Goal: Task Accomplishment & Management: Manage account settings

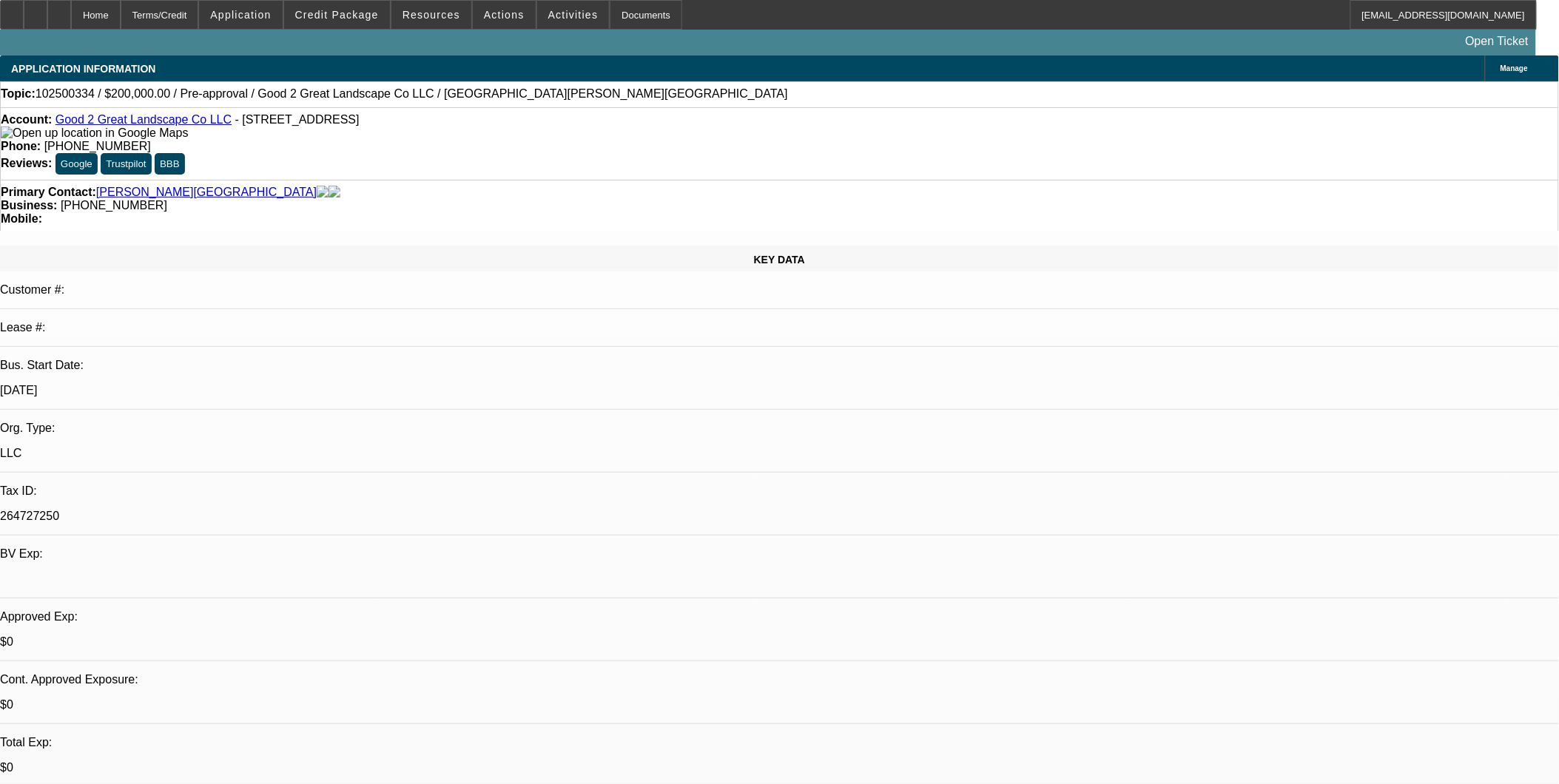
select select "0"
select select "2"
select select "0.1"
select select "1"
select select "2"
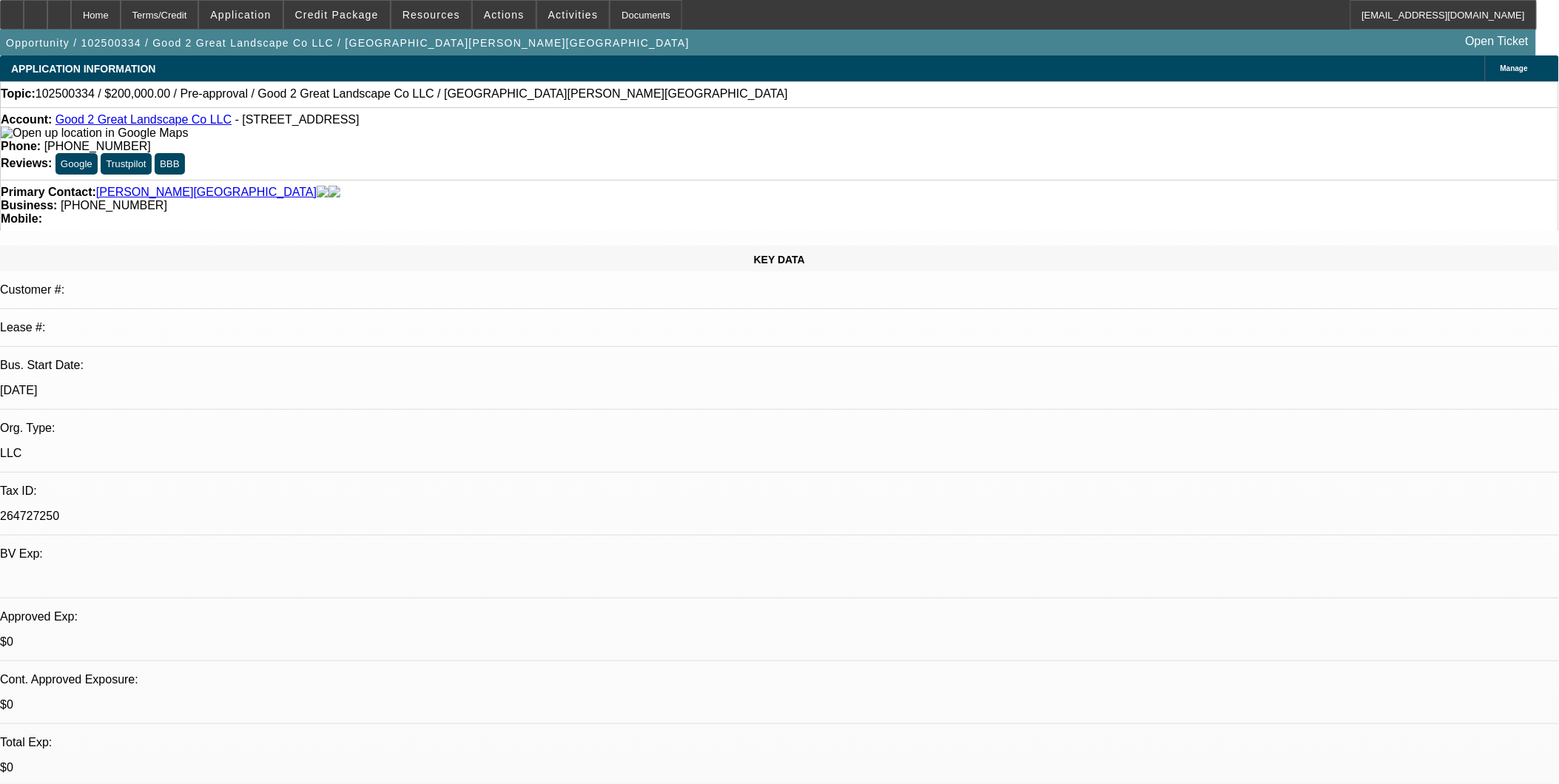
select select "4"
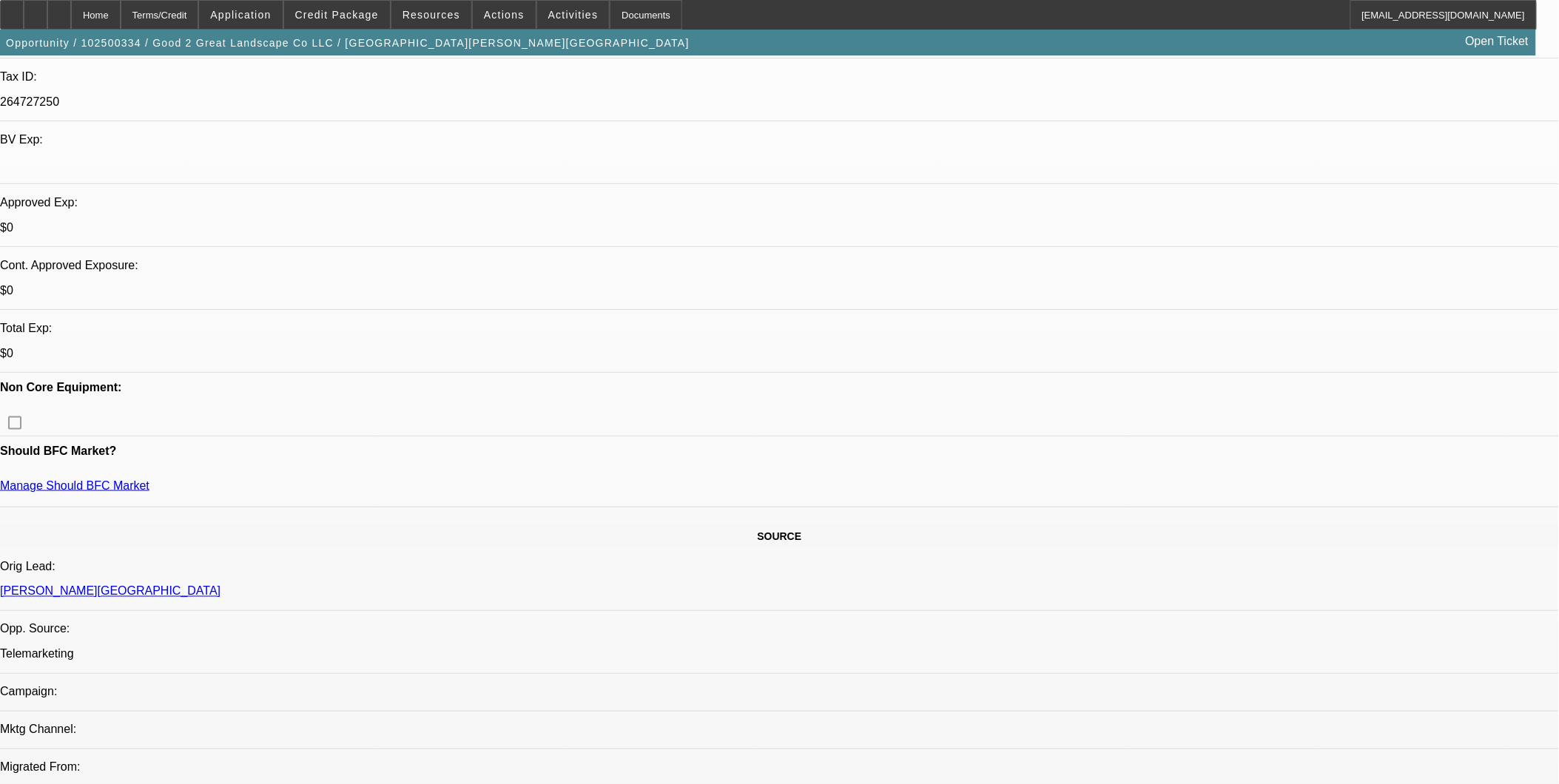
scroll to position [493, 0]
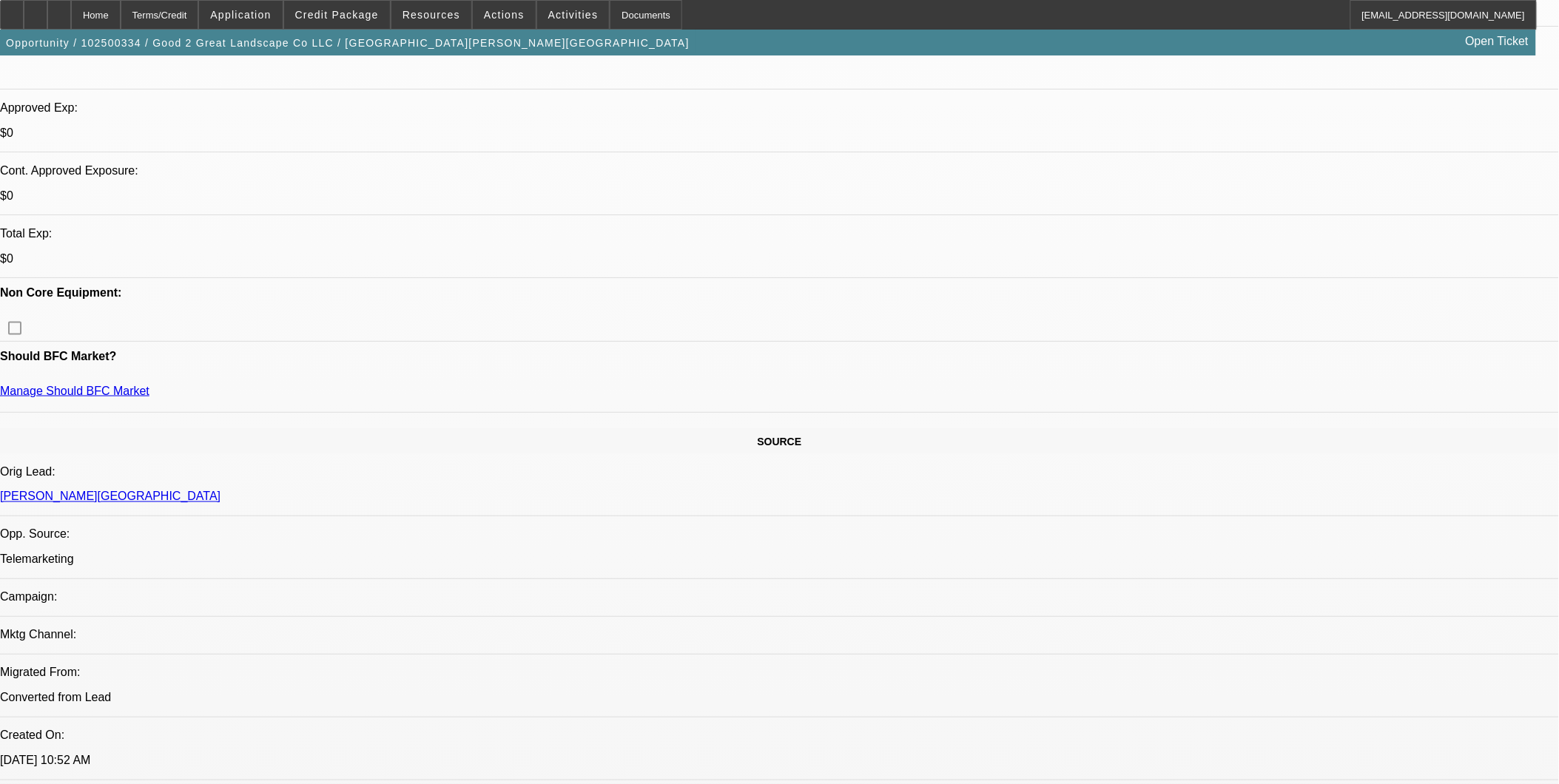
scroll to position [411, 0]
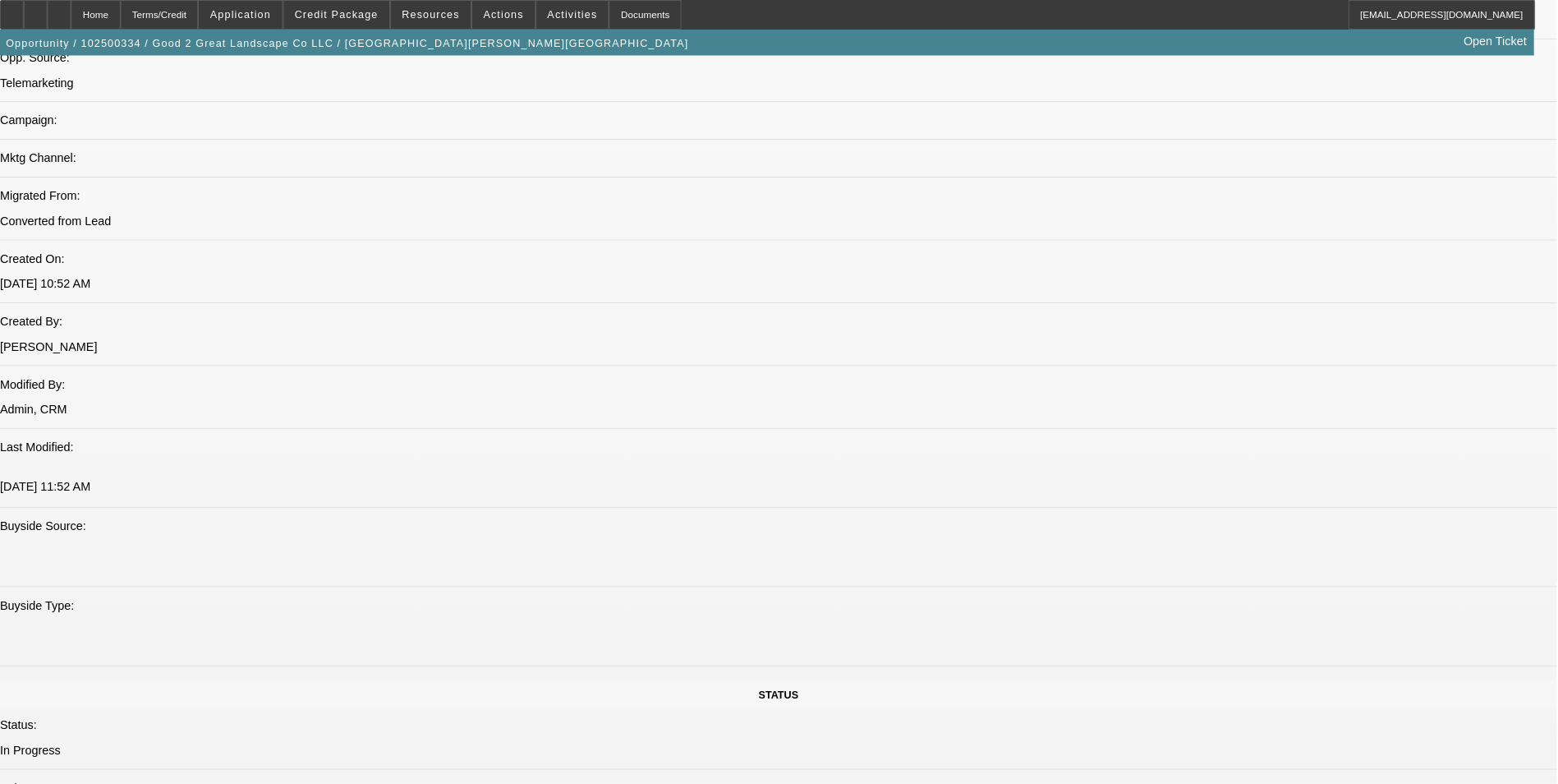
scroll to position [1095, 0]
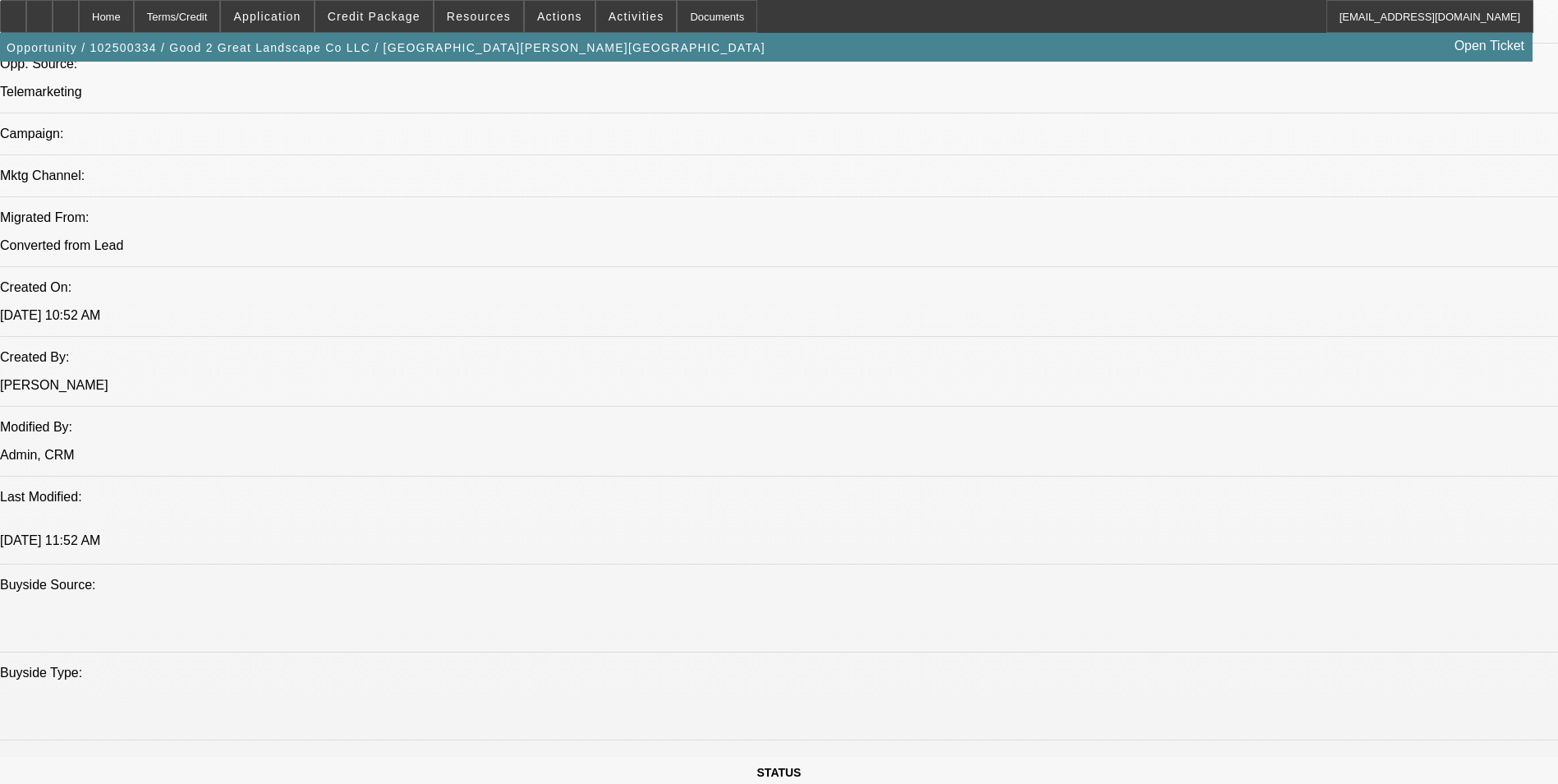
drag, startPoint x: 567, startPoint y: 441, endPoint x: 599, endPoint y: 476, distance: 47.4
drag, startPoint x: 599, startPoint y: 476, endPoint x: 595, endPoint y: 520, distance: 44.2
click at [370, 9] on span at bounding box center [373, 16] width 117 height 40
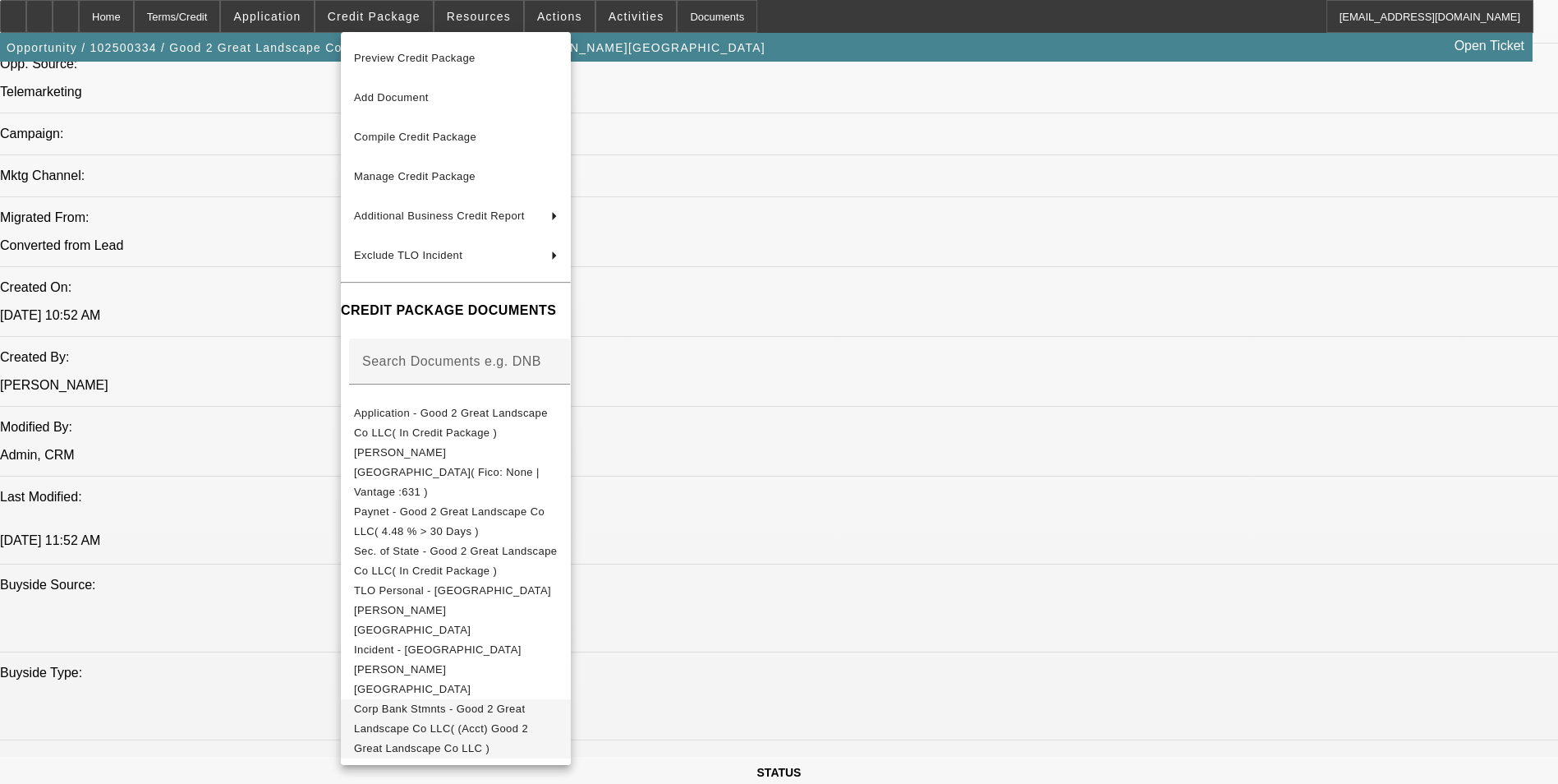
click at [516, 702] on span "Corp Bank Stmnts - Good 2 Great Landscape Co LLC( (Acct) Good 2 Great Landscape…" at bounding box center [441, 727] width 174 height 52
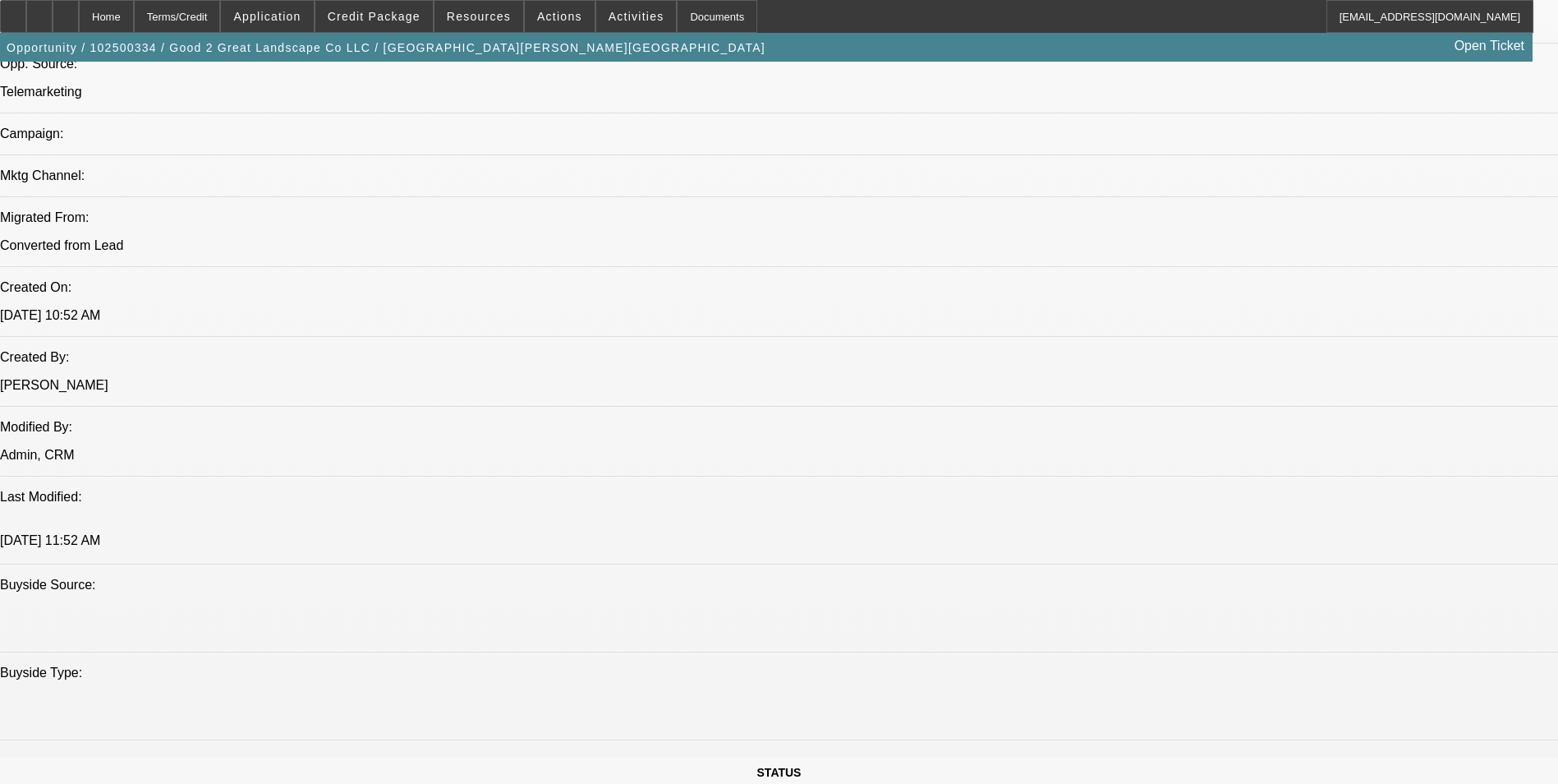
drag, startPoint x: 661, startPoint y: 375, endPoint x: 575, endPoint y: 362, distance: 87.0
drag, startPoint x: 424, startPoint y: 341, endPoint x: 471, endPoint y: 345, distance: 47.2
drag, startPoint x: 471, startPoint y: 345, endPoint x: 471, endPoint y: 363, distance: 18.0
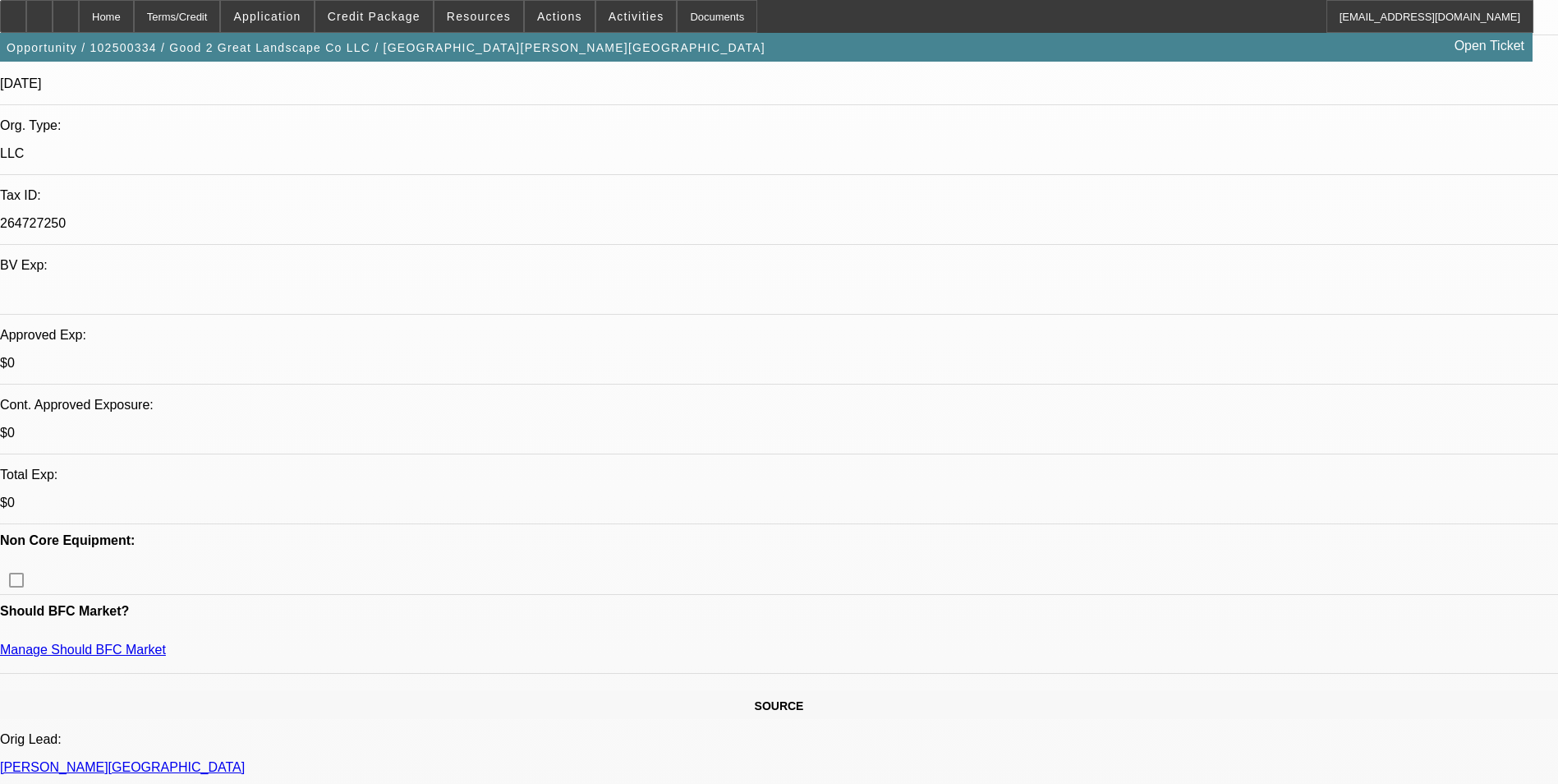
scroll to position [520, 0]
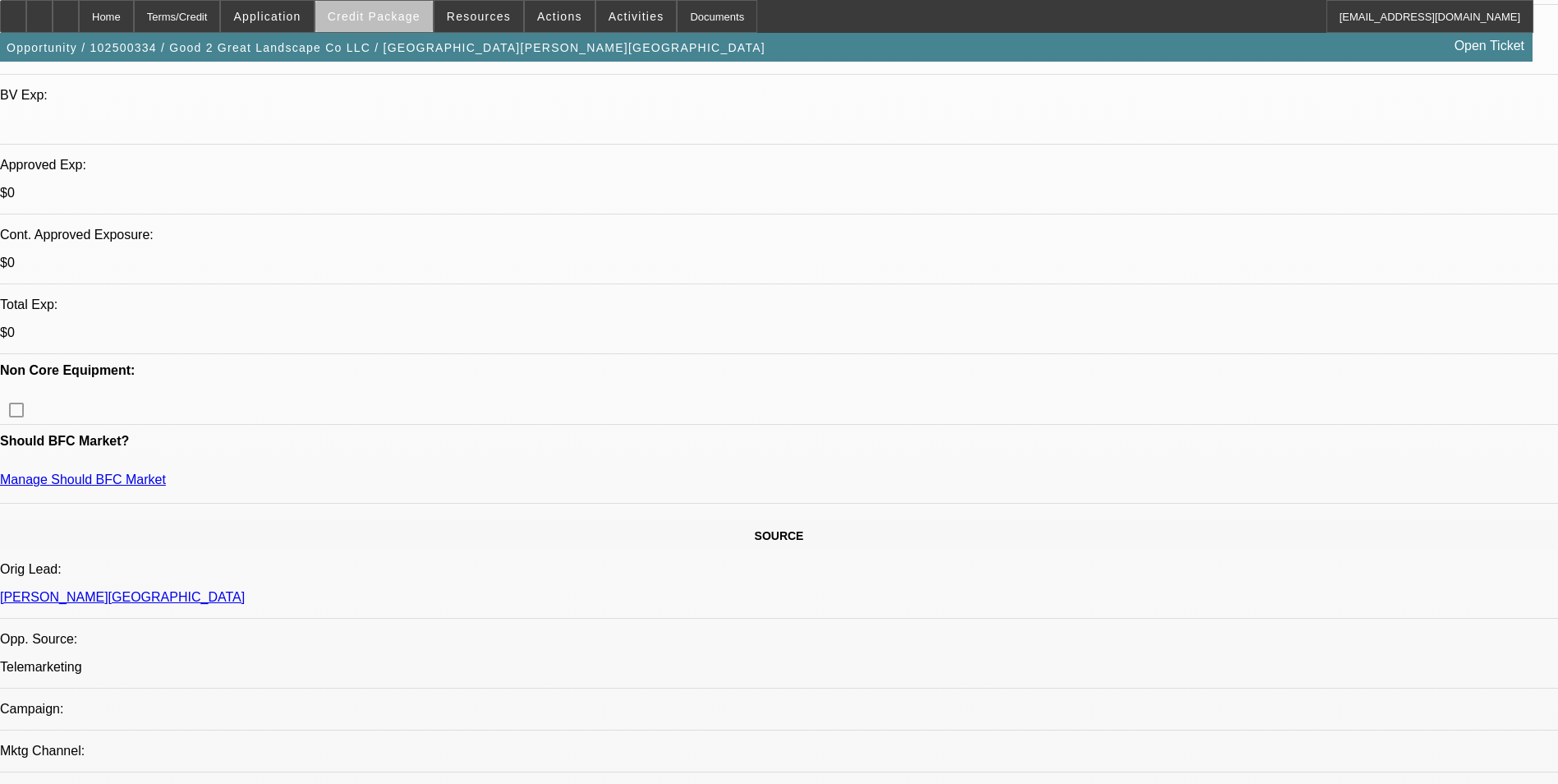
click at [404, 27] on span at bounding box center [373, 16] width 117 height 40
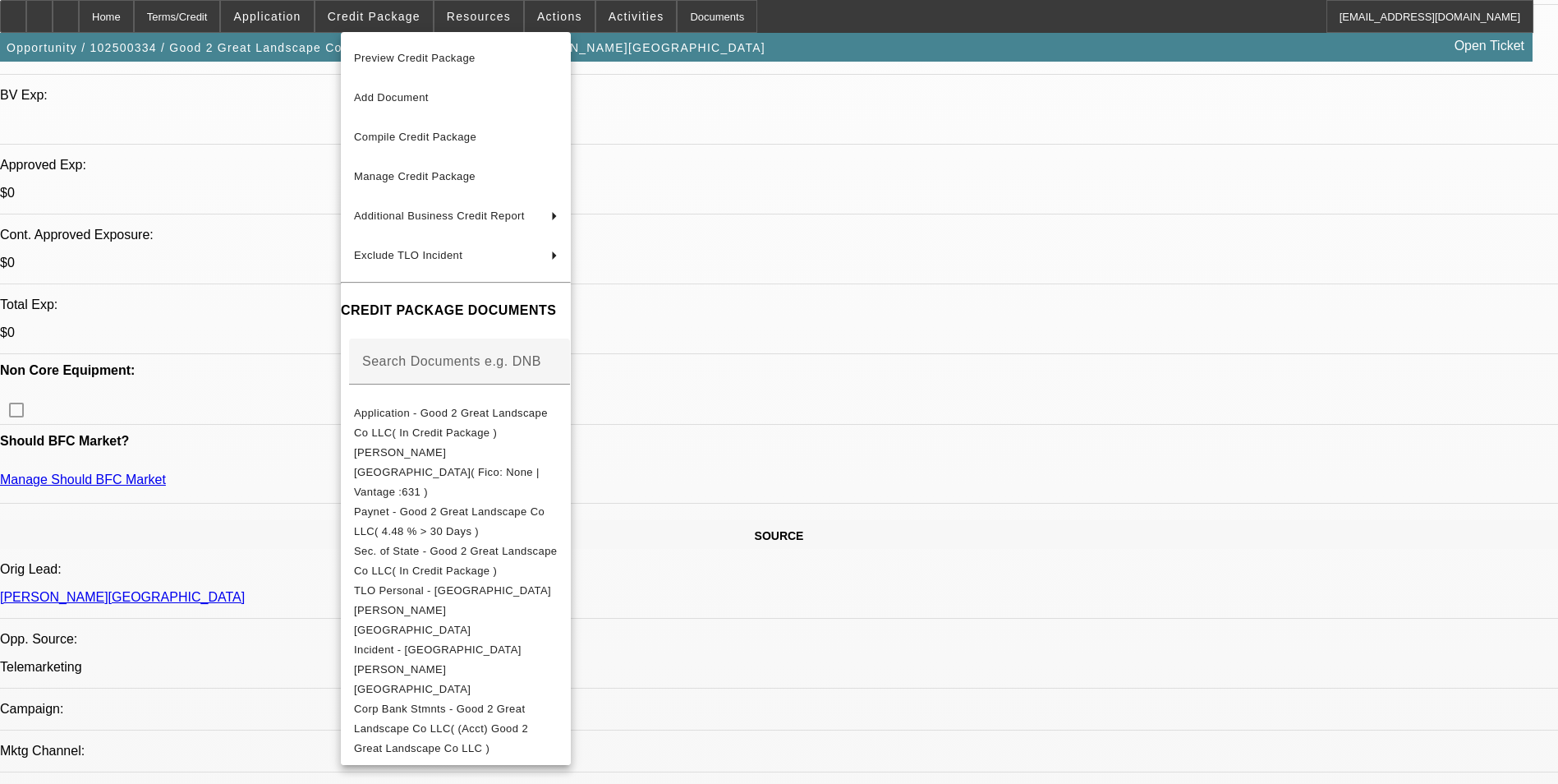
drag, startPoint x: 1146, startPoint y: 637, endPoint x: 1147, endPoint y: 648, distance: 11.0
click at [1147, 638] on div at bounding box center [779, 392] width 1558 height 784
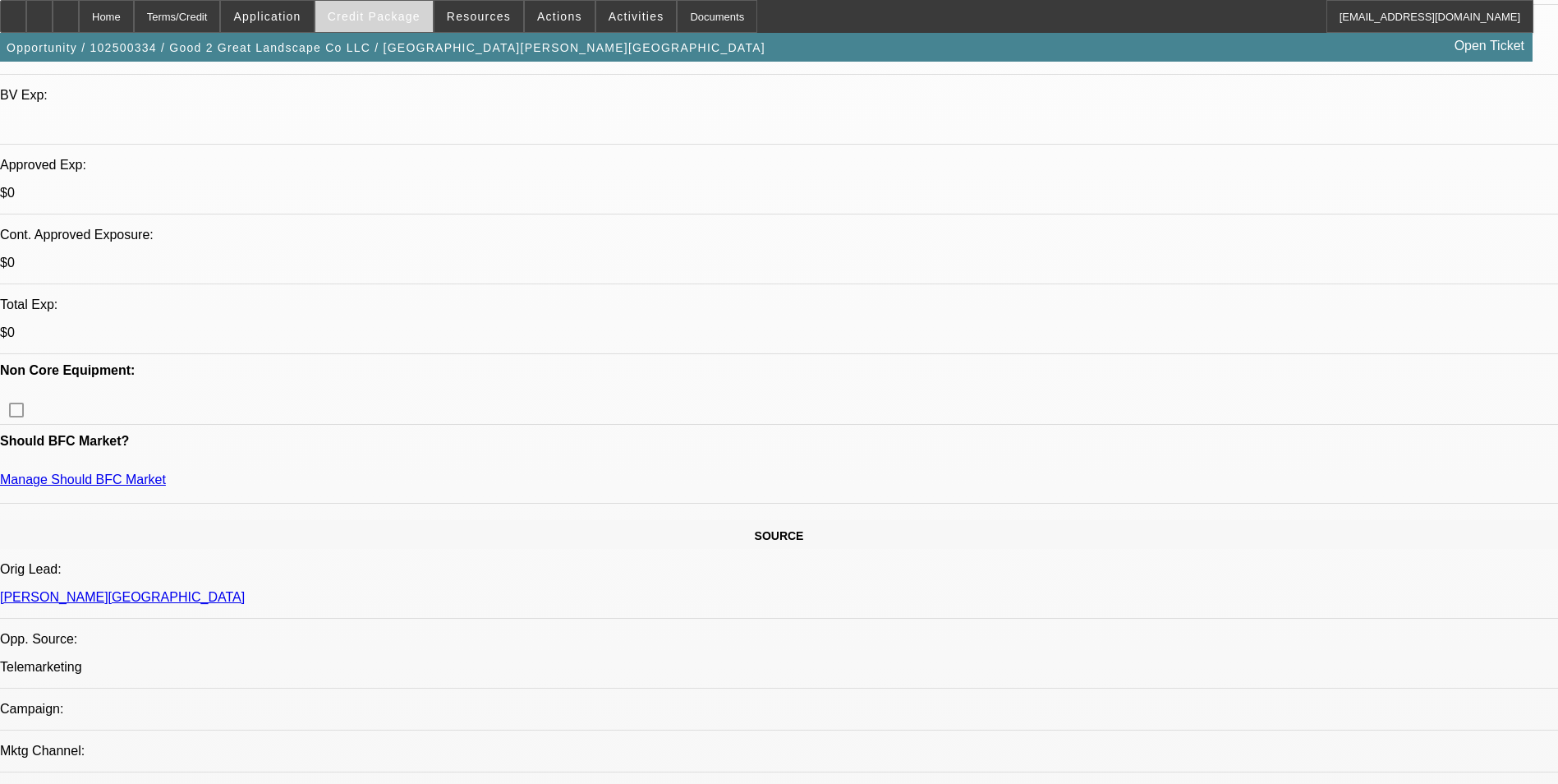
click at [392, 22] on span "Credit Package" at bounding box center [374, 17] width 93 height 14
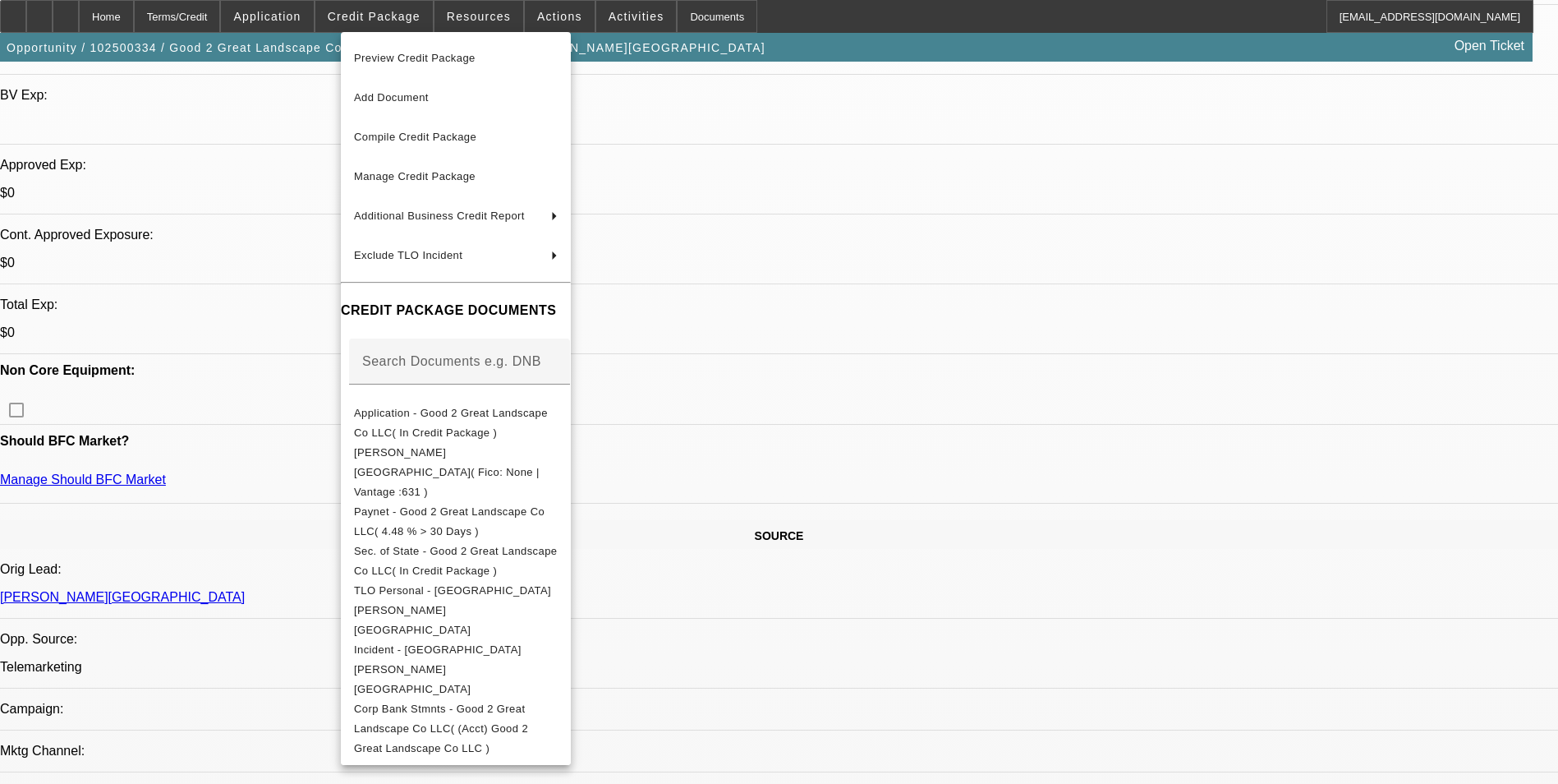
click at [1081, 585] on div at bounding box center [779, 392] width 1558 height 784
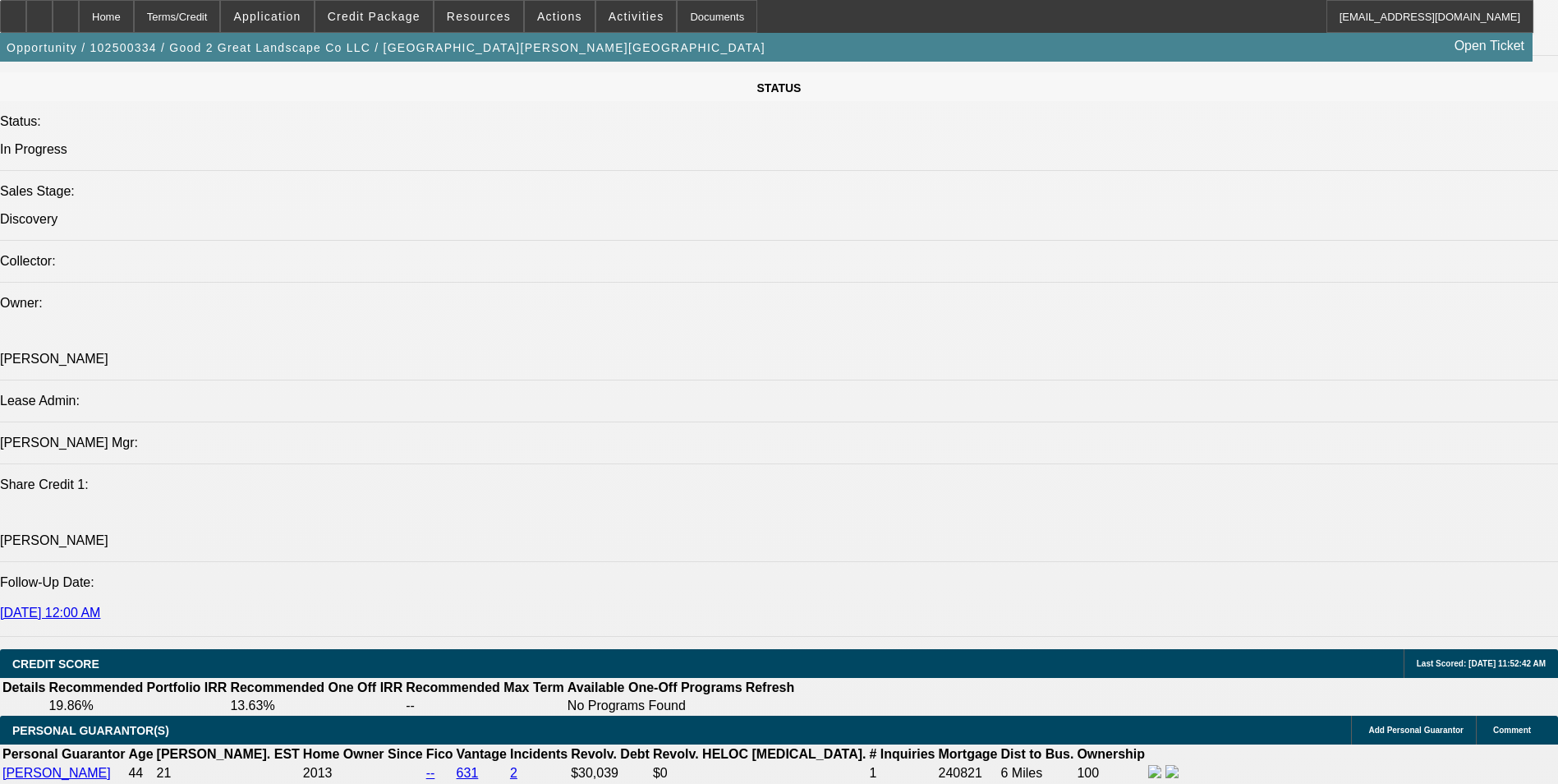
scroll to position [1999, 0]
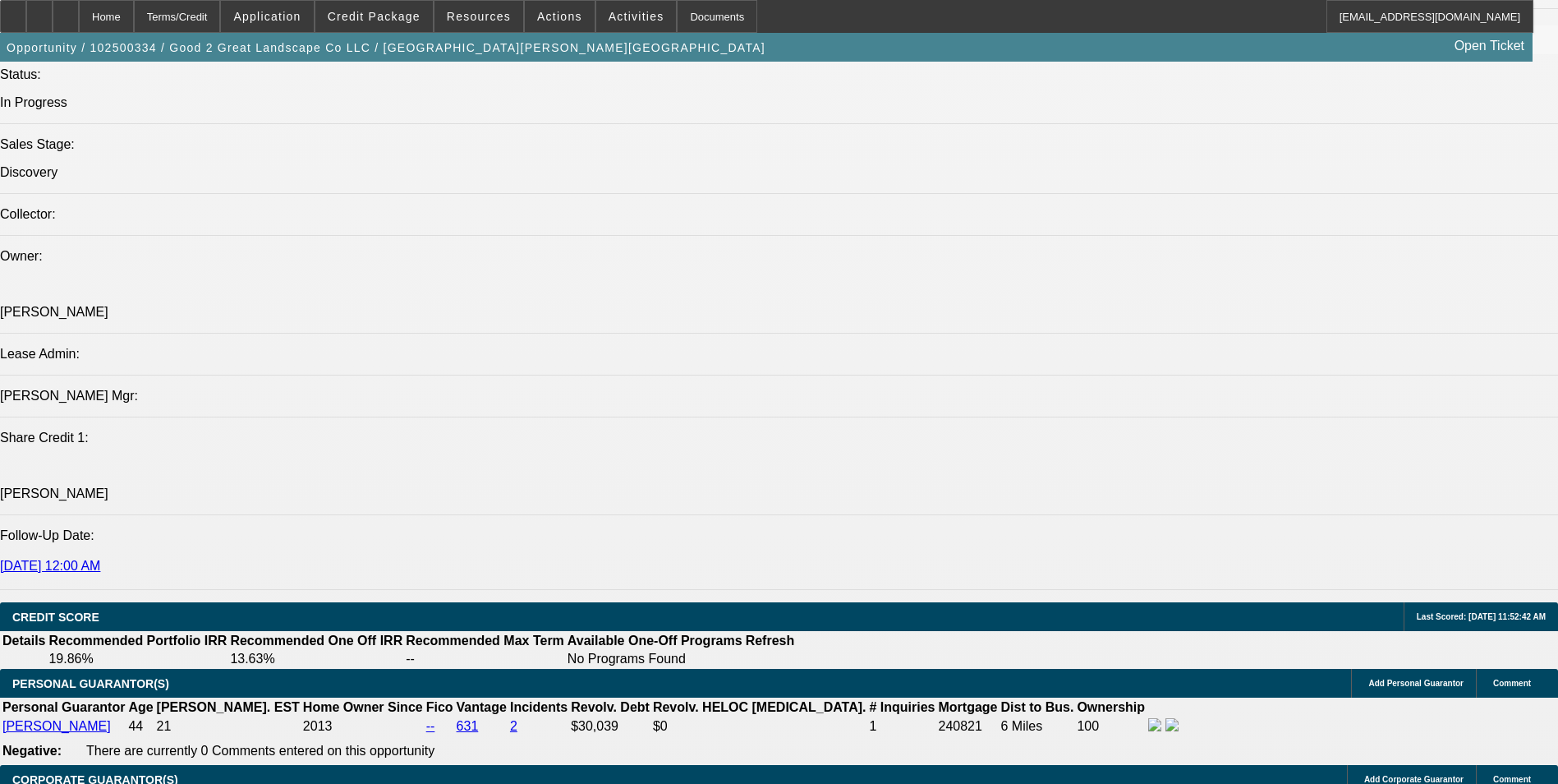
scroll to position [1972, 0]
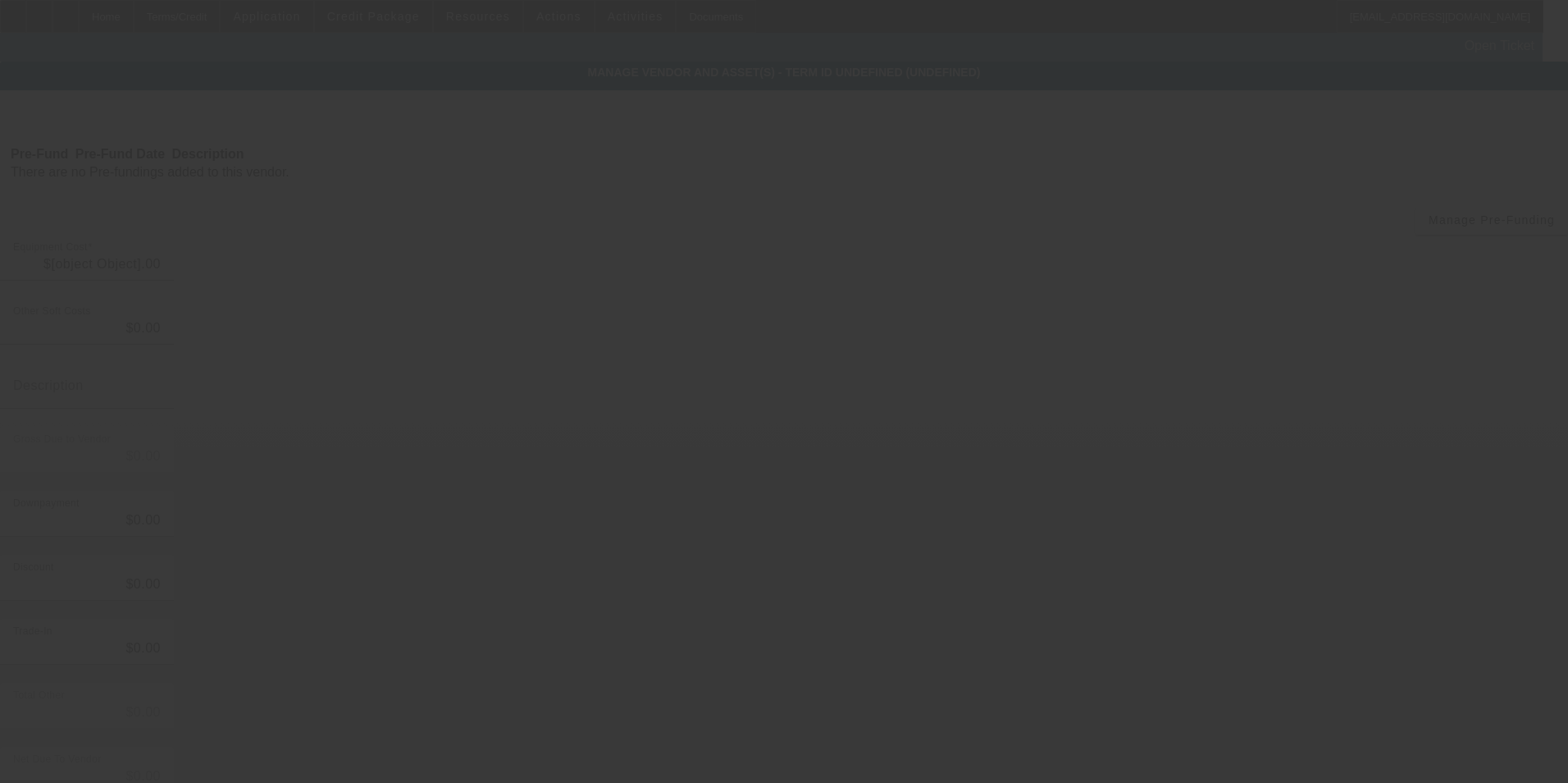
type input "$200,000.00"
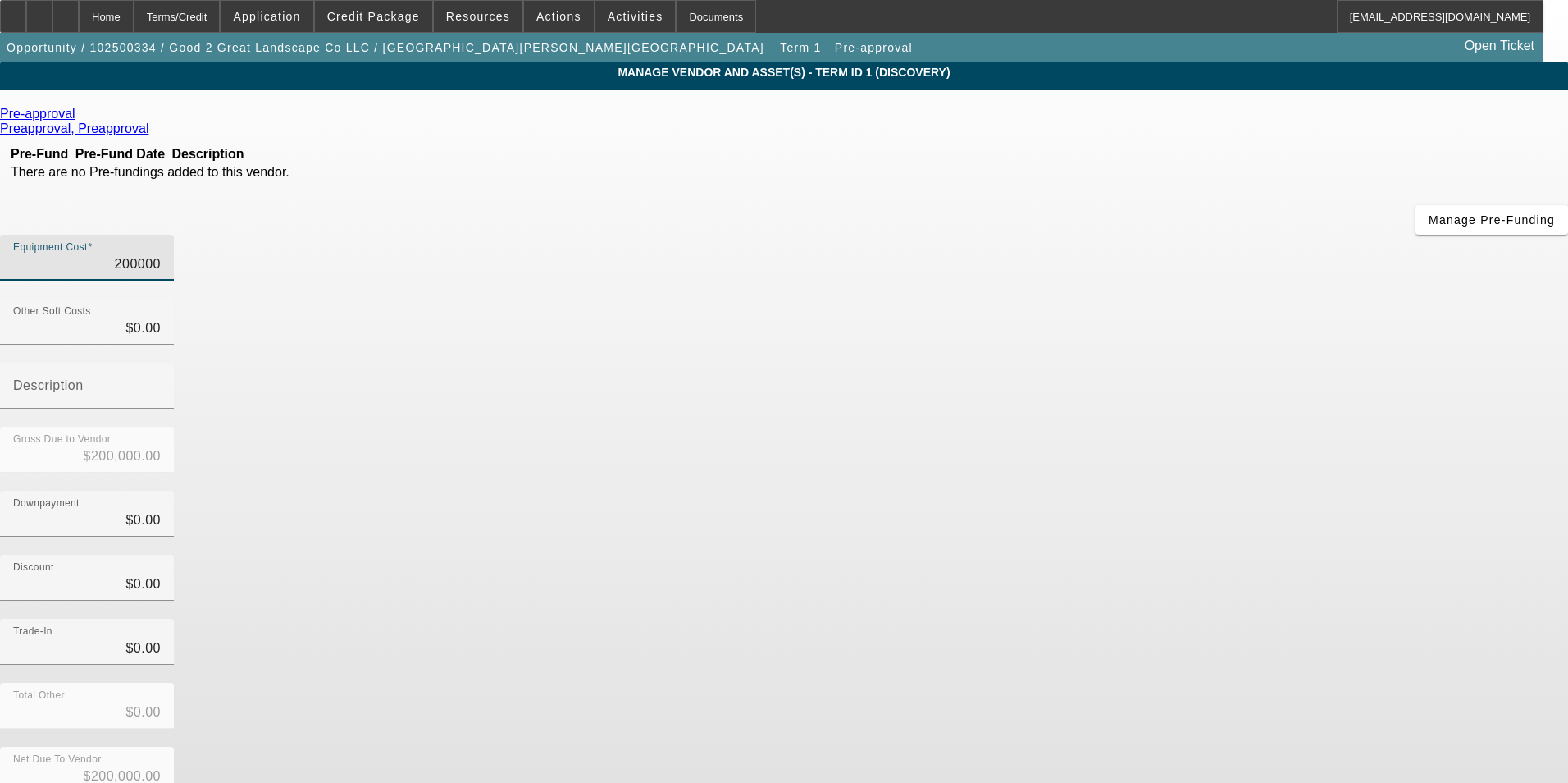
drag, startPoint x: 940, startPoint y: 135, endPoint x: 1148, endPoint y: 160, distance: 209.5
click at [1148, 235] on div "Equipment Cost 200000" at bounding box center [784, 267] width 1568 height 64
type input "1"
type input "$1.00"
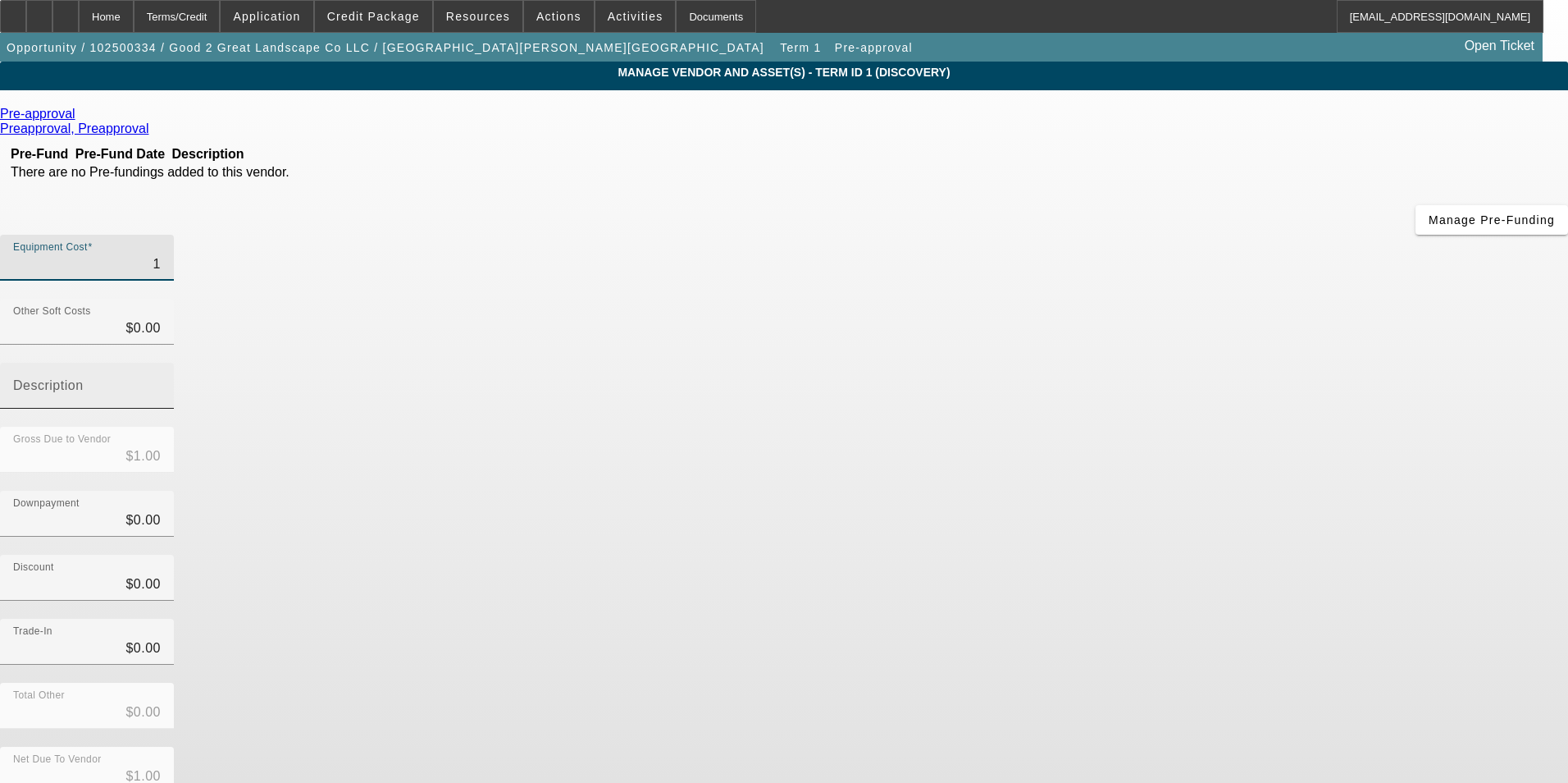
type input "12"
type input "$12.00"
type input "120"
type input "$120.00"
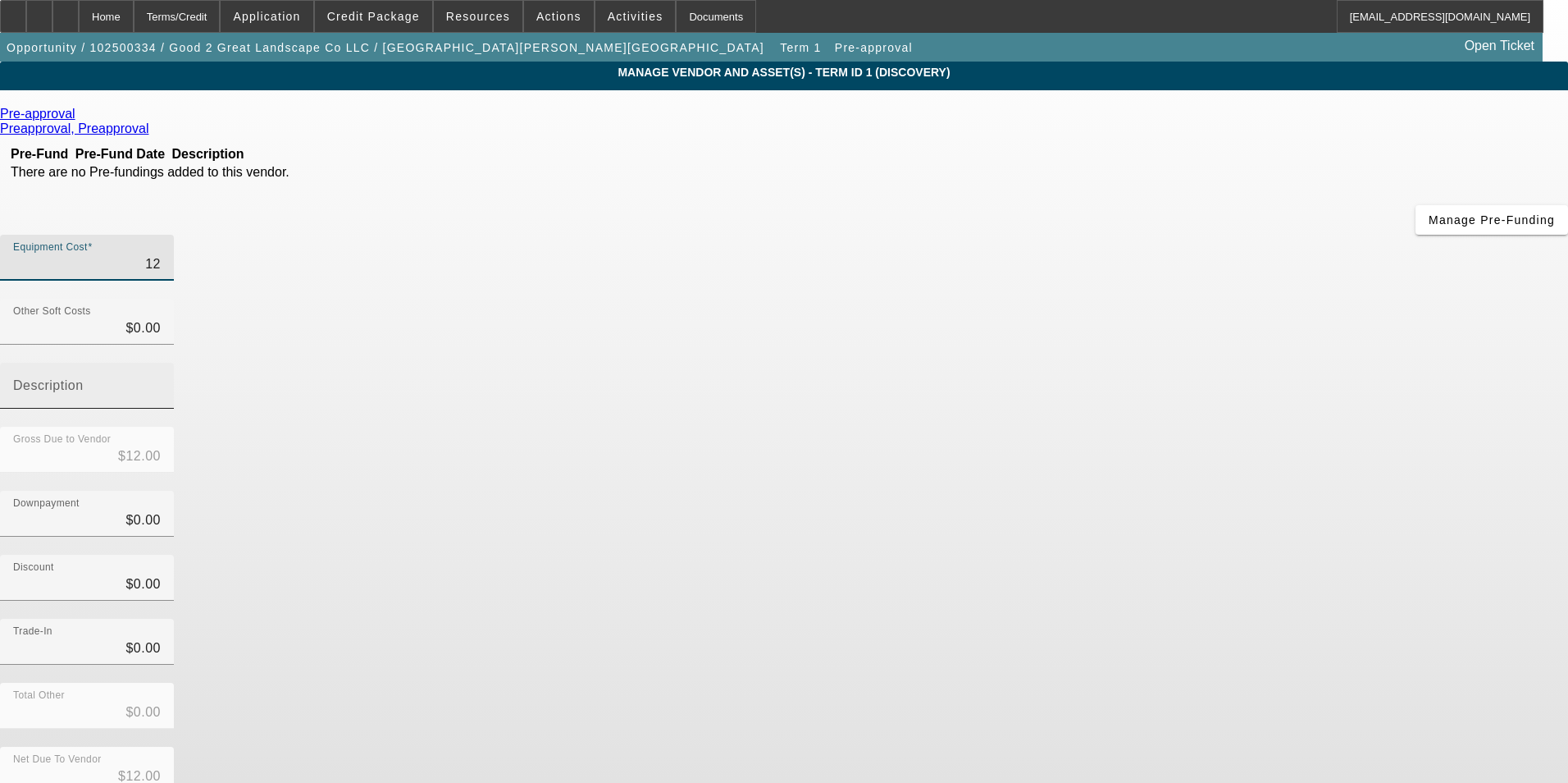
type input "$120.00"
type input "1200"
type input "$1,200.00"
type input "12000"
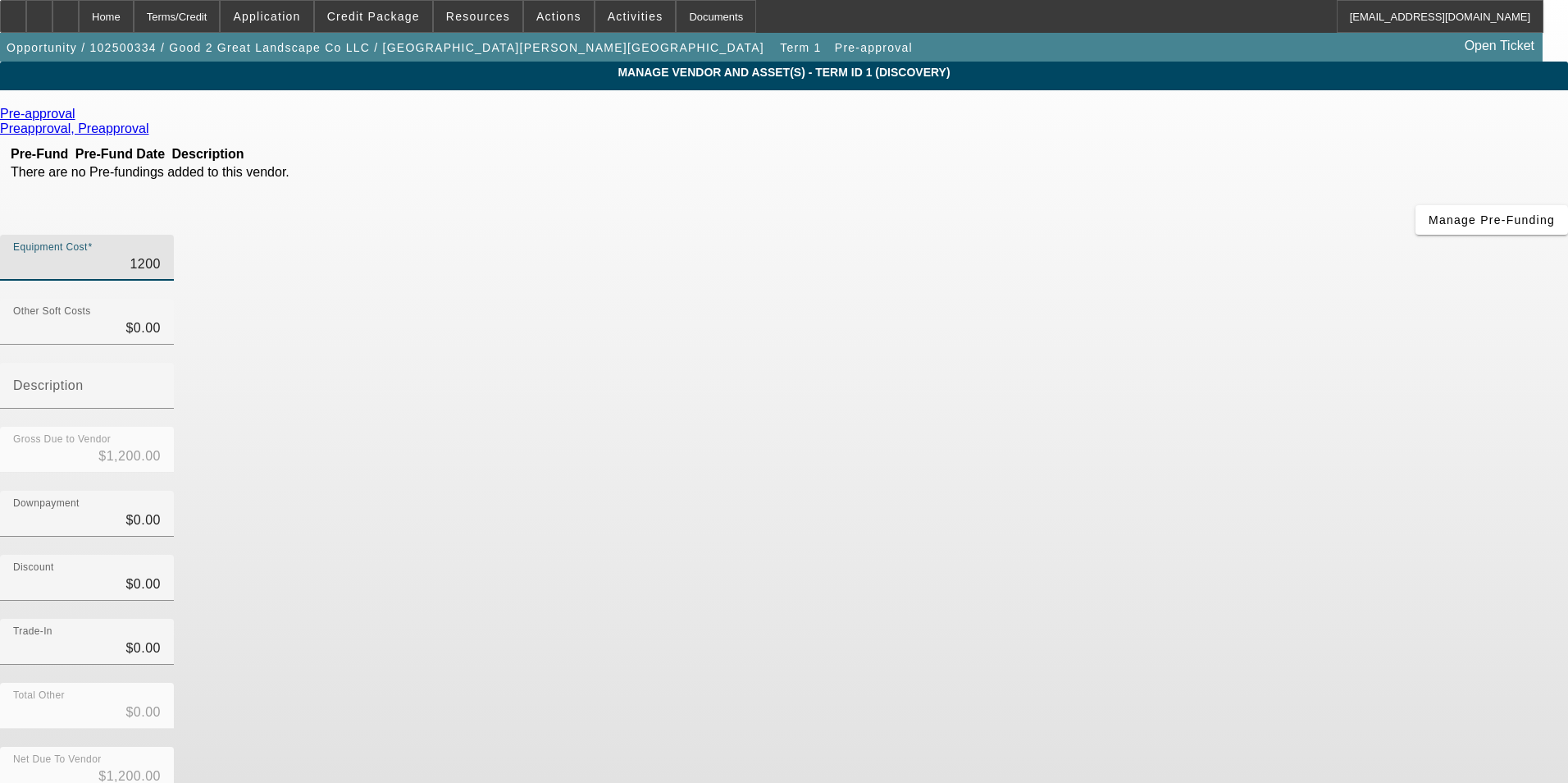
type input "$12,000.00"
type input "120000"
type input "$120,000.00"
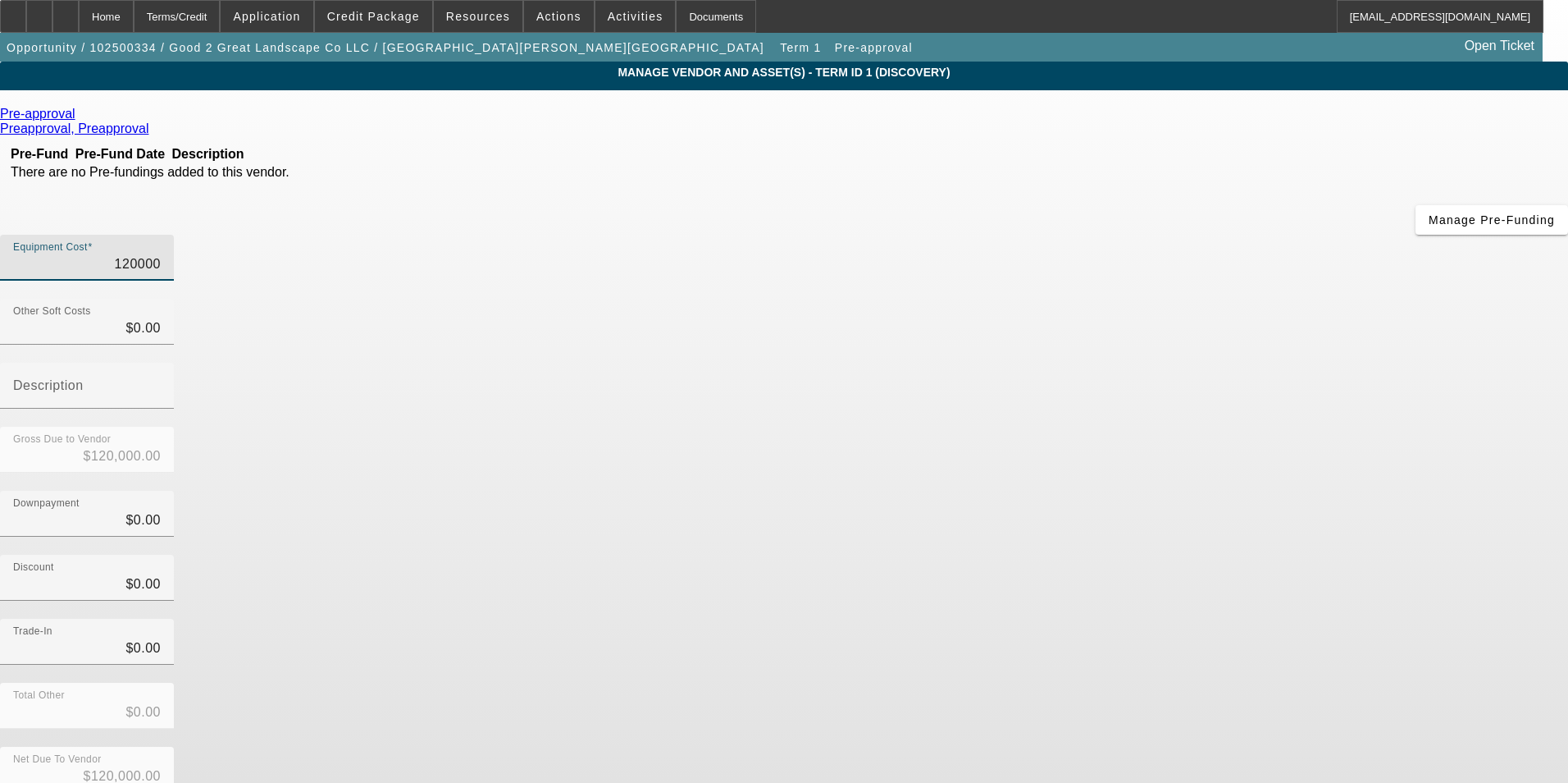
type input "$120,000.00"
click at [1066, 554] on div "Discount $0.00" at bounding box center [784, 586] width 1568 height 64
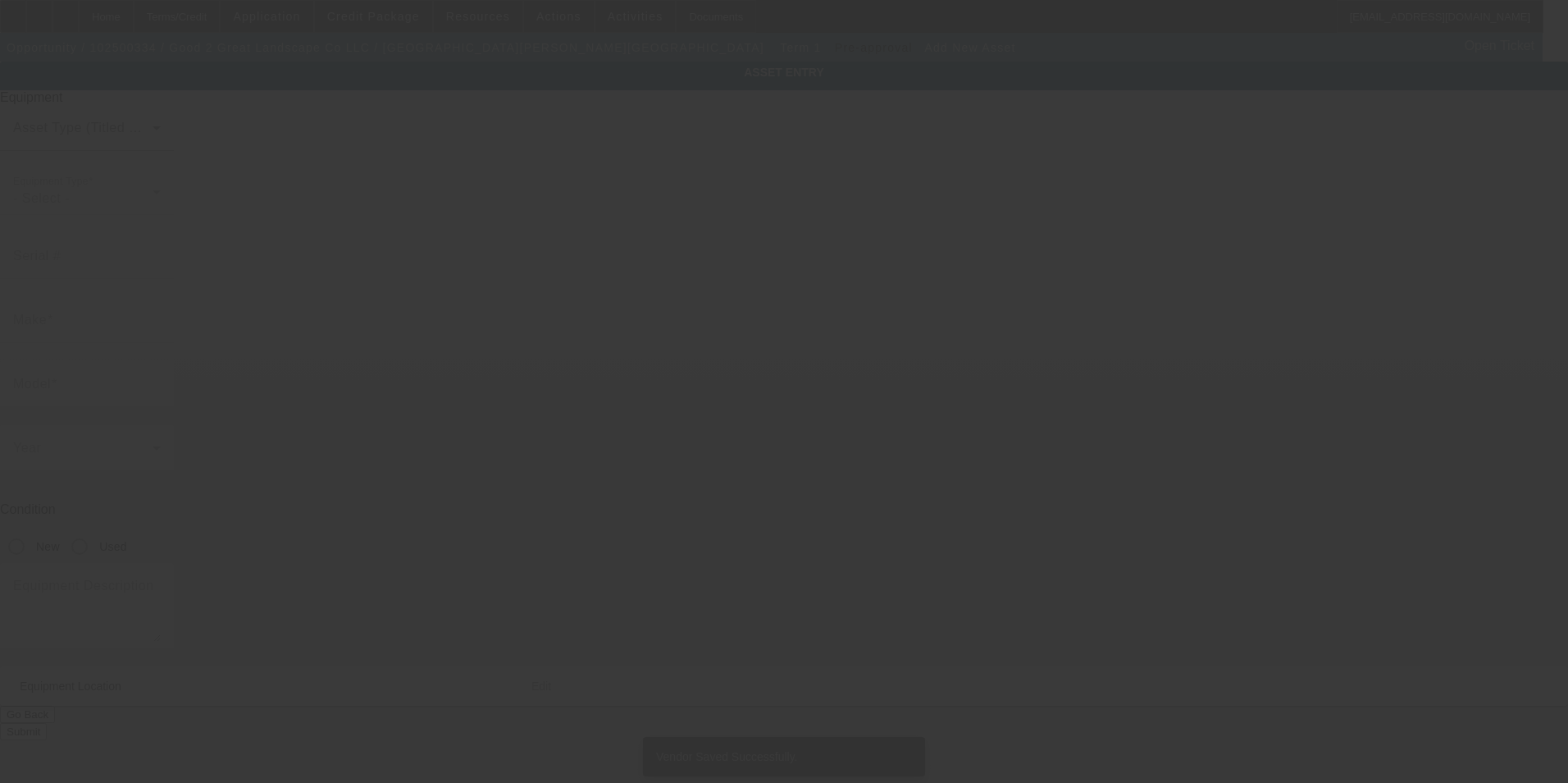
type input "148 Pioneer Road"
type input "Evans City"
type input "16033"
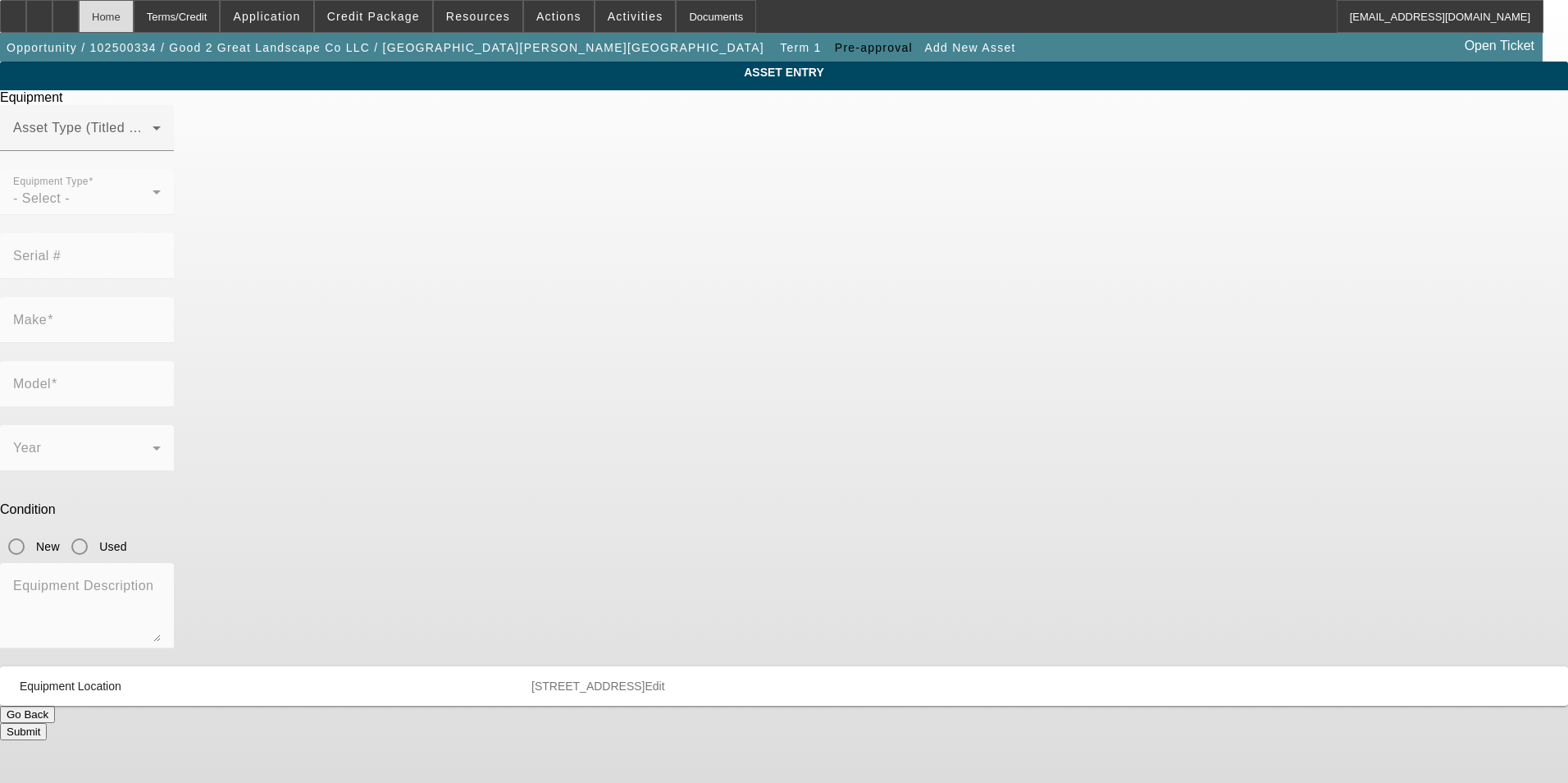
click at [133, 18] on div "Home" at bounding box center [105, 16] width 55 height 33
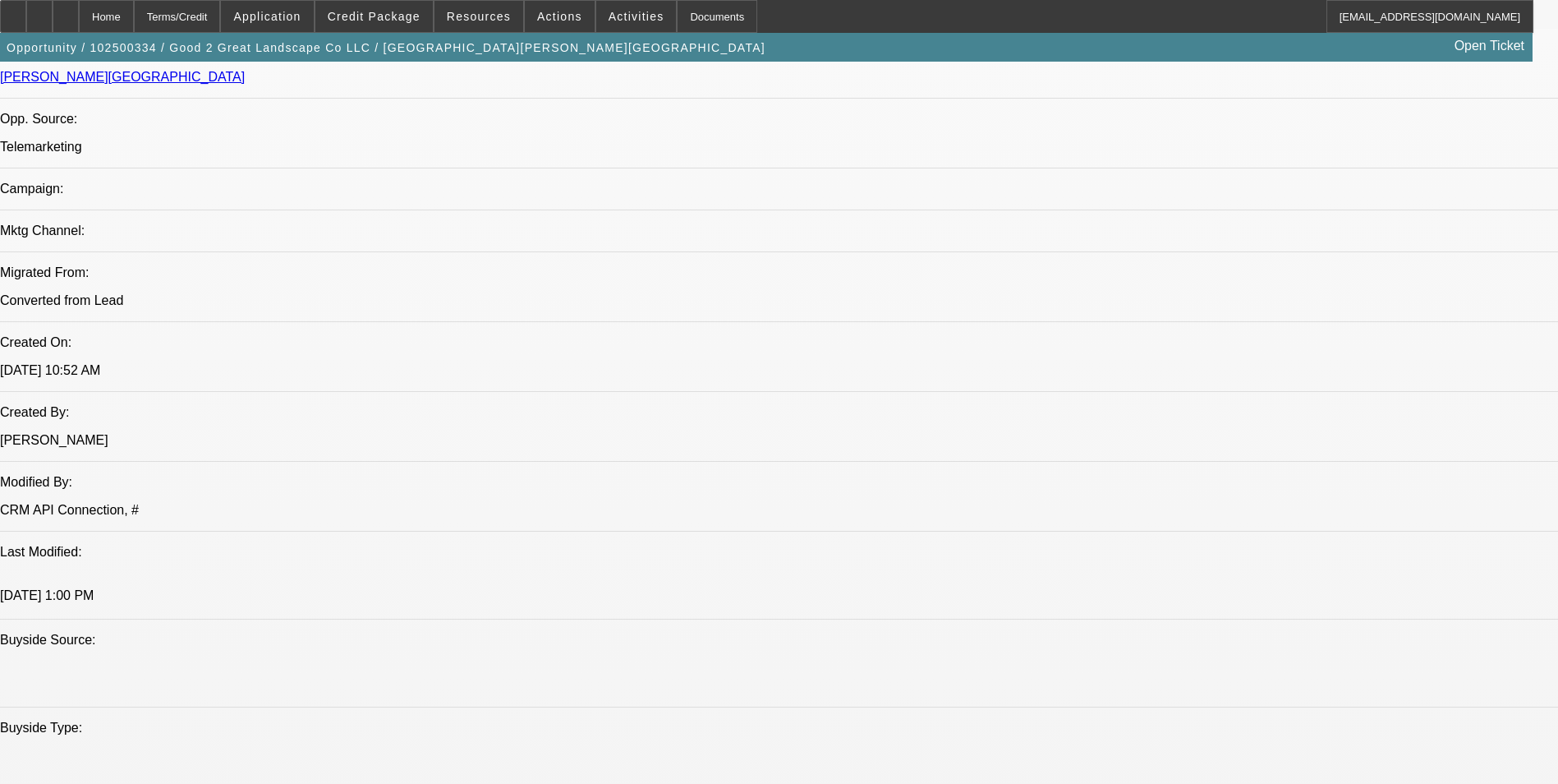
select select "0"
select select "2"
select select "0.1"
select select "4"
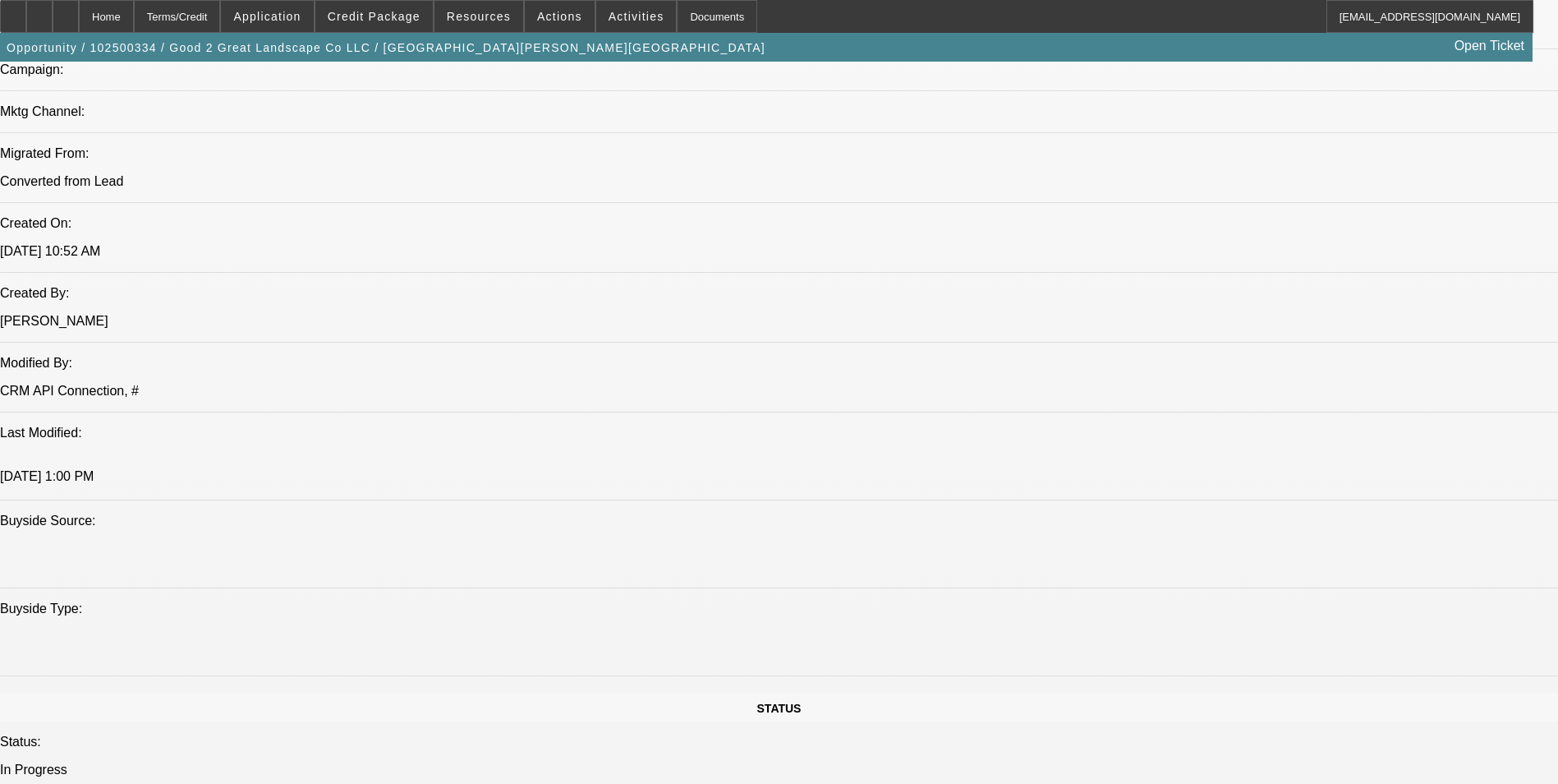
scroll to position [1151, 0]
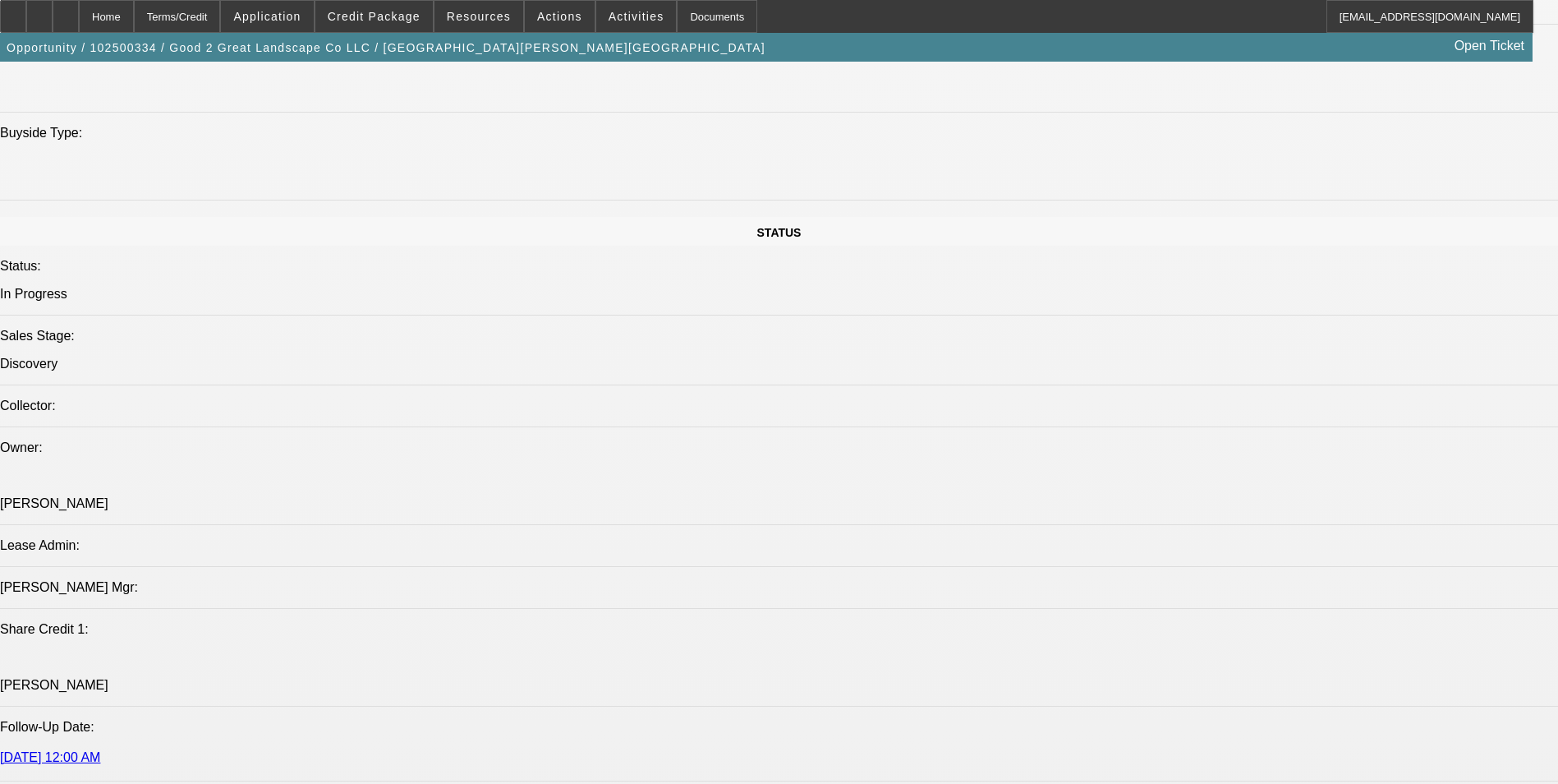
scroll to position [1644, 0]
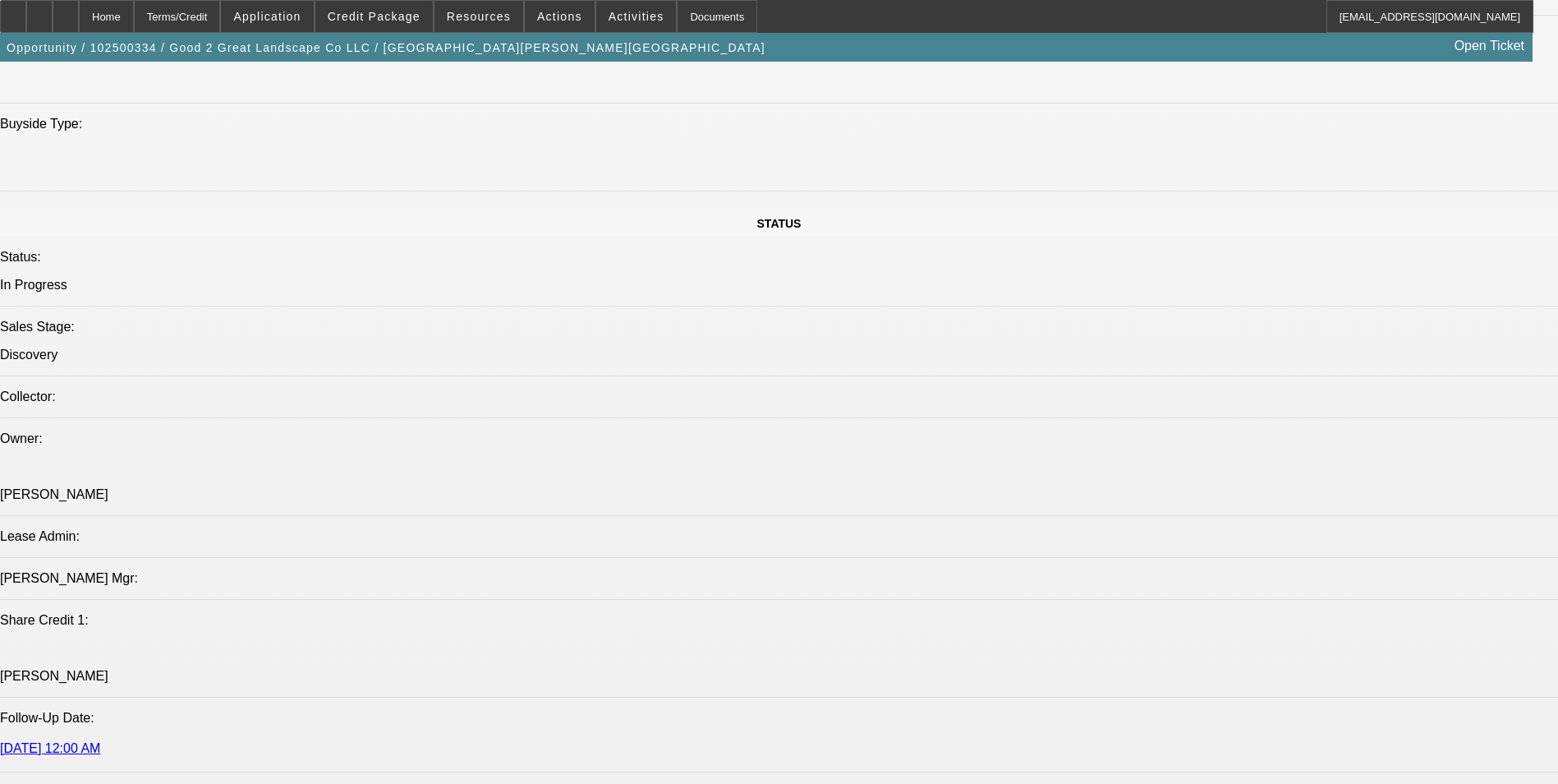
click at [66, 11] on icon at bounding box center [66, 11] width 0 height 0
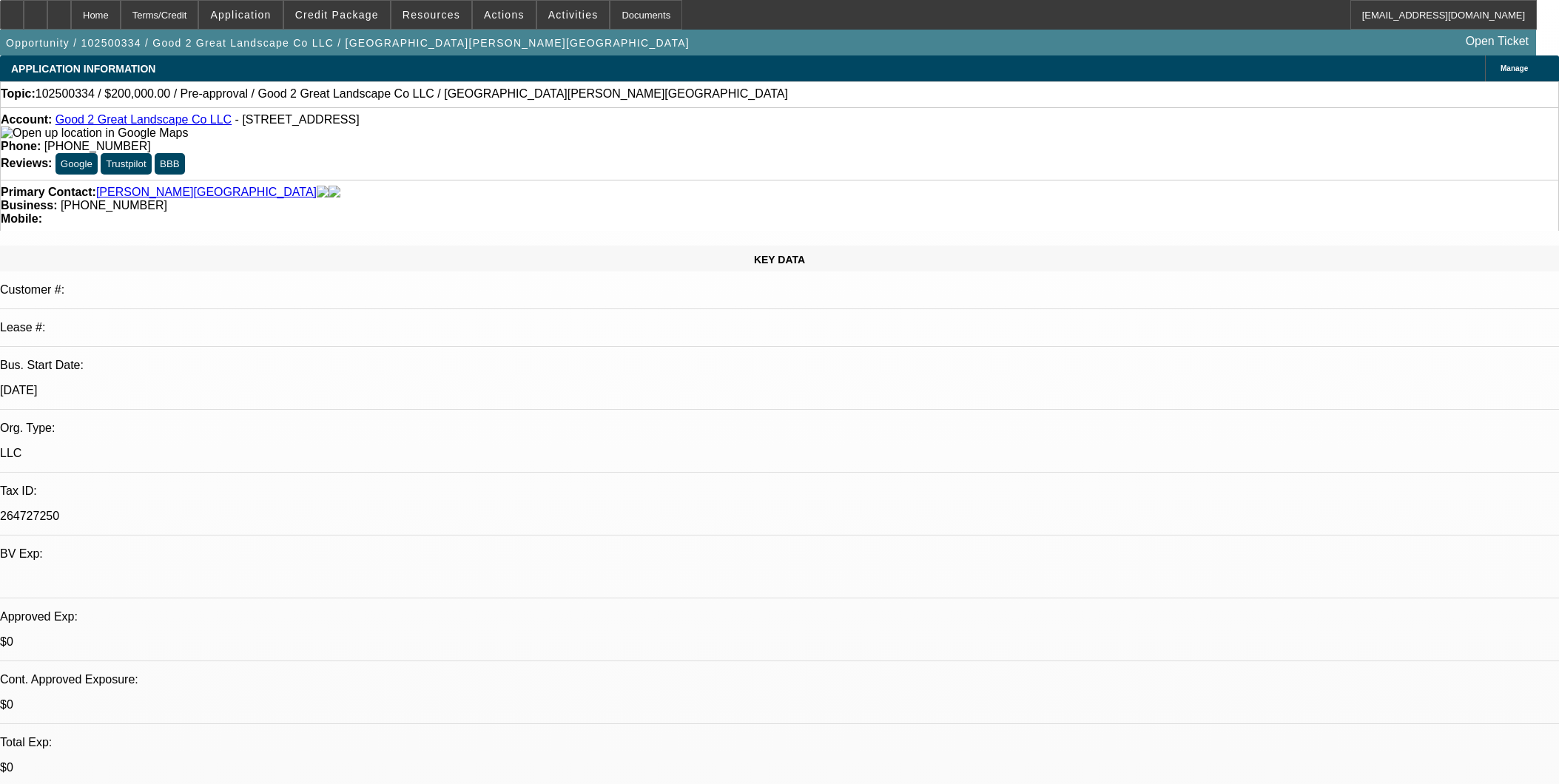
select select "0"
select select "2"
select select "0.1"
select select "4"
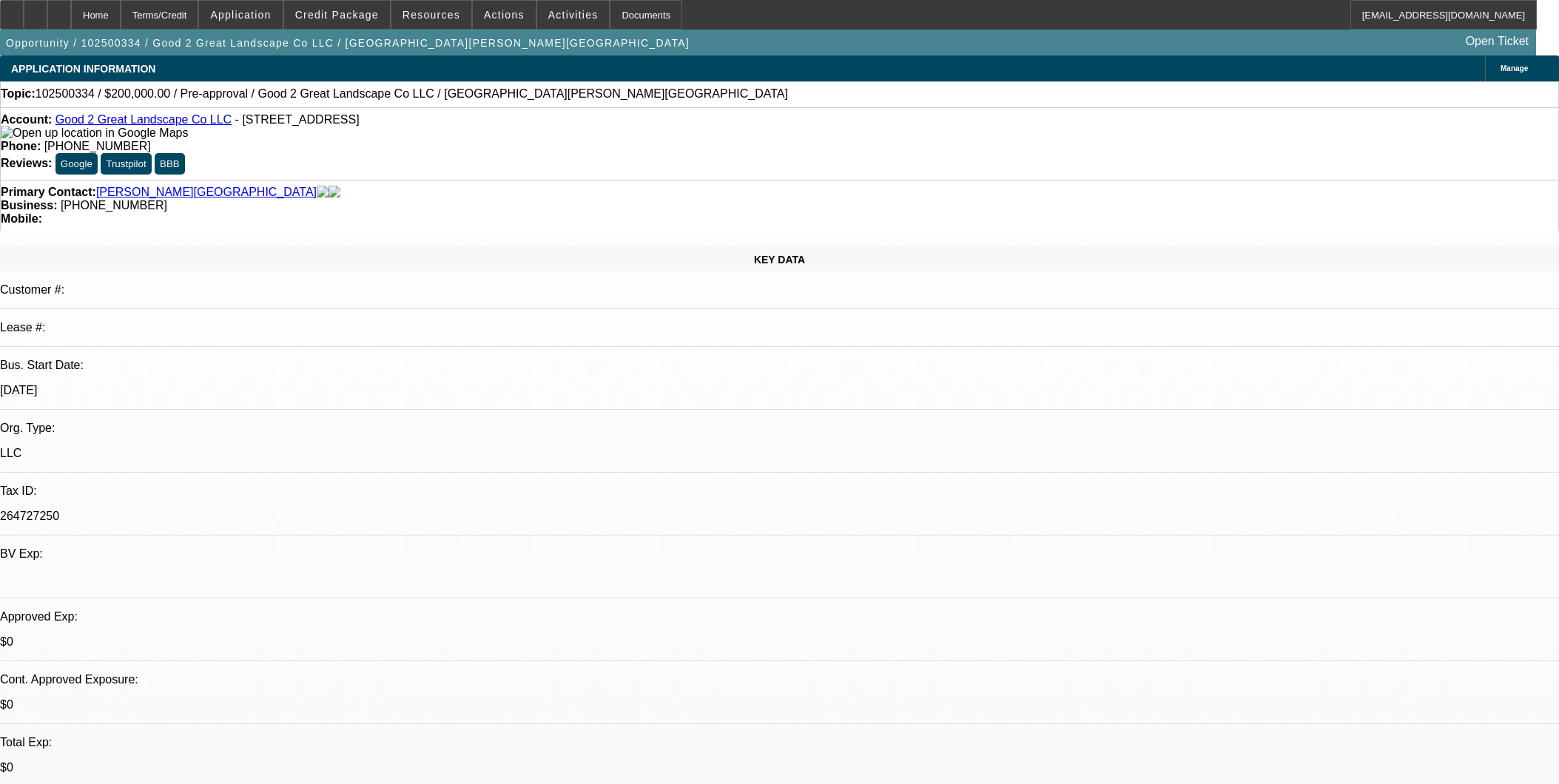
drag, startPoint x: 0, startPoint y: 0, endPoint x: 1254, endPoint y: 417, distance: 1321.5
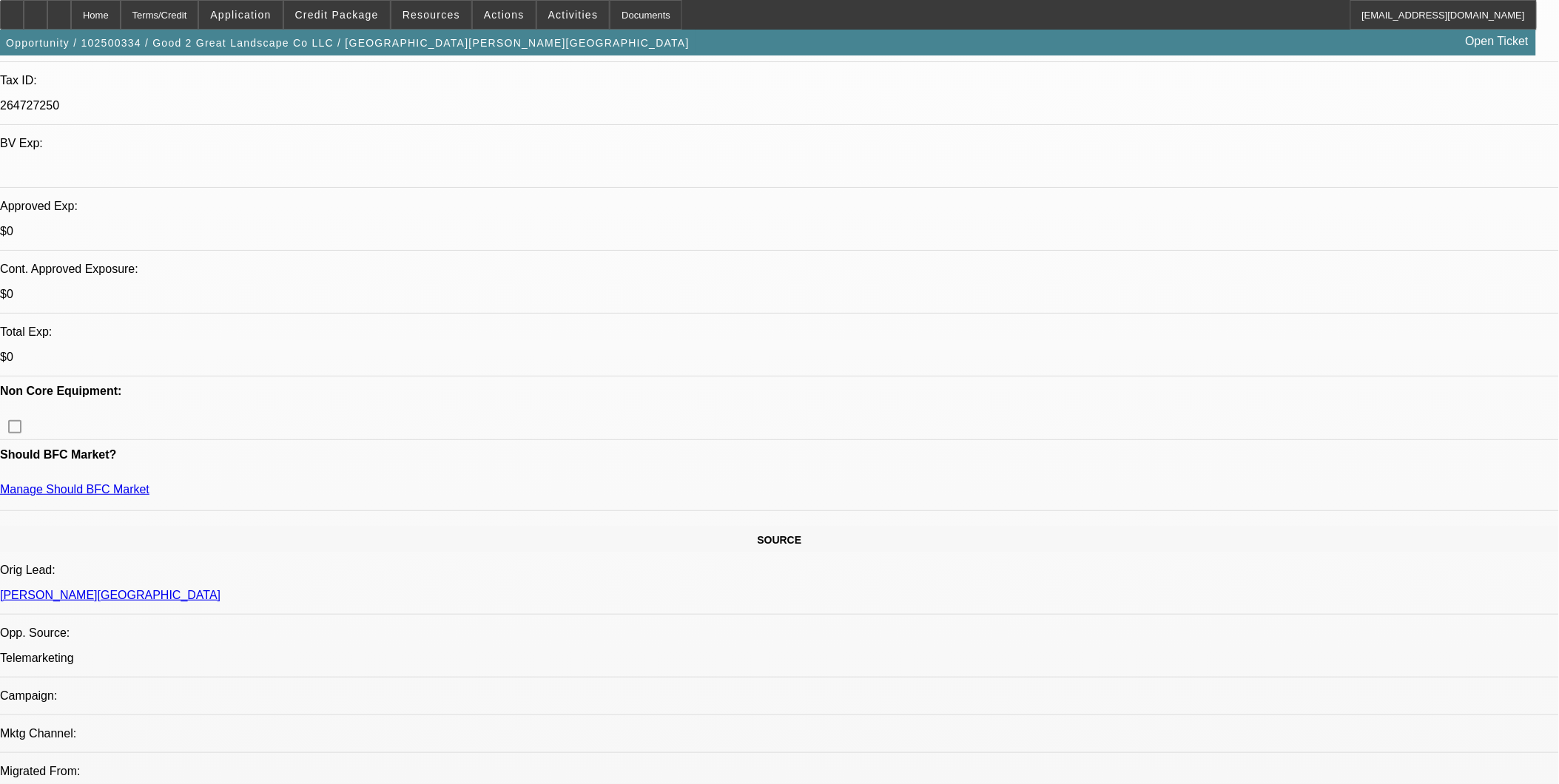
scroll to position [411, 0]
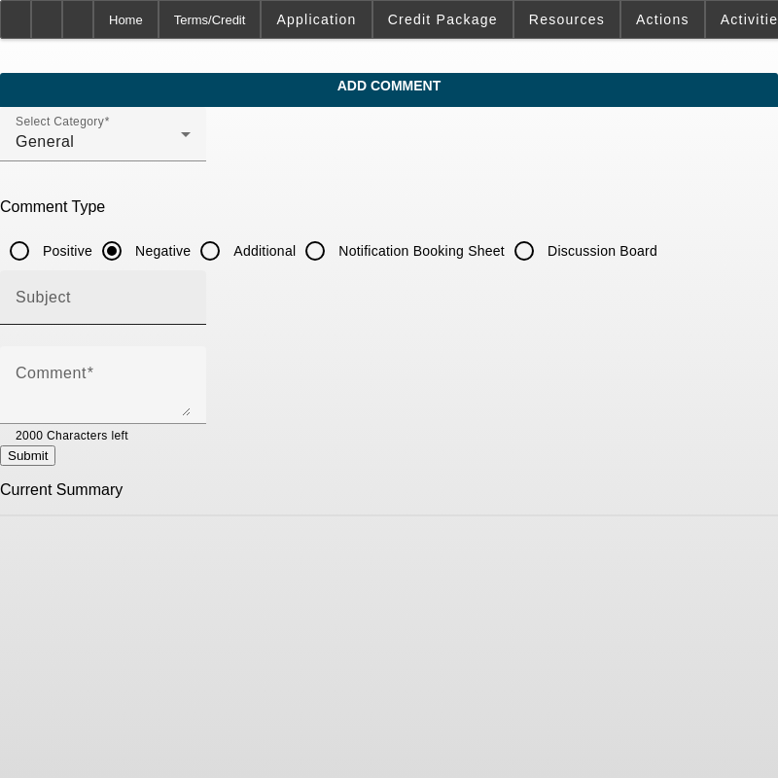
click at [229, 251] on input "Additional" at bounding box center [210, 250] width 39 height 39
radio input "true"
click at [191, 309] on input "Subject" at bounding box center [103, 305] width 175 height 23
type input "Notes"
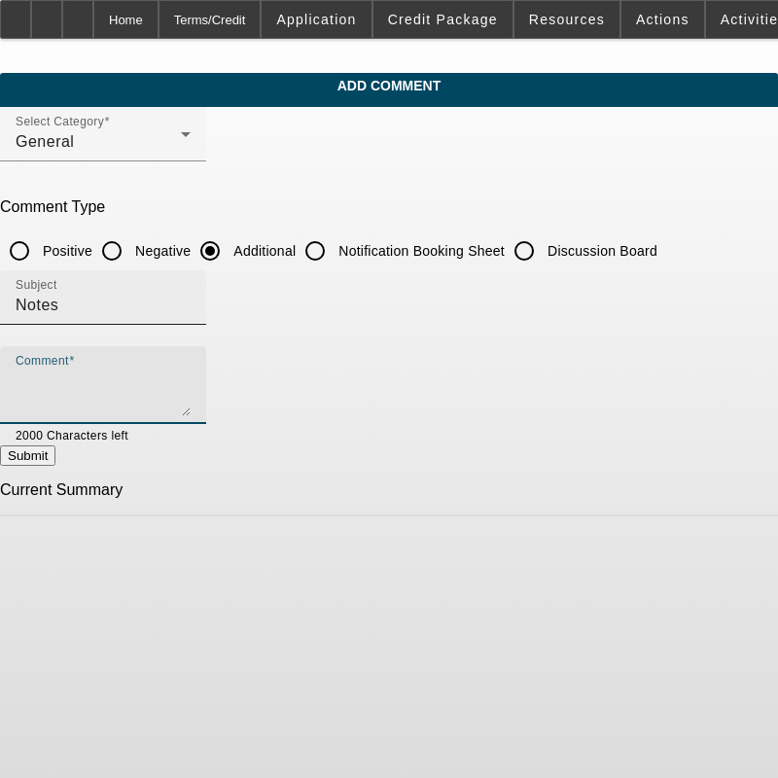
paste textarea "Decline for Working capital, but we should get the customer pre-approved for th…"
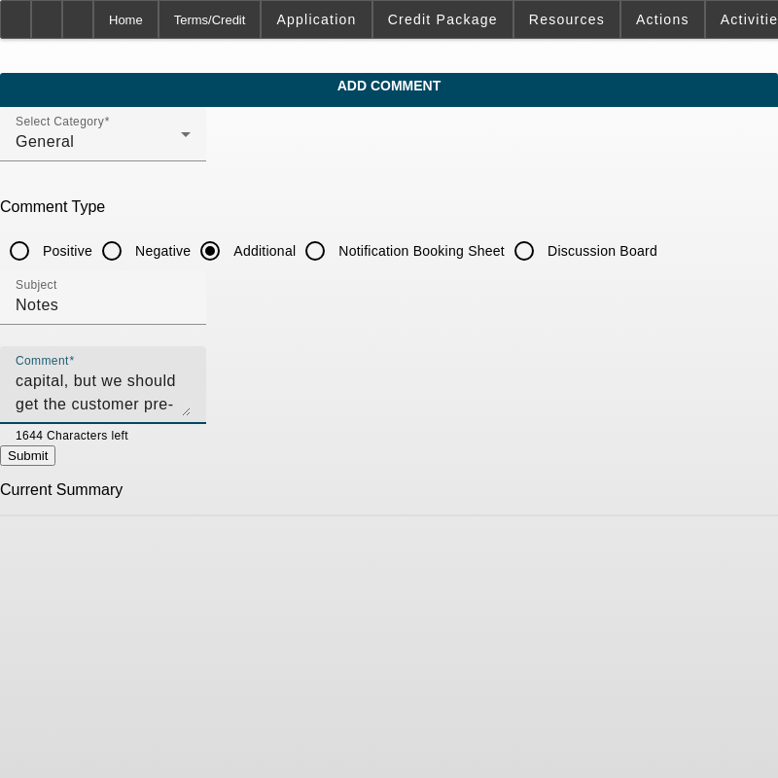
scroll to position [42, 0]
type textarea "Decline for Working capital, but we should get the customer pre-approved for th…"
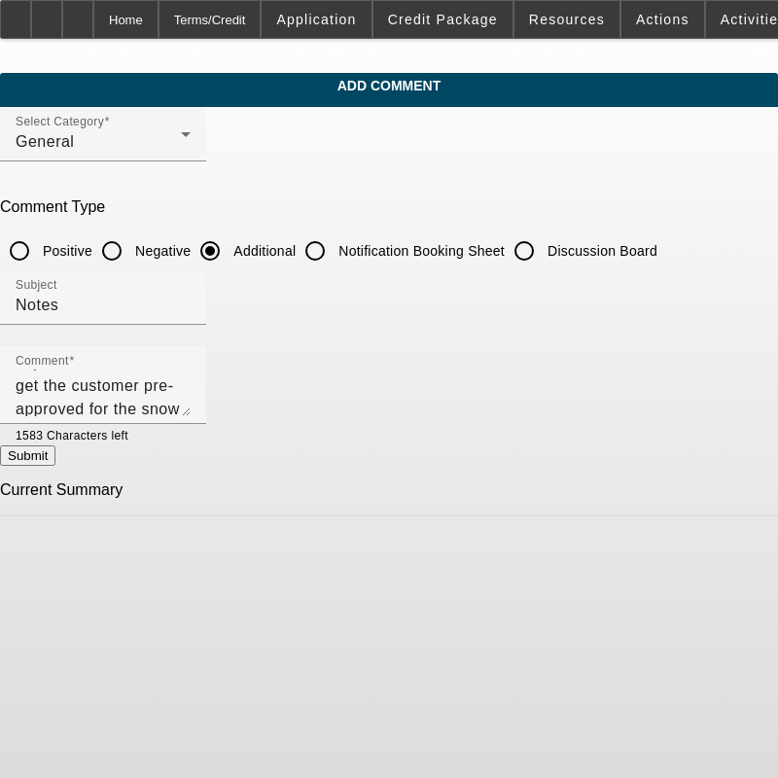
click at [55, 457] on button "Submit" at bounding box center [27, 455] width 55 height 20
radio input "true"
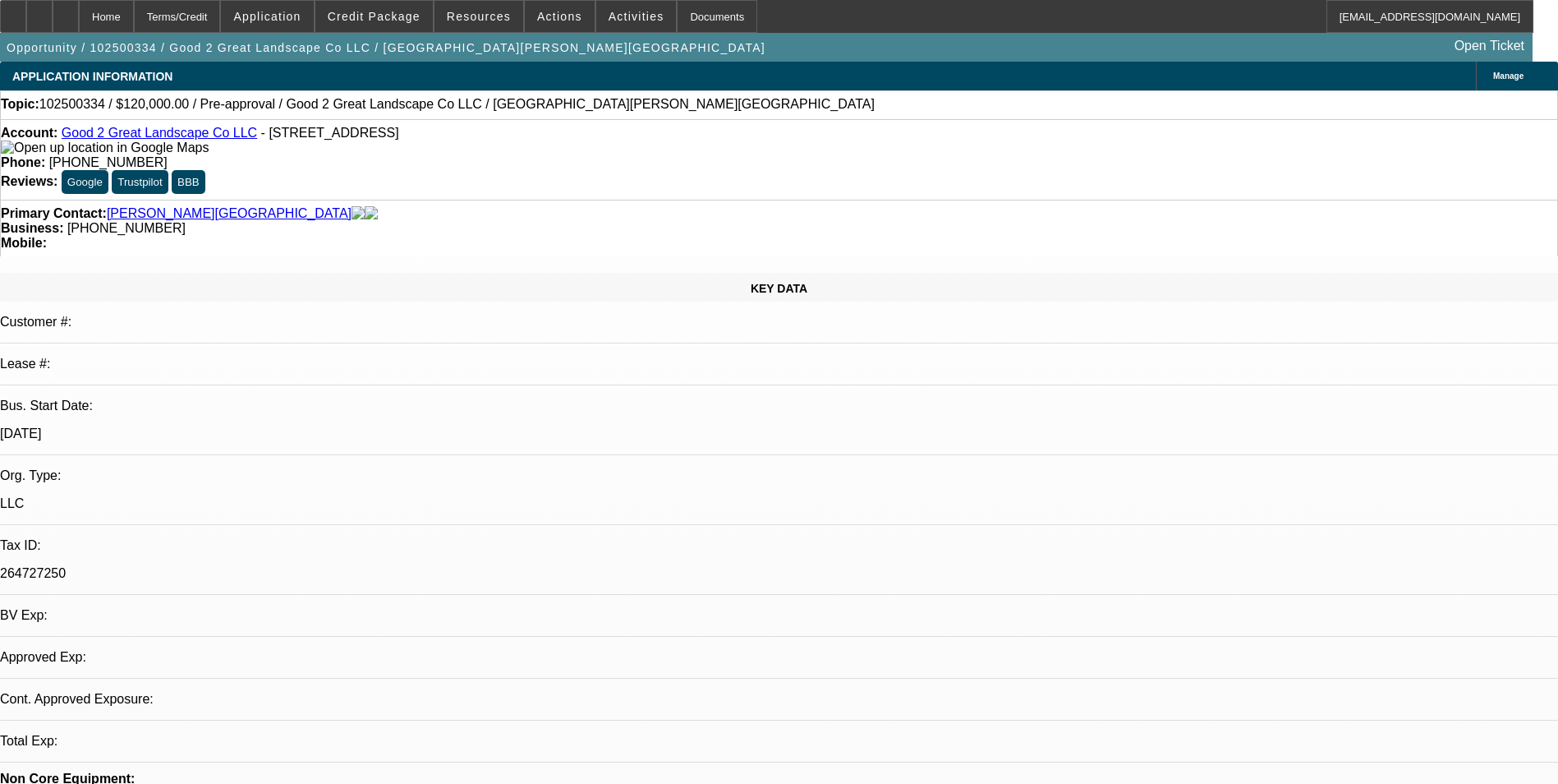
select select "0"
select select "2"
select select "0.1"
select select "1"
select select "2"
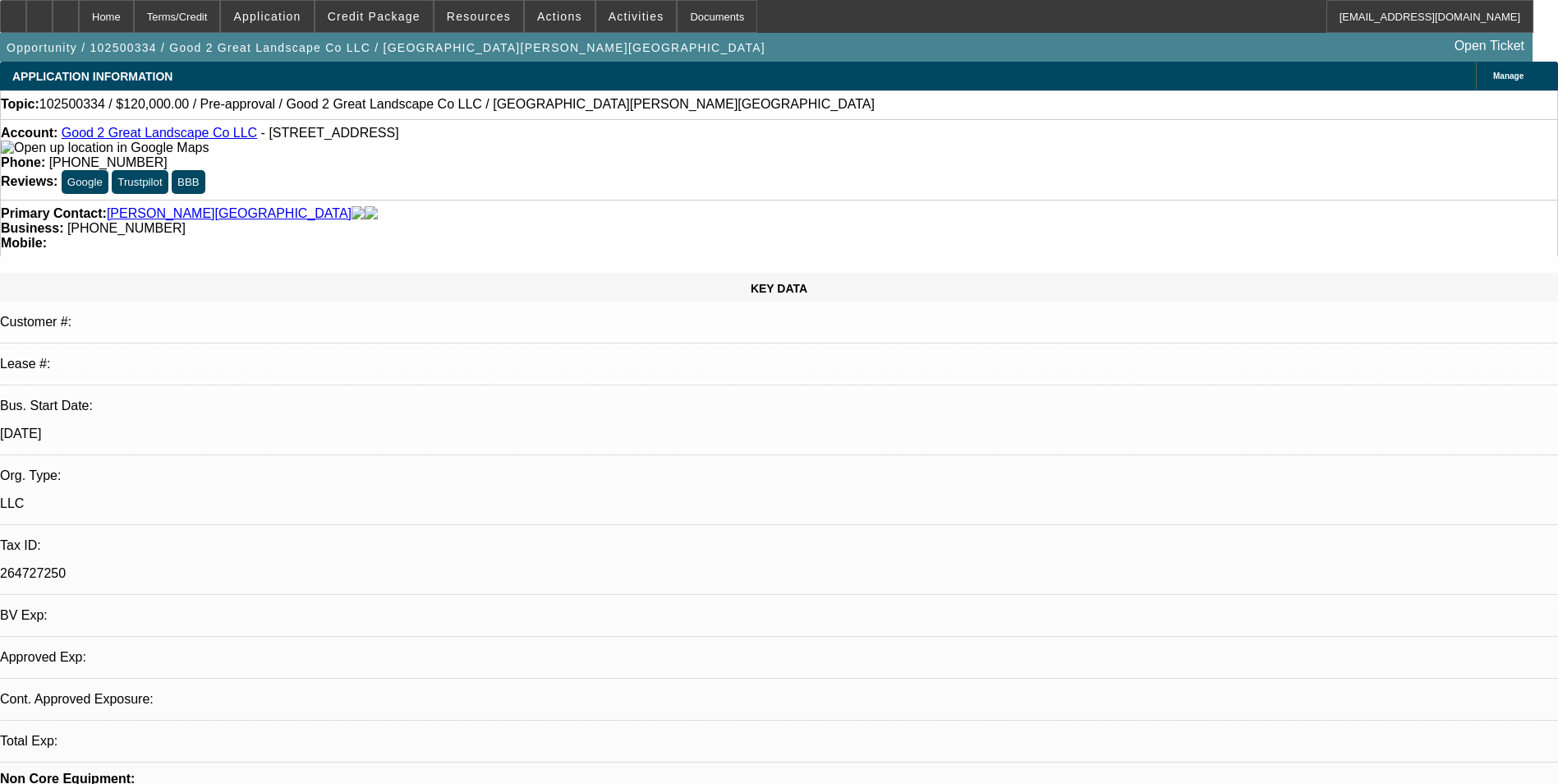
select select "4"
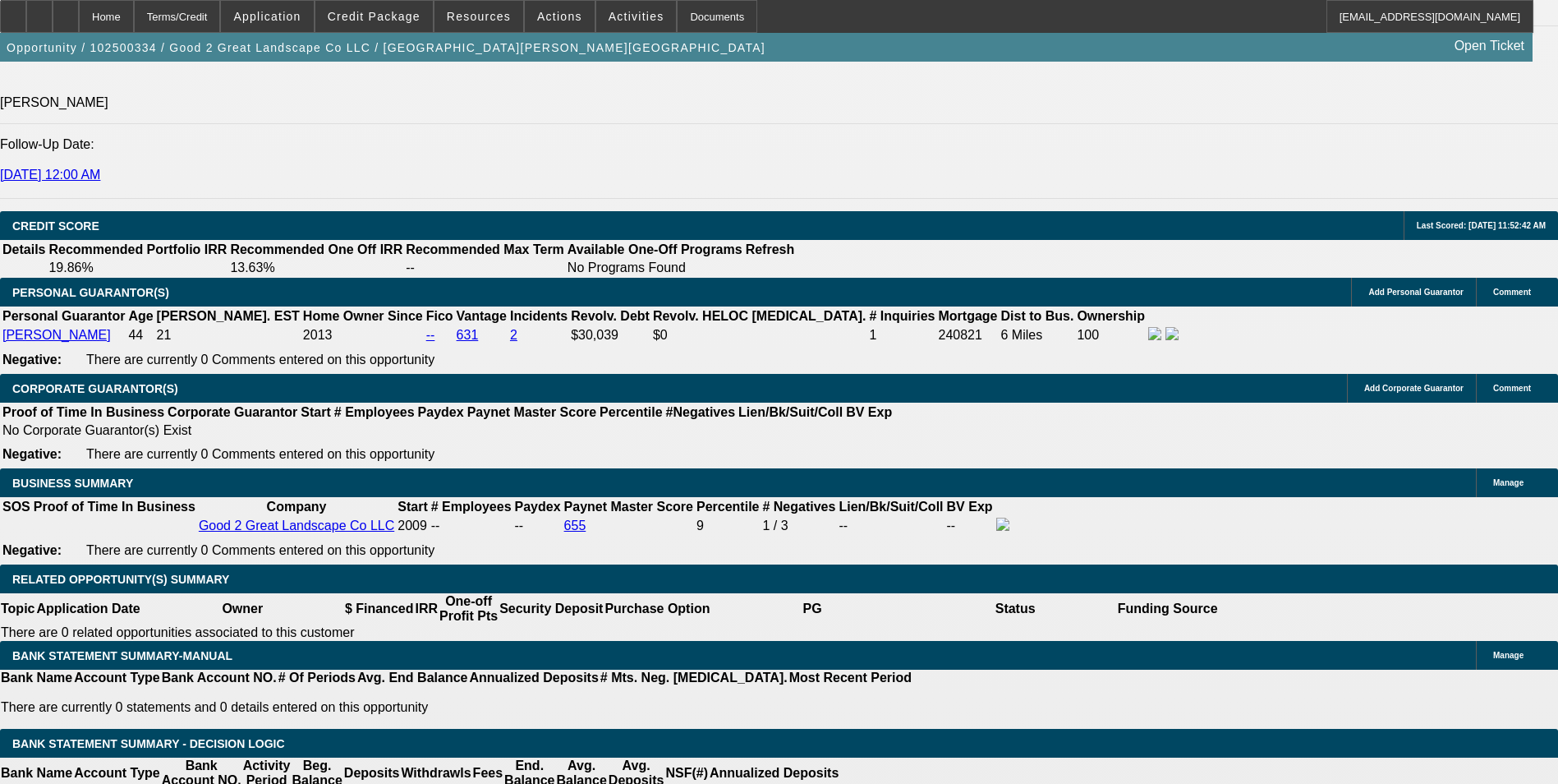
scroll to position [2218, 0]
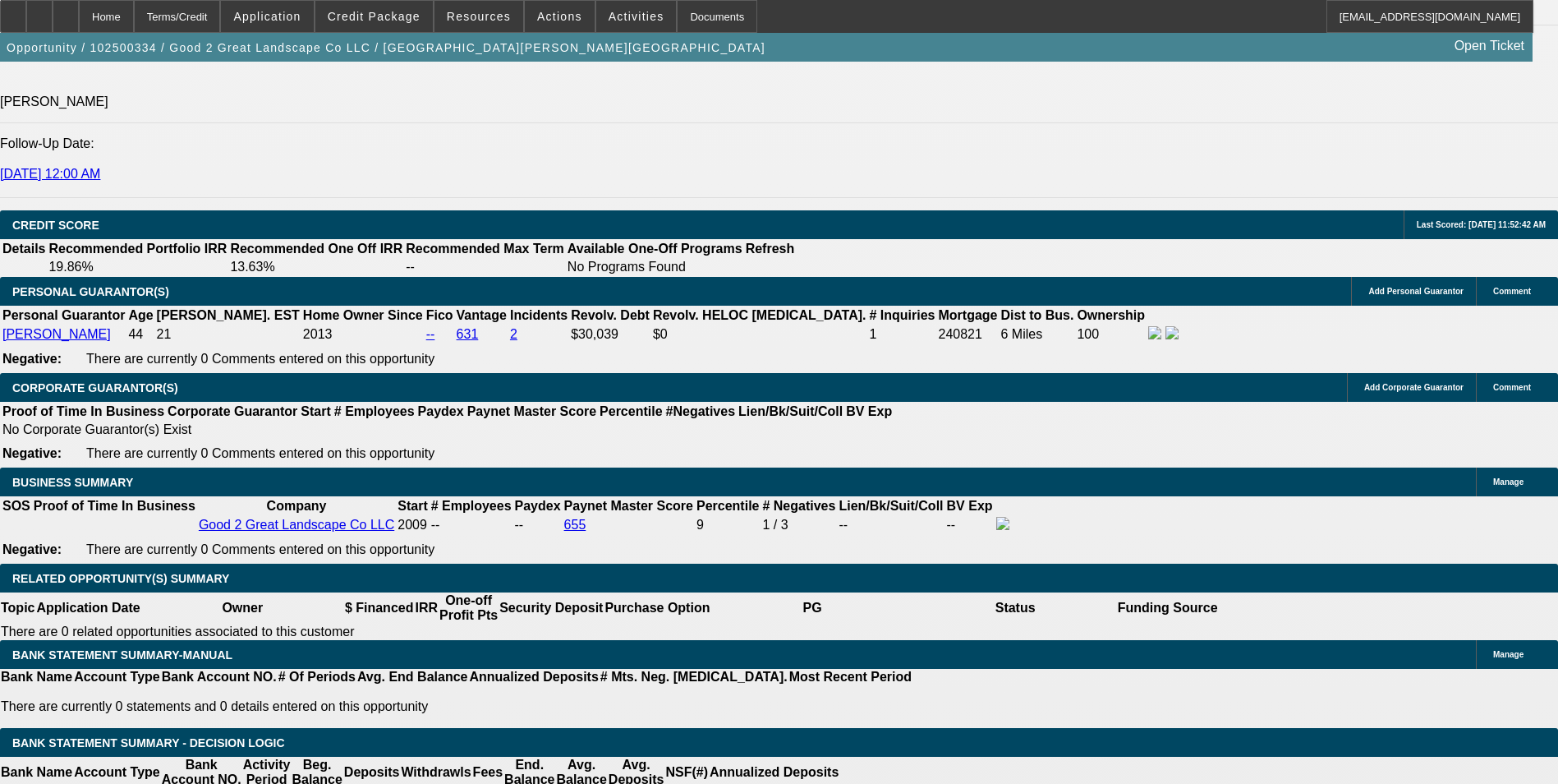
type input "$0.00"
drag, startPoint x: 323, startPoint y: 569, endPoint x: 630, endPoint y: 543, distance: 308.1
type input "60"
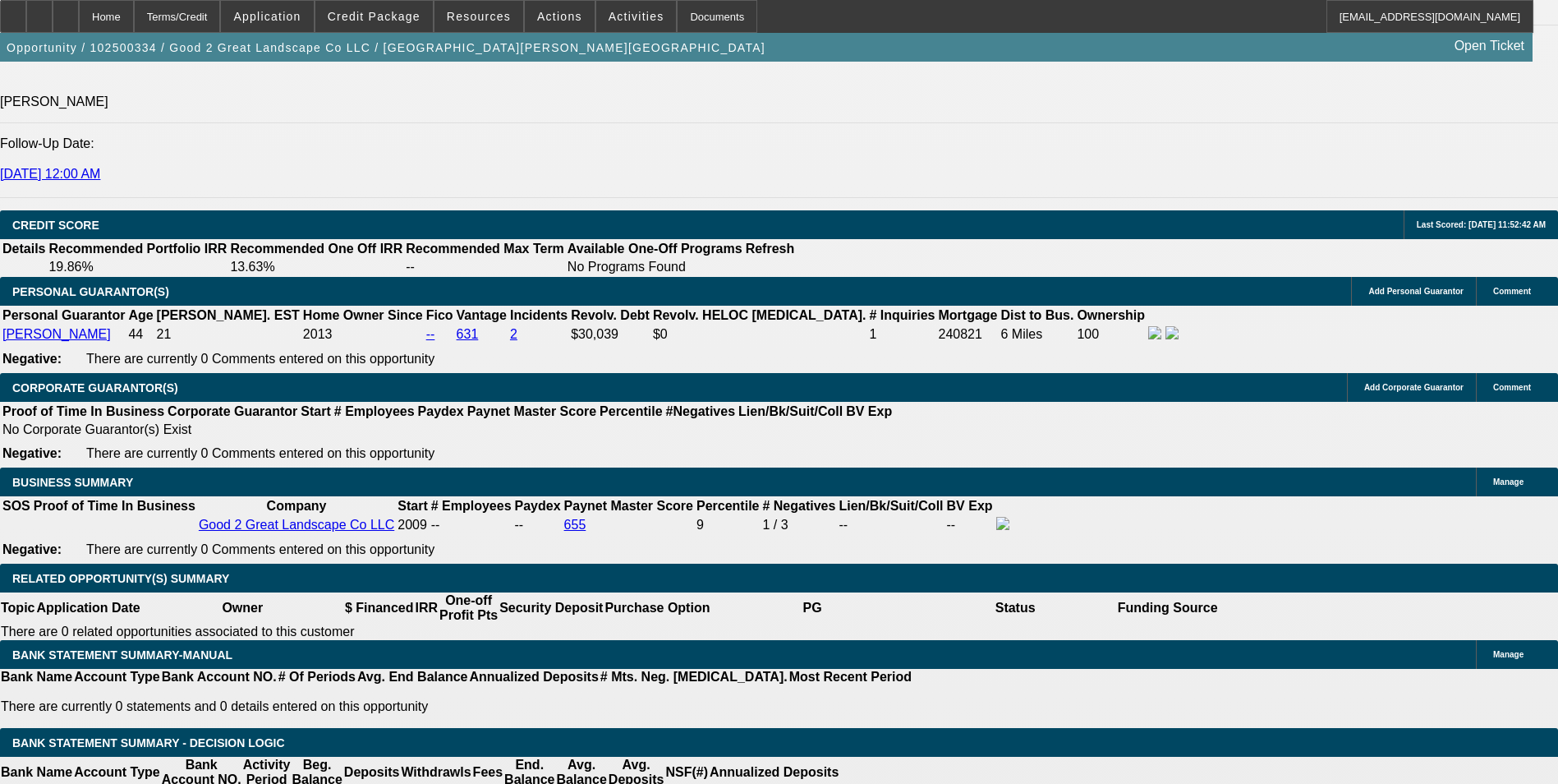
type input "13"
type input "$4,102.50"
type input "$2,051.25"
type input "$5,460.74"
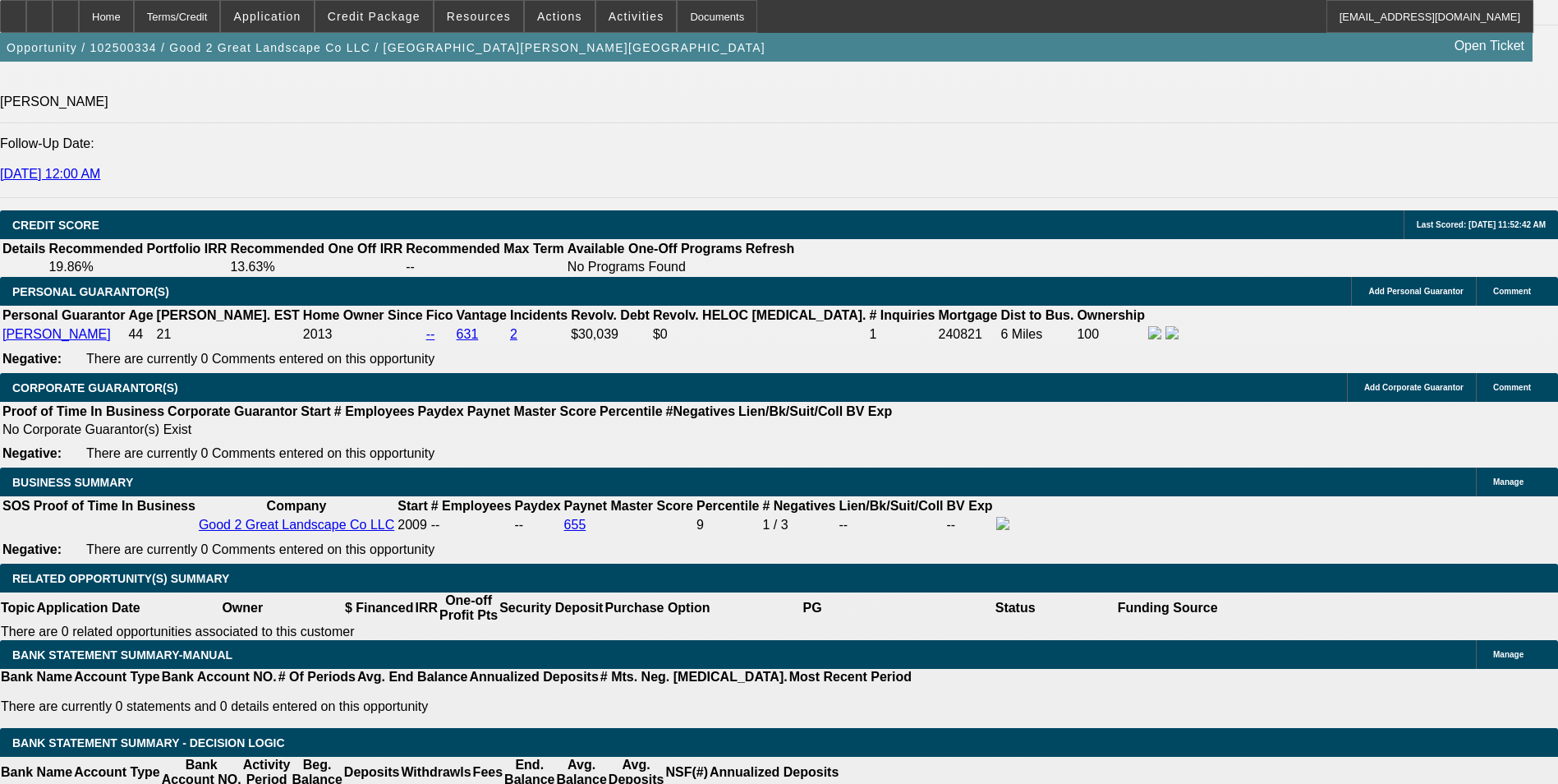
type input "$2,730.37"
type input "13.1"
type input "$5,473.04"
type input "$2,736.52"
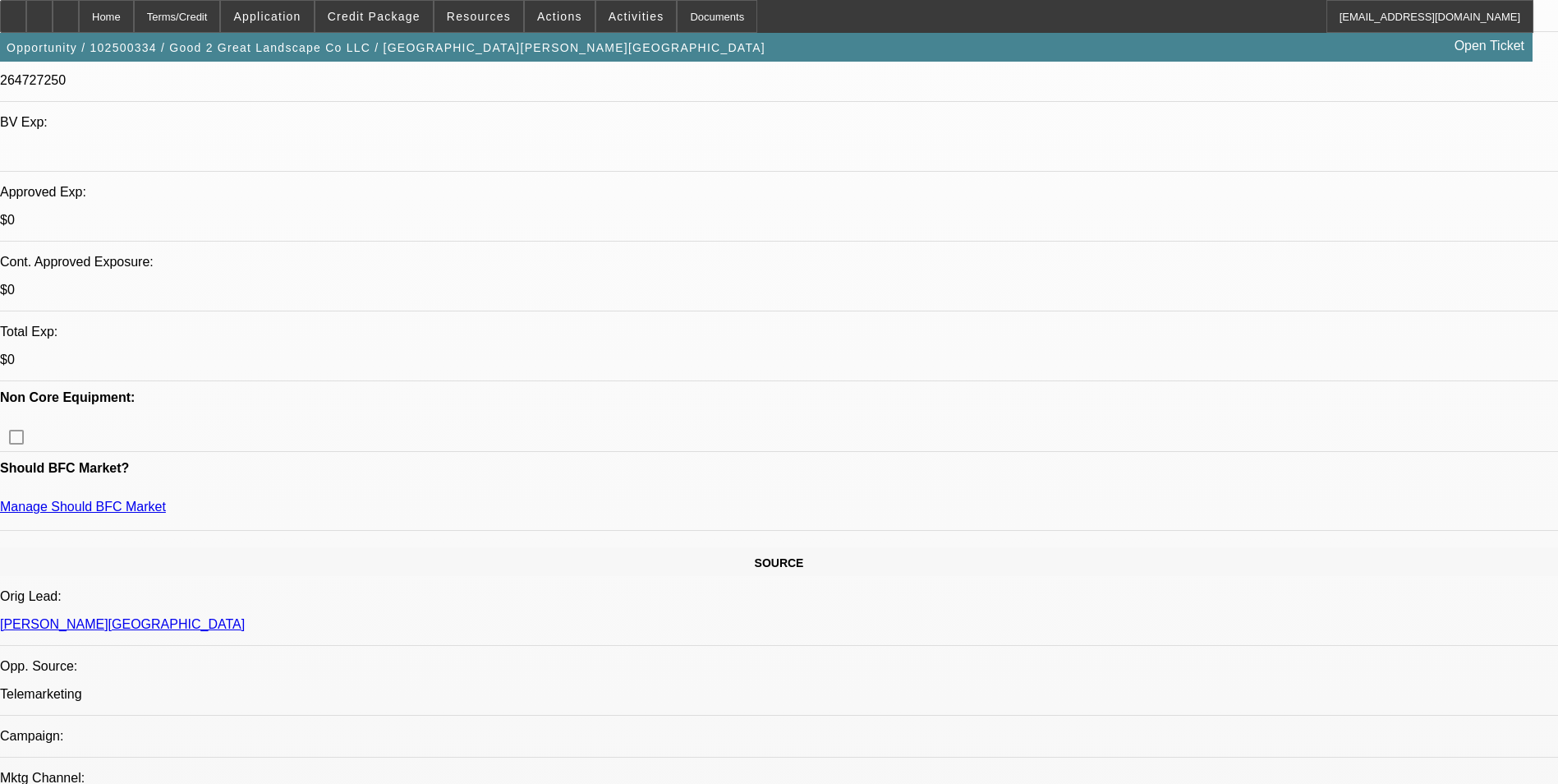
scroll to position [0, 0]
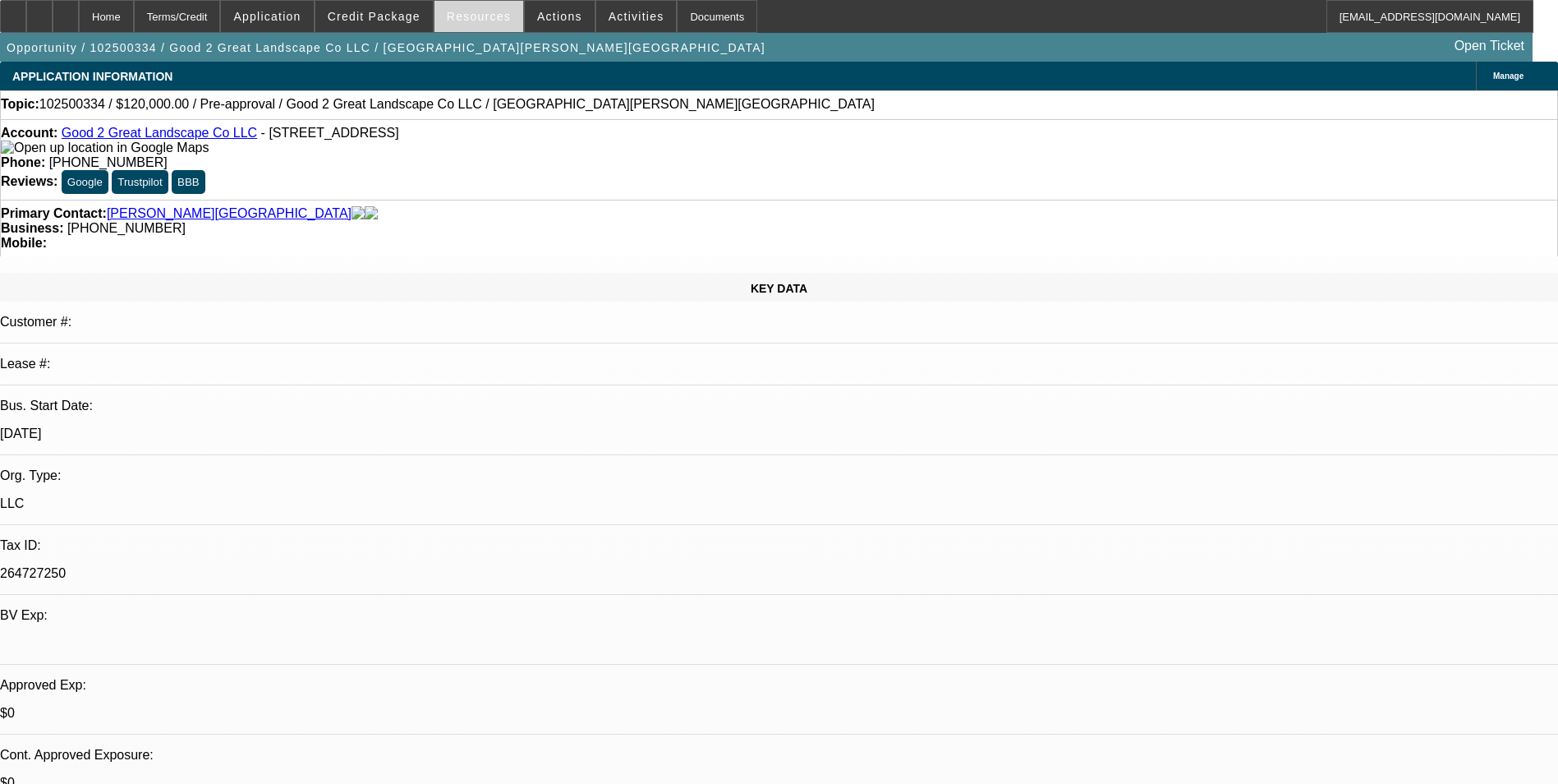
type input "13.1"
click at [504, 14] on span "Resources" at bounding box center [479, 17] width 64 height 14
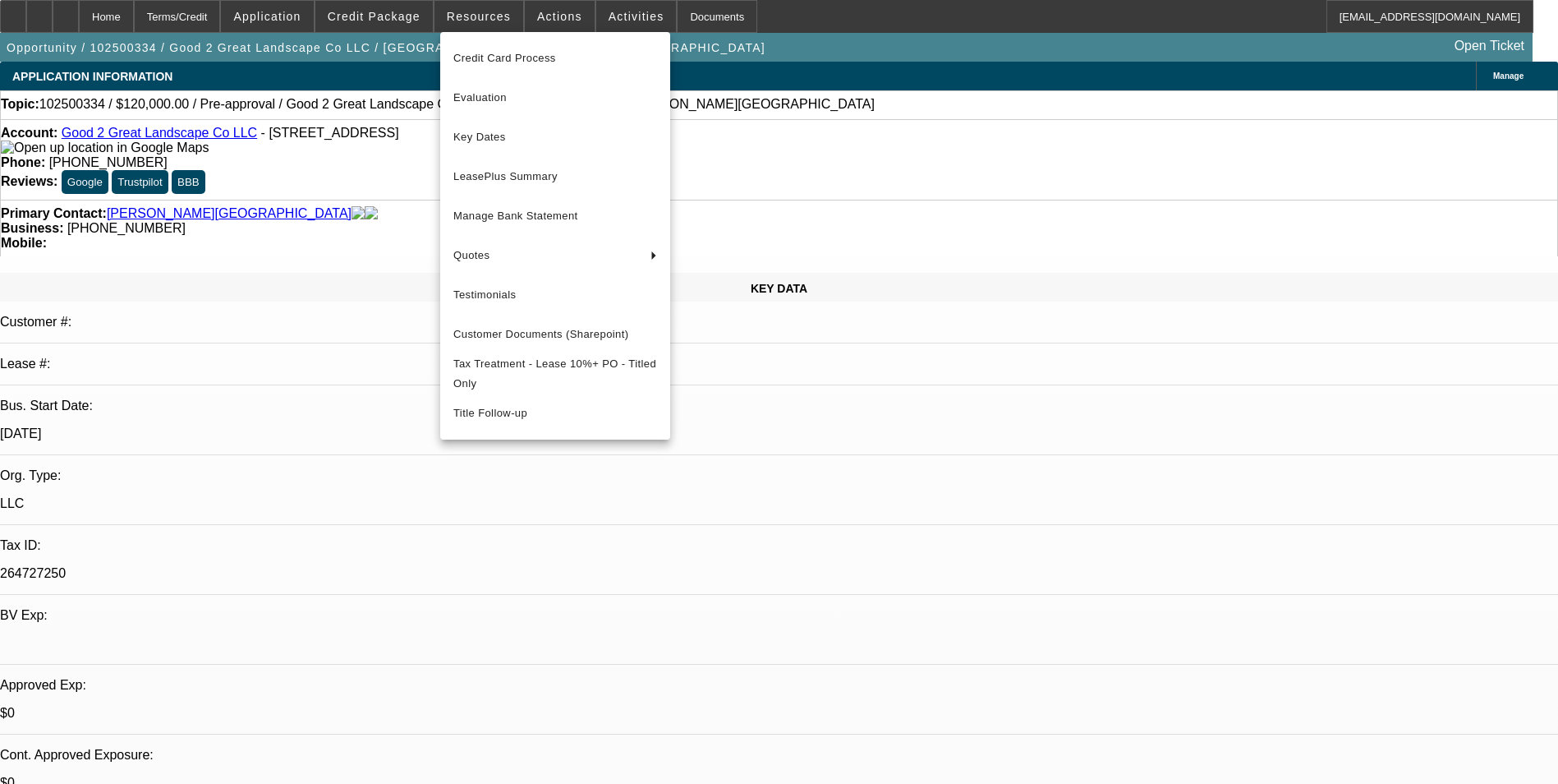
click at [742, 119] on div at bounding box center [779, 392] width 1558 height 784
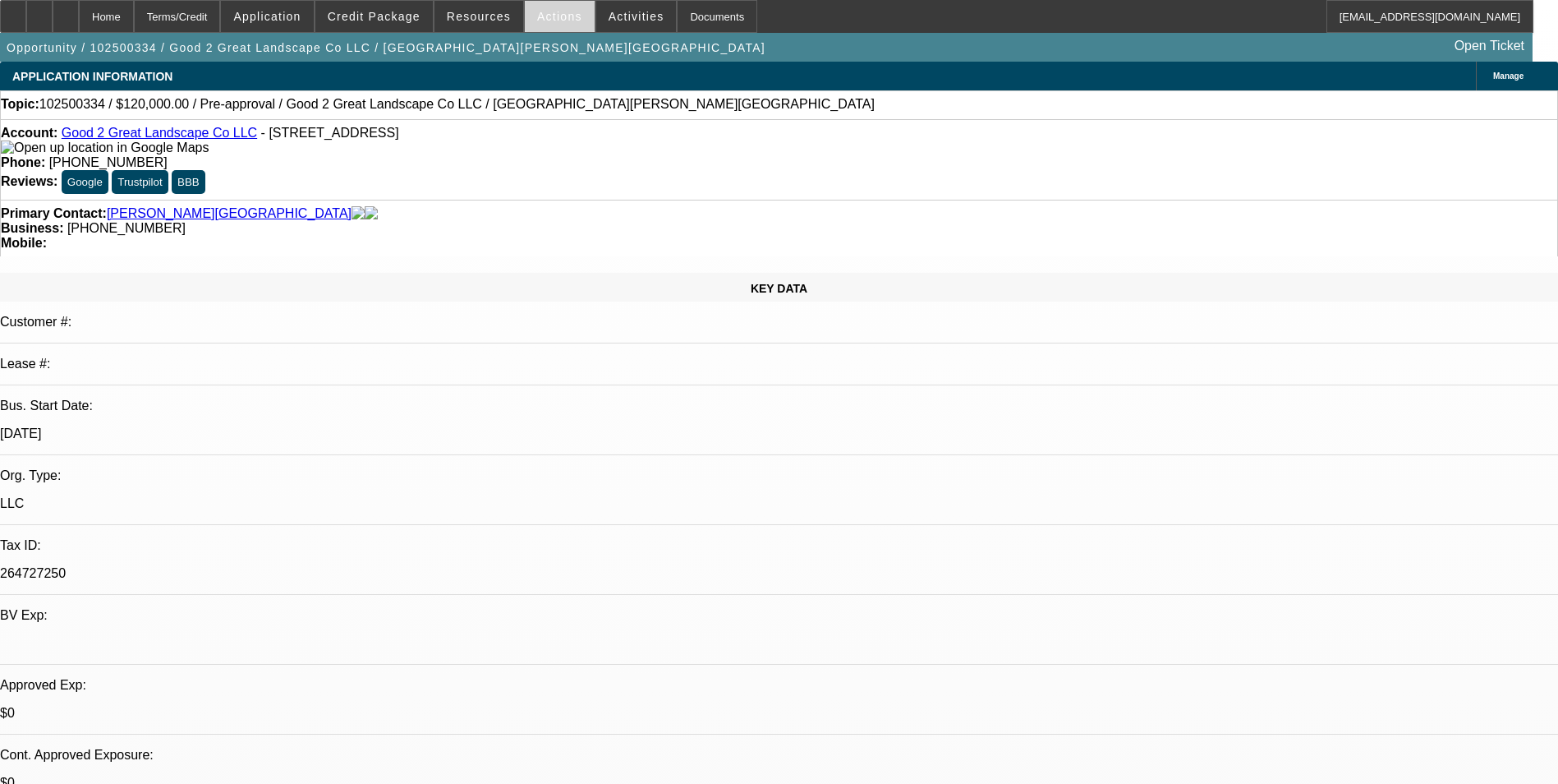
click at [525, 14] on span at bounding box center [559, 16] width 70 height 40
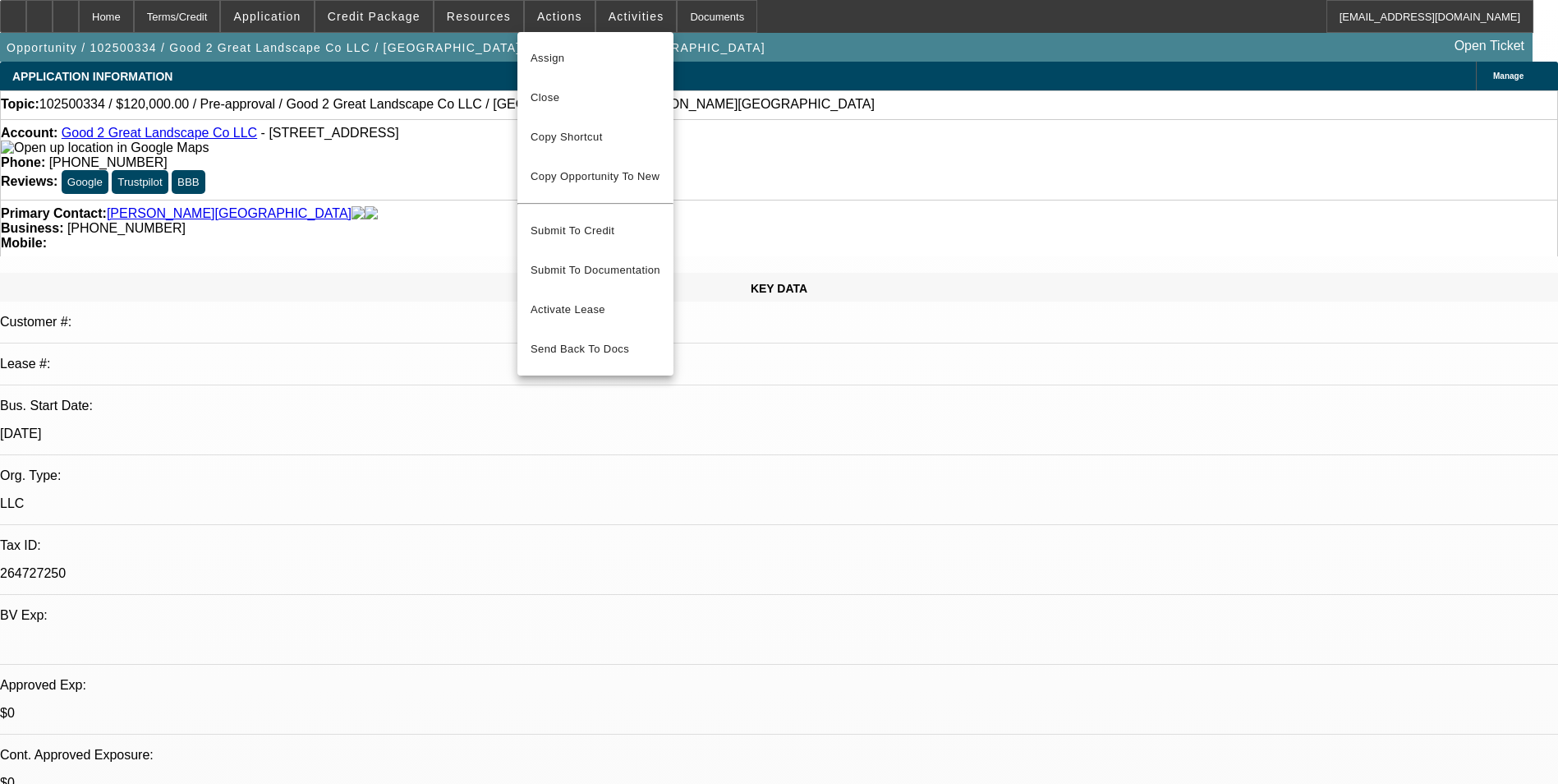
click at [779, 138] on div at bounding box center [779, 392] width 1558 height 784
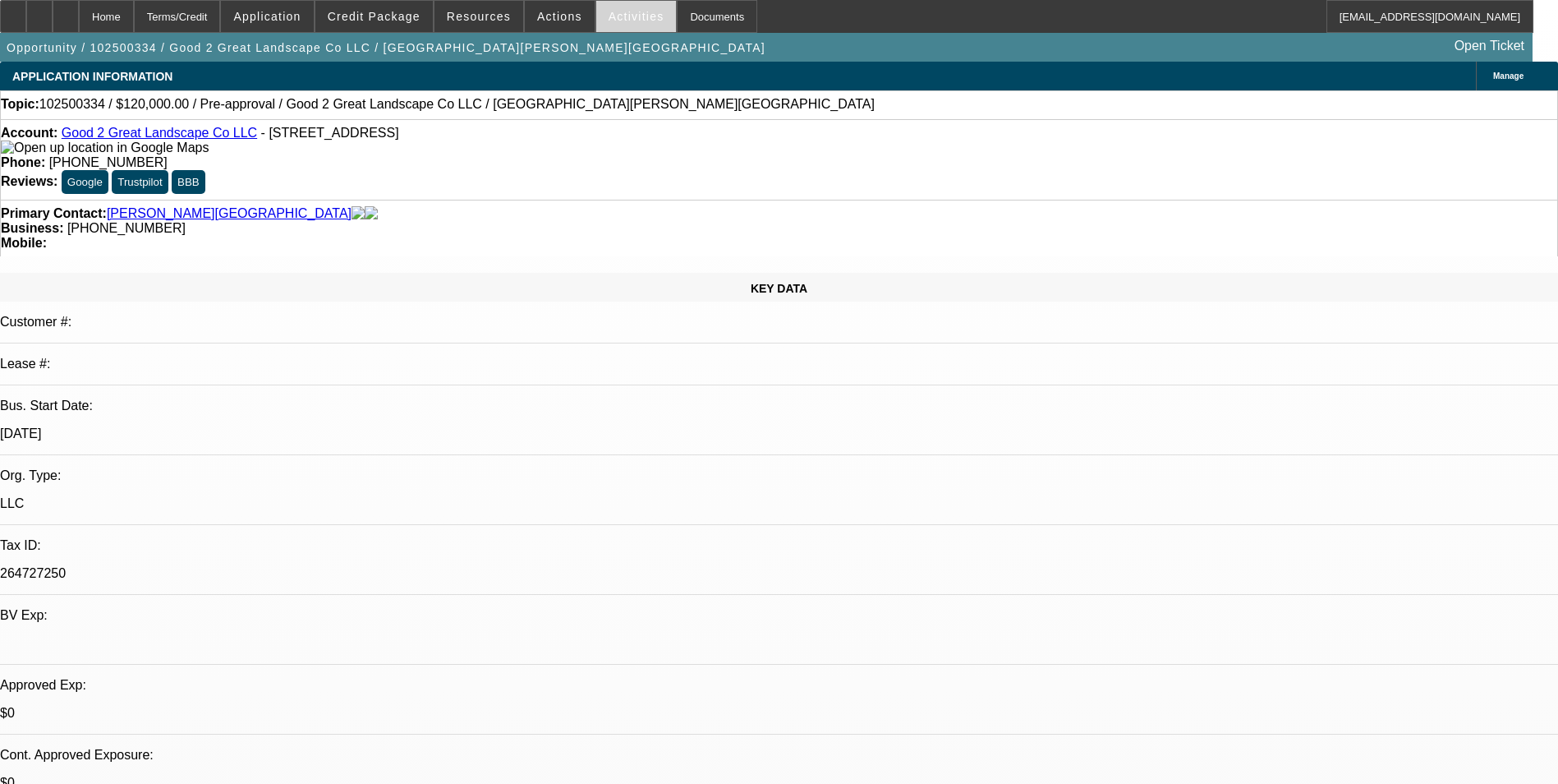
click at [613, 19] on span "Activities" at bounding box center [636, 17] width 56 height 14
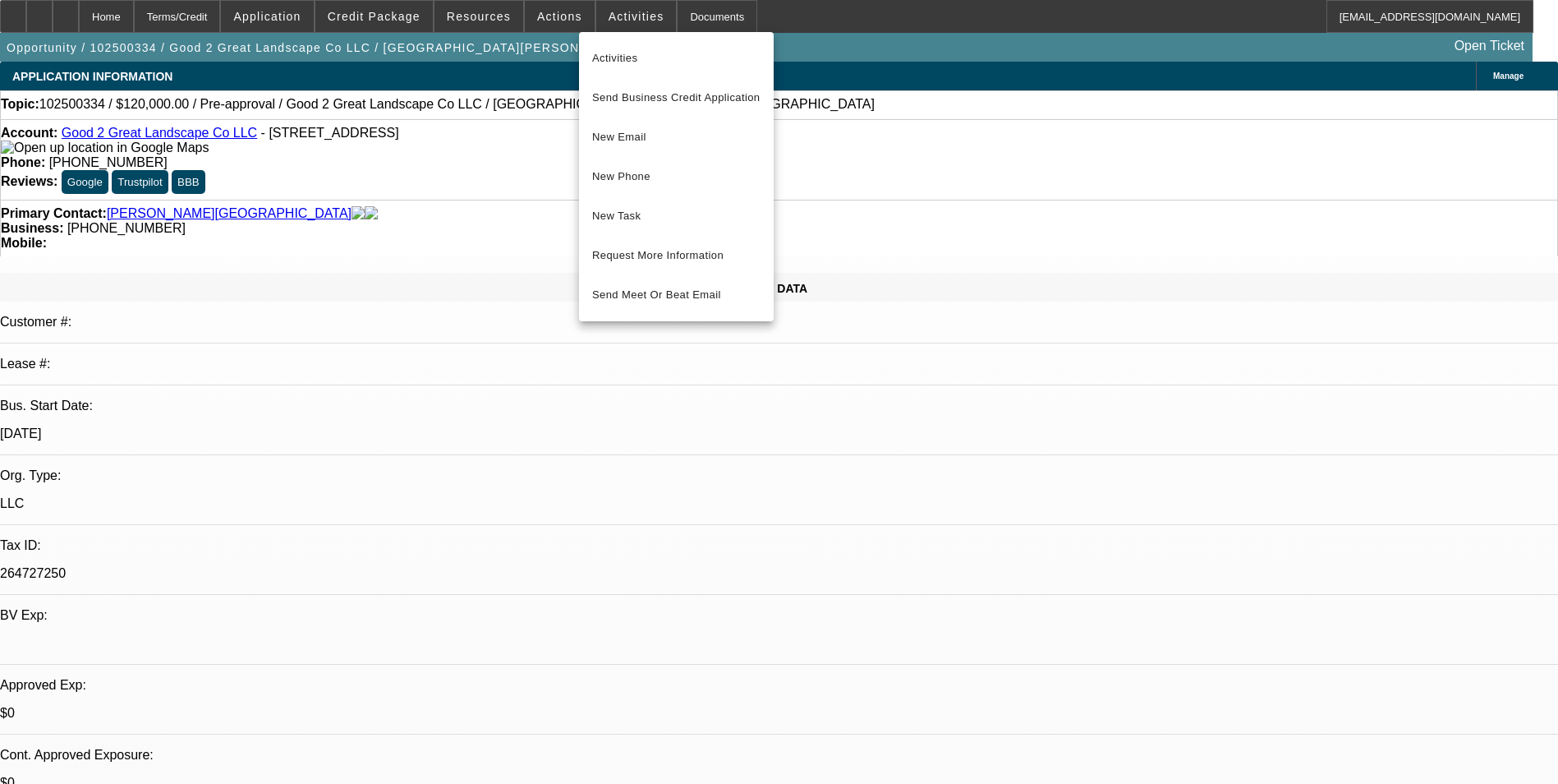
click at [885, 171] on div at bounding box center [779, 392] width 1558 height 784
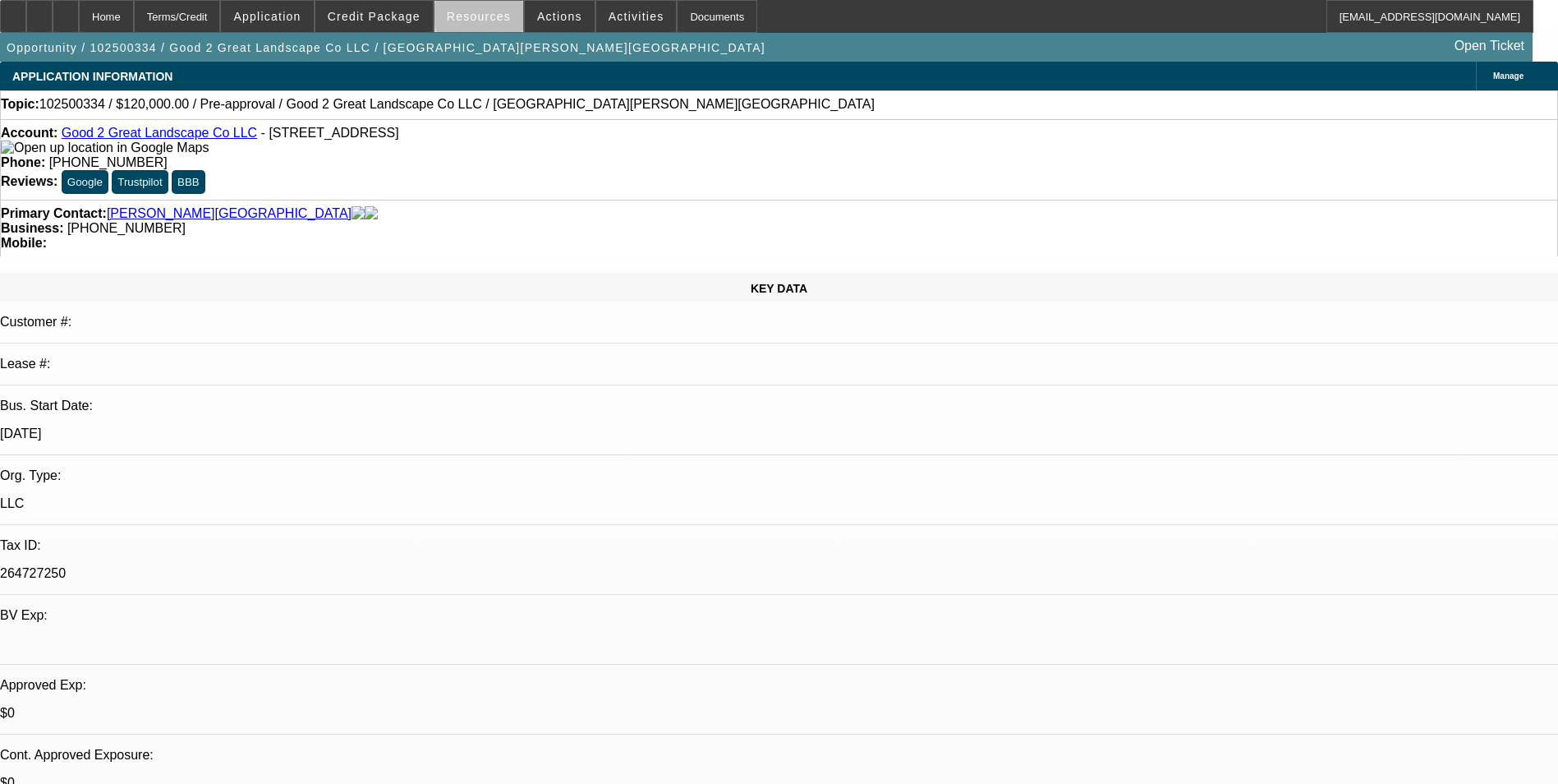
click at [493, 15] on span "Resources" at bounding box center [479, 17] width 64 height 14
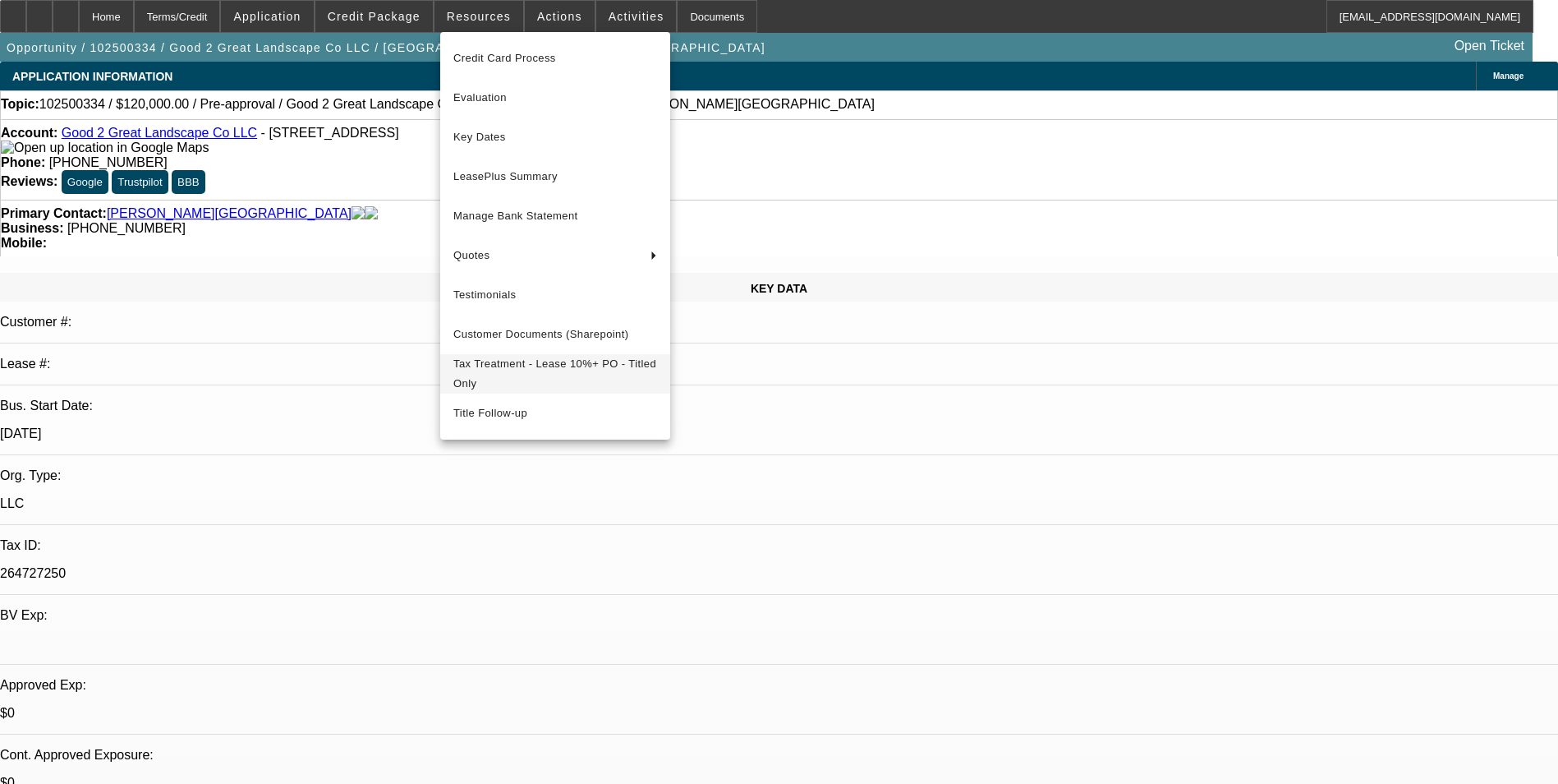
click at [543, 362] on span "Tax Treatment - Lease 10%+ PO - Titled Only" at bounding box center [555, 373] width 204 height 40
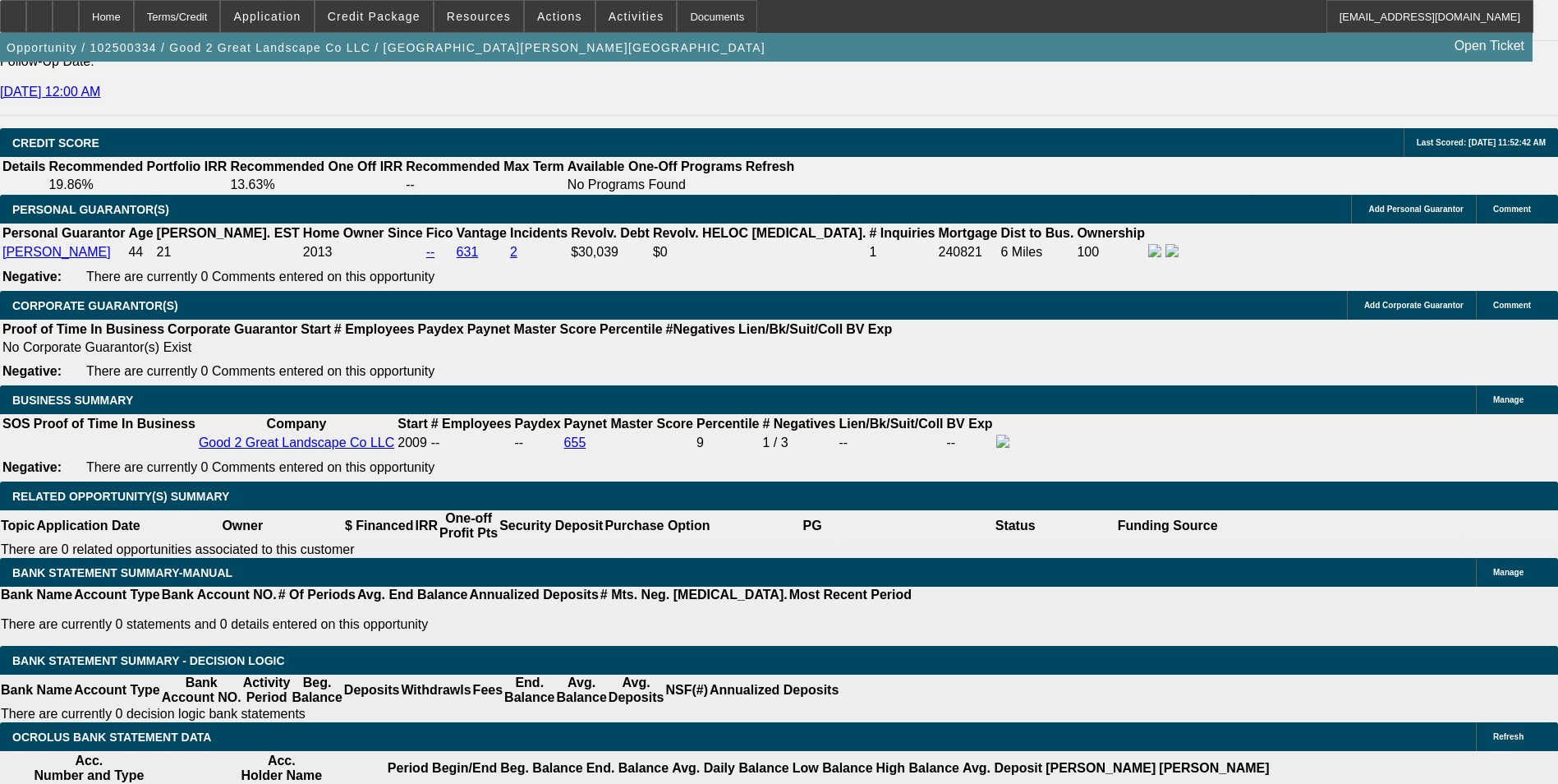
scroll to position [2136, 0]
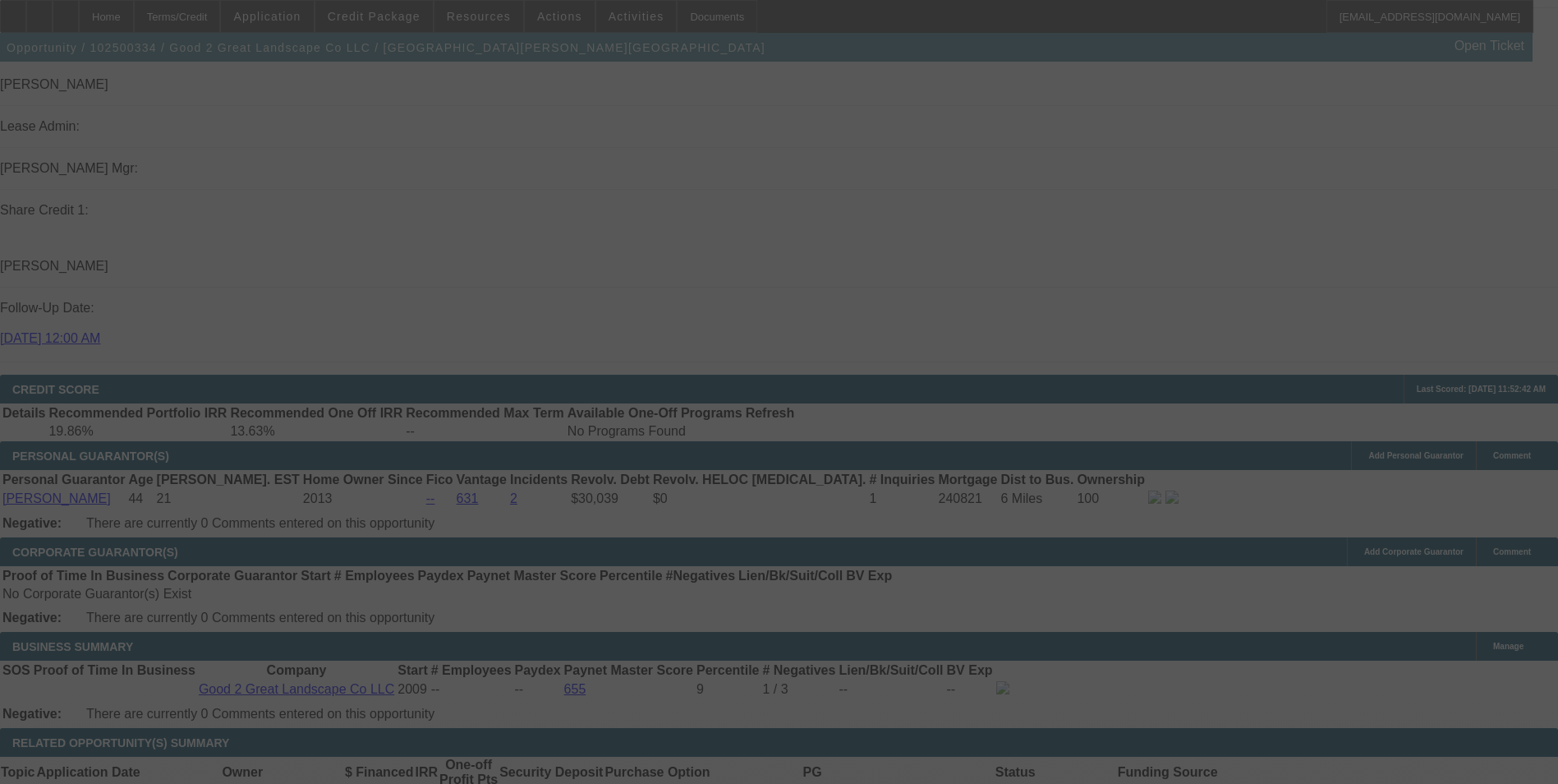
scroll to position [2546, 0]
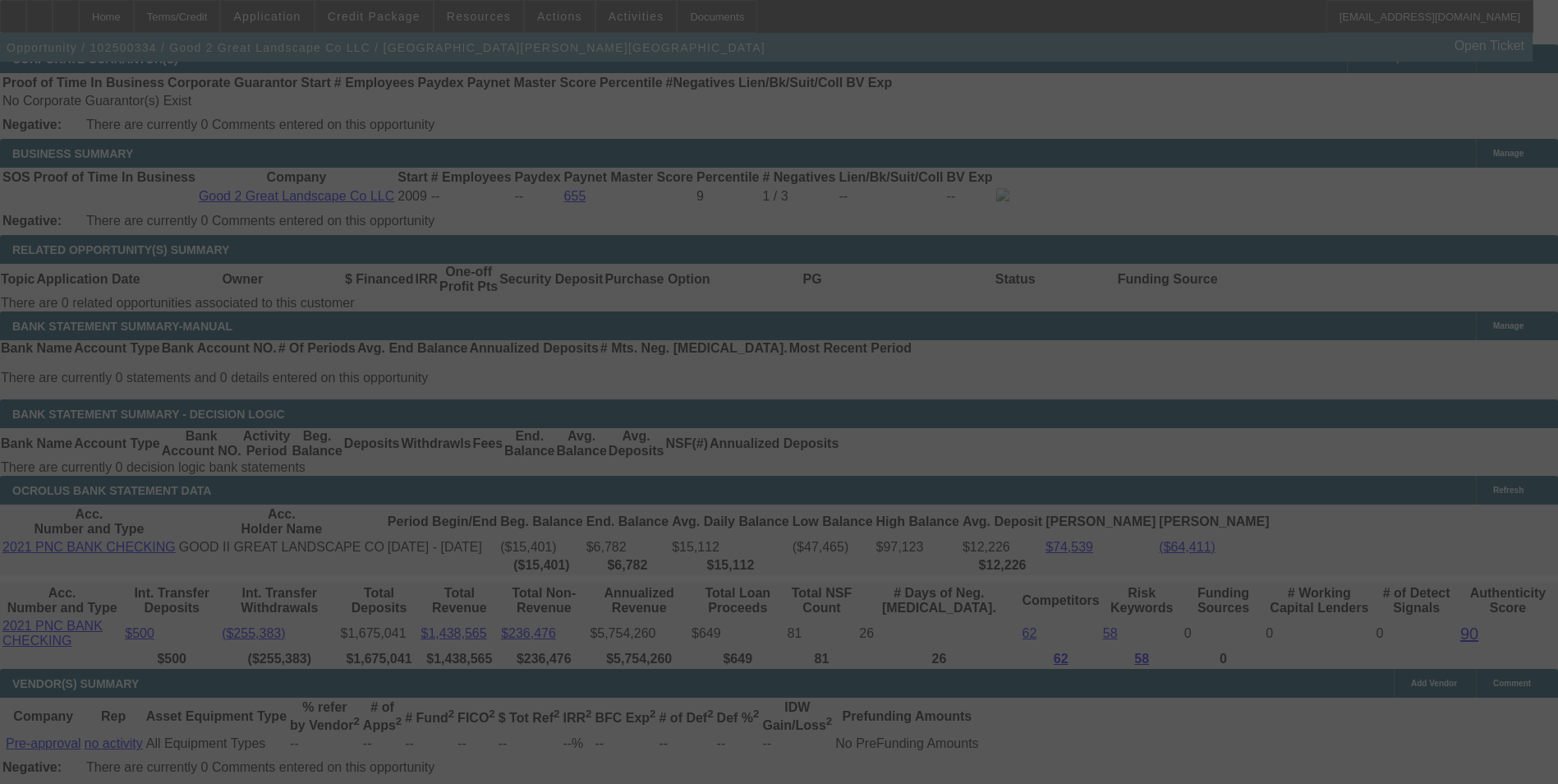
select select "0"
select select "2"
select select "0.1"
select select "4"
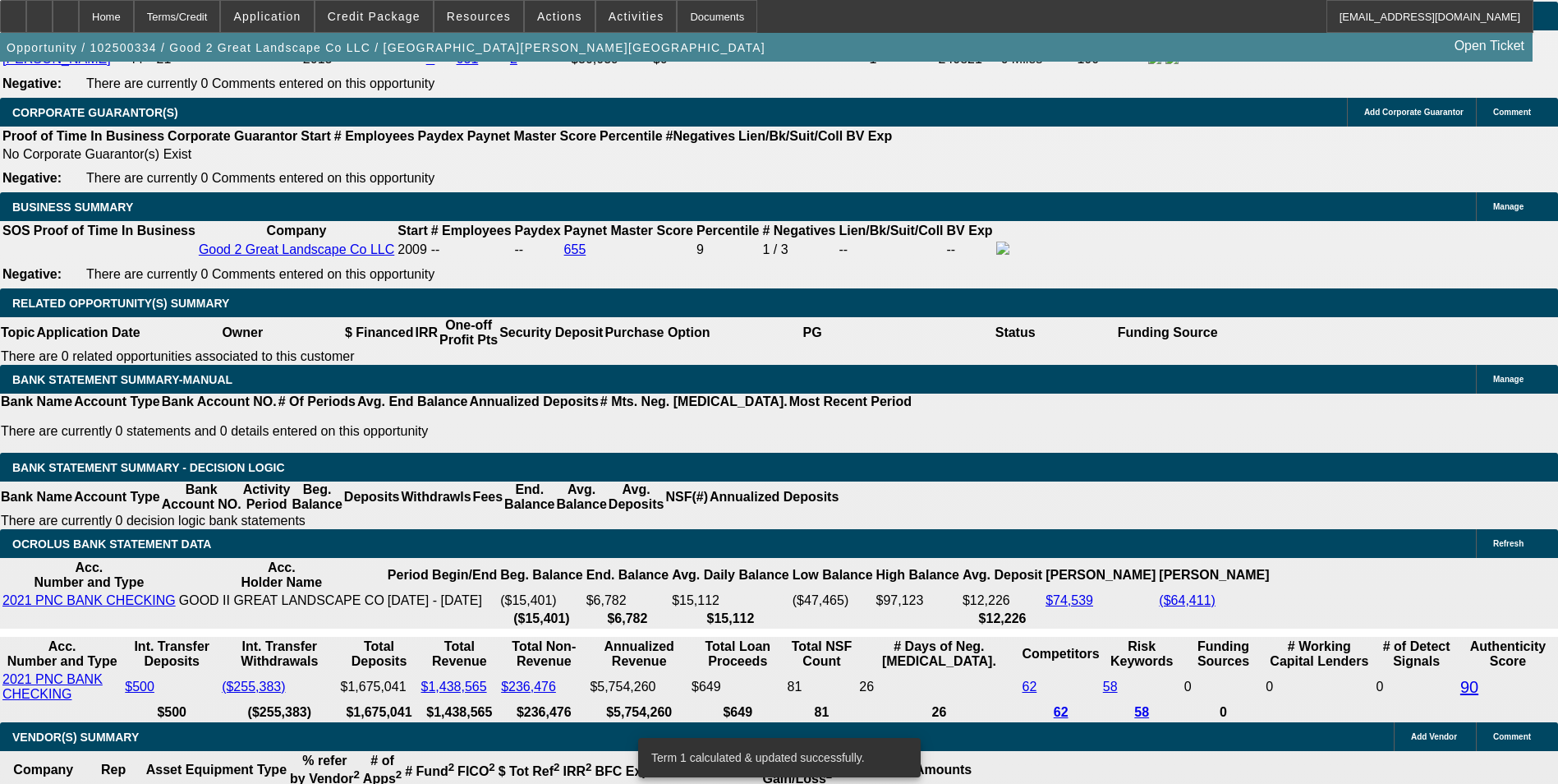
scroll to position [2464, 0]
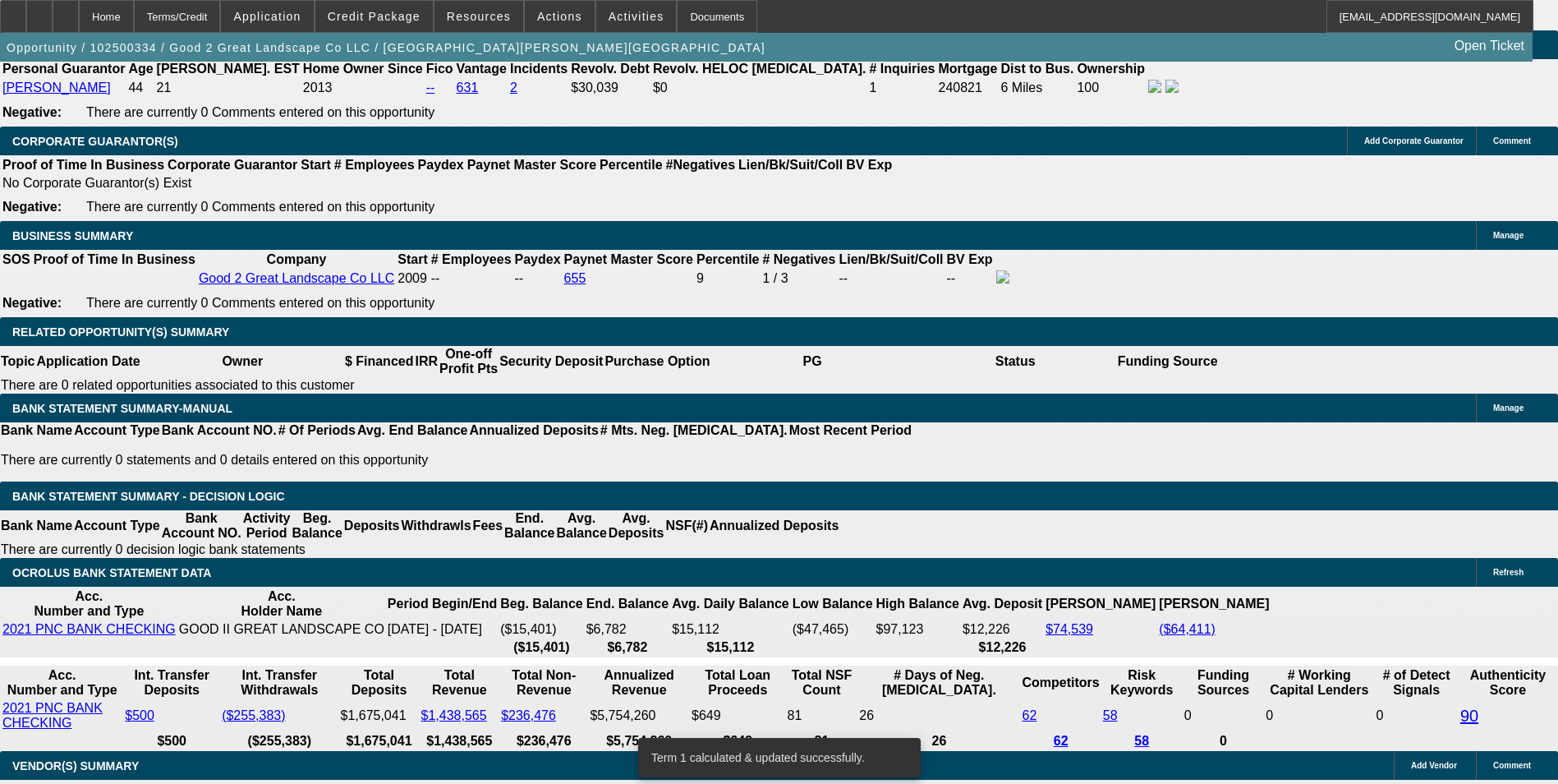
type input "UNKNOWN"
type input "13."
type input "$5,460.74"
type input "$2,730.37"
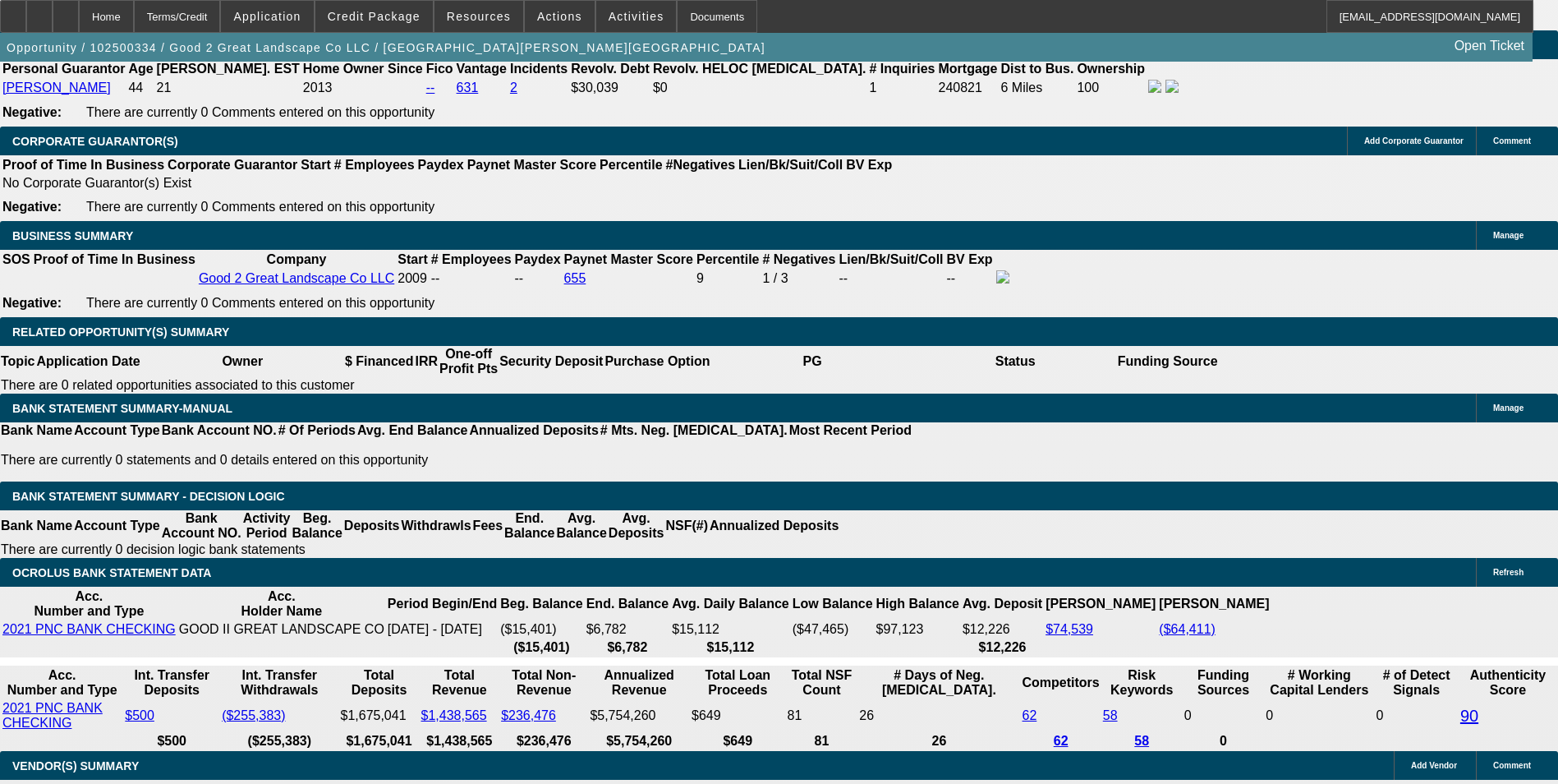
type input "13.7"
type input "$5,547.12"
type input "$2,773.56"
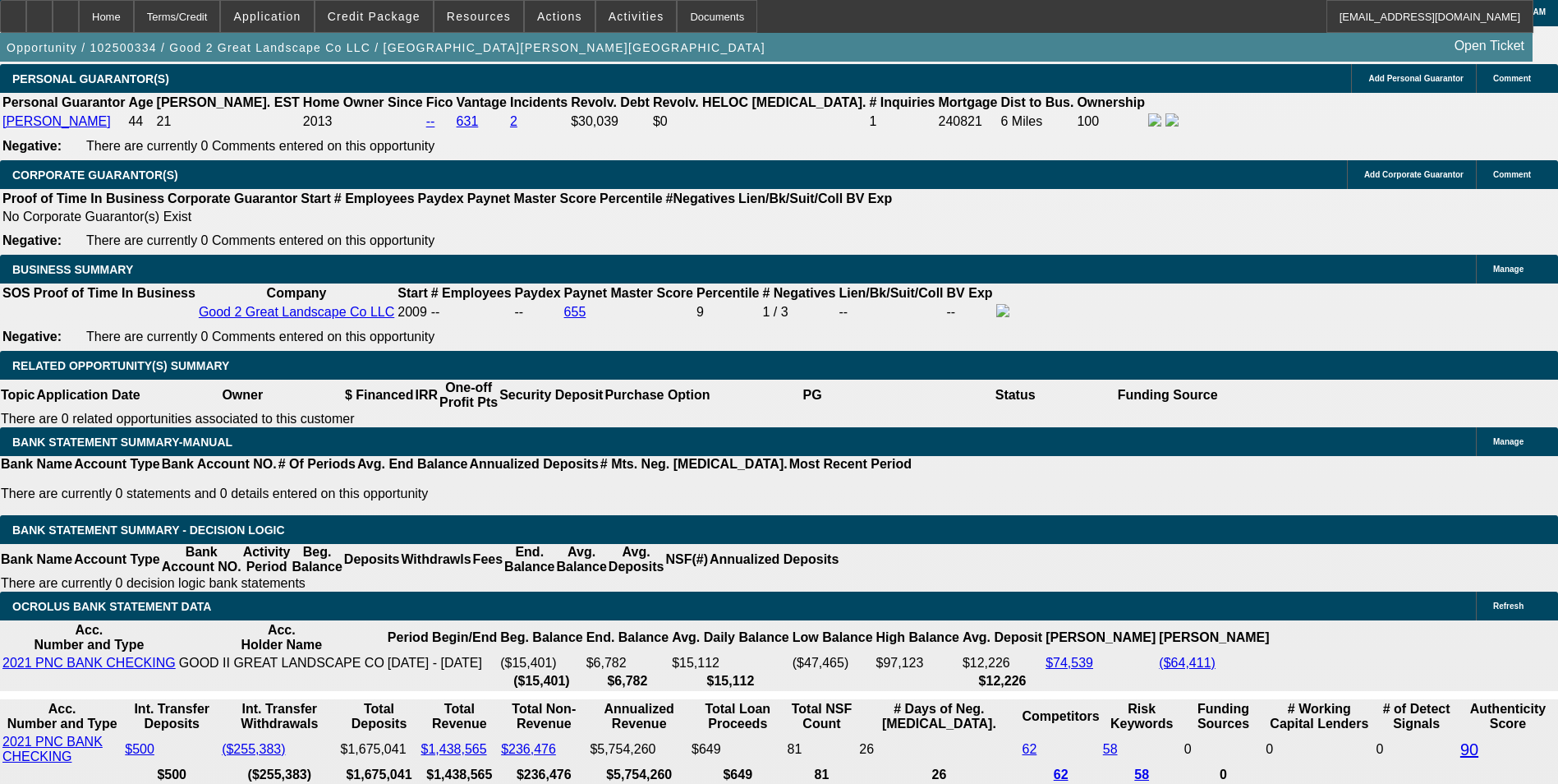
scroll to position [2136, 0]
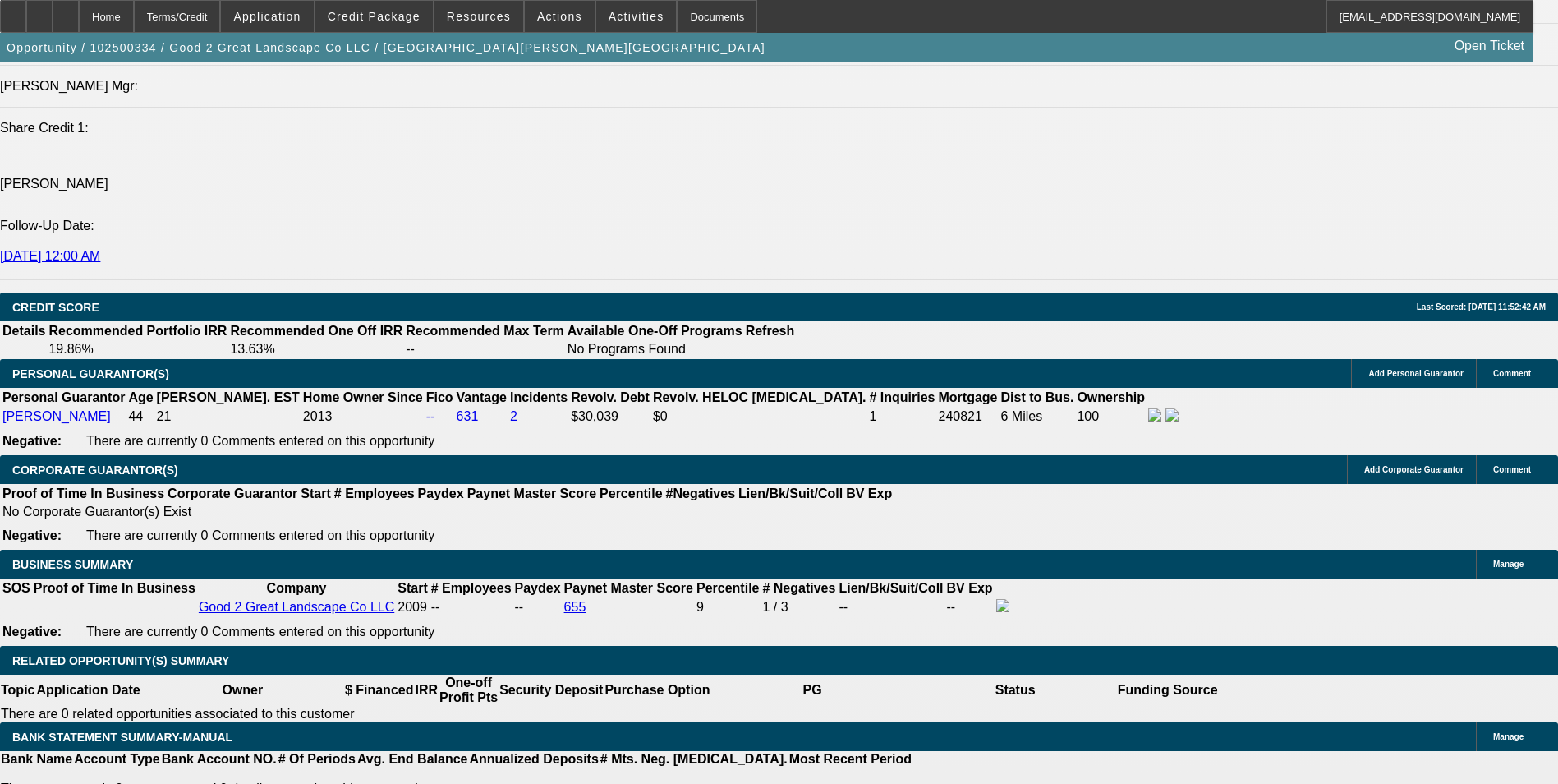
type input "13.7"
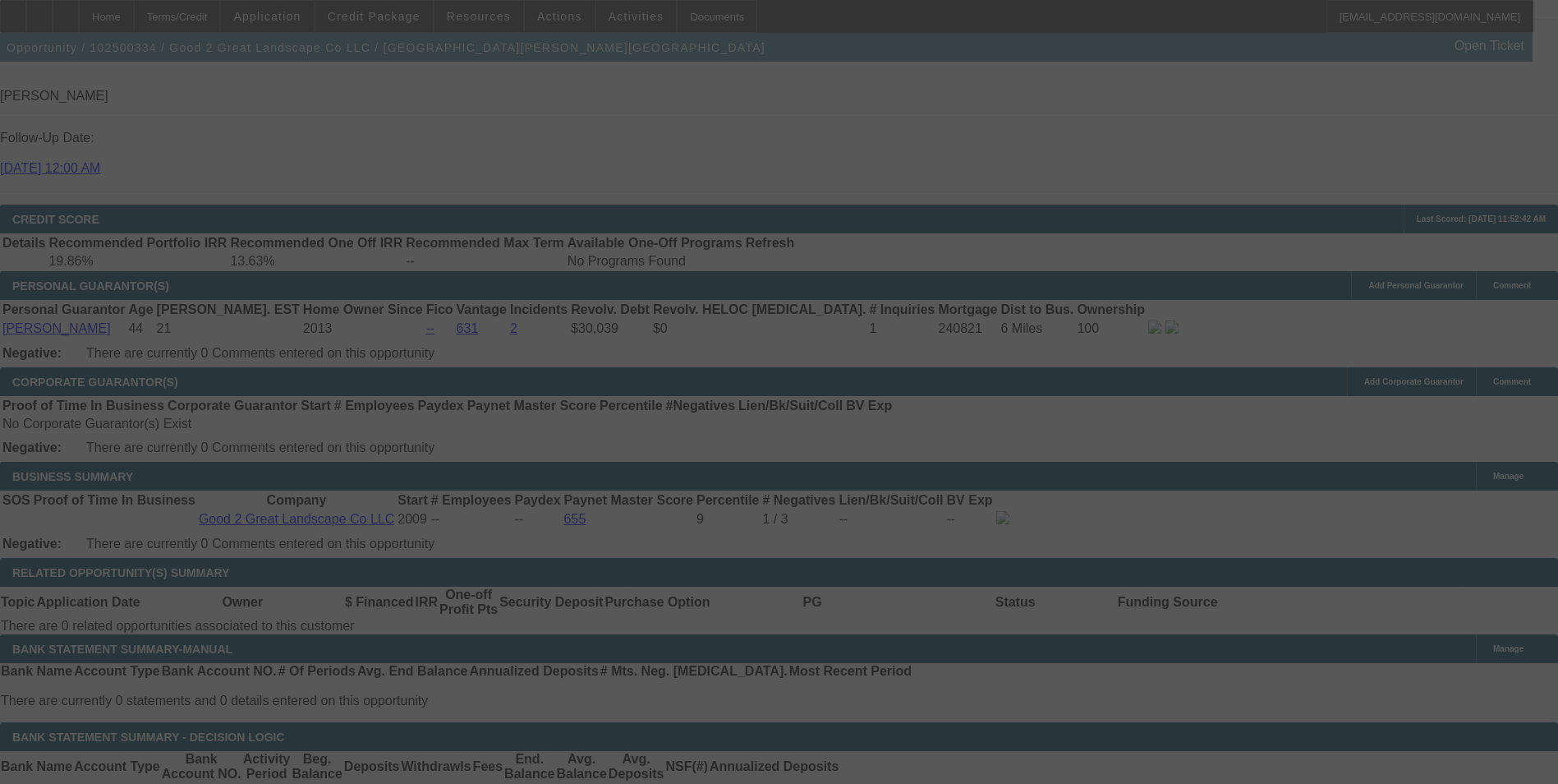
scroll to position [2300, 0]
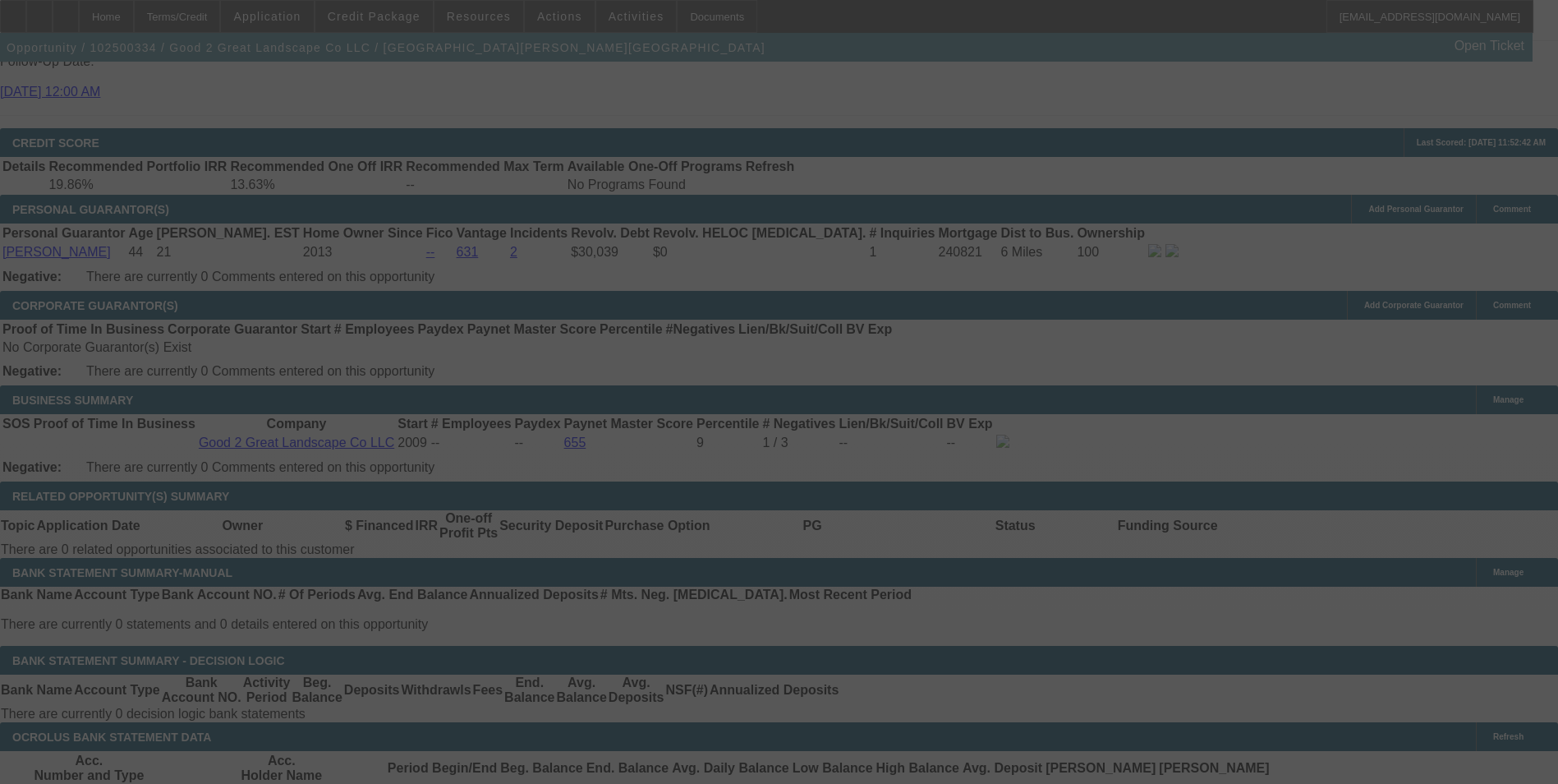
select select "0"
select select "2"
select select "0.1"
select select "4"
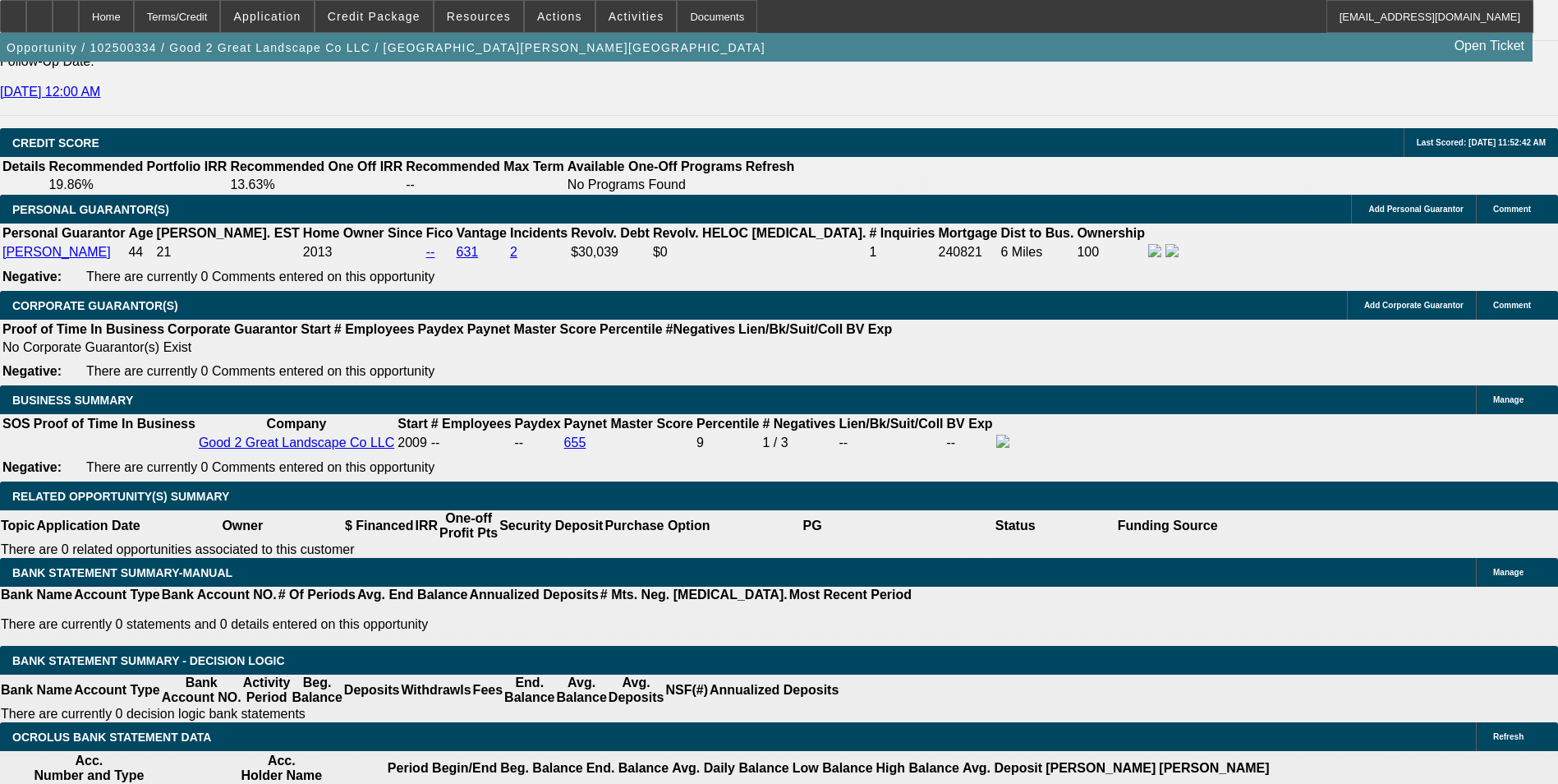
click at [537, 19] on span "Actions" at bounding box center [559, 17] width 45 height 14
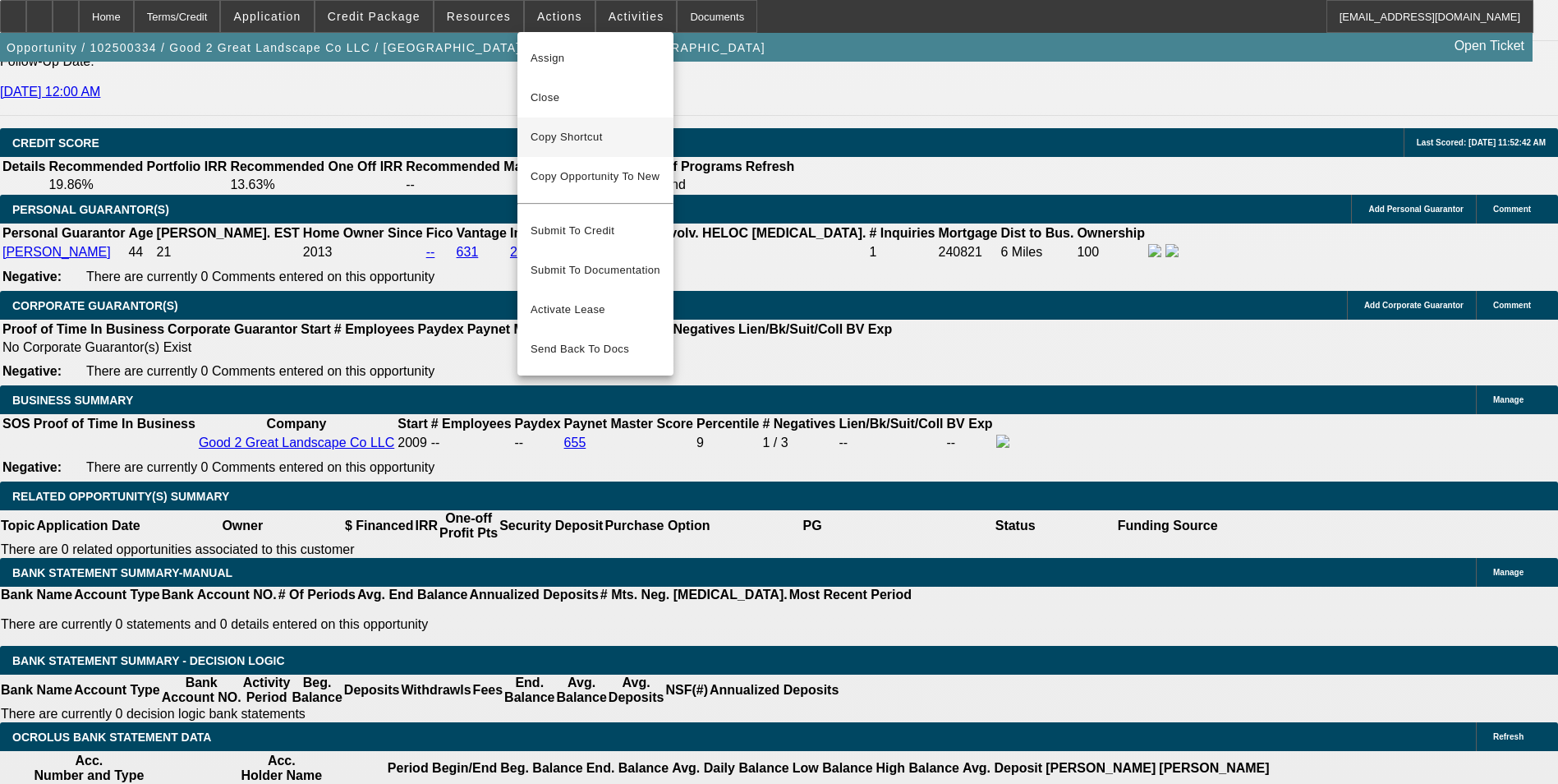
click at [573, 132] on span "Copy Shortcut" at bounding box center [596, 137] width 130 height 19
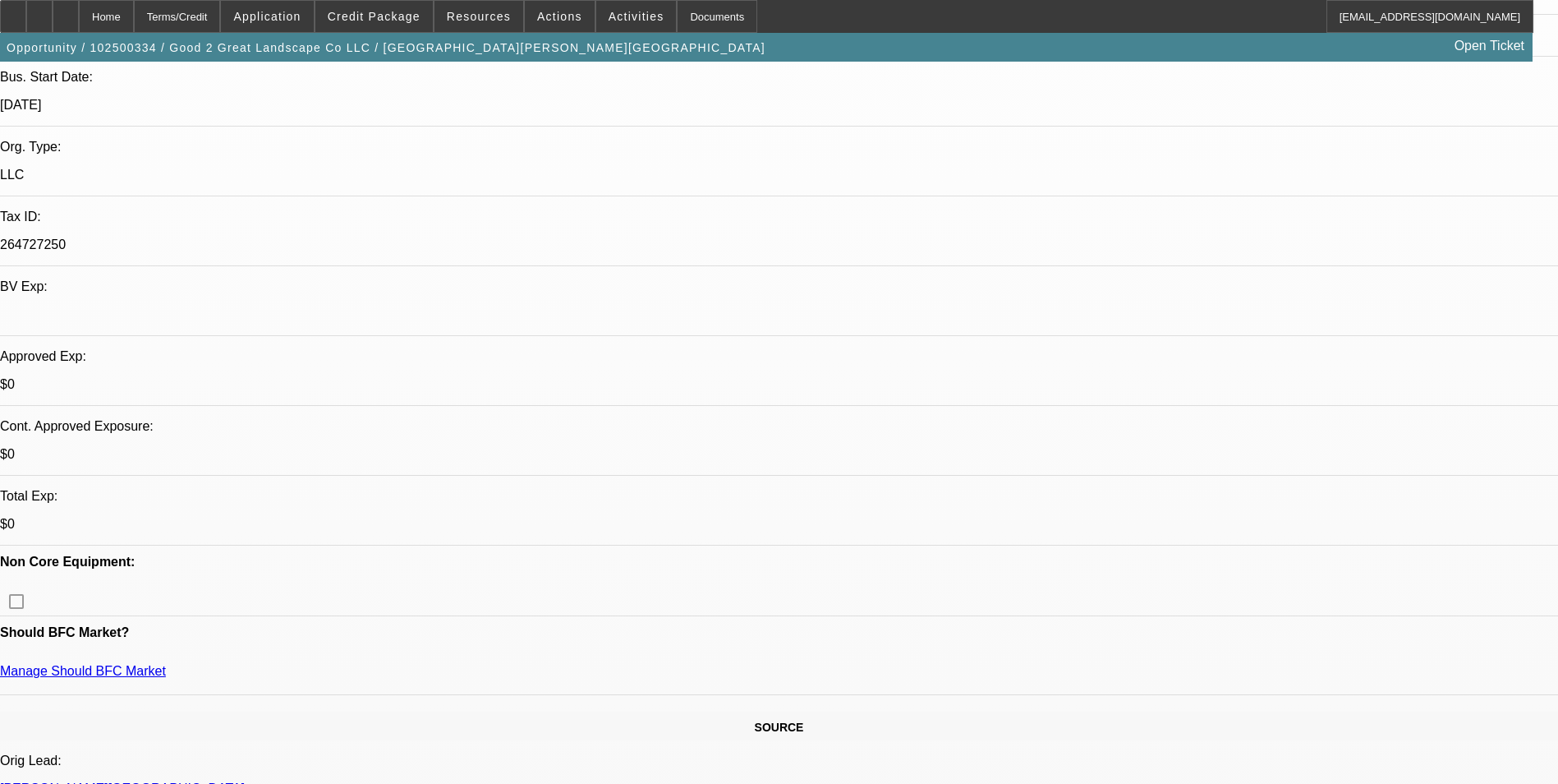
scroll to position [575, 0]
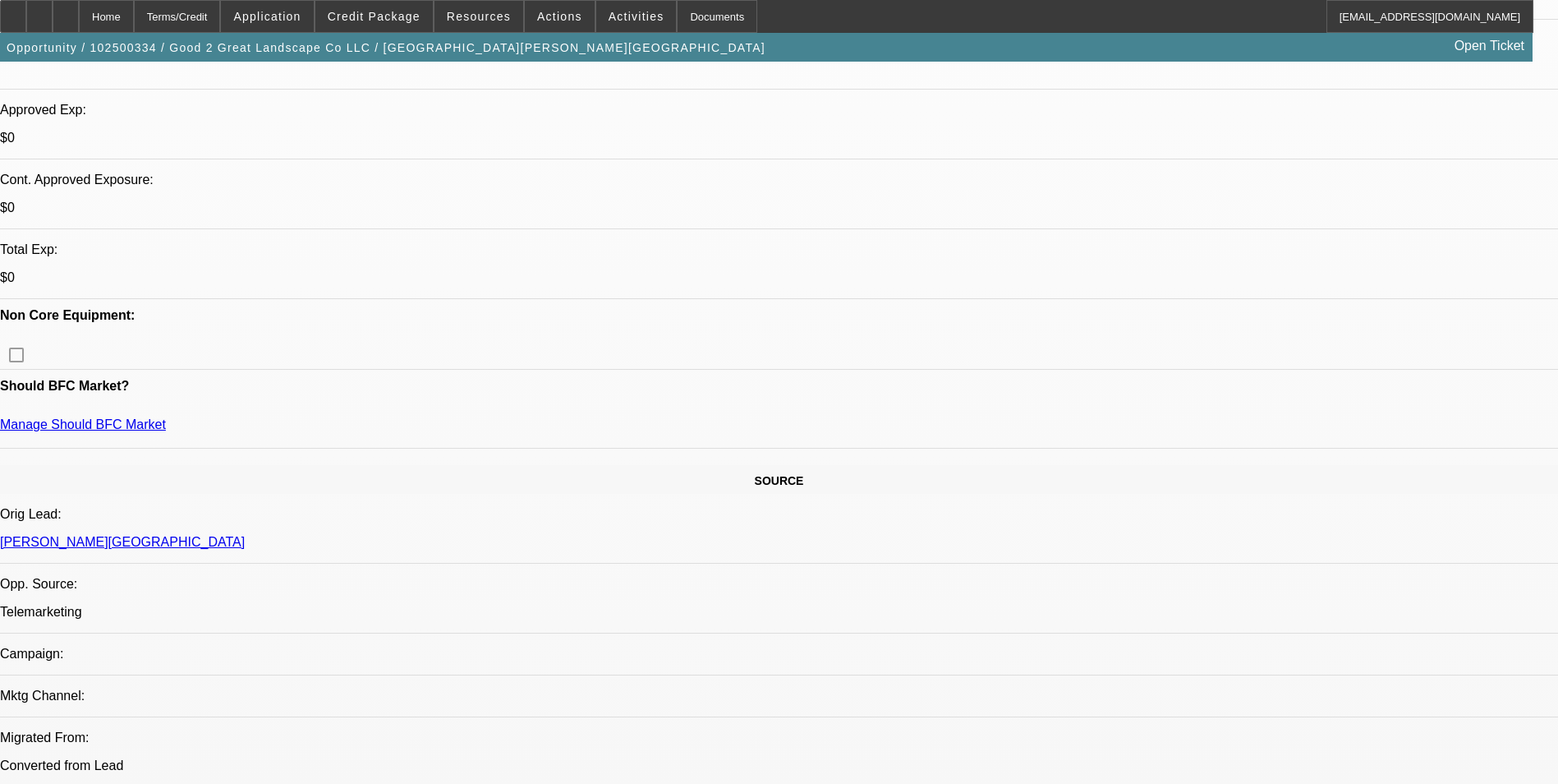
click at [403, 14] on span "Credit Package" at bounding box center [374, 17] width 93 height 14
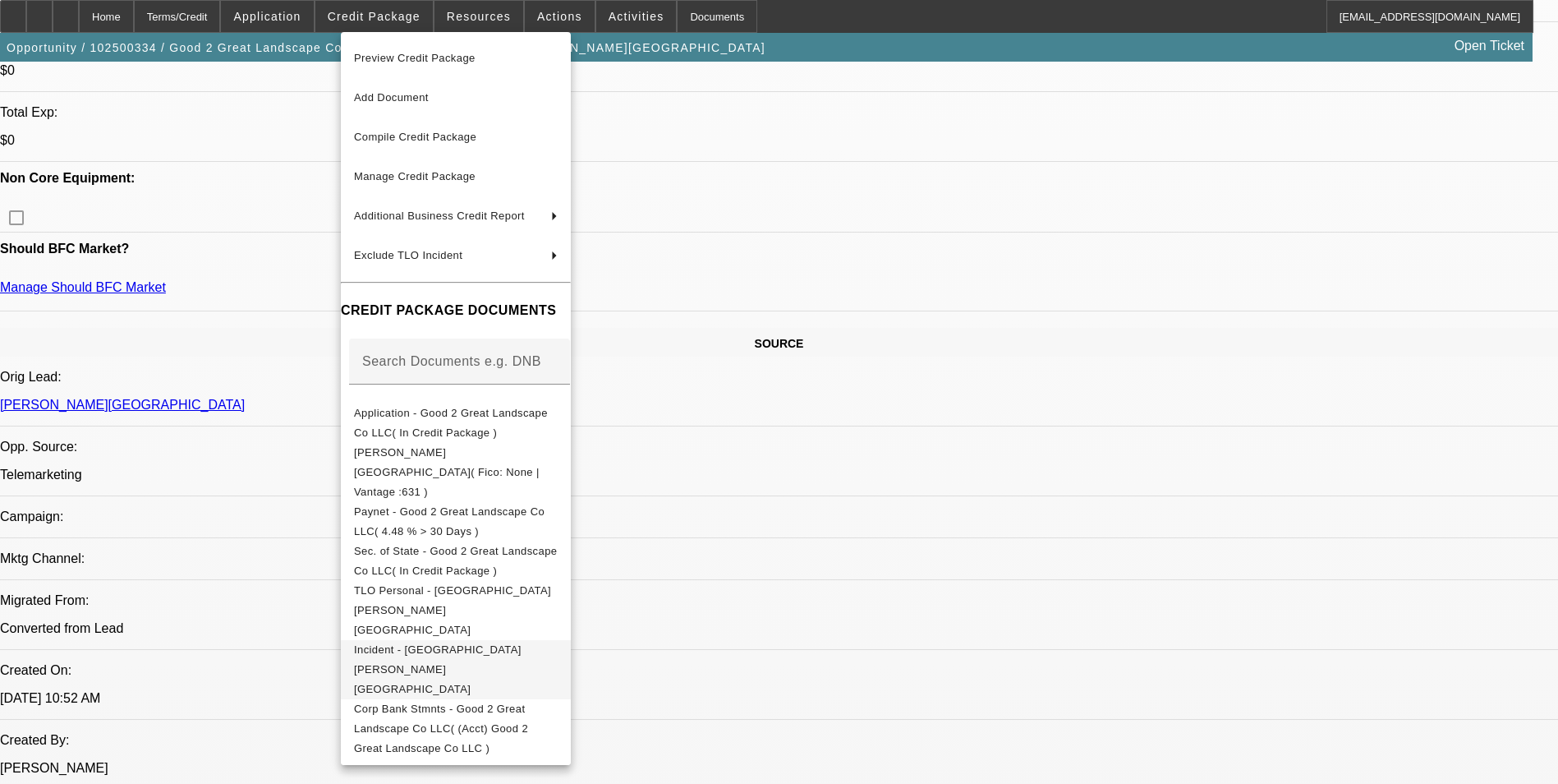
scroll to position [904, 0]
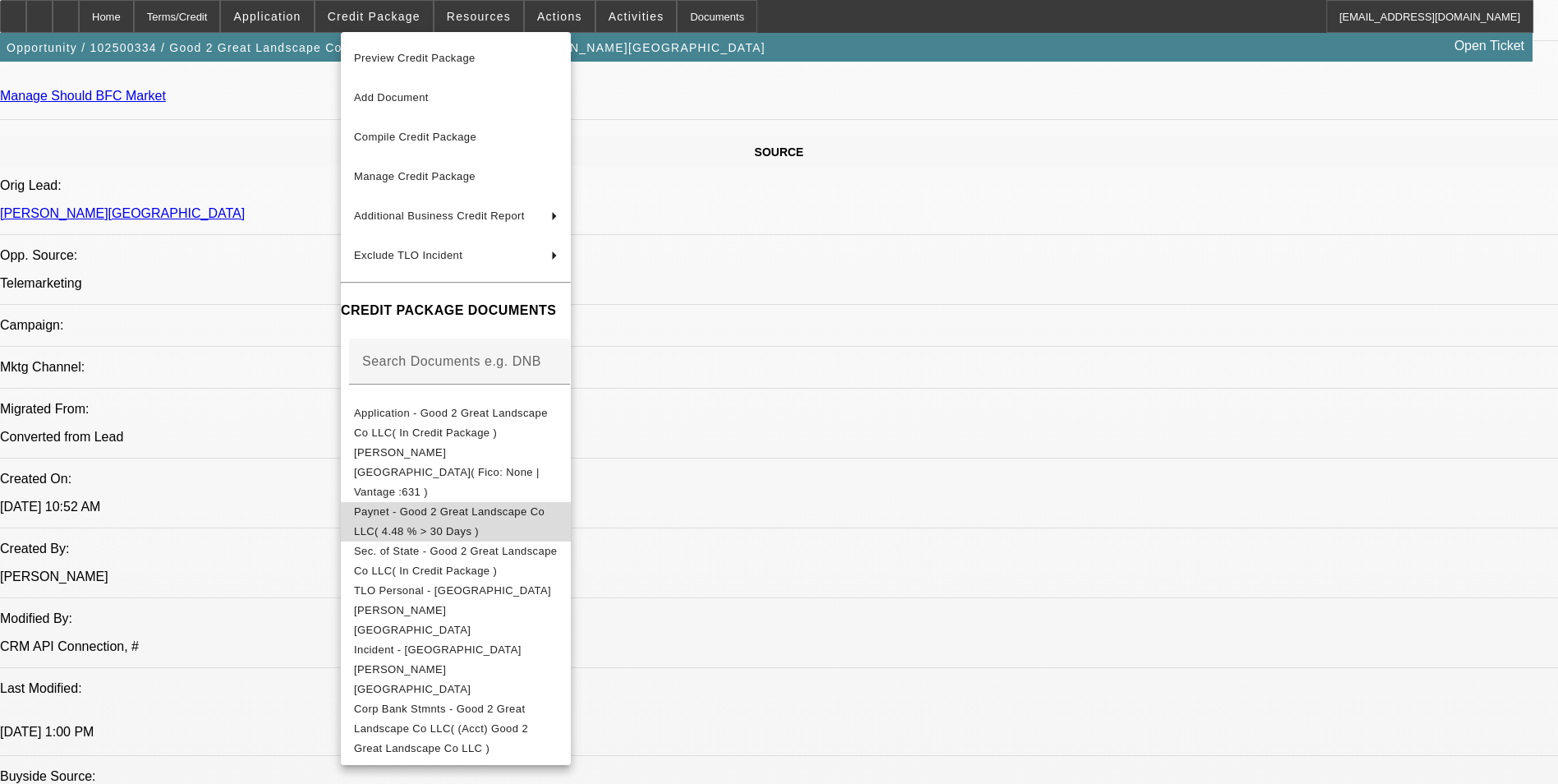
click at [545, 505] on span "Paynet - Good 2 Great Landscape Co LLC( 4.48 % > 30 Days )" at bounding box center [449, 521] width 191 height 32
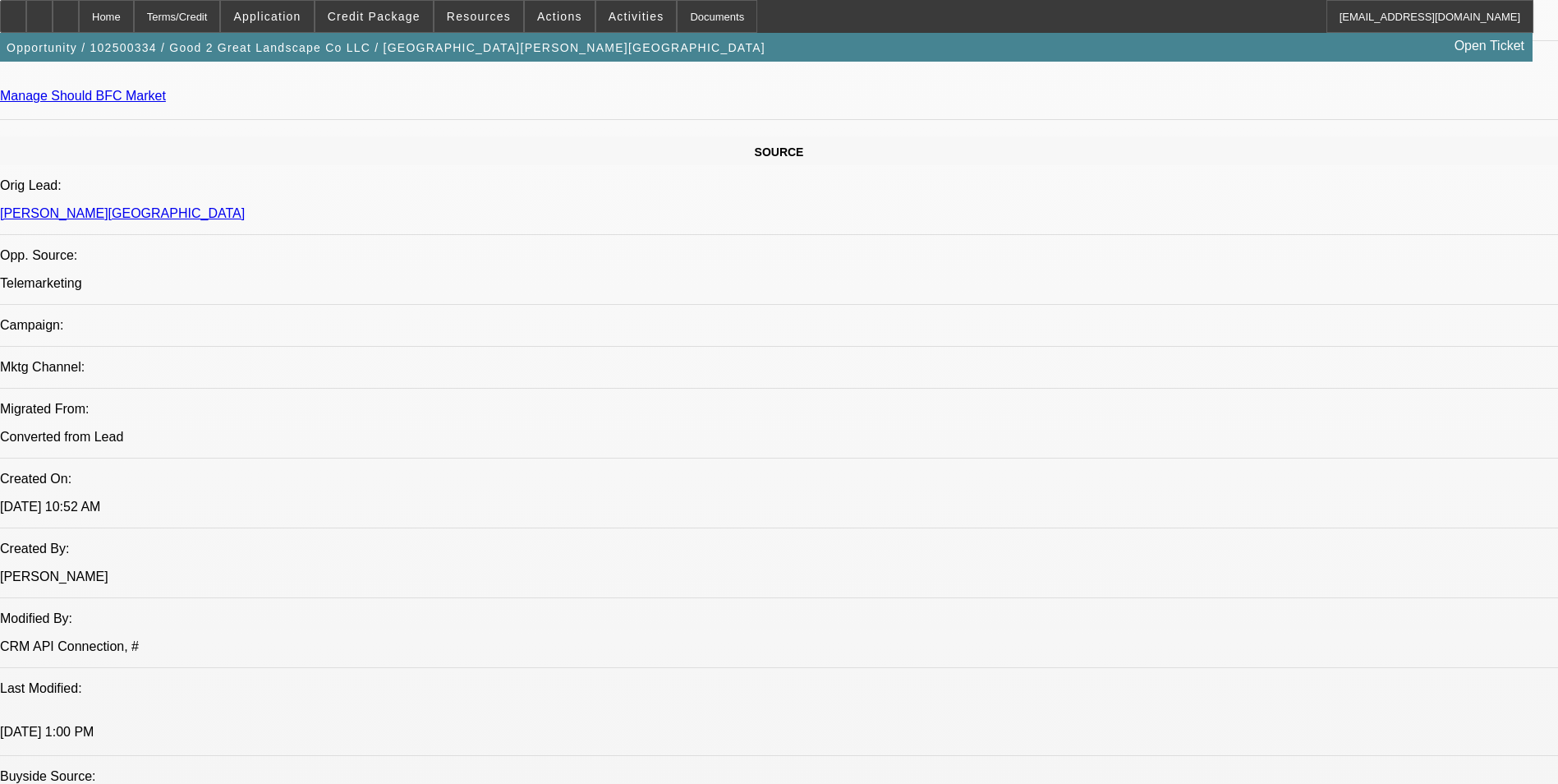
drag, startPoint x: 1054, startPoint y: 344, endPoint x: 1495, endPoint y: 419, distance: 447.3
copy div "Decline for Working capital, but we should get the customer pre-approved for th…"
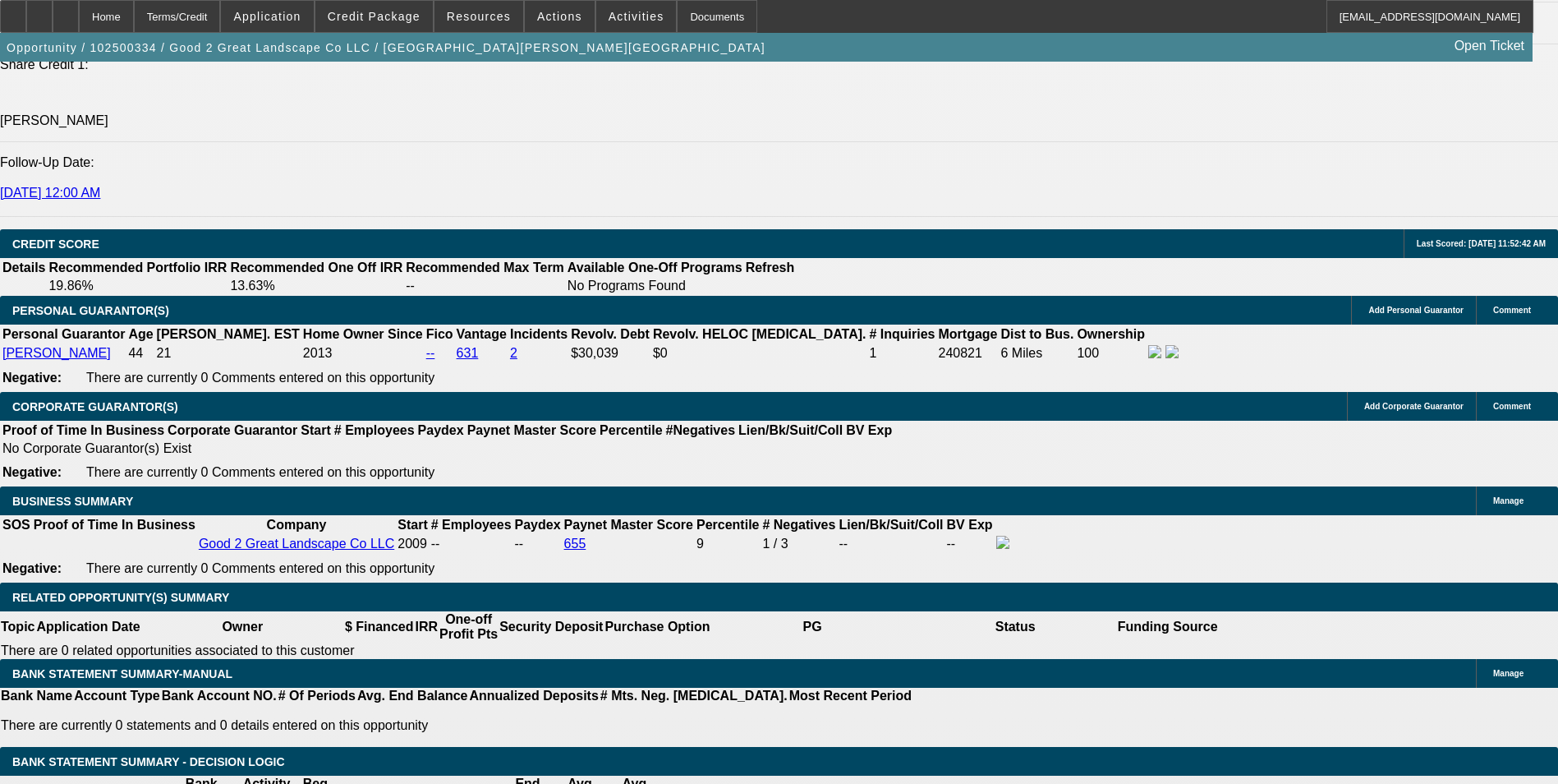
scroll to position [1889, 0]
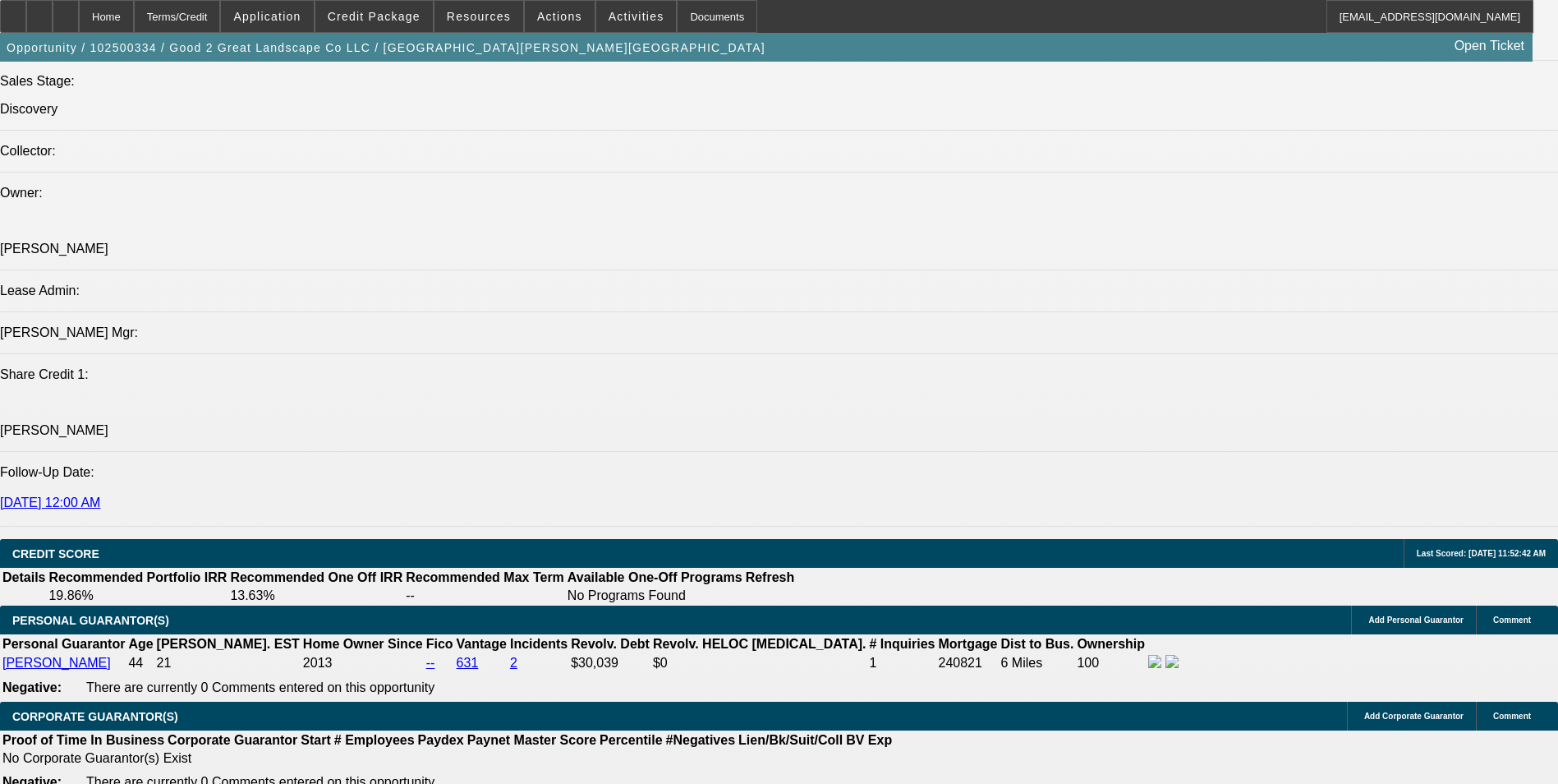
drag, startPoint x: 722, startPoint y: 392, endPoint x: 896, endPoint y: 270, distance: 212.5
drag, startPoint x: 806, startPoint y: 561, endPoint x: 804, endPoint y: 528, distance: 33.1
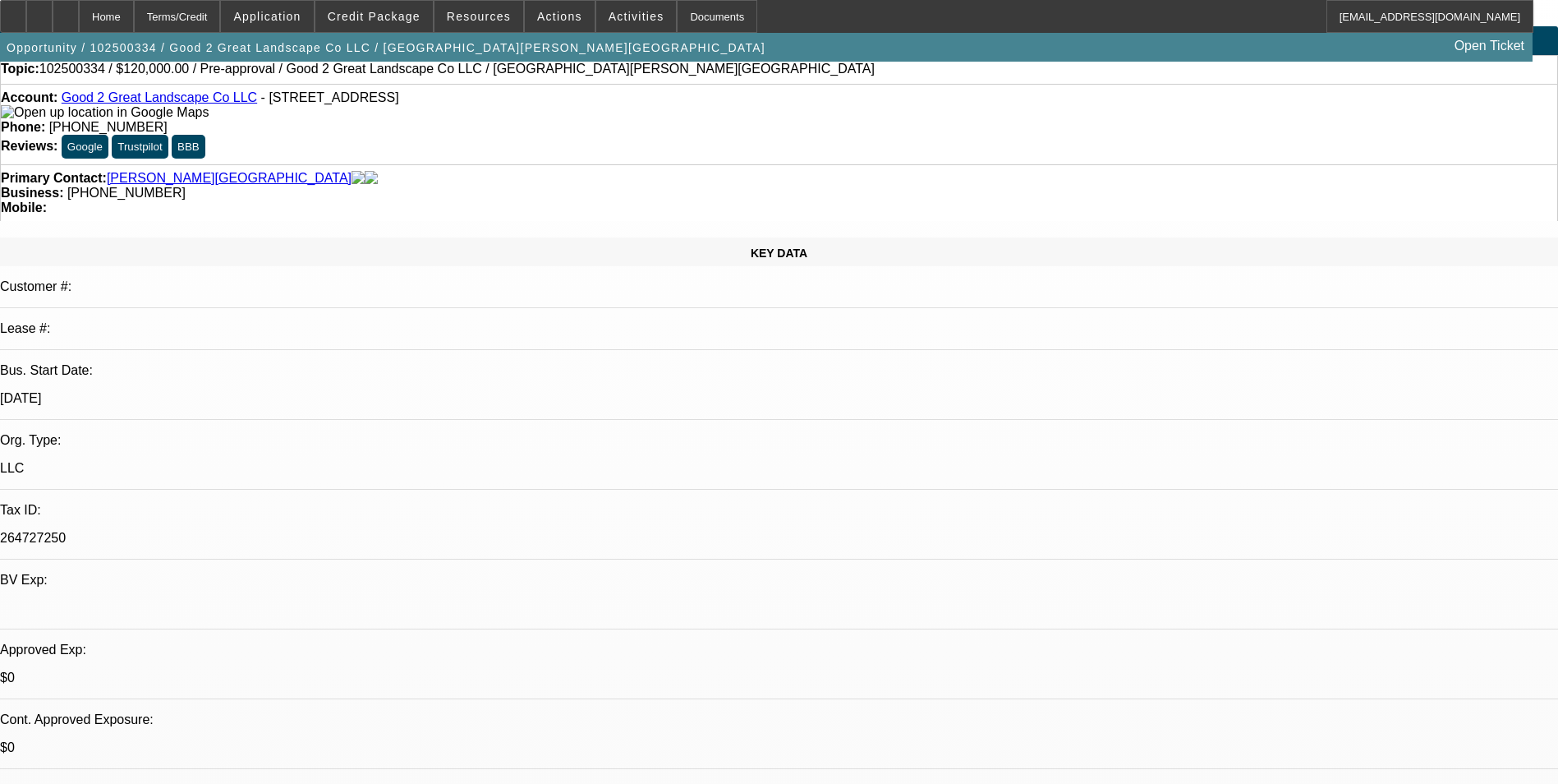
scroll to position [0, 0]
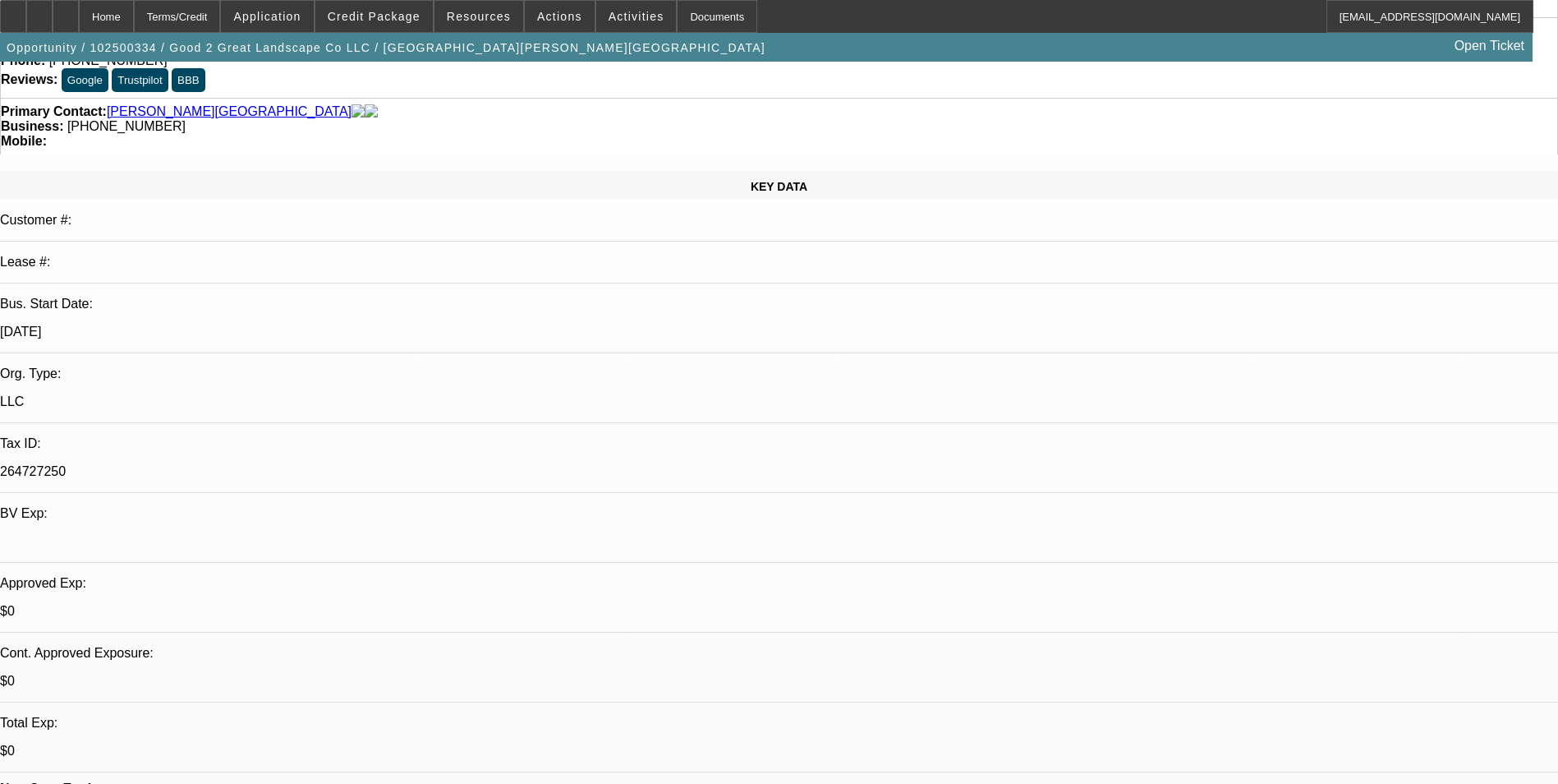
scroll to position [247, 0]
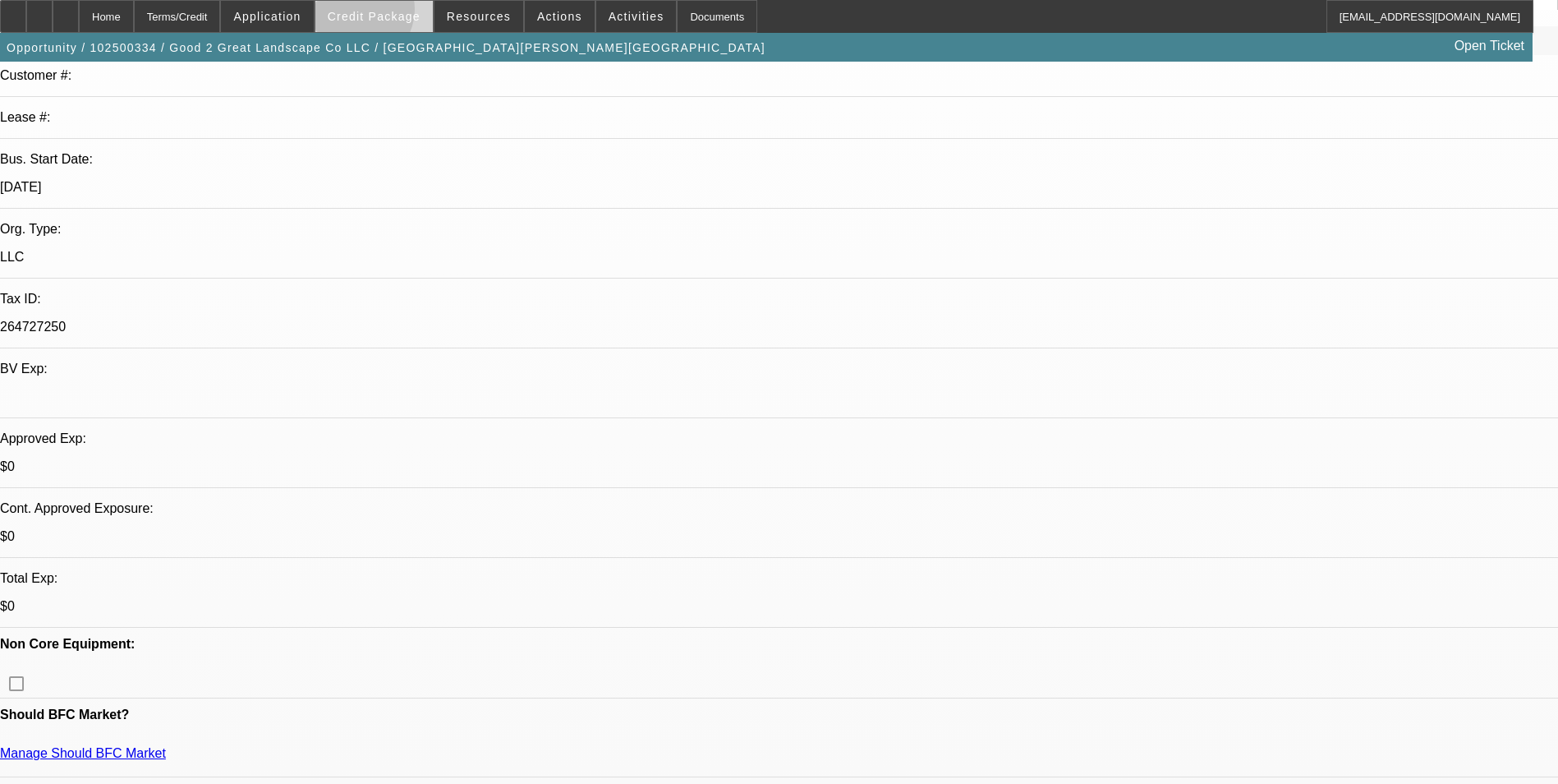
click at [382, 14] on span "Credit Package" at bounding box center [374, 17] width 93 height 14
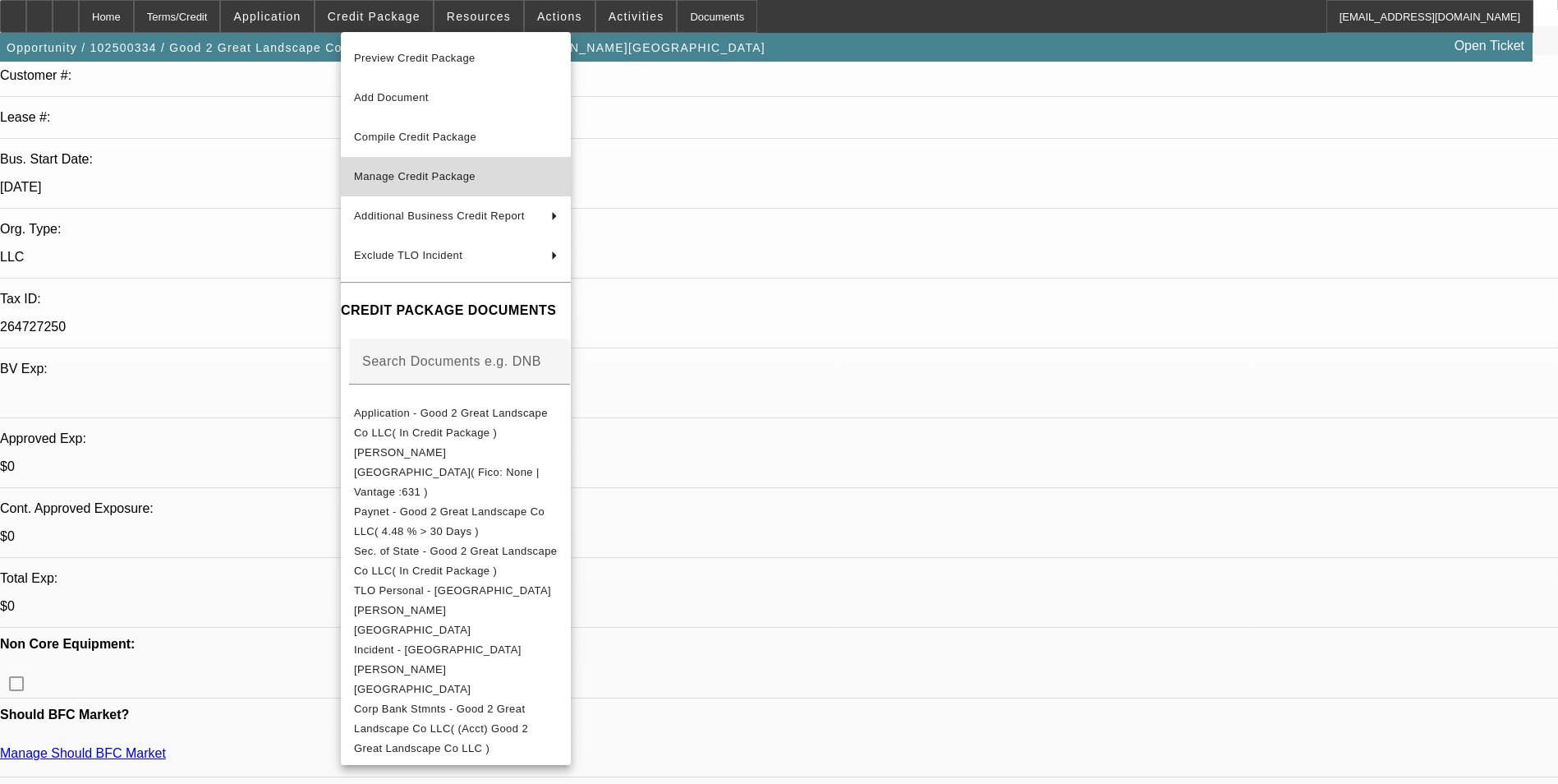
click at [428, 190] on button "Manage Credit Package" at bounding box center [456, 177] width 230 height 40
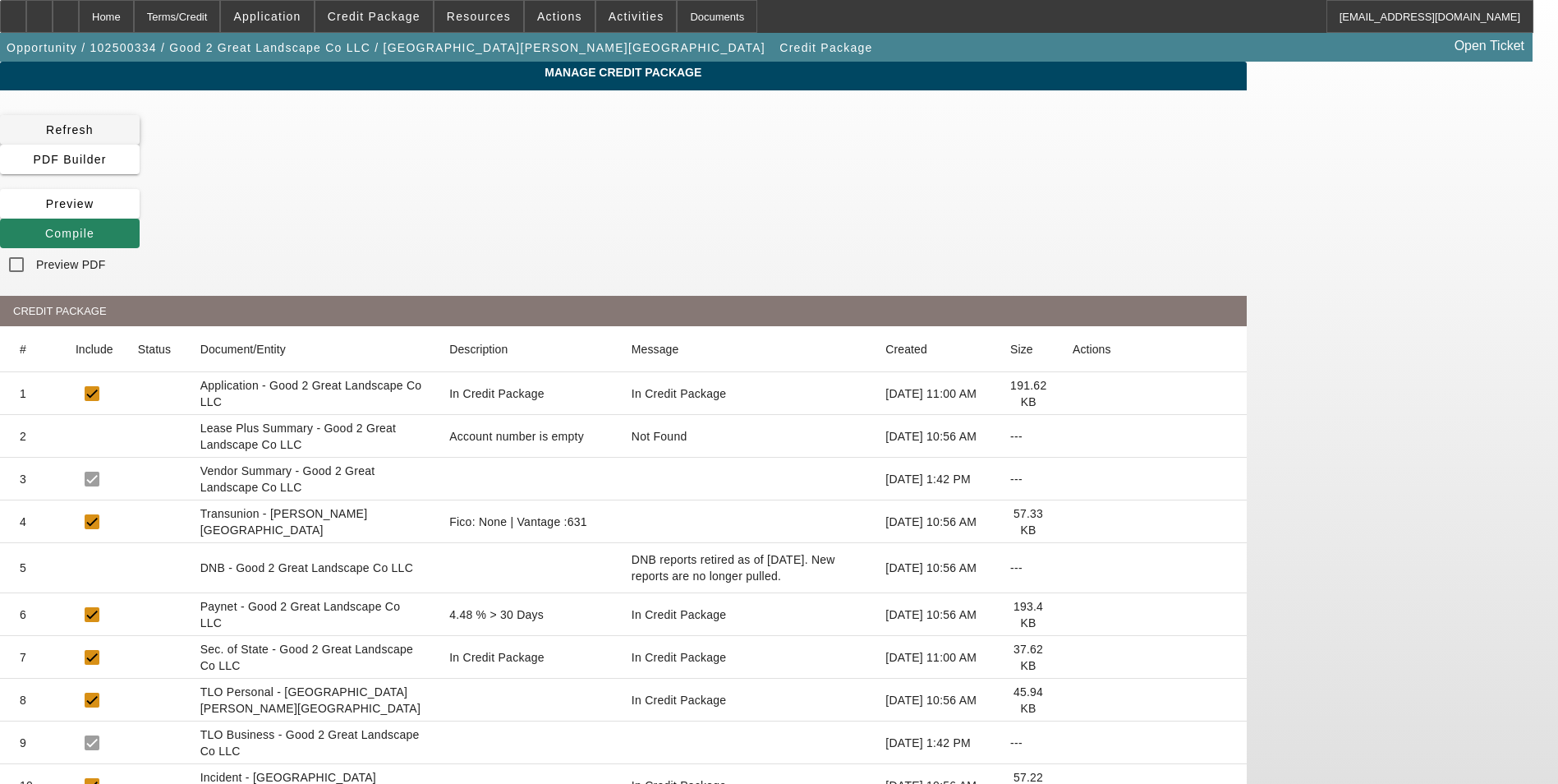
click at [139, 143] on span at bounding box center [69, 129] width 139 height 40
click at [95, 226] on span "Compile" at bounding box center [69, 233] width 49 height 14
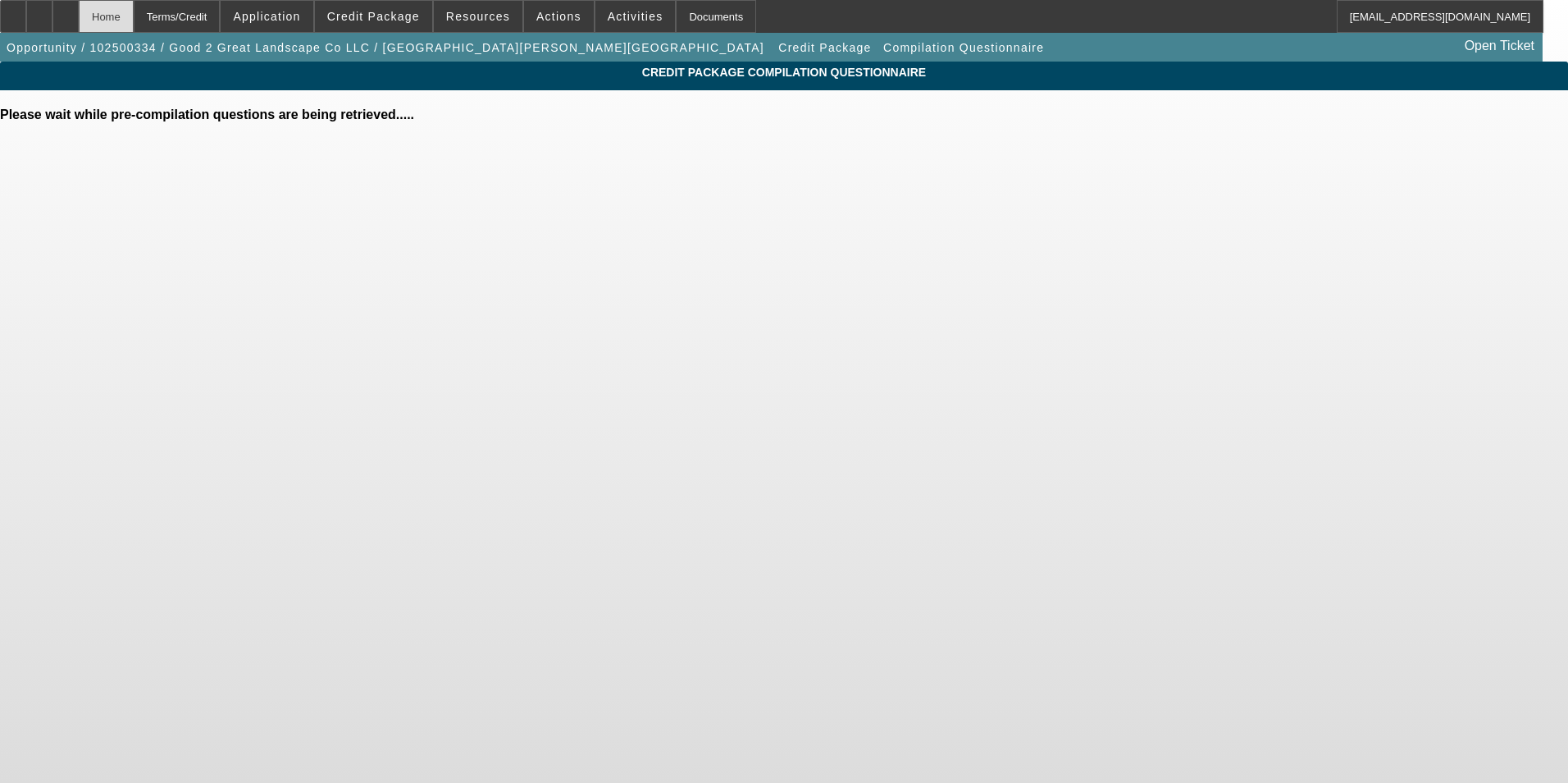
click at [133, 9] on div "Home" at bounding box center [105, 16] width 55 height 33
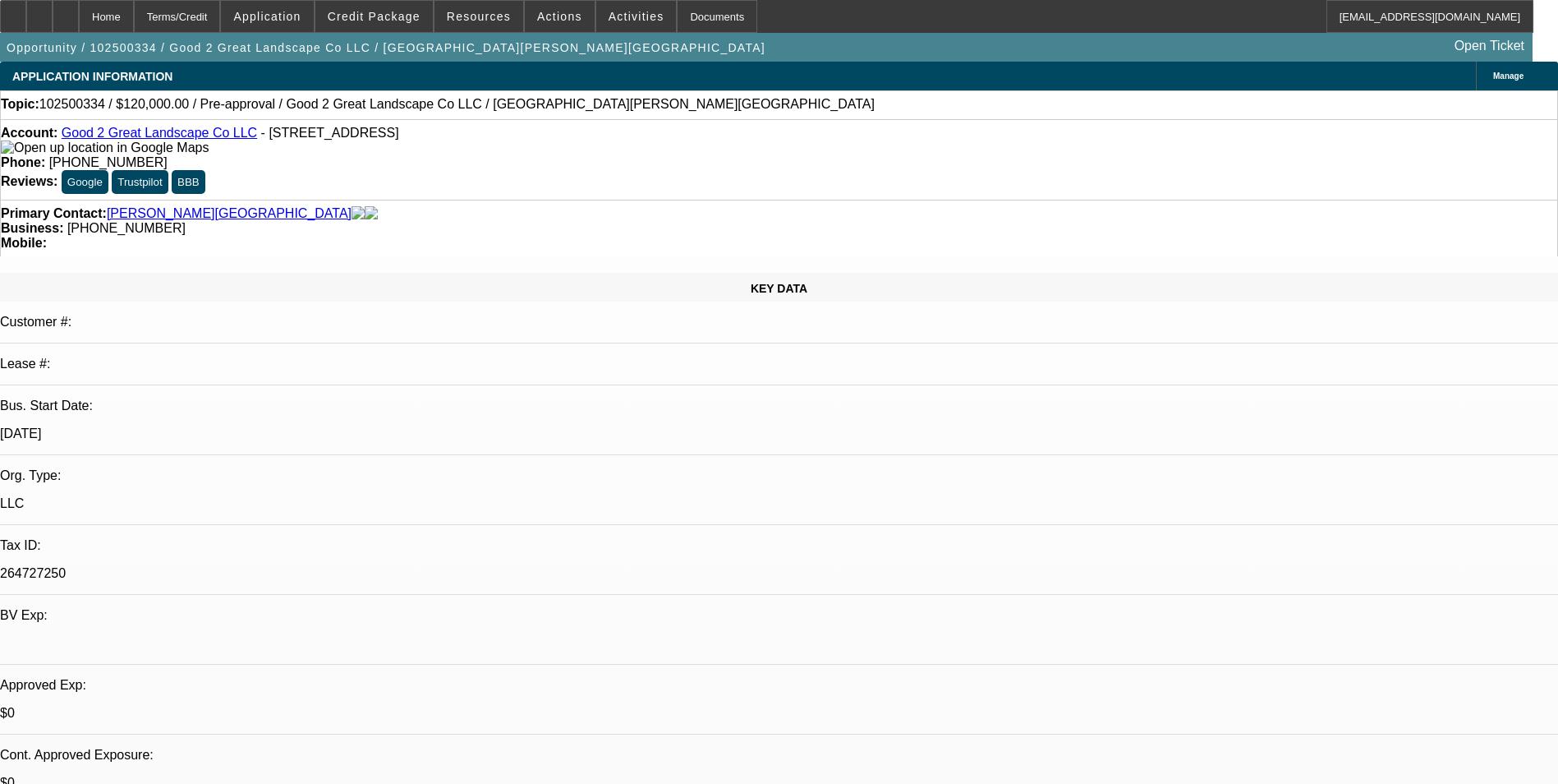
select select "0"
select select "2"
select select "0.1"
select select "4"
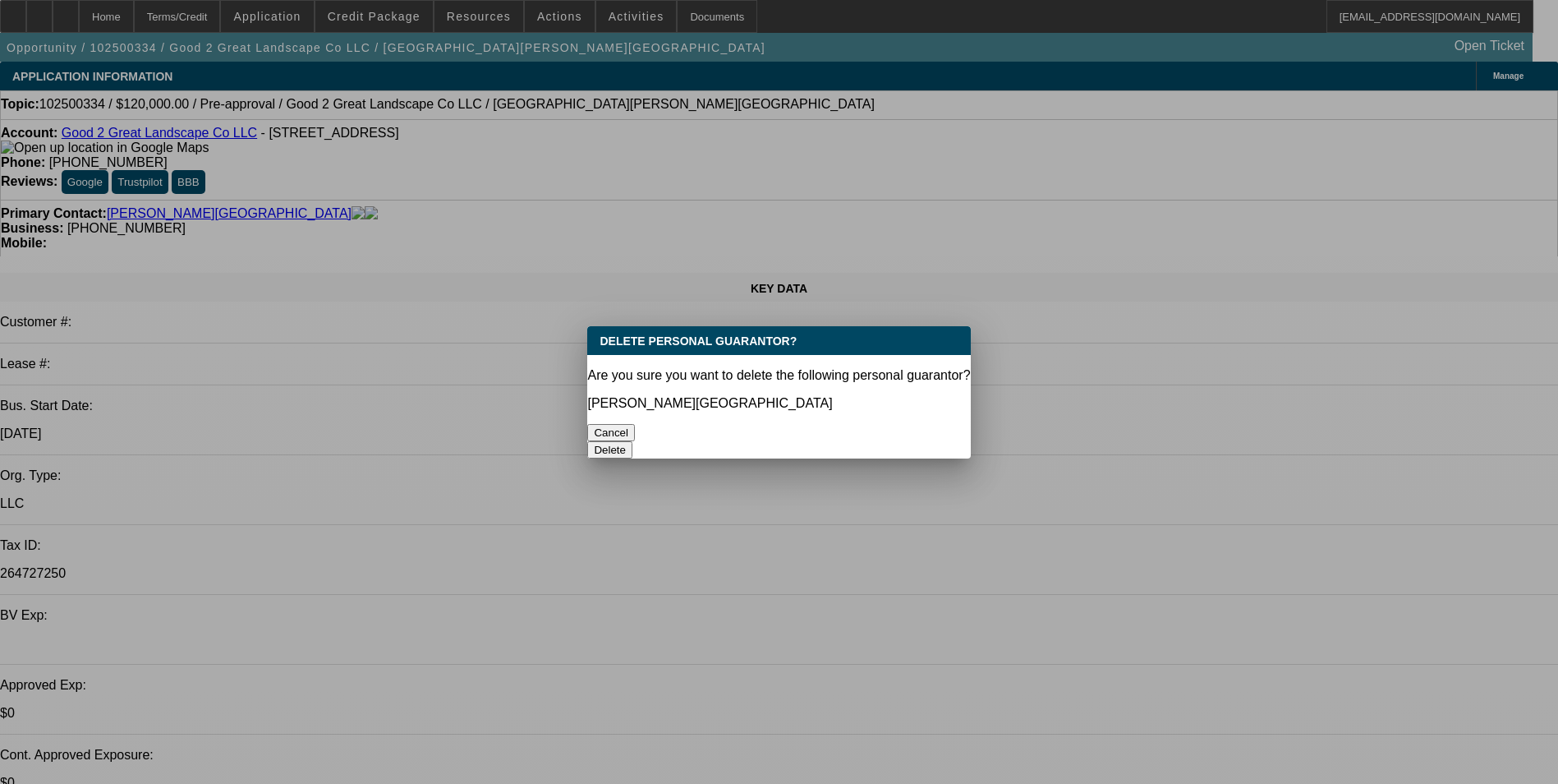
click at [633, 441] on button "Delete" at bounding box center [609, 449] width 45 height 17
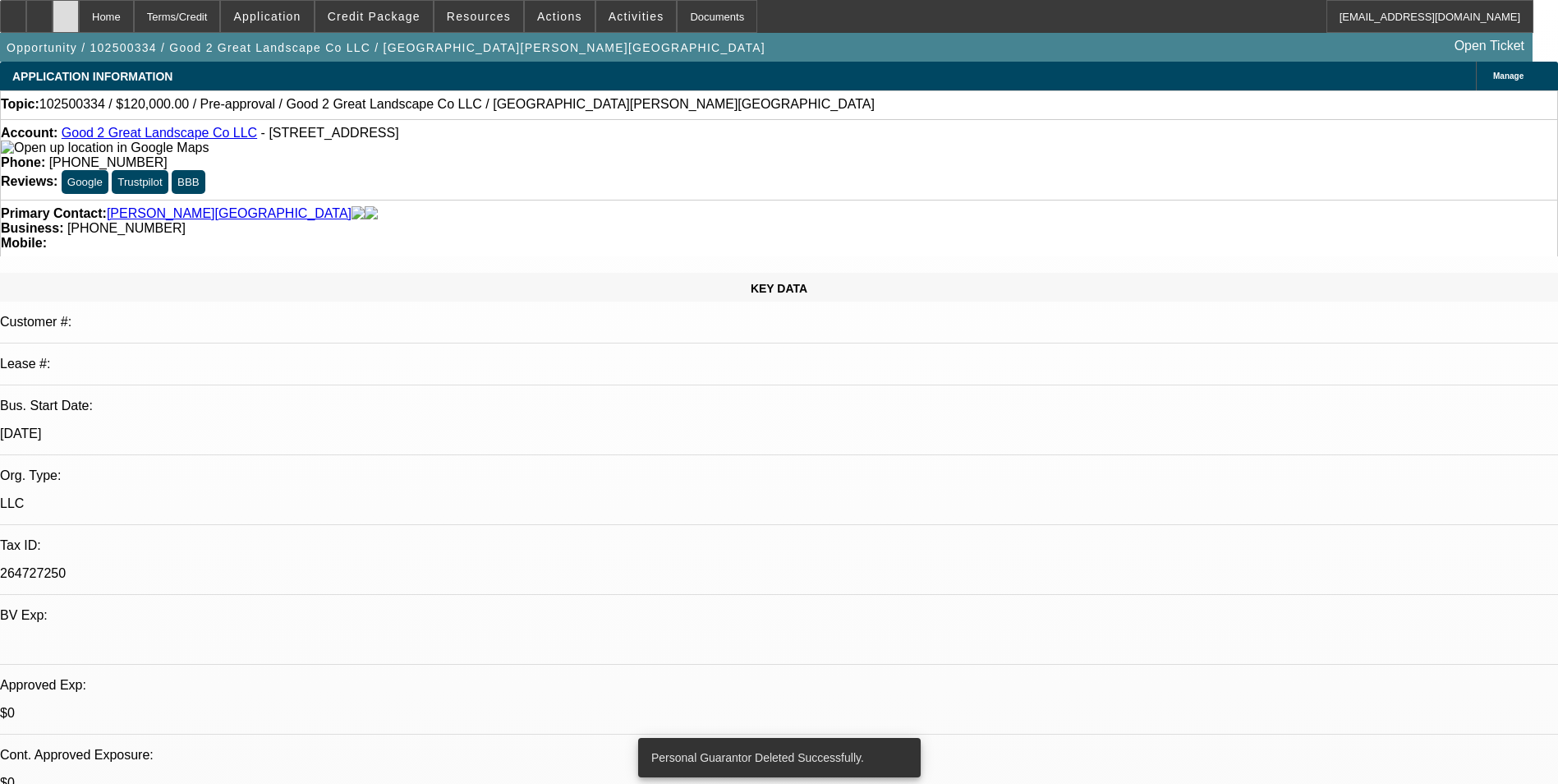
click at [66, 11] on icon at bounding box center [66, 11] width 0 height 0
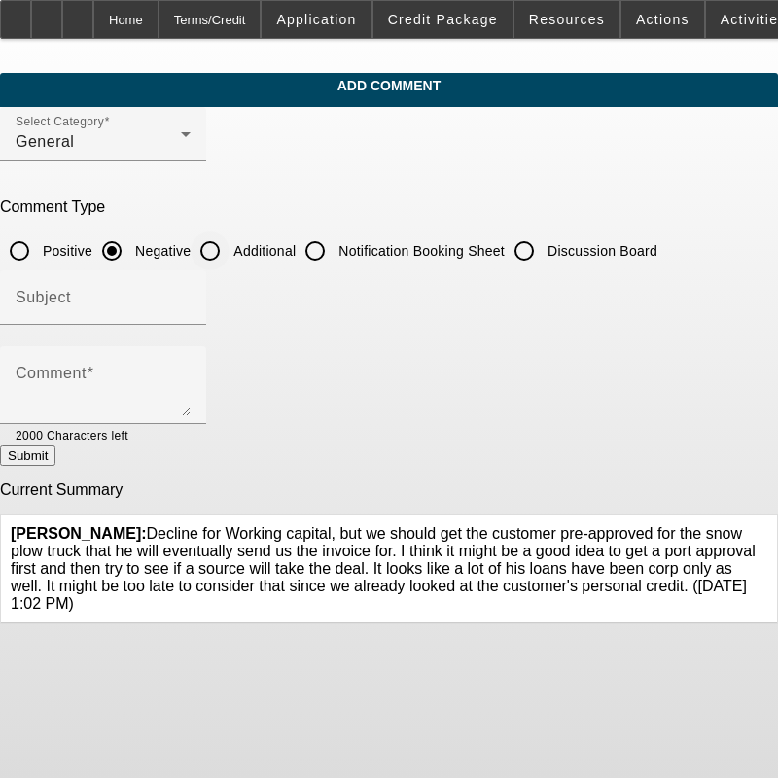
click at [229, 244] on input "Additional" at bounding box center [210, 250] width 39 height 39
radio input "true"
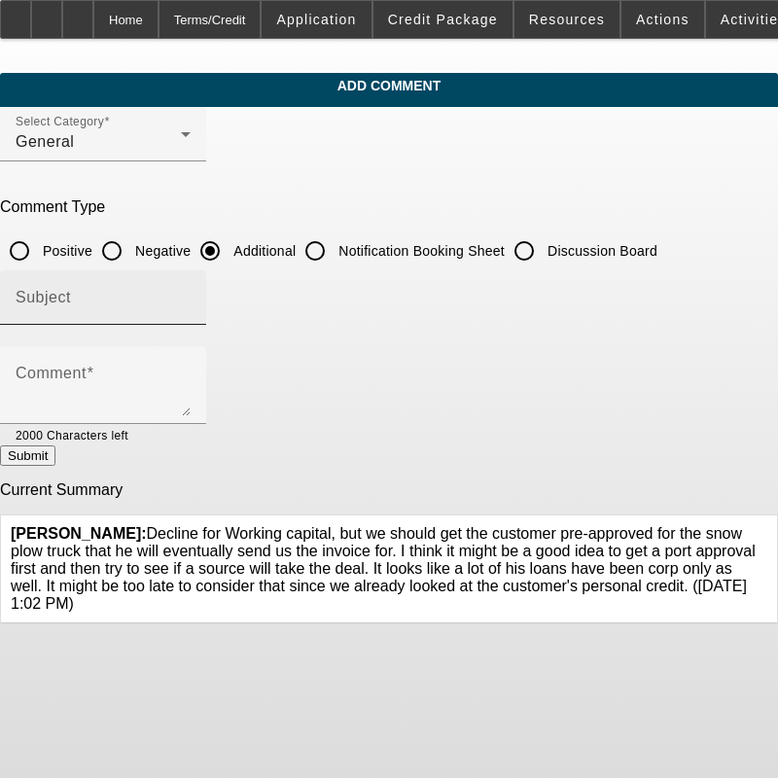
click at [191, 280] on div "Subject" at bounding box center [103, 297] width 175 height 54
type input "Notes"
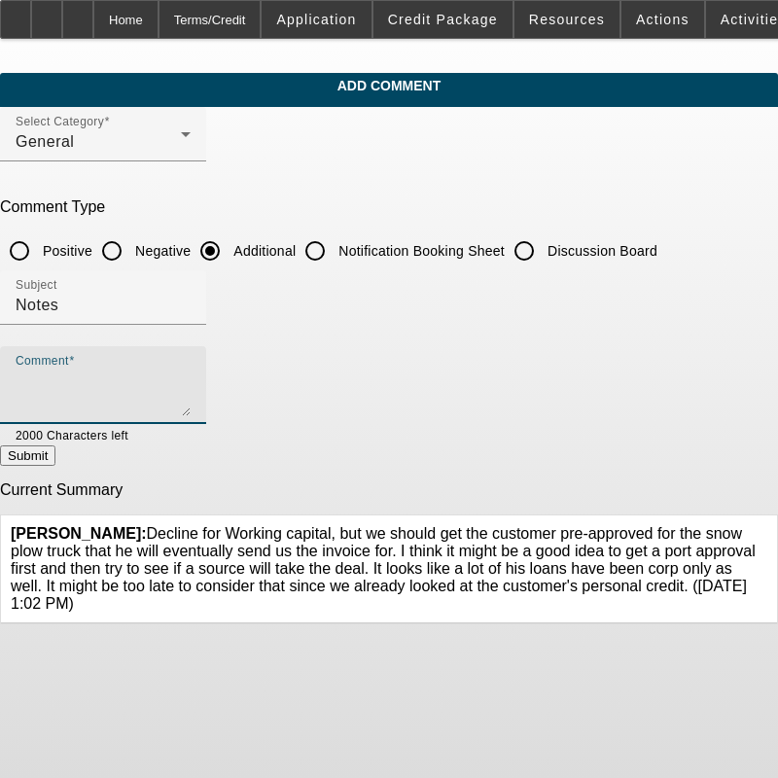
paste textarea "Decline for Working capital, but we should get the customer pre-approved for th…"
click at [191, 404] on textarea "Decline for Working capital, but we should get the customer pre-approved for th…" at bounding box center [103, 392] width 175 height 47
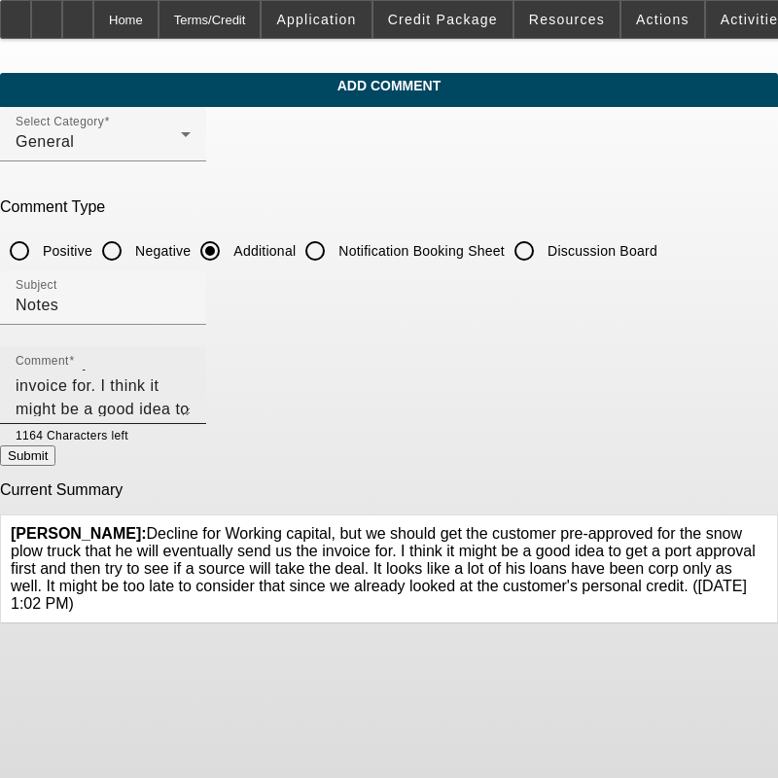
click at [191, 412] on textarea "Decline for Working capital, but we should get the customer pre-approved for th…" at bounding box center [103, 392] width 175 height 47
paste textarea "based on his paynet, he will likely want a 60 month term"
type textarea "Decline for Working capital, but we should get the customer pre-approved for th…"
click at [55, 458] on button "Submit" at bounding box center [27, 455] width 55 height 20
radio input "true"
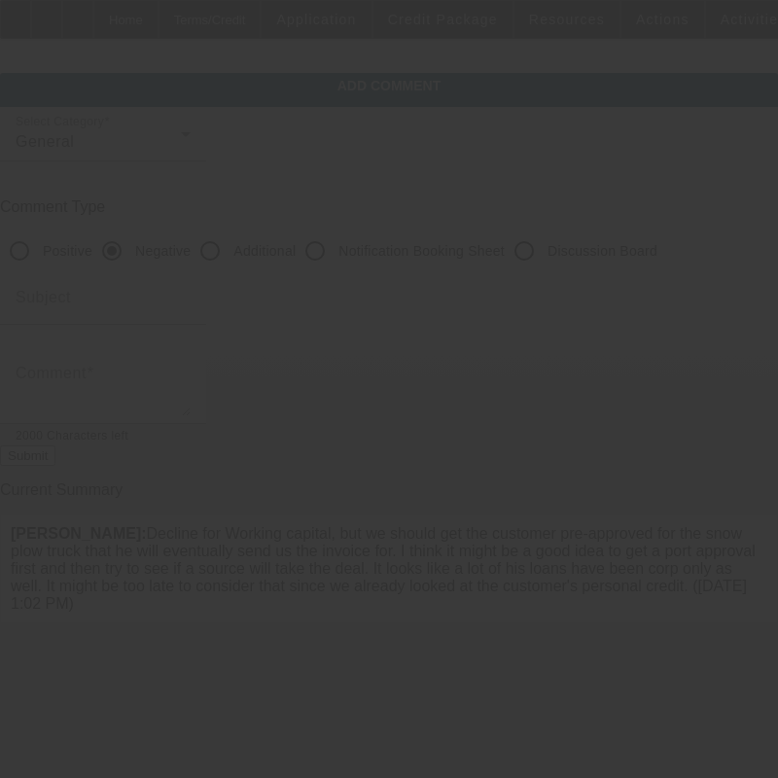
scroll to position [0, 0]
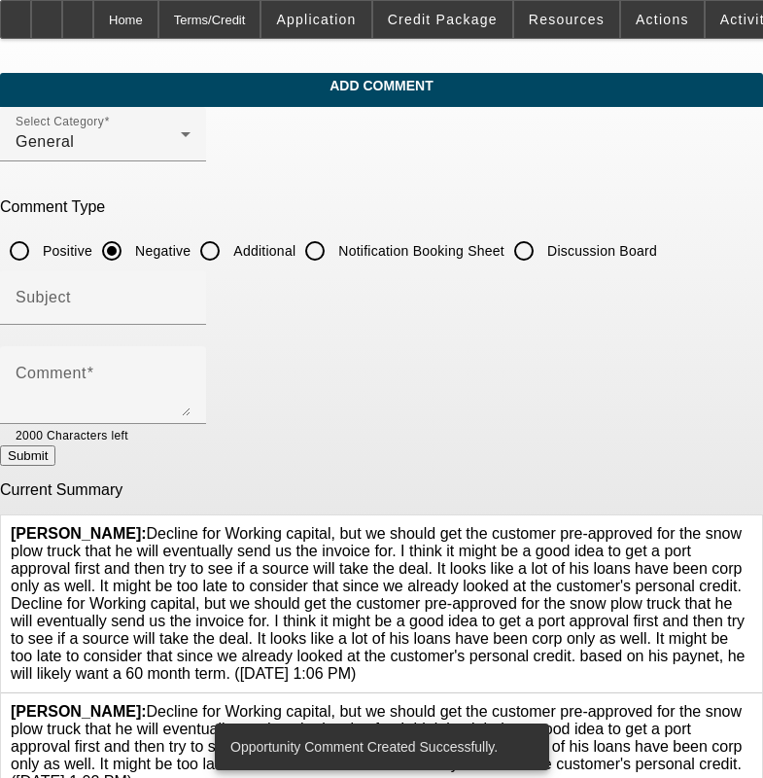
click at [753, 703] on icon at bounding box center [753, 703] width 0 height 0
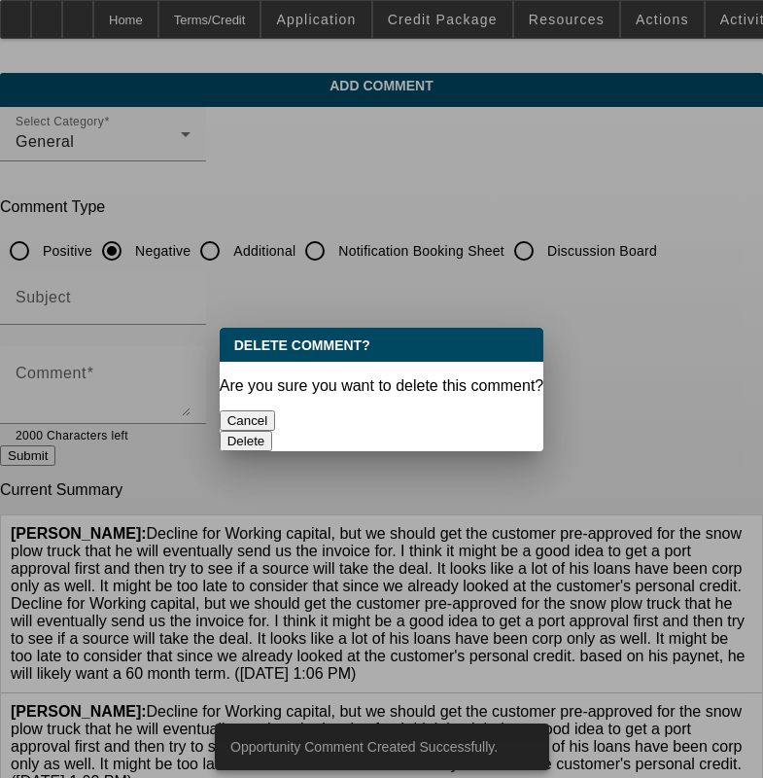
click at [273, 431] on button "Delete" at bounding box center [246, 441] width 53 height 20
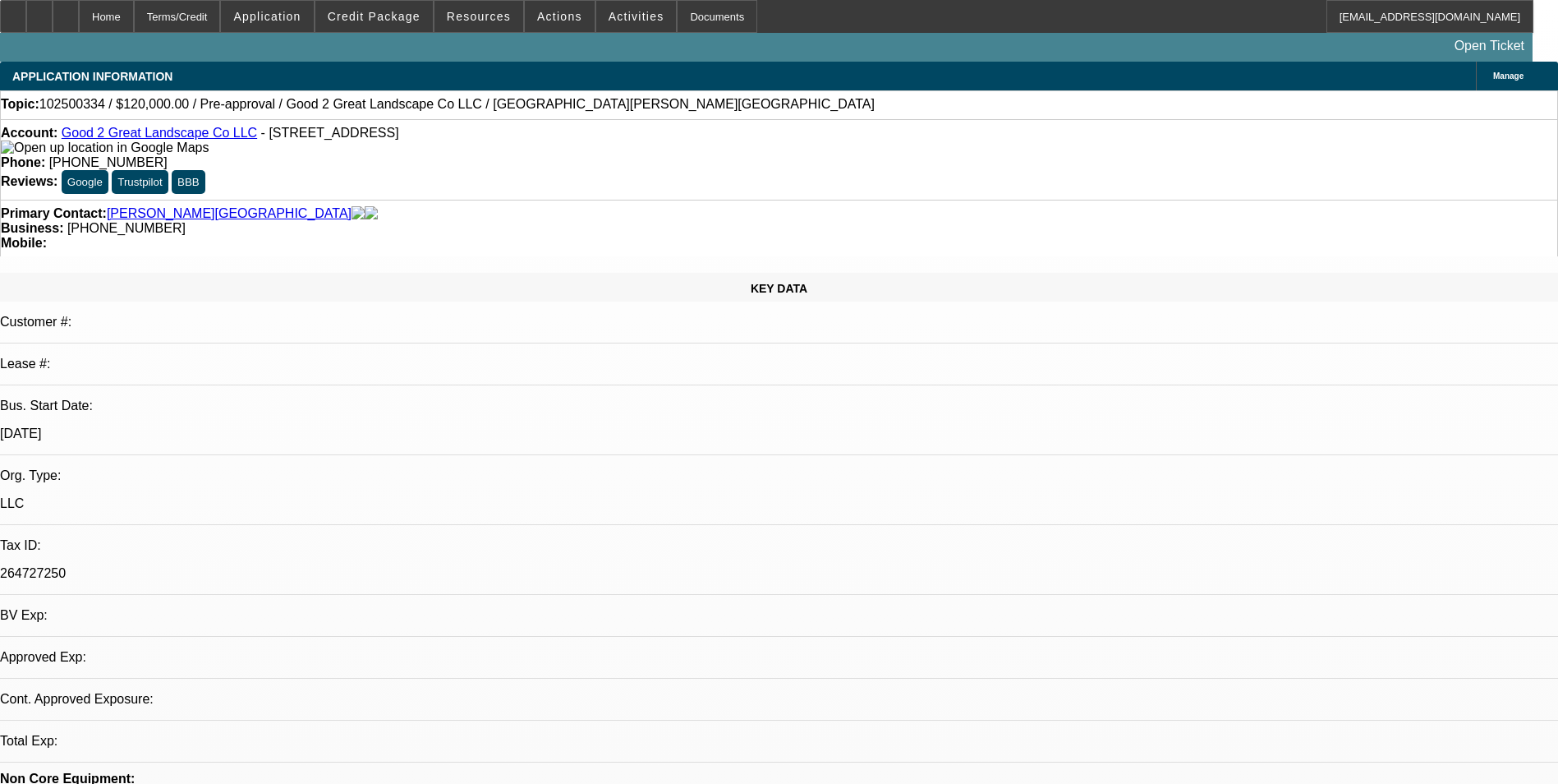
select select "0"
select select "2"
select select "0.1"
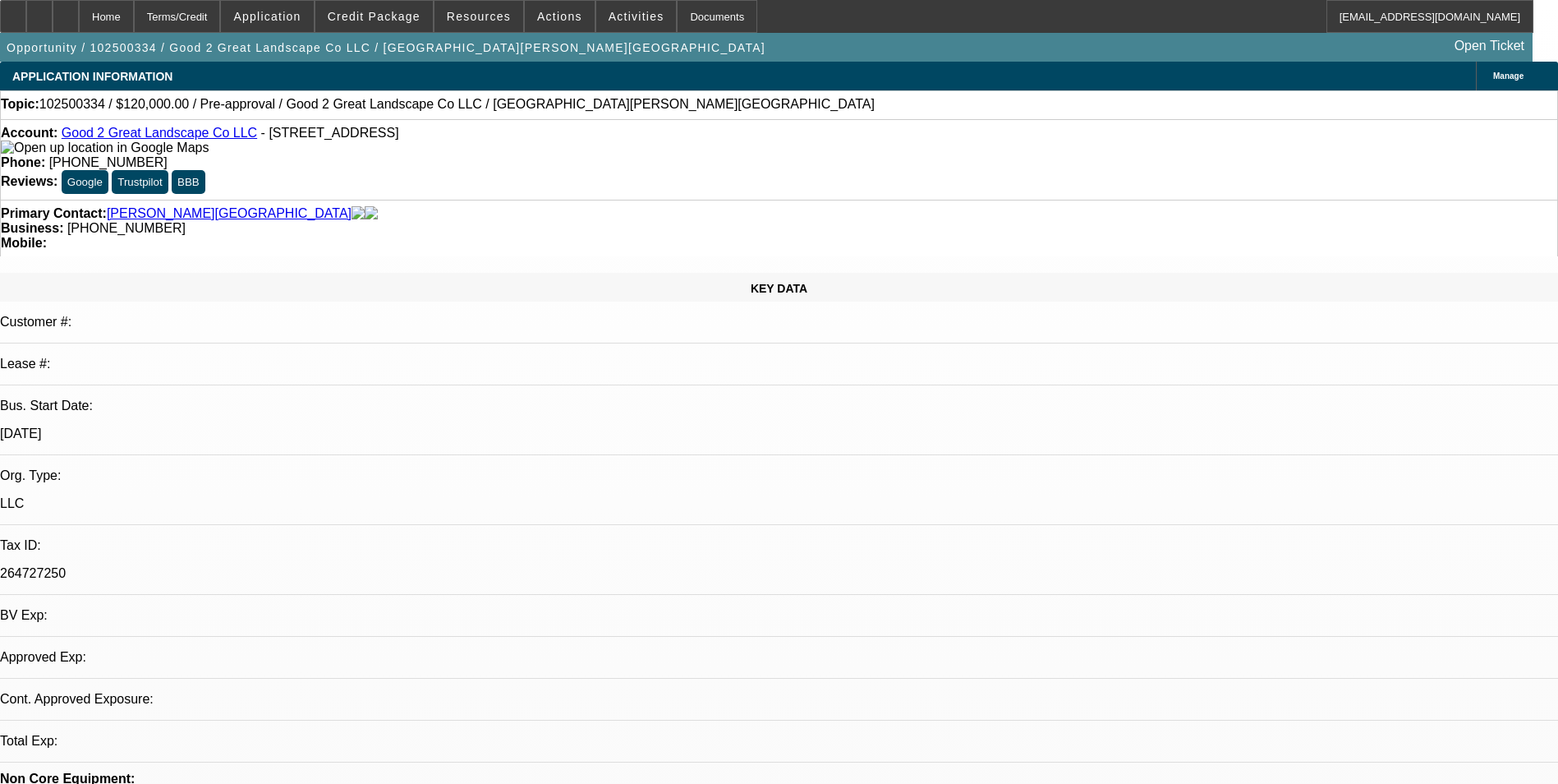
select select "1"
select select "2"
select select "4"
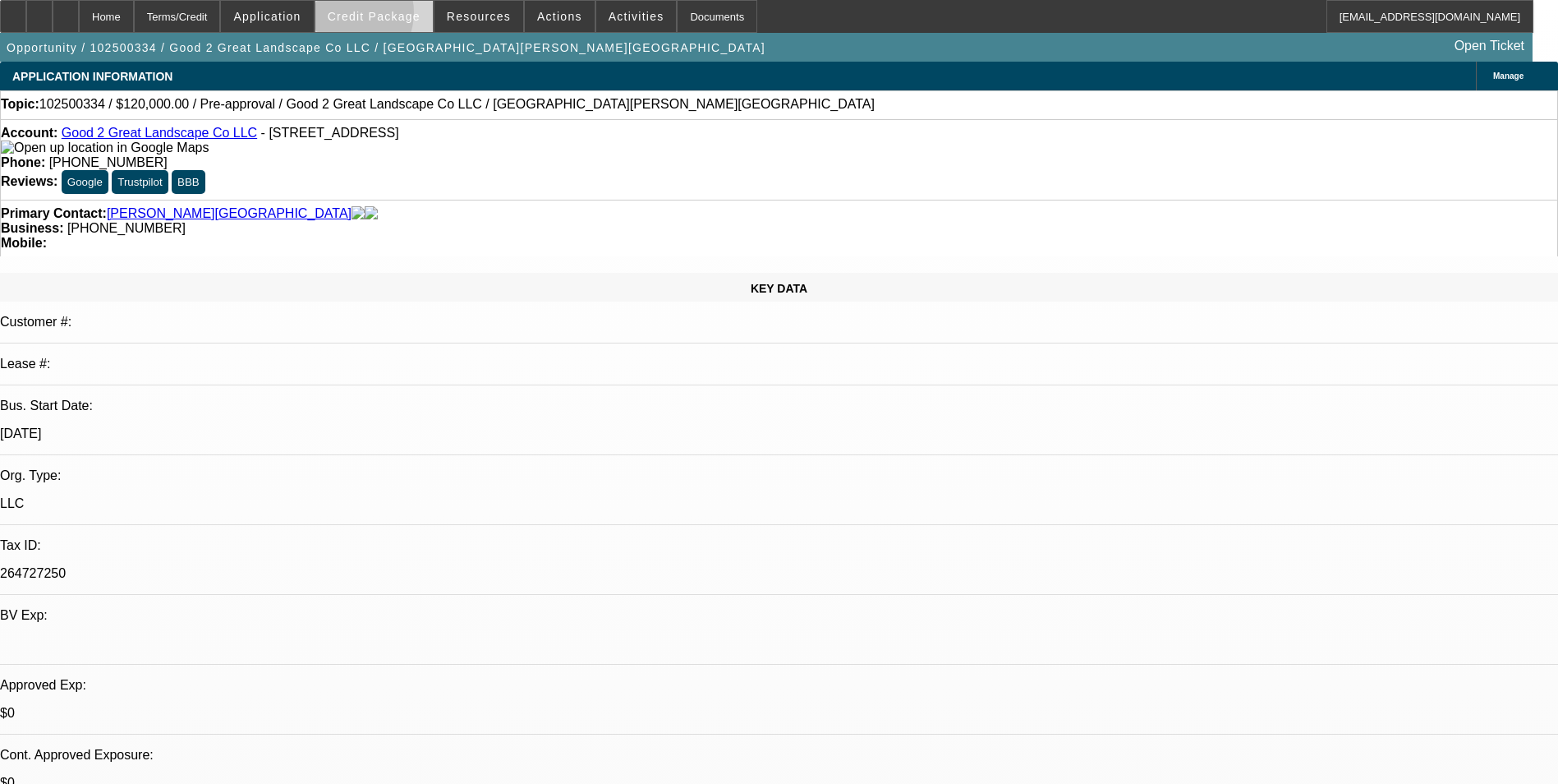
click at [371, 16] on span "Credit Package" at bounding box center [374, 17] width 93 height 14
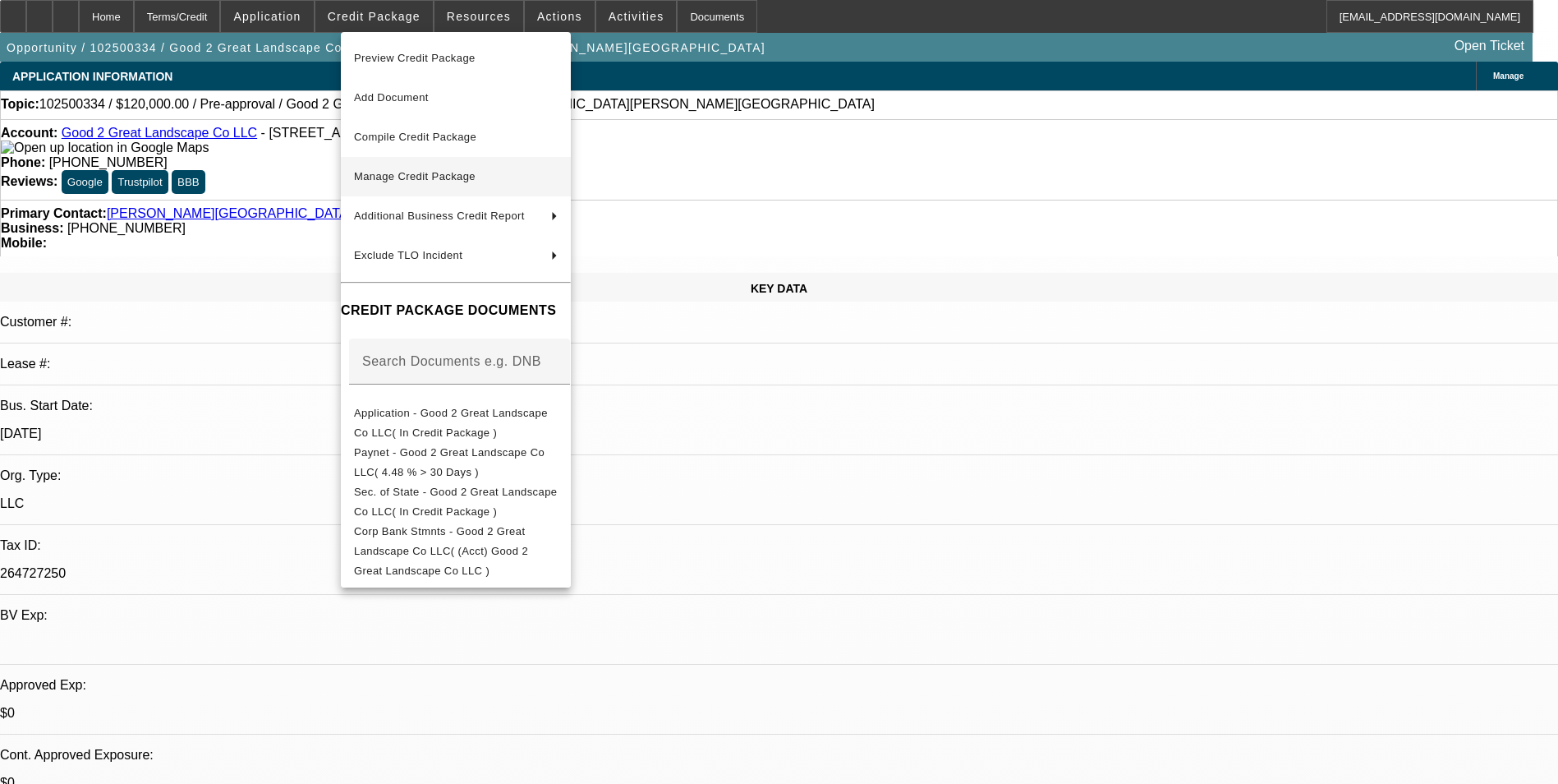
click at [404, 182] on span "Manage Credit Package" at bounding box center [455, 176] width 204 height 19
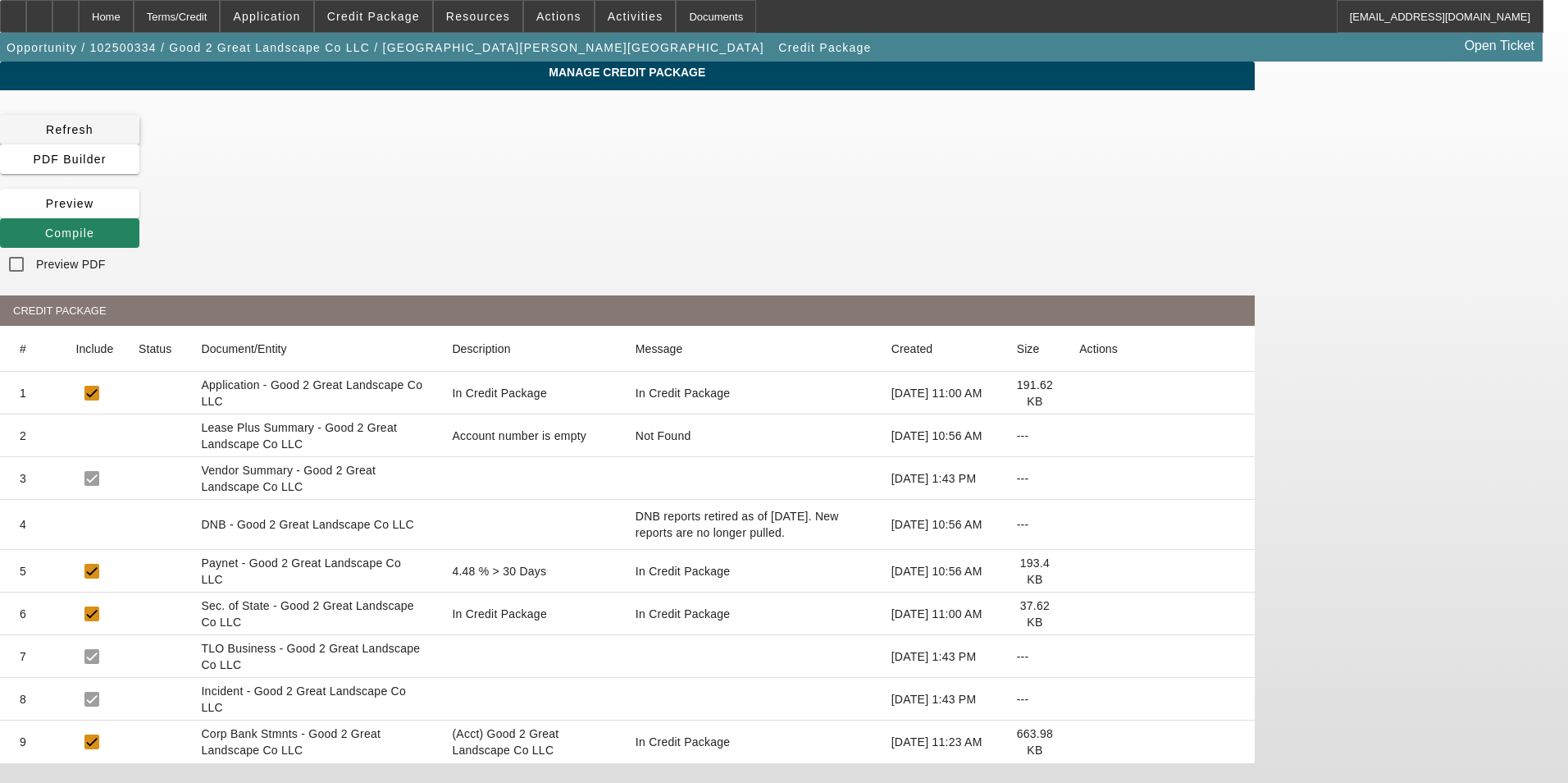
click at [46, 133] on icon at bounding box center [46, 130] width 0 height 14
click at [94, 226] on span "Compile" at bounding box center [69, 233] width 49 height 14
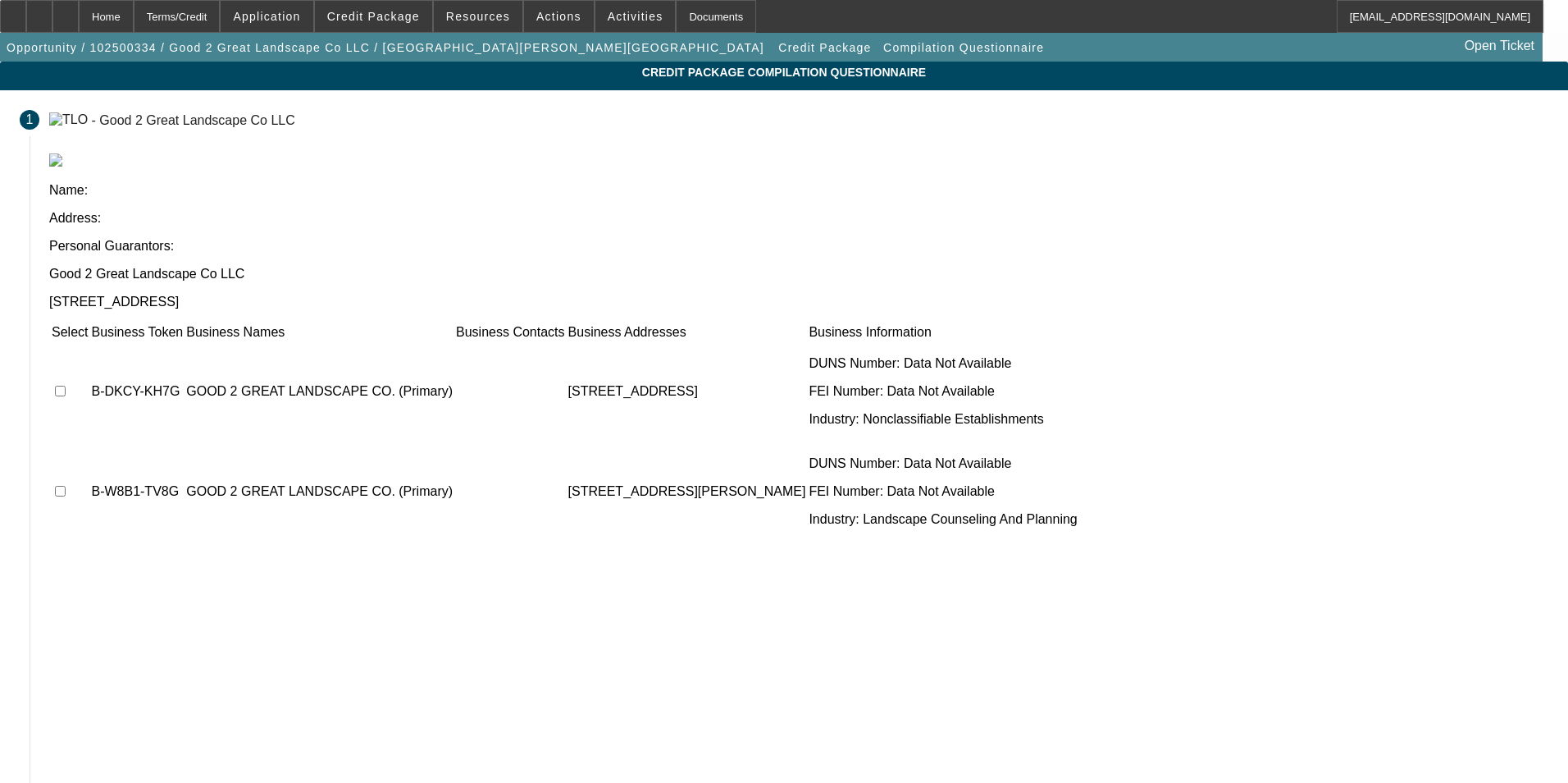
click at [119, 782] on span "Not Found" at bounding box center [87, 789] width 63 height 14
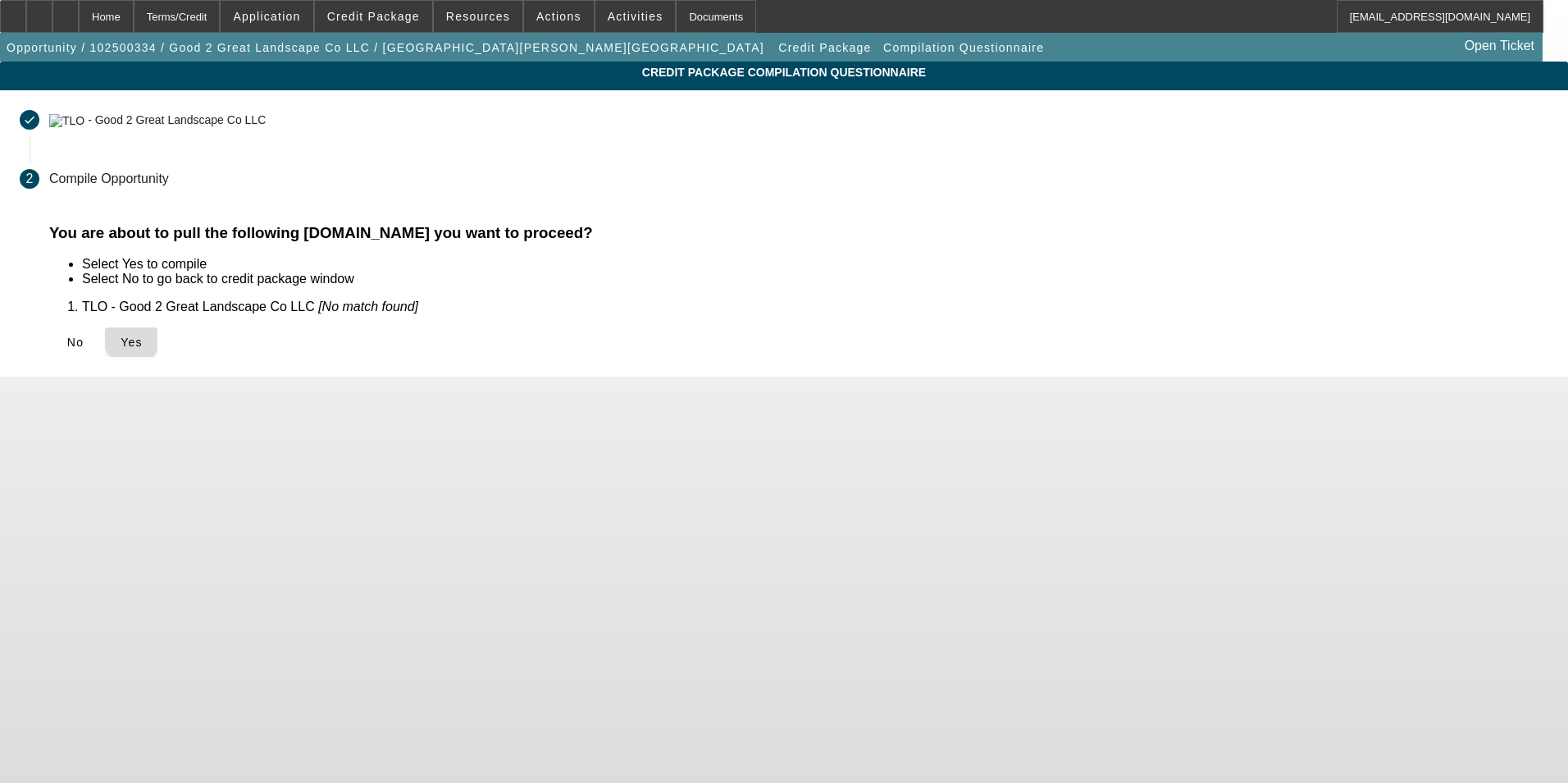
click at [143, 338] on span "Yes" at bounding box center [132, 343] width 22 height 14
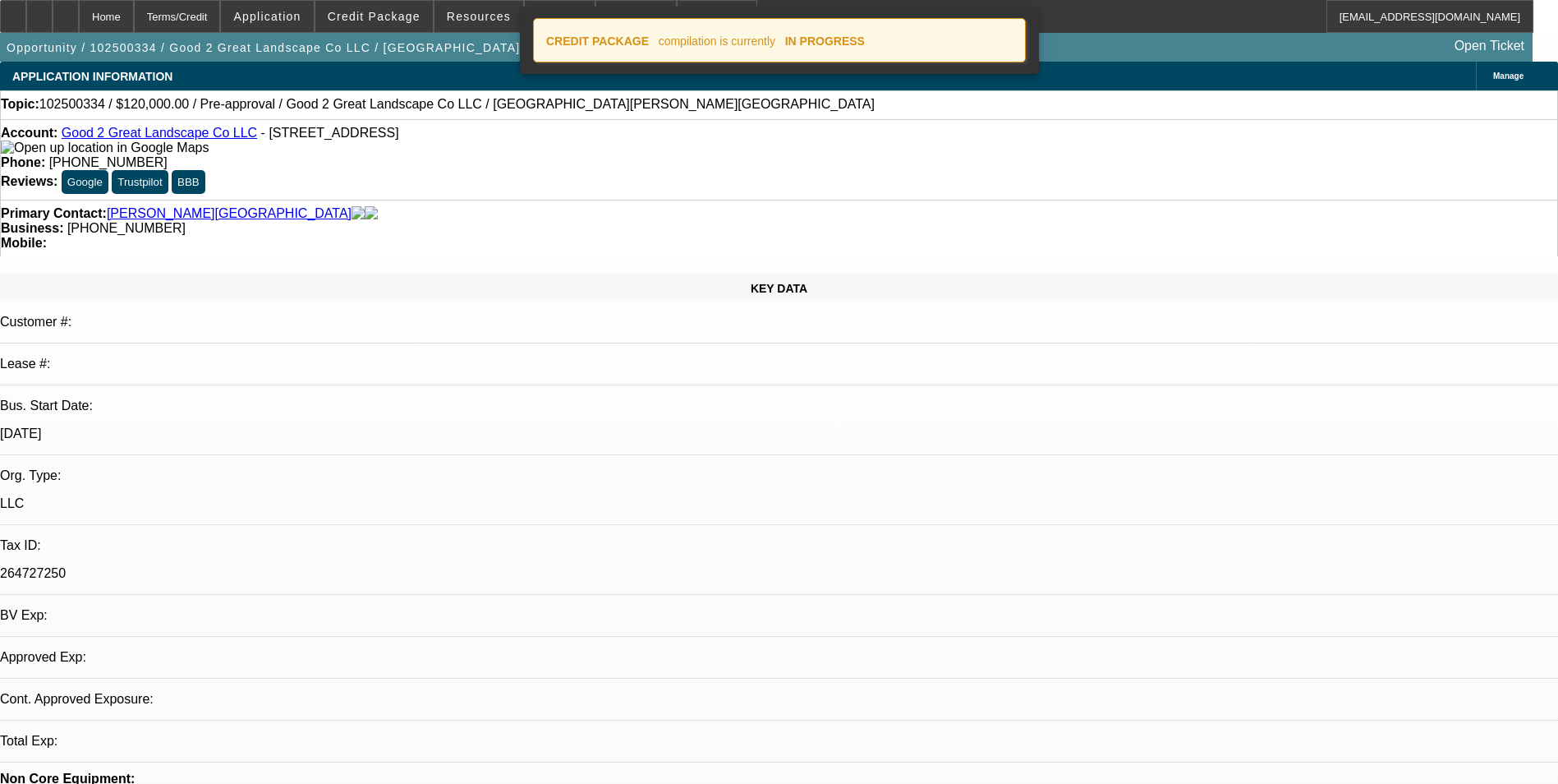
select select "0"
select select "2"
select select "0.1"
select select "4"
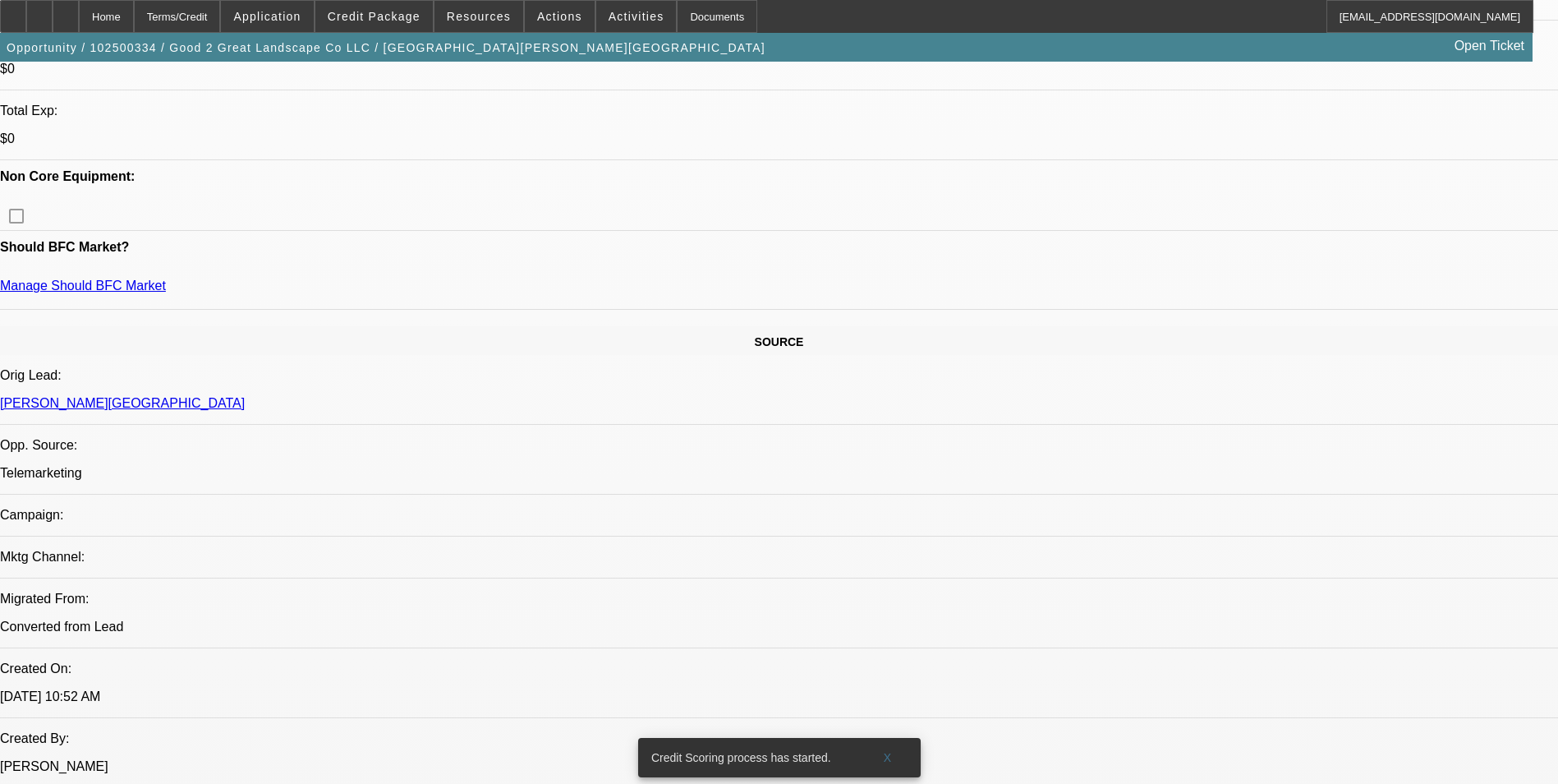
scroll to position [221, 0]
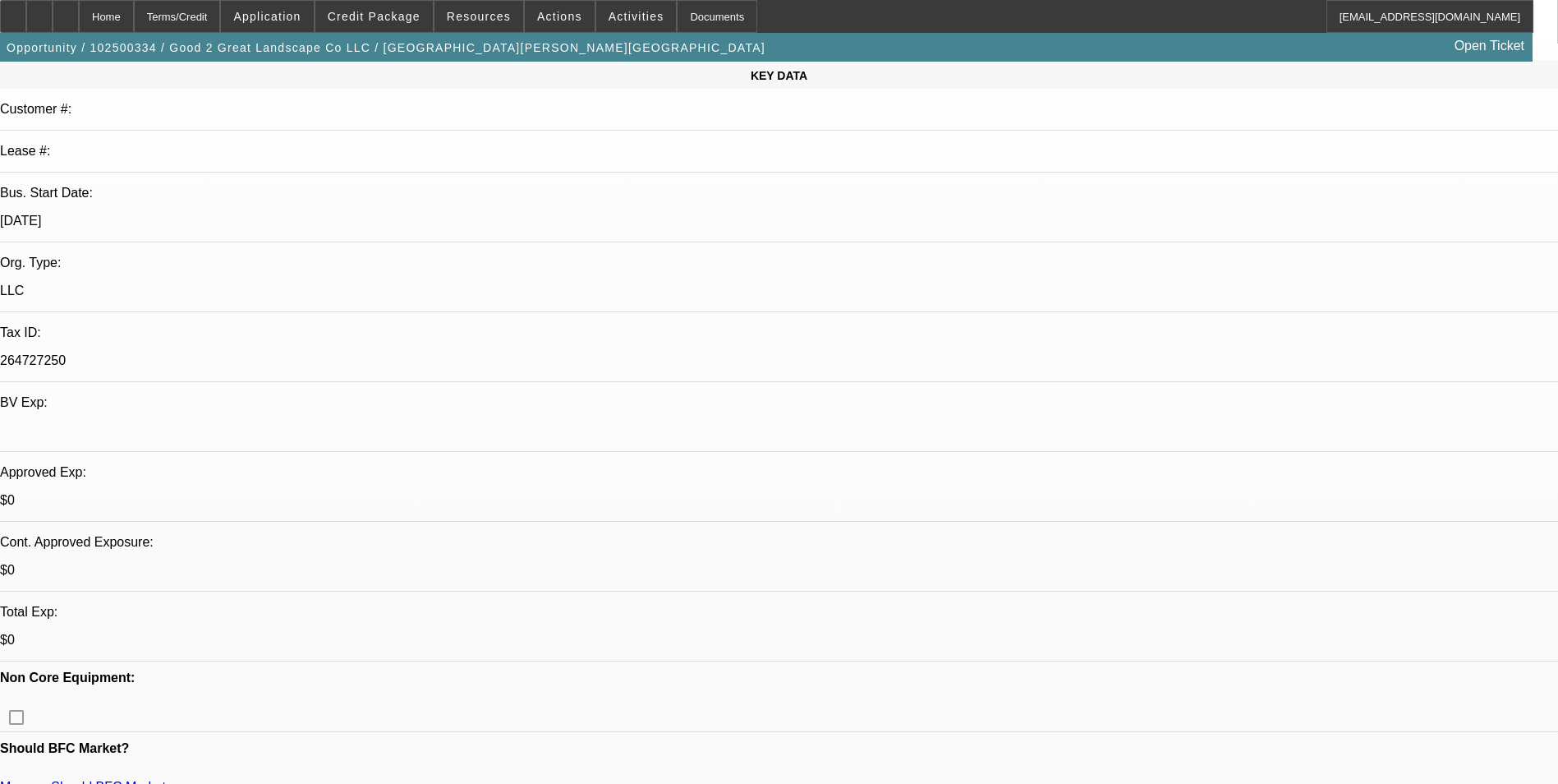
scroll to position [0, 0]
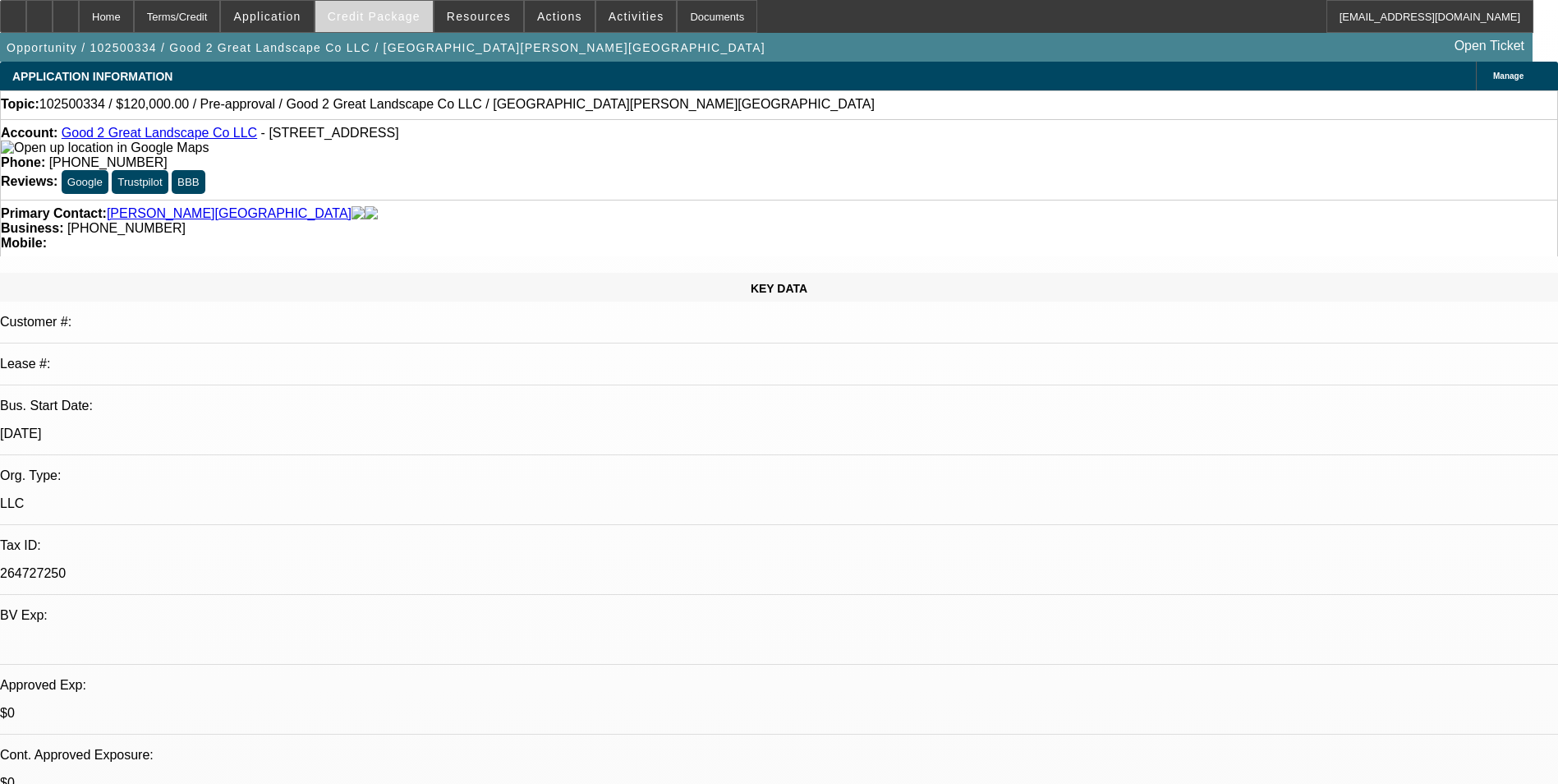
click at [368, 21] on span "Credit Package" at bounding box center [374, 17] width 93 height 14
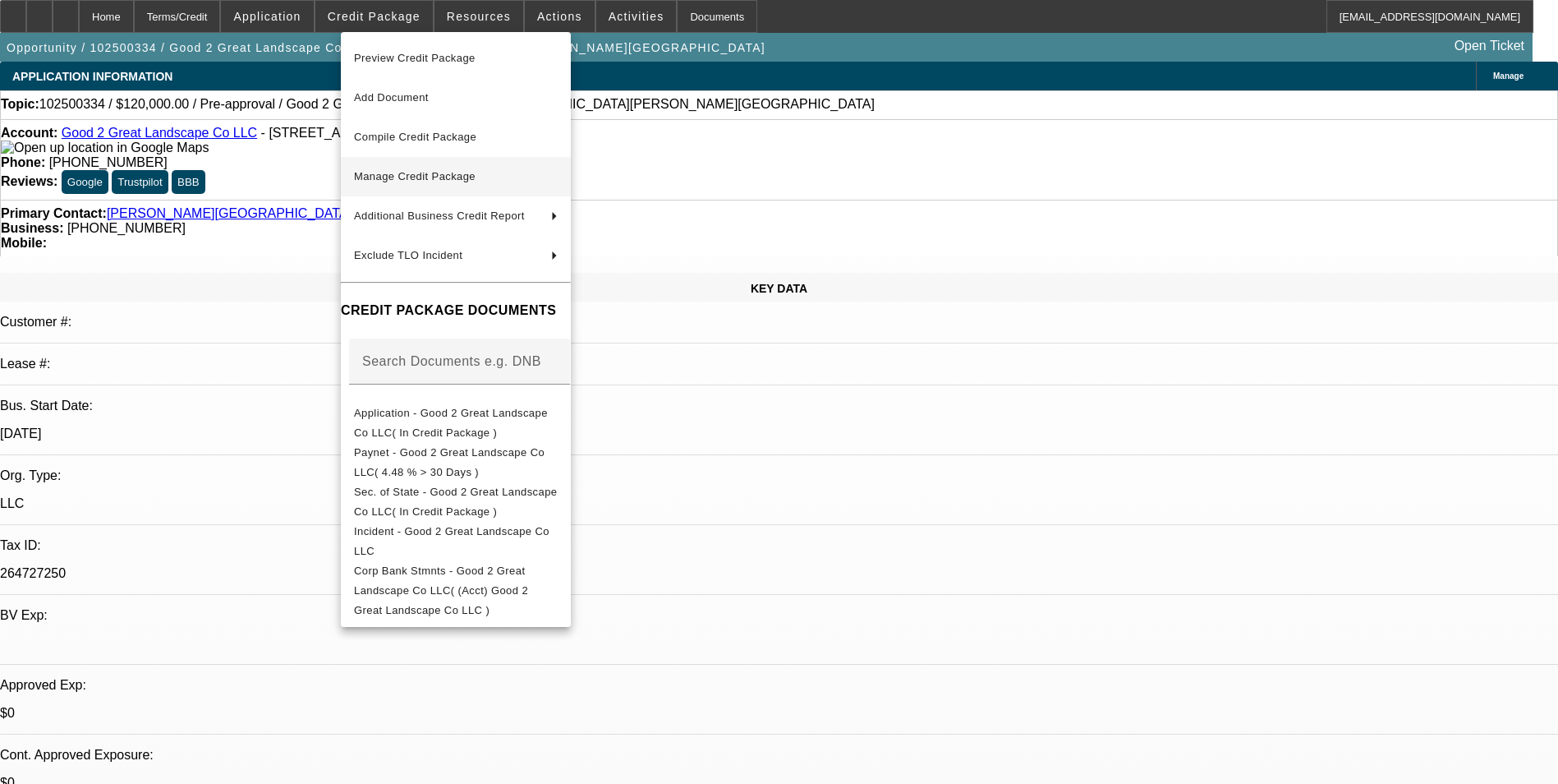
click at [394, 168] on span "Manage Credit Package" at bounding box center [455, 176] width 204 height 19
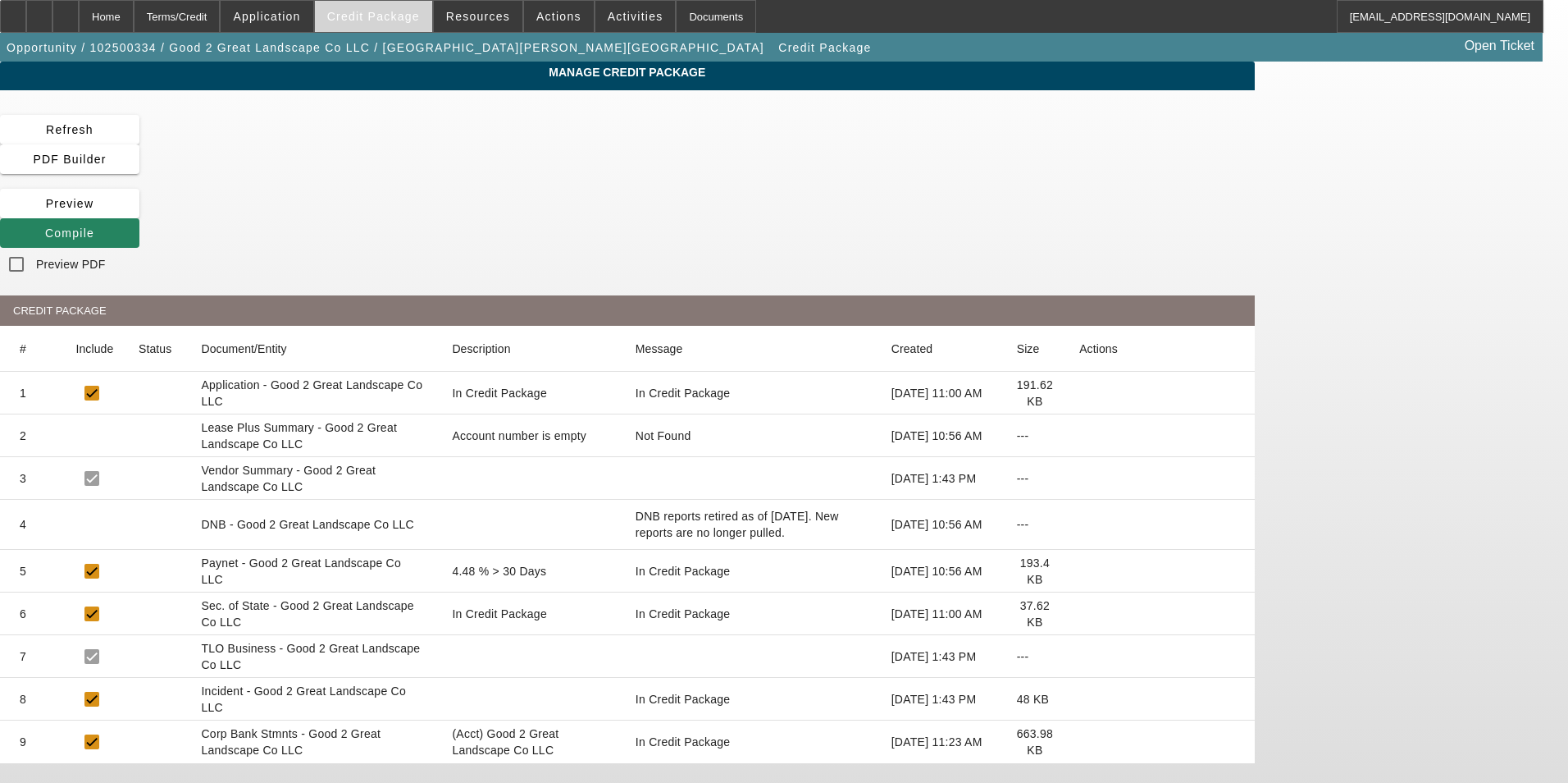
click at [383, 5] on span at bounding box center [373, 16] width 117 height 40
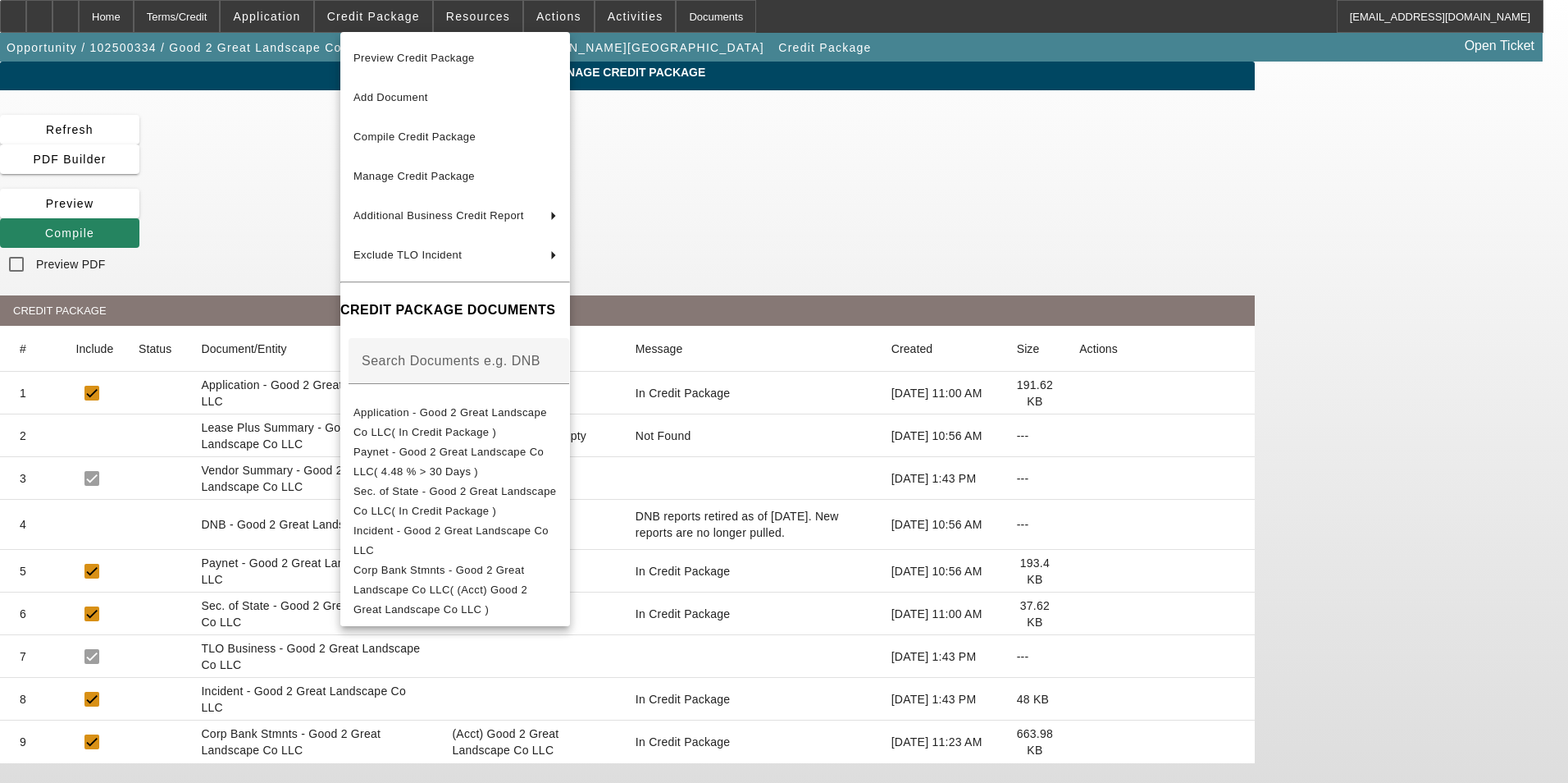
click at [16, 133] on div at bounding box center [784, 392] width 1568 height 783
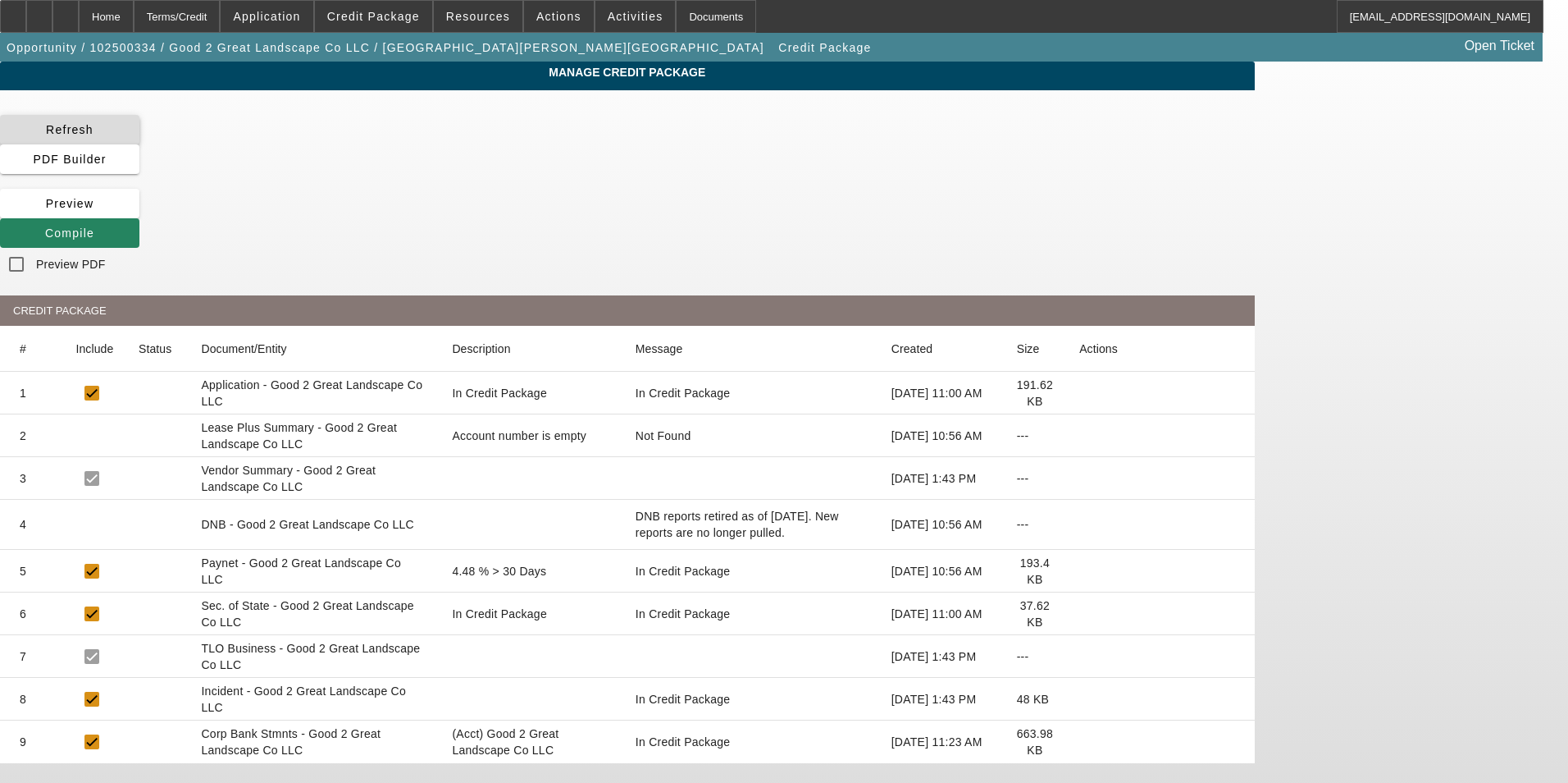
click at [94, 136] on span "Refresh" at bounding box center [69, 130] width 47 height 14
click at [94, 226] on span "Compile" at bounding box center [69, 233] width 49 height 14
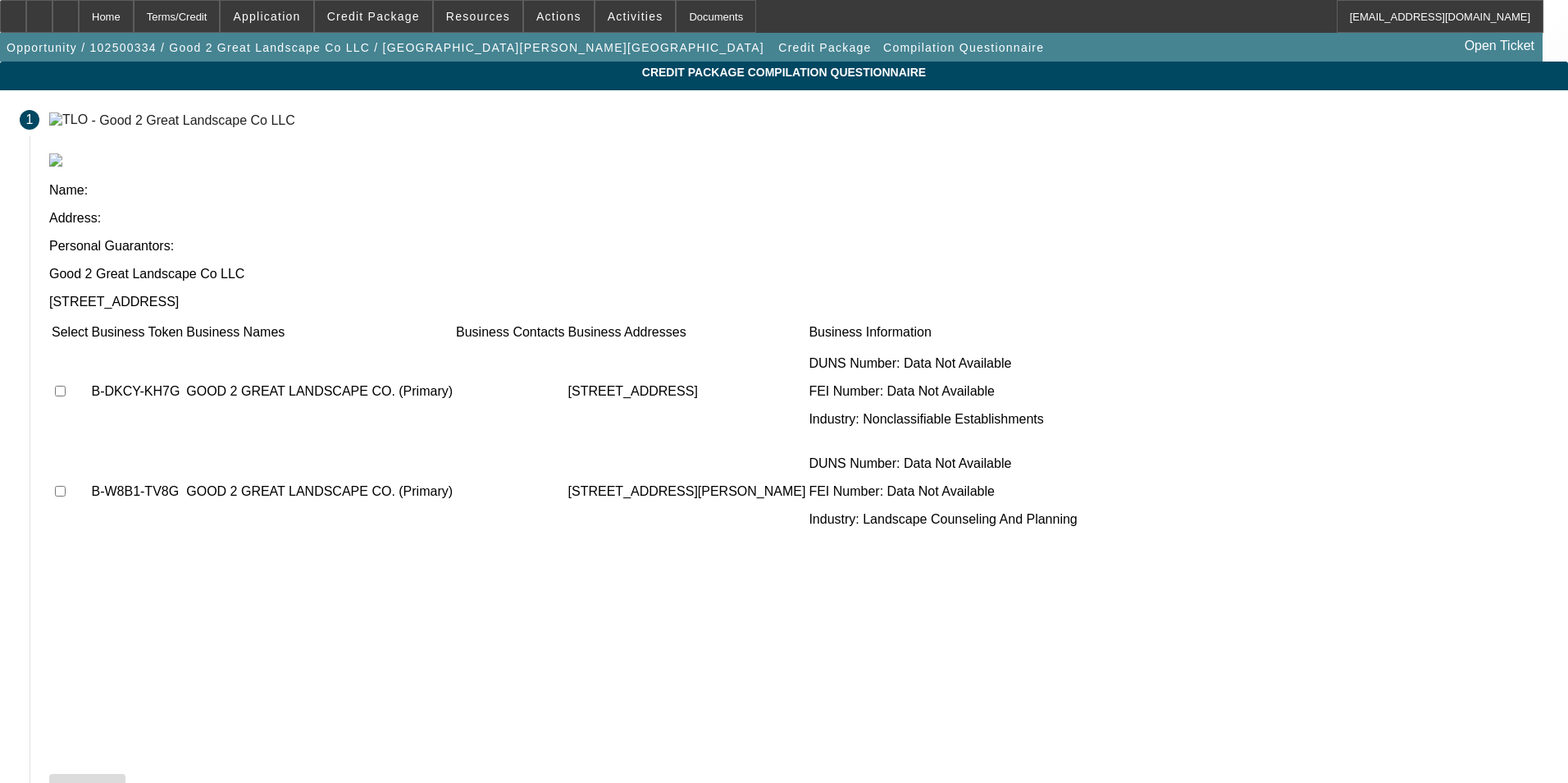
click at [56, 782] on icon at bounding box center [56, 789] width 0 height 14
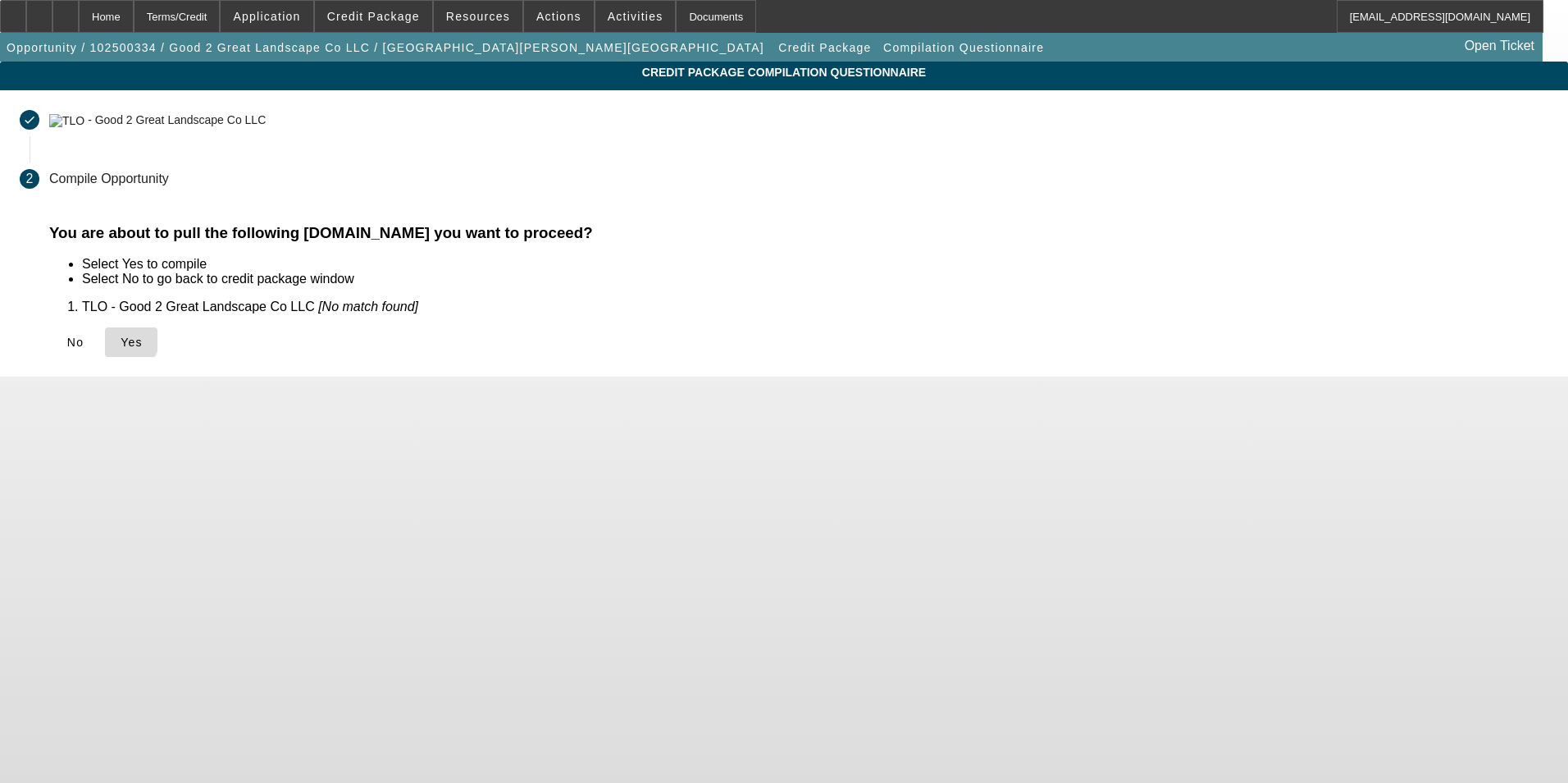
click at [121, 340] on icon at bounding box center [121, 343] width 0 height 14
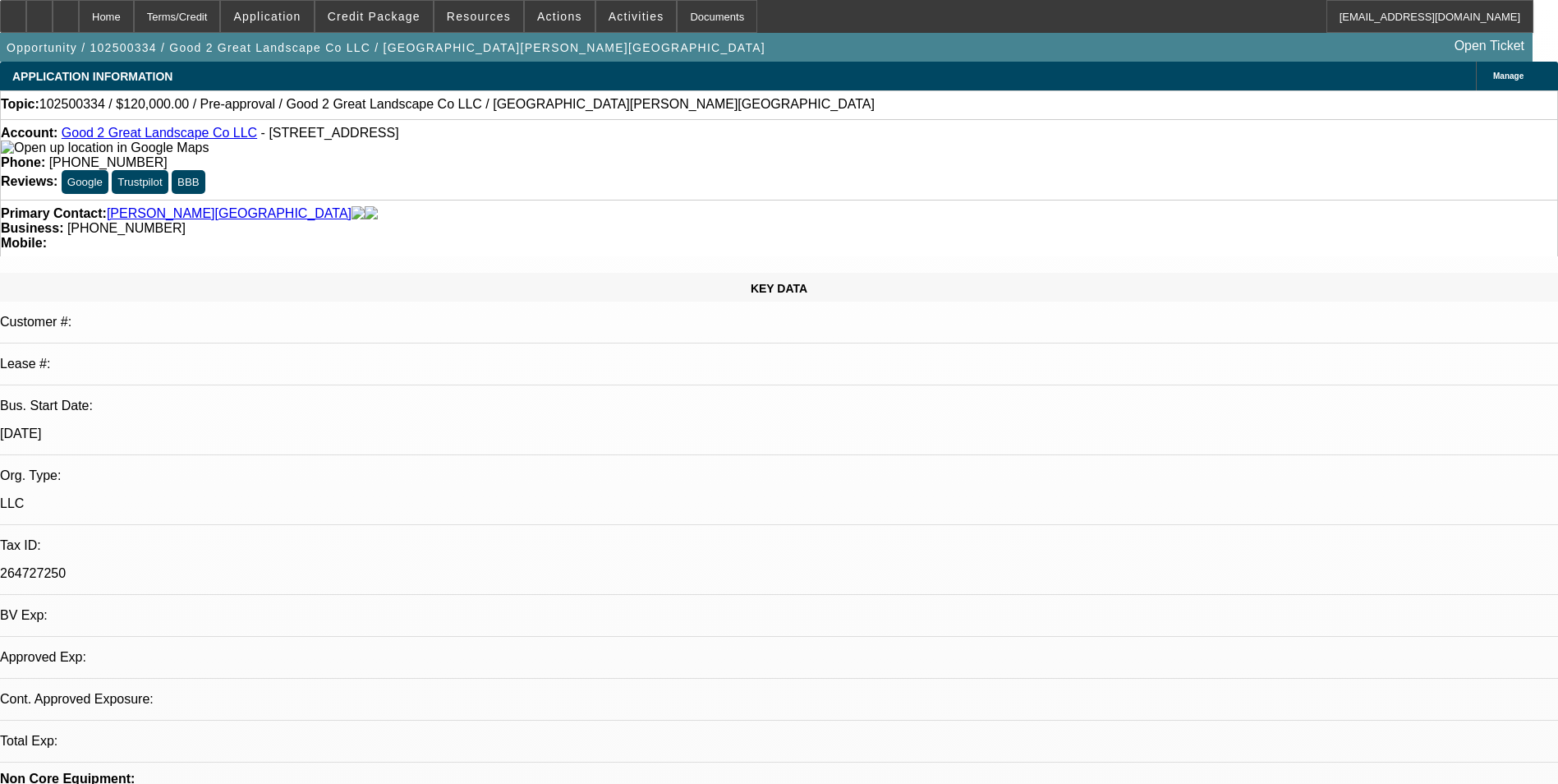
select select "0"
select select "2"
select select "0.1"
select select "4"
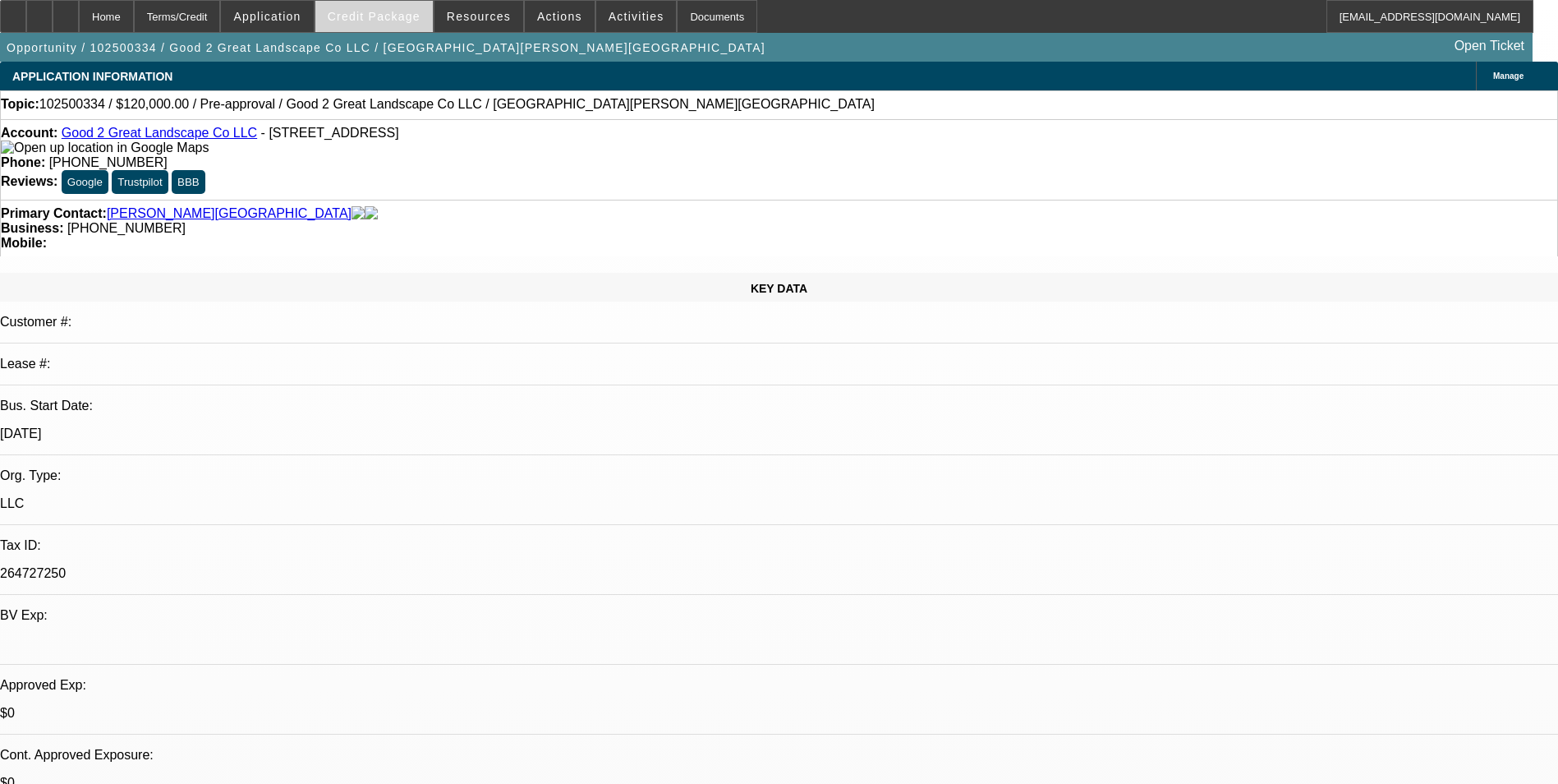
click at [397, 15] on span "Credit Package" at bounding box center [374, 17] width 93 height 14
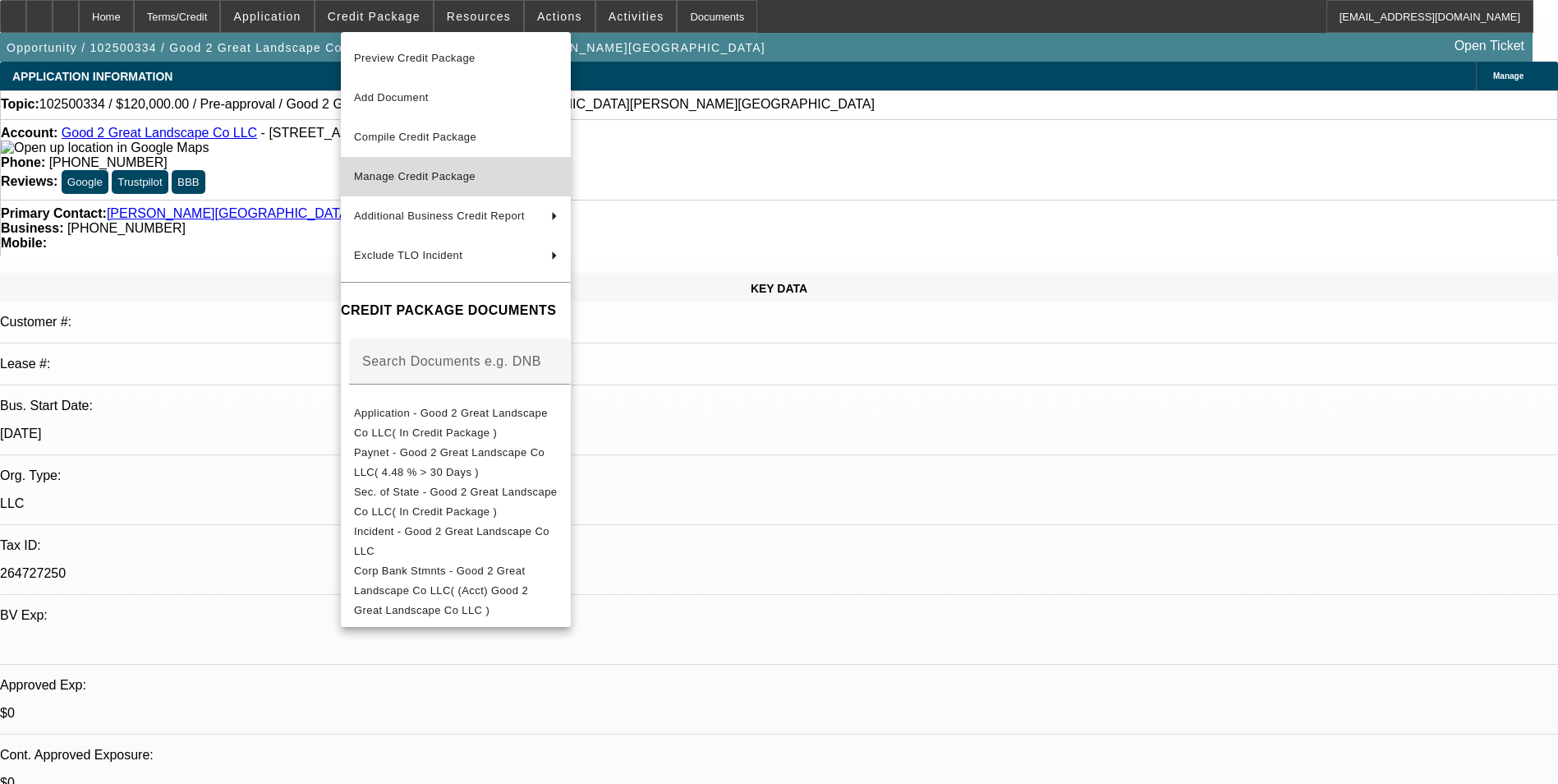
click at [433, 170] on span "Manage Credit Package" at bounding box center [415, 176] width 122 height 13
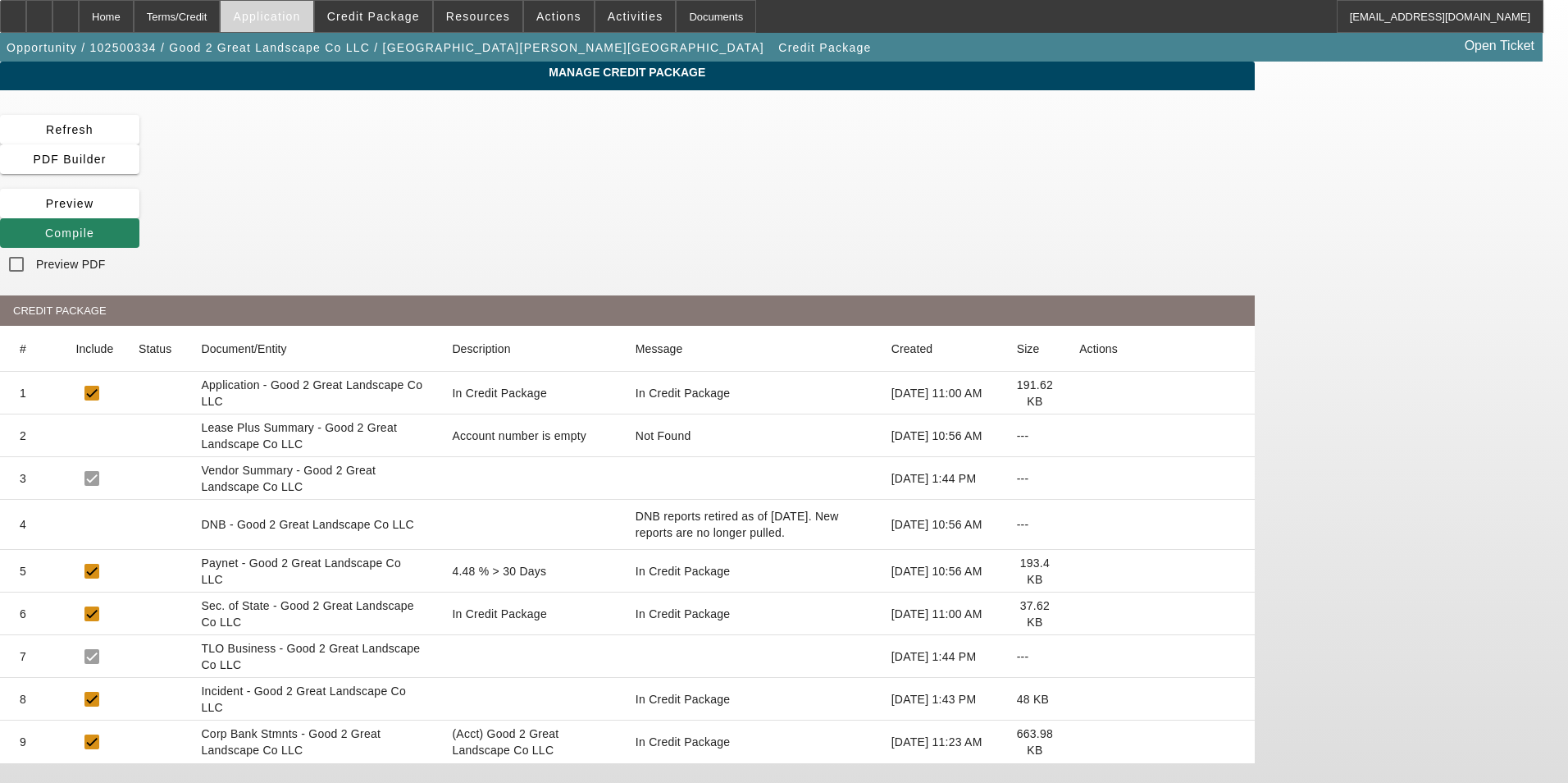
click at [300, 20] on span "Application" at bounding box center [267, 17] width 67 height 14
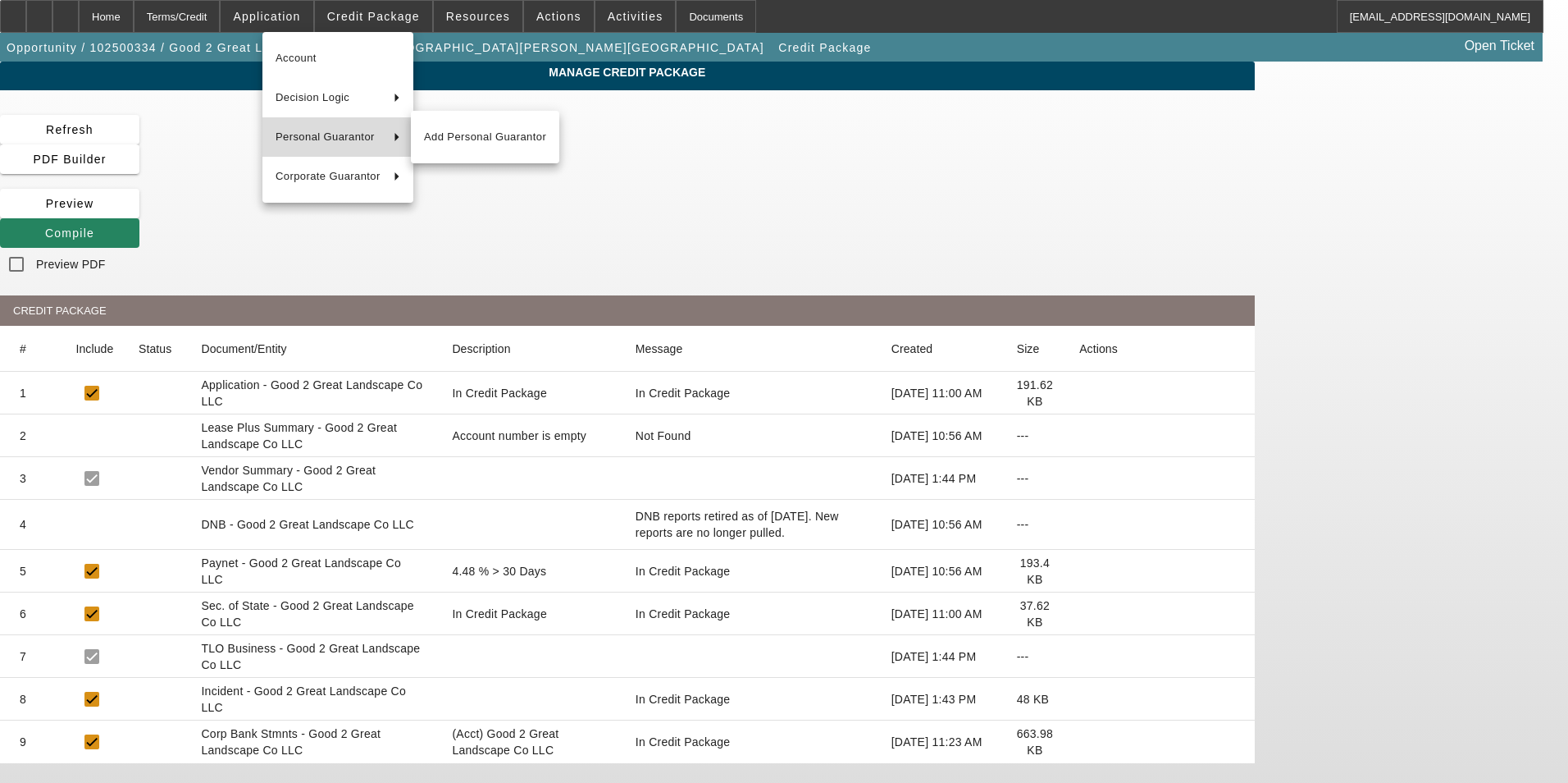
click at [372, 133] on span "Personal Guarantor" at bounding box center [328, 137] width 105 height 19
click at [471, 133] on span "Add Personal Guarantor" at bounding box center [485, 137] width 122 height 19
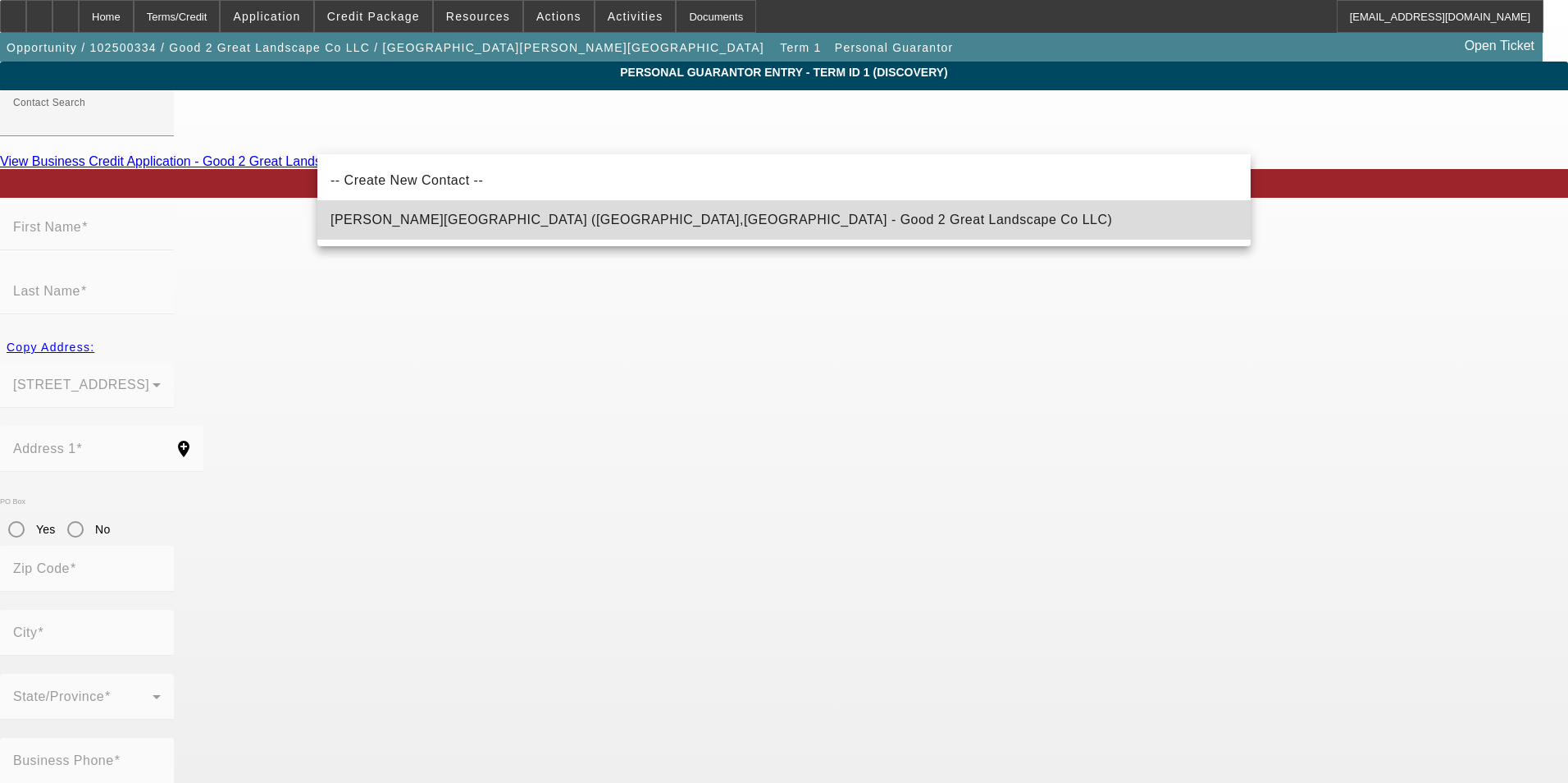
click at [606, 211] on span "Muir, Kent (Harmony,PA - Good 2 Great Landscape Co LLC)" at bounding box center [721, 219] width 782 height 19
type input "Muir, Kent (Harmony,PA - Good 2 Great Landscape Co LLC)"
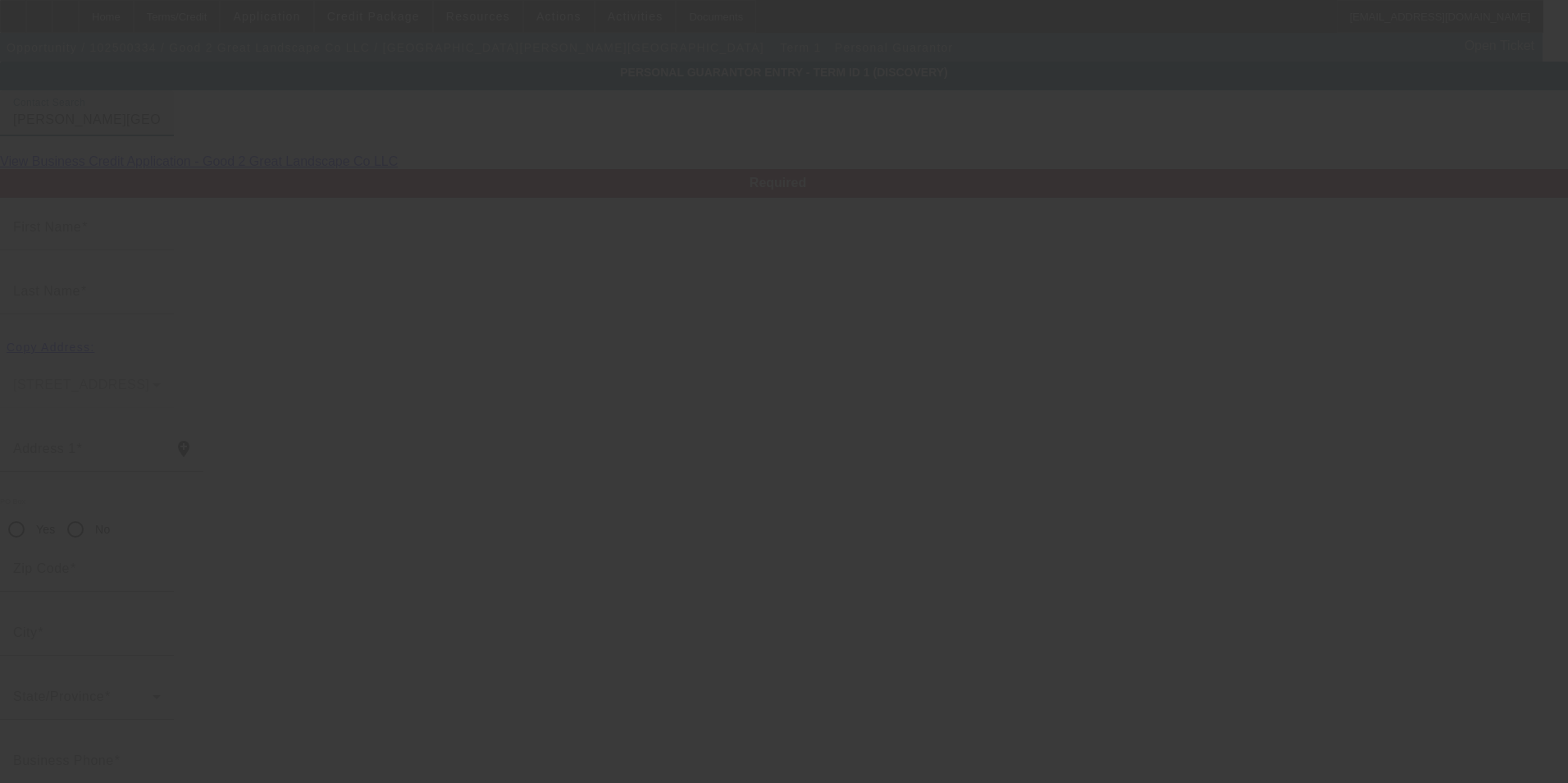
type input "Kent"
type input "Muir"
type input "253 Hufnagel Road"
radio input "true"
type input "16037"
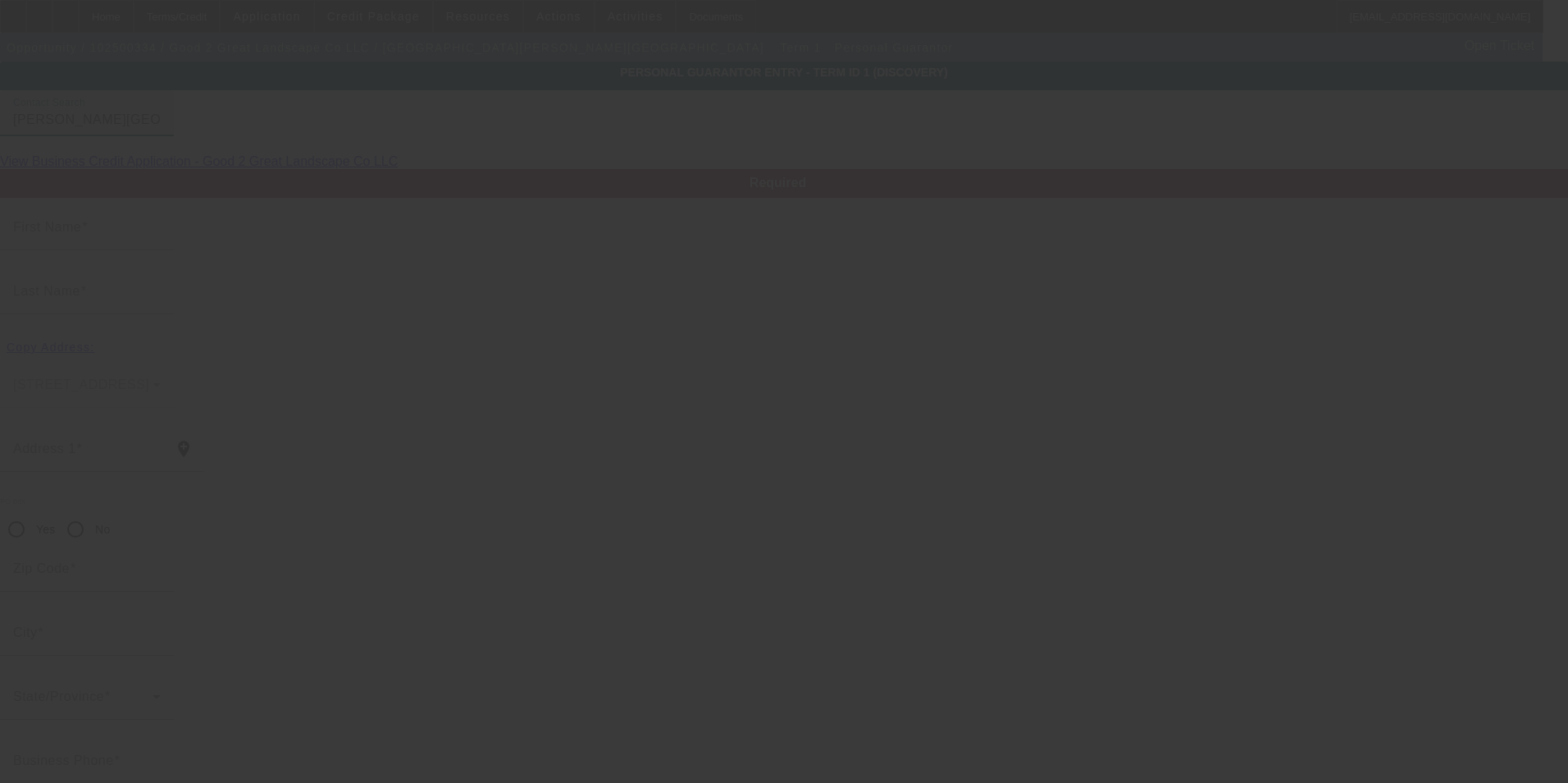
type input "Harmony"
type input "[PHONE_NUMBER]"
type input "100"
type input "184-62-3245"
type input "kdm724@gmail.com"
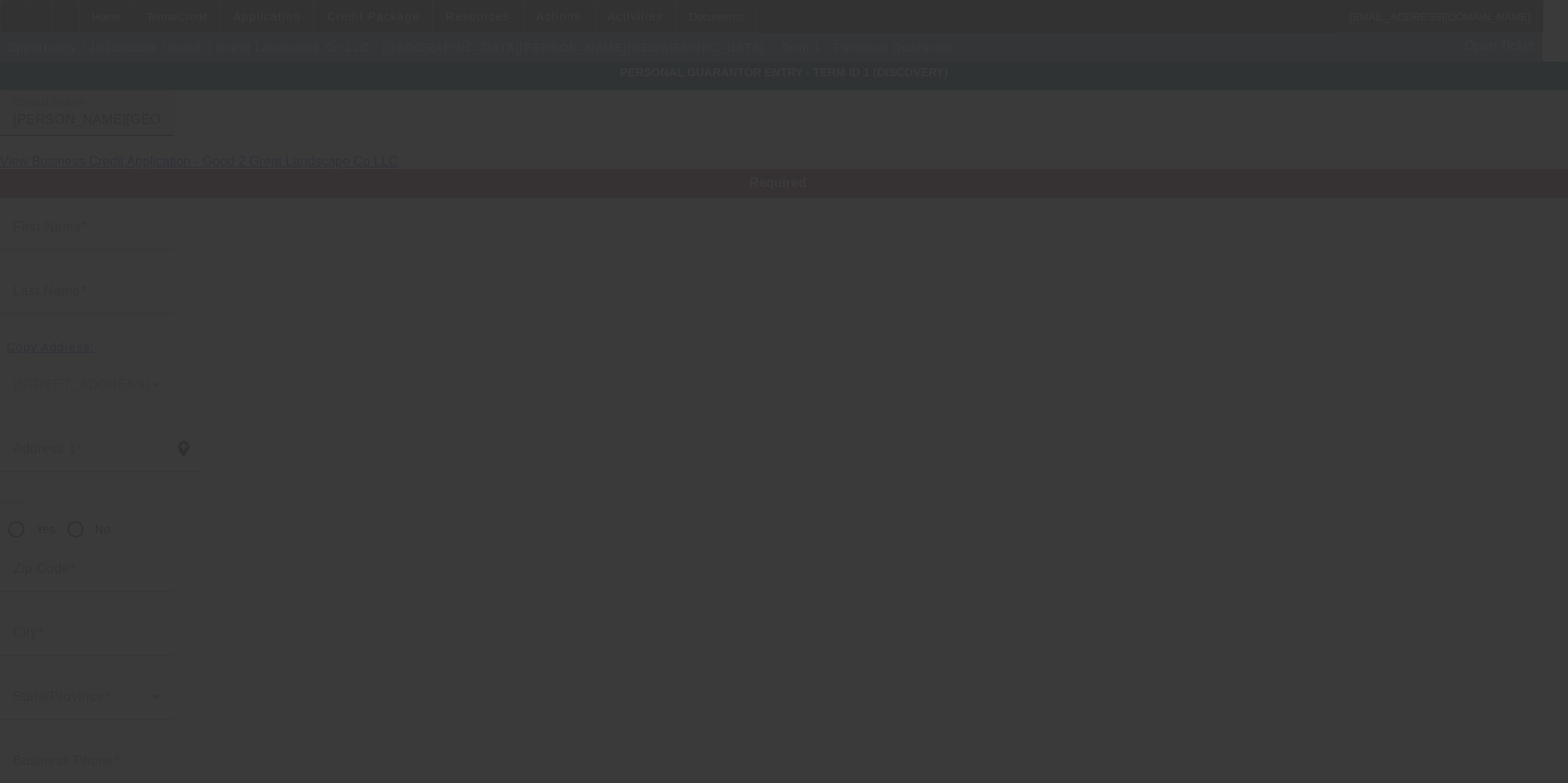
type input "$220,000.00"
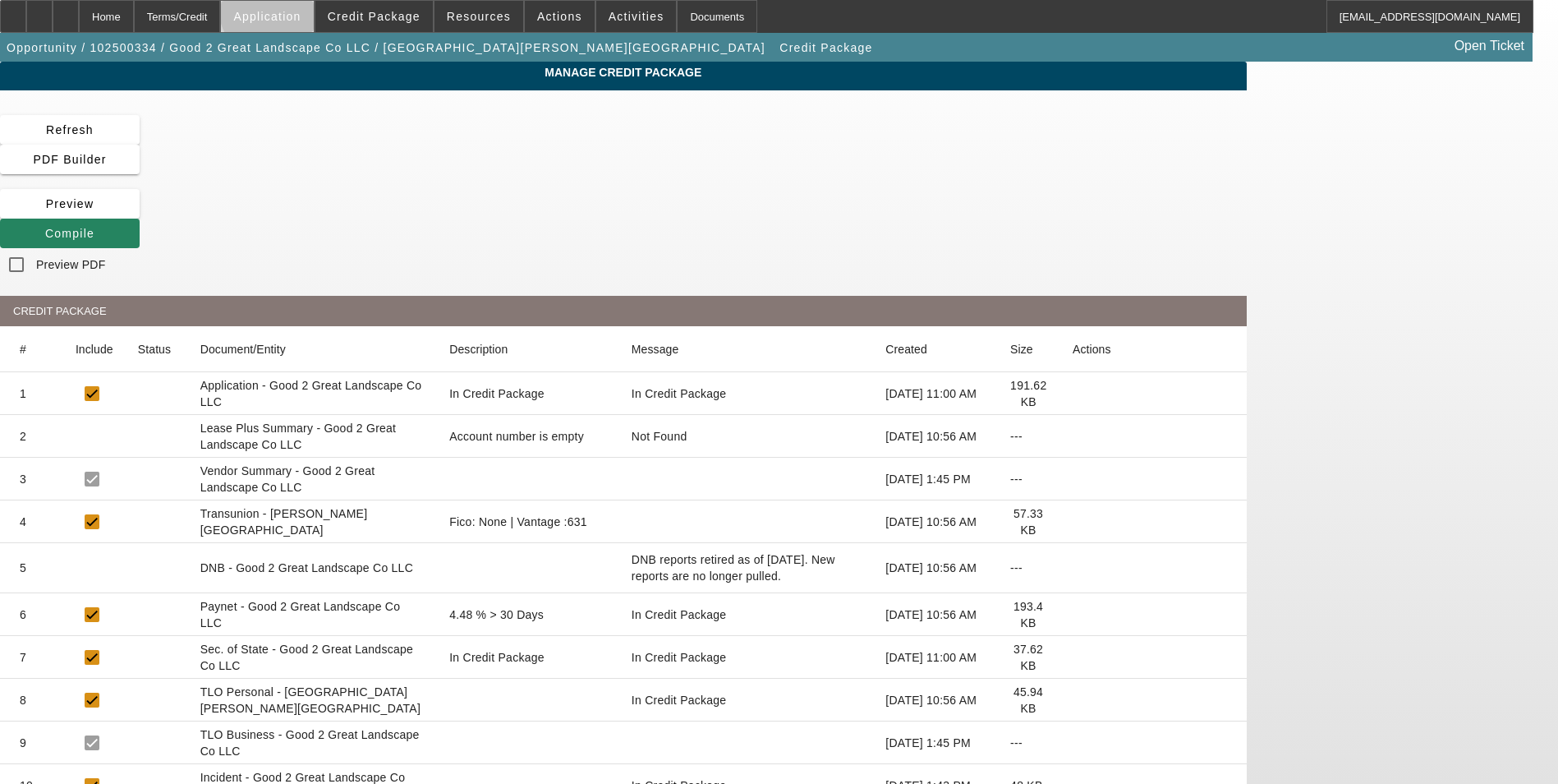
click at [301, 11] on span "Application" at bounding box center [267, 17] width 68 height 14
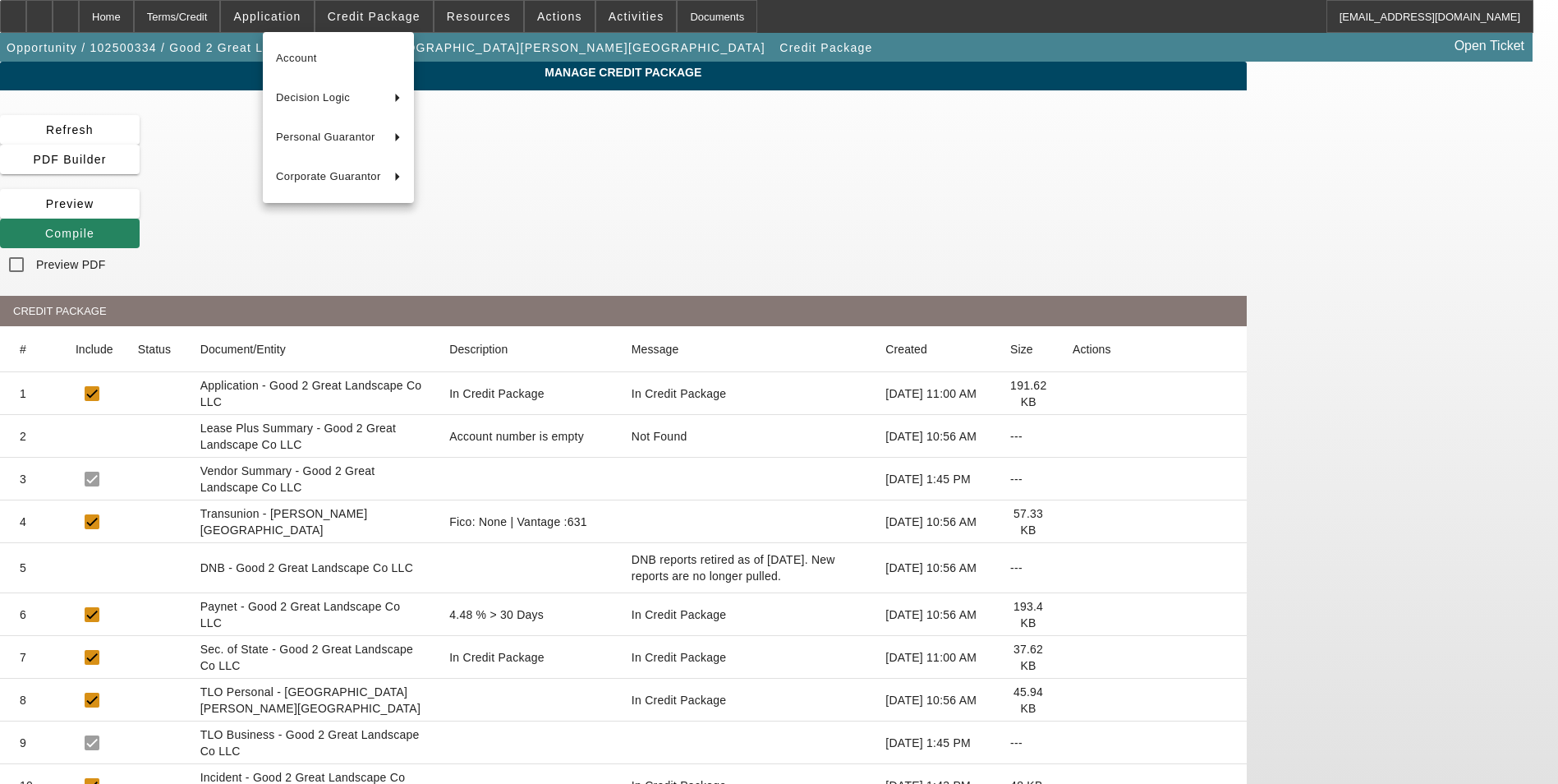
click at [379, 14] on div at bounding box center [779, 392] width 1558 height 784
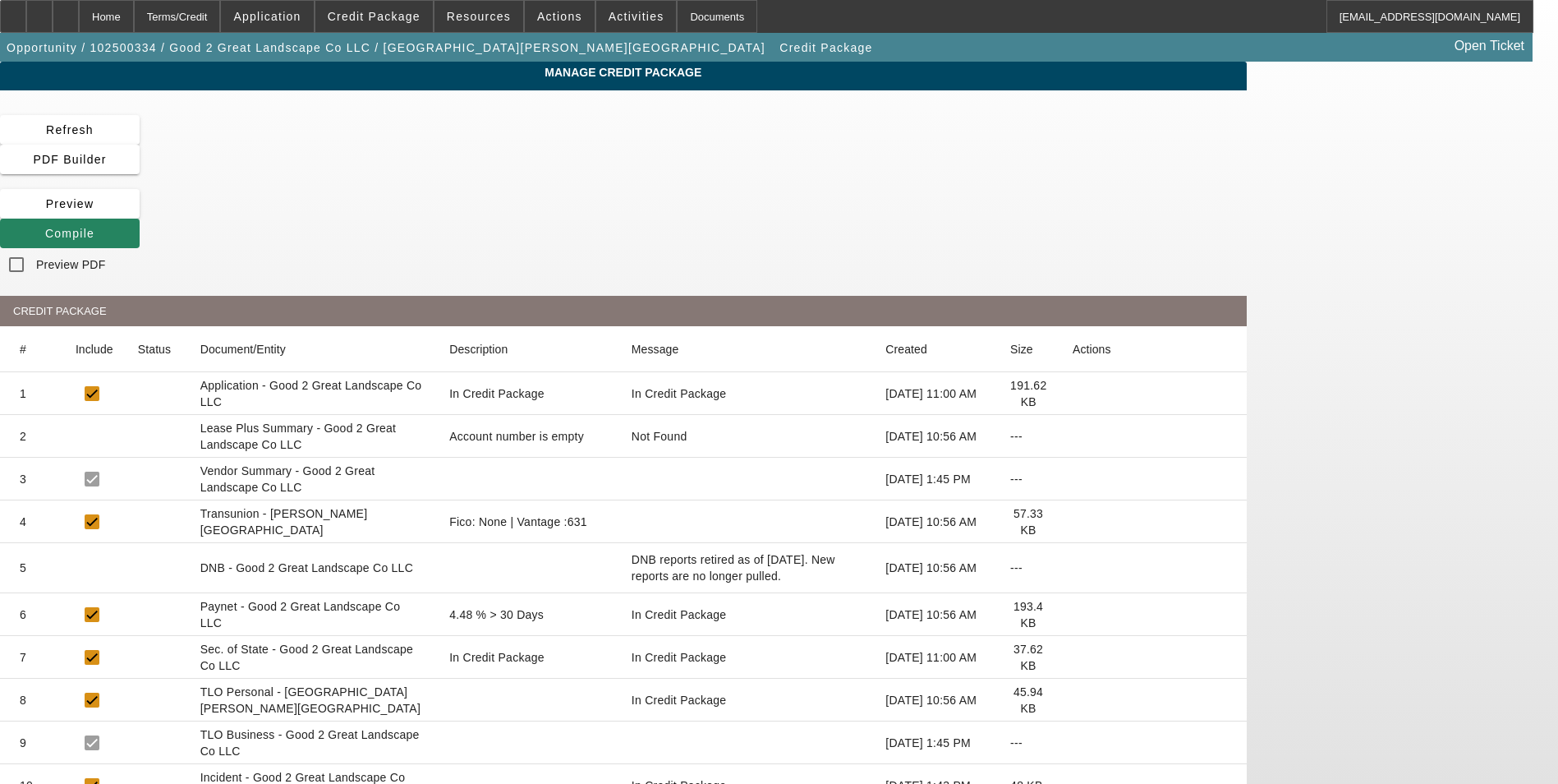
click at [379, 14] on span "Credit Package" at bounding box center [374, 17] width 93 height 14
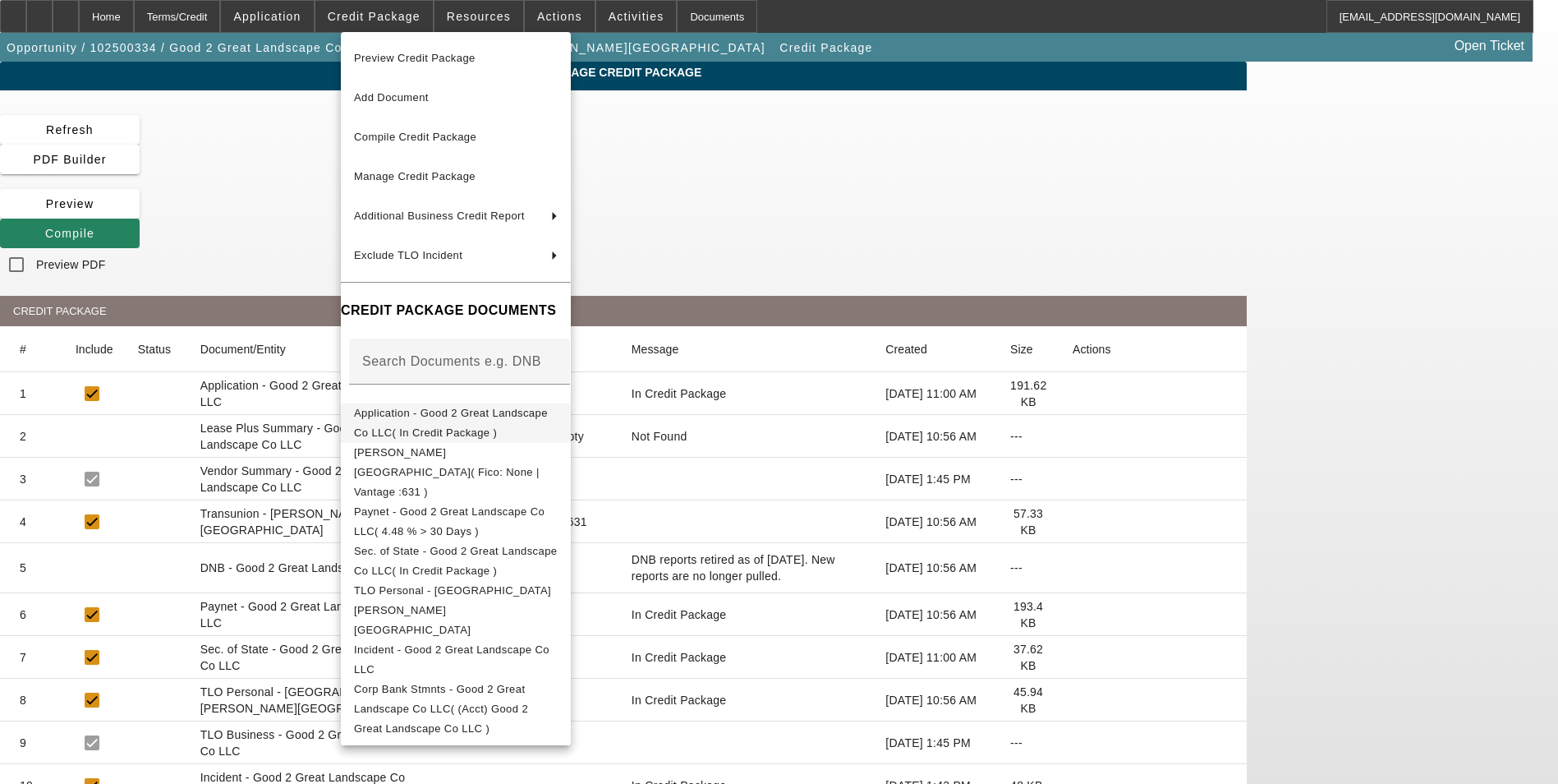
click at [433, 418] on span "Application - Good 2 Great Landscape Co LLC( In Credit Package )" at bounding box center [450, 422] width 193 height 32
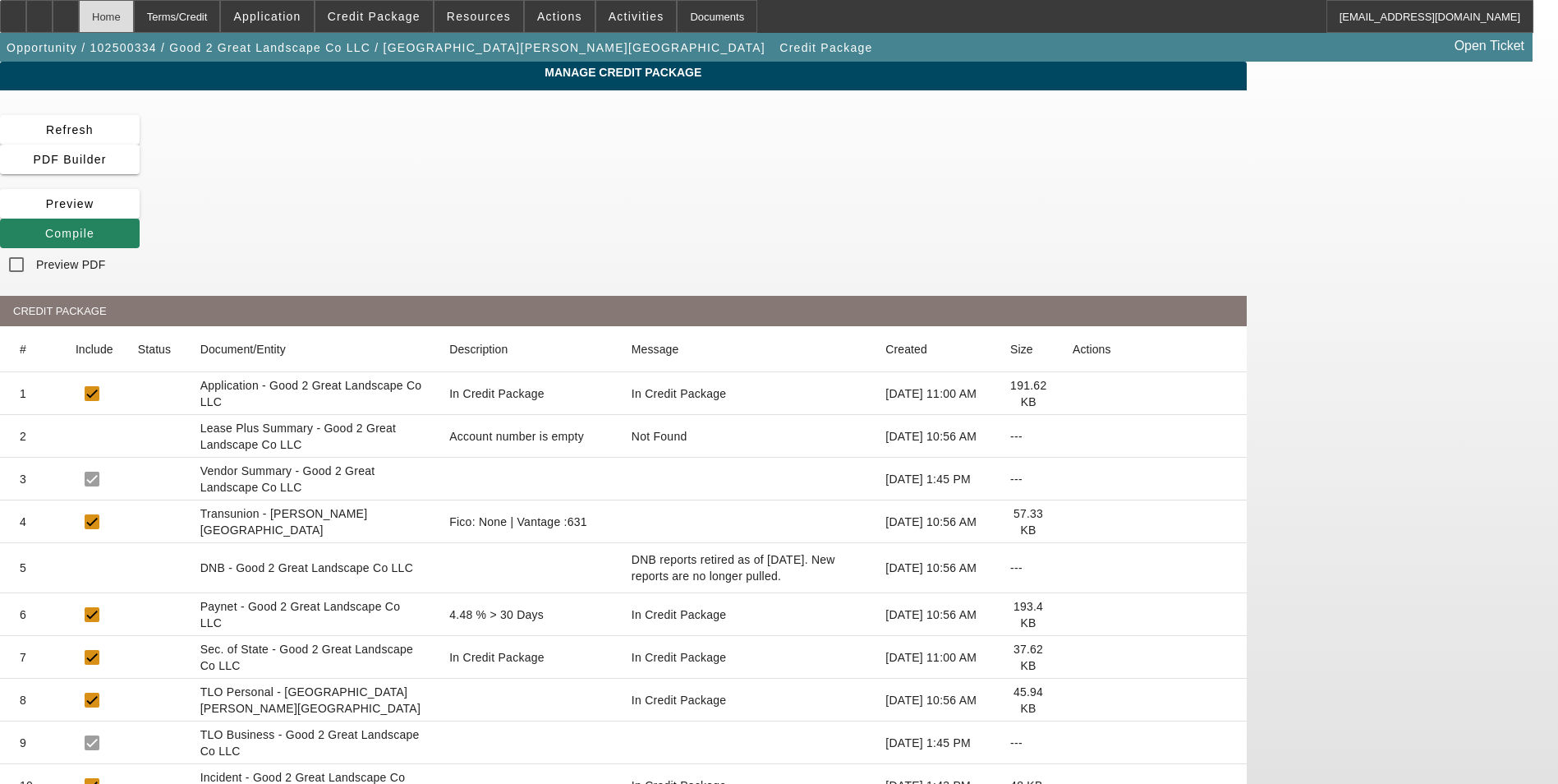
click at [133, 22] on div "Home" at bounding box center [106, 16] width 55 height 33
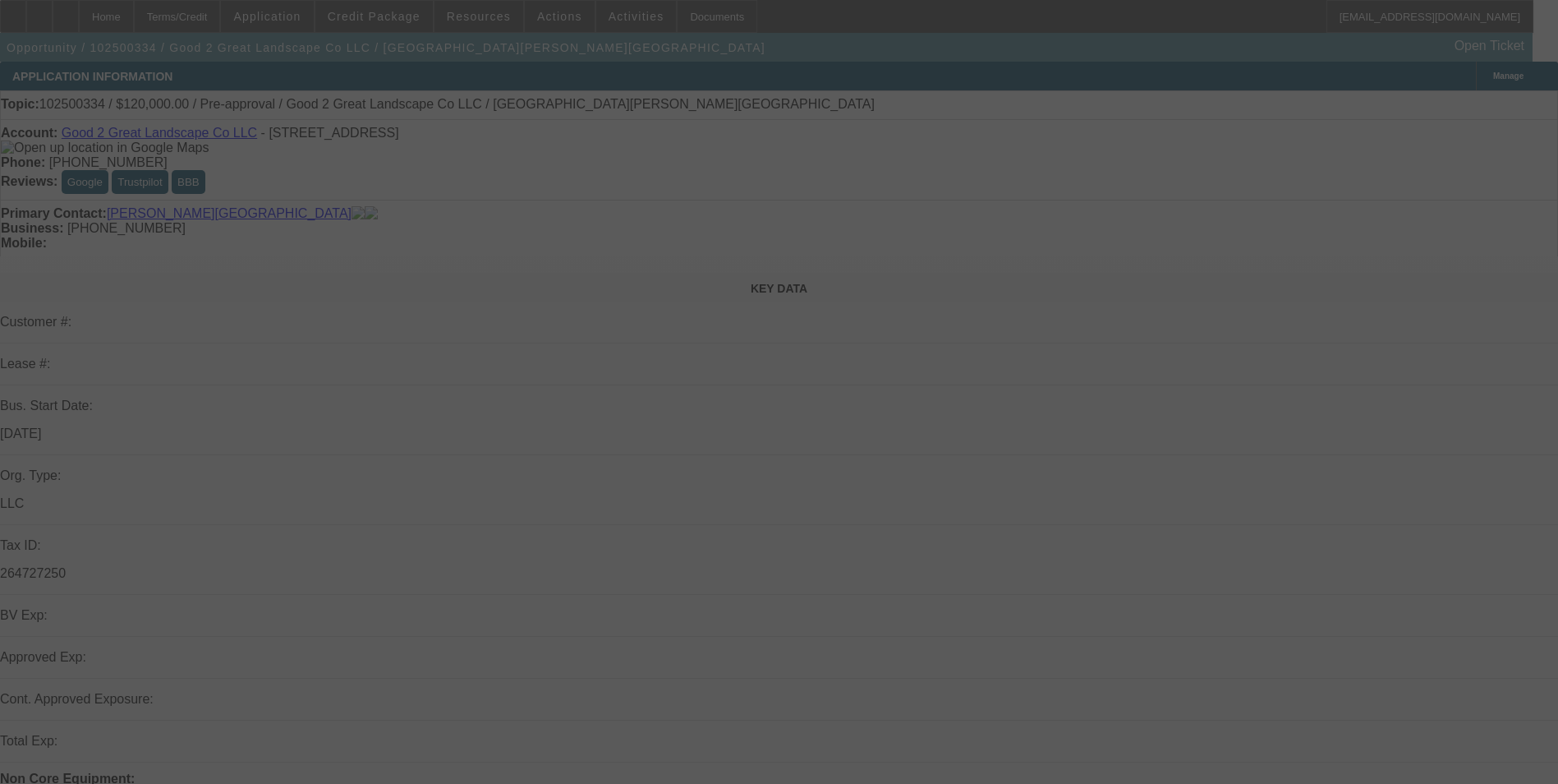
select select "0"
select select "2"
select select "0.1"
select select "4"
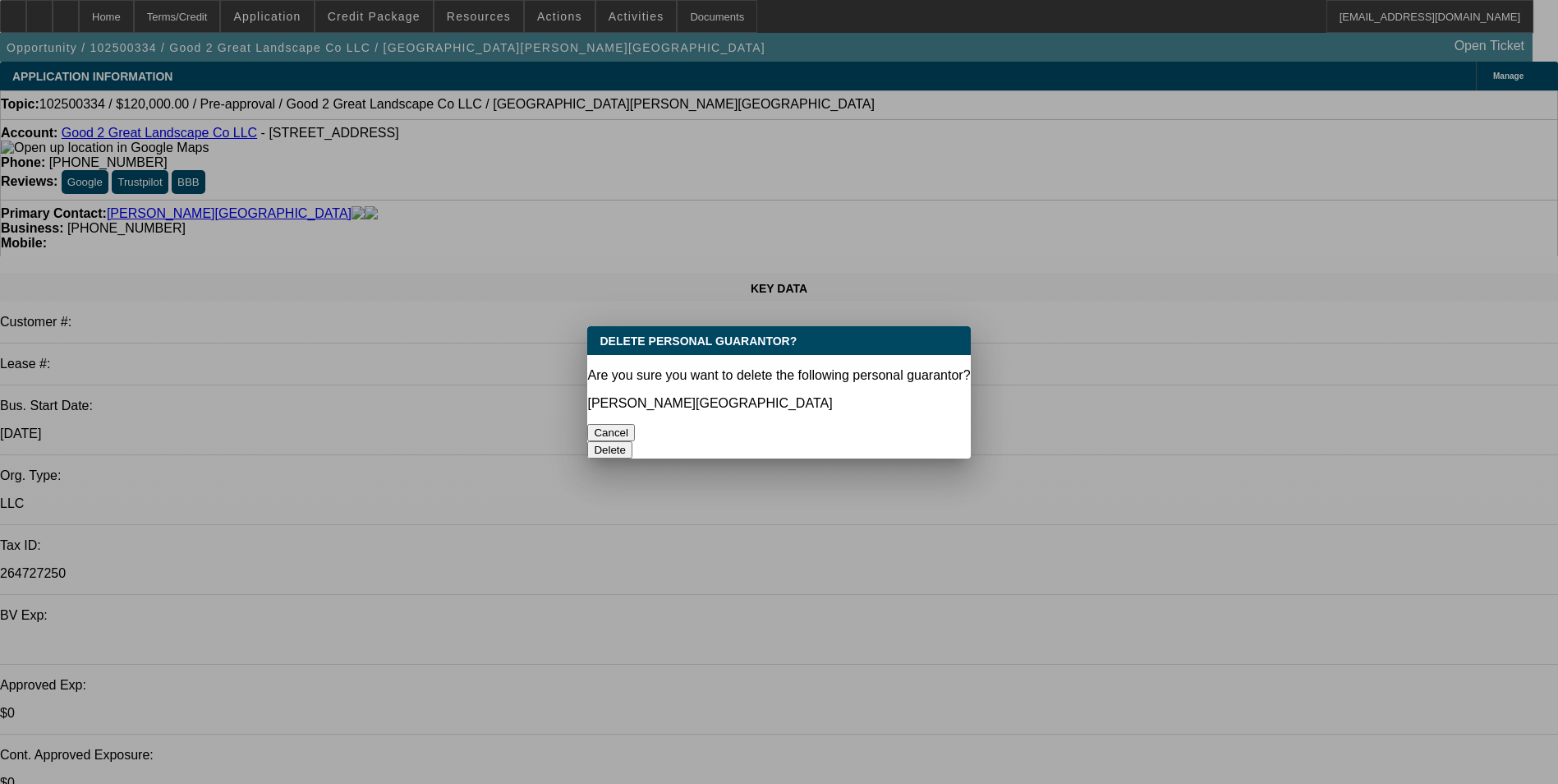
click at [633, 441] on button "Delete" at bounding box center [609, 449] width 45 height 17
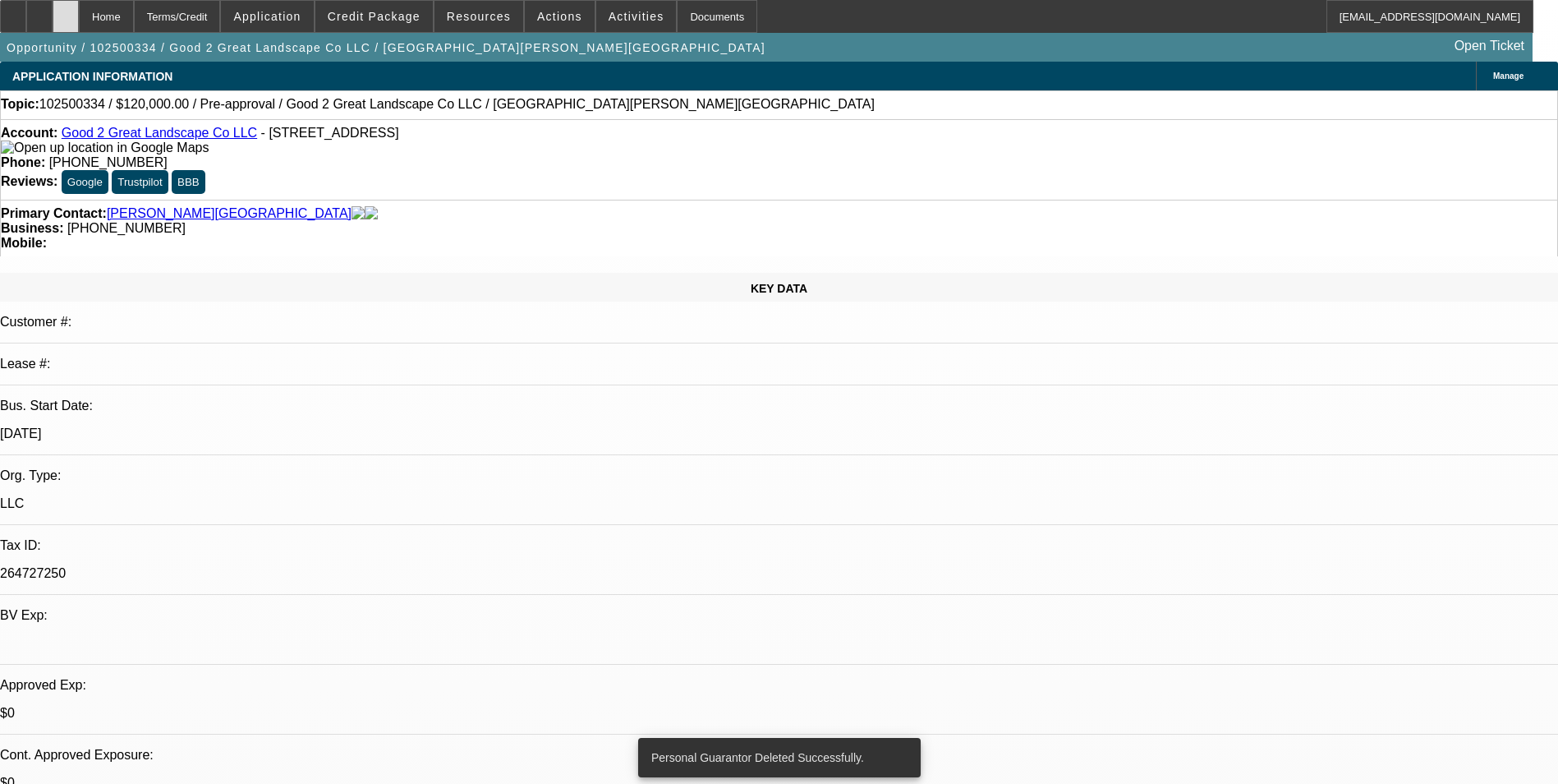
click at [79, 23] on div at bounding box center [65, 16] width 26 height 33
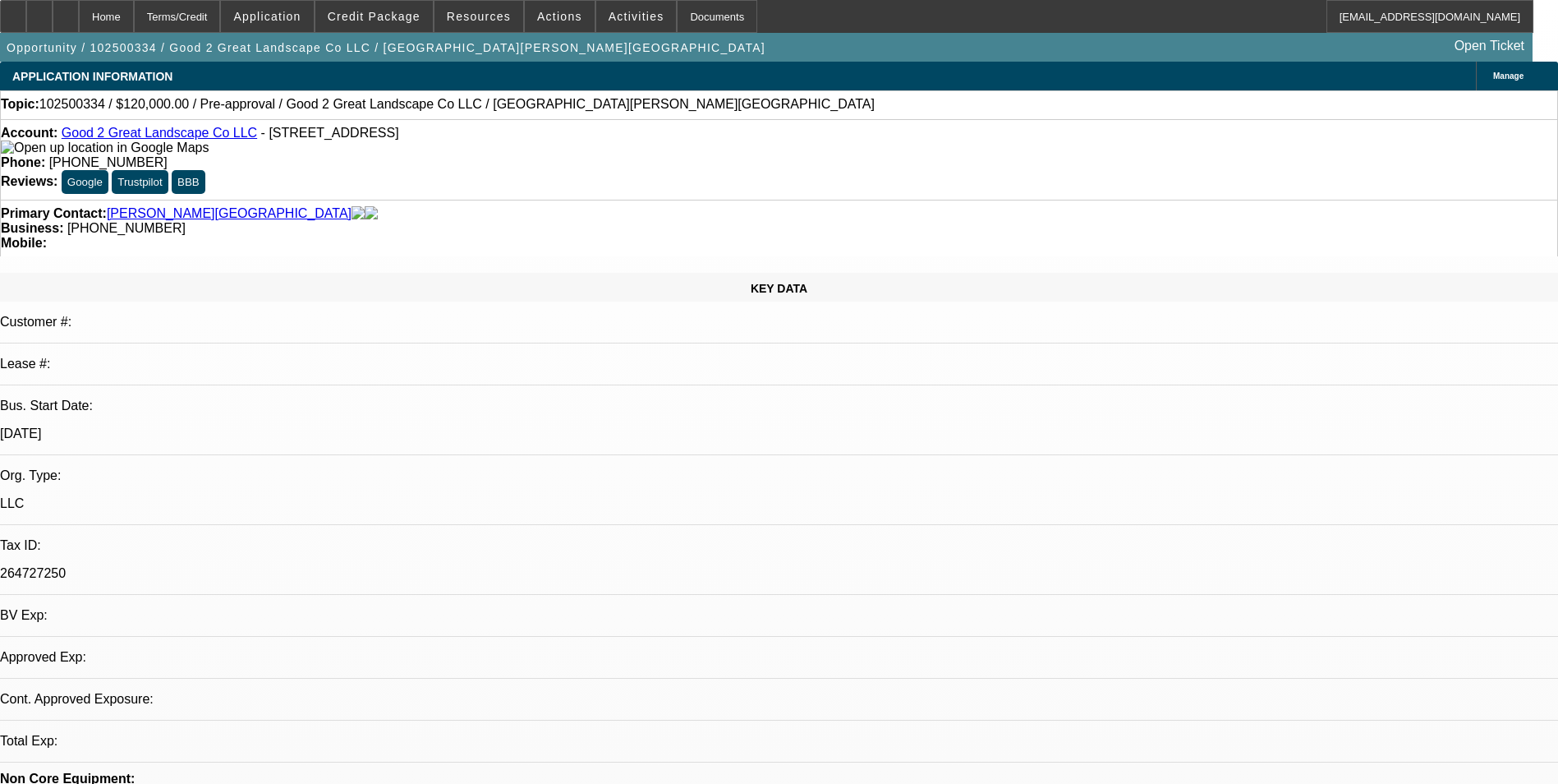
select select "0"
select select "2"
select select "0.1"
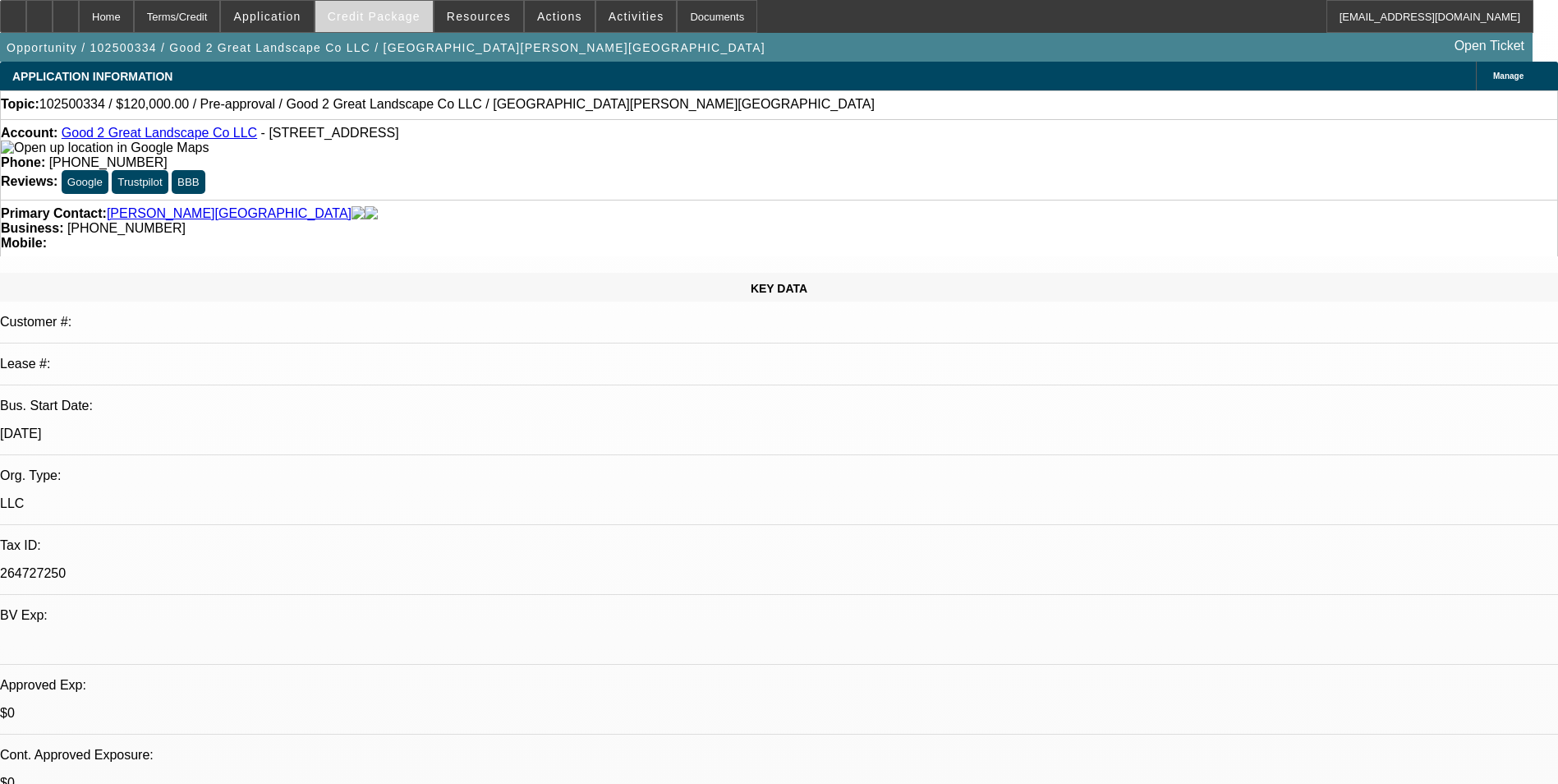
select select "1"
select select "2"
click at [377, 19] on span "Credit Package" at bounding box center [374, 17] width 93 height 14
select select "4"
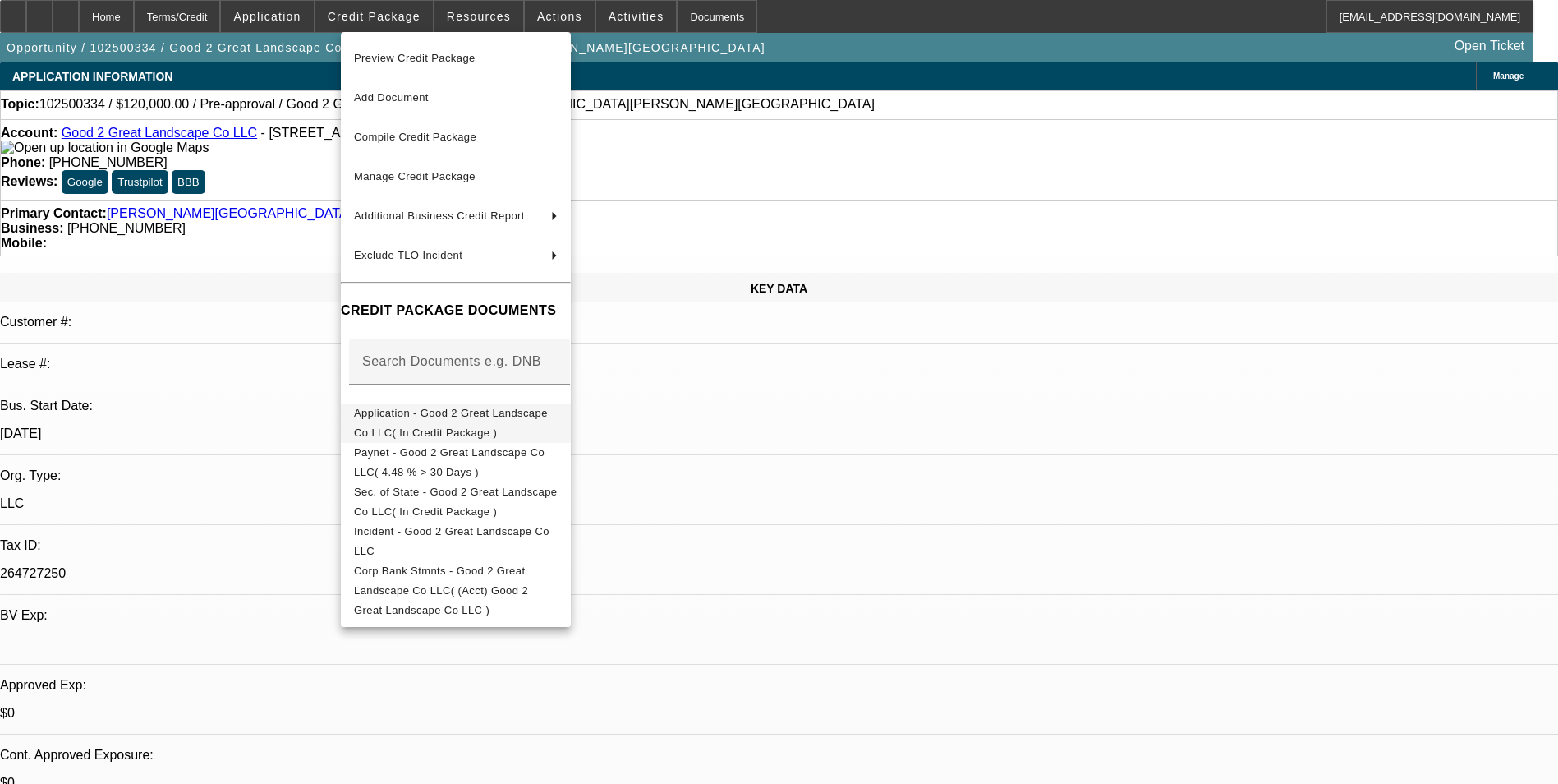
click at [422, 403] on button "Application - Good 2 Great Landscape Co LLC( In Credit Package )" at bounding box center [456, 422] width 230 height 40
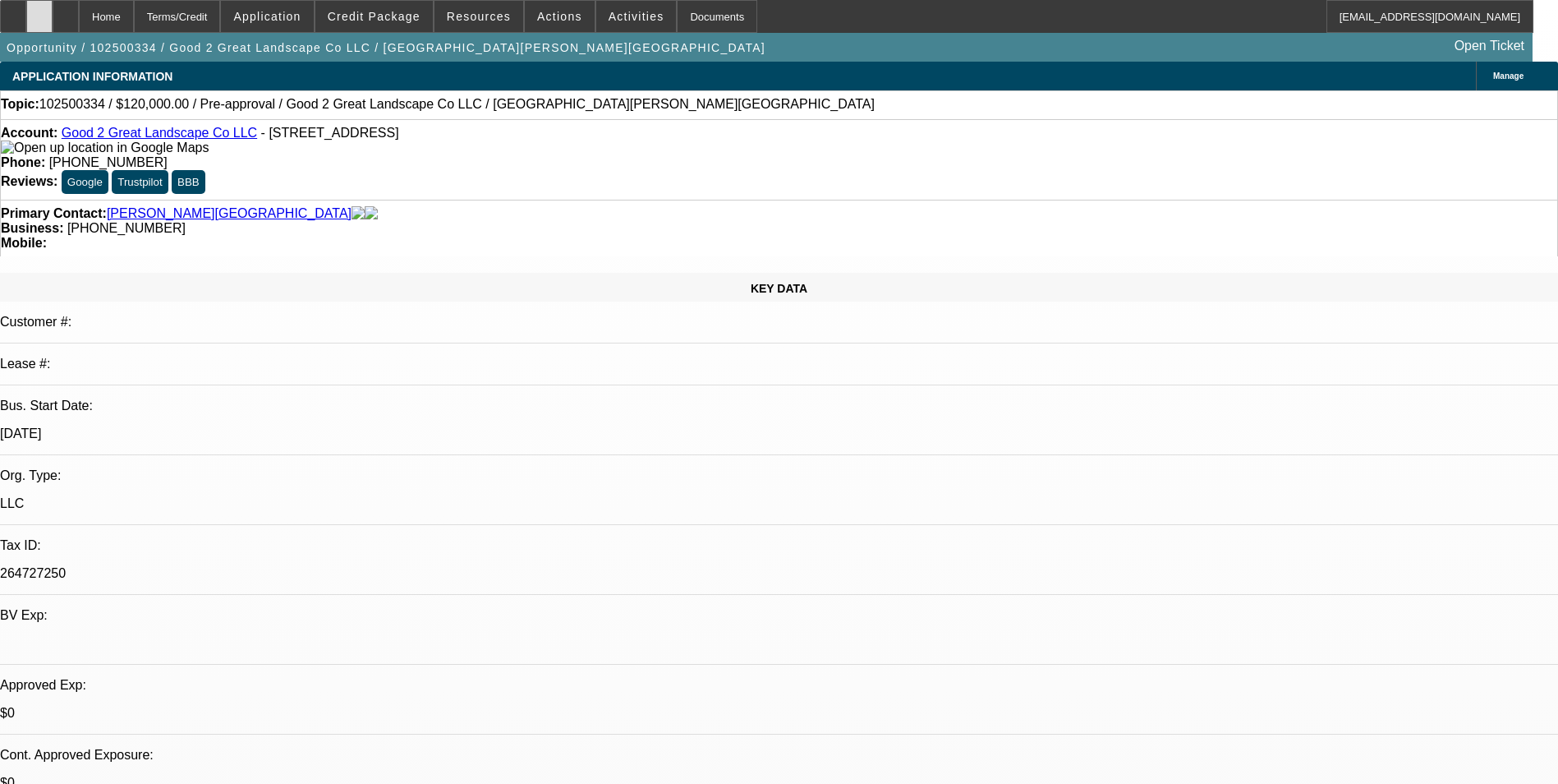
click at [40, 11] on icon at bounding box center [40, 11] width 0 height 0
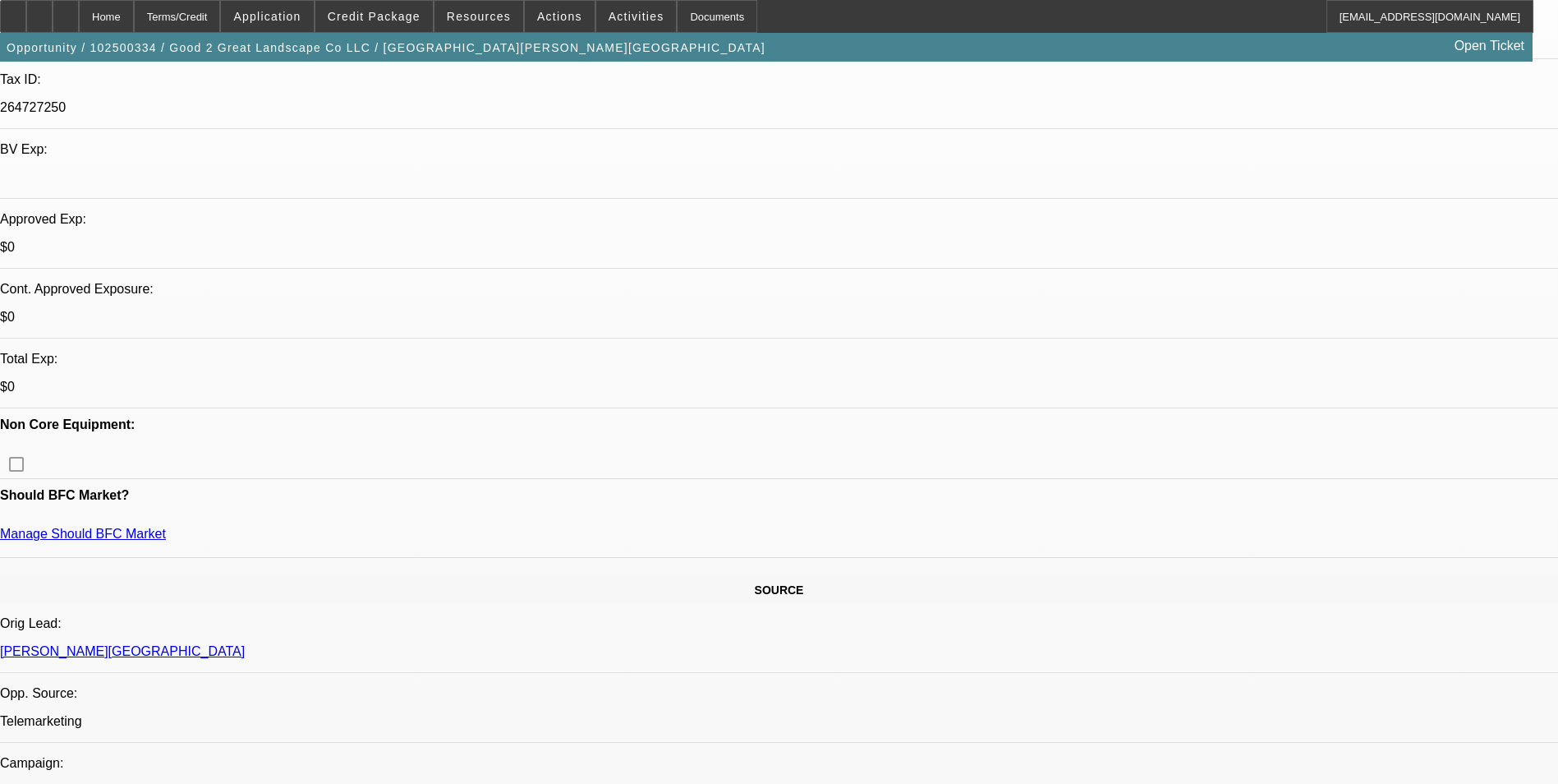
scroll to position [247, 0]
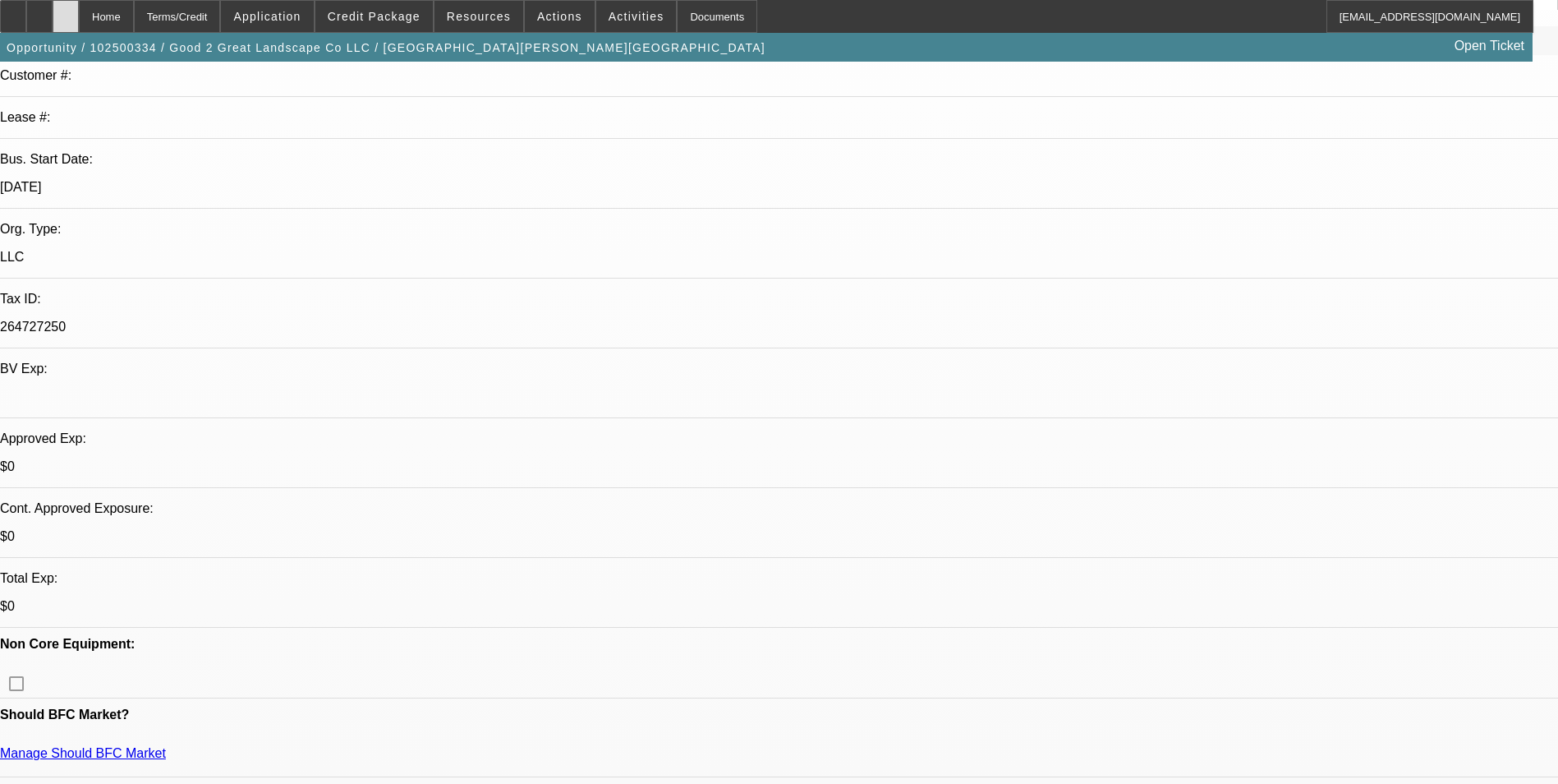
click at [79, 8] on div at bounding box center [65, 16] width 26 height 33
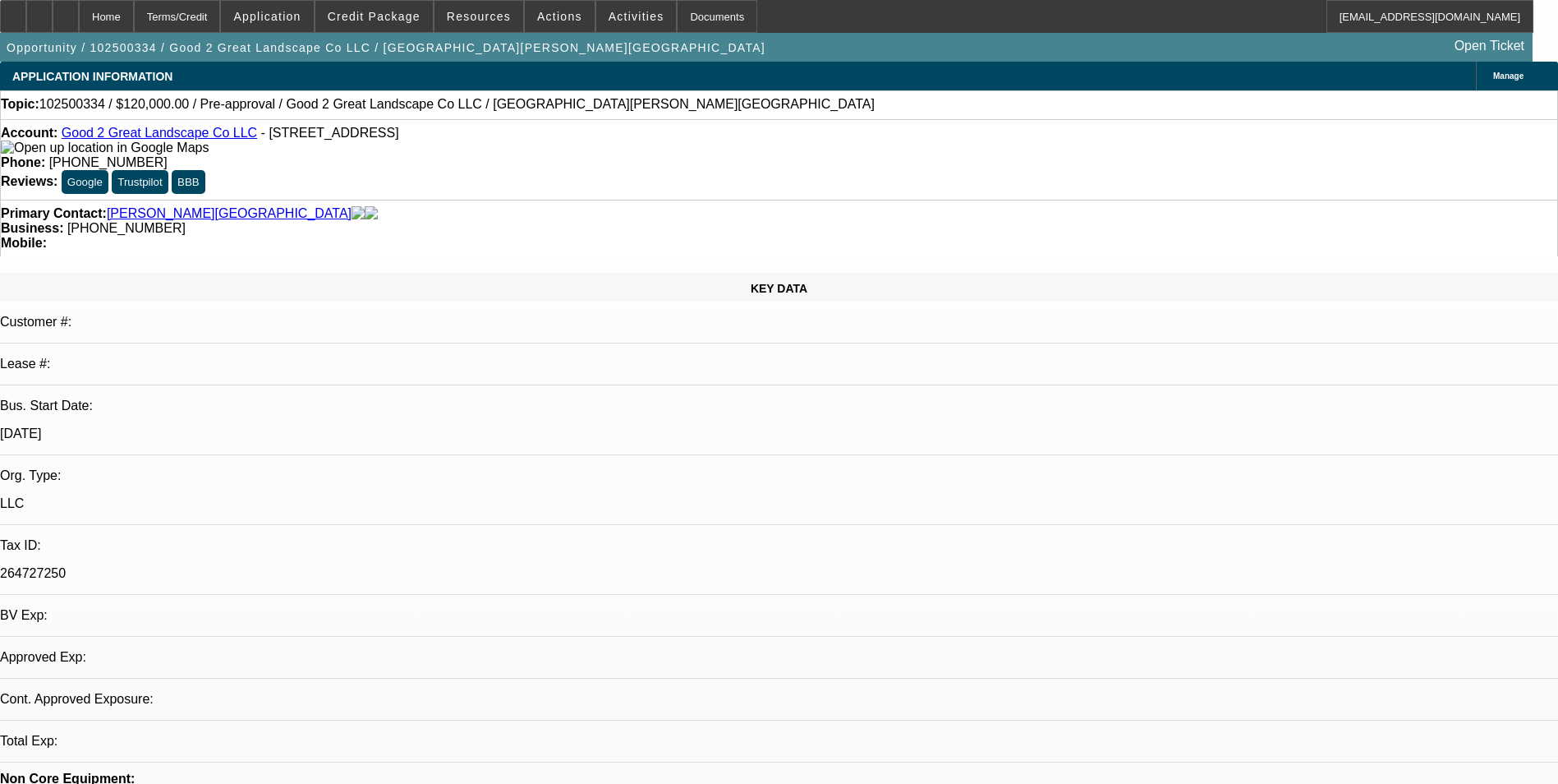
select select "0"
select select "2"
select select "0.1"
select select "1"
select select "2"
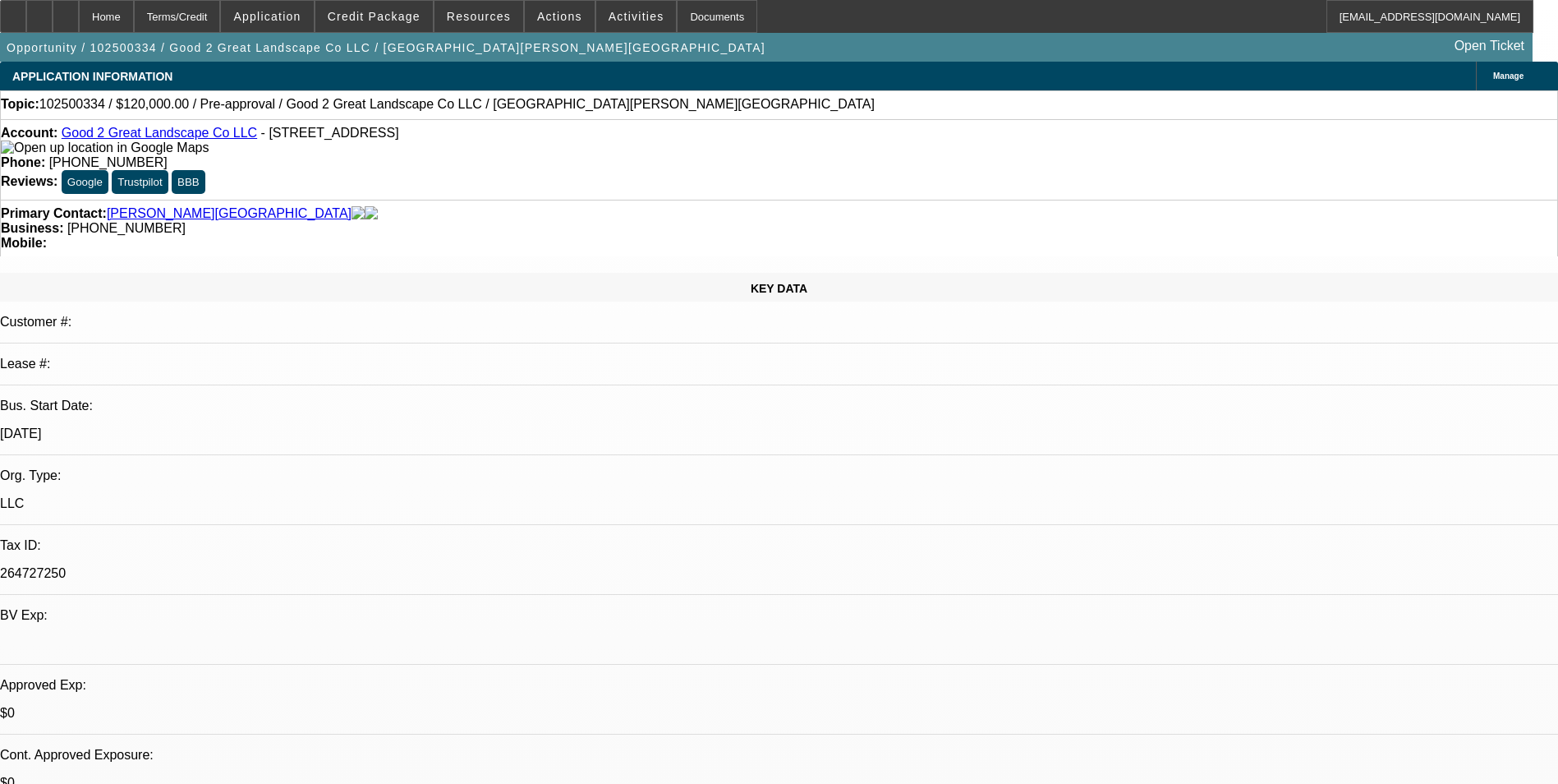
select select "4"
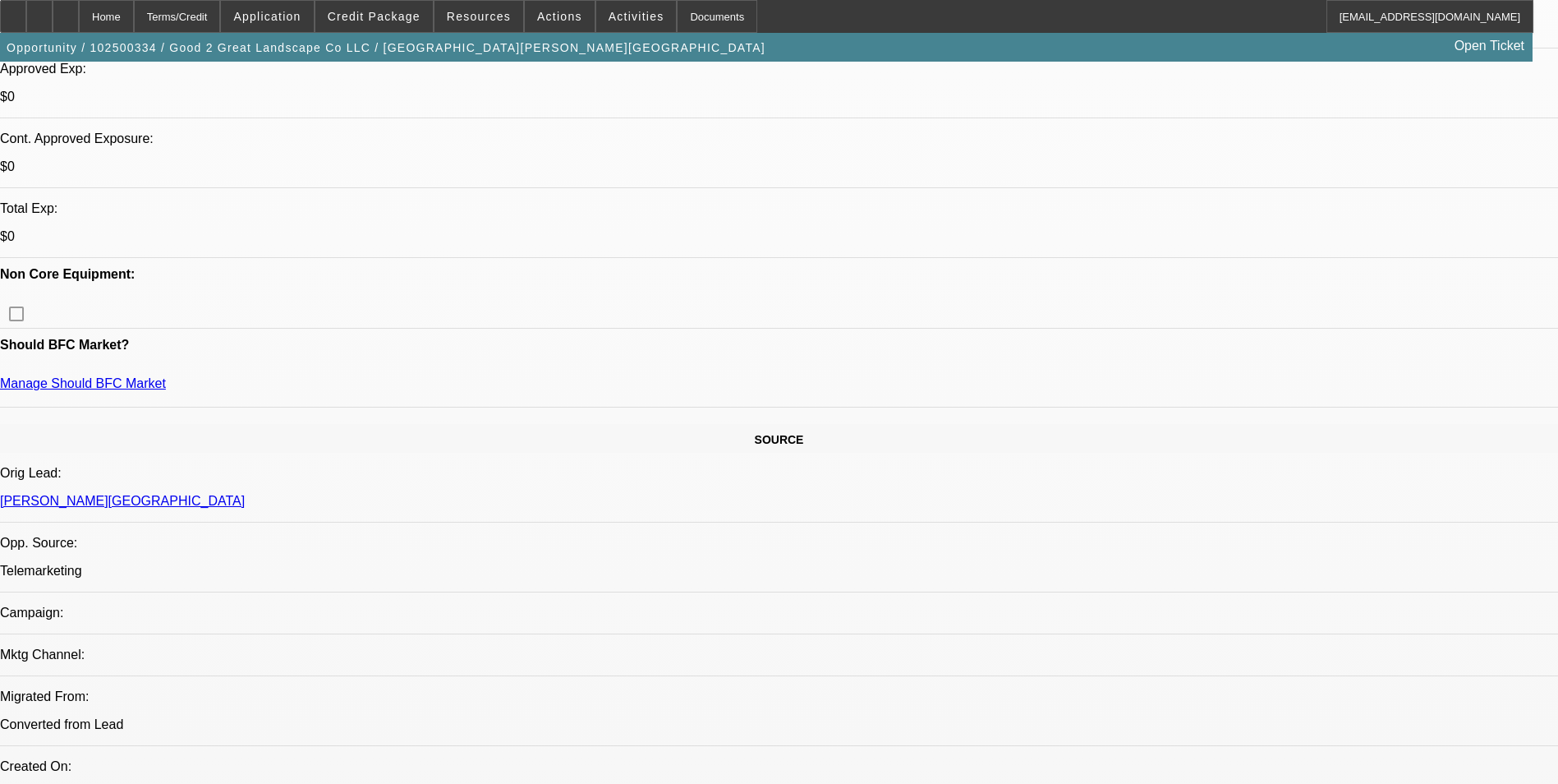
scroll to position [904, 0]
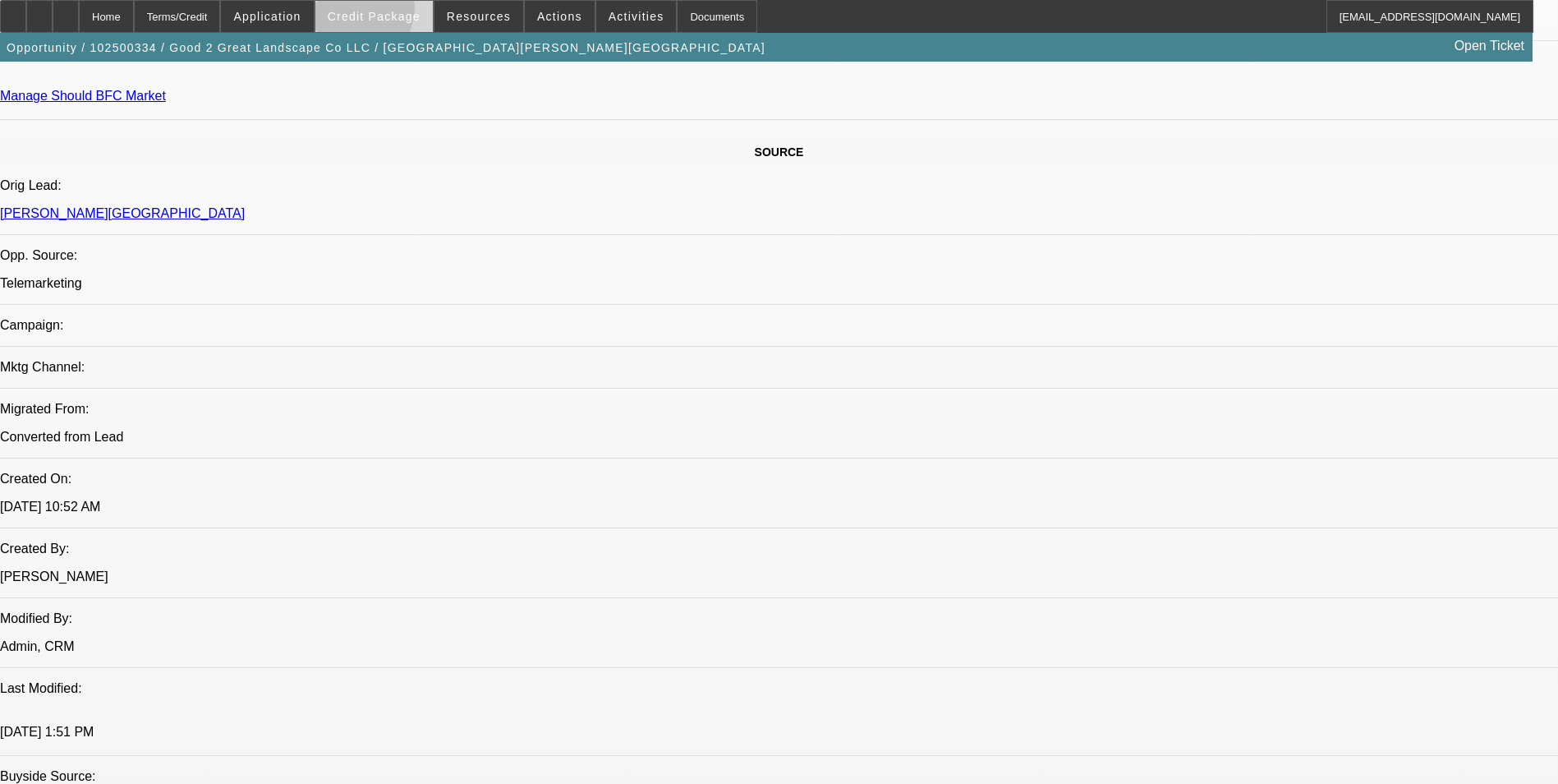
click at [383, 12] on span "Credit Package" at bounding box center [374, 17] width 93 height 14
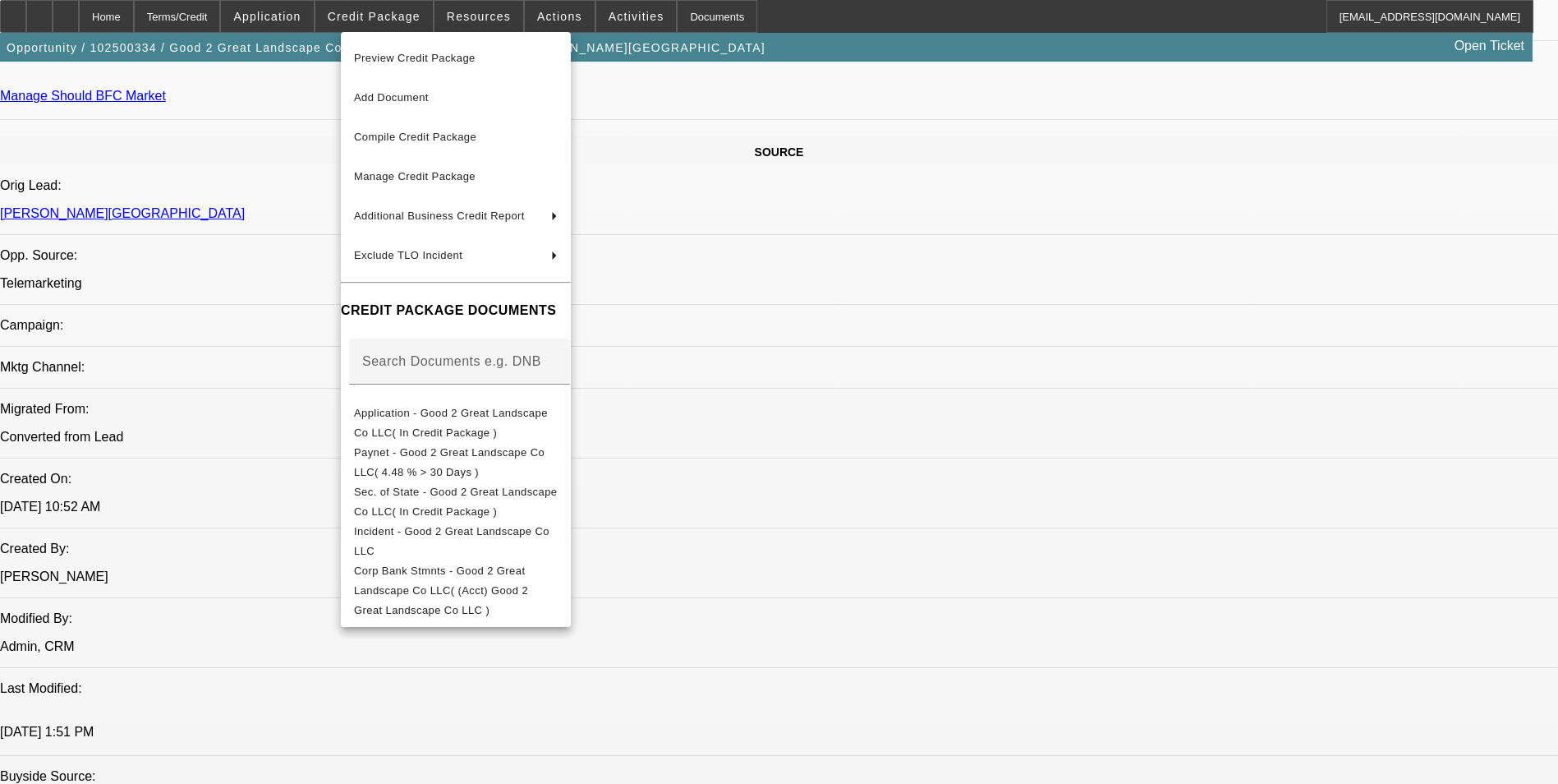
click at [307, 23] on div at bounding box center [779, 392] width 1558 height 784
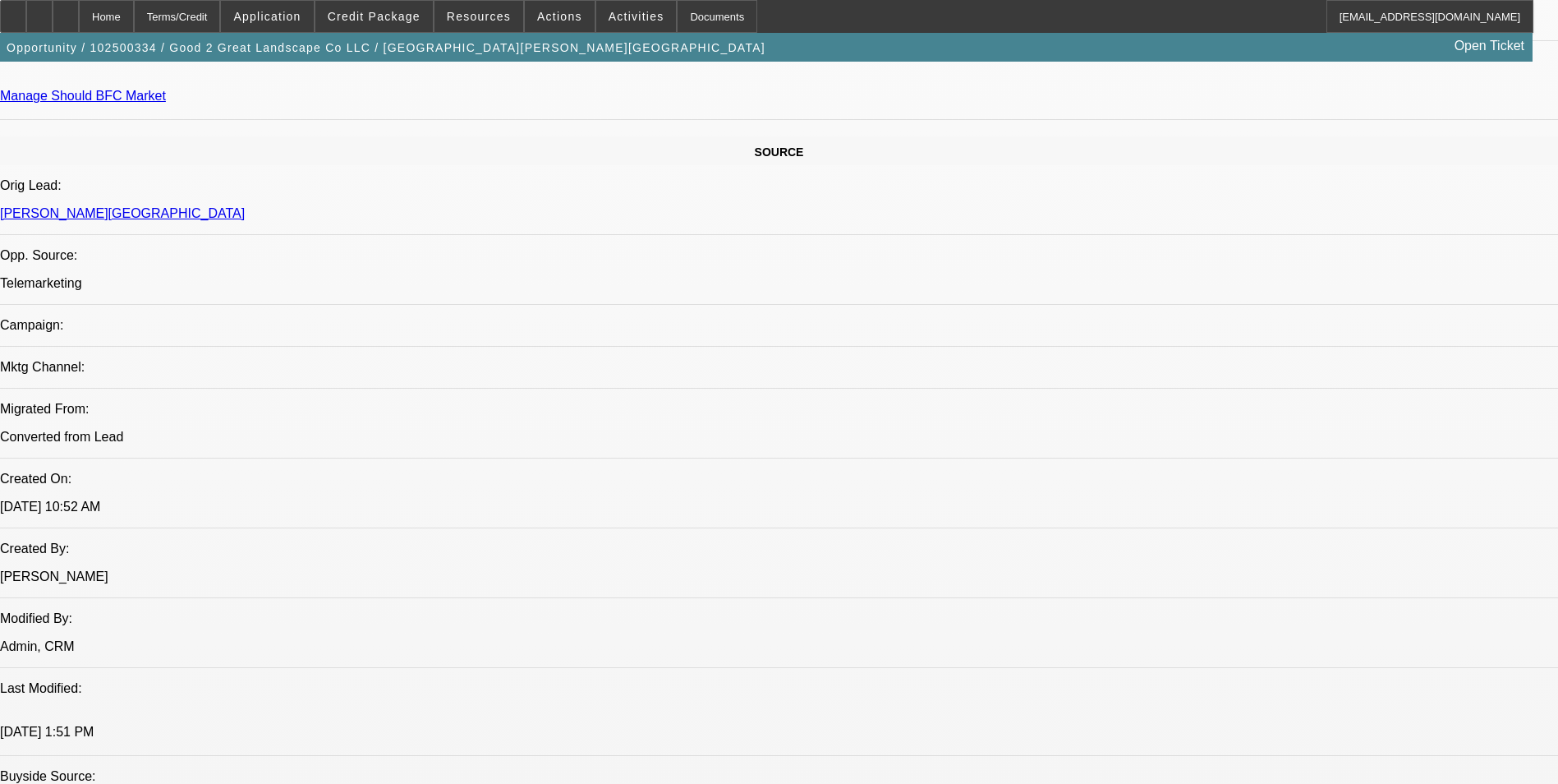
click at [307, 23] on span at bounding box center [267, 16] width 92 height 40
click at [418, 19] on div at bounding box center [779, 392] width 1558 height 784
click at [418, 19] on span "Credit Package" at bounding box center [374, 17] width 93 height 14
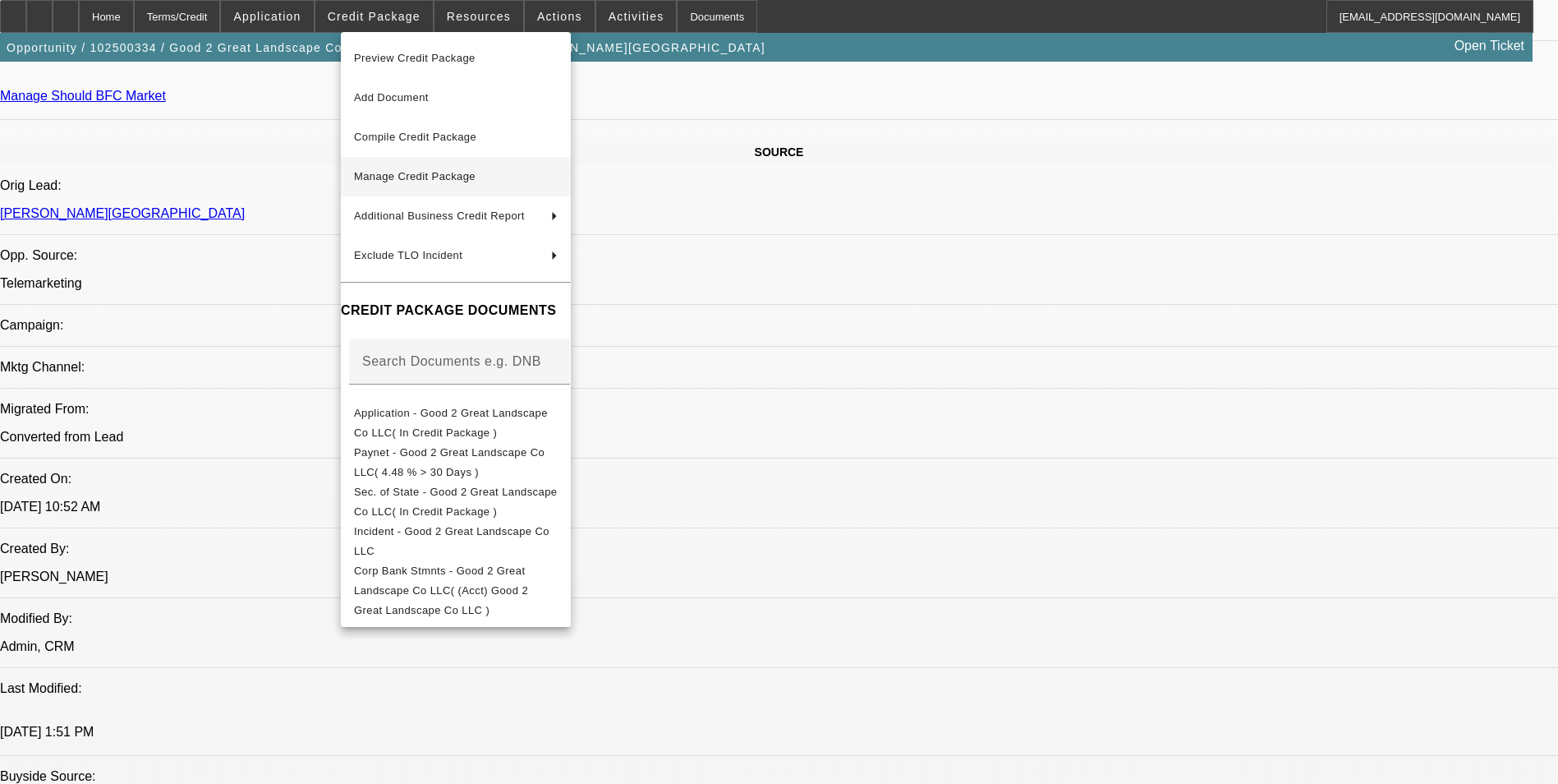
click at [435, 182] on span "Manage Credit Package" at bounding box center [415, 176] width 122 height 13
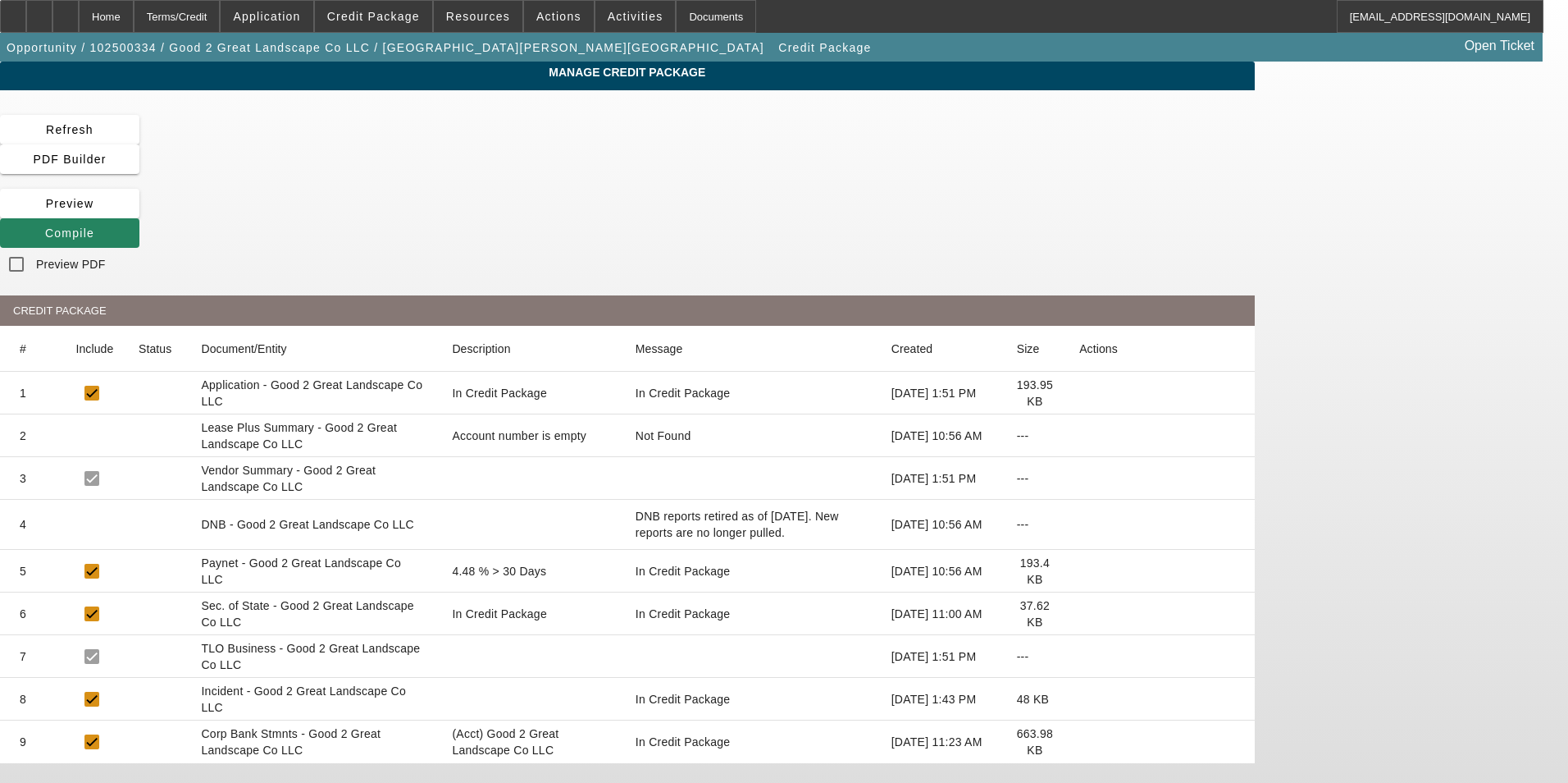
click at [993, 740] on body "Home Terms/Credit Application Credit Package Resources Actions Activities Docum…" at bounding box center [784, 408] width 1568 height 817
click at [85, 370] on app-manage-credit-package "Manage Credit Package Refresh PDF Builder [GEOGRAPHIC_DATA] Compile Preview PDF…" at bounding box center [784, 440] width 1568 height 756
click at [133, 11] on div "Home" at bounding box center [105, 16] width 55 height 33
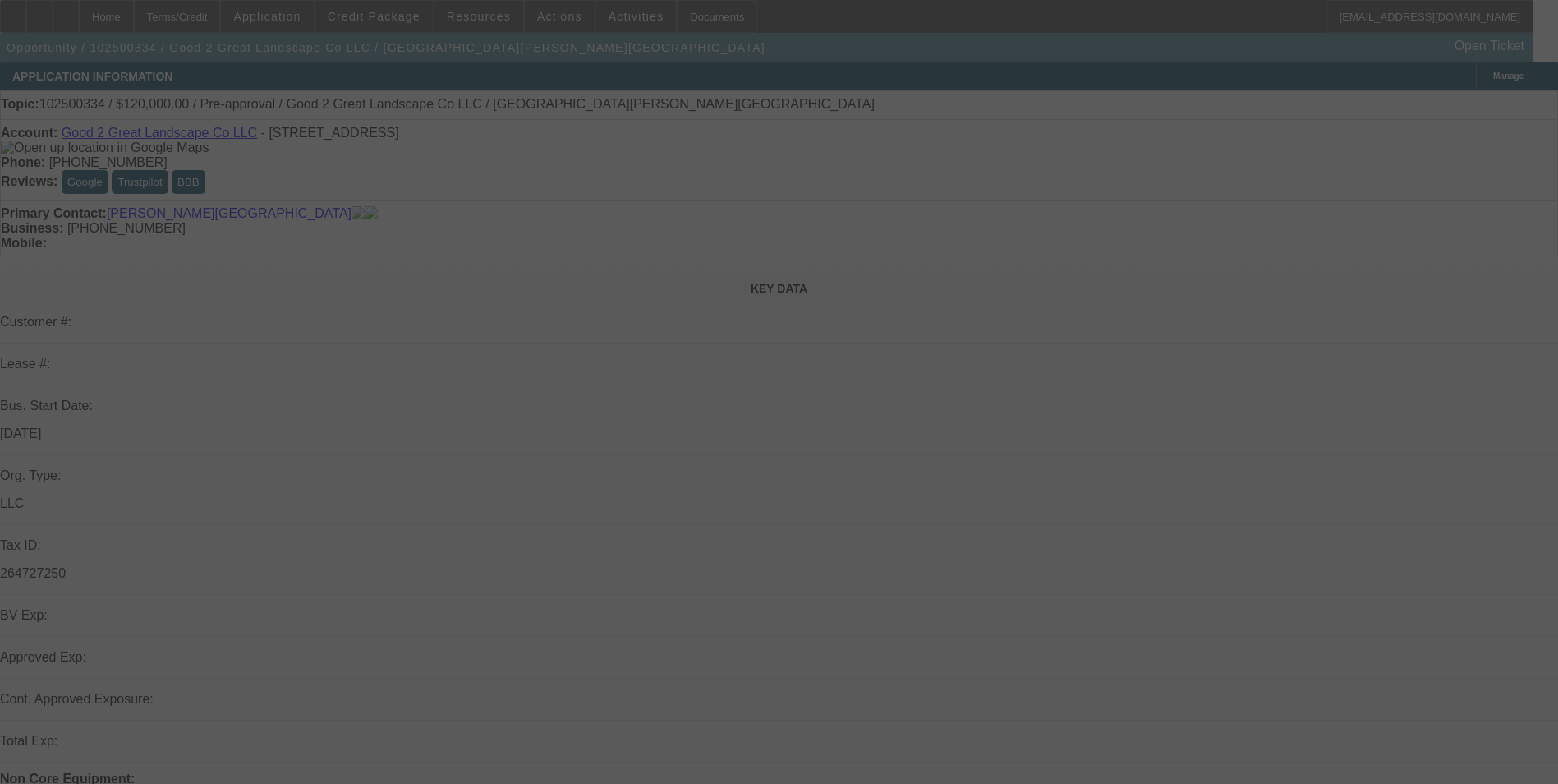
select select "0"
select select "2"
select select "0.1"
select select "4"
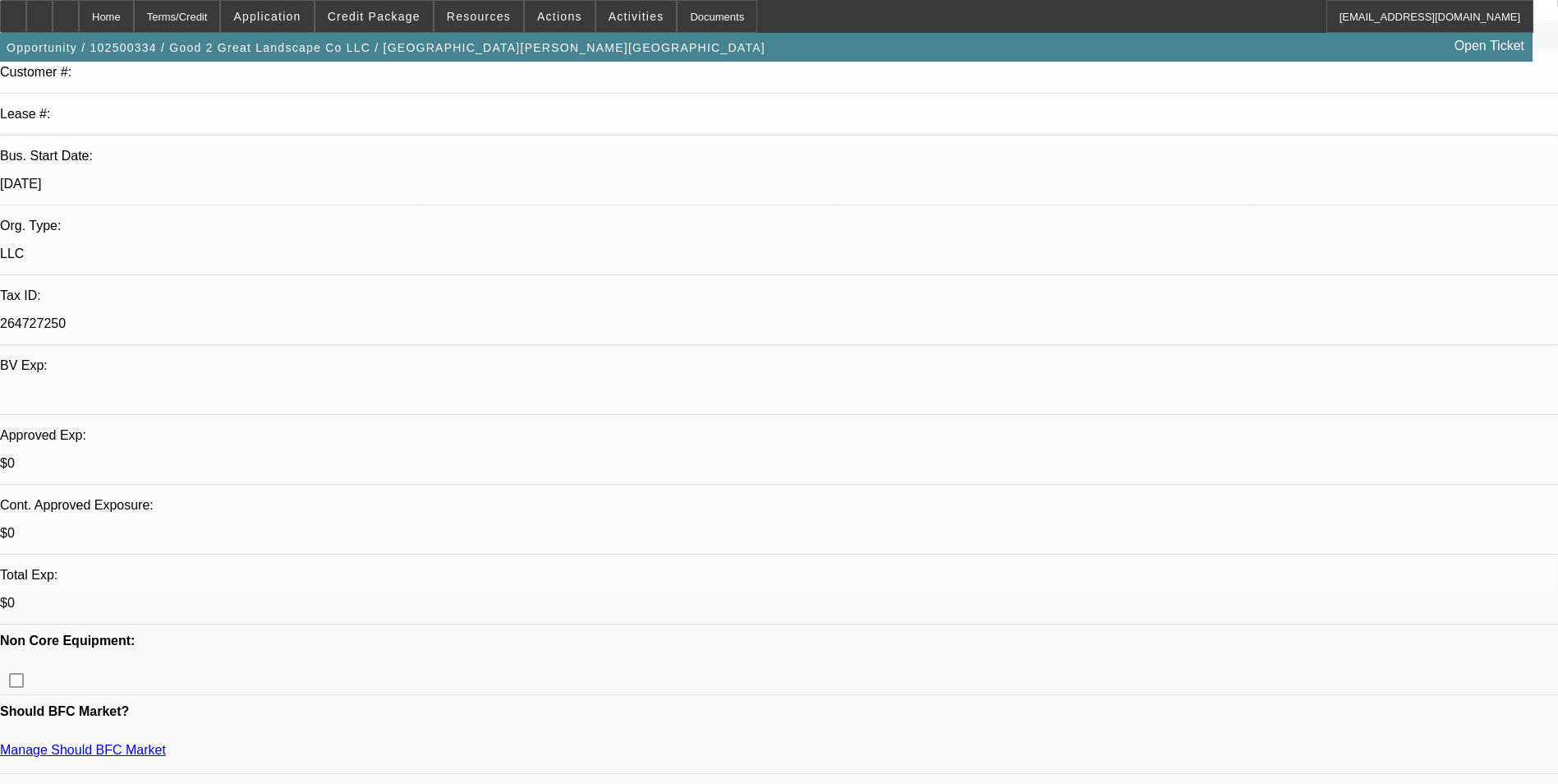
scroll to position [82, 0]
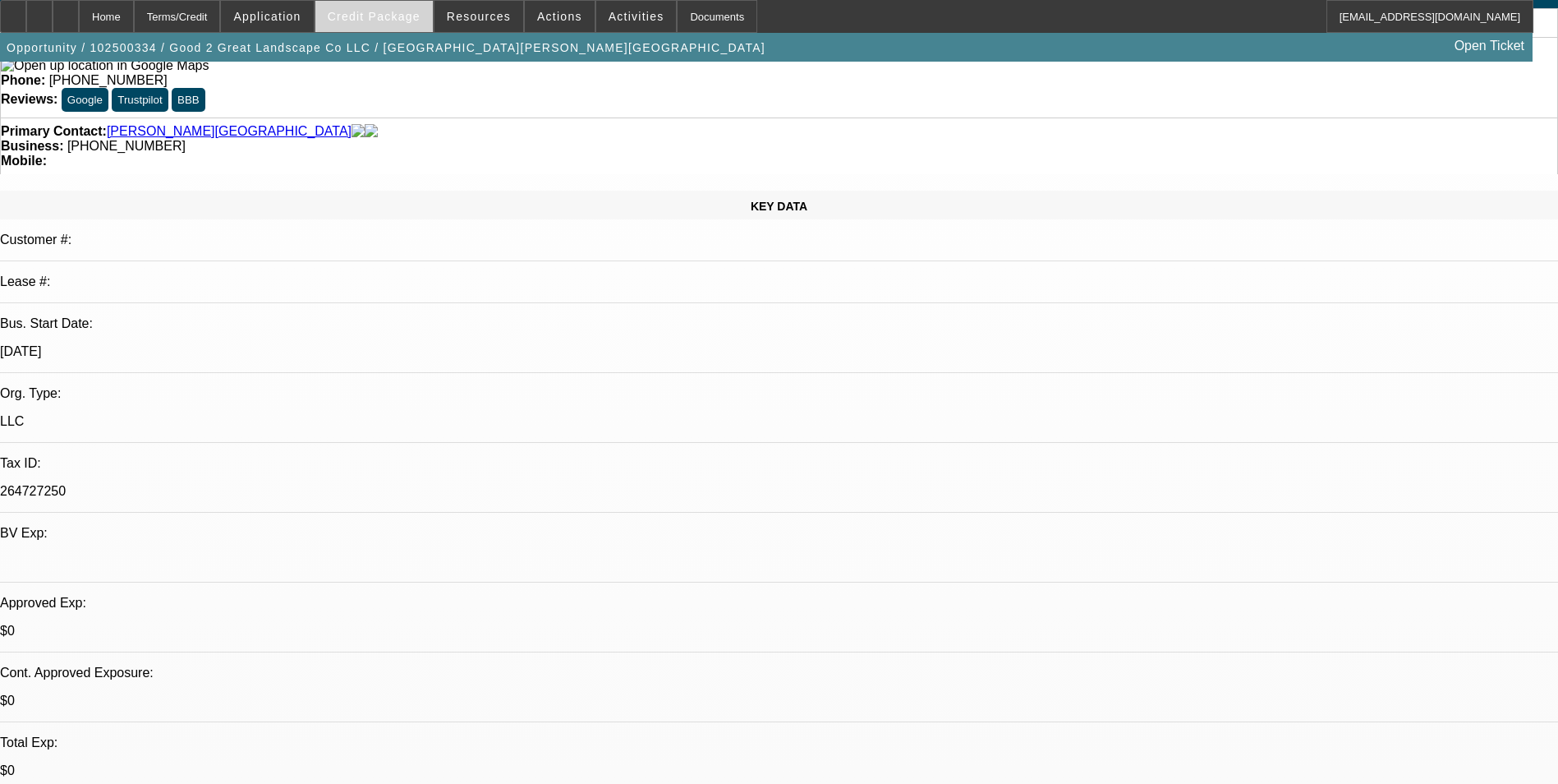
click at [406, 17] on span "Credit Package" at bounding box center [374, 17] width 93 height 14
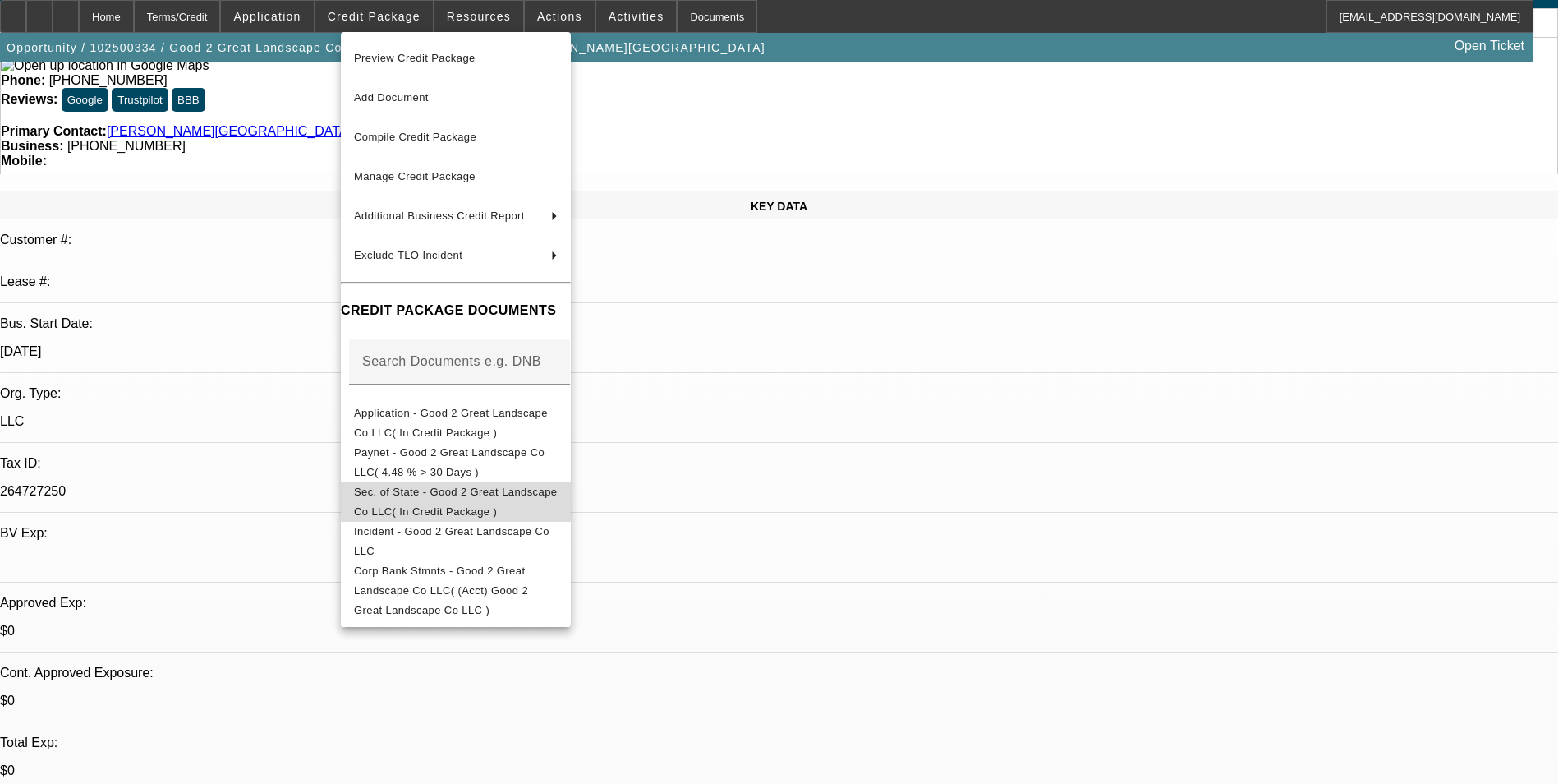
click at [557, 494] on span "Sec. of State - Good 2 Great Landscape Co LLC( In Credit Package )" at bounding box center [455, 502] width 203 height 32
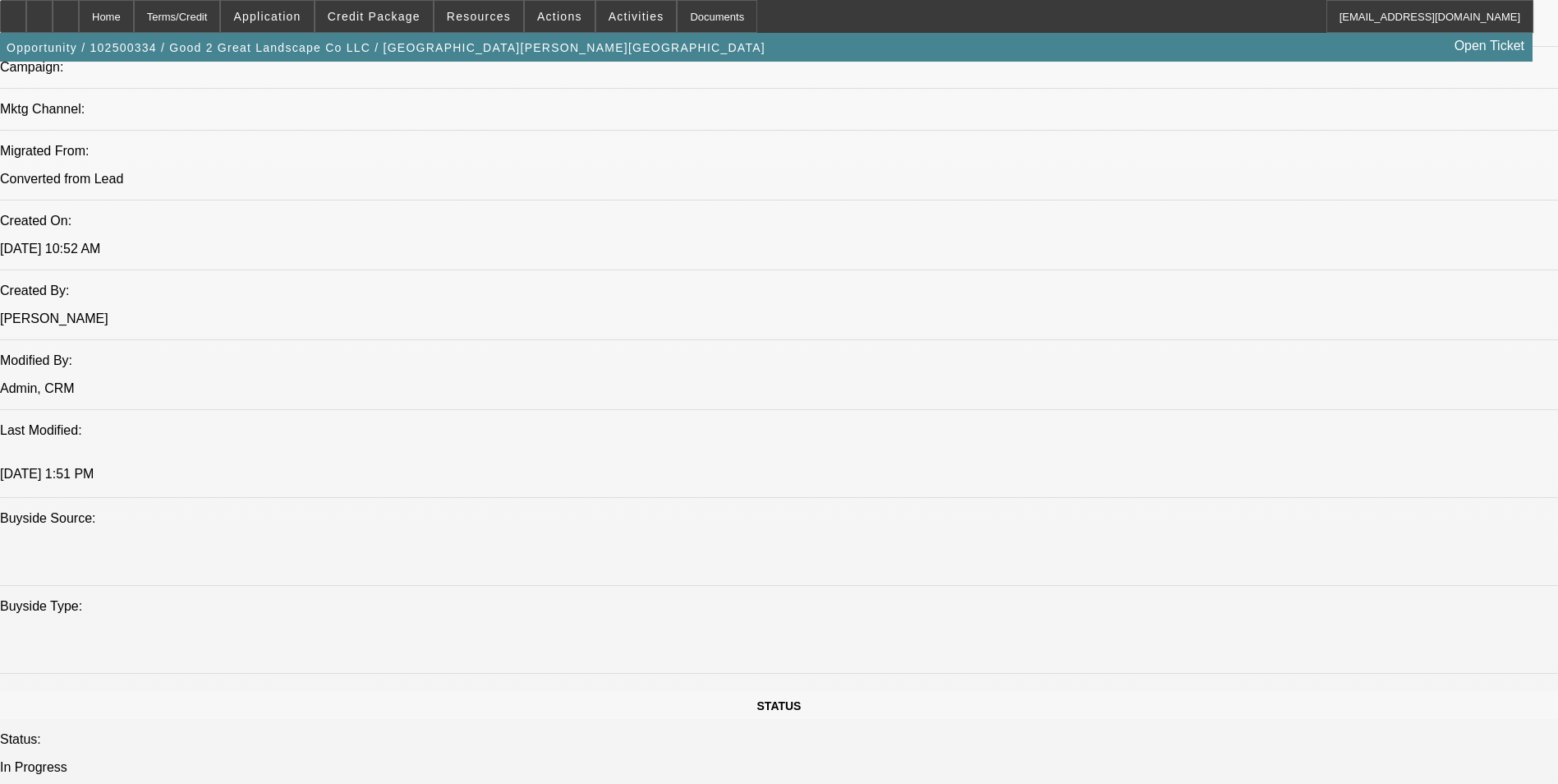
scroll to position [1150, 0]
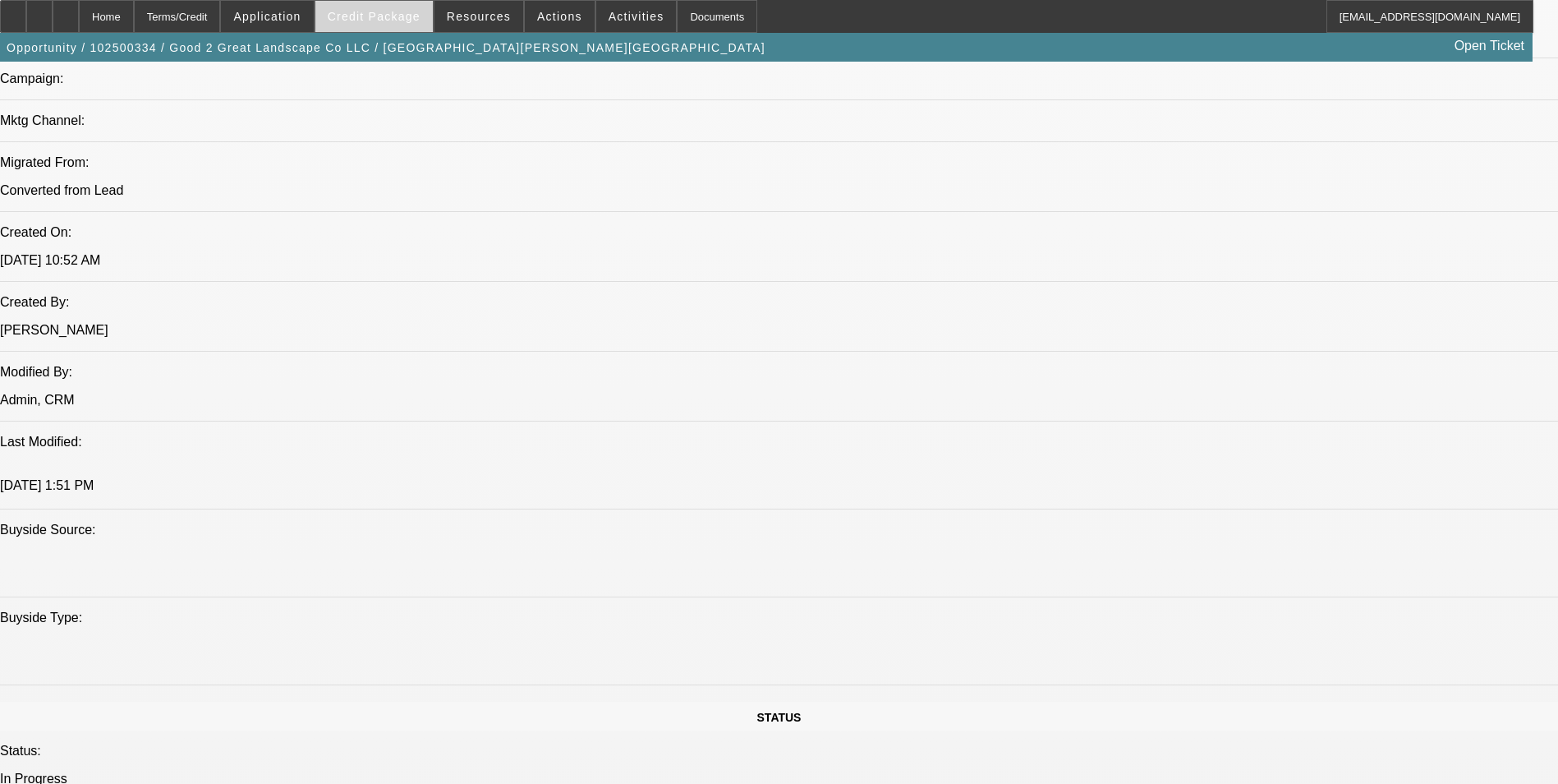
click at [406, 25] on span at bounding box center [373, 16] width 117 height 40
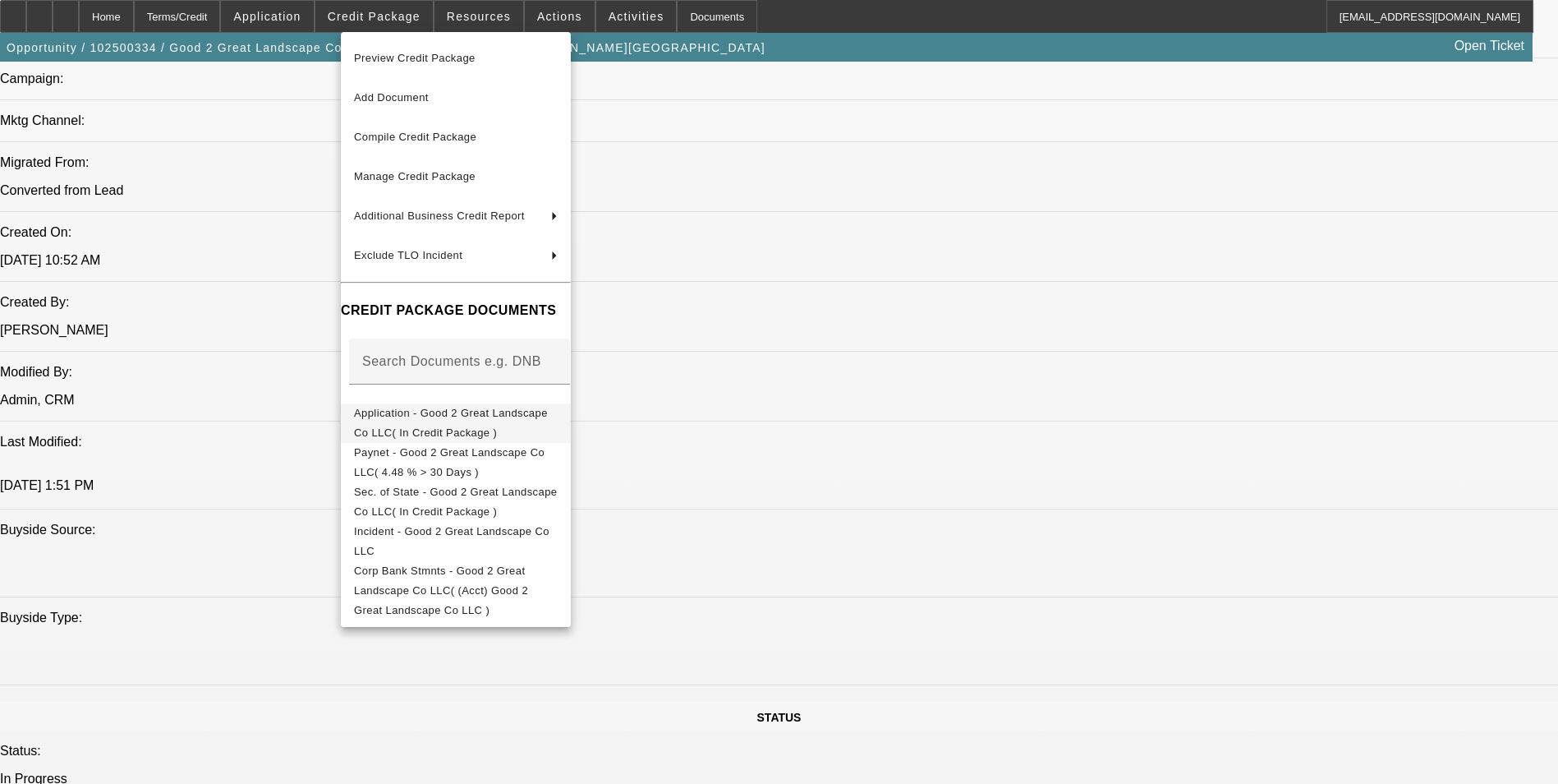
click at [472, 416] on span "Application - Good 2 Great Landscape Co LLC( In Credit Package )" at bounding box center [450, 422] width 193 height 32
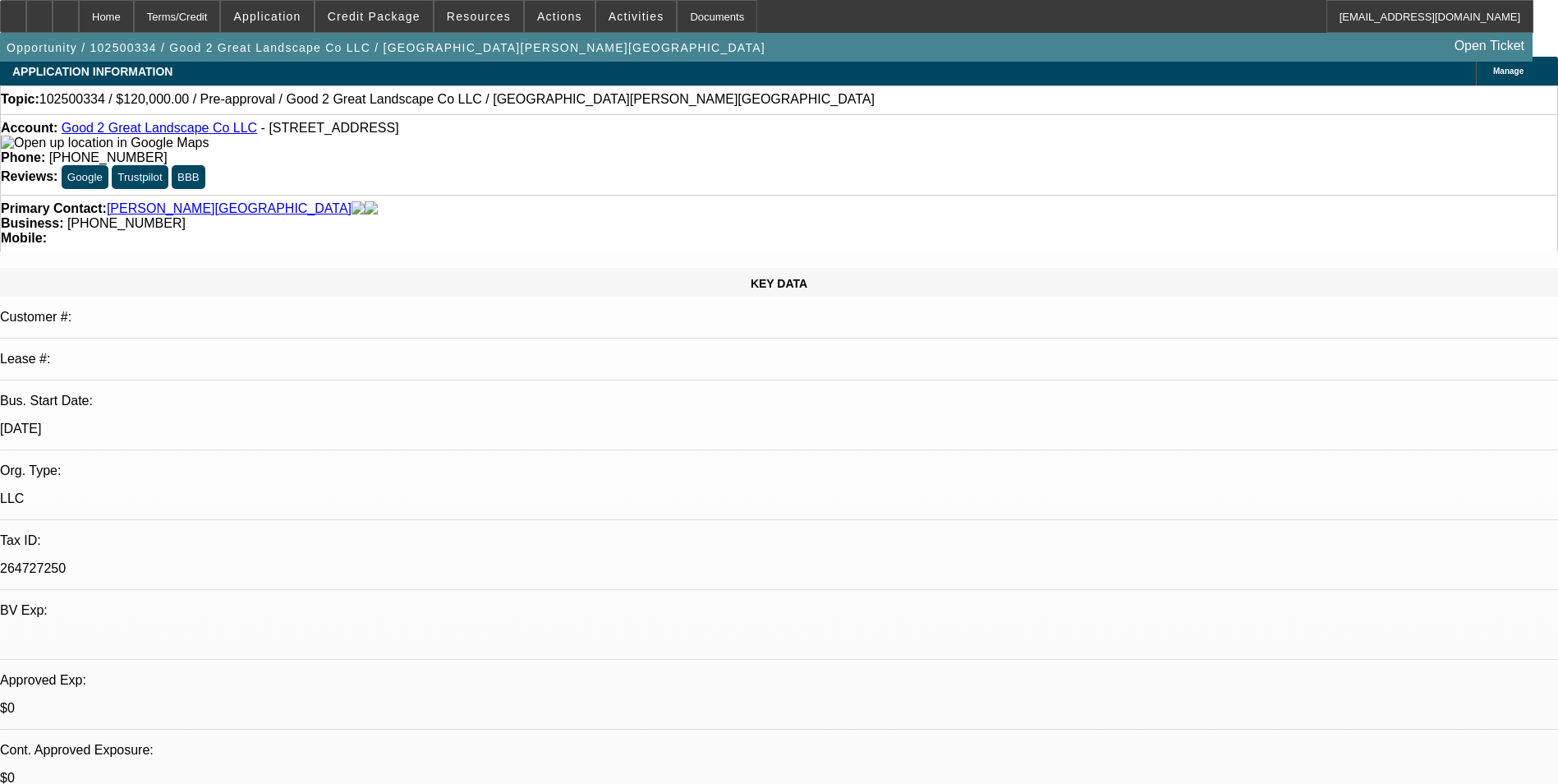
scroll to position [0, 0]
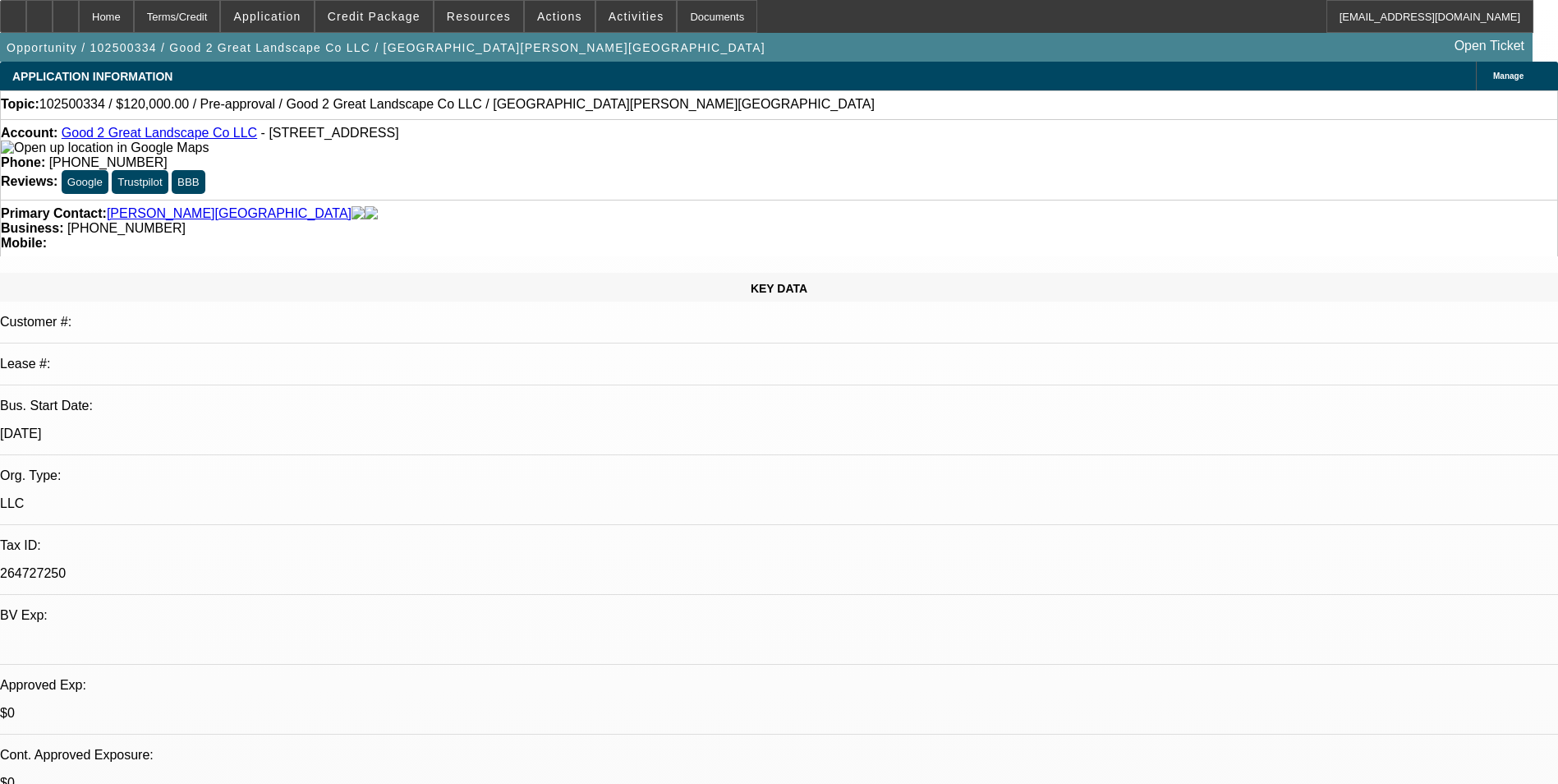
click at [169, 133] on link "Good 2 Great Landscape Co LLC" at bounding box center [159, 133] width 195 height 14
click at [191, 132] on link "Good 2 Great Landscape Co LLC" at bounding box center [159, 133] width 195 height 14
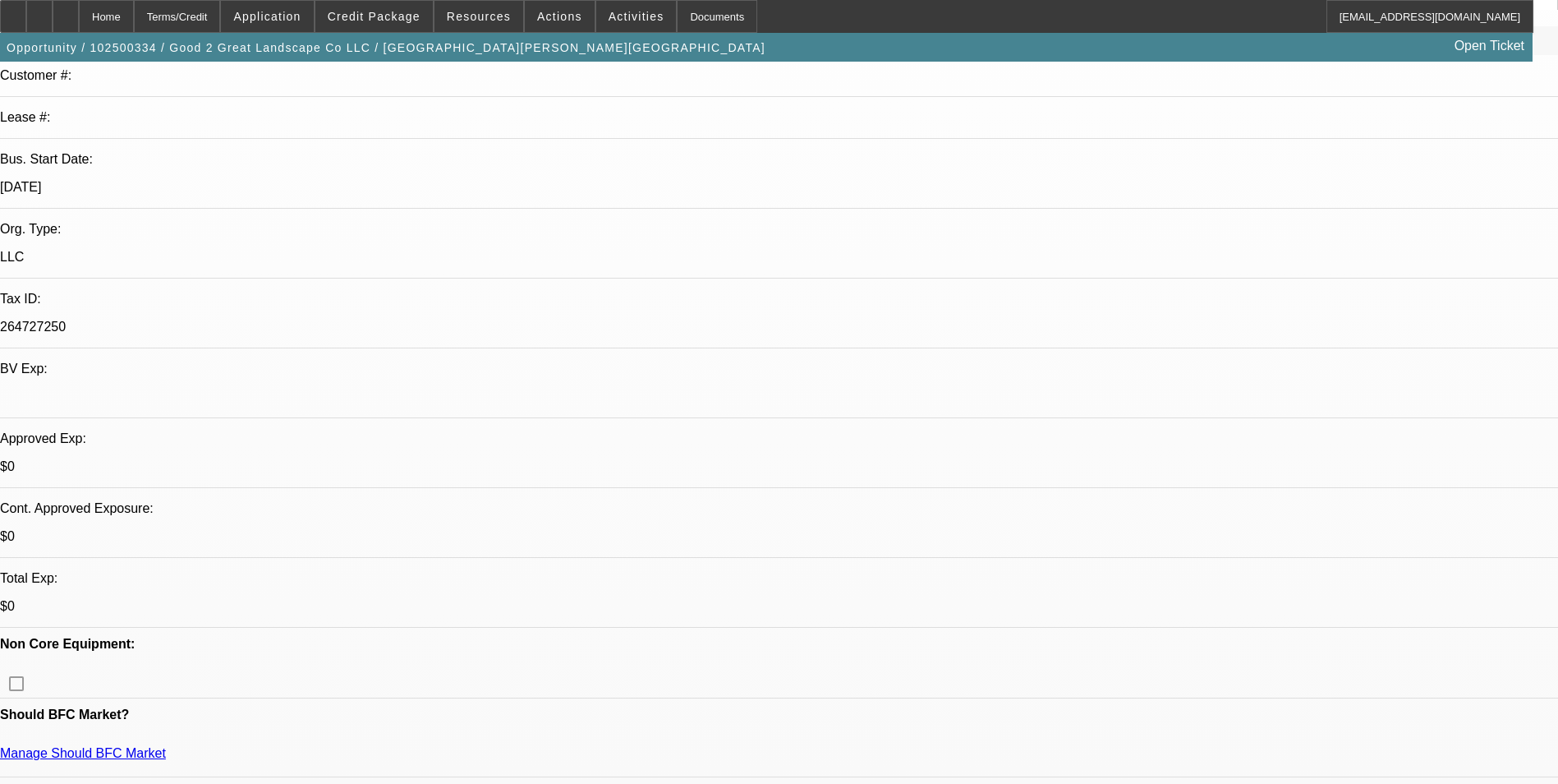
scroll to position [575, 0]
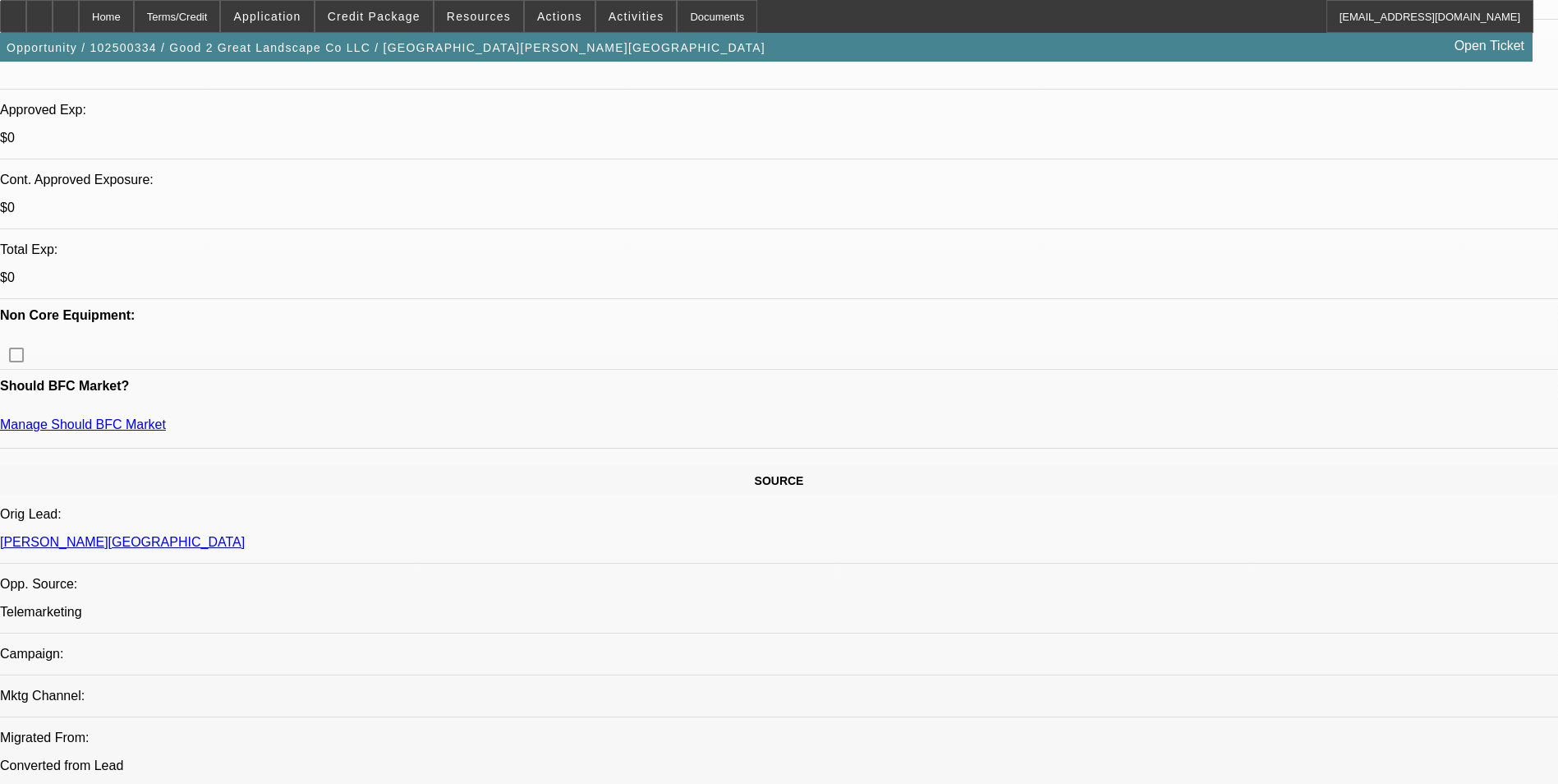
drag, startPoint x: 1058, startPoint y: 340, endPoint x: 1251, endPoint y: 493, distance: 246.3
copy div "Decline for Working capital, but we should get the customer pre-approved for th…"
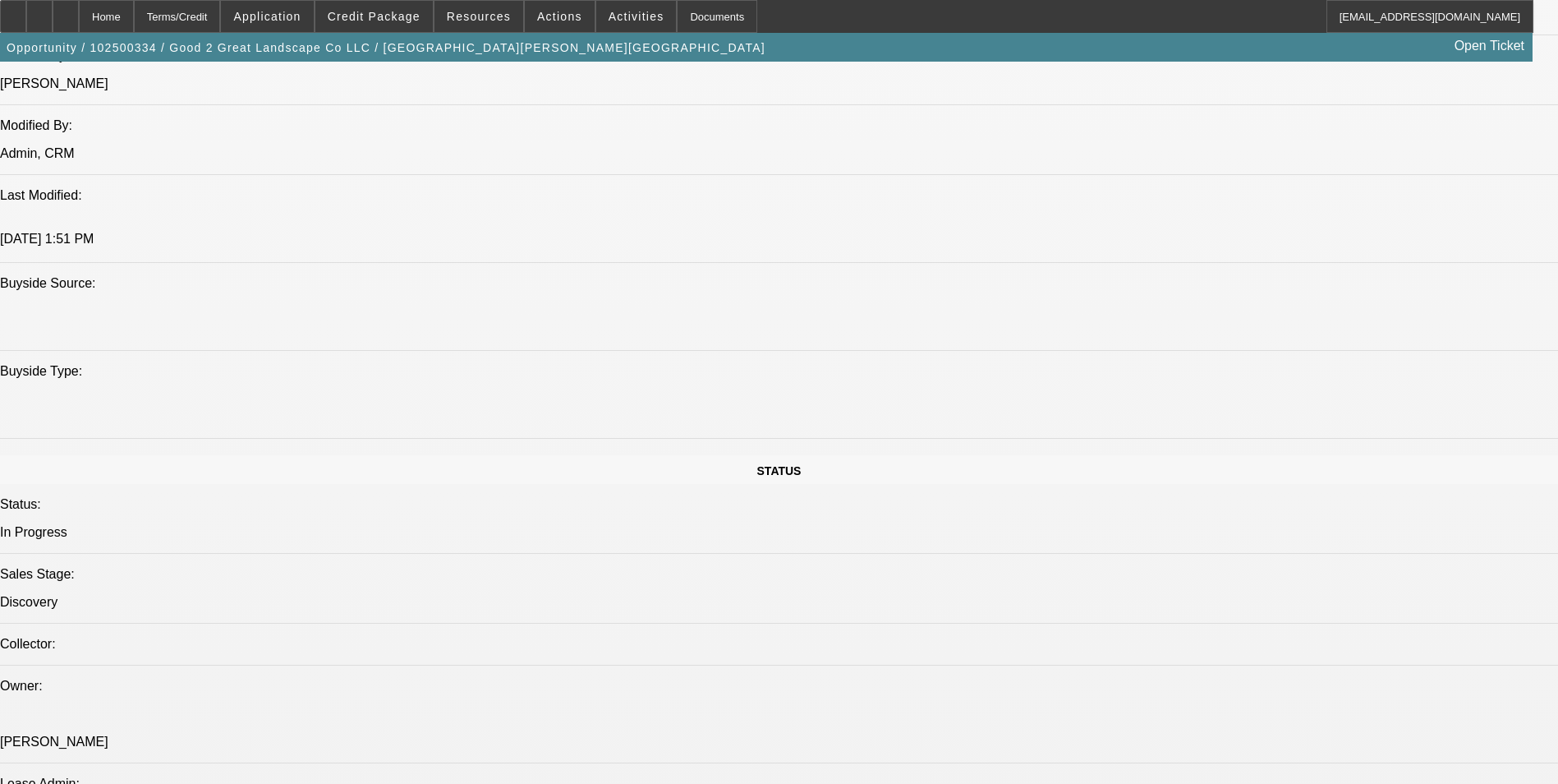
scroll to position [1807, 0]
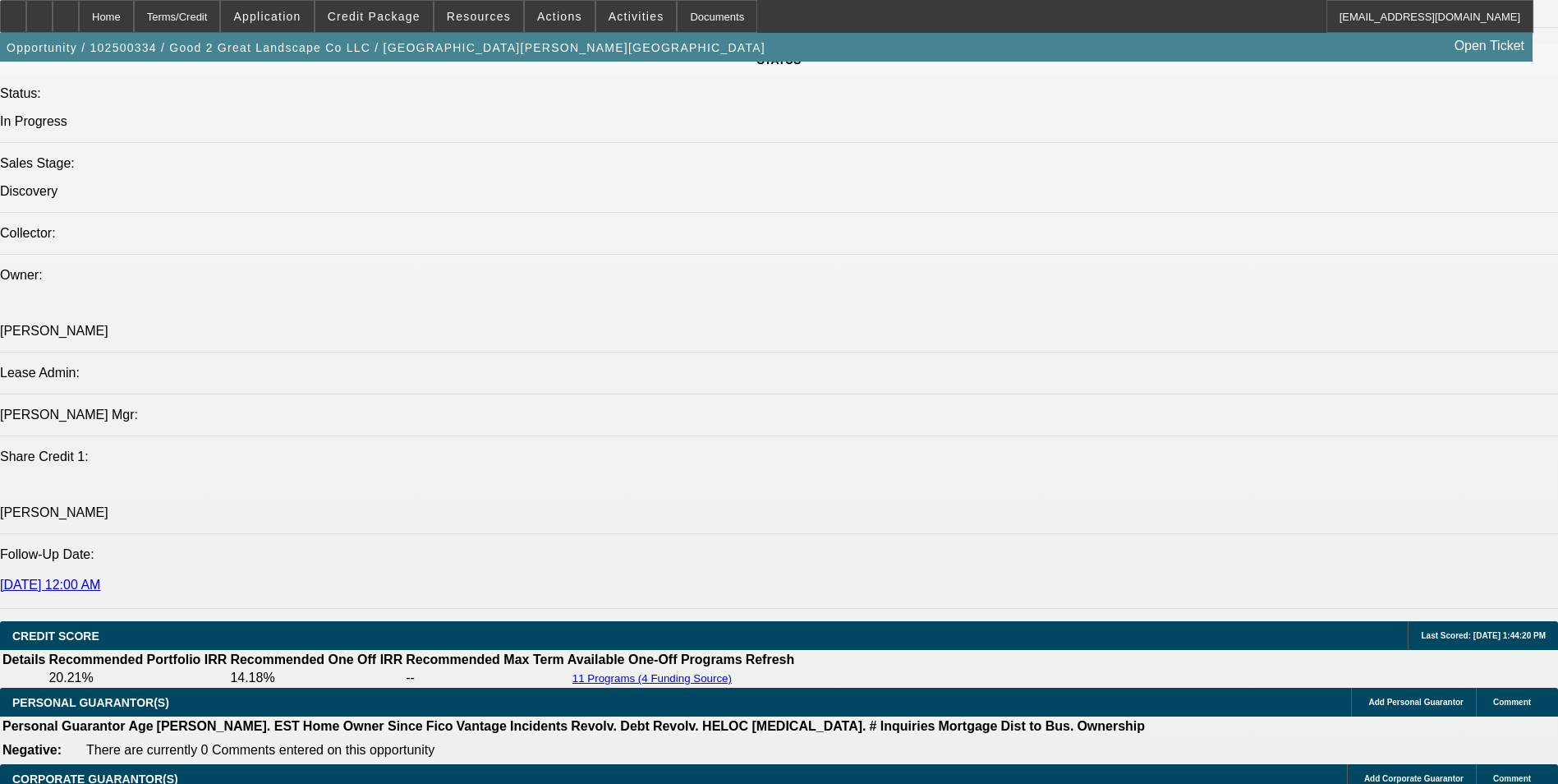
drag, startPoint x: 1147, startPoint y: 599, endPoint x: 897, endPoint y: 158, distance: 506.9
click at [79, 24] on div at bounding box center [65, 16] width 26 height 33
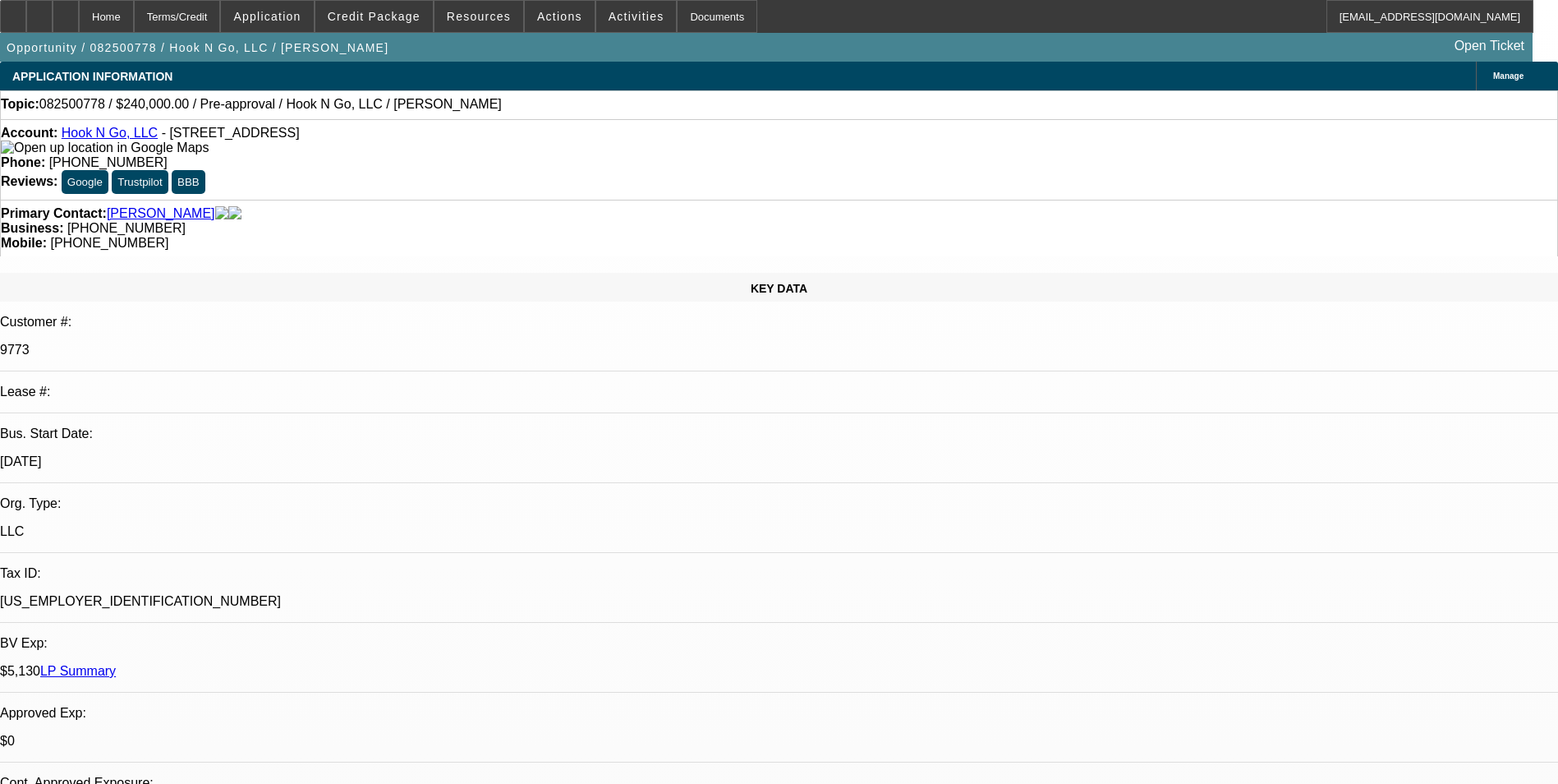
select select "0"
select select "2"
select select "0"
select select "6"
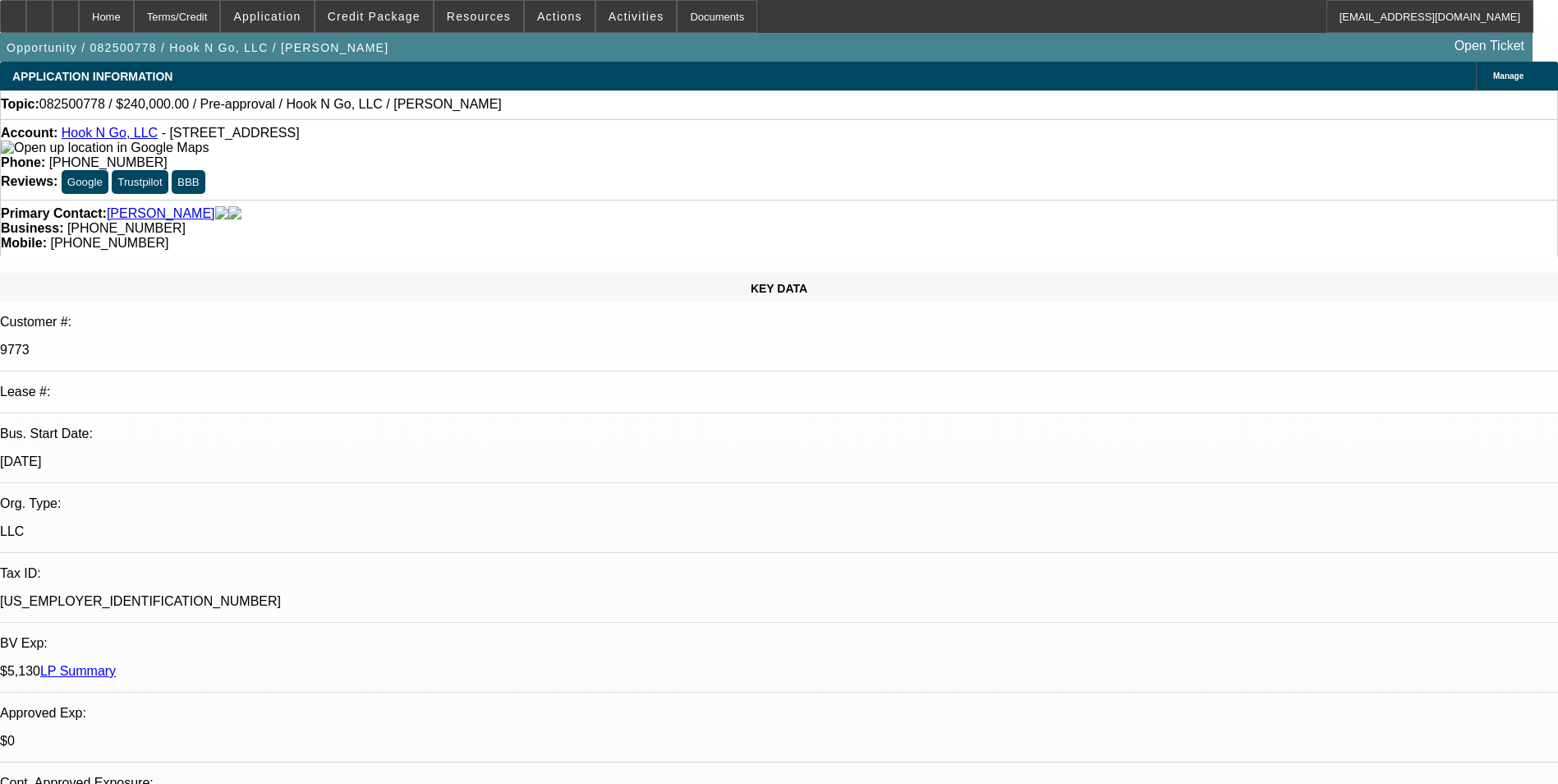
select select "0"
select select "2"
select select "0"
select select "6"
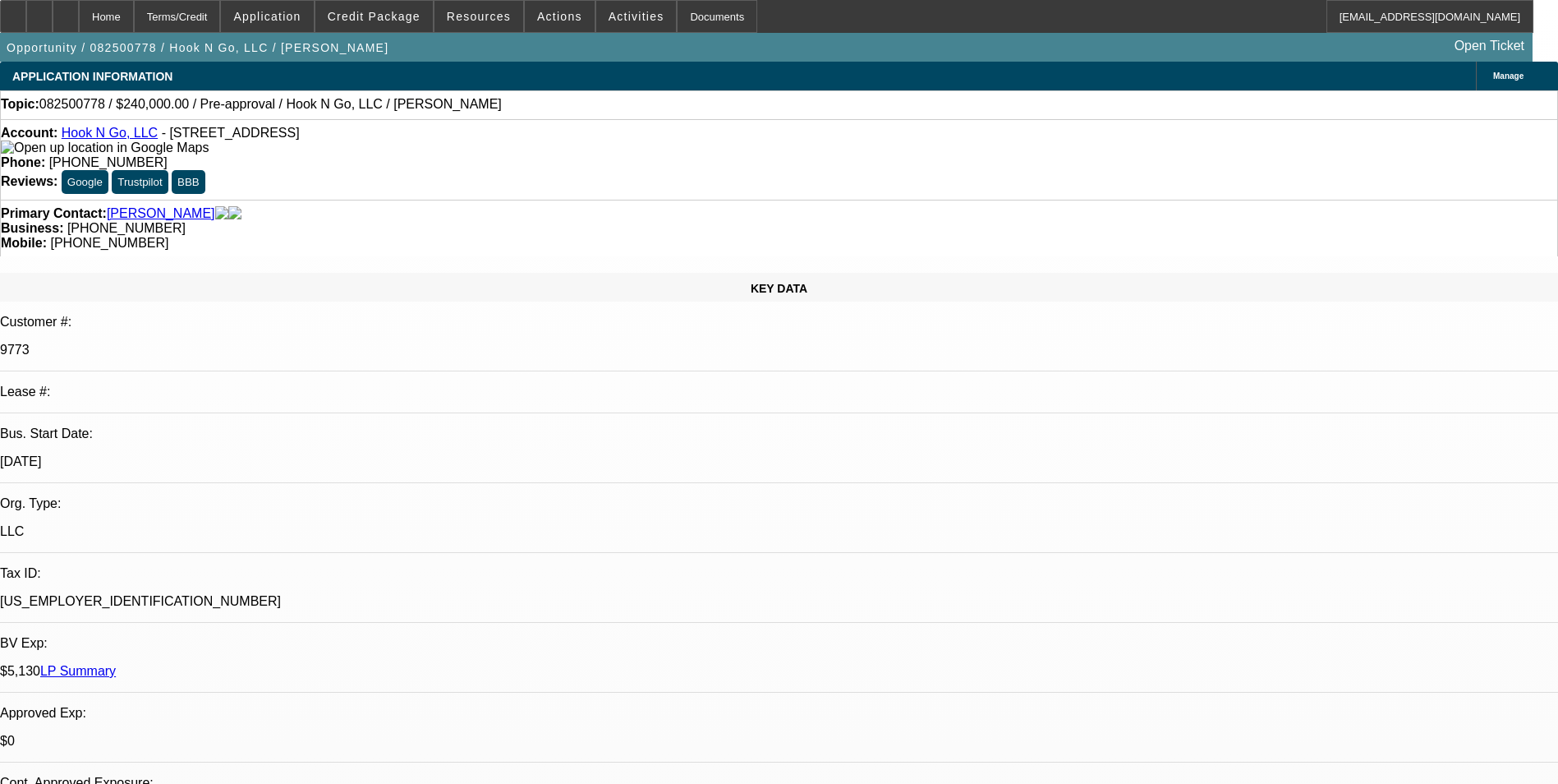
scroll to position [912, 0]
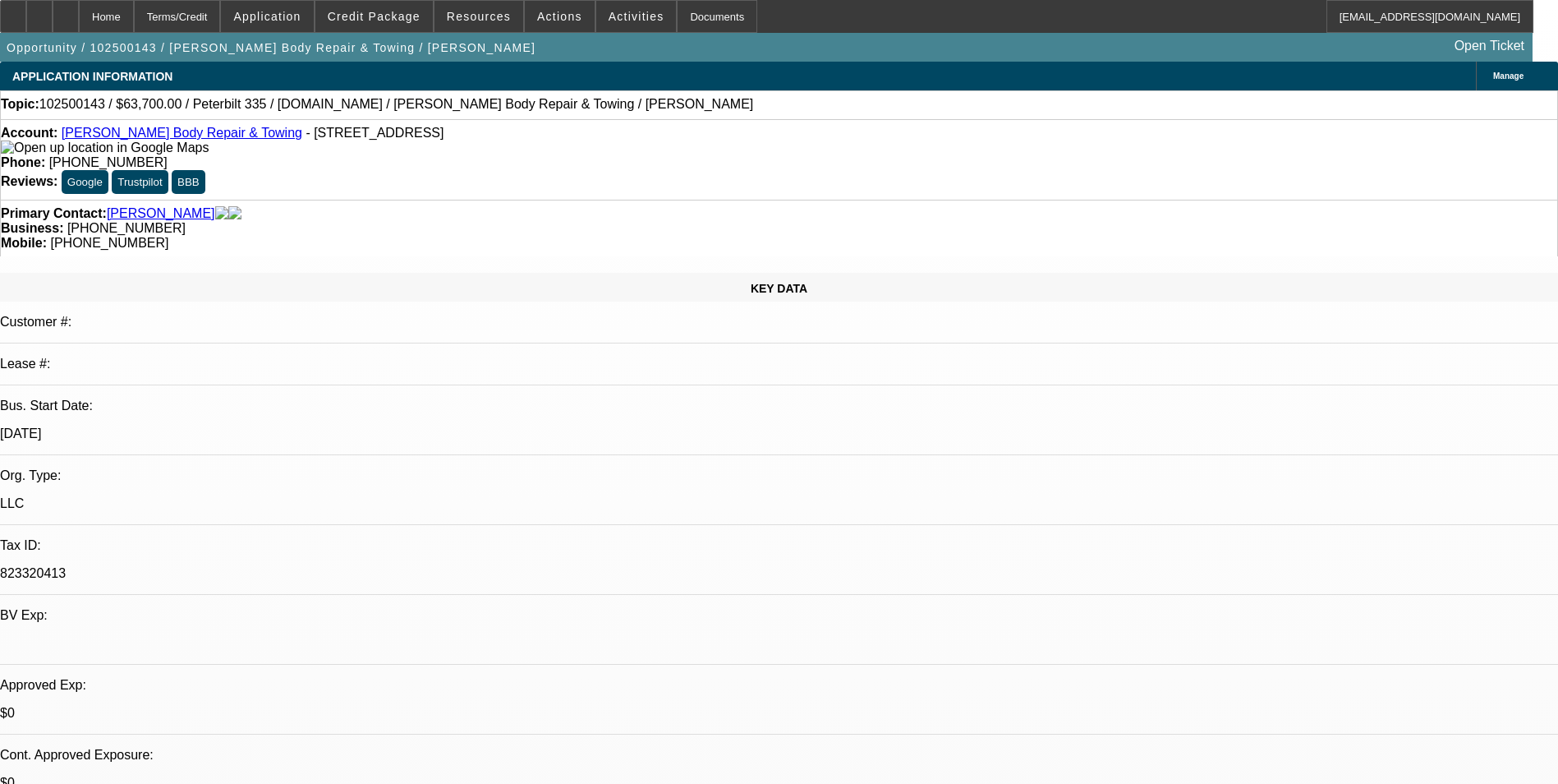
select select "0"
select select "2"
select select "0.1"
select select "4"
select select "1"
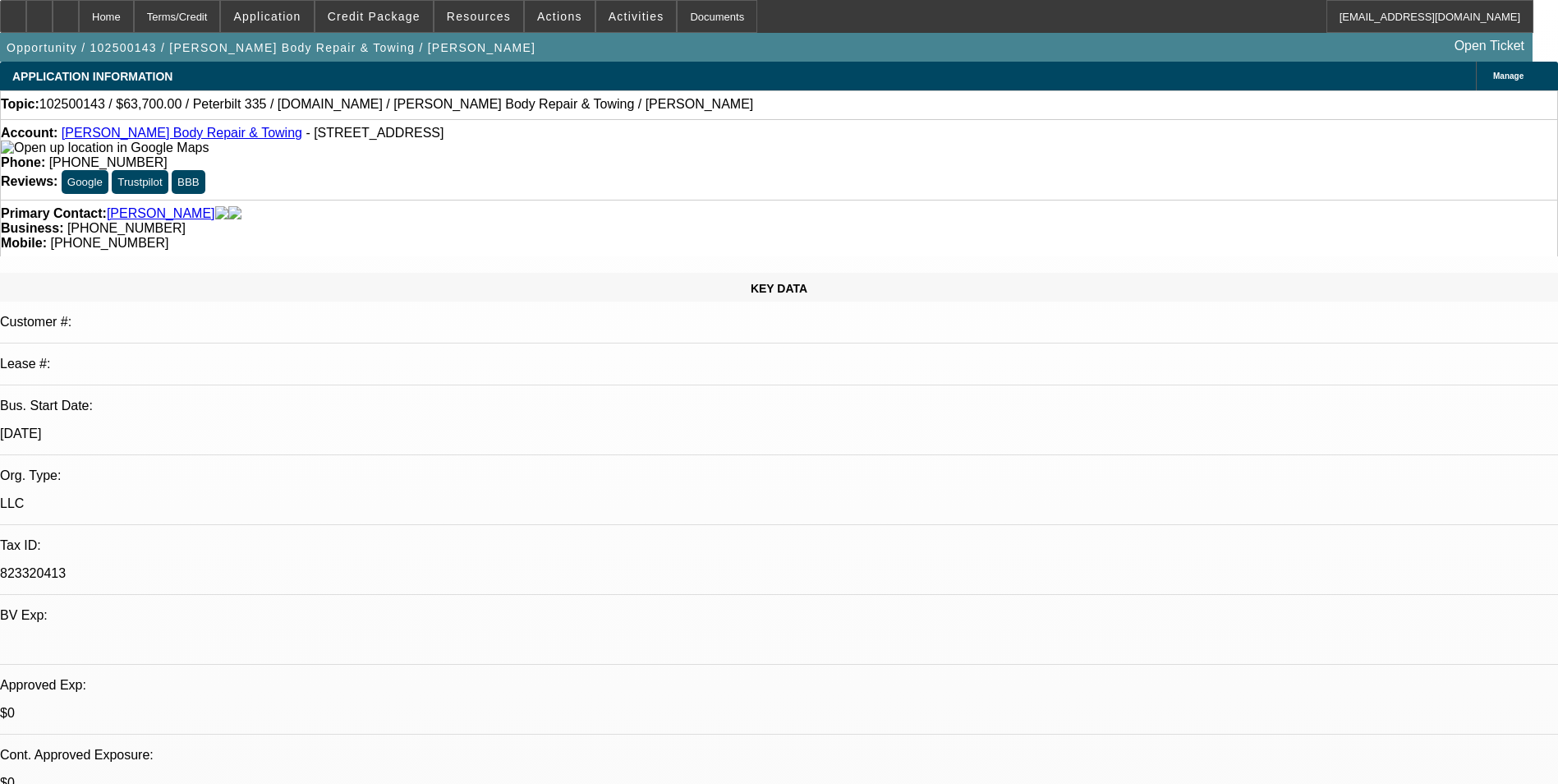
select select "2"
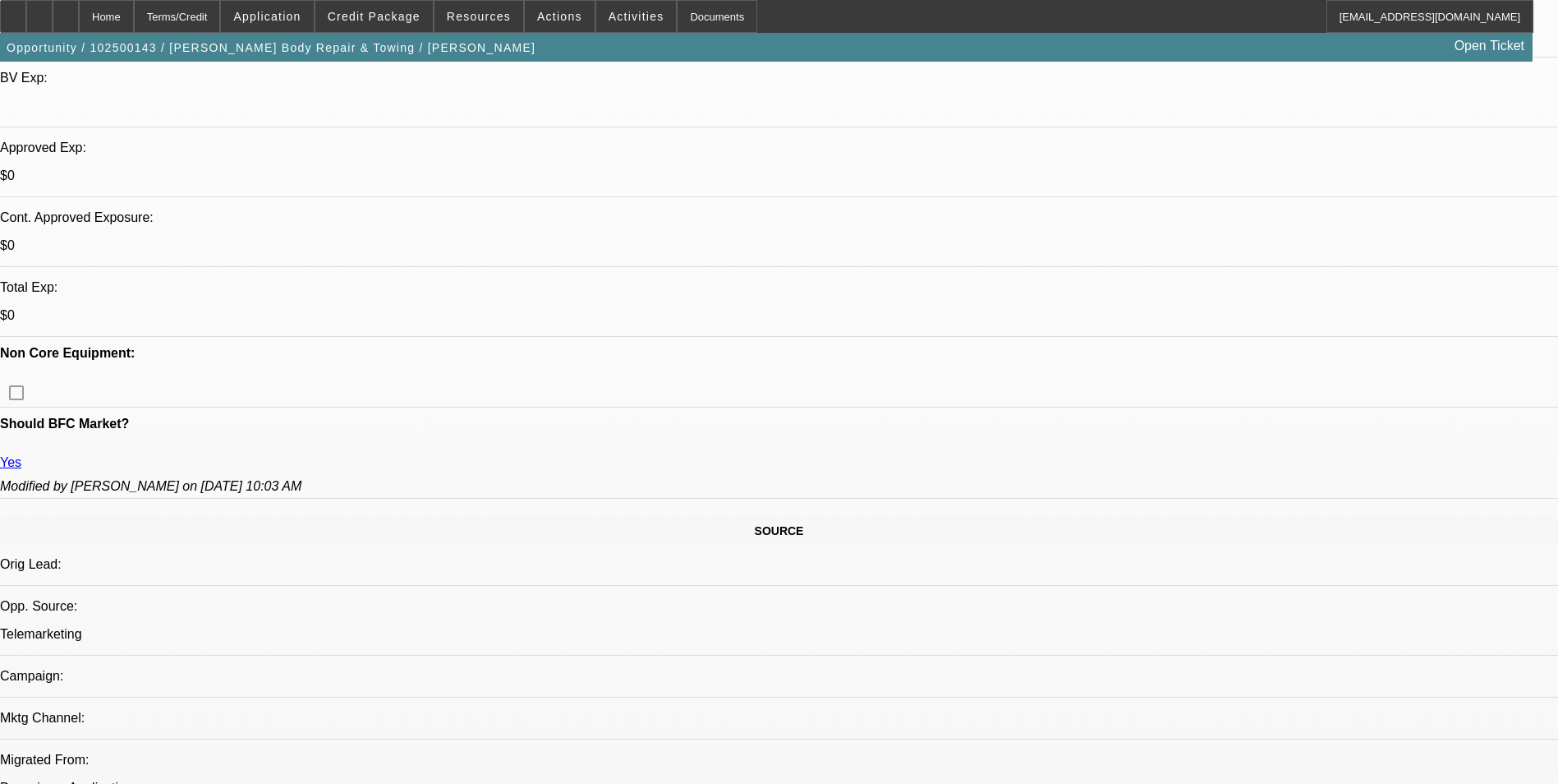
scroll to position [493, 0]
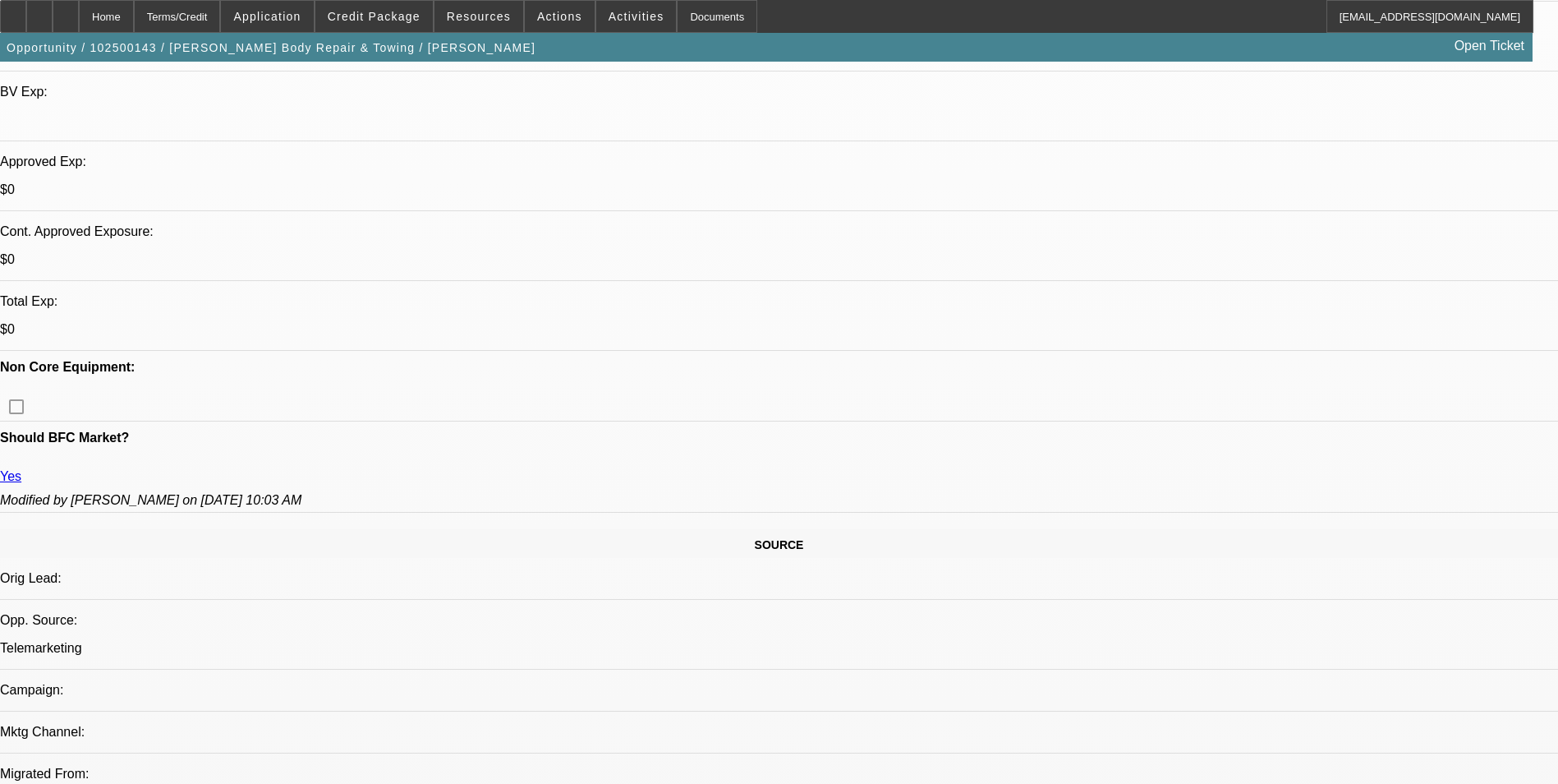
scroll to position [411, 0]
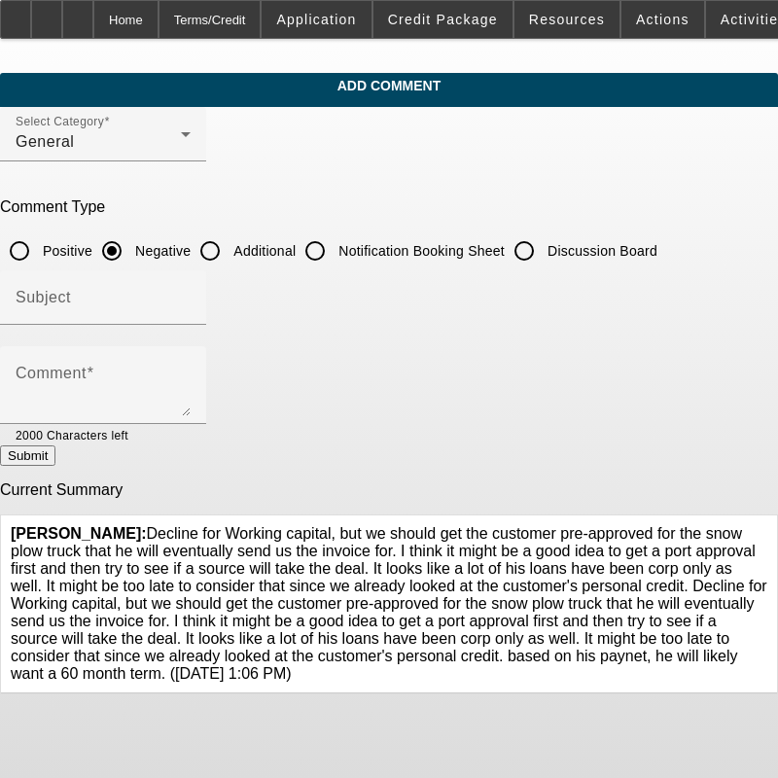
click at [767, 525] on icon at bounding box center [767, 525] width 0 height 0
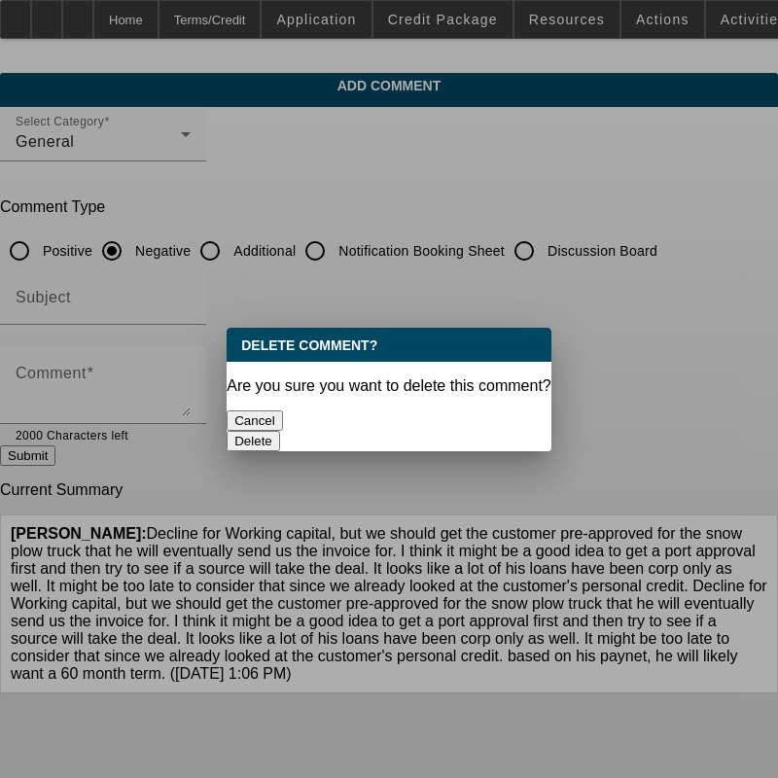
click at [280, 431] on button "Delete" at bounding box center [253, 441] width 53 height 20
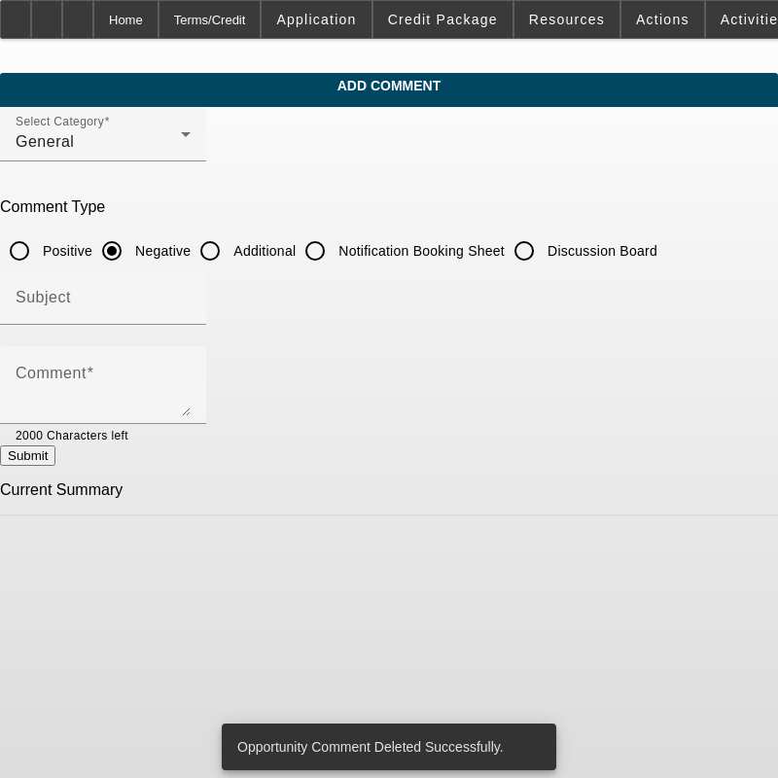
click at [229, 243] on input "Additional" at bounding box center [210, 250] width 39 height 39
radio input "true"
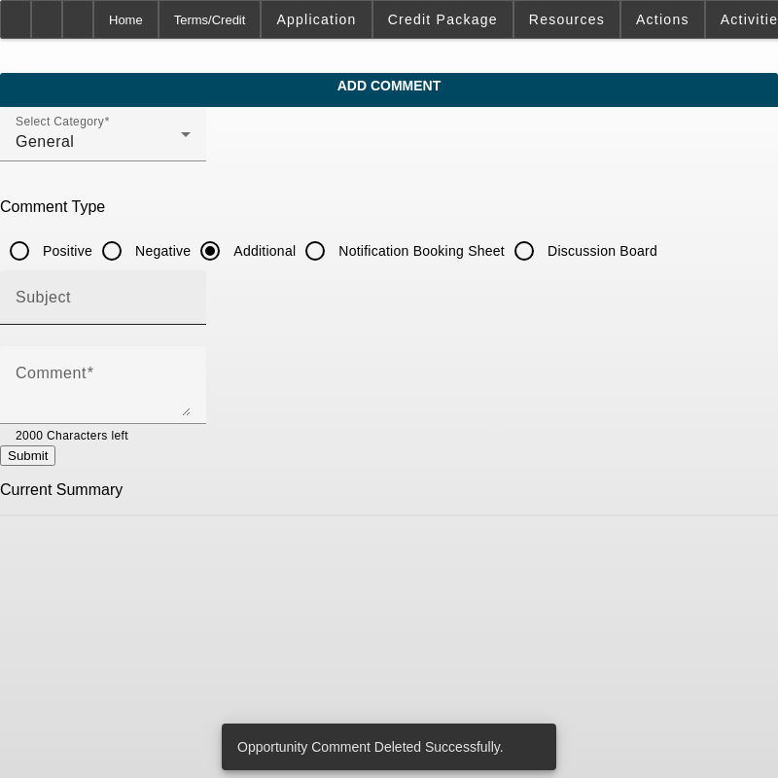
click at [191, 295] on input "Subject" at bounding box center [103, 305] width 175 height 23
type input "Notes"
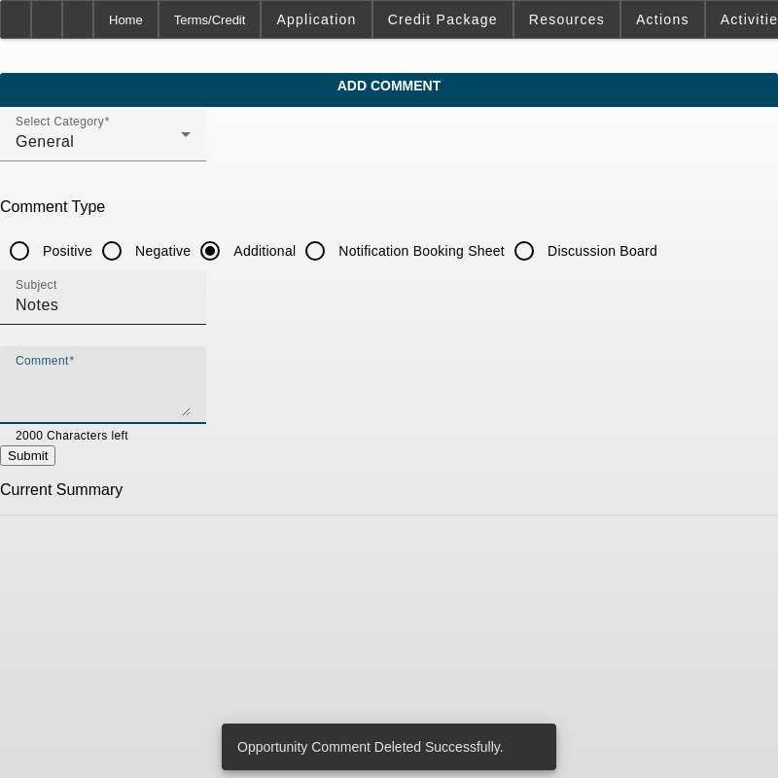
paste textarea "Decline for Working capital, but we should get the customer pre-approved for th…"
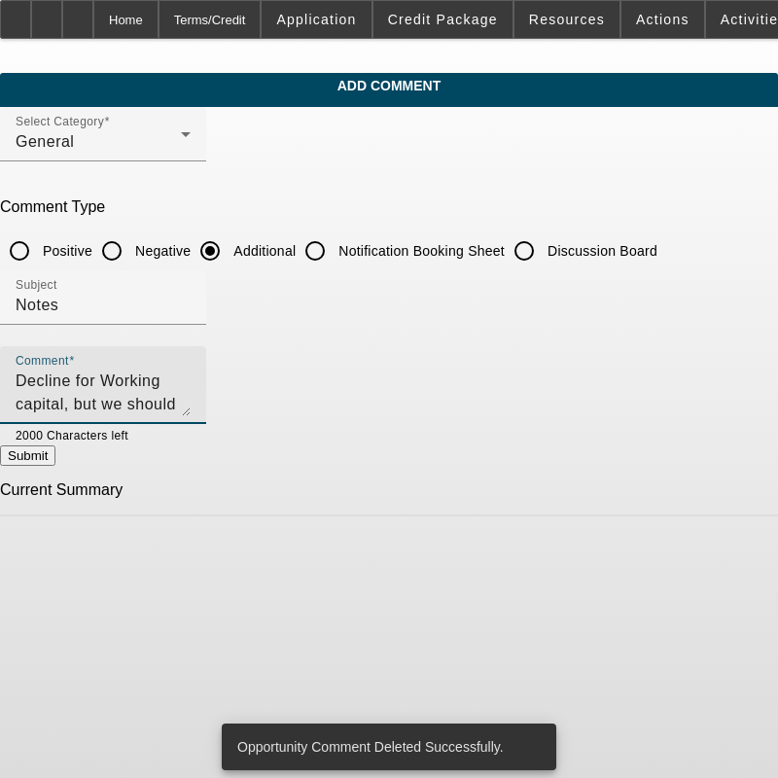
scroll to position [65, 0]
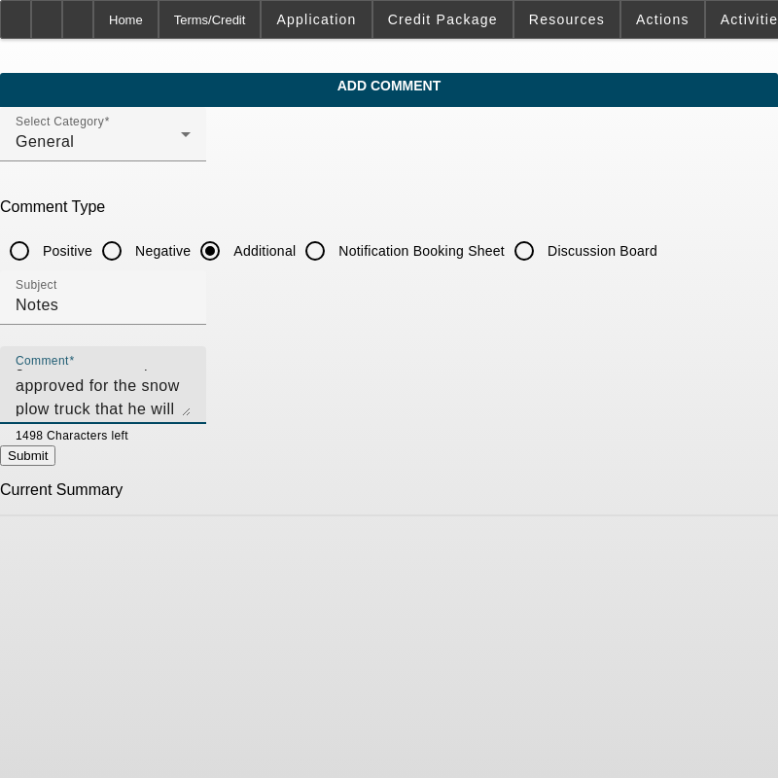
type textarea "Decline for Working capital, but we should get the customer pre-approved for th…"
click at [55, 466] on button "Submit" at bounding box center [27, 455] width 55 height 20
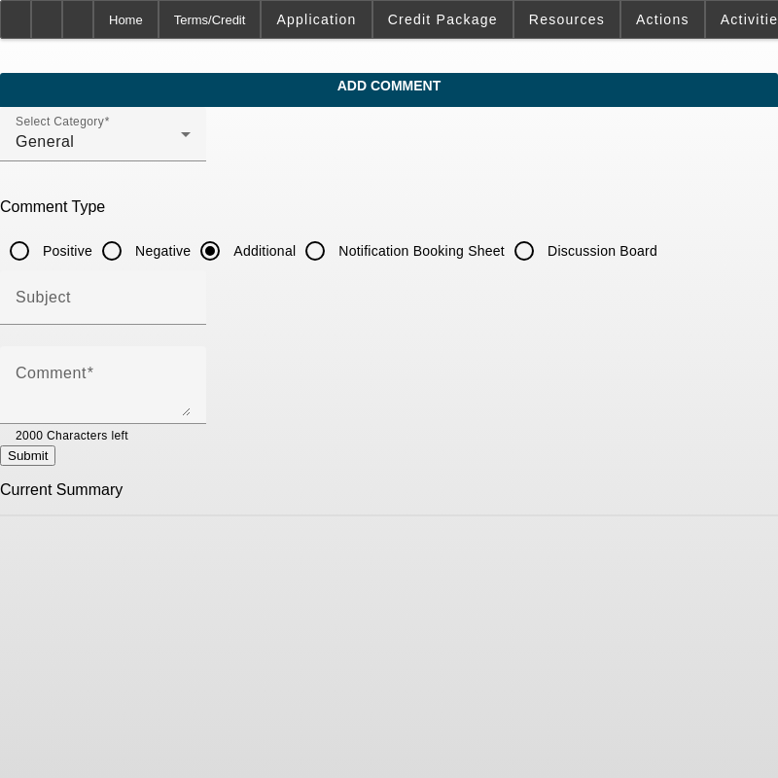
radio input "true"
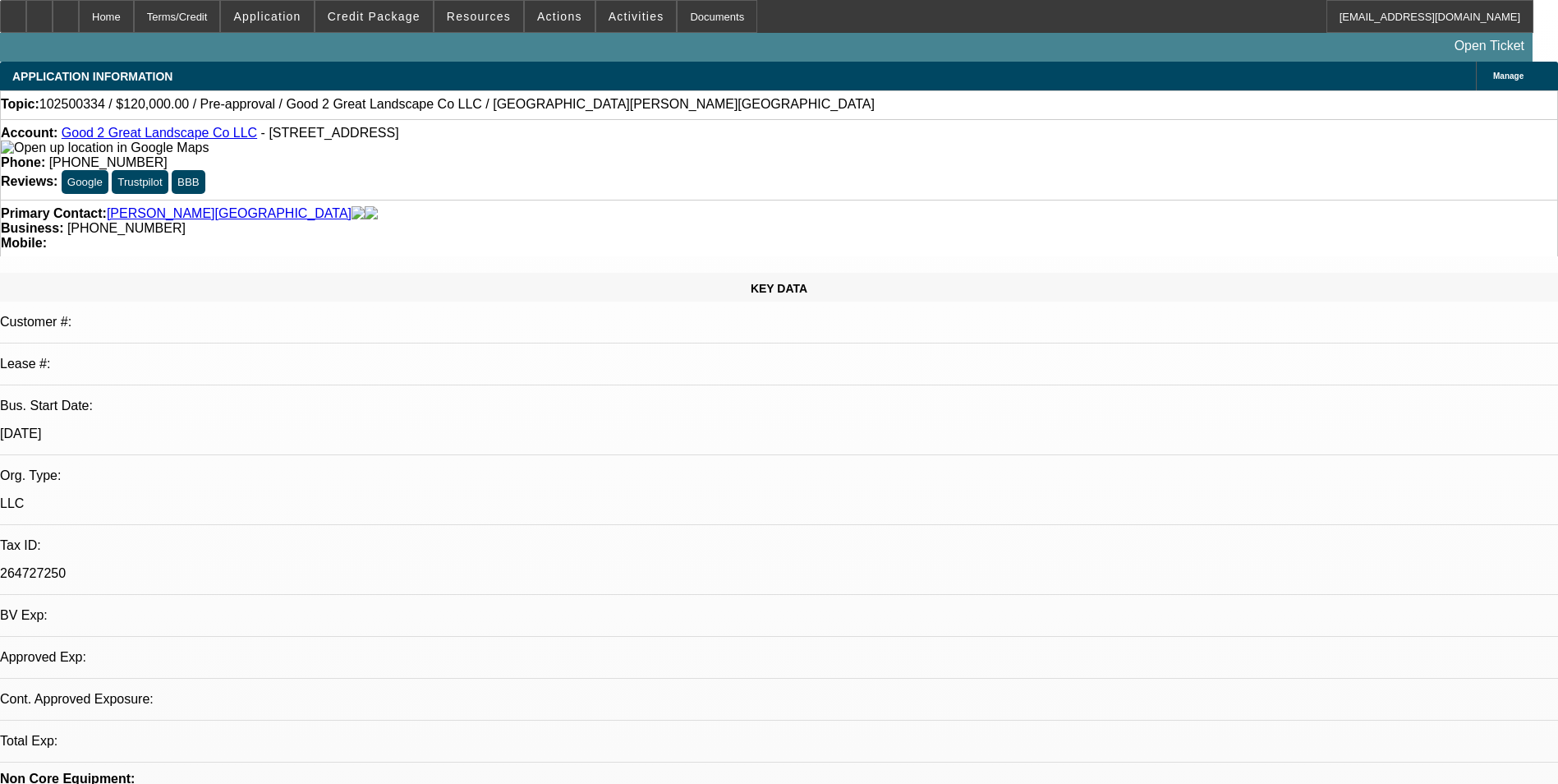
select select "0"
select select "2"
select select "0.1"
select select "1"
select select "2"
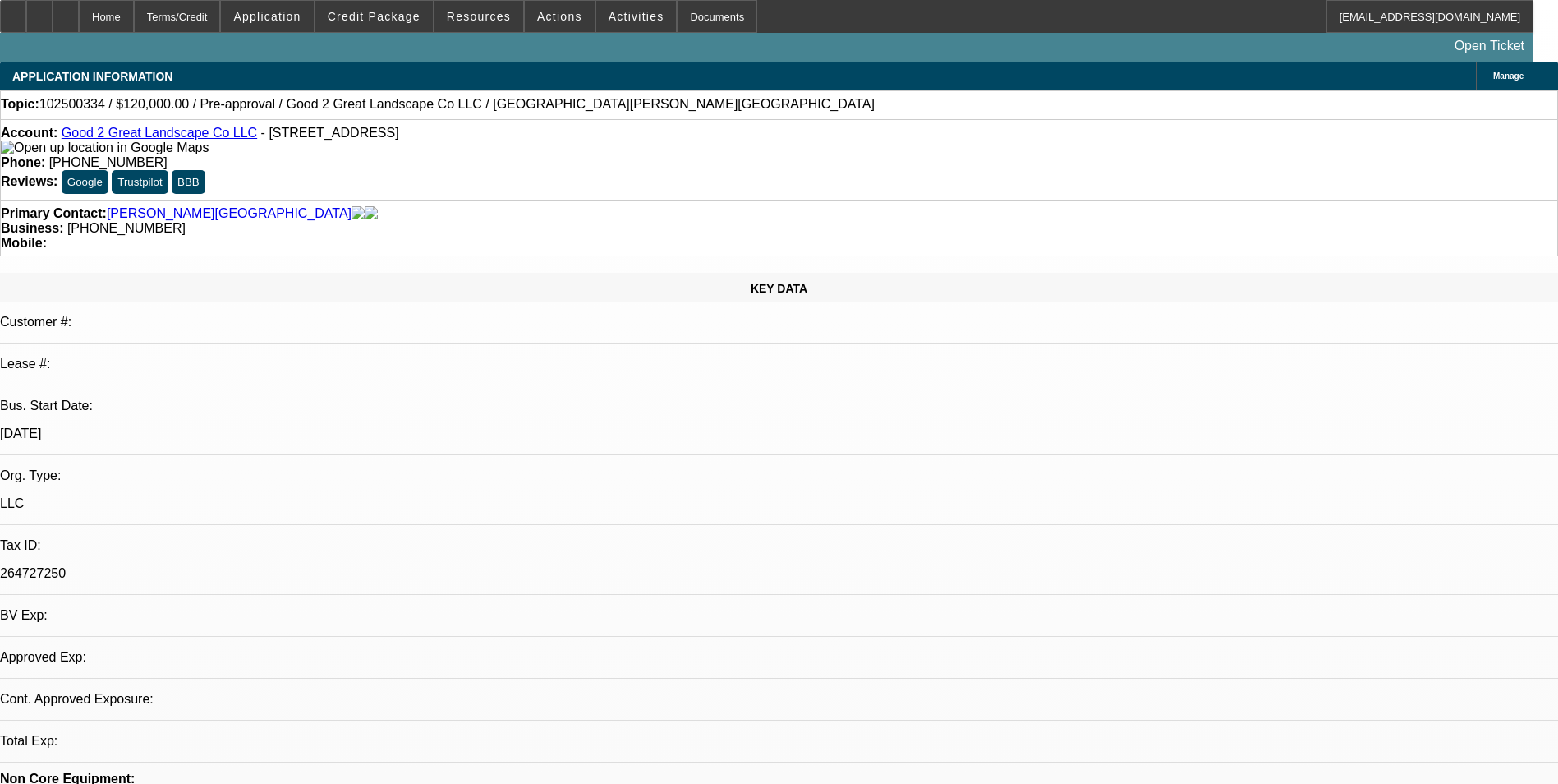
select select "4"
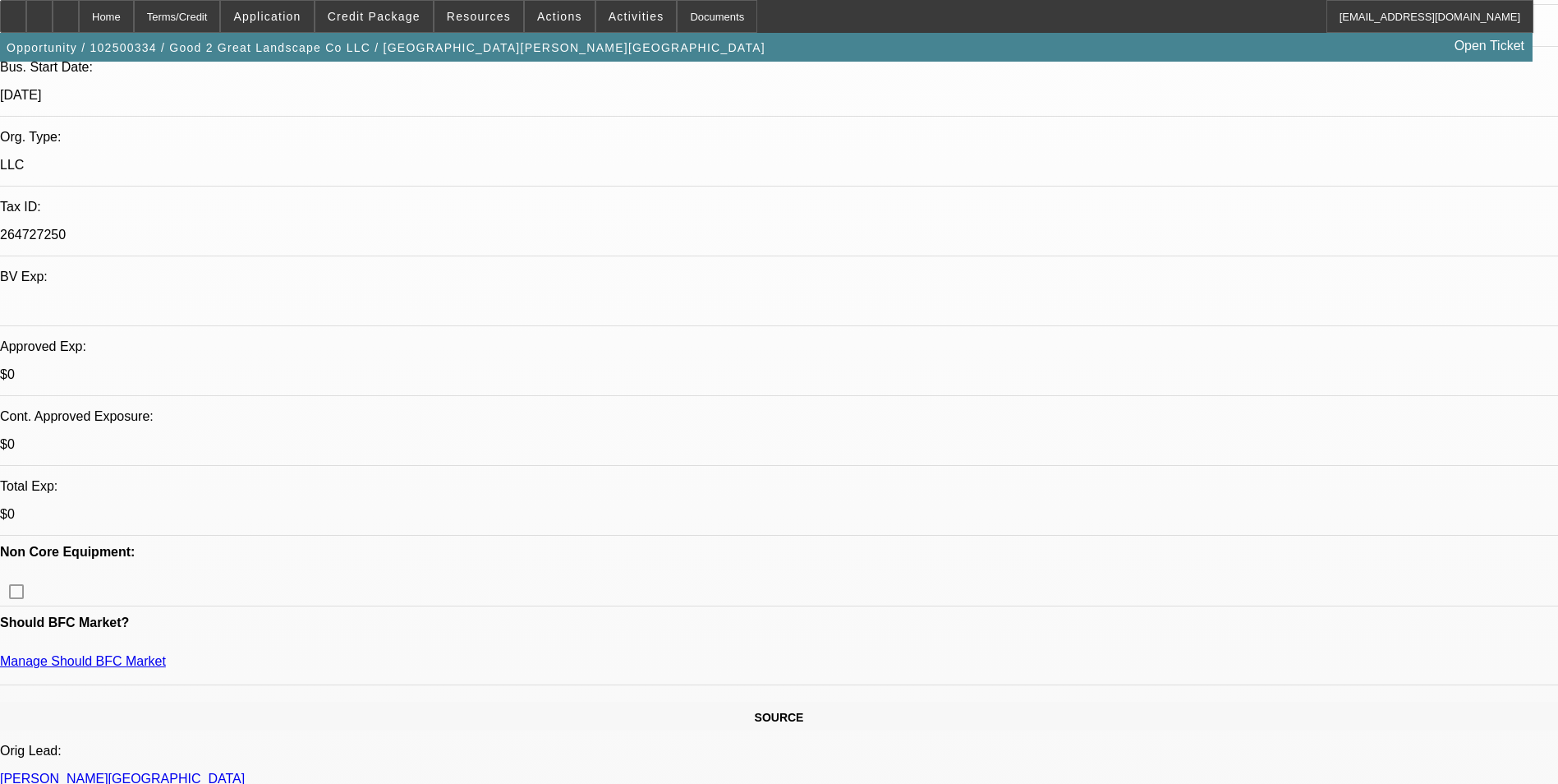
scroll to position [329, 0]
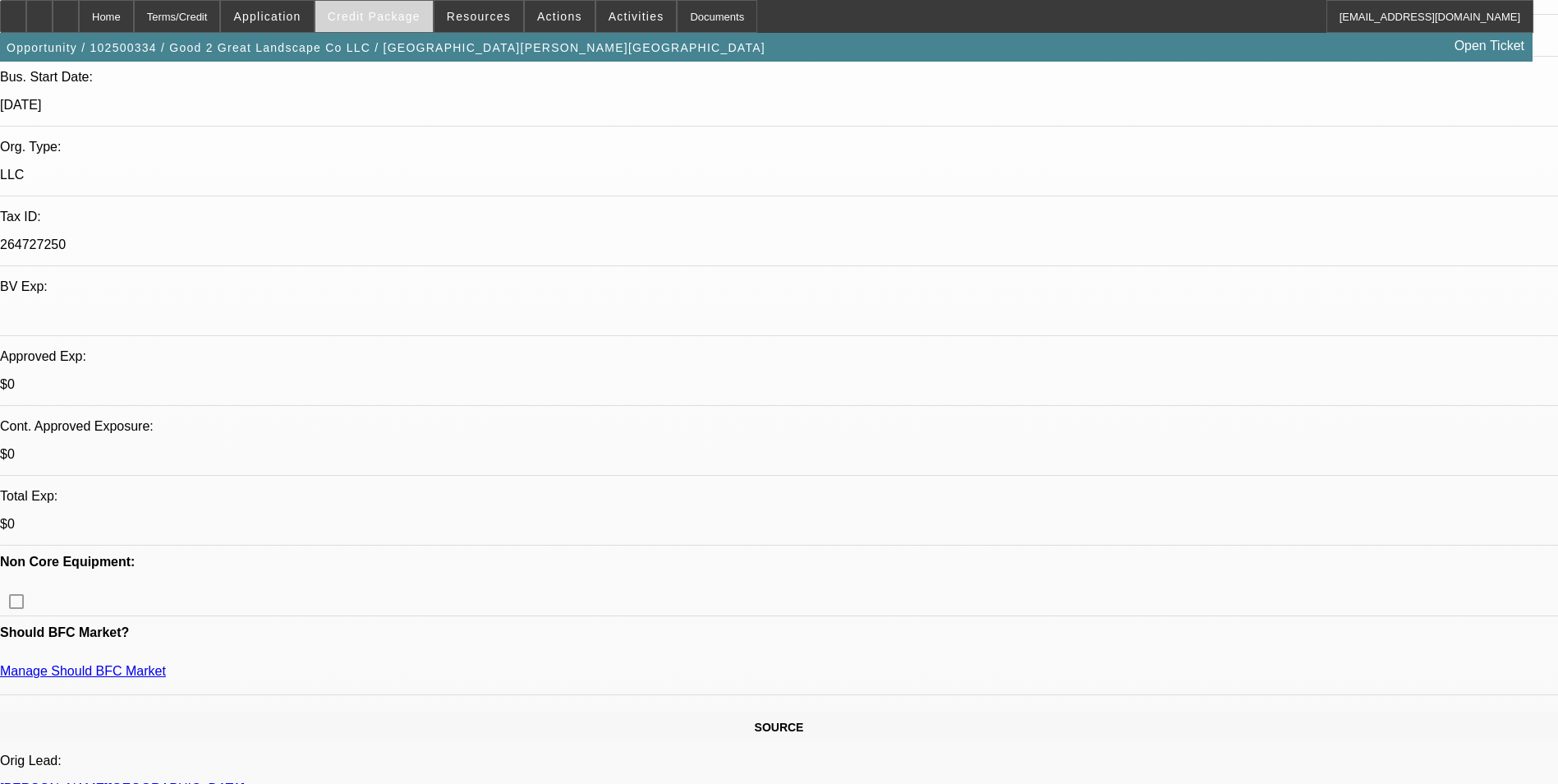
click at [412, 23] on span at bounding box center [373, 16] width 117 height 40
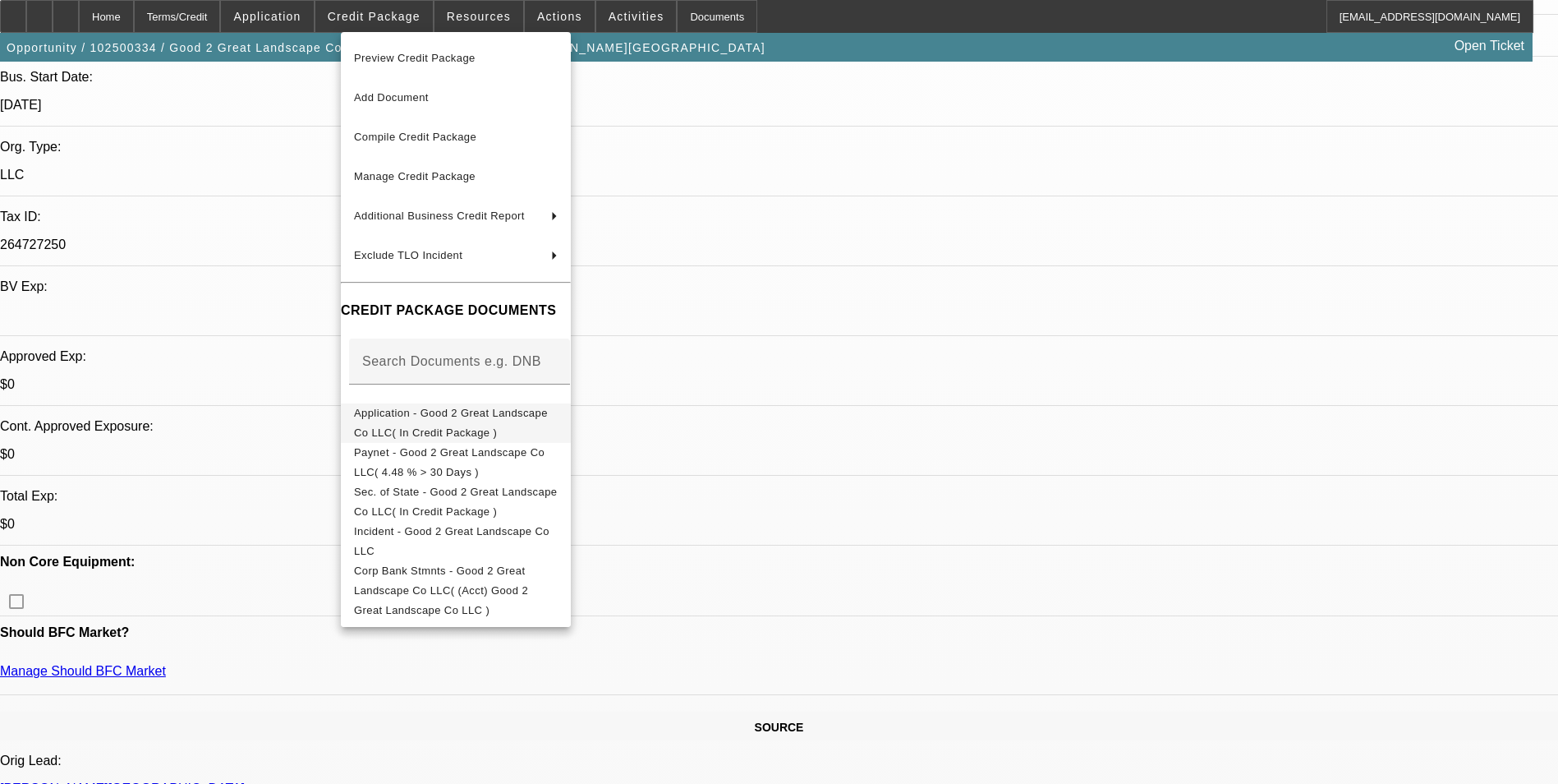
click at [426, 418] on span "Application - Good 2 Great Landscape Co LLC( In Credit Package )" at bounding box center [450, 422] width 193 height 32
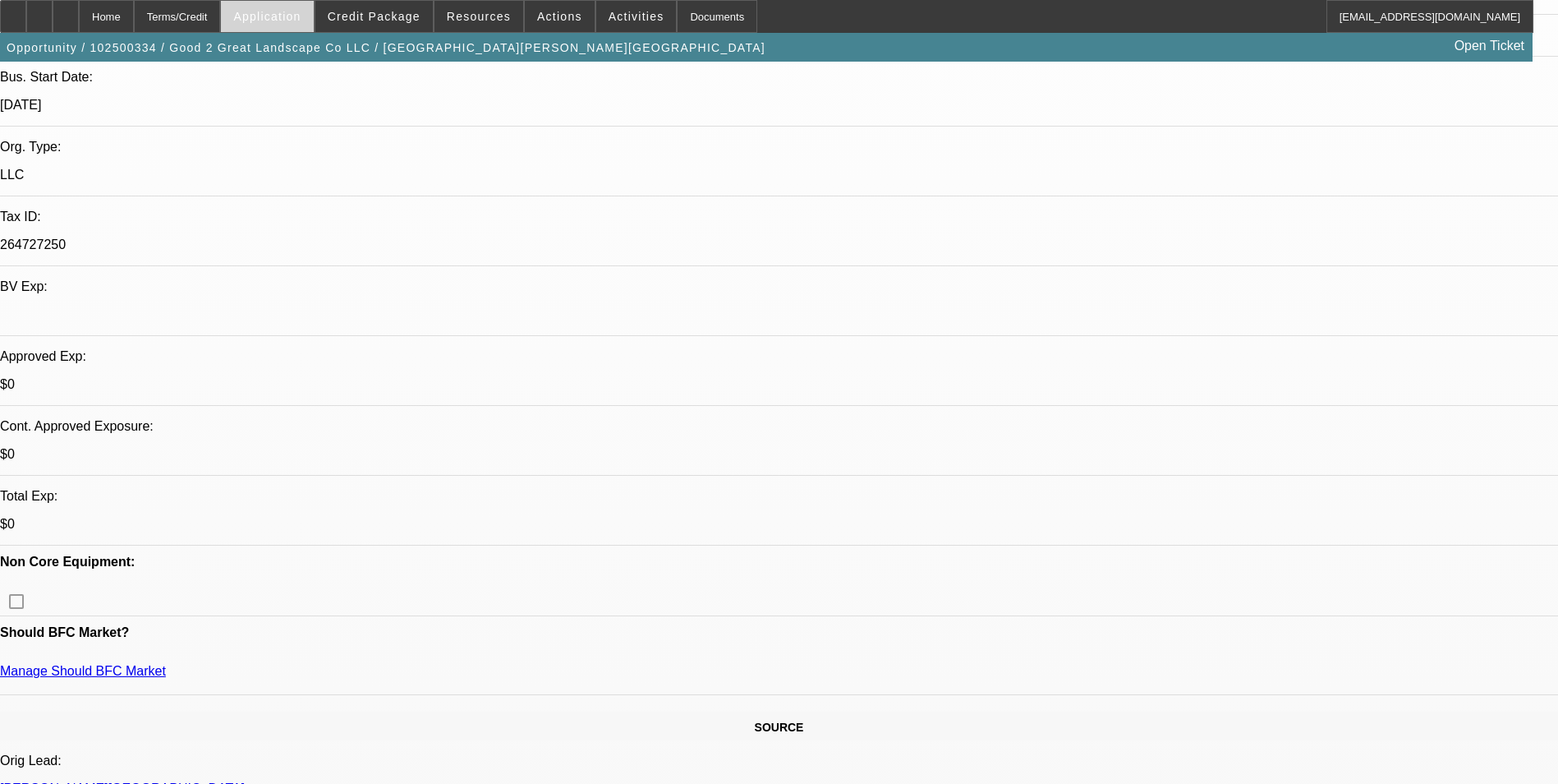
click at [300, 25] on span at bounding box center [267, 16] width 92 height 40
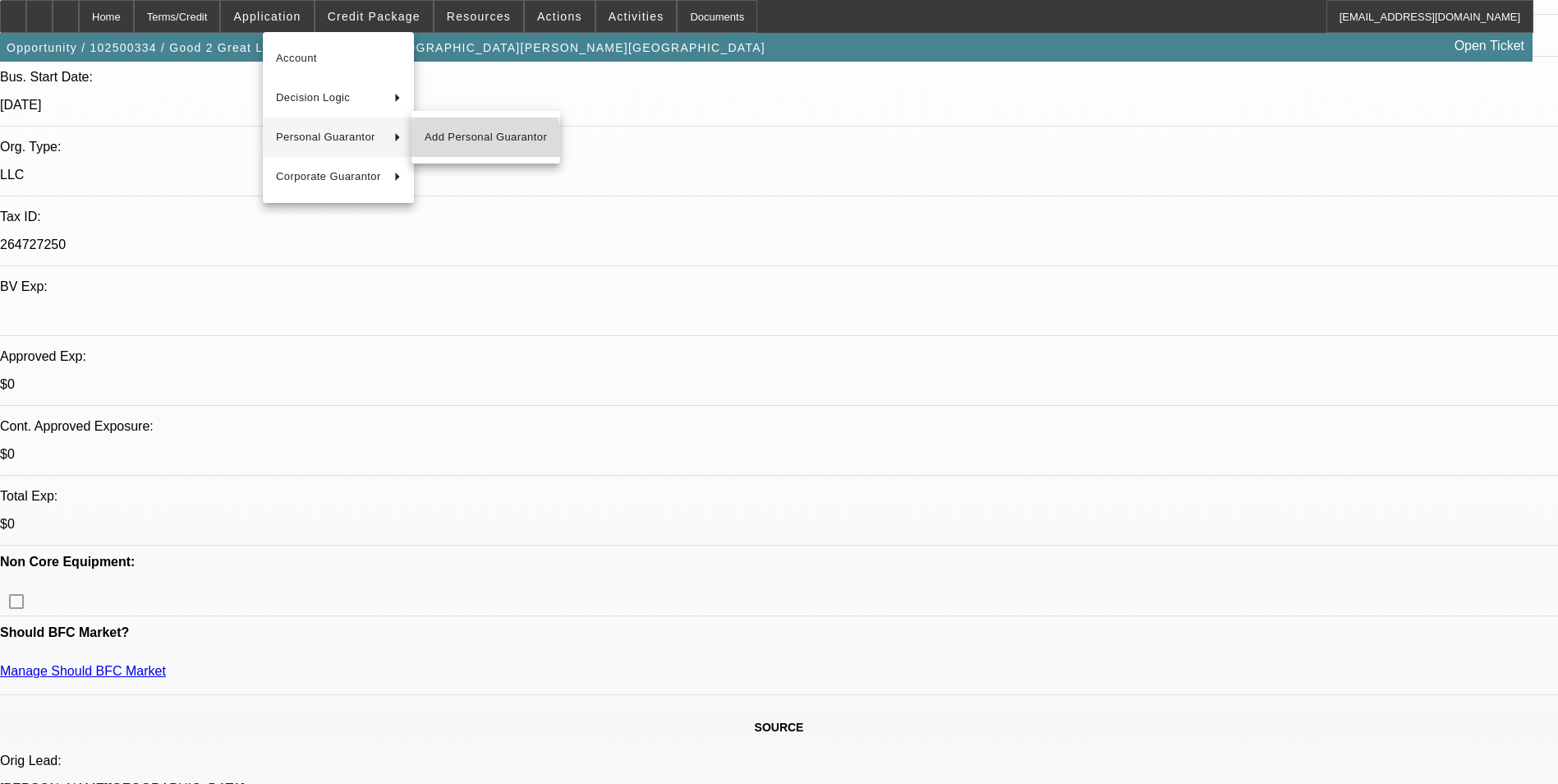
click at [428, 151] on button "Add Personal Guarantor" at bounding box center [486, 137] width 149 height 40
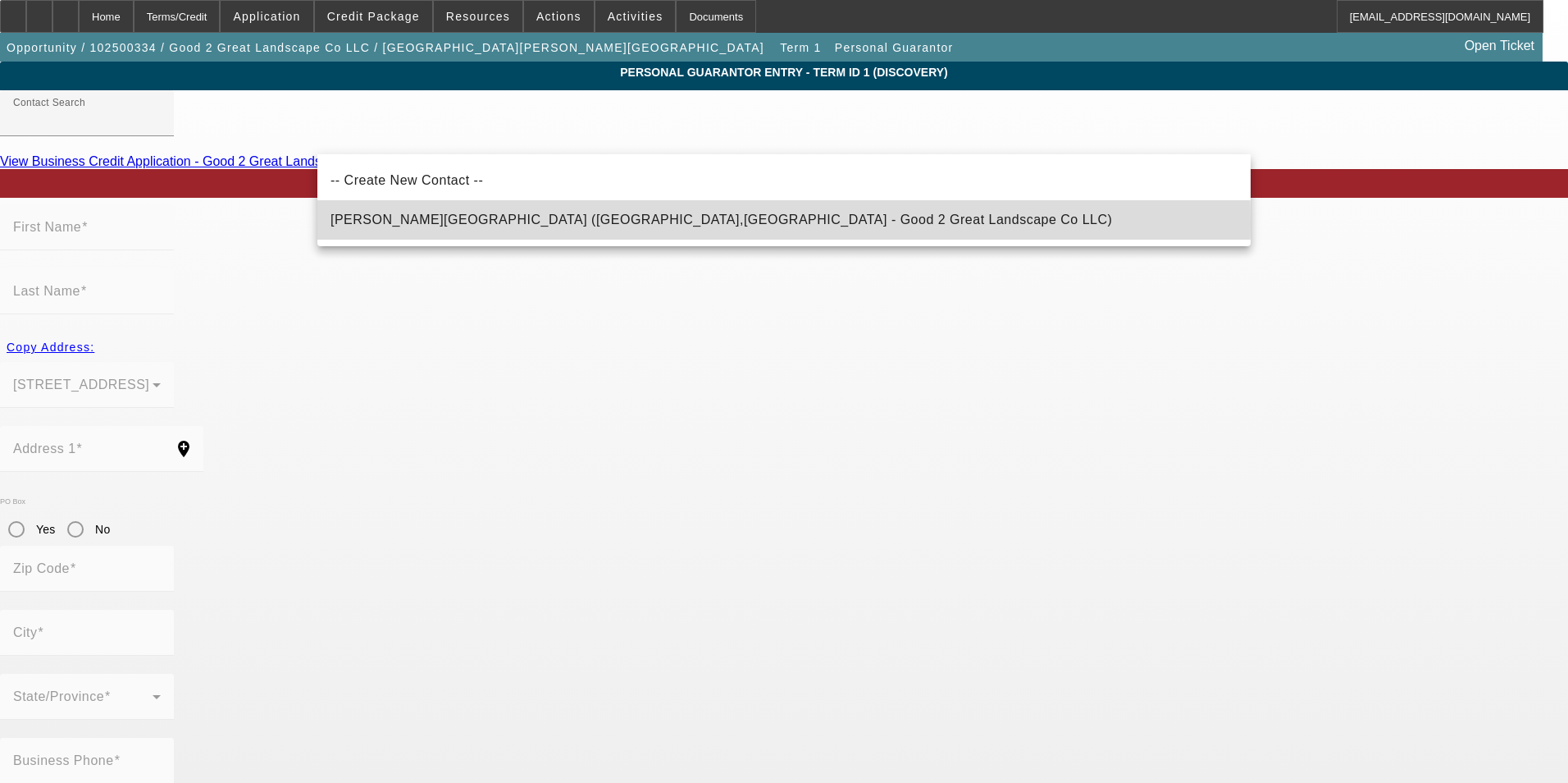
click at [469, 224] on span "[PERSON_NAME][GEOGRAPHIC_DATA] ([GEOGRAPHIC_DATA],[GEOGRAPHIC_DATA] - Good 2 Gr…" at bounding box center [721, 219] width 782 height 14
type input "[PERSON_NAME][GEOGRAPHIC_DATA] ([GEOGRAPHIC_DATA],[GEOGRAPHIC_DATA] - Good 2 Gr…"
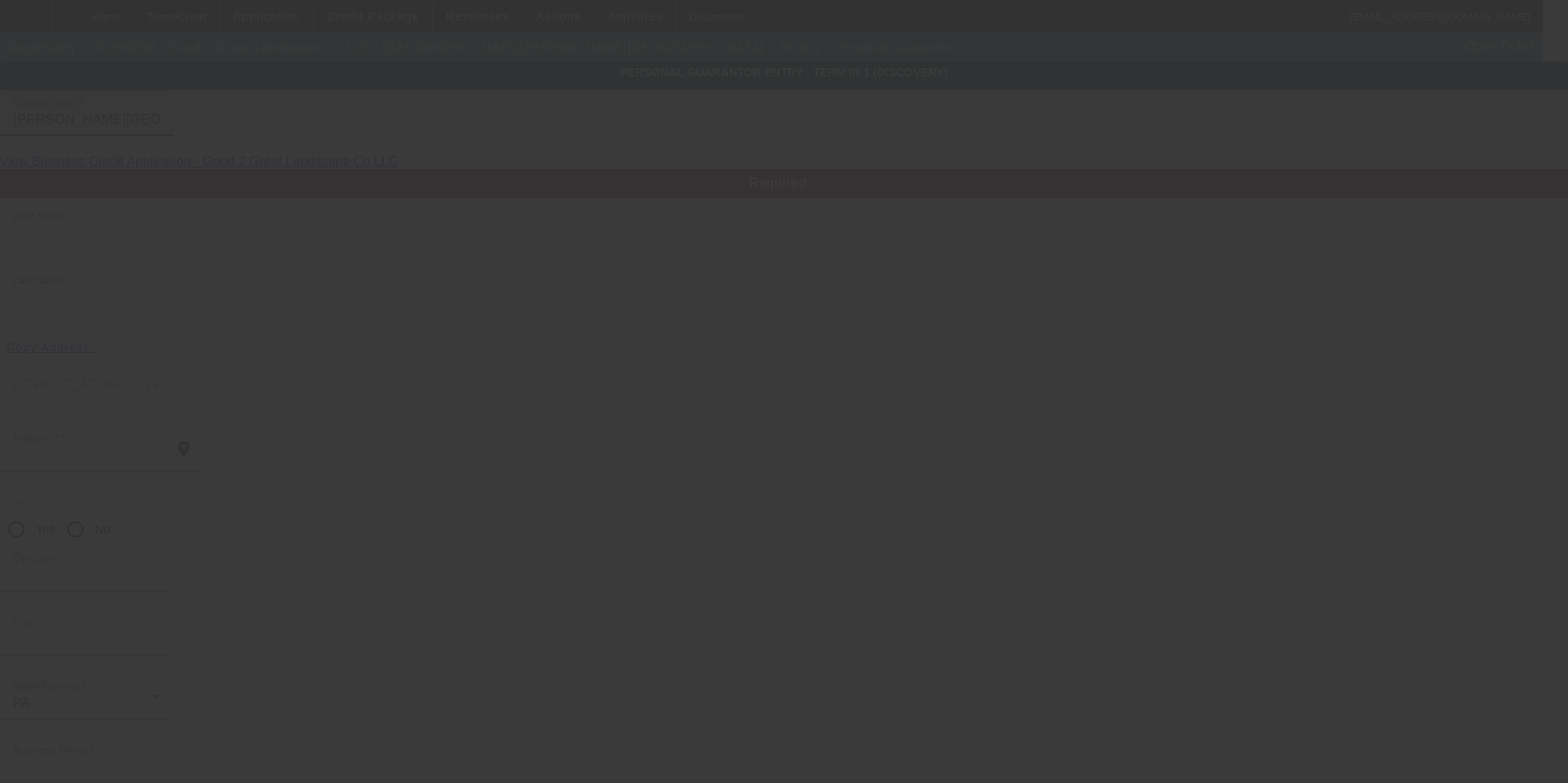
type input "Kent"
type input "Muir"
type input "253 Hufnagel Road"
radio input "true"
type input "16037"
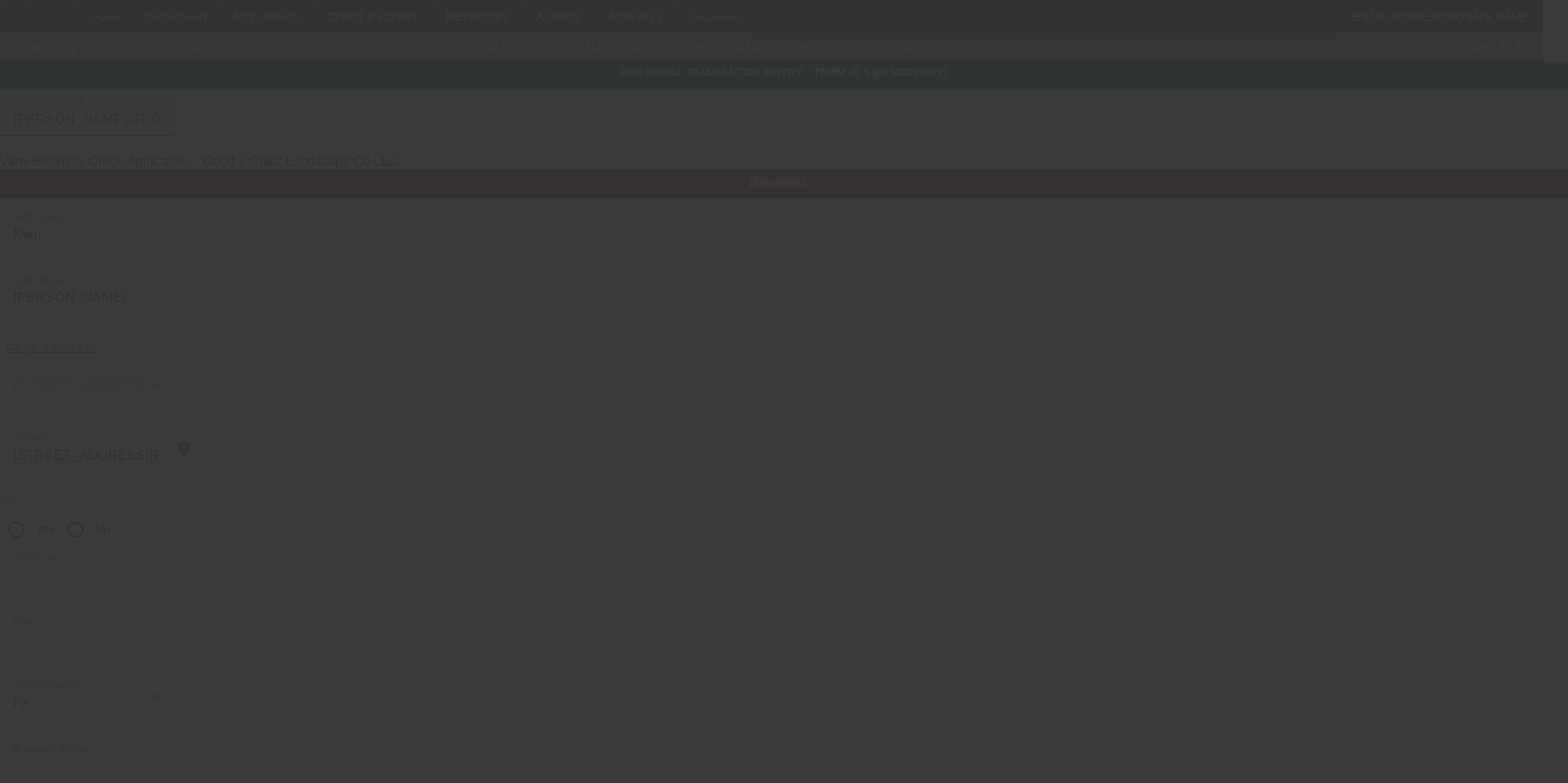
type input "Harmony"
type input "[PHONE_NUMBER]"
type input "100"
type input "184-62-3245"
type input "kdm724@gmail.com"
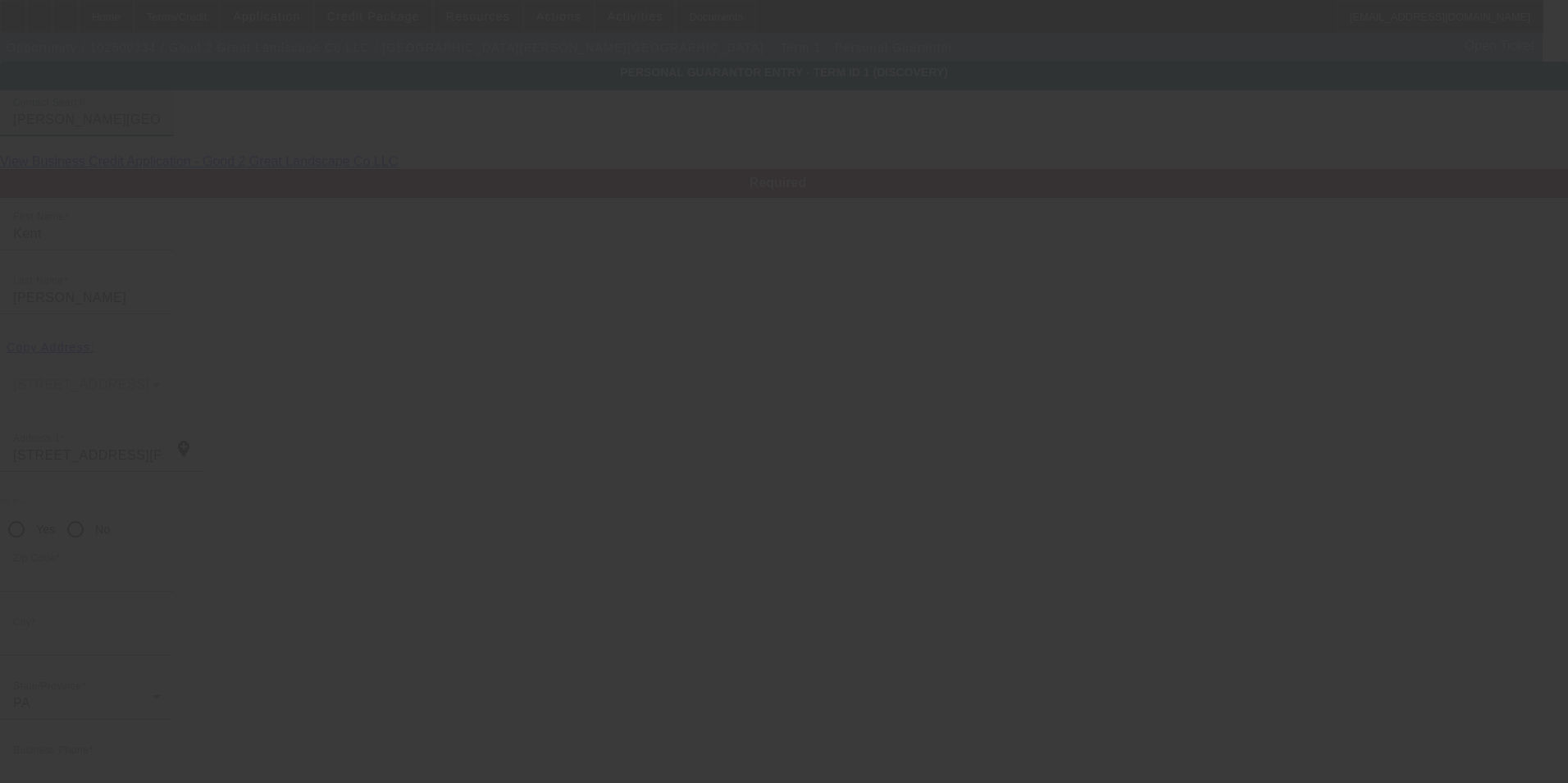
type input "$220,000.00"
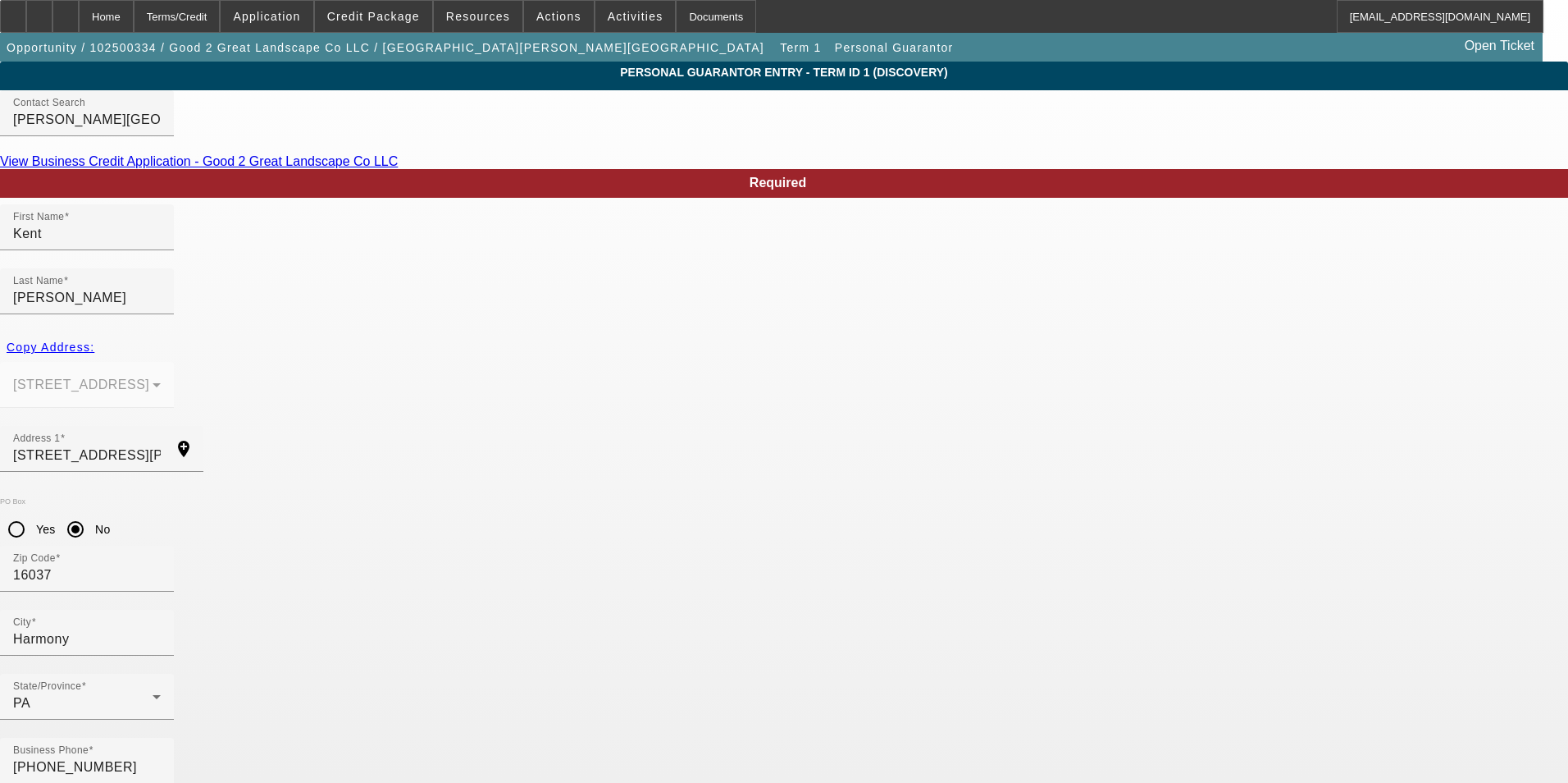
drag, startPoint x: 414, startPoint y: 649, endPoint x: 101, endPoint y: 621, distance: 314.2
type input "000-00-0000"
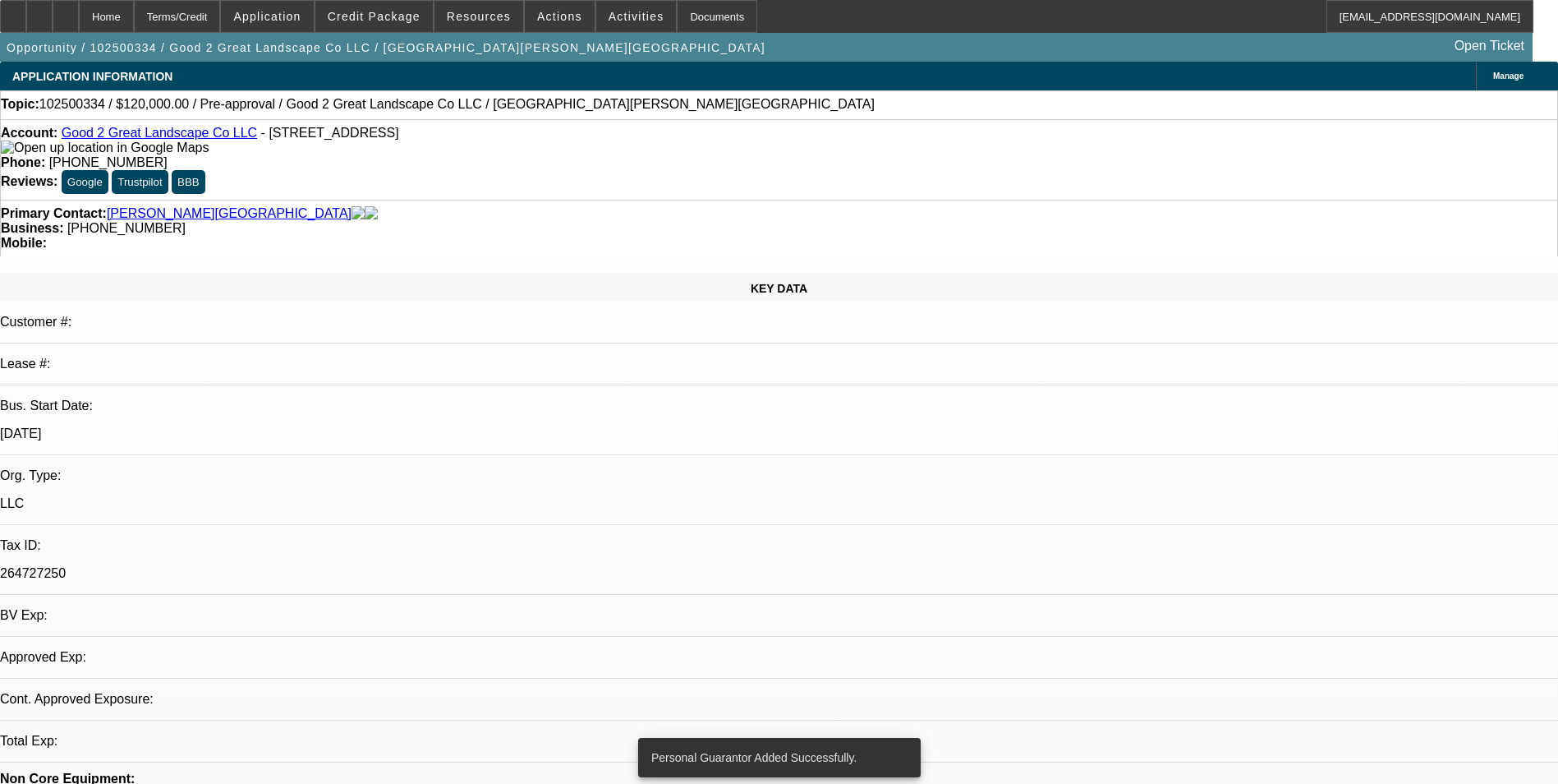
select select "0"
select select "2"
select select "0.1"
select select "4"
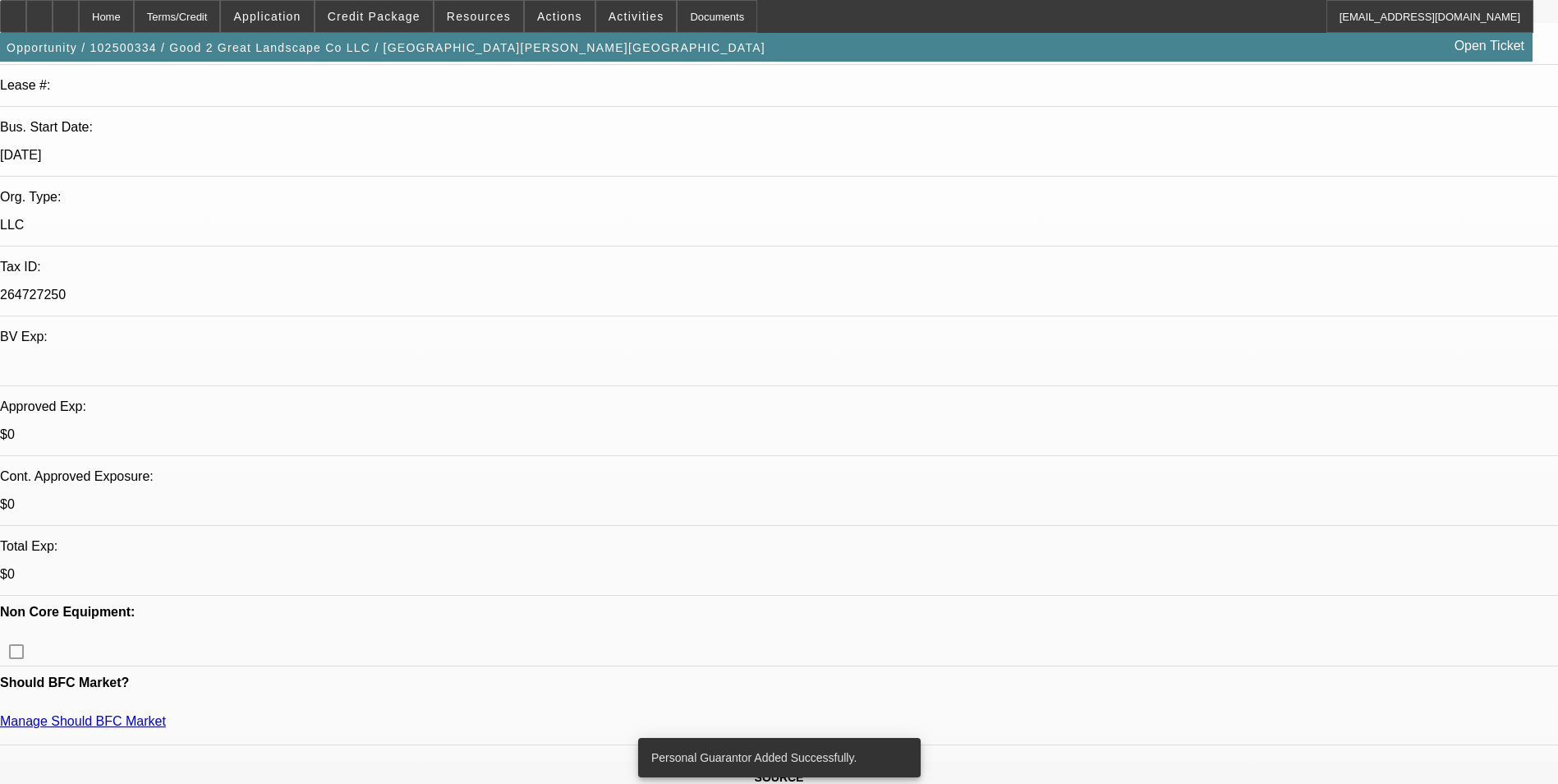
scroll to position [329, 0]
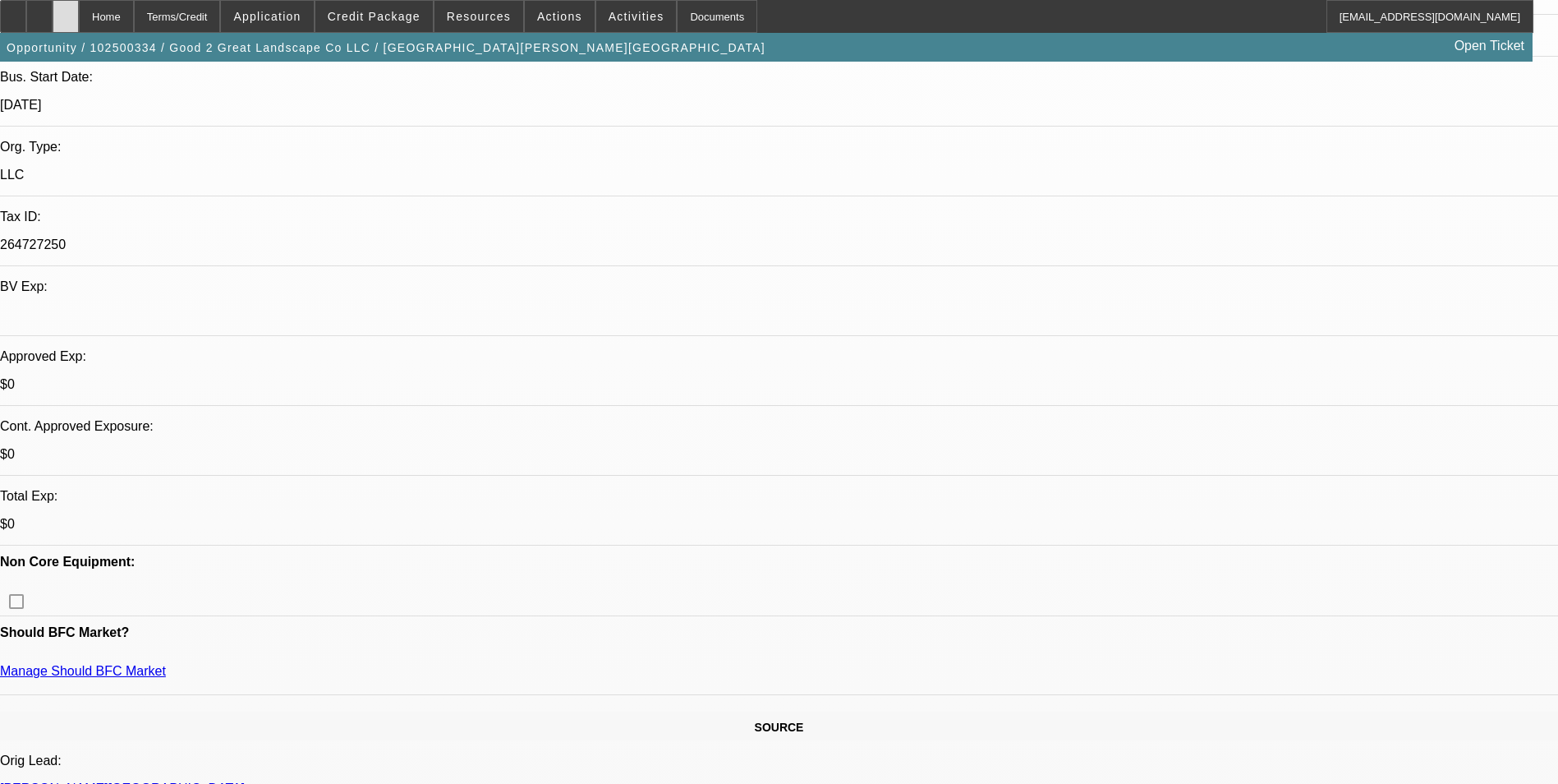
click at [79, 18] on div at bounding box center [65, 16] width 26 height 33
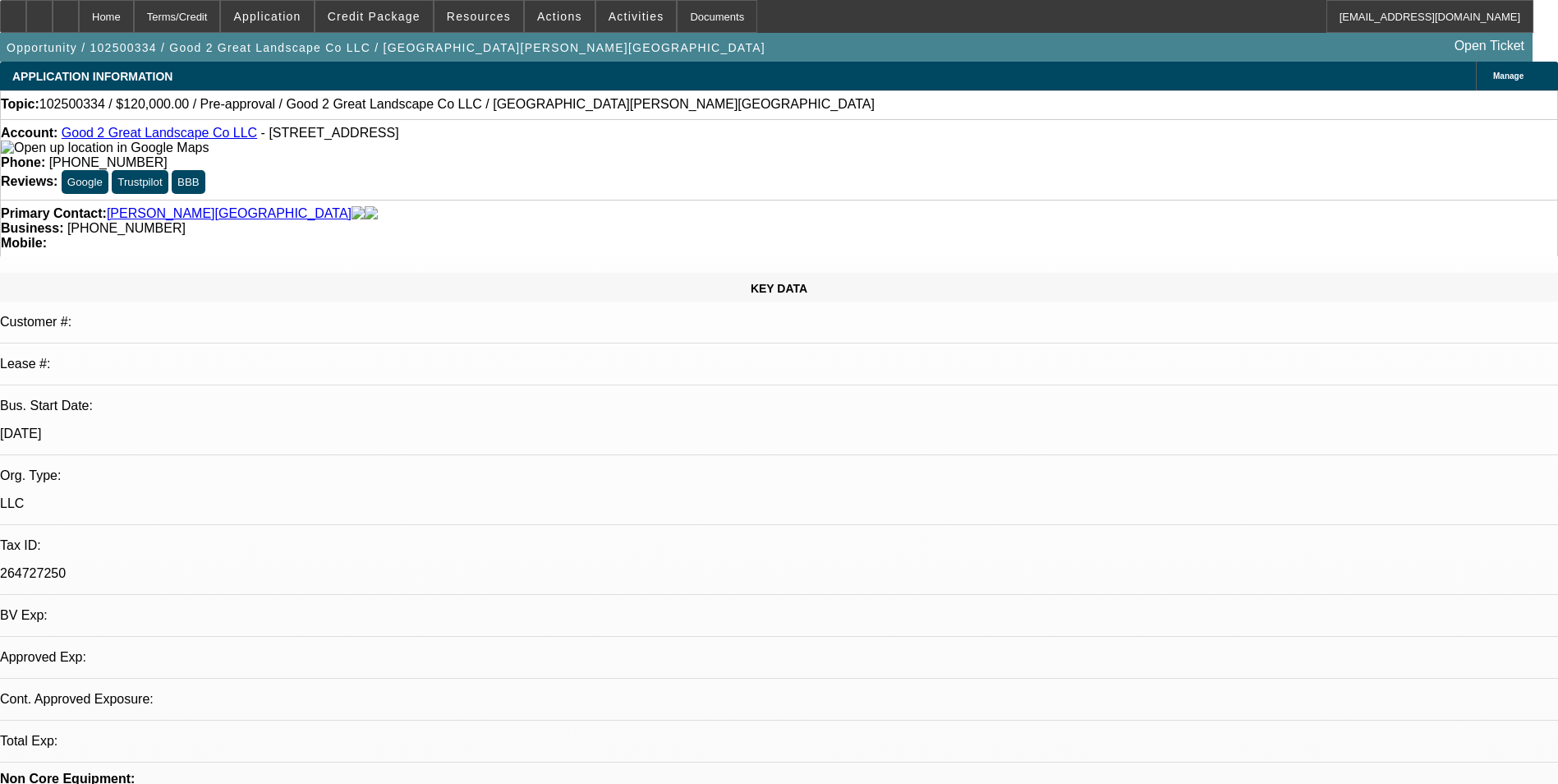
select select "0"
select select "2"
select select "0.1"
select select "1"
select select "2"
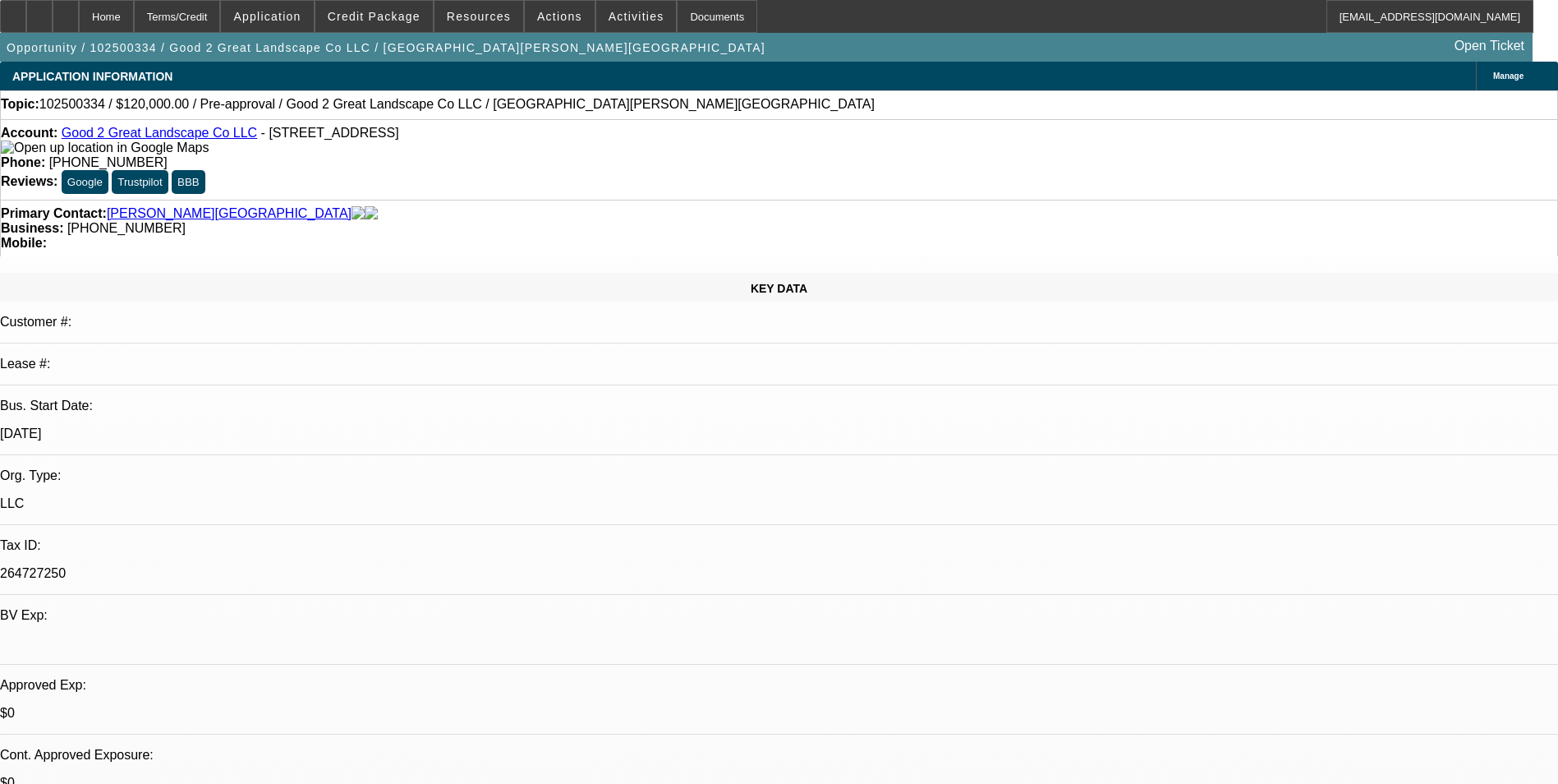
select select "4"
click at [405, 19] on span "Credit Package" at bounding box center [374, 17] width 93 height 14
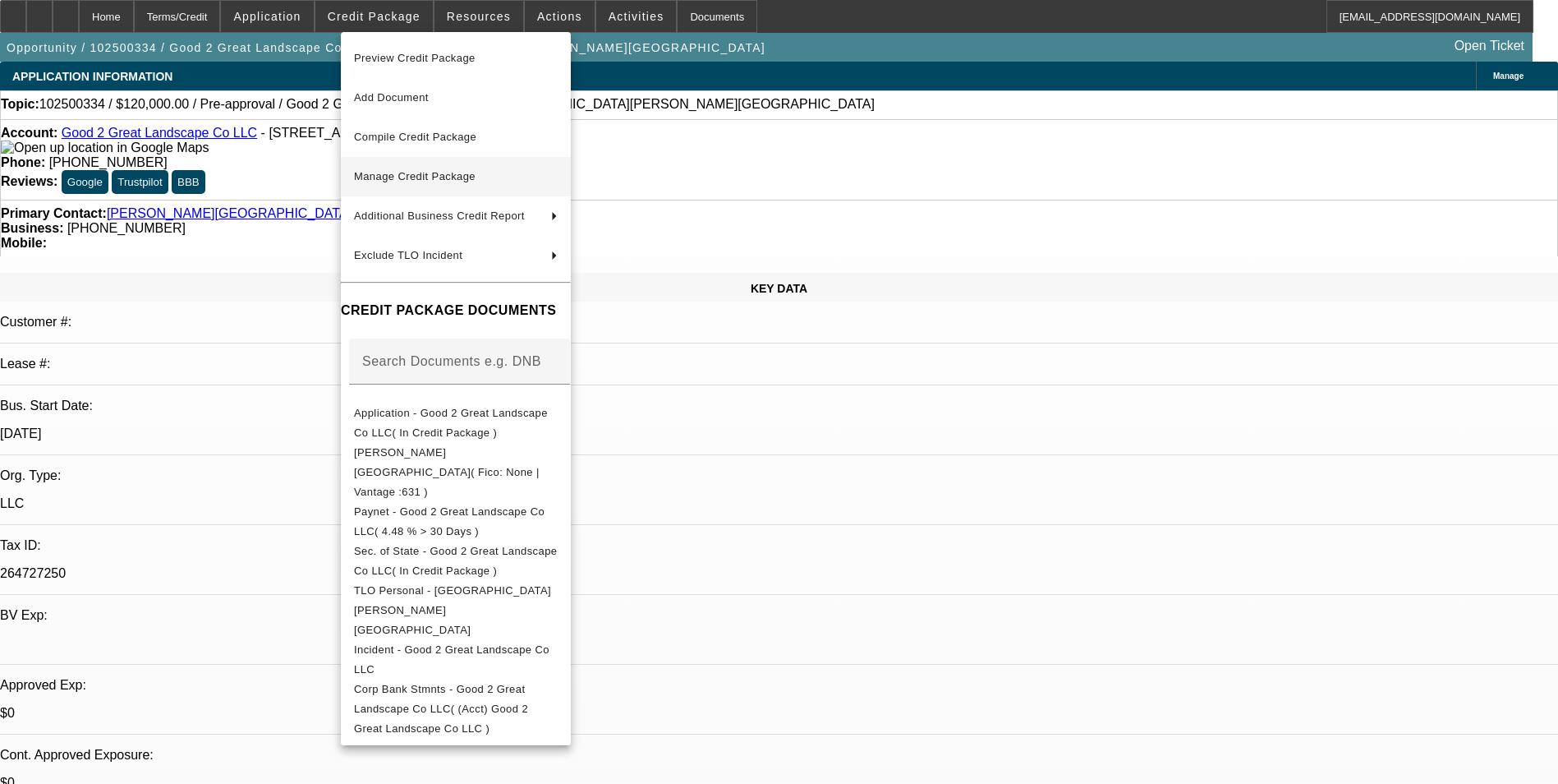
click at [472, 184] on span "Manage Credit Package" at bounding box center [455, 176] width 204 height 19
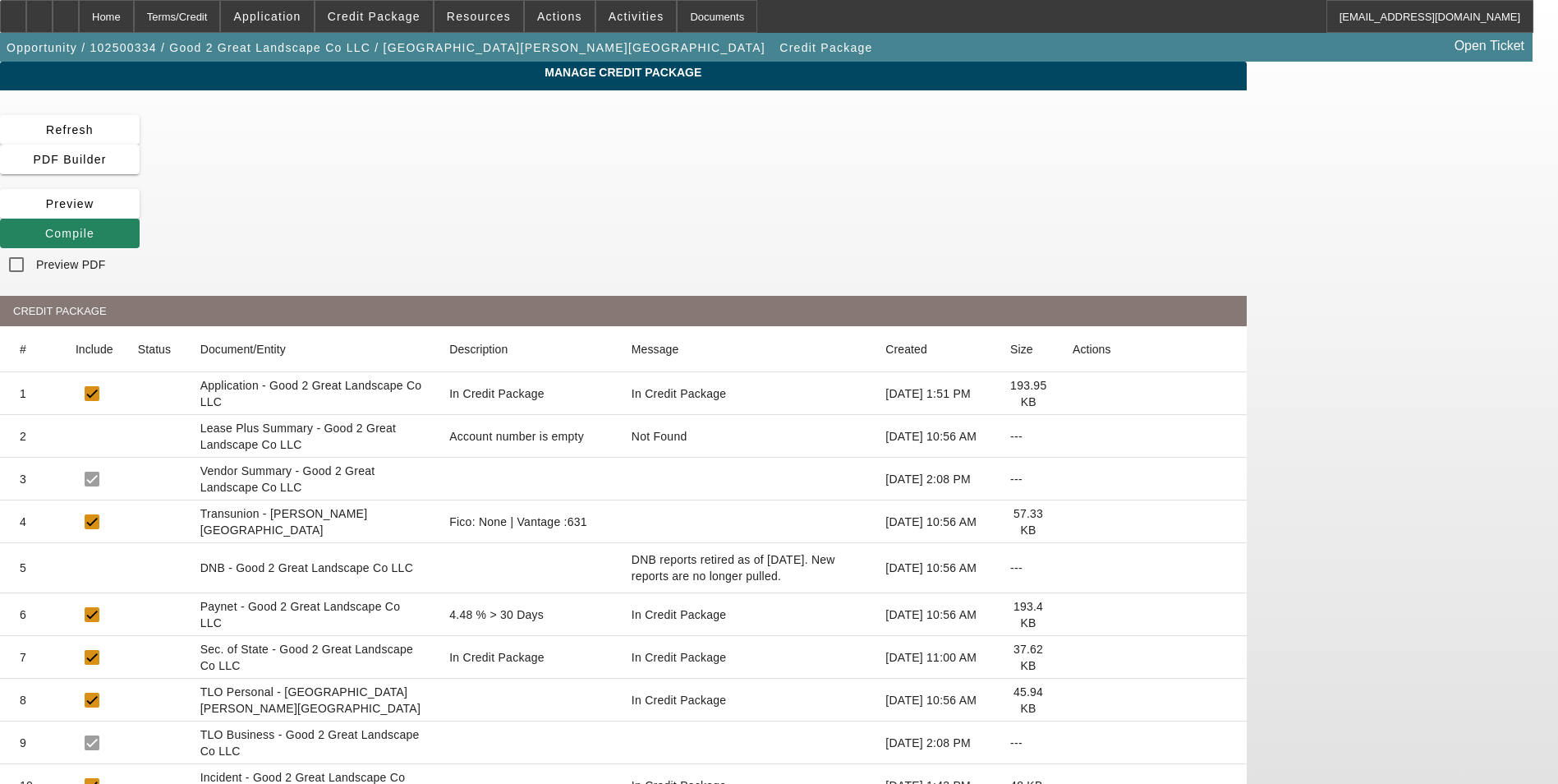
click at [1073, 521] on icon at bounding box center [1073, 521] width 0 height 0
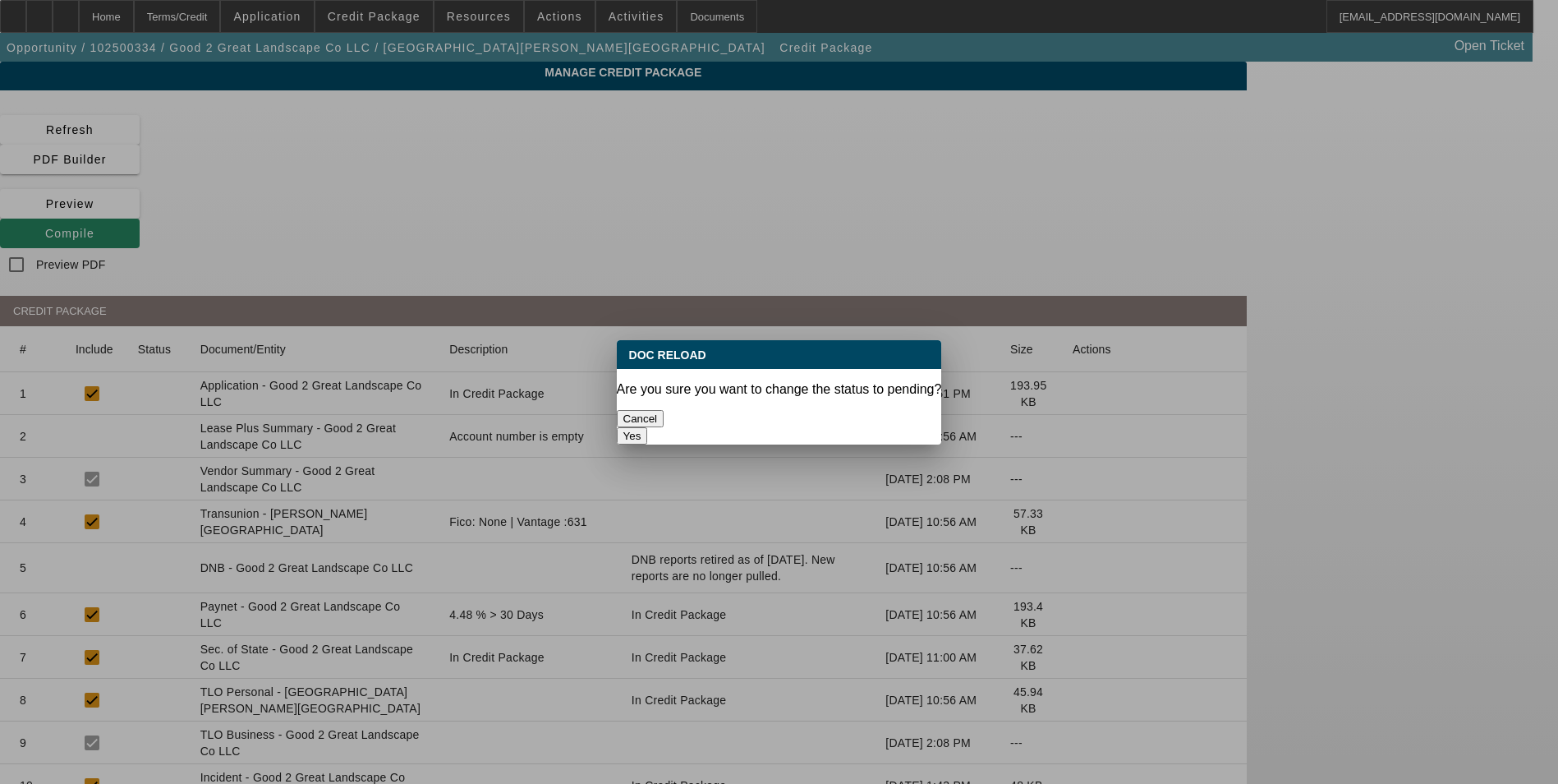
click at [648, 427] on button "Yes" at bounding box center [632, 436] width 31 height 17
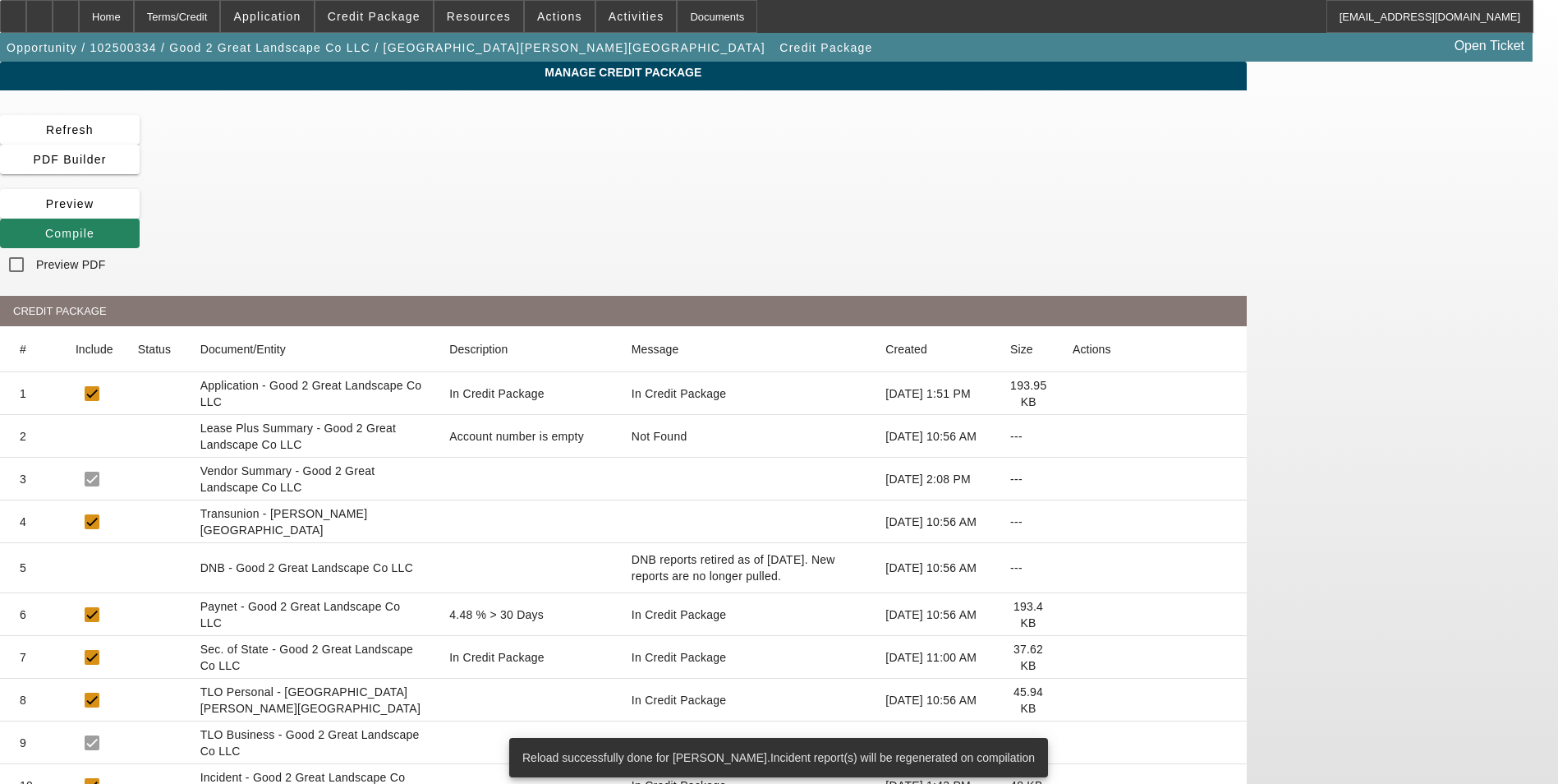
click at [95, 226] on span "Compile" at bounding box center [69, 233] width 49 height 14
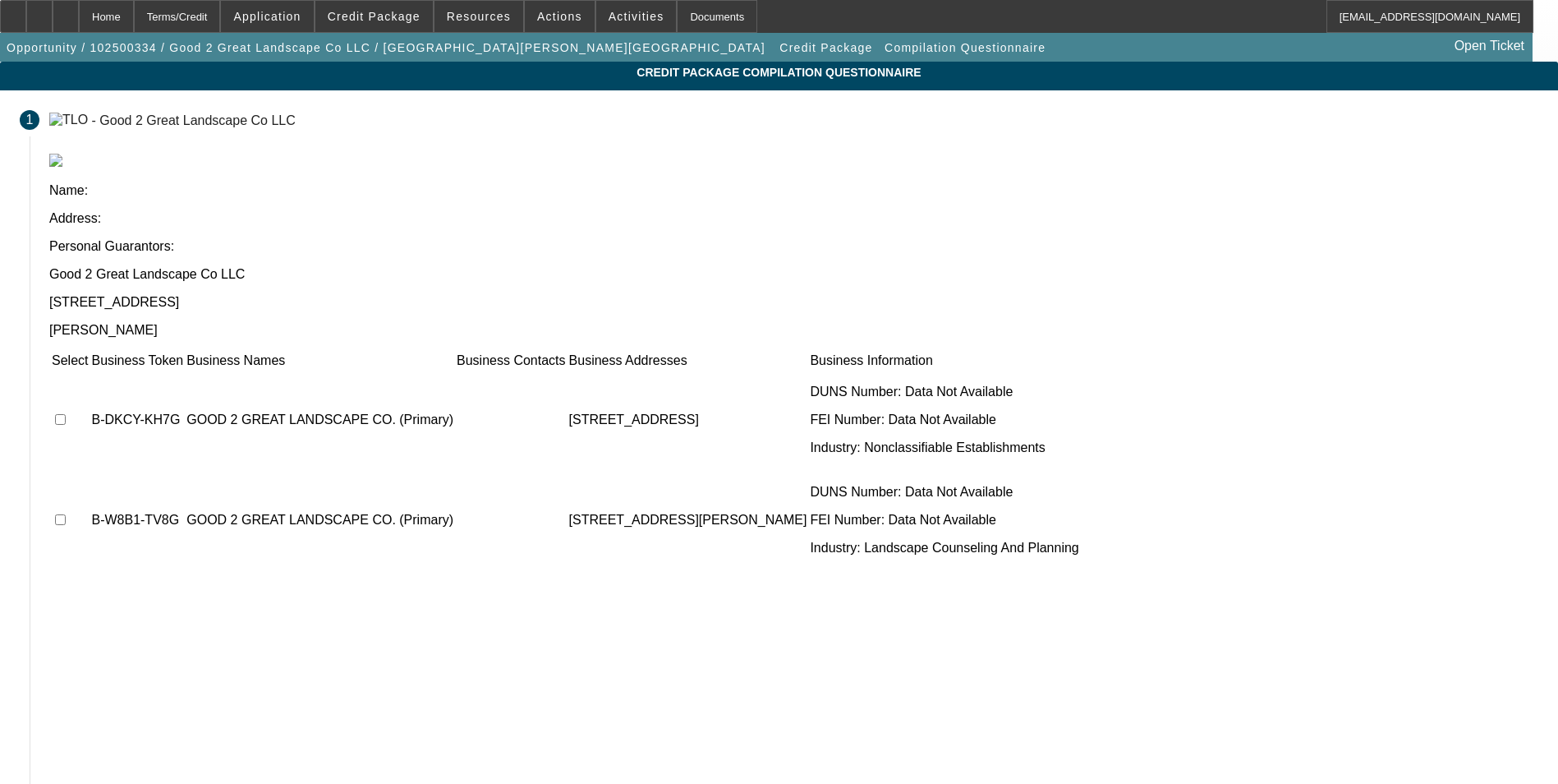
drag, startPoint x: 1191, startPoint y: 686, endPoint x: 1157, endPoint y: 658, distance: 44.0
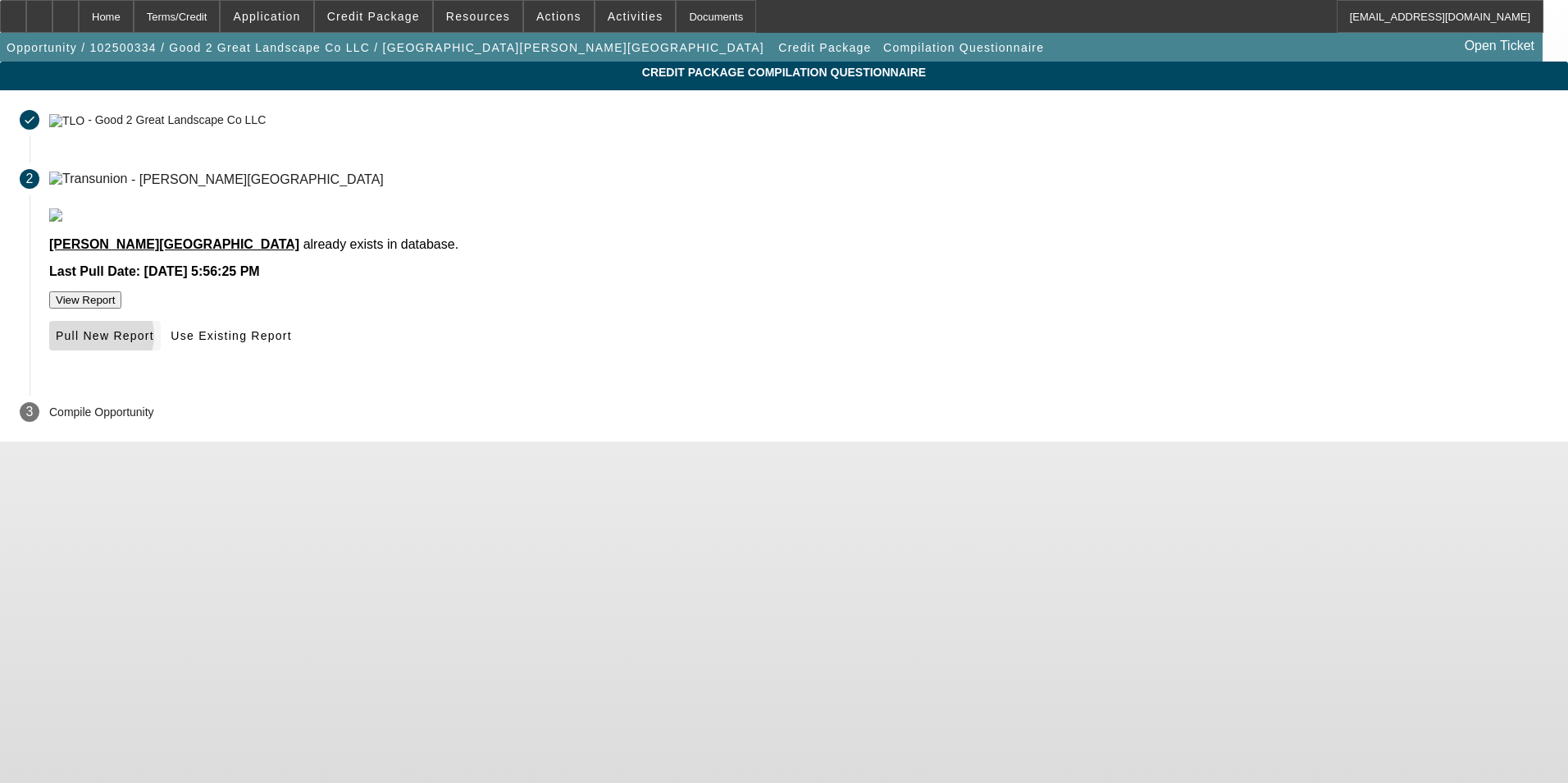
click at [154, 342] on span "Pull New Report" at bounding box center [105, 336] width 99 height 14
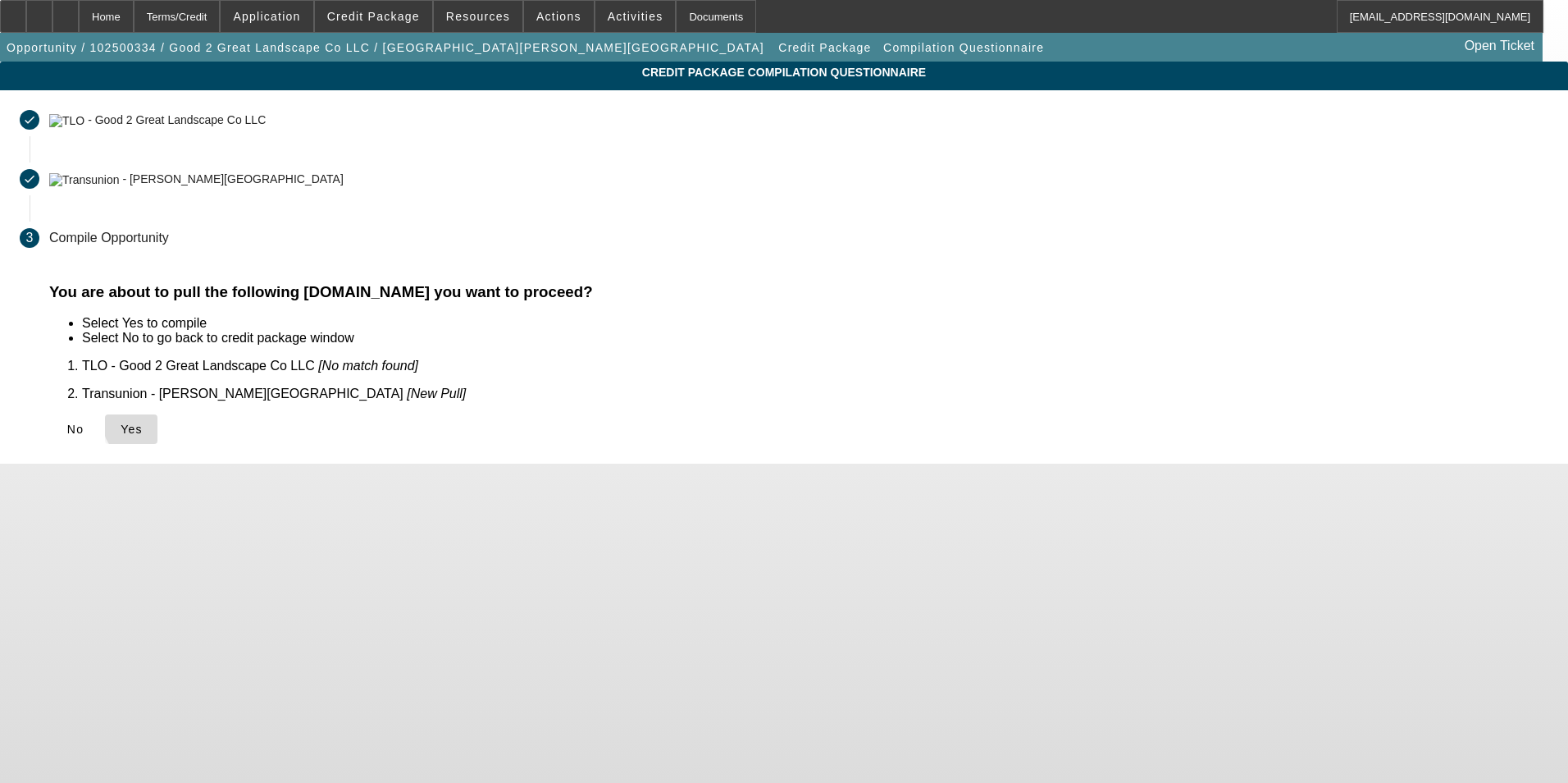
click at [143, 423] on span "Yes" at bounding box center [132, 429] width 22 height 14
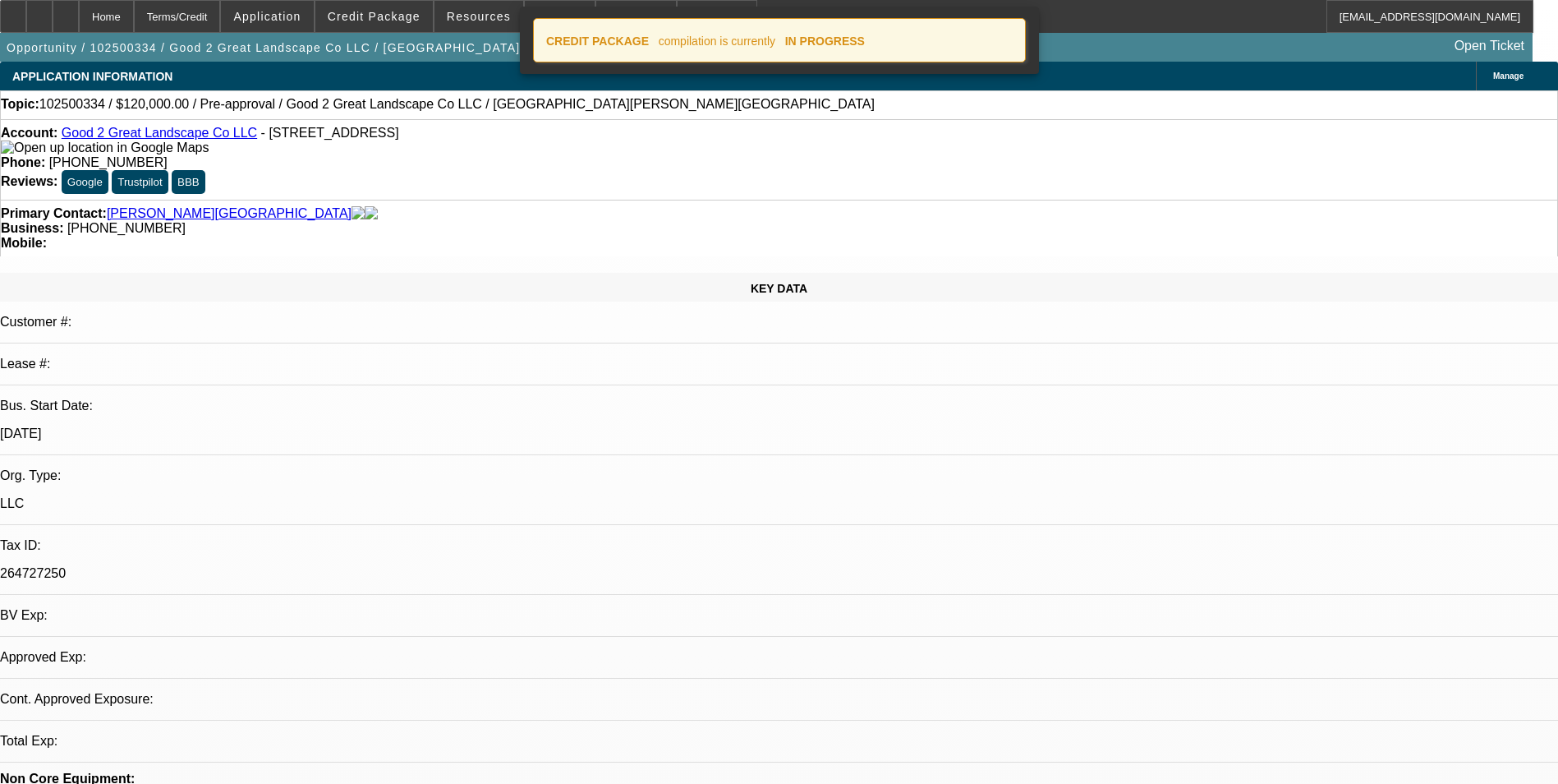
select select "0"
select select "2"
select select "0.1"
select select "4"
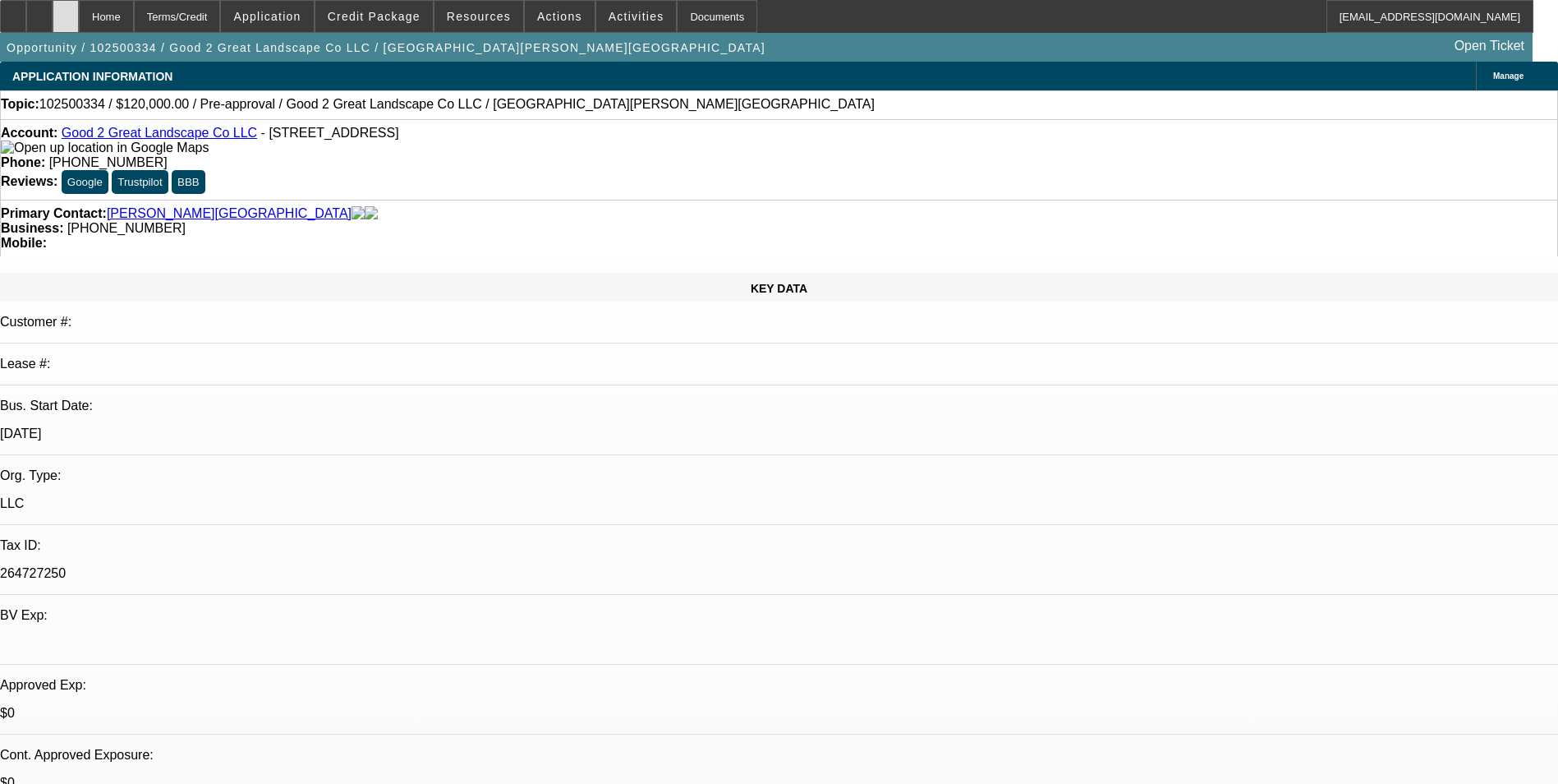
click at [79, 24] on div at bounding box center [65, 16] width 26 height 33
select select "0"
select select "2"
select select "0.1"
select select "1"
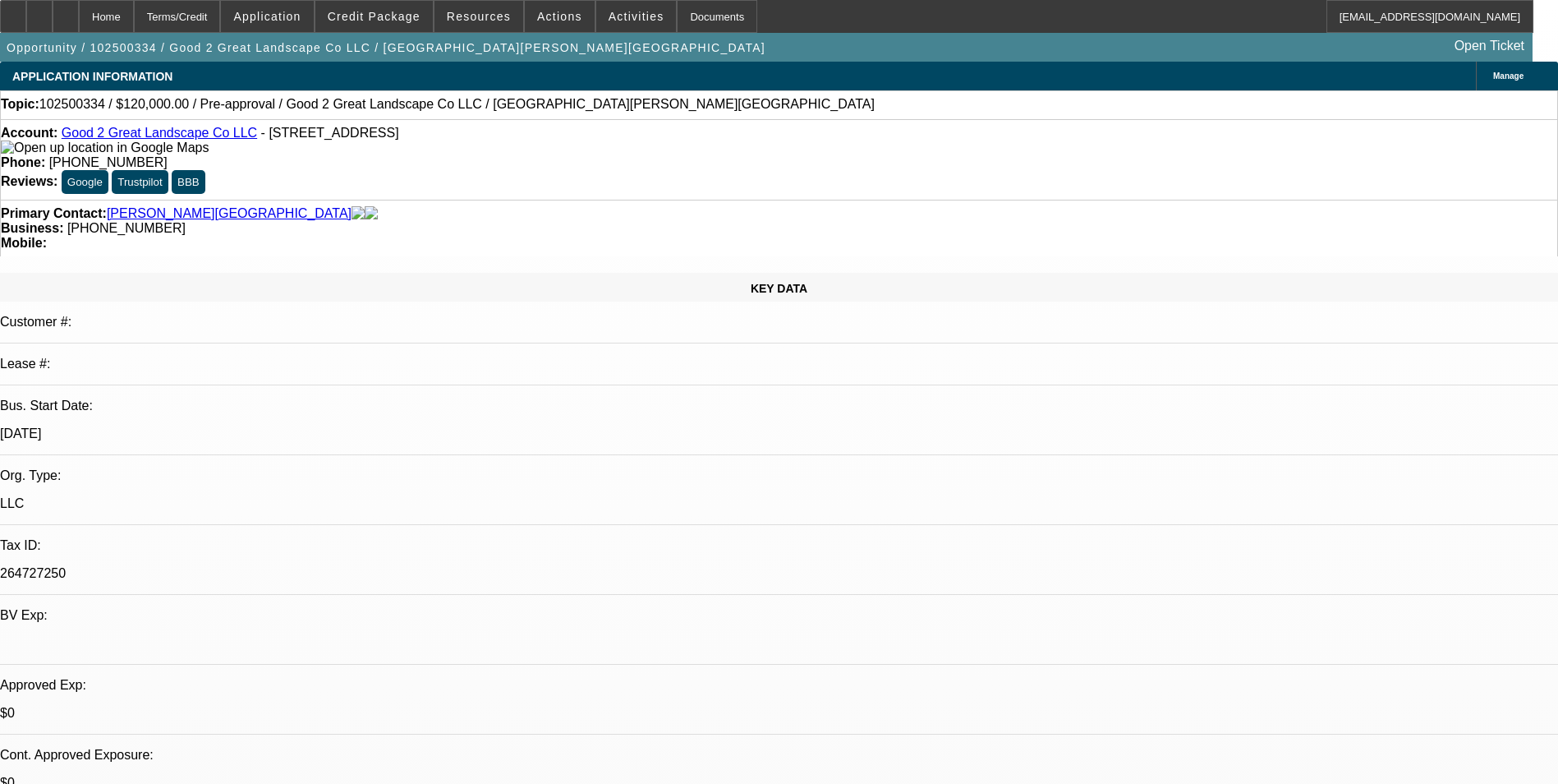
select select "2"
select select "4"
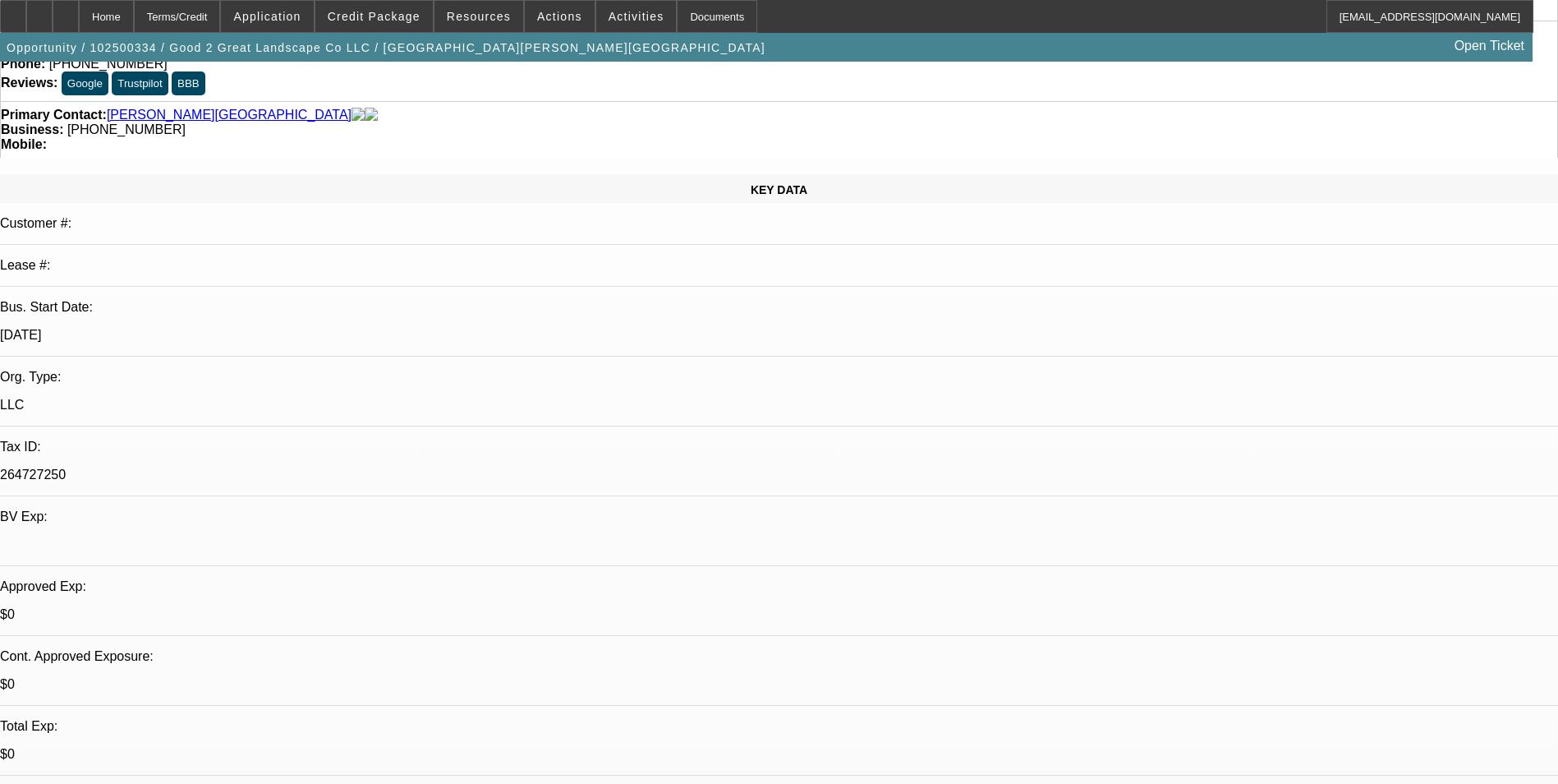
scroll to position [247, 0]
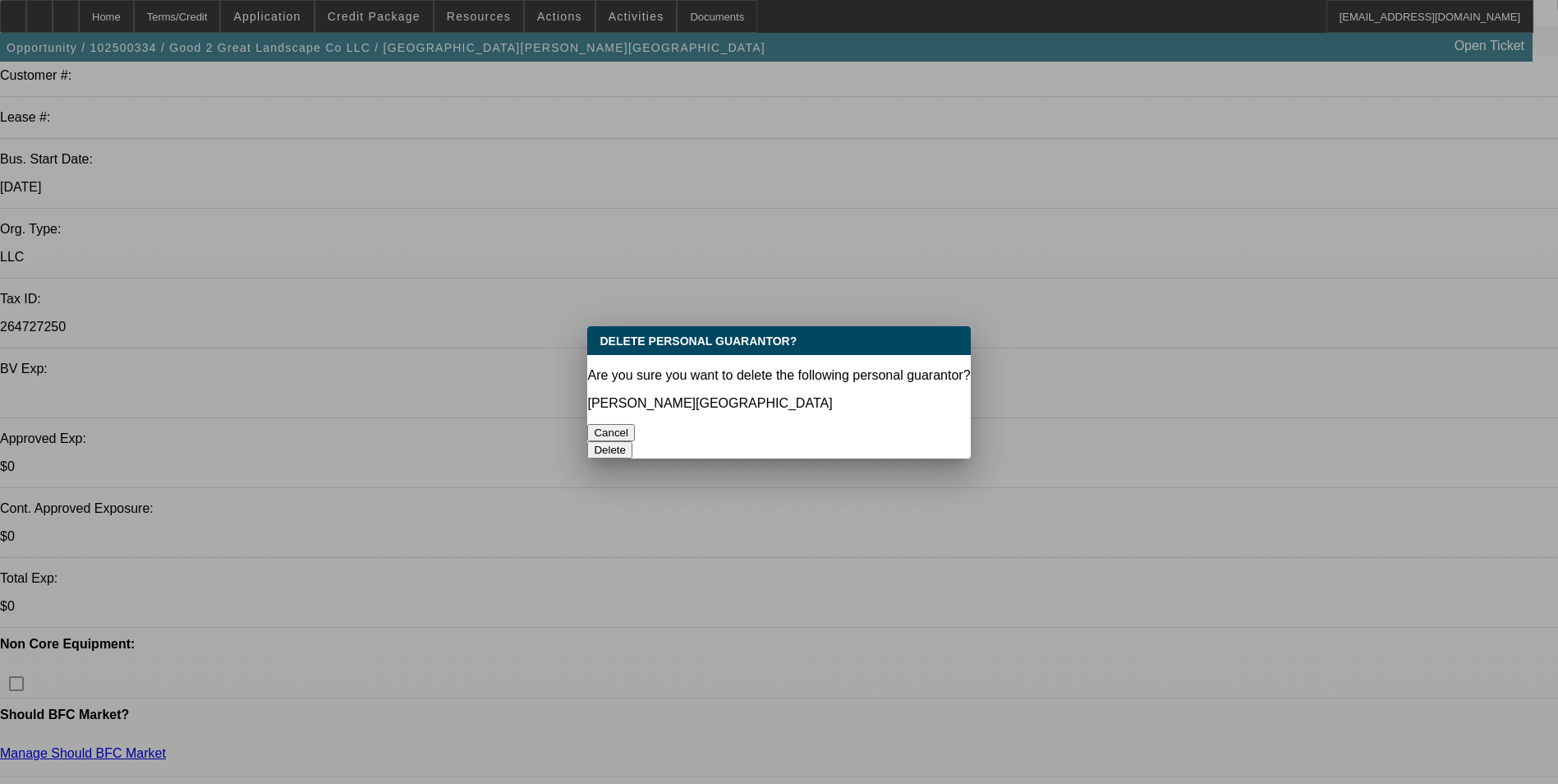
scroll to position [0, 0]
click at [633, 441] on button "Delete" at bounding box center [609, 449] width 45 height 17
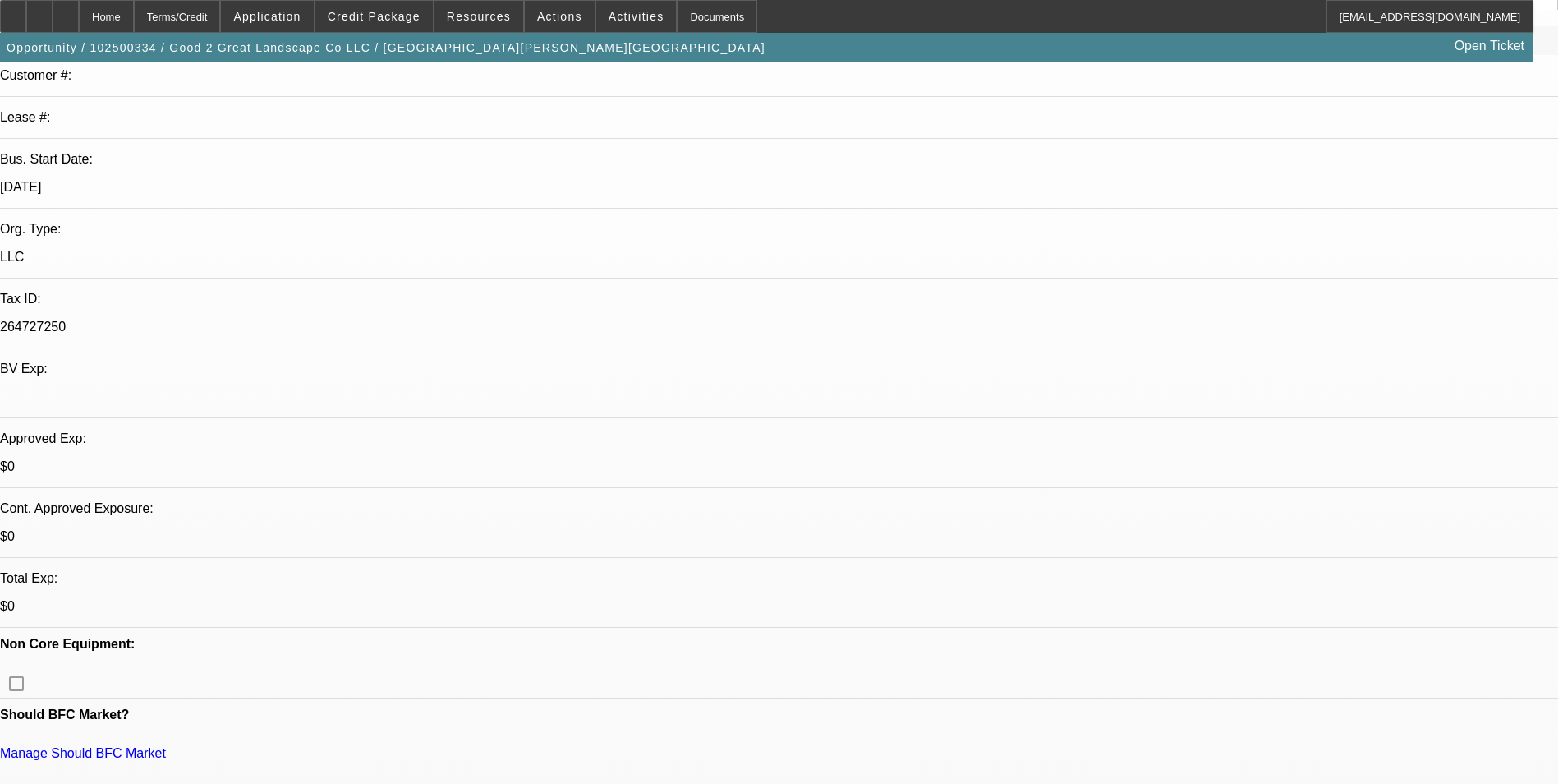
scroll to position [247, 0]
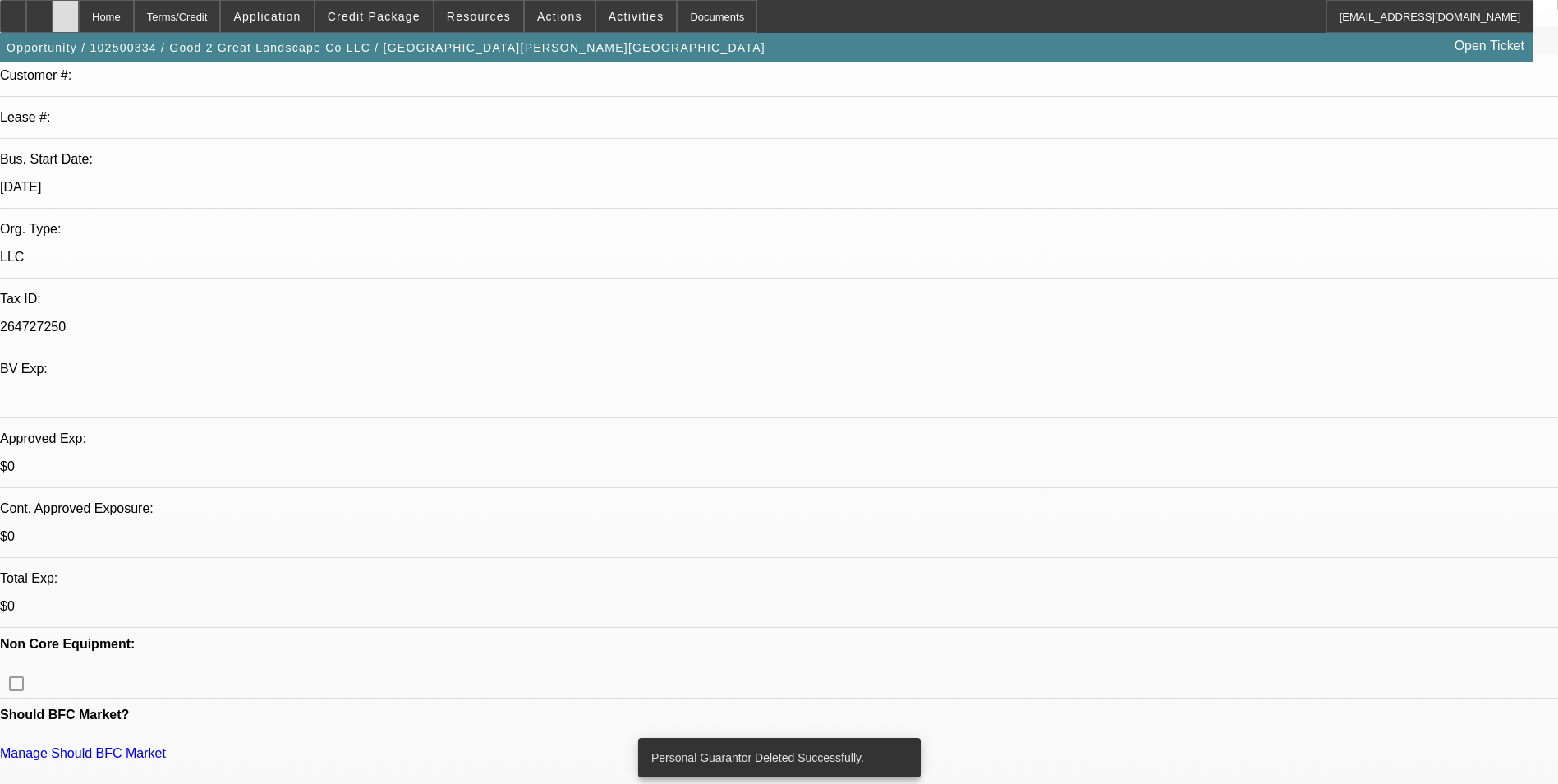
click at [66, 11] on icon at bounding box center [66, 11] width 0 height 0
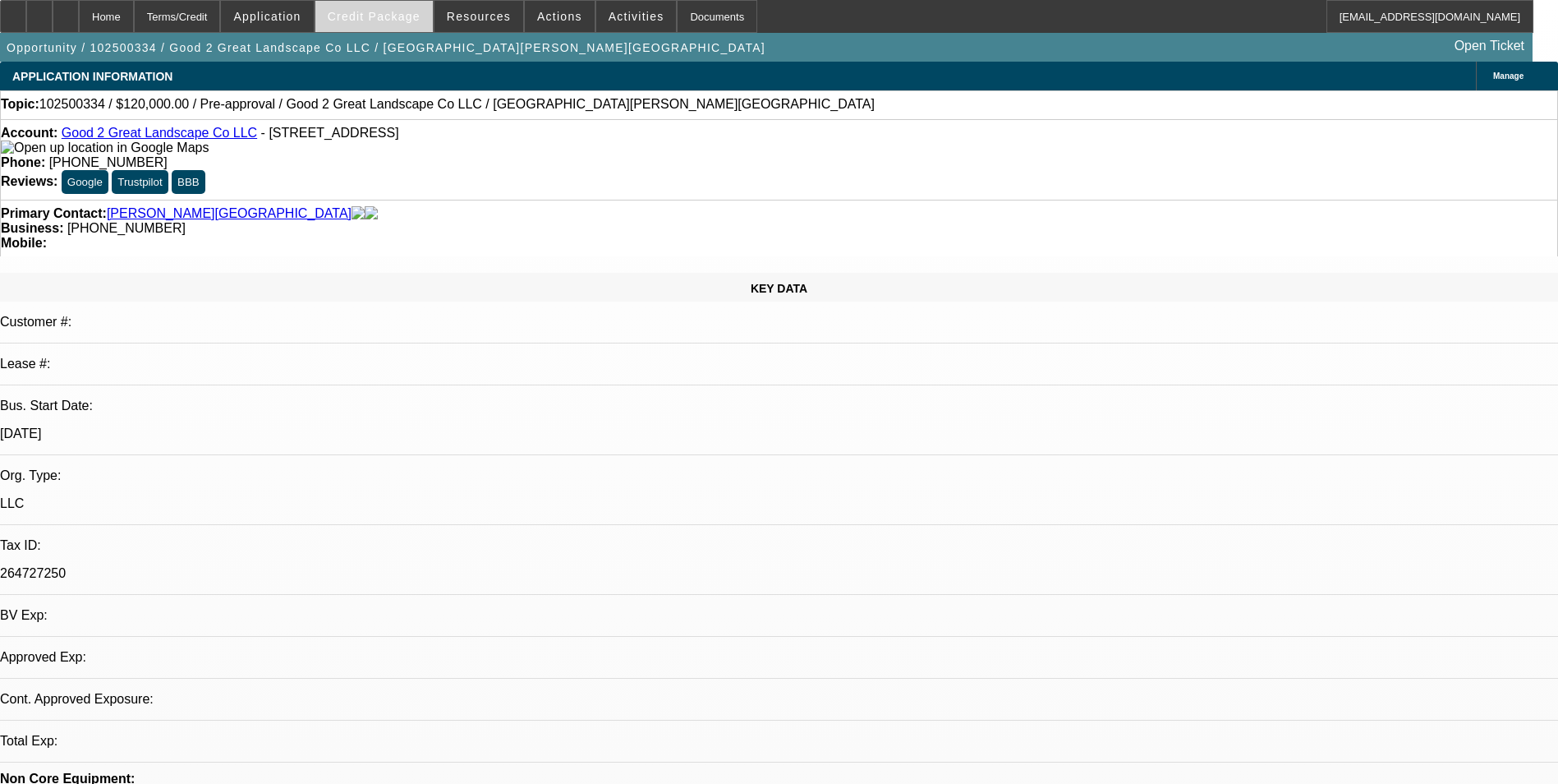
select select "0"
select select "2"
select select "0.1"
select select "1"
select select "2"
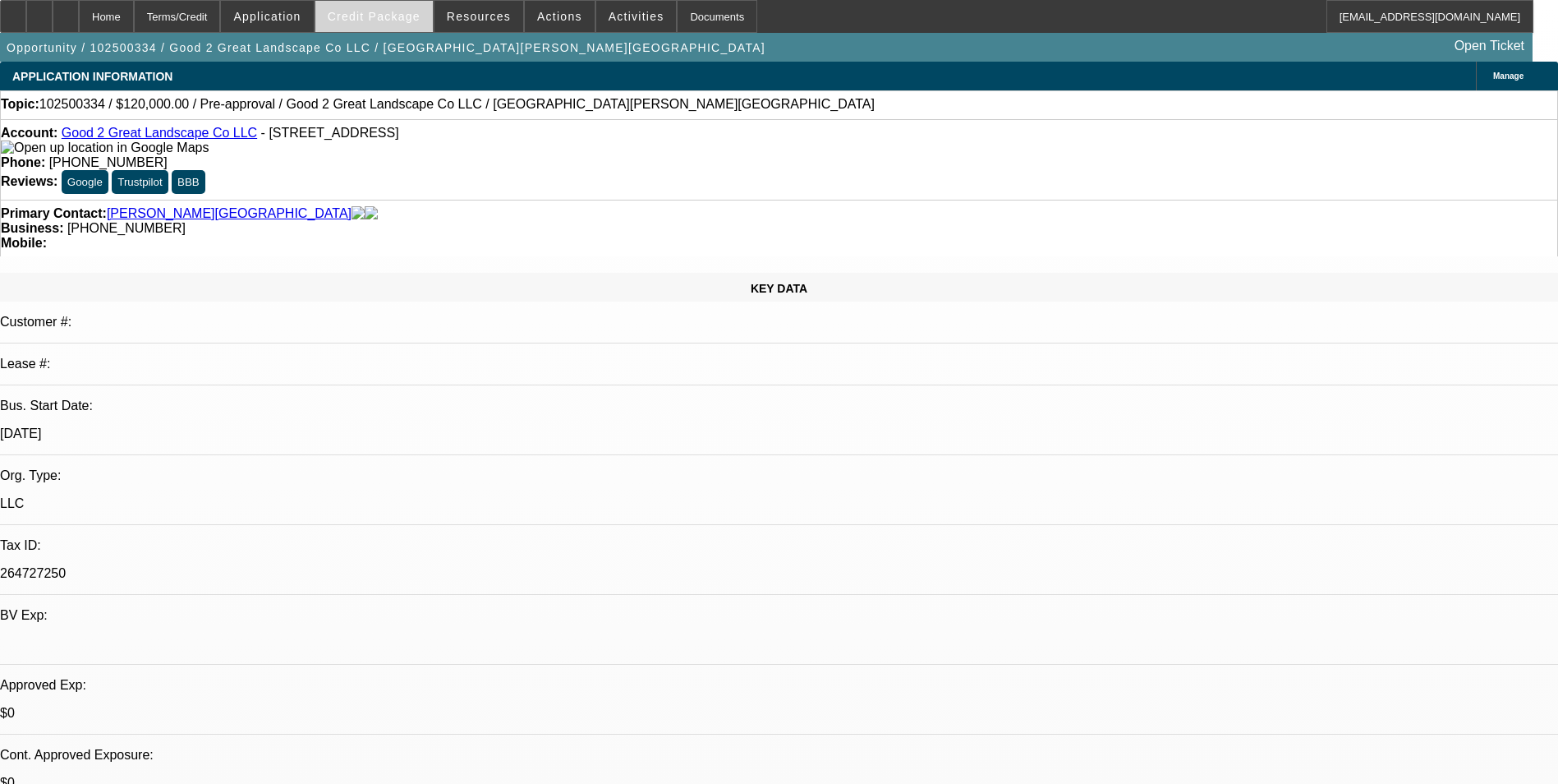
select select "4"
click at [401, 20] on span "Credit Package" at bounding box center [374, 17] width 93 height 14
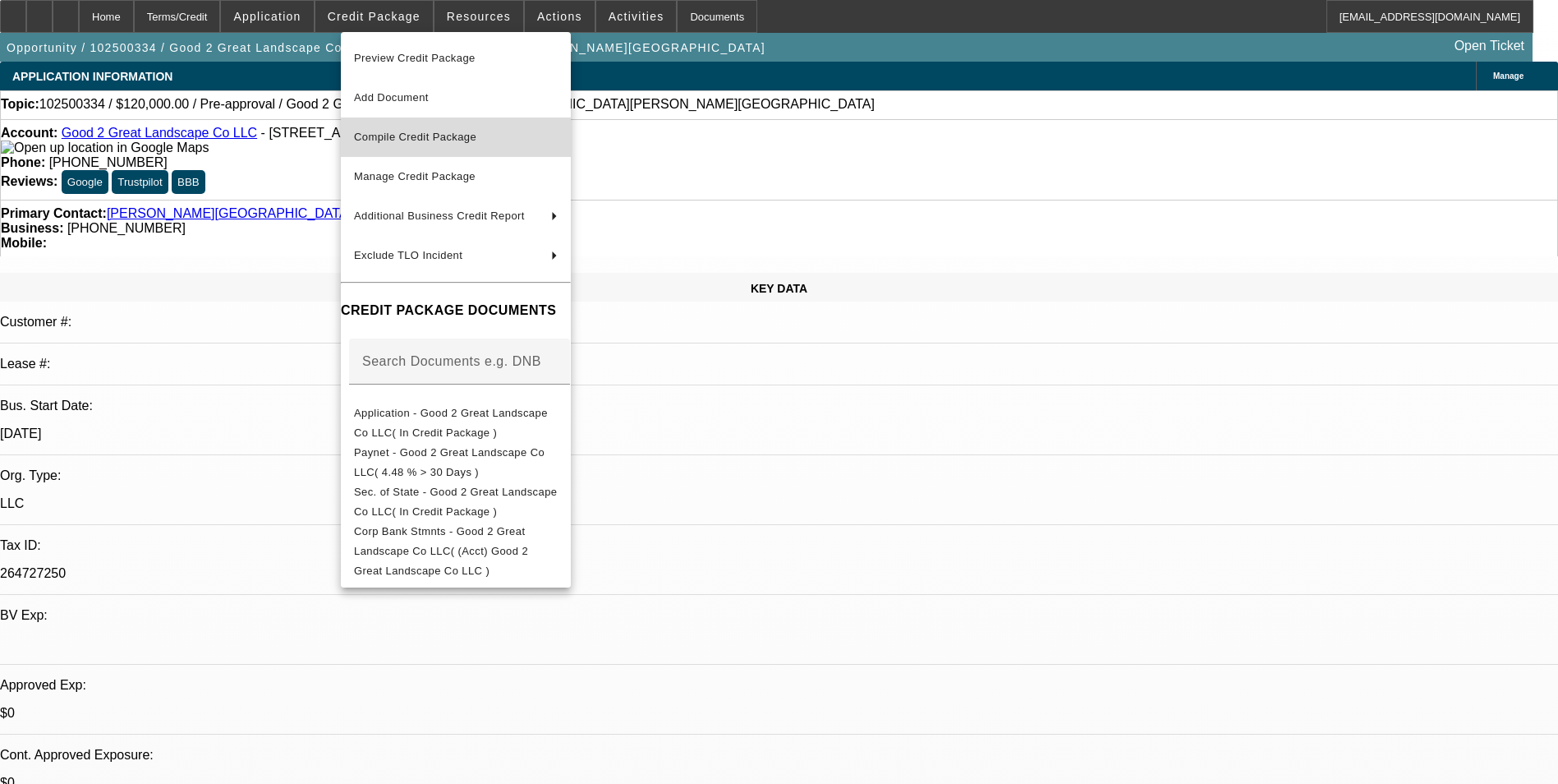
click at [424, 143] on span "Compile Credit Package" at bounding box center [455, 137] width 204 height 19
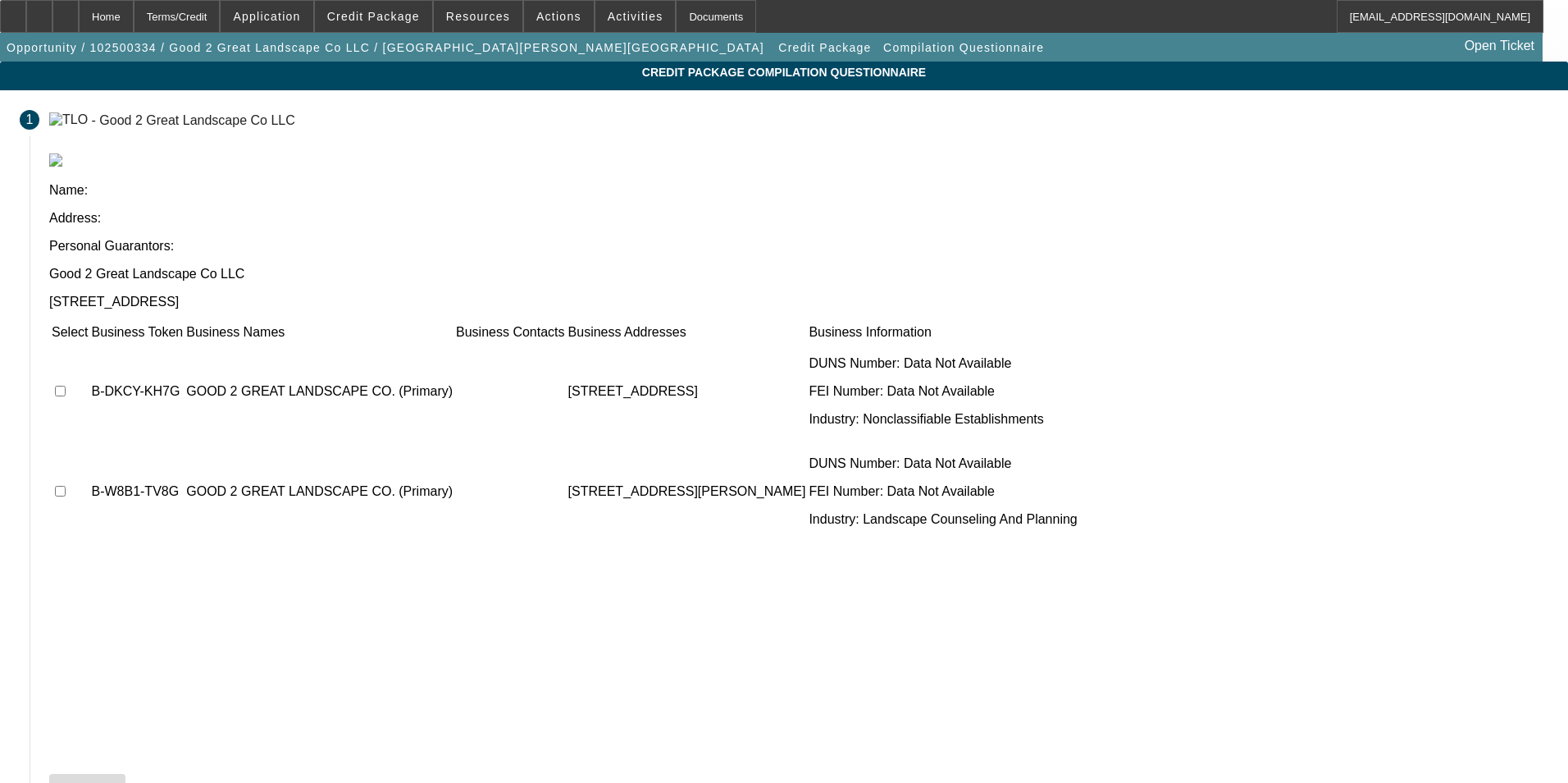
click at [56, 782] on icon at bounding box center [56, 789] width 0 height 14
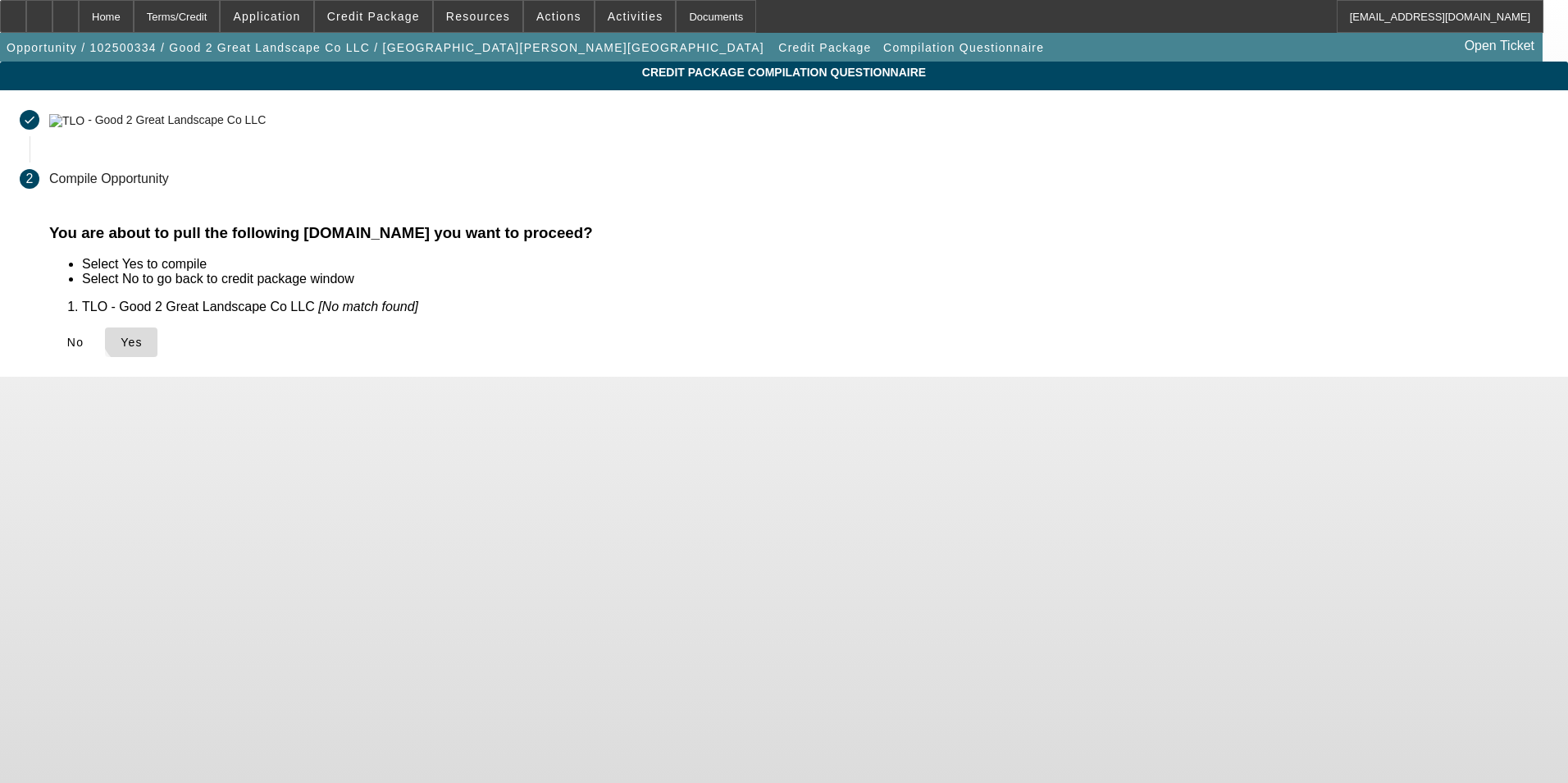
click at [143, 336] on span "Yes" at bounding box center [132, 343] width 22 height 14
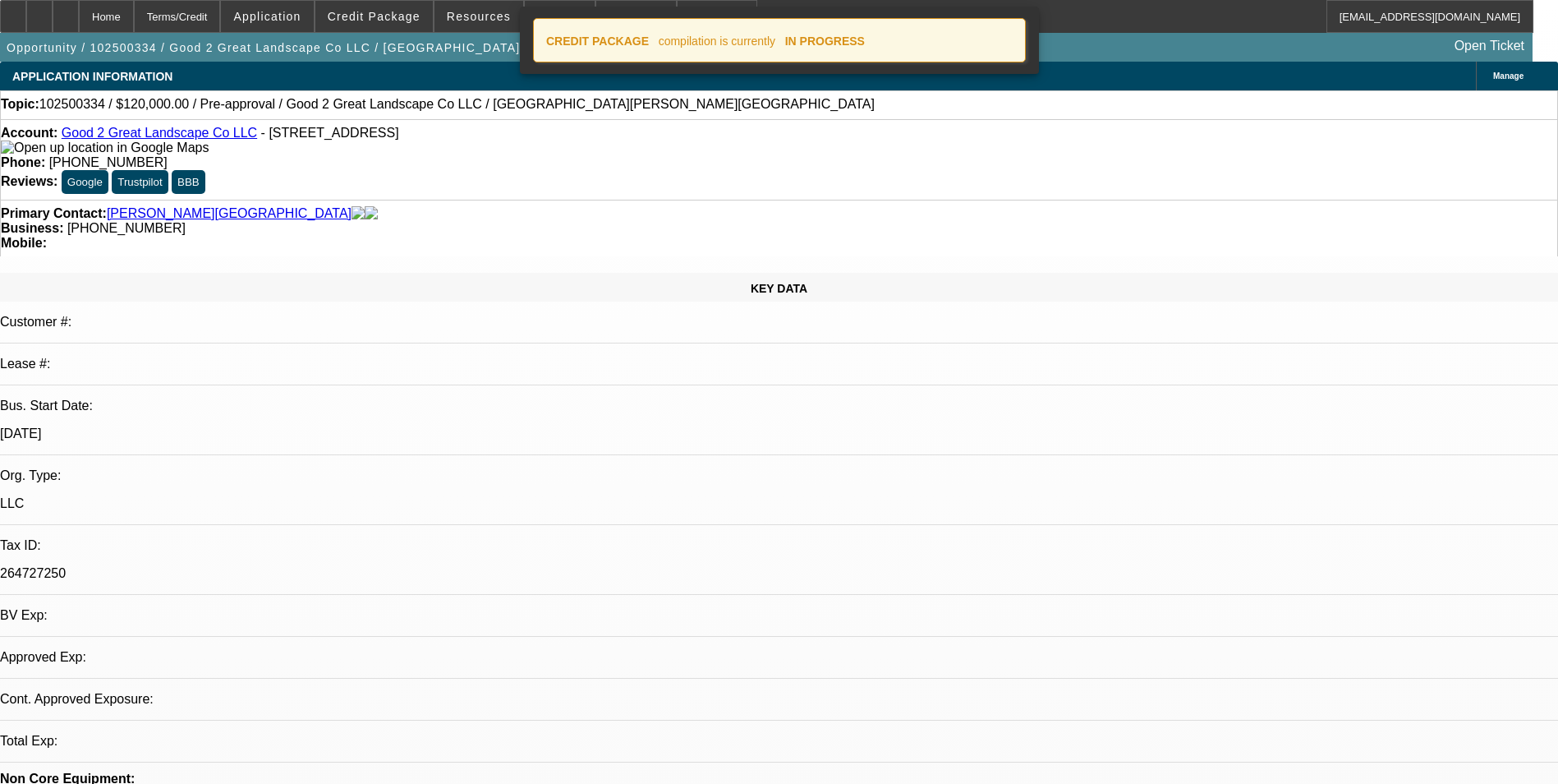
select select "0"
select select "2"
select select "0.1"
select select "4"
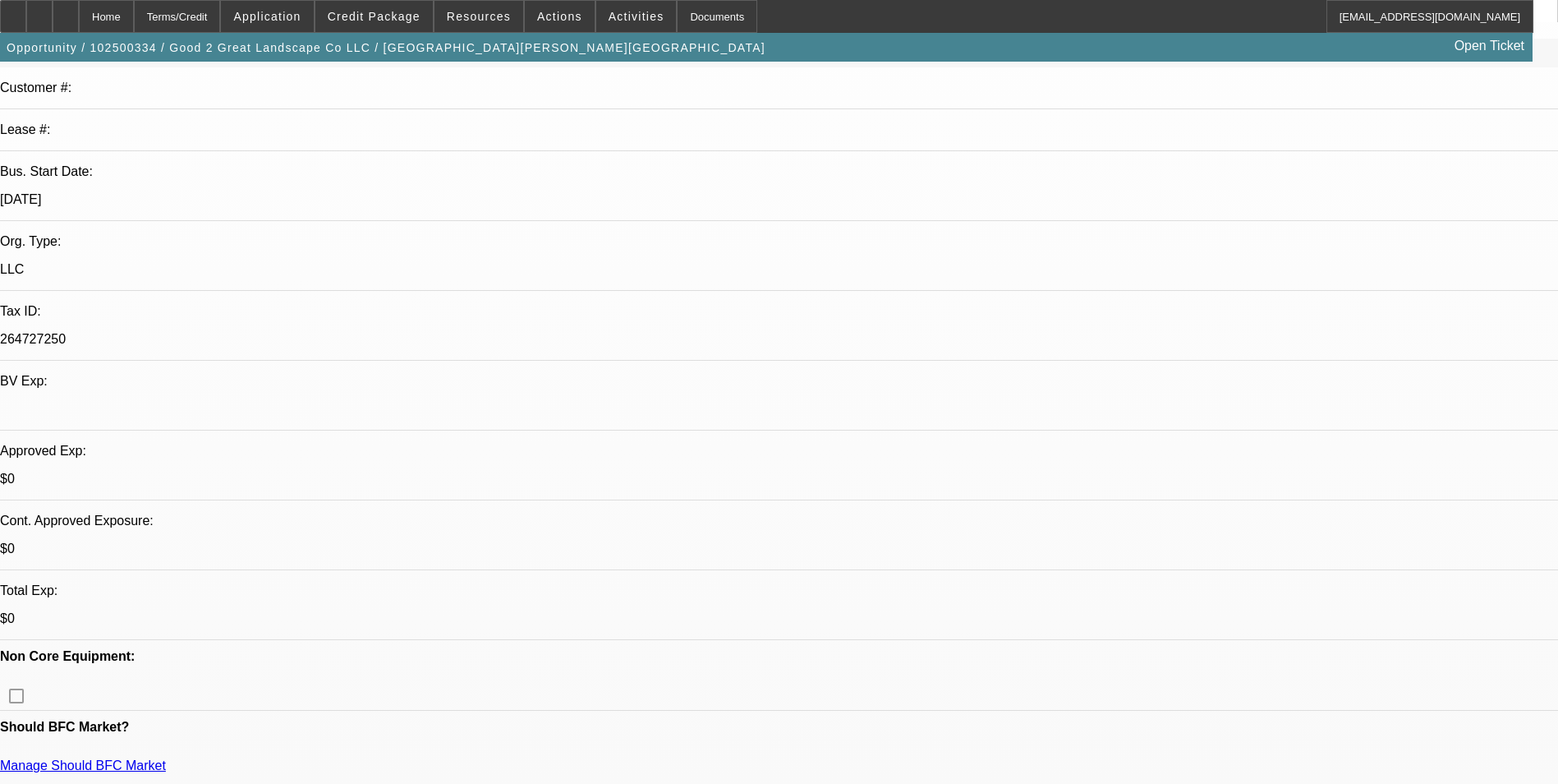
scroll to position [247, 0]
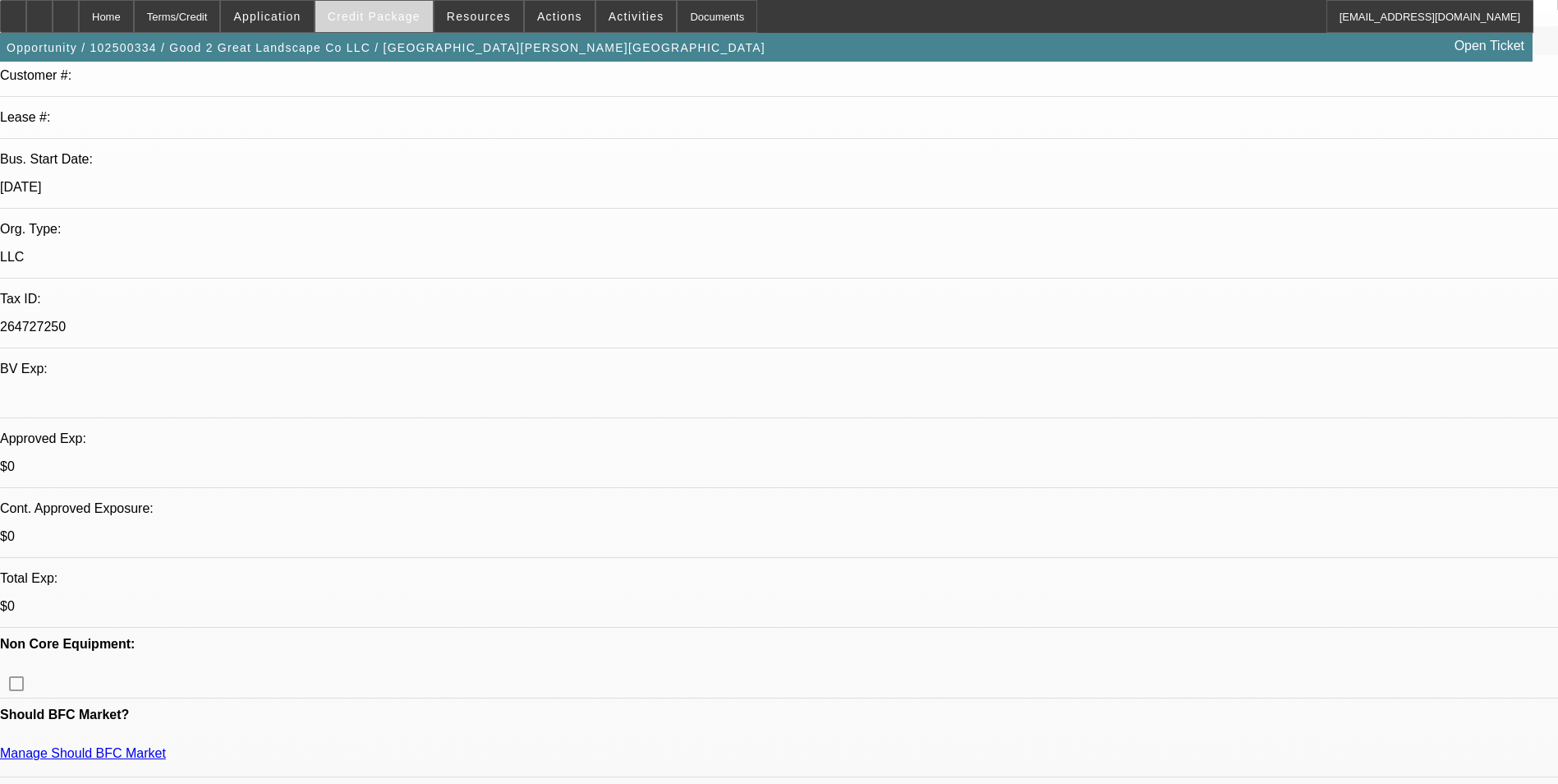
click at [400, 13] on span "Credit Package" at bounding box center [374, 17] width 93 height 14
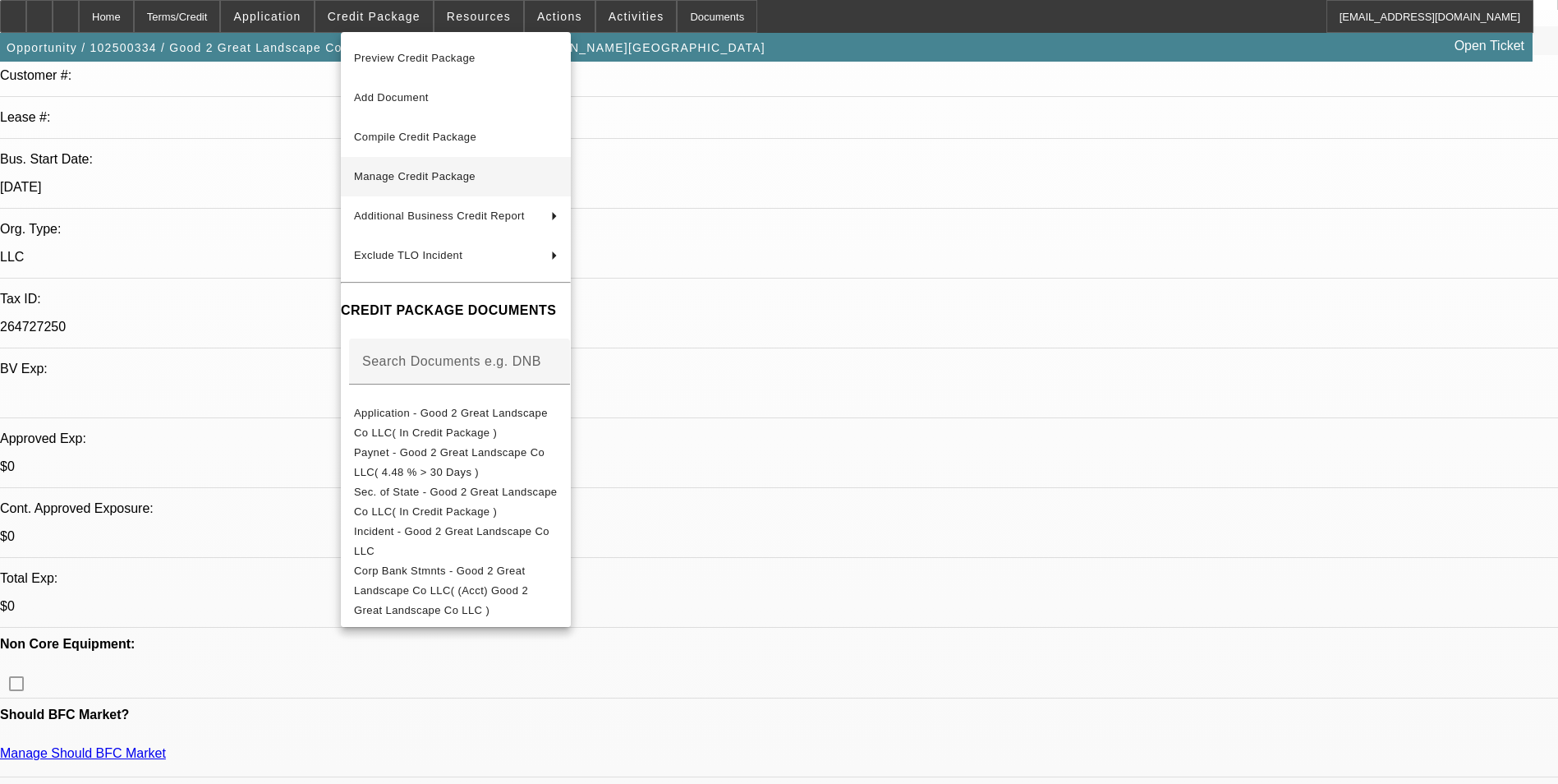
click at [422, 179] on span "Manage Credit Package" at bounding box center [415, 176] width 122 height 13
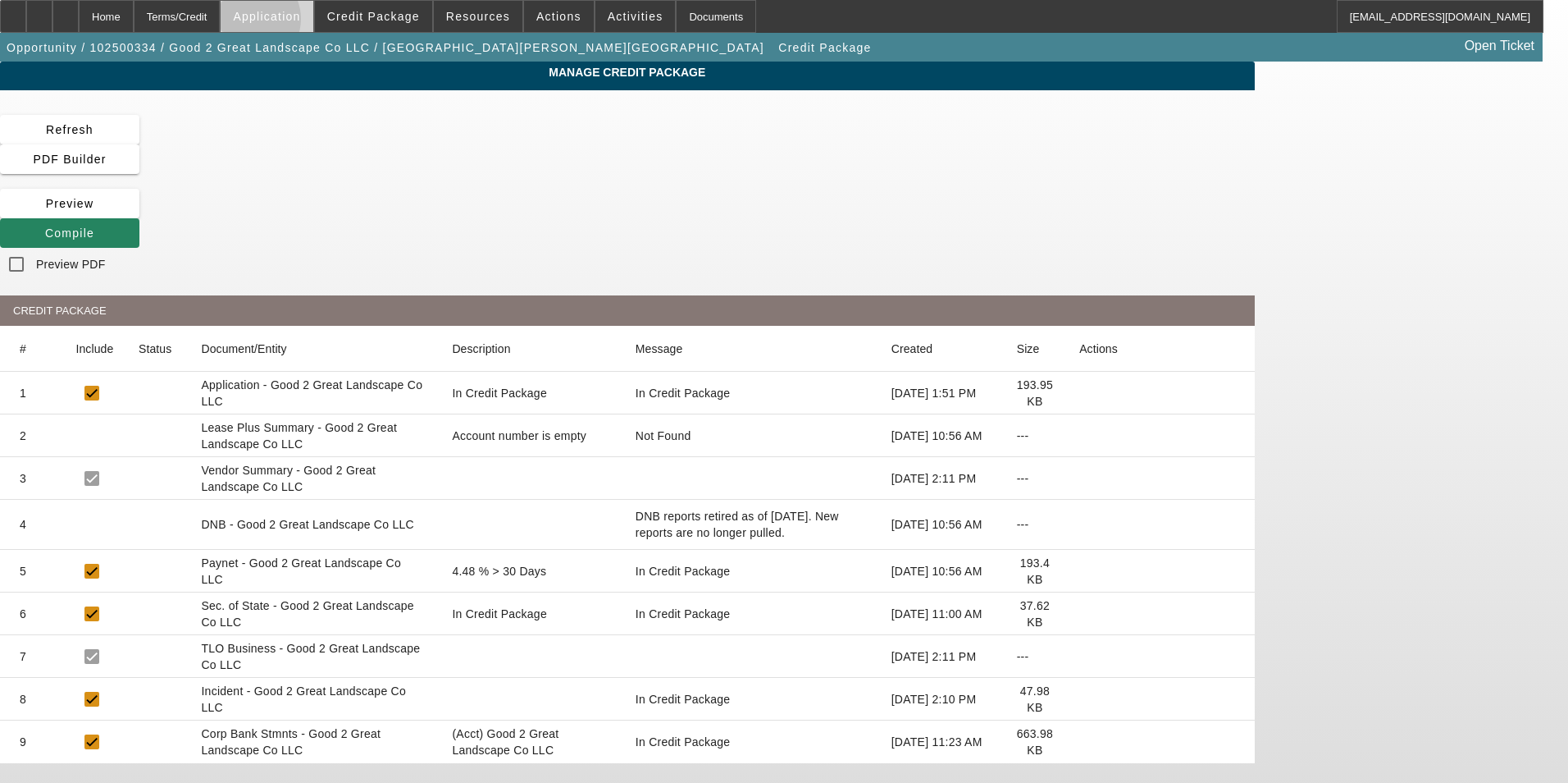
click at [289, 23] on span at bounding box center [267, 16] width 92 height 40
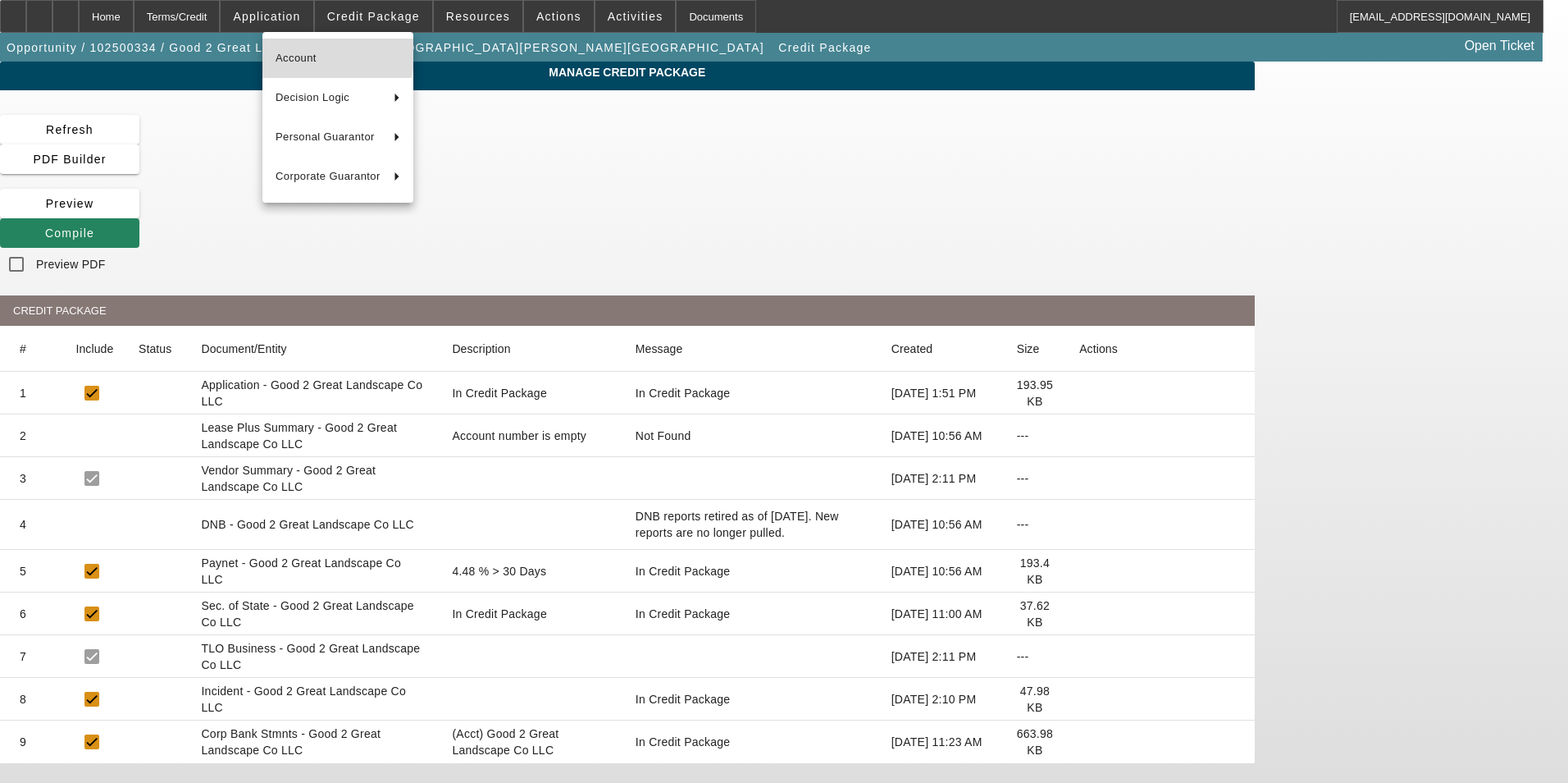
click at [304, 46] on button "Account" at bounding box center [337, 58] width 151 height 40
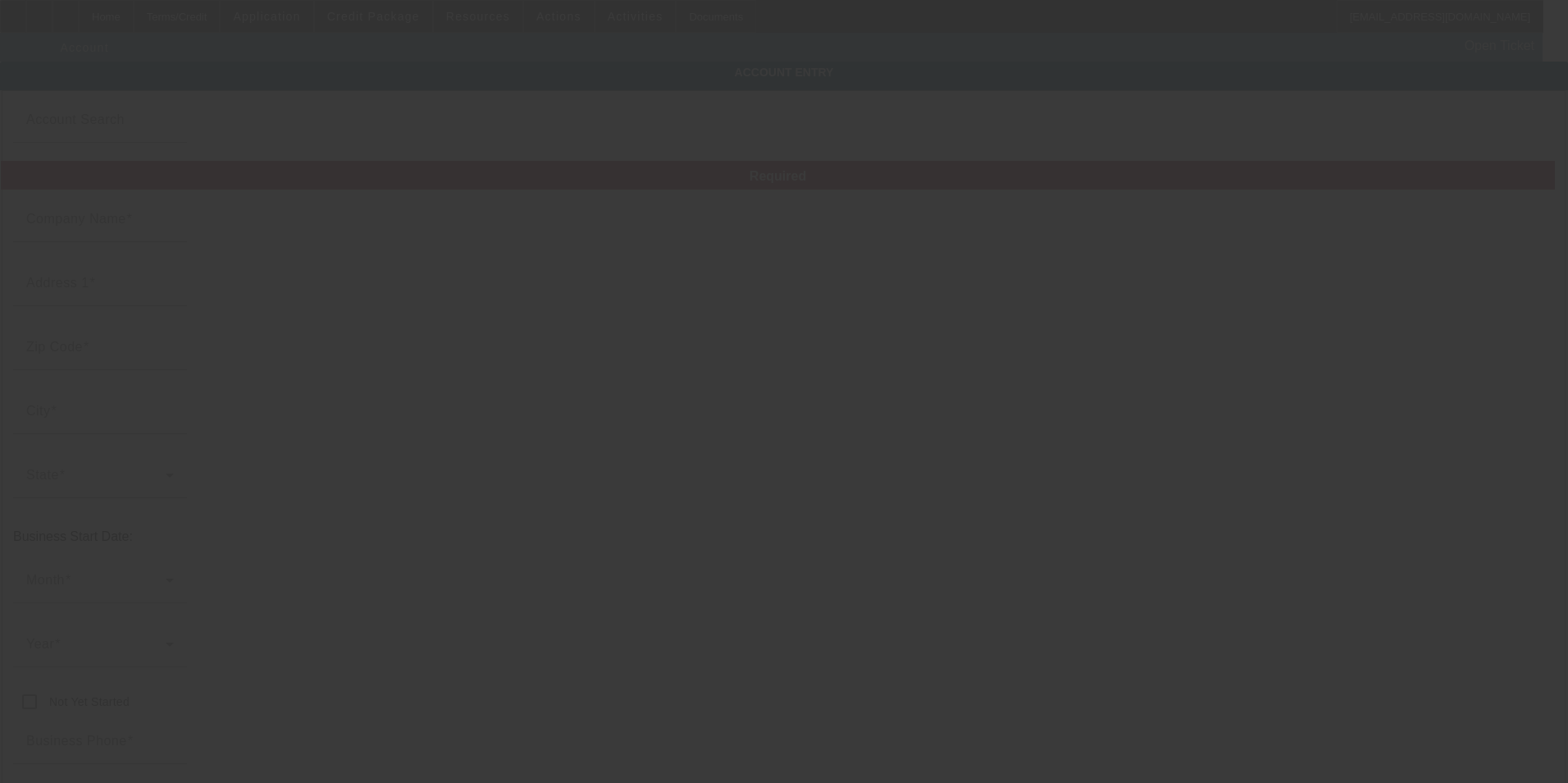
type input "Good 2 Great Landscape Co LLC"
type input "148 Pioneer Road"
type input "16033"
type input "Evans City"
type input "[PHONE_NUMBER]"
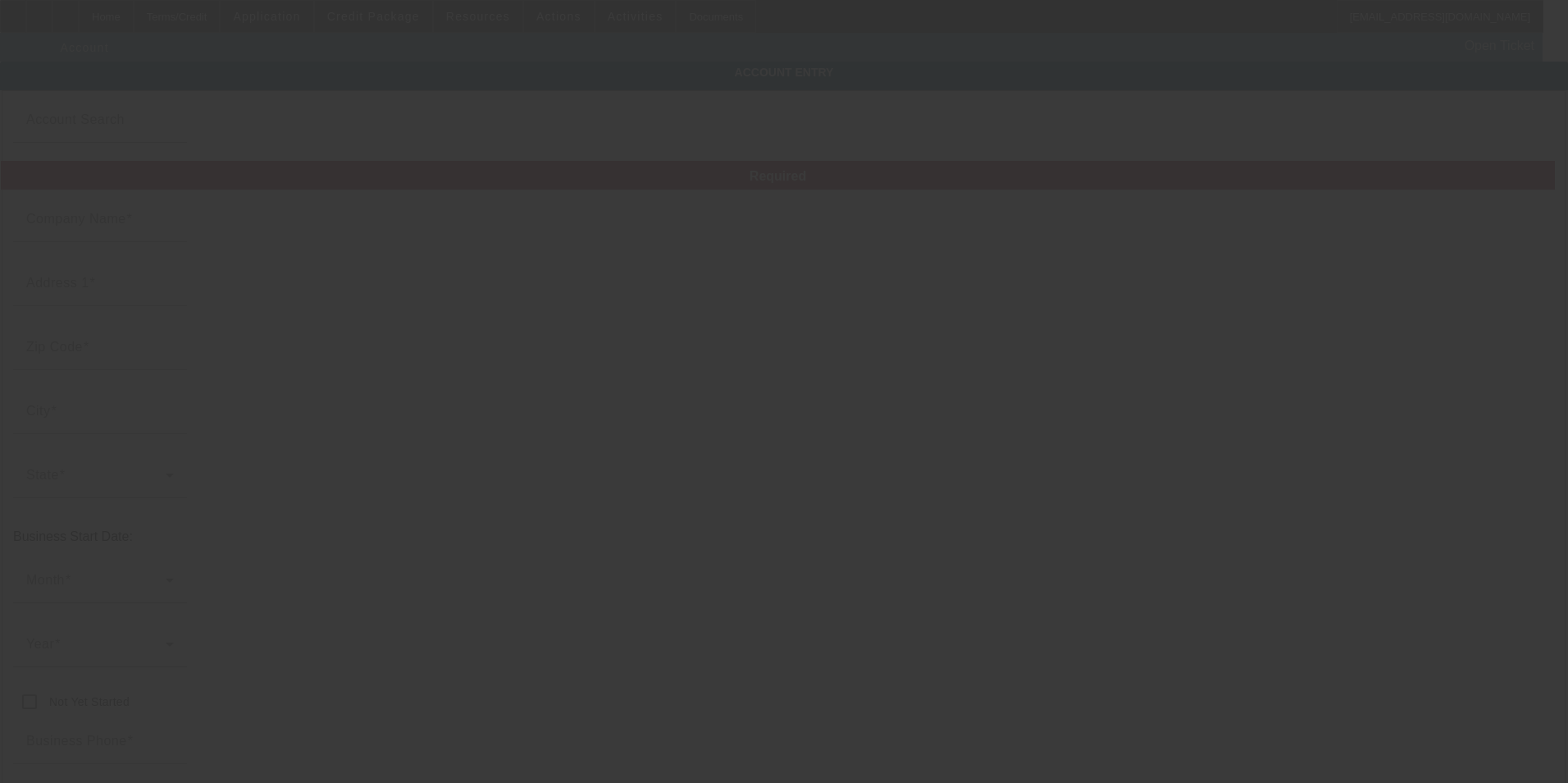
type input "[EMAIL_ADDRESS][DOMAIN_NAME]"
type input "264727250"
type input "g2glandscape.com"
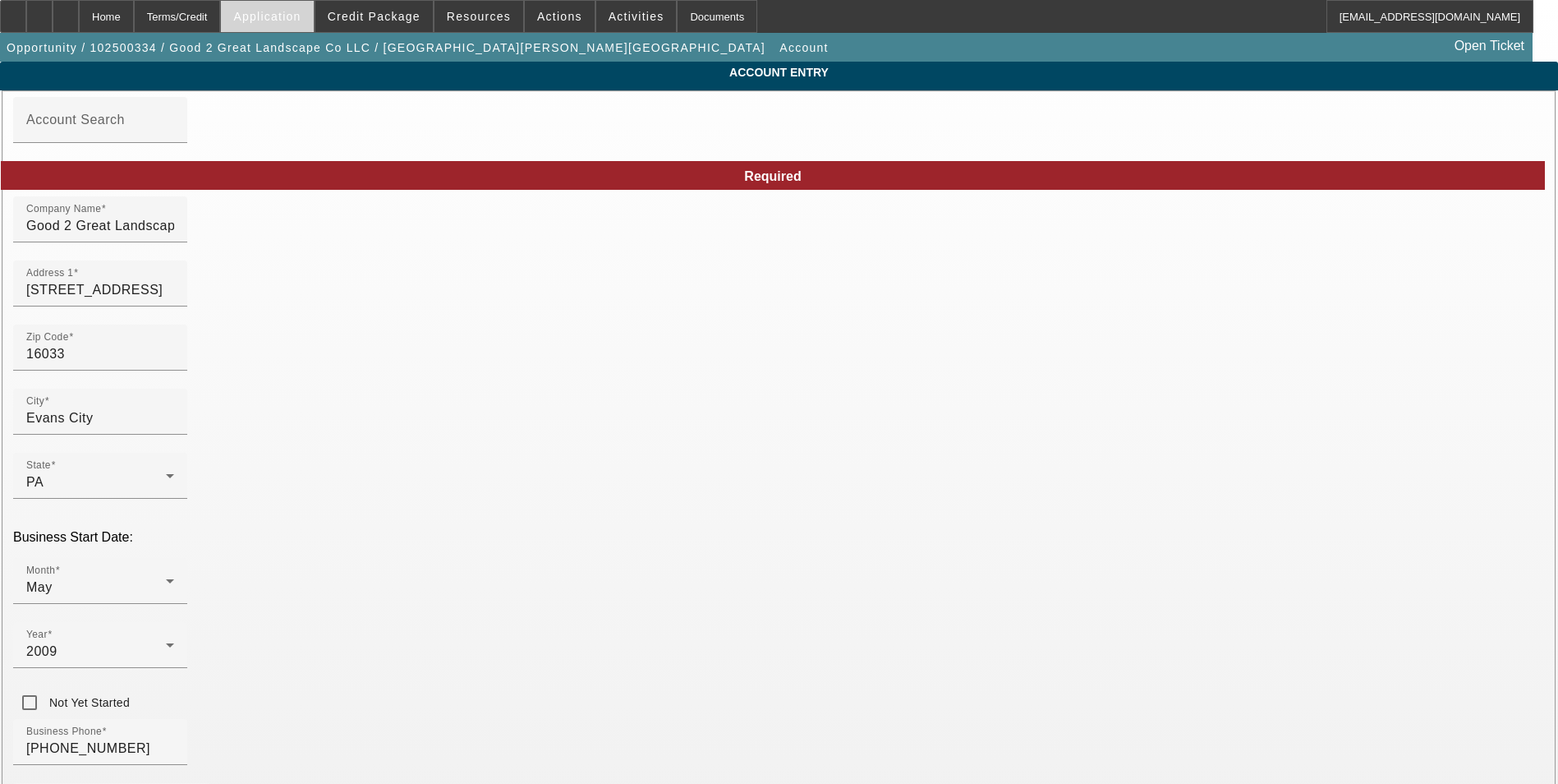
click at [313, 29] on span at bounding box center [267, 16] width 92 height 40
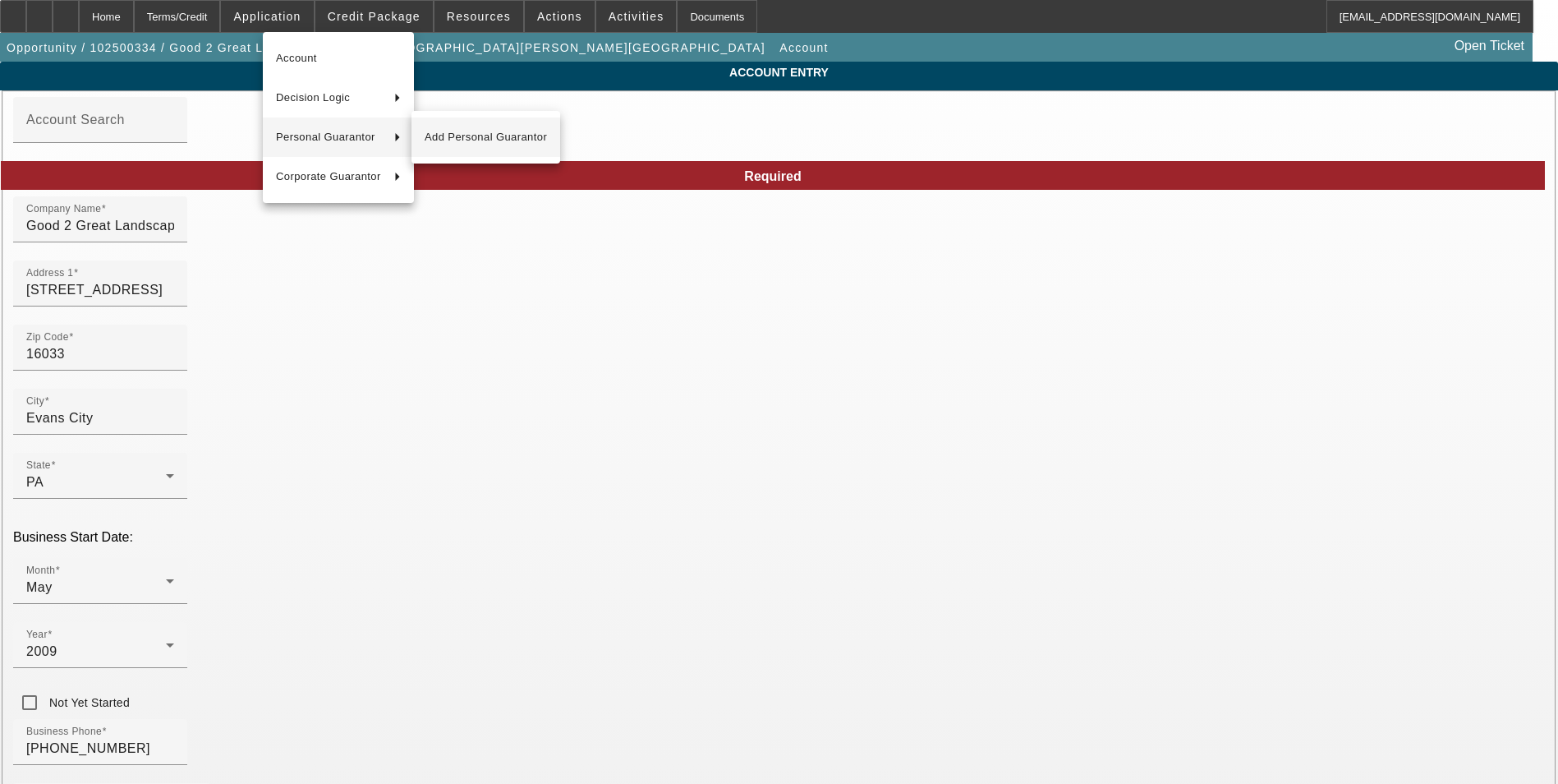
click at [481, 133] on span "Add Personal Guarantor" at bounding box center [486, 137] width 123 height 19
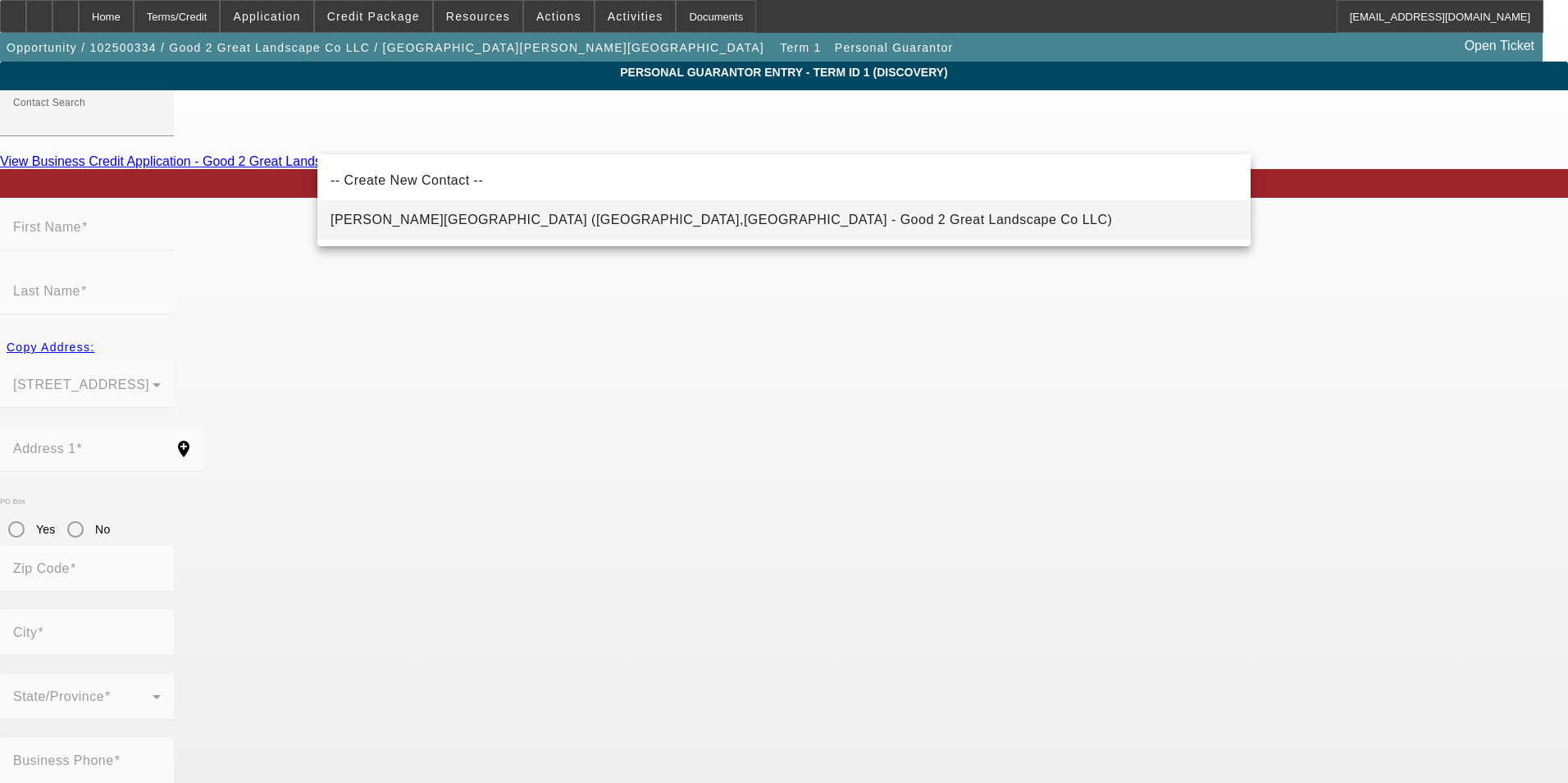
click at [511, 216] on span "[PERSON_NAME][GEOGRAPHIC_DATA] ([GEOGRAPHIC_DATA],[GEOGRAPHIC_DATA] - Good 2 Gr…" at bounding box center [721, 219] width 782 height 14
type input "[PERSON_NAME][GEOGRAPHIC_DATA] ([GEOGRAPHIC_DATA],[GEOGRAPHIC_DATA] - Good 2 Gr…"
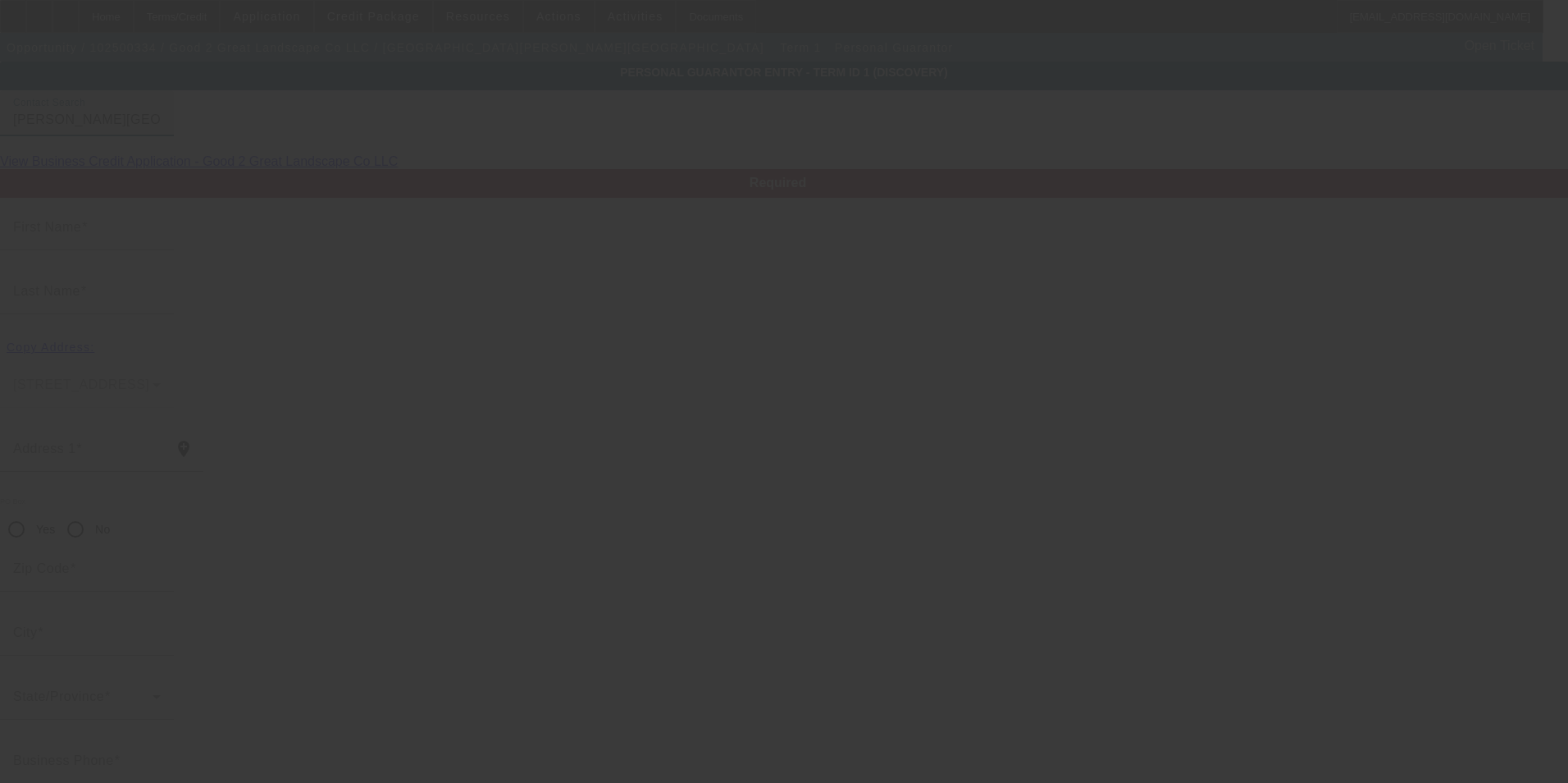
type input "Kent"
type input "Muir"
type input "253 Hufnagel Road"
radio input "true"
type input "16037"
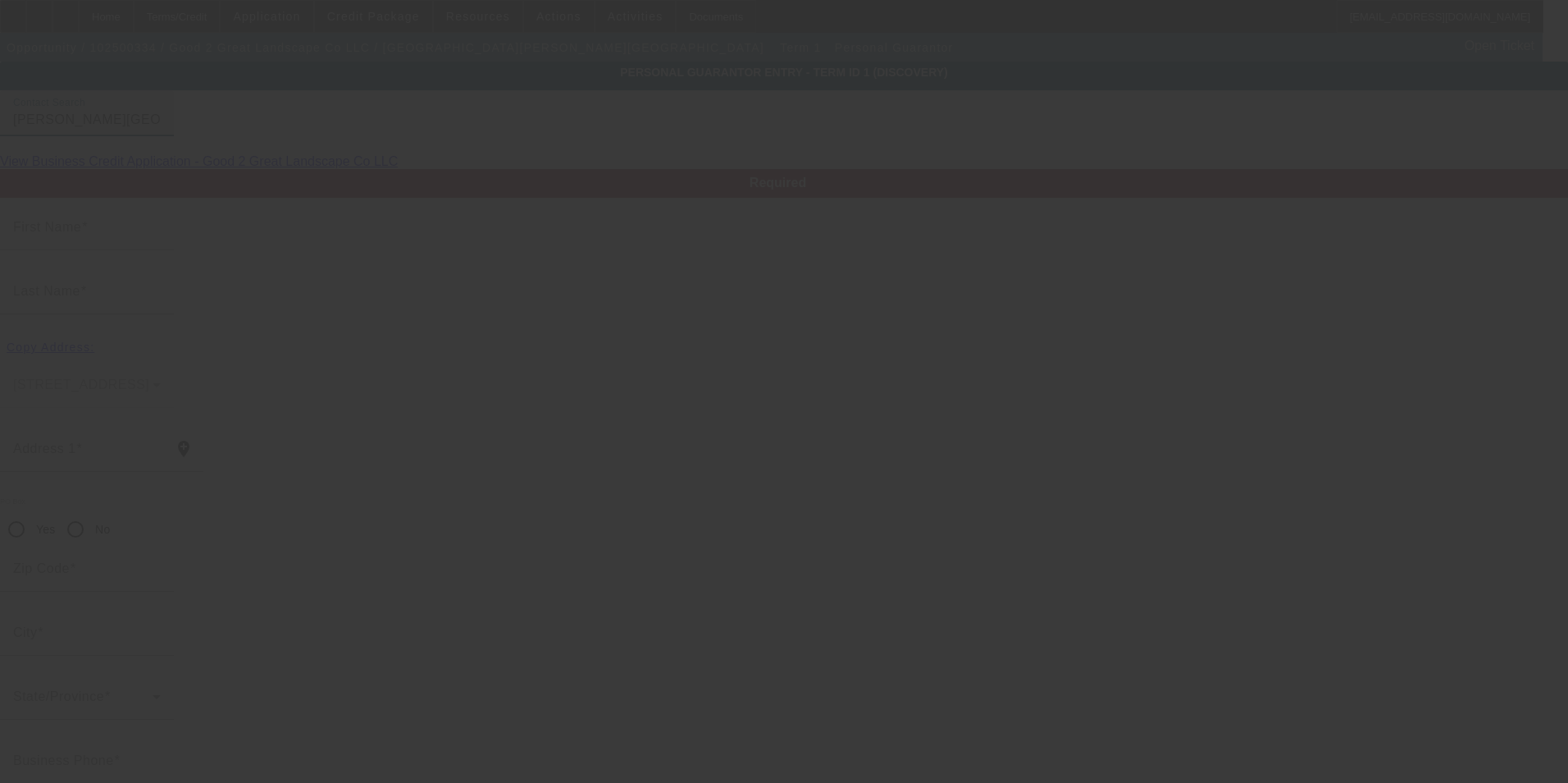
type input "Harmony"
type input "[PHONE_NUMBER]"
type input "100"
type input "000-00-0000"
type input "kdm724@gmail.com"
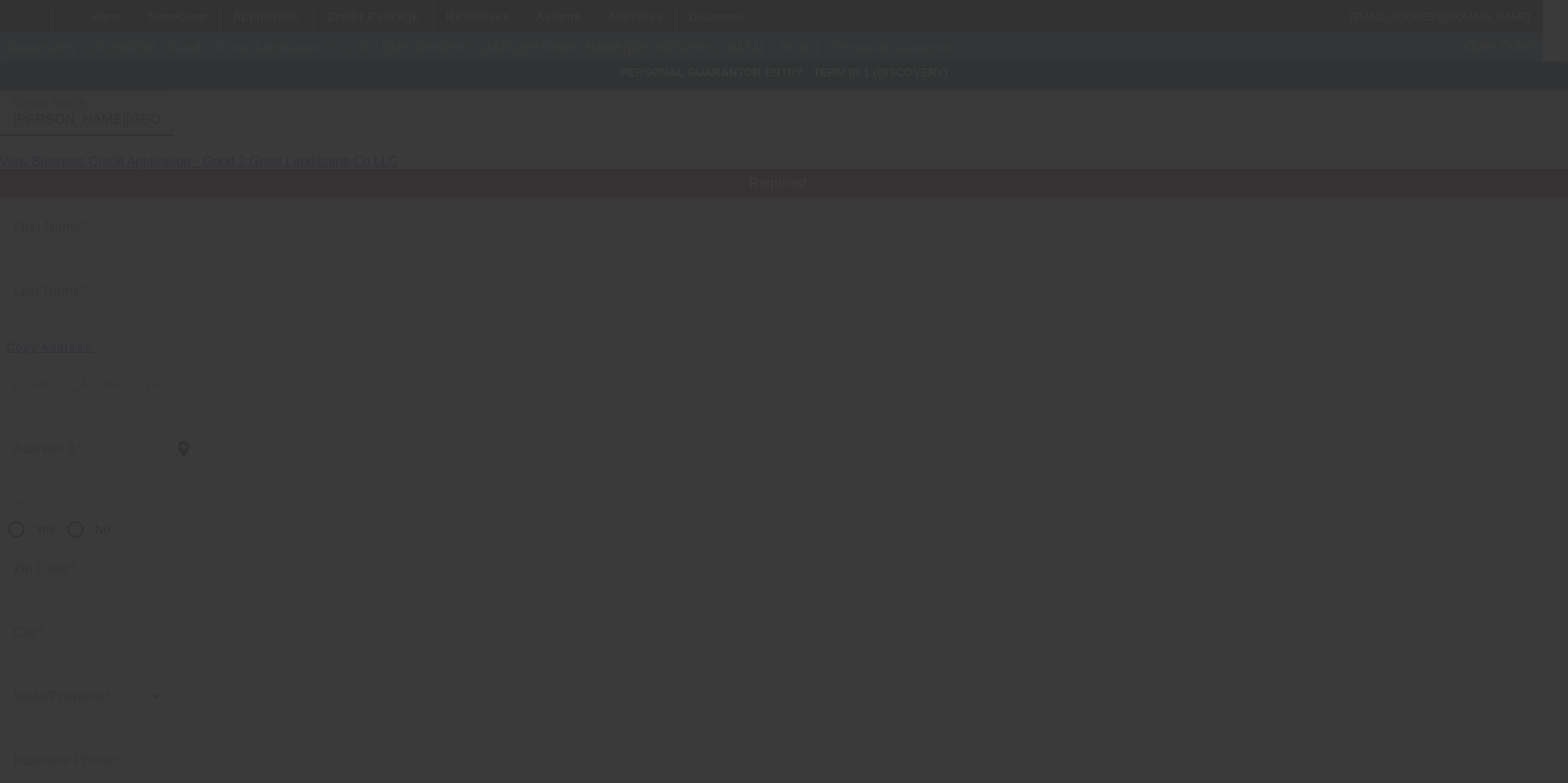
type input "$220,000.00"
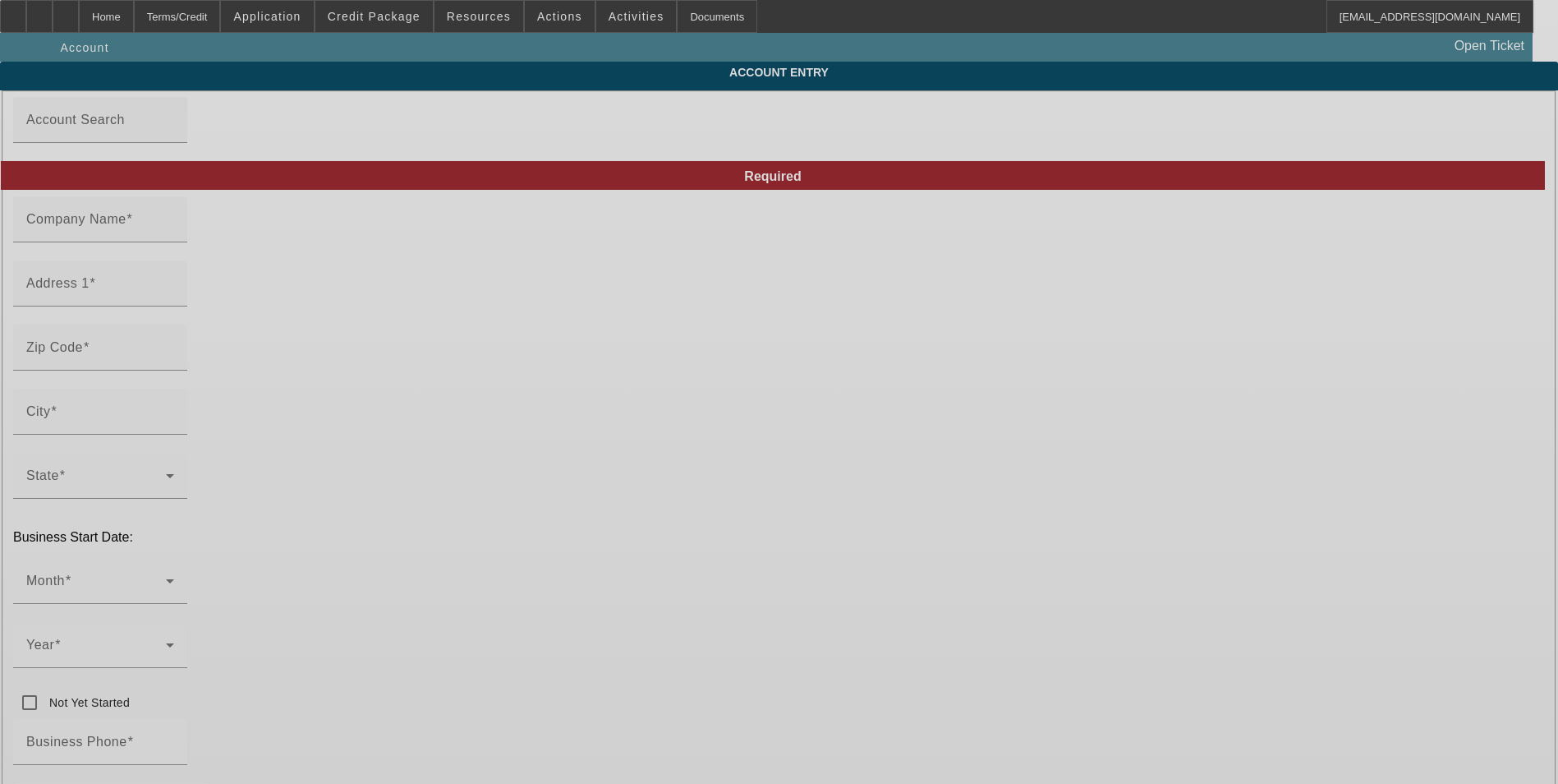
type input "Good 2 Great Landscape Co LLC"
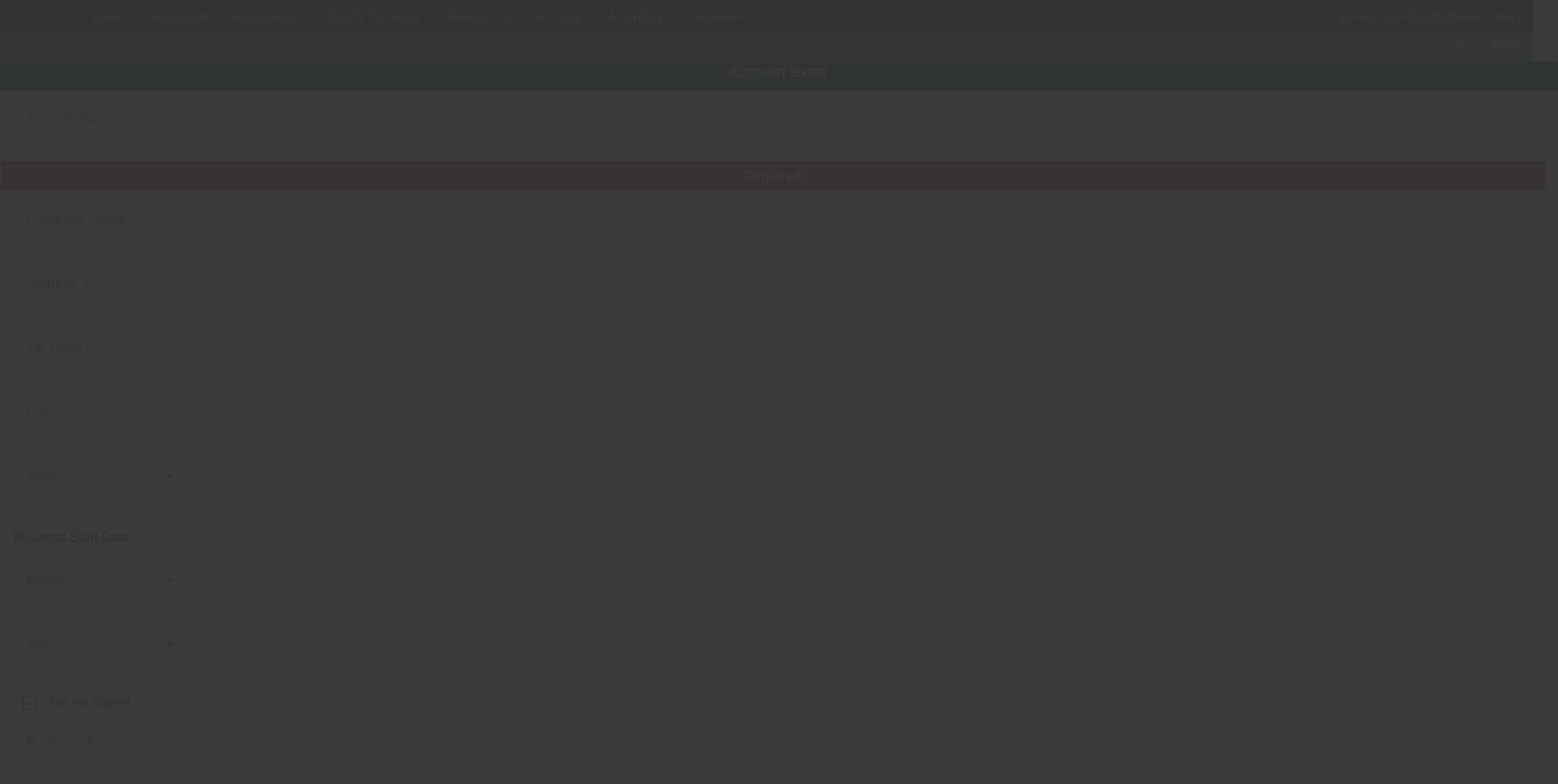
type input "148 Pioneer Road"
type input "16033"
type input "Evans City"
type input "[PHONE_NUMBER]"
type input "kdm724@gmail.com"
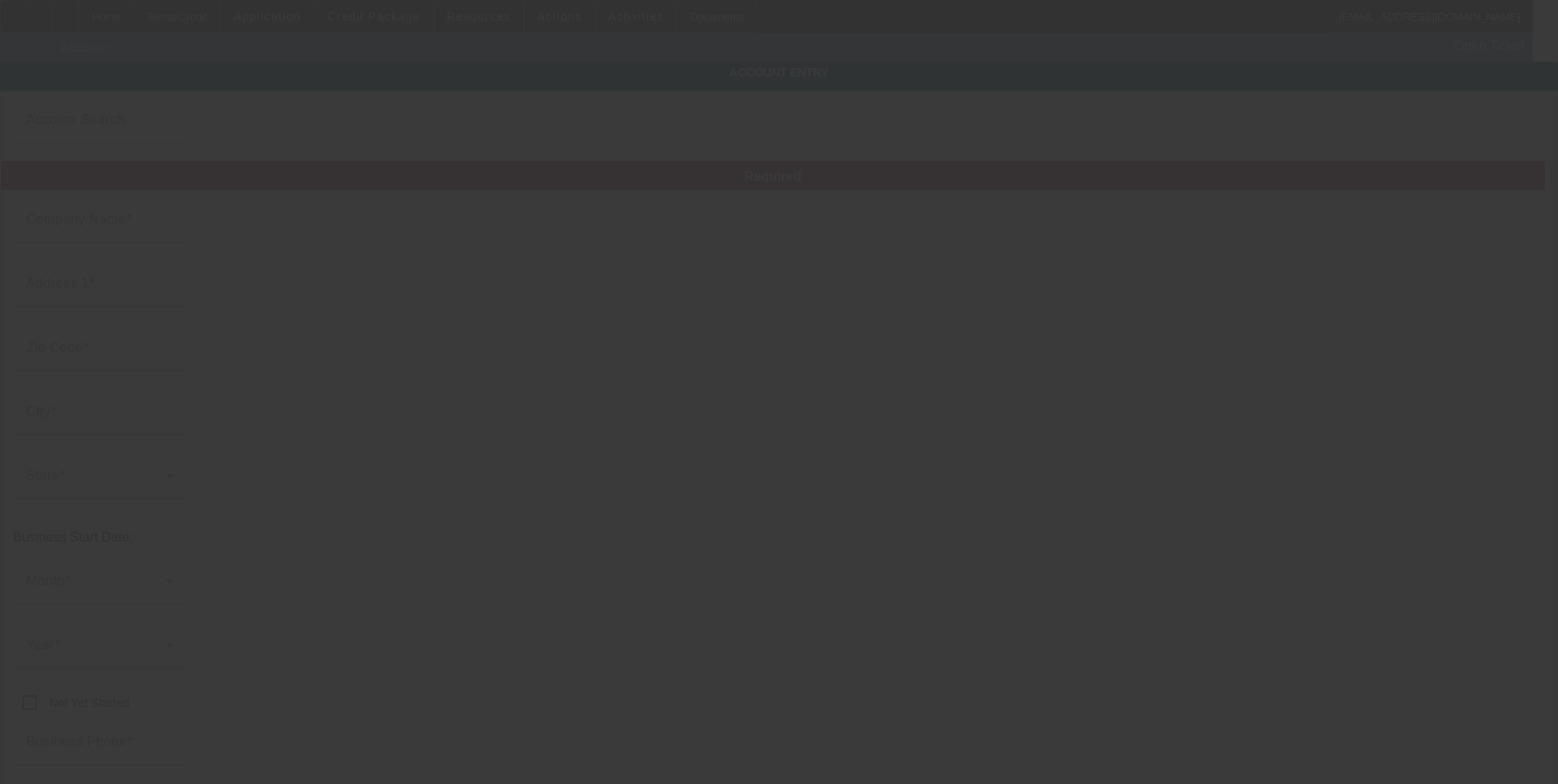
type input "264727250"
type input "g2glandscape.com"
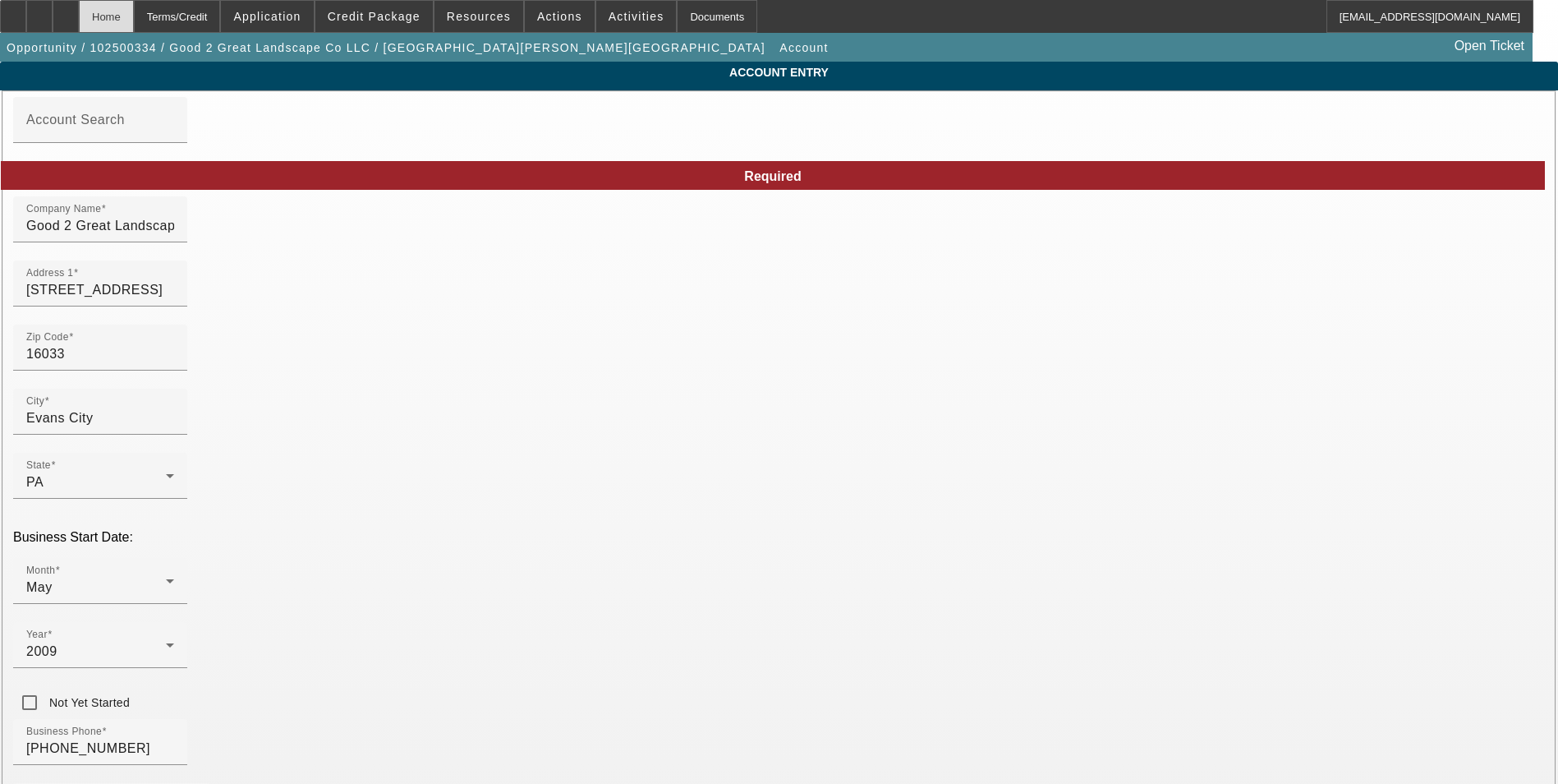
click at [133, 17] on div "Home" at bounding box center [106, 16] width 55 height 33
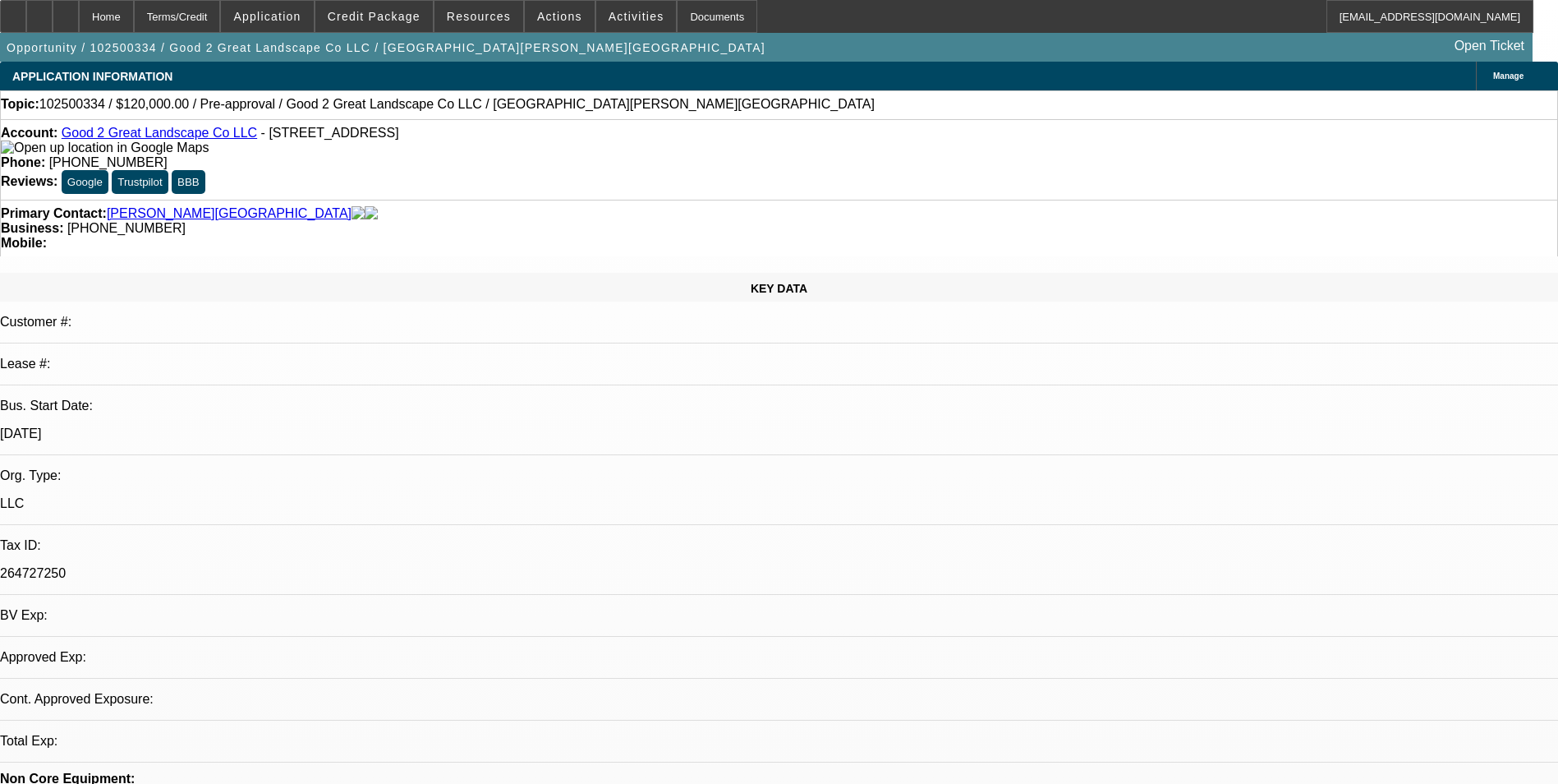
select select "0"
select select "2"
select select "0.1"
select select "4"
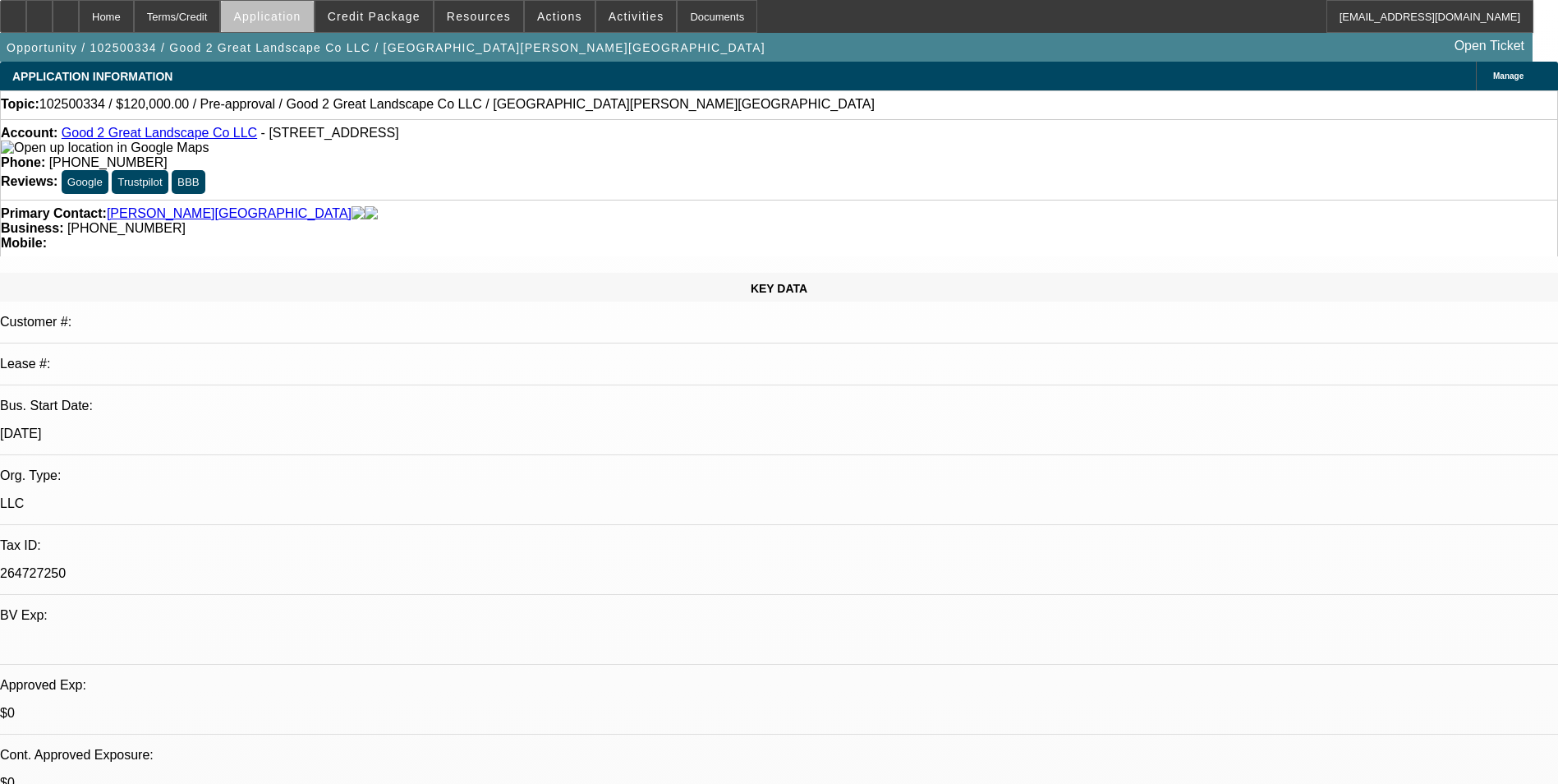
click at [301, 19] on span "Application" at bounding box center [267, 17] width 68 height 14
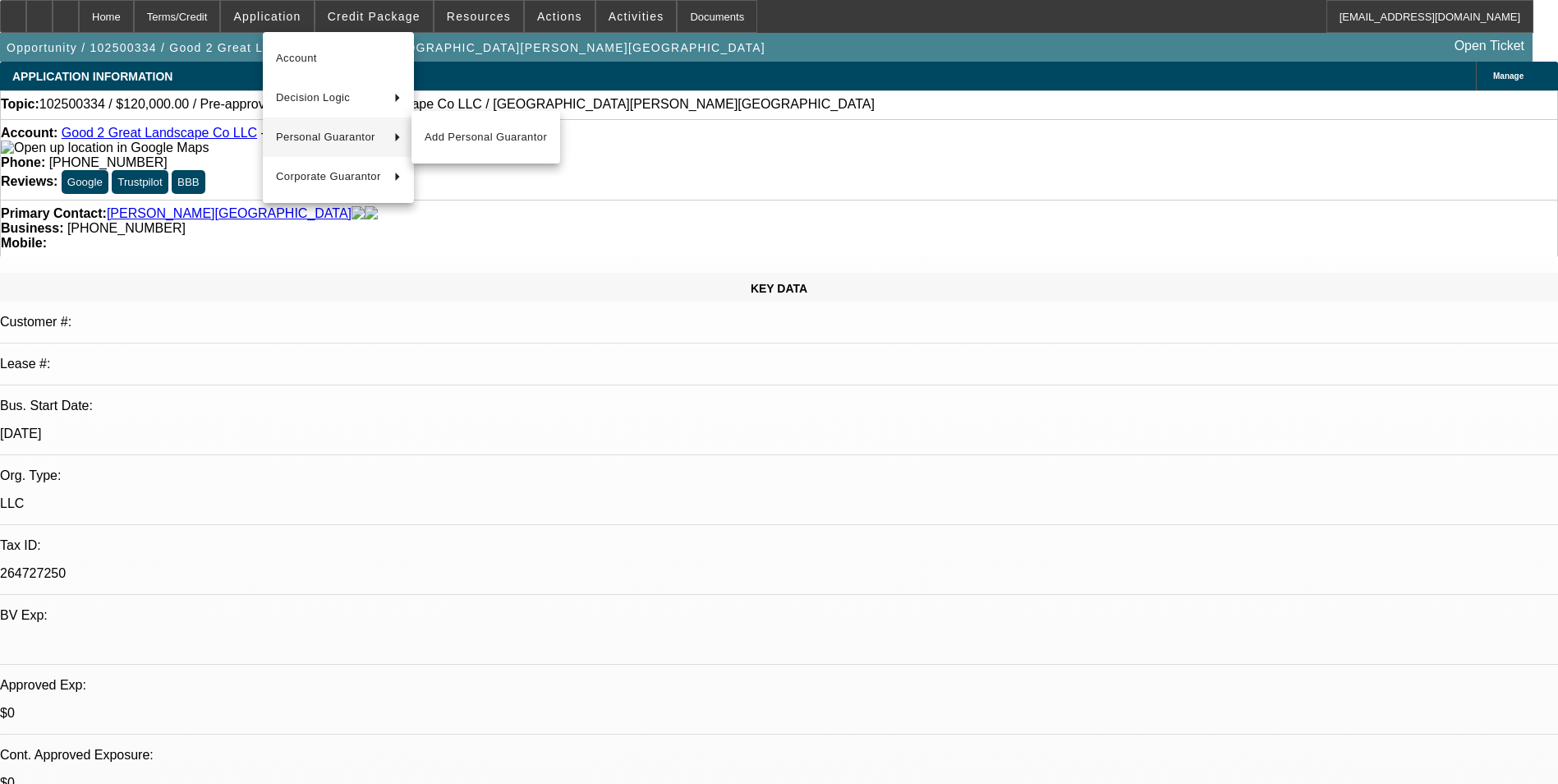
click at [354, 133] on span "Personal Guarantor" at bounding box center [329, 137] width 105 height 19
click at [435, 139] on span "Add Personal Guarantor" at bounding box center [486, 137] width 123 height 19
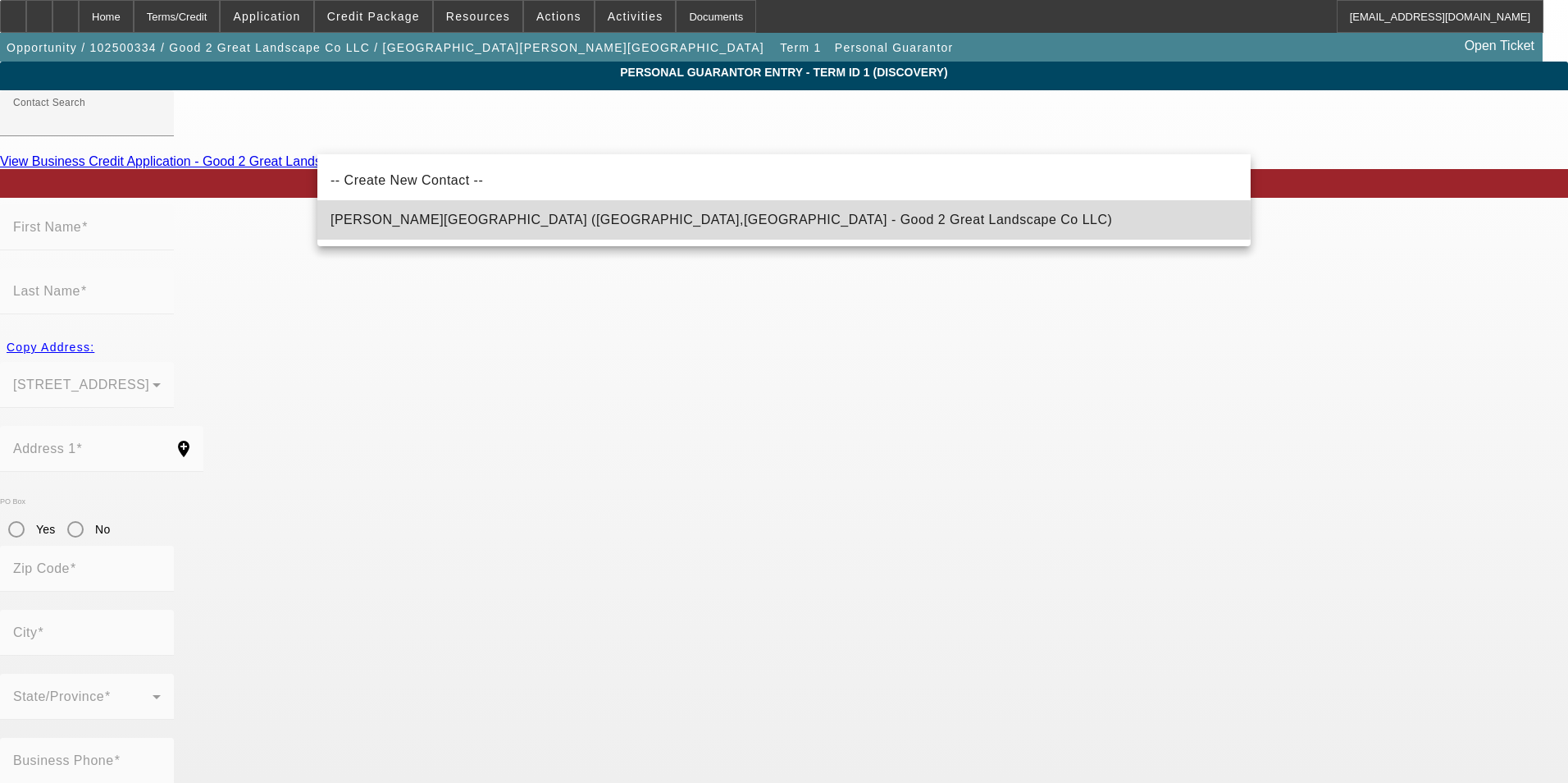
click at [560, 218] on span "[PERSON_NAME][GEOGRAPHIC_DATA] ([GEOGRAPHIC_DATA],[GEOGRAPHIC_DATA] - Good 2 Gr…" at bounding box center [721, 219] width 782 height 14
type input "[PERSON_NAME][GEOGRAPHIC_DATA] ([GEOGRAPHIC_DATA],[GEOGRAPHIC_DATA] - Good 2 Gr…"
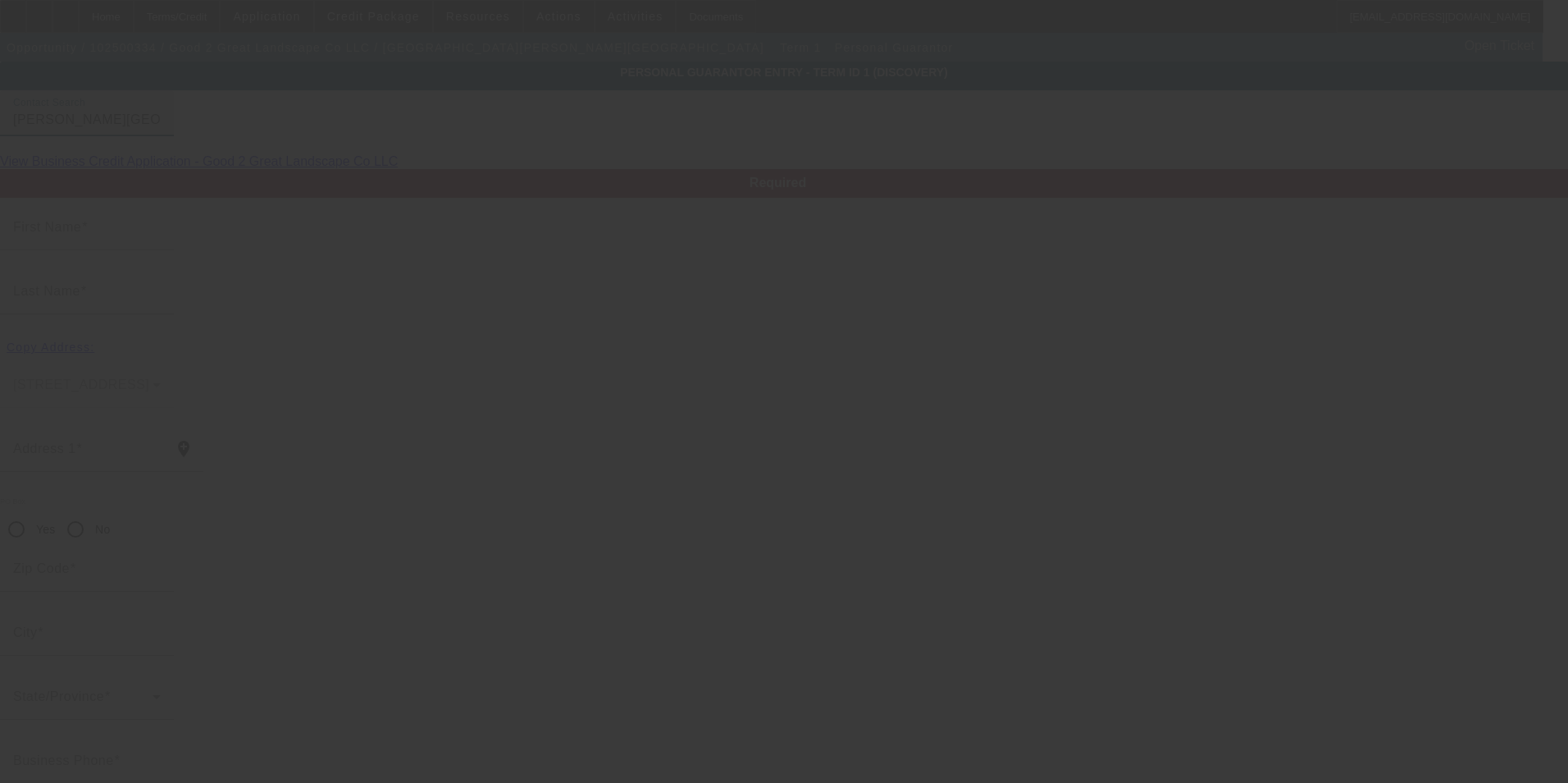
type input "Kent"
type input "Muir"
type input "253 Hufnagel Road"
radio input "true"
type input "16037"
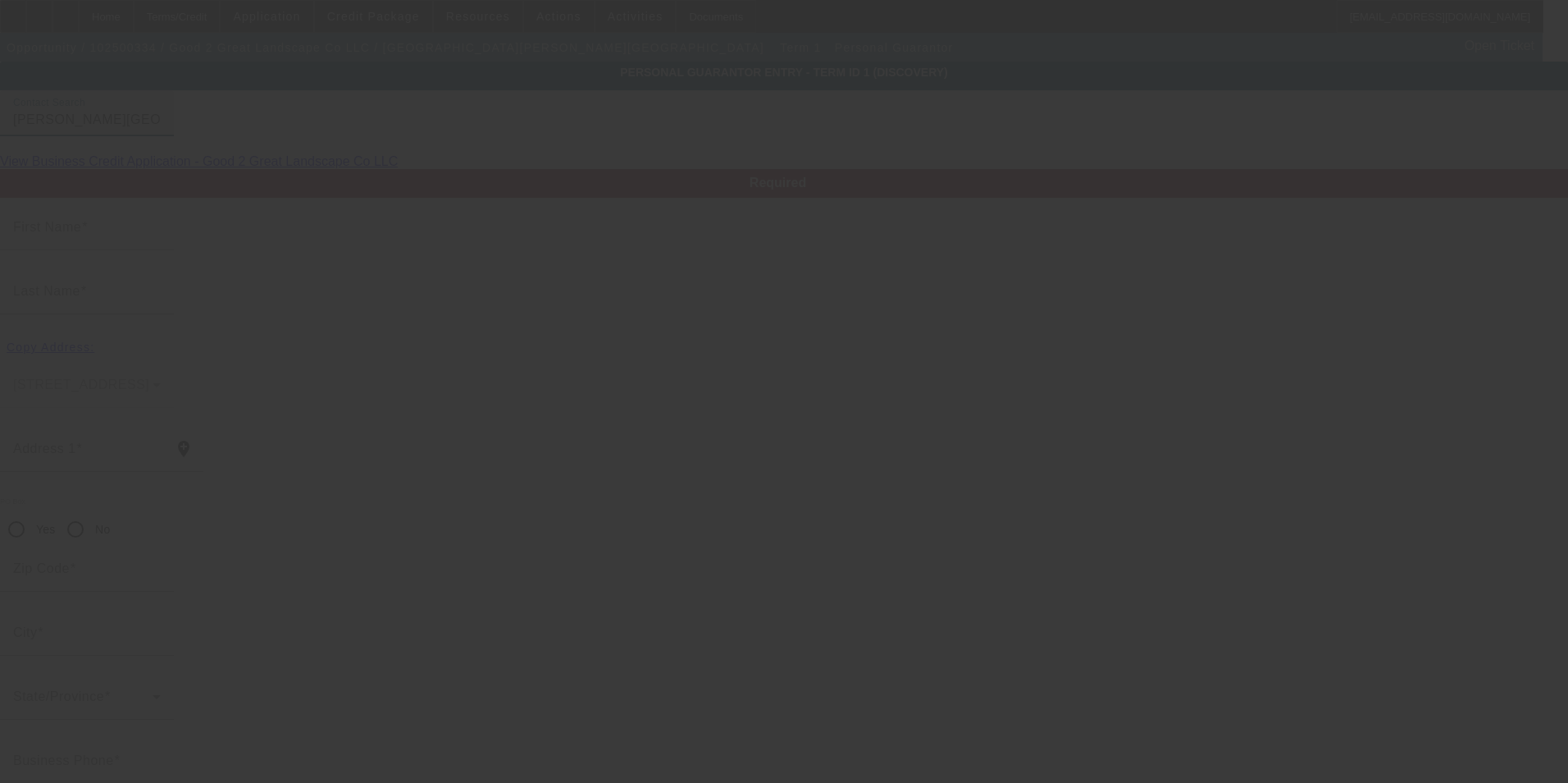
type input "Harmony"
type input "[PHONE_NUMBER]"
type input "100"
type input "000-00-0000"
type input "kdm724@gmail.com"
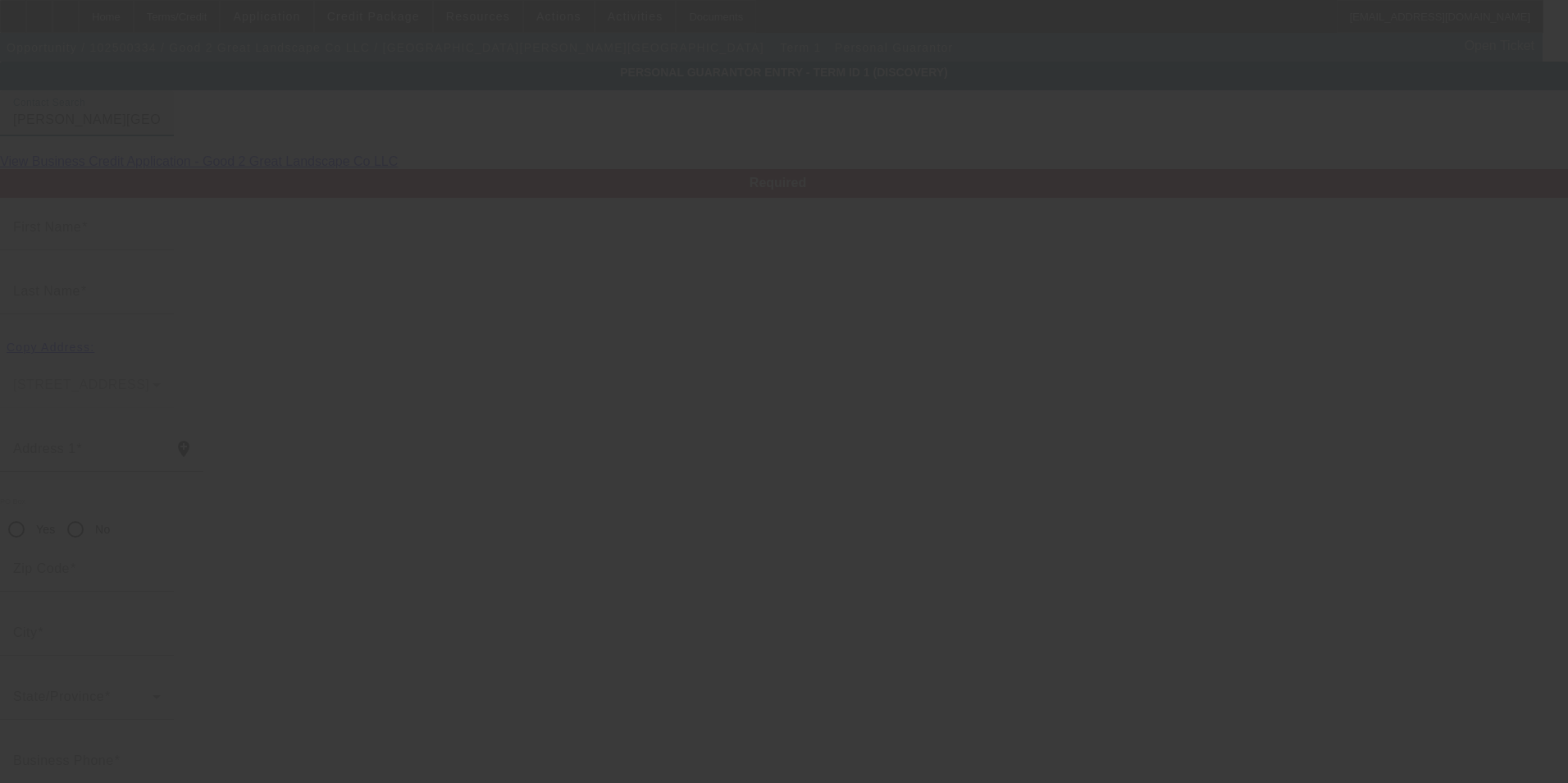
type input "$220,000.00"
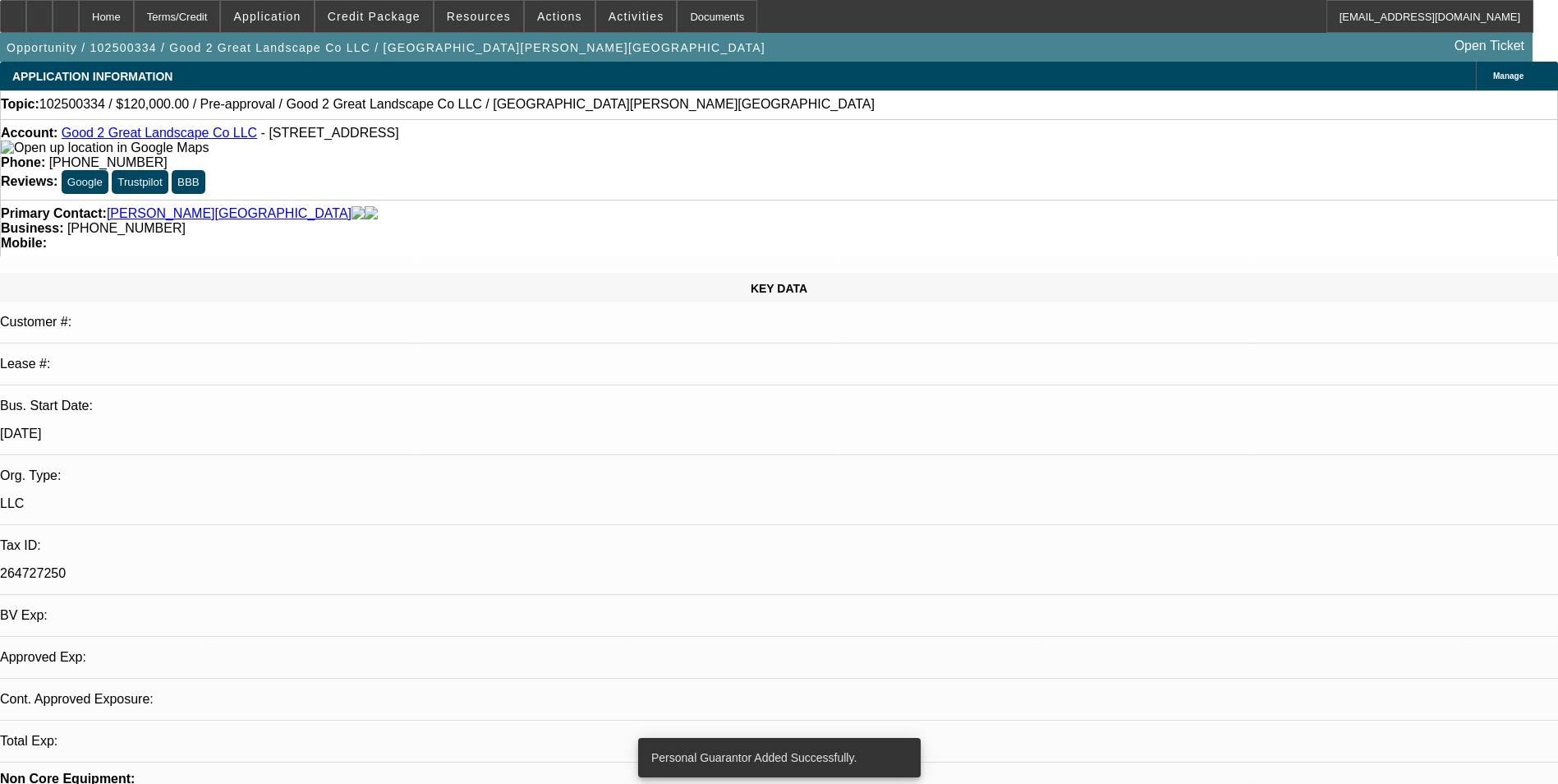
select select "0"
select select "2"
select select "0.1"
select select "4"
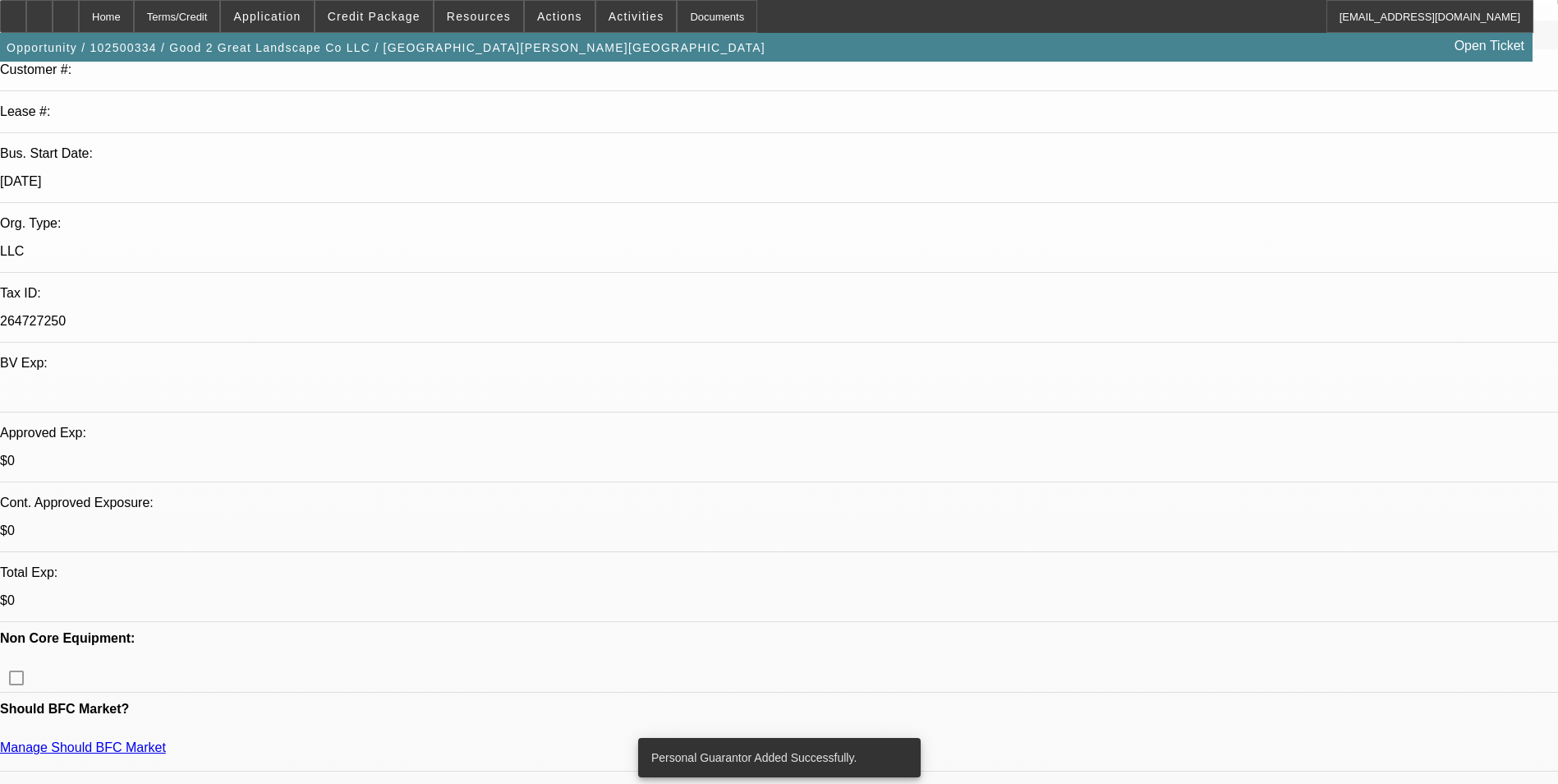
scroll to position [329, 0]
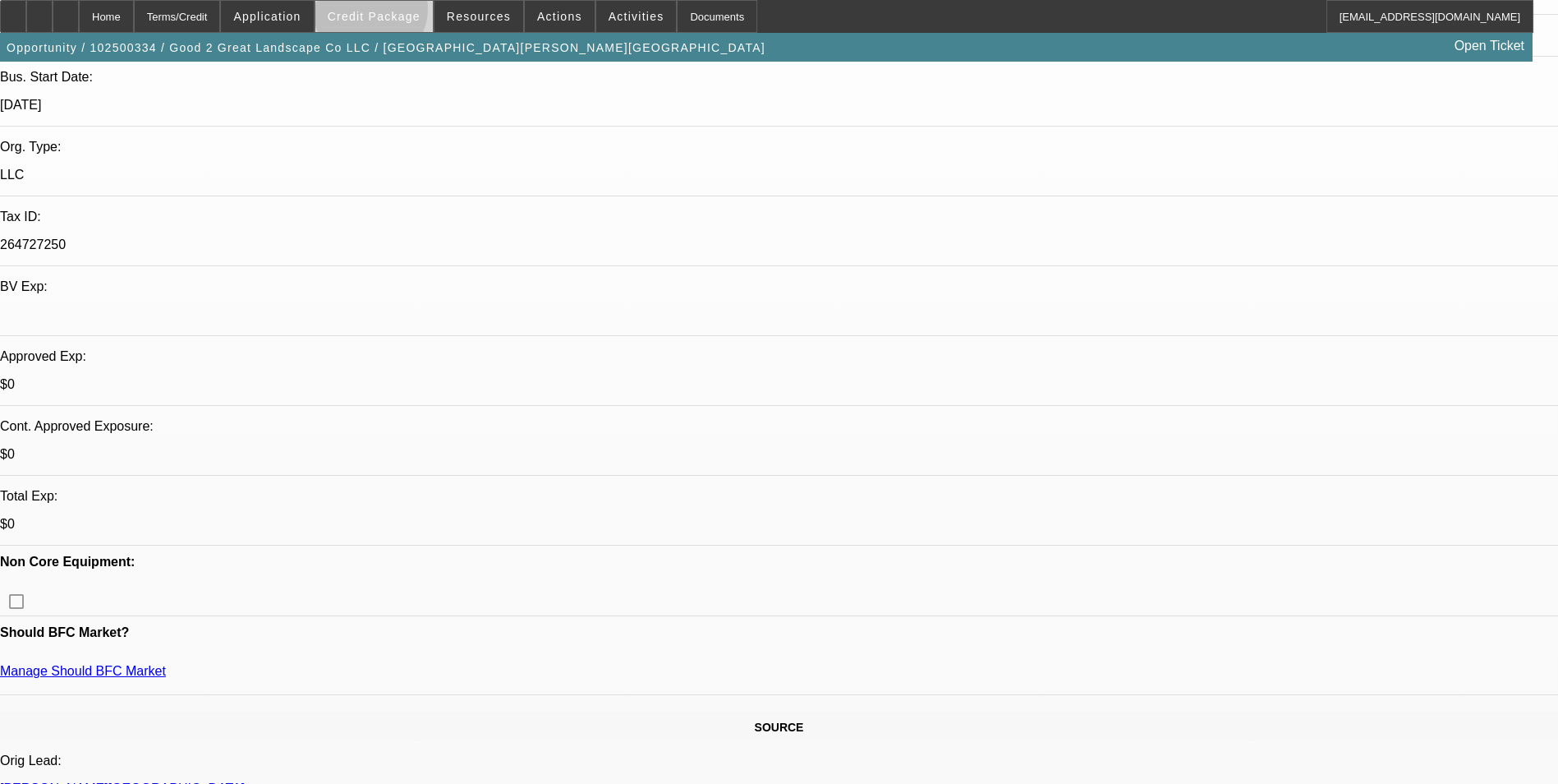
click at [397, 14] on span "Credit Package" at bounding box center [374, 17] width 93 height 14
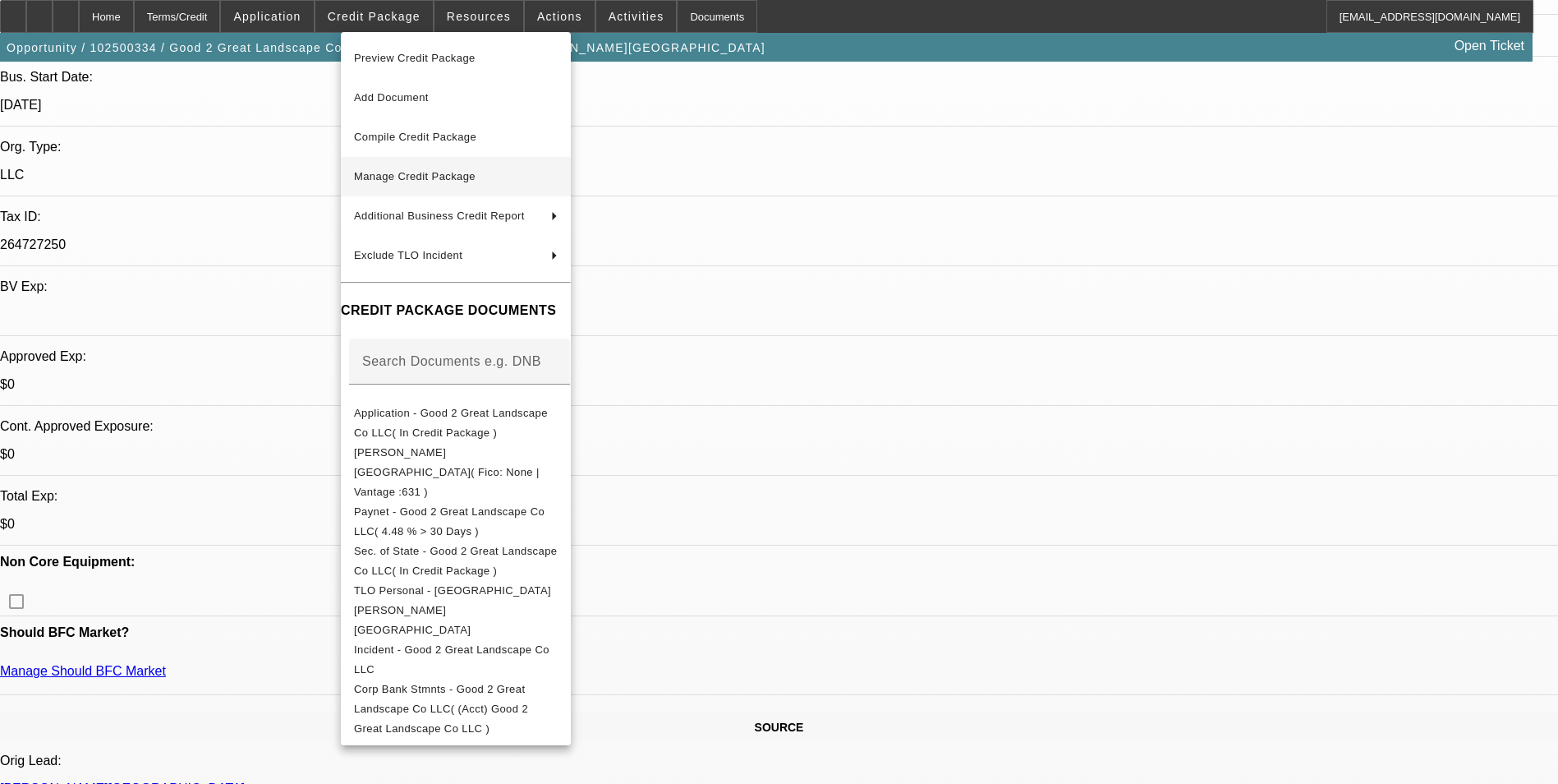
click at [433, 182] on span "Manage Credit Package" at bounding box center [455, 176] width 204 height 19
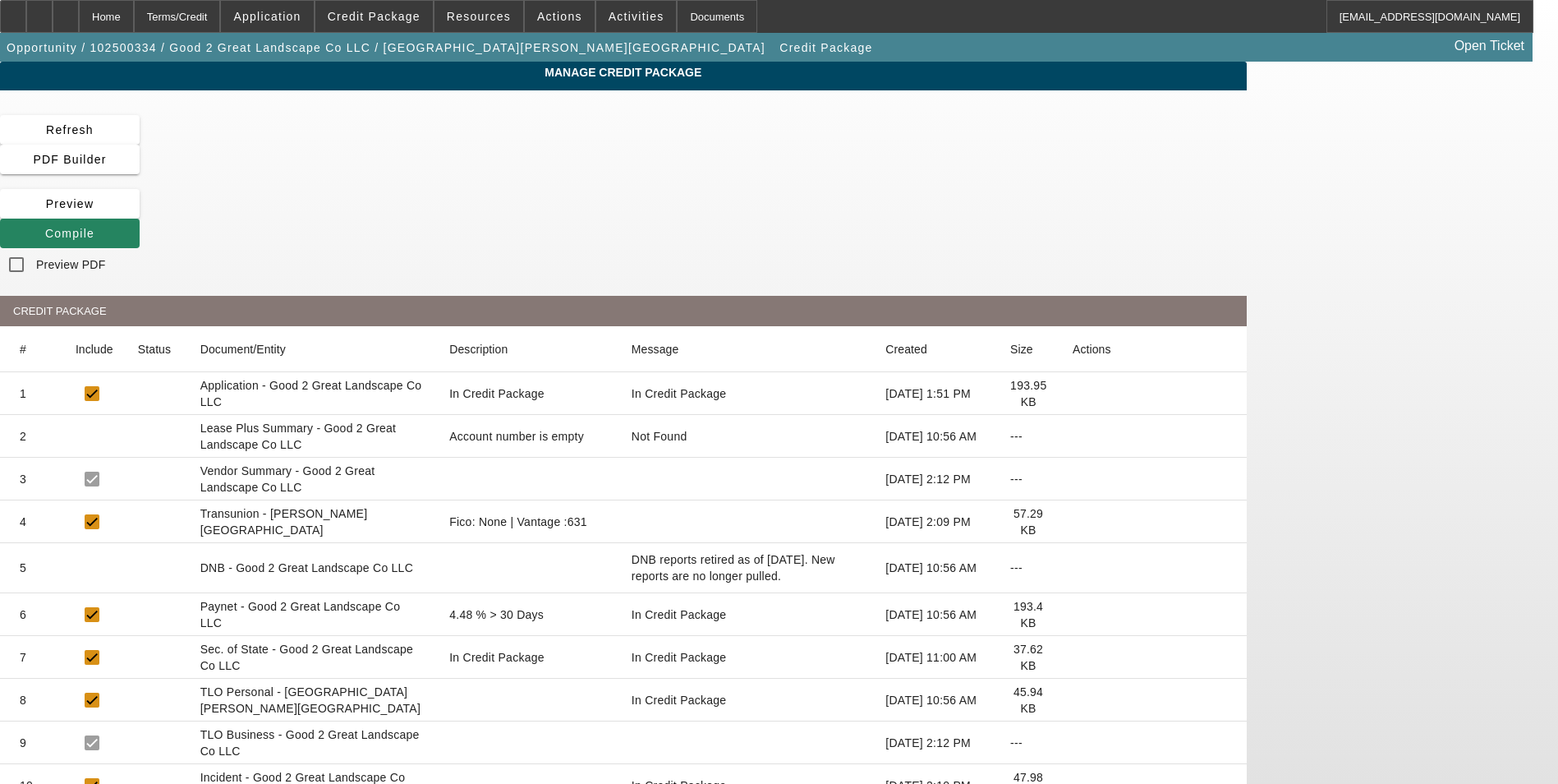
click at [1073, 521] on icon at bounding box center [1073, 521] width 0 height 0
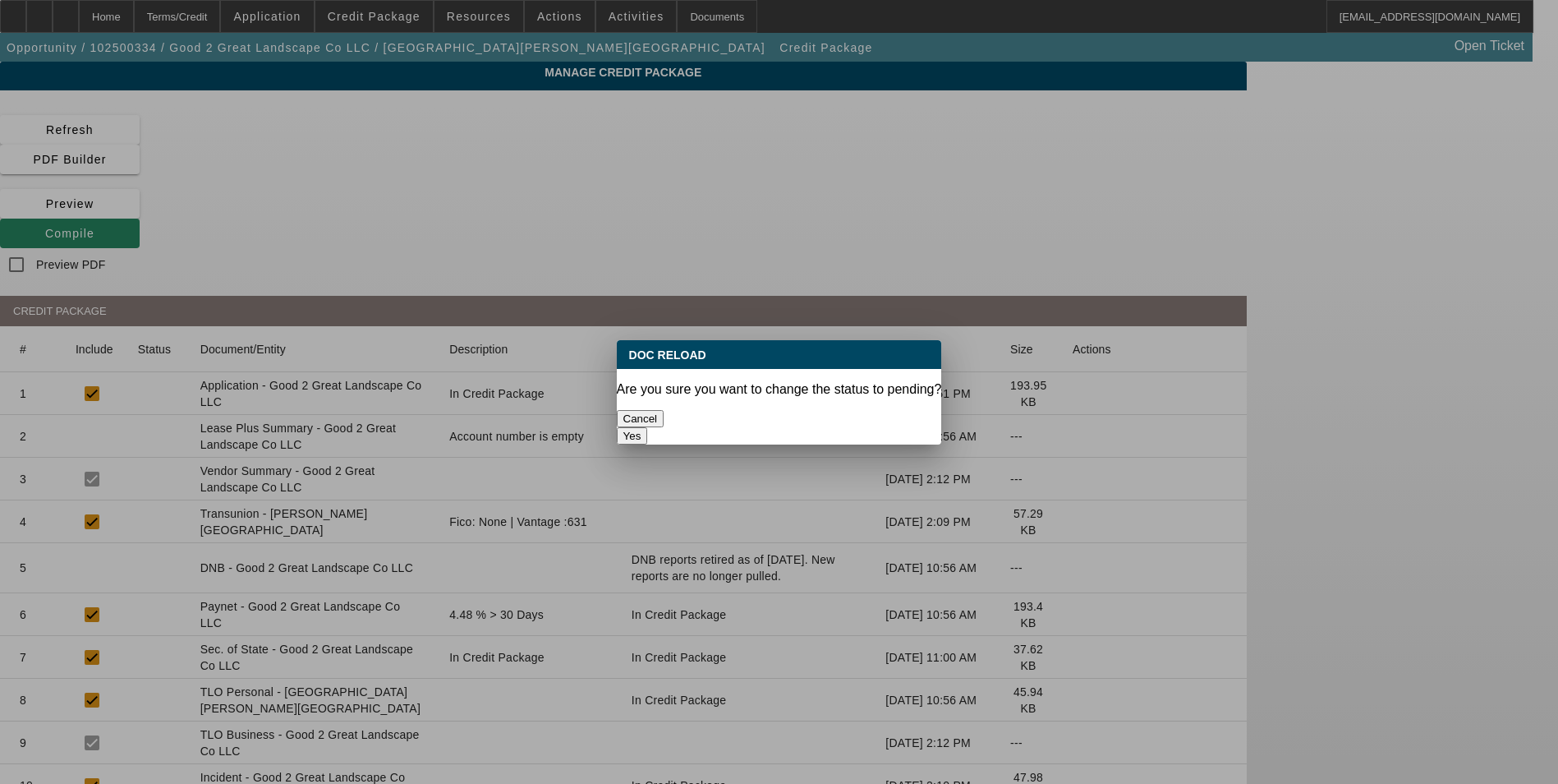
click at [648, 427] on button "Yes" at bounding box center [632, 436] width 31 height 17
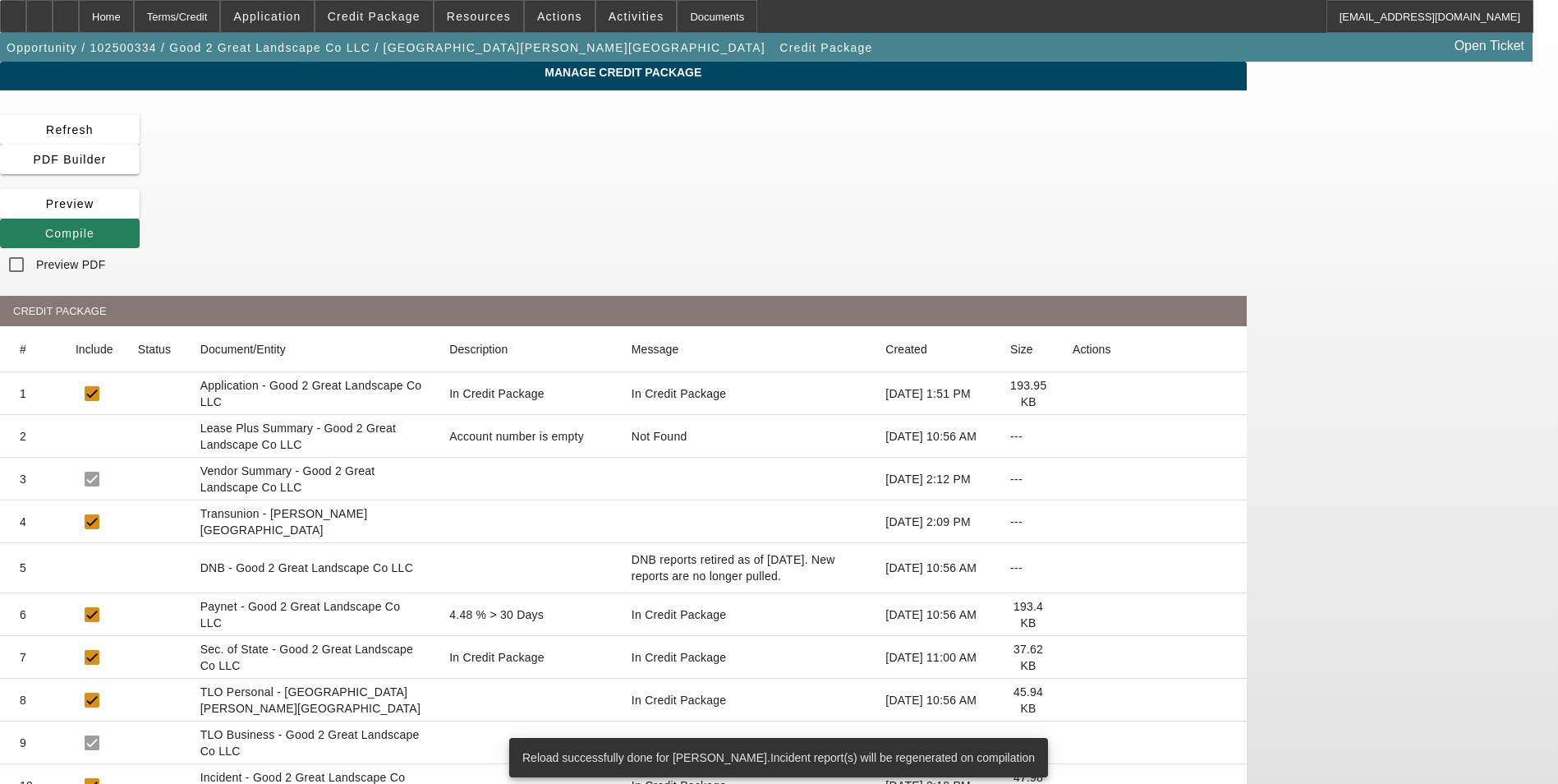
click at [95, 226] on span "Compile" at bounding box center [69, 233] width 49 height 14
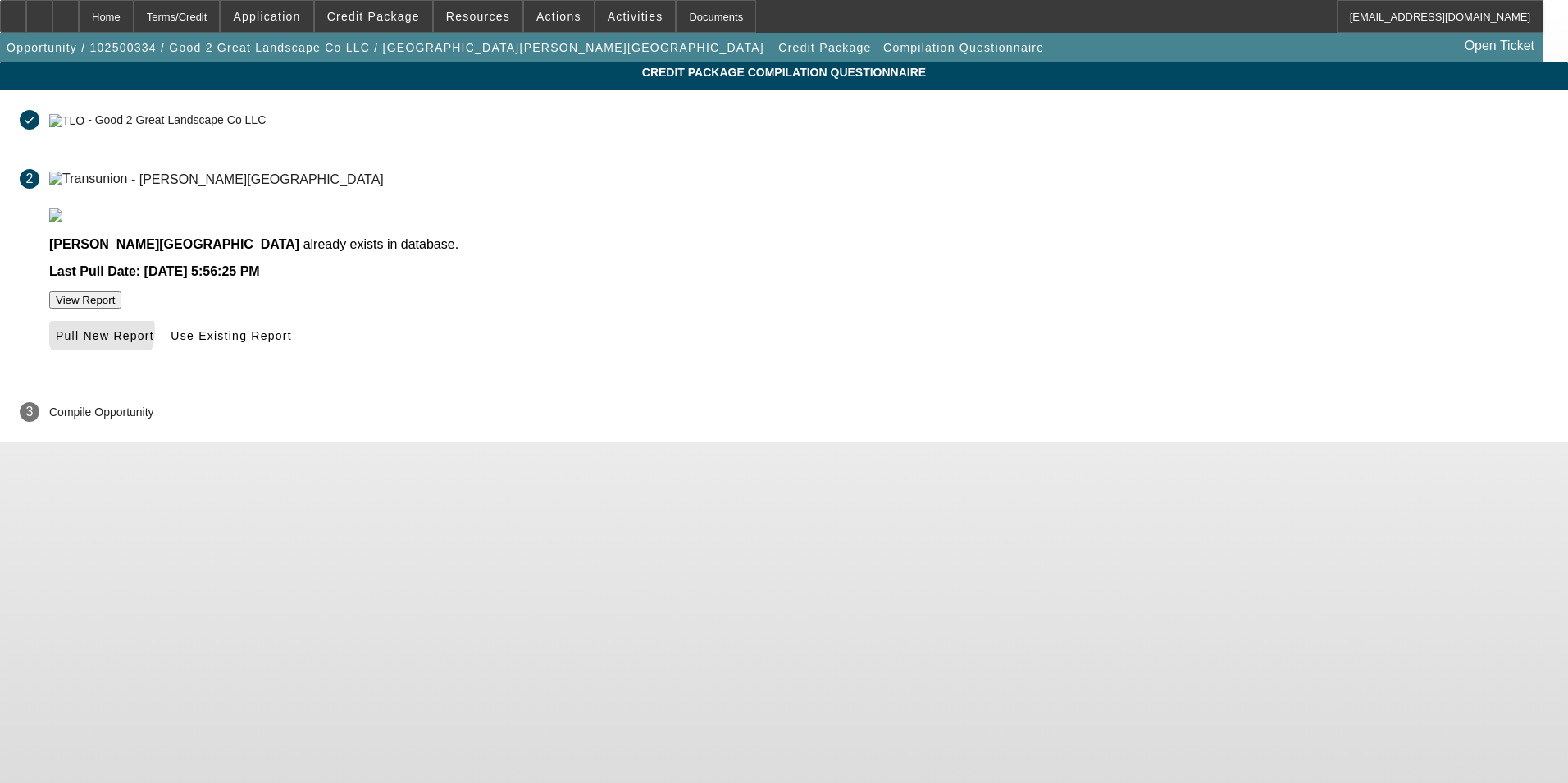
drag, startPoint x: 738, startPoint y: 384, endPoint x: 964, endPoint y: 418, distance: 228.5
click at [154, 342] on span "Pull New Report" at bounding box center [105, 336] width 99 height 14
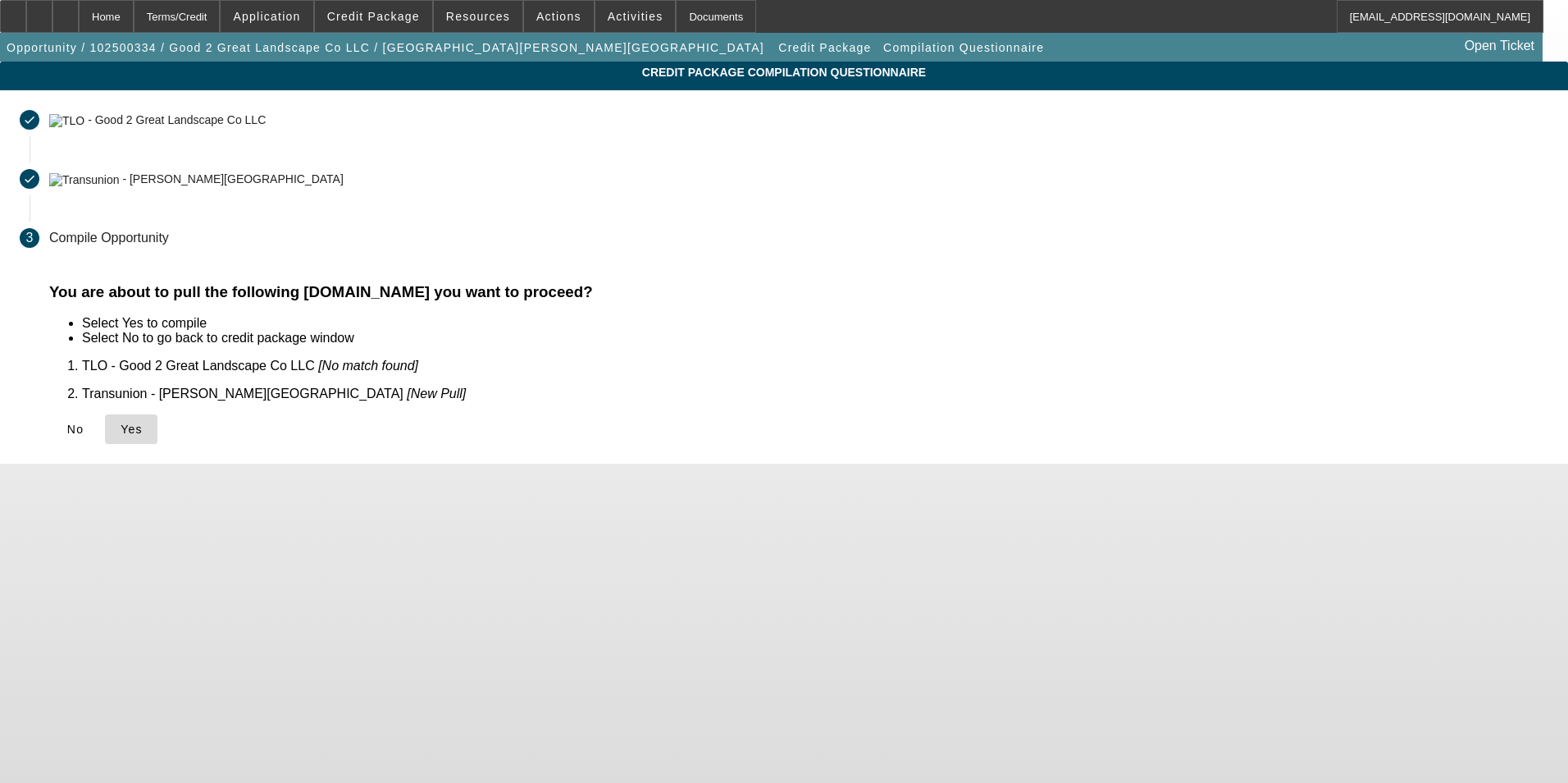
click at [121, 423] on icon at bounding box center [121, 429] width 0 height 14
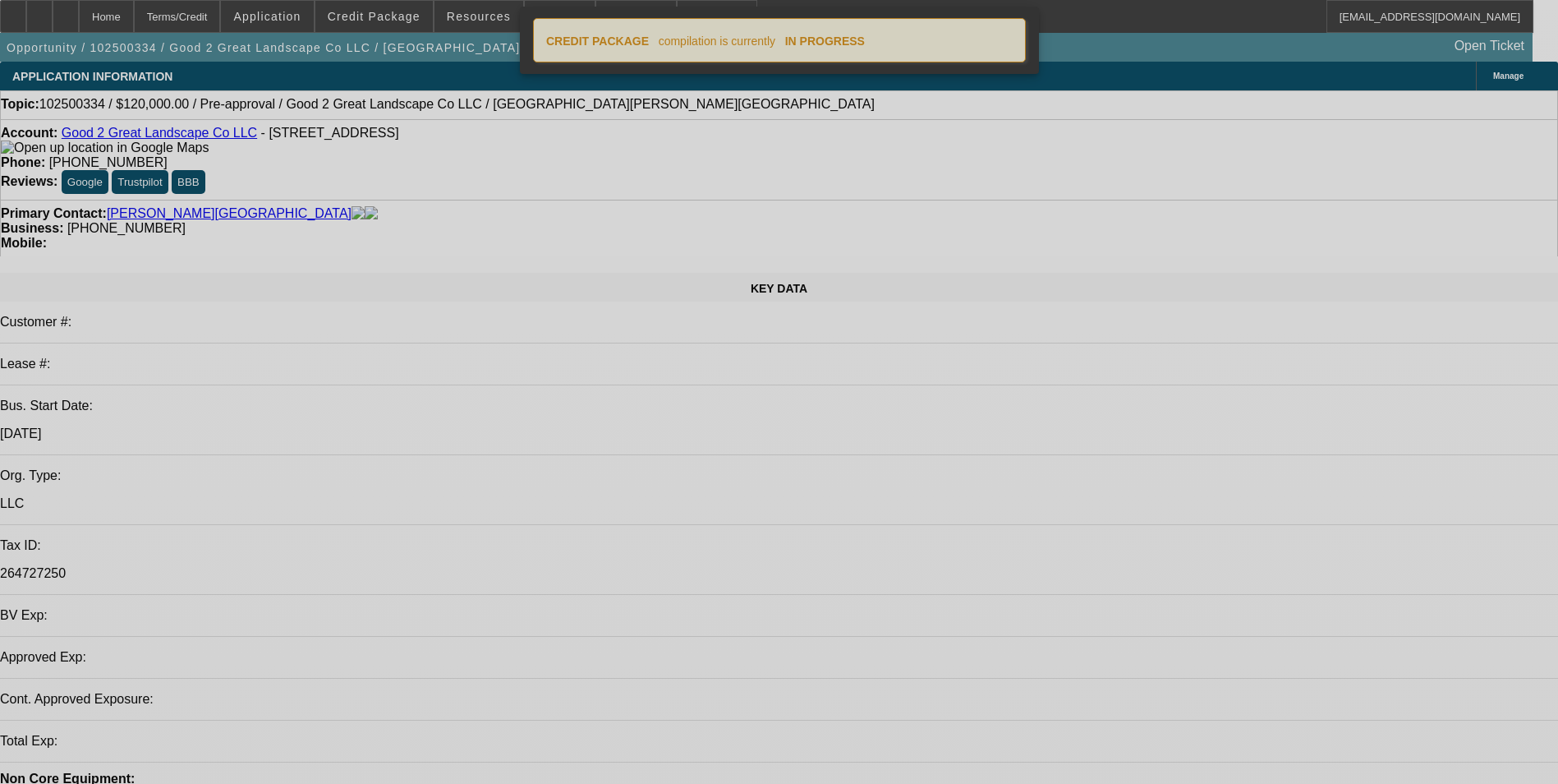
select select "0"
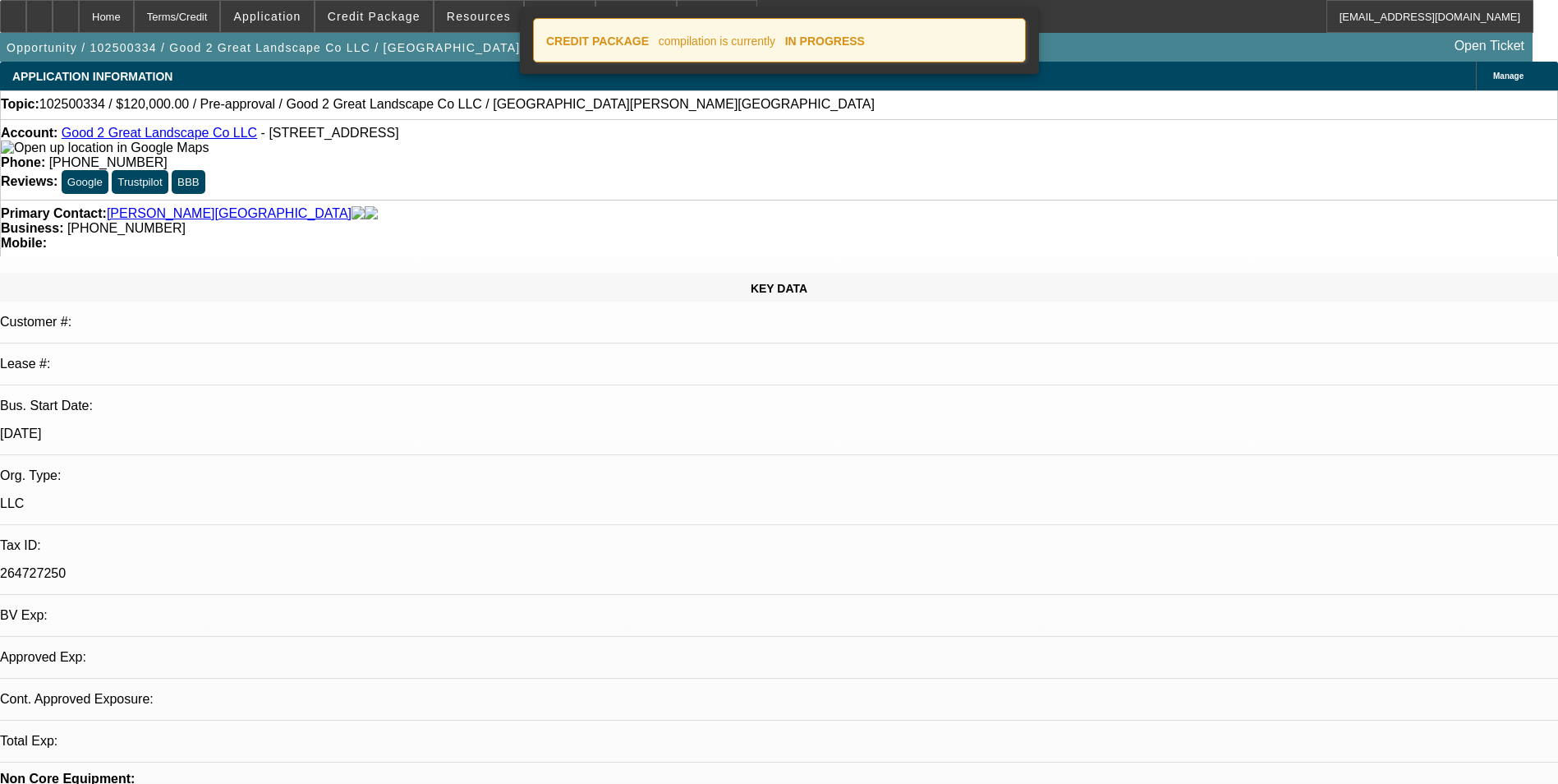
select select "2"
select select "0.1"
select select "4"
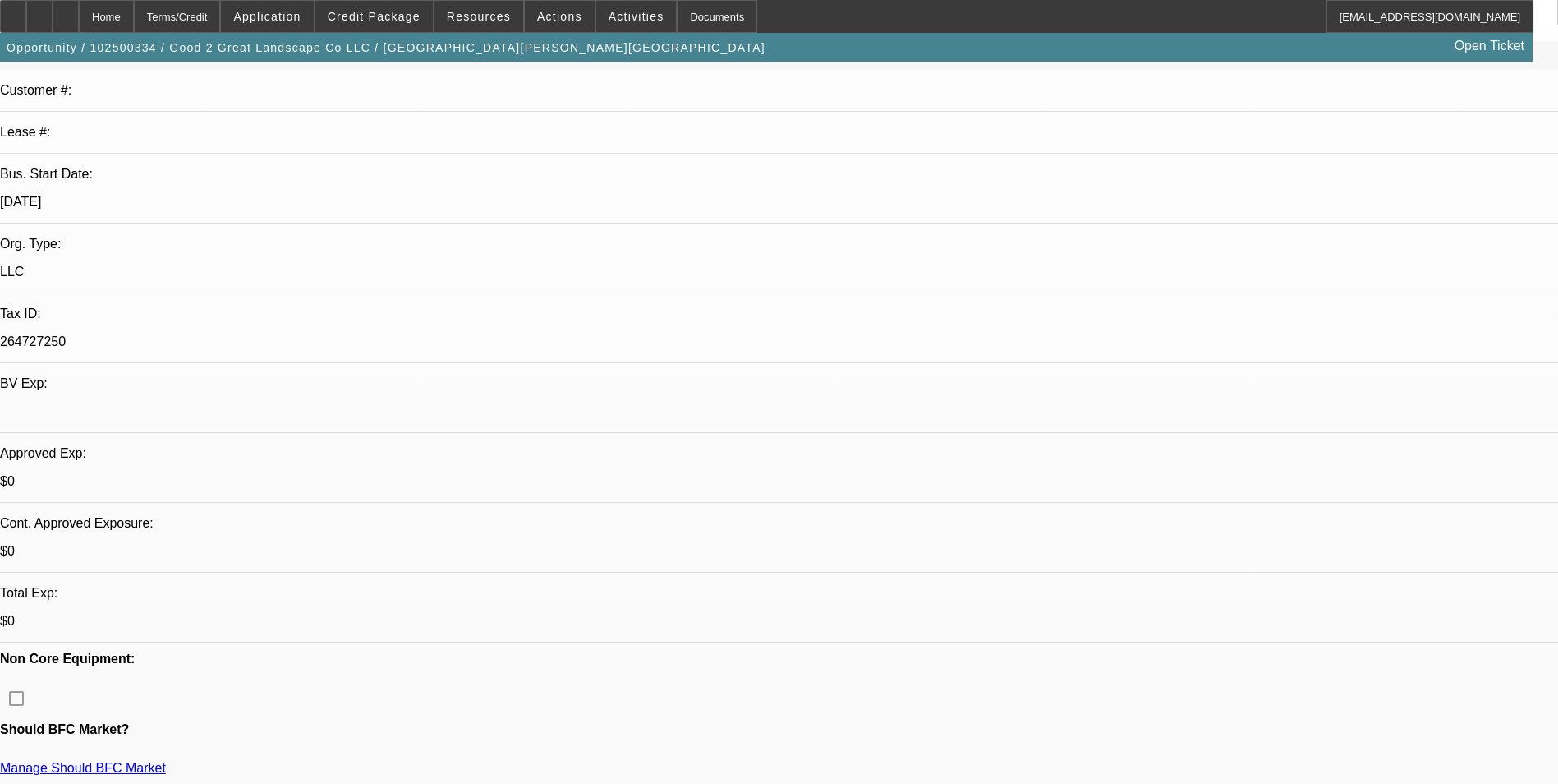
scroll to position [247, 0]
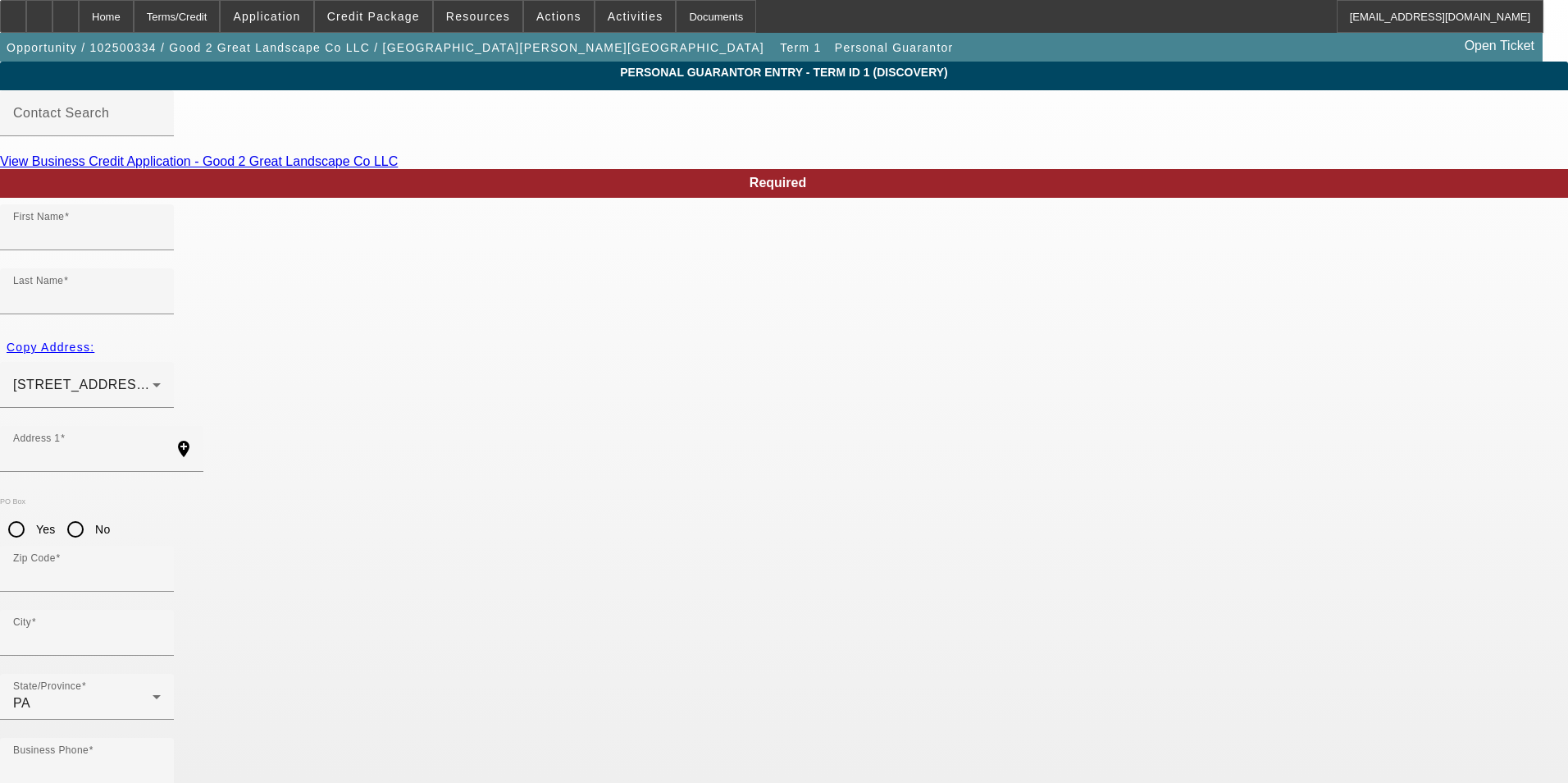
type input "Kent"
type input "Muir"
type input "253 Hufnagel Road"
radio input "true"
type input "16037"
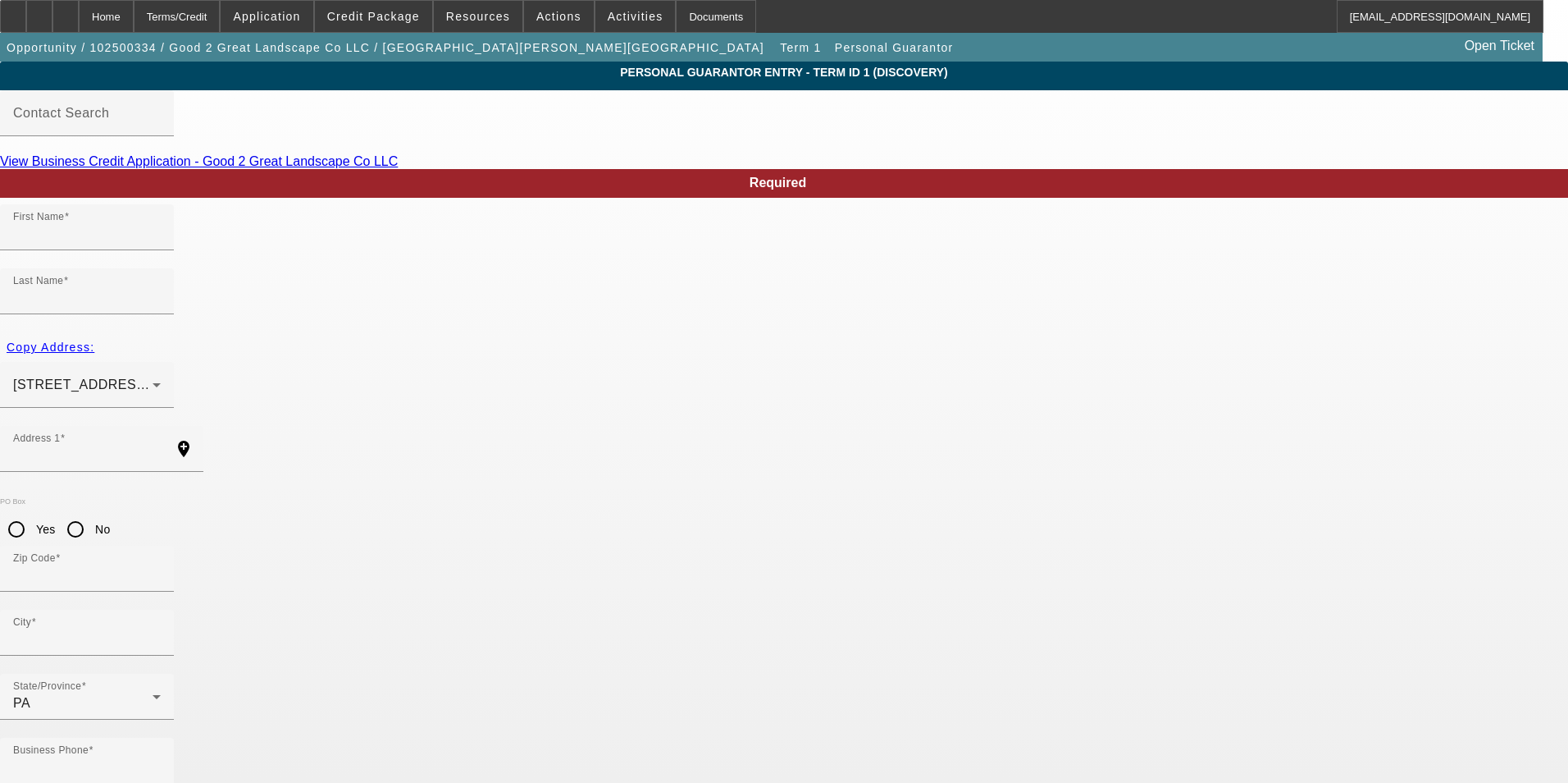
type input "Harmony"
type input "[PHONE_NUMBER]"
type input "100"
type input "000-00-0000"
type input "kdm724@gmail.com"
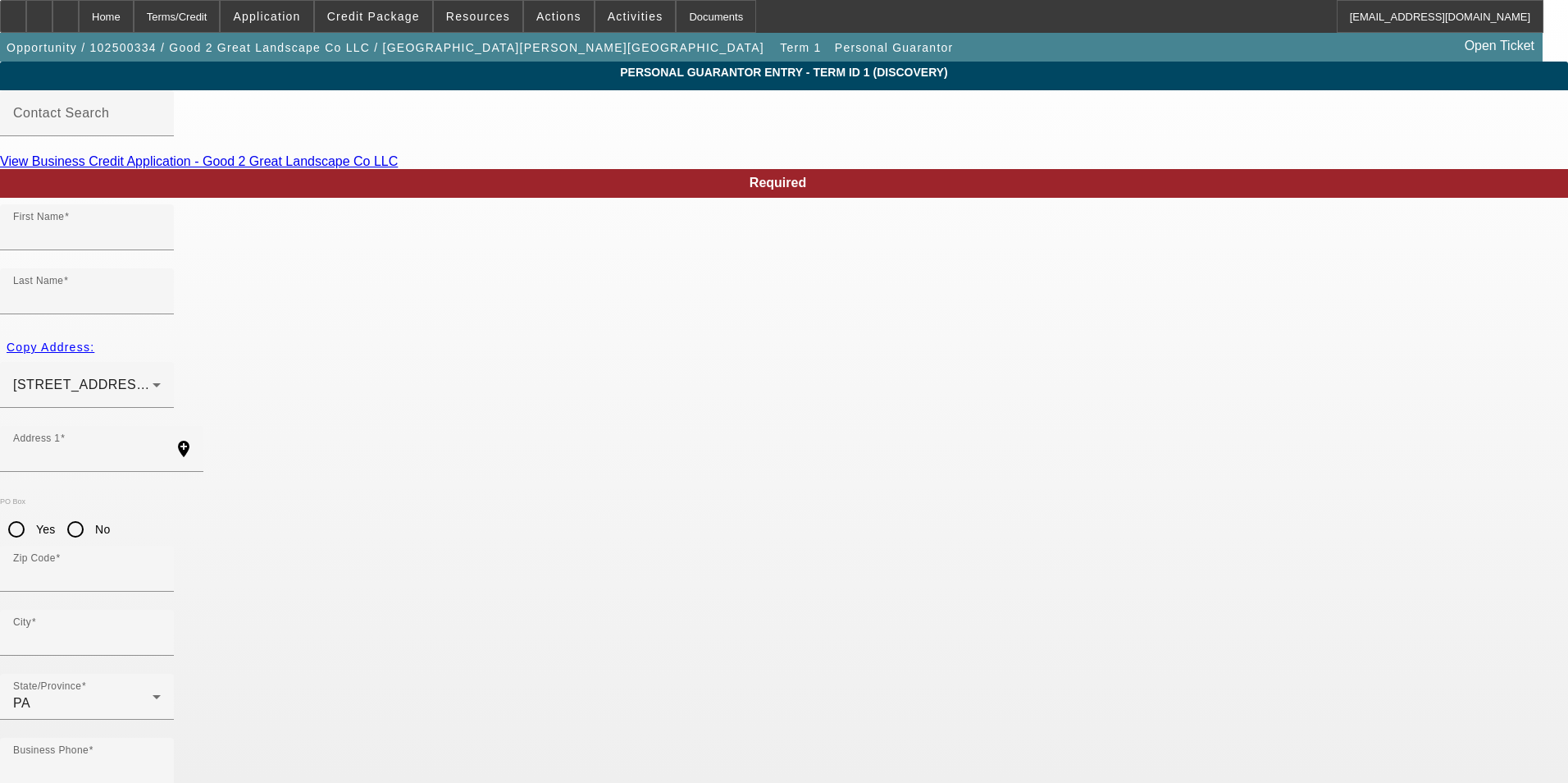
type input "$220,000.00"
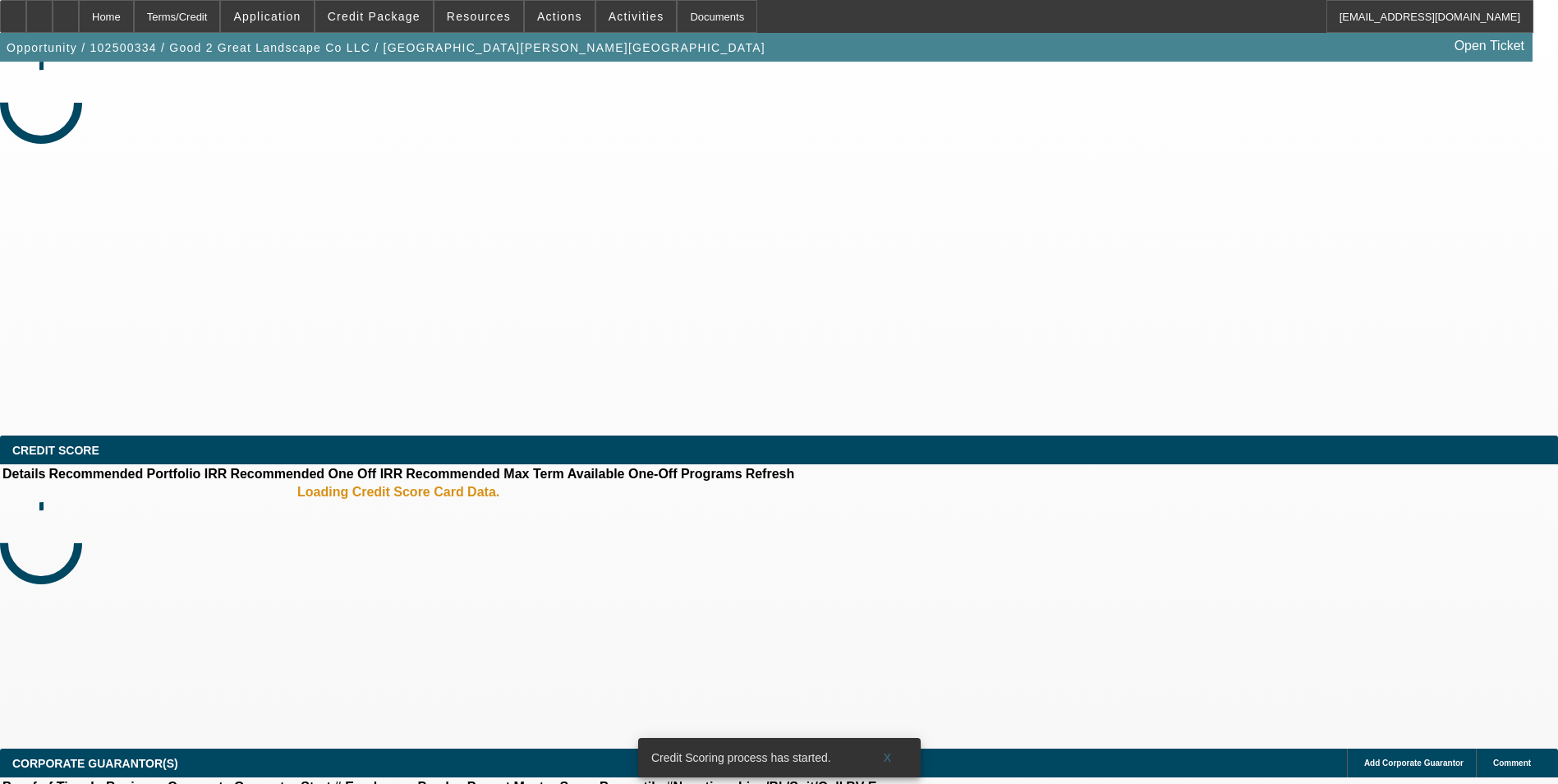
select select "0"
select select "2"
select select "0.1"
select select "4"
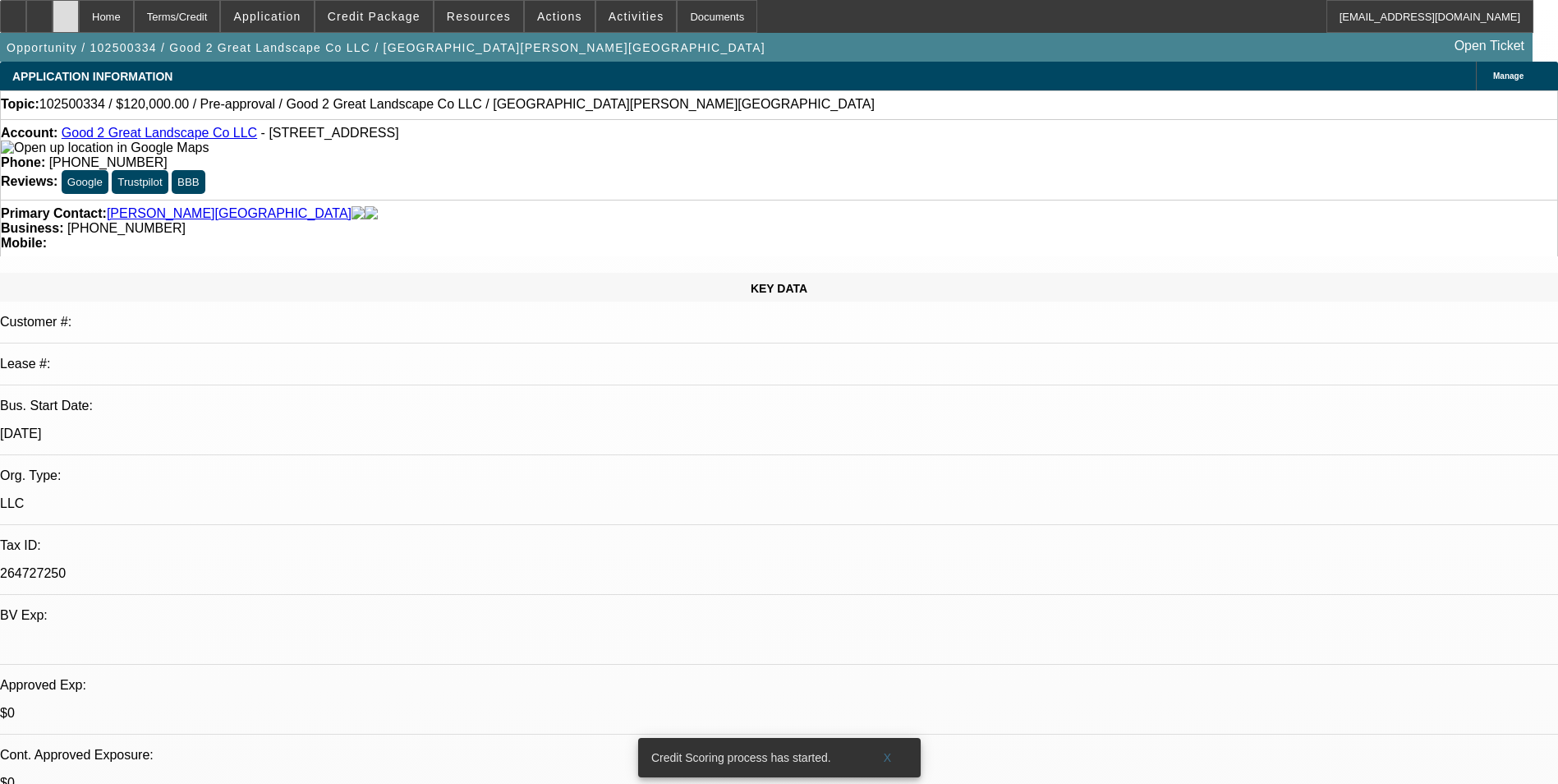
click at [79, 20] on div at bounding box center [65, 16] width 26 height 33
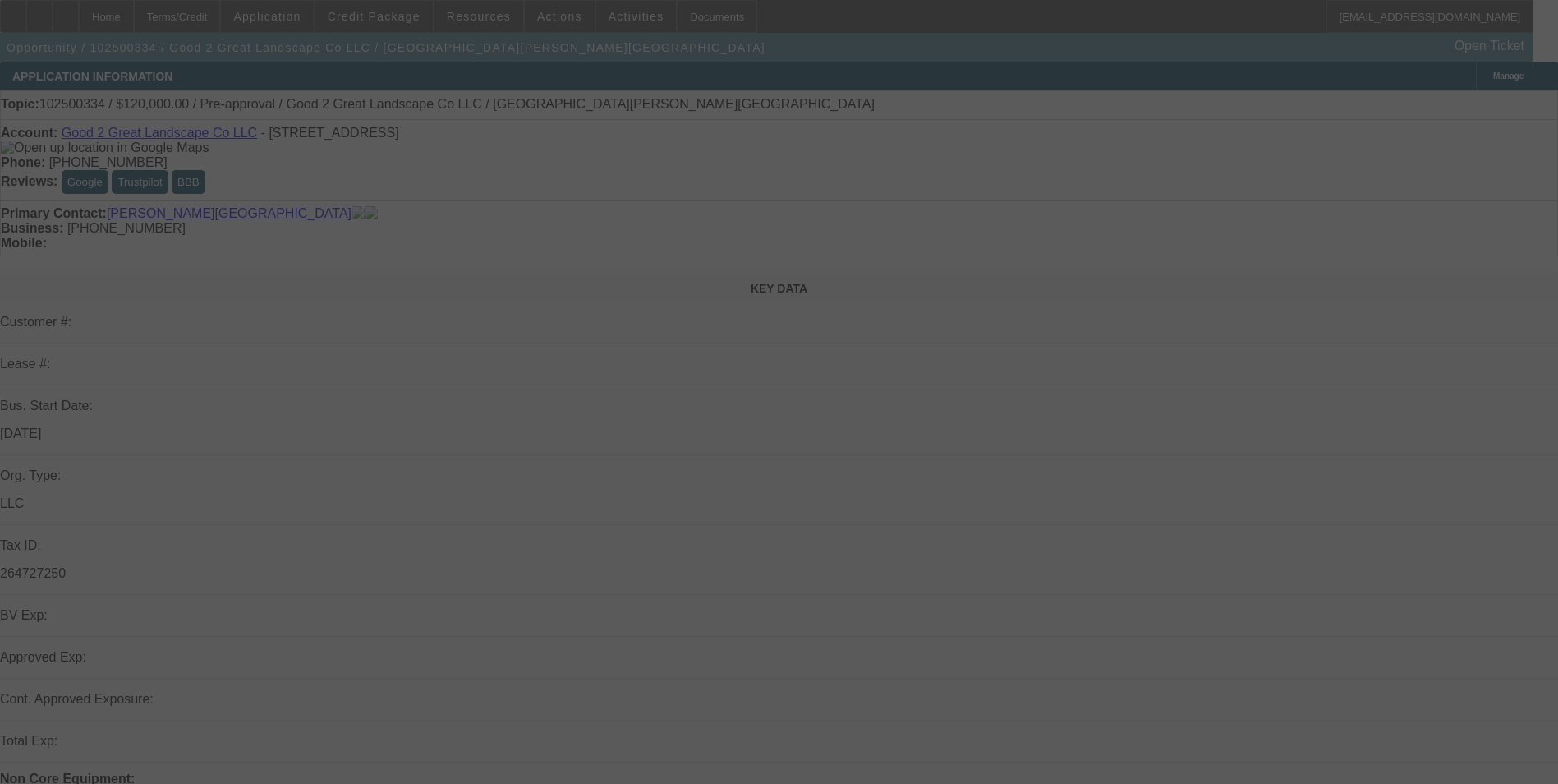
scroll to position [247, 0]
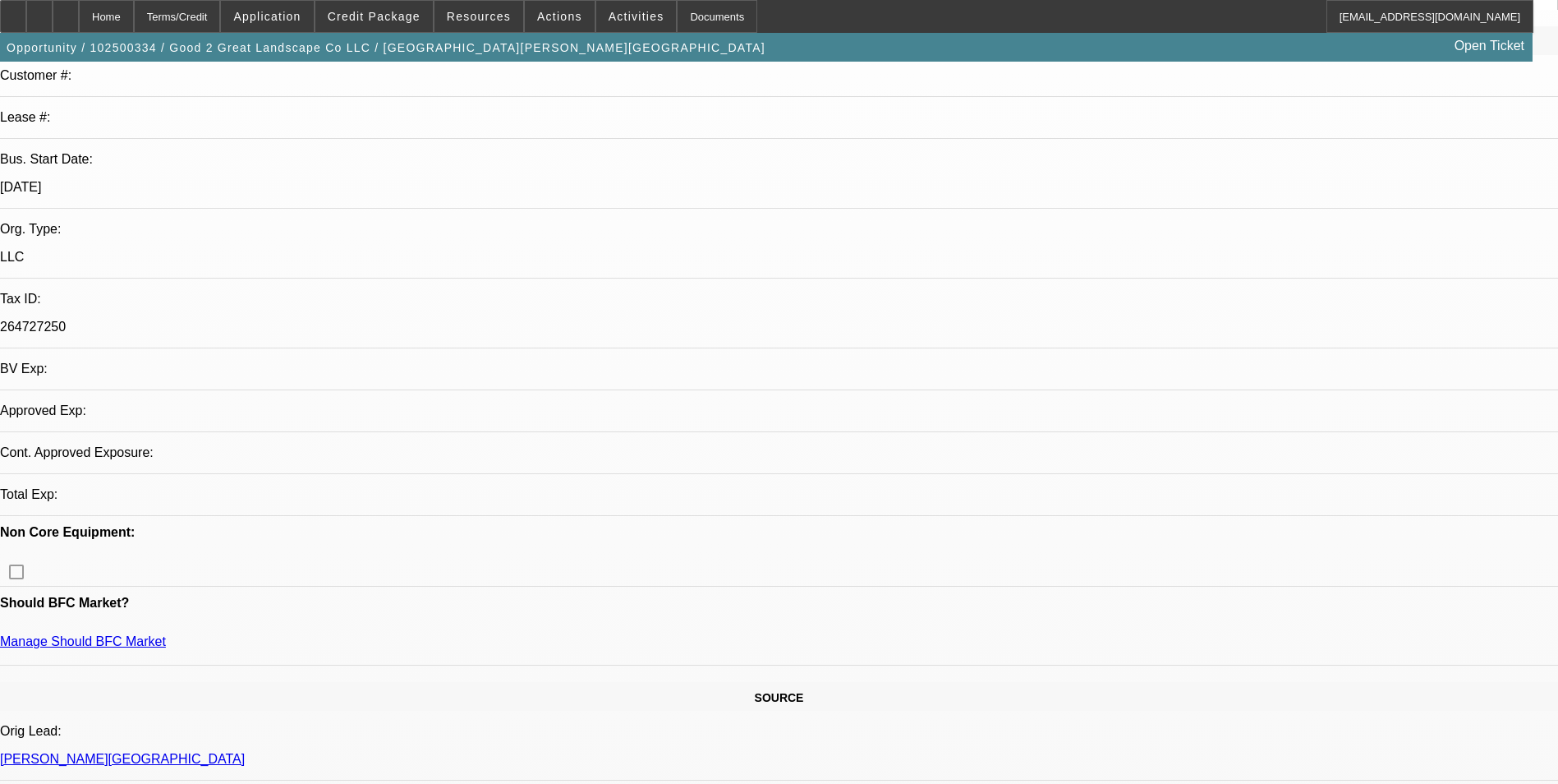
select select "0"
select select "2"
select select "0.1"
select select "1"
select select "2"
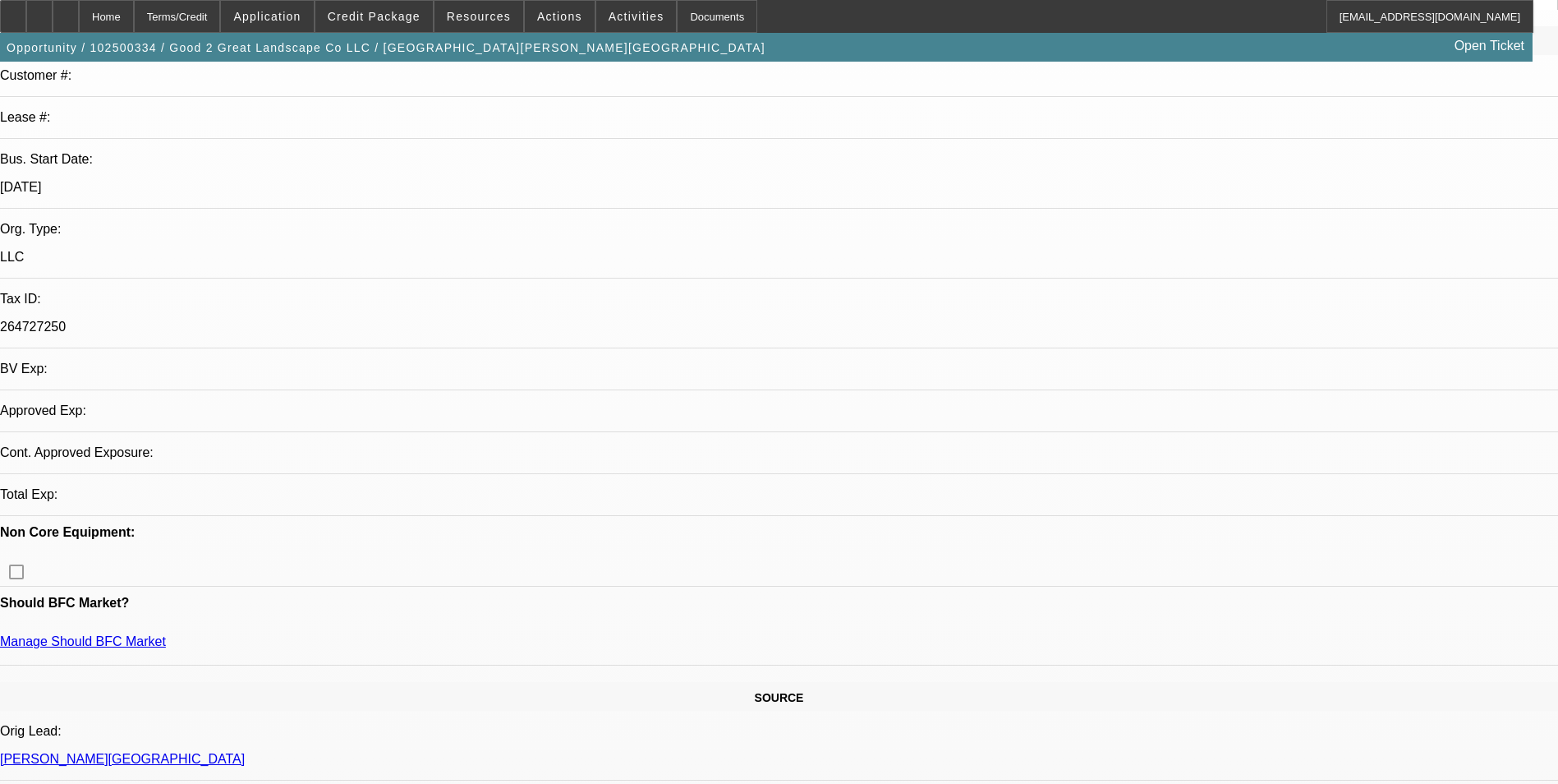
select select "4"
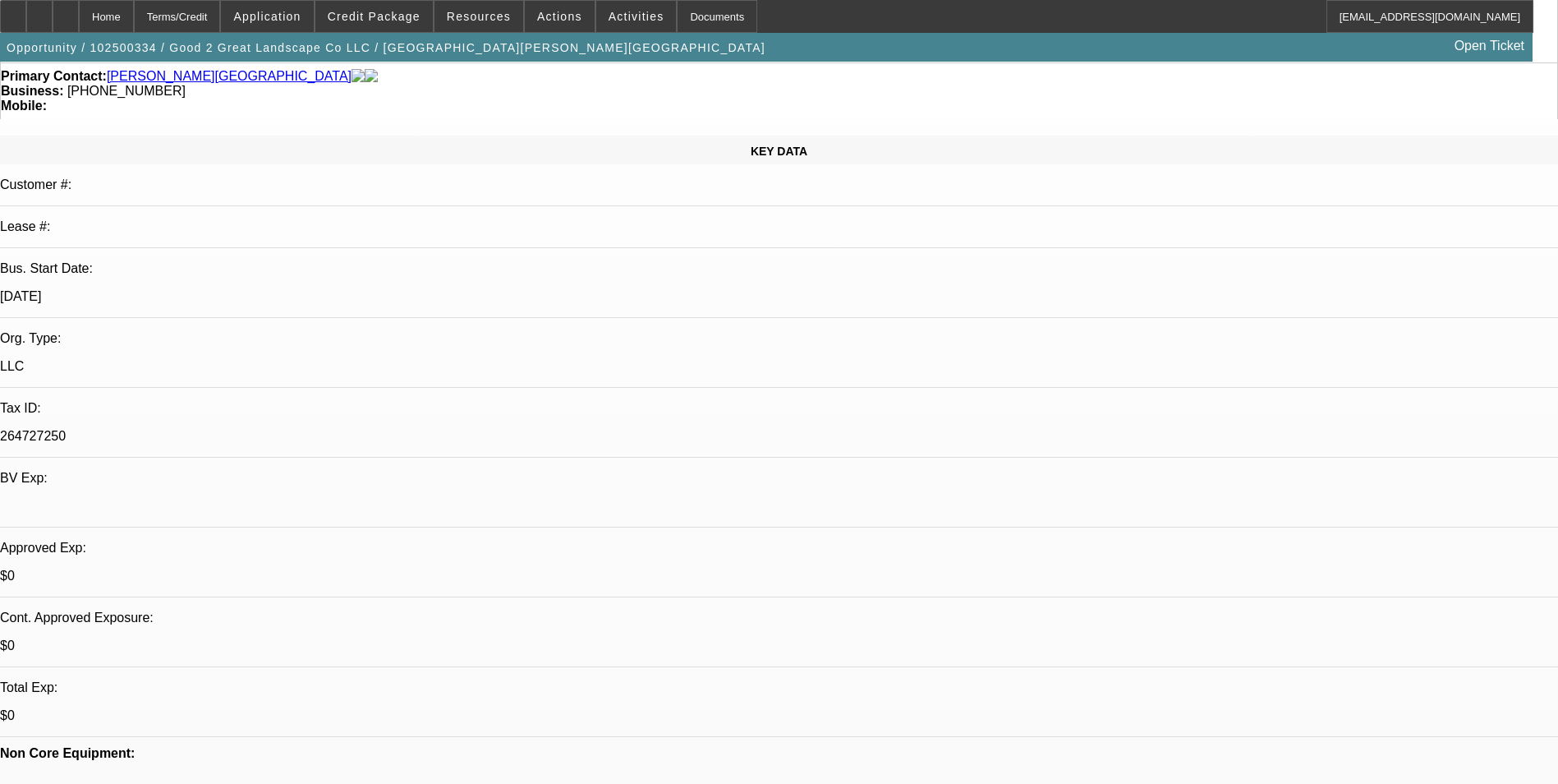
scroll to position [82, 0]
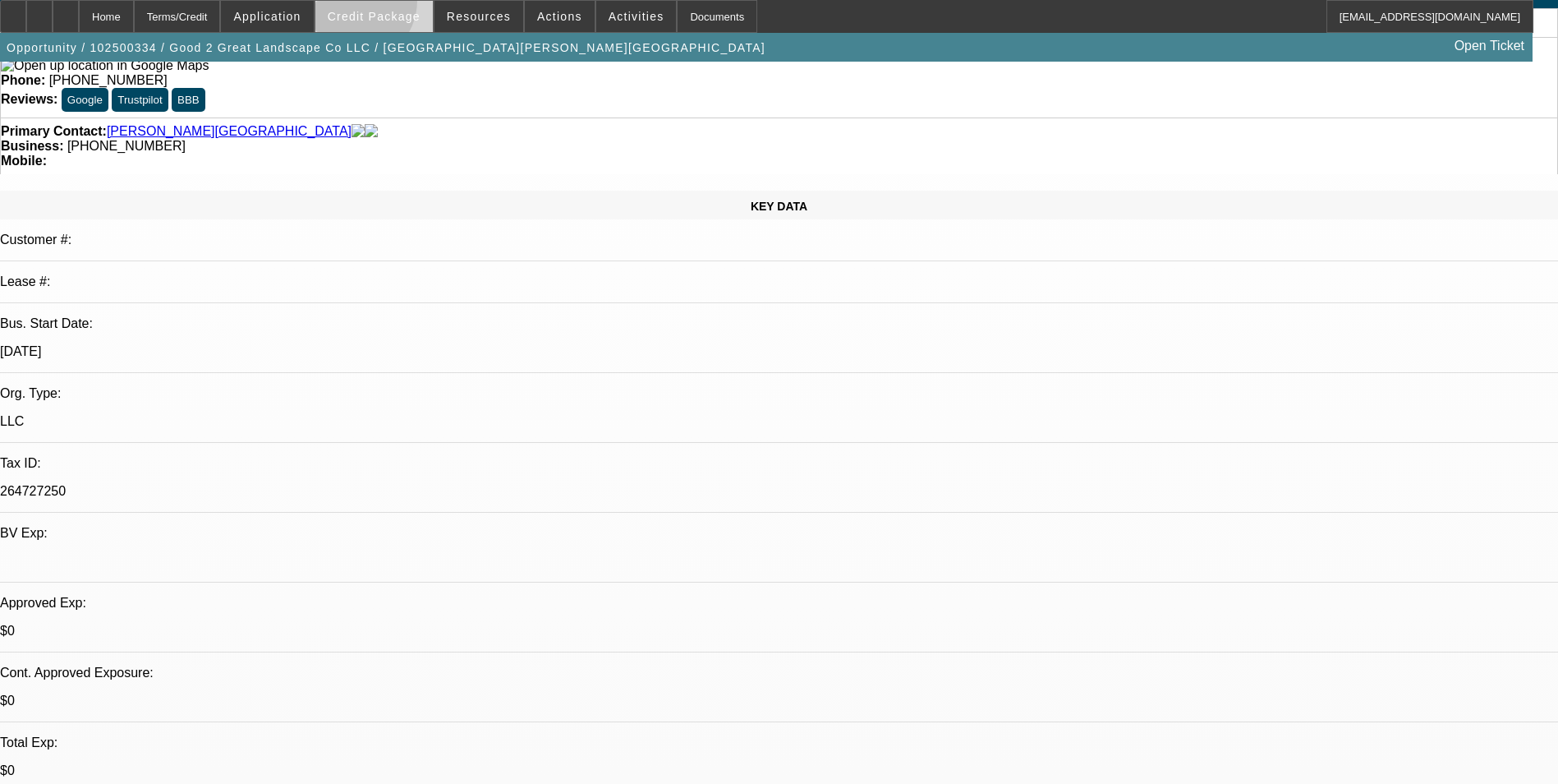
click at [376, 6] on span at bounding box center [373, 16] width 117 height 40
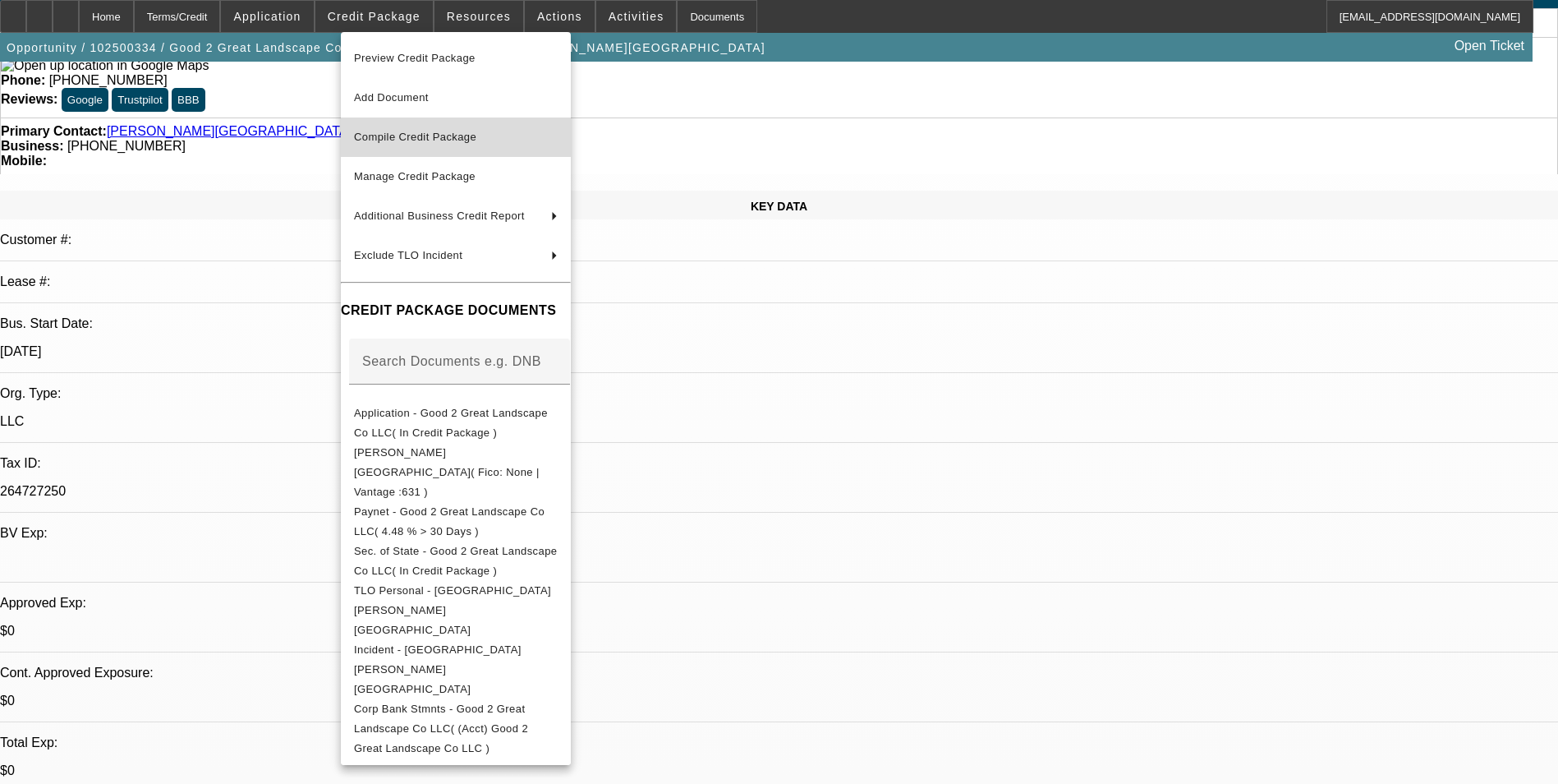
click at [406, 137] on span "Compile Credit Package" at bounding box center [415, 137] width 123 height 13
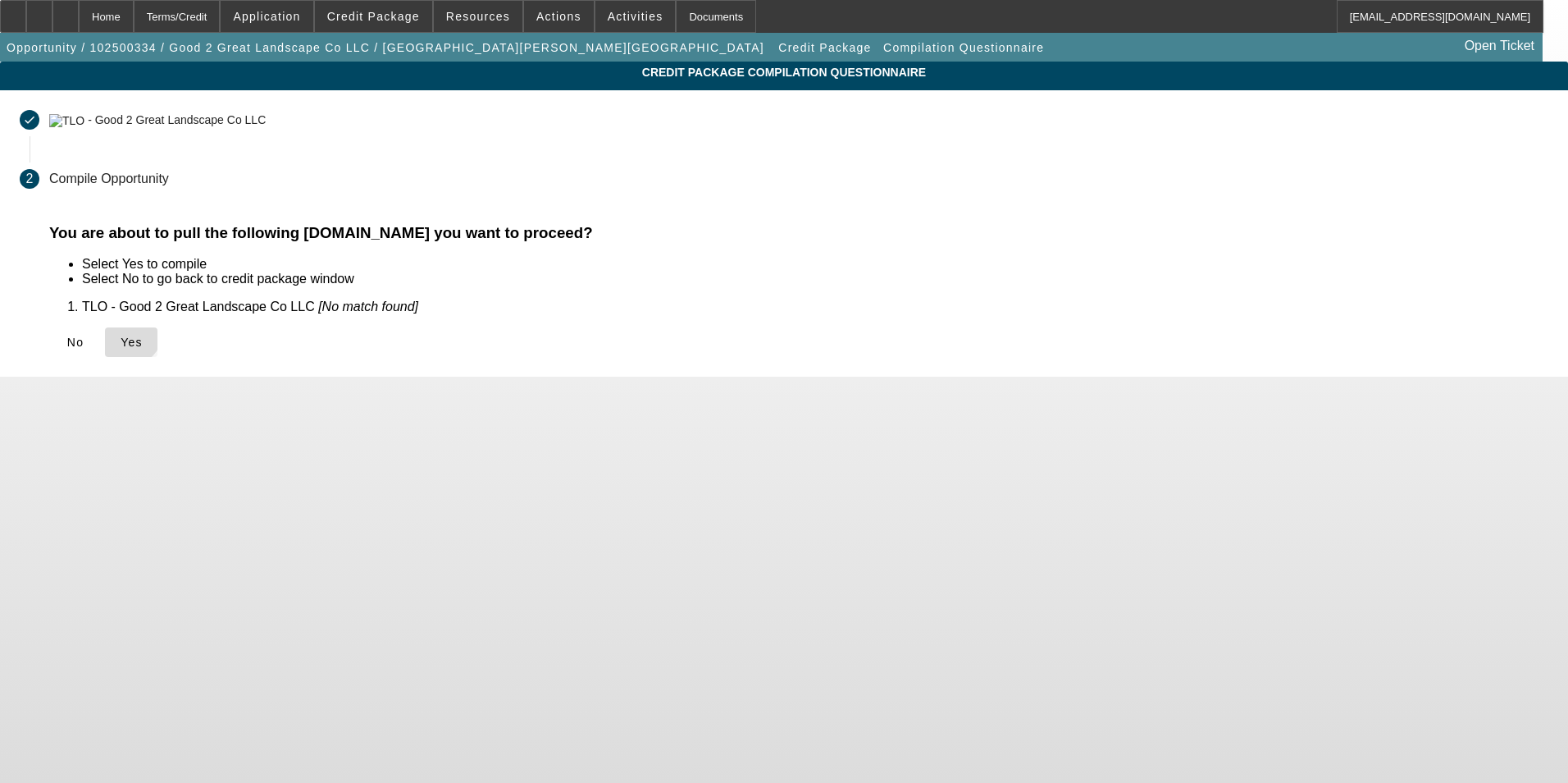
click at [121, 336] on icon at bounding box center [121, 343] width 0 height 14
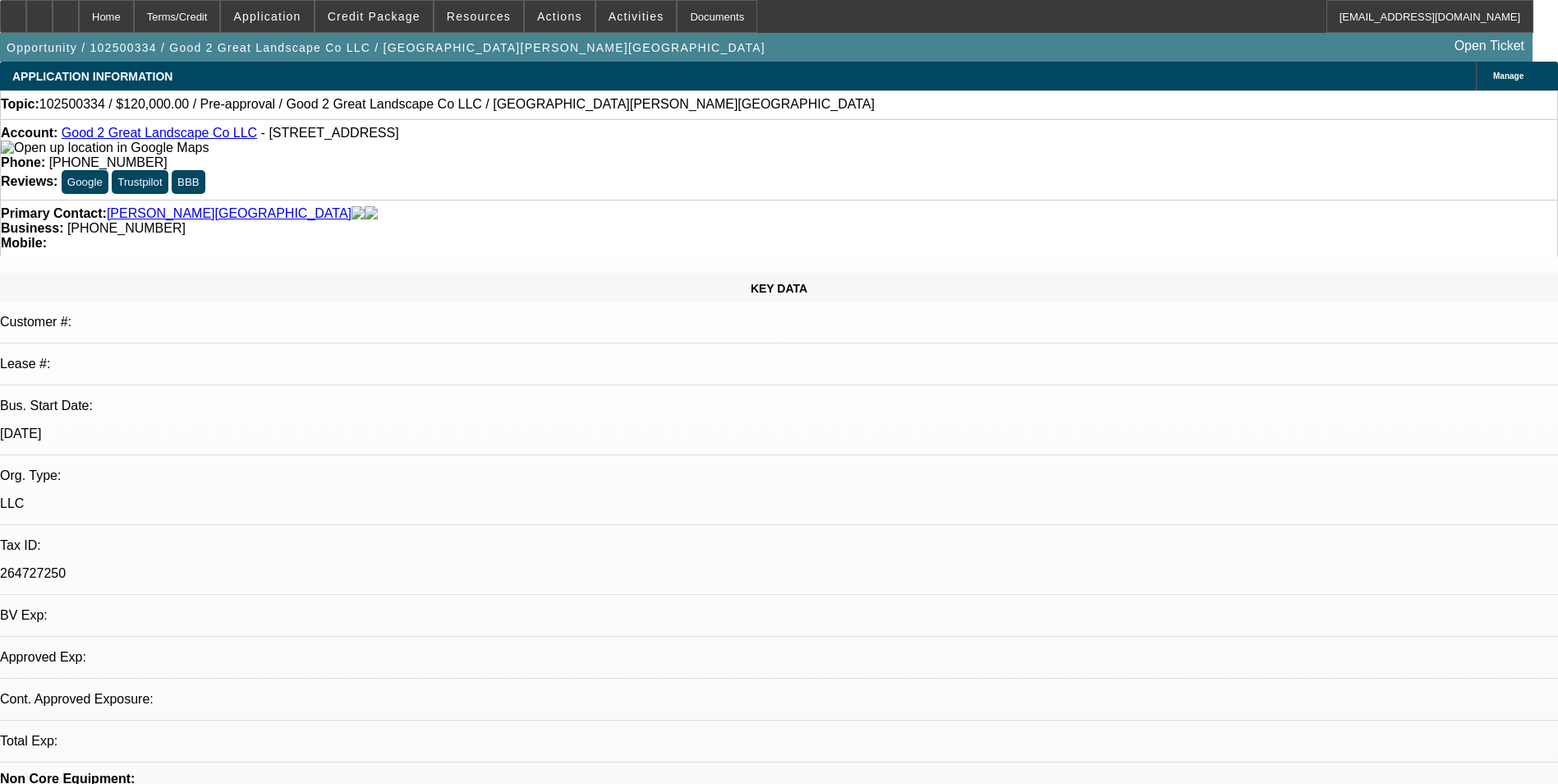
select select "0"
select select "2"
select select "0.1"
select select "4"
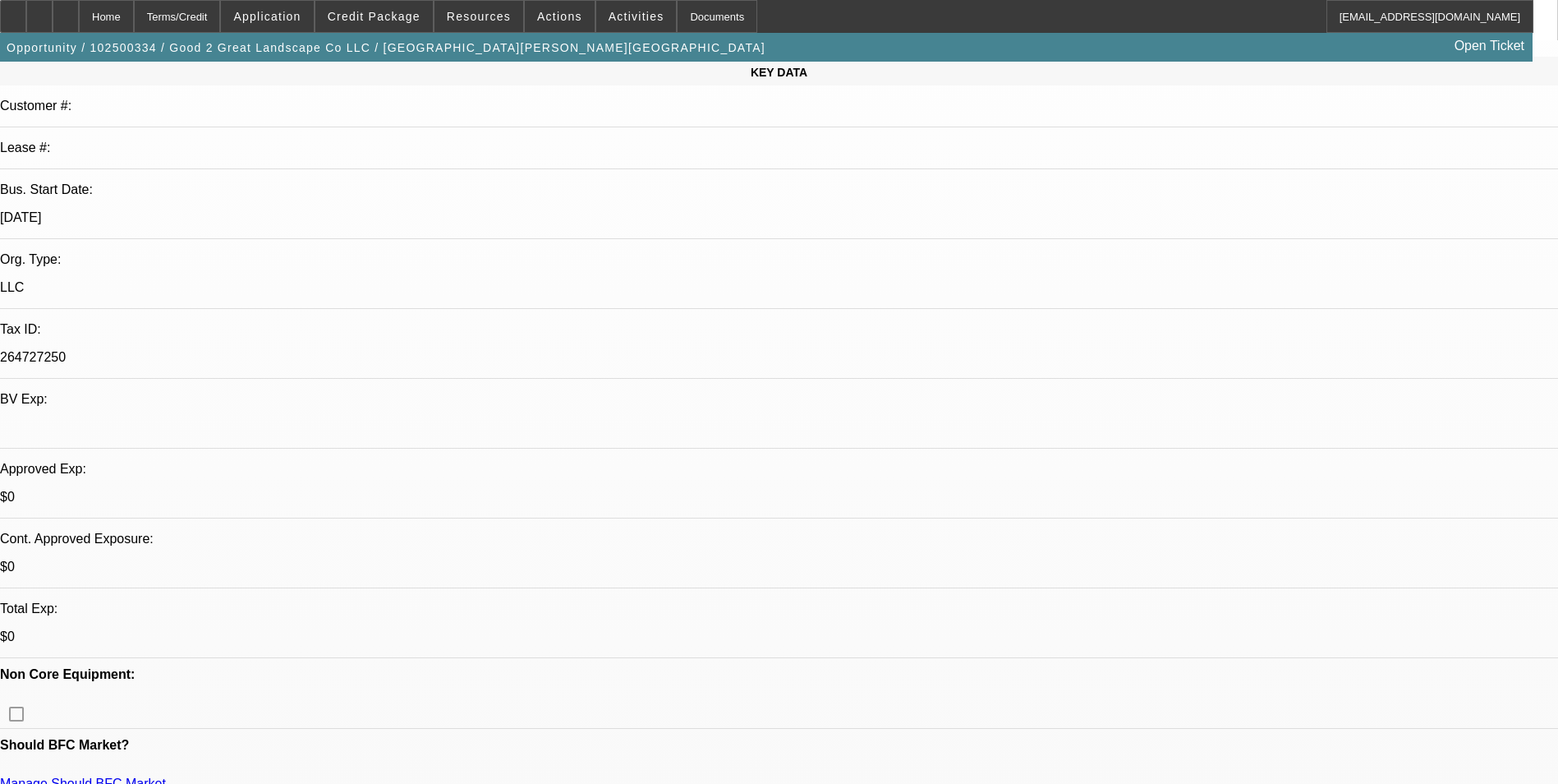
scroll to position [247, 0]
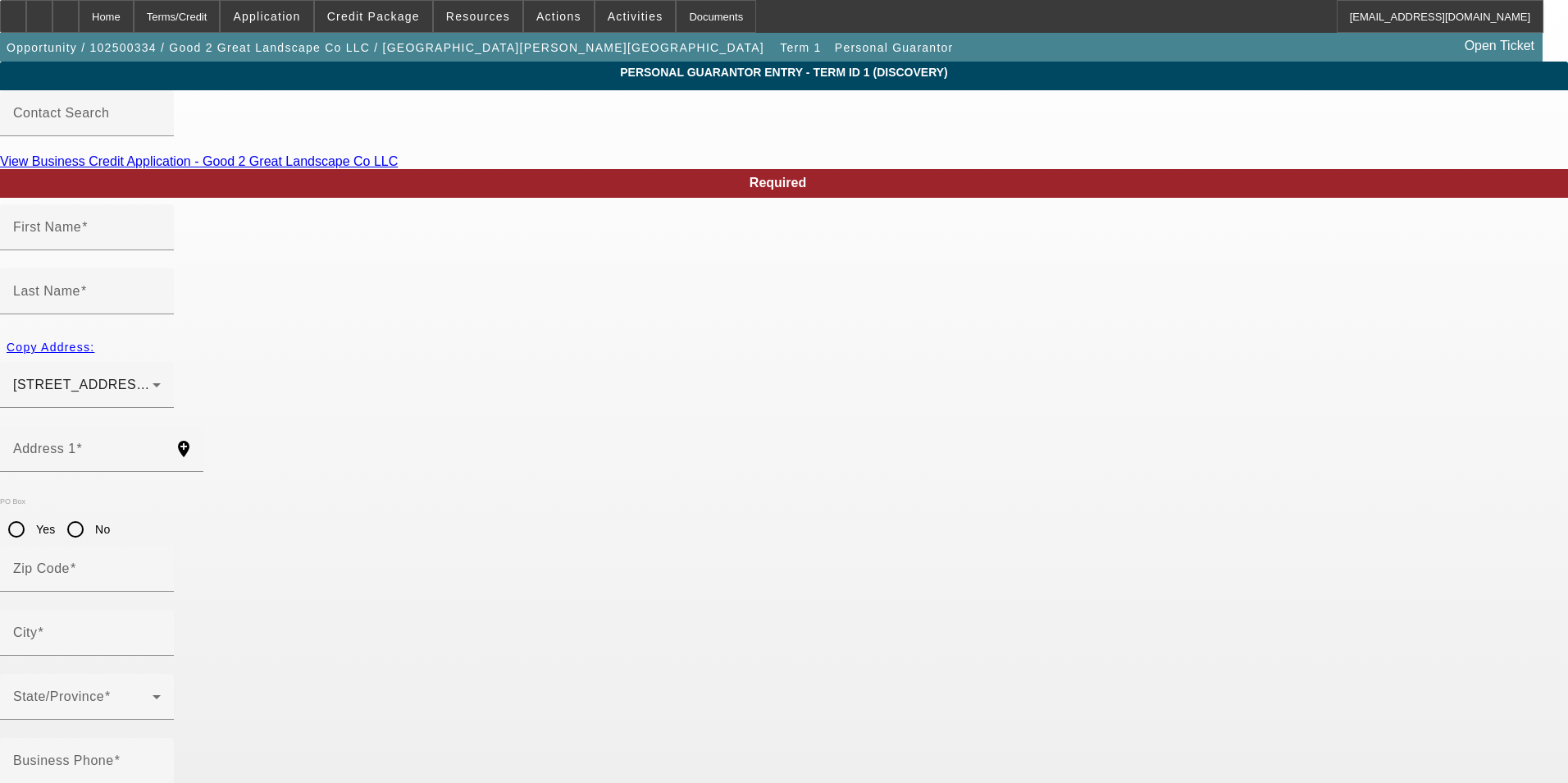
type input "Kent"
type input "Muir"
type input "253 Hufnagel Road"
radio input "true"
type input "16037"
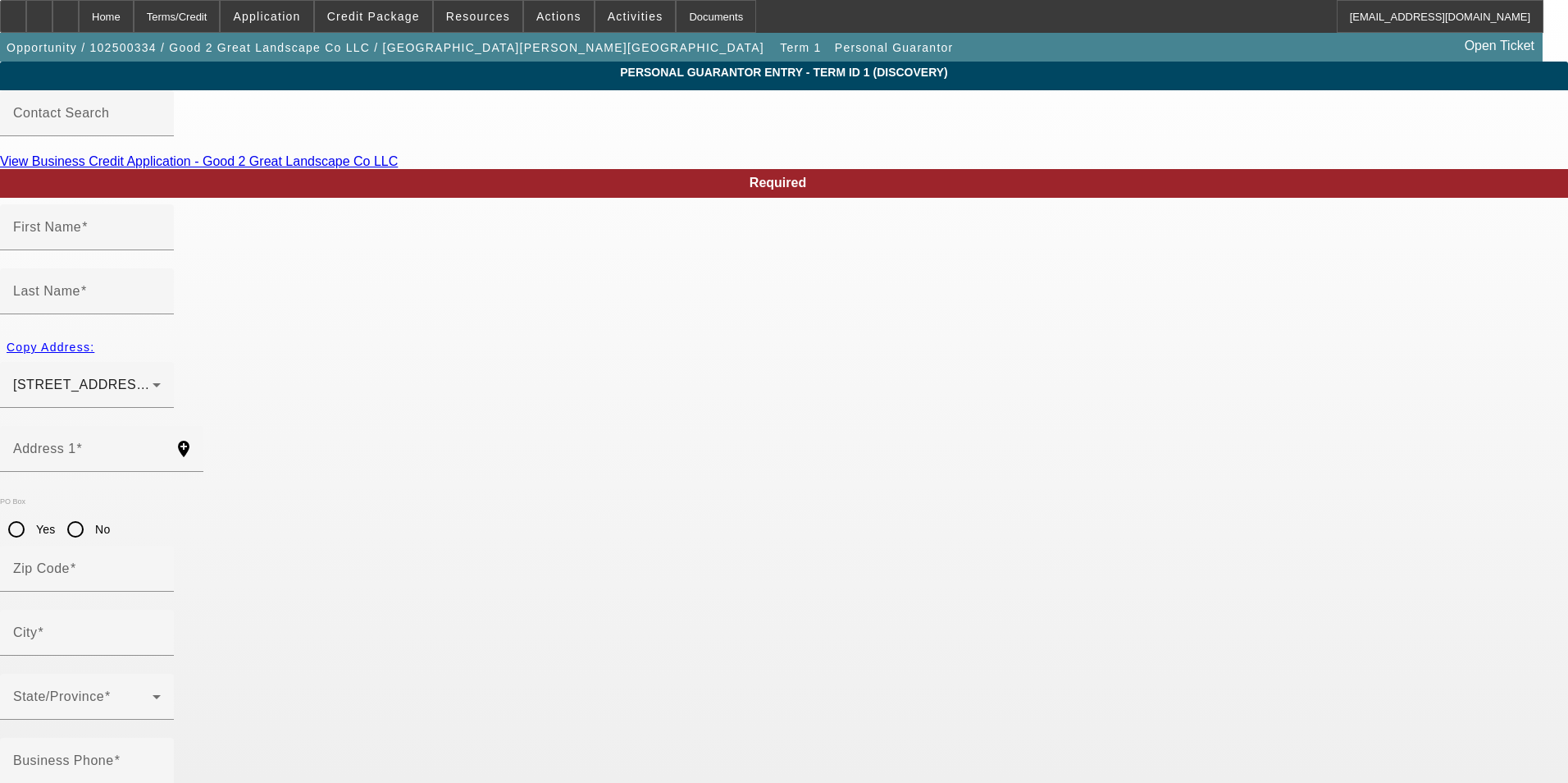
type input "Harmony"
type input "[PHONE_NUMBER]"
type input "100"
type input "000-00-0000"
type input "kdm724@gmail.com"
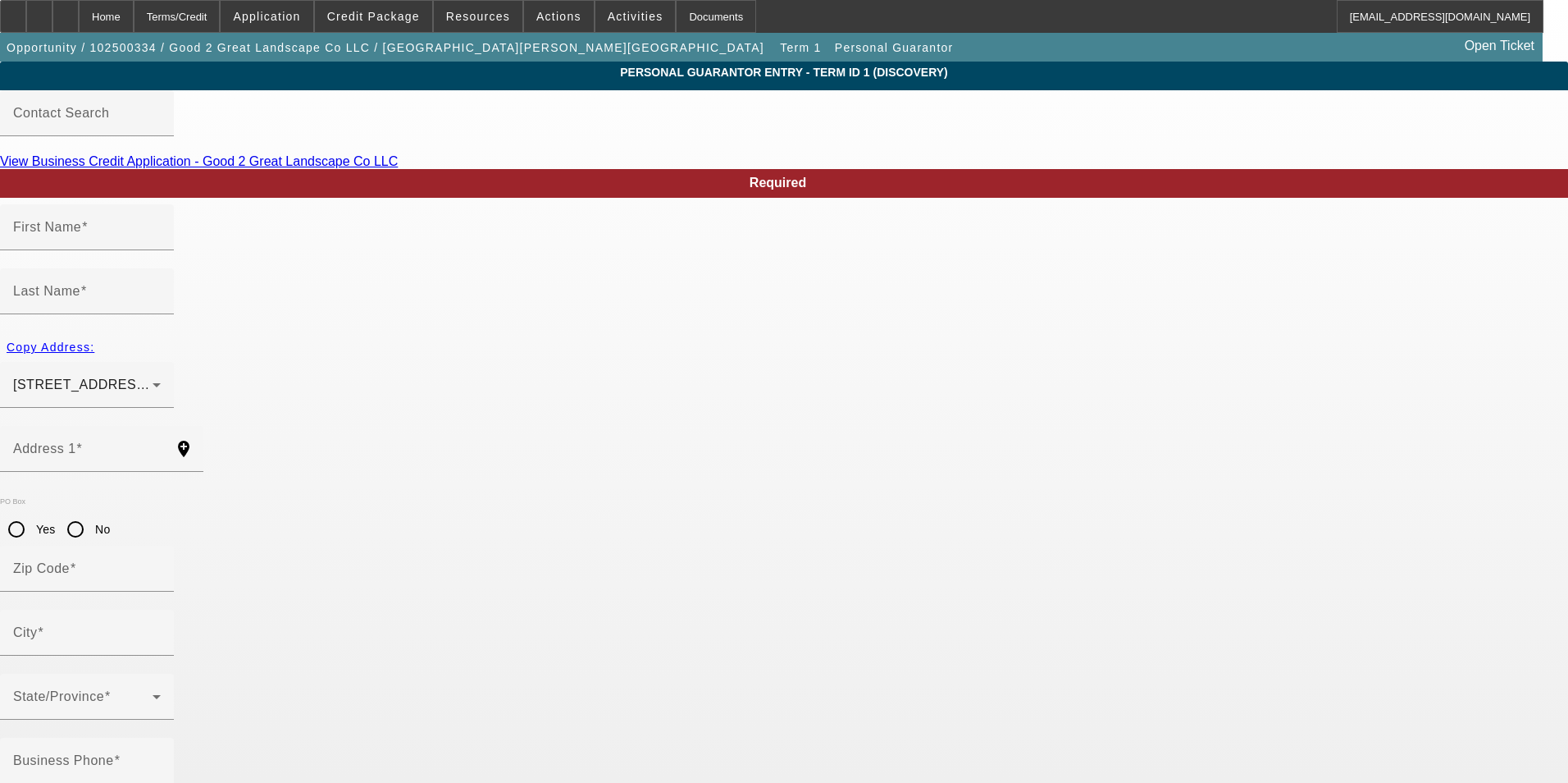
type input "$220,000.00"
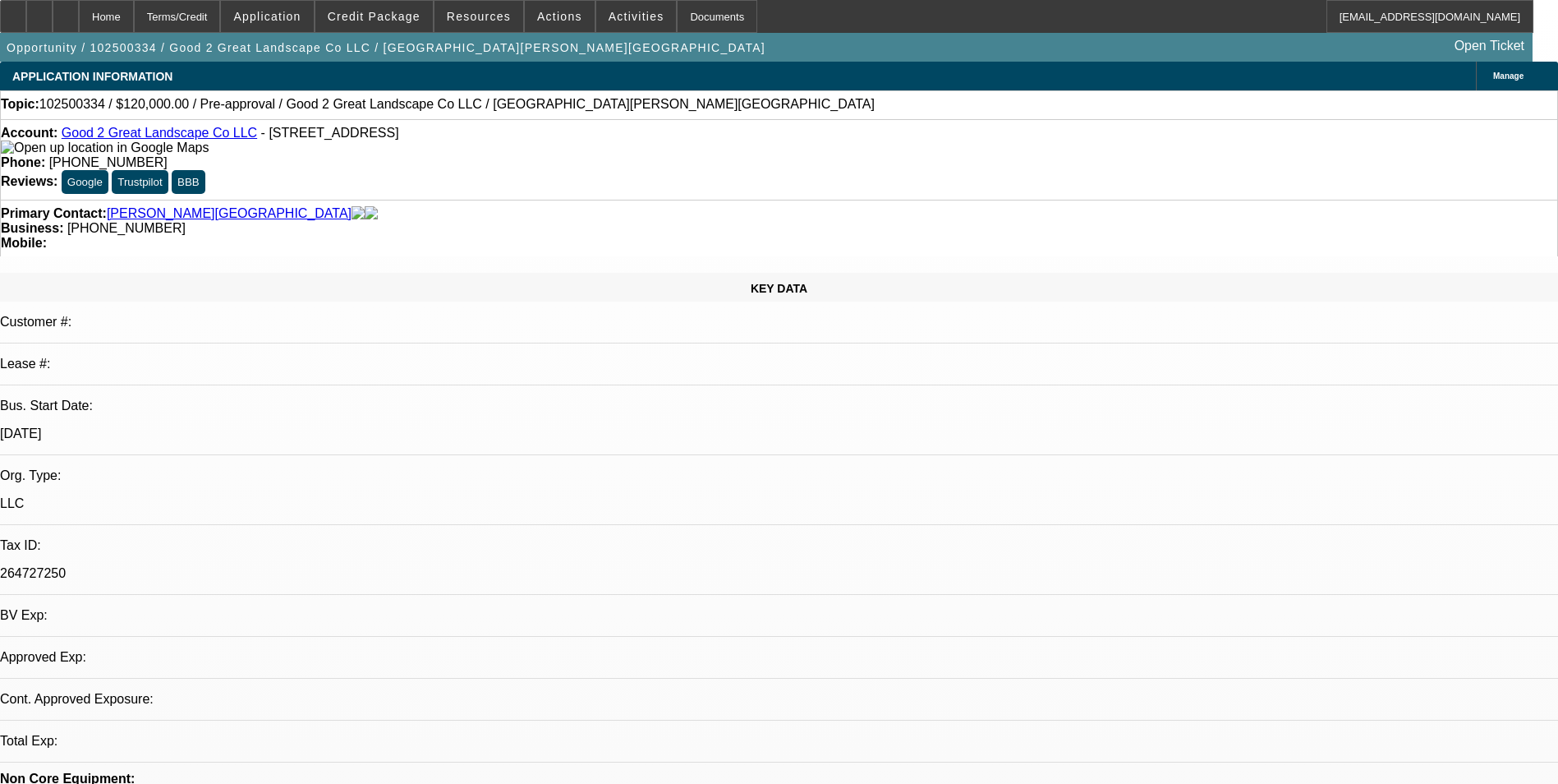
select select "0"
select select "2"
select select "0.1"
select select "4"
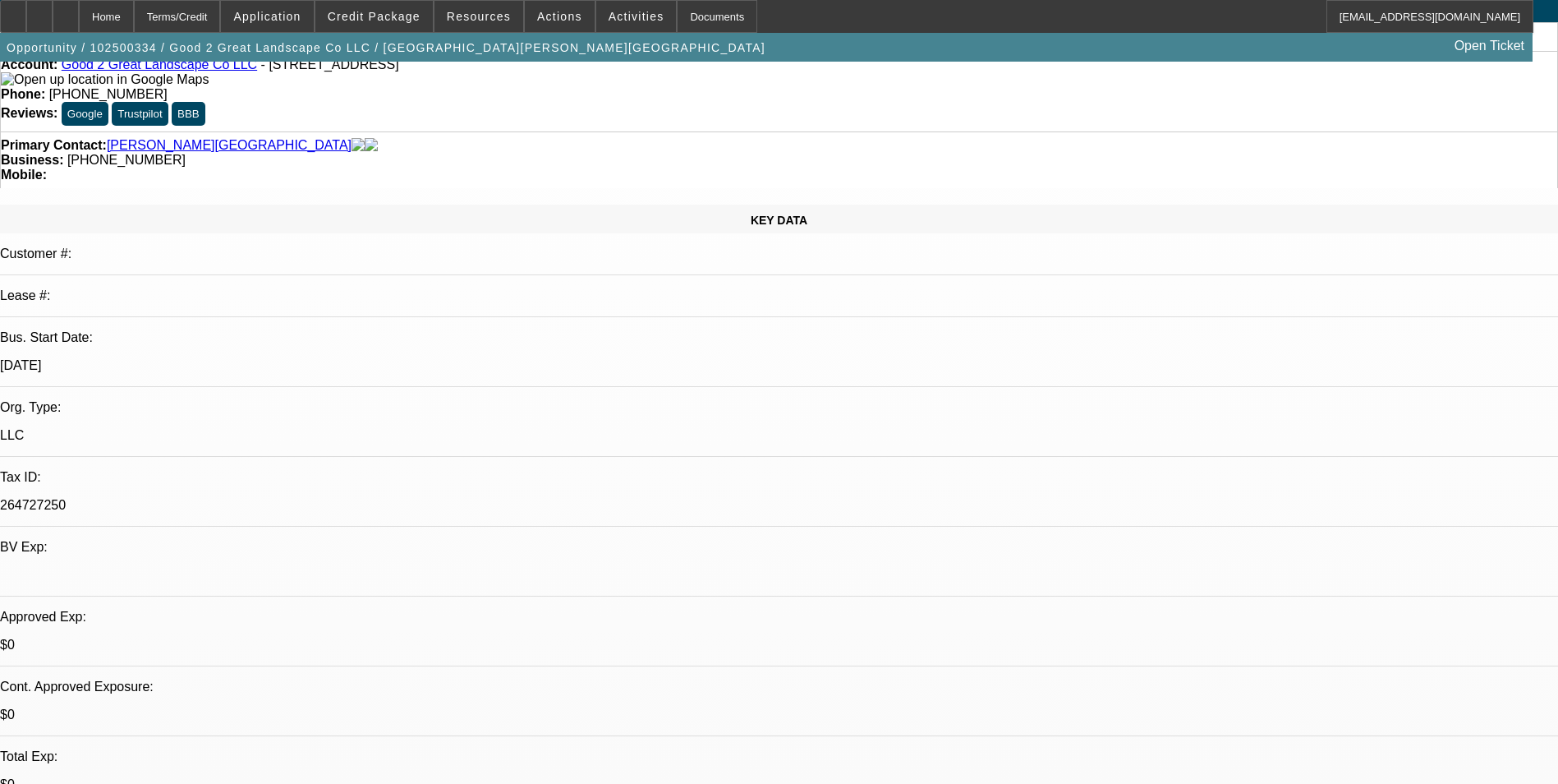
scroll to position [164, 0]
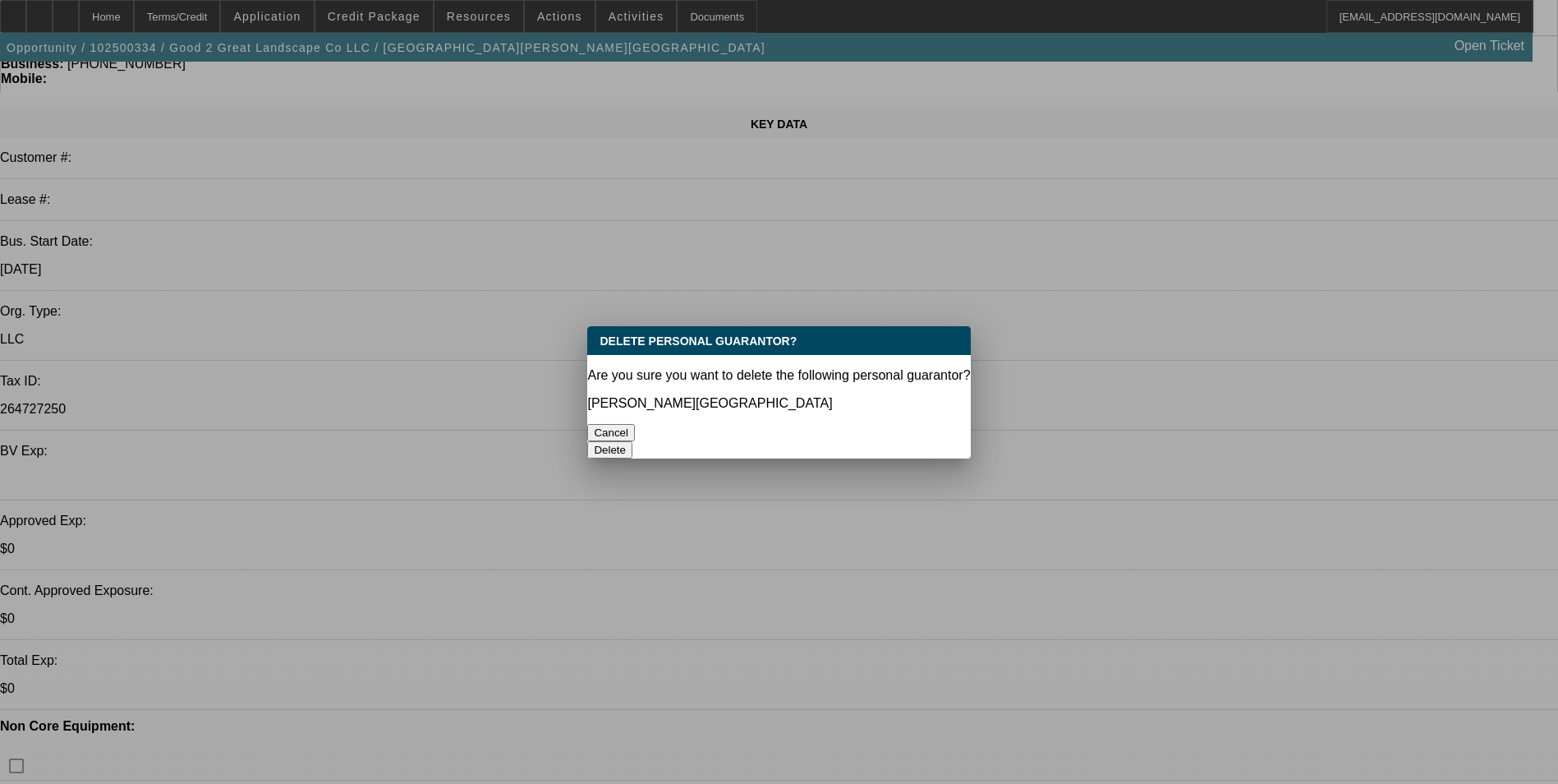
scroll to position [0, 0]
click at [633, 441] on button "Delete" at bounding box center [609, 449] width 45 height 17
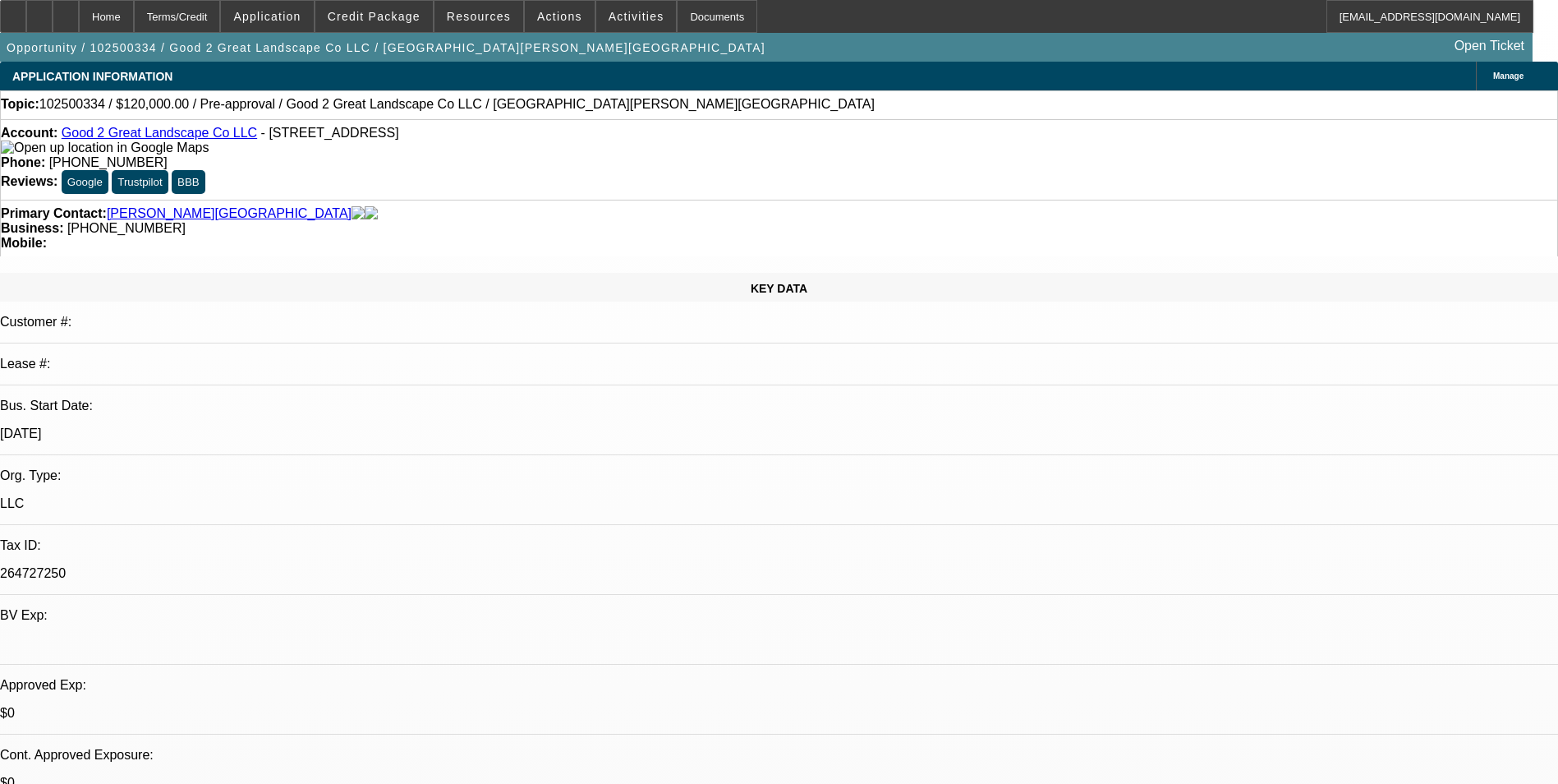
scroll to position [164, 0]
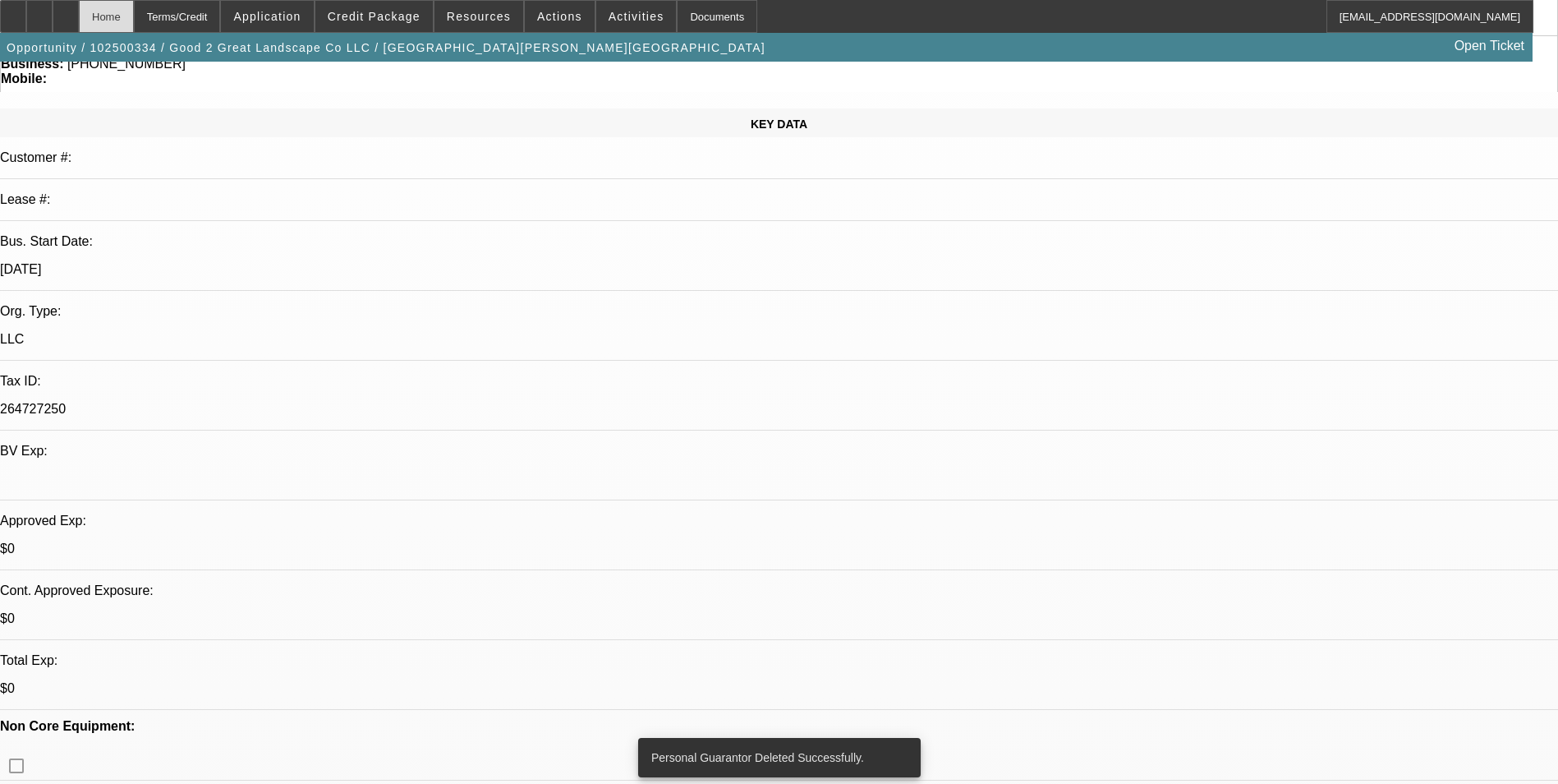
click at [133, 19] on div "Home" at bounding box center [106, 16] width 55 height 33
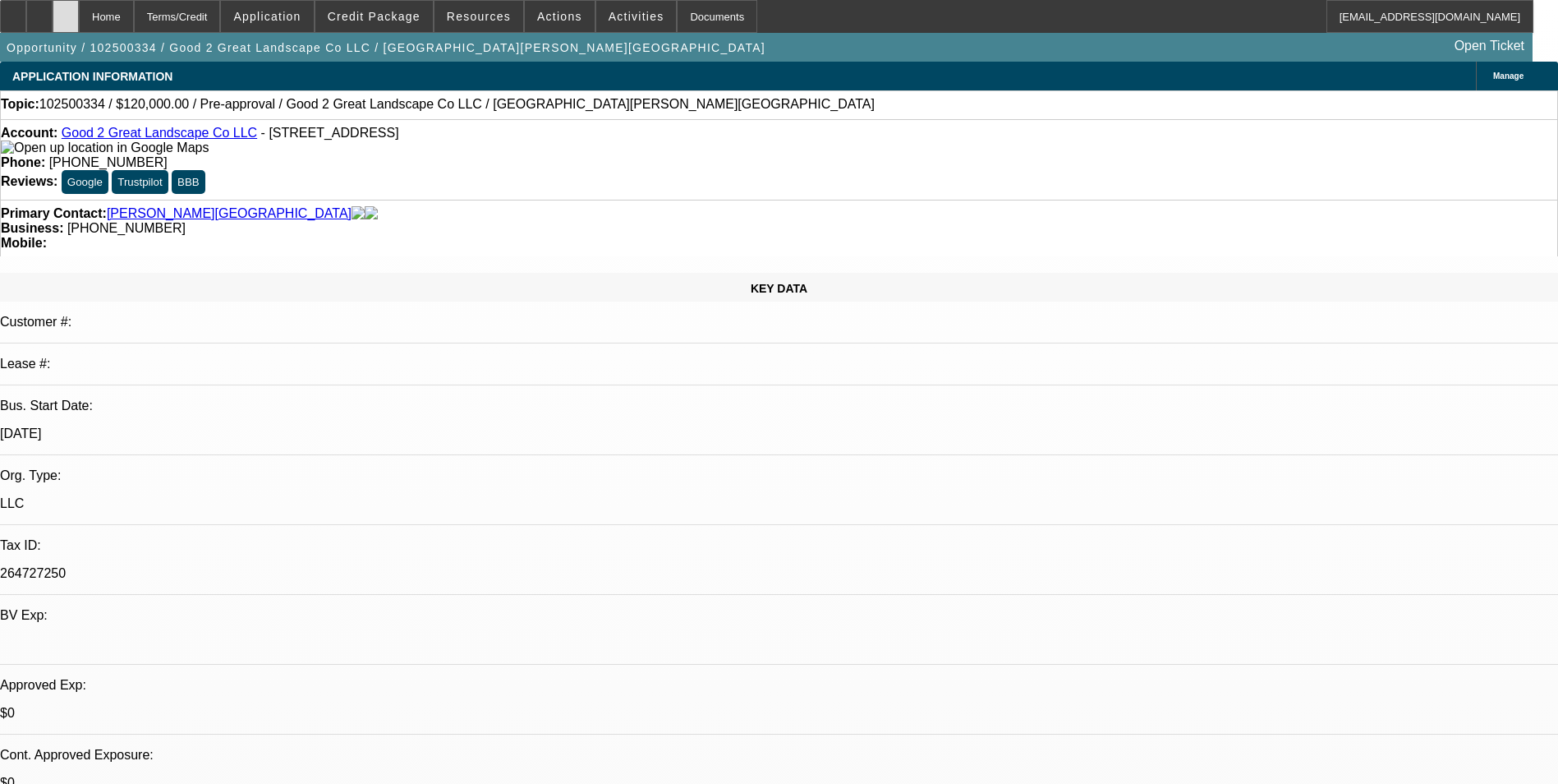
click at [79, 8] on div at bounding box center [65, 16] width 26 height 33
select select "0"
select select "2"
select select "0.1"
select select "1"
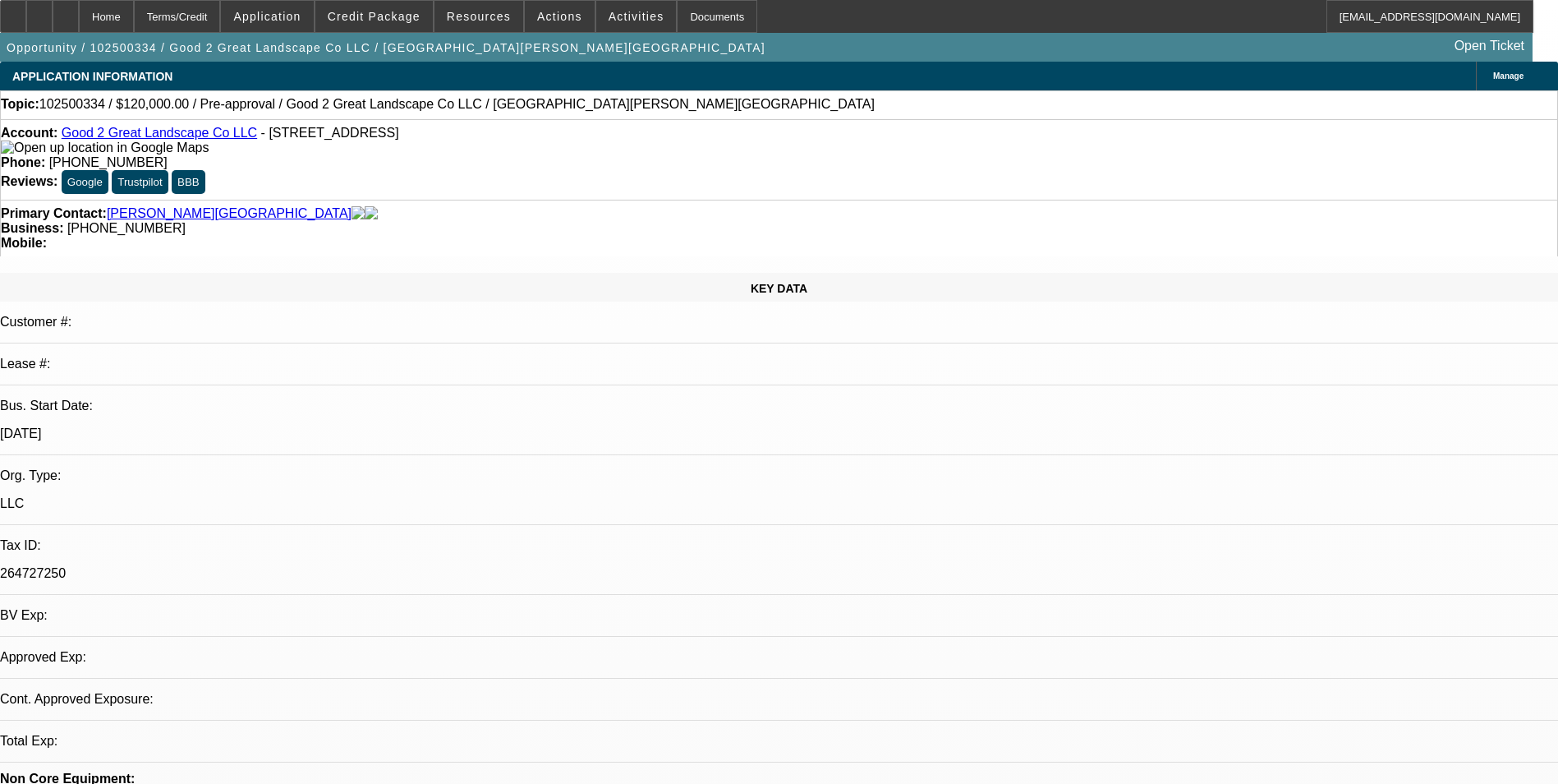
select select "2"
select select "4"
click at [52, 26] on div at bounding box center [39, 16] width 26 height 33
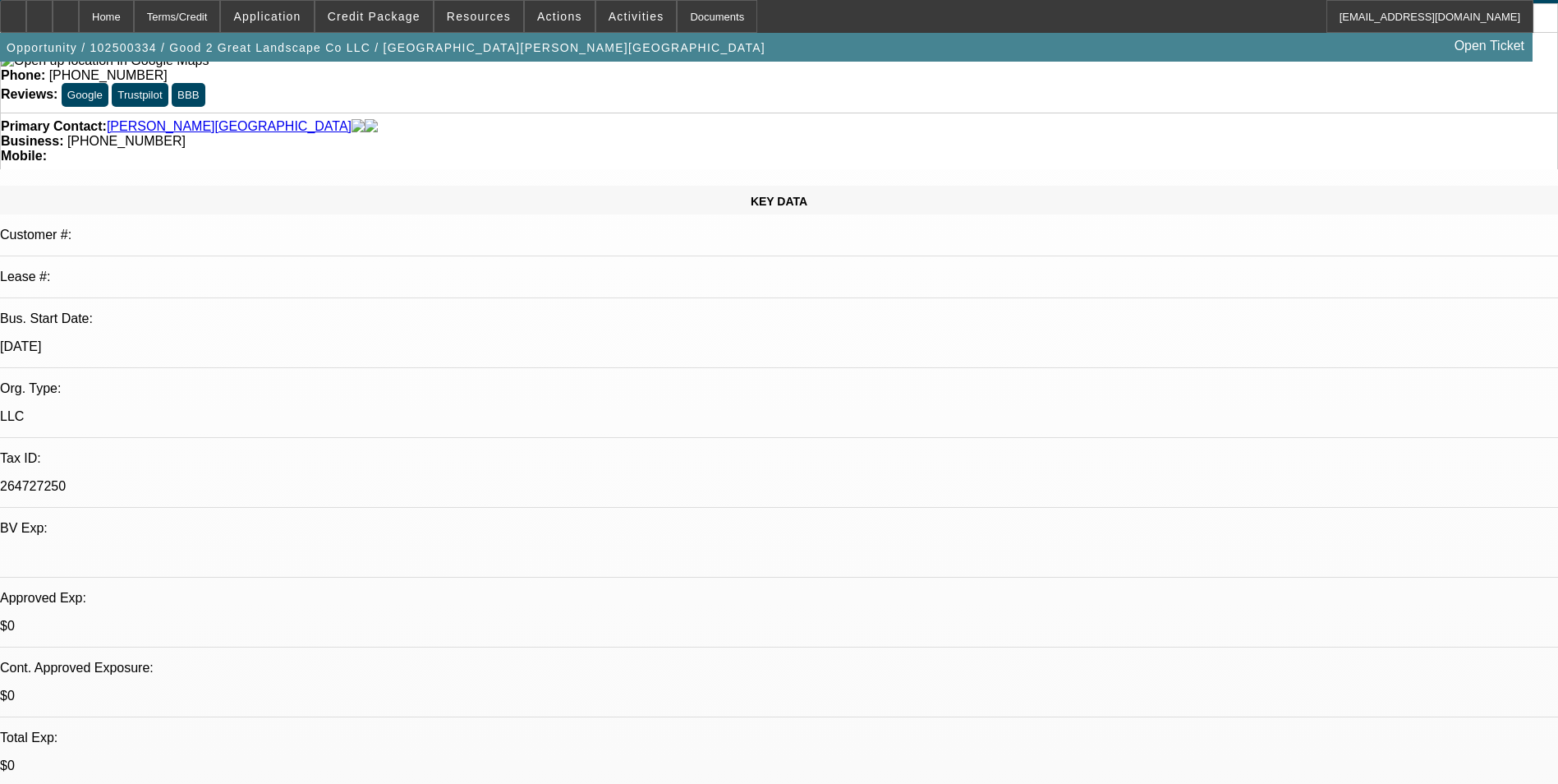
scroll to position [329, 0]
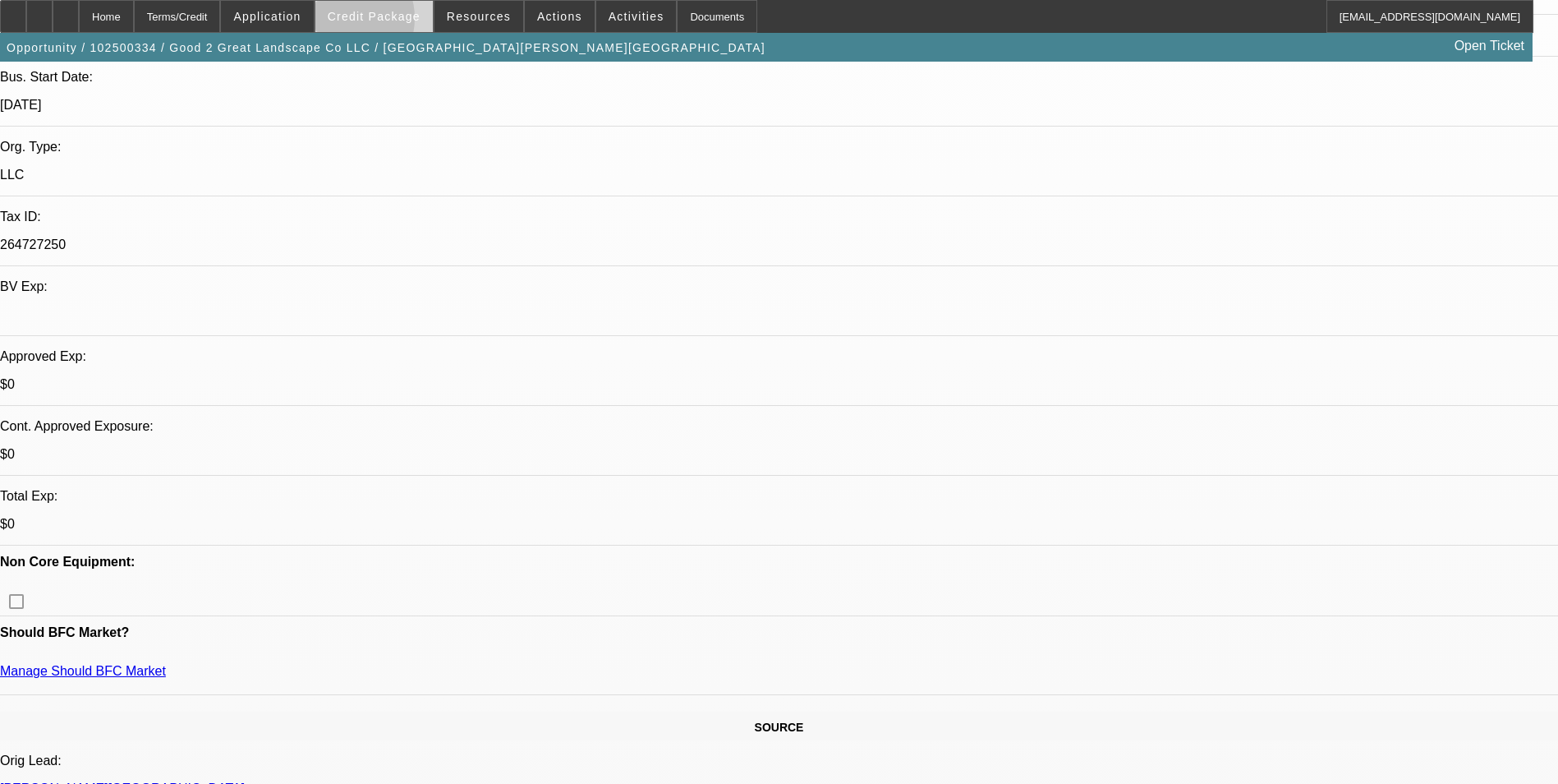
click at [370, 22] on span "Credit Package" at bounding box center [374, 17] width 93 height 14
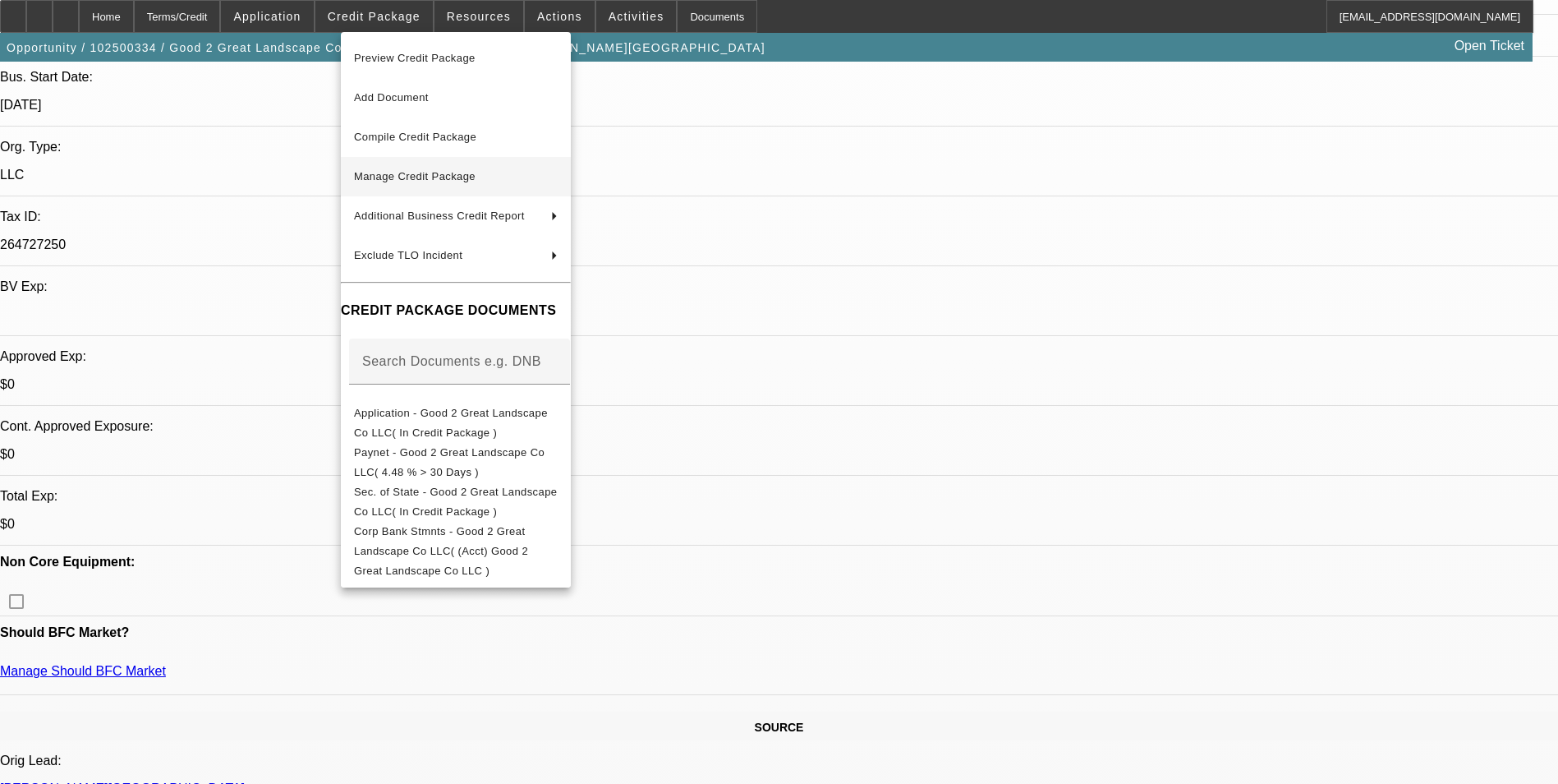
click at [433, 180] on span "Manage Credit Package" at bounding box center [415, 176] width 122 height 13
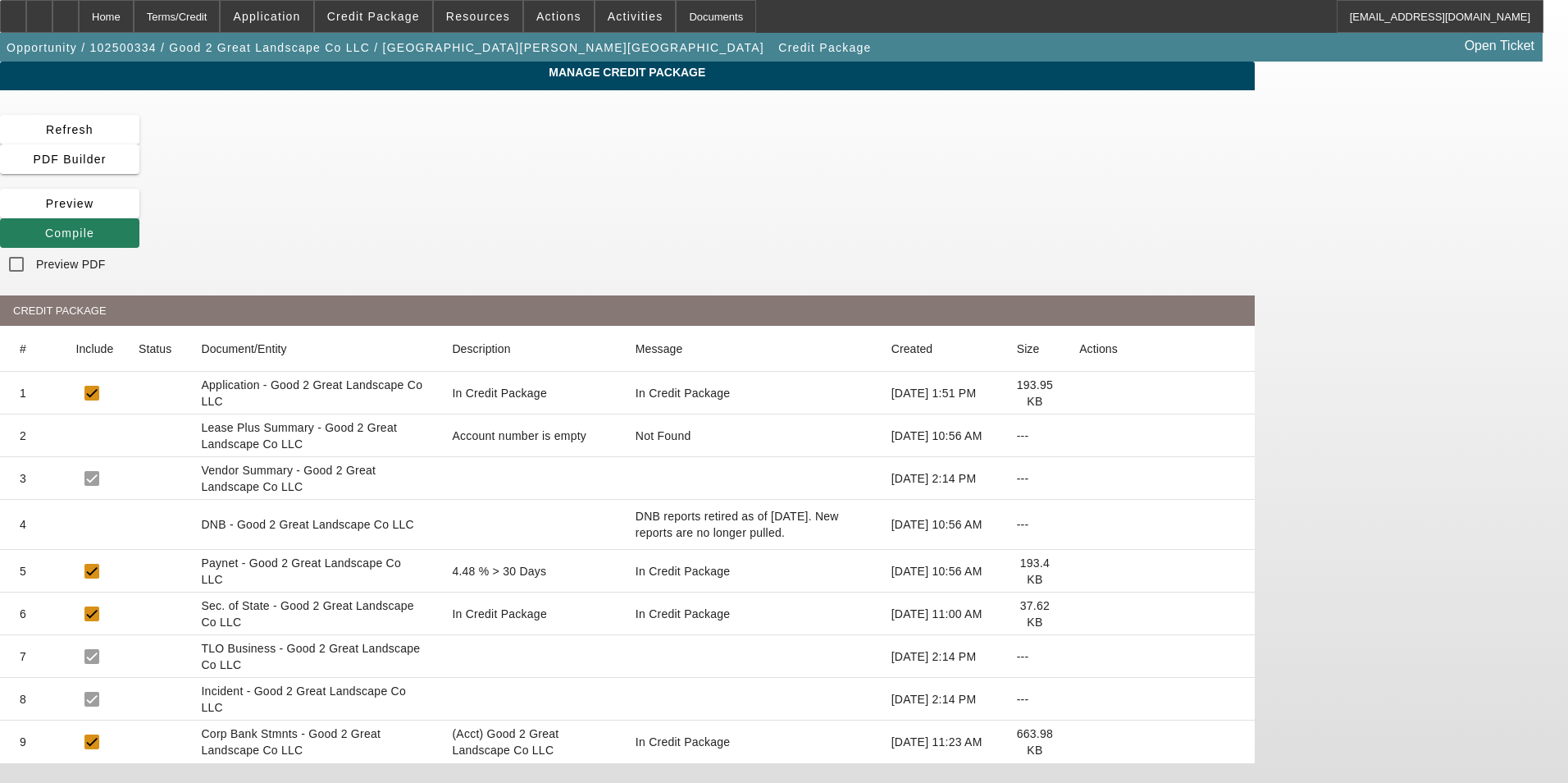
click at [139, 213] on span at bounding box center [69, 233] width 139 height 40
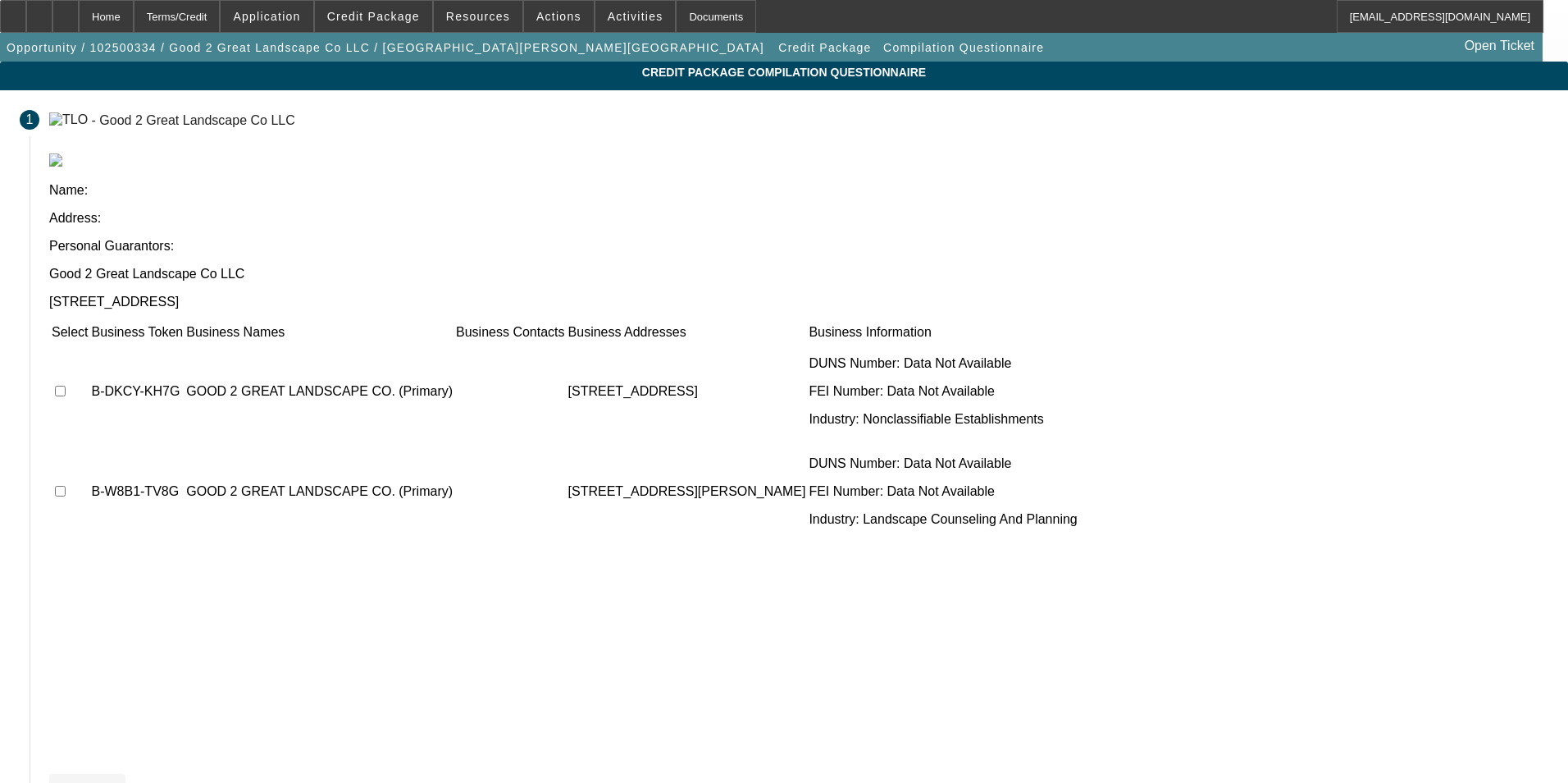
click at [119, 782] on span "Not Found" at bounding box center [87, 789] width 63 height 14
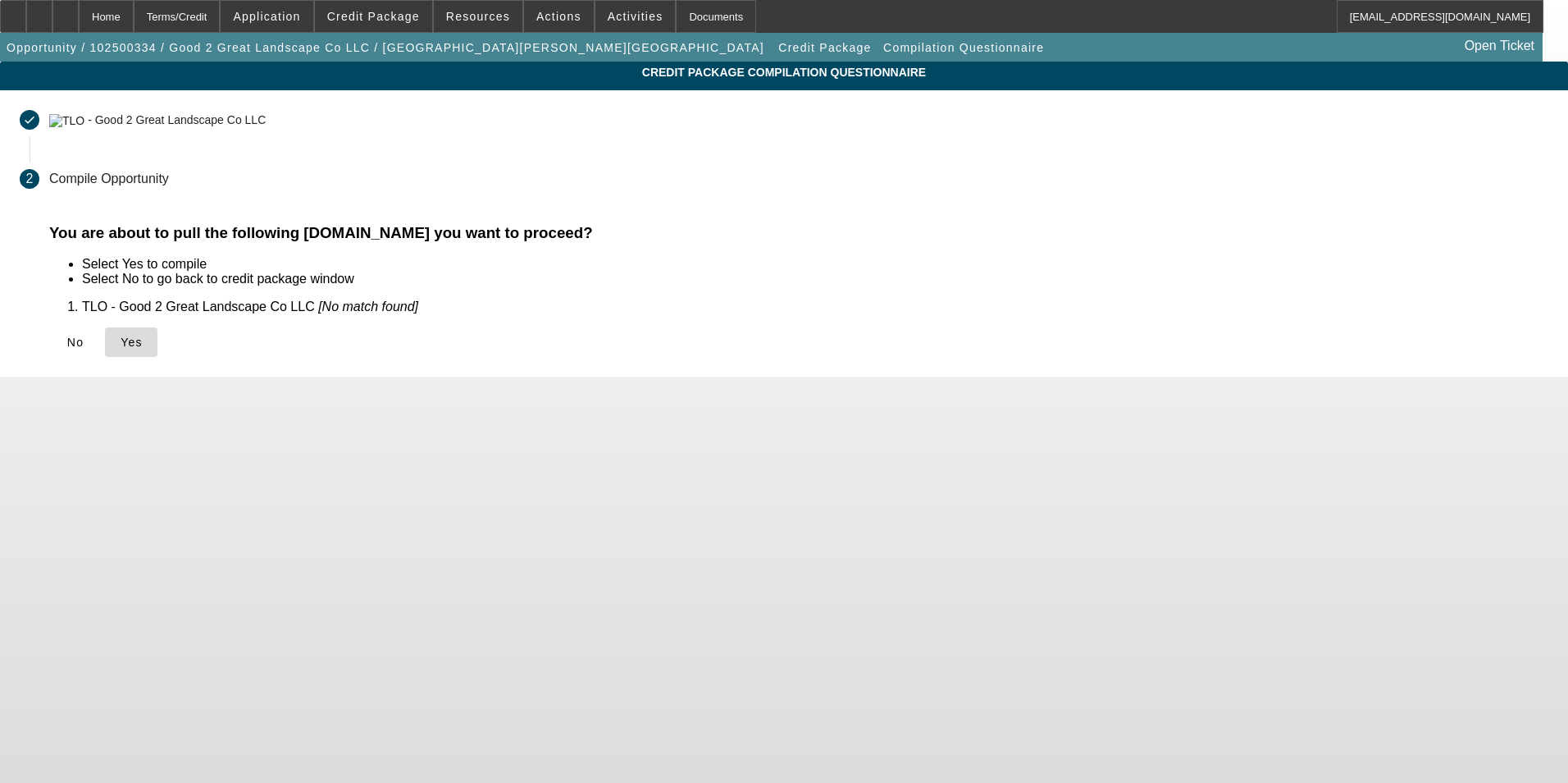
click at [143, 348] on span "Yes" at bounding box center [132, 343] width 22 height 14
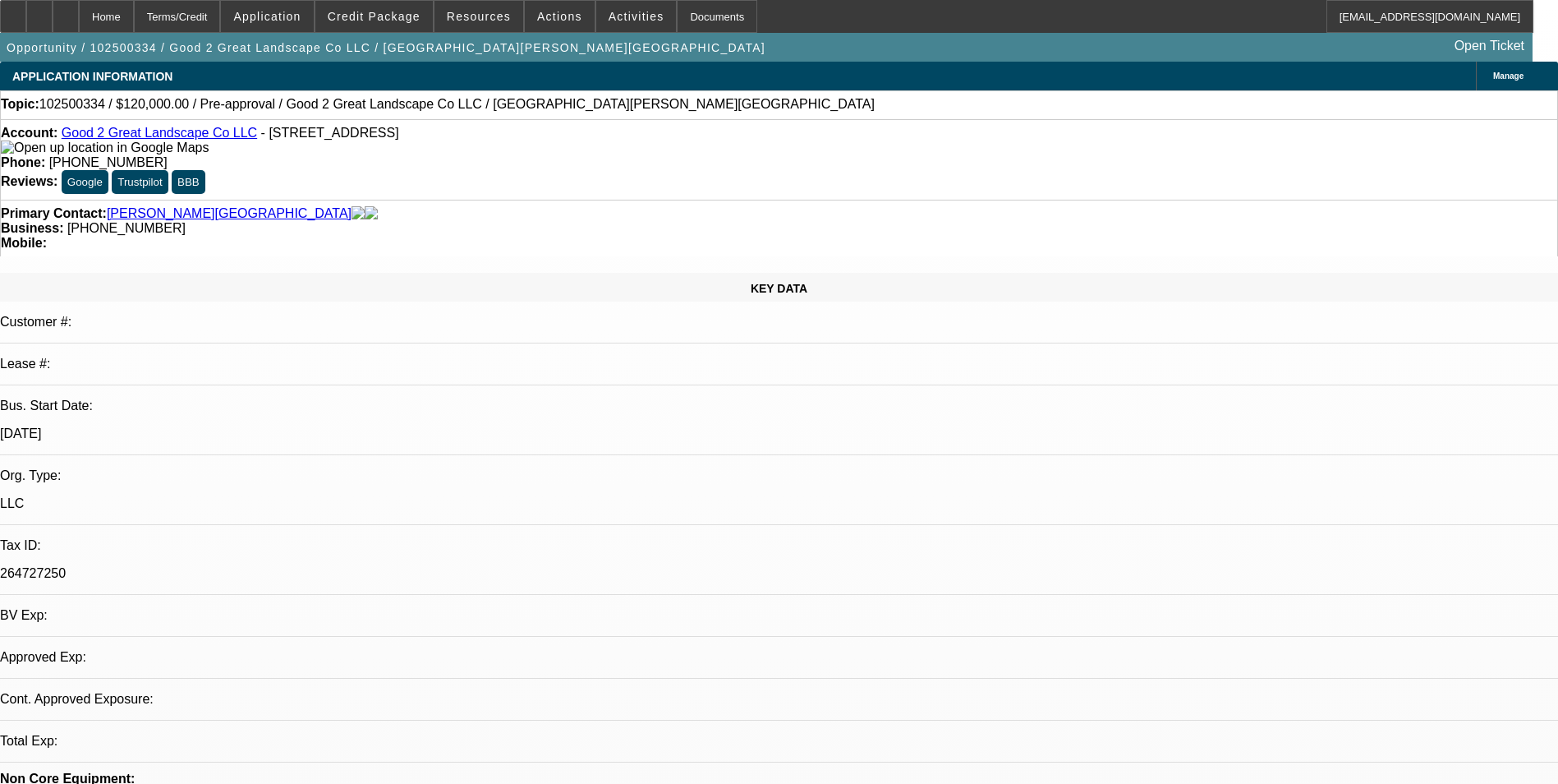
select select "0"
select select "2"
select select "0.1"
select select "4"
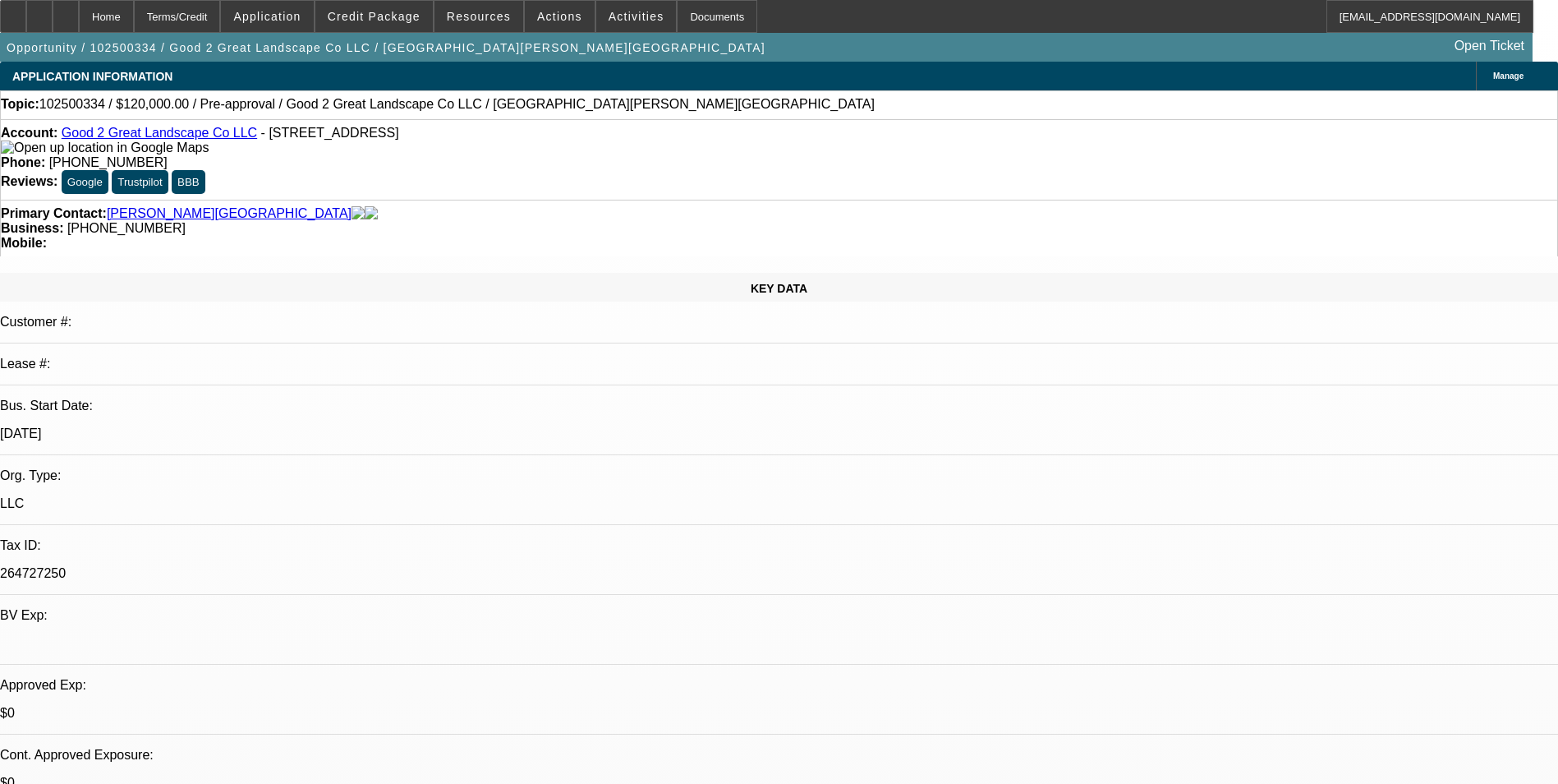
click at [392, 35] on div "Opportunity / 102500334 / Good 2 Great Landscape Co LLC / [GEOGRAPHIC_DATA][PER…" at bounding box center [766, 47] width 1533 height 29
click at [390, 19] on span "Credit Package" at bounding box center [374, 17] width 93 height 14
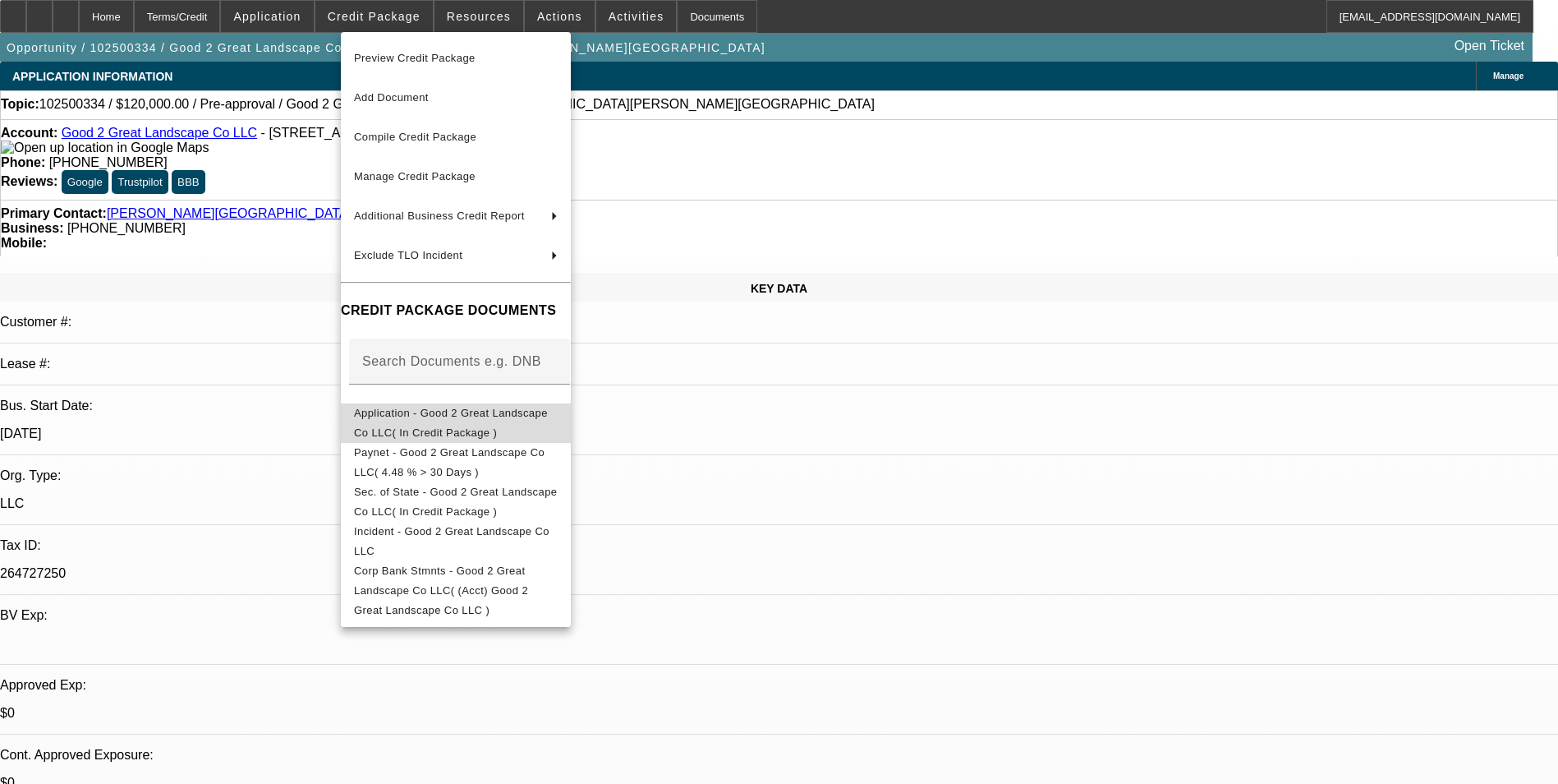
click at [450, 418] on span "Application - Good 2 Great Landscape Co LLC( In Credit Package )" at bounding box center [450, 422] width 193 height 32
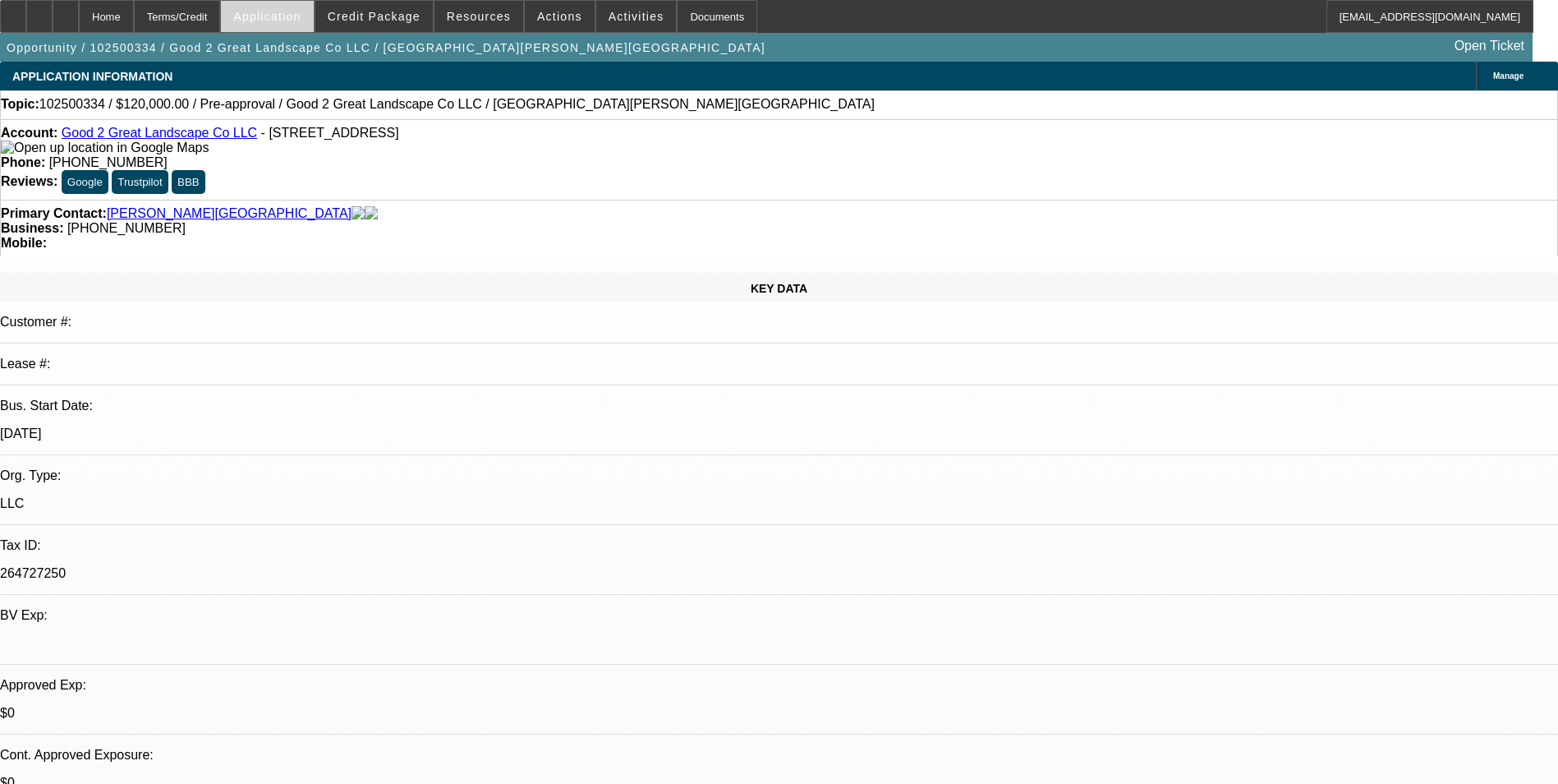
click at [301, 22] on span "Application" at bounding box center [267, 17] width 68 height 14
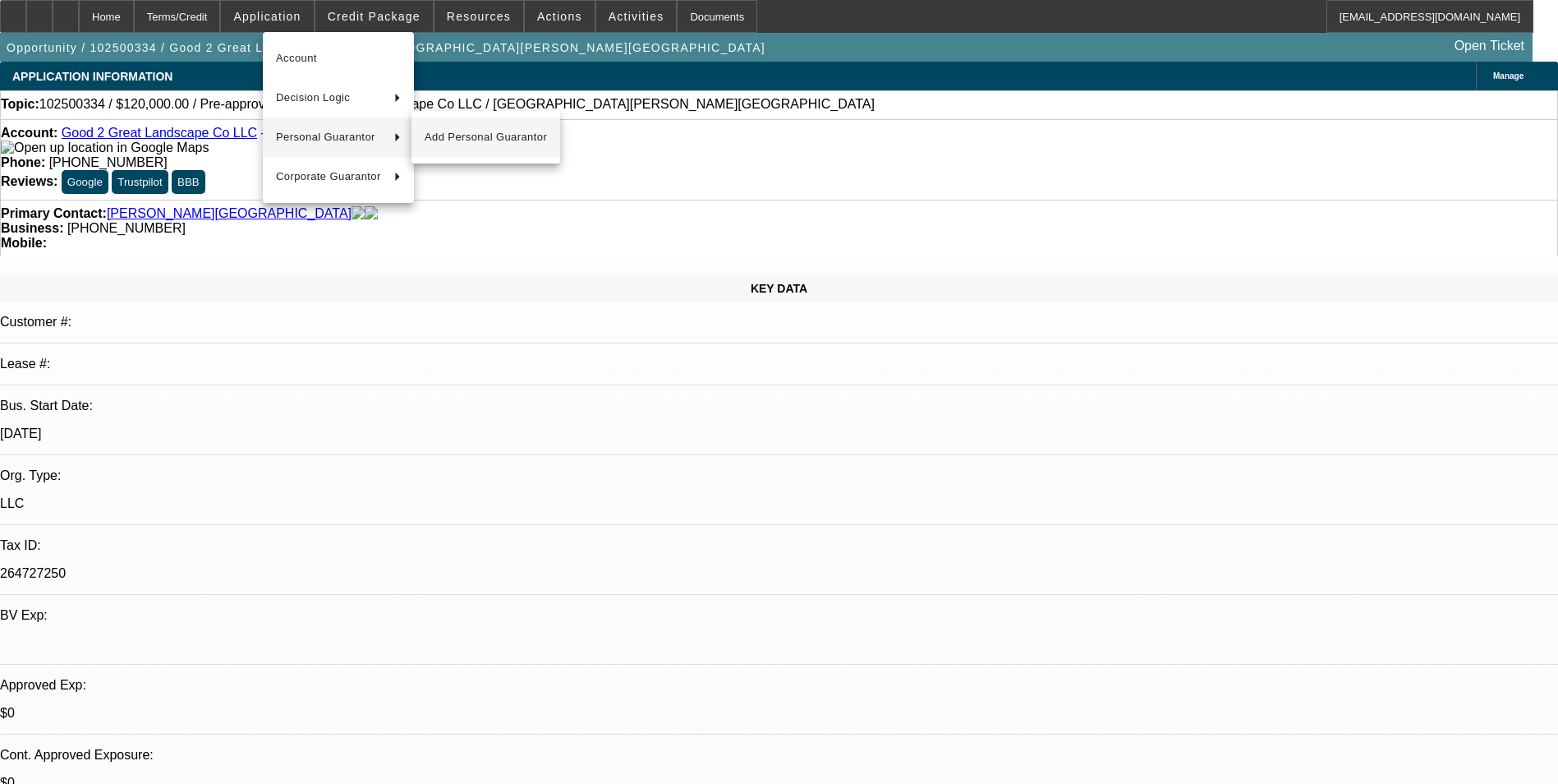
click at [434, 136] on span "Add Personal Guarantor" at bounding box center [486, 137] width 123 height 19
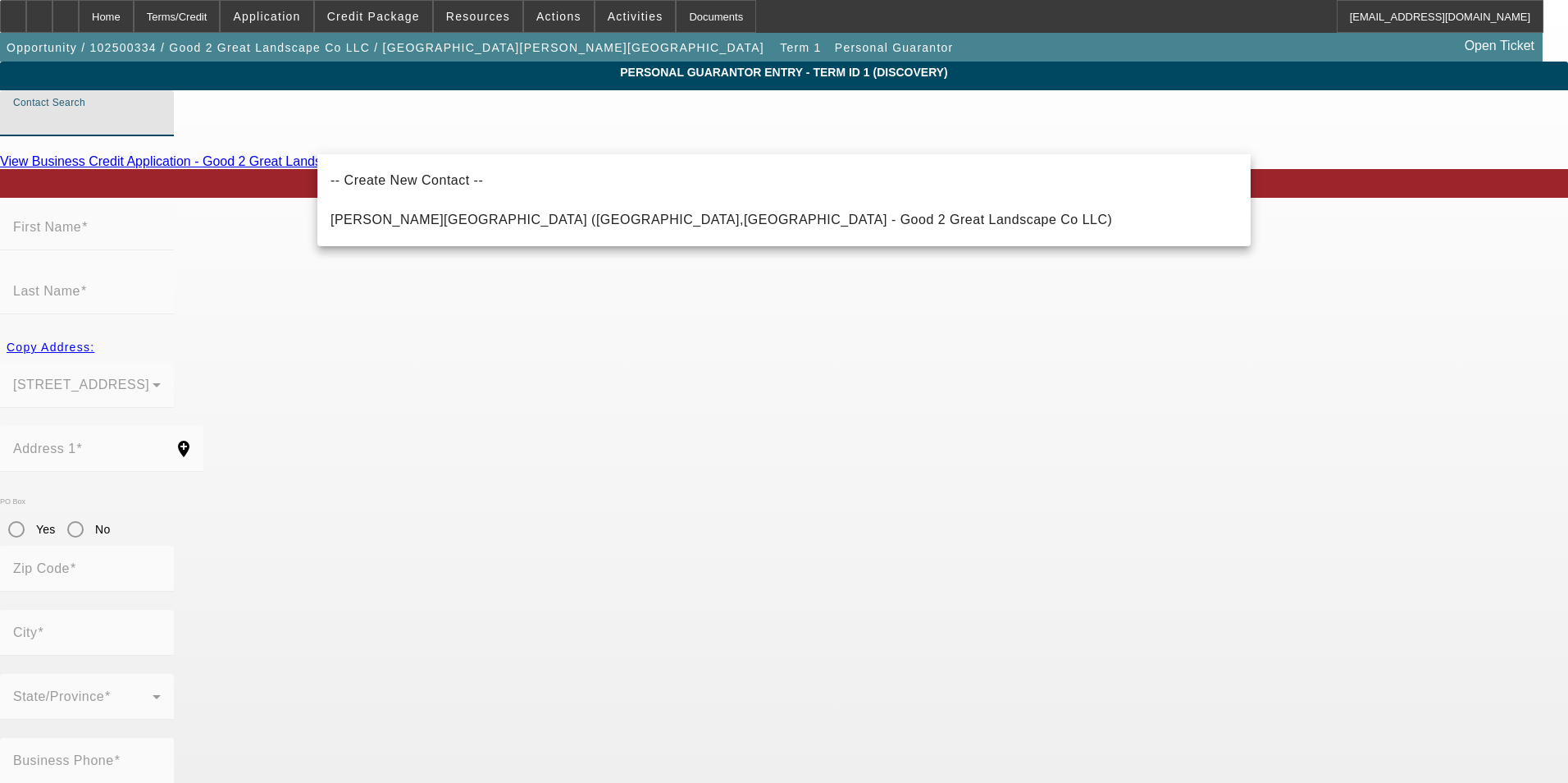
click at [161, 130] on input "Contact Search" at bounding box center [87, 119] width 148 height 19
click at [133, 22] on div "Home" at bounding box center [105, 16] width 55 height 33
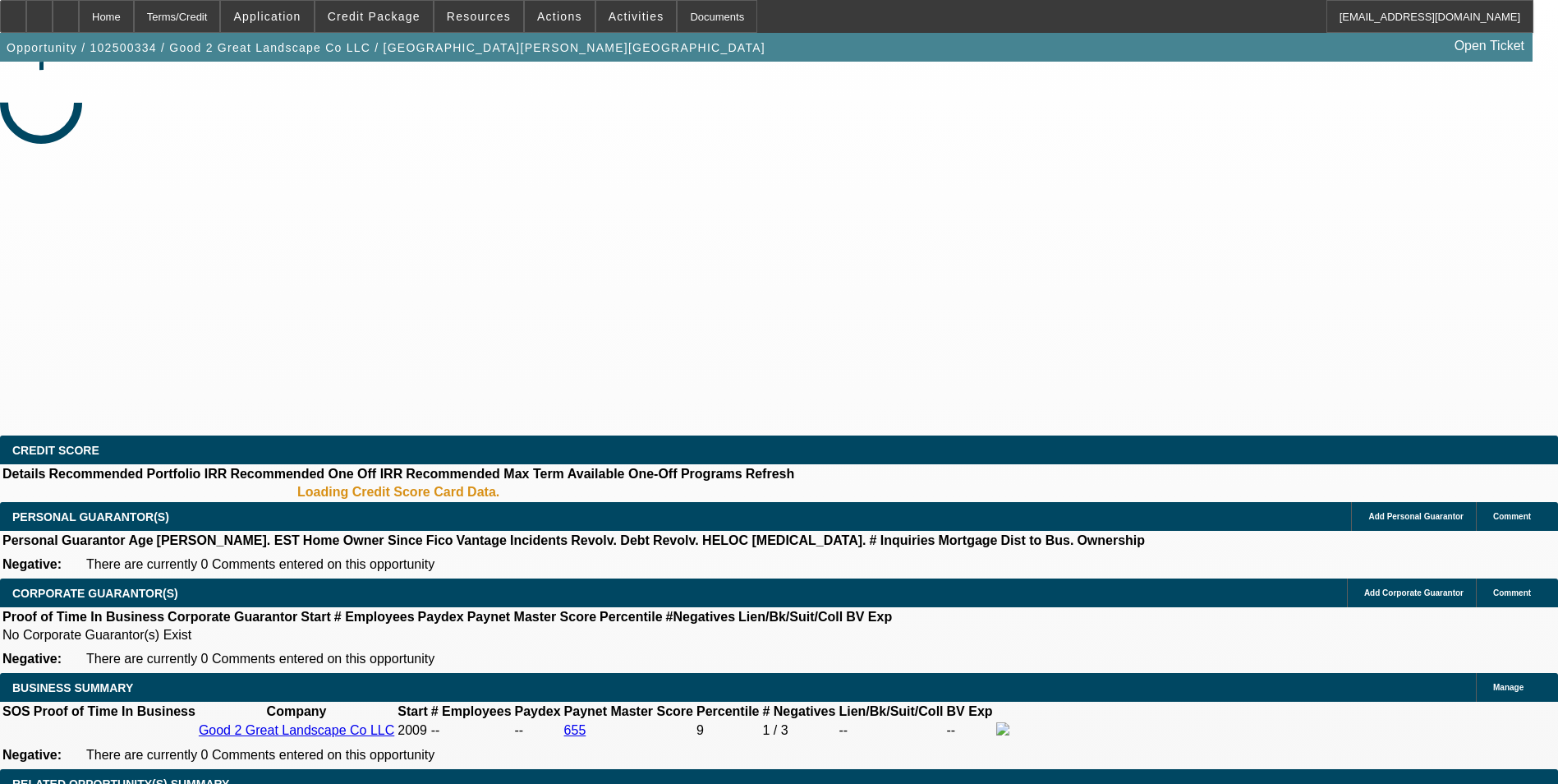
select select "0"
select select "2"
select select "0.1"
select select "4"
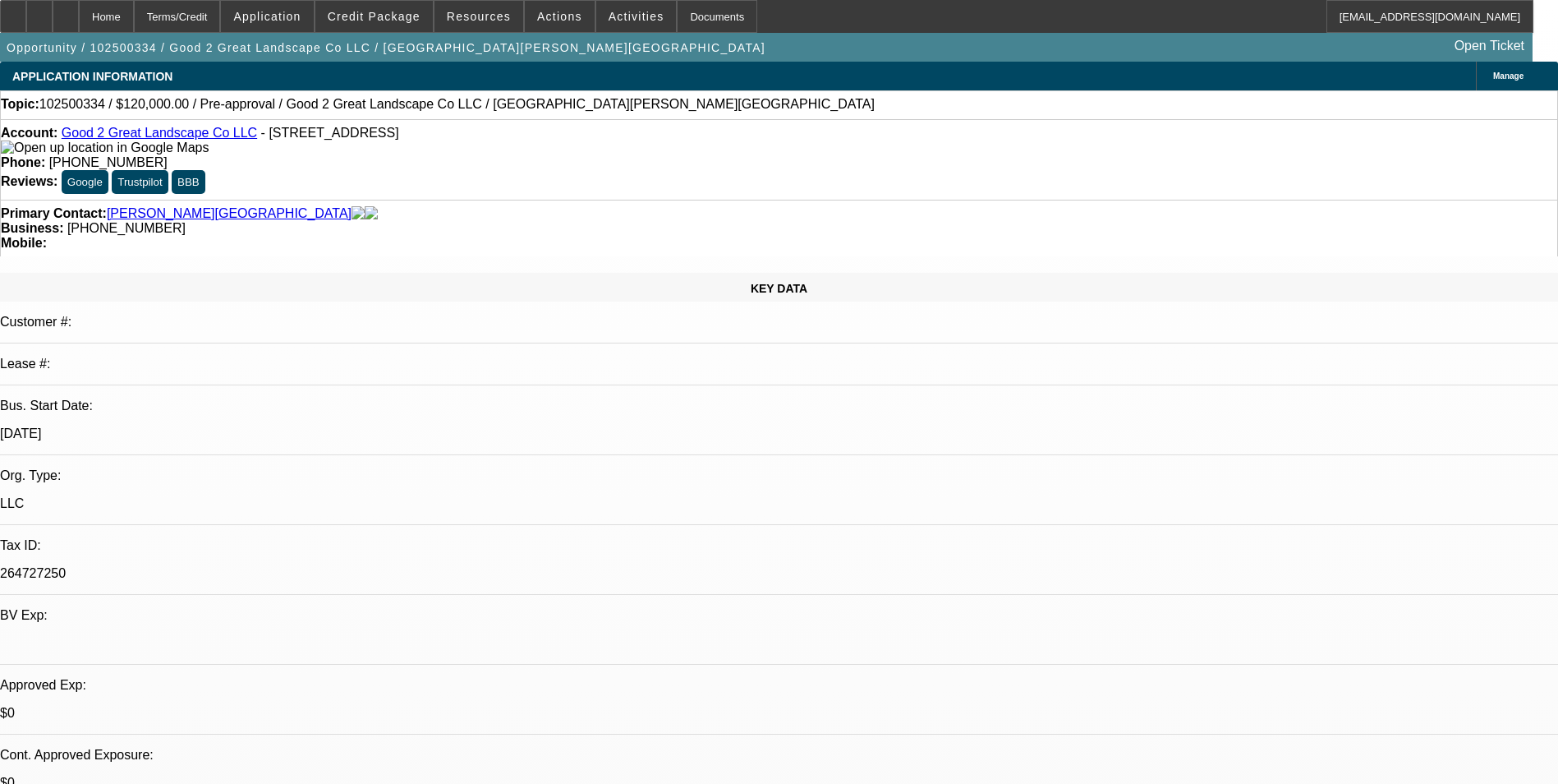
click at [163, 139] on link "Good 2 Great Landscape Co LLC" at bounding box center [159, 133] width 195 height 14
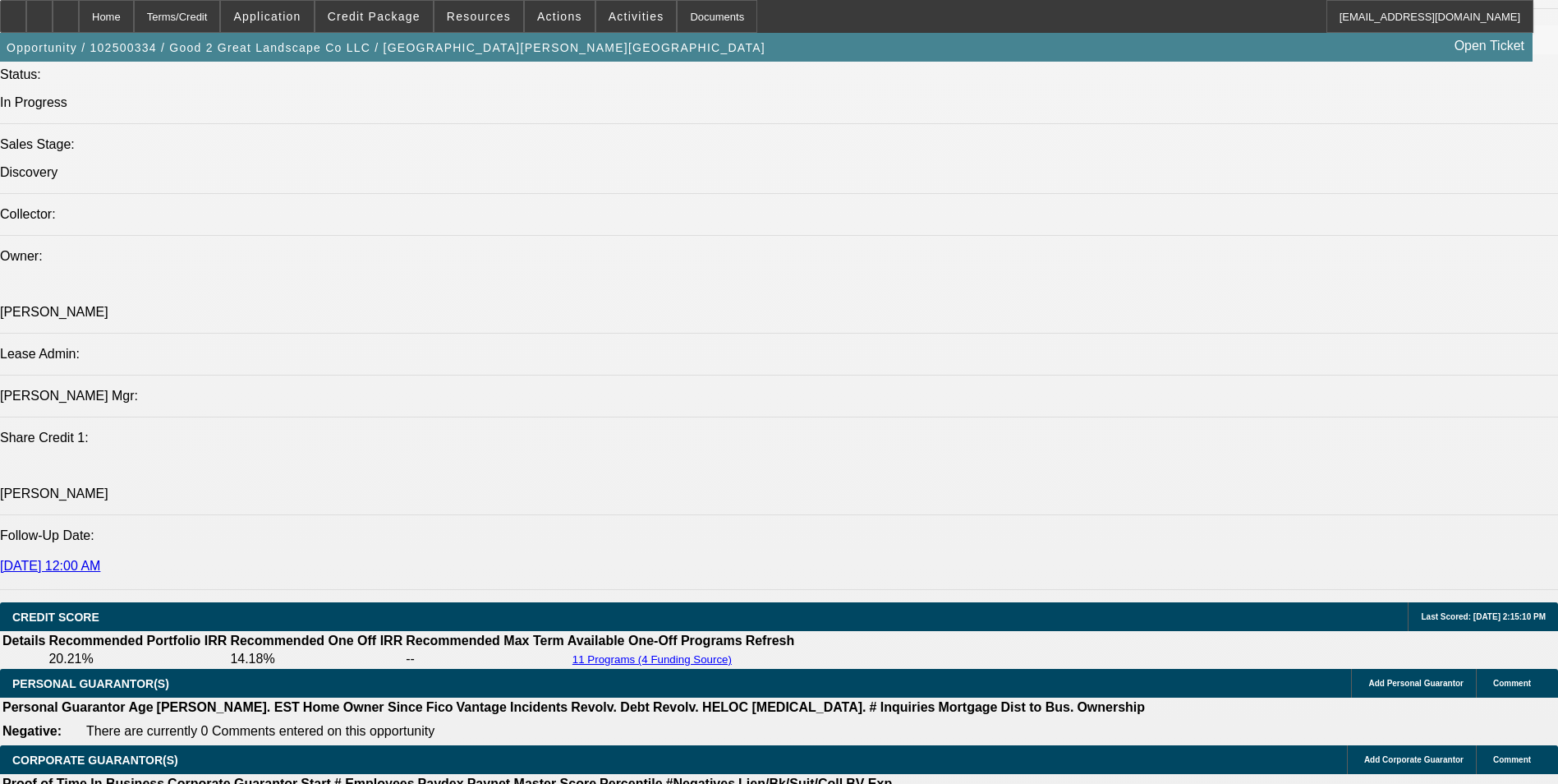
scroll to position [1972, 0]
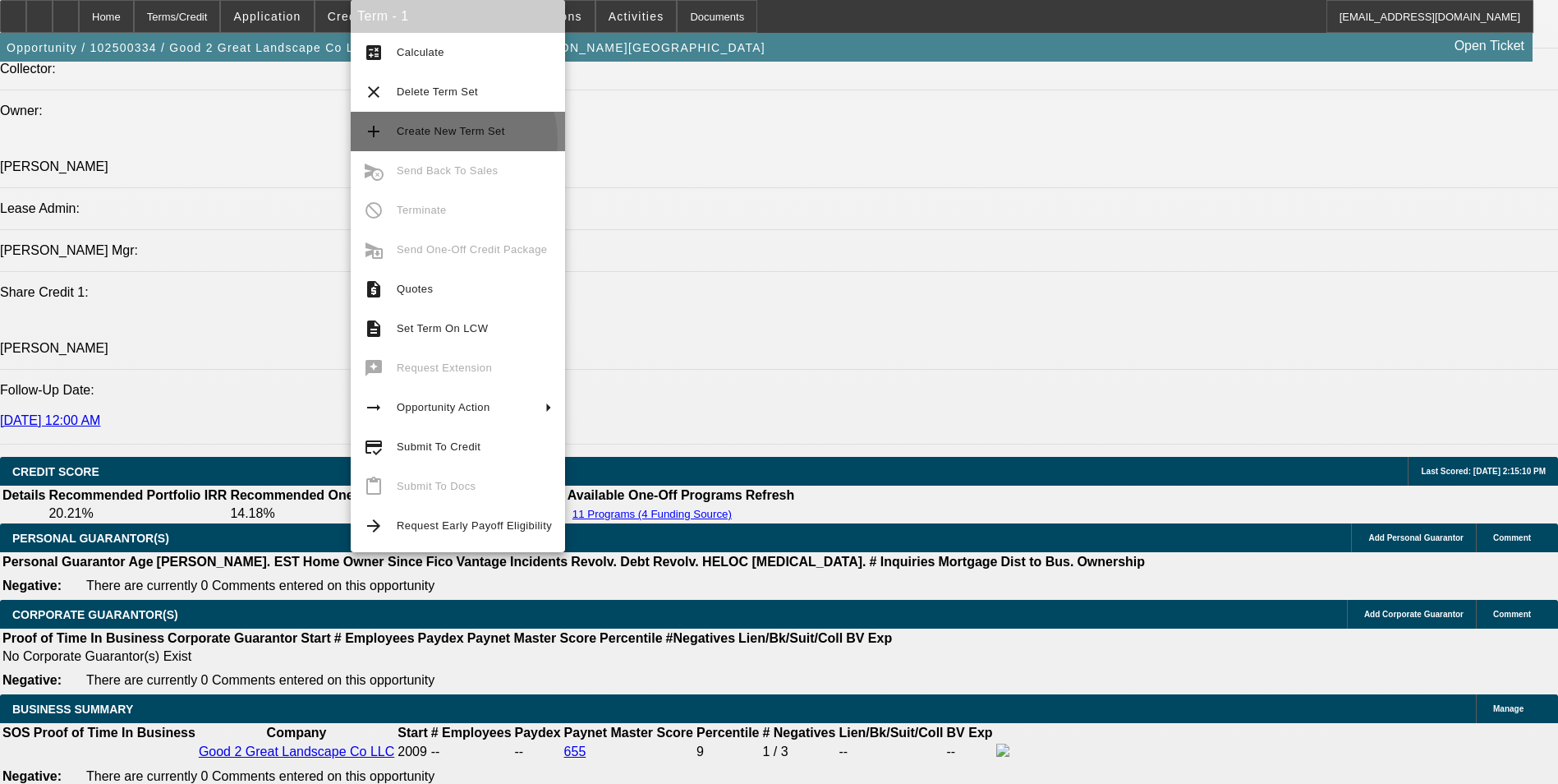
click at [448, 139] on span "Create New Term Set" at bounding box center [475, 131] width 155 height 19
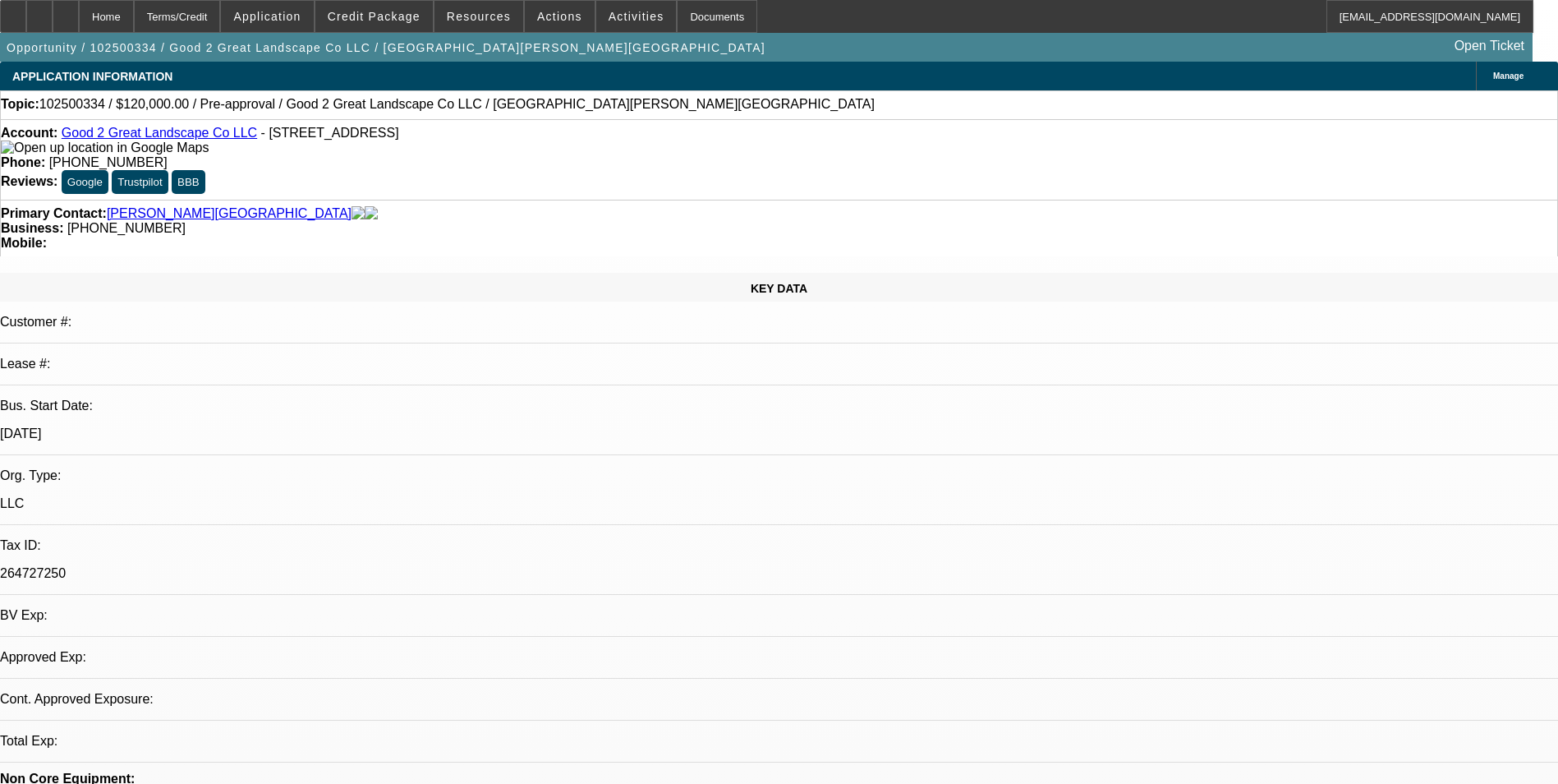
select select "0"
select select "2"
select select "0.1"
select select "0"
select select "2"
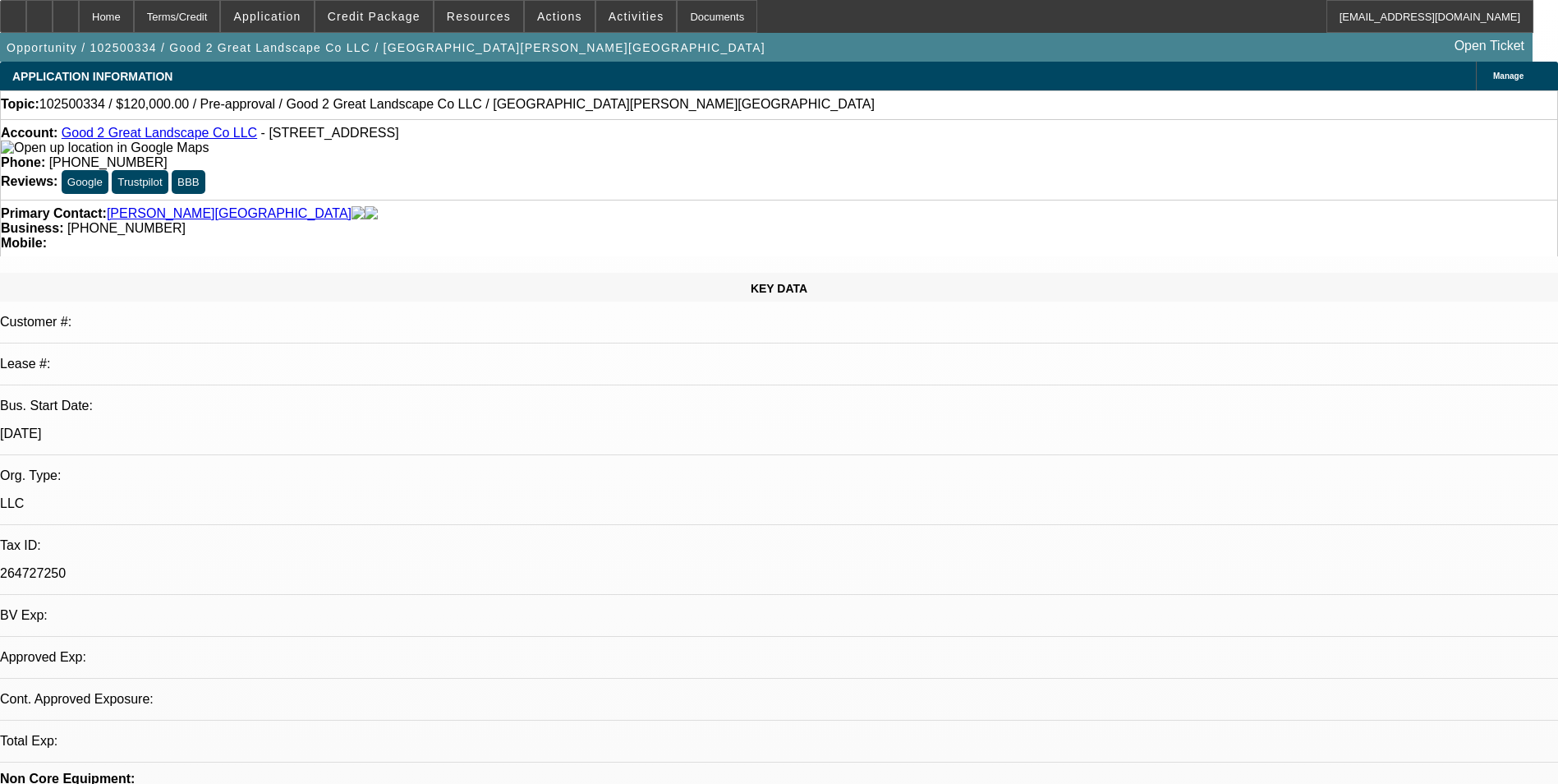
select select "0.1"
select select "1"
select select "2"
select select "4"
select select "1"
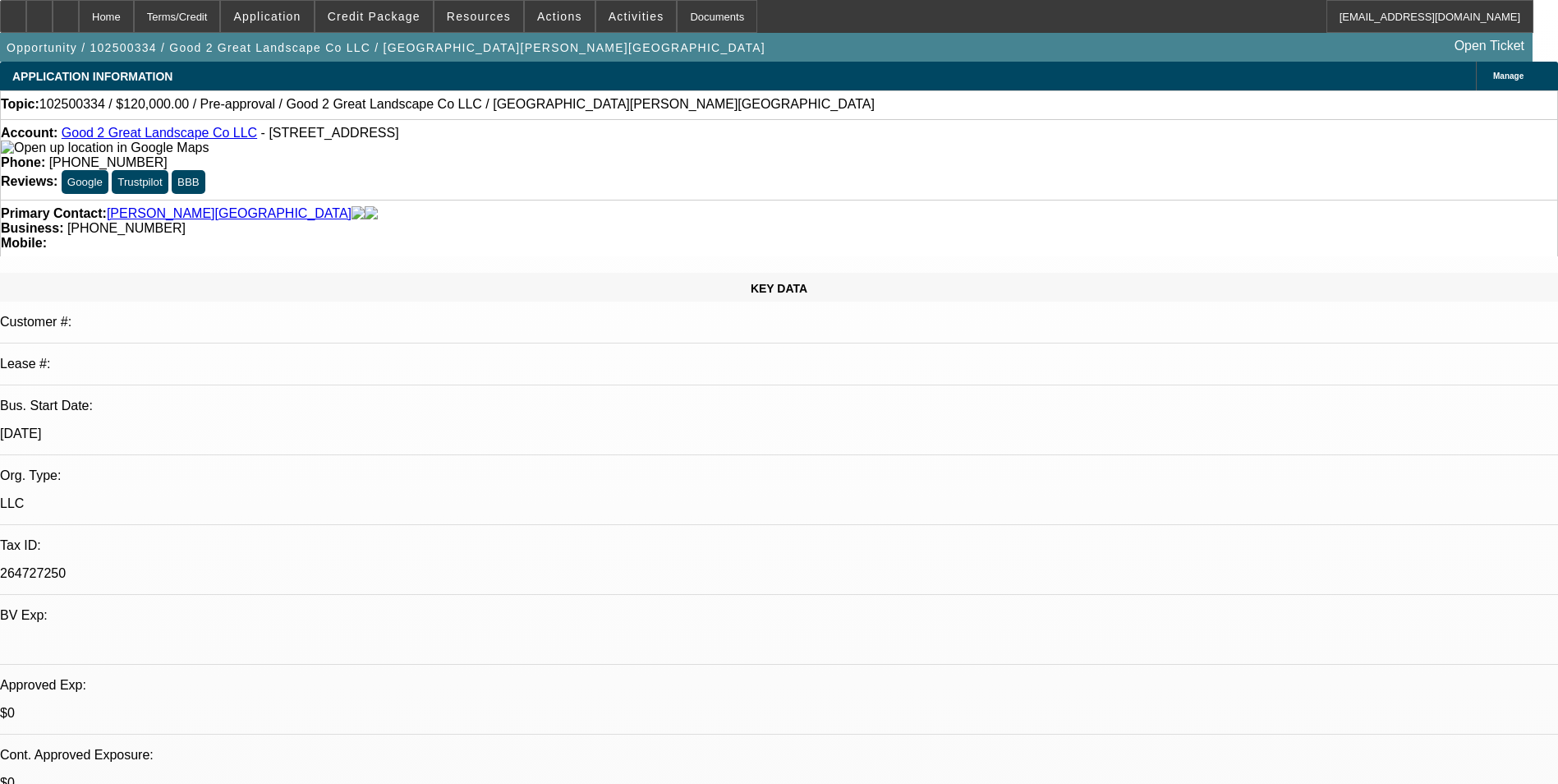
select select "2"
select select "4"
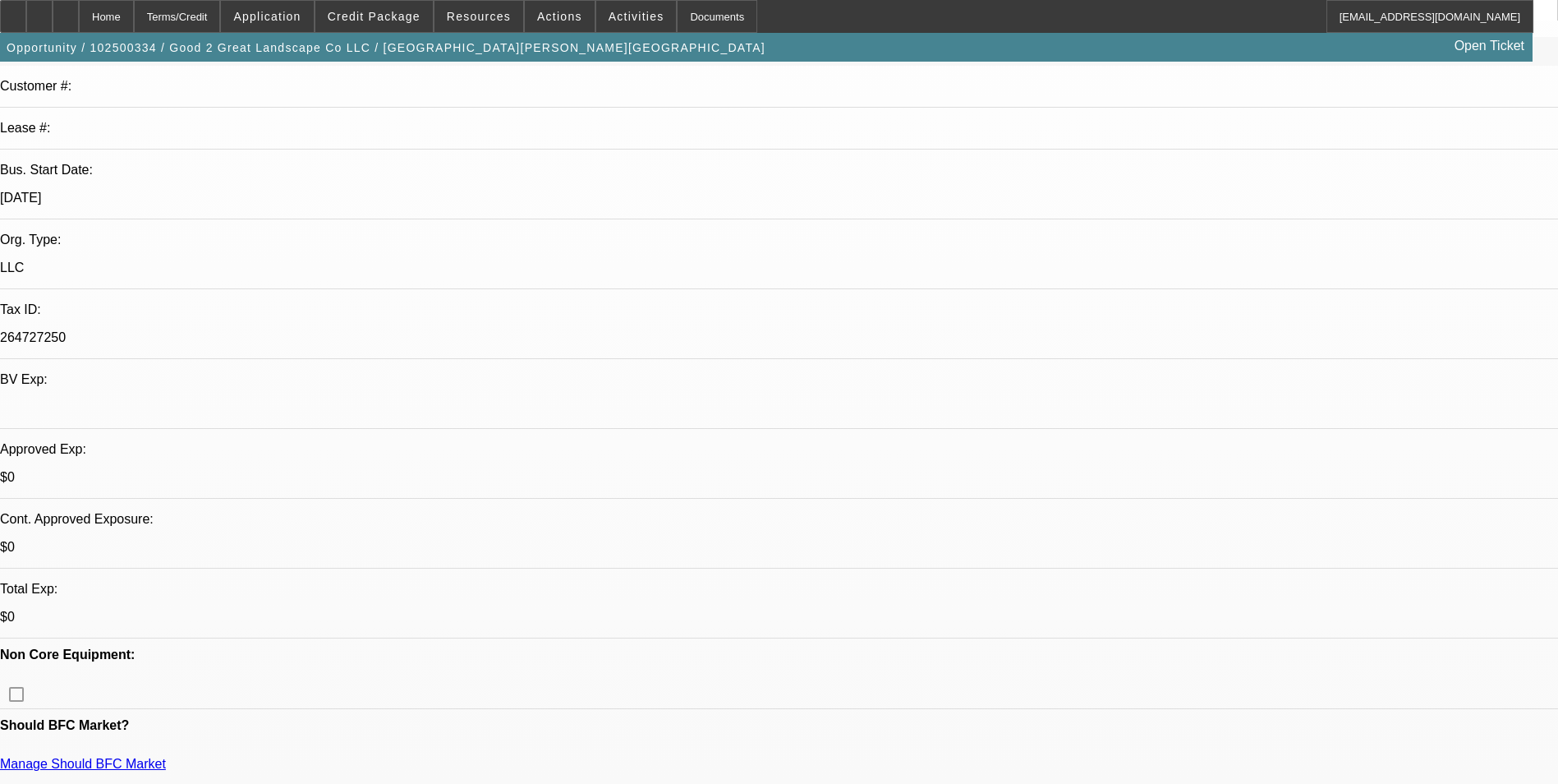
scroll to position [329, 0]
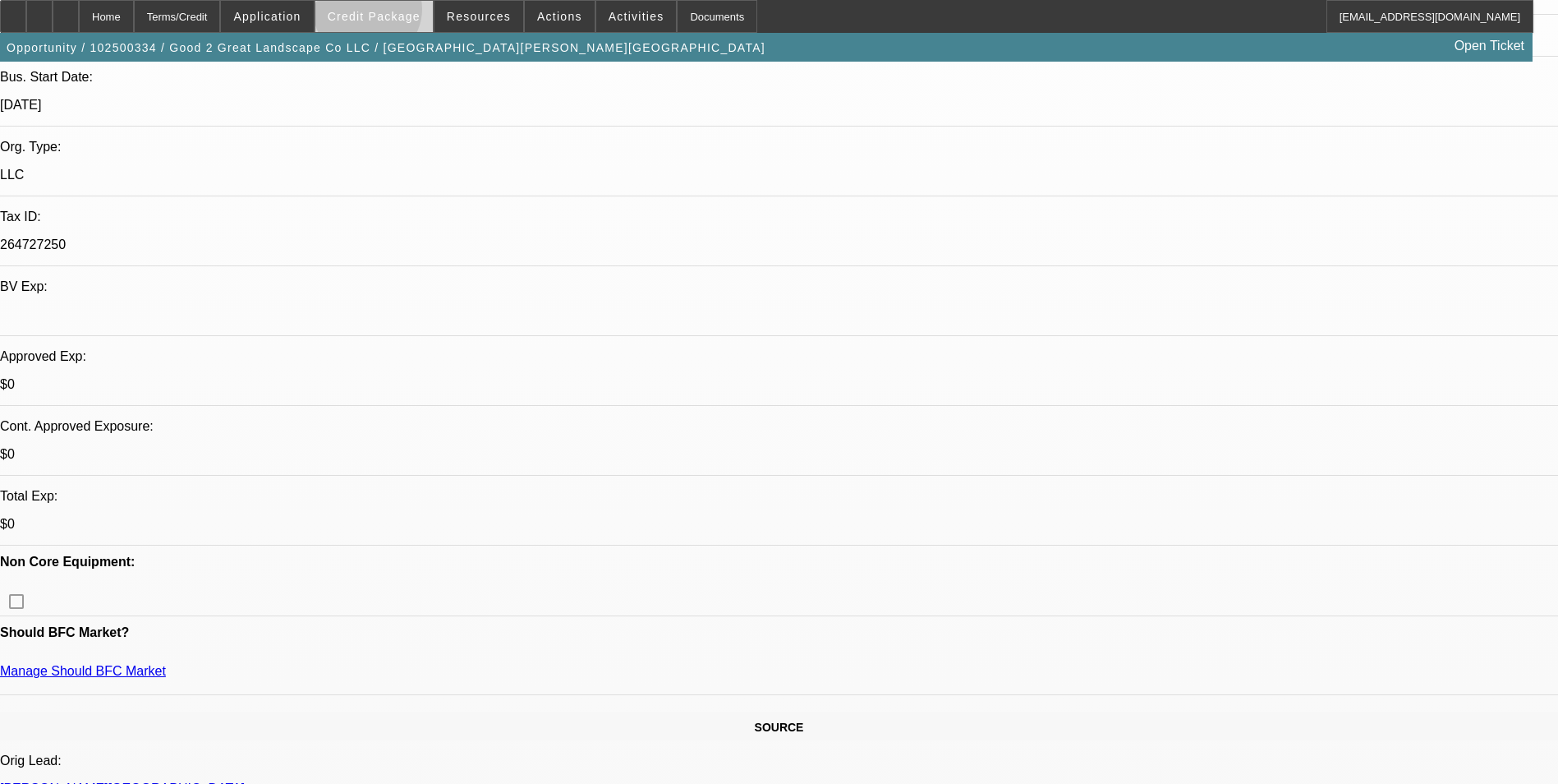
click at [394, 14] on span "Credit Package" at bounding box center [374, 17] width 93 height 14
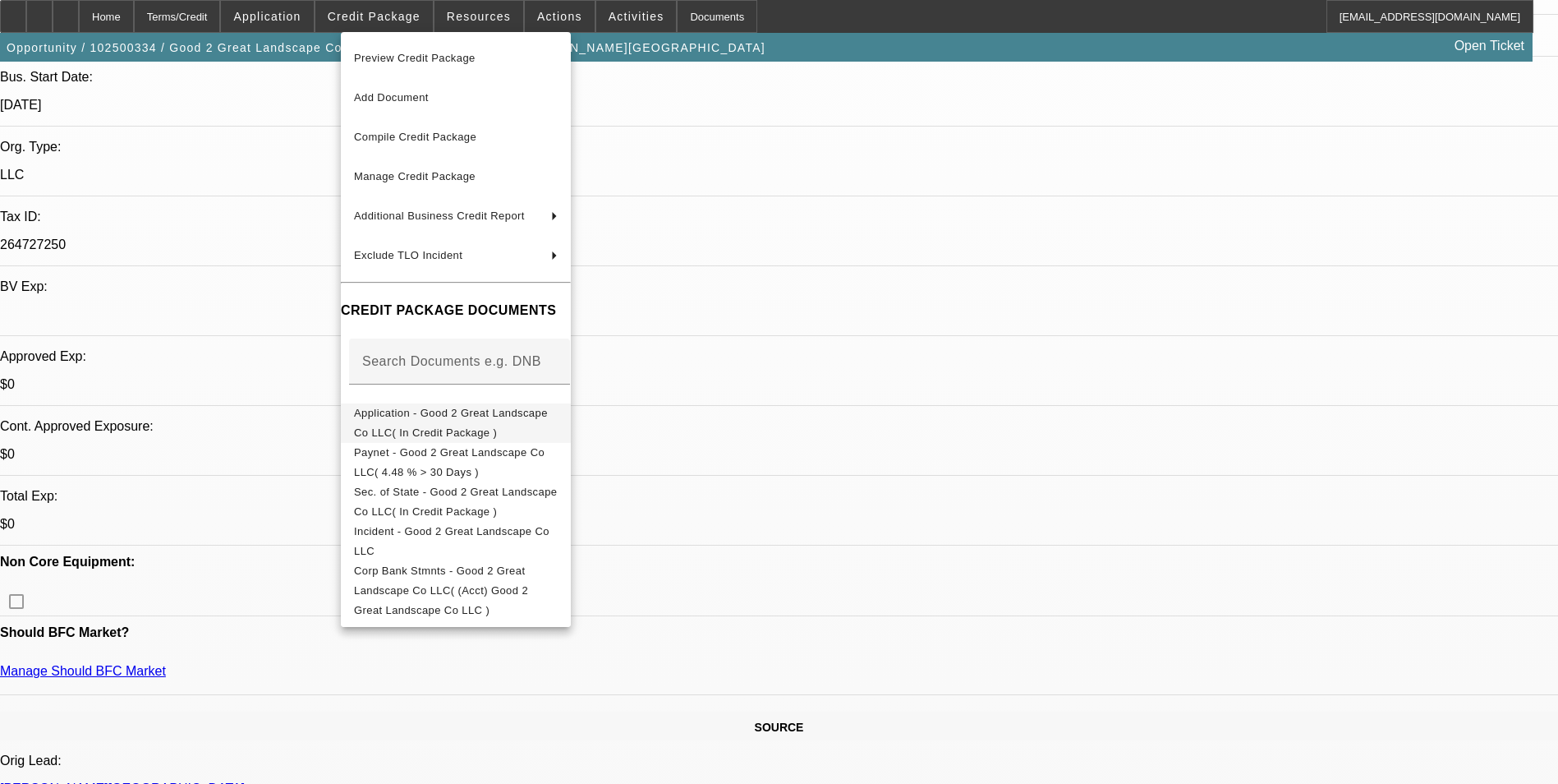
click at [468, 412] on span "Application - Good 2 Great Landscape Co LLC( In Credit Package )" at bounding box center [450, 422] width 193 height 32
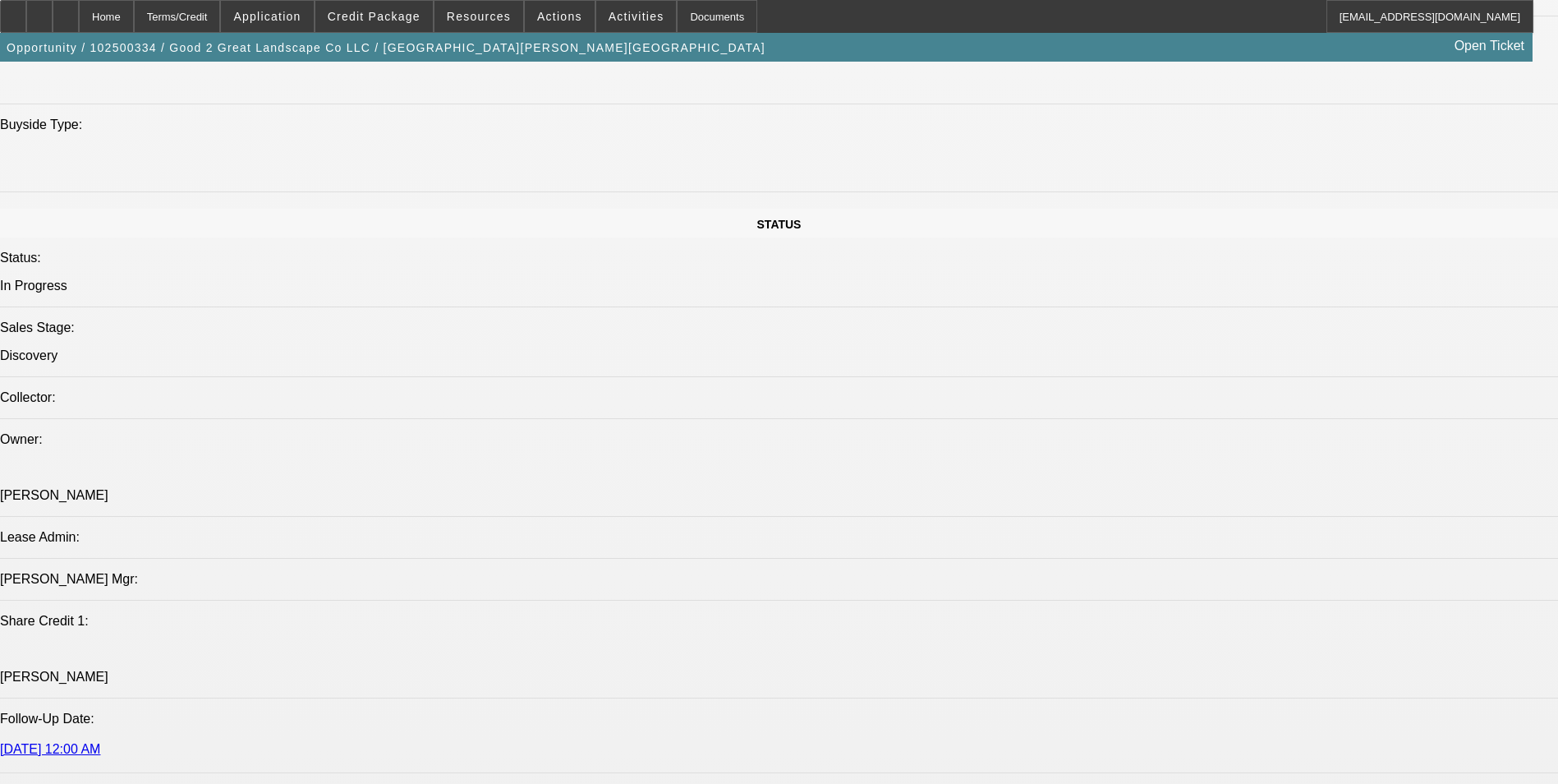
scroll to position [2054, 0]
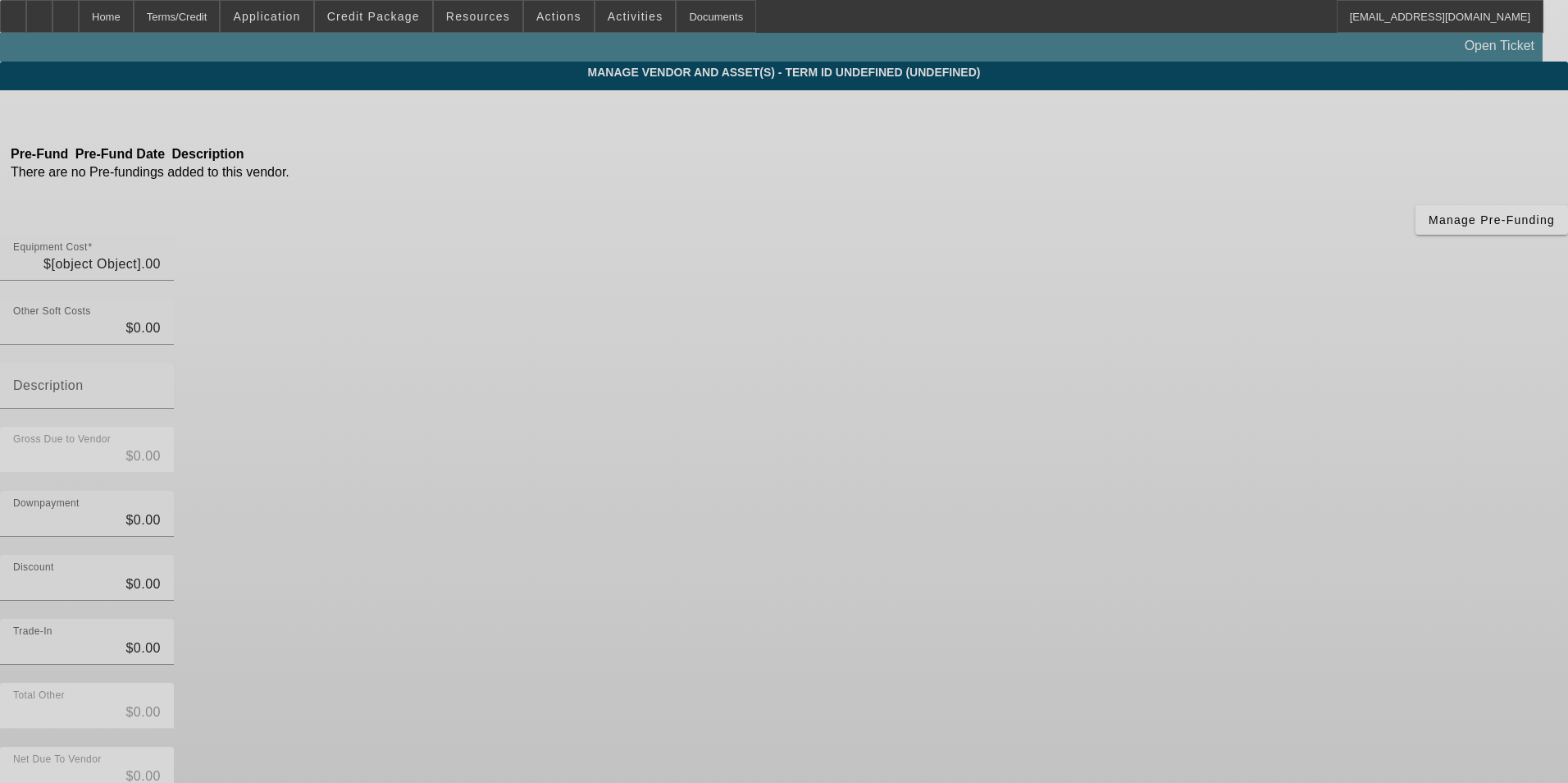
type input "$120,000.00"
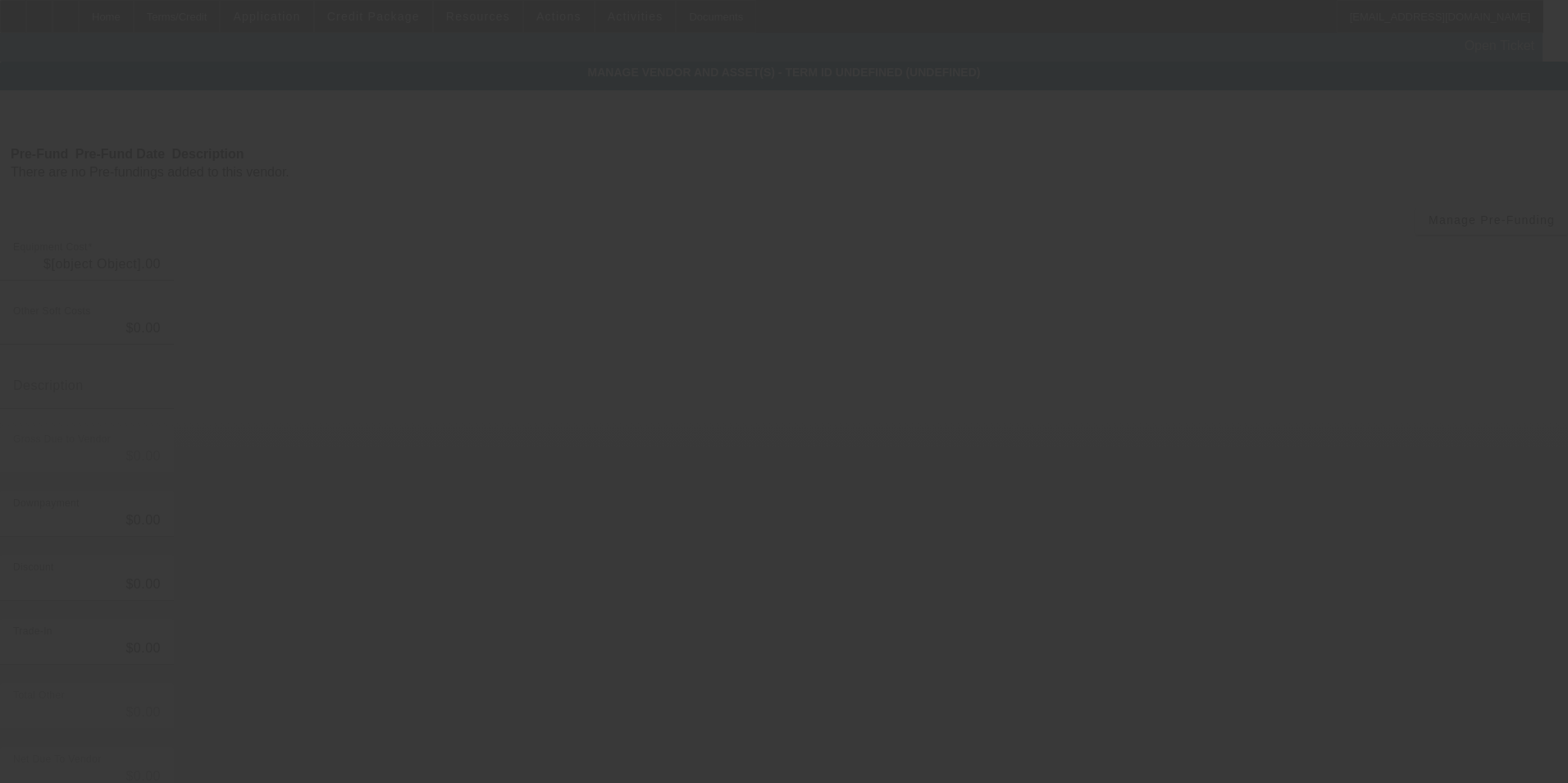
type input "$120,000.00"
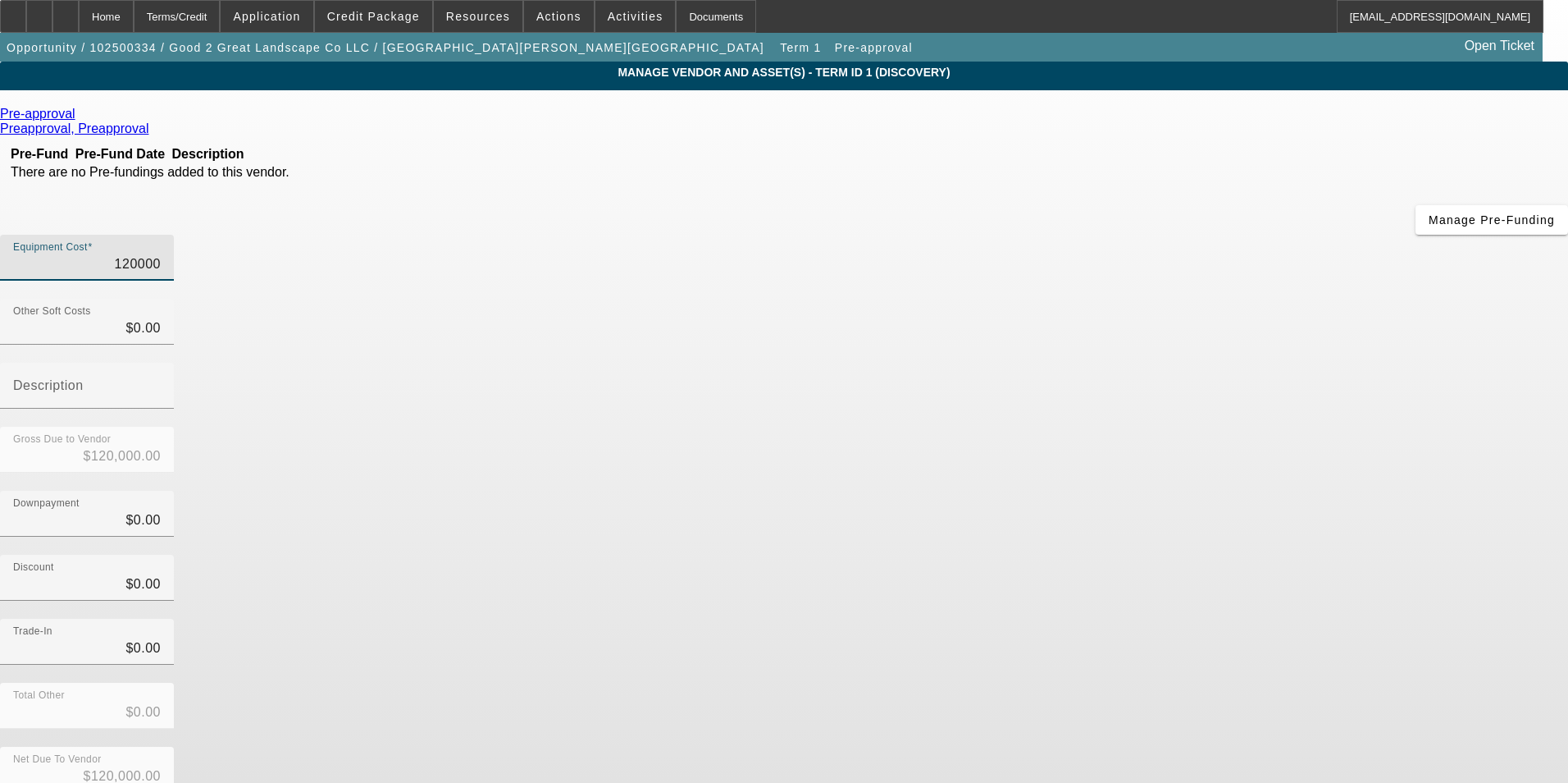
drag, startPoint x: 929, startPoint y: 140, endPoint x: 1128, endPoint y: 163, distance: 200.3
click at [1128, 235] on div "Equipment Cost 120000" at bounding box center [784, 267] width 1568 height 64
type input "1"
type input "$1.00"
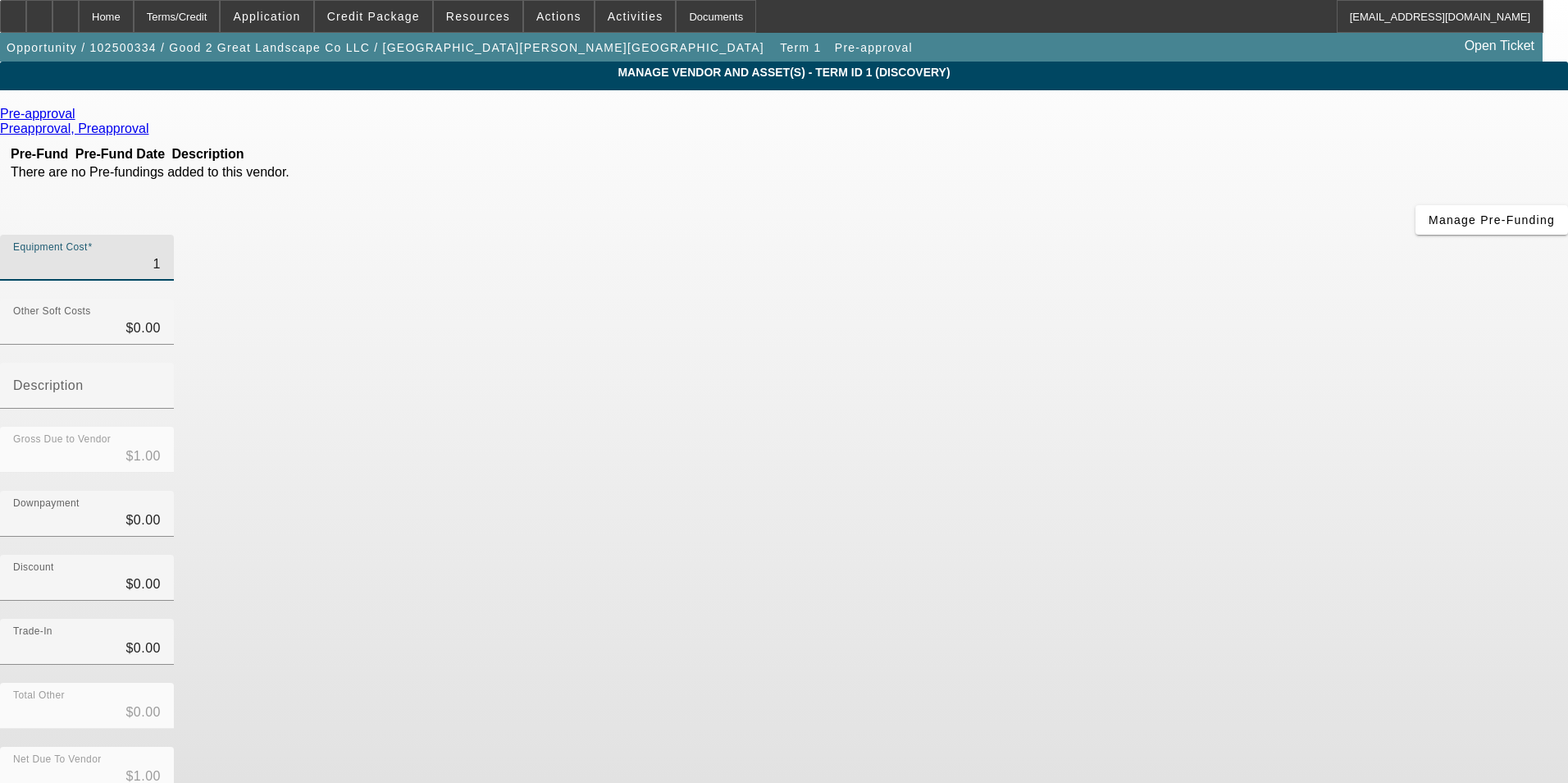
type input "10"
type input "$10.00"
type input "100"
type input "$100.00"
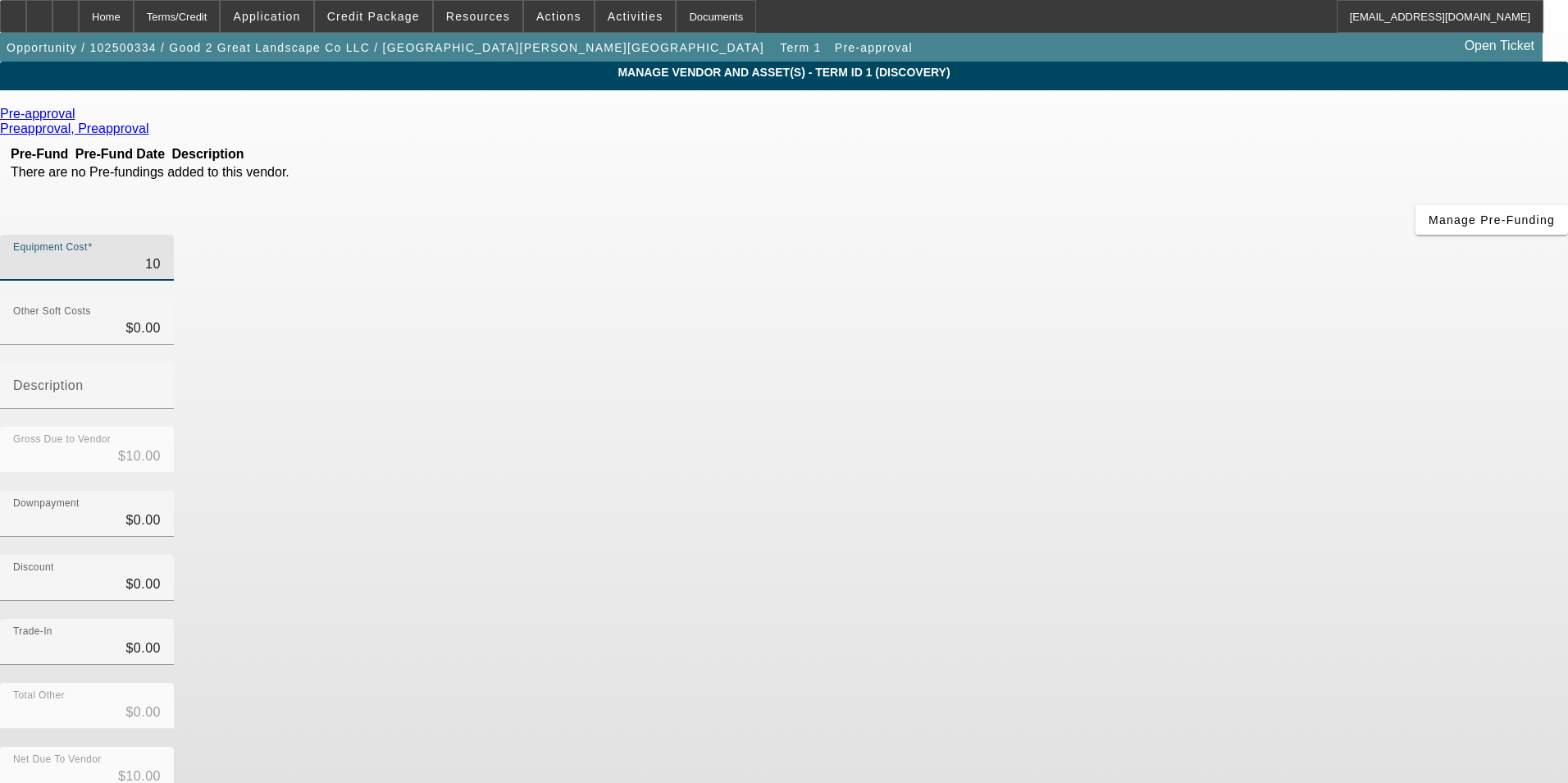
type input "$100.00"
type input "1000"
type input "$1,000.00"
type input "10000"
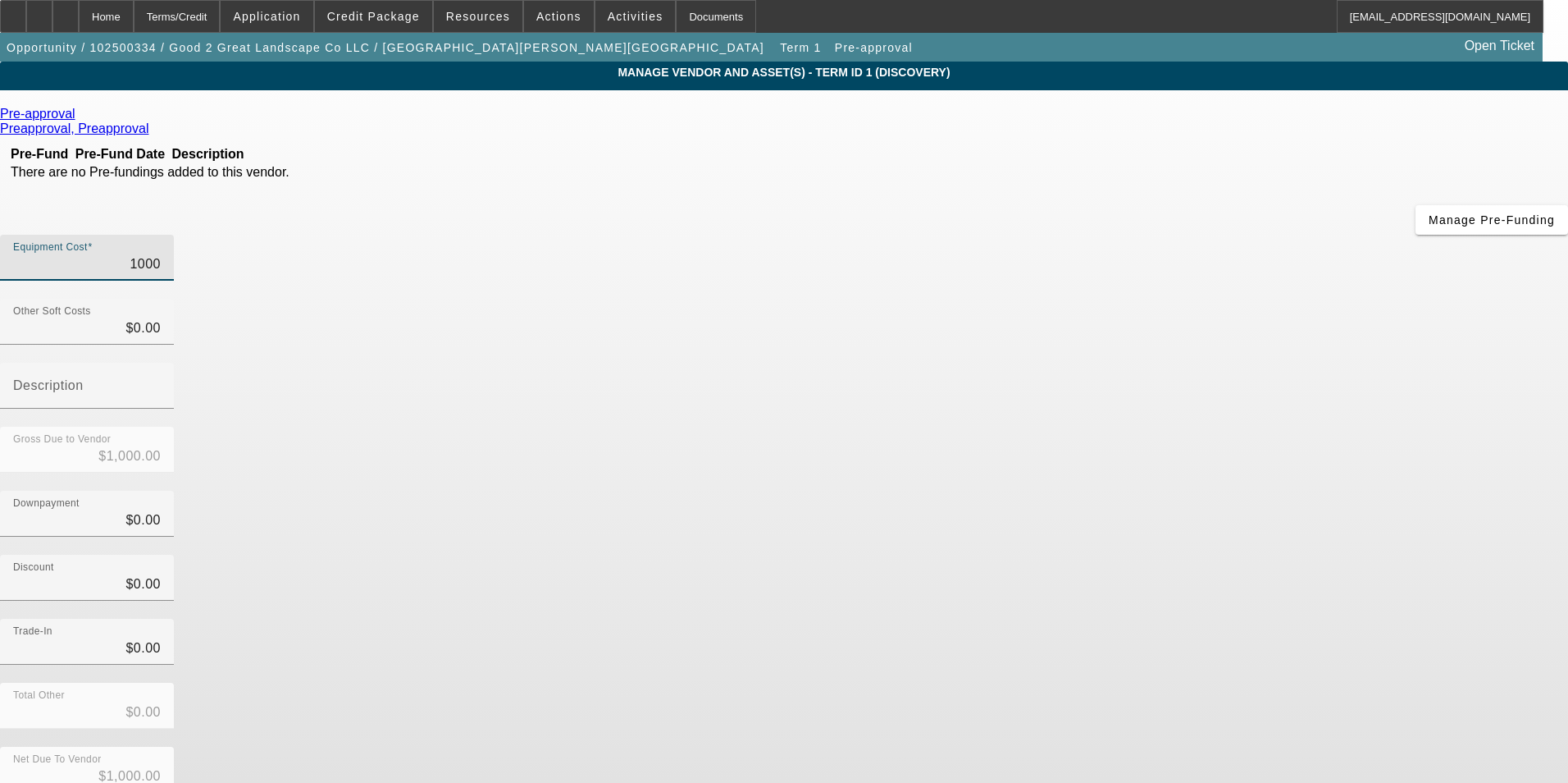
type input "$10,000.00"
type input "100000"
type input "$100,000.00"
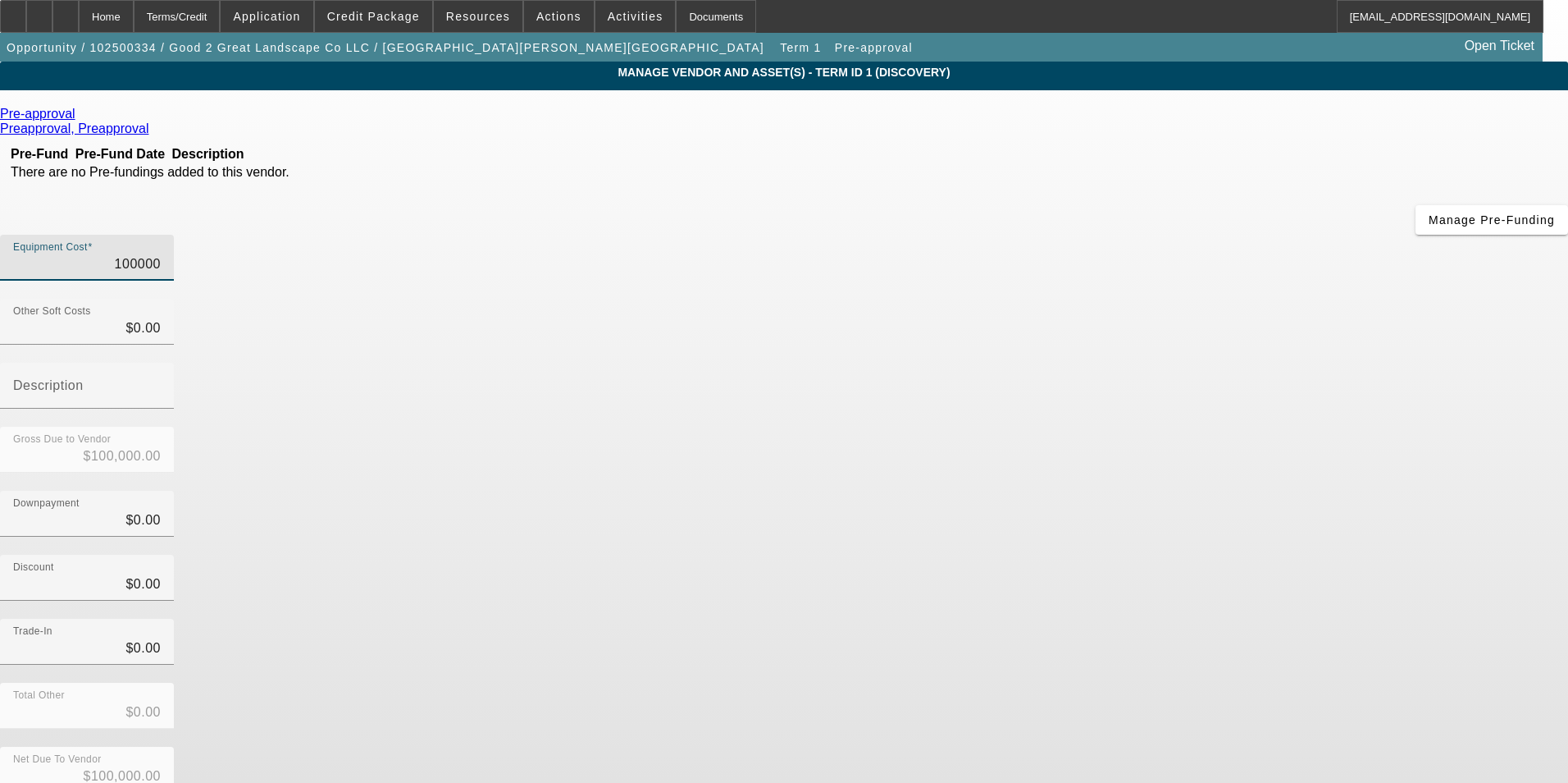
type input "$100,000.00"
click at [1111, 554] on div "Discount $0.00" at bounding box center [784, 586] width 1568 height 64
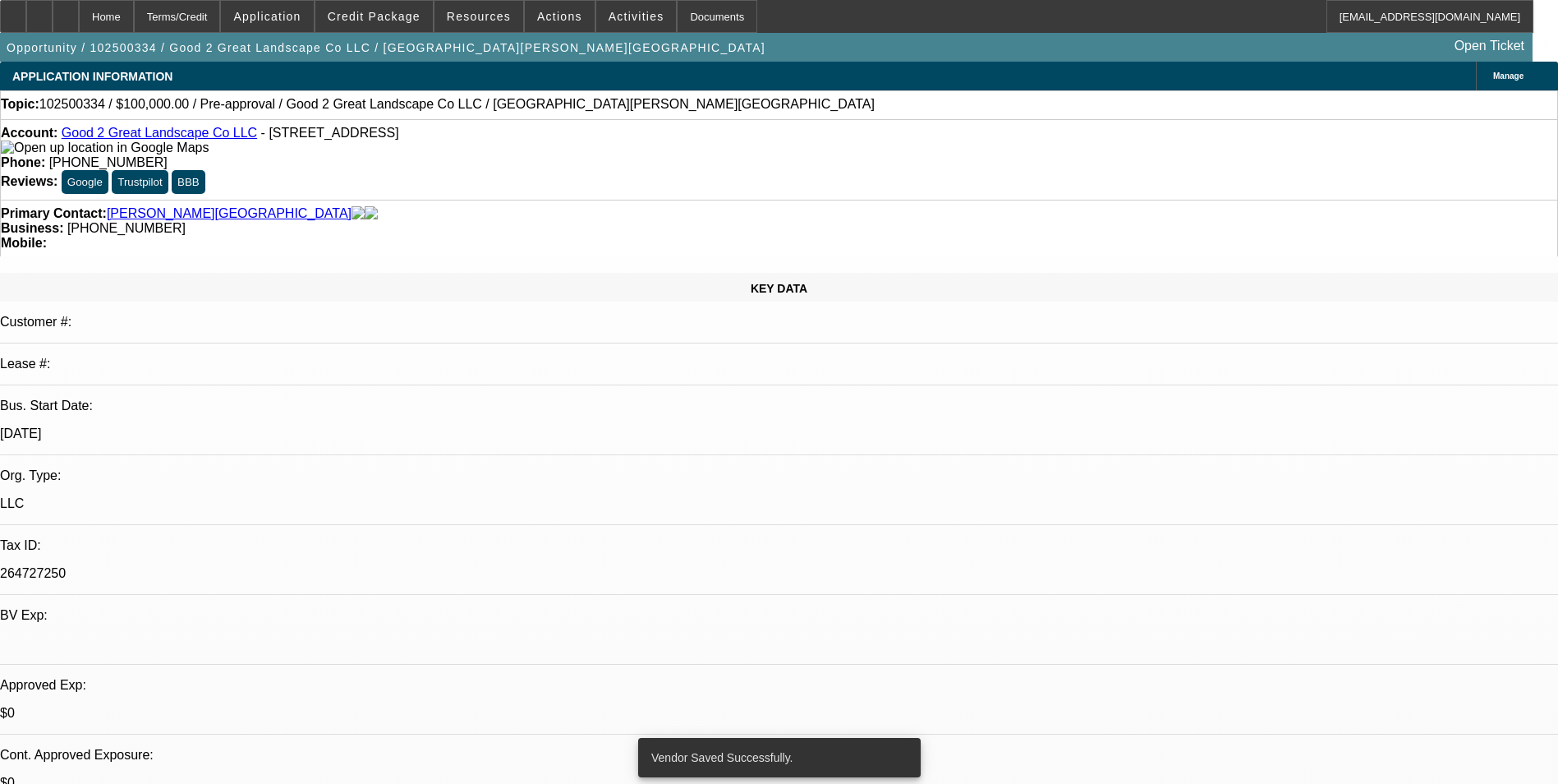
select select "0"
select select "2"
select select "0.1"
select select "4"
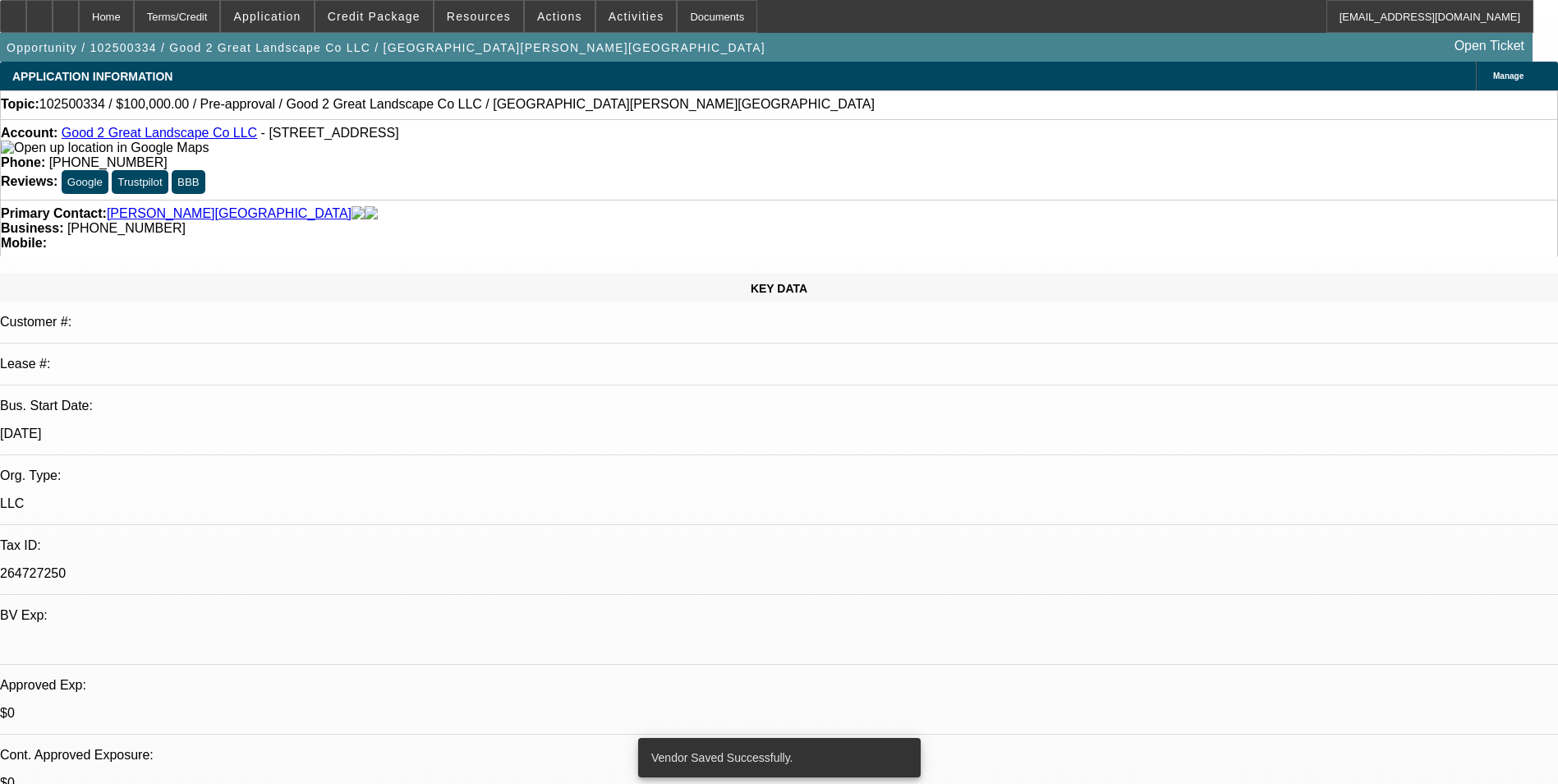
select select "0"
select select "2"
select select "0.1"
select select "4"
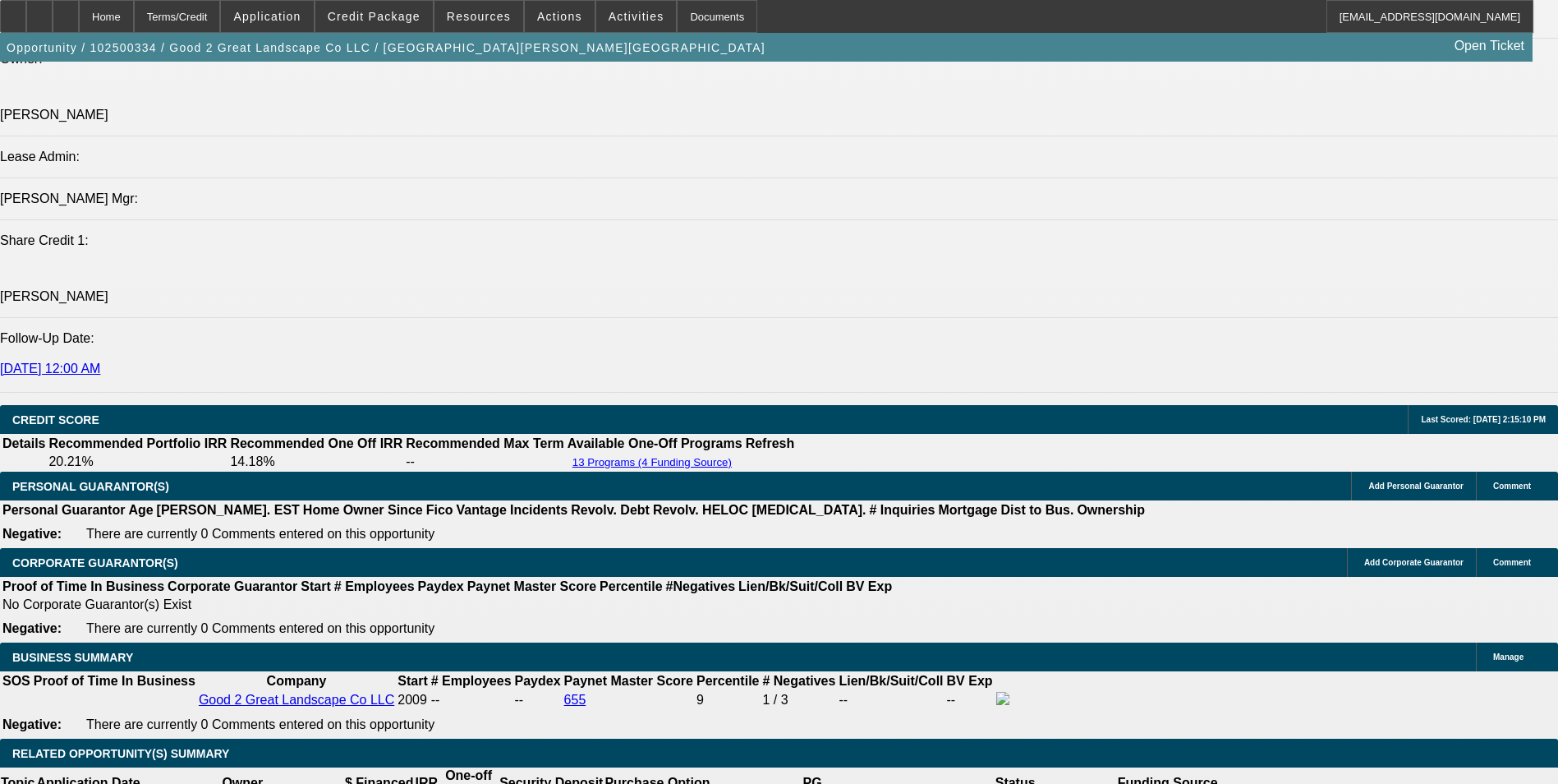
scroll to position [2054, 0]
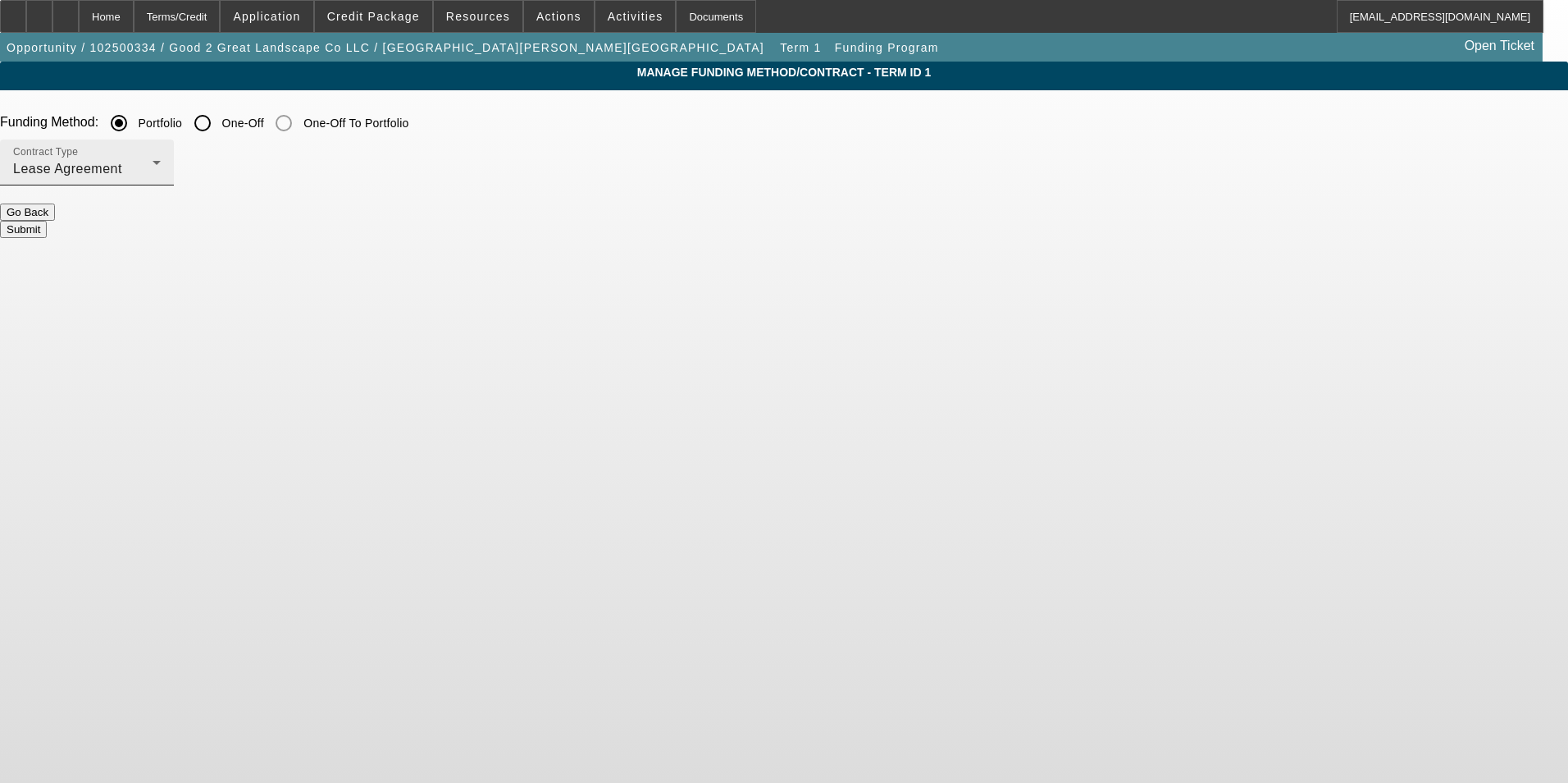
click at [161, 159] on div "Contract Type Lease Agreement" at bounding box center [87, 162] width 148 height 46
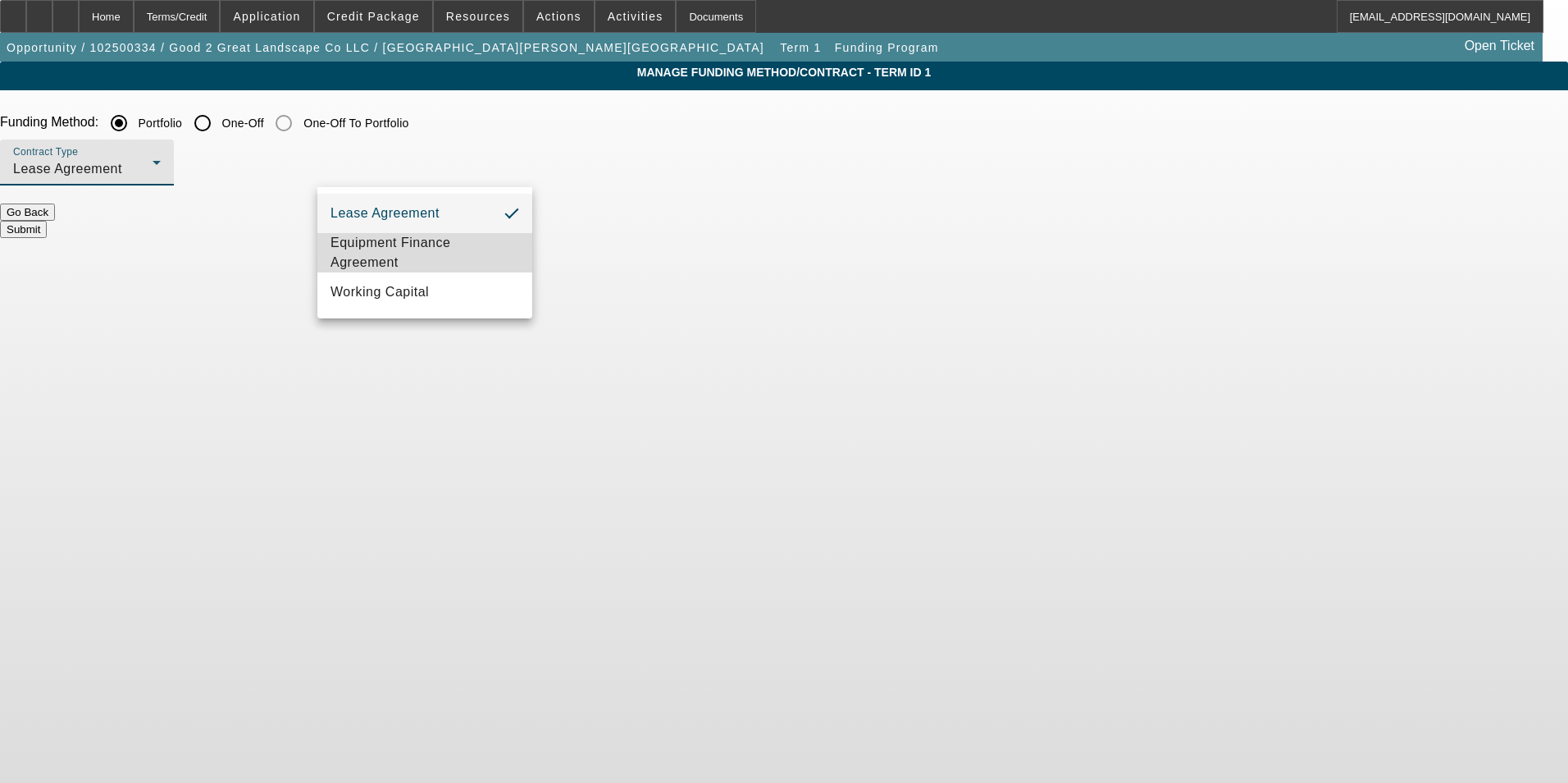
click at [393, 269] on span "Equipment Finance Agreement" at bounding box center [425, 252] width 189 height 40
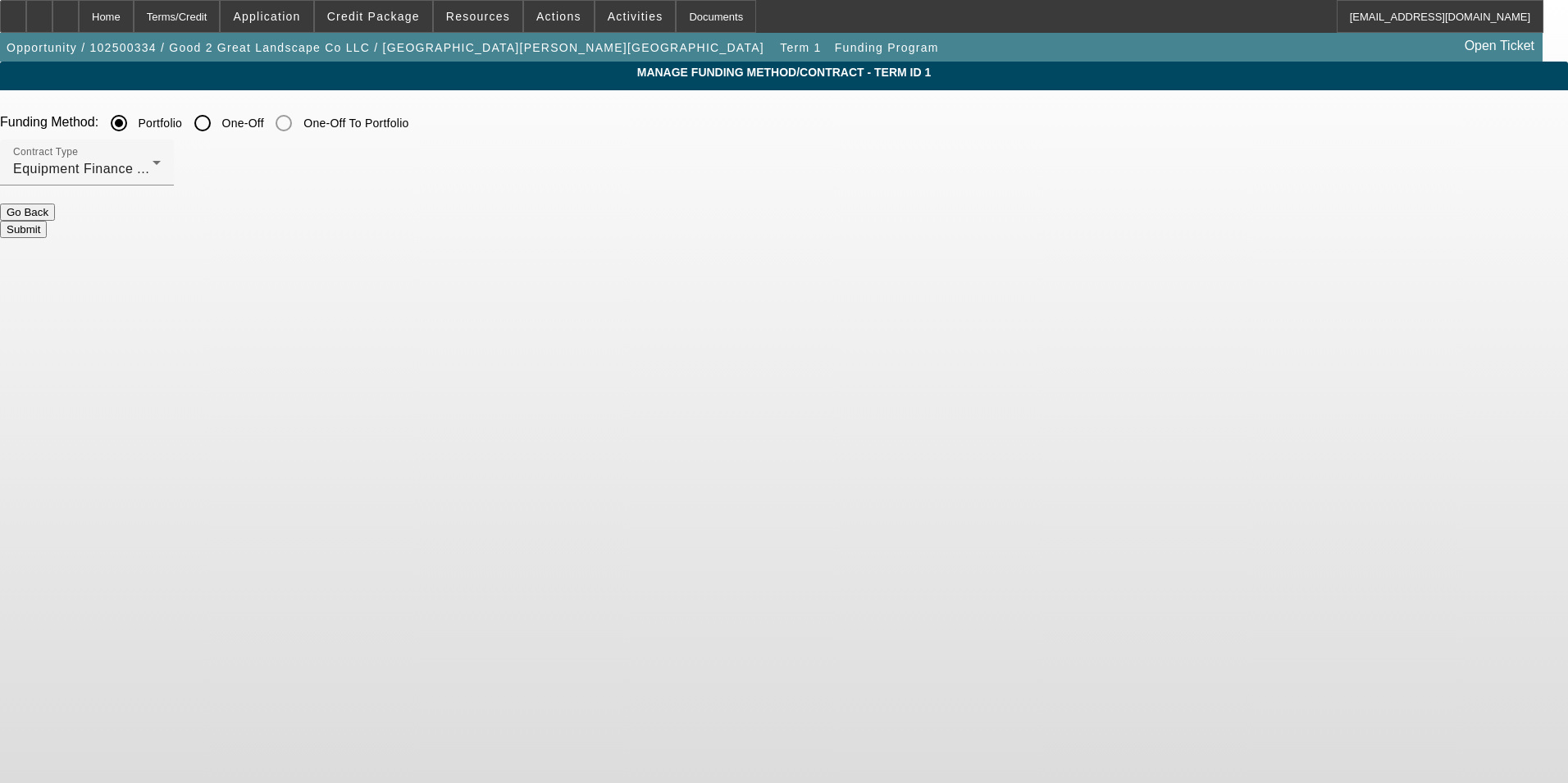
click at [46, 221] on button "Submit" at bounding box center [23, 230] width 46 height 17
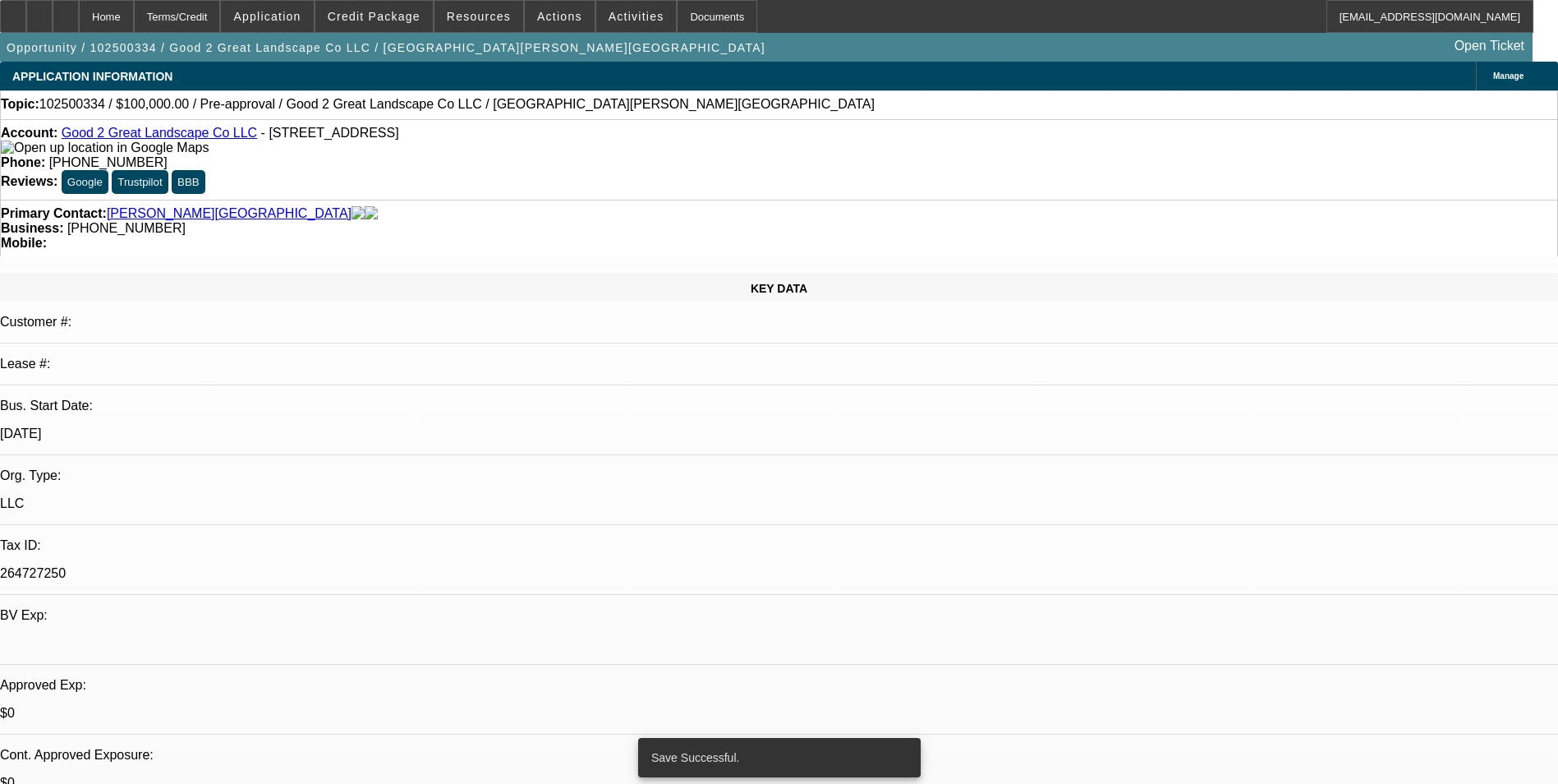
select select "0"
select select "2"
select select "0.1"
select select "4"
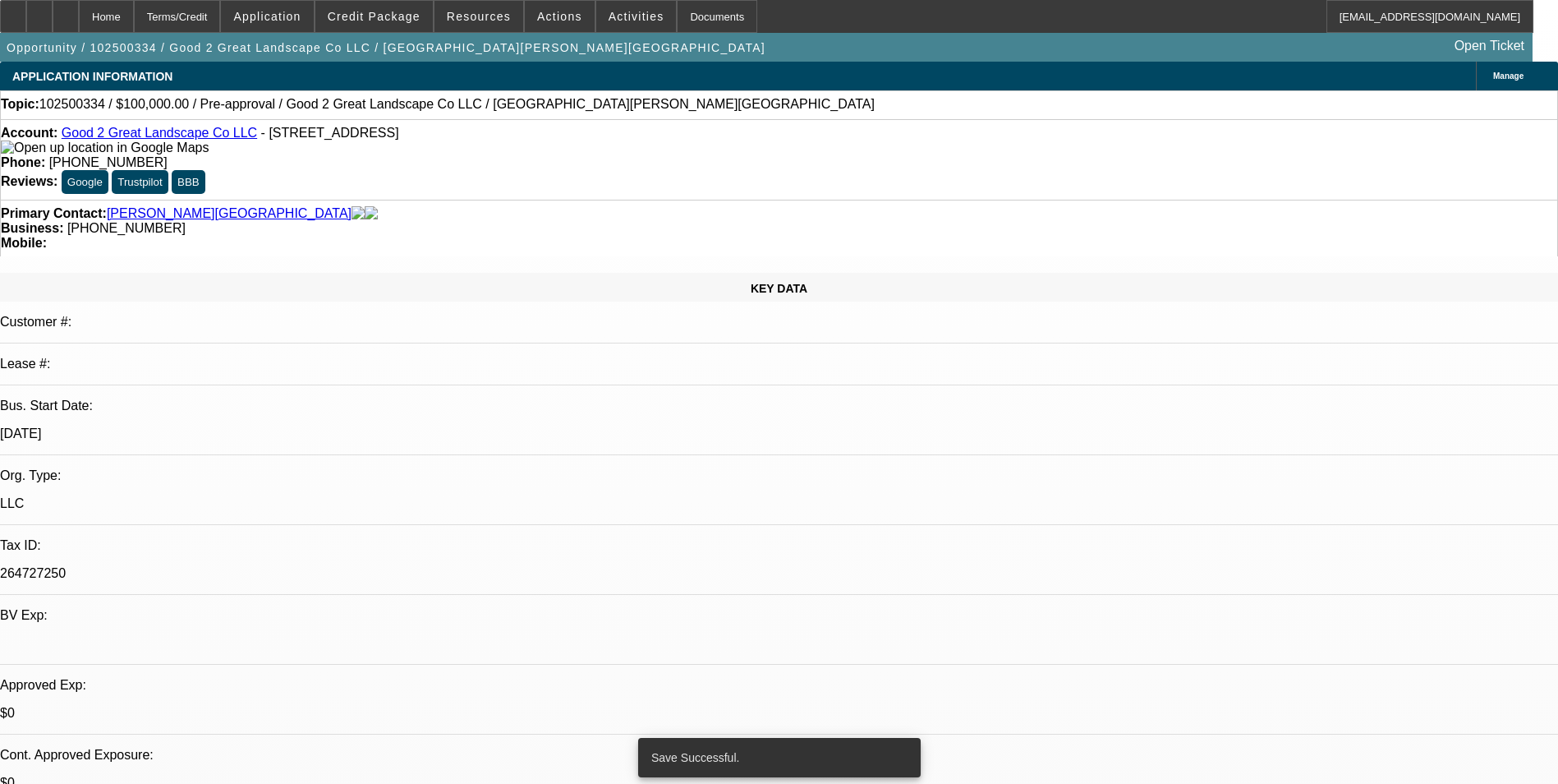
select select "0"
select select "2"
select select "0"
select select "6"
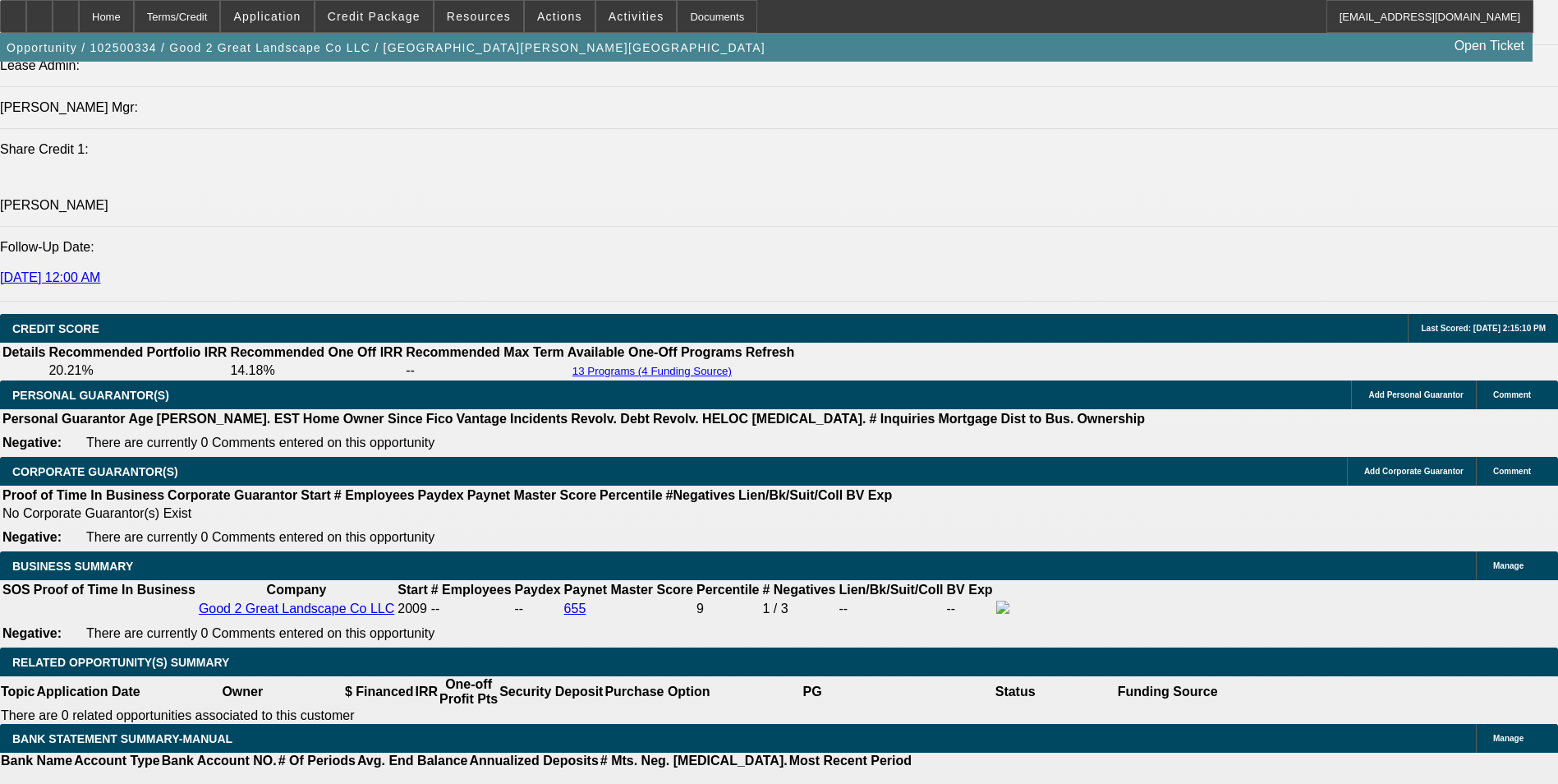
scroll to position [2300, 0]
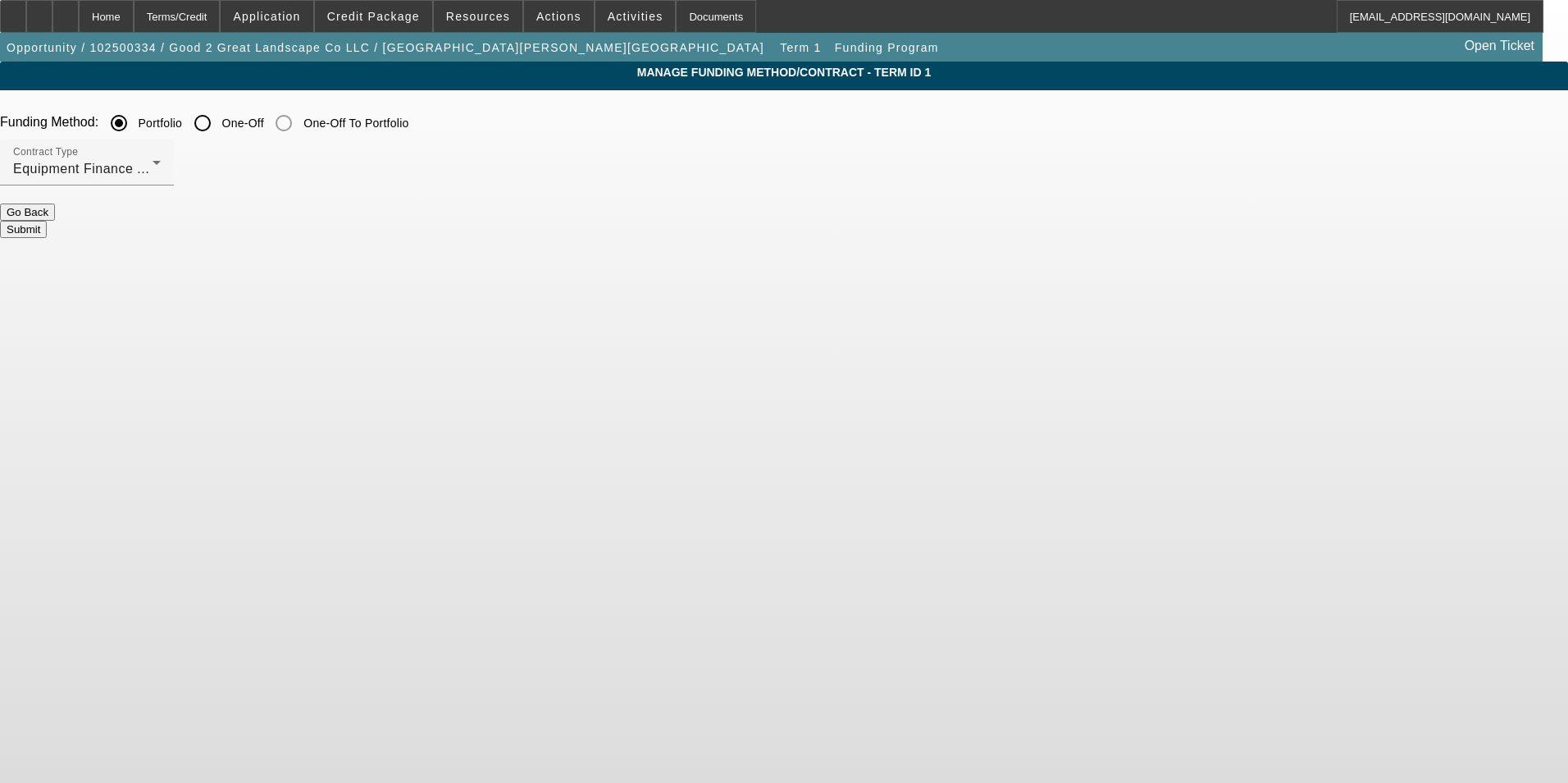
click at [219, 116] on input "One-Off" at bounding box center [202, 122] width 33 height 33
radio input "true"
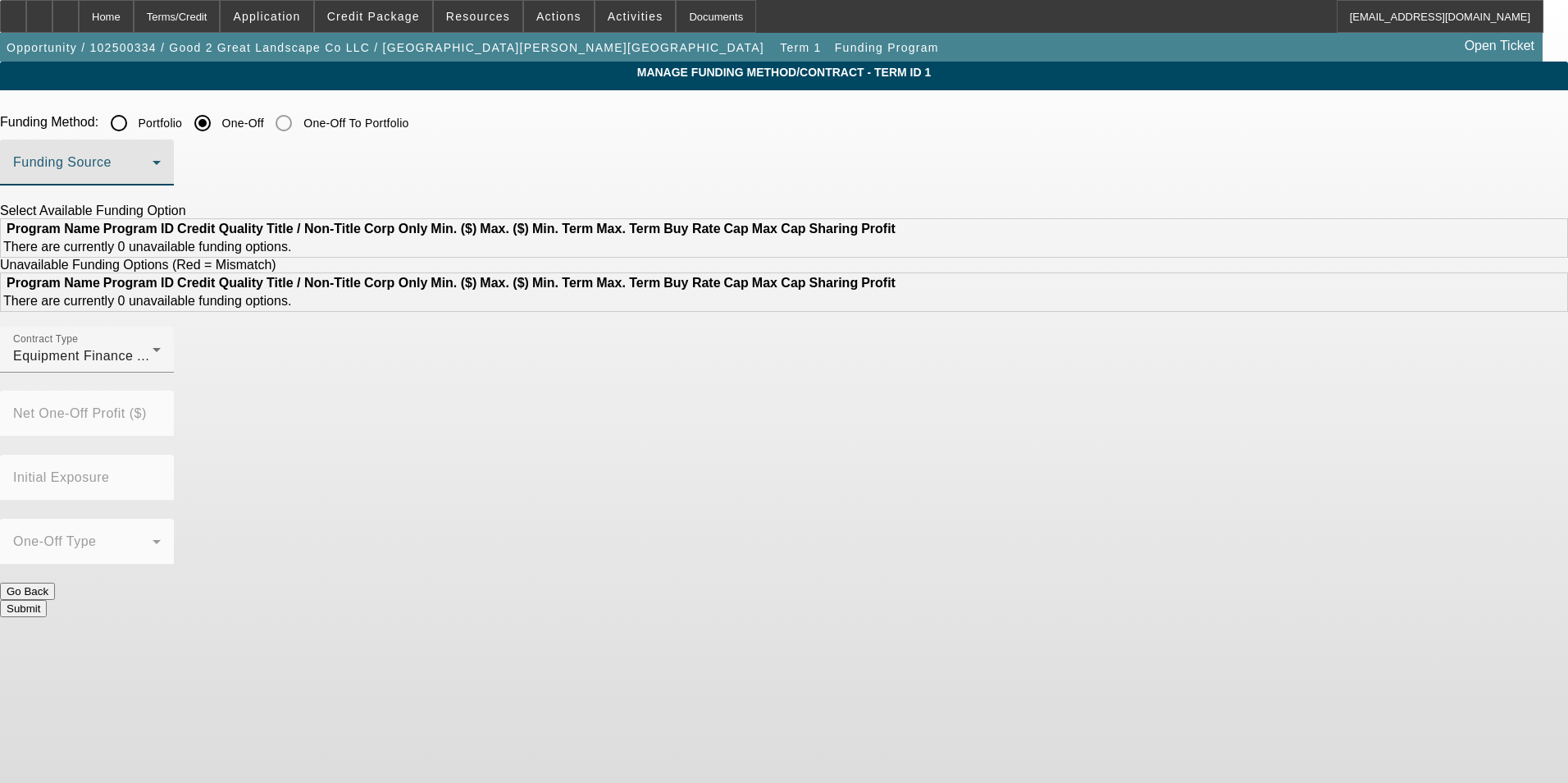
click at [153, 172] on span at bounding box center [83, 169] width 139 height 19
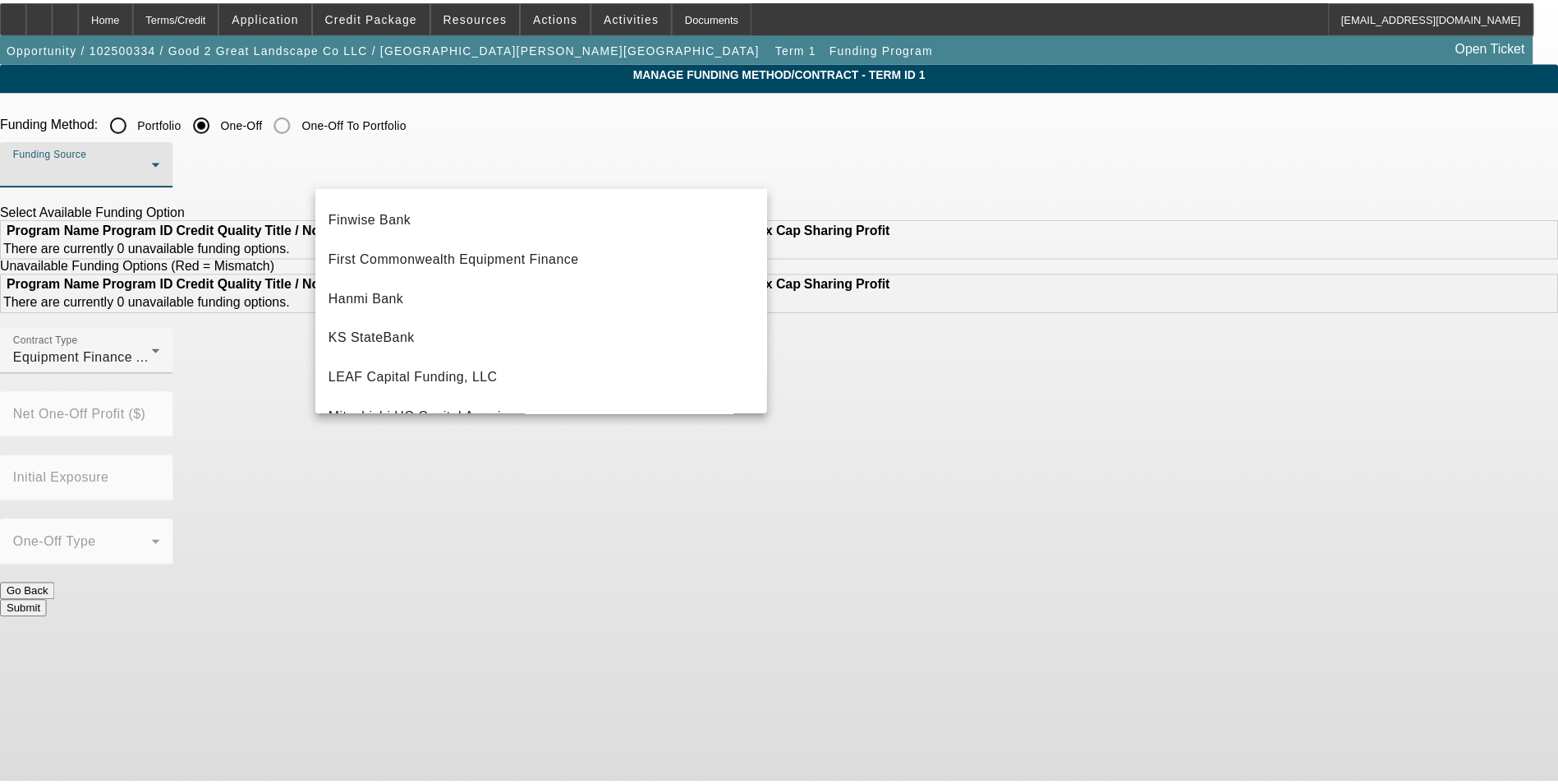
scroll to position [220, 0]
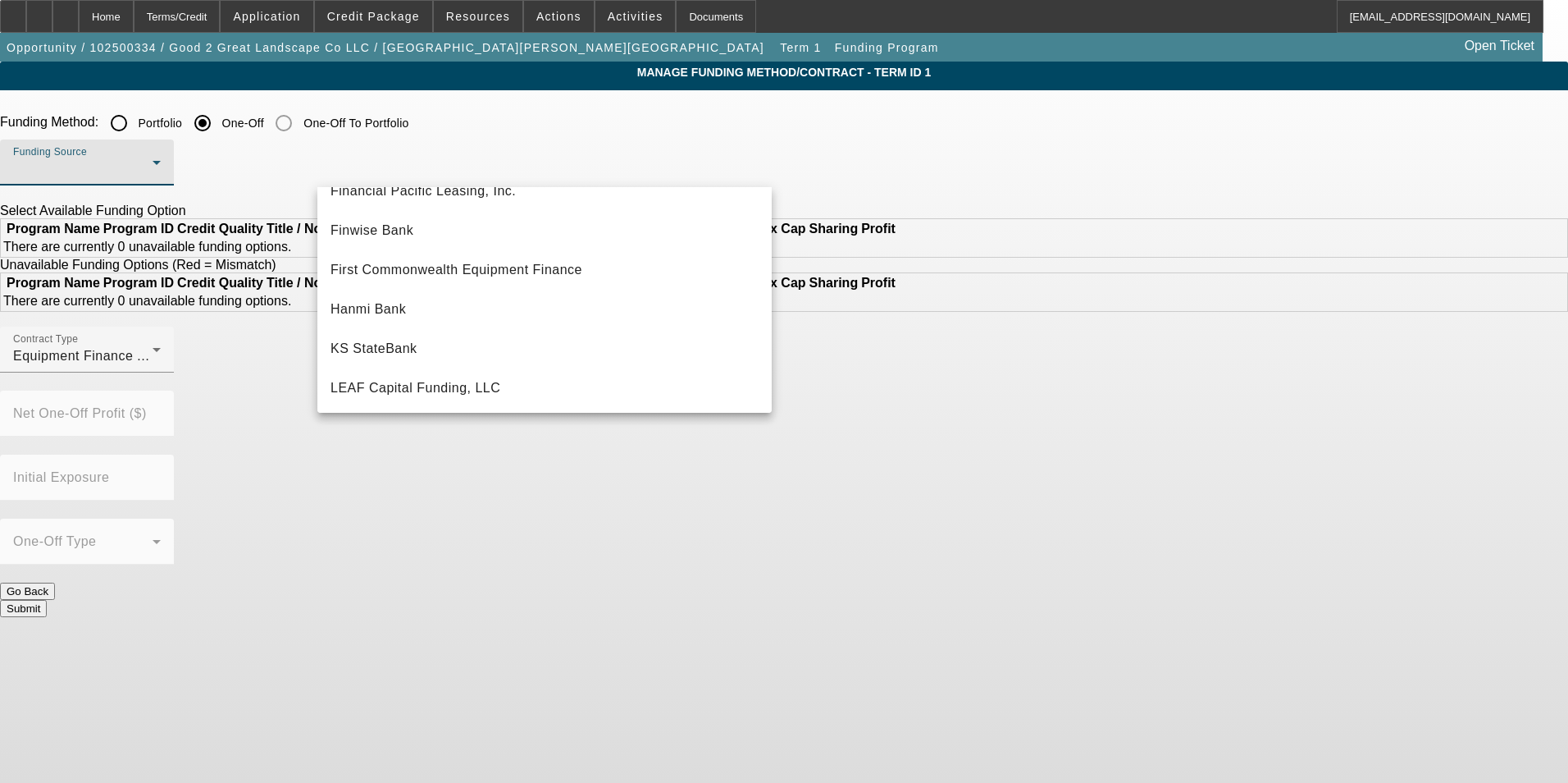
click at [137, 15] on div at bounding box center [784, 392] width 1568 height 783
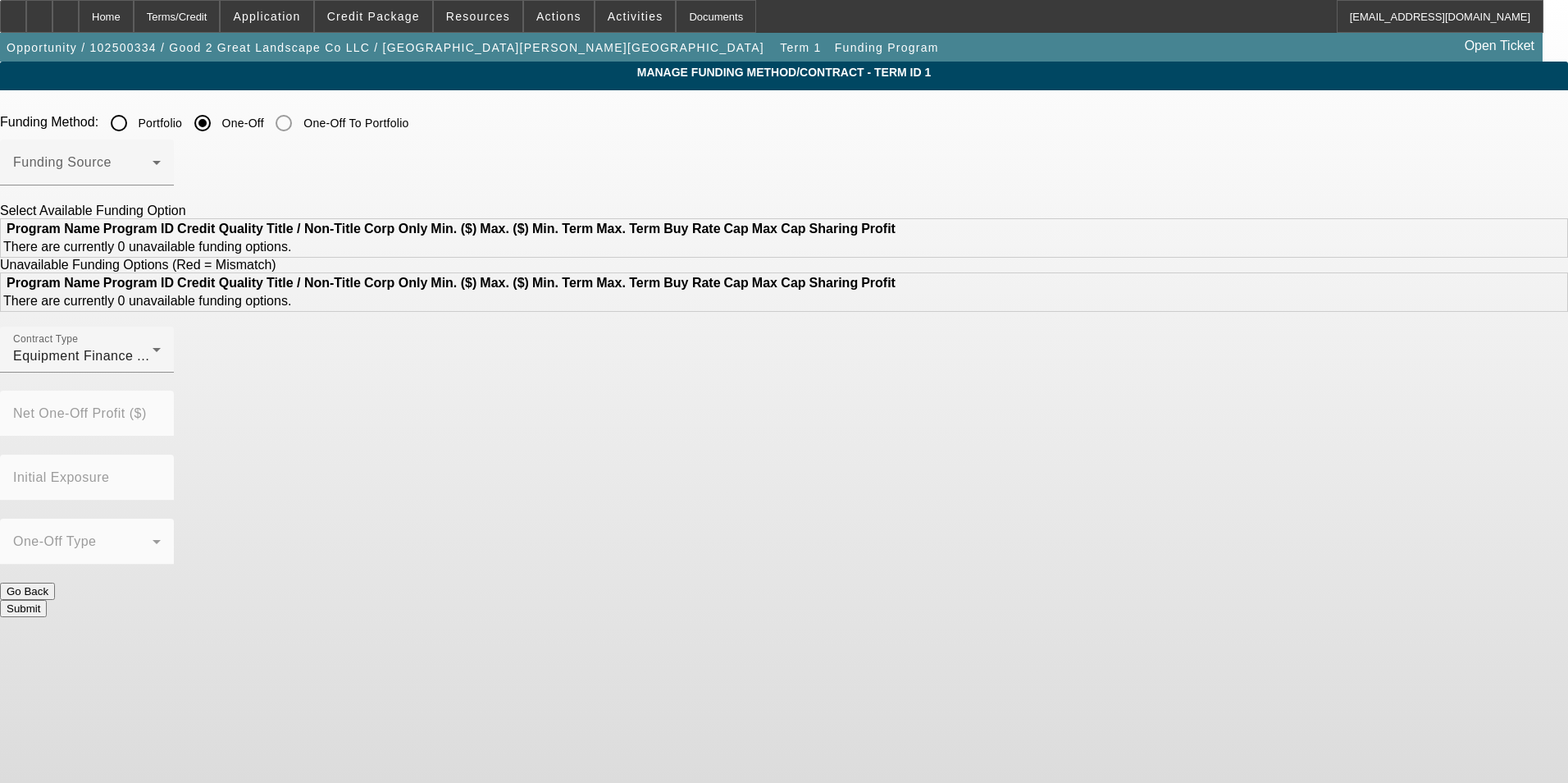
click at [133, 15] on div "Home" at bounding box center [105, 16] width 55 height 33
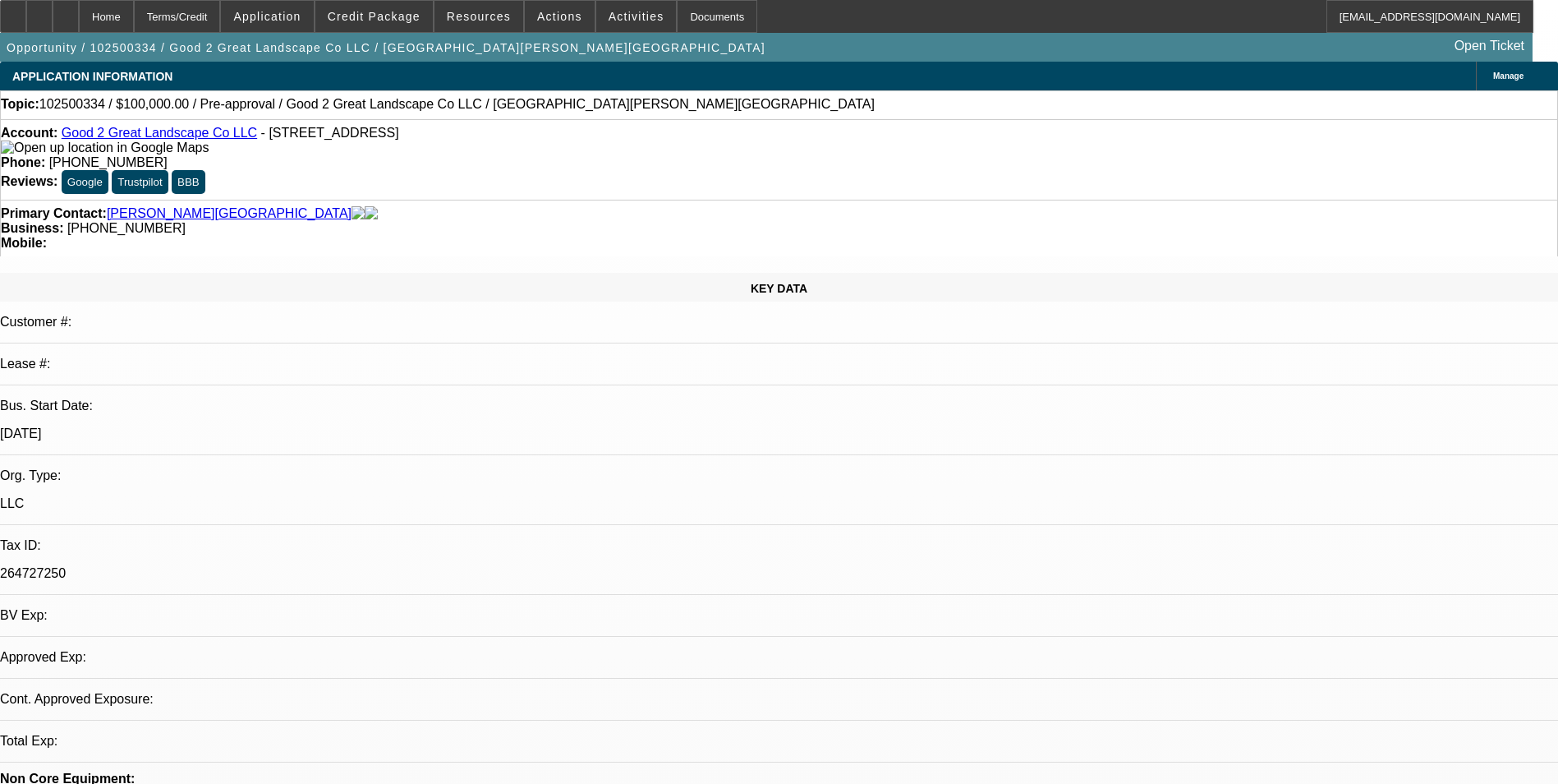
select select "0"
select select "2"
select select "0.1"
select select "4"
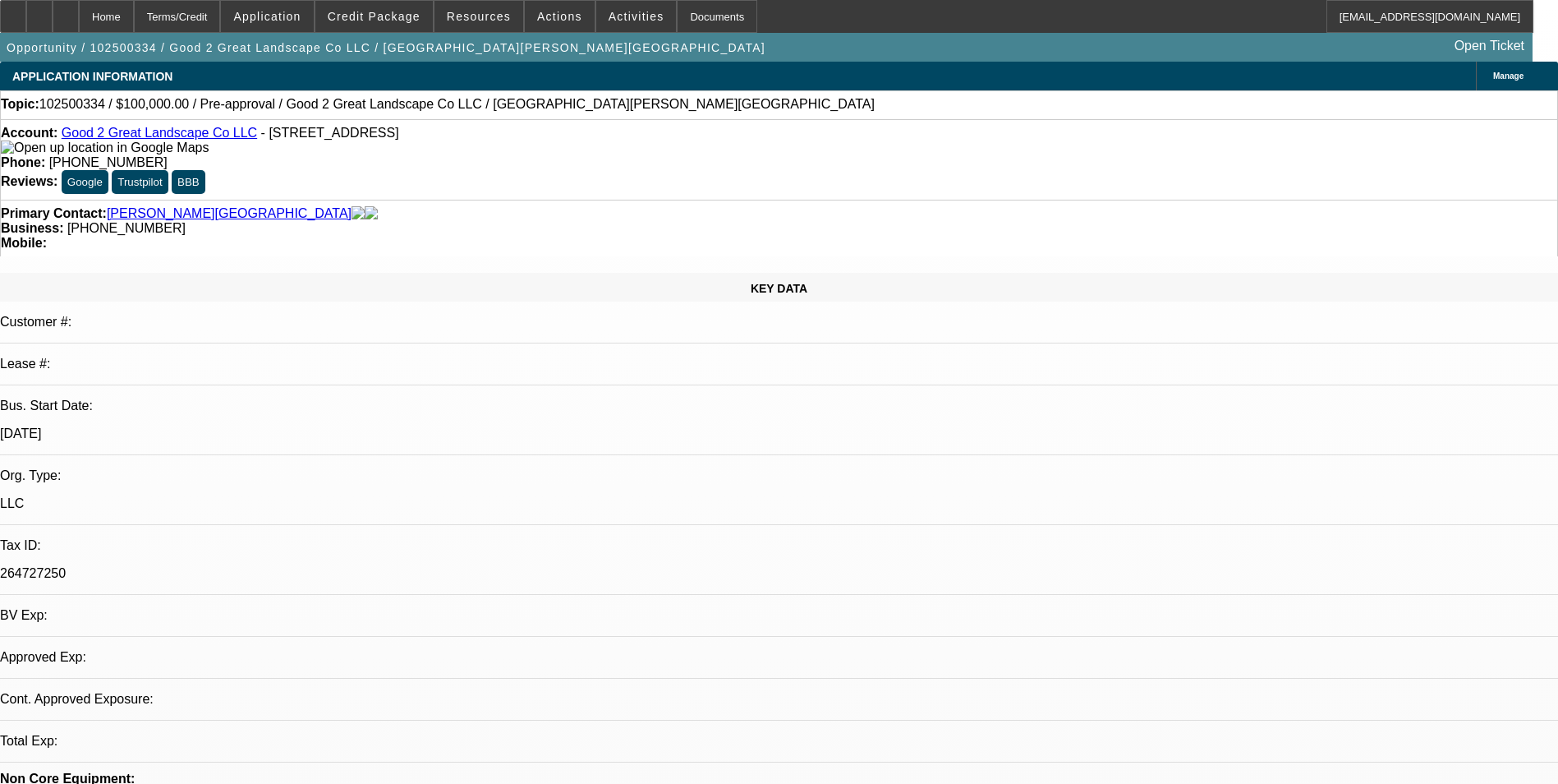
select select "0"
select select "2"
select select "0"
select select "6"
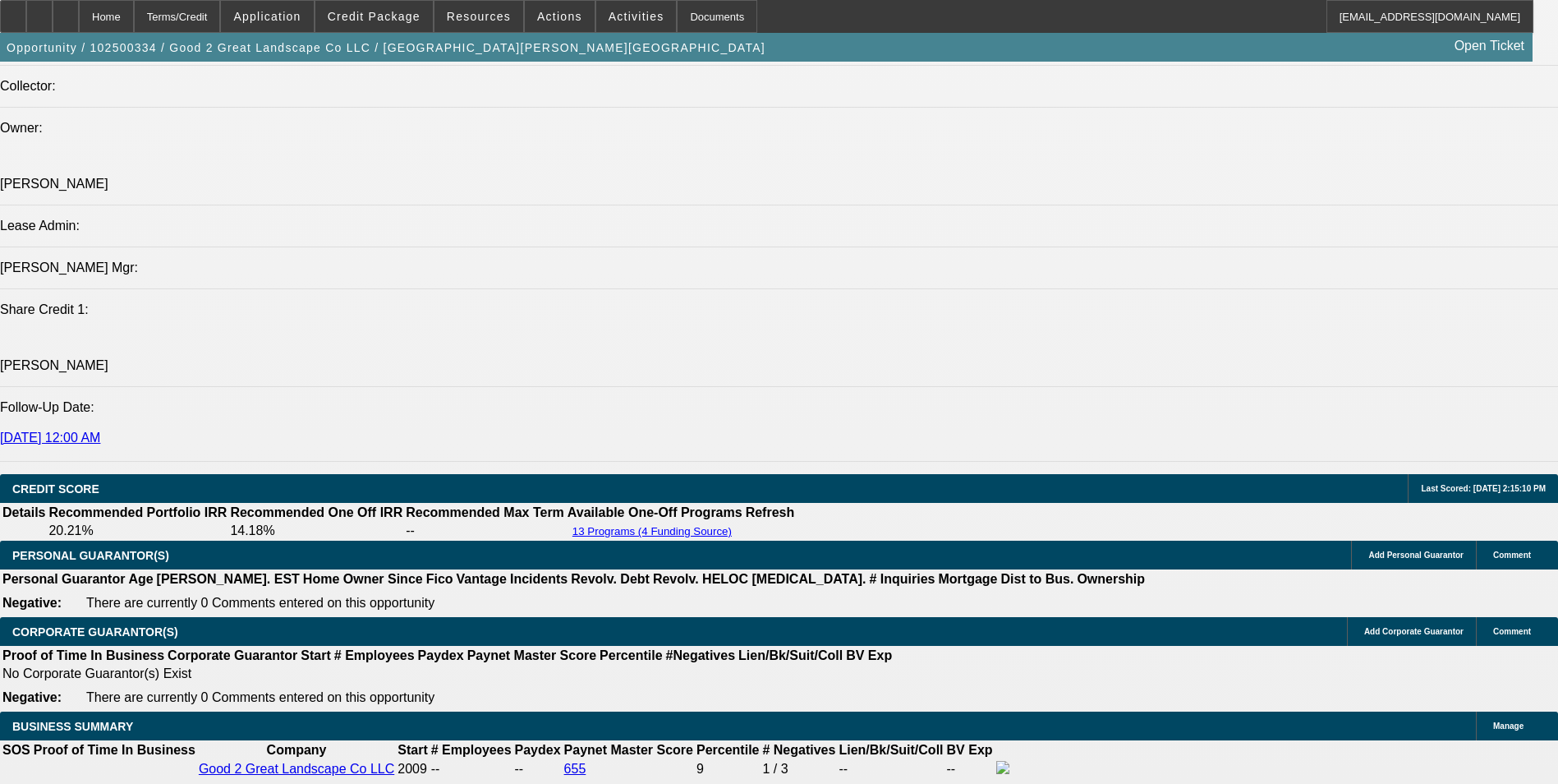
scroll to position [2136, 0]
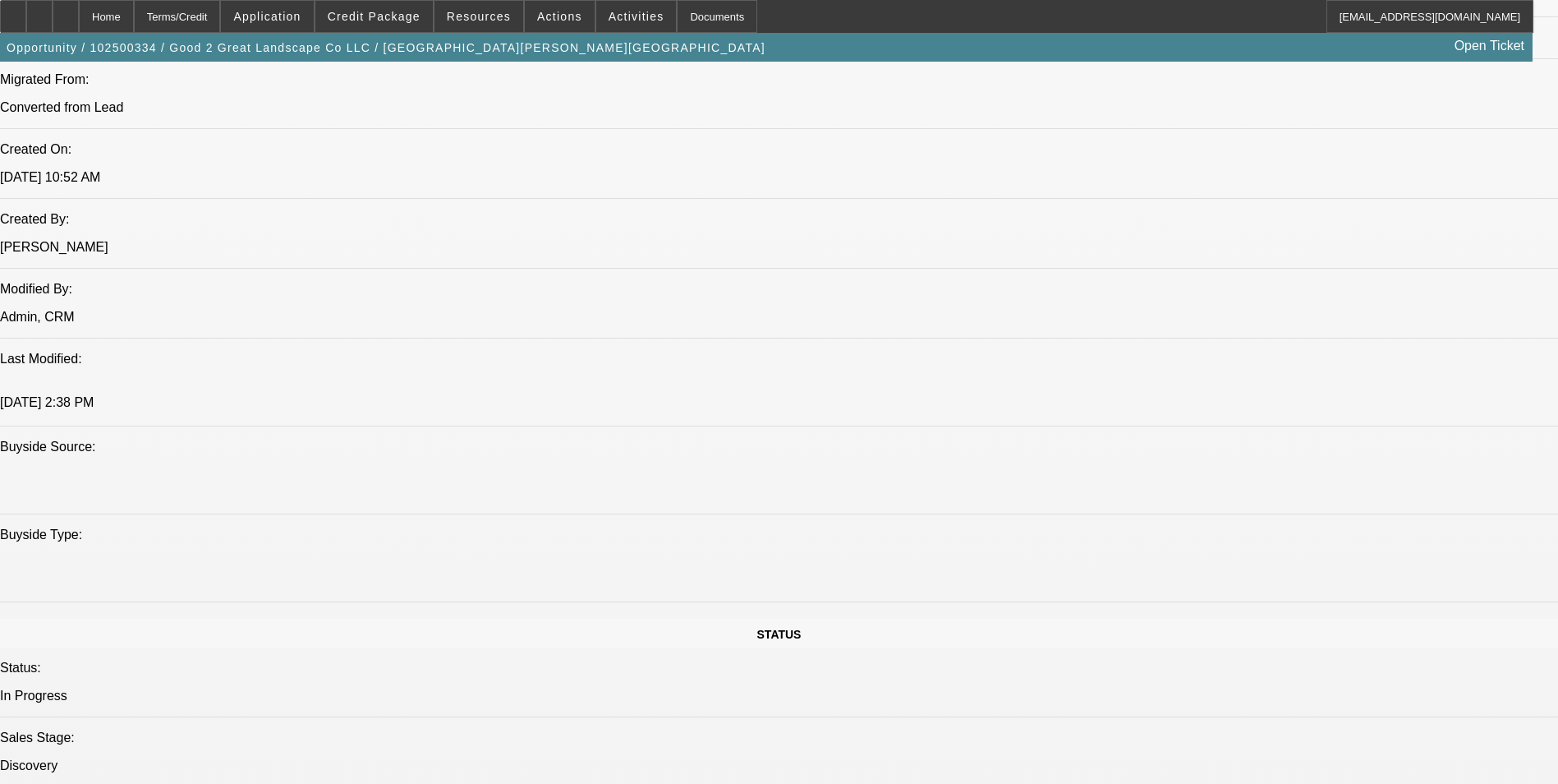
scroll to position [1232, 0]
drag, startPoint x: 573, startPoint y: 346, endPoint x: 602, endPoint y: 356, distance: 30.7
drag, startPoint x: 602, startPoint y: 356, endPoint x: 603, endPoint y: 389, distance: 33.0
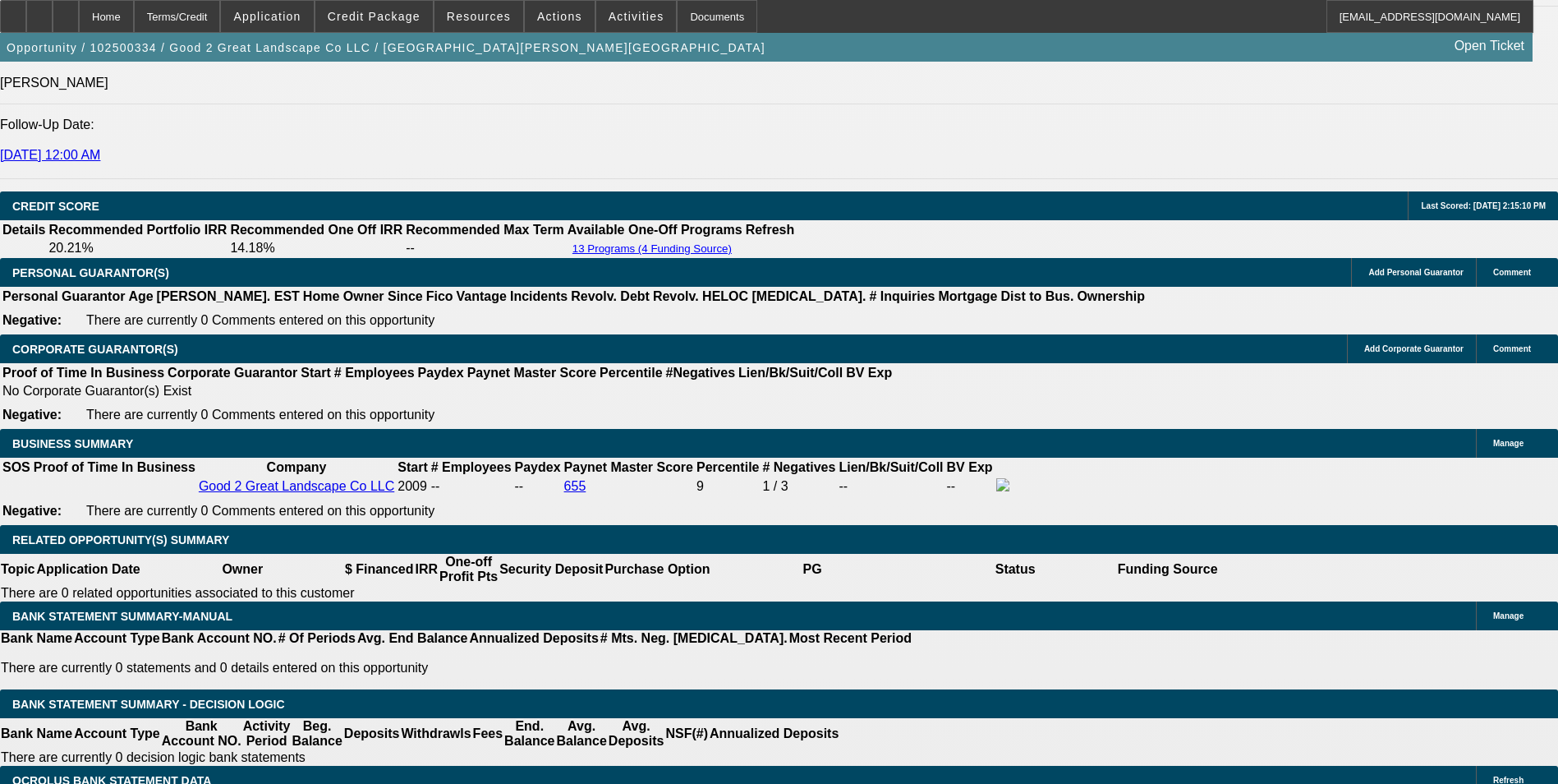
scroll to position [2136, 0]
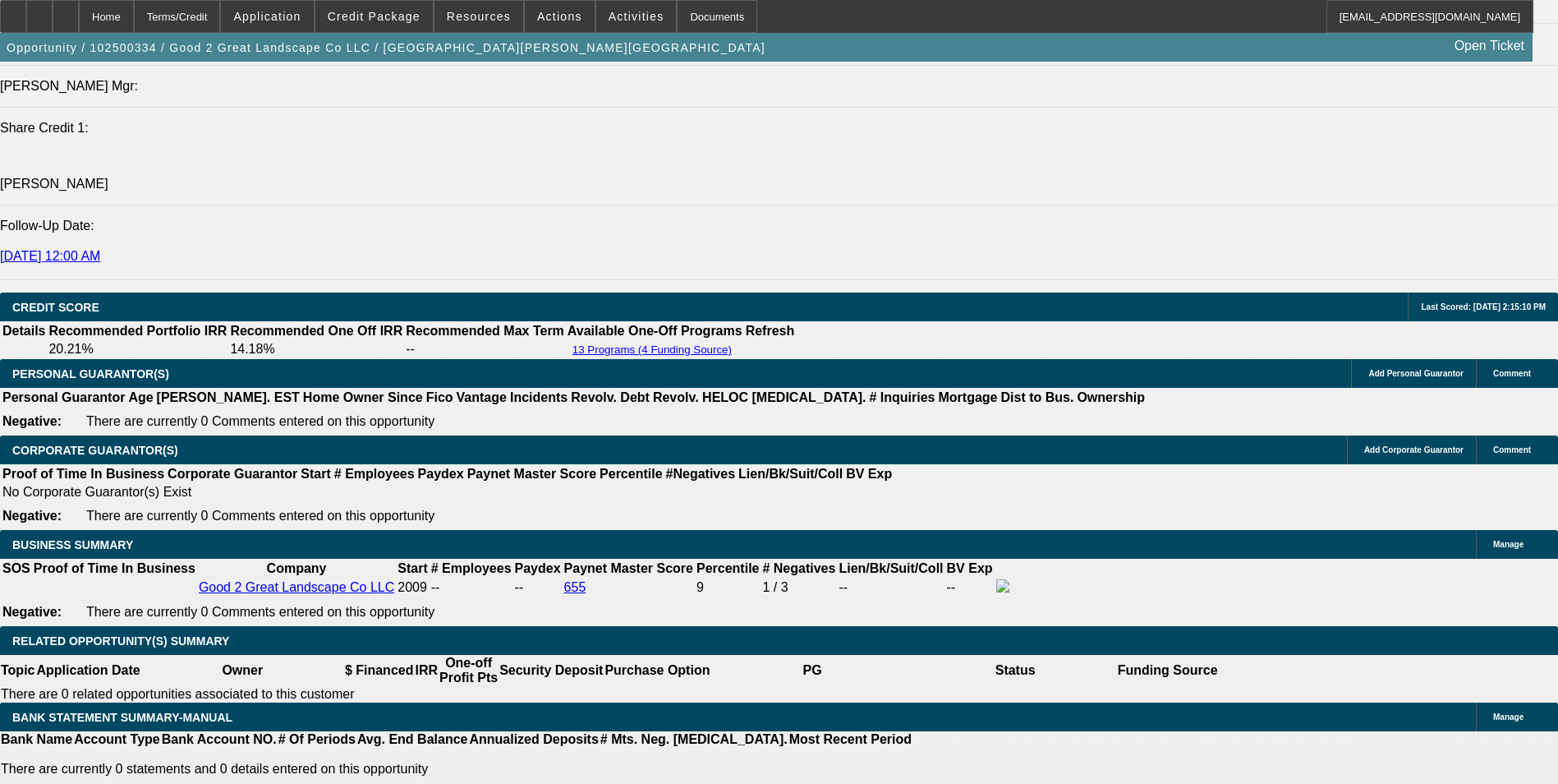
drag, startPoint x: 1041, startPoint y: 525, endPoint x: 852, endPoint y: 547, distance: 190.3
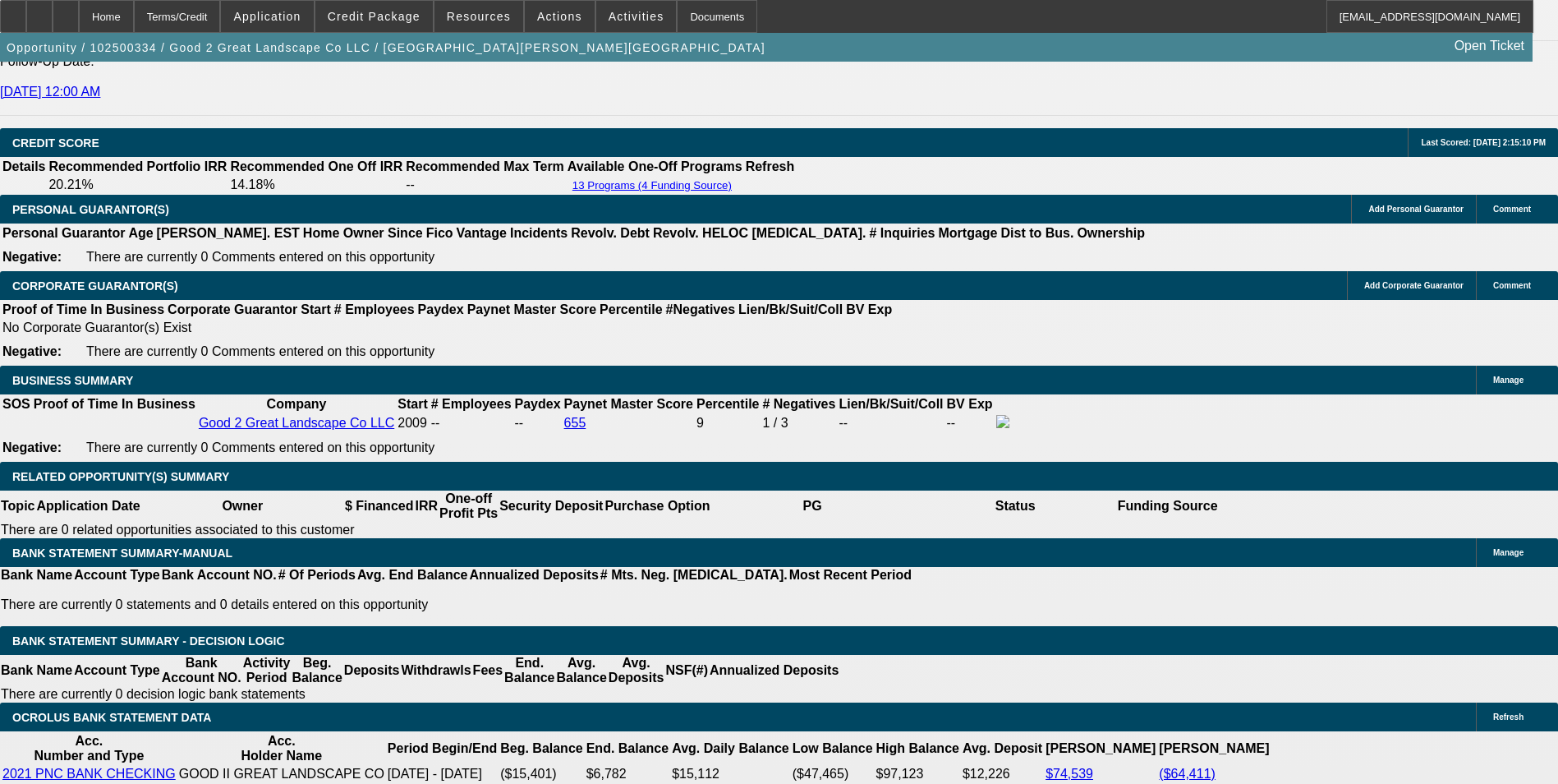
scroll to position [2218, 0]
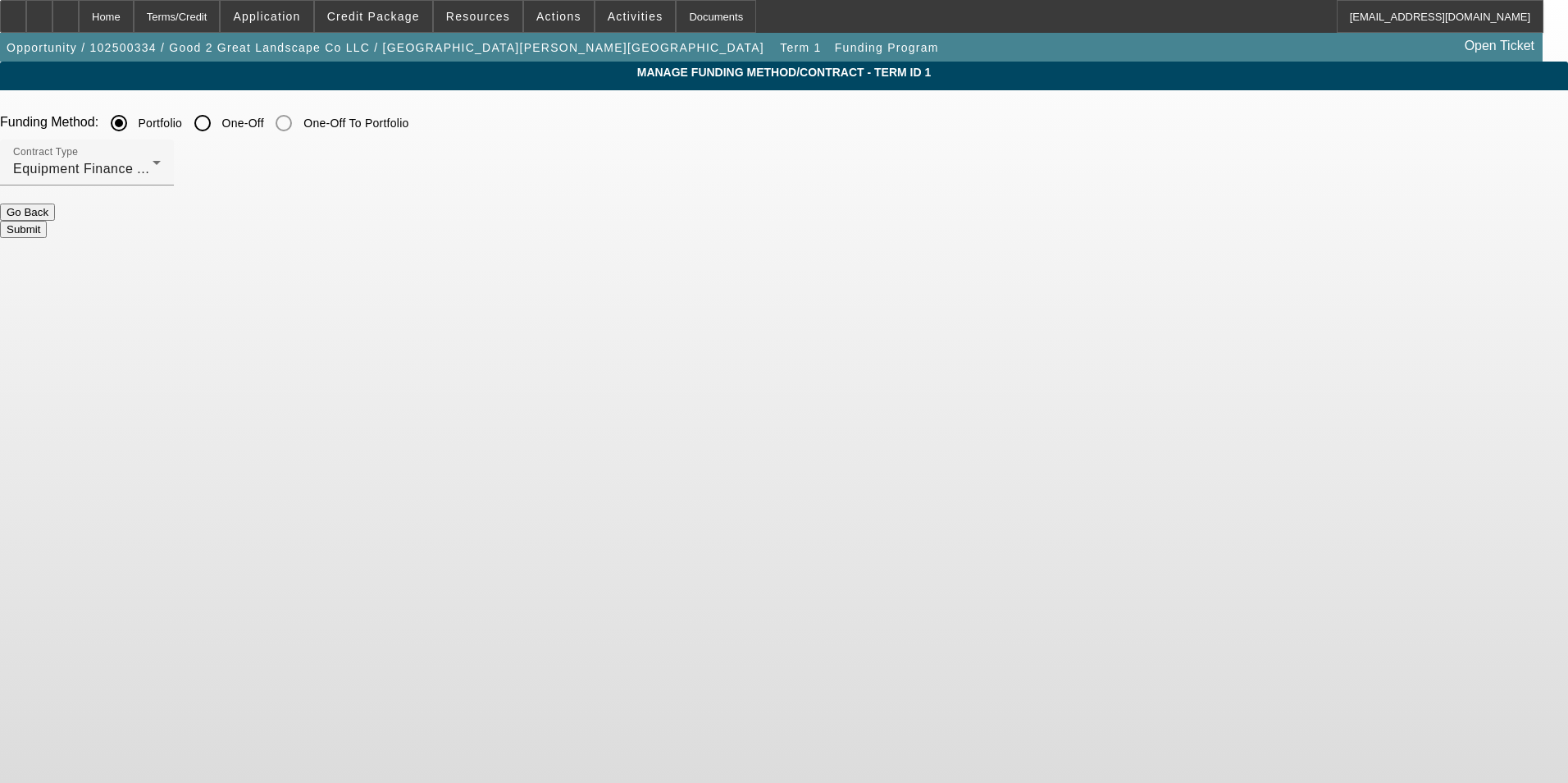
click at [219, 122] on input "One-Off" at bounding box center [202, 122] width 33 height 33
radio input "true"
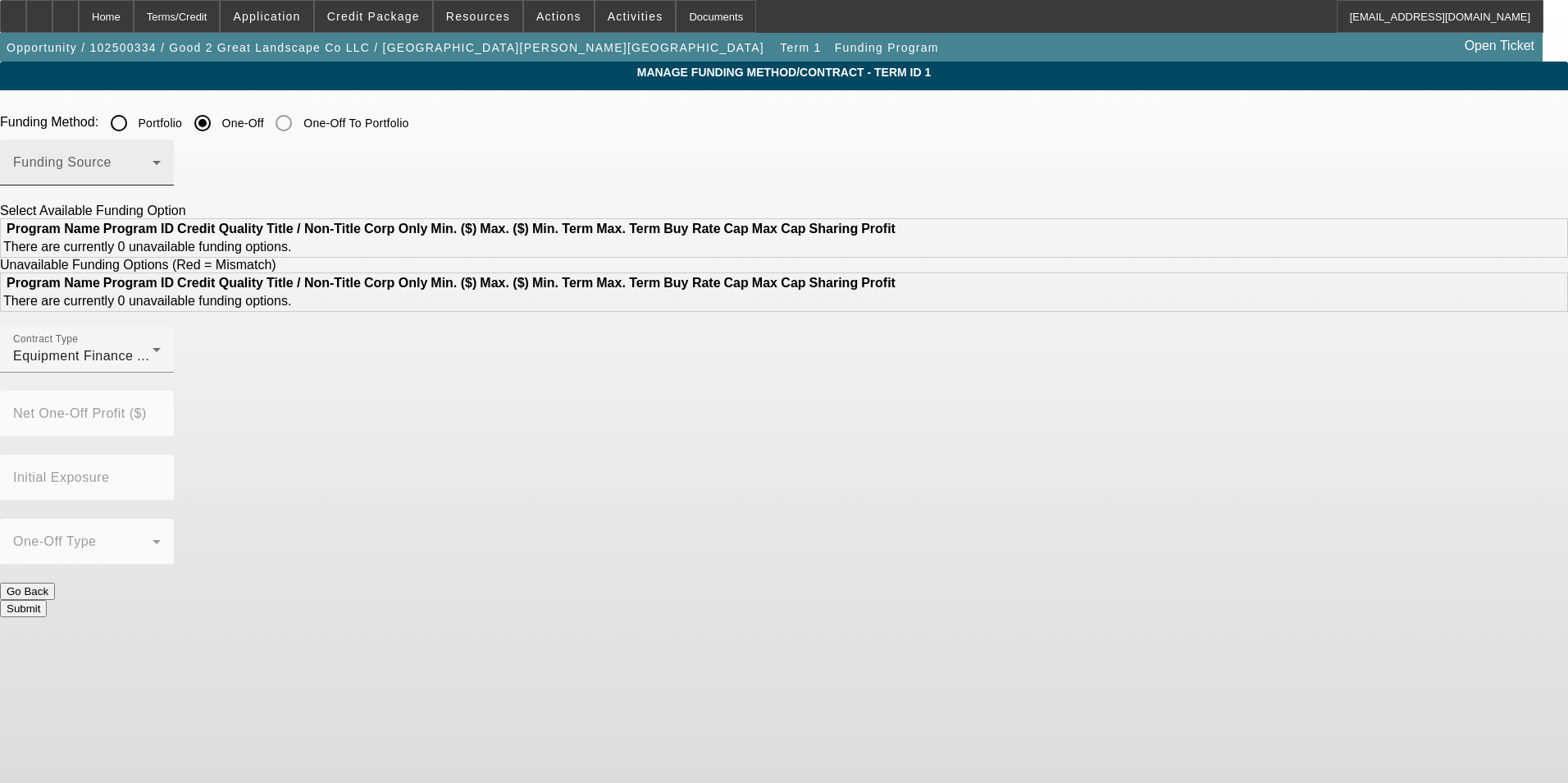
click at [153, 169] on span at bounding box center [83, 169] width 139 height 19
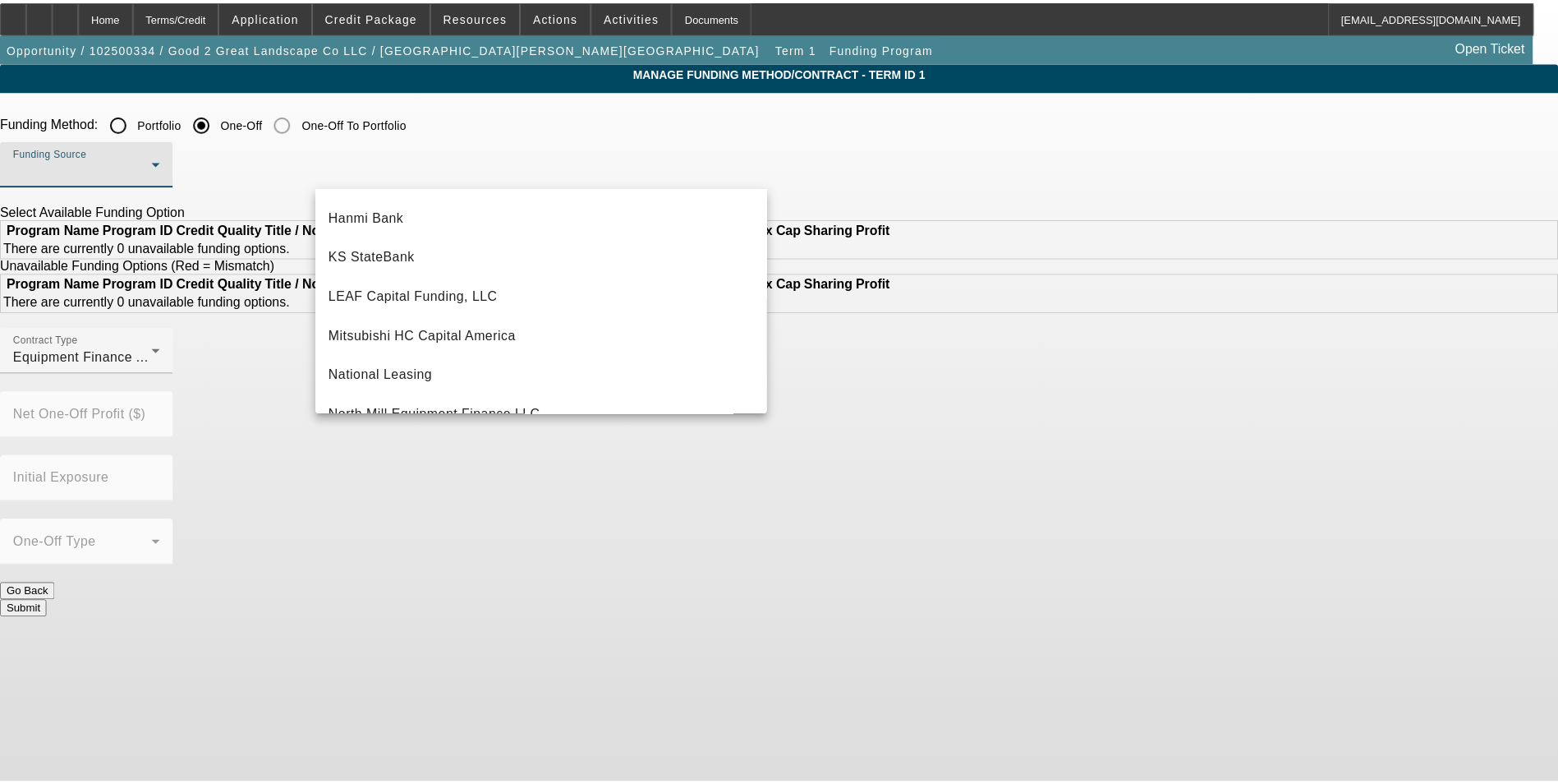
scroll to position [302, 0]
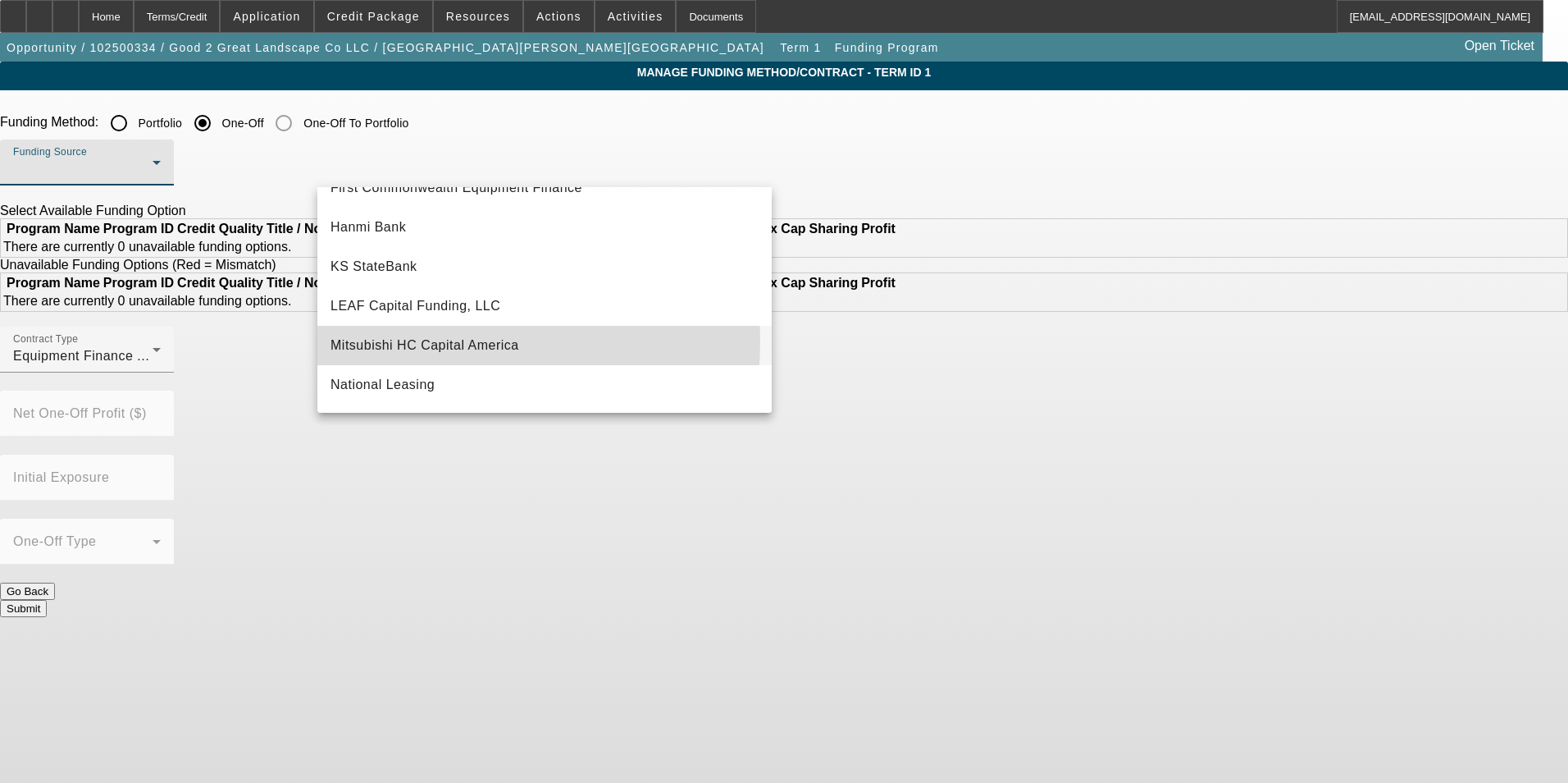
click at [466, 342] on span "Mitsubishi HC Capital America" at bounding box center [425, 345] width 189 height 19
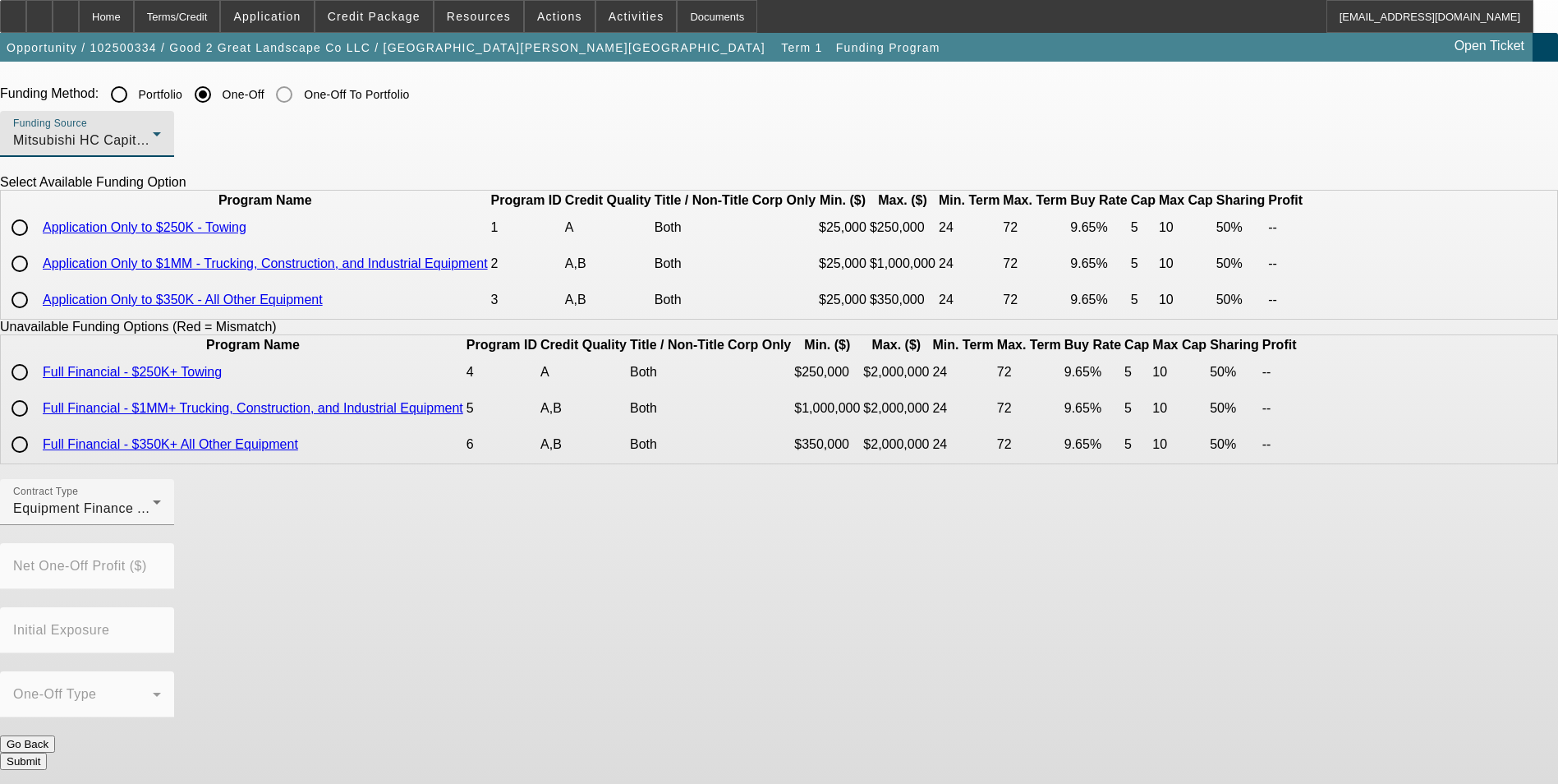
scroll to position [53, 0]
click at [40, 278] on div at bounding box center [19, 263] width 40 height 40
radio input "true"
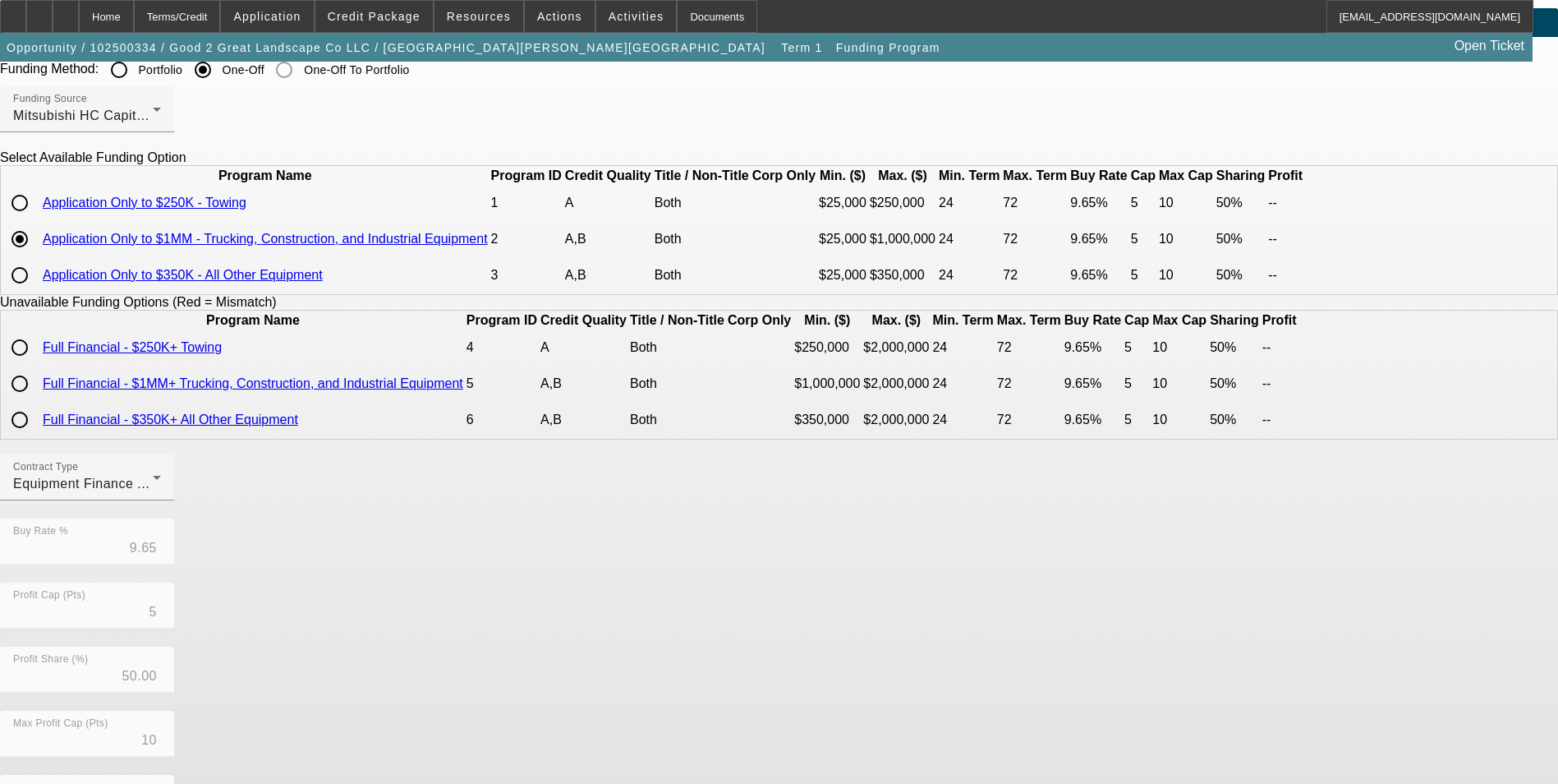
scroll to position [300, 0]
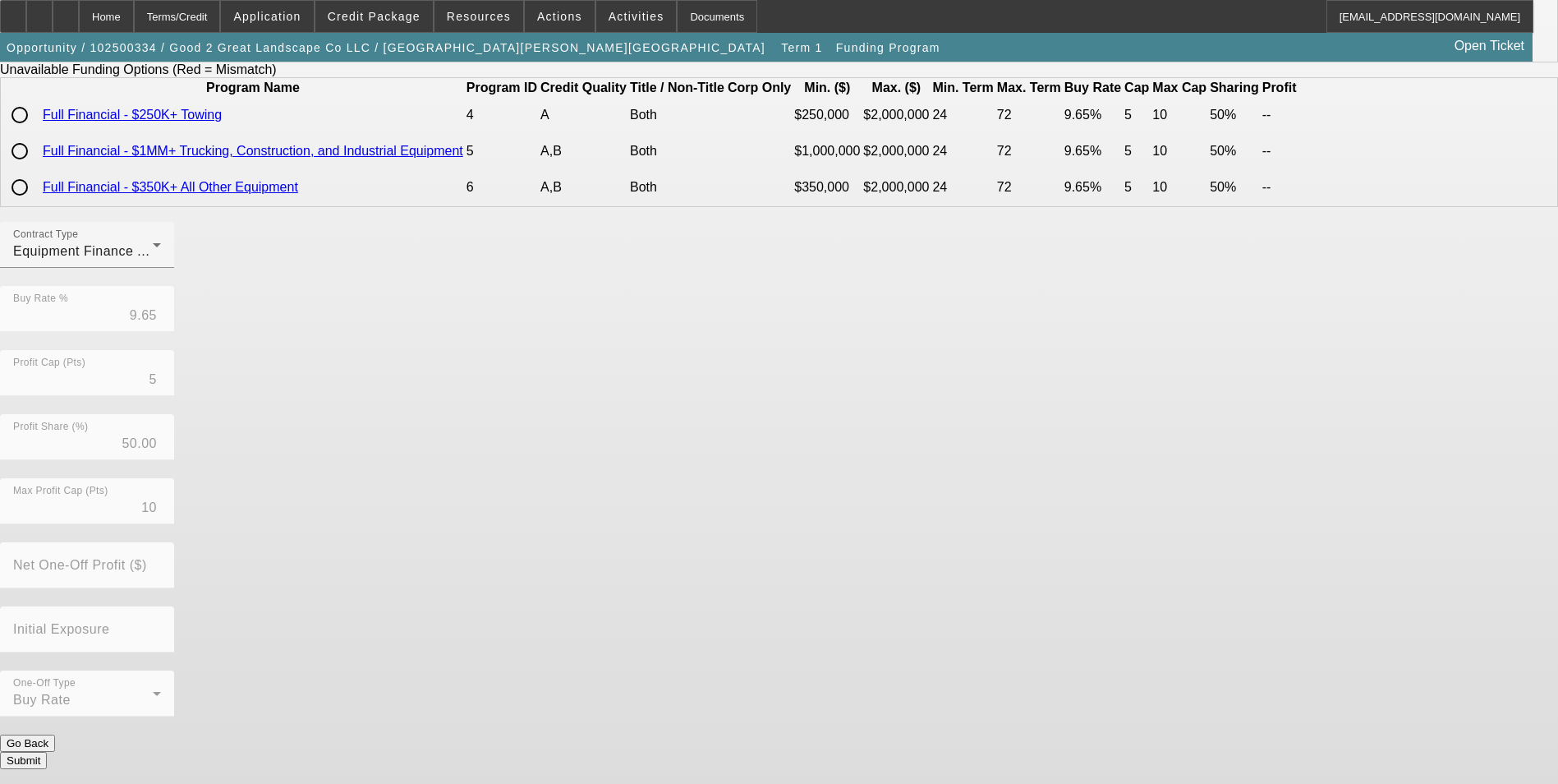
click at [46, 765] on button "Submit" at bounding box center [23, 760] width 46 height 17
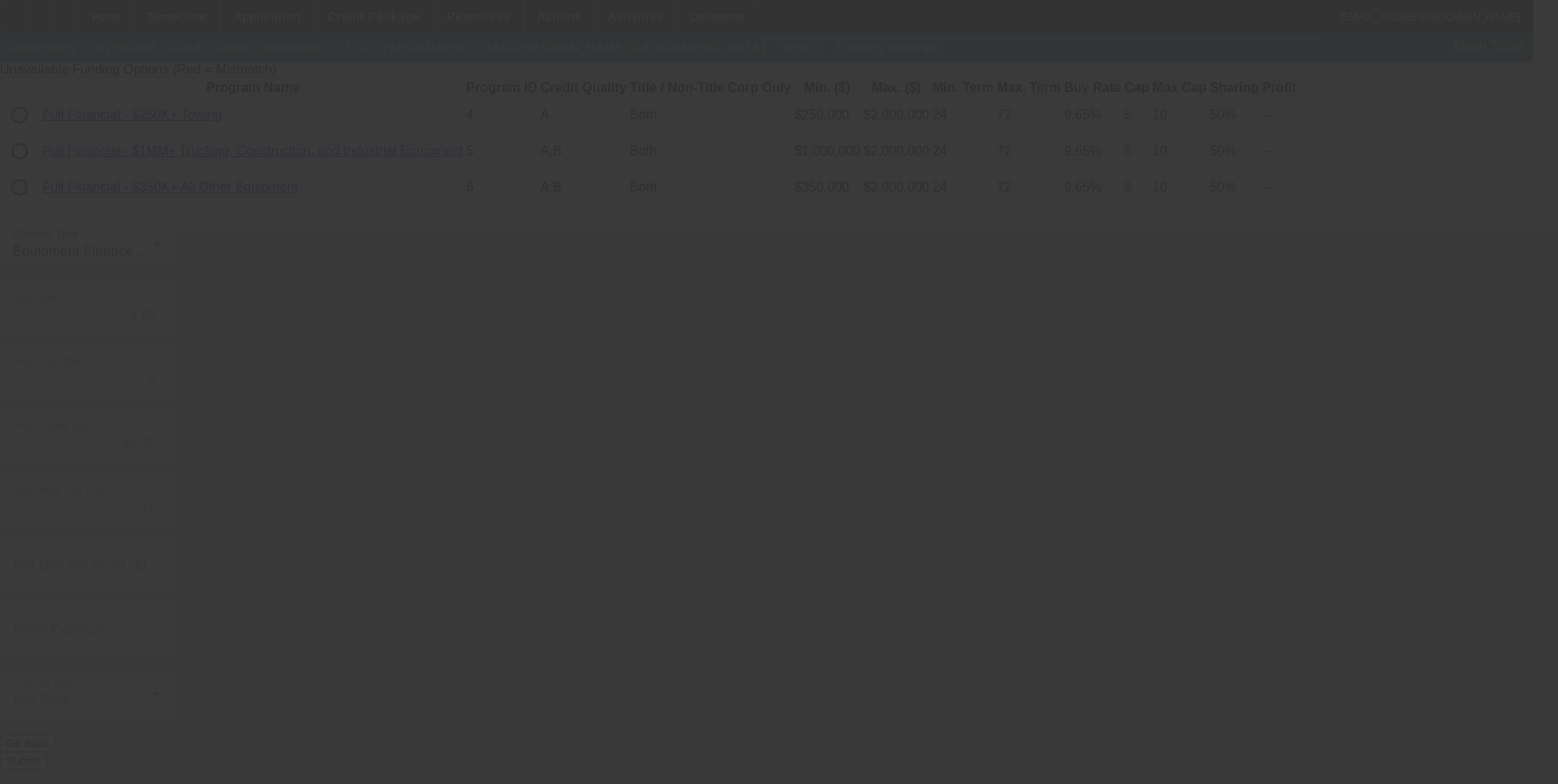
radio input "true"
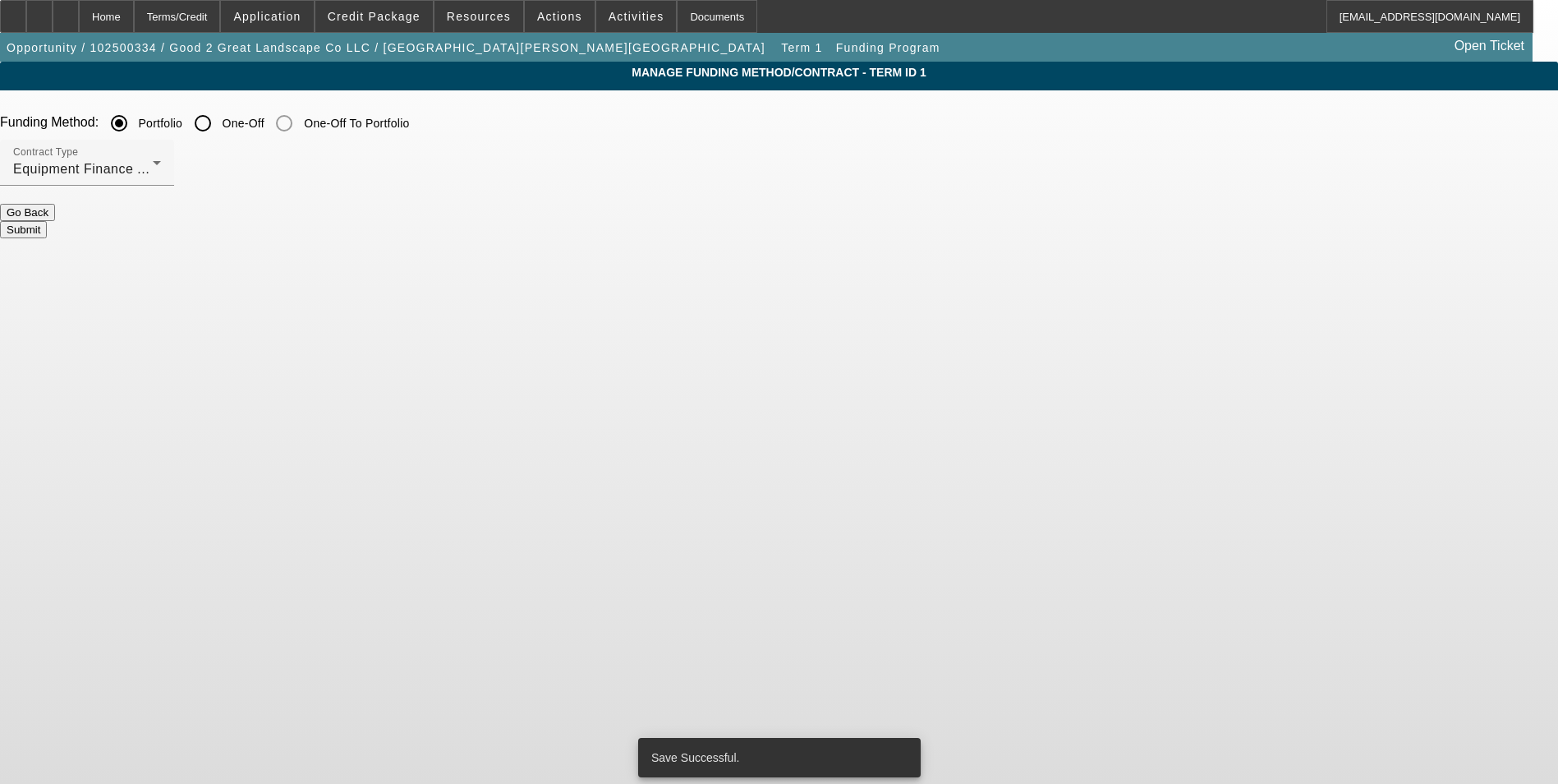
scroll to position [0, 0]
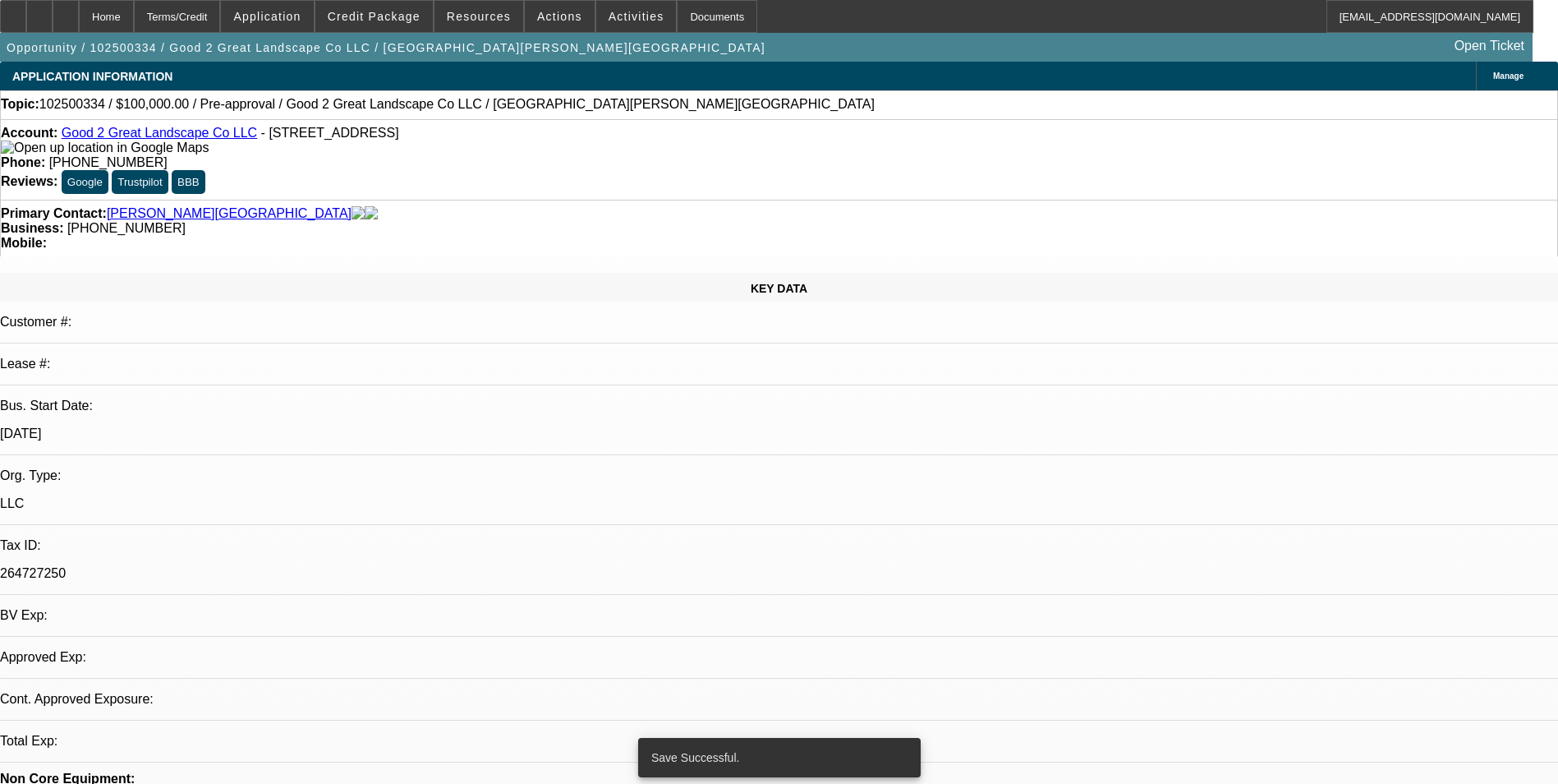
select select "0"
select select "2"
select select "0.1"
select select "4"
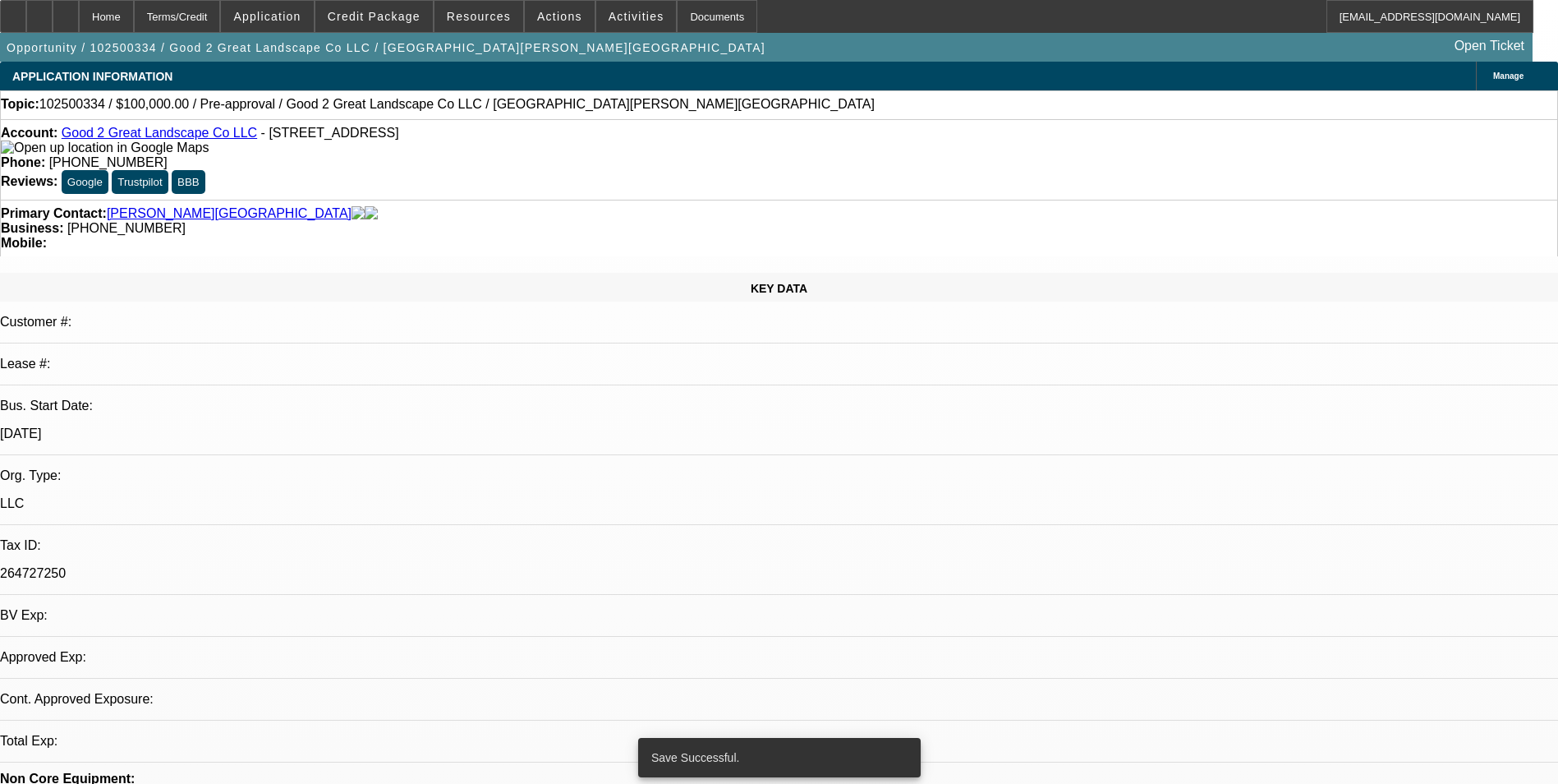
select select "0"
select select "2"
select select "0"
select select "6"
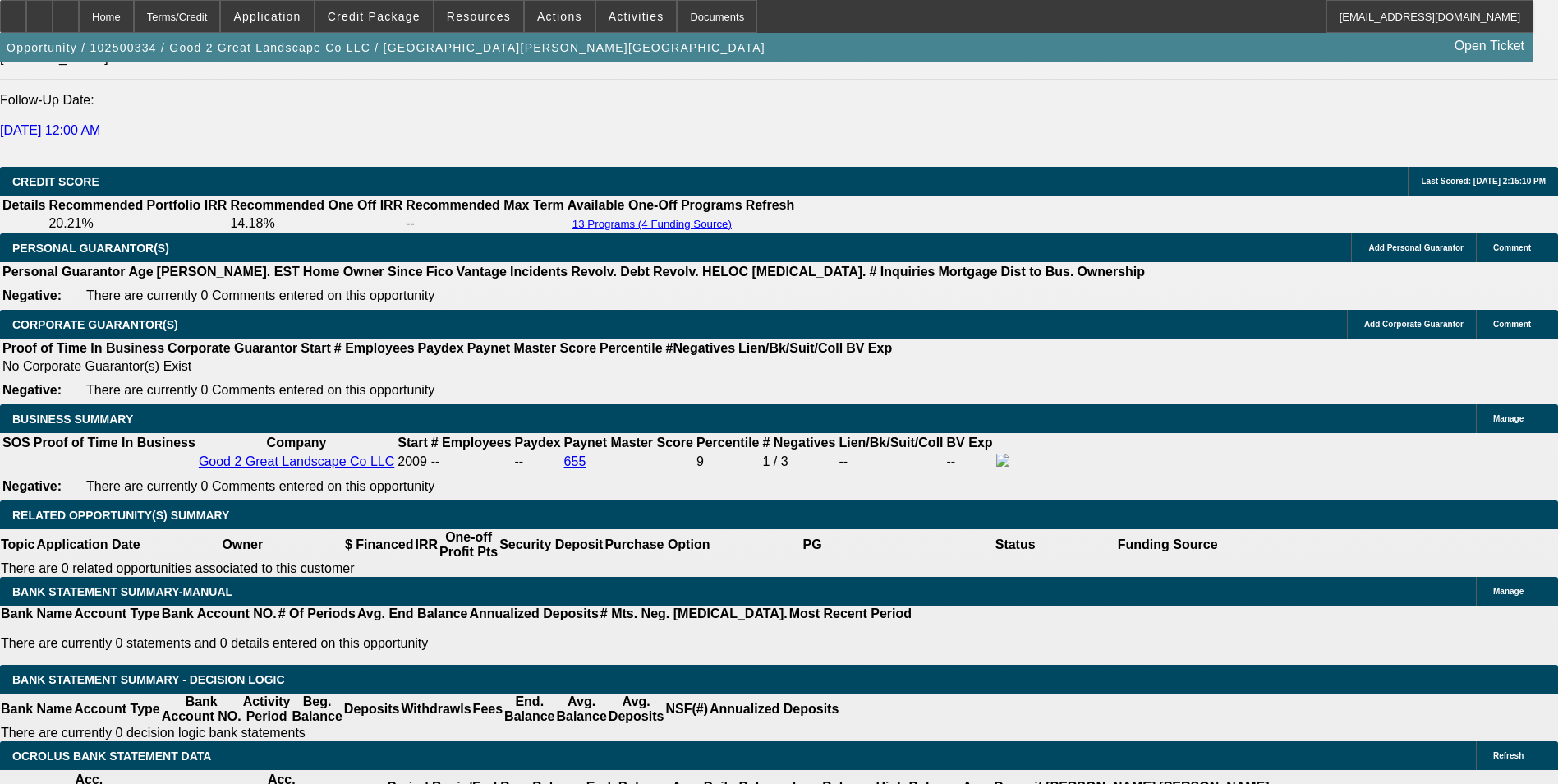
scroll to position [2300, 0]
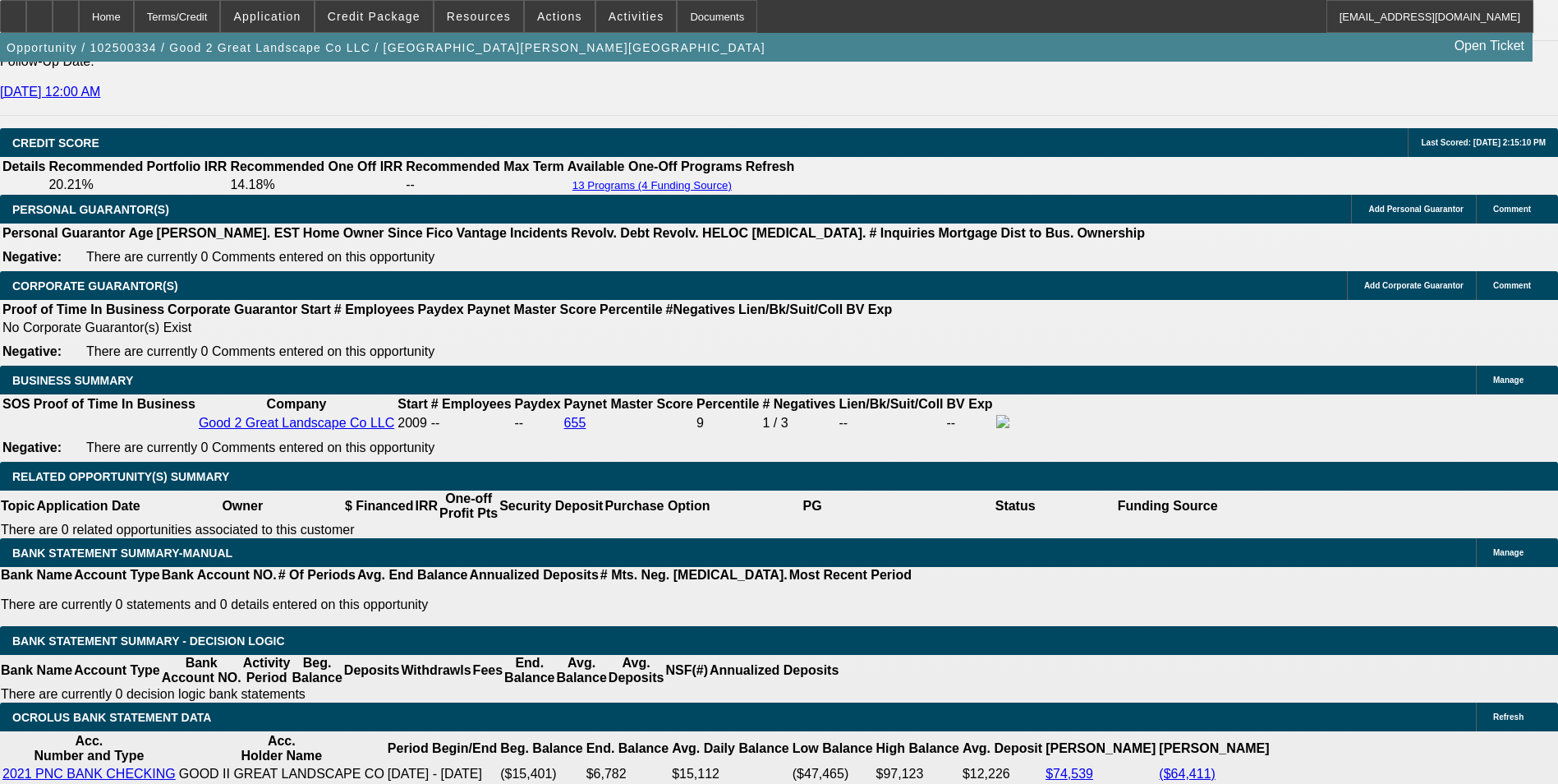
drag, startPoint x: 565, startPoint y: 450, endPoint x: 662, endPoint y: 464, distance: 98.0
type input "UNKNOWN"
type input "13"
type input "$3,418.74"
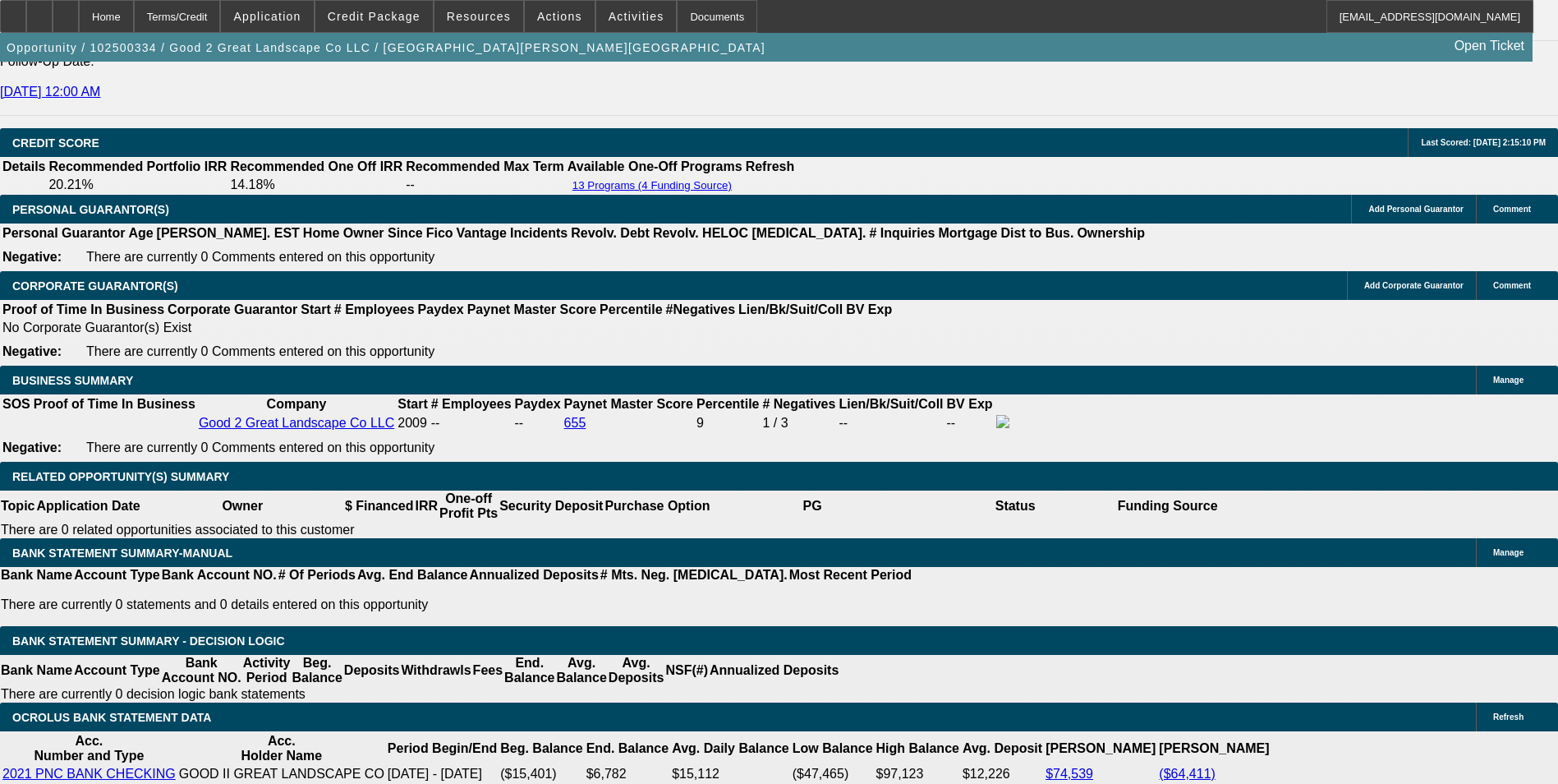
type input "$1,709.37"
type input "$4,550.62"
type input "$2,275.31"
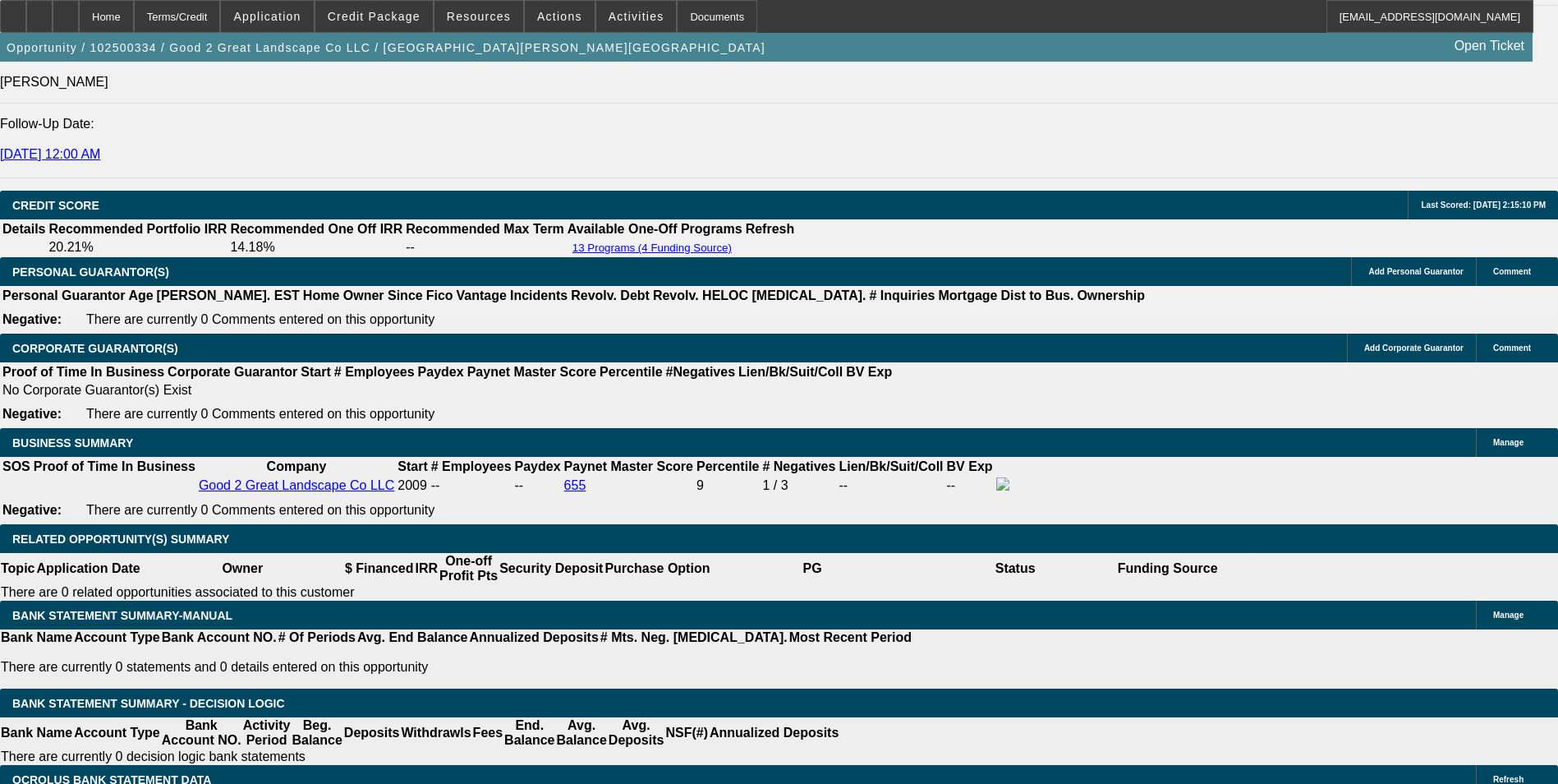
scroll to position [2136, 0]
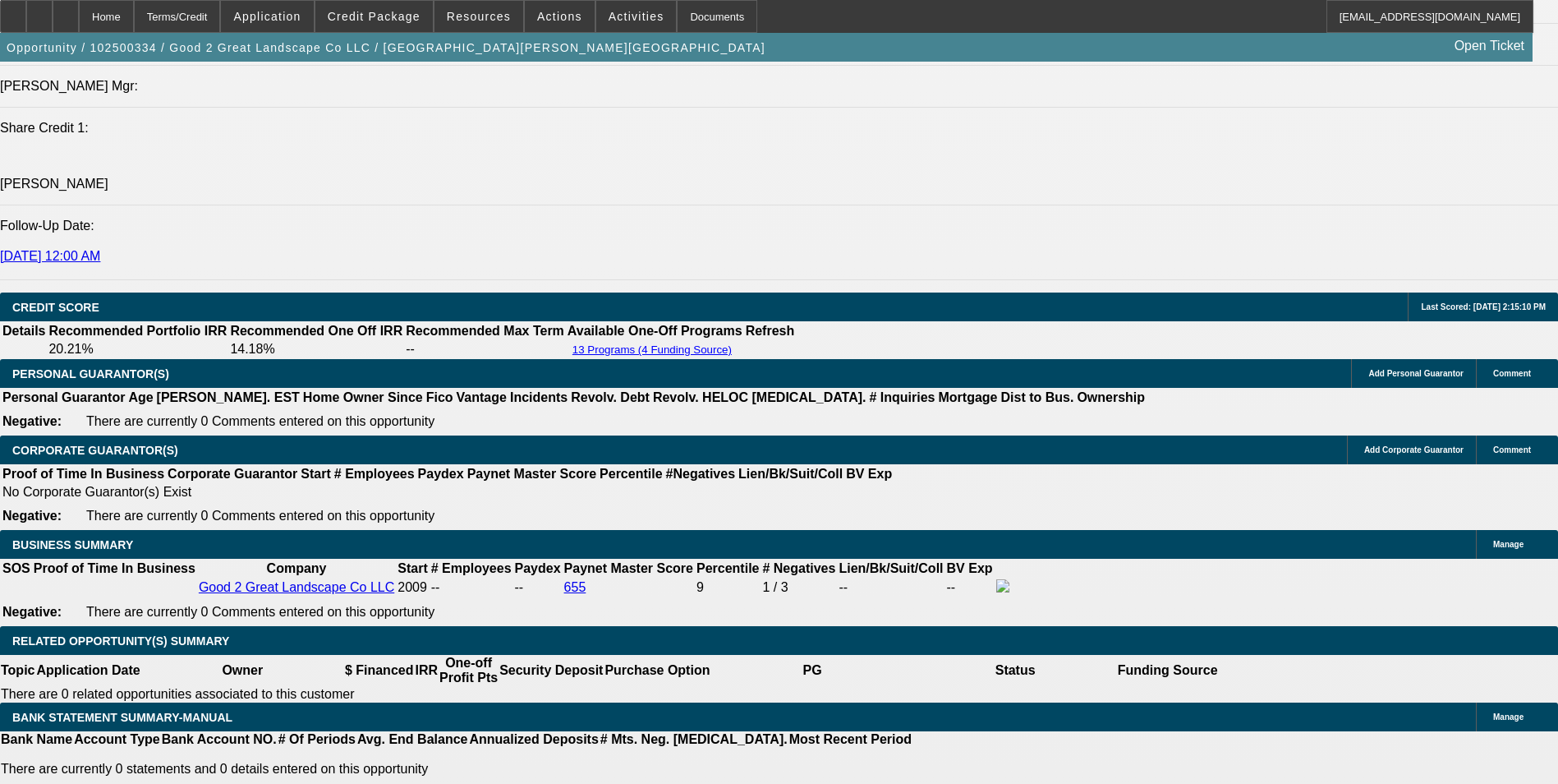
type input "13"
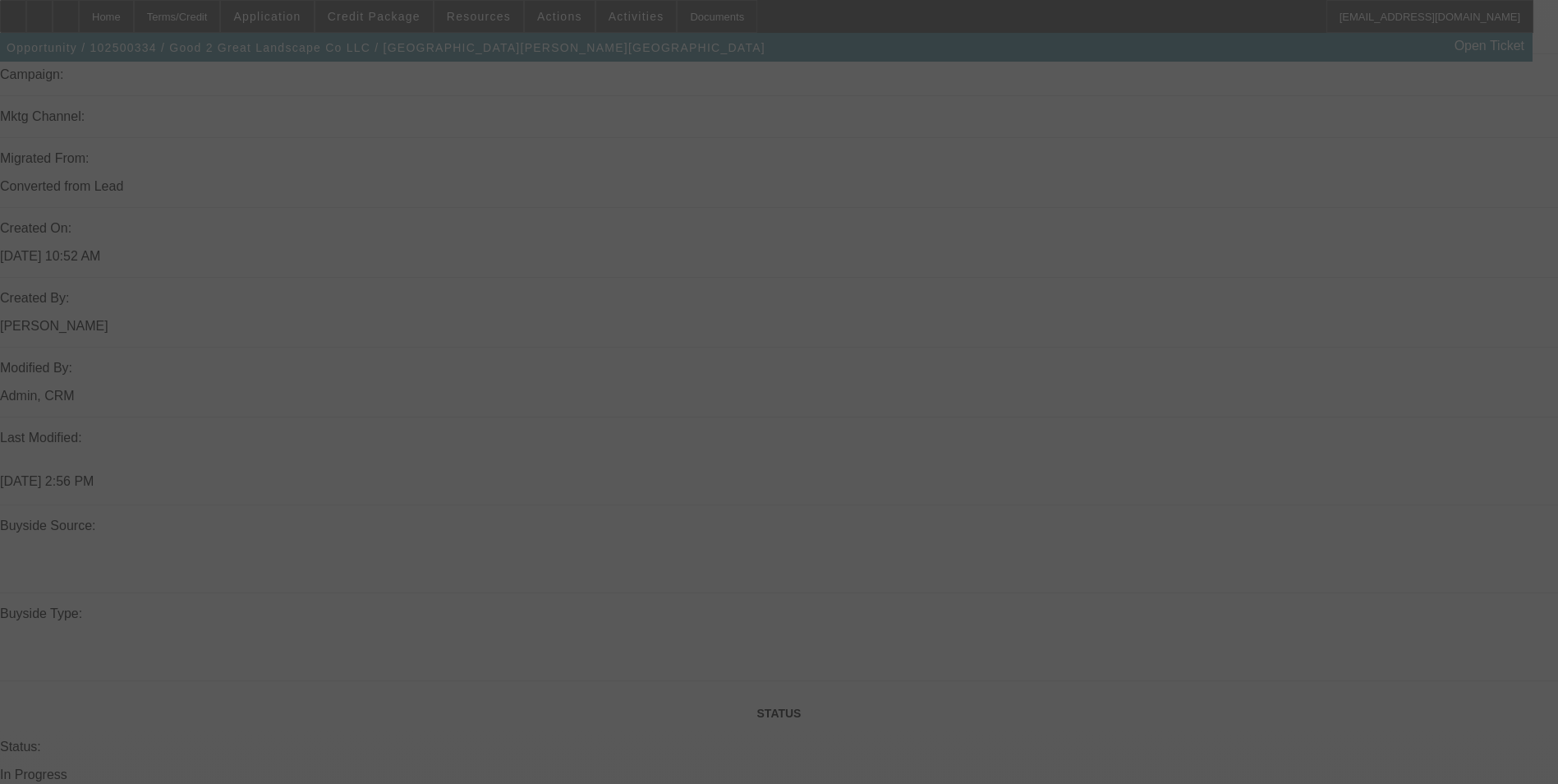
scroll to position [1150, 0]
select select "0"
select select "2"
select select "0"
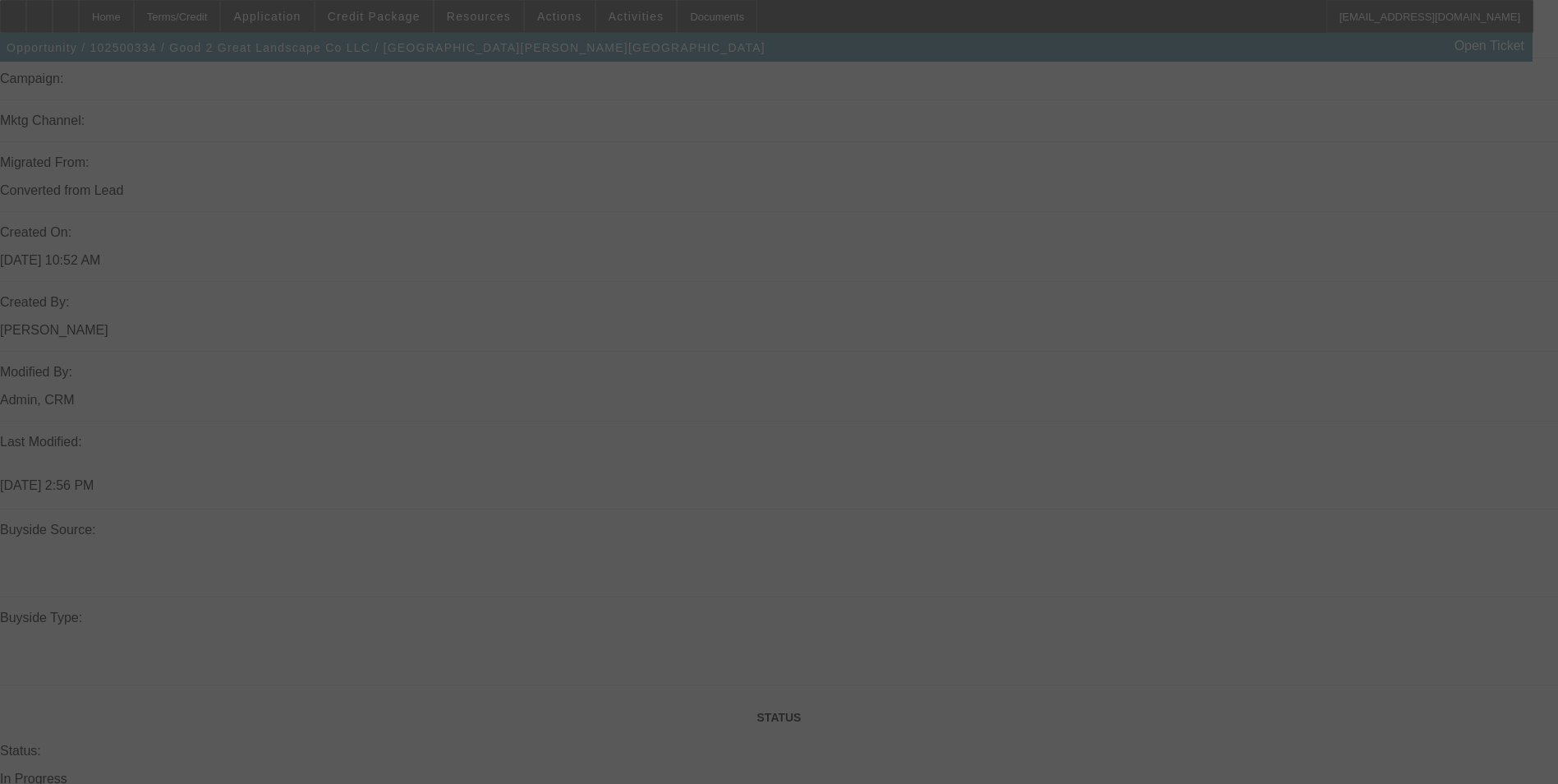
select select "6"
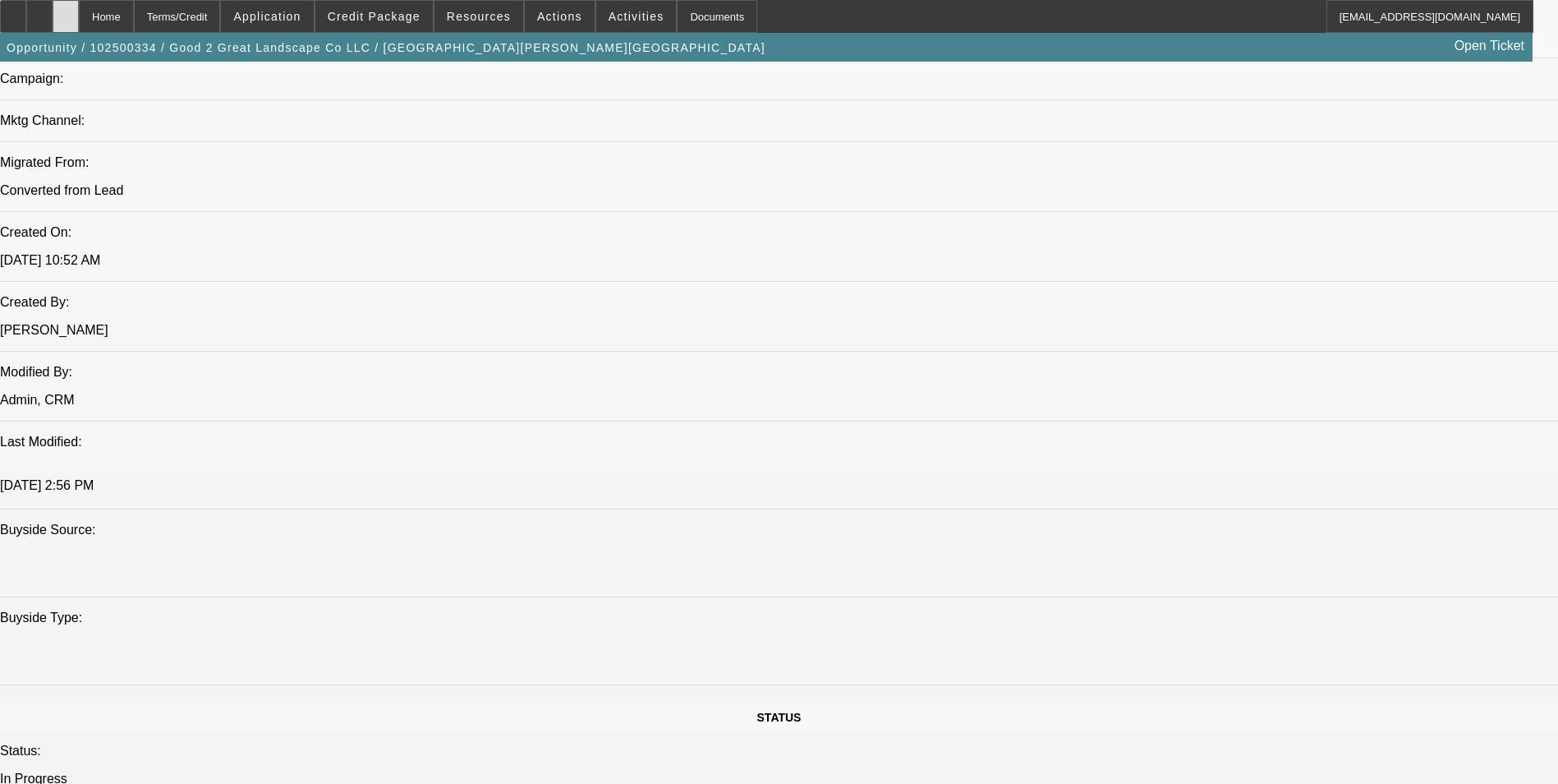
click at [66, 11] on icon at bounding box center [66, 11] width 0 height 0
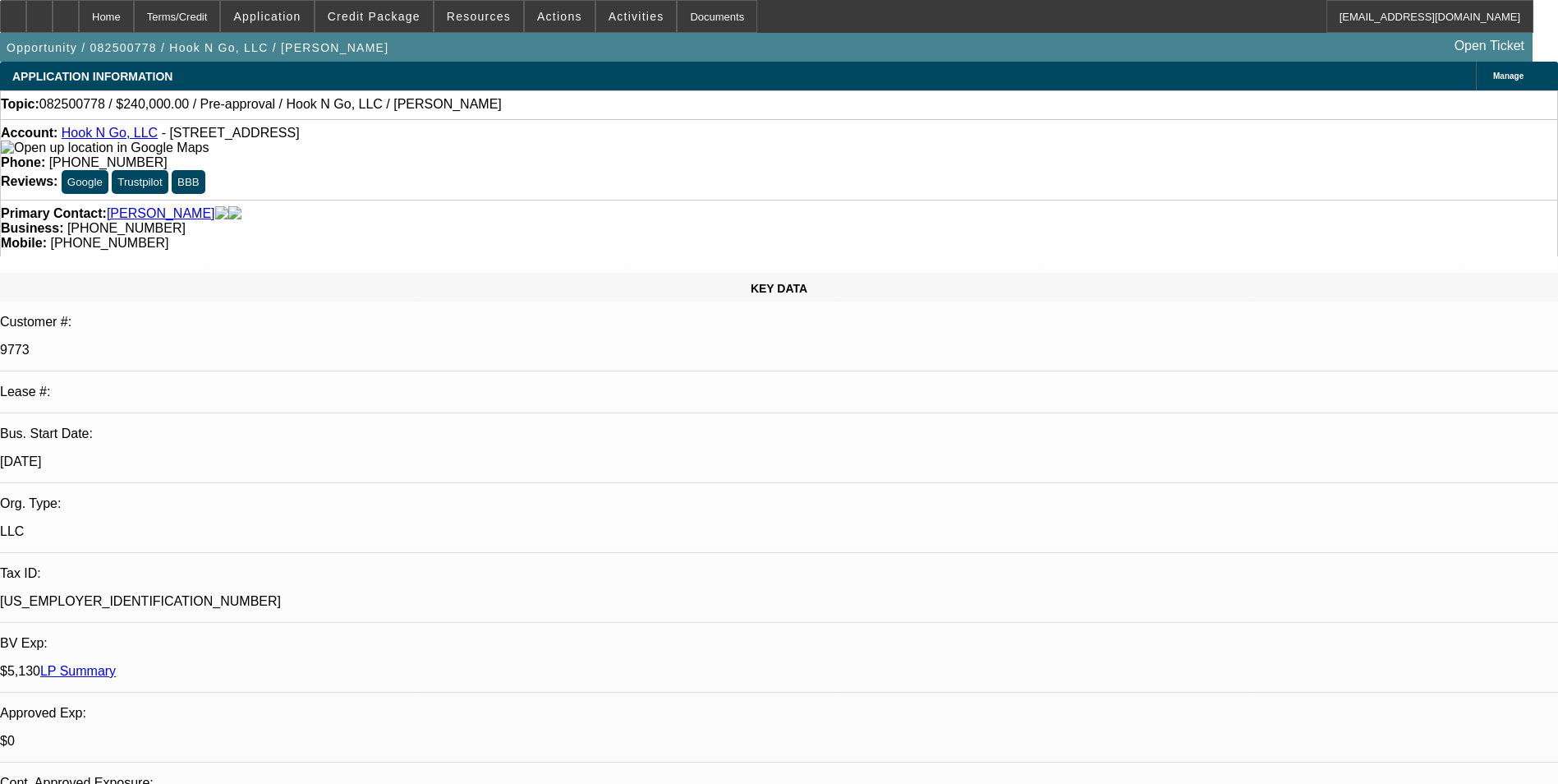
select select "0"
select select "2"
select select "0"
select select "6"
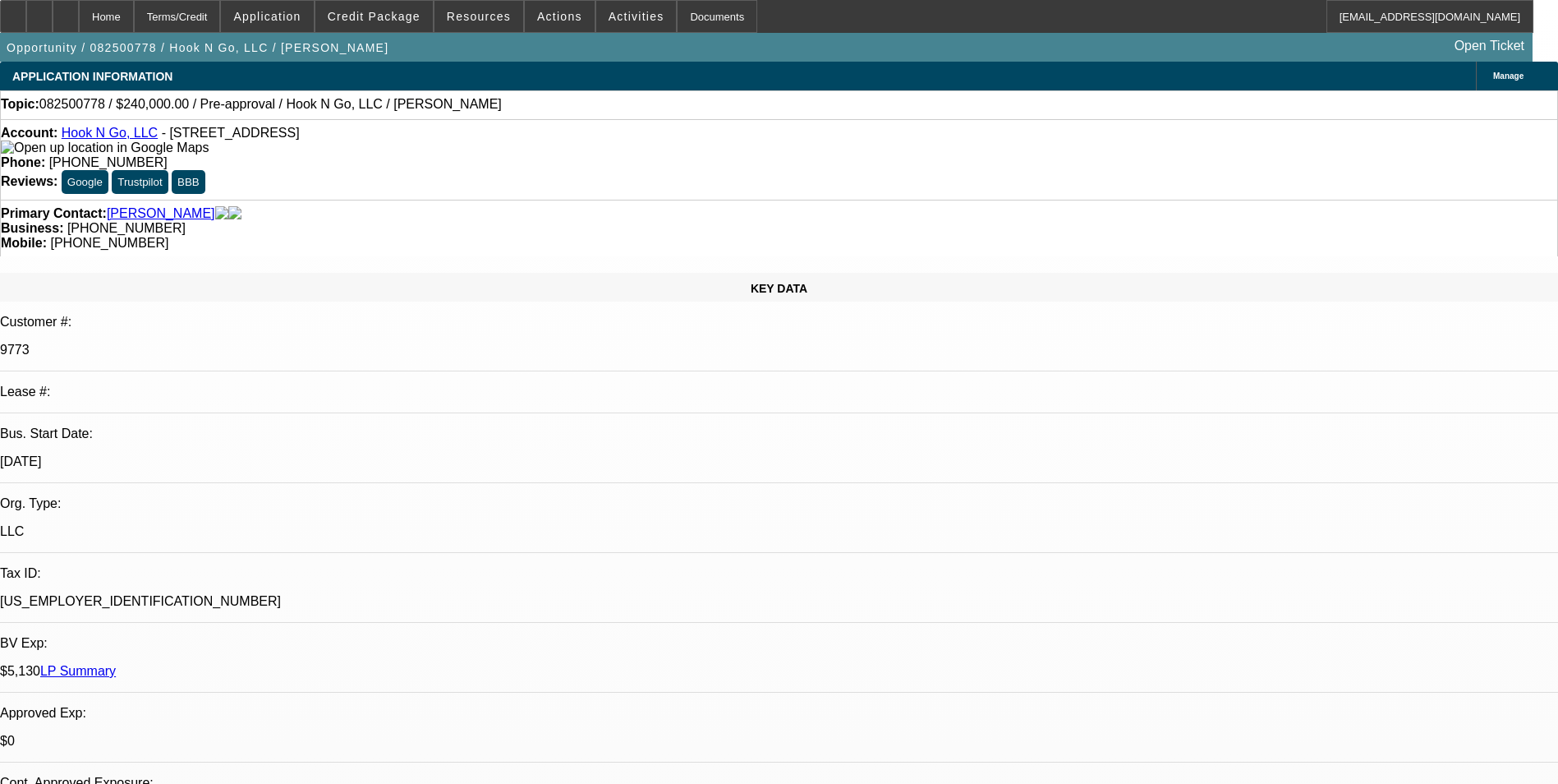
select select "0"
select select "2"
select select "0"
select select "6"
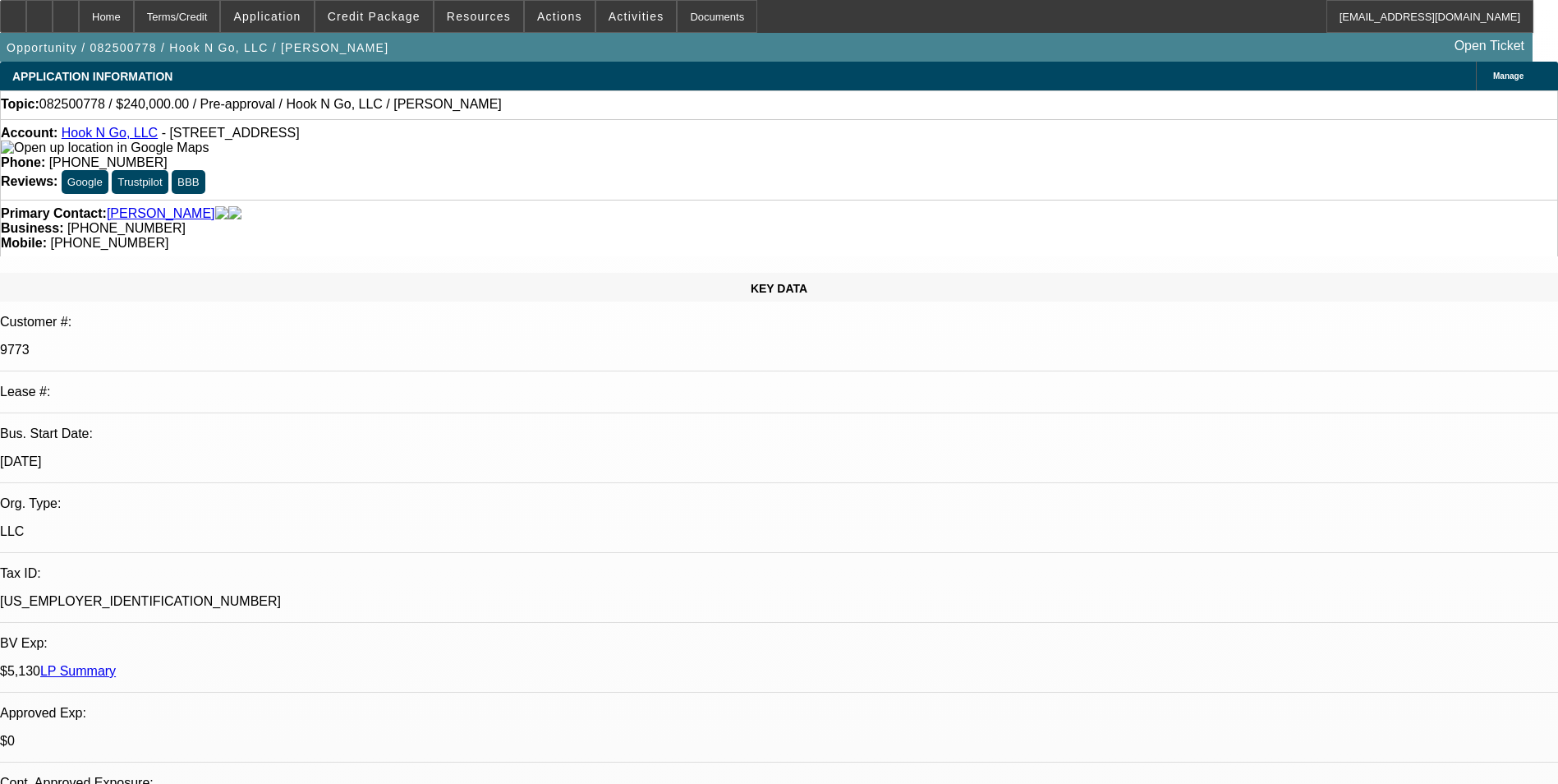
scroll to position [912, 0]
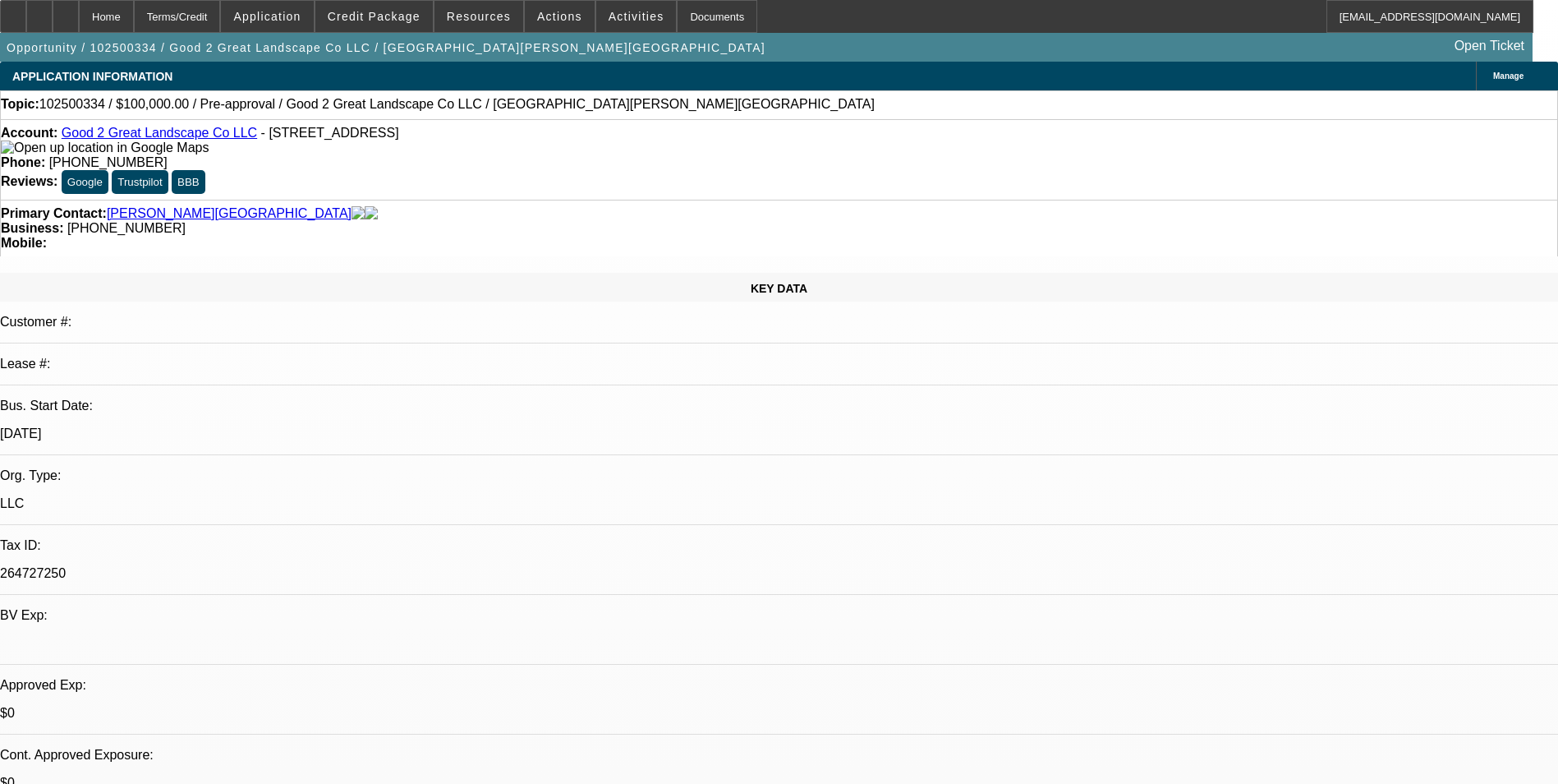
select select "0"
select select "2"
select select "0.1"
select select "0"
select select "2"
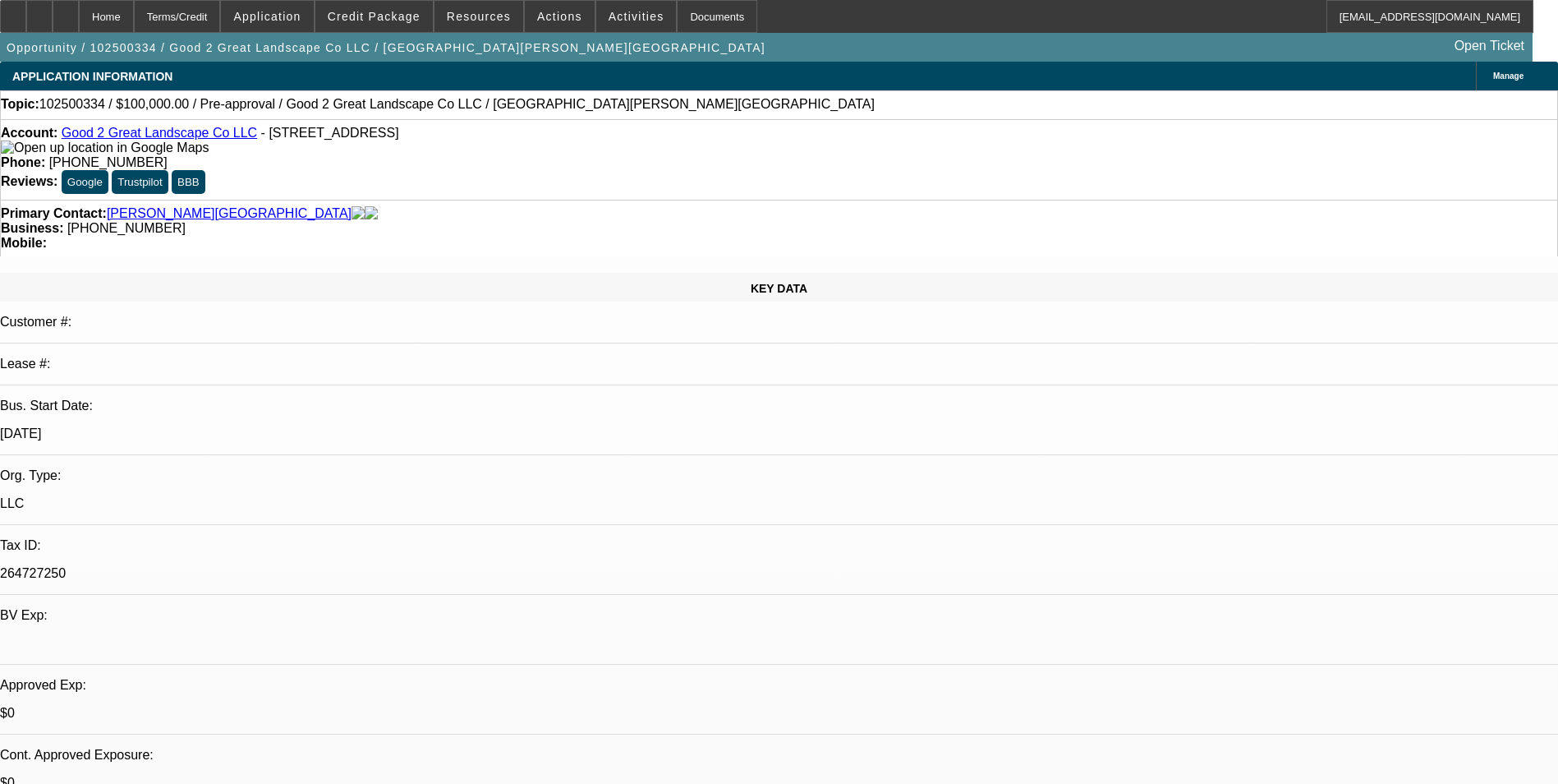
select select "0"
select select "1"
select select "2"
select select "4"
select select "1"
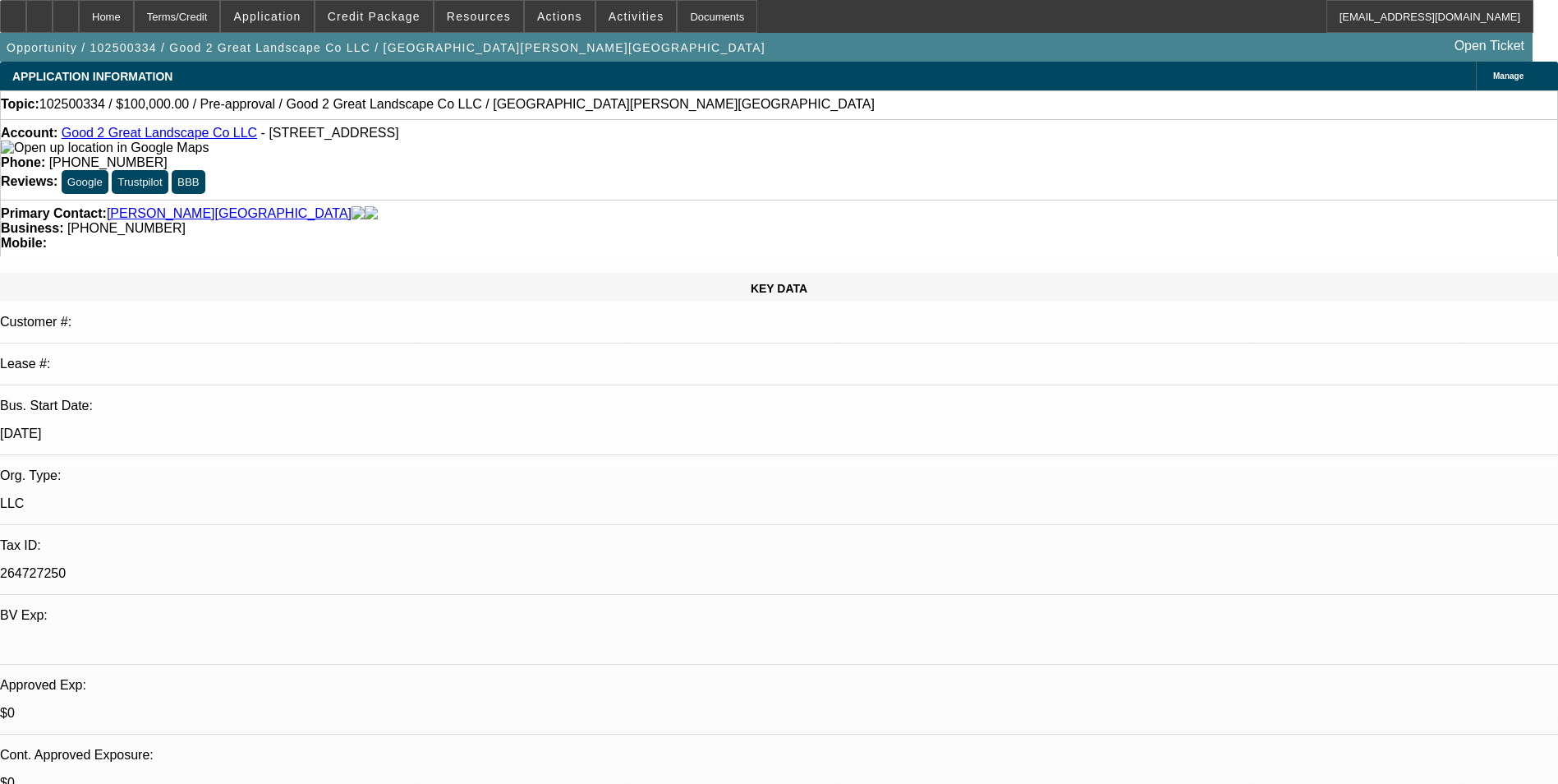
select select "2"
select select "6"
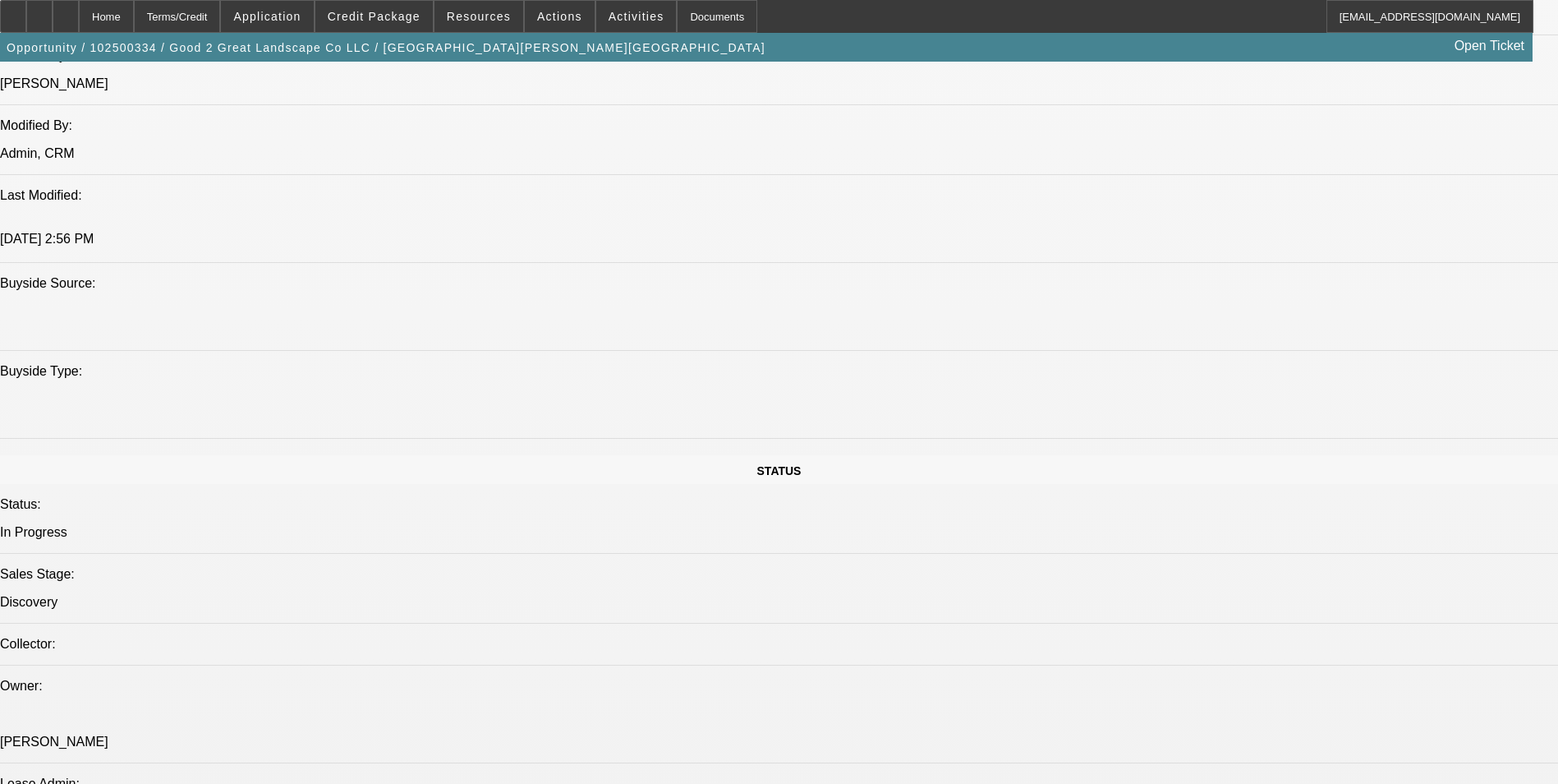
scroll to position [1725, 0]
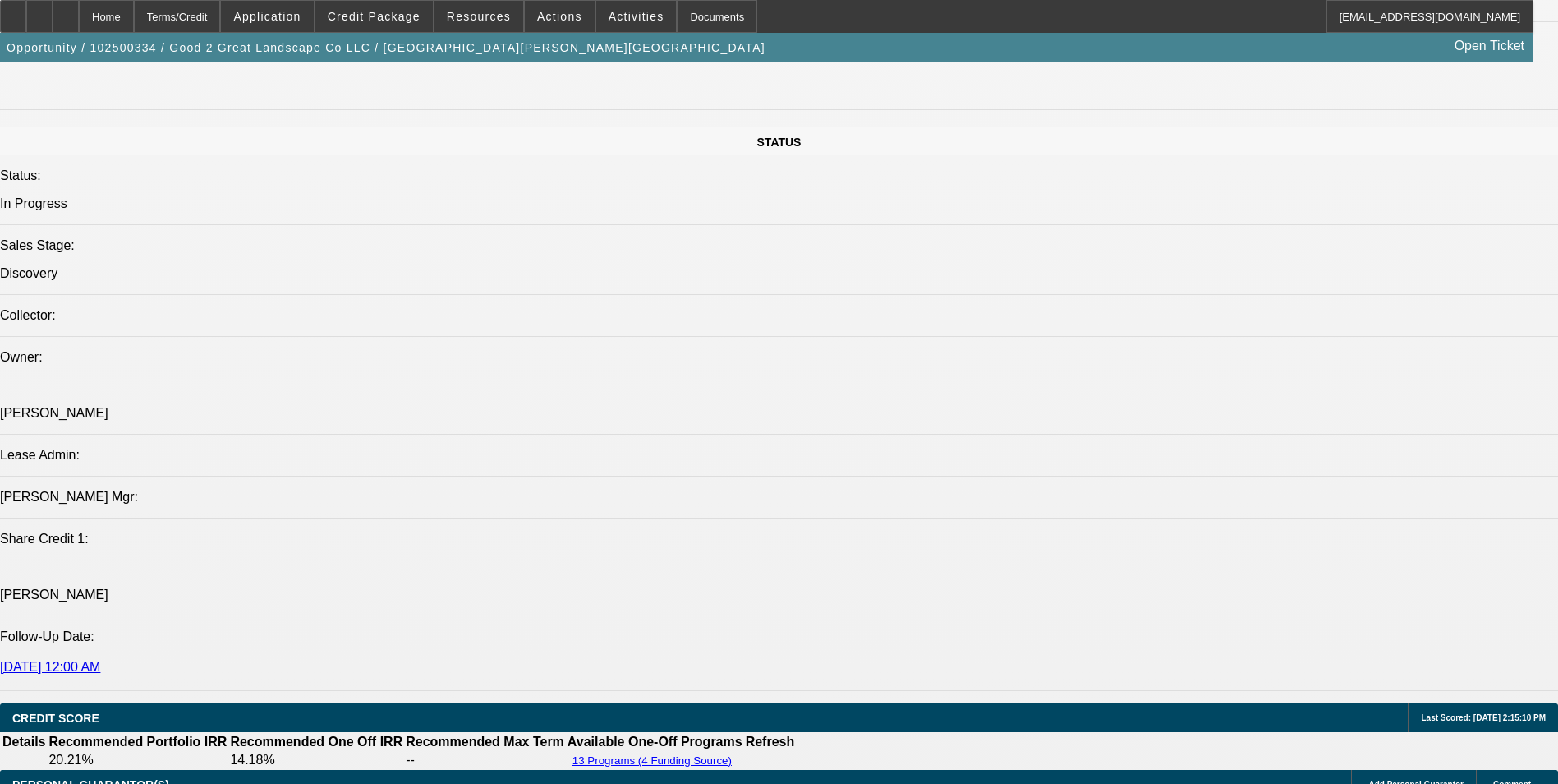
click at [79, 9] on div at bounding box center [65, 16] width 26 height 33
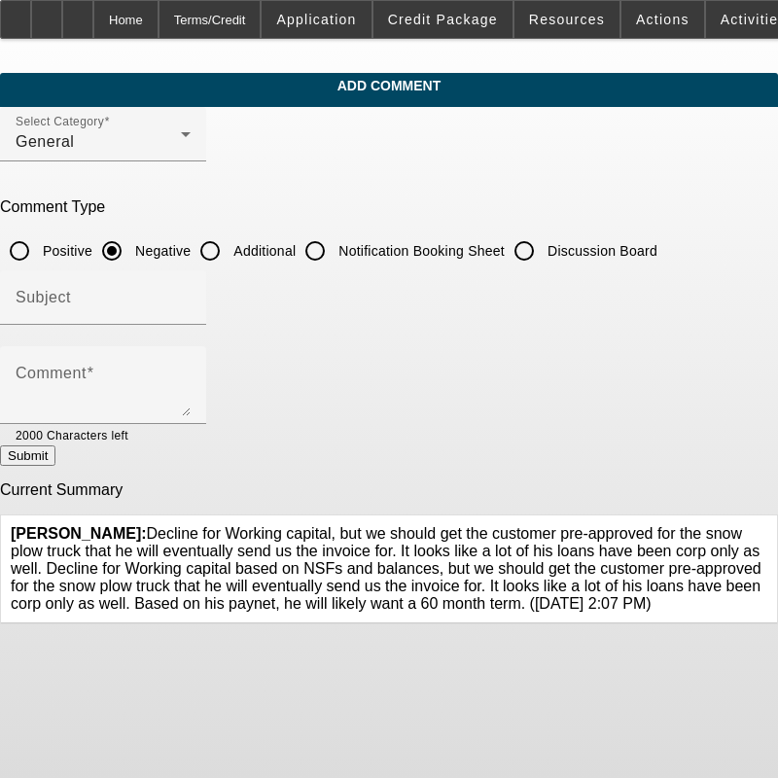
click at [767, 525] on icon at bounding box center [767, 525] width 0 height 0
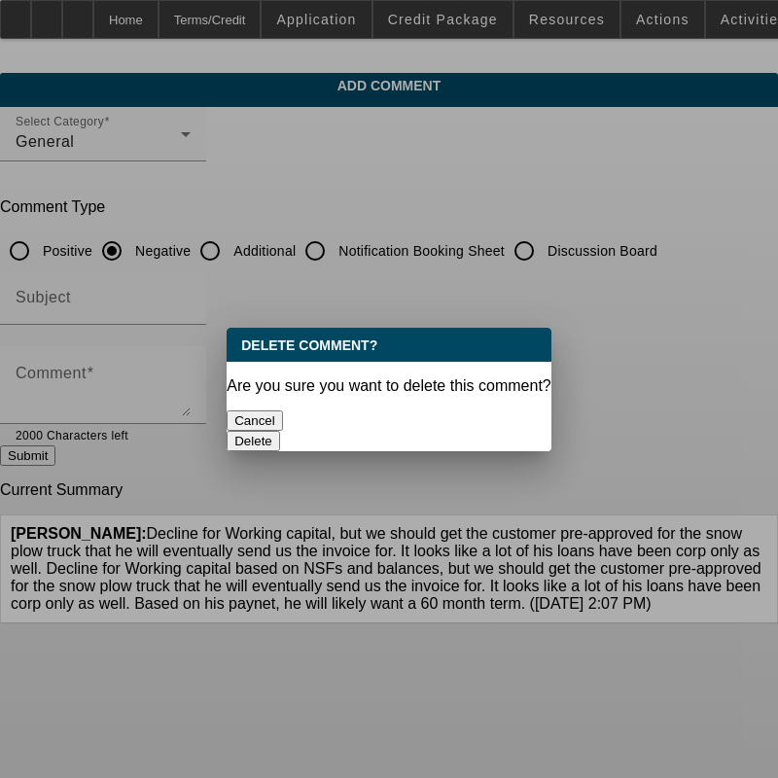
click at [280, 431] on button "Delete" at bounding box center [253, 441] width 53 height 20
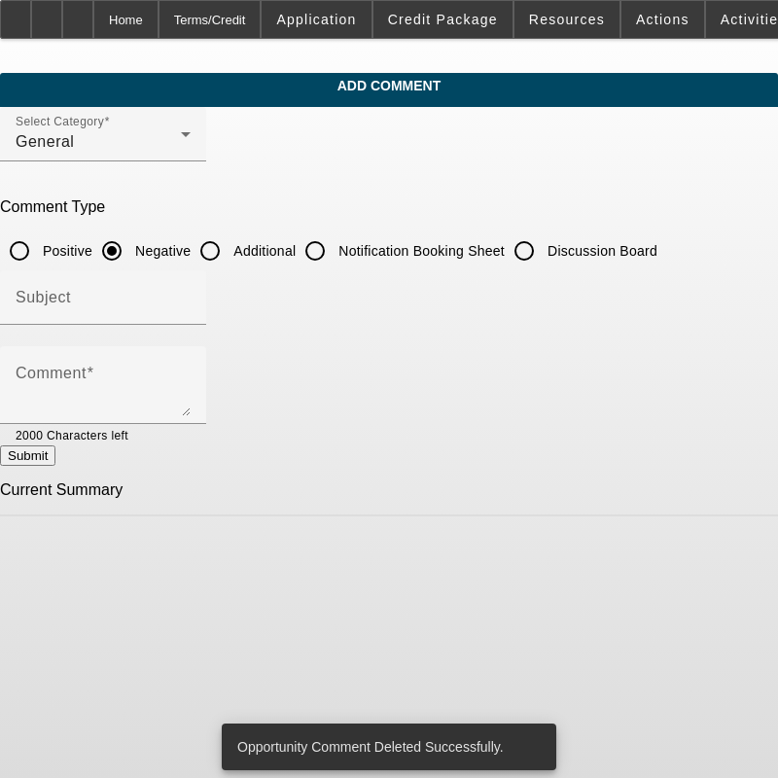
click at [229, 253] on input "Additional" at bounding box center [210, 250] width 39 height 39
radio input "true"
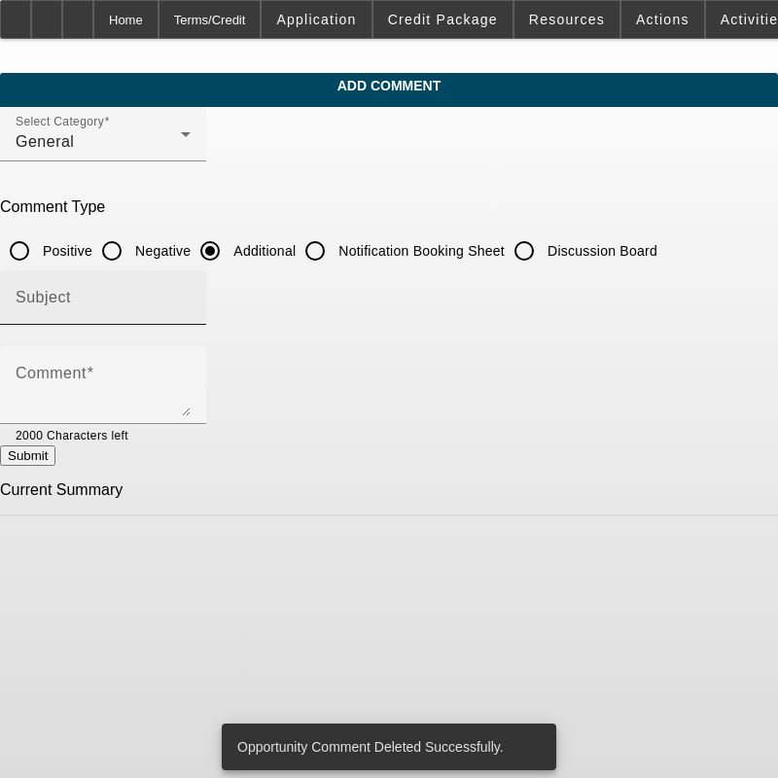
click at [191, 320] on div "Subject" at bounding box center [103, 297] width 175 height 54
type input "Notes"
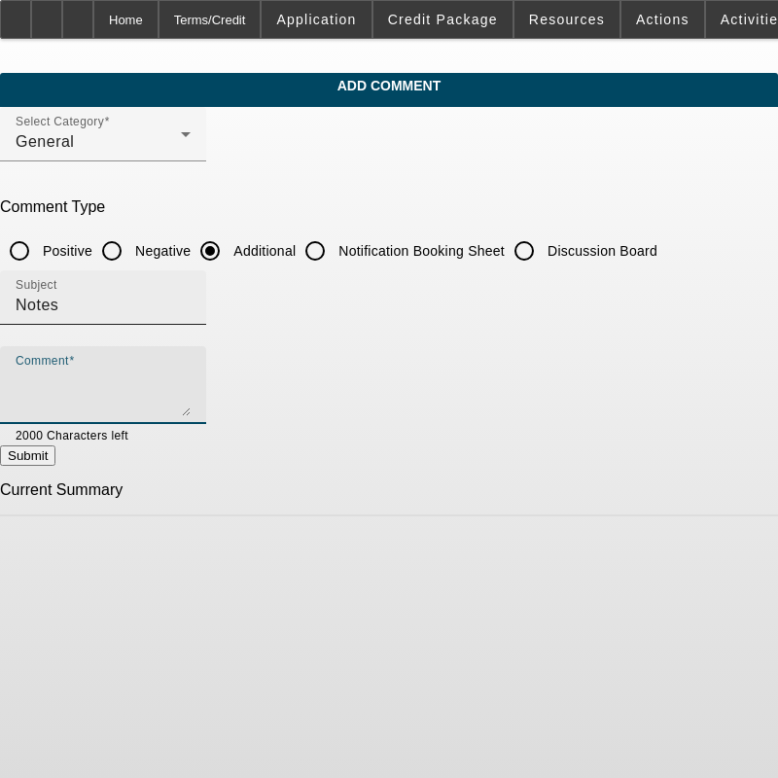
paste textarea "Decline for Working capital, but we should get the customer pre-approved for th…"
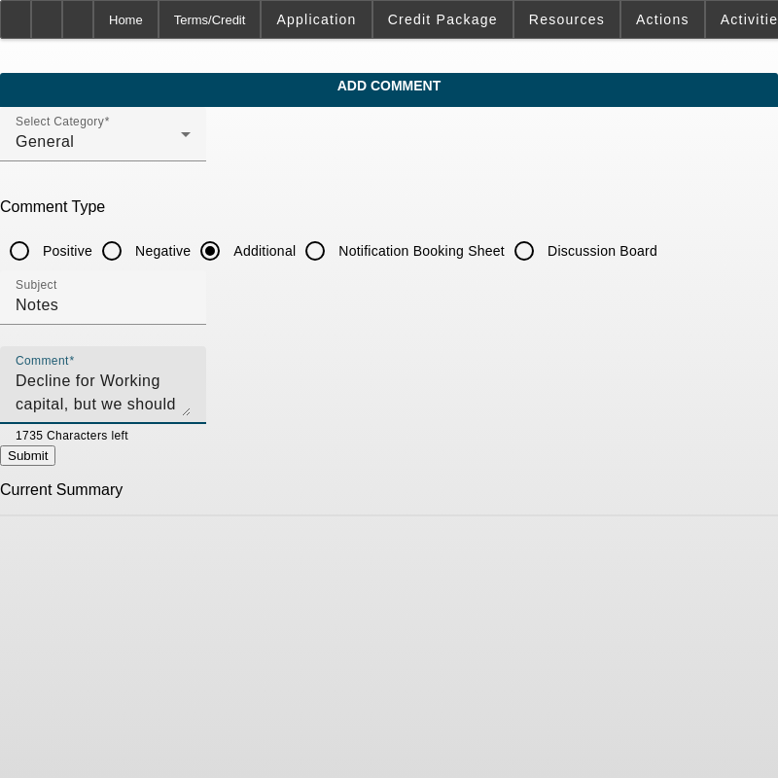
type textarea "Decline for Working capital, but we should get the customer pre-approved for th…"
click at [55, 462] on button "Submit" at bounding box center [27, 455] width 55 height 20
radio input "true"
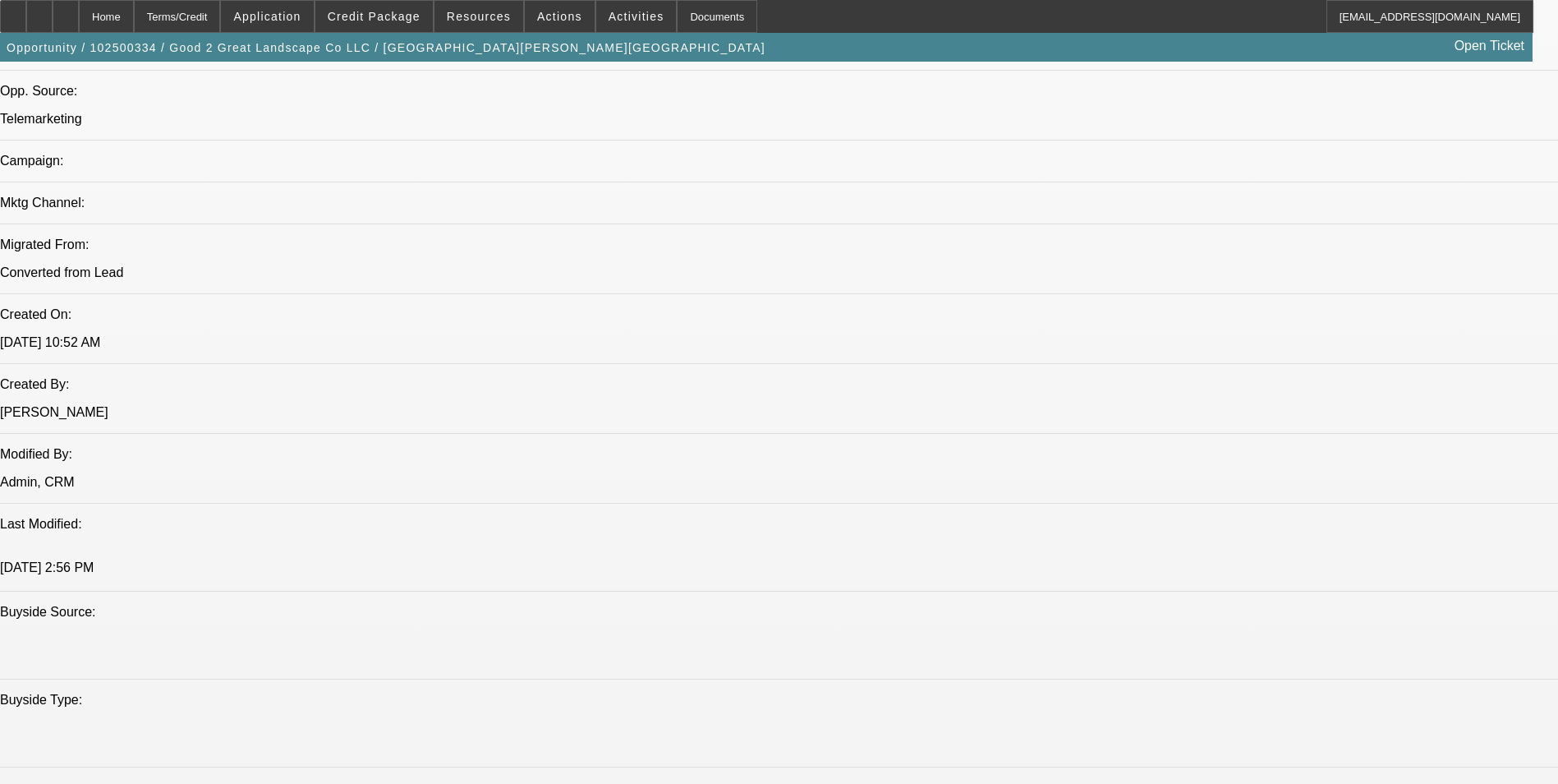
select select "0"
select select "2"
select select "0.1"
select select "0"
select select "2"
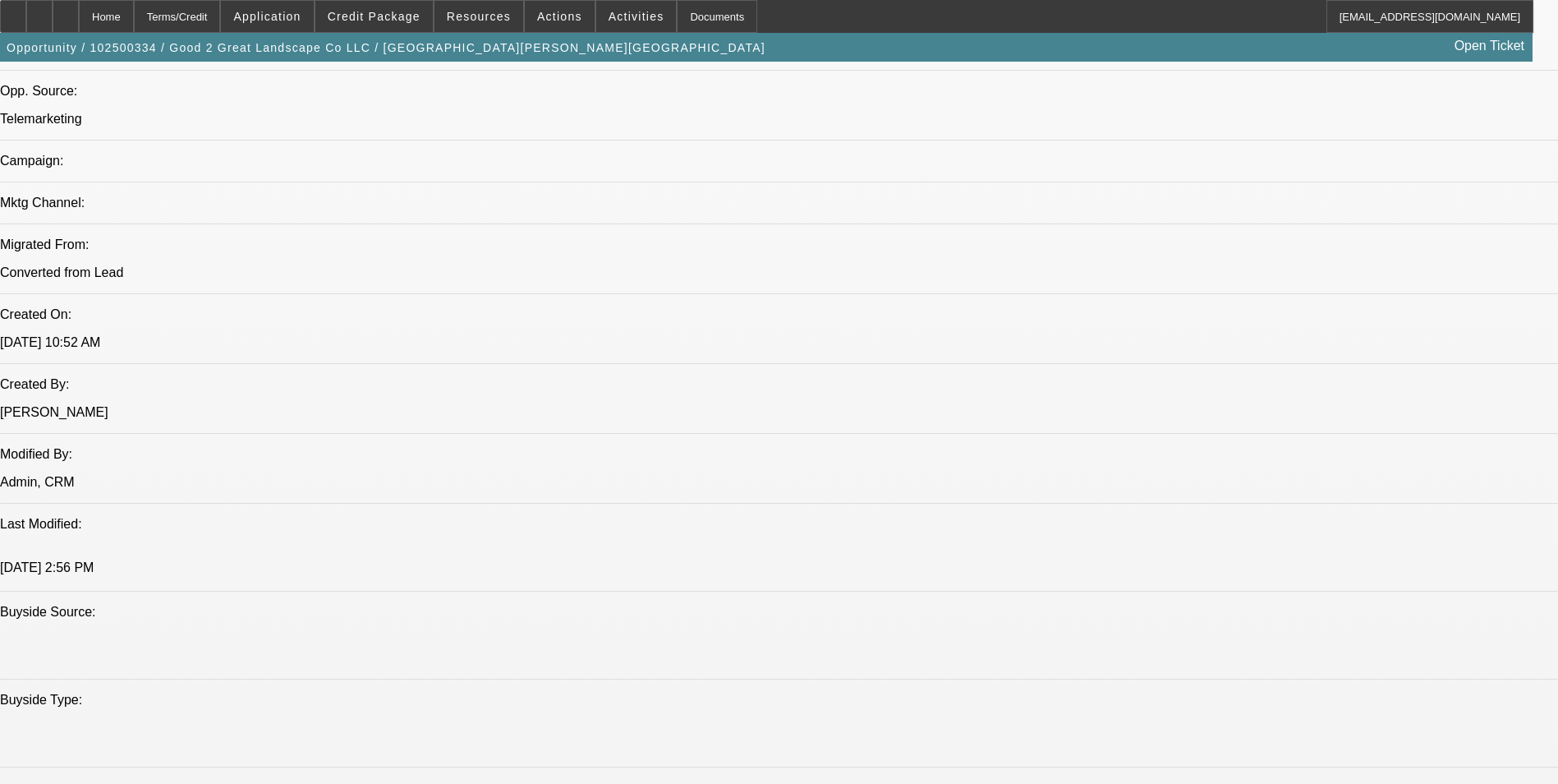
select select "0"
select select "1"
select select "2"
select select "4"
select select "1"
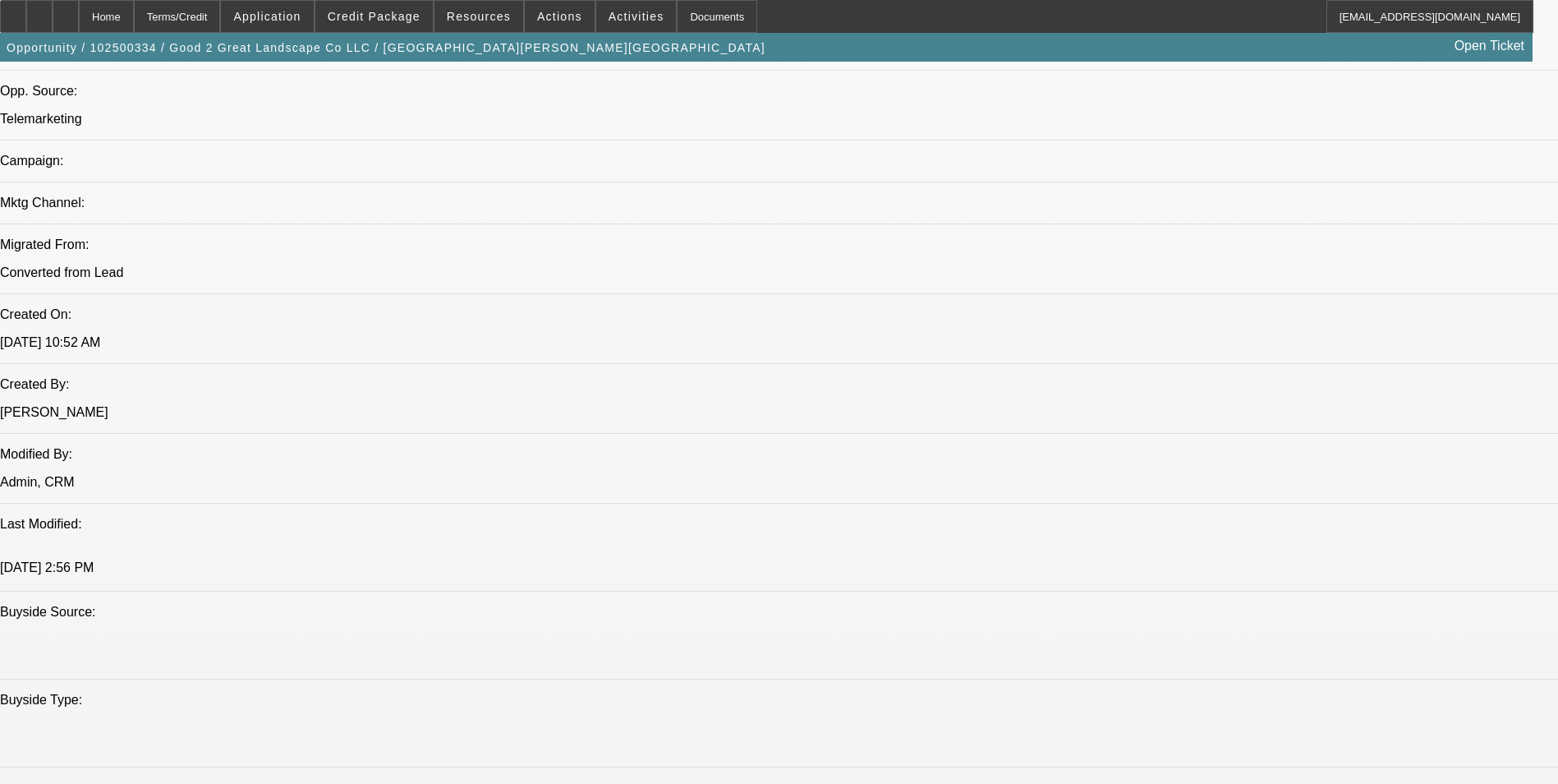
select select "2"
select select "6"
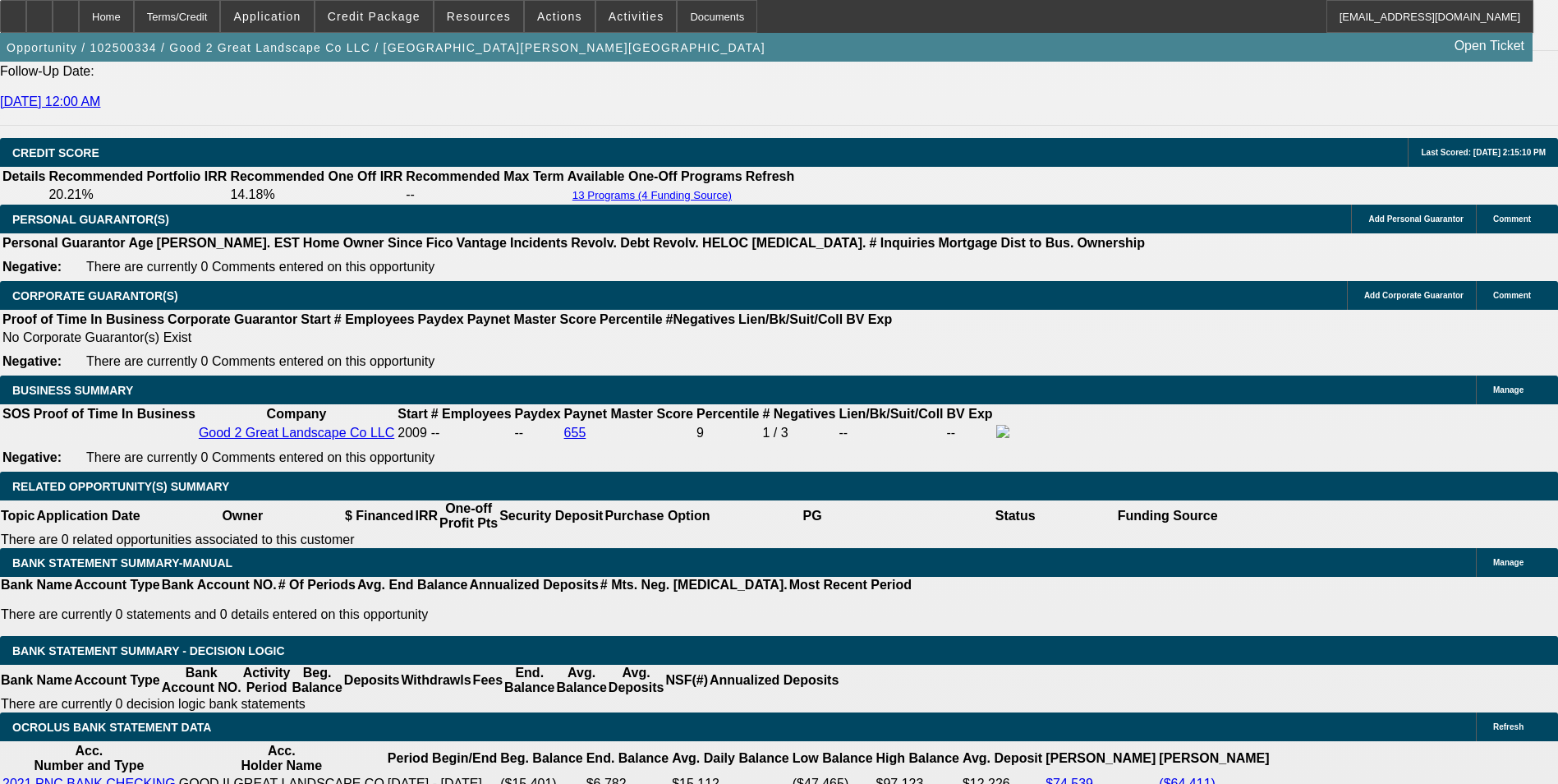
scroll to position [2294, 0]
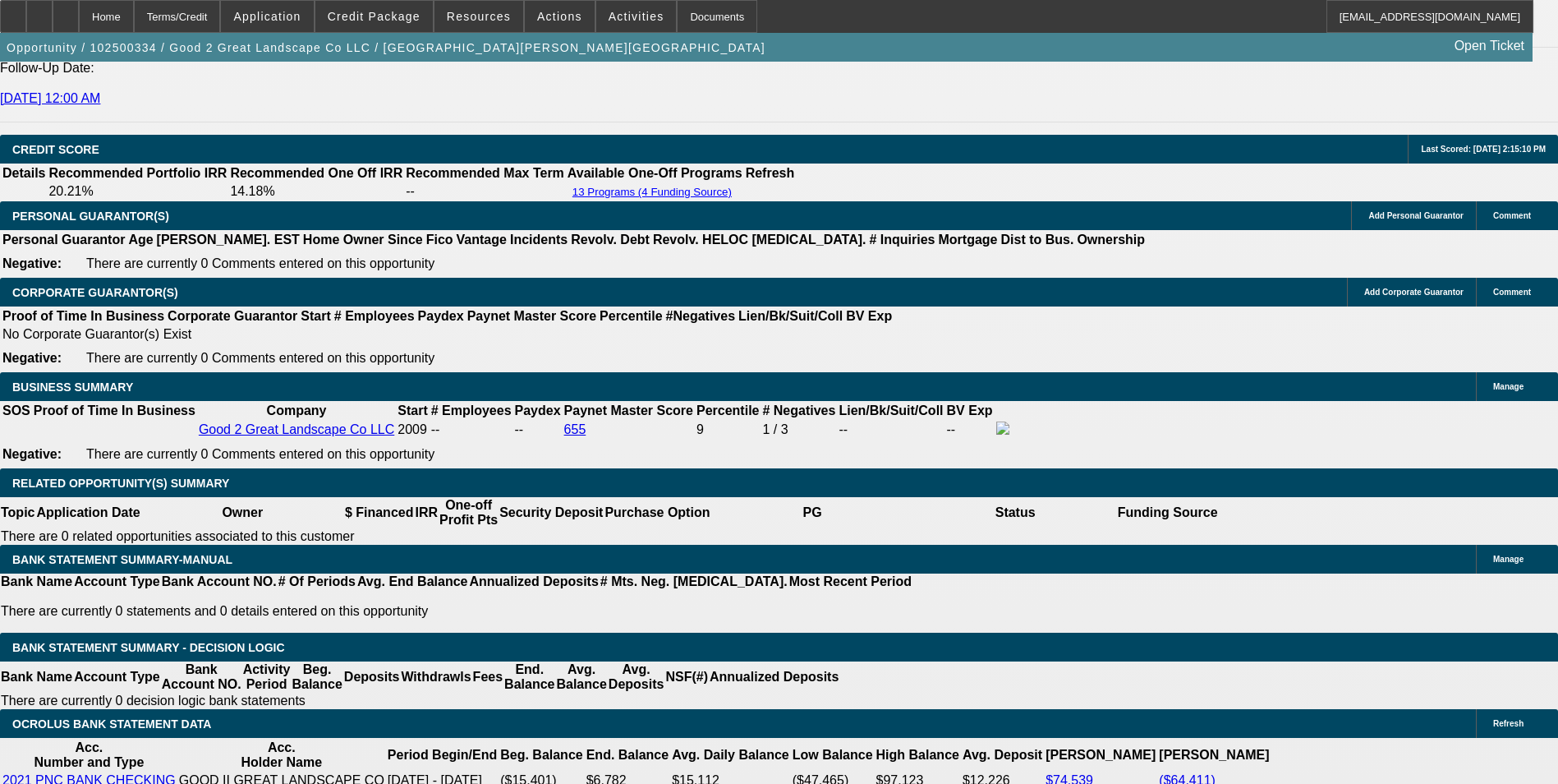
select select "0"
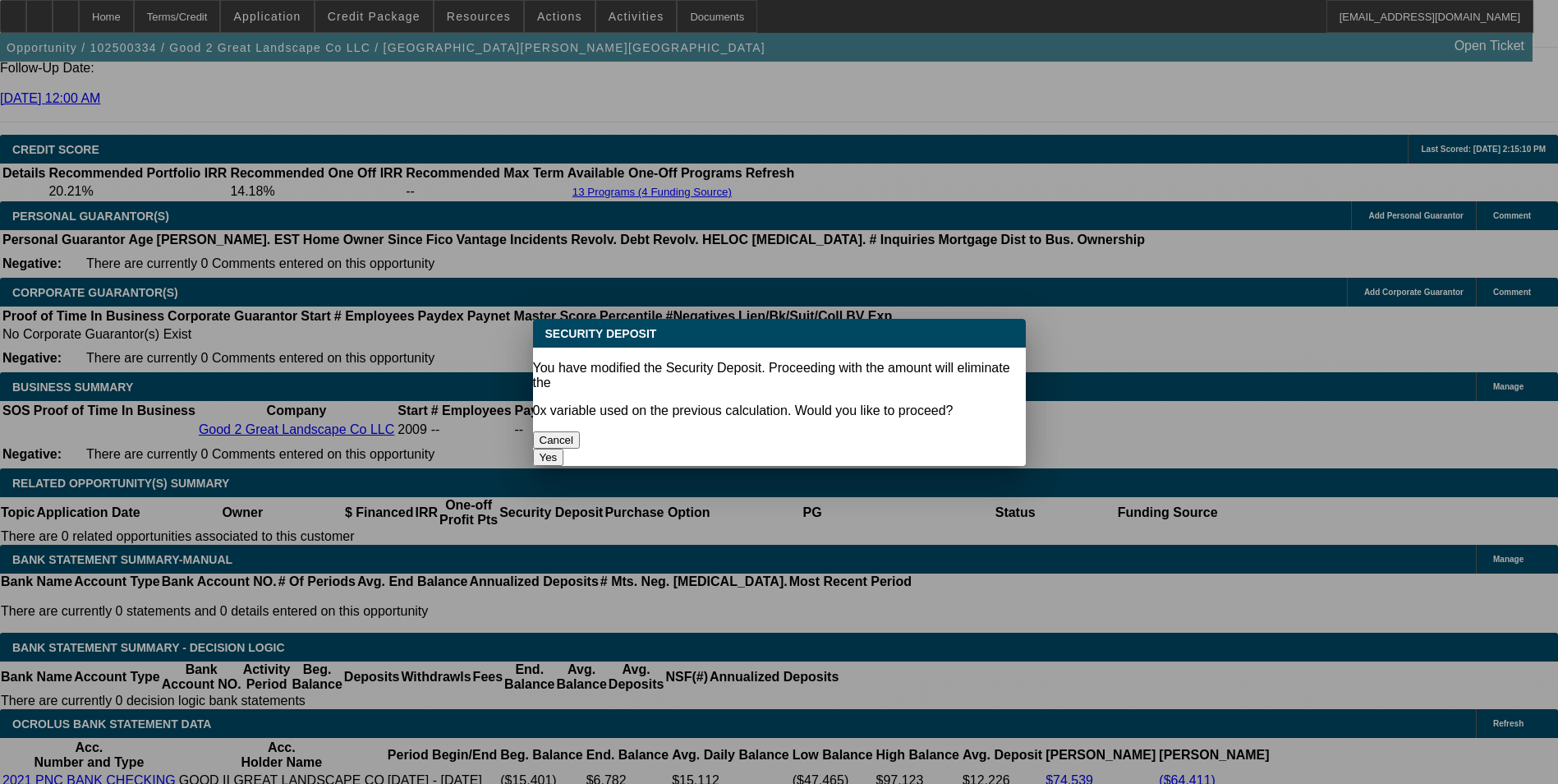
scroll to position [0, 0]
click at [564, 449] on button "Yes" at bounding box center [548, 457] width 31 height 17
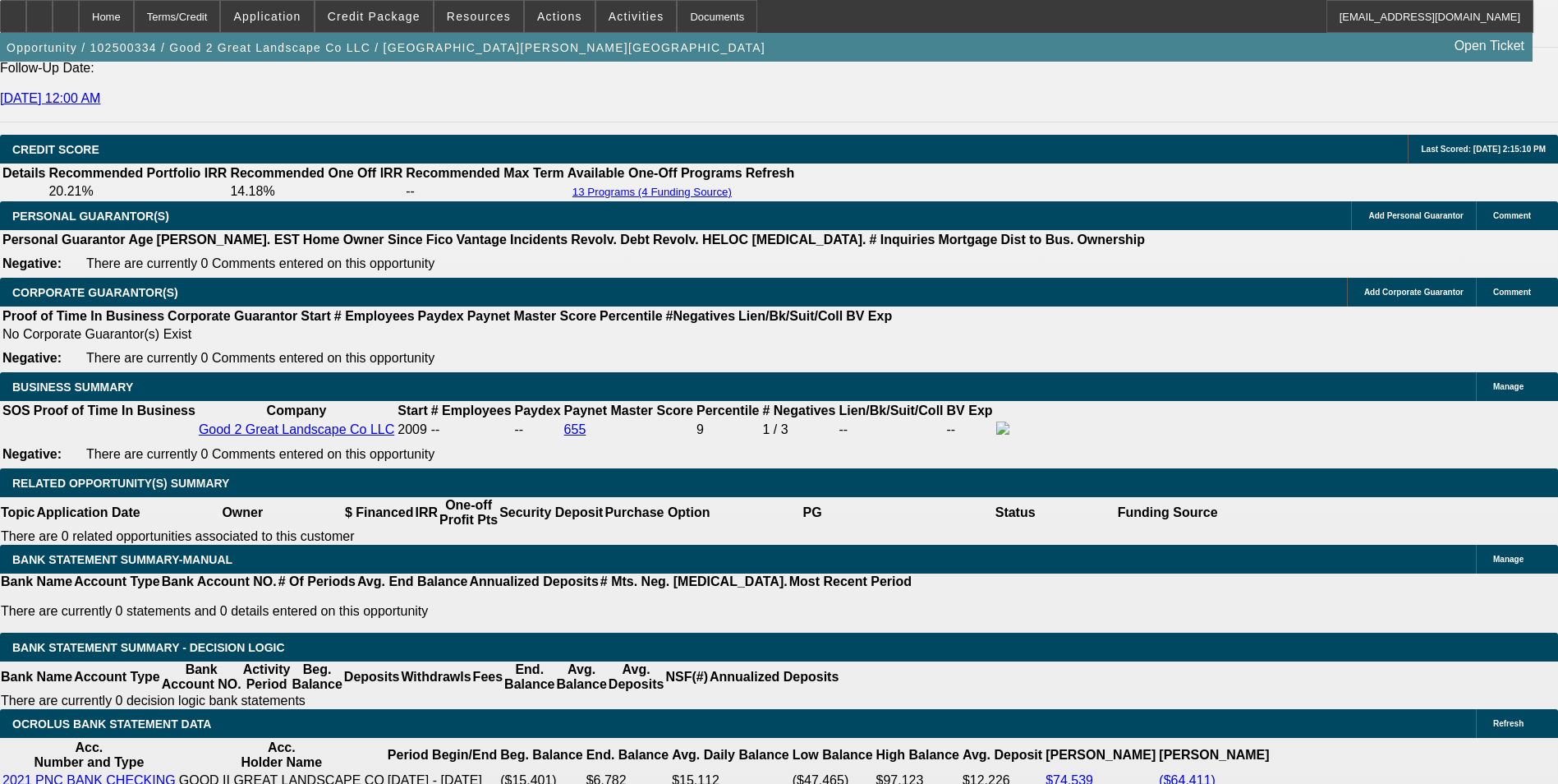
type input "$0.00"
type input "UNKNOWN"
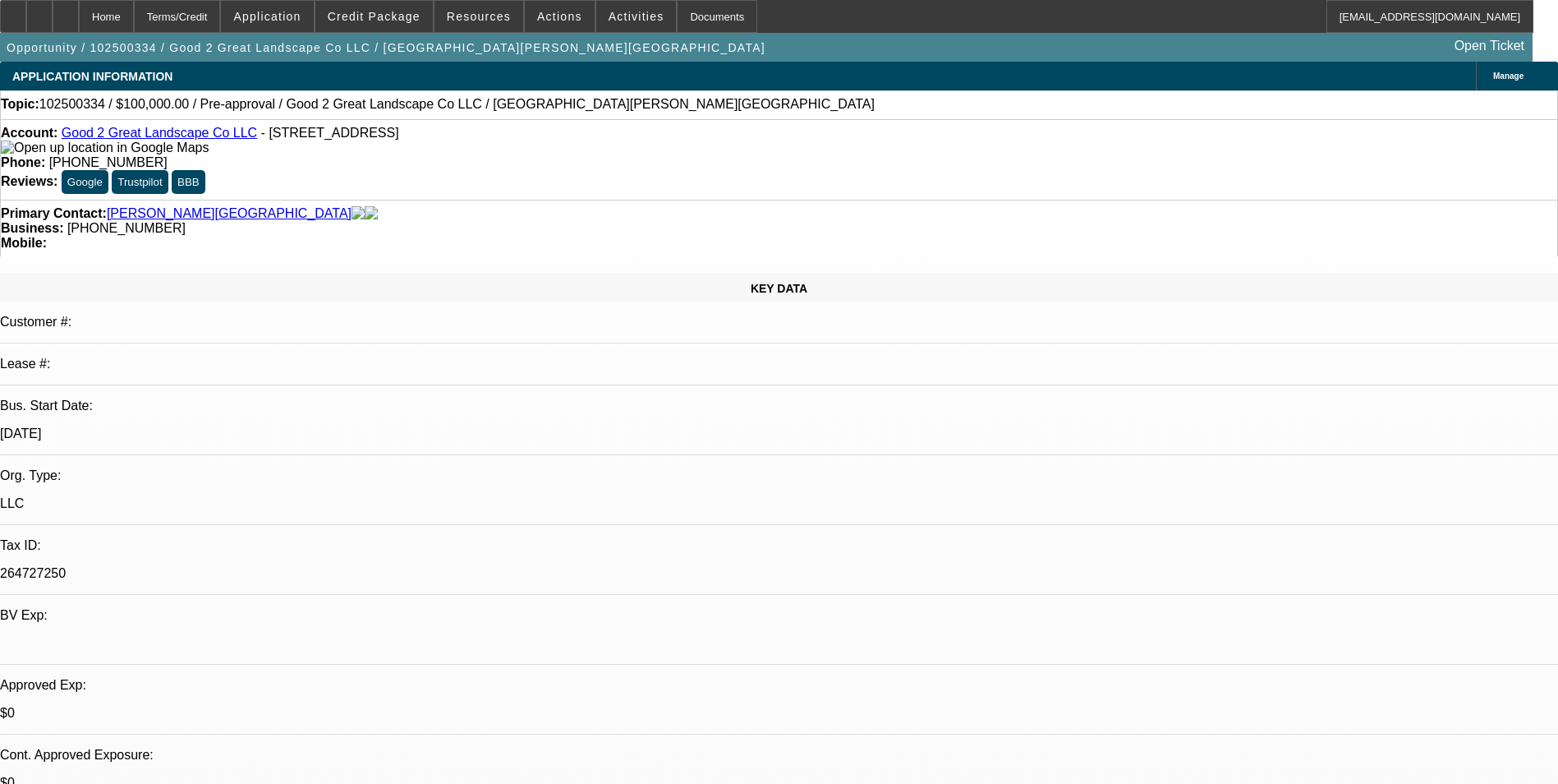
scroll to position [2294, 0]
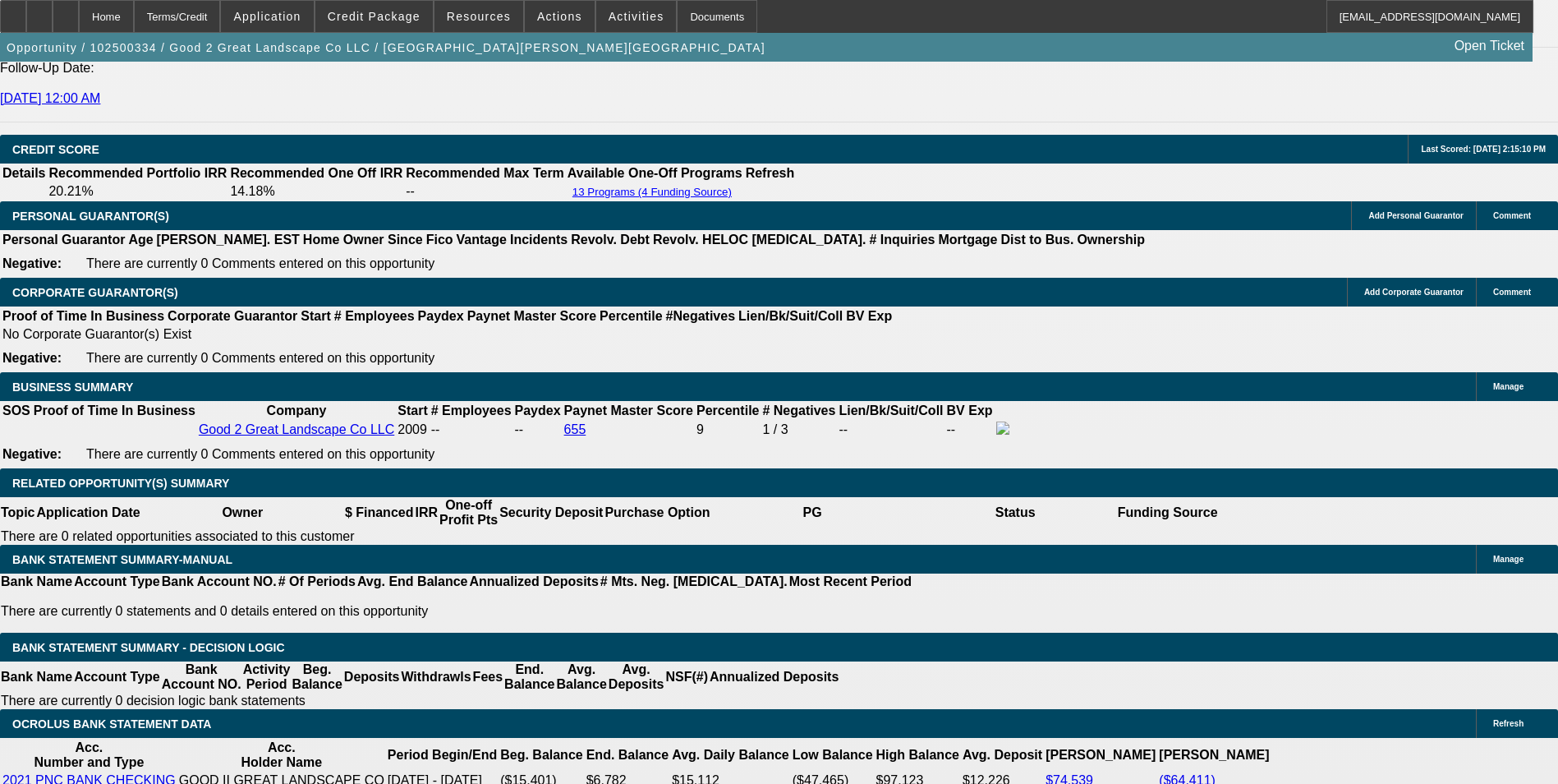
select select "1"
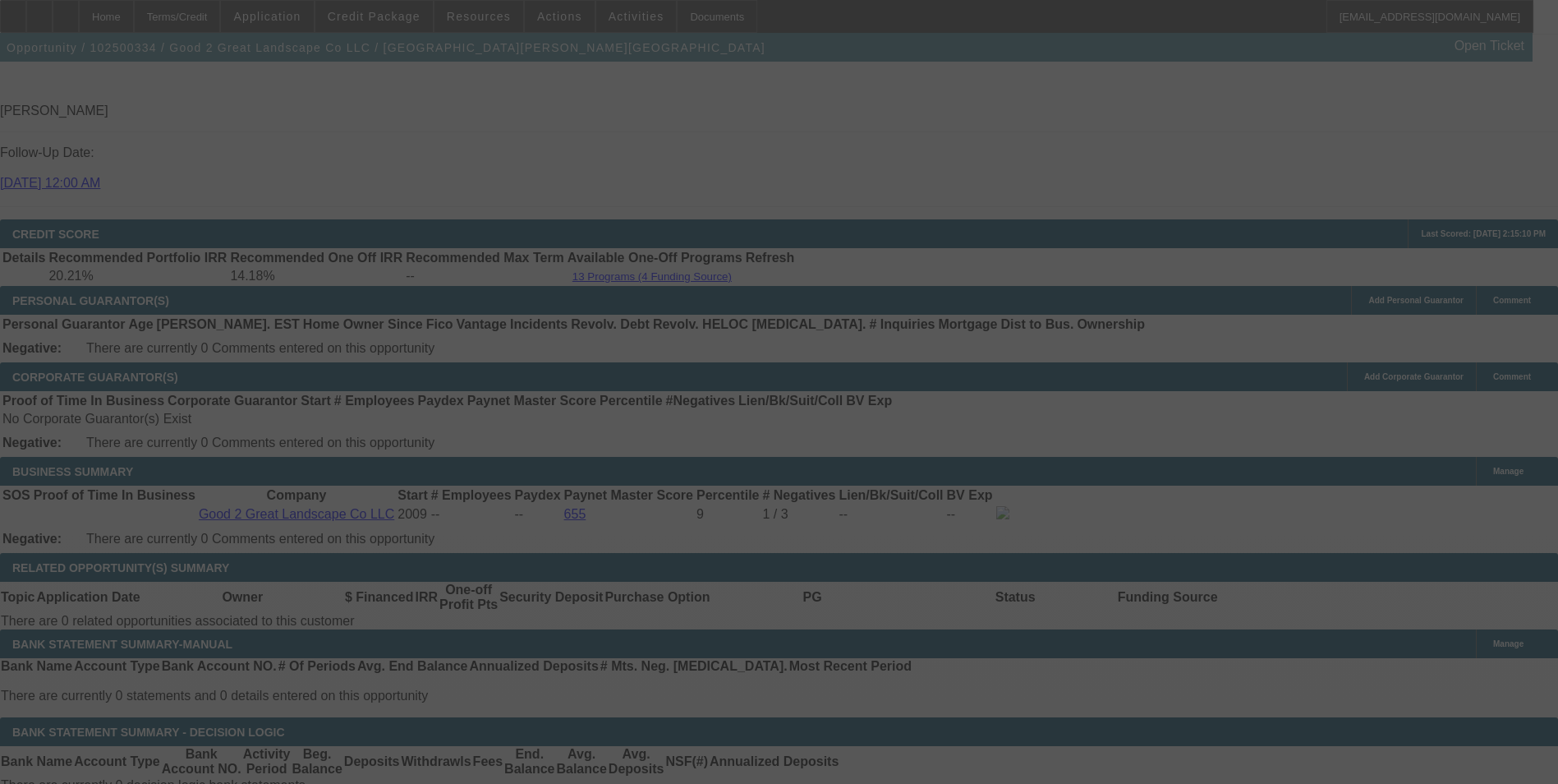
scroll to position [2294, 0]
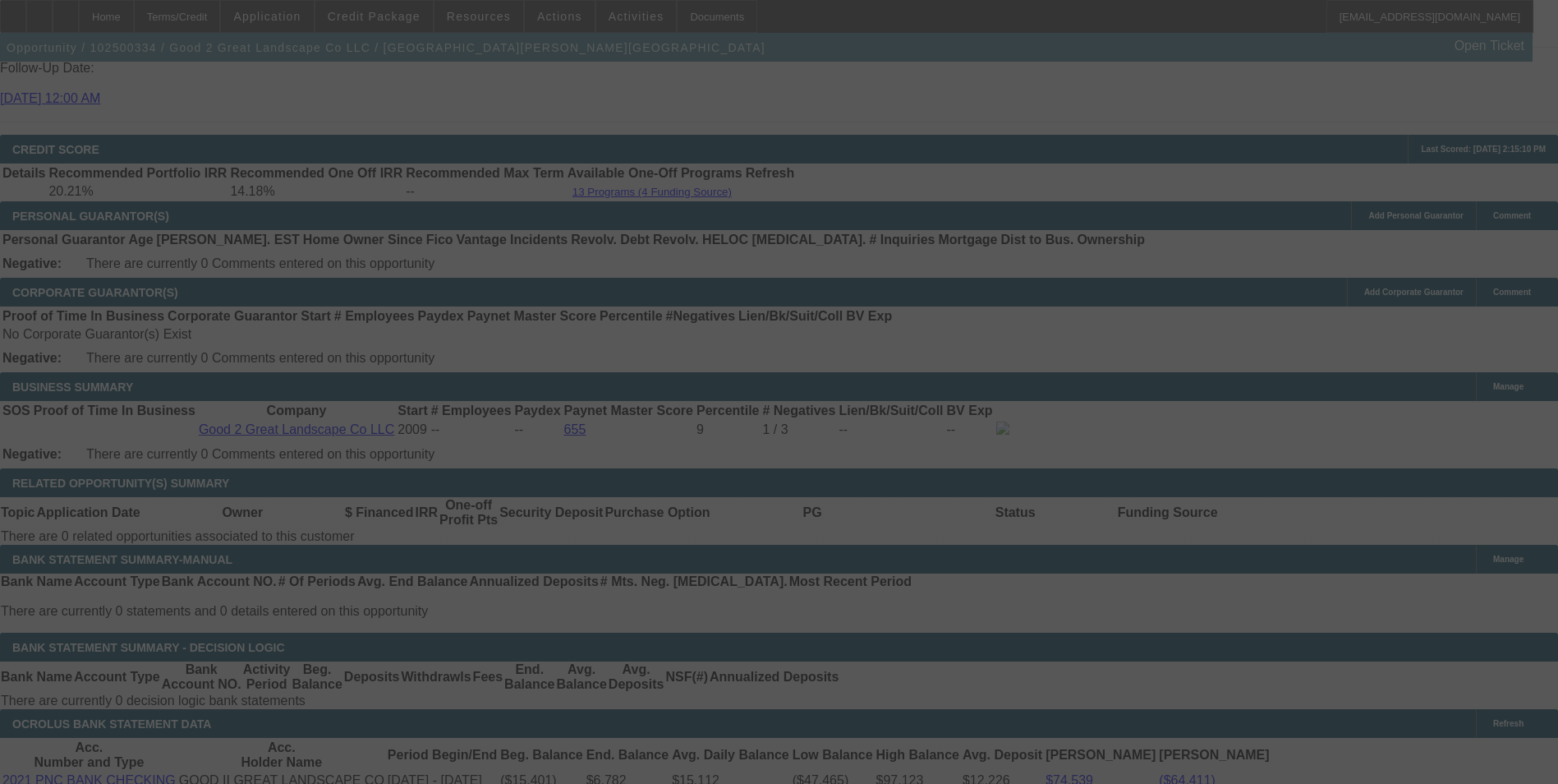
select select "0"
select select "6"
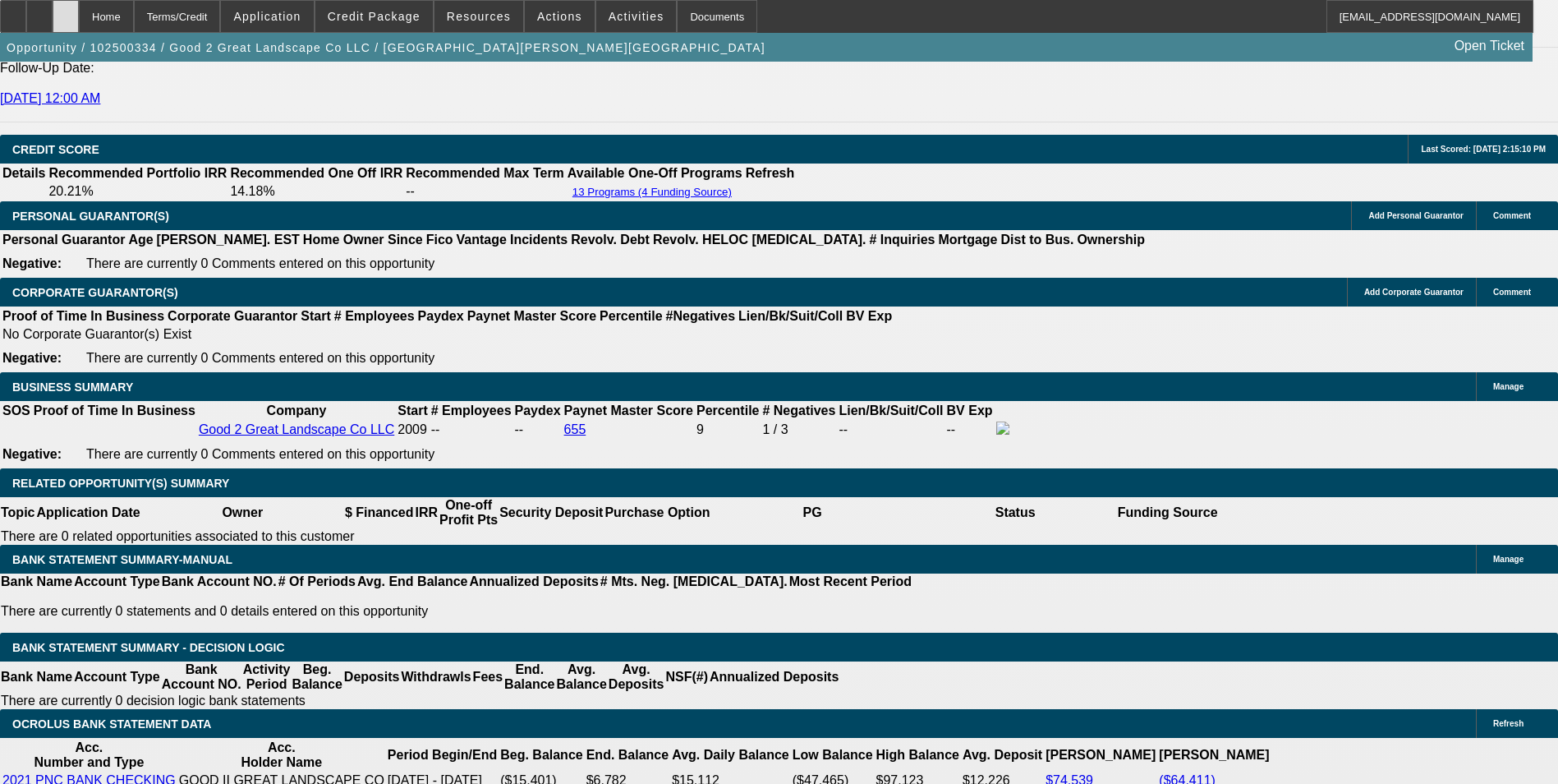
drag, startPoint x: 106, startPoint y: 15, endPoint x: 166, endPoint y: 49, distance: 69.0
click at [66, 11] on icon at bounding box center [66, 11] width 0 height 0
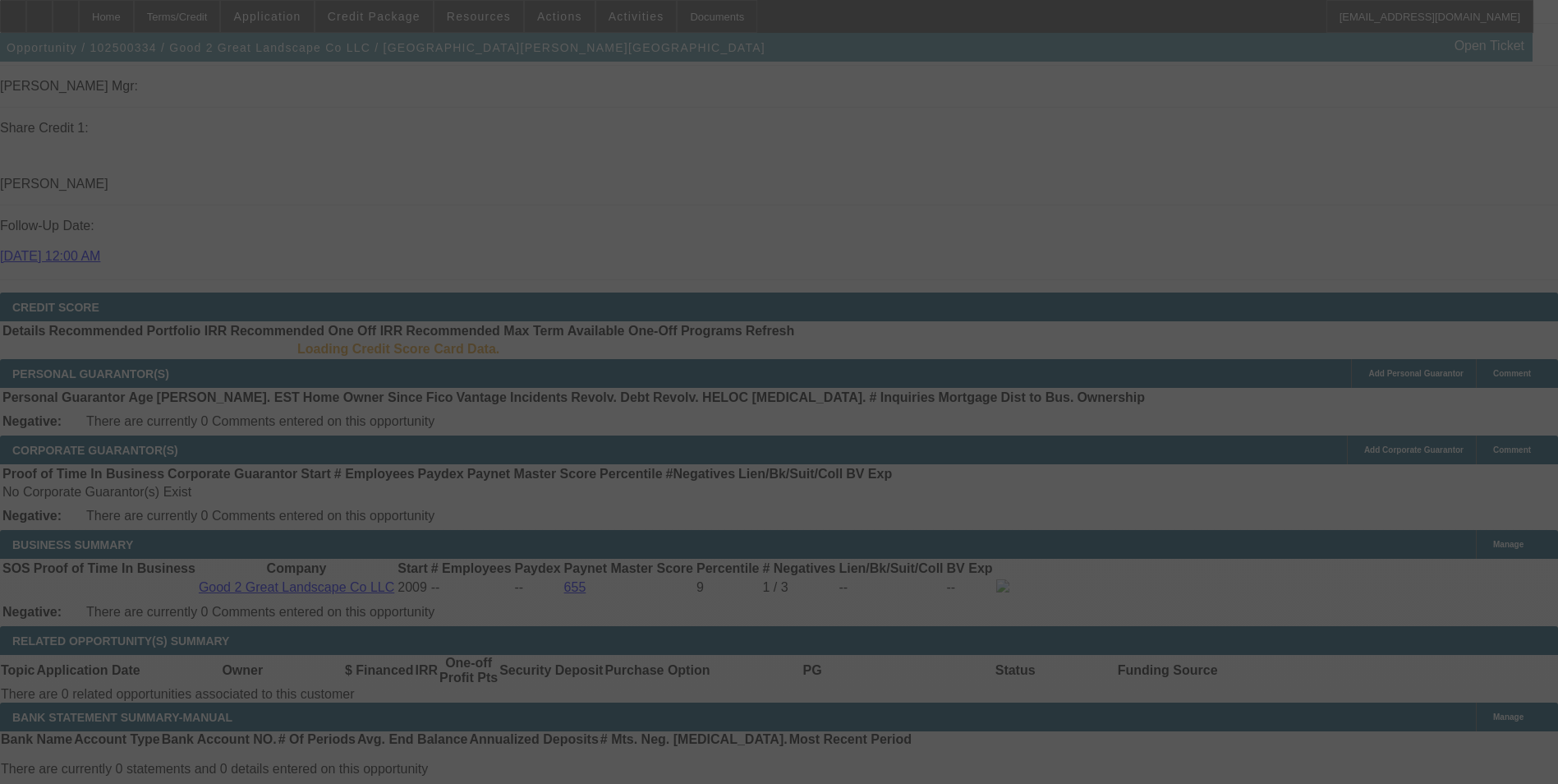
scroll to position [2129, 0]
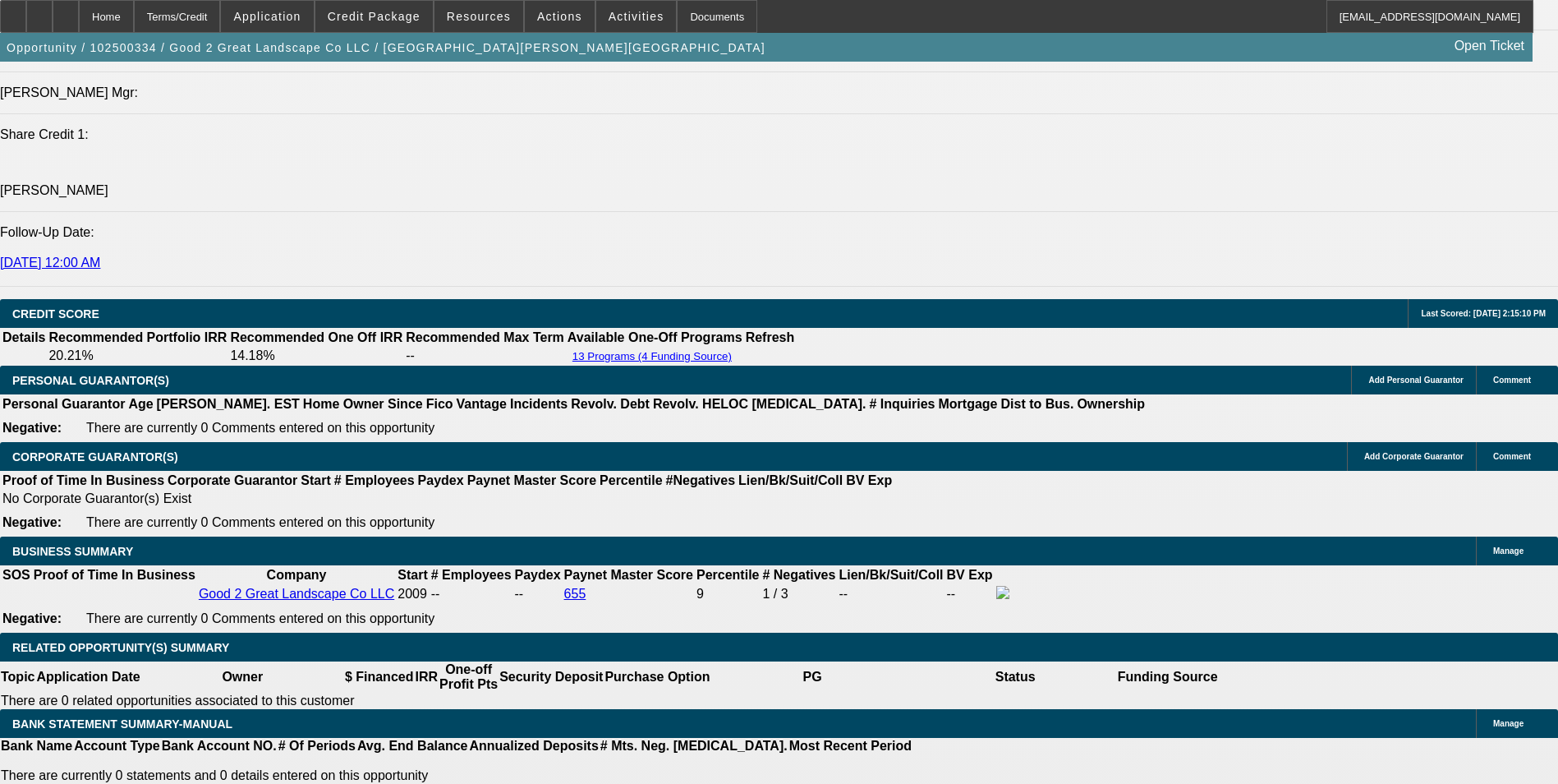
select select "0"
select select "2"
select select "0.1"
select select "0"
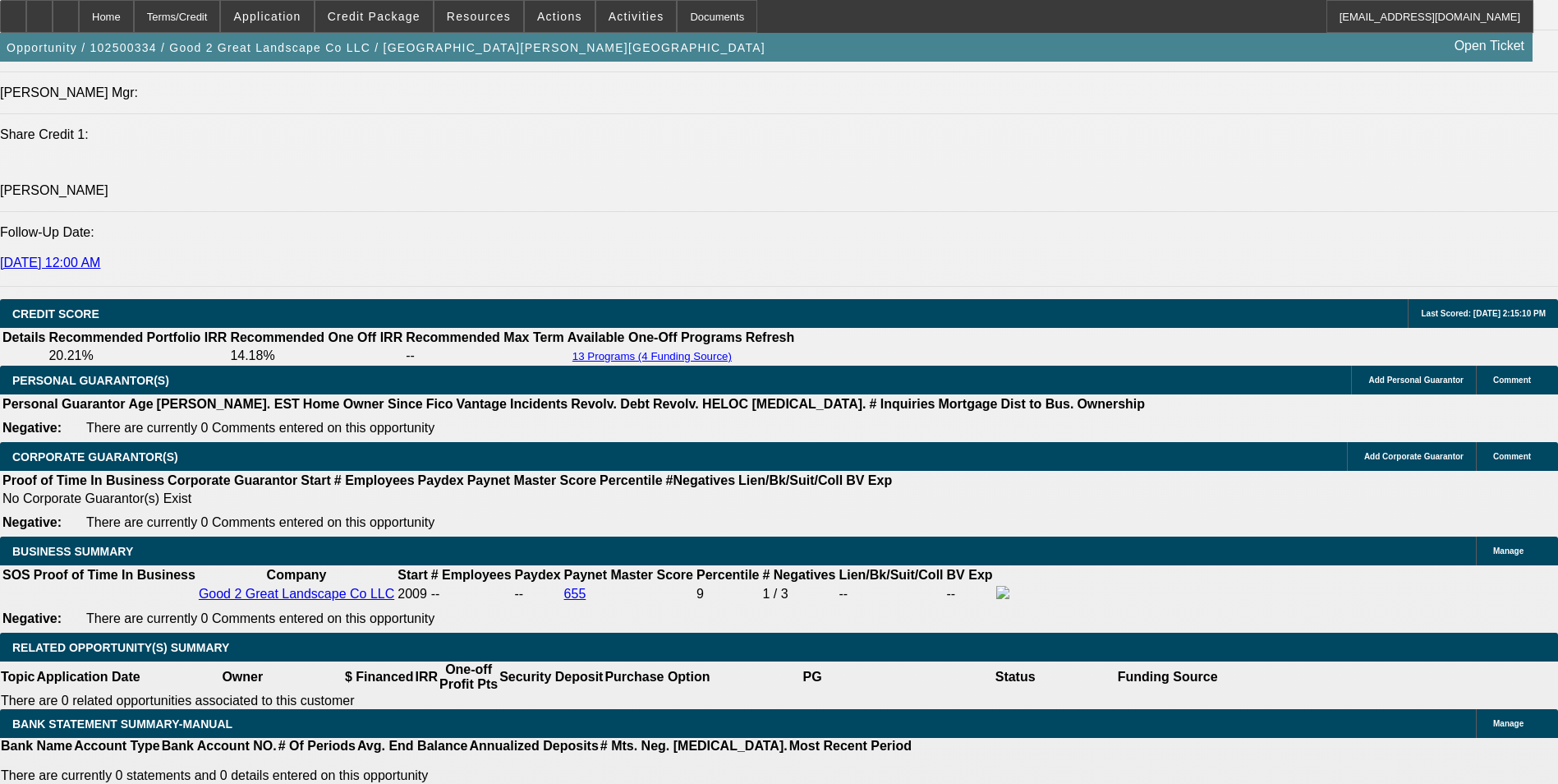
select select "0"
select select "1"
select select "2"
select select "4"
select select "1"
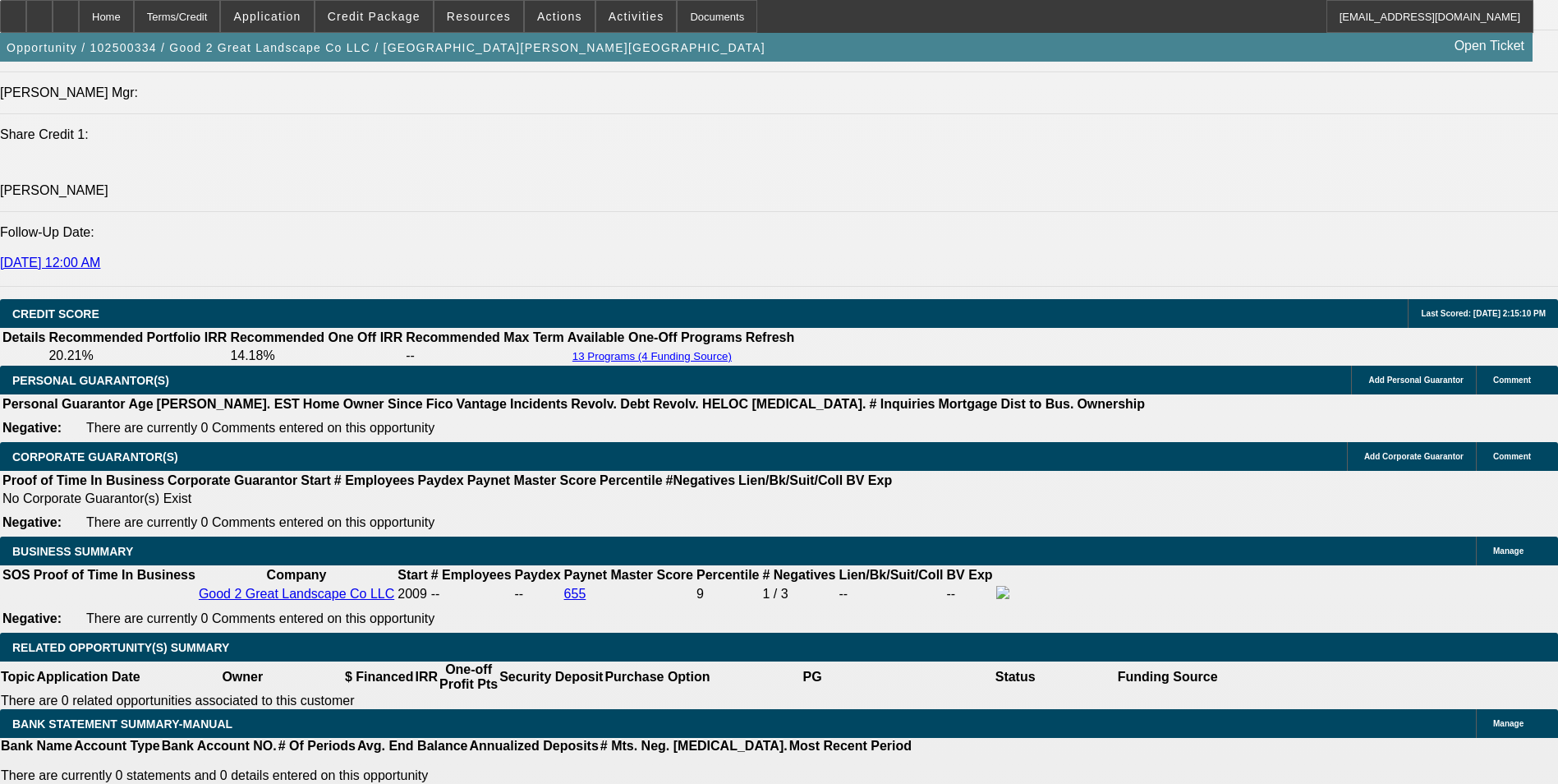
select select "1"
select select "6"
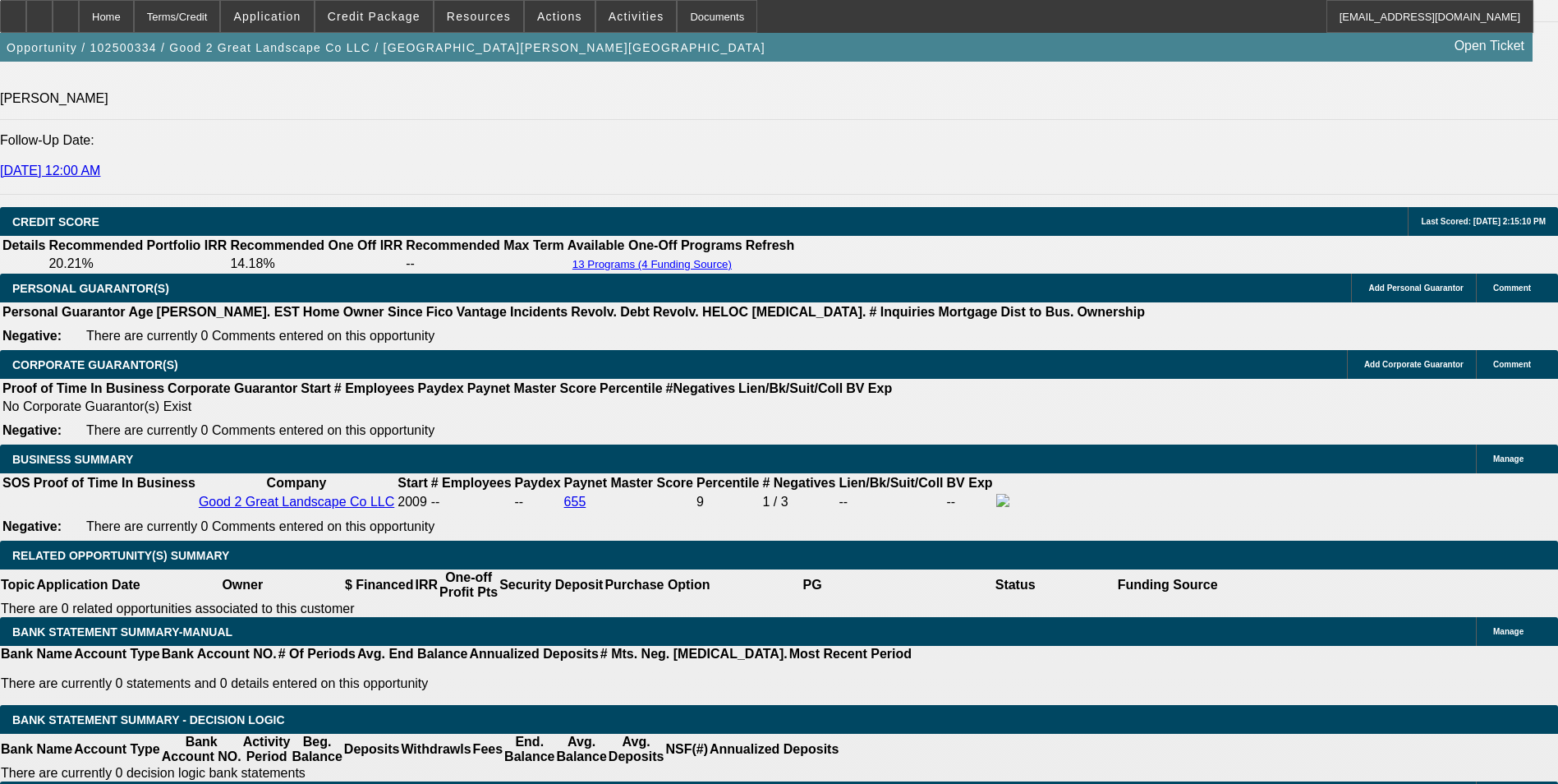
scroll to position [2294, 0]
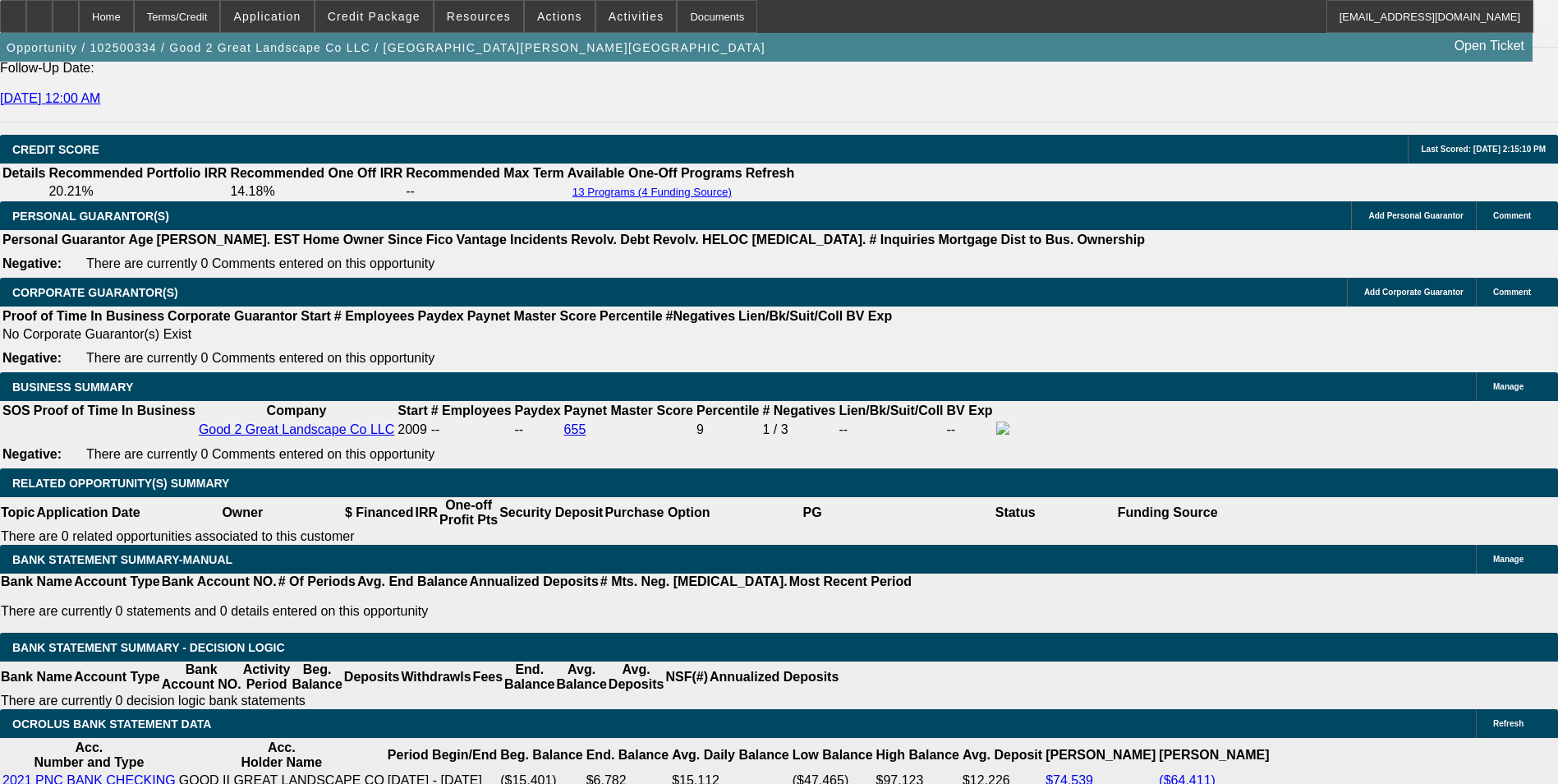
drag, startPoint x: 564, startPoint y: 418, endPoint x: 673, endPoint y: 417, distance: 109.0
type input "1"
type input "UNKNOWN"
type input "11."
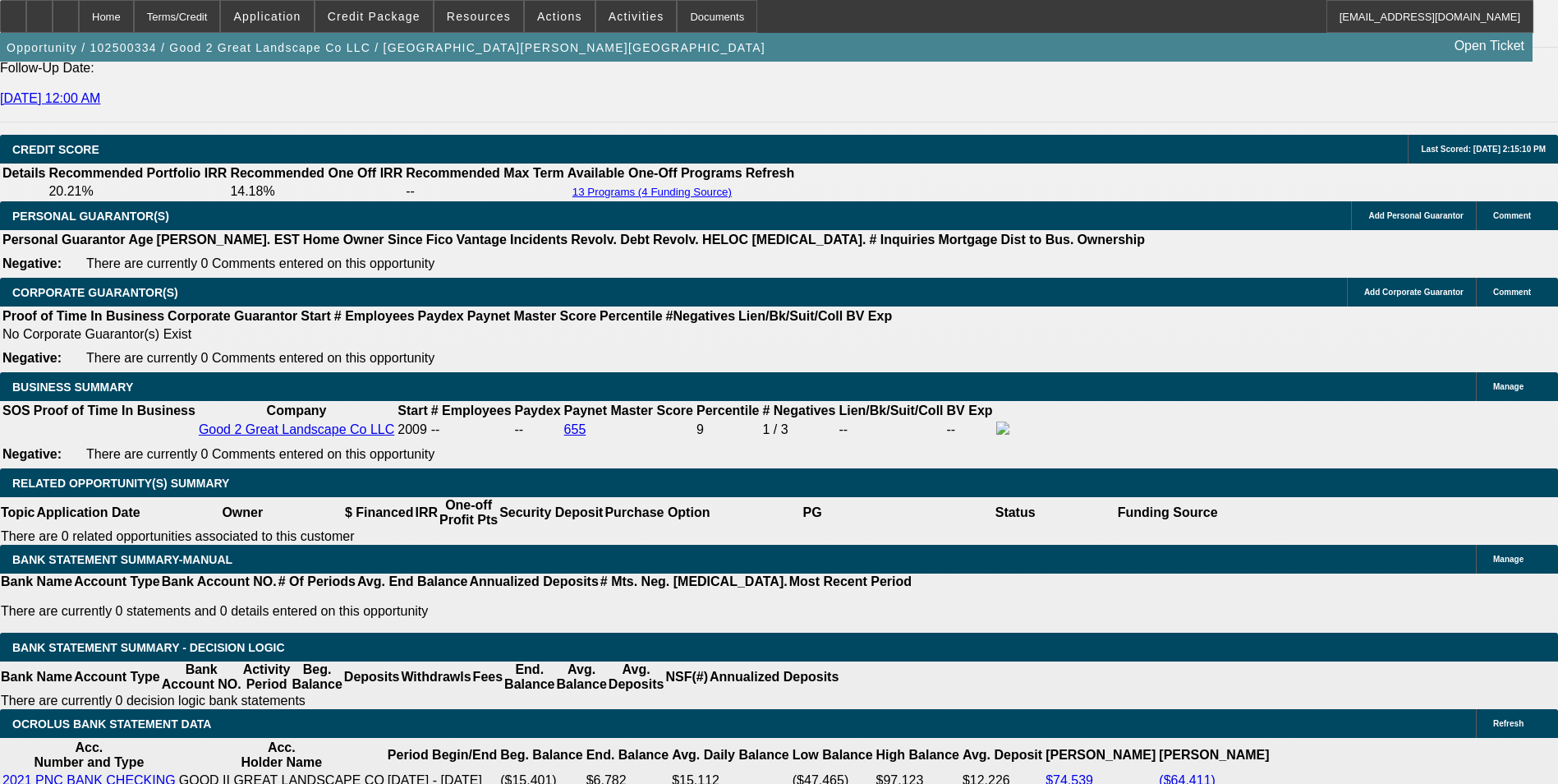
type input "$2,174.24"
type input "11.999"
type input "$2,219.39"
type input "11.9999"
type input "$2,223.94"
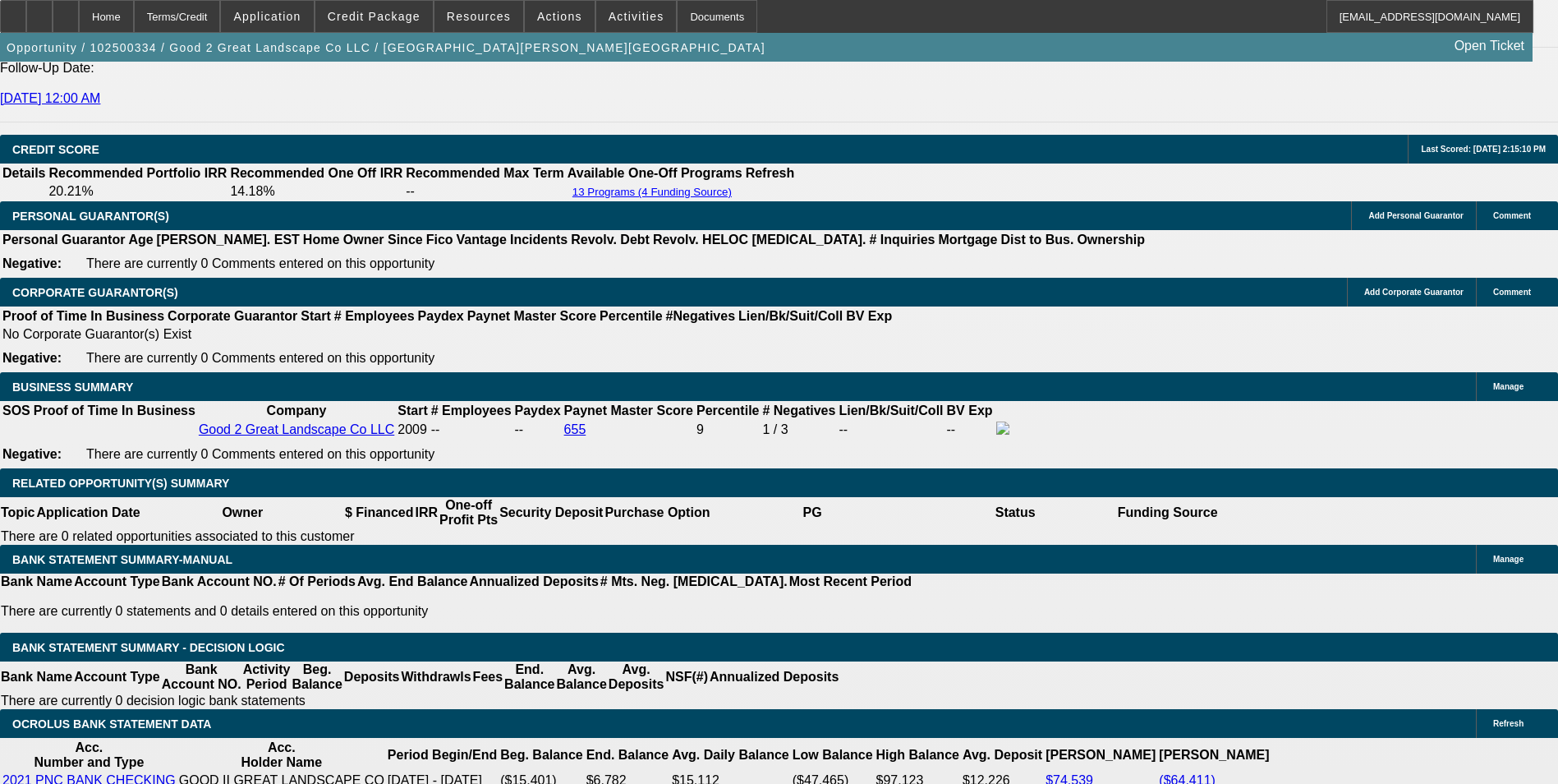
type input "11.99999"
type input "$2,224.44"
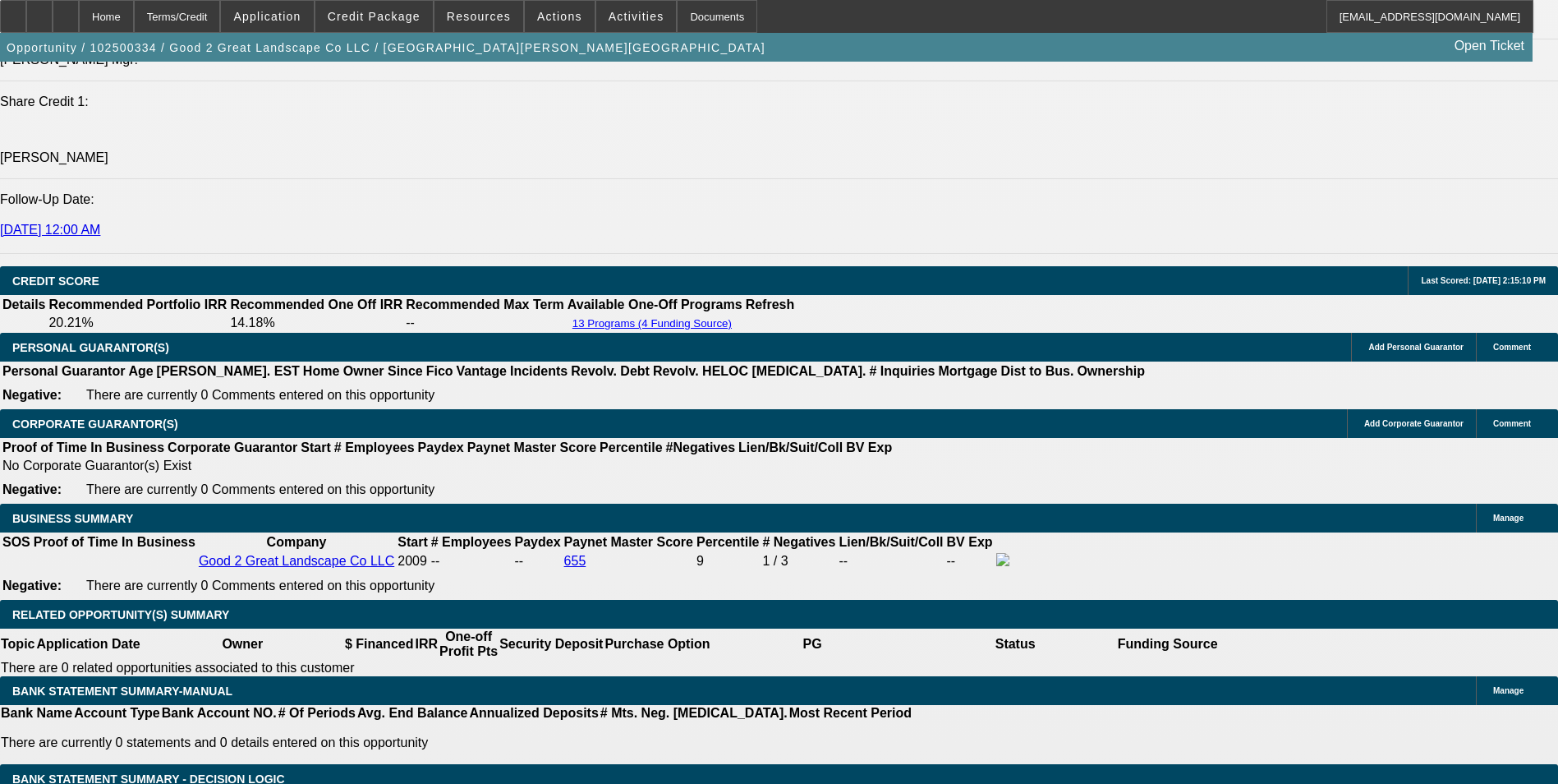
scroll to position [2153, 0]
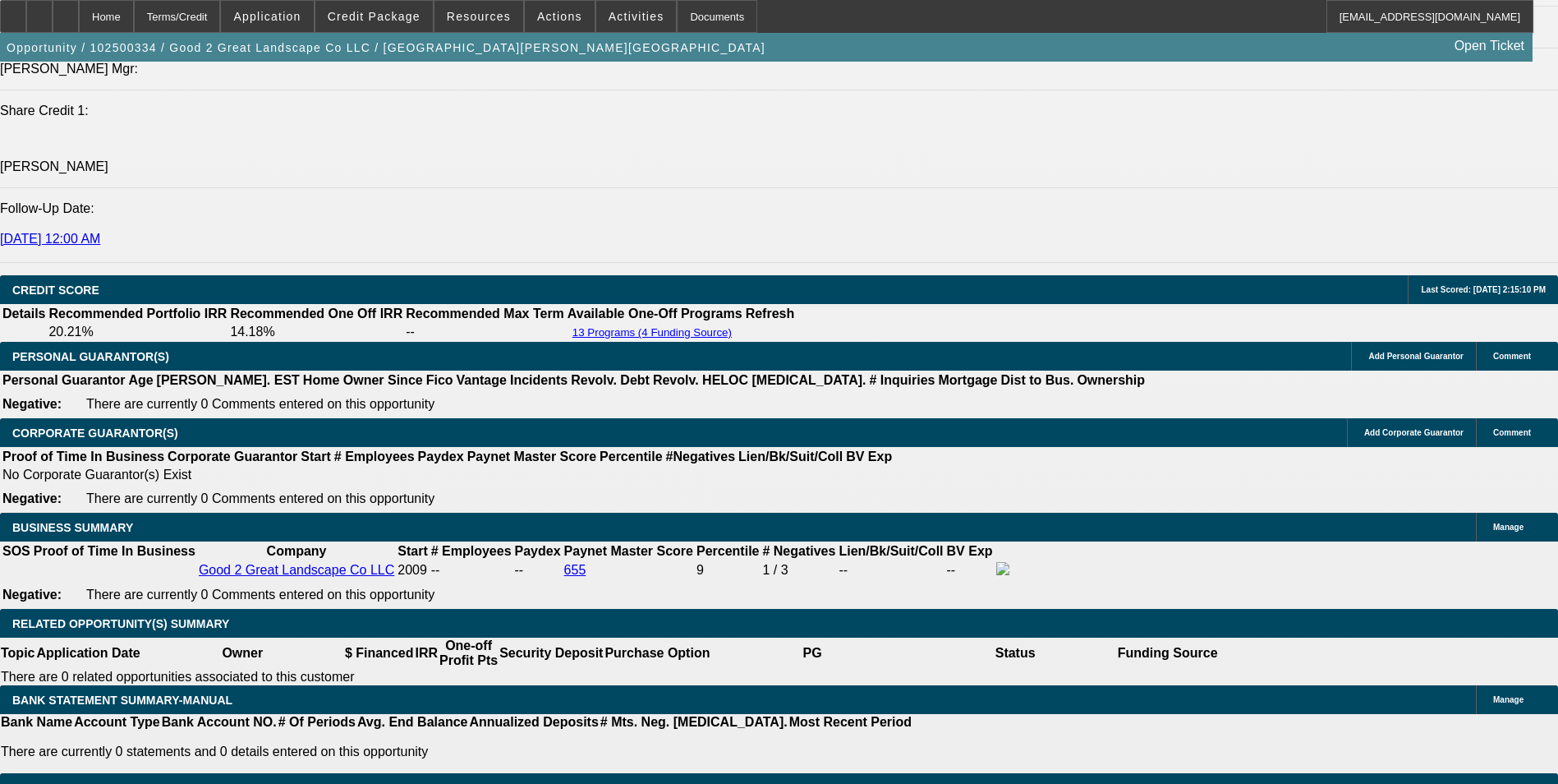
type input "11.9999999999"
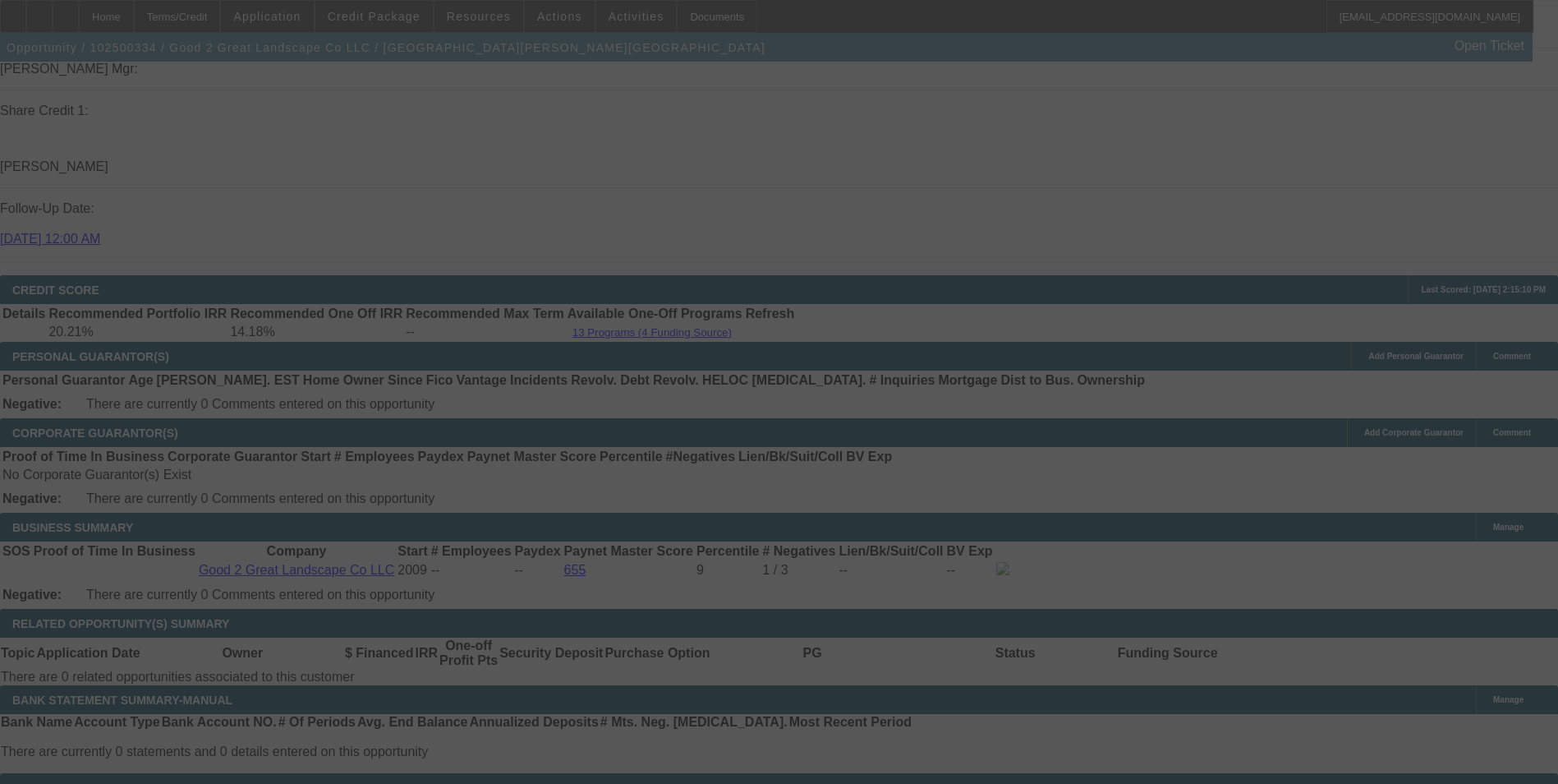
select select "0"
select select "6"
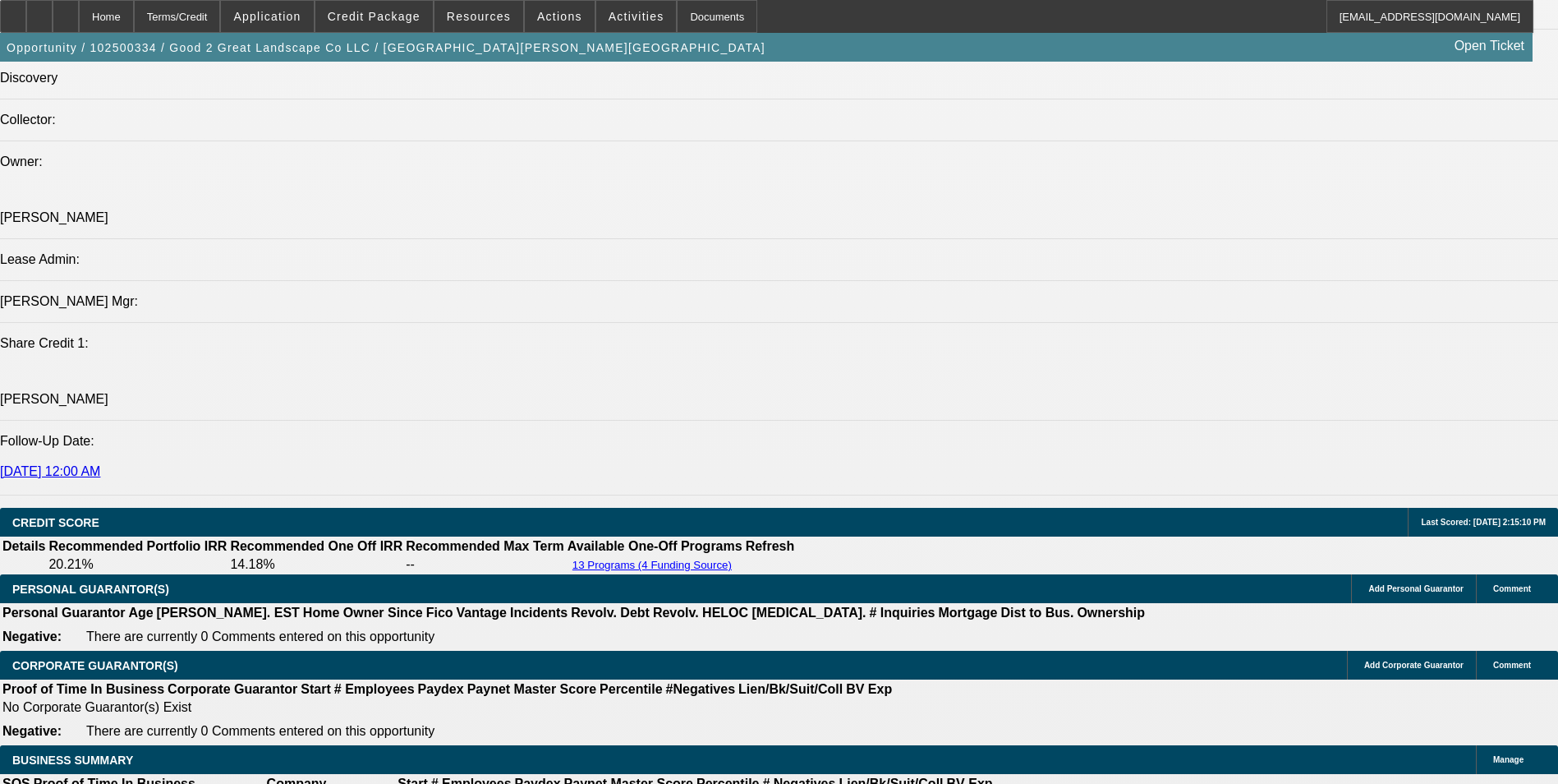
scroll to position [2235, 0]
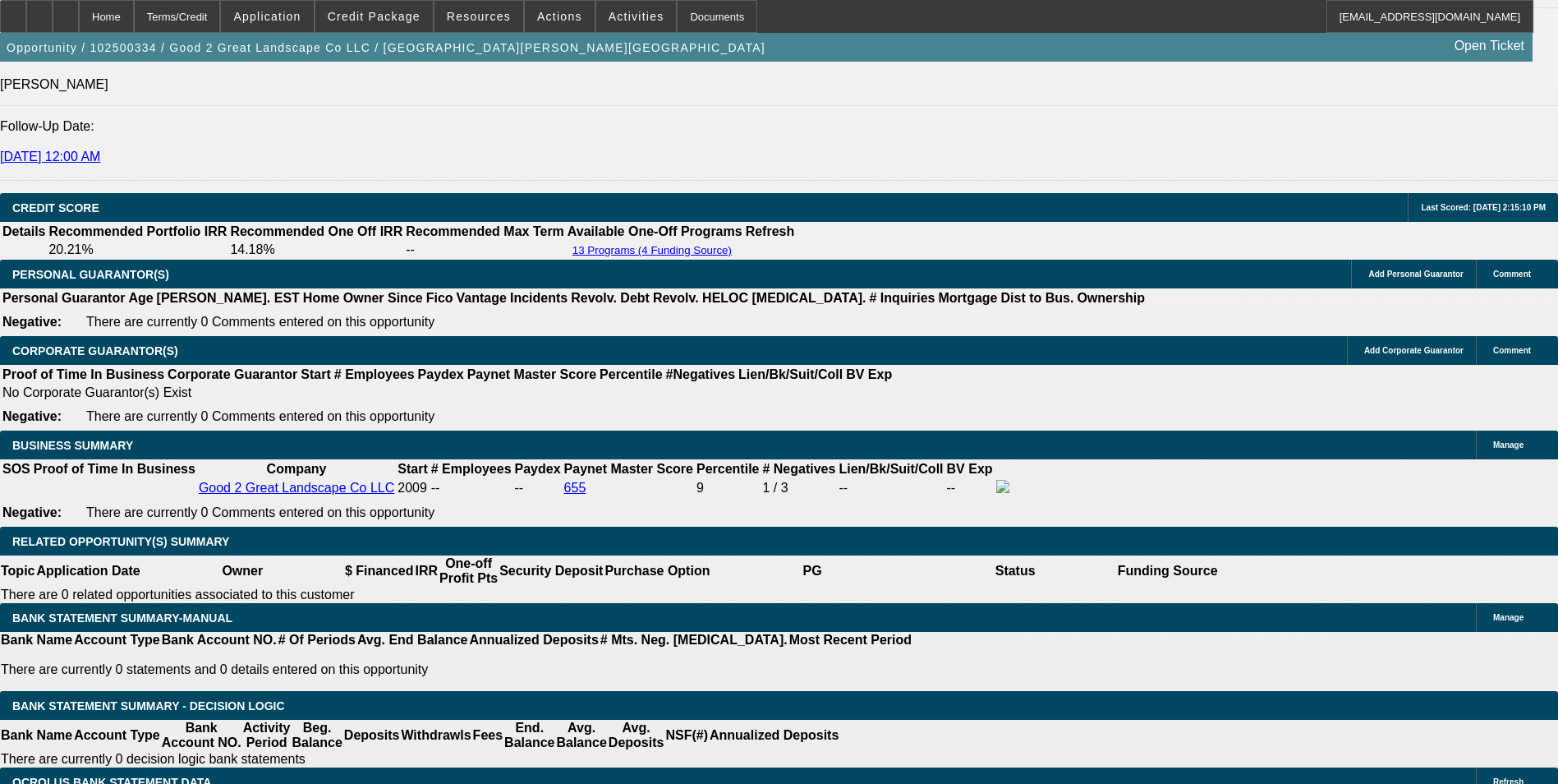
drag, startPoint x: 325, startPoint y: 254, endPoint x: 336, endPoint y: 231, distance: 25.5
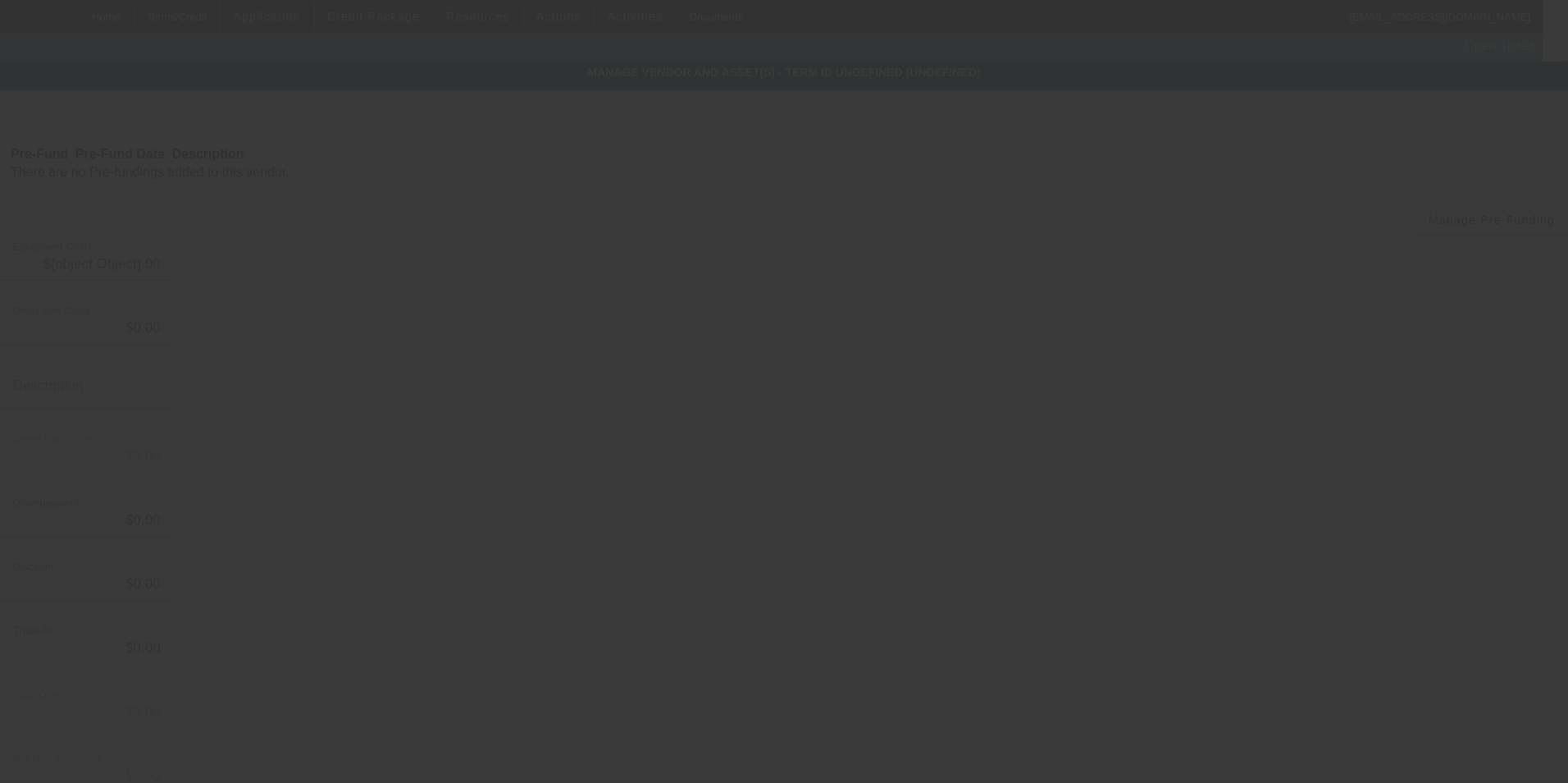
type input "$120,000.00"
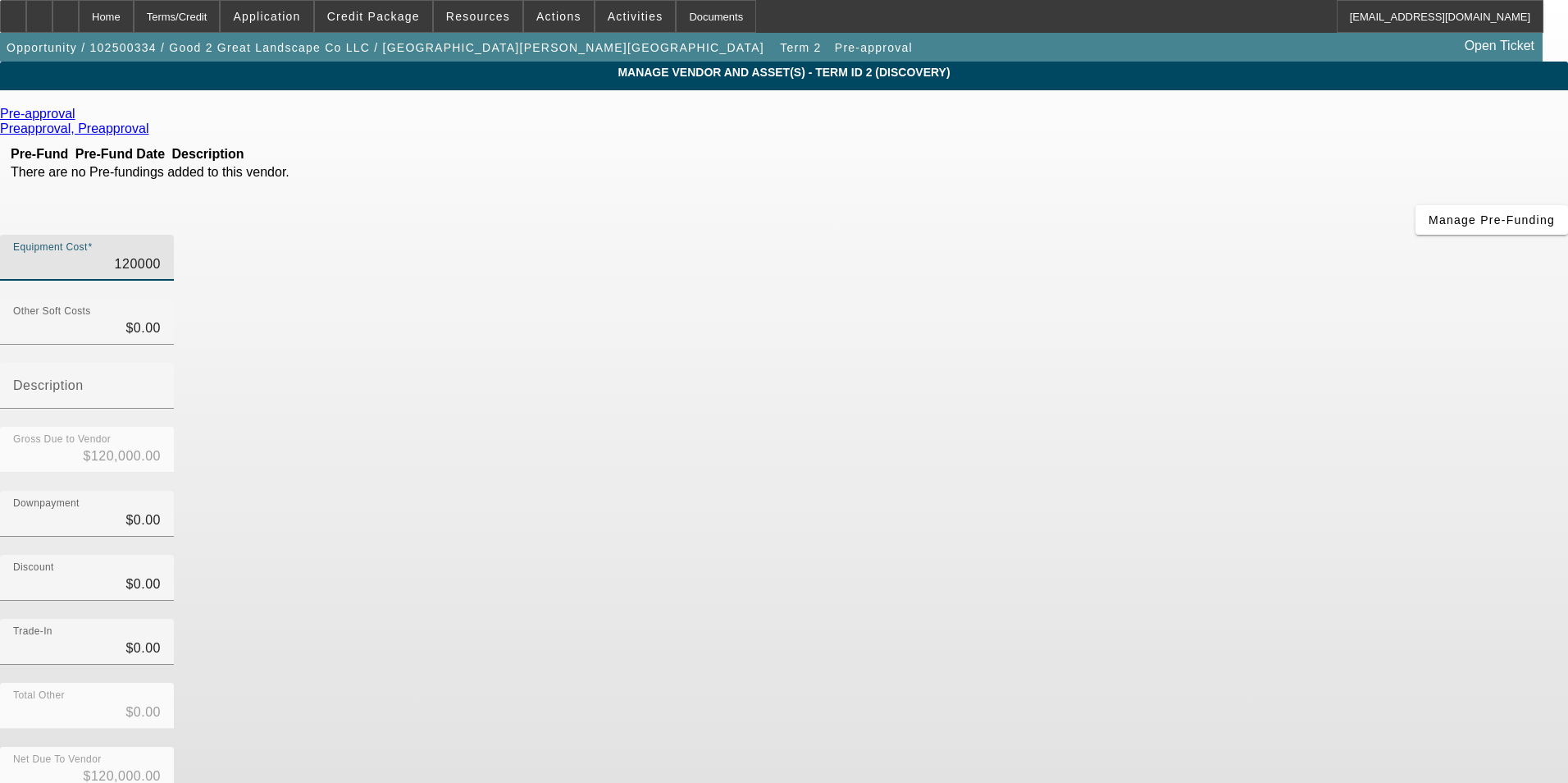
drag, startPoint x: 946, startPoint y: 135, endPoint x: 1275, endPoint y: 143, distance: 329.1
click at [1275, 143] on app-vendor-asset-manage "MANAGE VENDOR AND ASSET(S) - Term ID 2 (Discovery) Remove Vendor Pre-approval P…" at bounding box center [784, 502] width 1568 height 881
type input "1"
type input "$1.00"
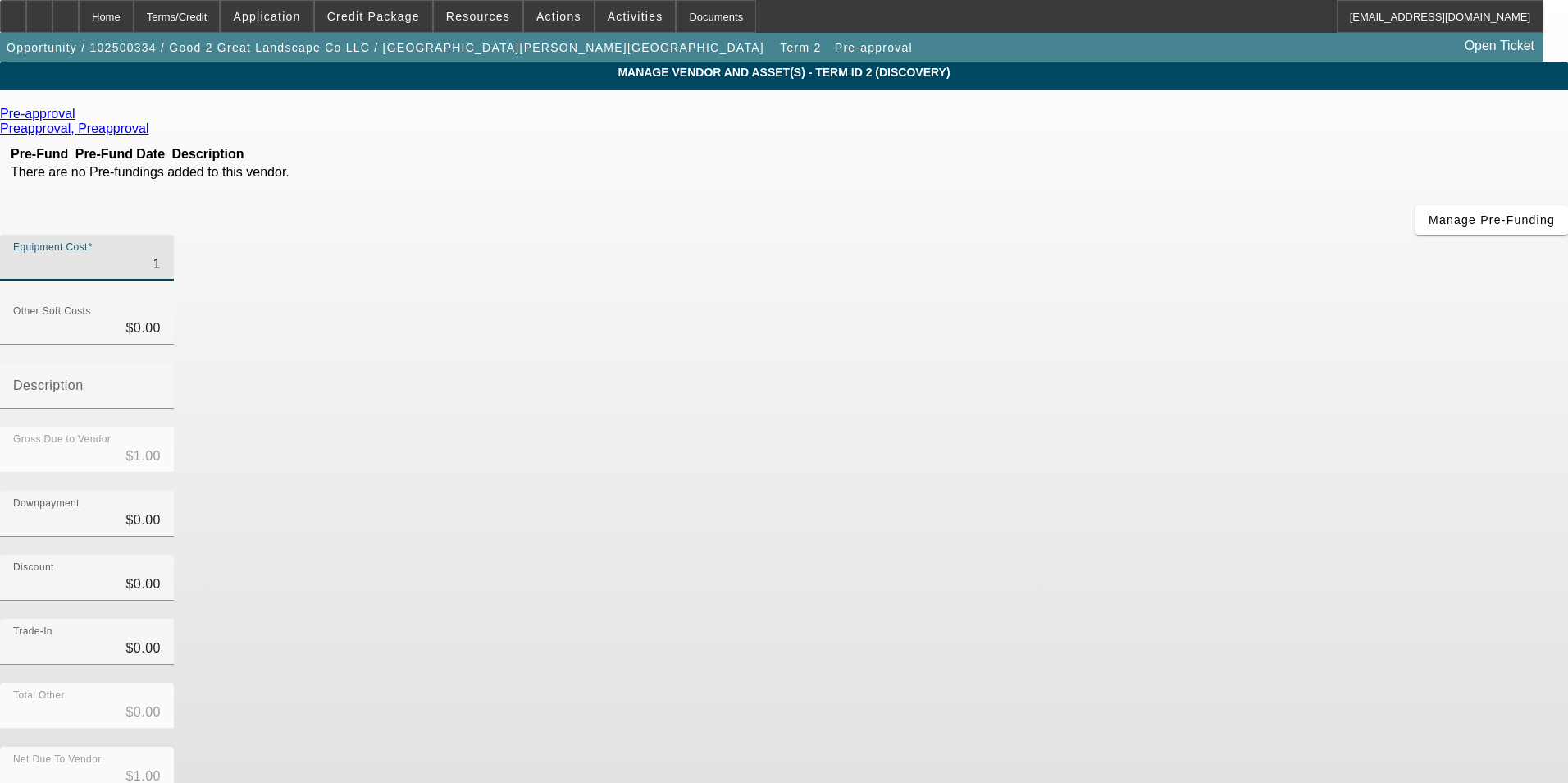
type input "10"
type input "$10.00"
type input "100"
type input "$100.00"
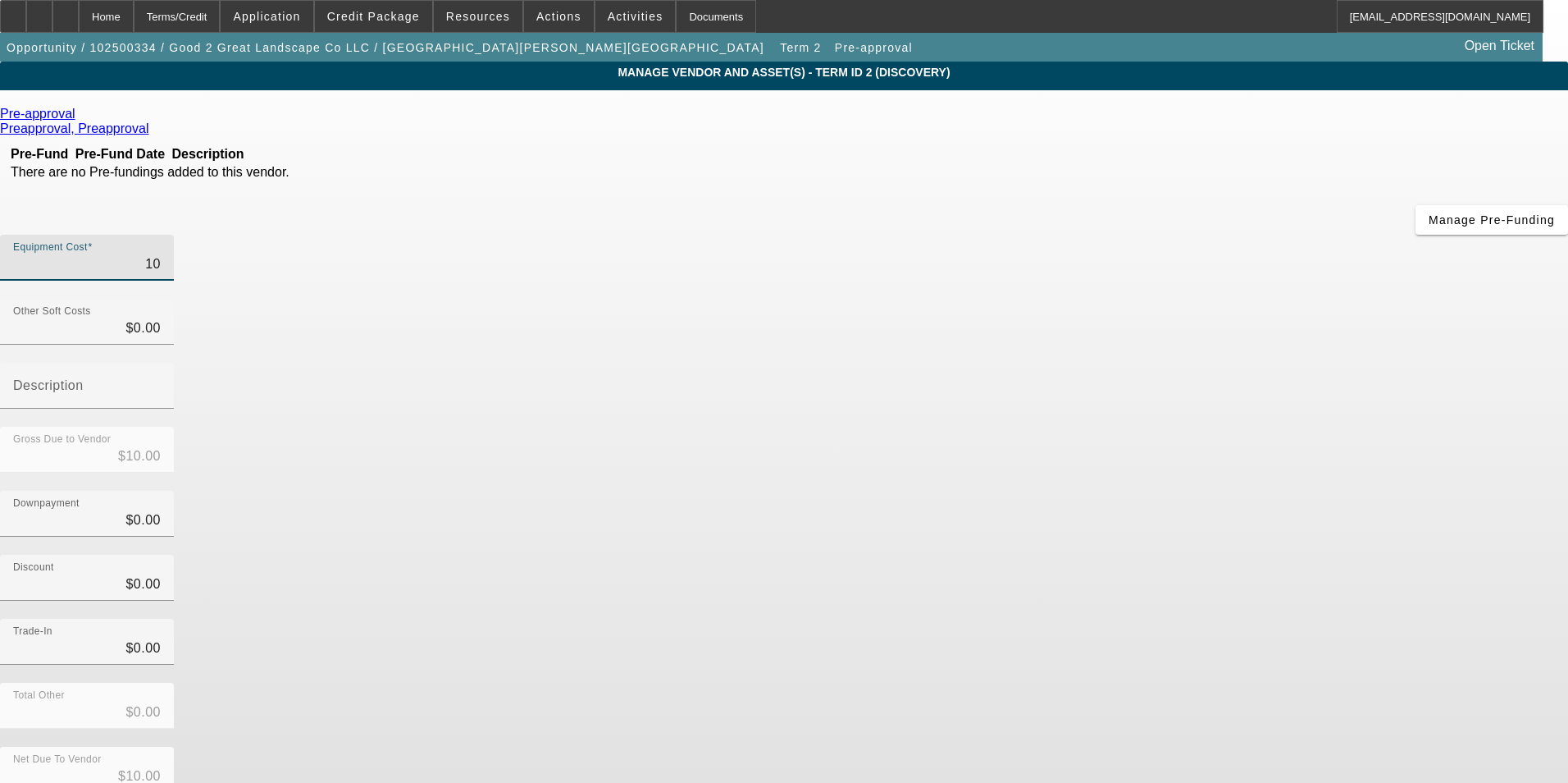
type input "$100.00"
type input "1000"
type input "$1,000.00"
type input "10000"
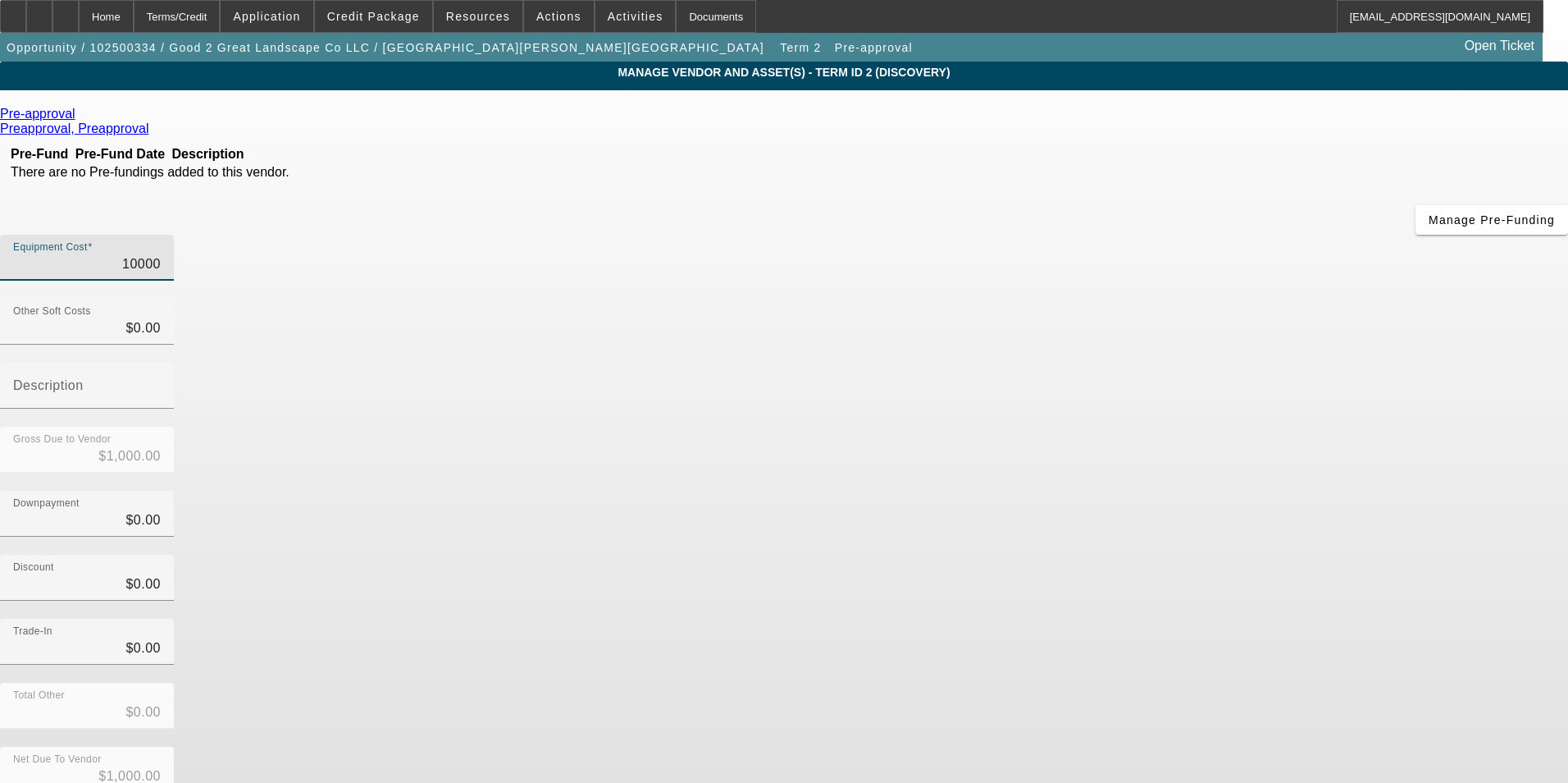
type input "$10,000.00"
type input "100000"
type input "$100,000.00"
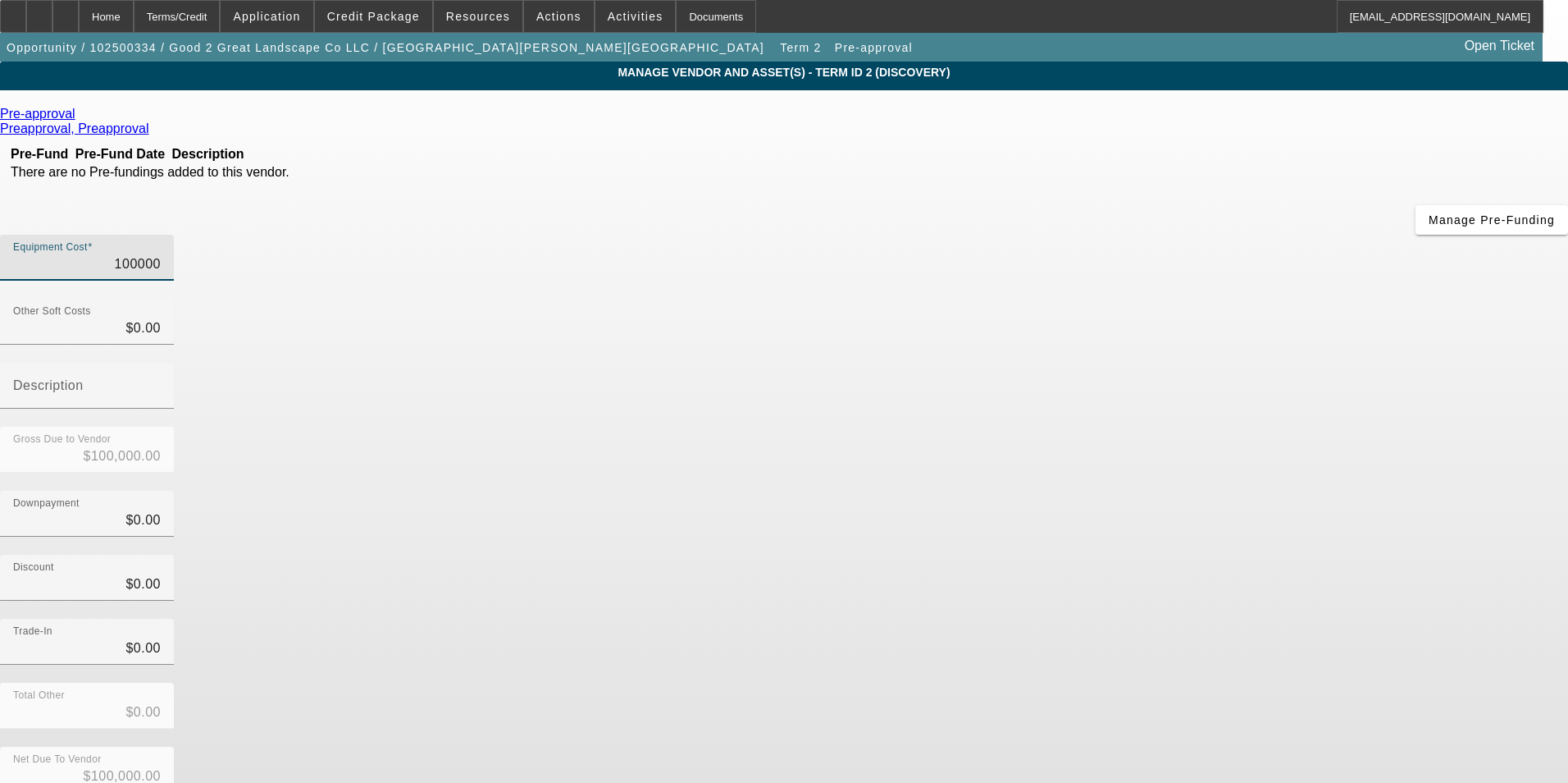
type input "$100,000.00"
click at [1141, 618] on div "Trade-In $0.00" at bounding box center [784, 651] width 1568 height 64
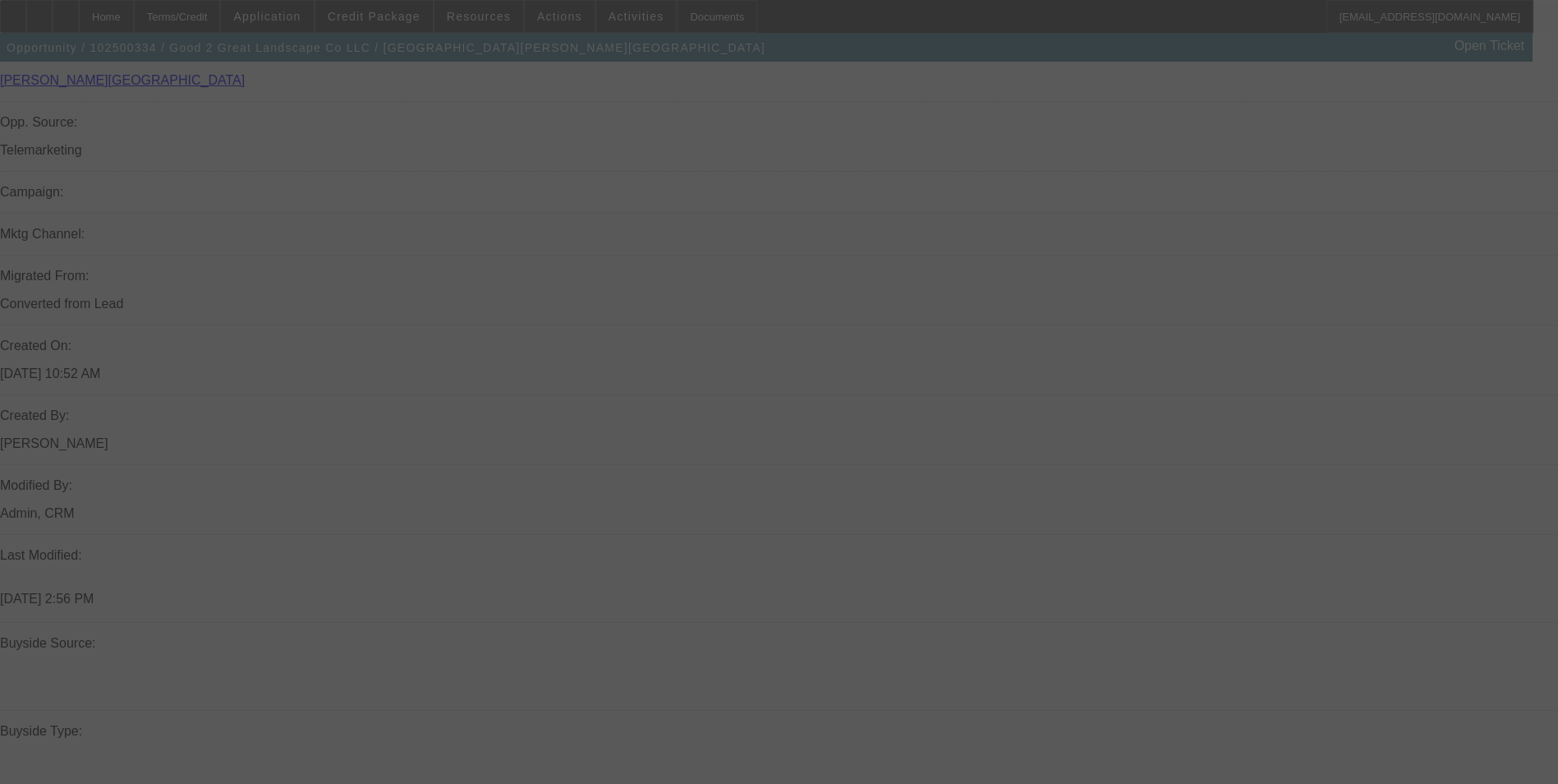
scroll to position [1032, 0]
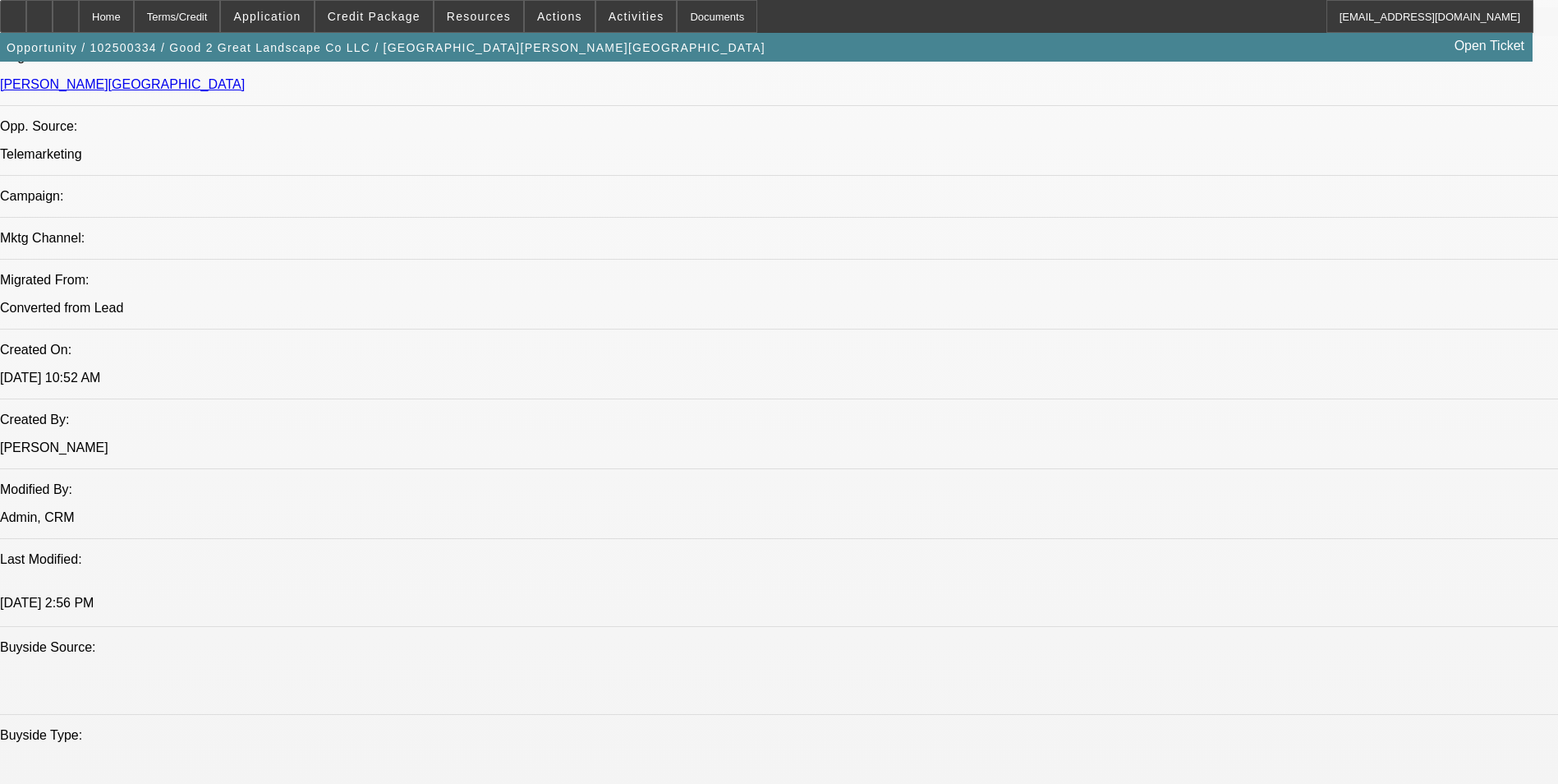
select select "0"
select select "2"
select select "0.1"
select select "4"
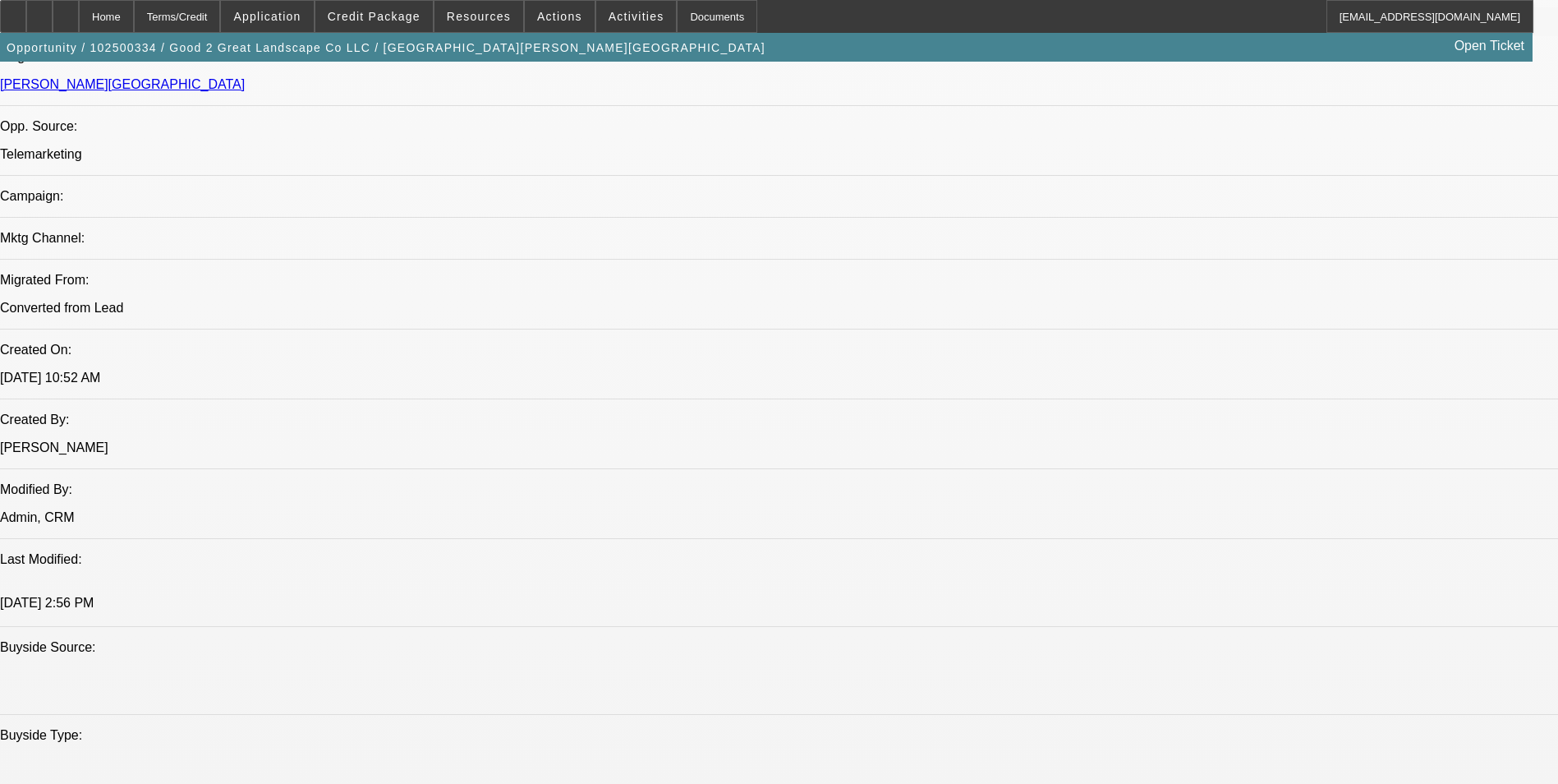
select select "0"
select select "6"
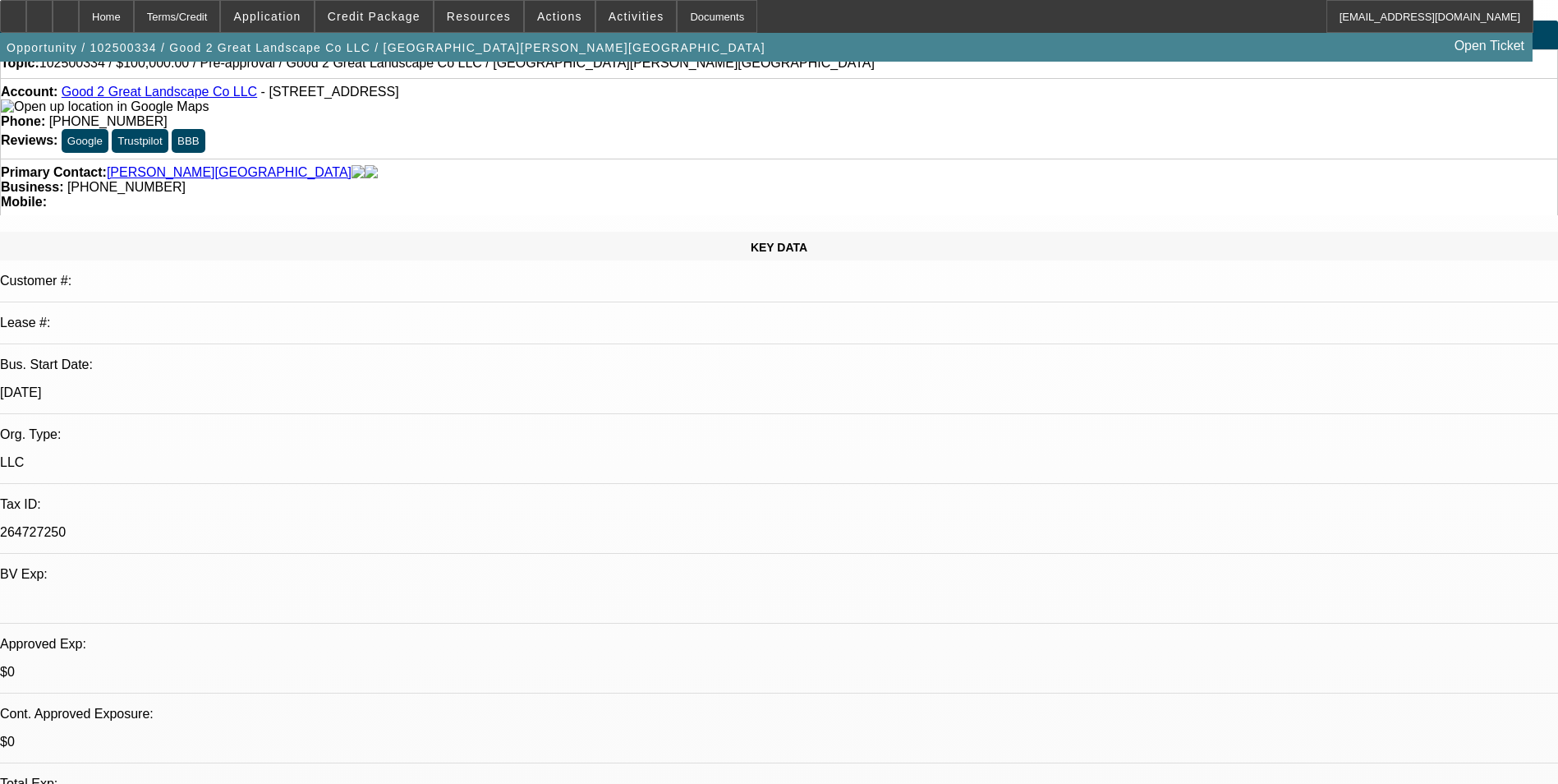
scroll to position [41, 0]
click at [398, 10] on span "Credit Package" at bounding box center [374, 17] width 93 height 14
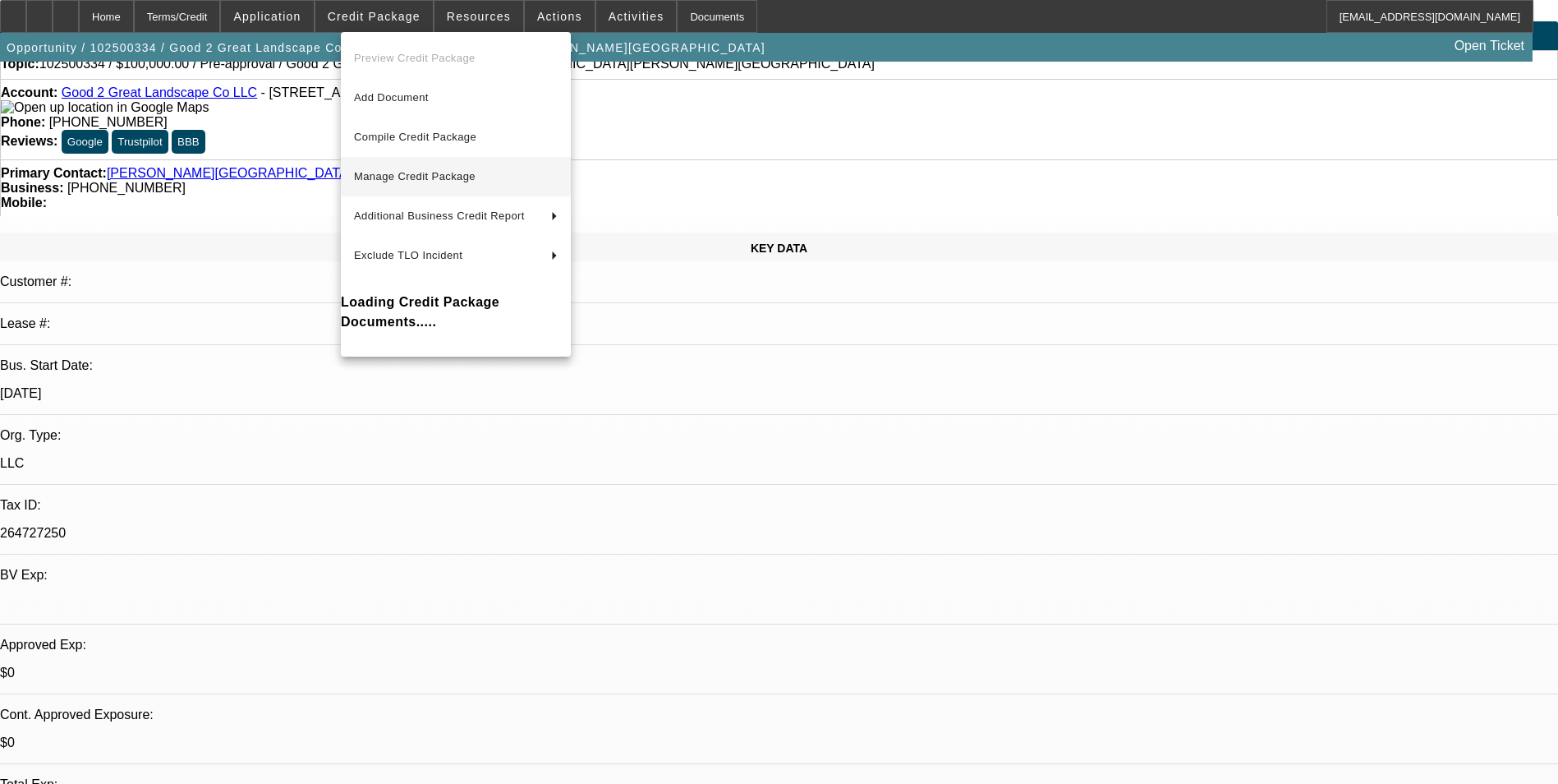
click at [439, 173] on span "Manage Credit Package" at bounding box center [415, 176] width 122 height 13
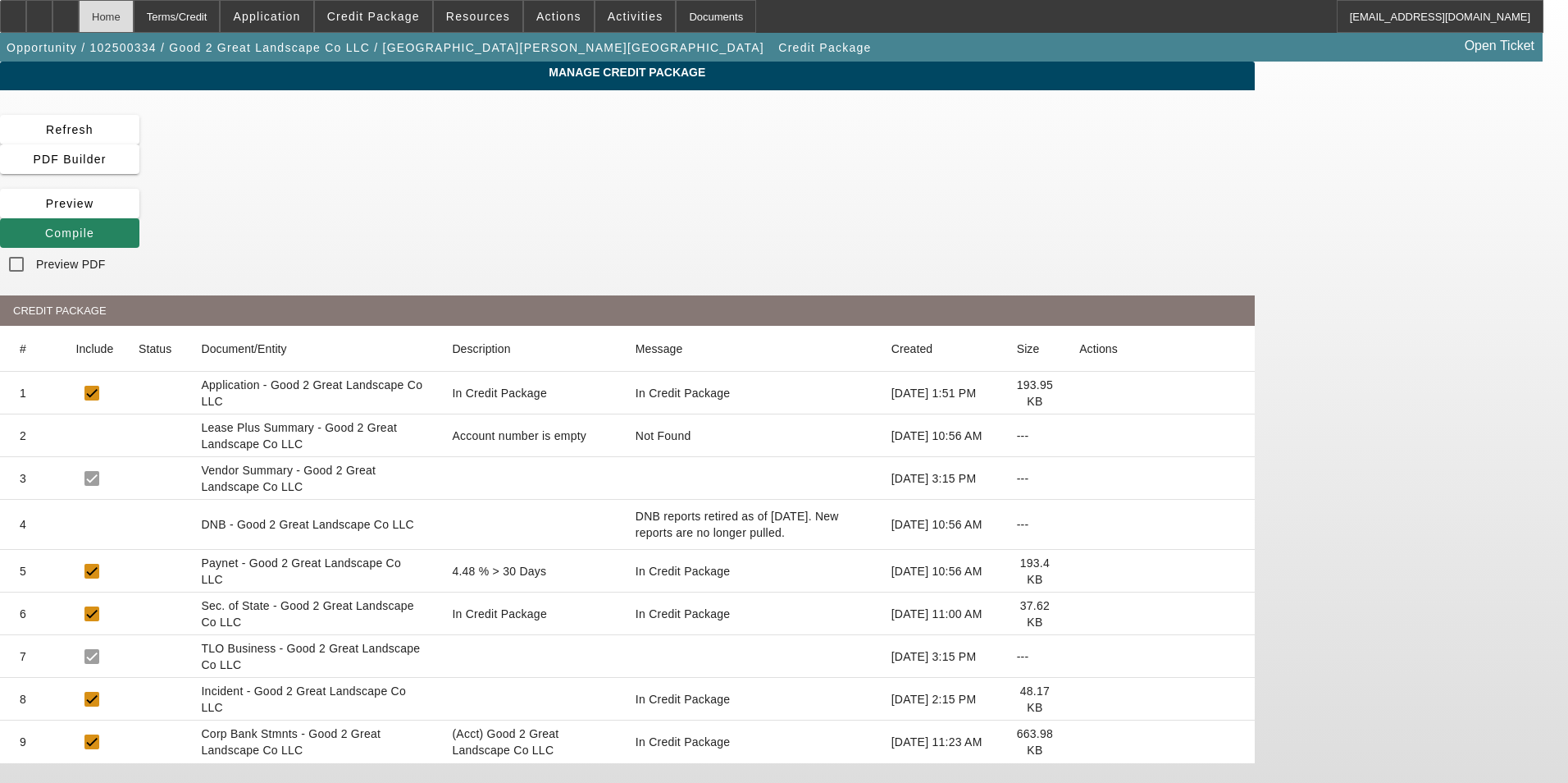
click at [133, 8] on div "Home" at bounding box center [105, 16] width 55 height 33
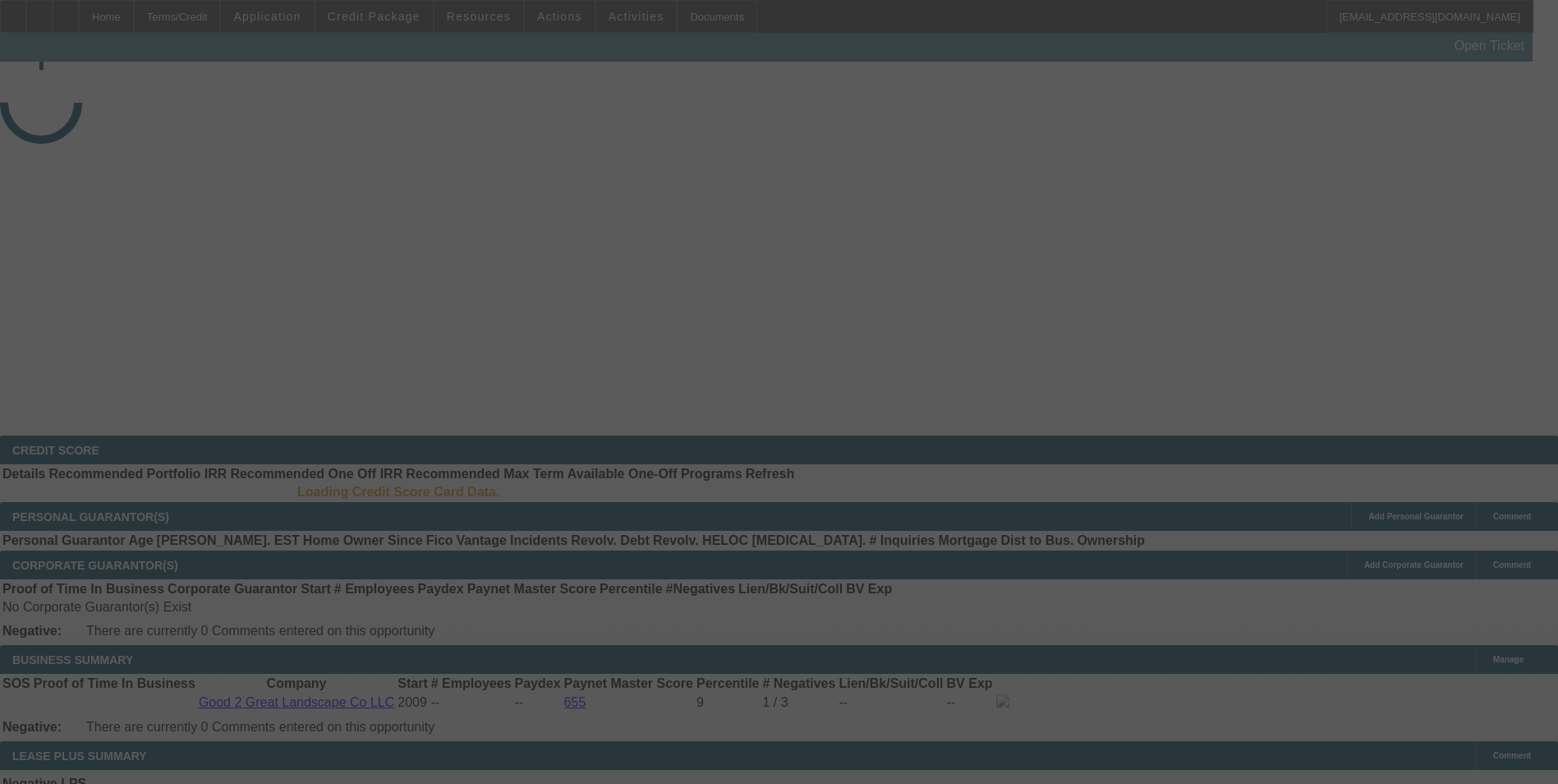
click at [402, 15] on div at bounding box center [779, 392] width 1558 height 784
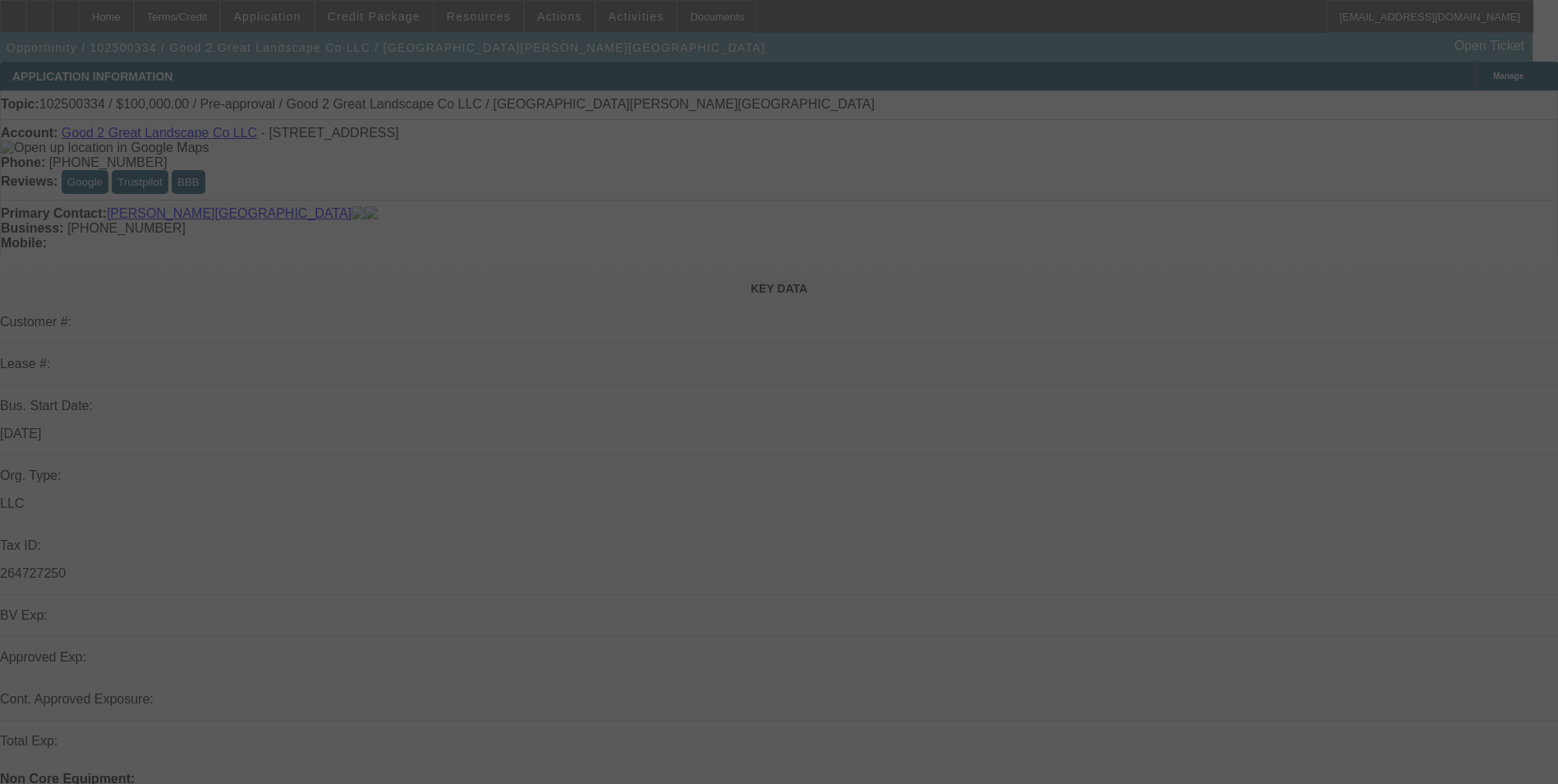
click at [402, 15] on div at bounding box center [779, 392] width 1558 height 784
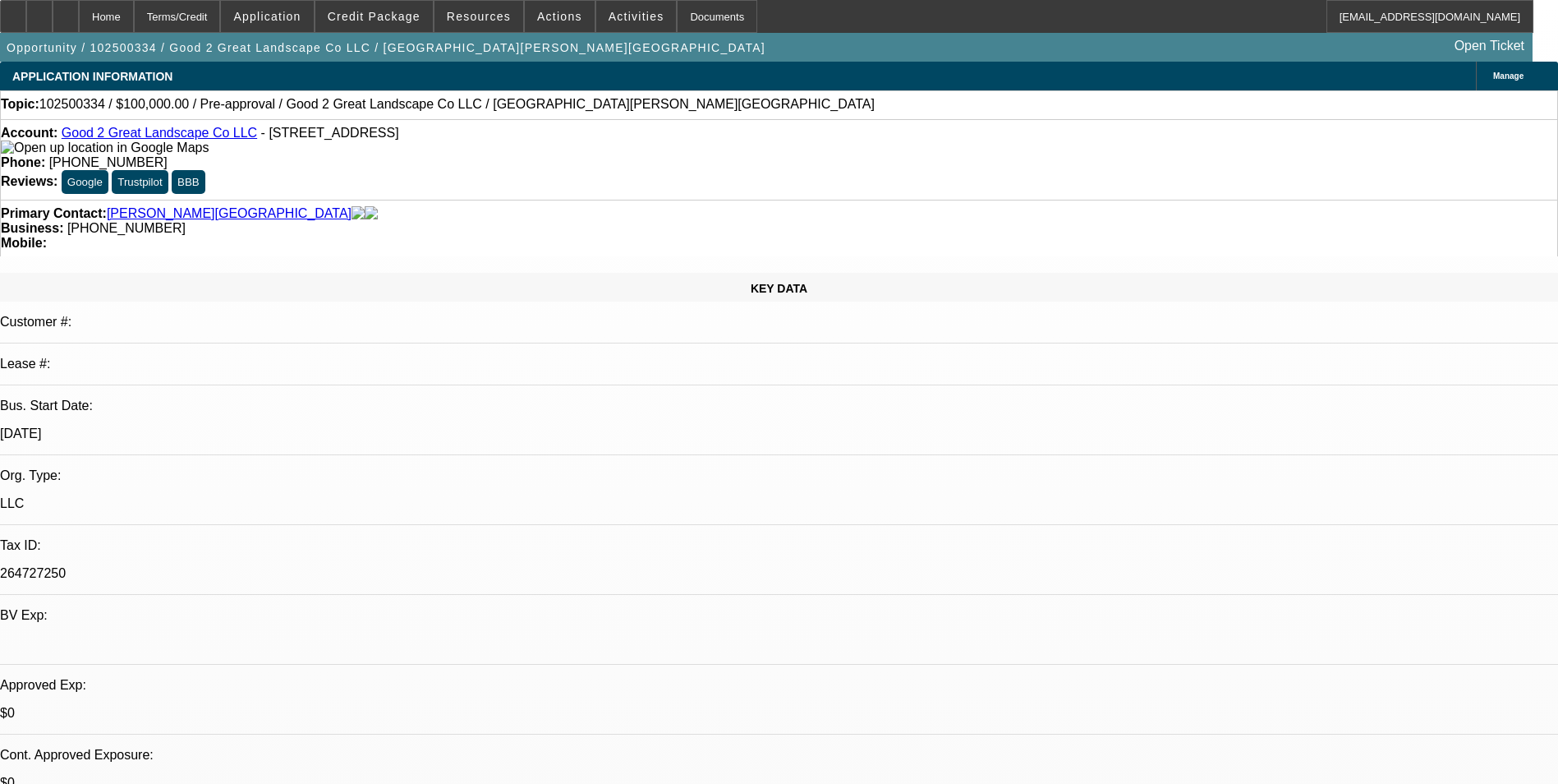
select select "0"
select select "2"
select select "0.1"
select select "4"
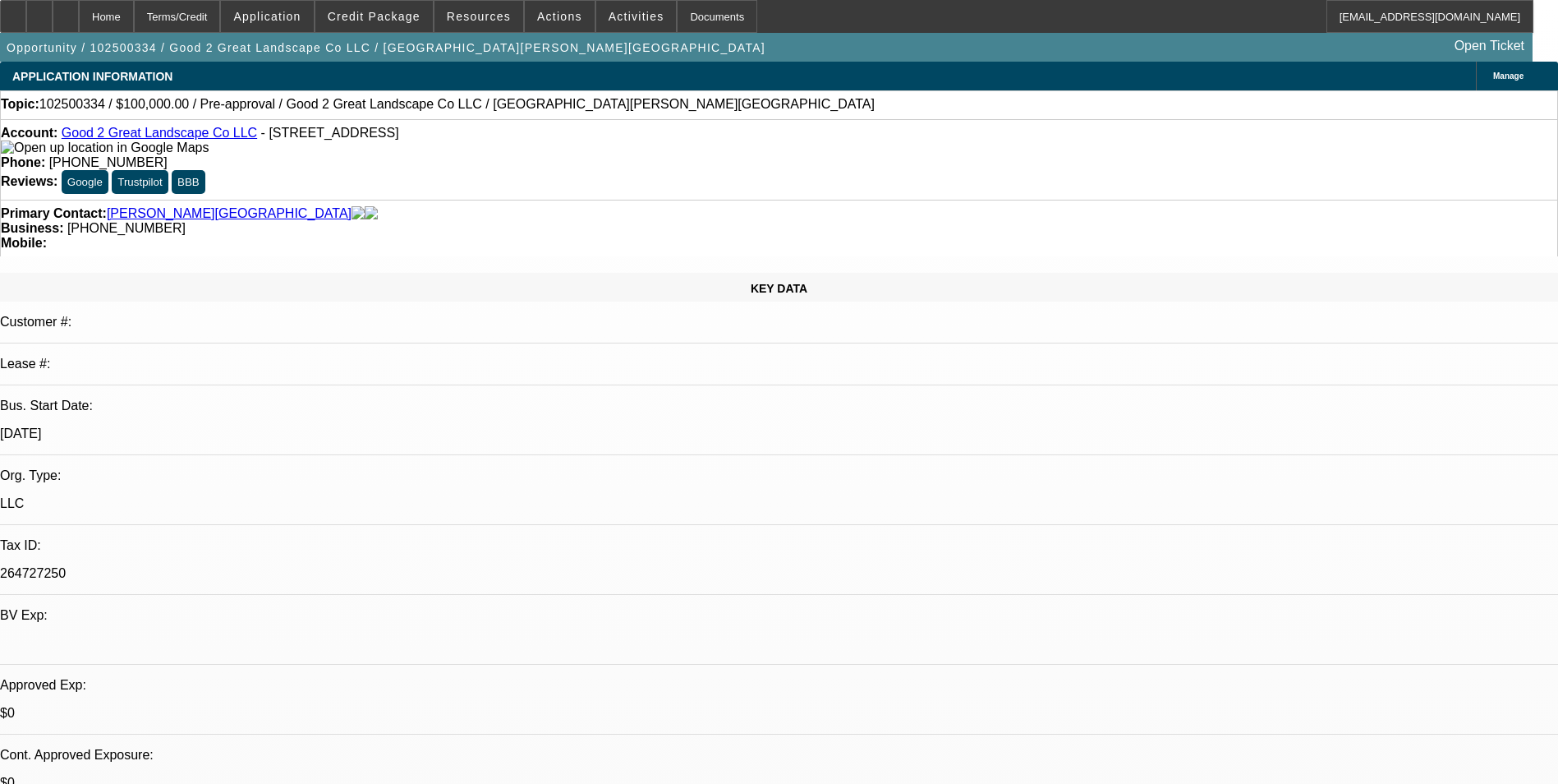
select select "0"
select select "6"
click at [413, 4] on span at bounding box center [373, 16] width 117 height 40
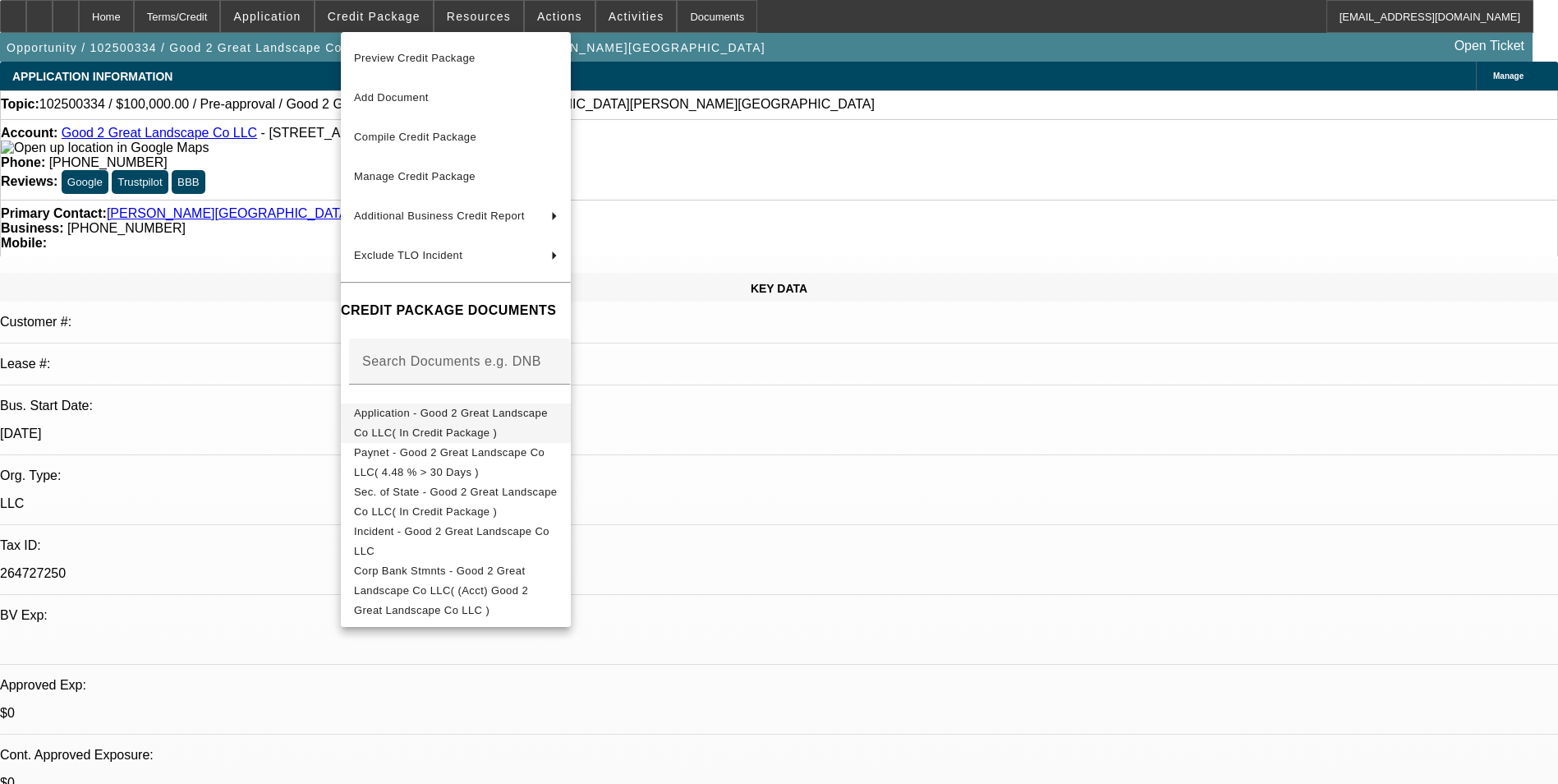
click at [490, 412] on span "Application - Good 2 Great Landscape Co LLC( In Credit Package )" at bounding box center [450, 422] width 193 height 32
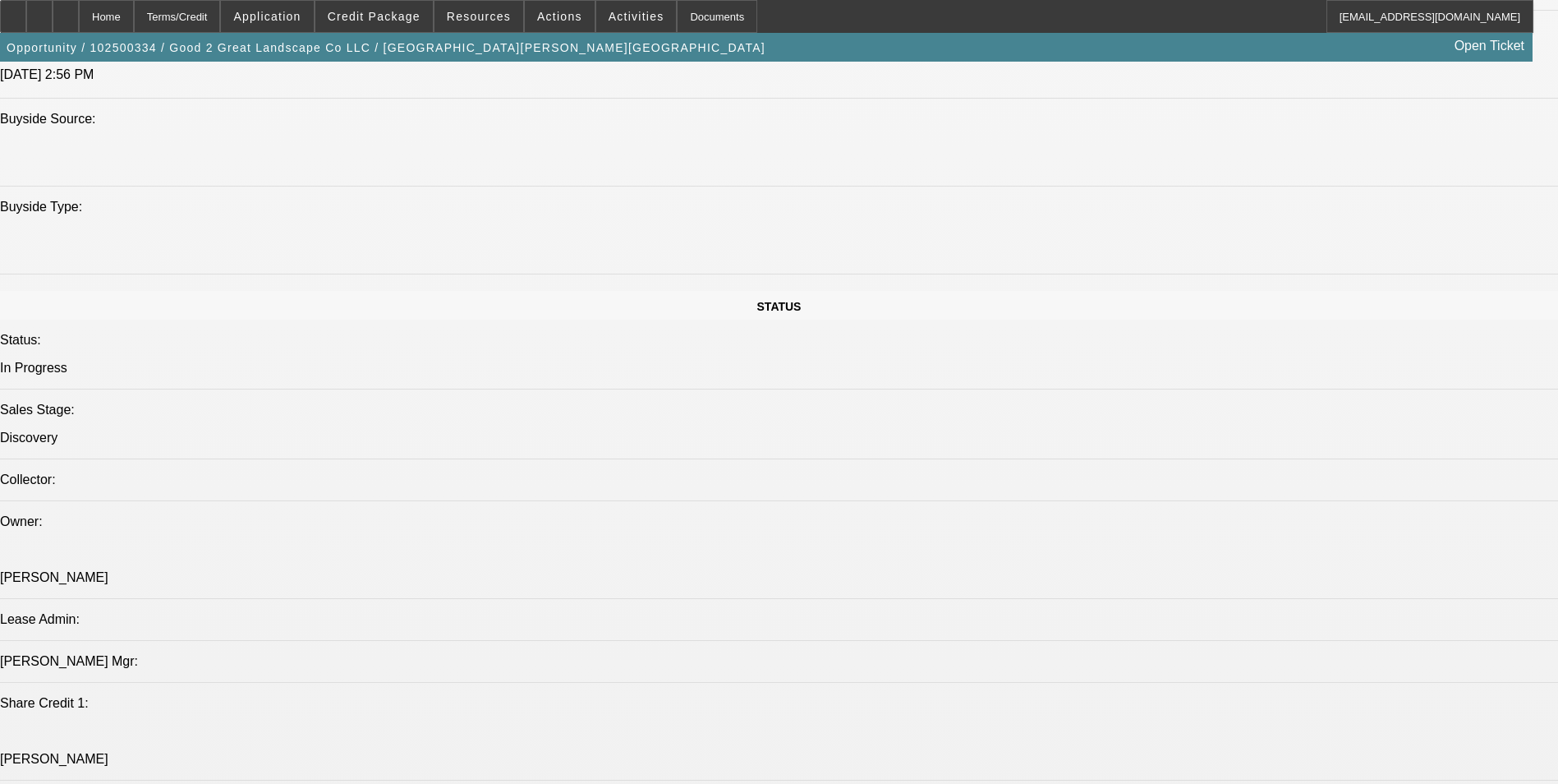
scroll to position [1972, 0]
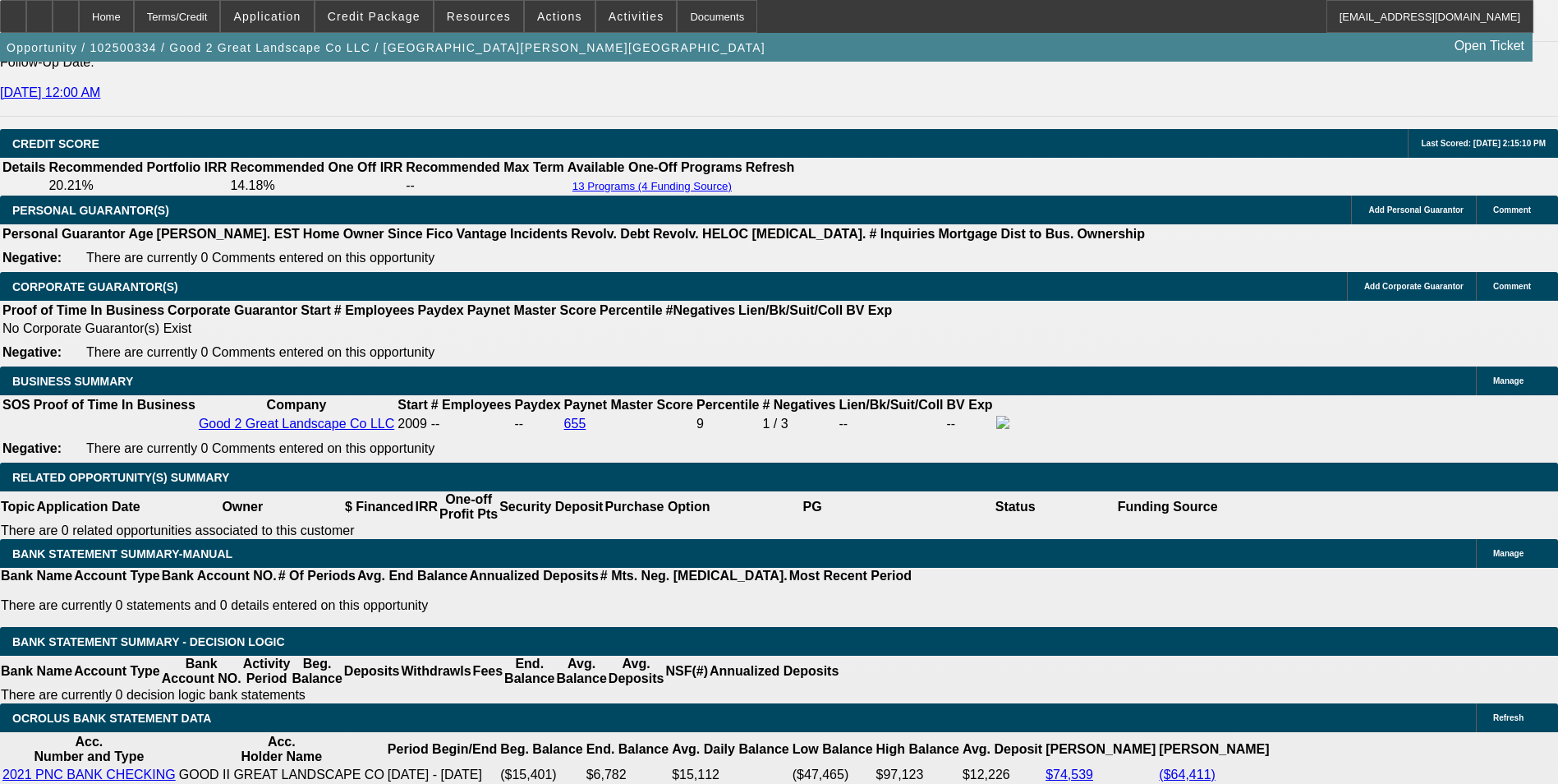
scroll to position [2300, 0]
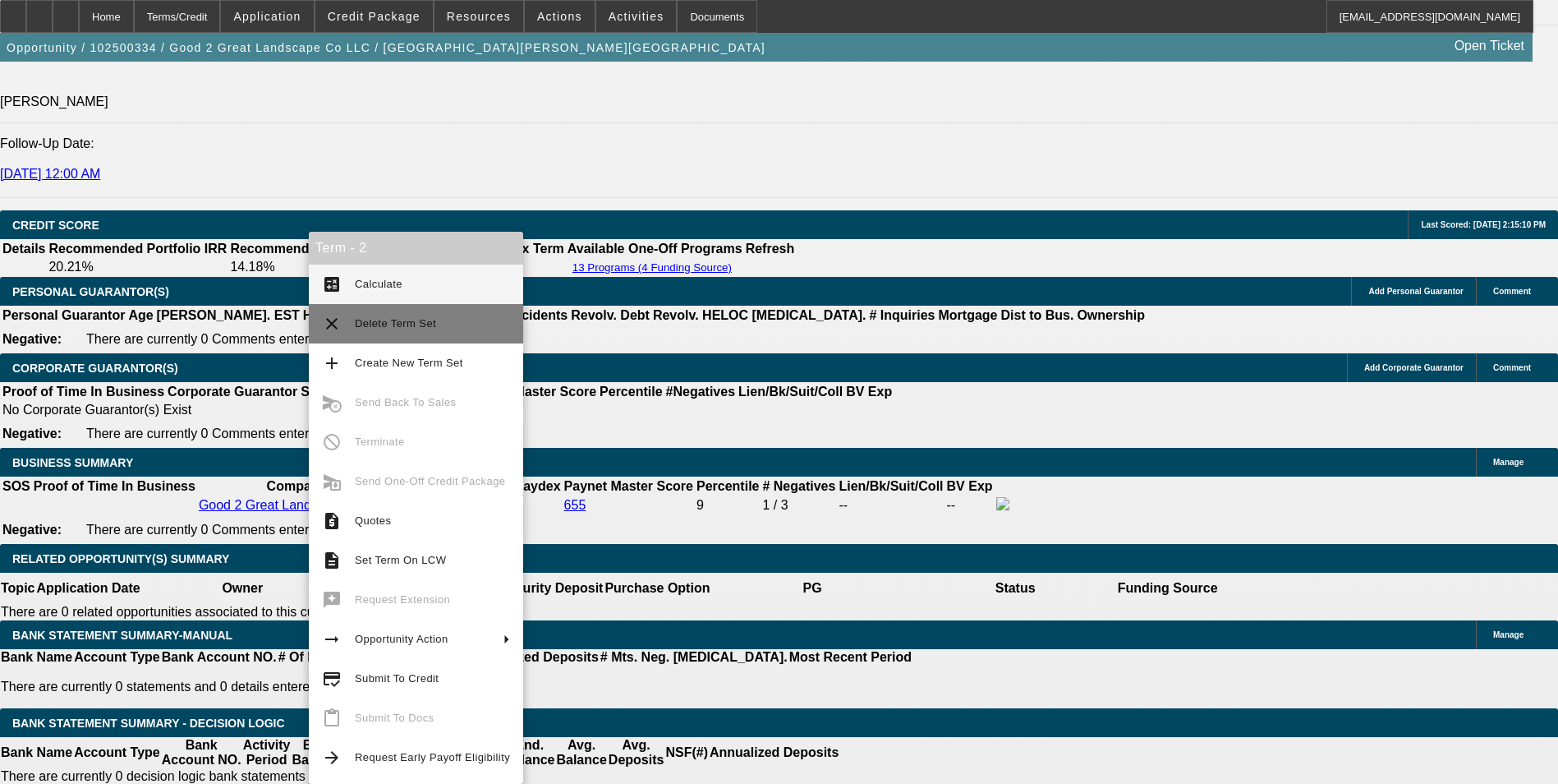
click at [347, 318] on button "clear Delete Term Set" at bounding box center [417, 324] width 215 height 40
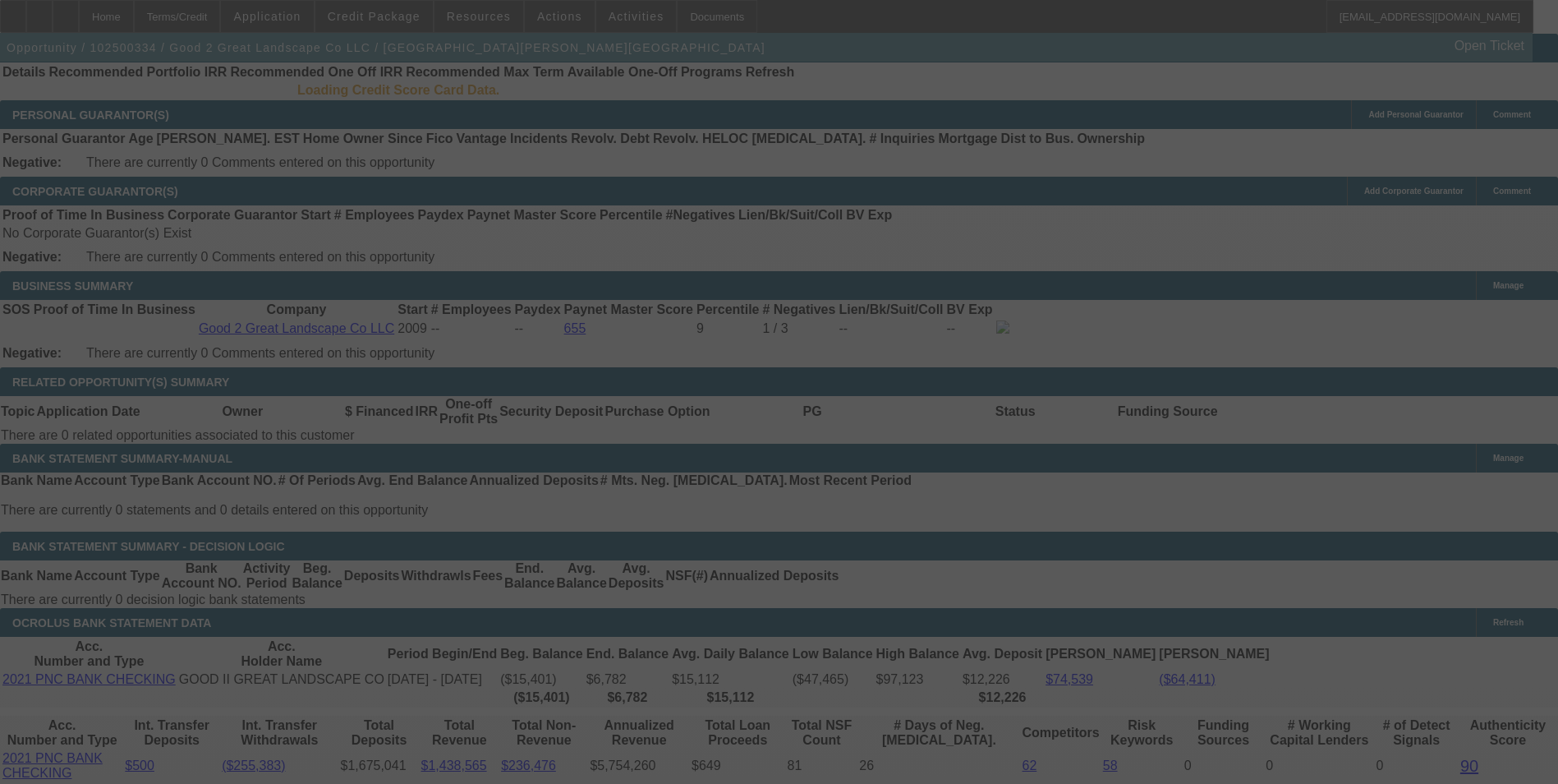
scroll to position [597, 0]
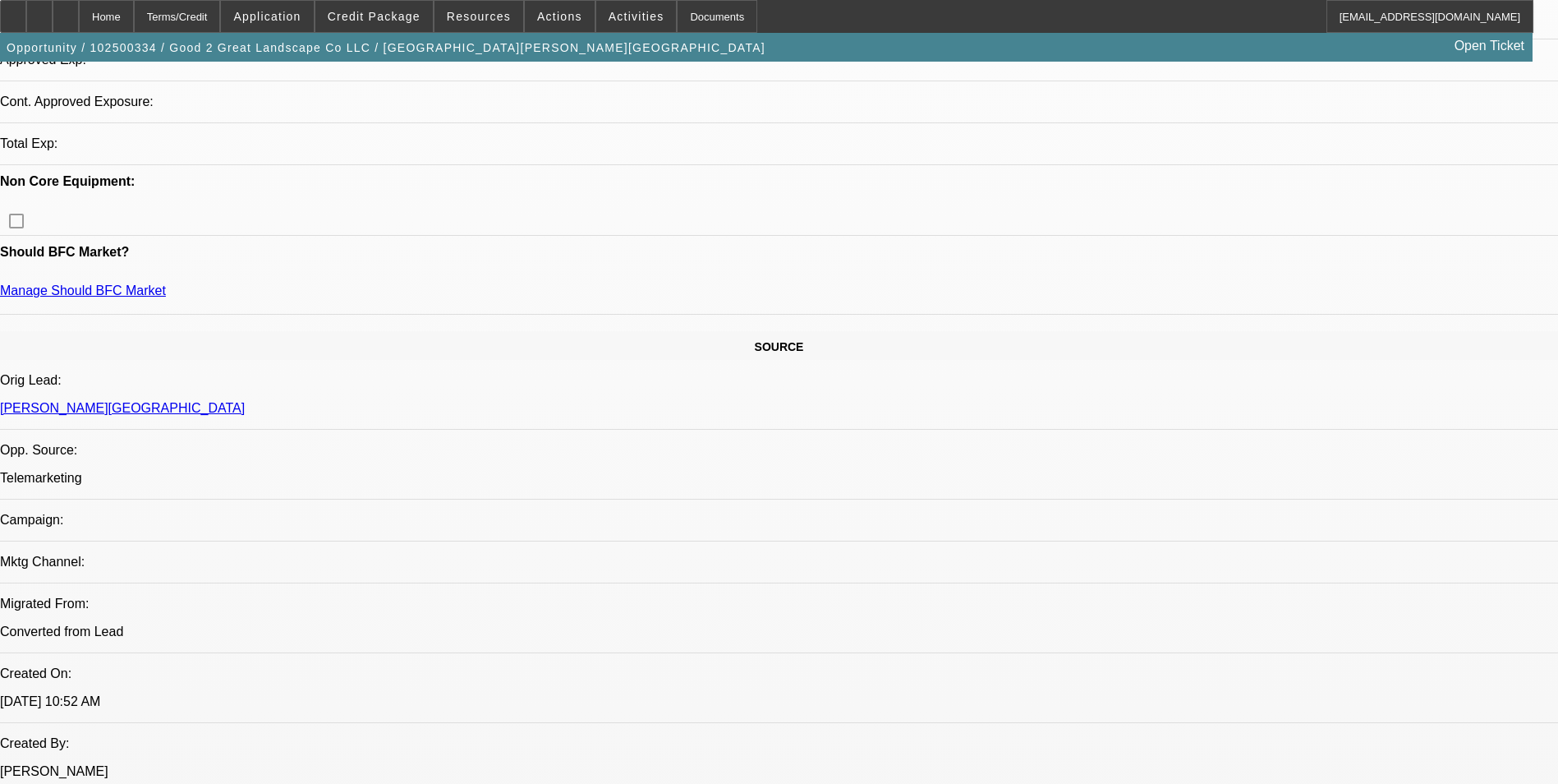
select select "0"
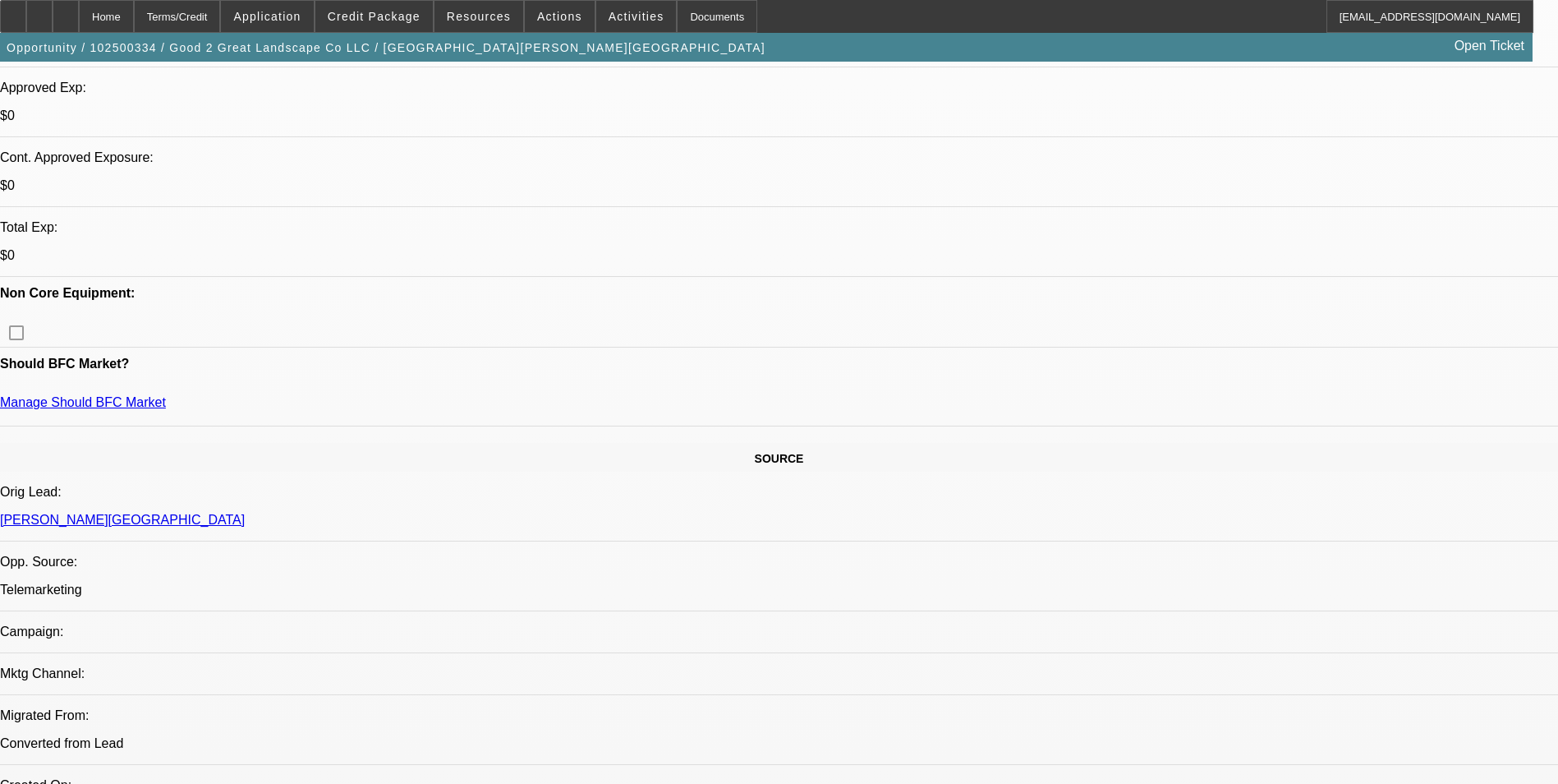
select select "1"
select select "6"
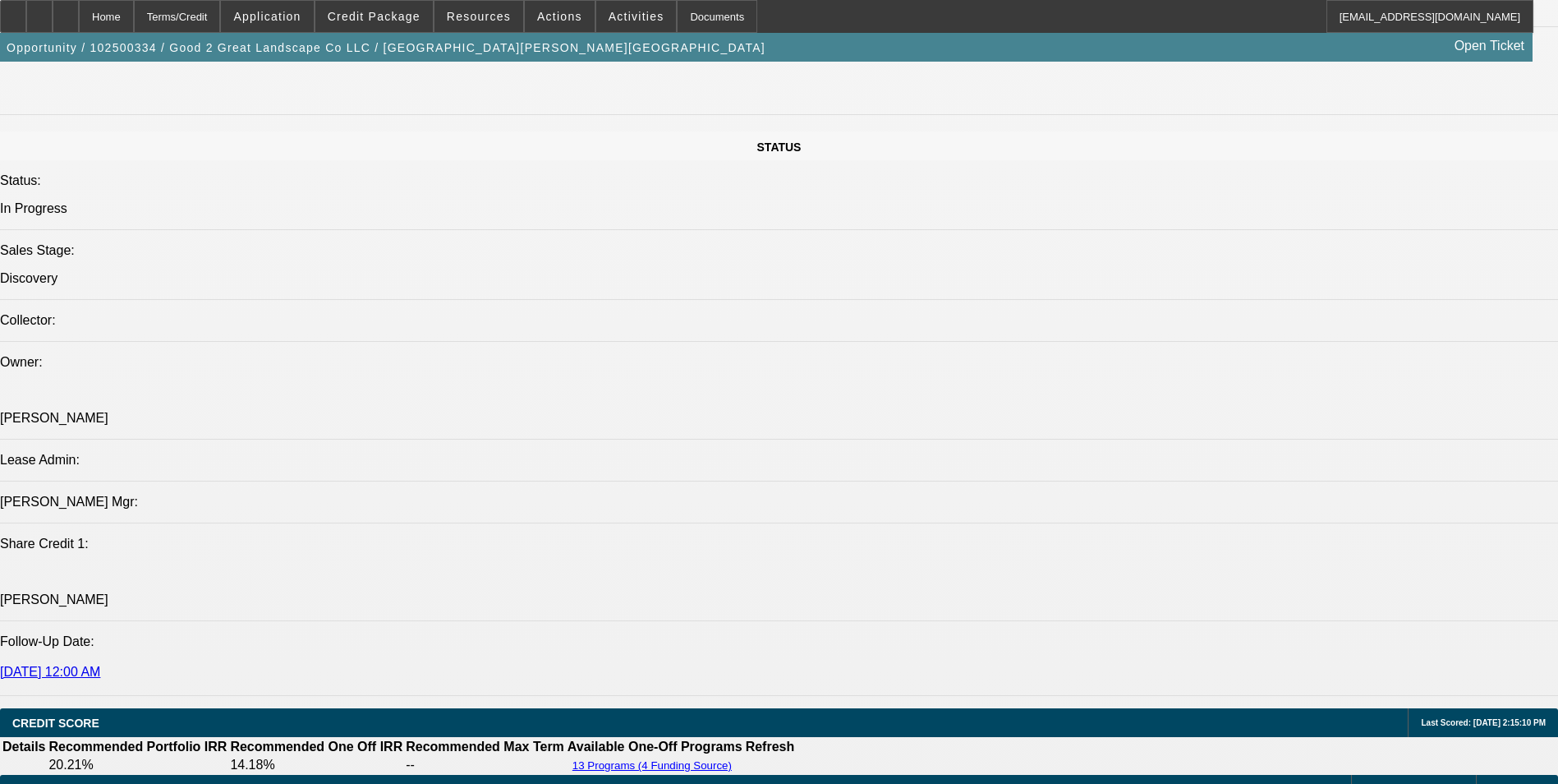
scroll to position [1912, 0]
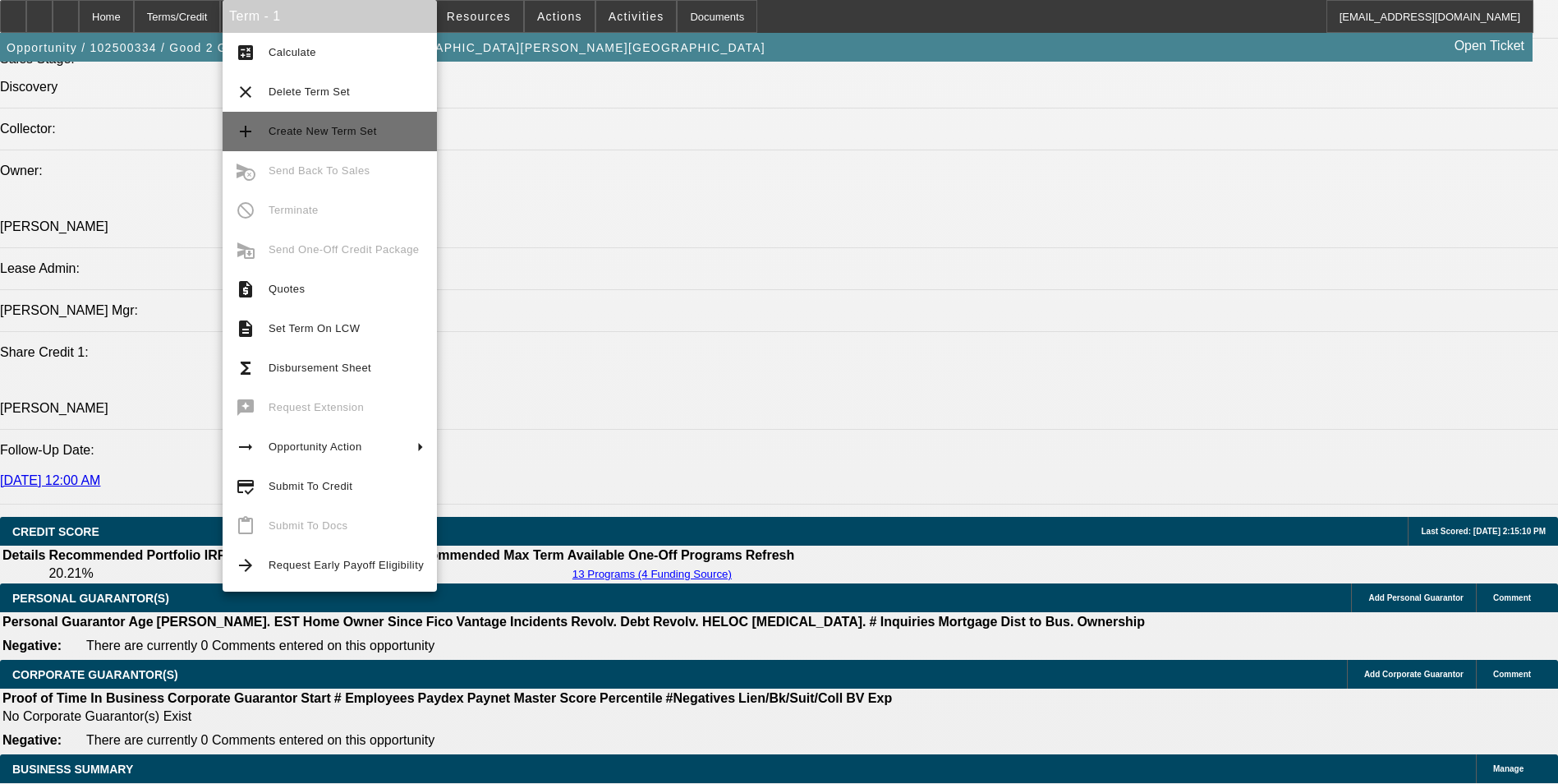
click at [343, 139] on span "Create New Term Set" at bounding box center [346, 131] width 155 height 19
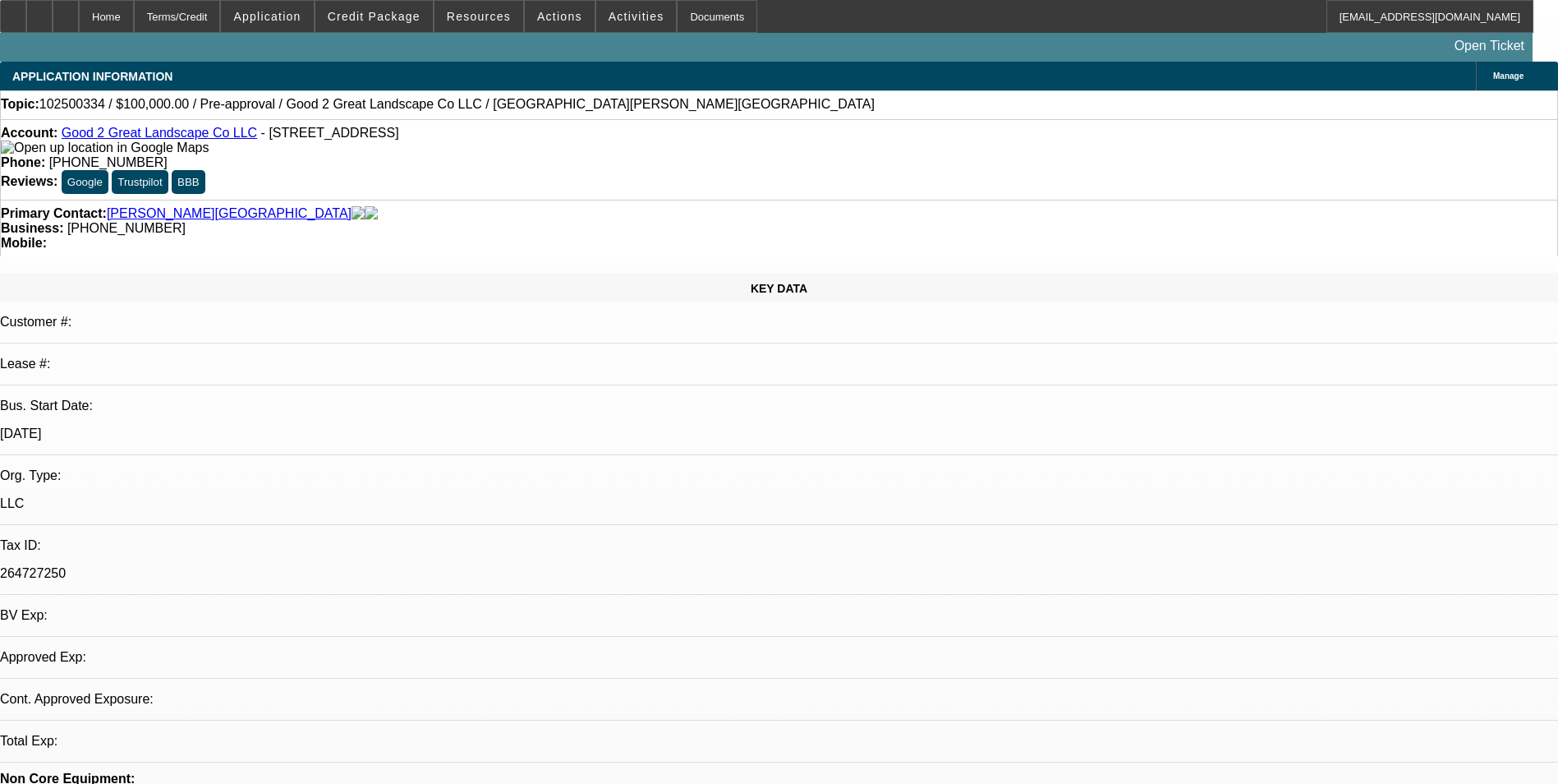
select select "0"
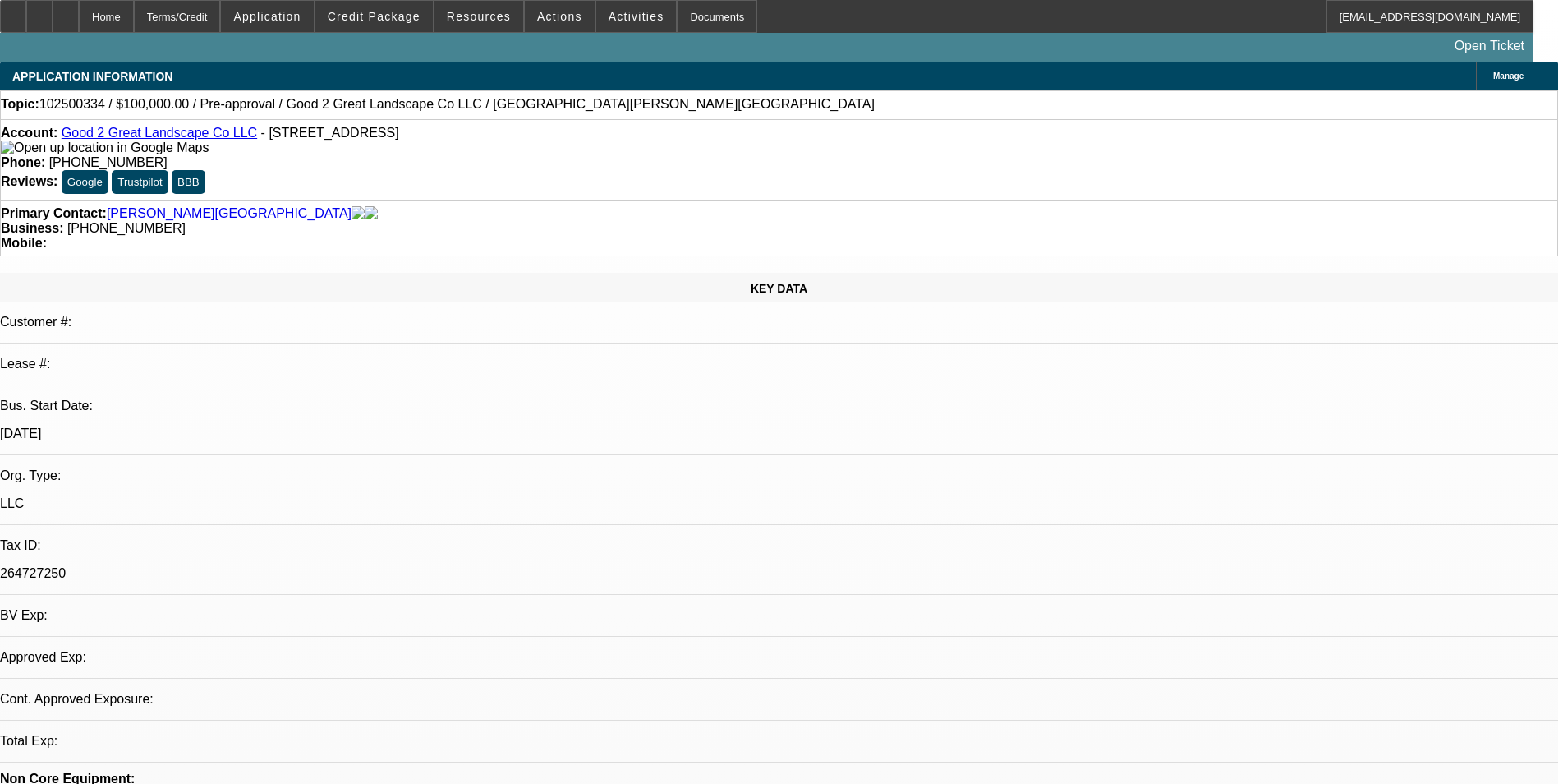
select select "0"
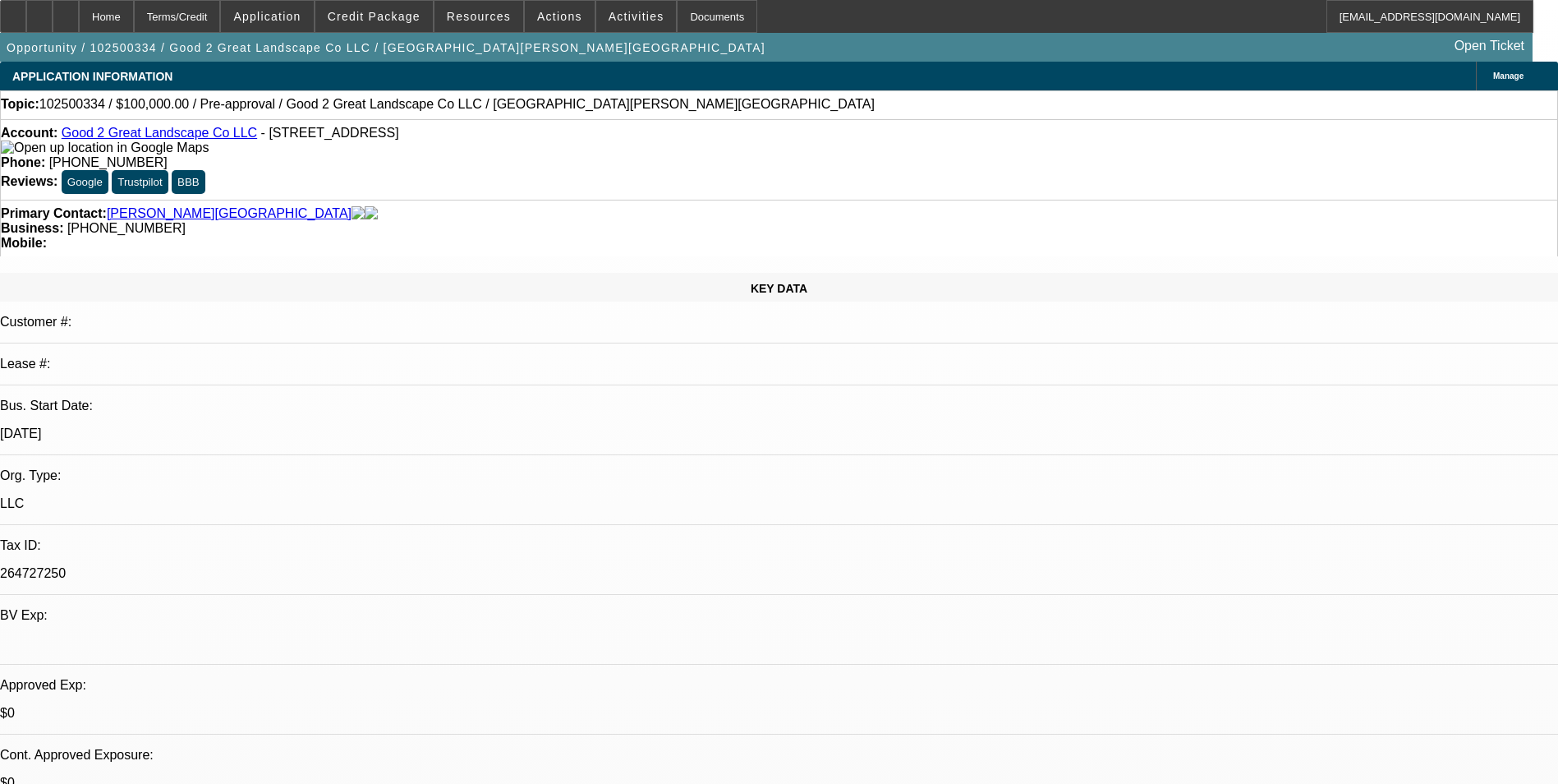
select select "1"
select select "6"
select select "1"
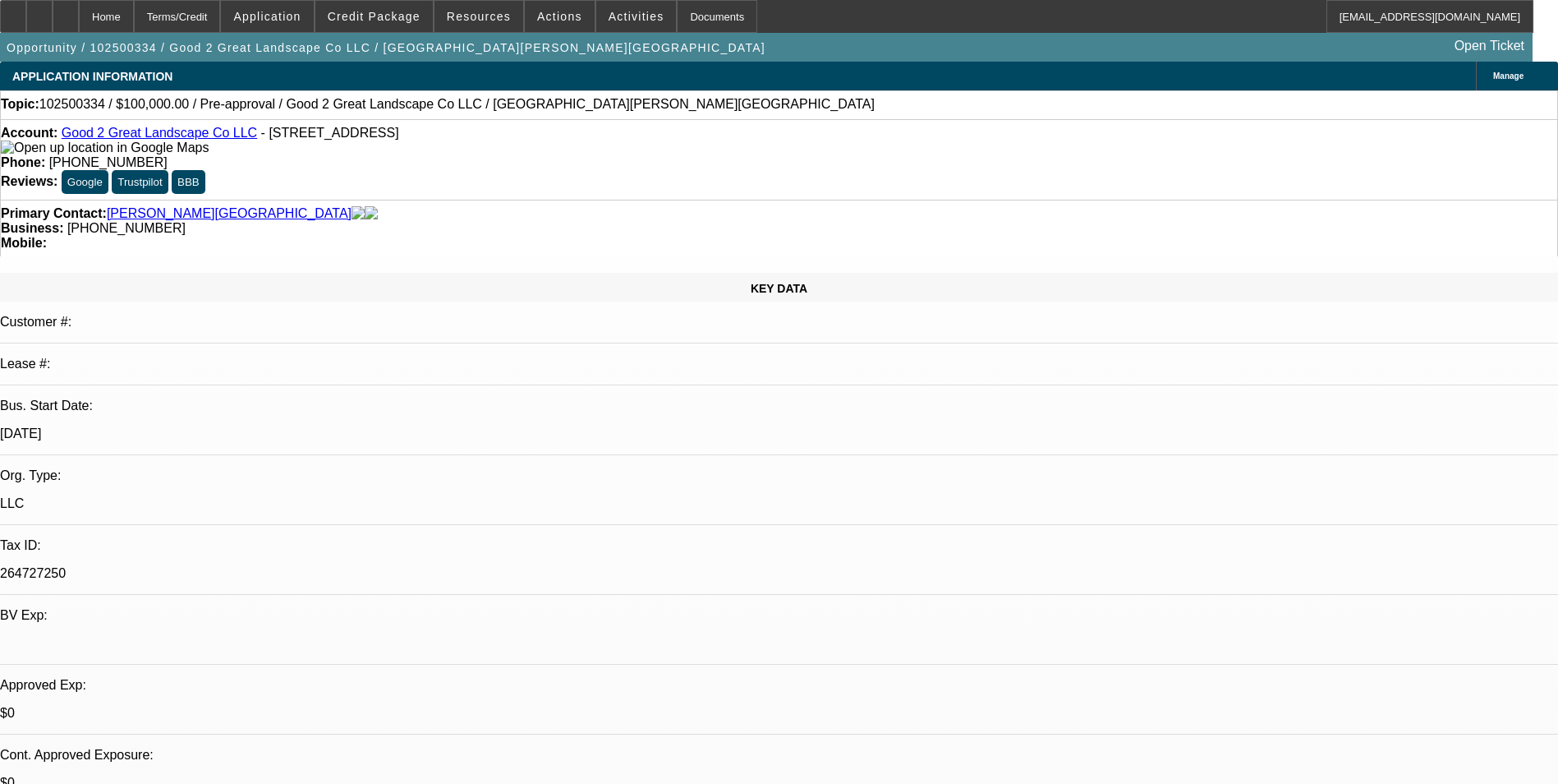
select select "6"
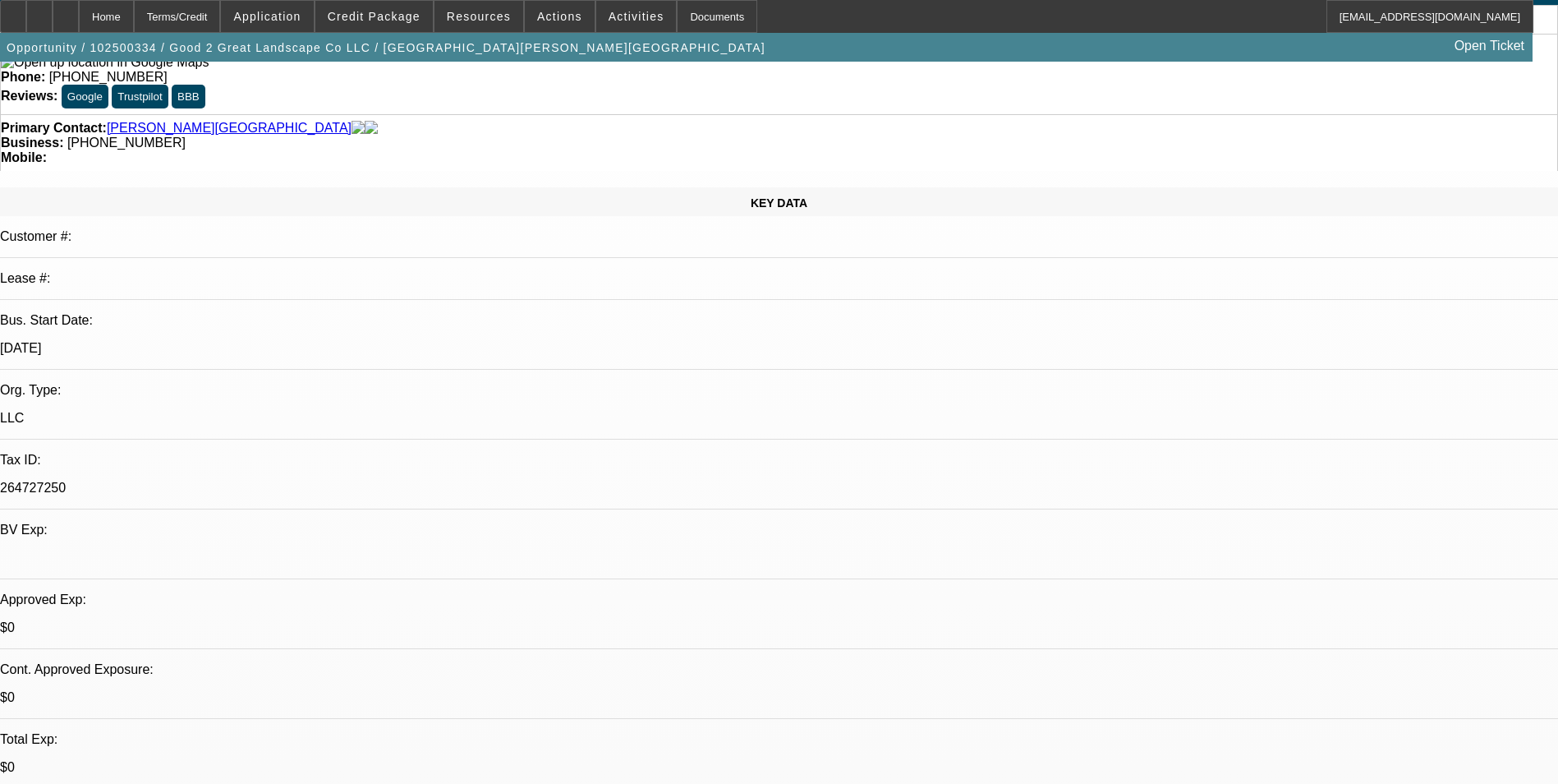
scroll to position [82, 0]
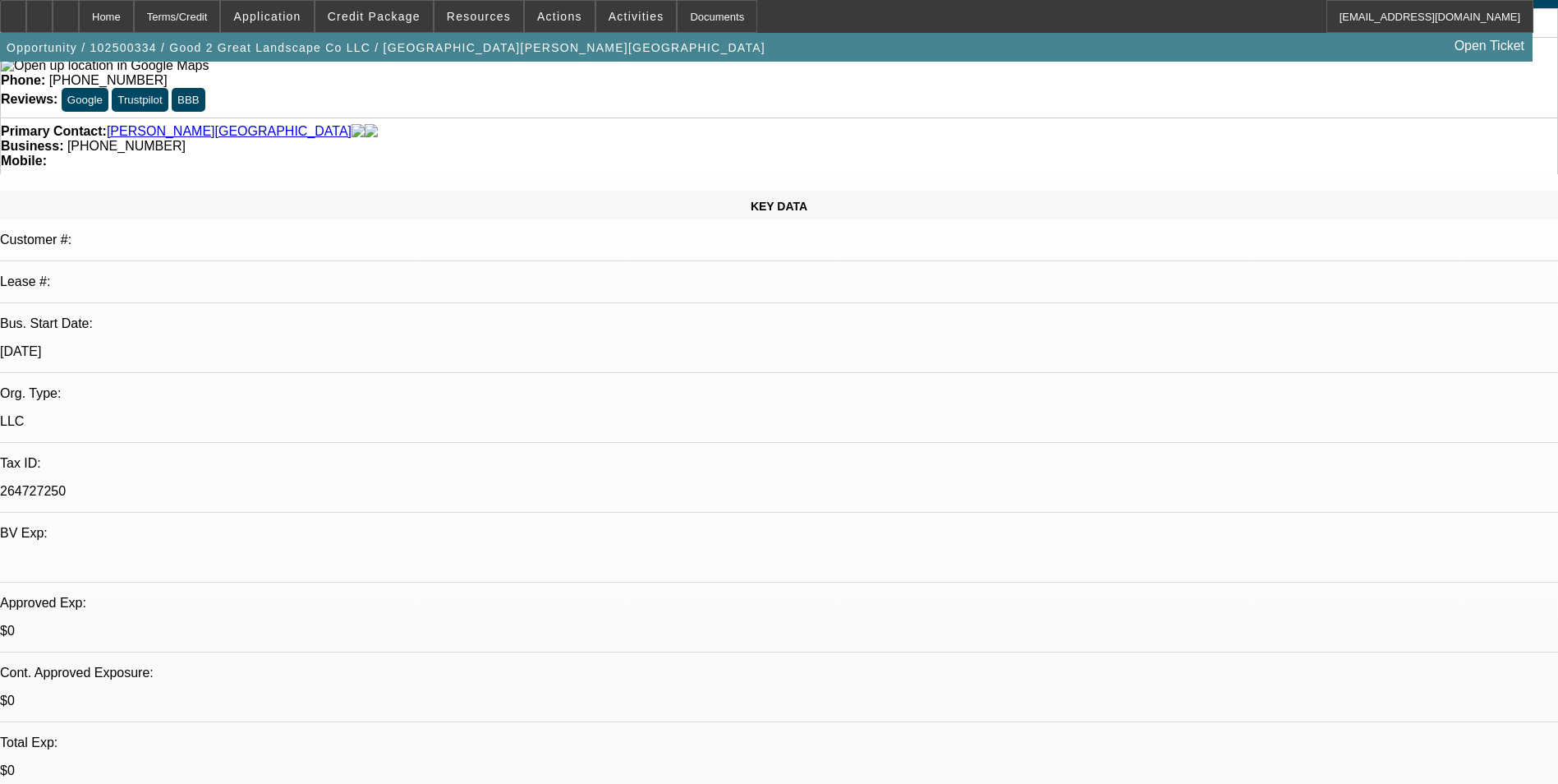
click at [374, 25] on span at bounding box center [373, 16] width 117 height 40
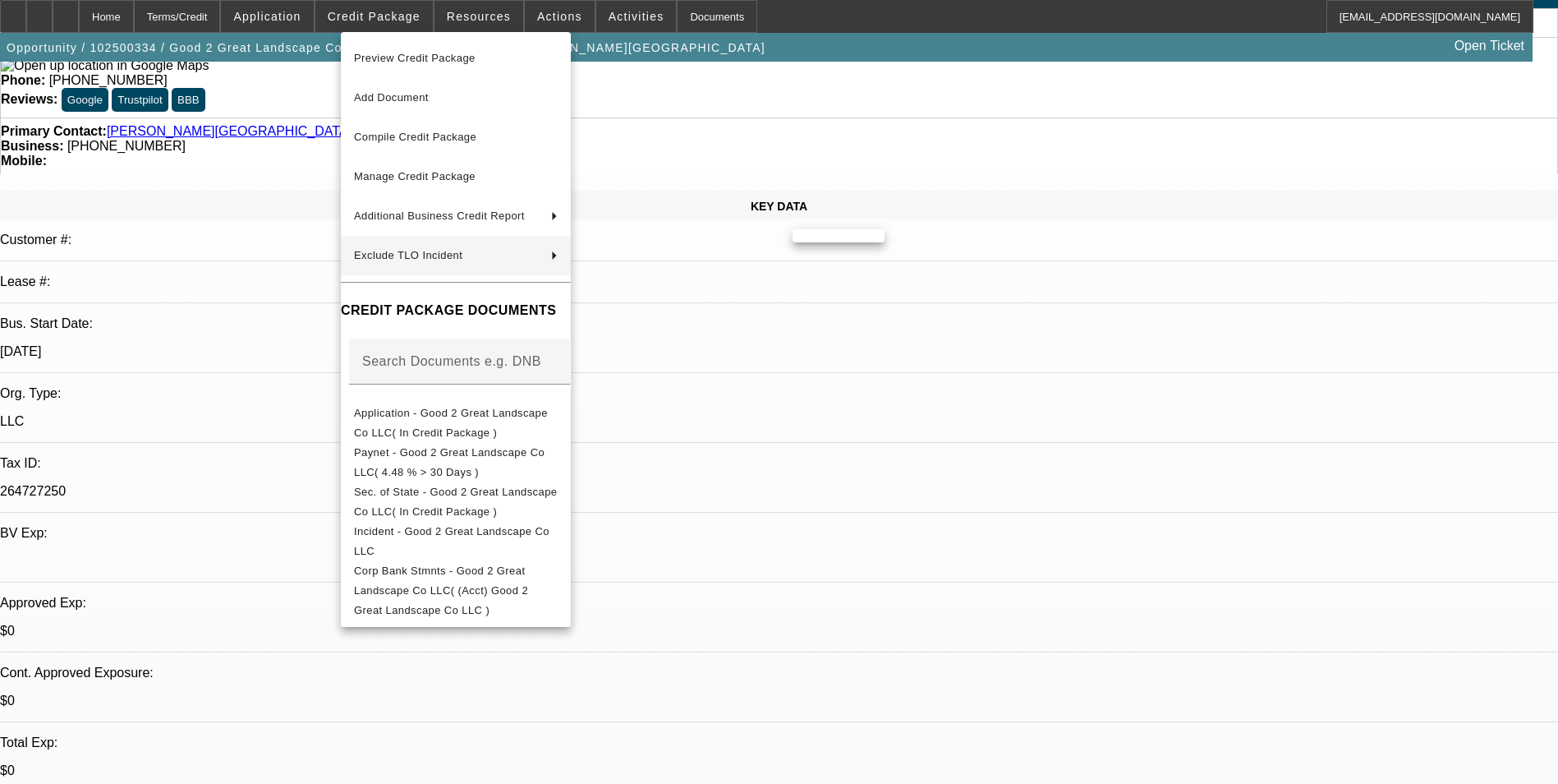
click at [863, 336] on div at bounding box center [779, 392] width 1558 height 784
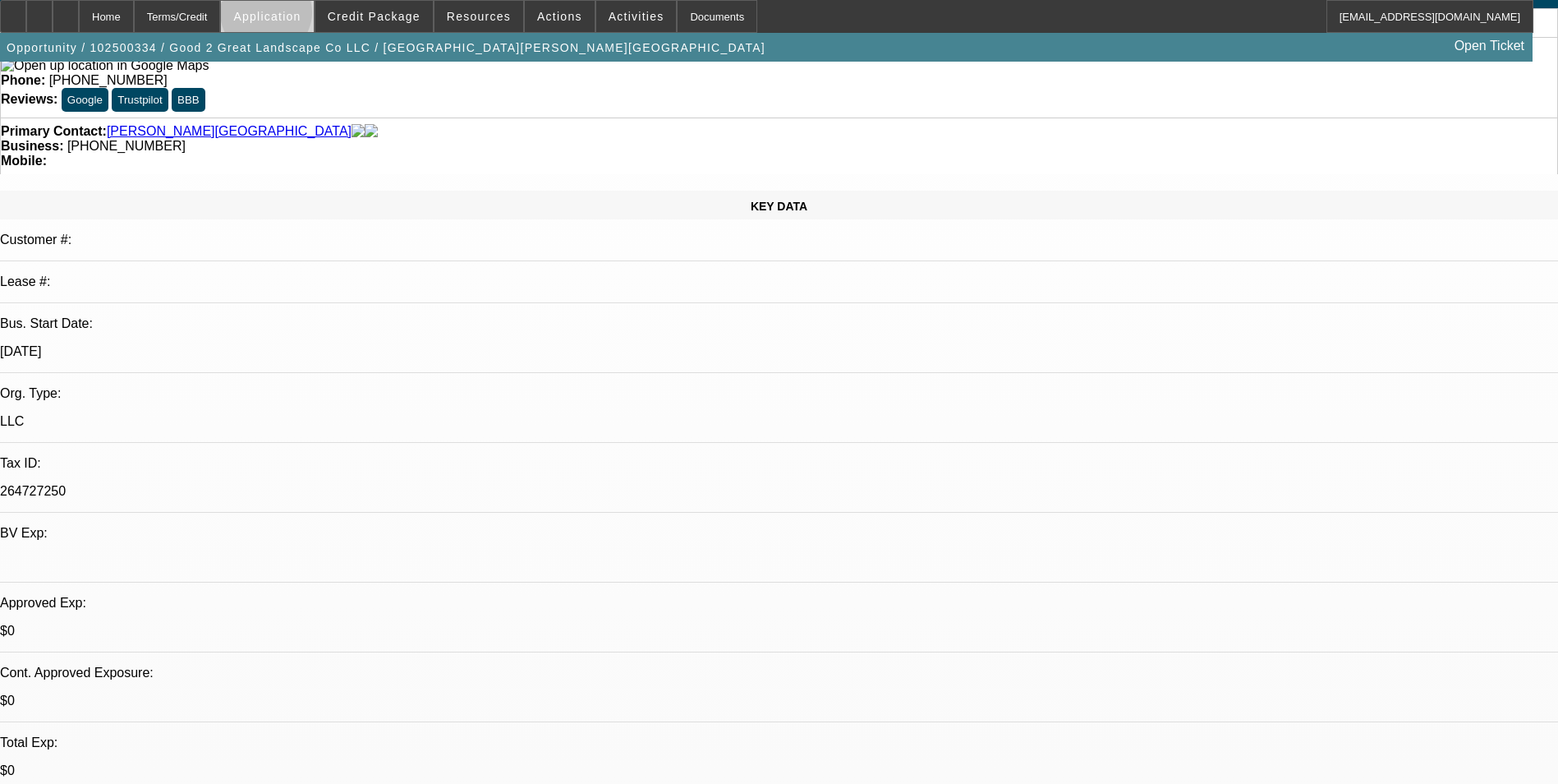
click at [301, 16] on span "Application" at bounding box center [267, 17] width 68 height 14
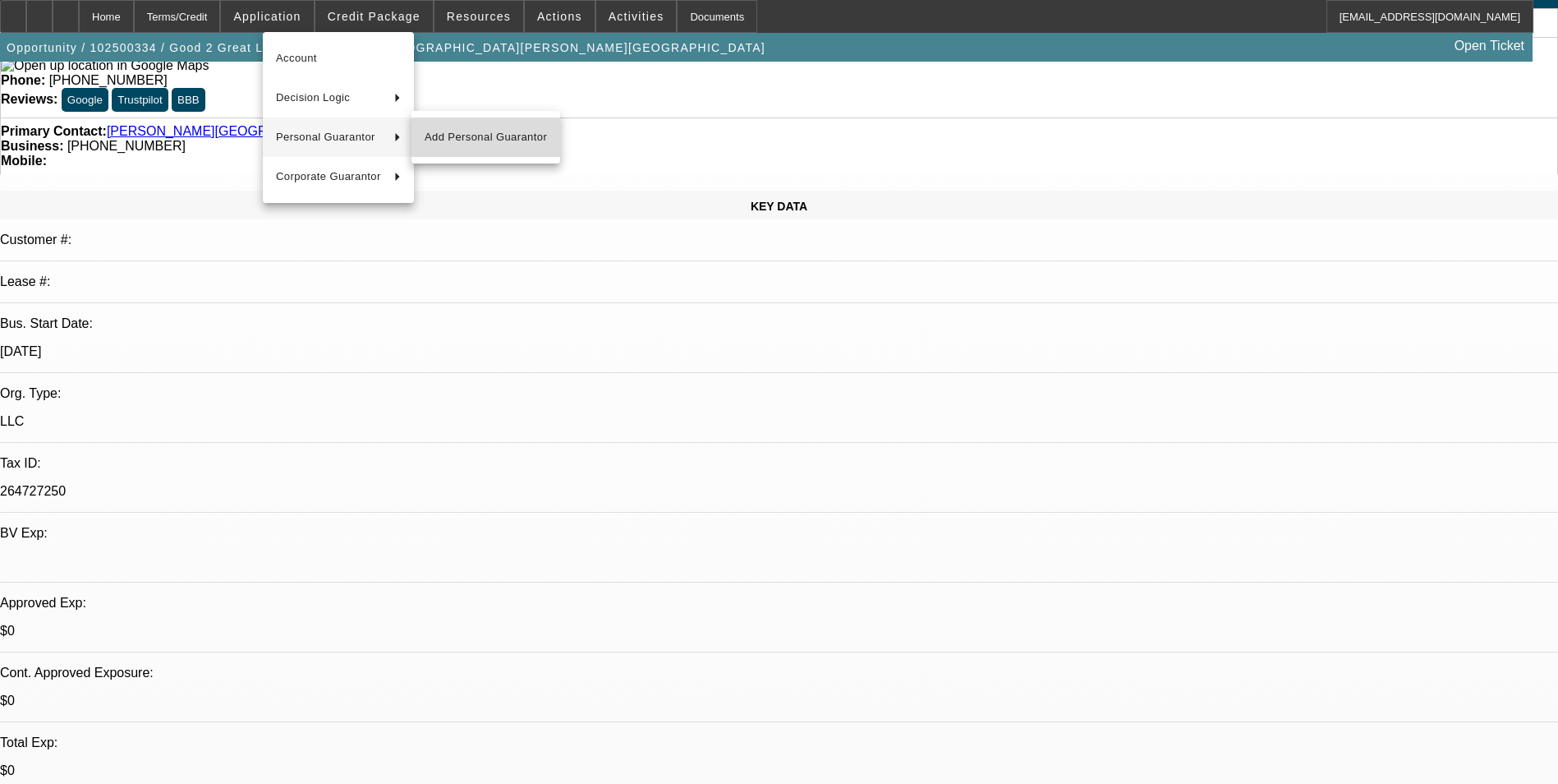
click at [496, 133] on span "Add Personal Guarantor" at bounding box center [486, 137] width 123 height 19
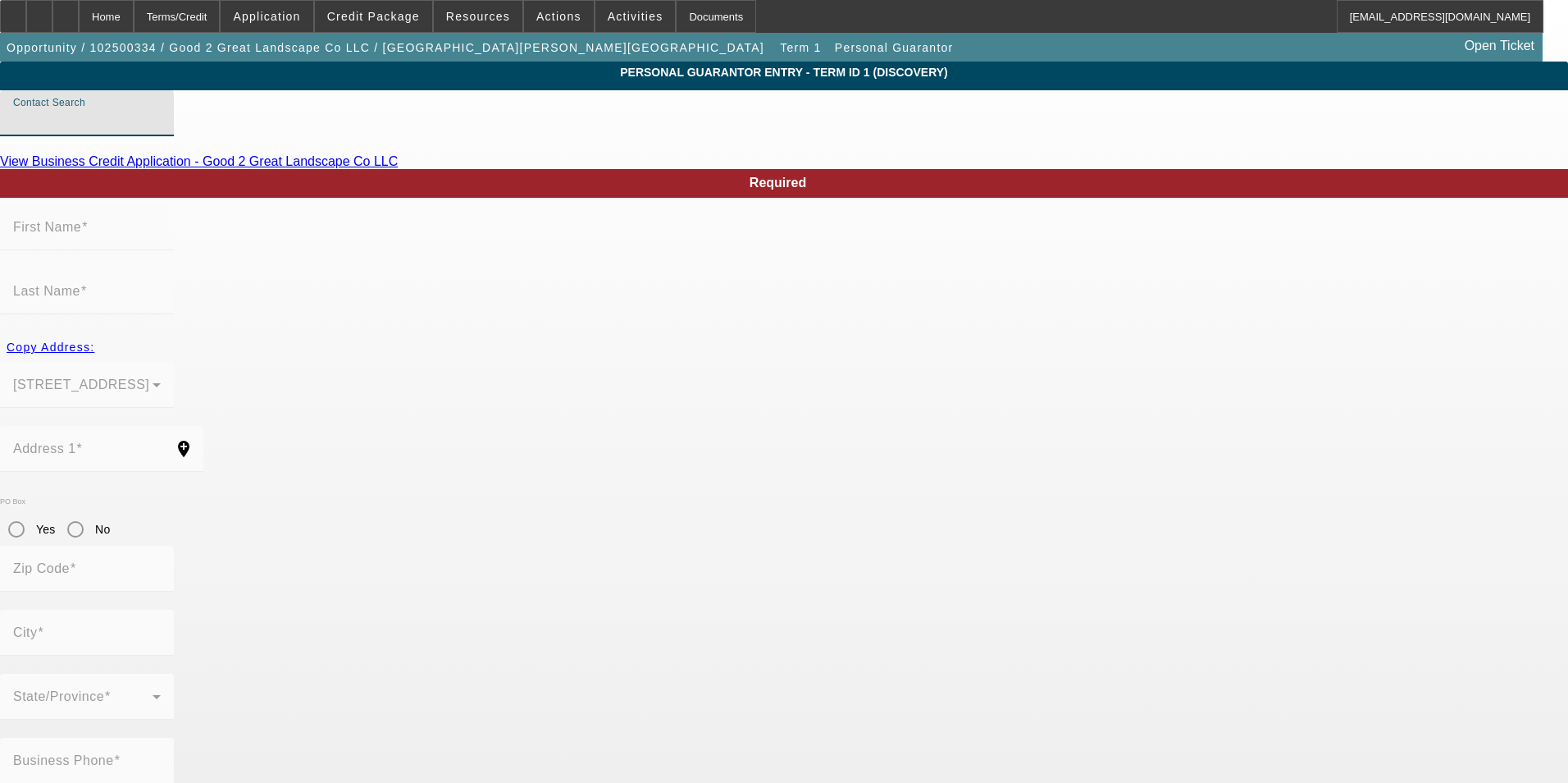
click at [161, 130] on input "Contact Search" at bounding box center [87, 119] width 148 height 19
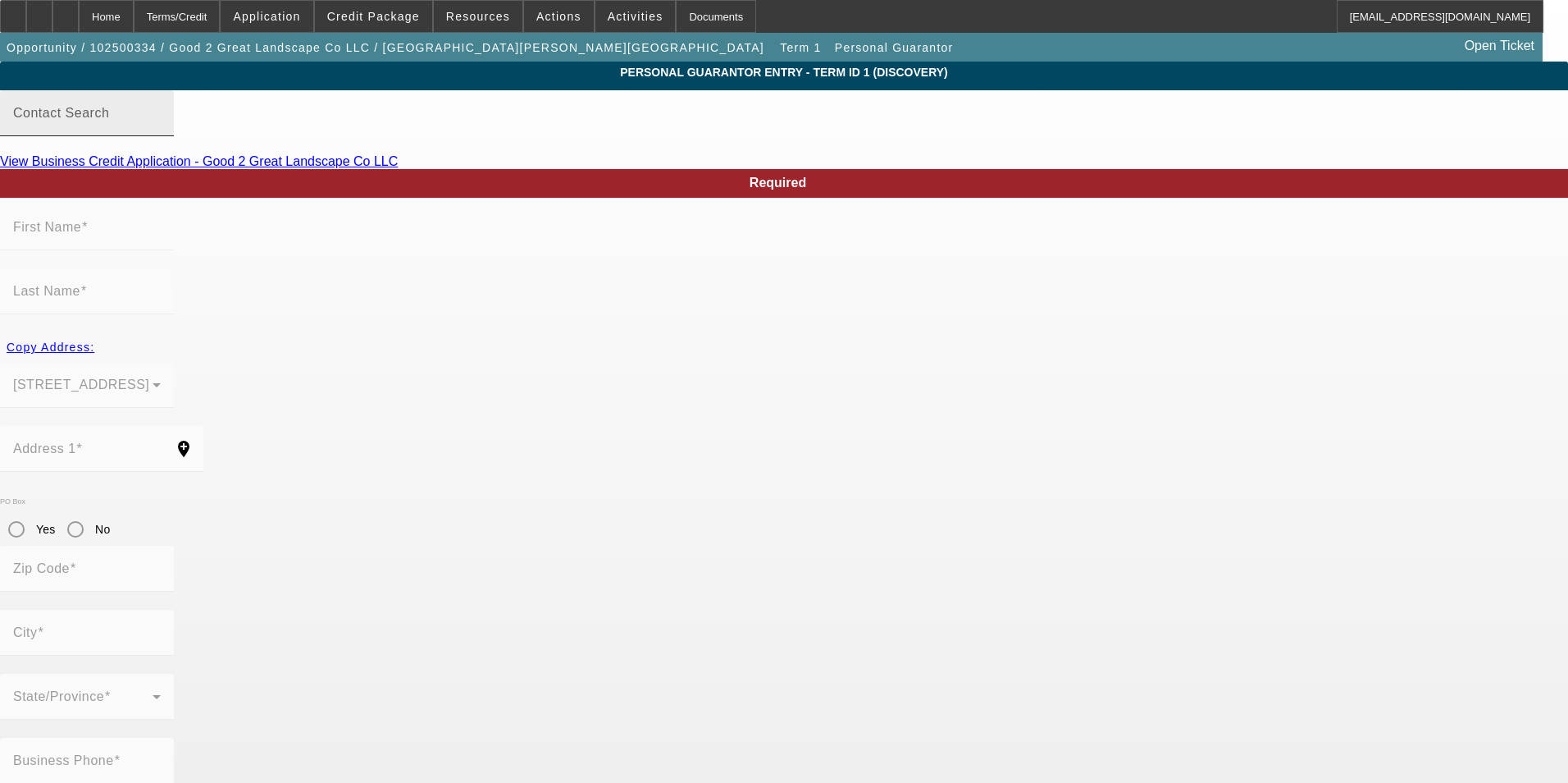
click at [161, 130] on input "Contact Search" at bounding box center [87, 119] width 148 height 19
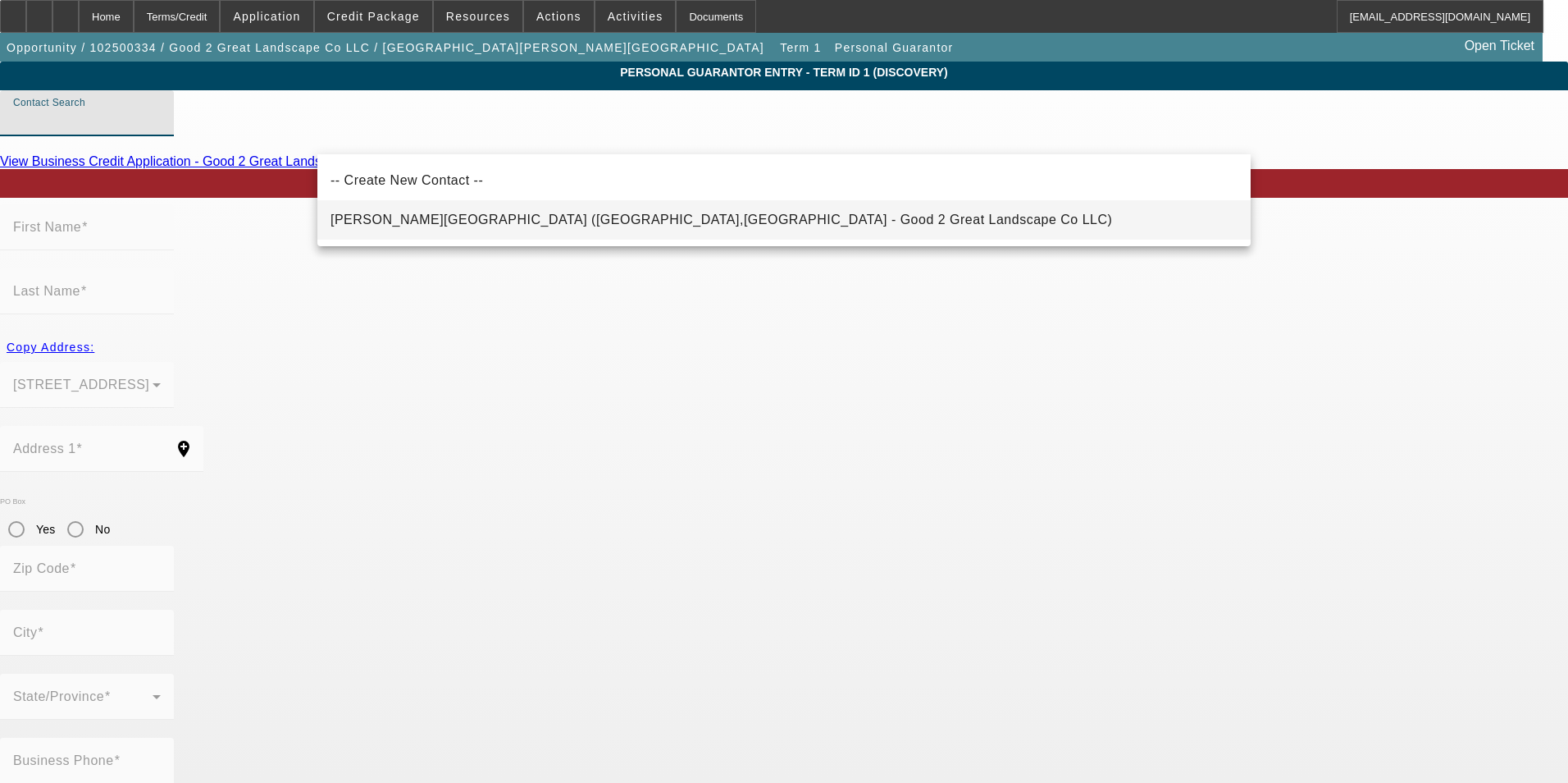
click at [433, 224] on span "[PERSON_NAME][GEOGRAPHIC_DATA] ([GEOGRAPHIC_DATA],[GEOGRAPHIC_DATA] - Good 2 Gr…" at bounding box center [721, 219] width 782 height 14
type input "Muir, Kent (Harmony,PA - Good 2 Great Landscape Co LLC)"
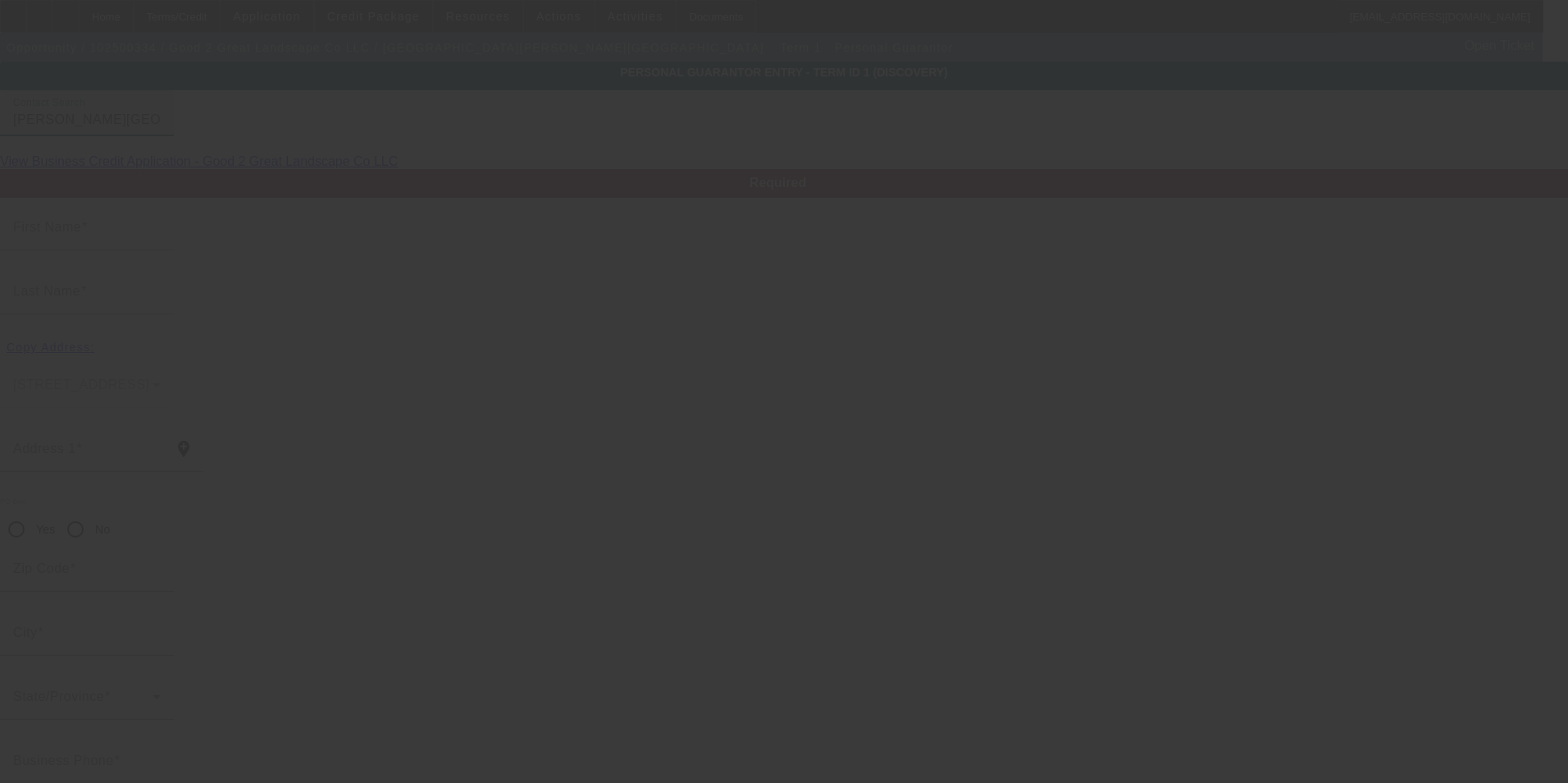
type input "Kent"
type input "[PERSON_NAME]"
type input "[STREET_ADDRESS][PERSON_NAME]"
radio input "true"
type input "16037"
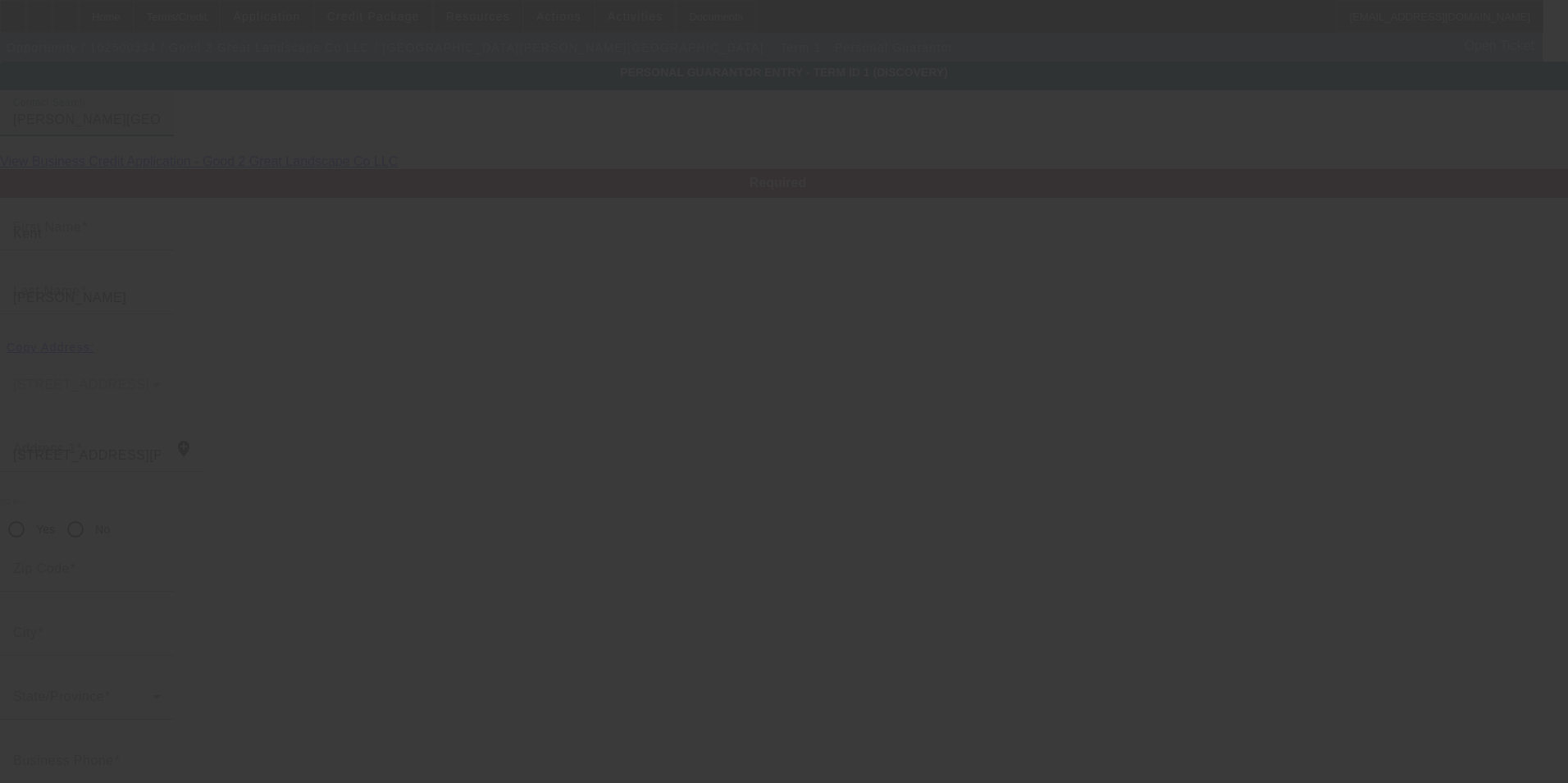
type input "Harmony"
type input "[PHONE_NUMBER]"
type input "100"
type input "000-00-0000"
type input "[EMAIL_ADDRESS][DOMAIN_NAME]"
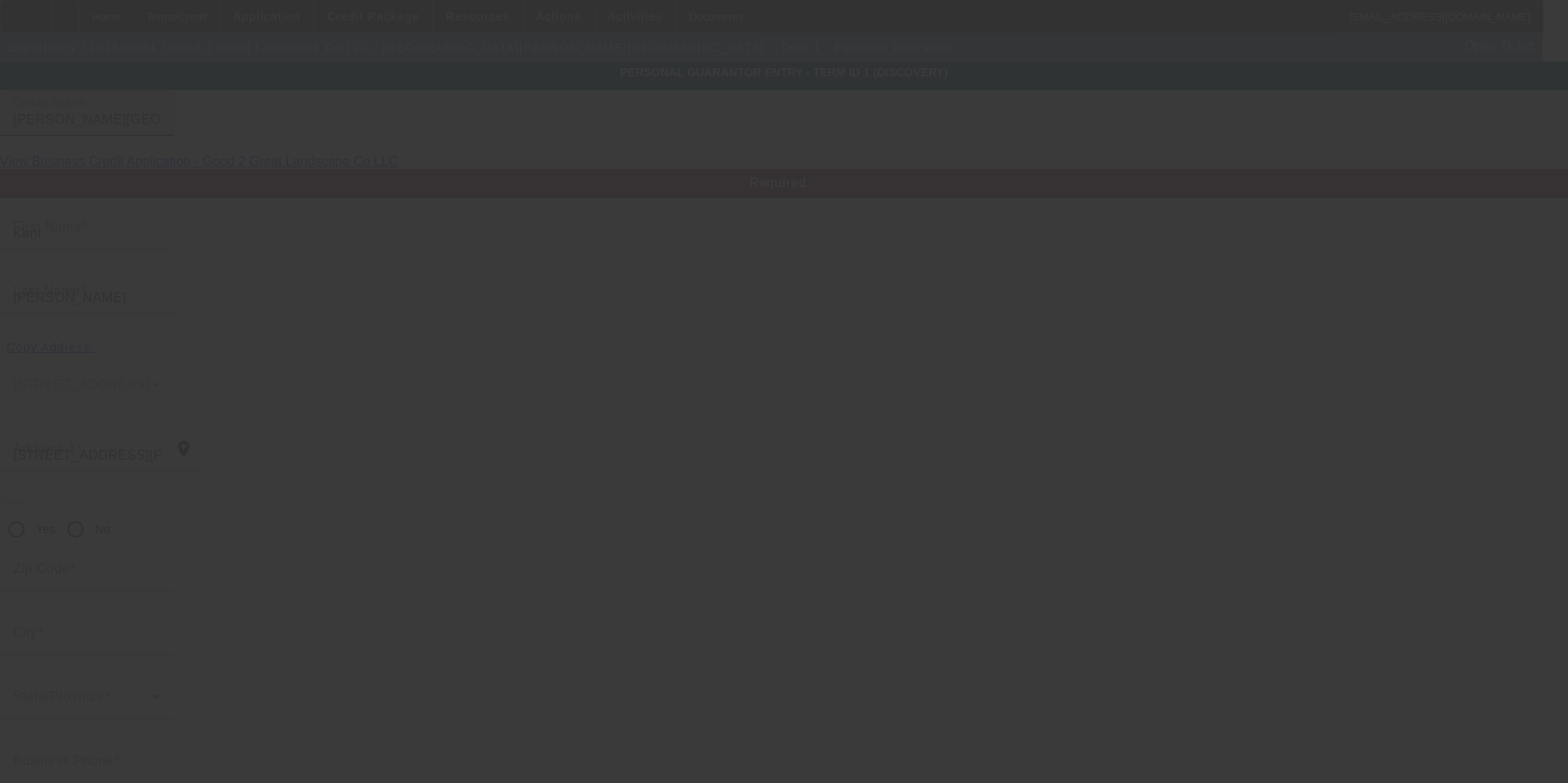
type input "$220,000.00"
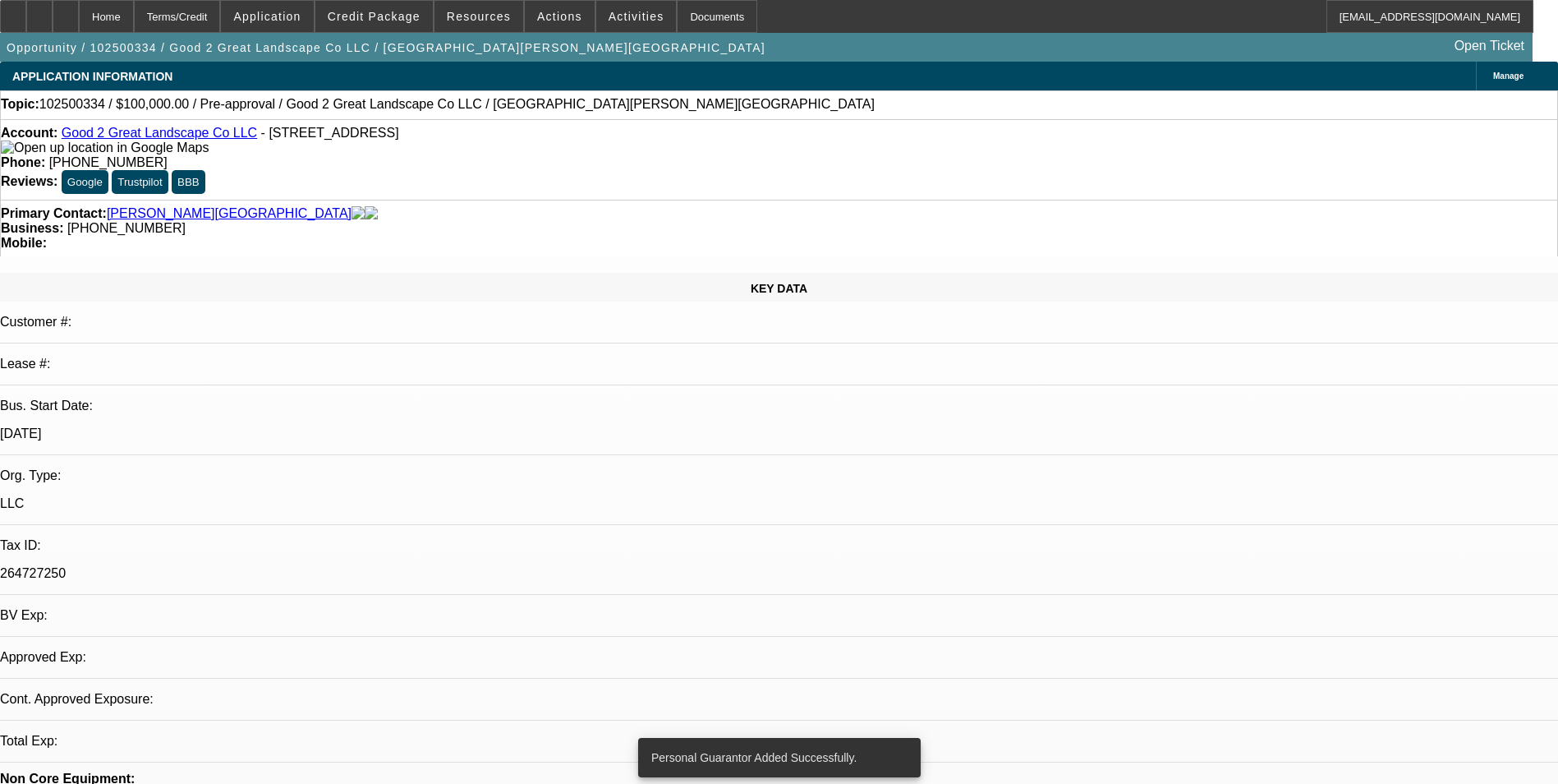
select select "0"
select select "6"
select select "0"
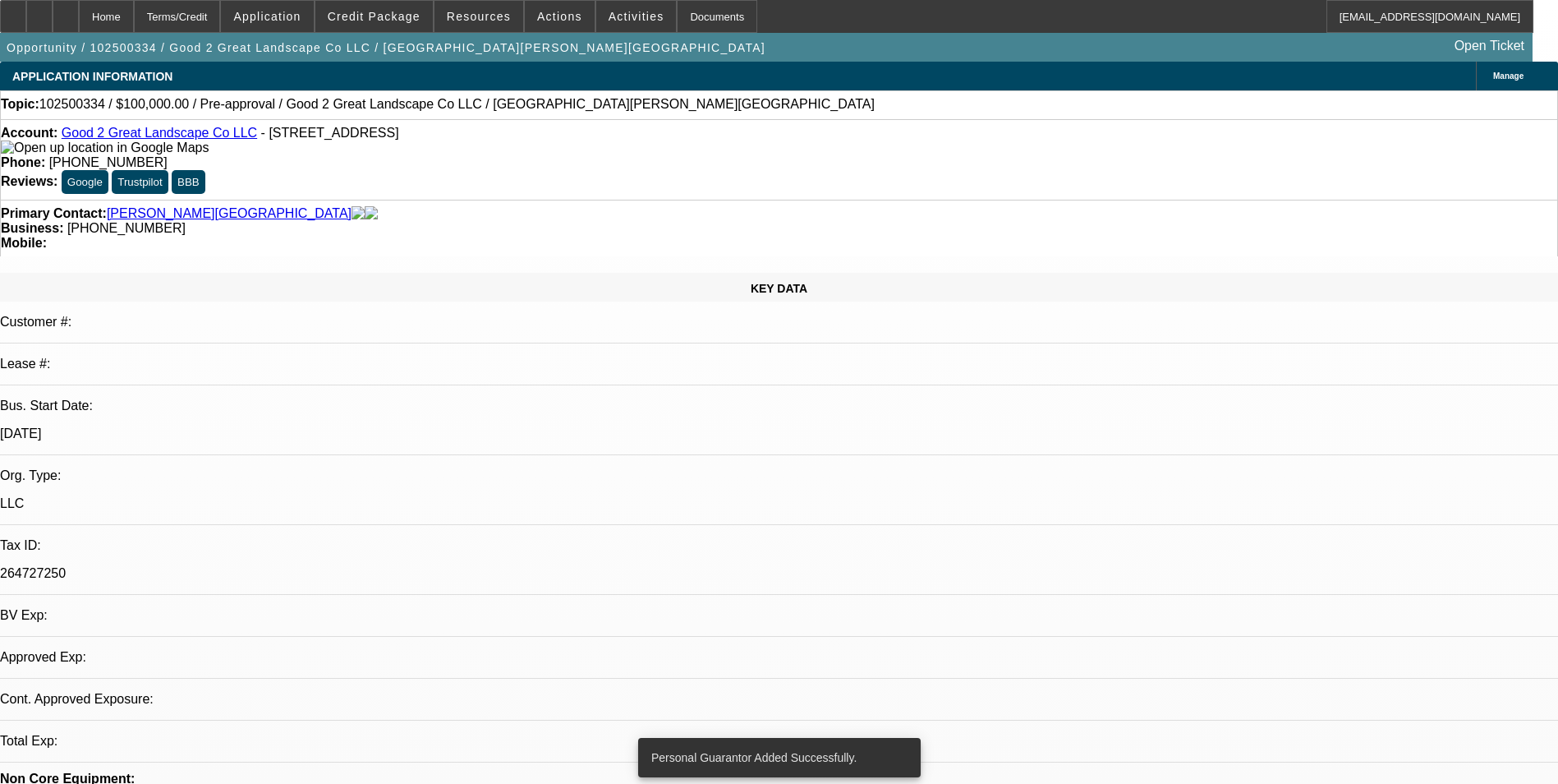
select select "0"
select select "6"
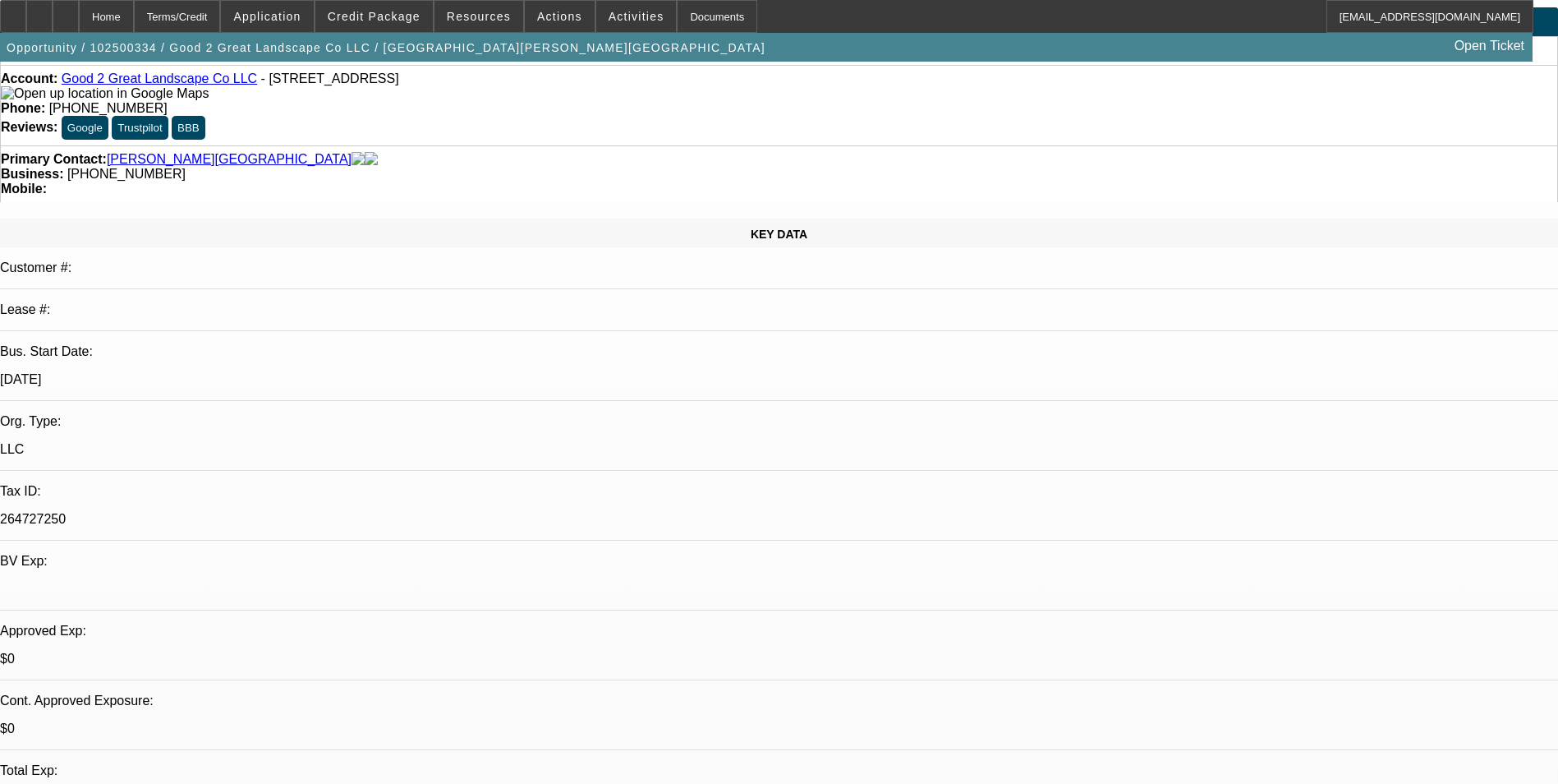
scroll to position [164, 0]
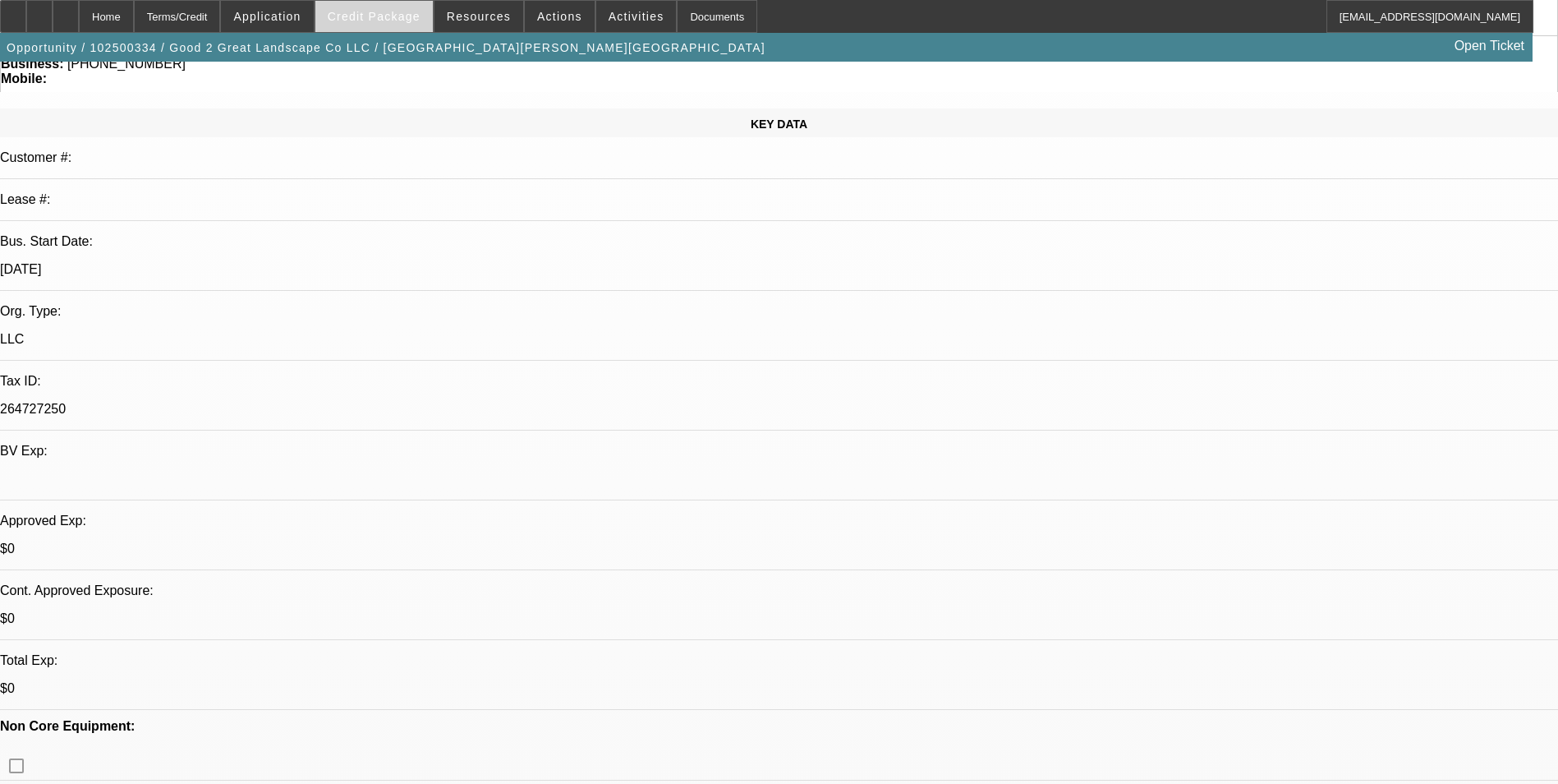
click at [381, 19] on span "Credit Package" at bounding box center [374, 17] width 93 height 14
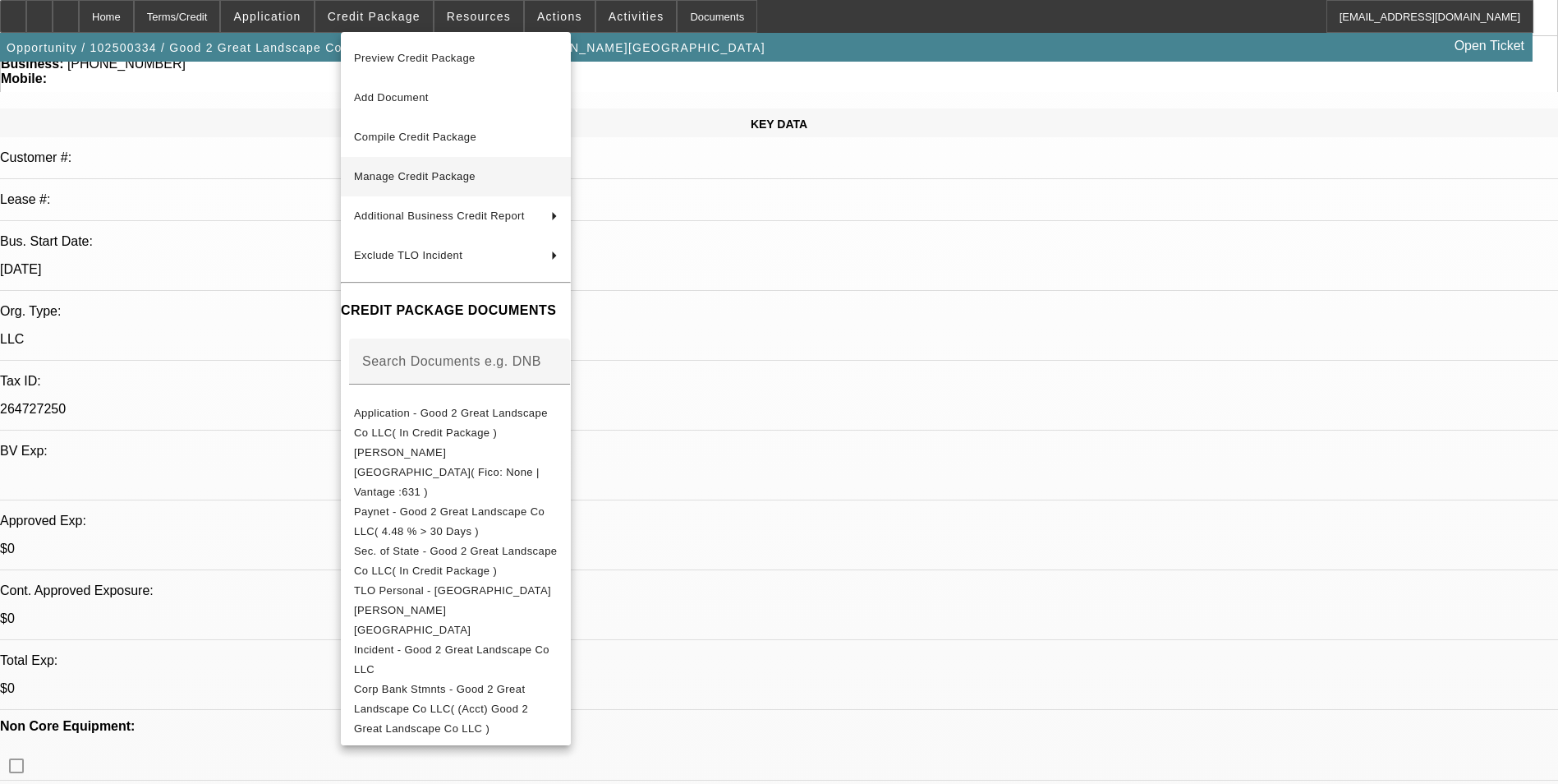
click at [450, 175] on span "Manage Credit Package" at bounding box center [415, 176] width 122 height 13
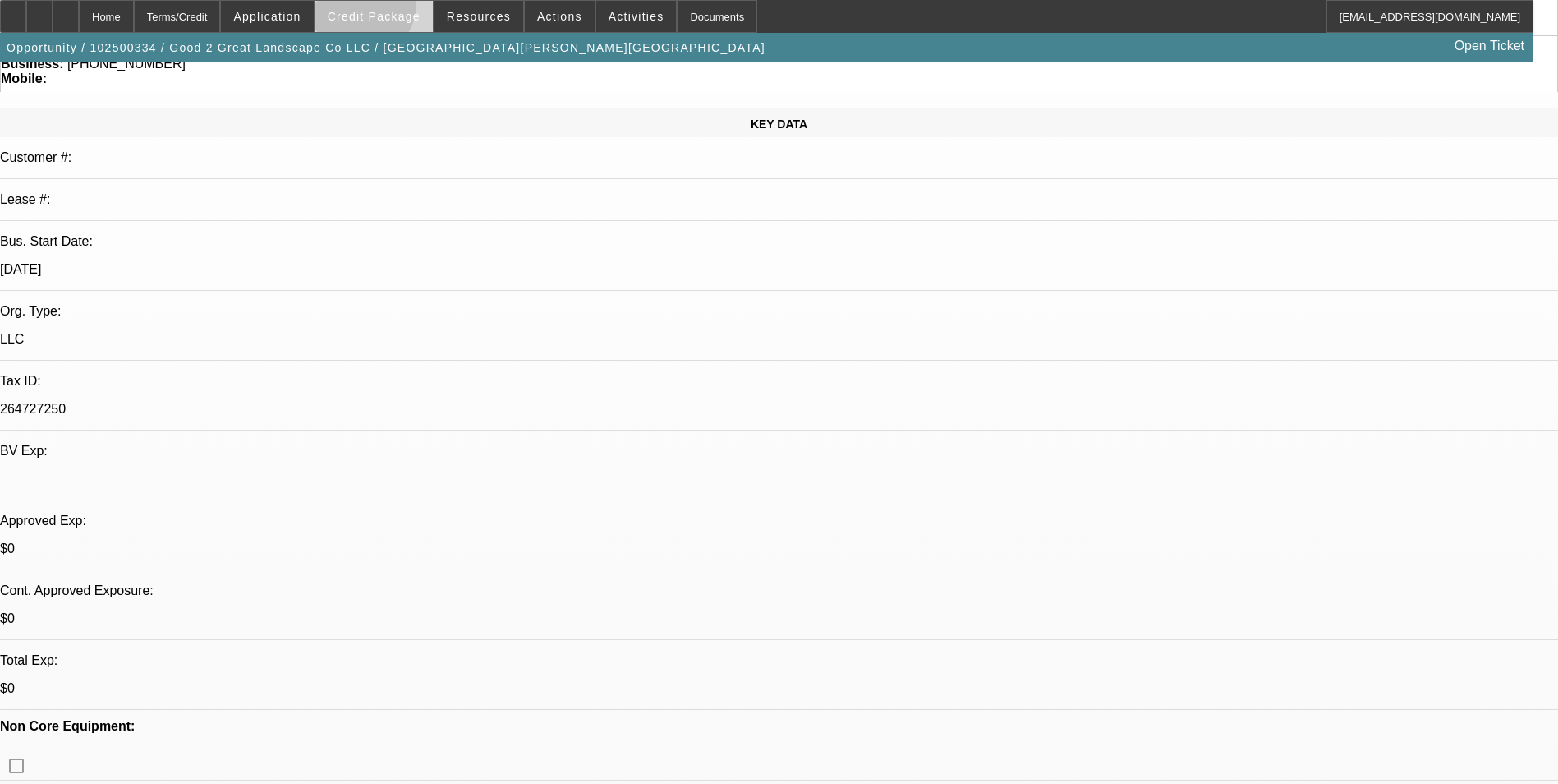
click at [385, 8] on span at bounding box center [373, 16] width 117 height 40
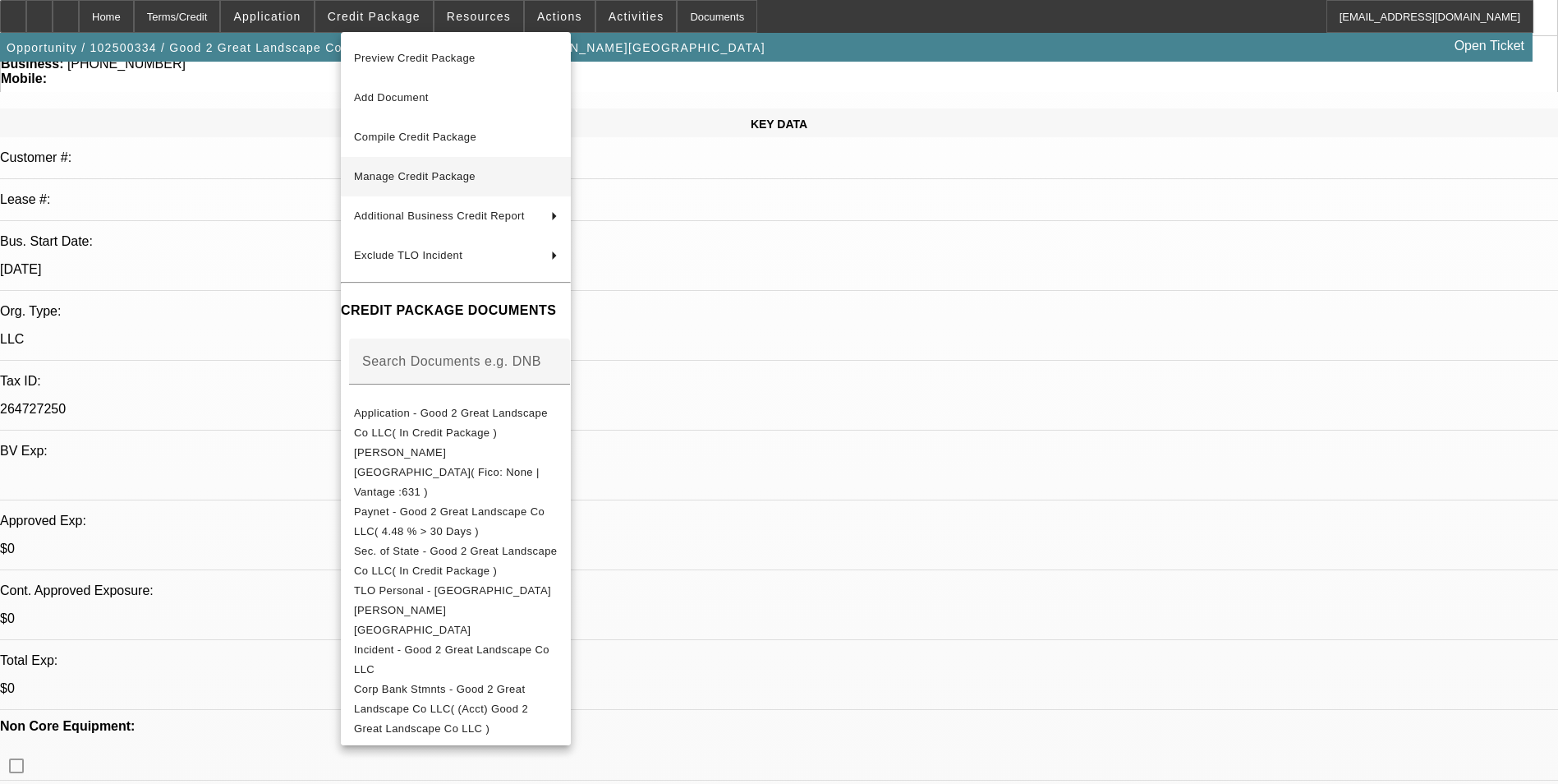
click at [420, 171] on span "Manage Credit Package" at bounding box center [415, 176] width 122 height 13
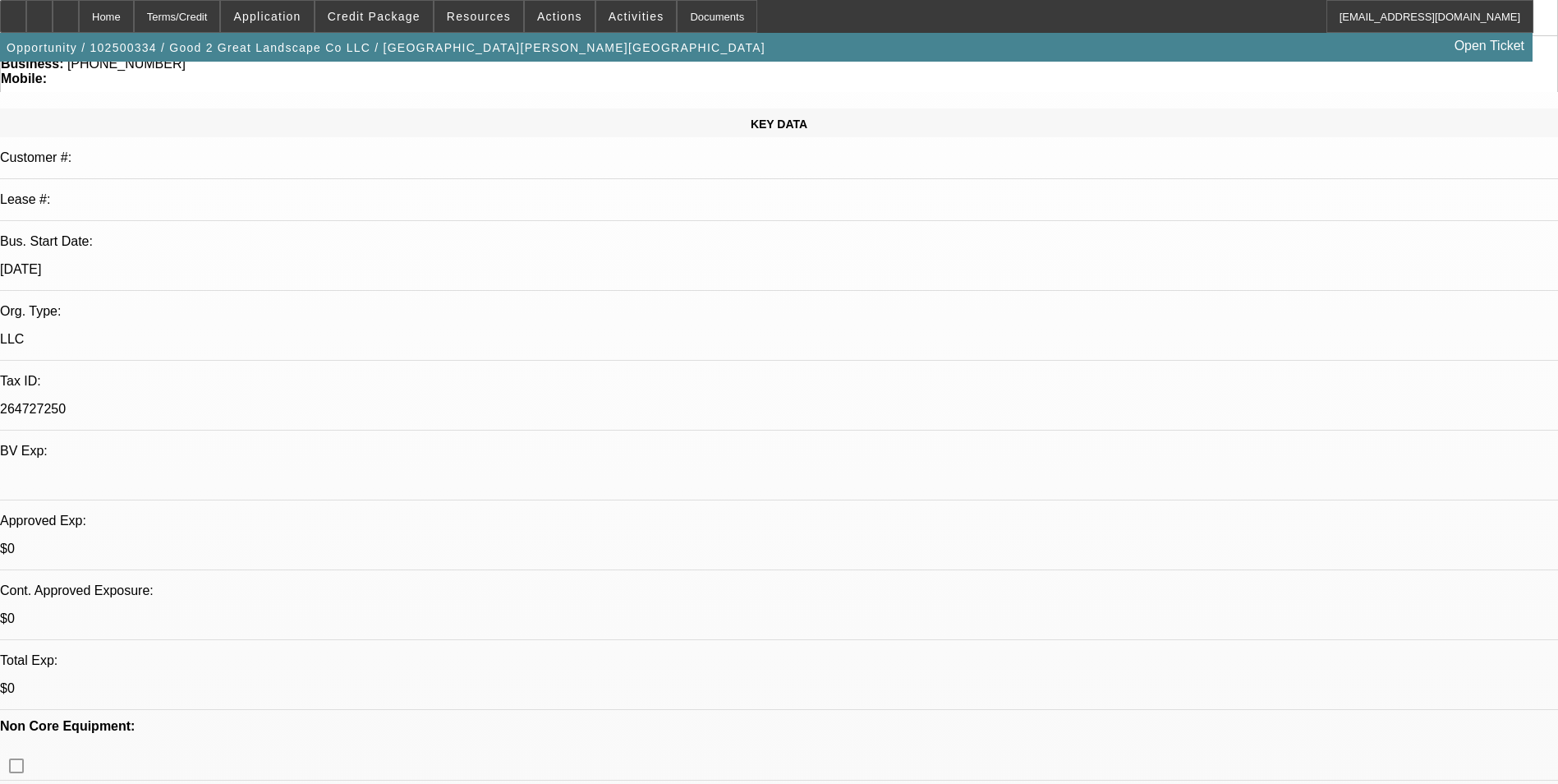
click at [367, 41] on span "button" at bounding box center [386, 47] width 772 height 40
click at [387, 14] on span "Credit Package" at bounding box center [374, 17] width 93 height 14
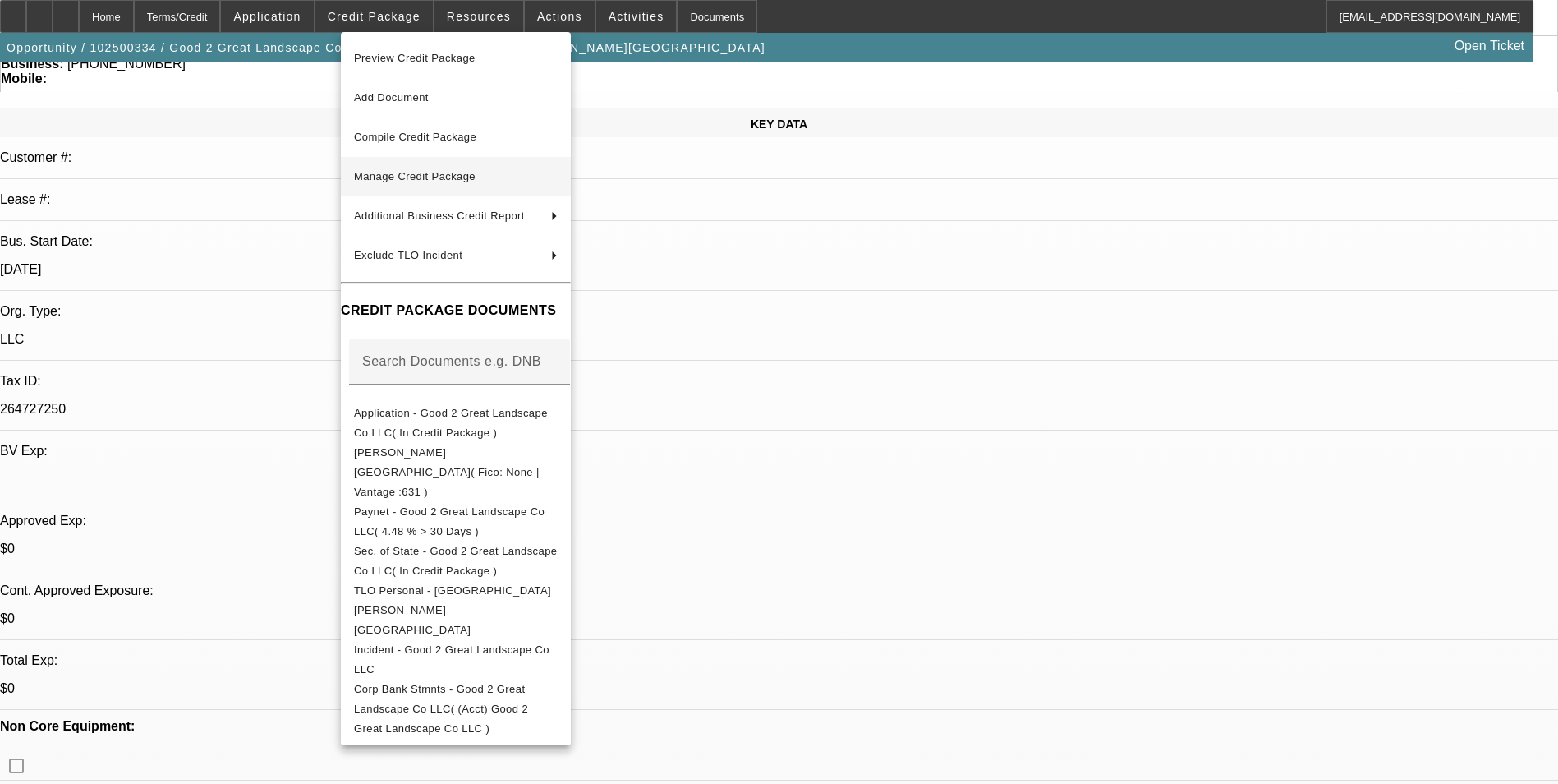
click at [418, 186] on span "Manage Credit Package" at bounding box center [455, 176] width 204 height 19
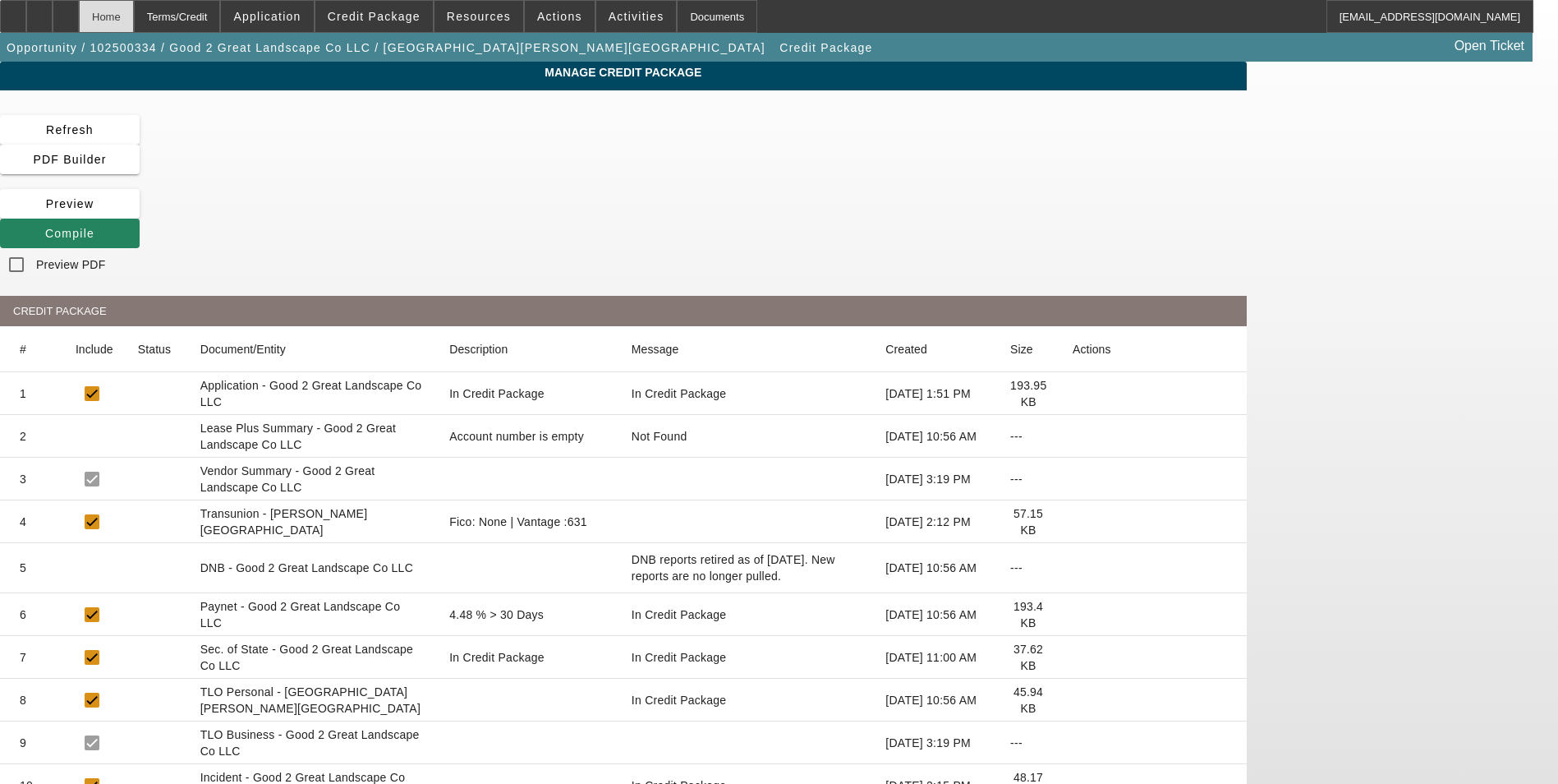
click at [133, 7] on div "Home" at bounding box center [106, 16] width 55 height 33
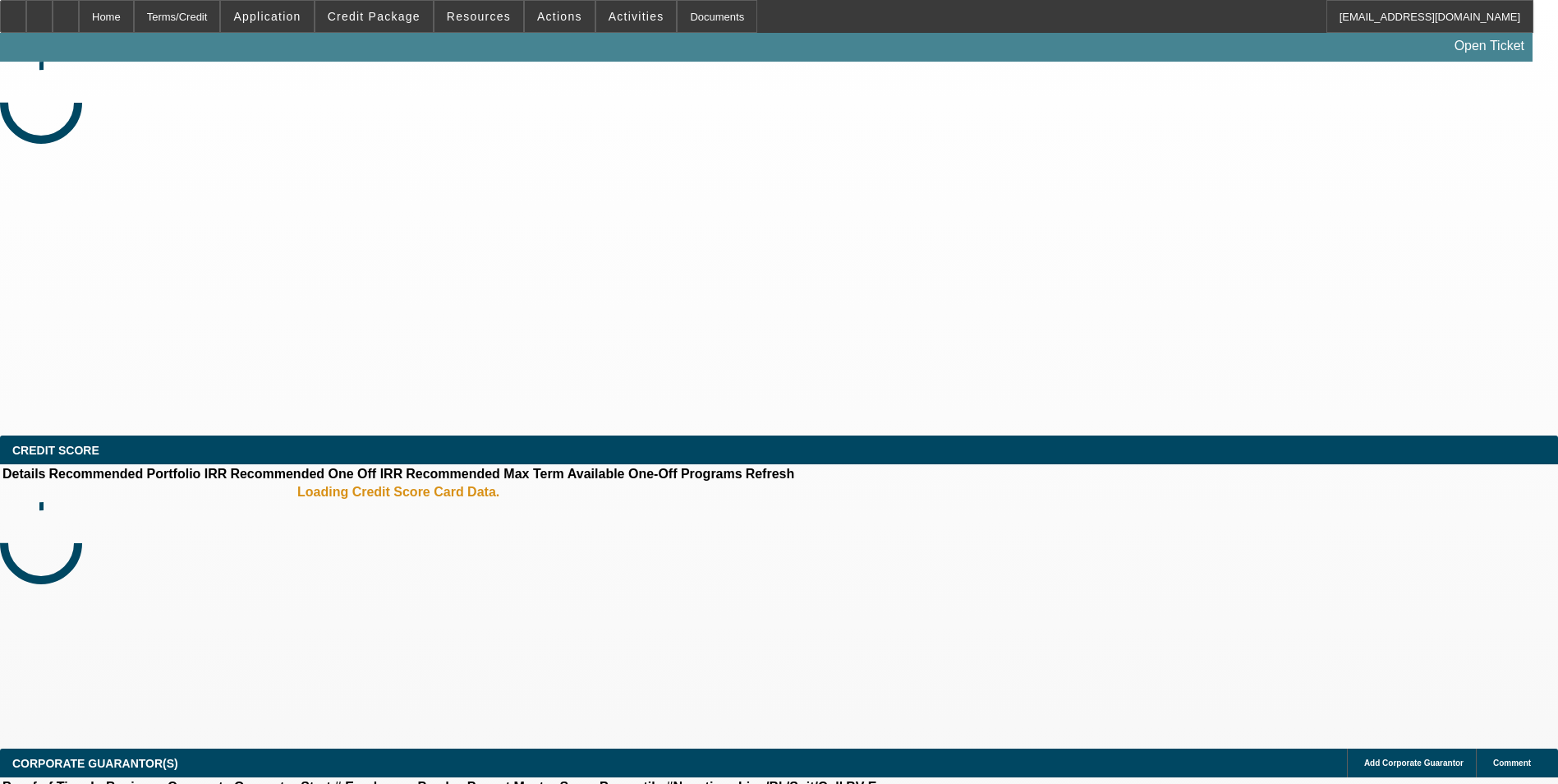
select select "0"
select select "6"
select select "0"
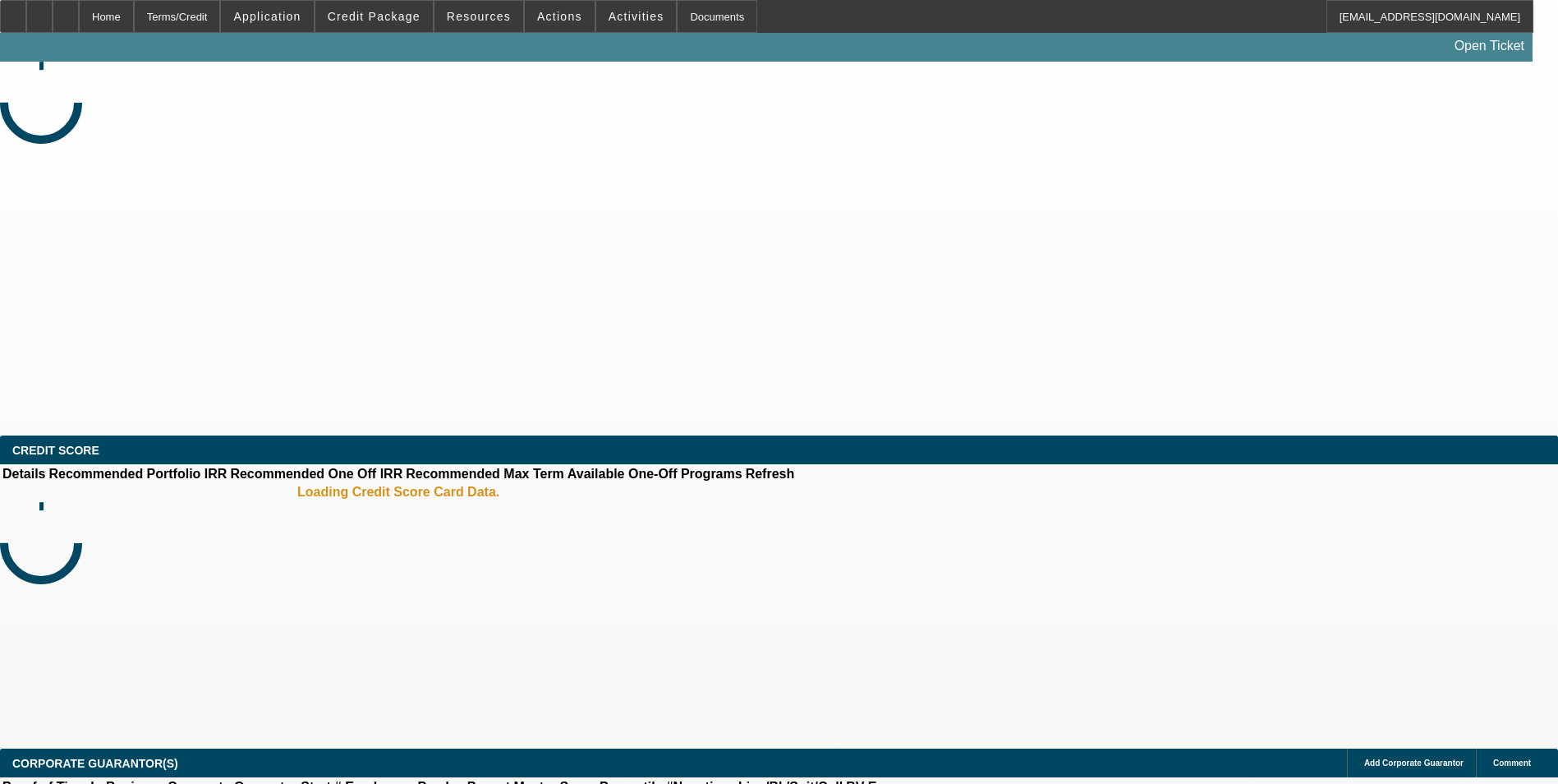
select select "0"
select select "6"
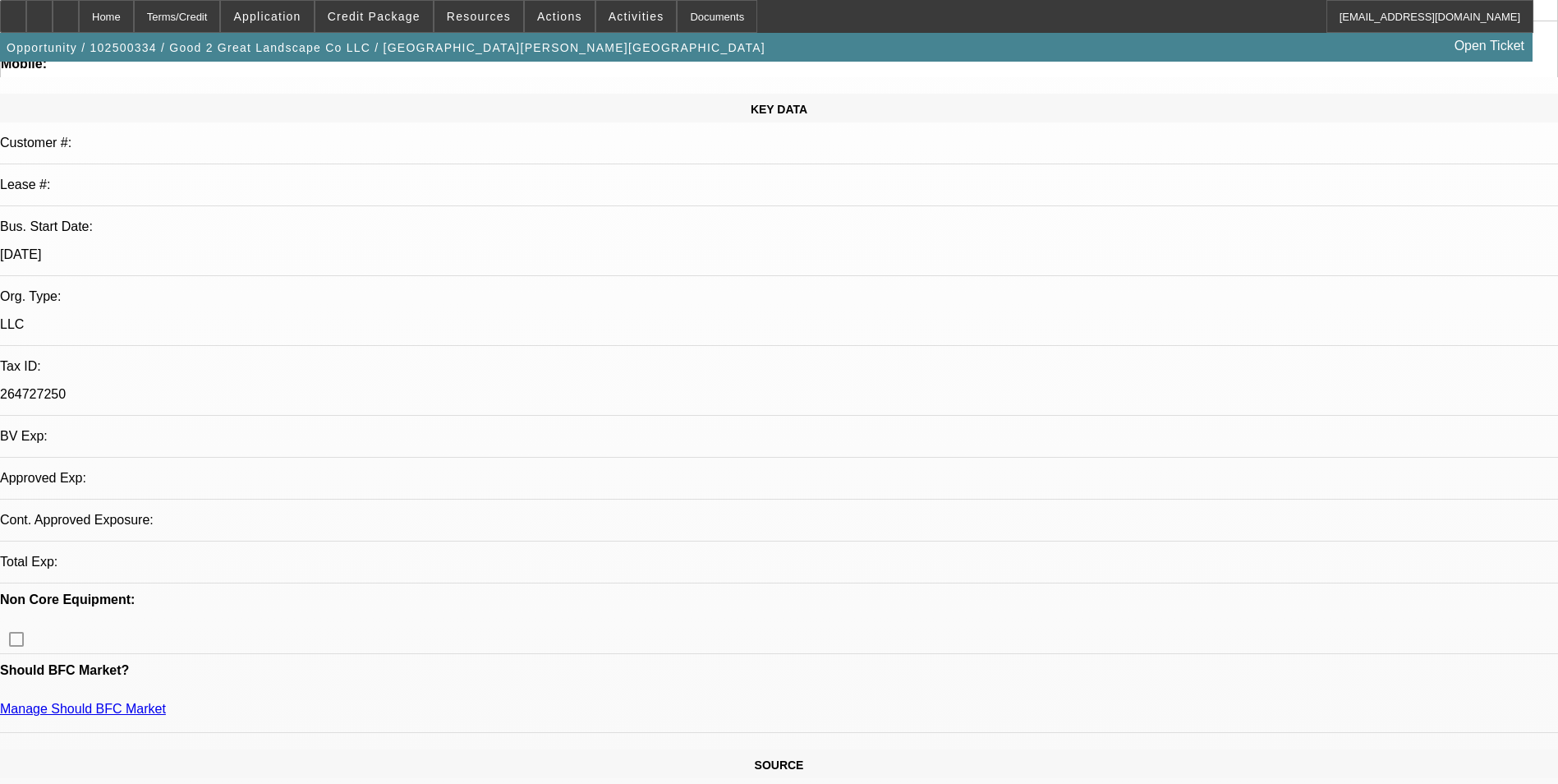
scroll to position [247, 0]
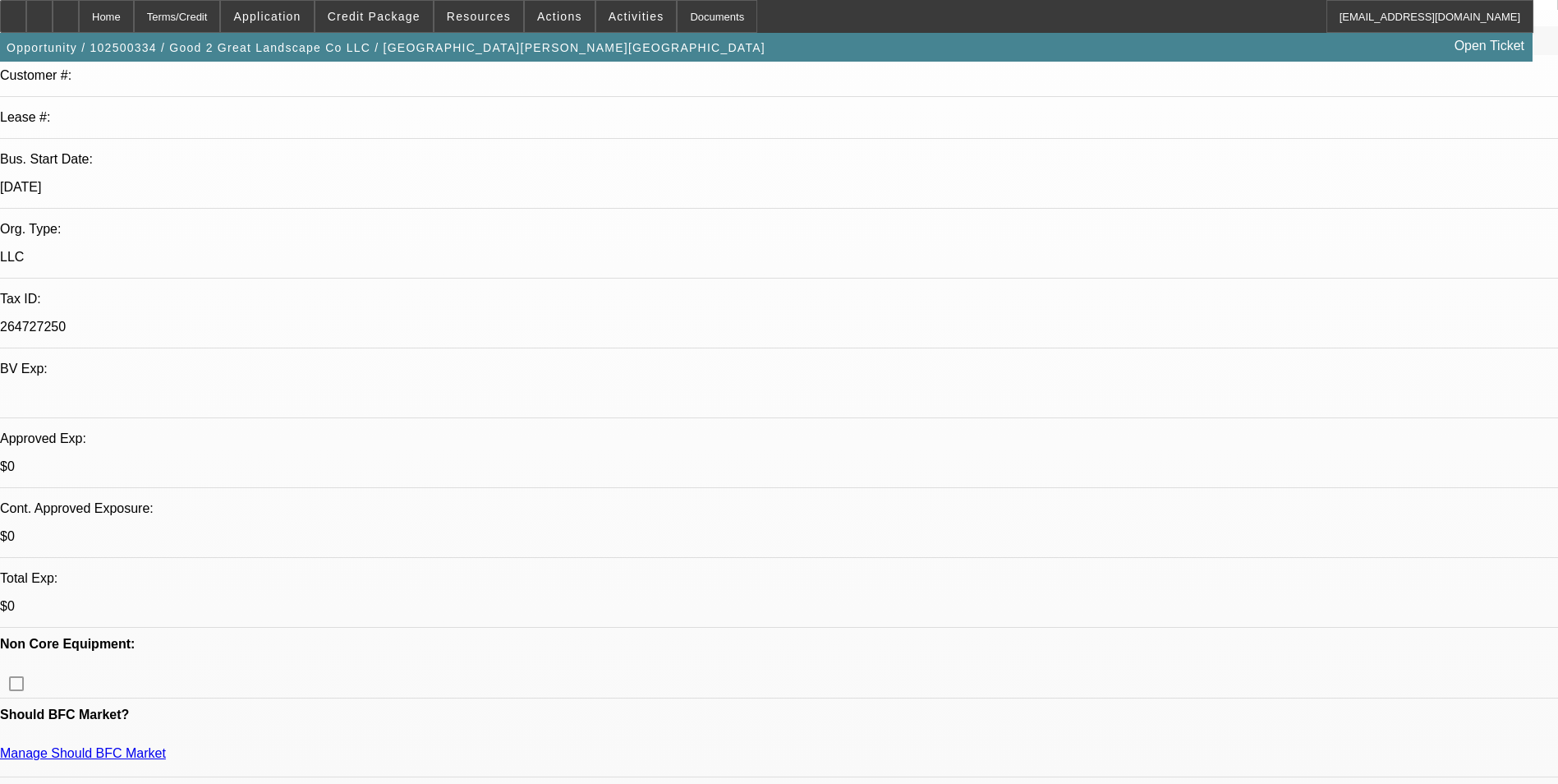
click at [301, 22] on span "Application" at bounding box center [267, 17] width 68 height 14
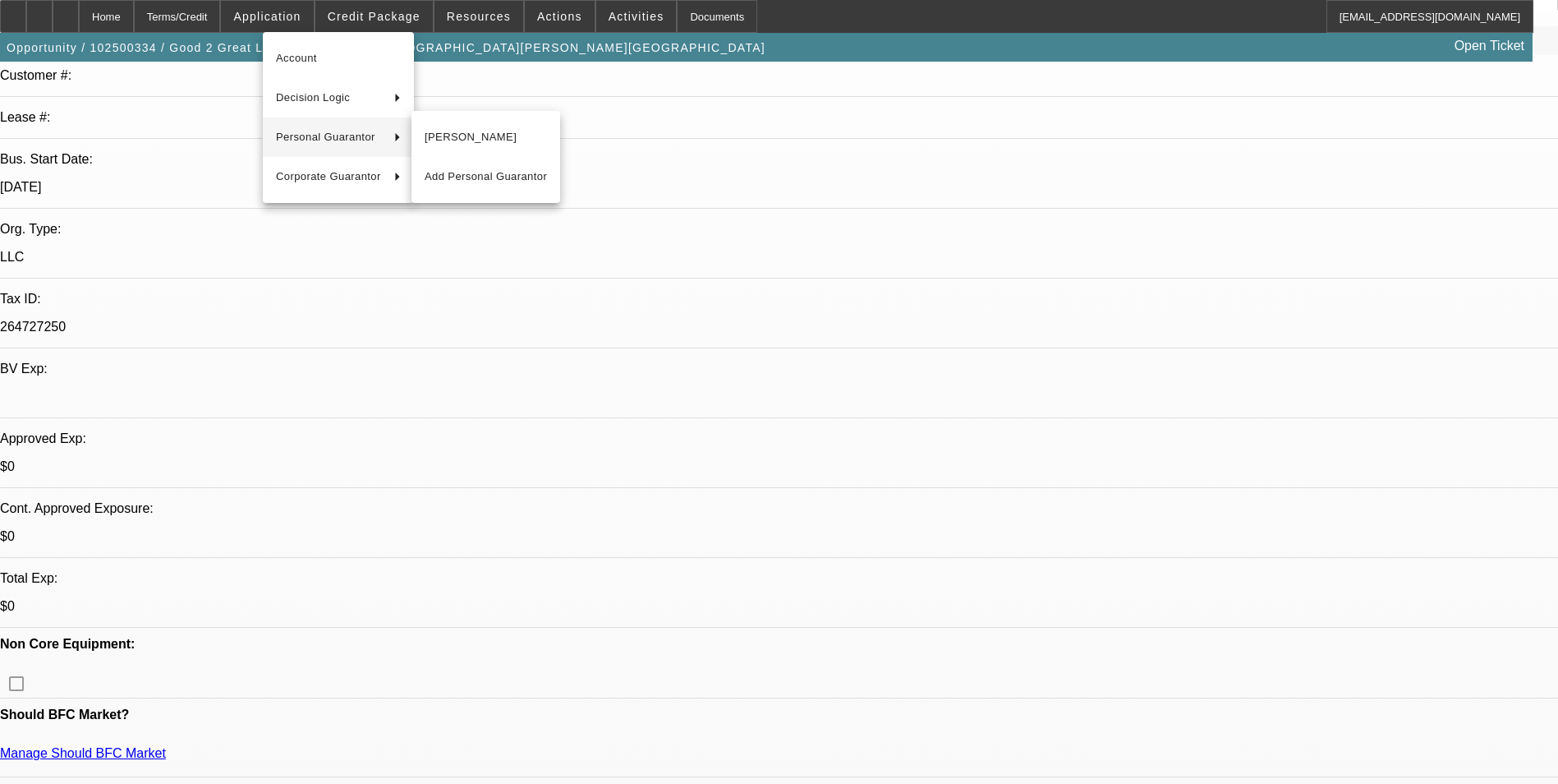
click at [716, 222] on div at bounding box center [779, 392] width 1558 height 784
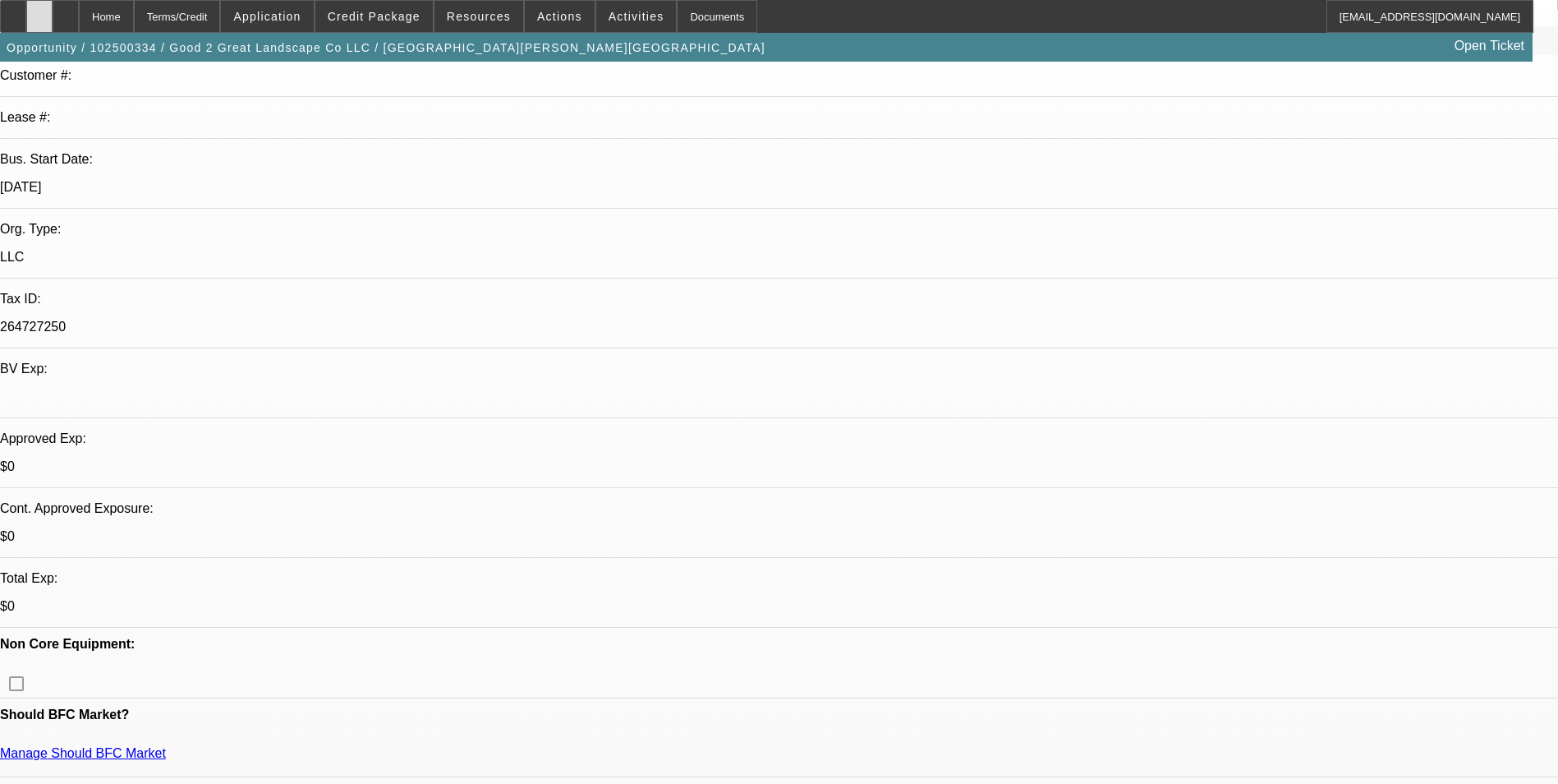
click at [40, 11] on icon at bounding box center [40, 11] width 0 height 0
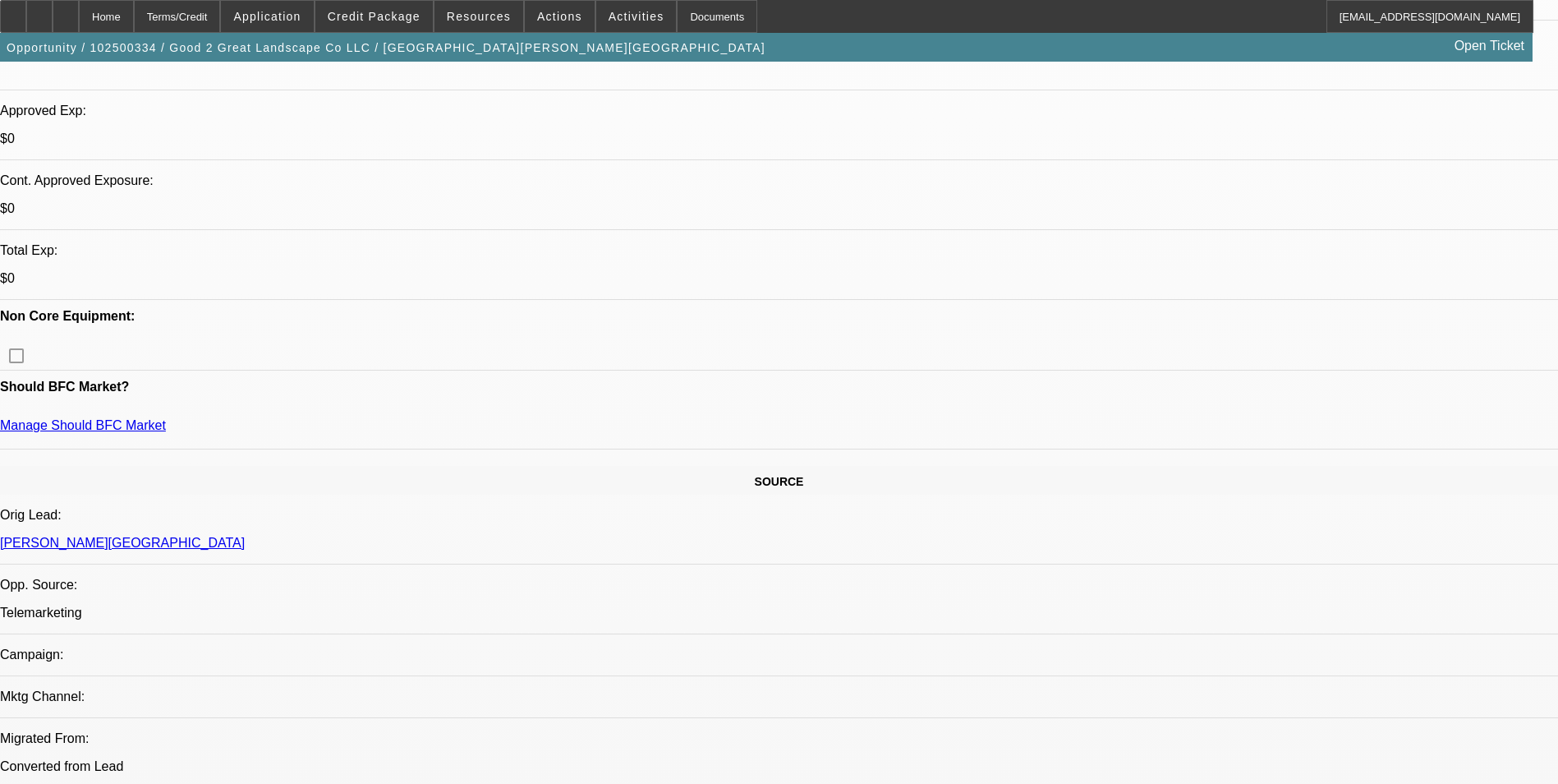
scroll to position [575, 0]
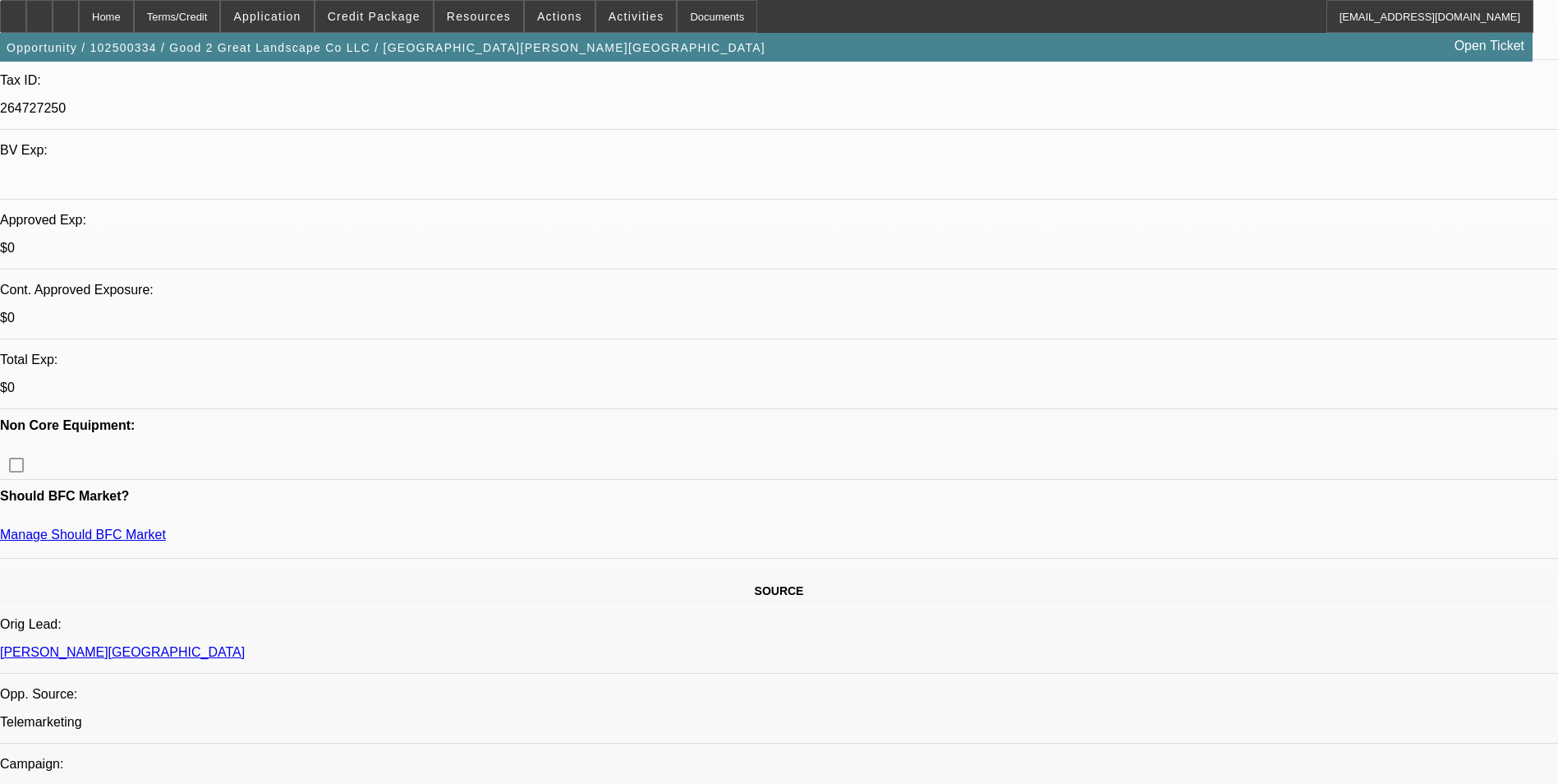
scroll to position [493, 0]
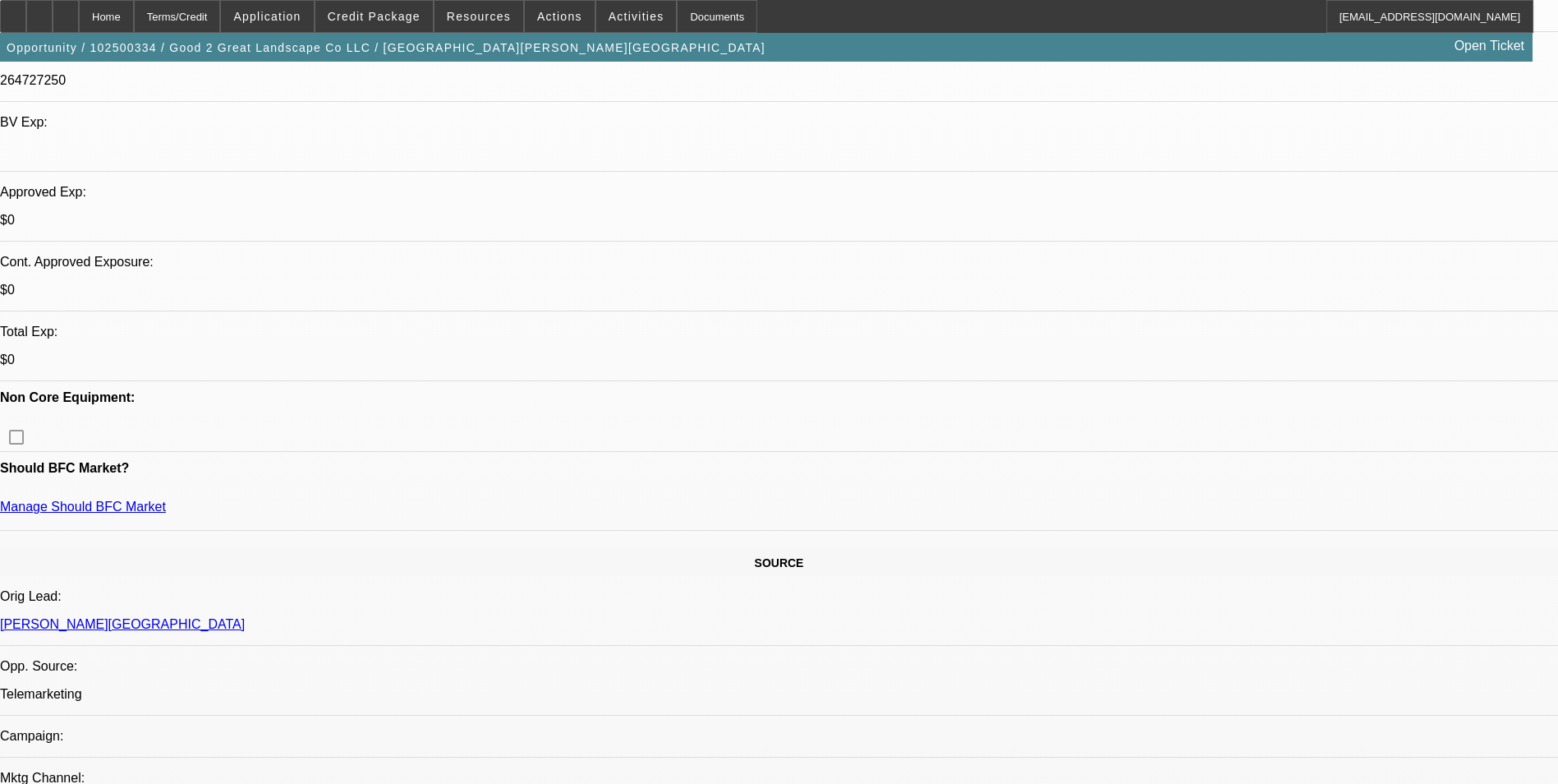
drag, startPoint x: 598, startPoint y: 409, endPoint x: 660, endPoint y: 511, distance: 119.4
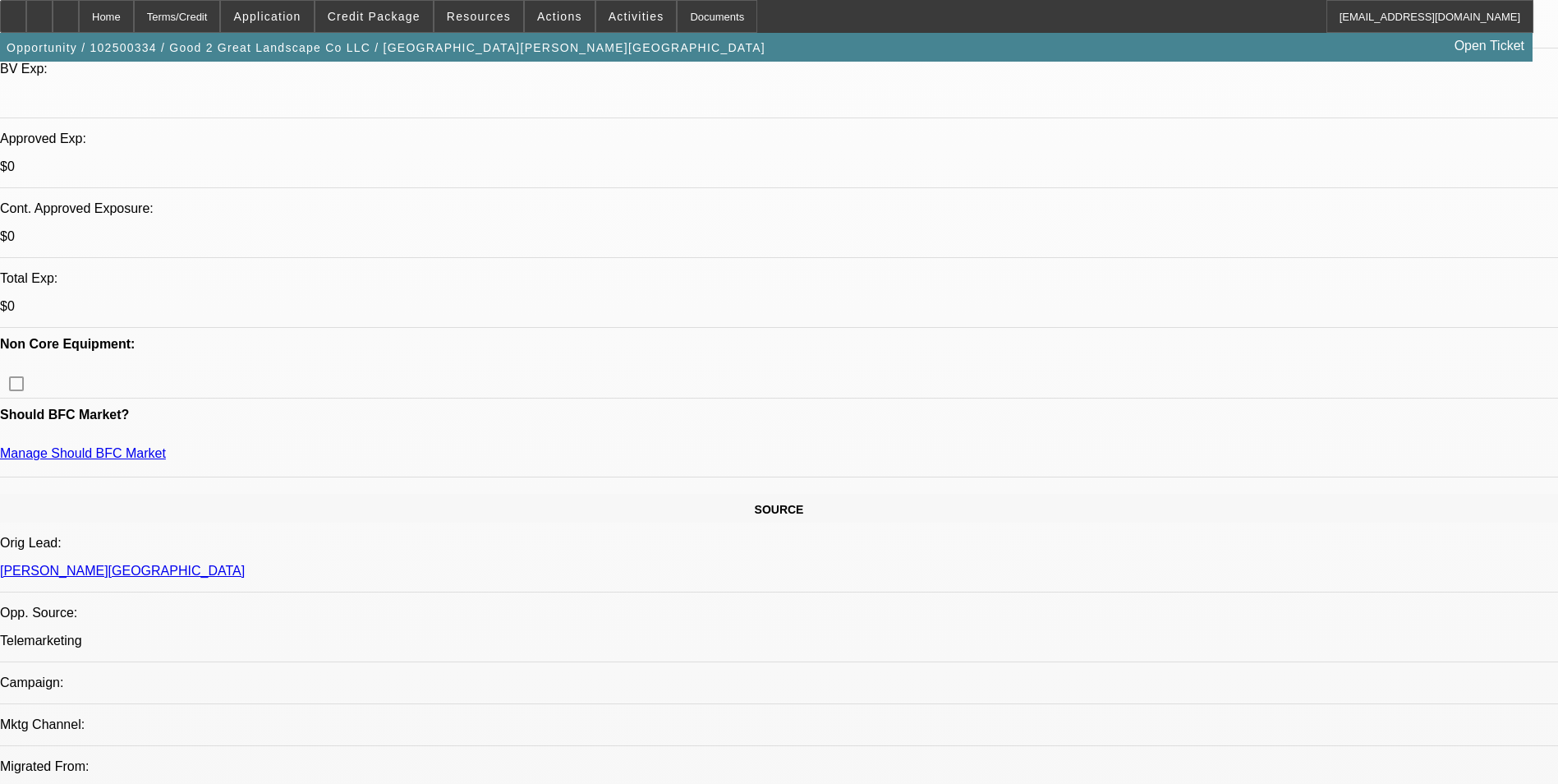
scroll to position [575, 0]
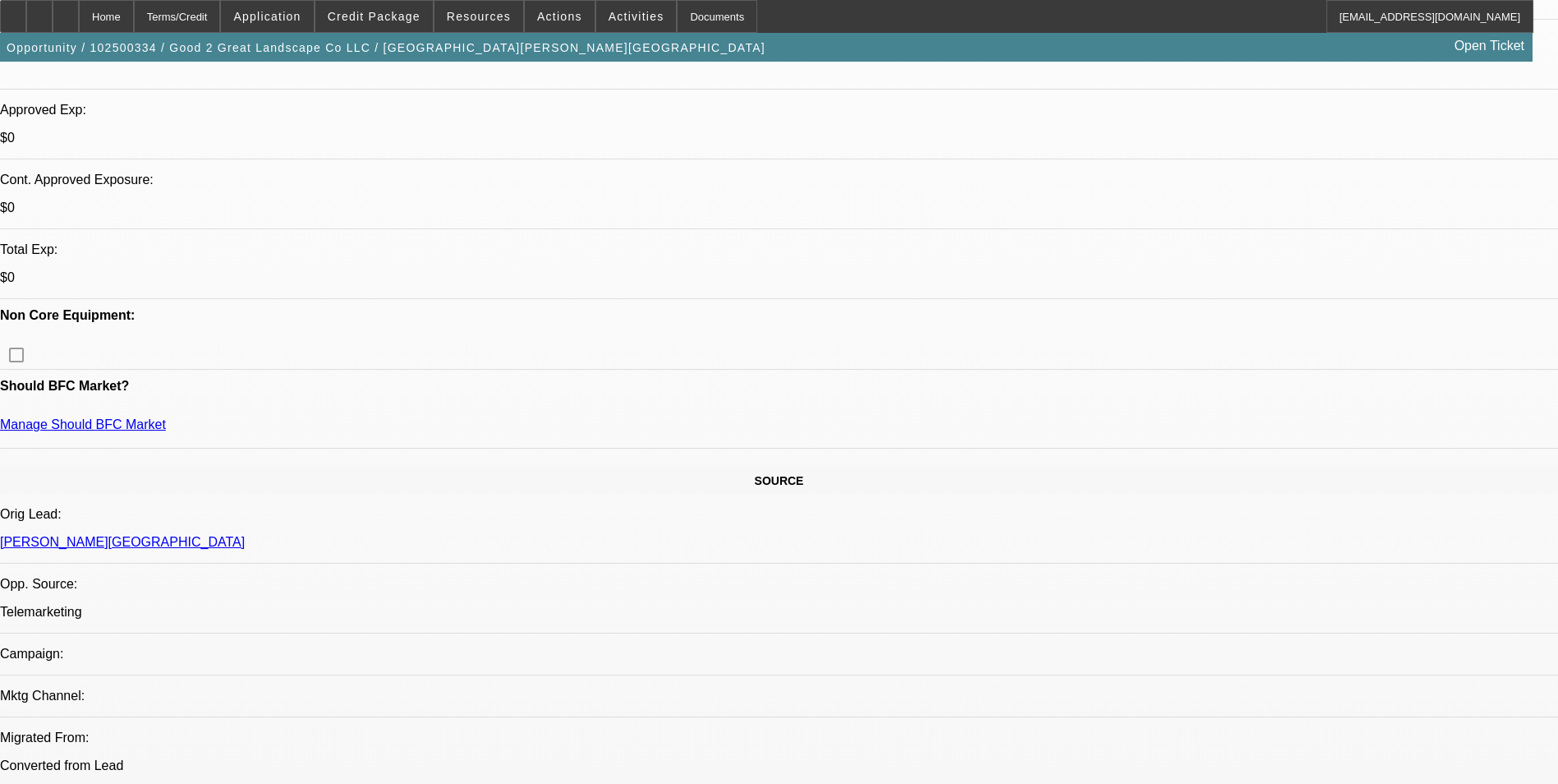
drag, startPoint x: 1253, startPoint y: 520, endPoint x: 308, endPoint y: 198, distance: 998.4
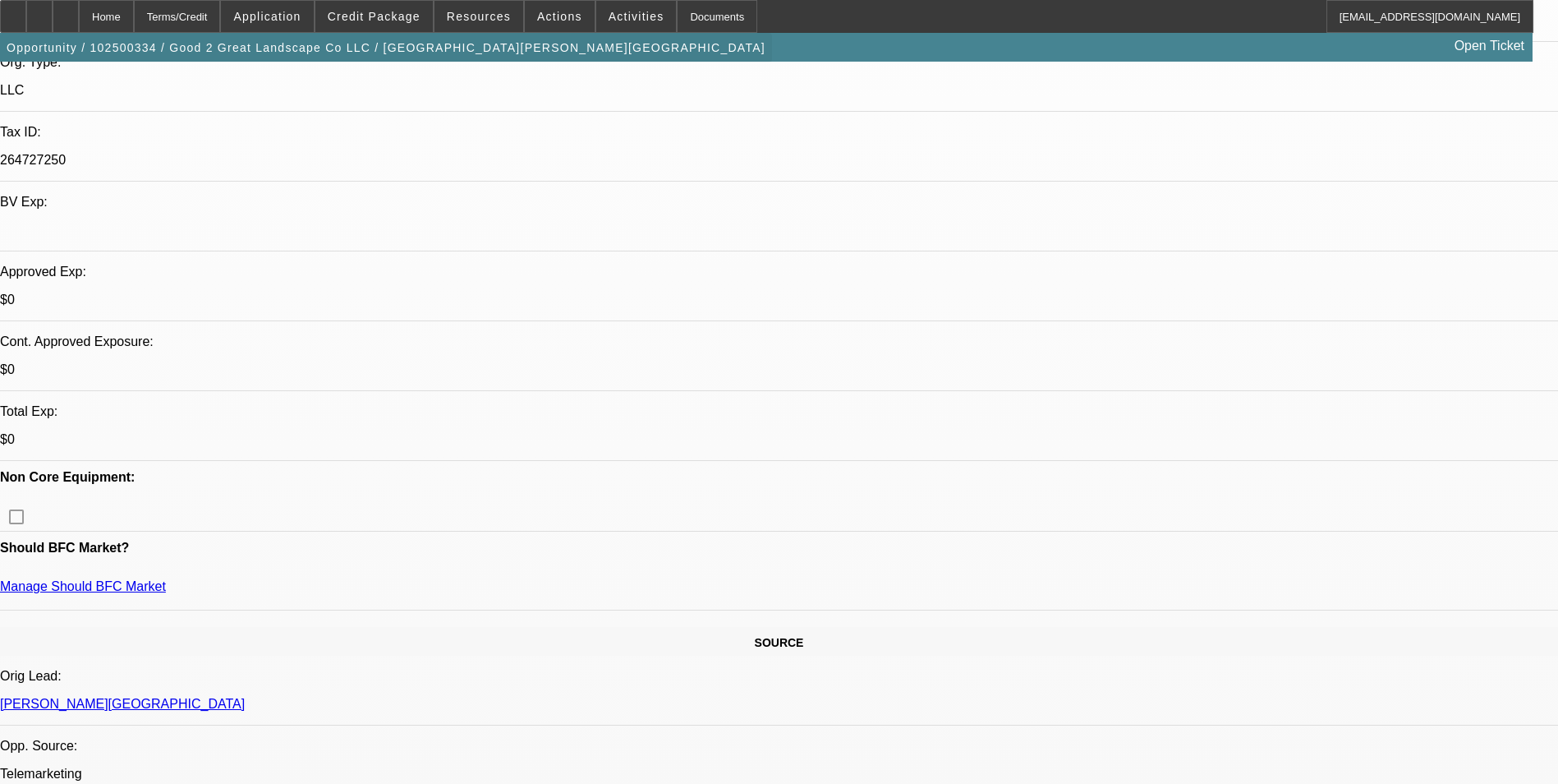
scroll to position [411, 0]
click at [66, 11] on icon at bounding box center [66, 11] width 0 height 0
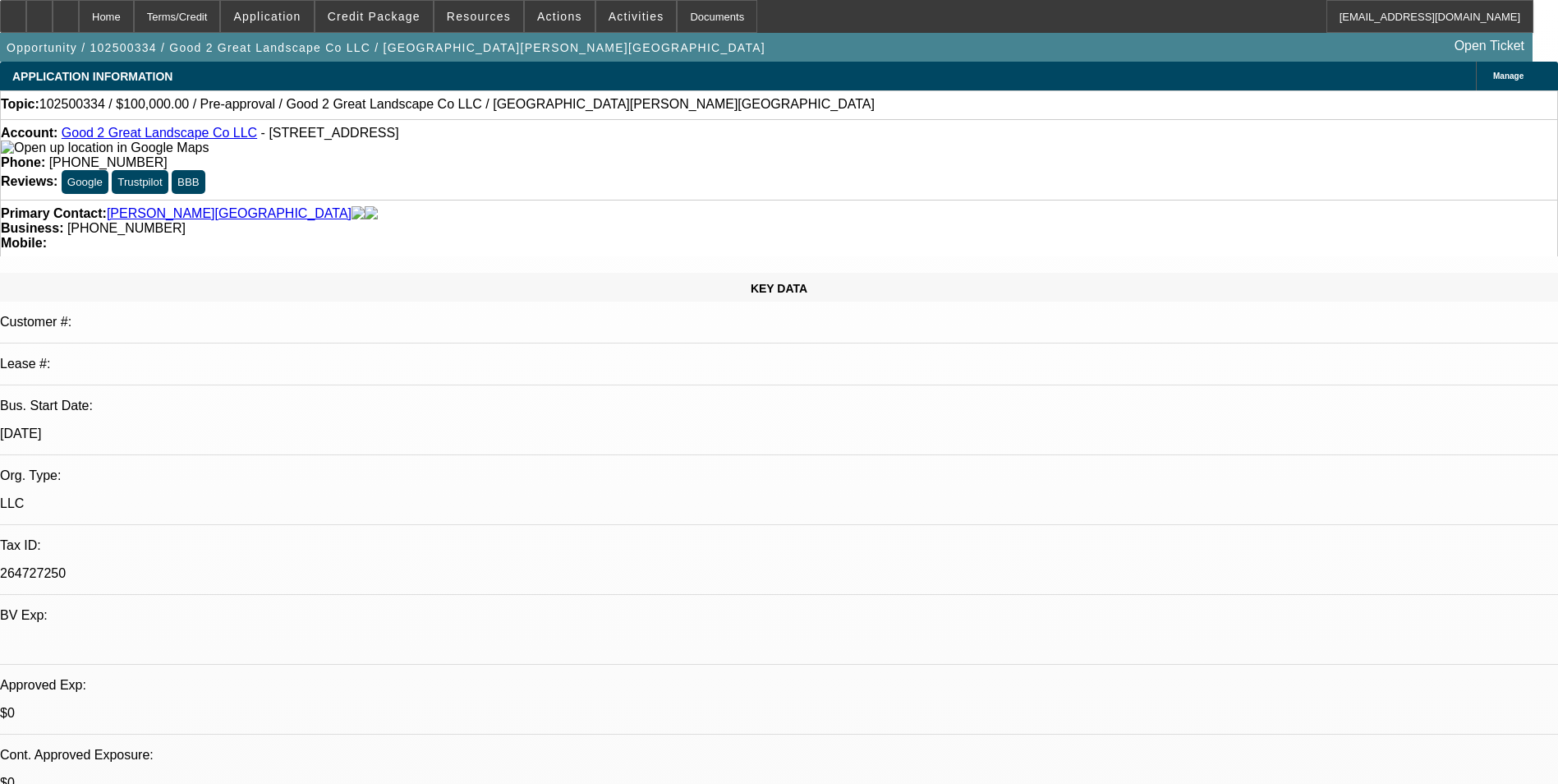
select select "0"
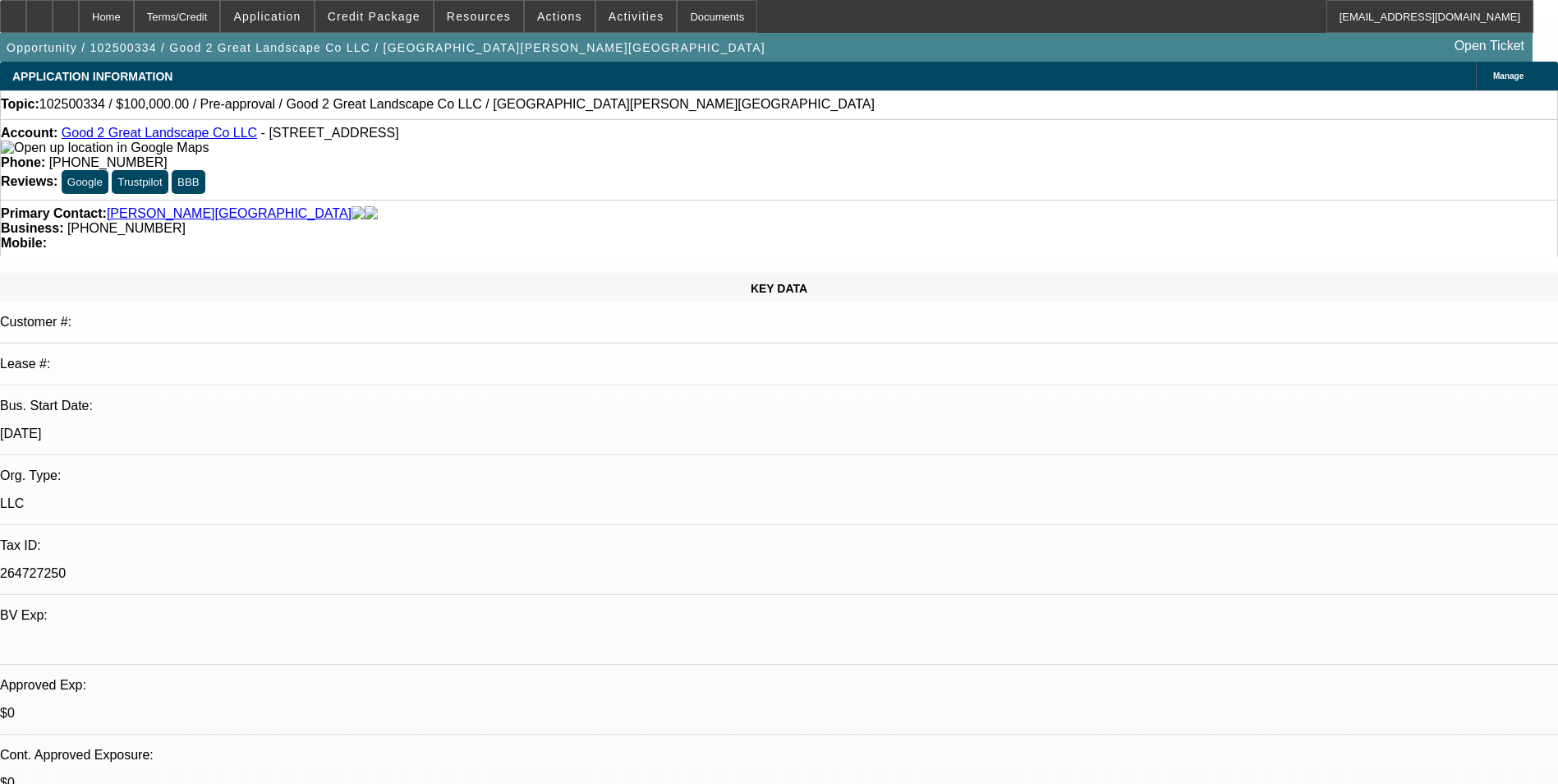
select select "0"
select select "1"
select select "6"
select select "1"
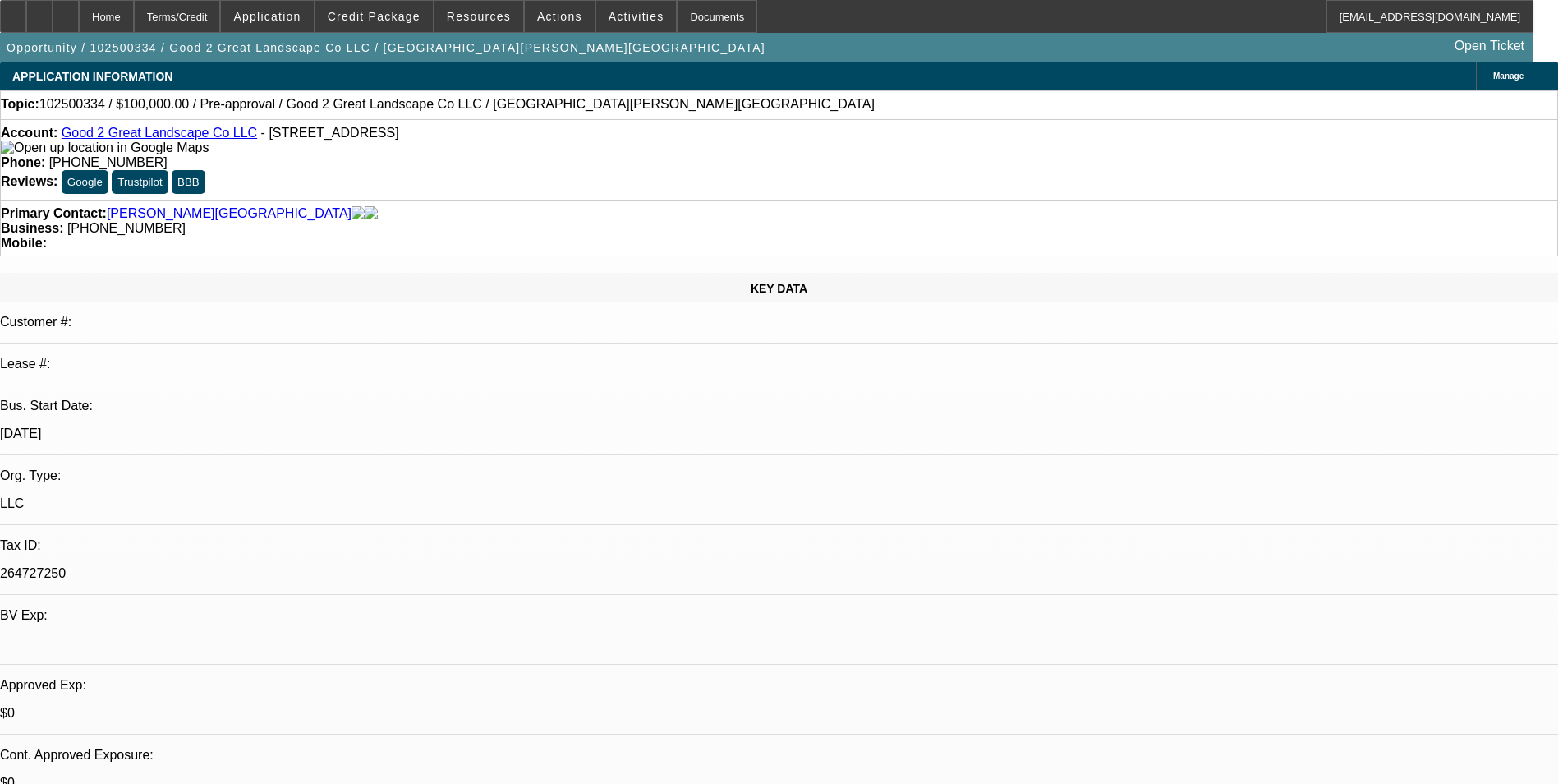
select select "1"
select select "6"
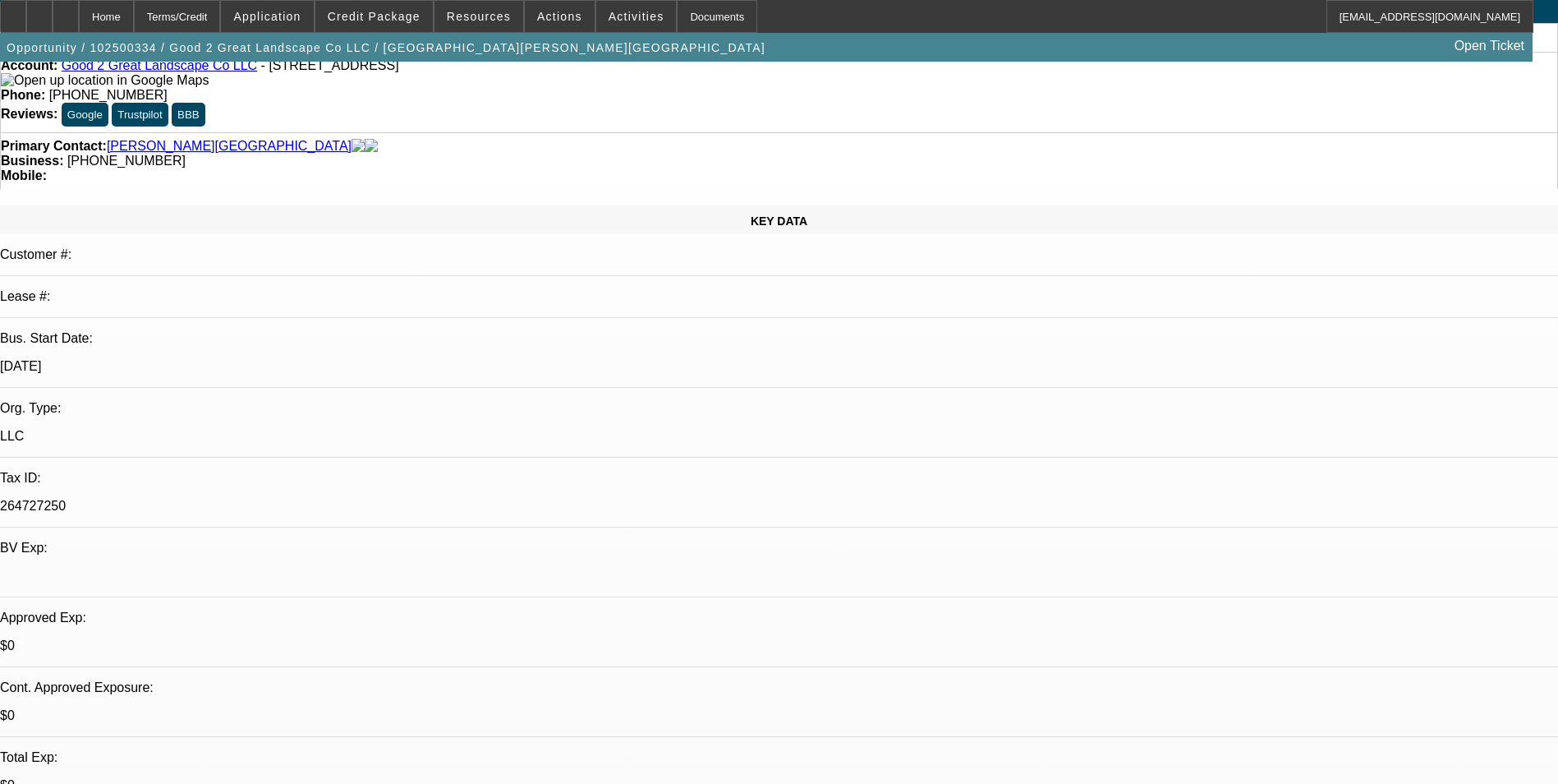
scroll to position [164, 0]
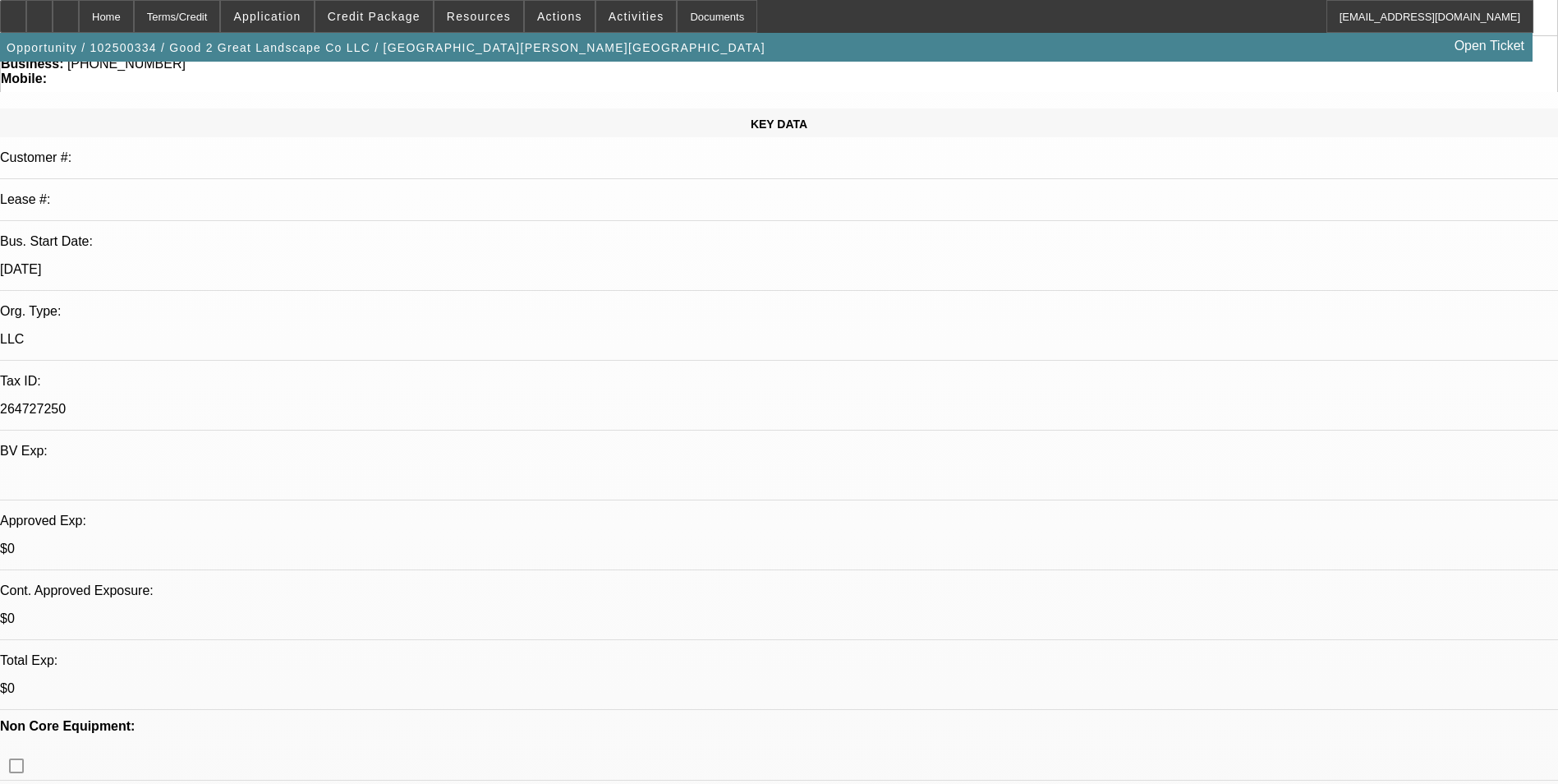
drag, startPoint x: 601, startPoint y: 384, endPoint x: 379, endPoint y: 69, distance: 385.4
click at [301, 15] on span "Application" at bounding box center [267, 17] width 68 height 14
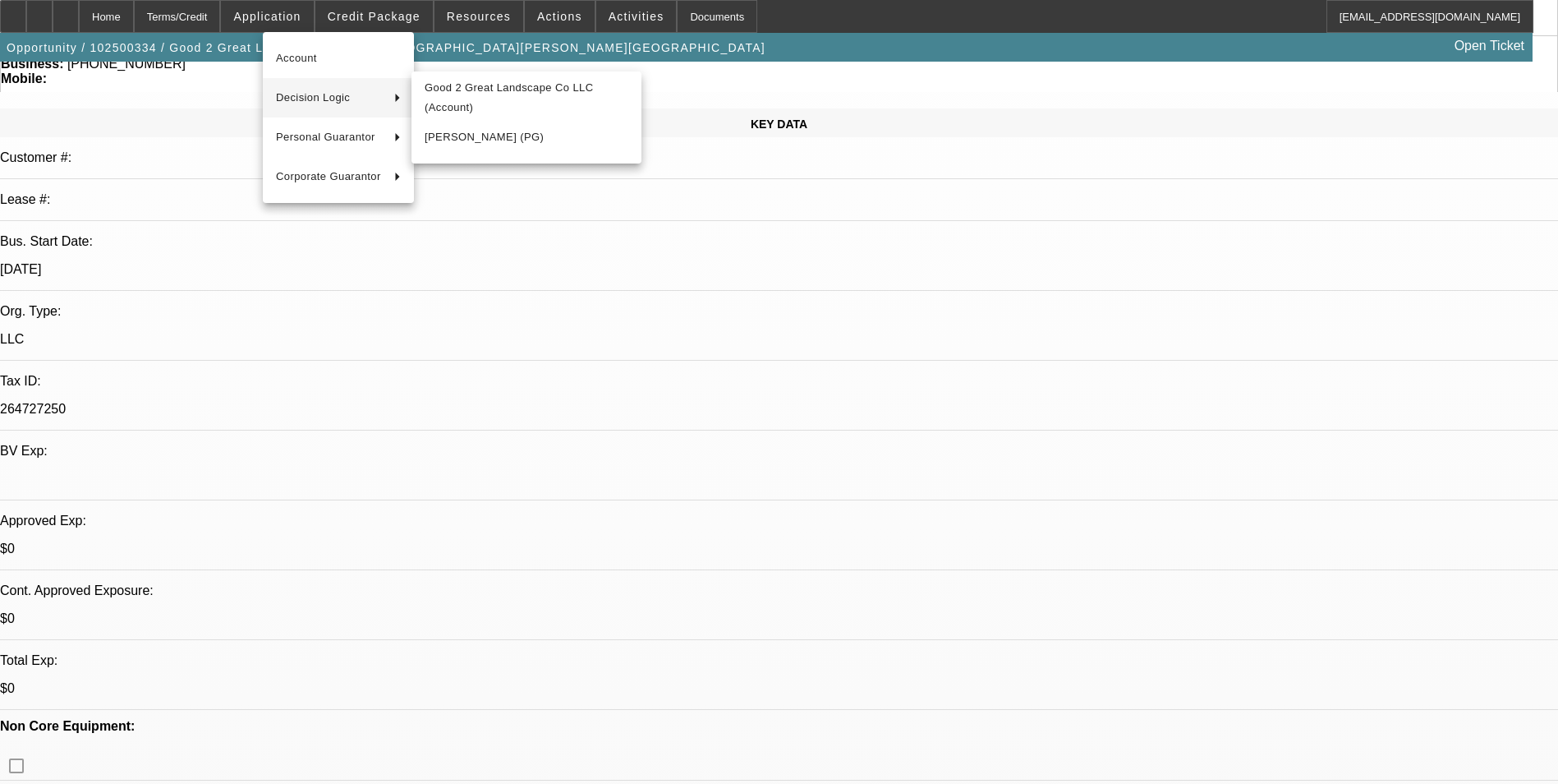
click at [580, 371] on div at bounding box center [779, 392] width 1558 height 784
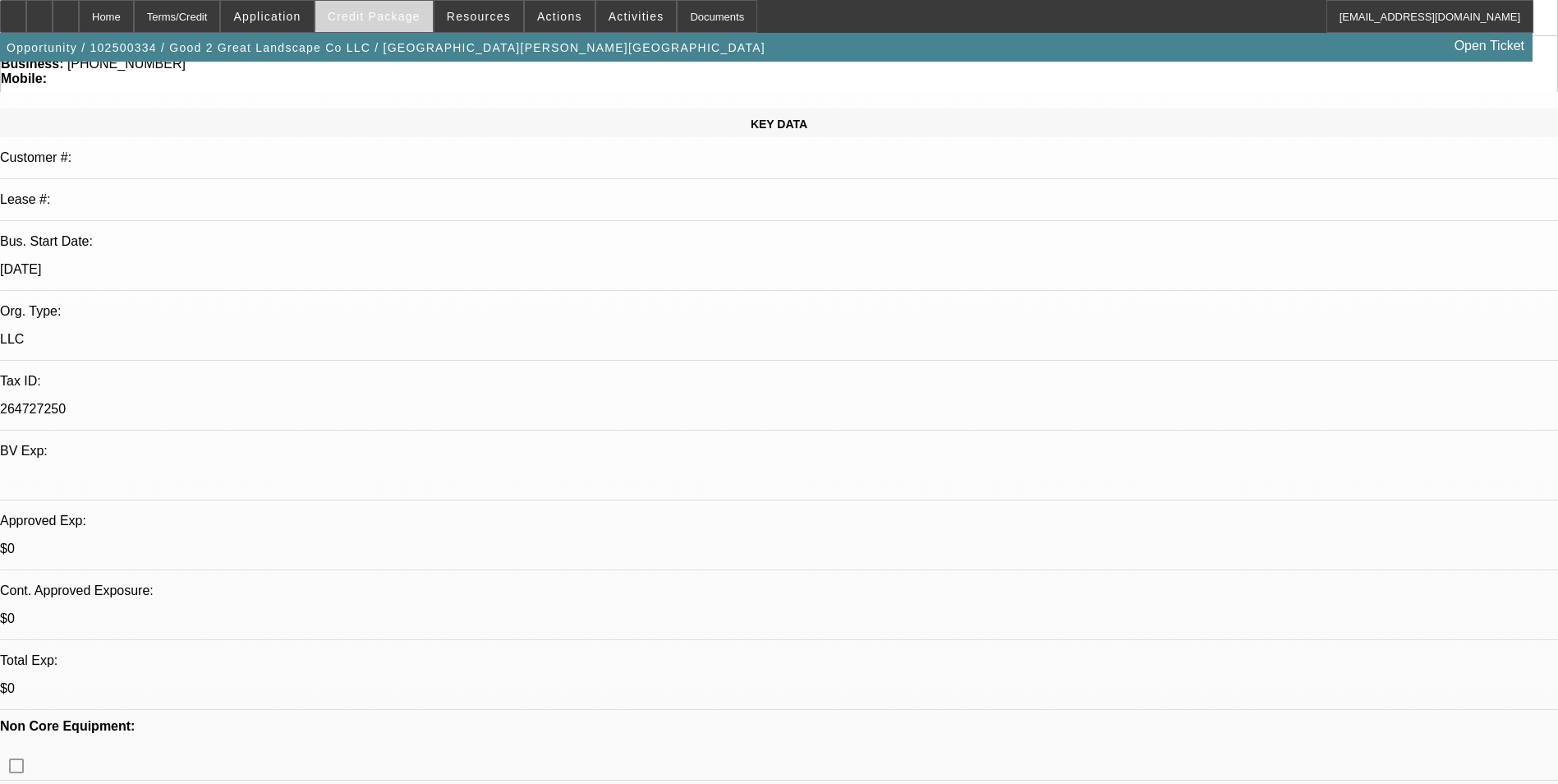
click at [404, 16] on span "Credit Package" at bounding box center [374, 17] width 93 height 14
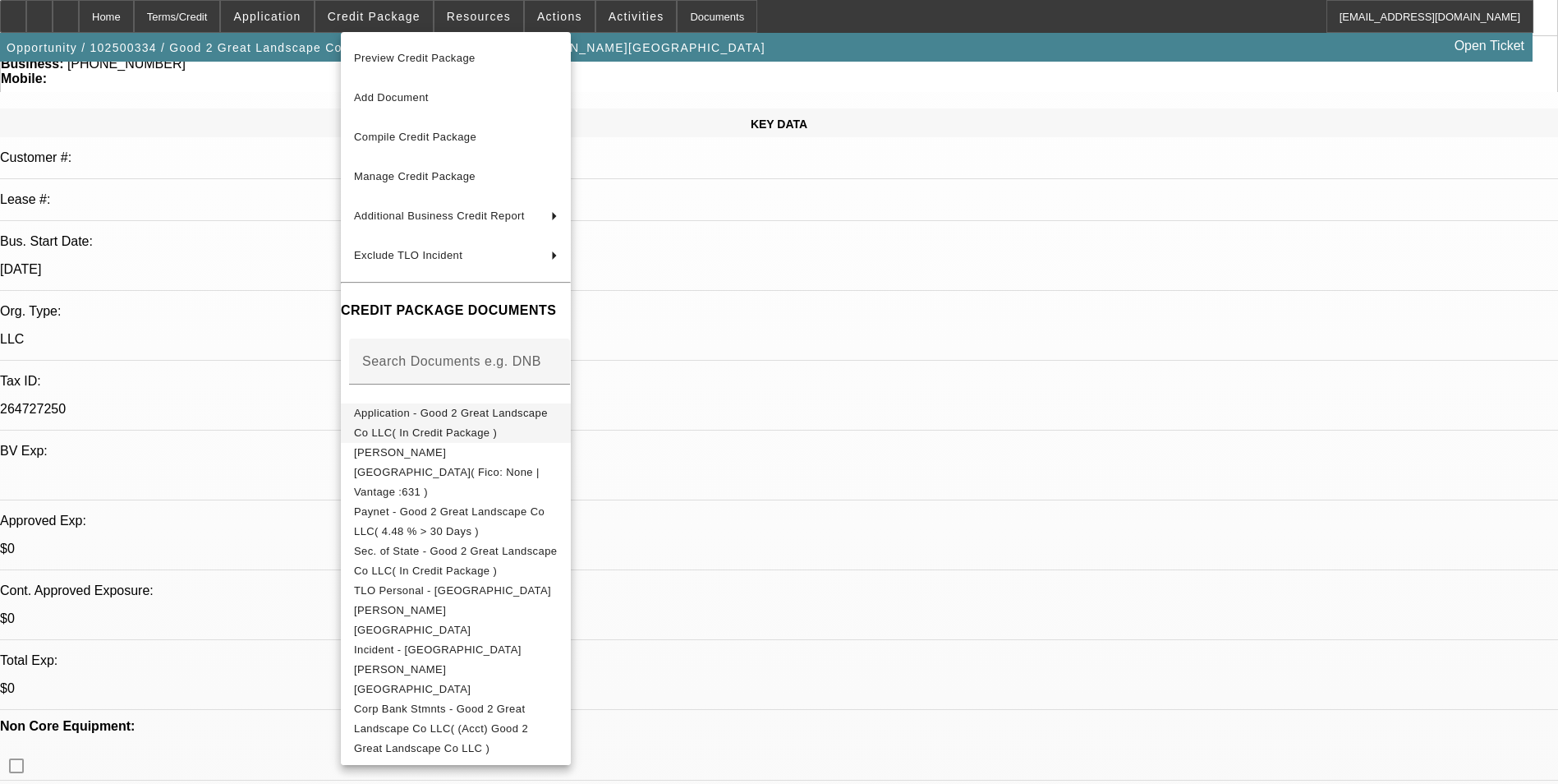
click at [481, 415] on span "Application - Good 2 Great Landscape Co LLC( In Credit Package )" at bounding box center [450, 422] width 193 height 32
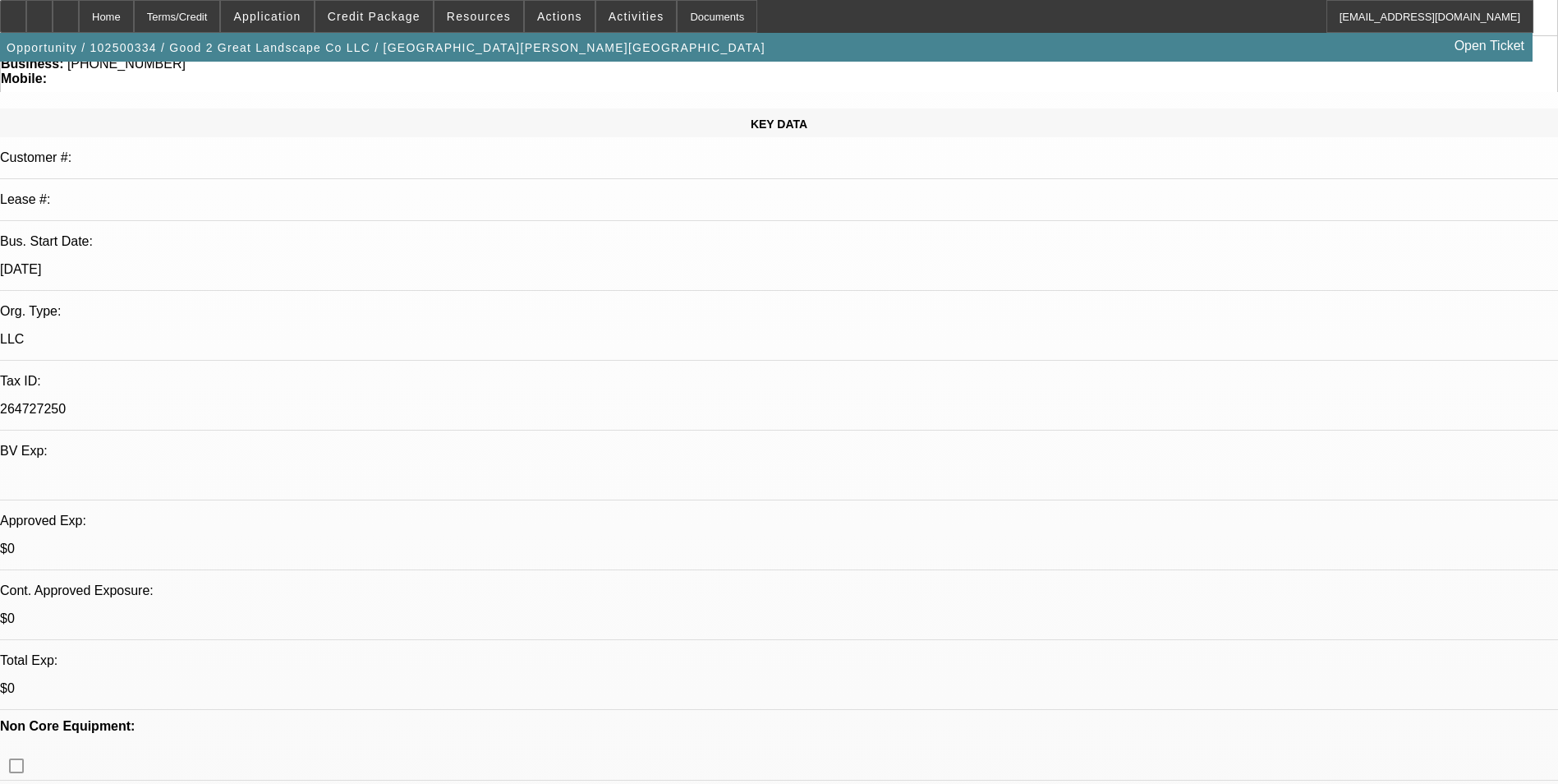
drag, startPoint x: 1136, startPoint y: 594, endPoint x: 754, endPoint y: 443, distance: 410.8
click at [313, 8] on span at bounding box center [267, 16] width 92 height 40
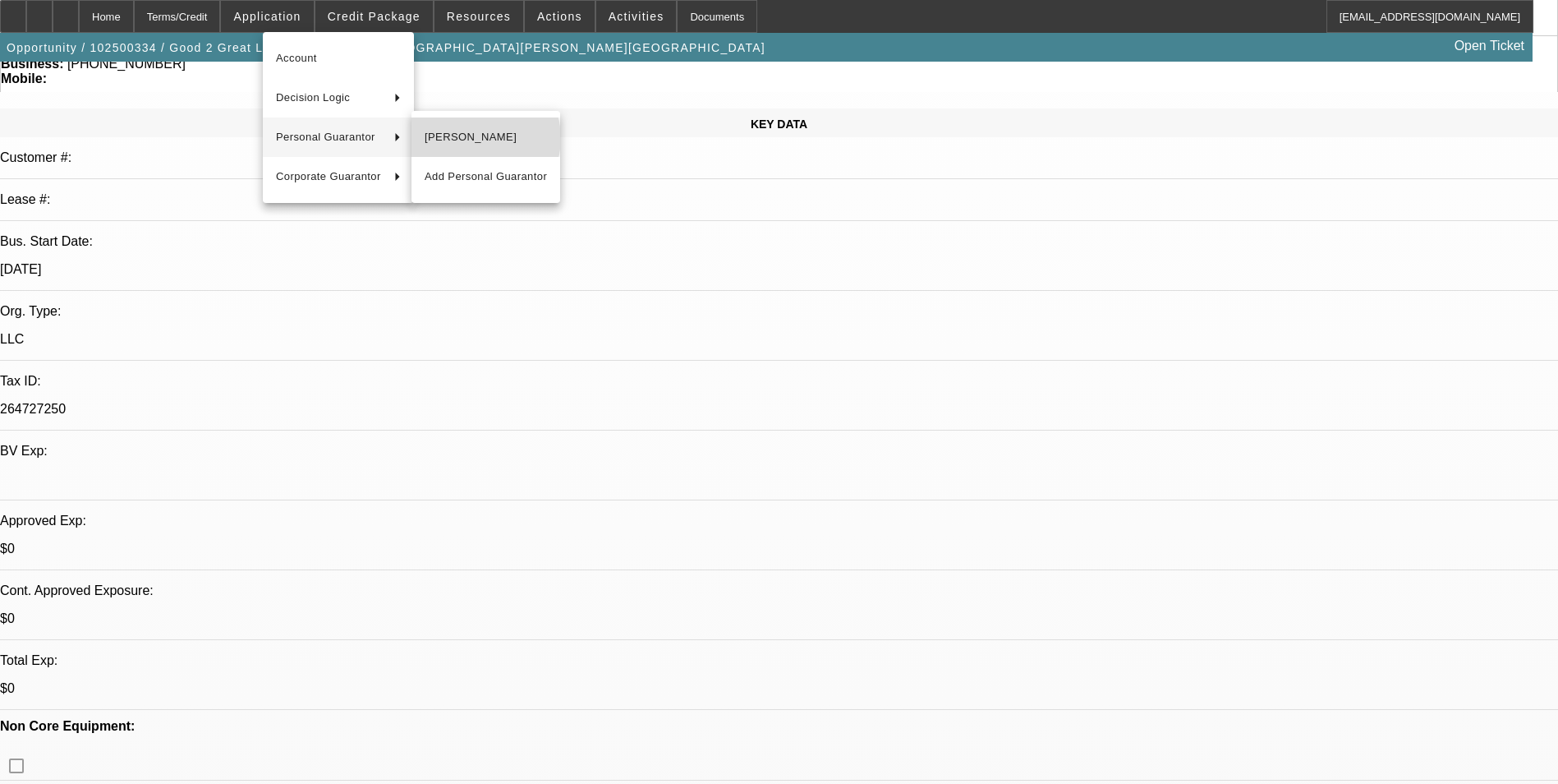
click at [477, 138] on span "[PERSON_NAME]" at bounding box center [486, 137] width 123 height 19
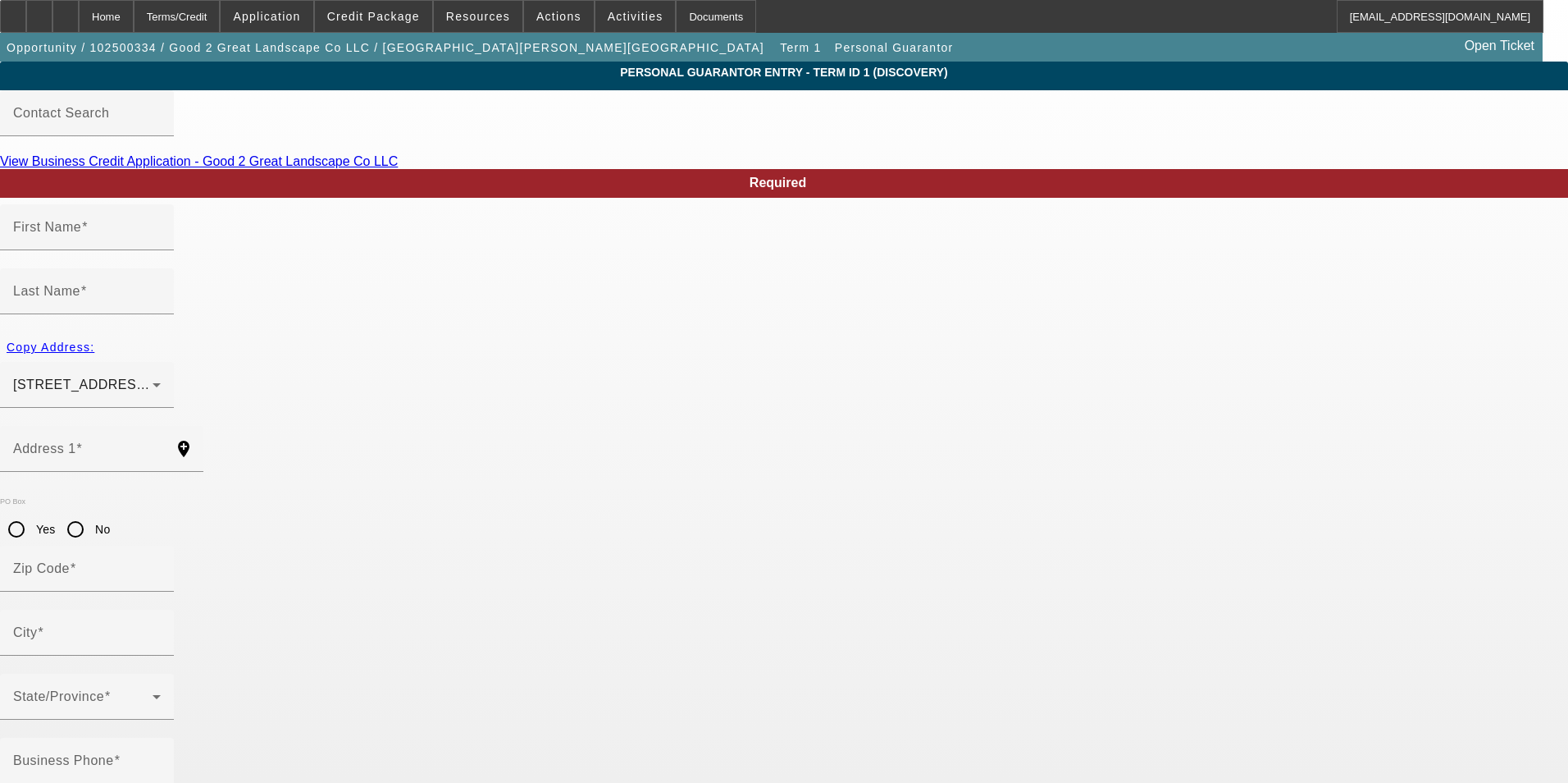
type input "Kent"
type input "[PERSON_NAME]"
type input "[STREET_ADDRESS][PERSON_NAME]"
radio input "true"
type input "16037"
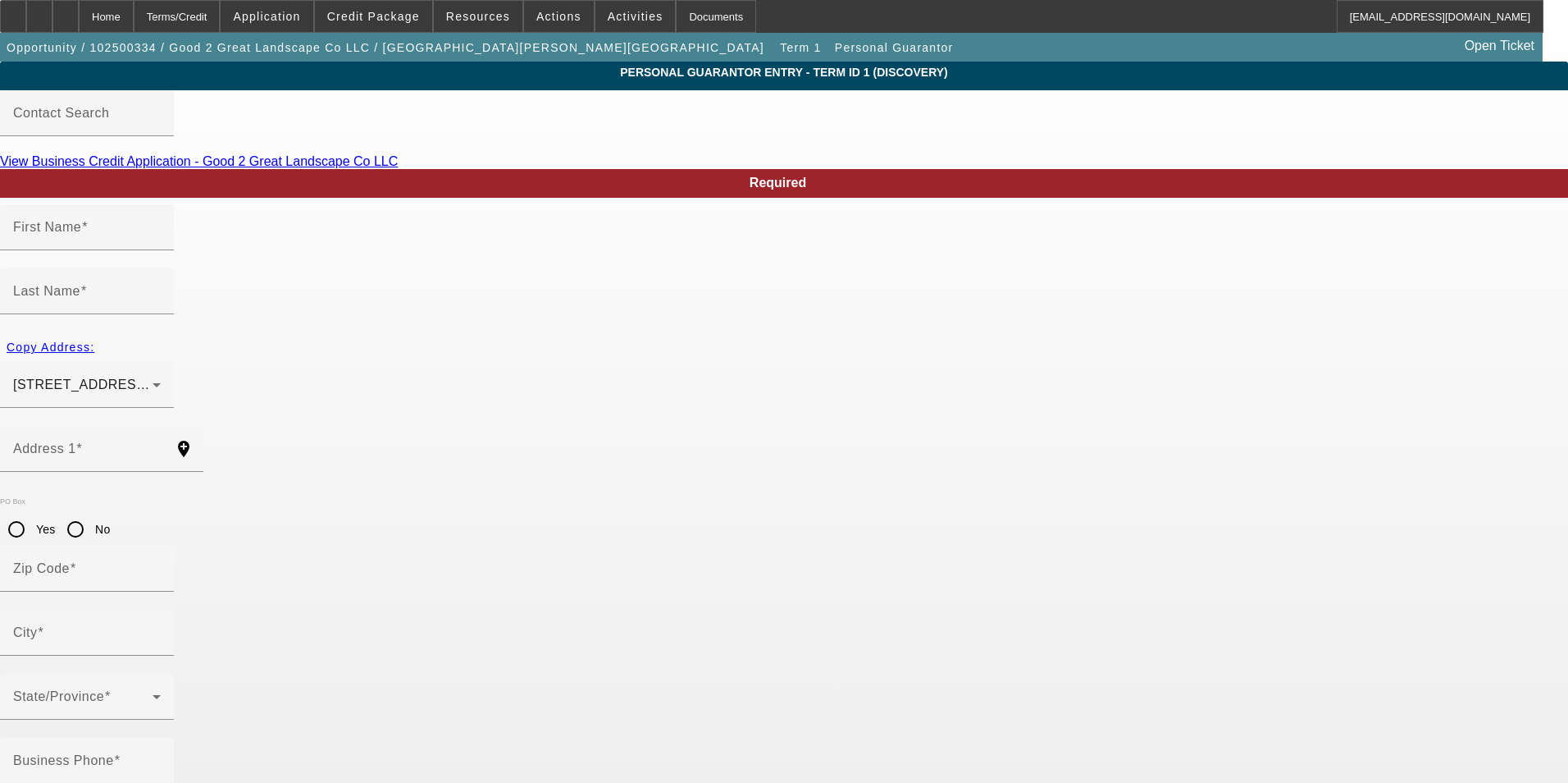
type input "Harmony"
type input "[PHONE_NUMBER]"
type input "100"
type input "000-00-0000"
type input "[EMAIL_ADDRESS][DOMAIN_NAME]"
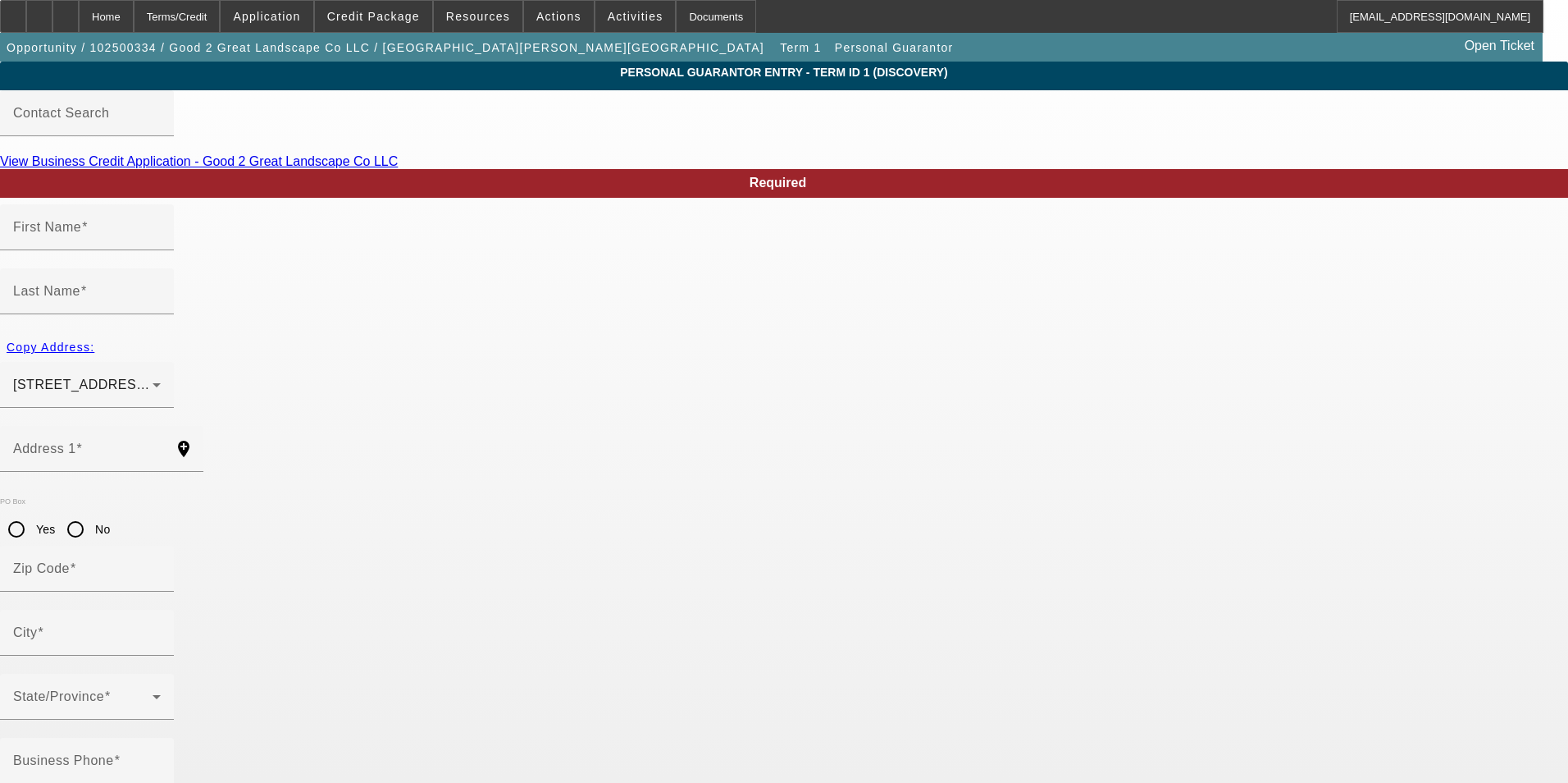
type input "$220,000.00"
type input "0"
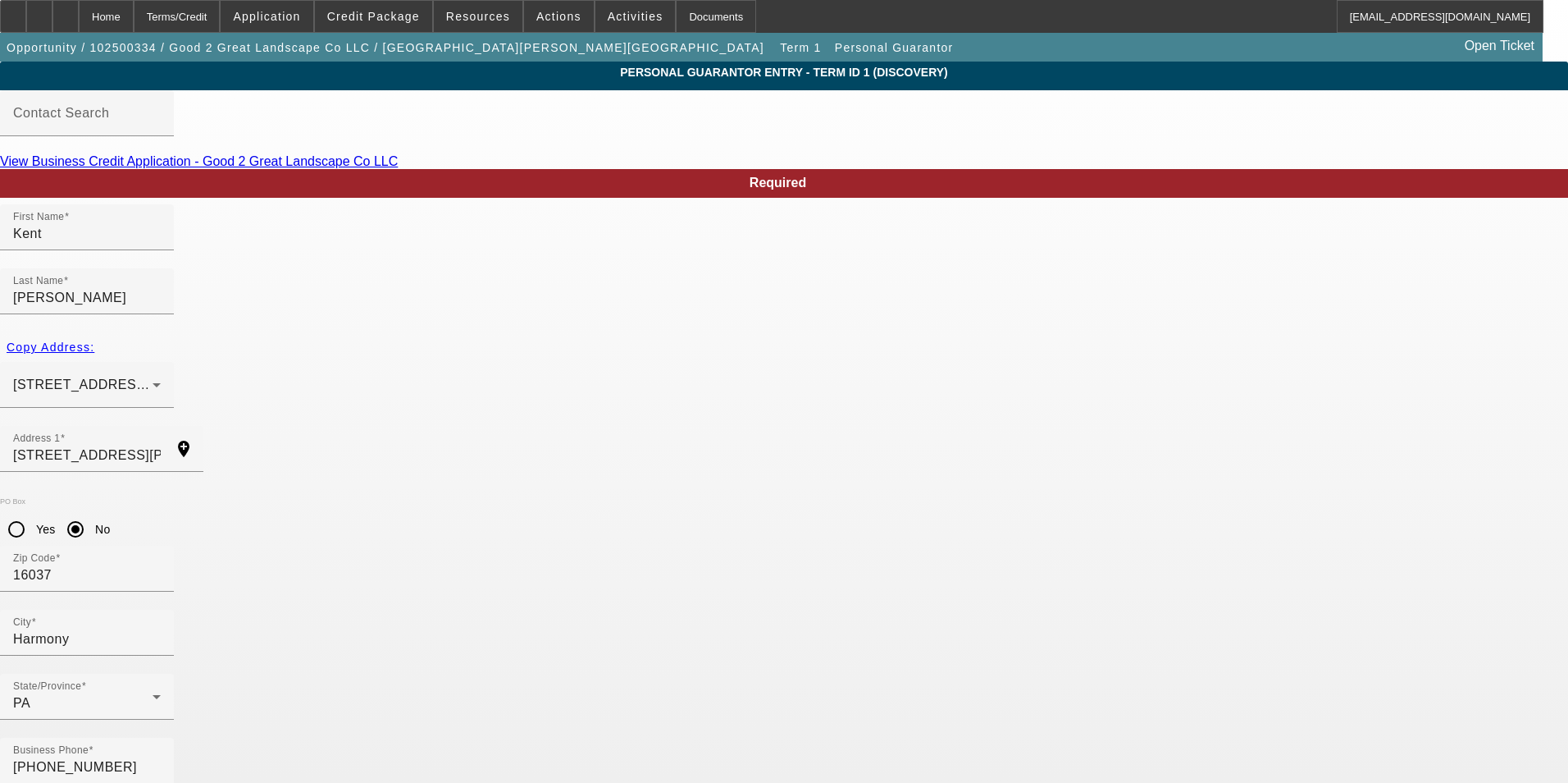
paste input "60"
type input "6"
paste input "60"
type input "6"
click at [393, 14] on span "Credit Package" at bounding box center [374, 17] width 93 height 14
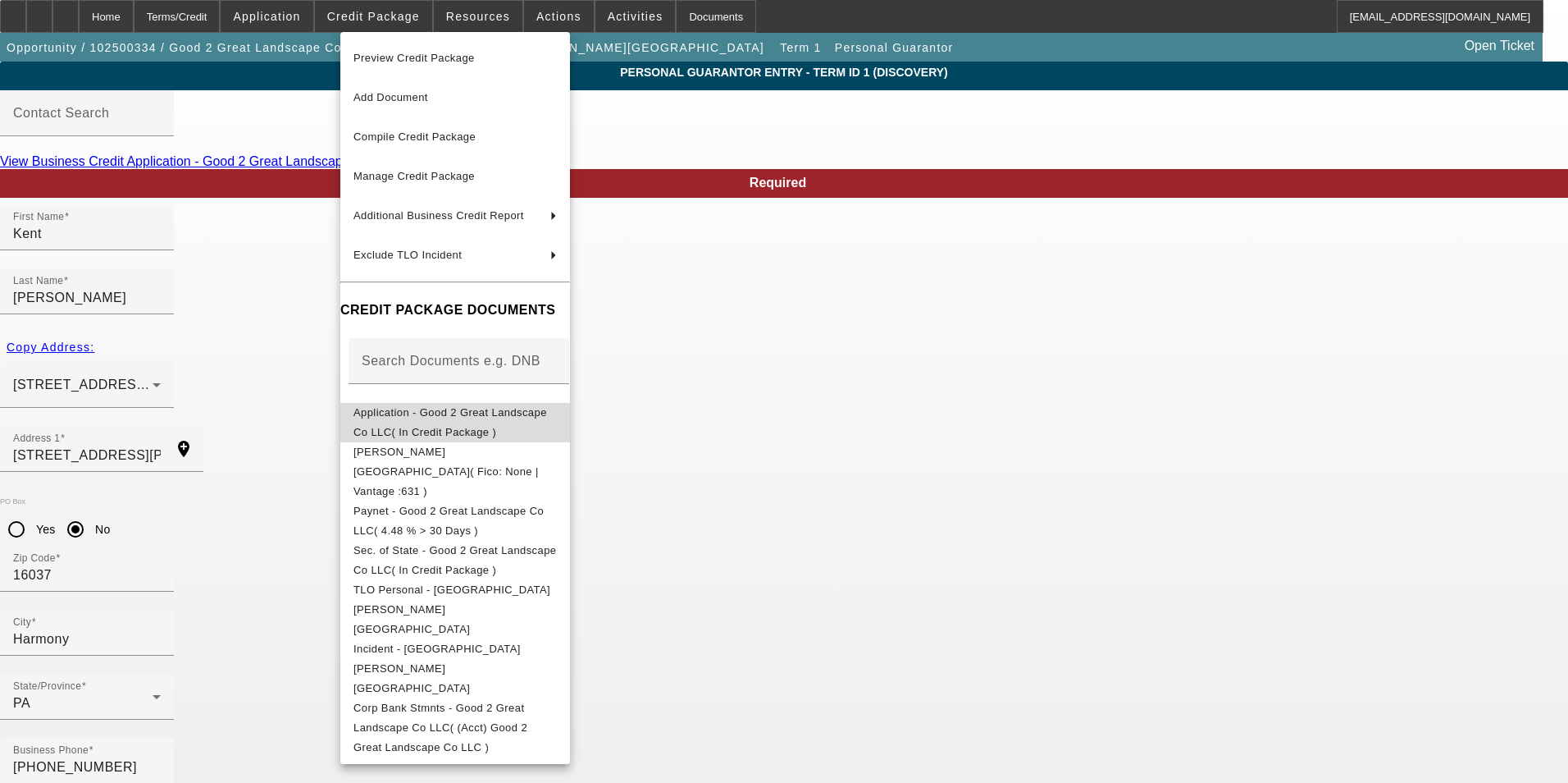
click at [463, 413] on span "Application - Good 2 Great Landscape Co LLC( In Credit Package )" at bounding box center [450, 422] width 193 height 32
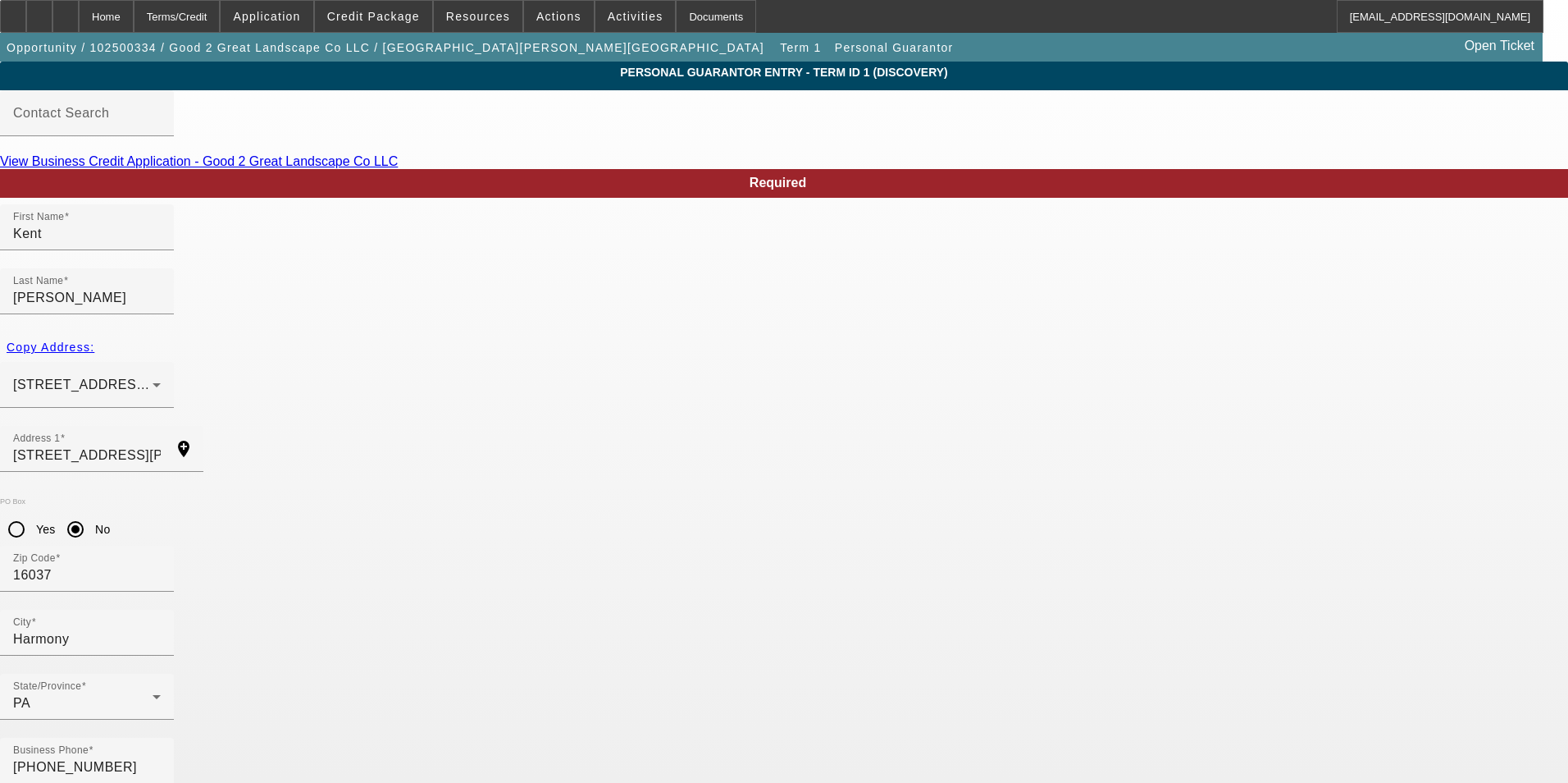
type input "184-62-3245"
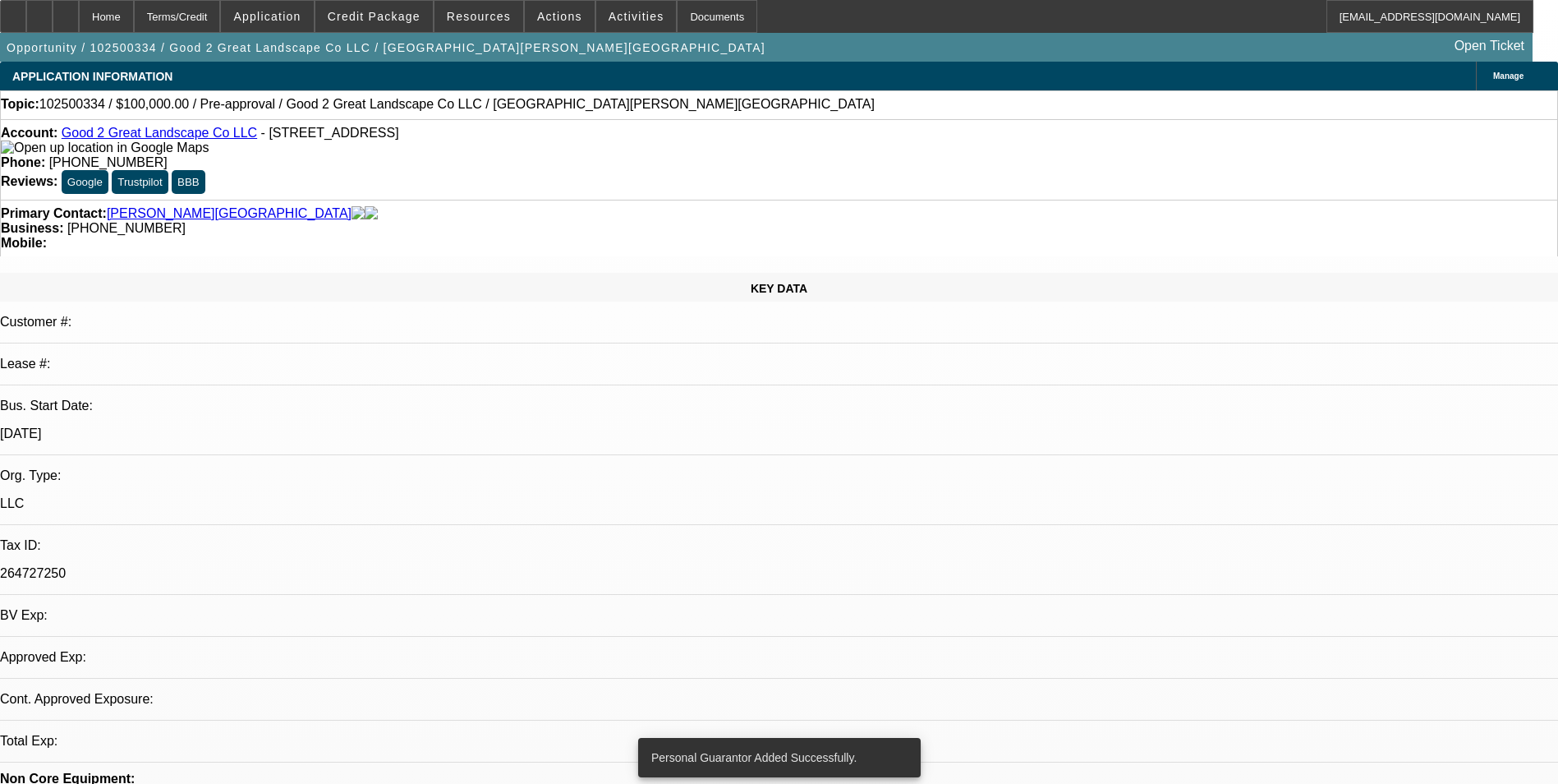
select select "0"
select select "6"
select select "0"
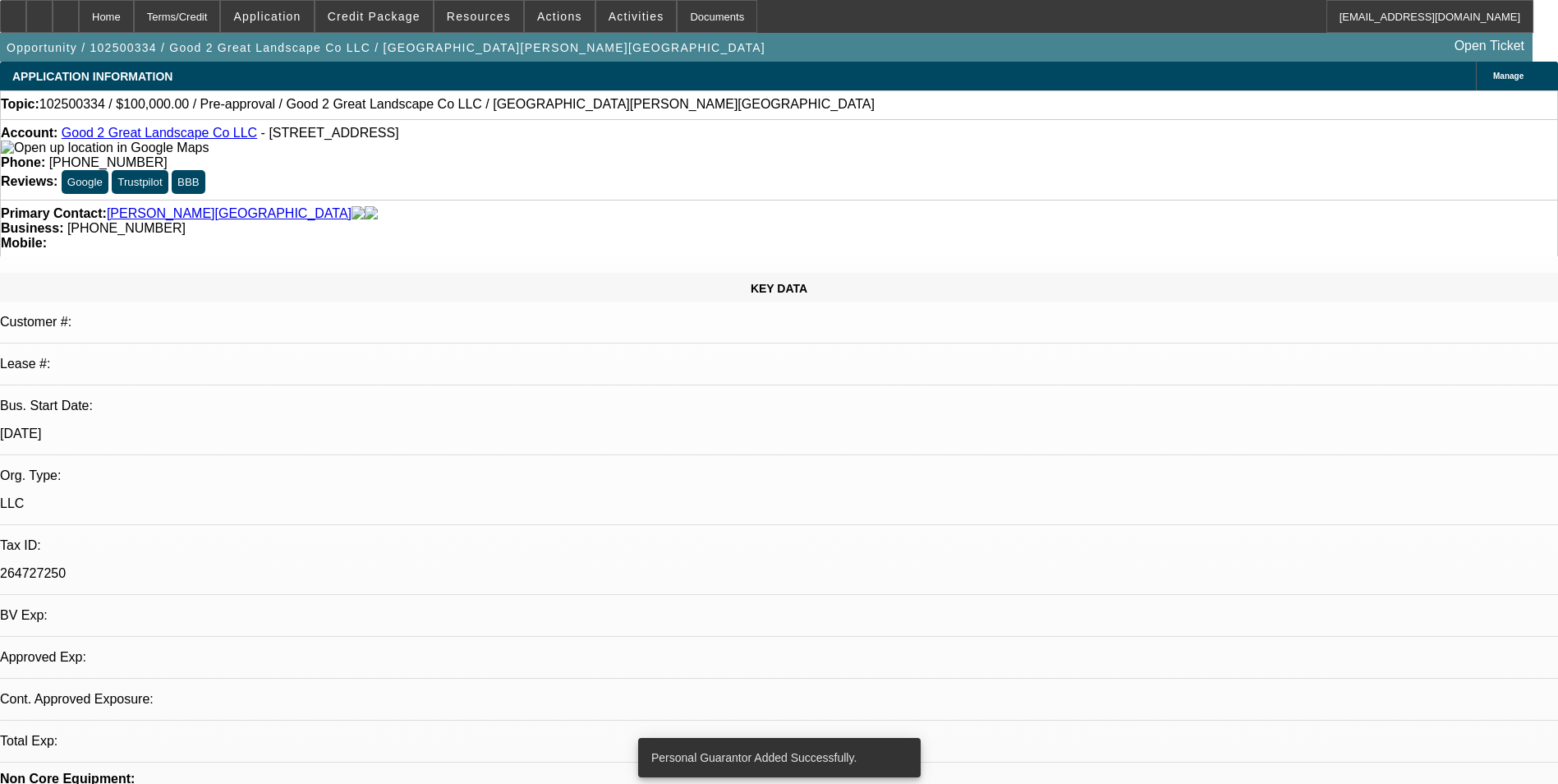
select select "0"
select select "6"
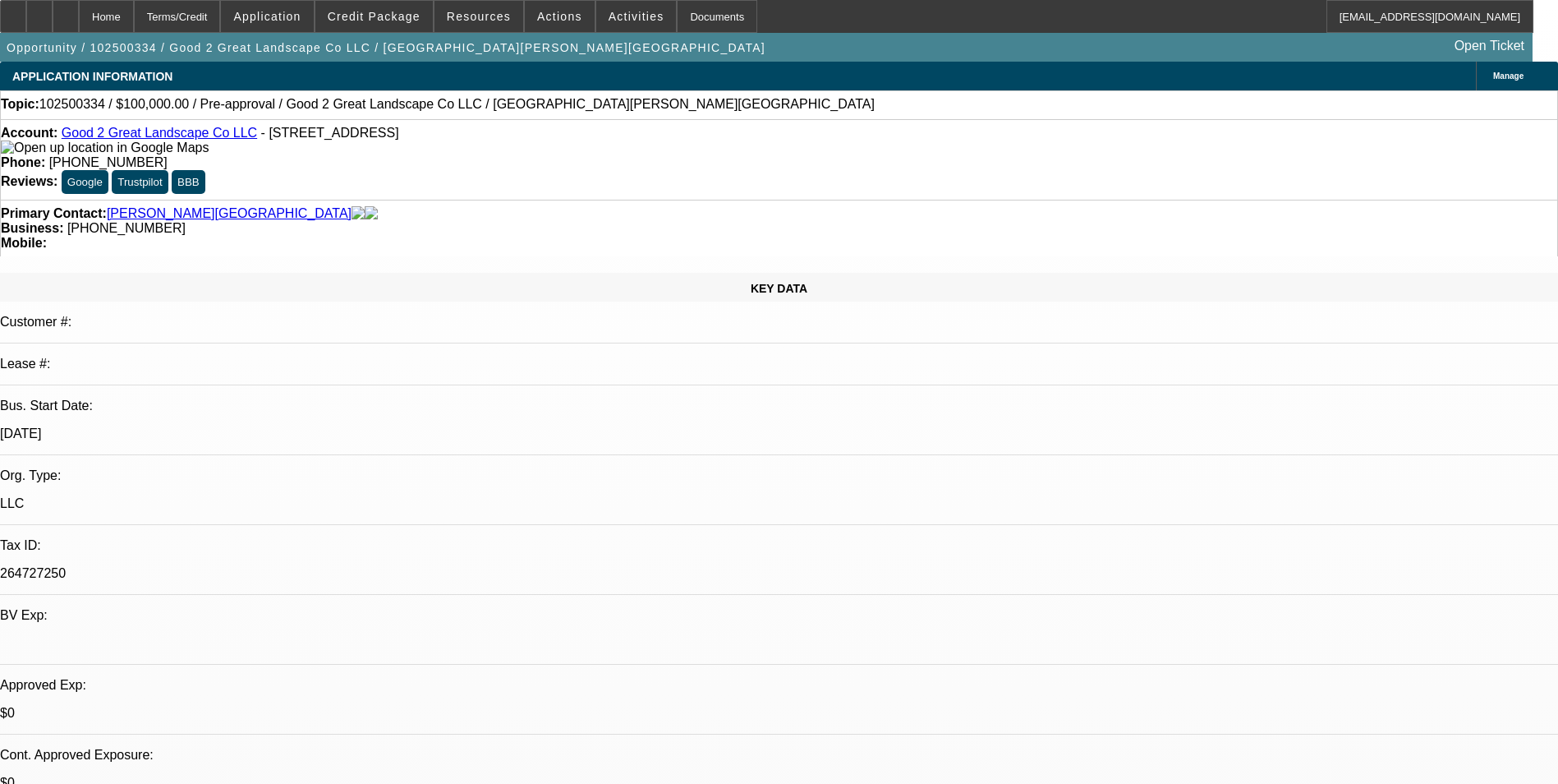
scroll to position [411, 0]
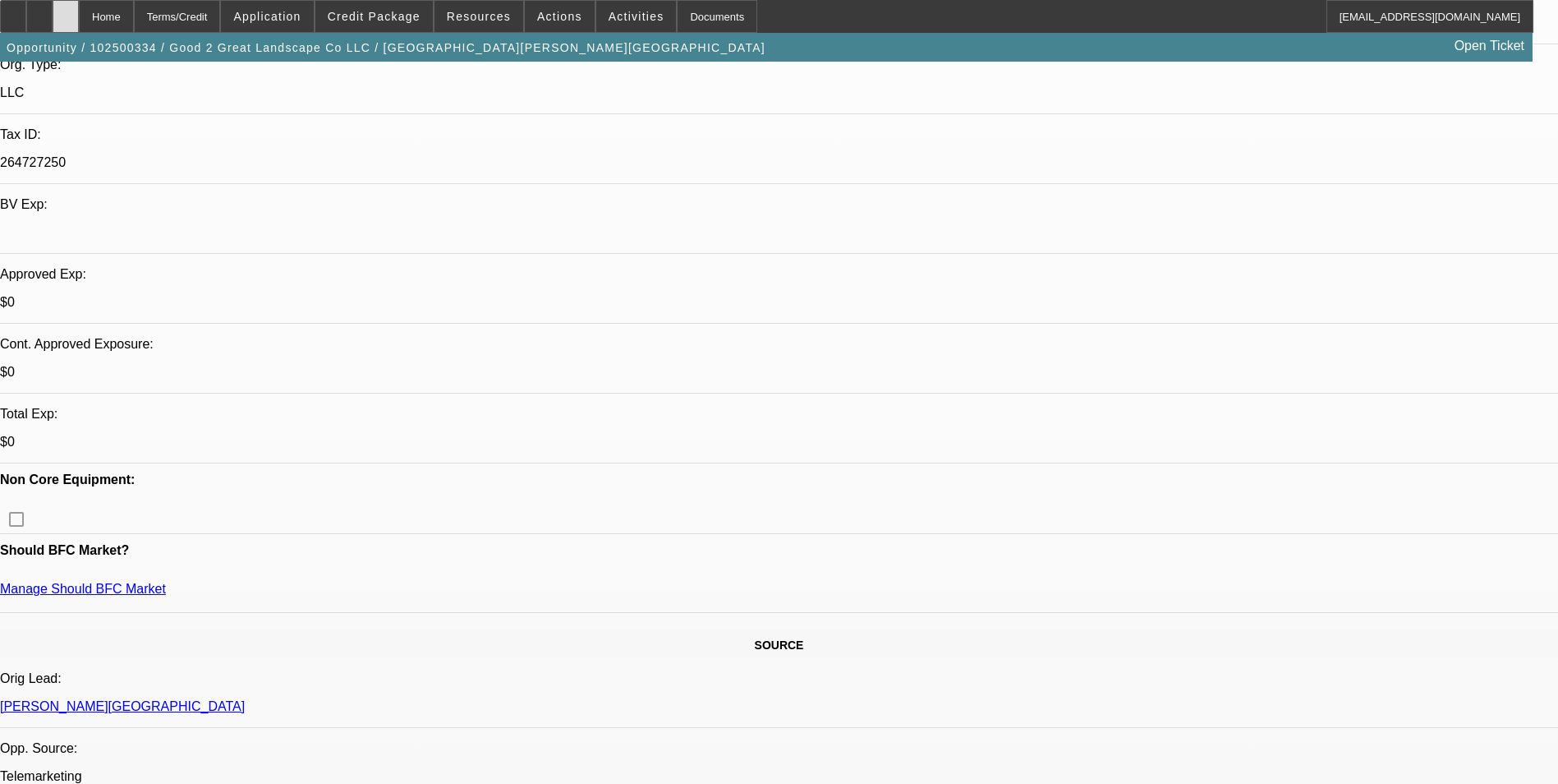
click at [79, 21] on div at bounding box center [65, 16] width 26 height 33
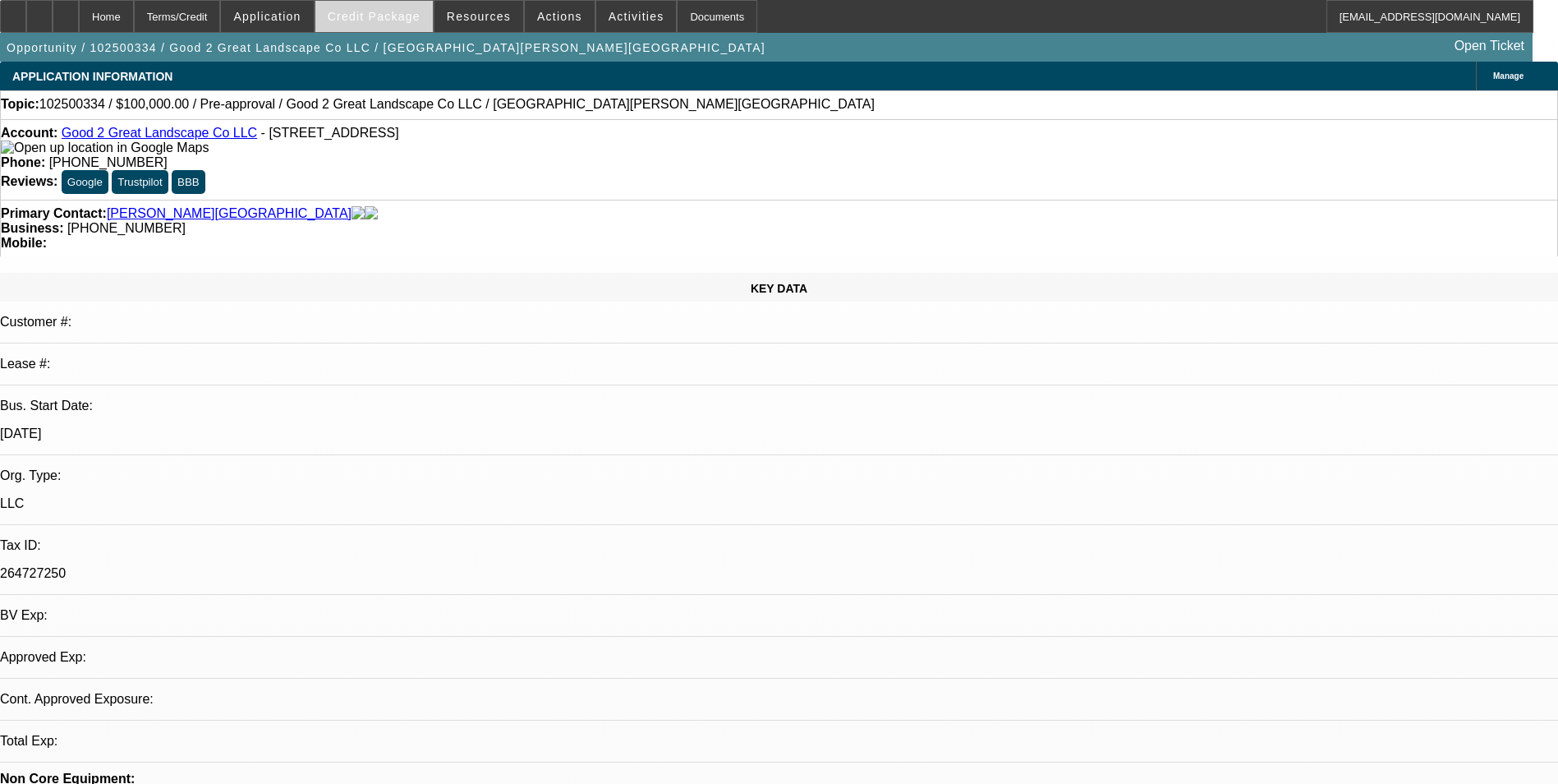
select select "0"
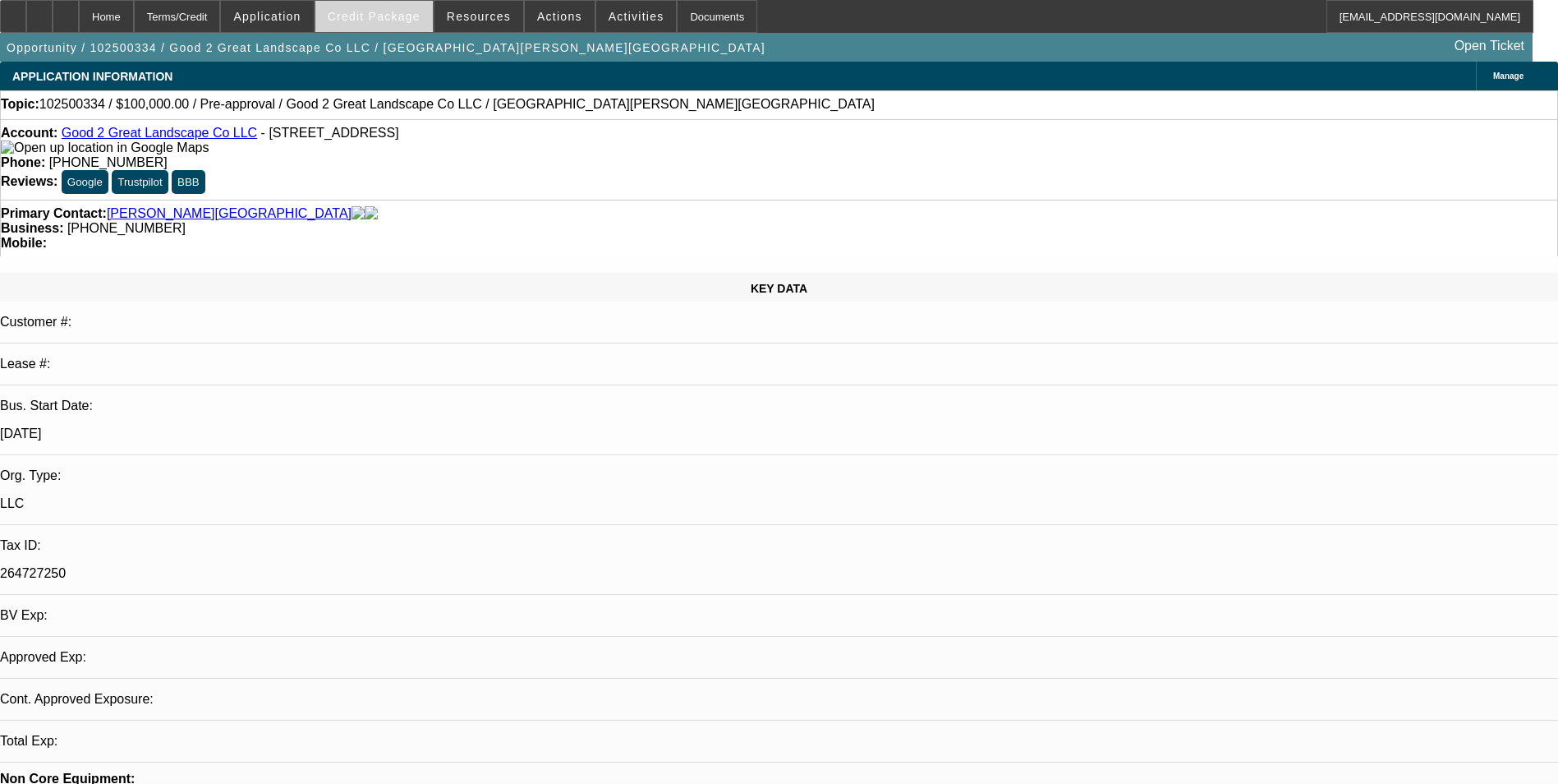
select select "0"
select select "1"
select select "6"
select select "1"
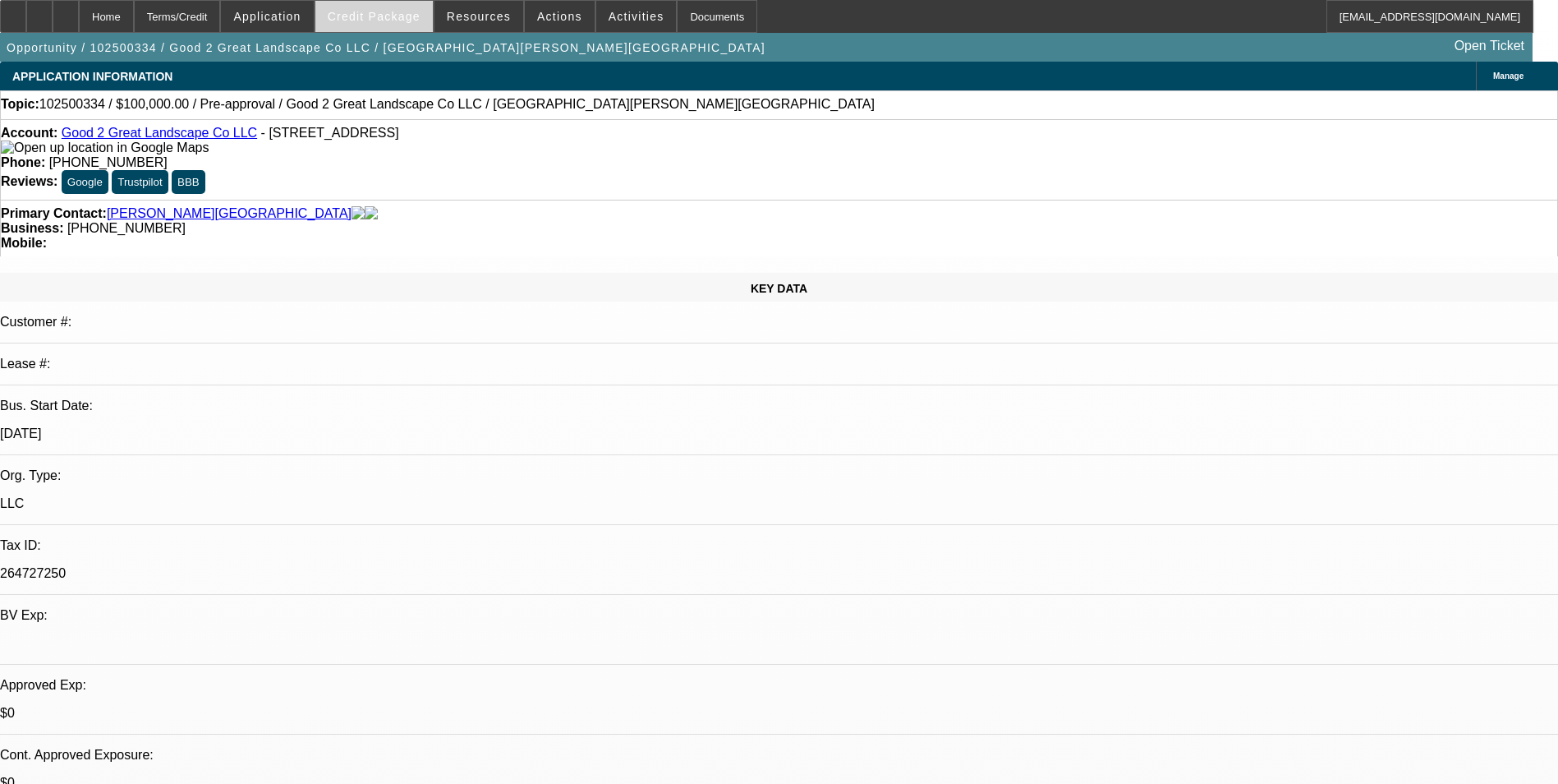
select select "1"
select select "6"
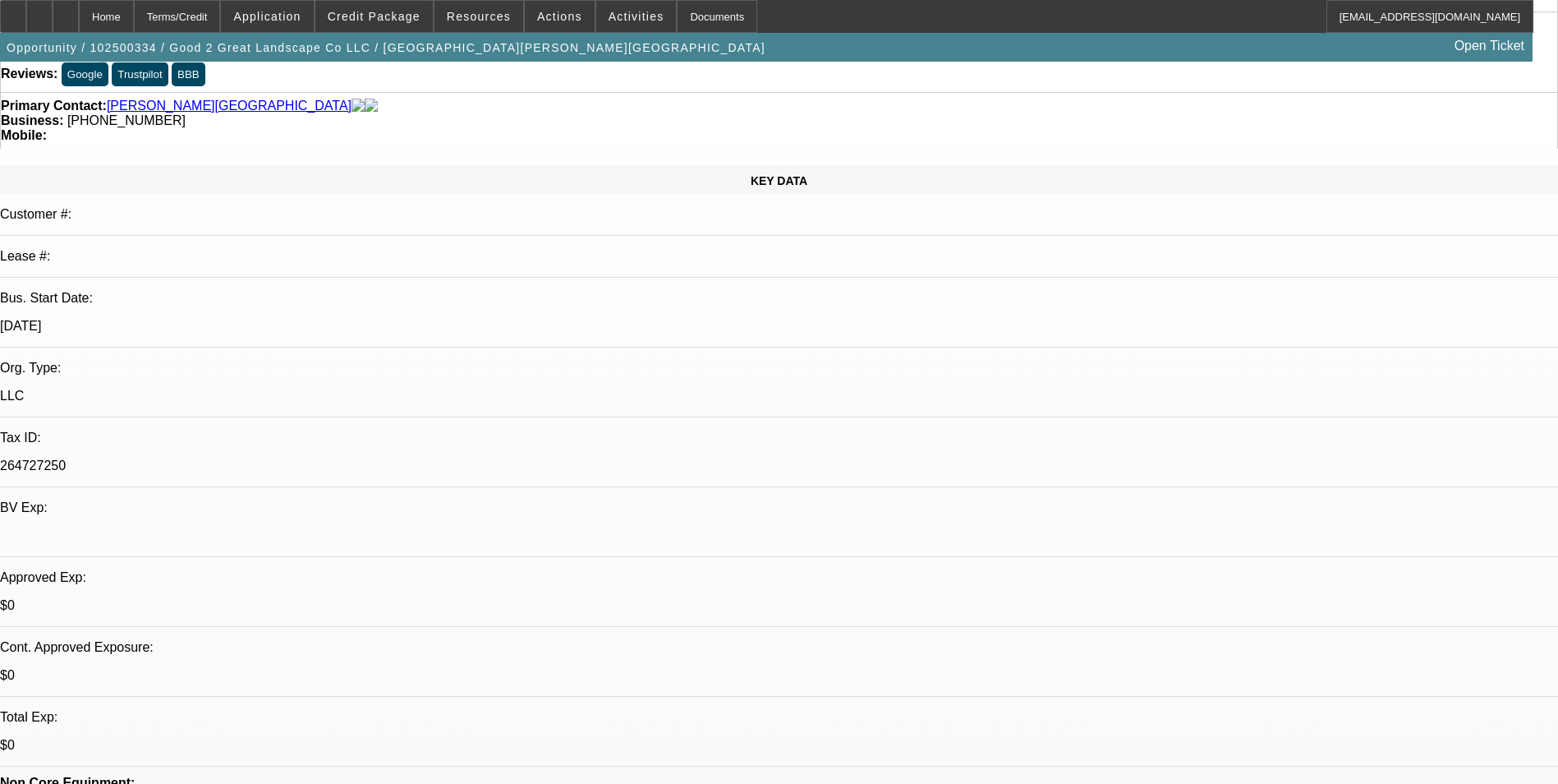
scroll to position [164, 0]
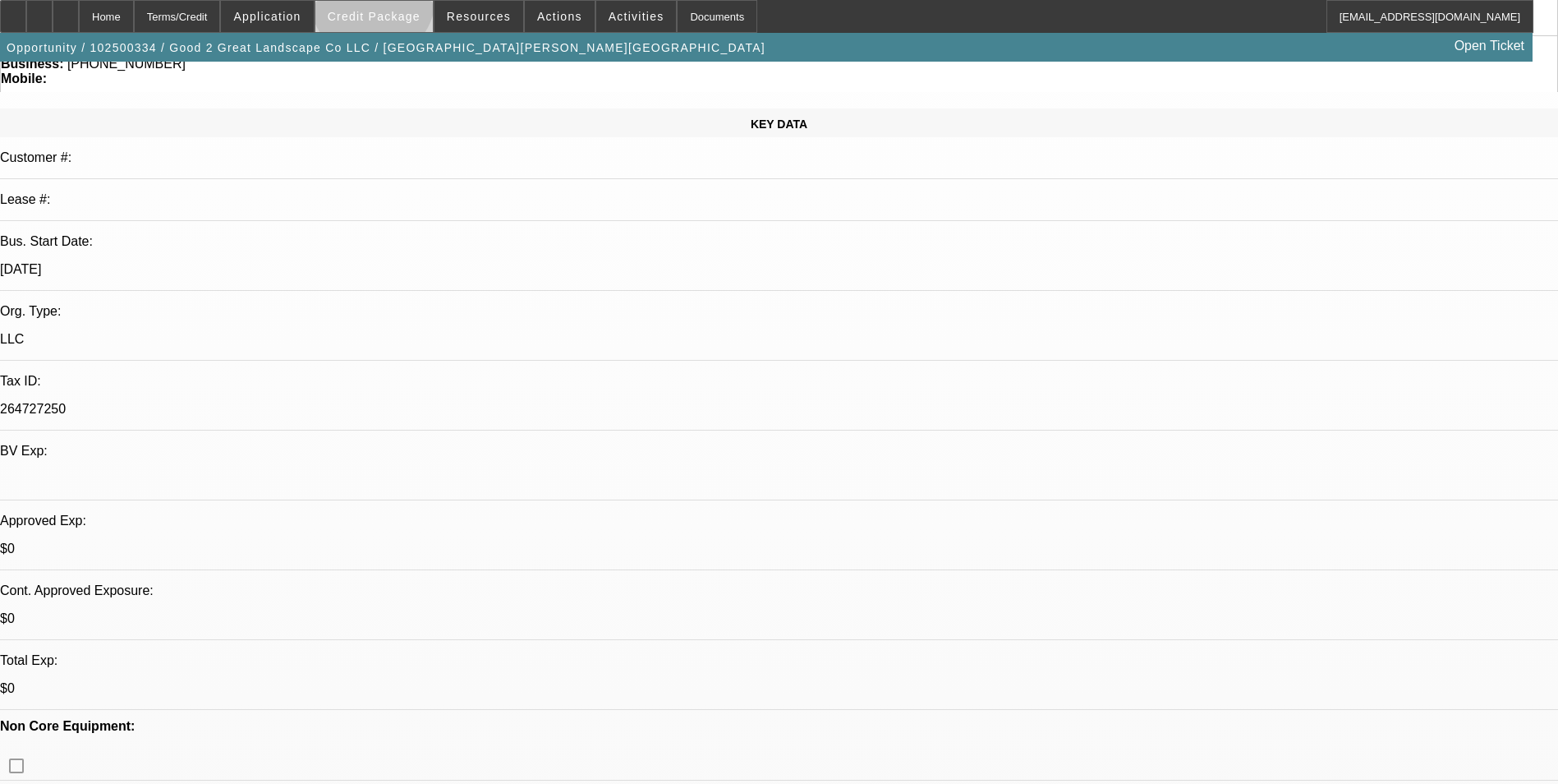
click at [399, 2] on span at bounding box center [373, 16] width 117 height 40
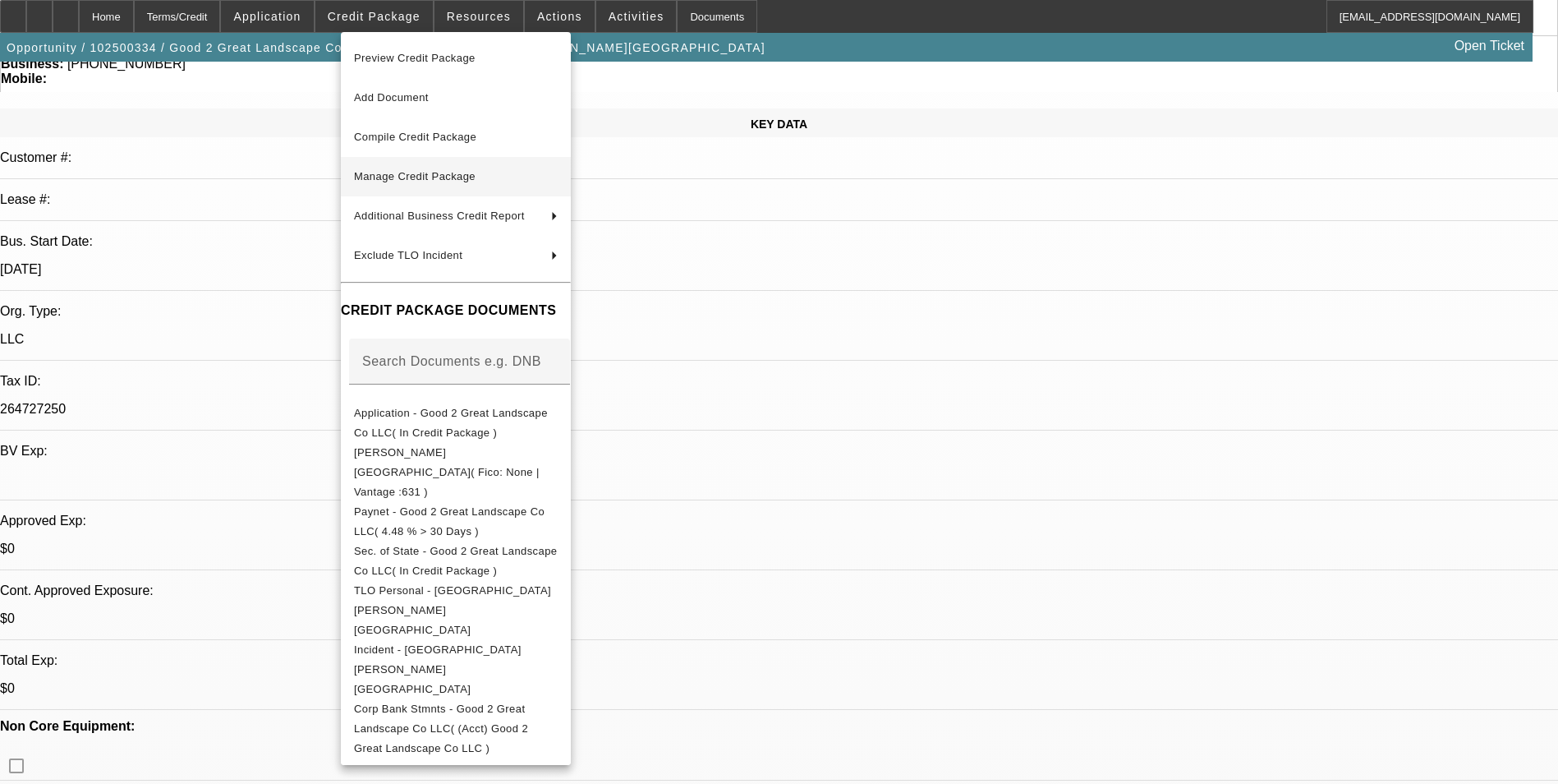
click at [439, 175] on span "Manage Credit Package" at bounding box center [415, 176] width 122 height 13
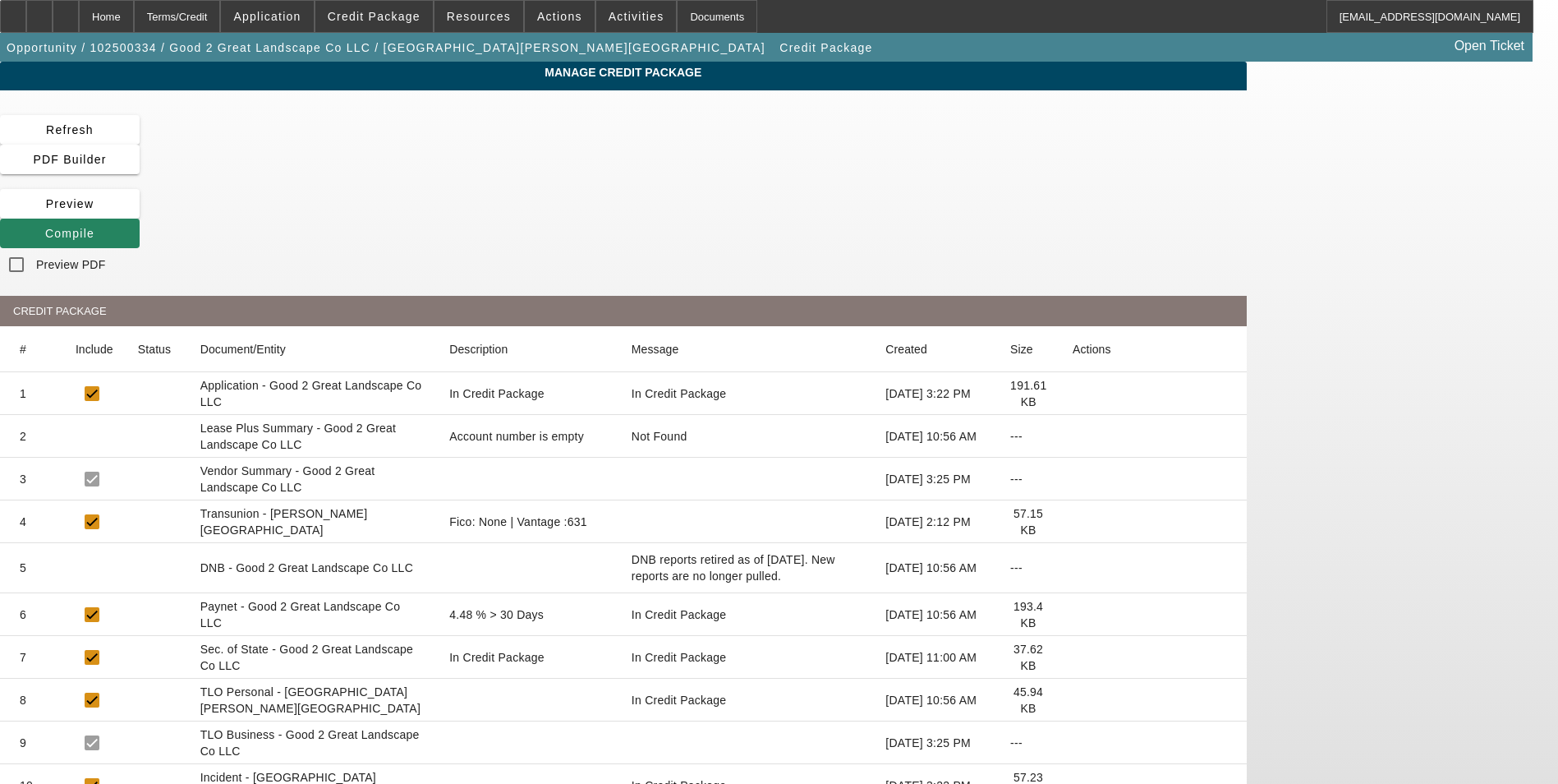
click at [1073, 521] on icon at bounding box center [1073, 521] width 0 height 0
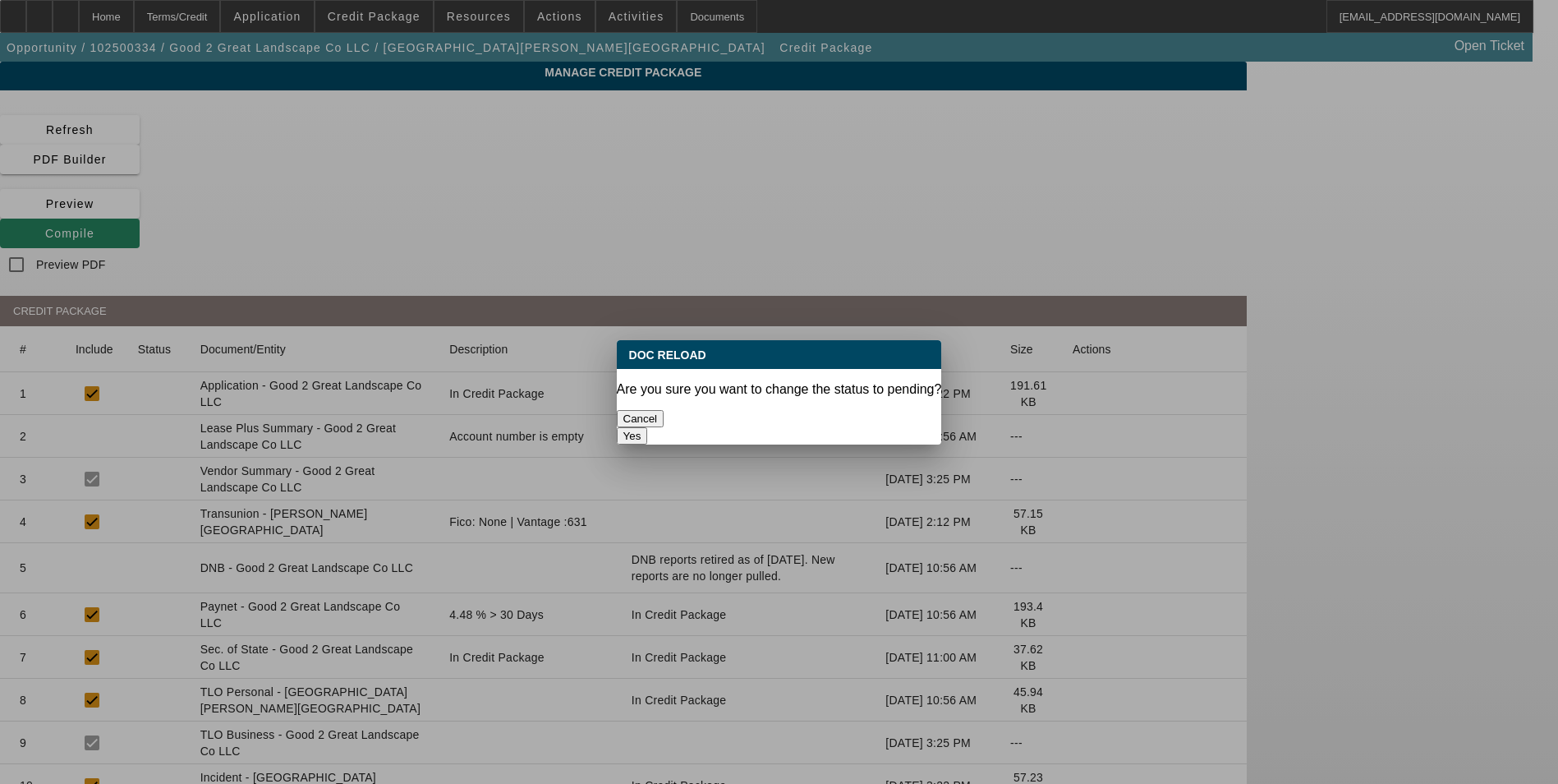
click at [648, 427] on button "Yes" at bounding box center [632, 436] width 31 height 17
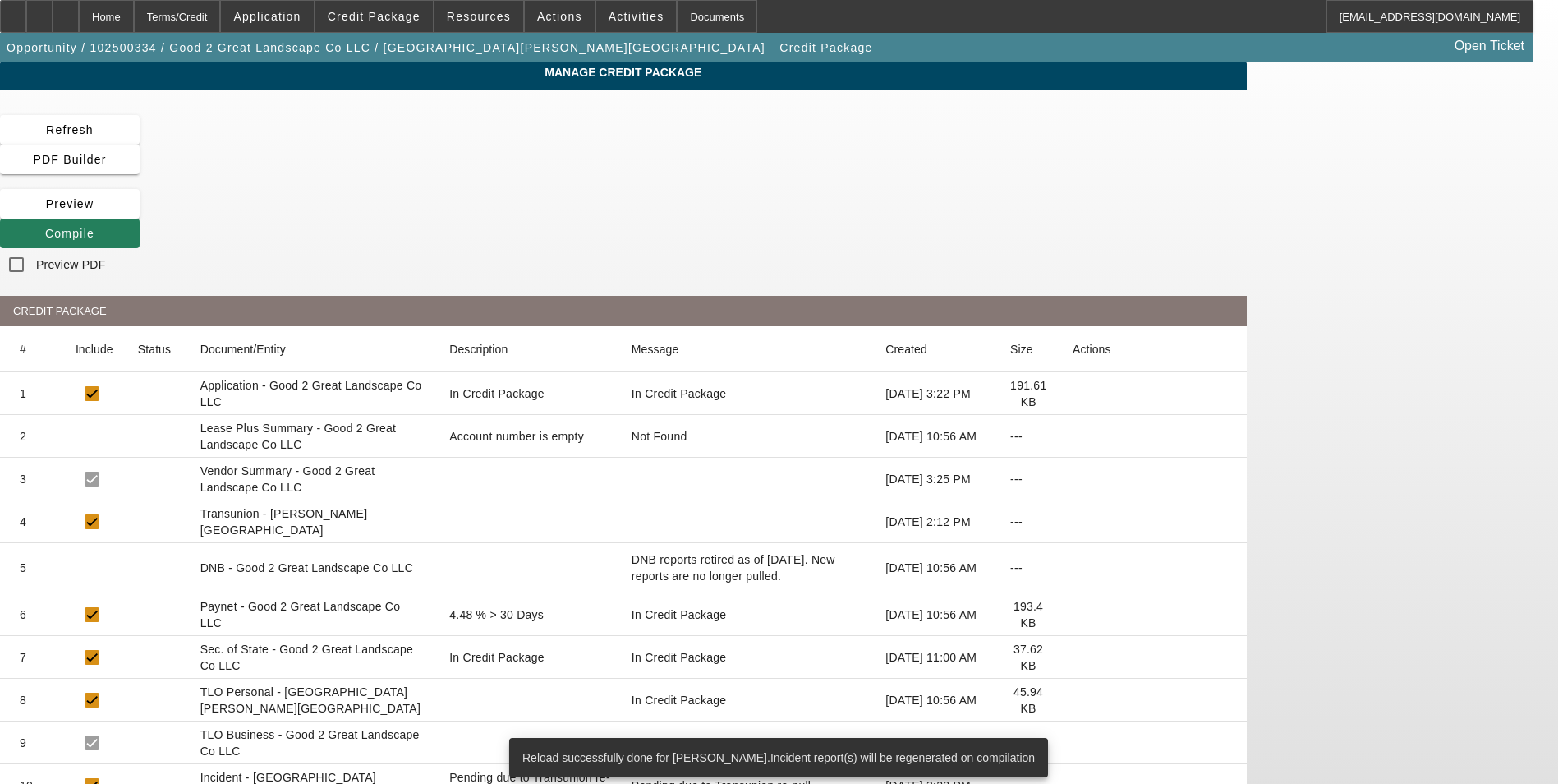
click at [95, 226] on span "Compile" at bounding box center [69, 233] width 49 height 14
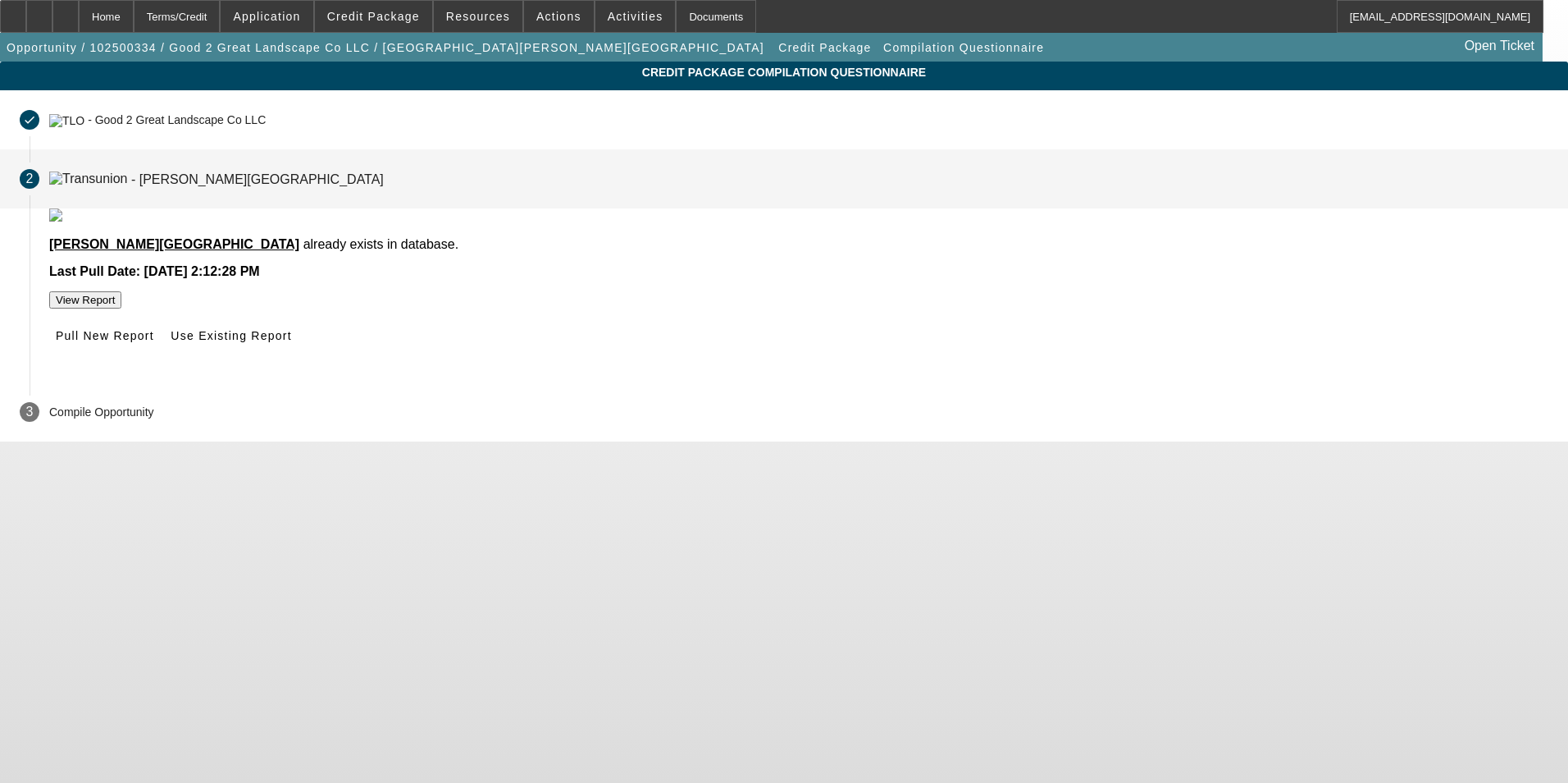
click at [161, 355] on span at bounding box center [105, 335] width 111 height 40
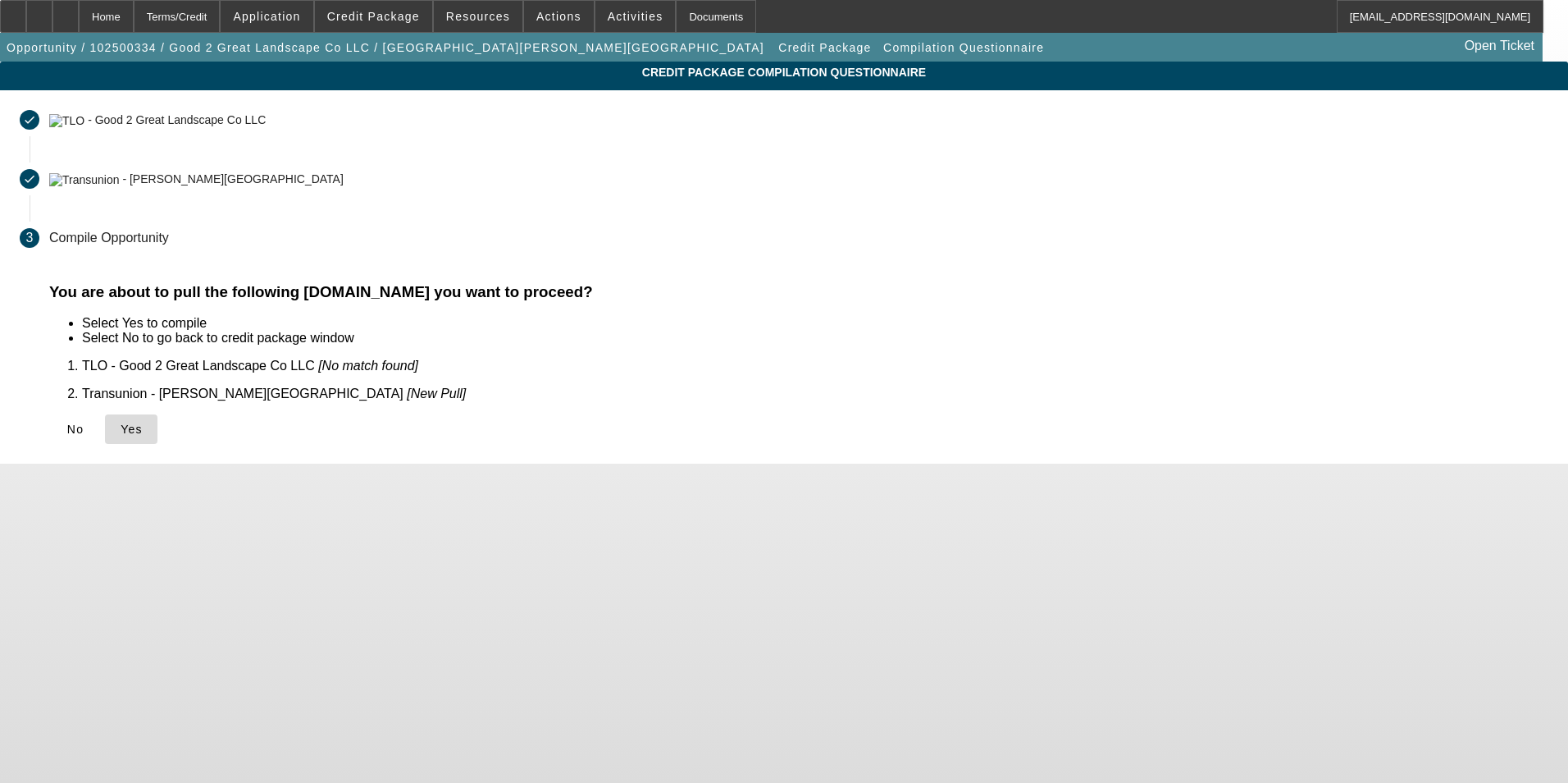
click at [121, 427] on icon at bounding box center [121, 429] width 0 height 14
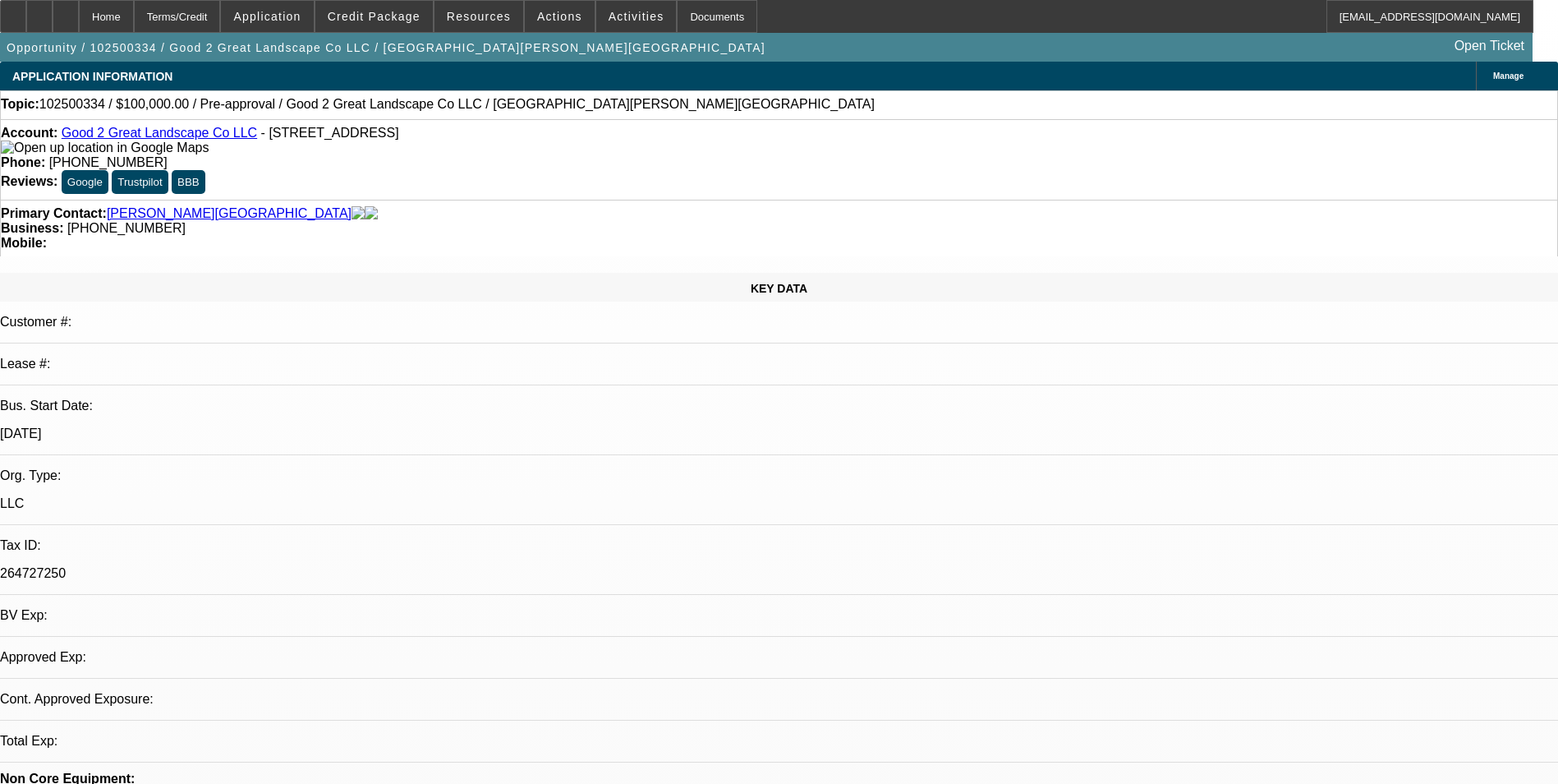
select select "0"
select select "6"
select select "0"
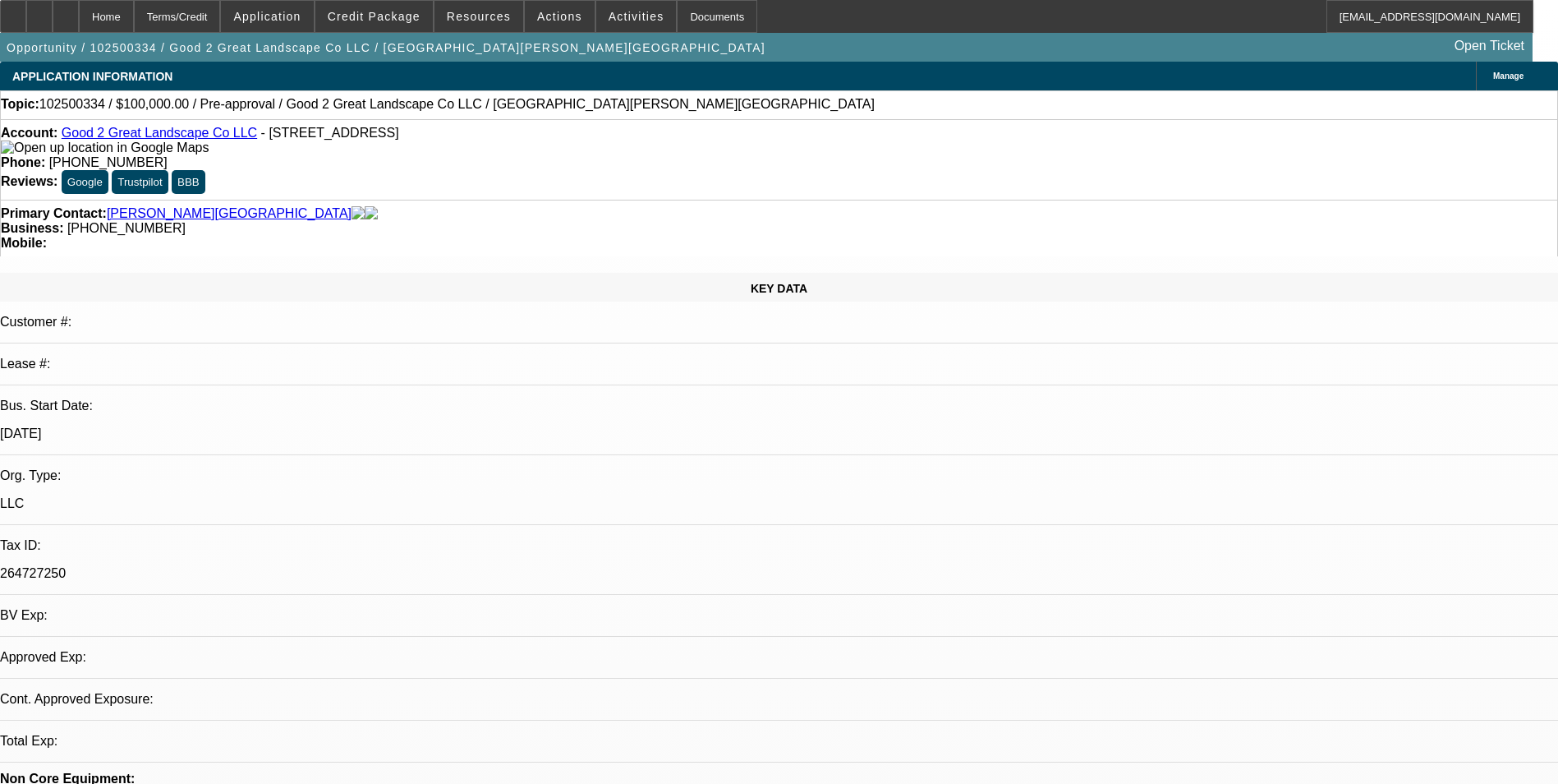
select select "0"
select select "6"
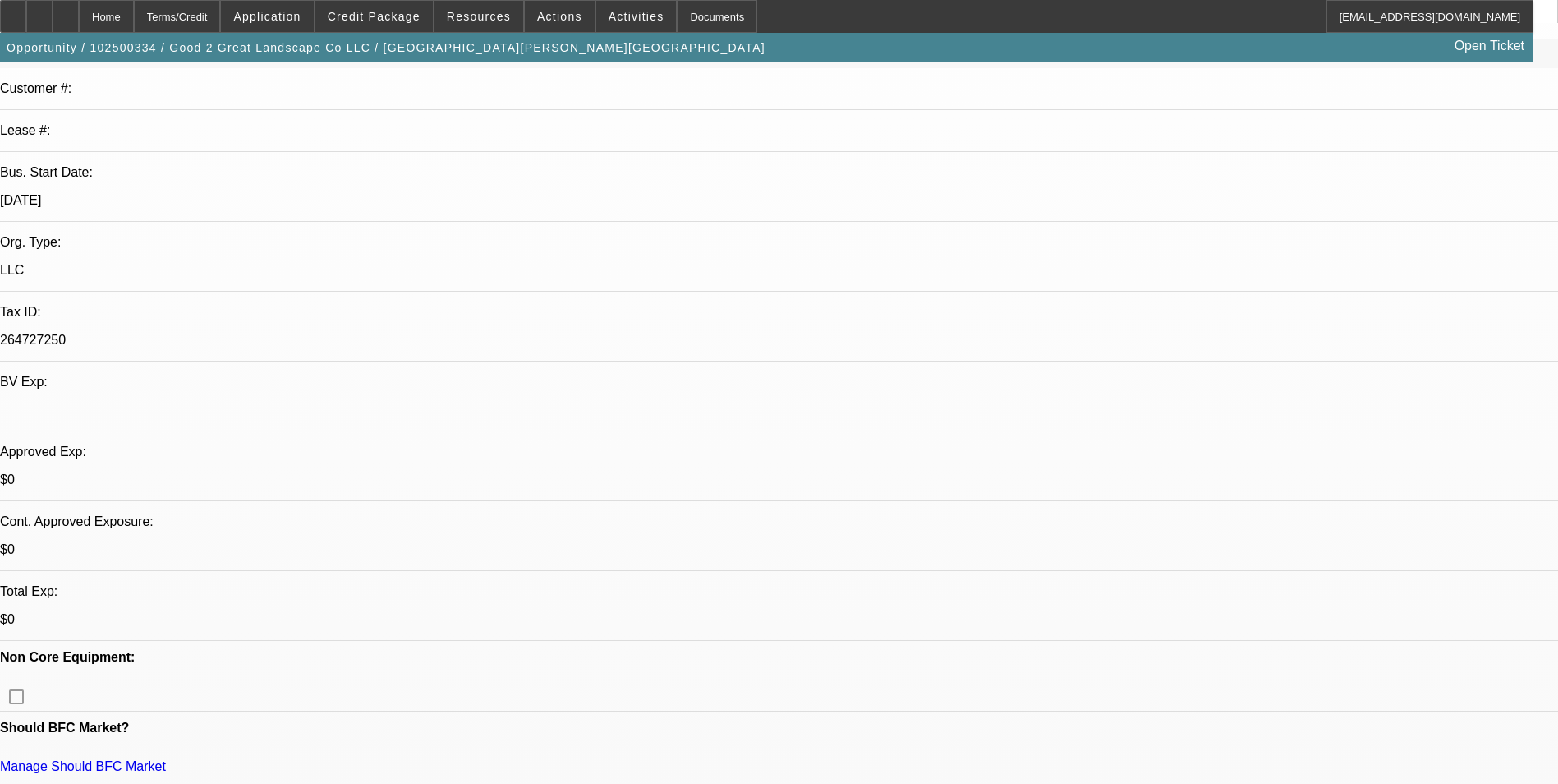
scroll to position [329, 0]
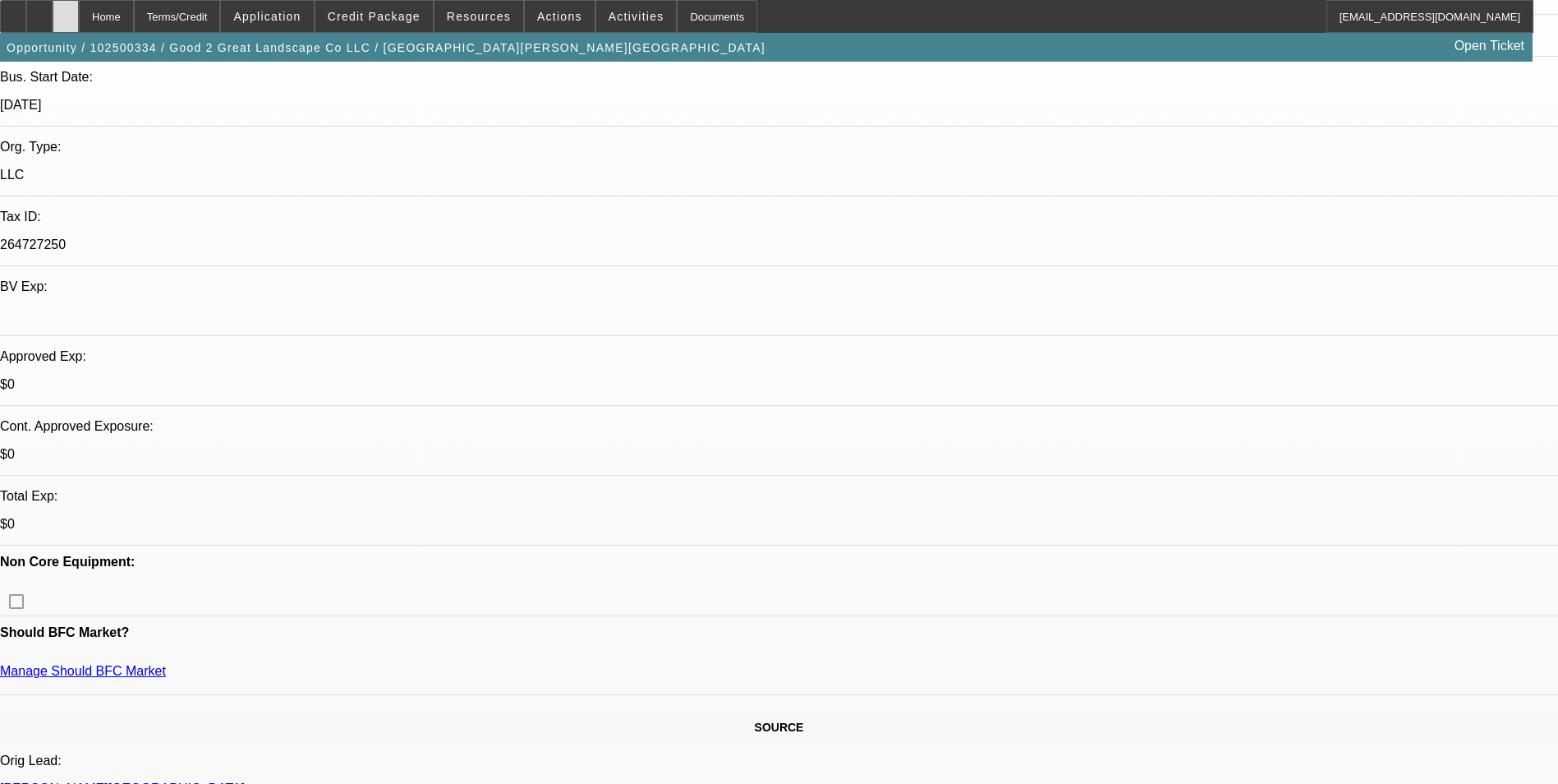
click at [66, 11] on icon at bounding box center [66, 11] width 0 height 0
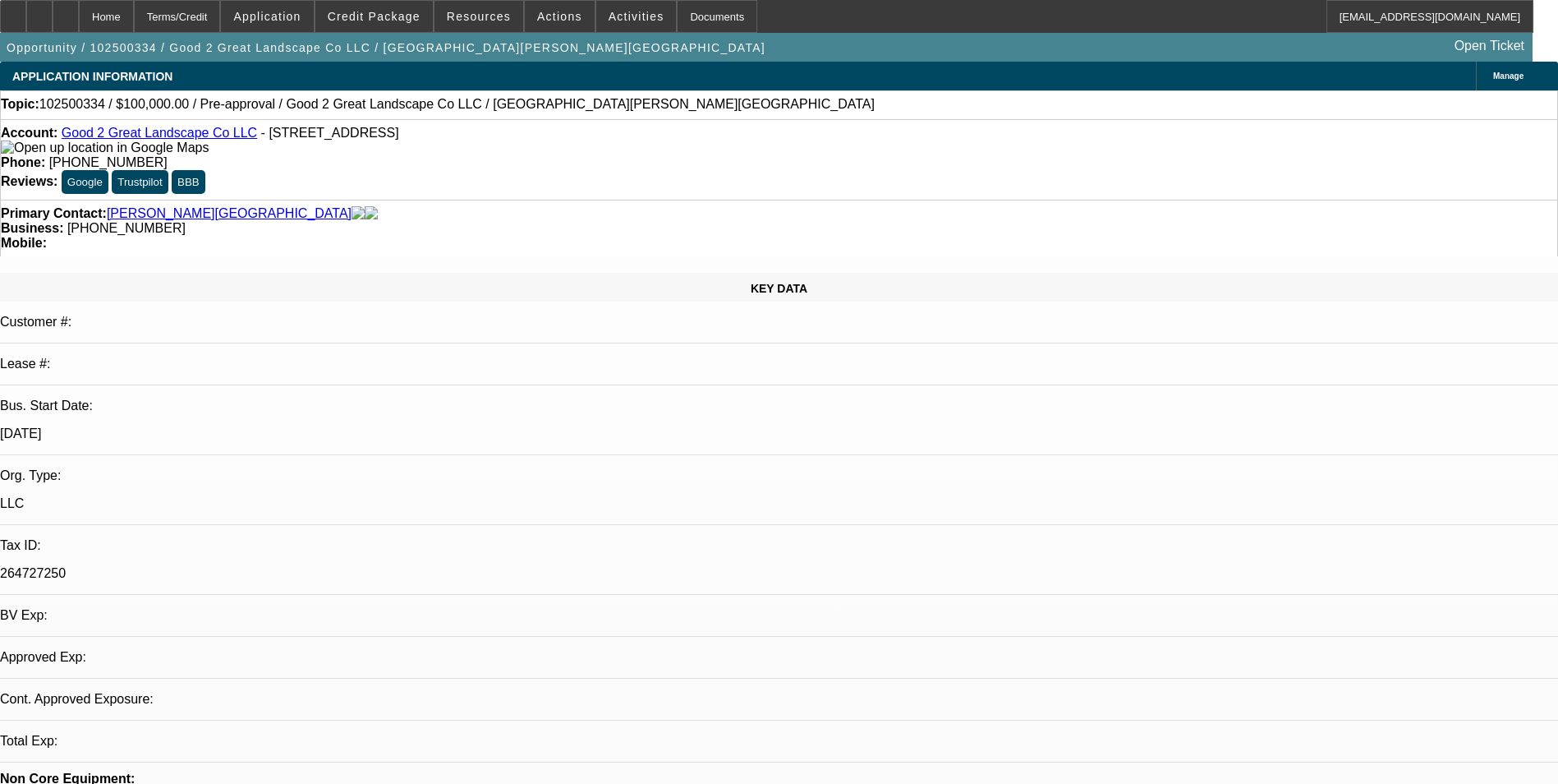
select select "0"
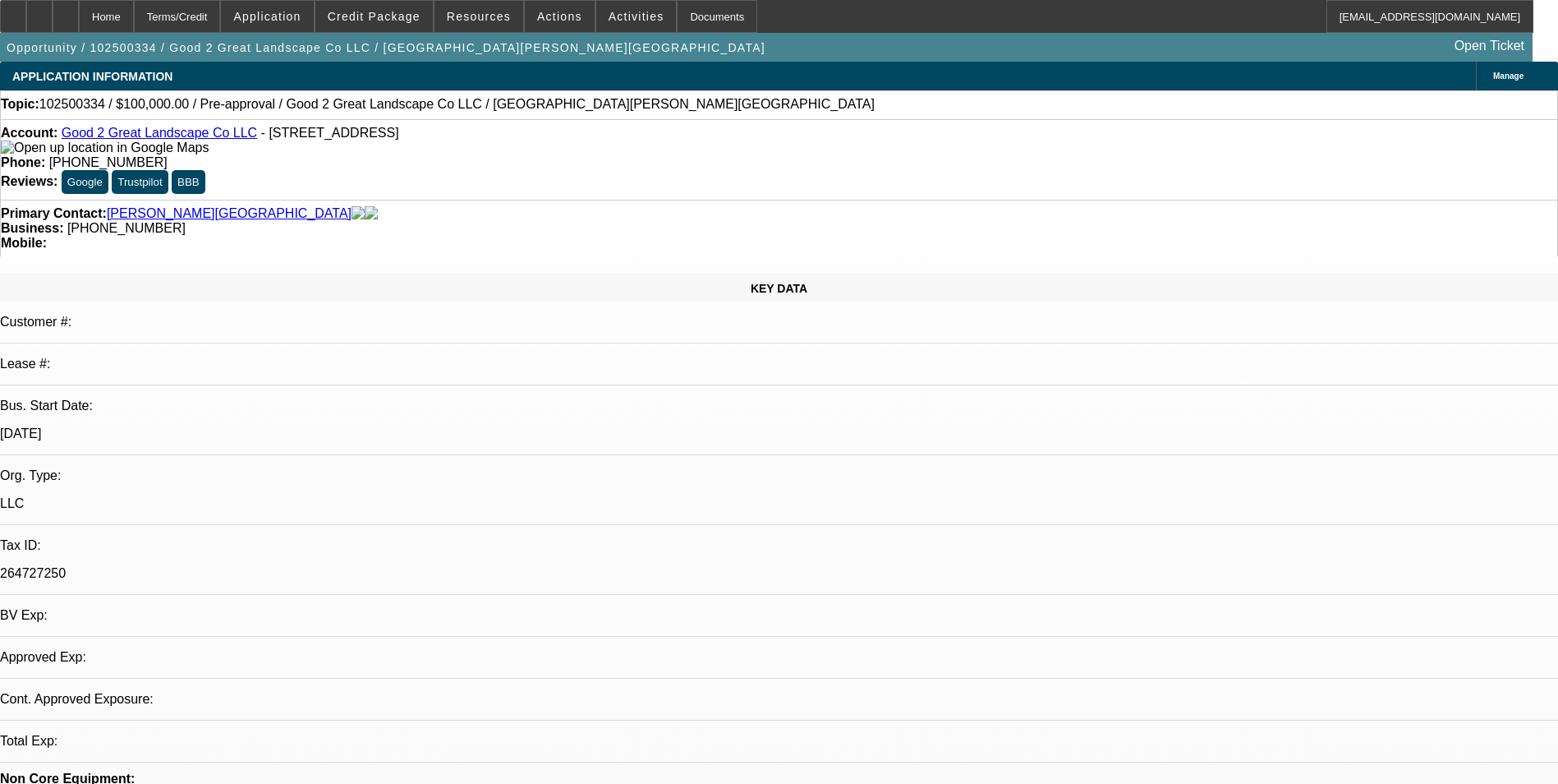
select select "0"
select select "1"
select select "6"
select select "1"
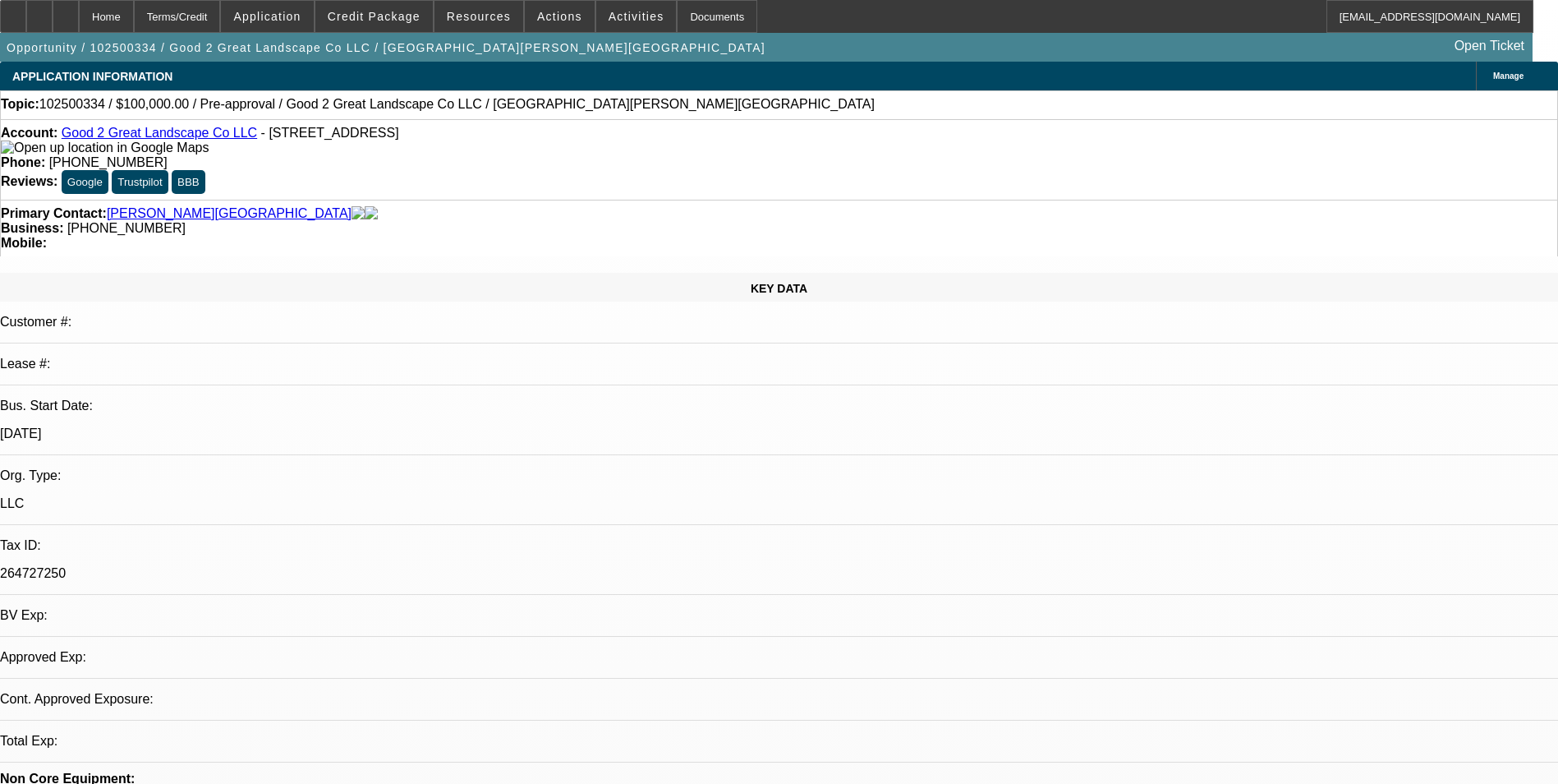
select select "1"
select select "6"
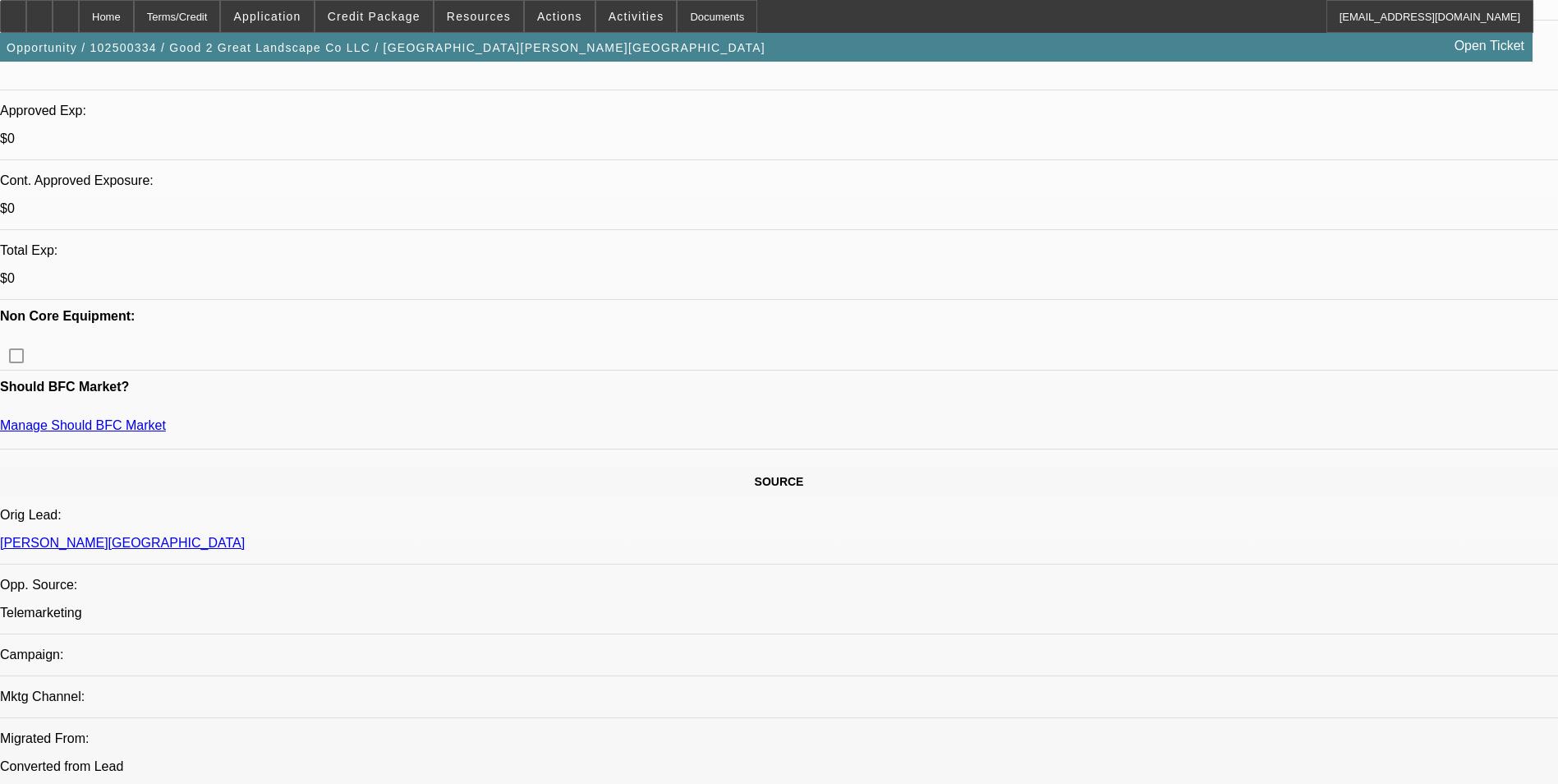
scroll to position [82, 0]
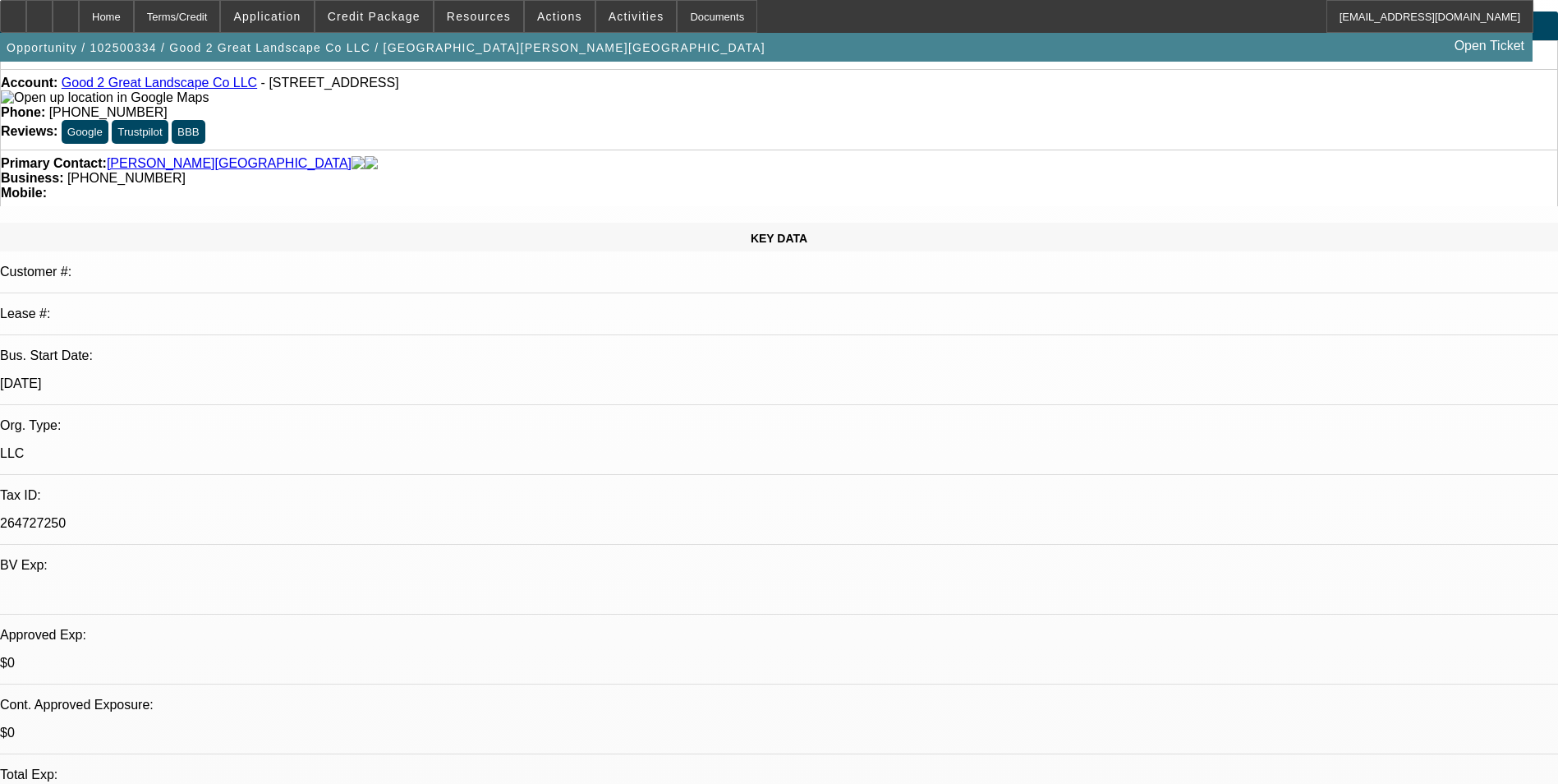
scroll to position [0, 0]
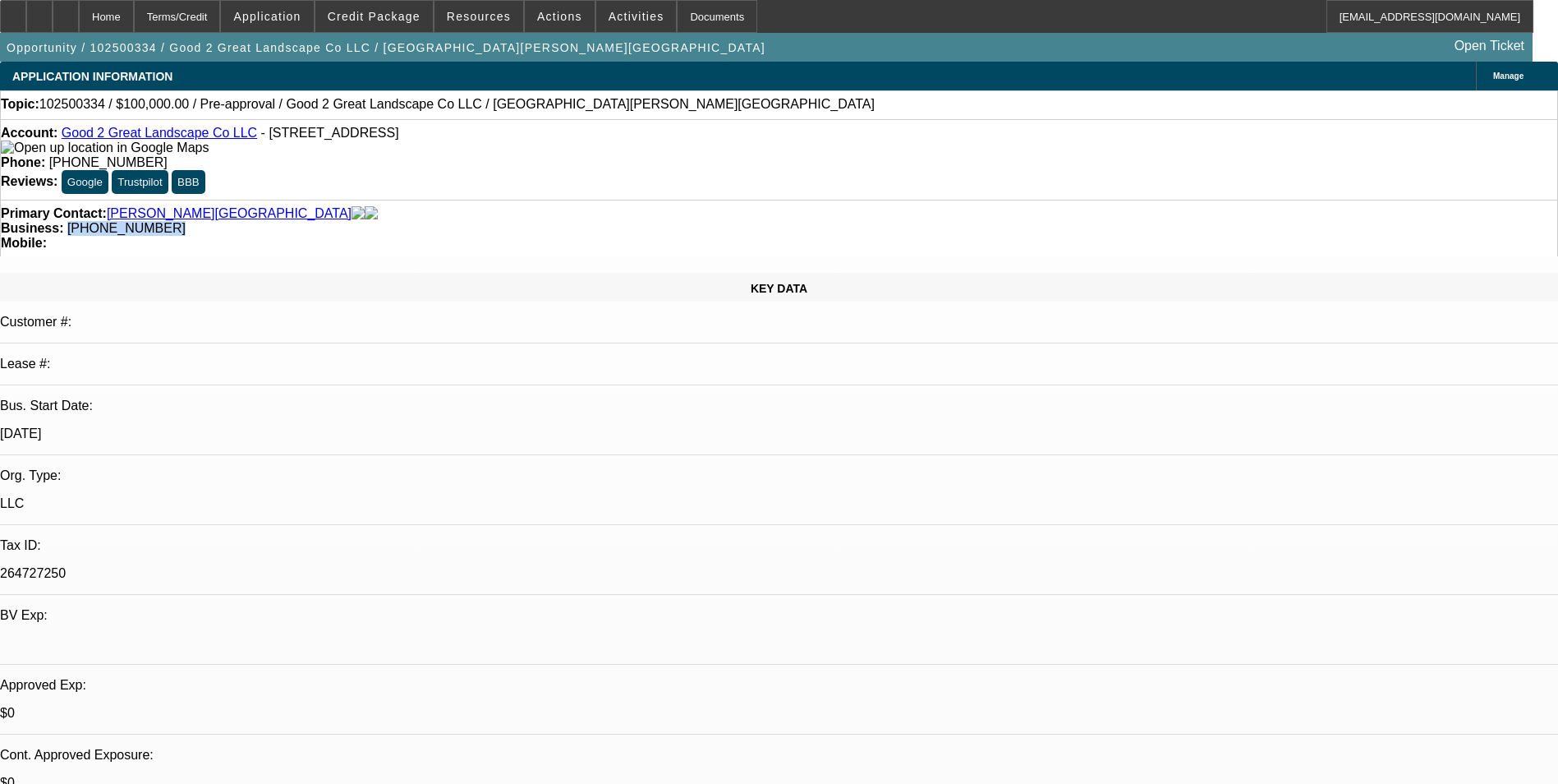
drag, startPoint x: 587, startPoint y: 178, endPoint x: 661, endPoint y: 189, distance: 74.8
click at [661, 199] on div "Primary Contact: [GEOGRAPHIC_DATA][PERSON_NAME][GEOGRAPHIC_DATA] Business: [PHO…" at bounding box center [779, 227] width 1558 height 57
copy span "[PHONE_NUMBER]"
drag, startPoint x: 661, startPoint y: 189, endPoint x: 709, endPoint y: 230, distance: 63.1
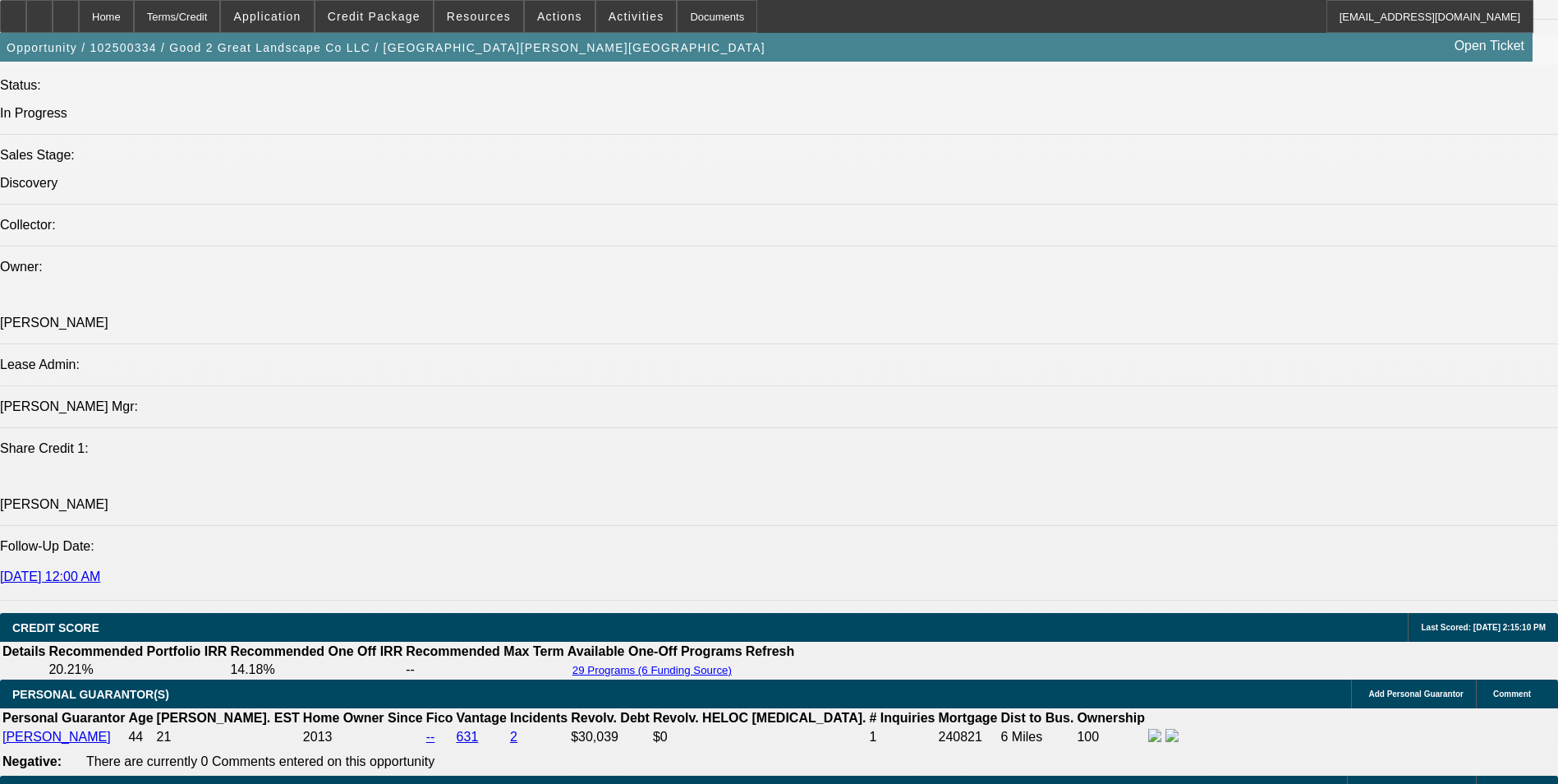
scroll to position [1807, 0]
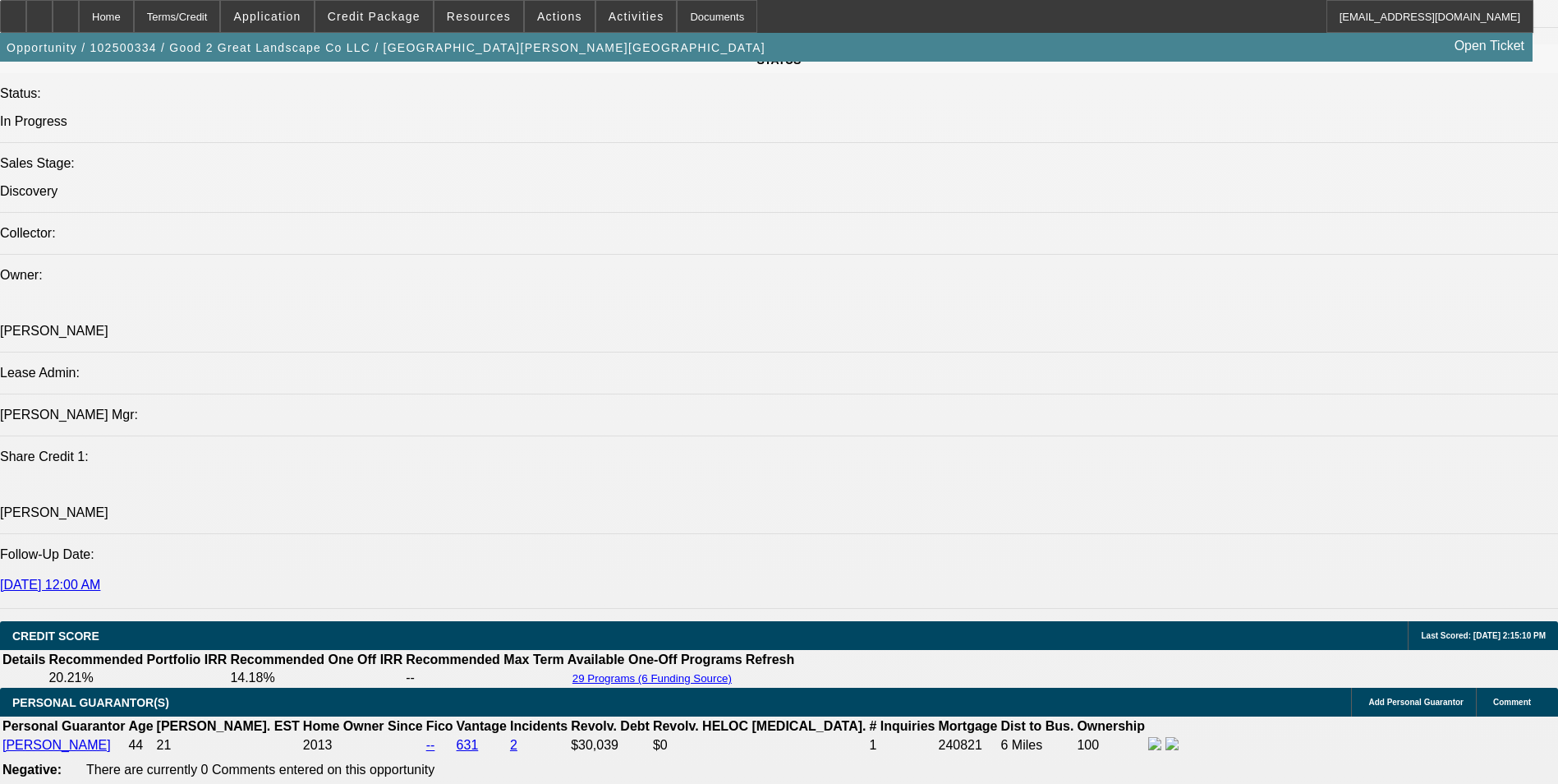
click at [79, 20] on div at bounding box center [65, 16] width 26 height 33
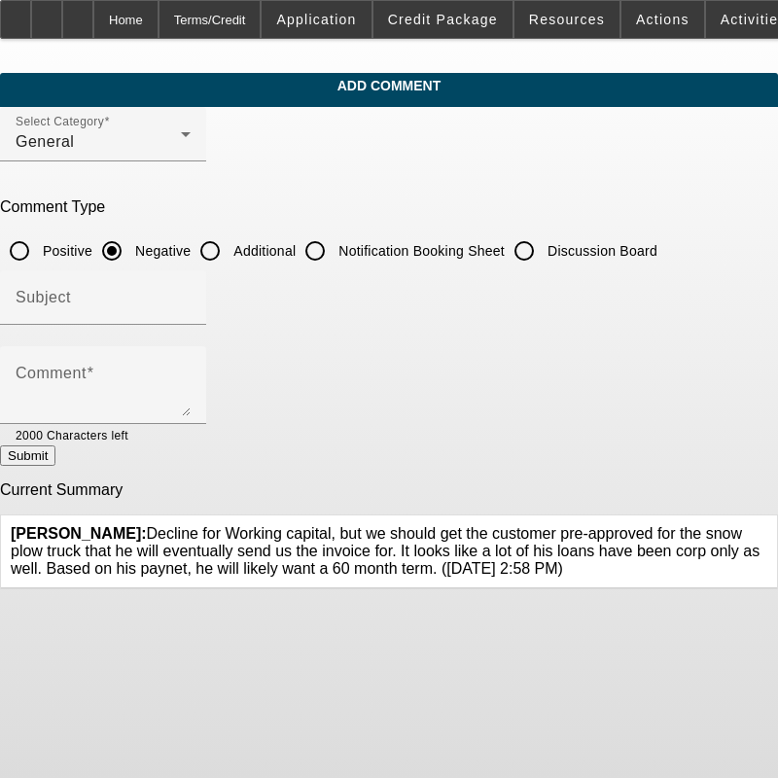
drag, startPoint x: 342, startPoint y: 525, endPoint x: 456, endPoint y: 573, distance: 123.3
click at [456, 573] on div "[PERSON_NAME]: Decline for Working capital, but we should get the customer pre-…" at bounding box center [389, 551] width 776 height 73
copy span "we should get the customer pre-approved for the snow plow truck that he will ev…"
click at [767, 525] on icon at bounding box center [767, 525] width 0 height 0
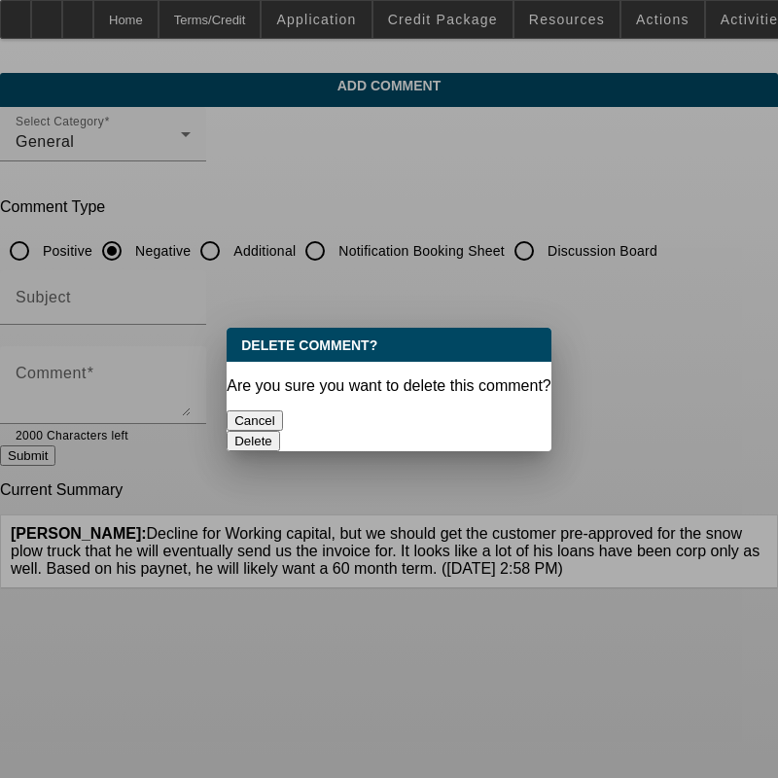
click at [280, 431] on button "Delete" at bounding box center [253, 441] width 53 height 20
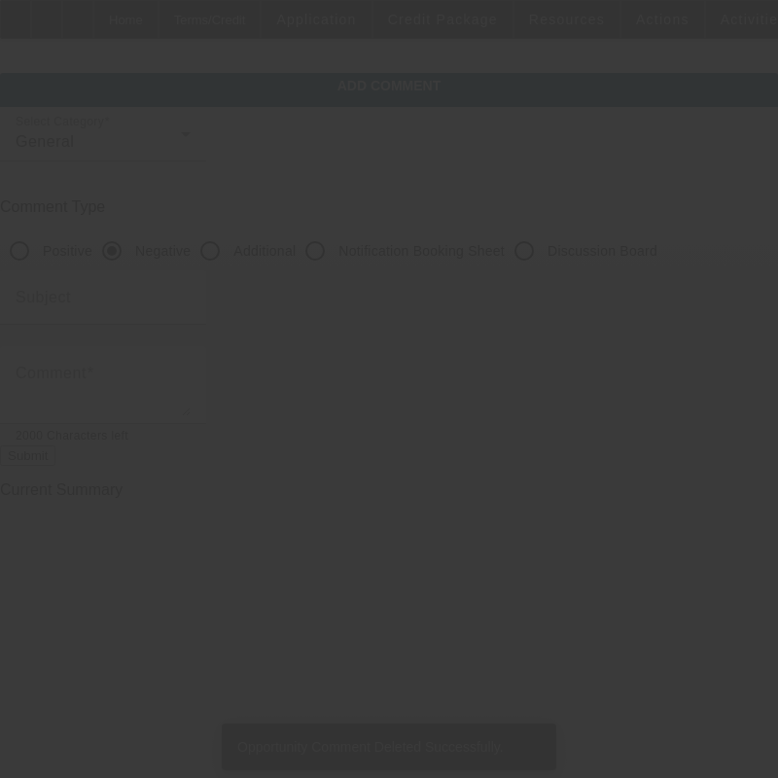
click at [229, 257] on input "Additional" at bounding box center [210, 250] width 39 height 39
radio input "true"
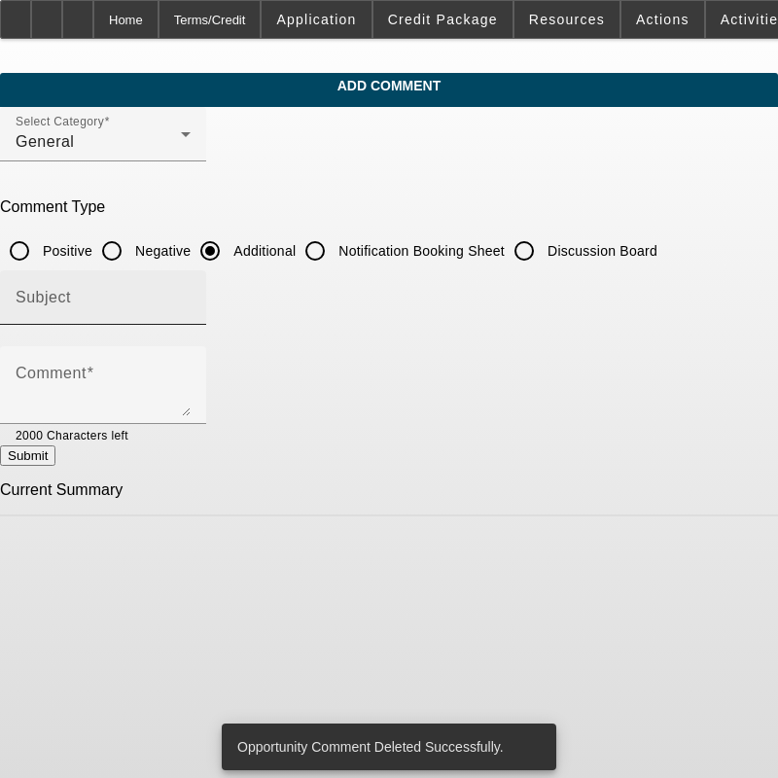
click at [191, 321] on div "Subject" at bounding box center [103, 297] width 175 height 54
type input "Notes"
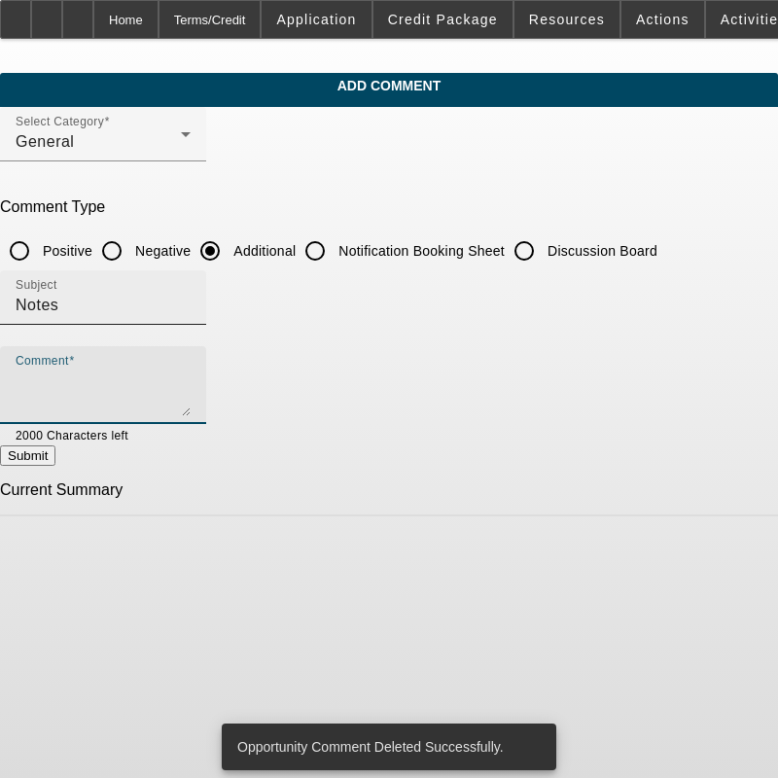
paste textarea "we should get the customer pre-approved for the snow plow truck that he will ev…"
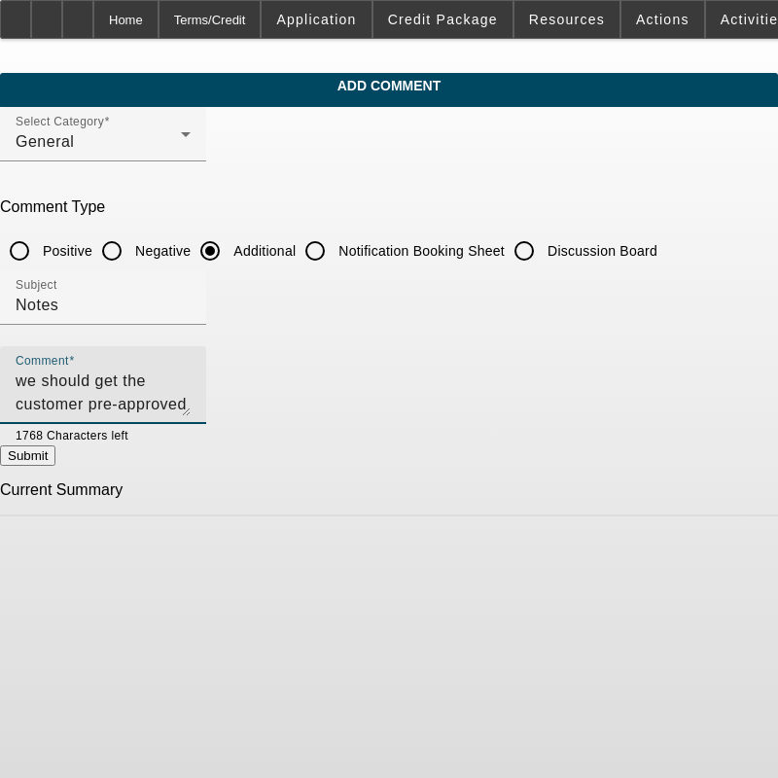
type textarea "we should get the customer pre-approved for the snow plow truck that he will ev…"
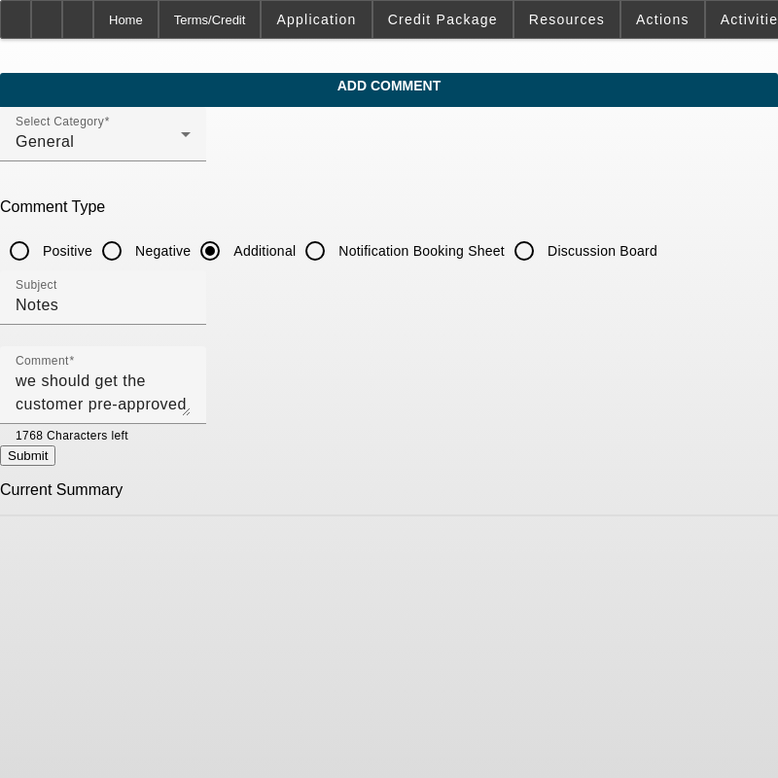
click at [55, 461] on button "Submit" at bounding box center [27, 455] width 55 height 20
radio input "true"
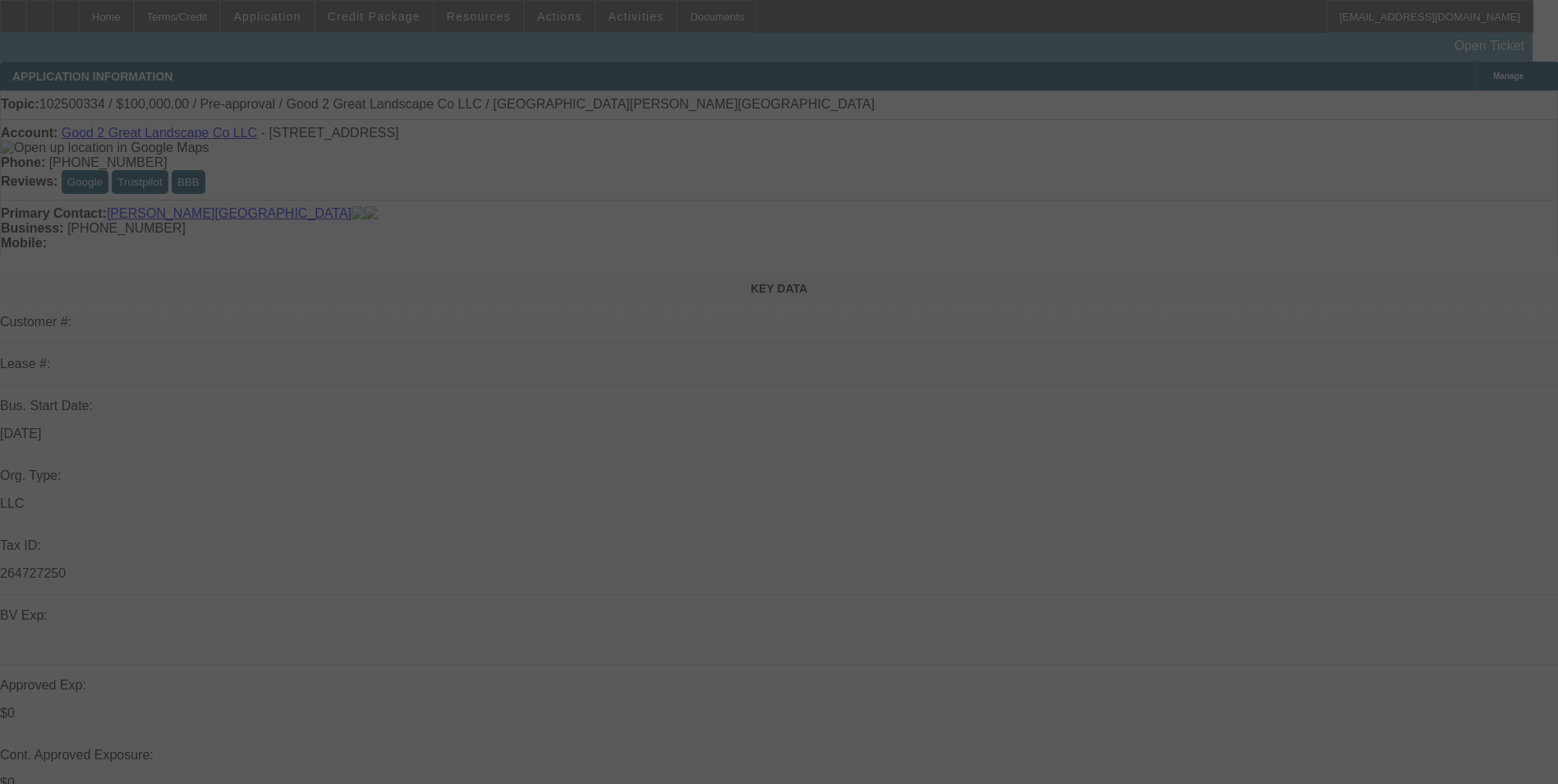
click at [1203, 560] on div at bounding box center [779, 392] width 1558 height 784
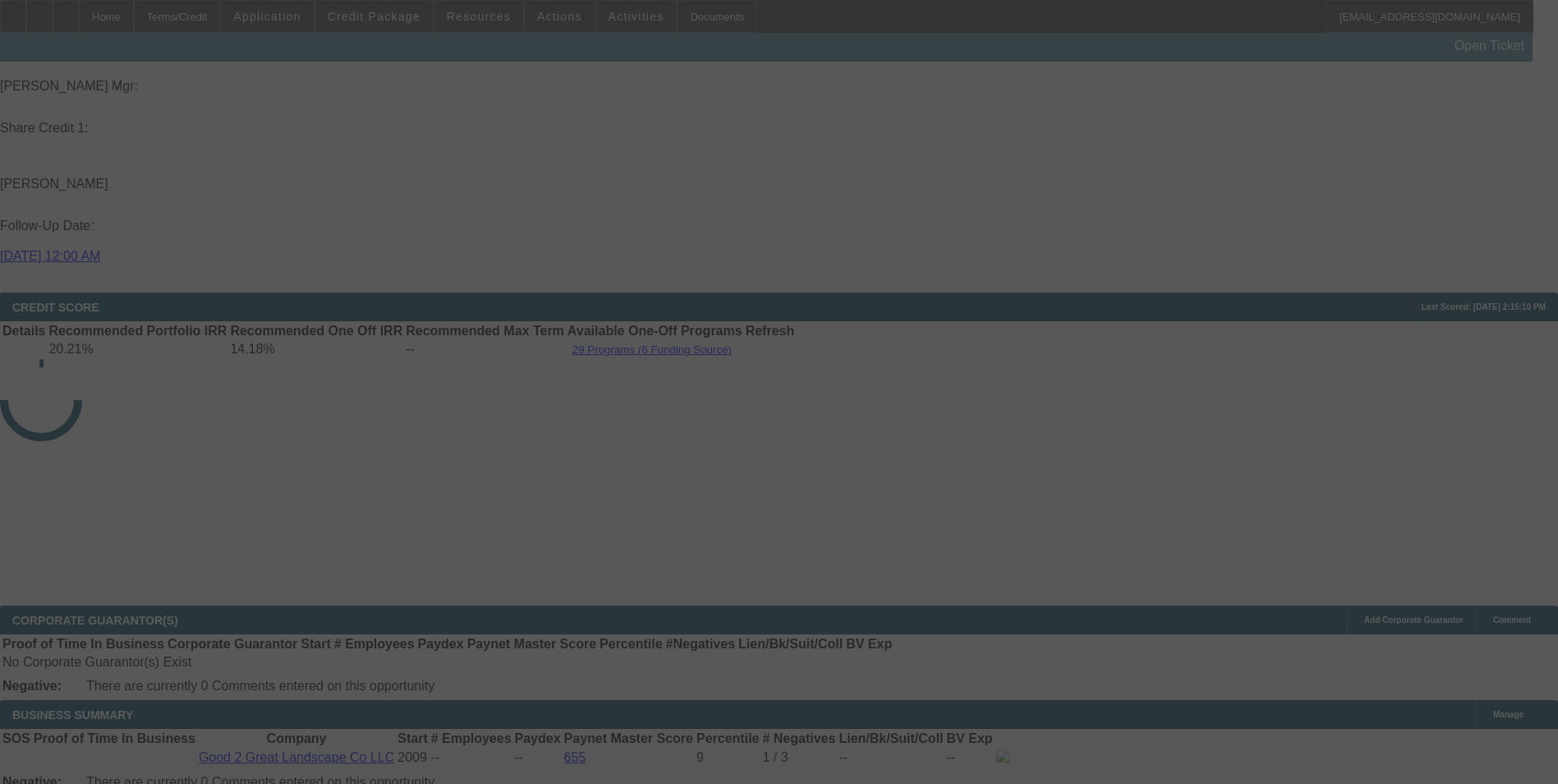
scroll to position [2164, 0]
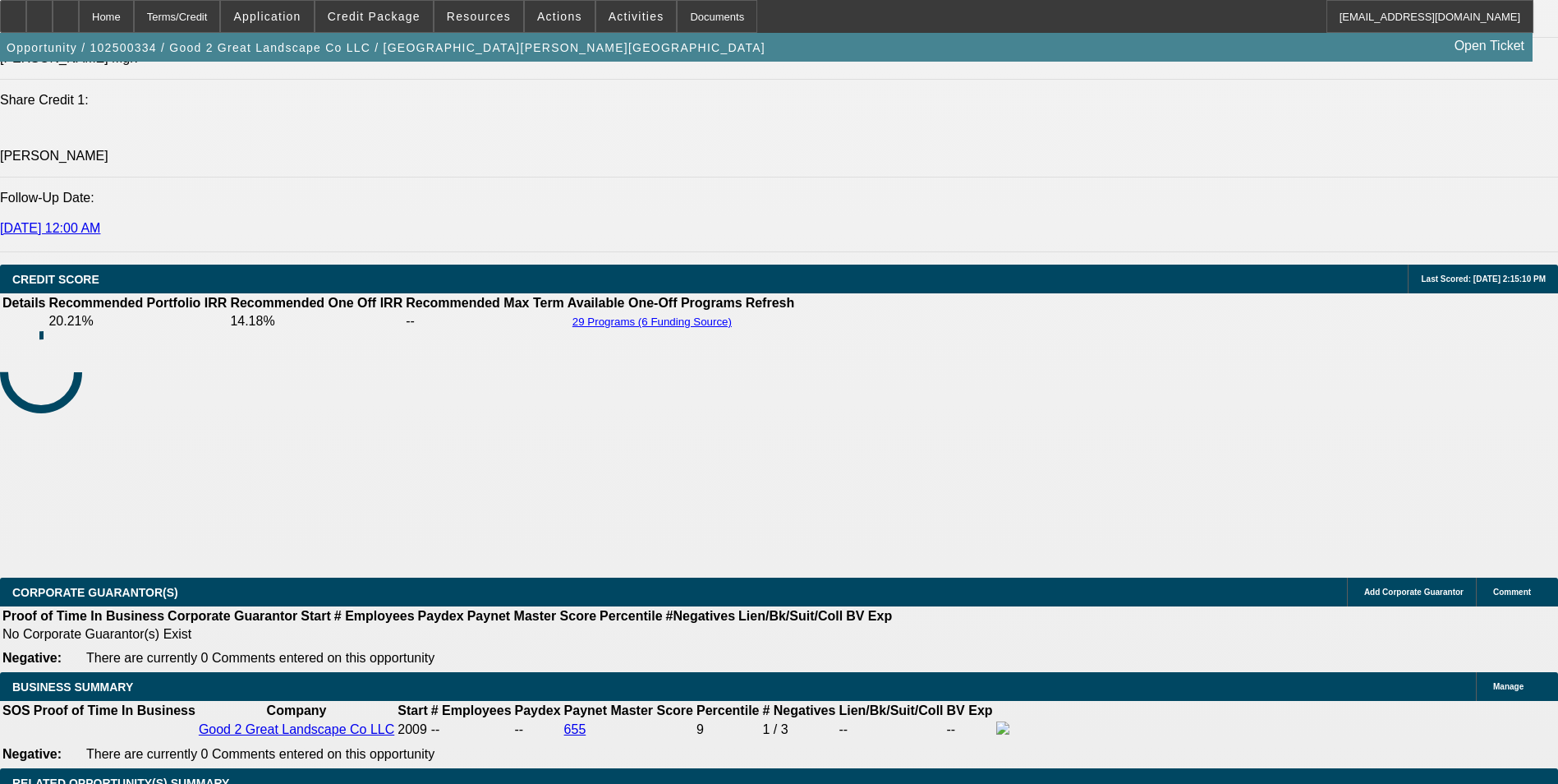
select select "0"
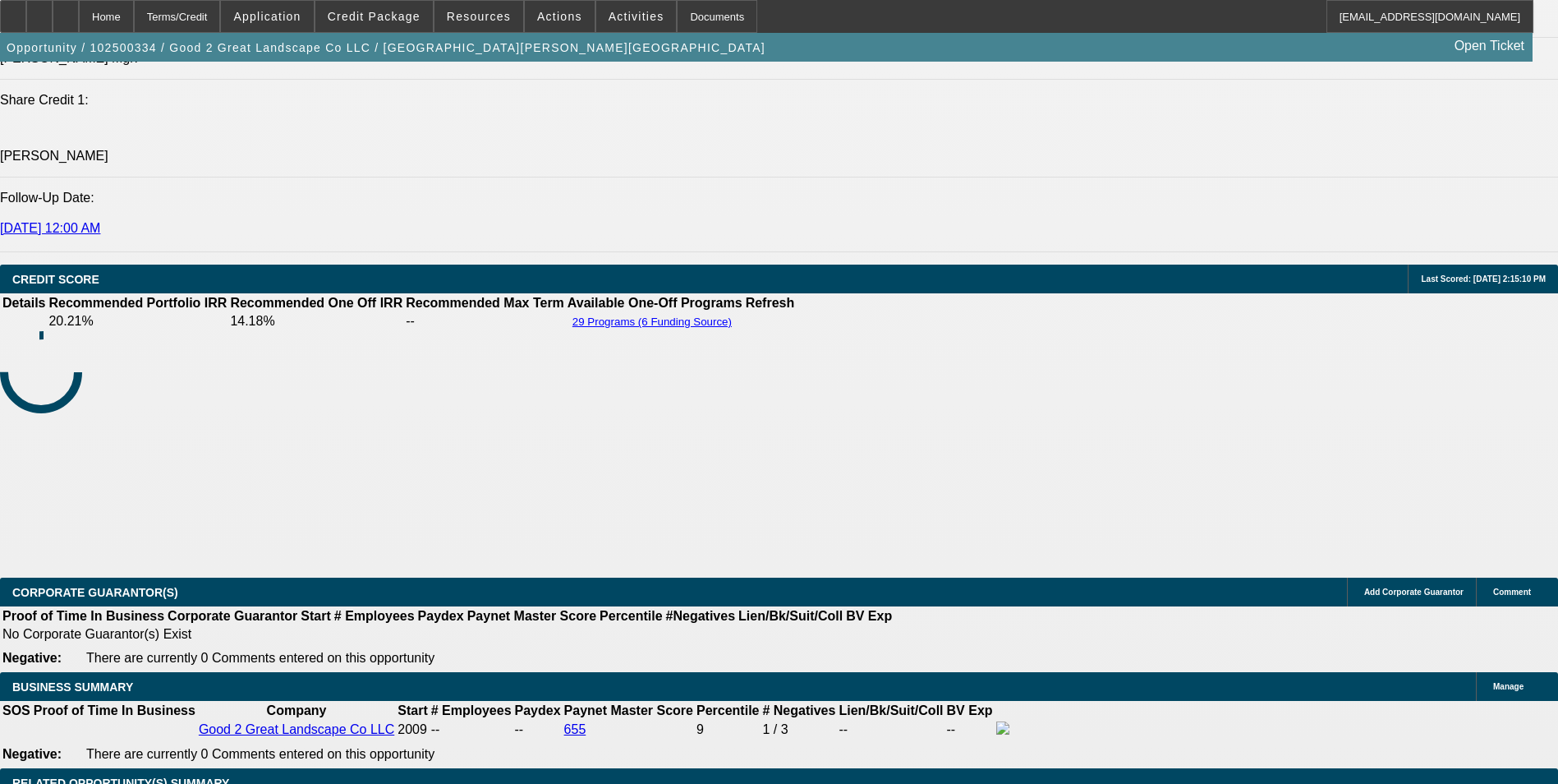
select select "0"
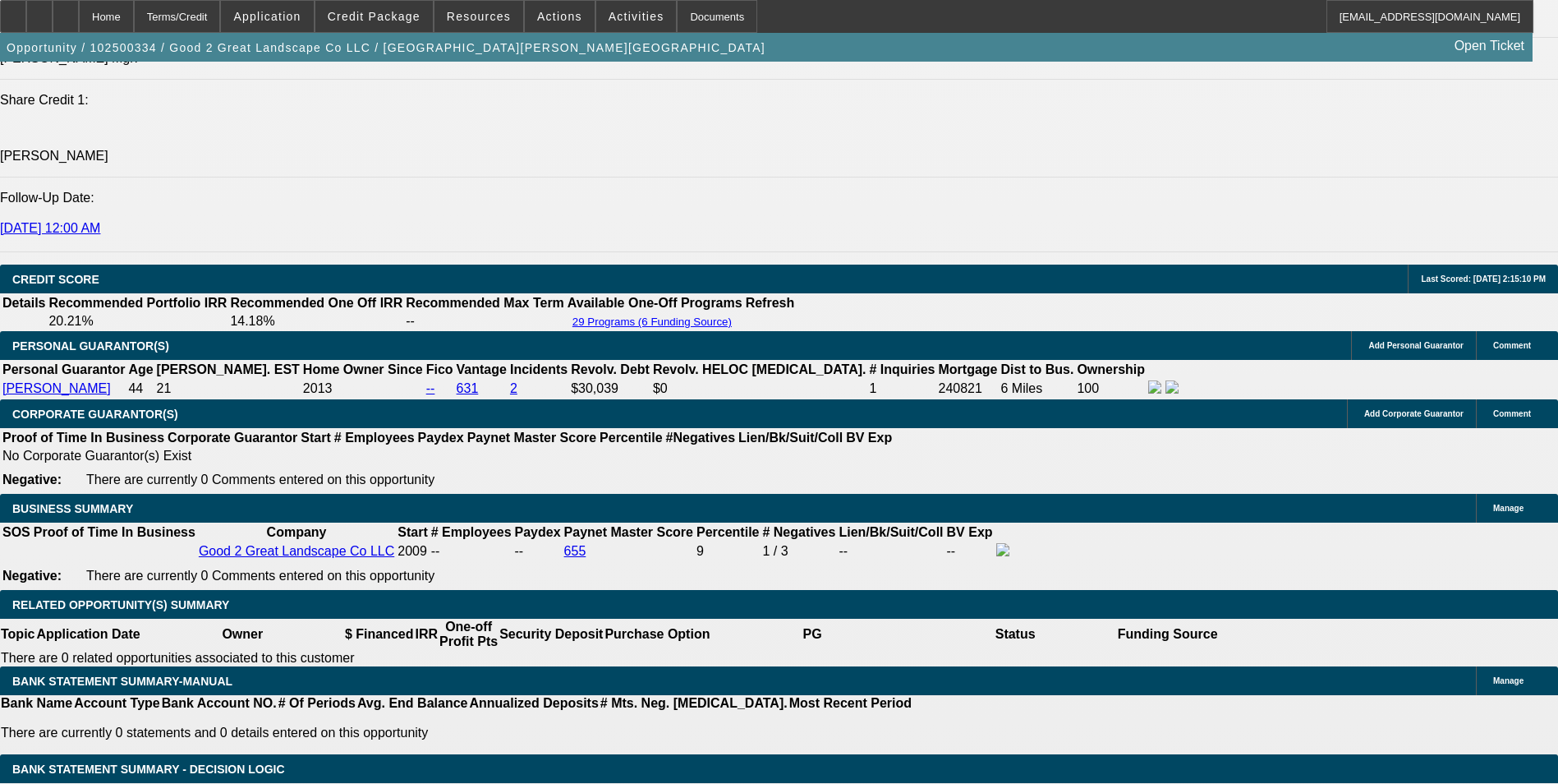
select select "1"
select select "6"
select select "1"
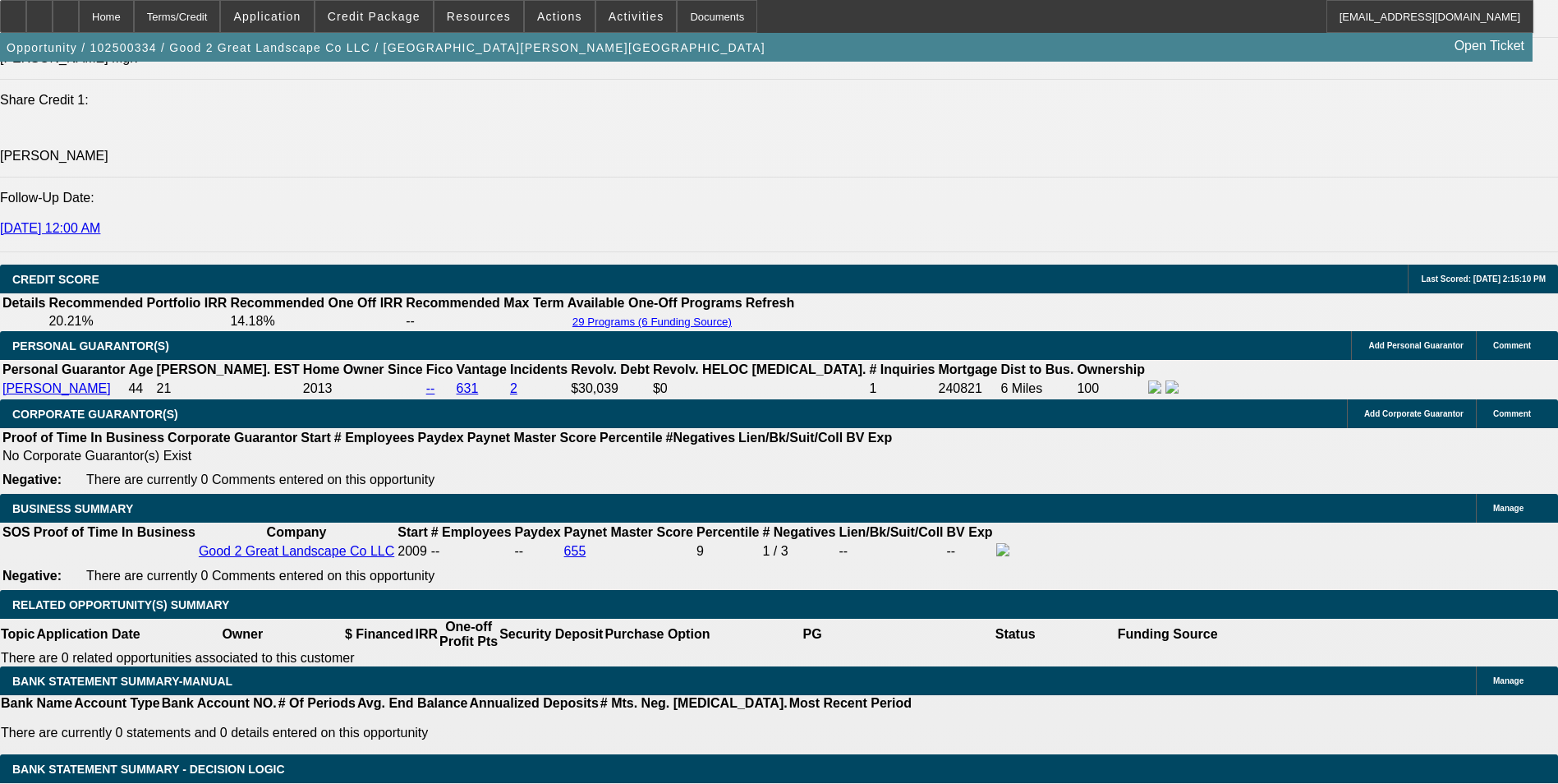
select select "6"
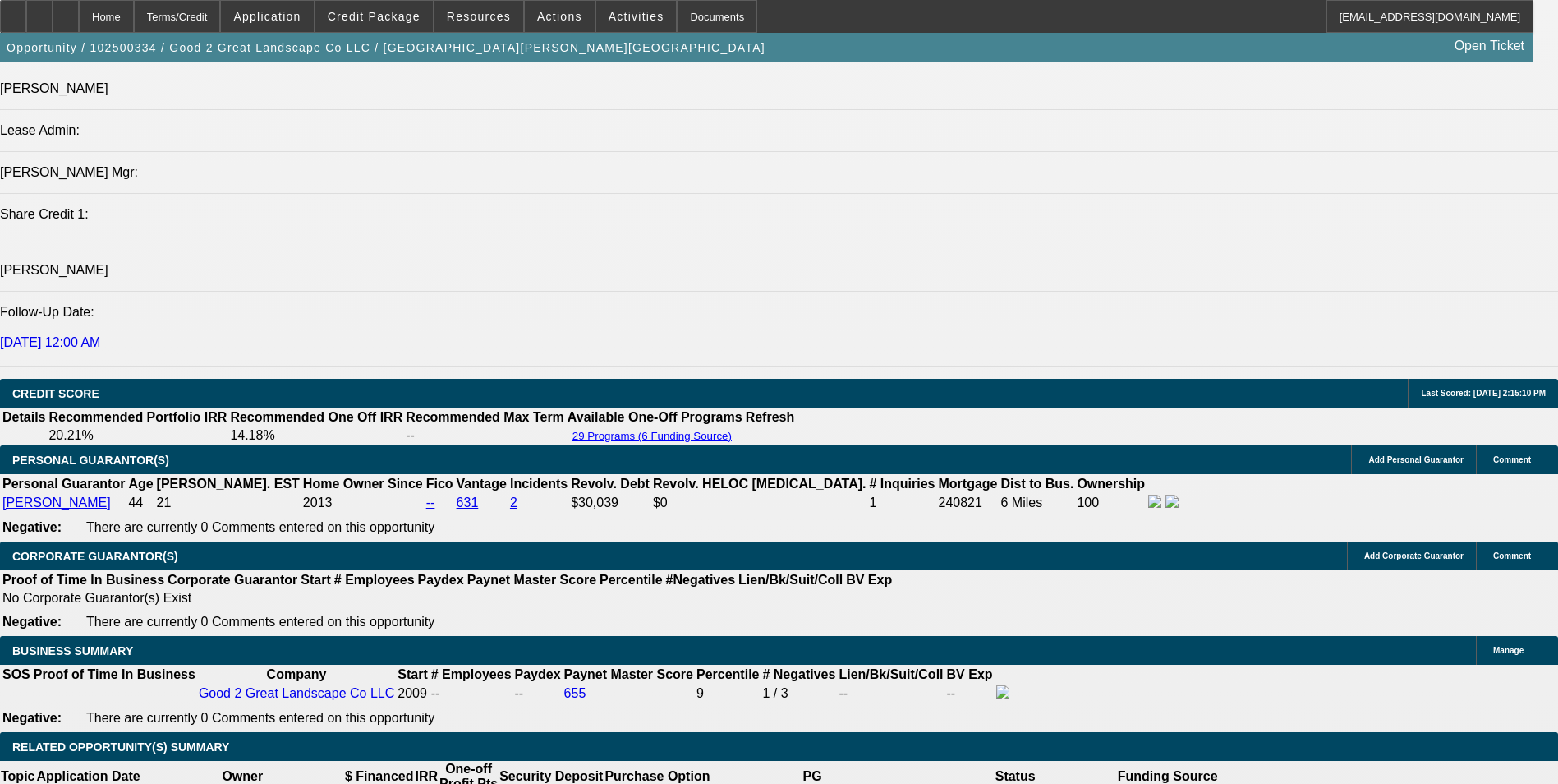
scroll to position [2044, 0]
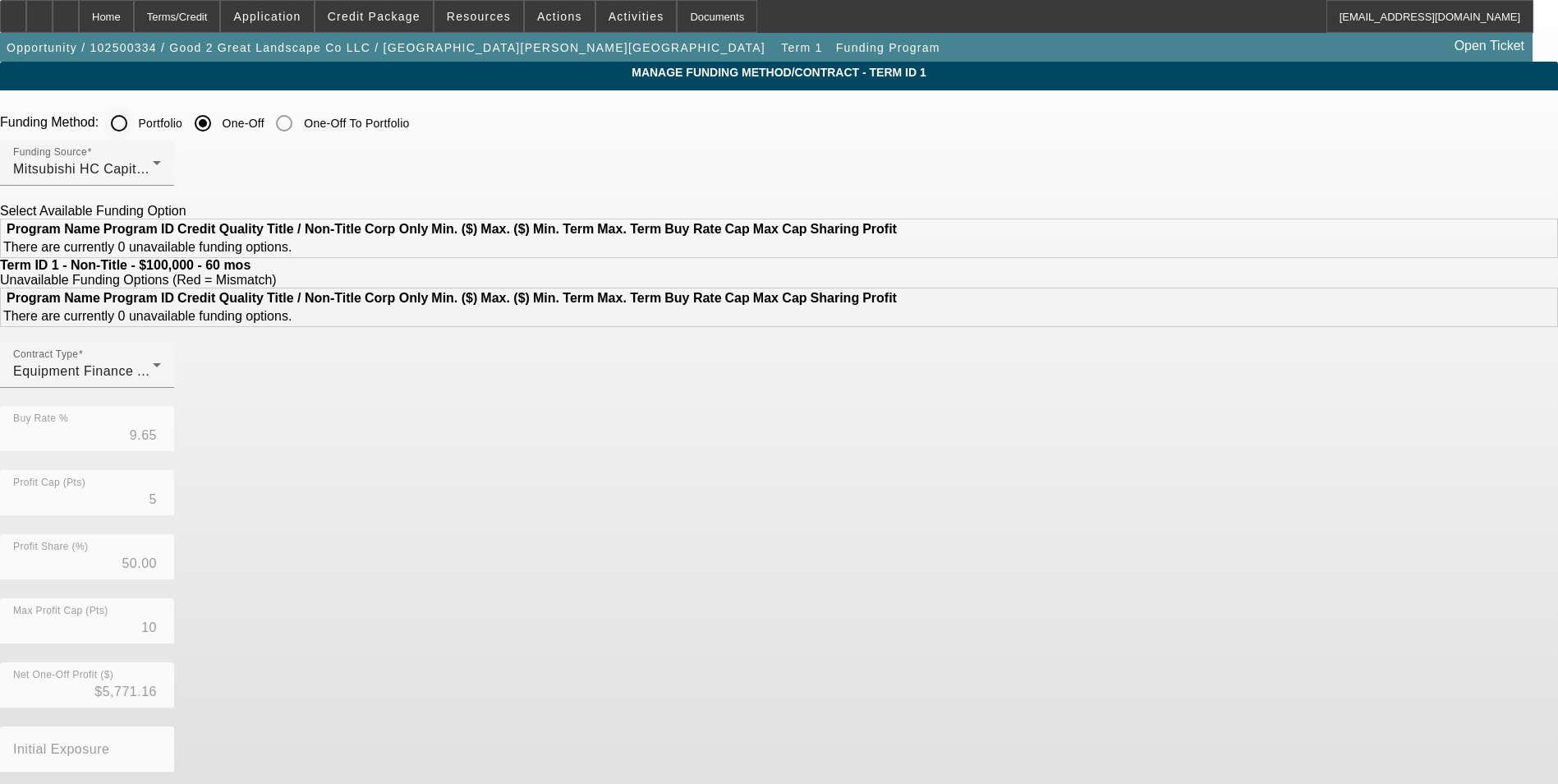
click at [135, 123] on input "Portfolio" at bounding box center [119, 122] width 33 height 33
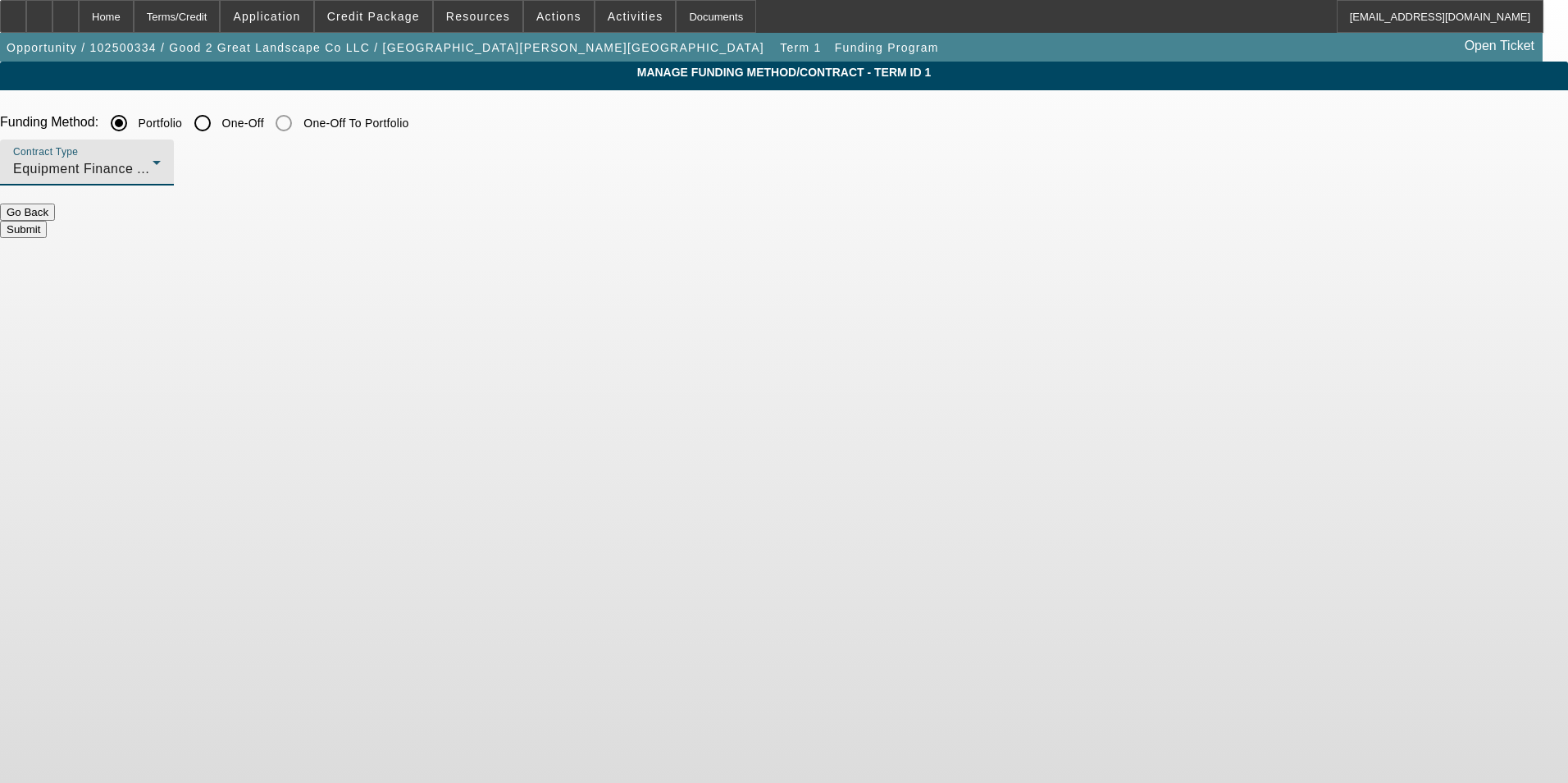
click at [153, 163] on div "Equipment Finance Agreement" at bounding box center [83, 169] width 139 height 19
drag, startPoint x: 636, startPoint y: 206, endPoint x: 641, endPoint y: 224, distance: 18.7
click at [640, 222] on div at bounding box center [784, 392] width 1568 height 783
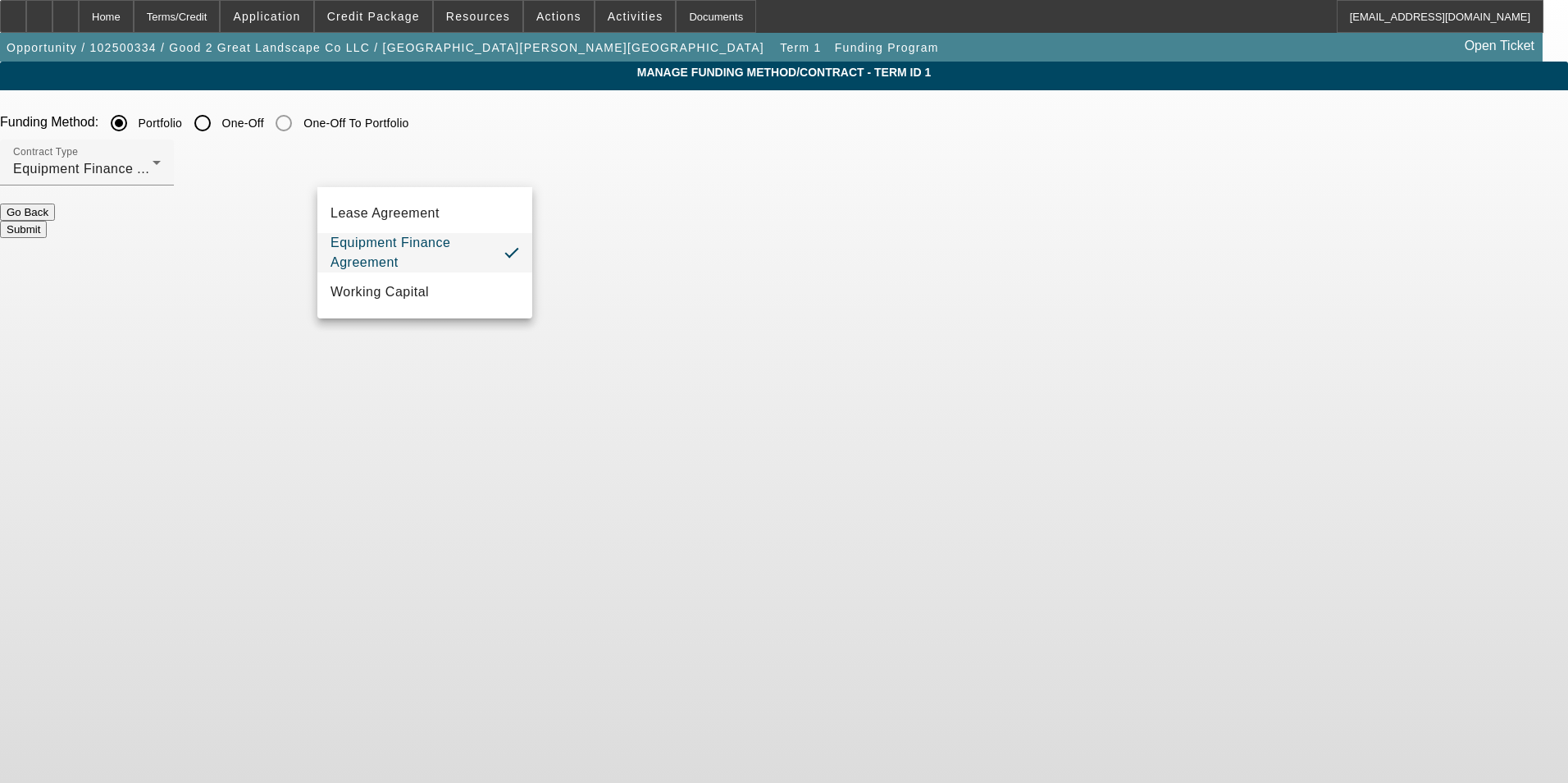
click at [46, 224] on button "Submit" at bounding box center [23, 230] width 46 height 17
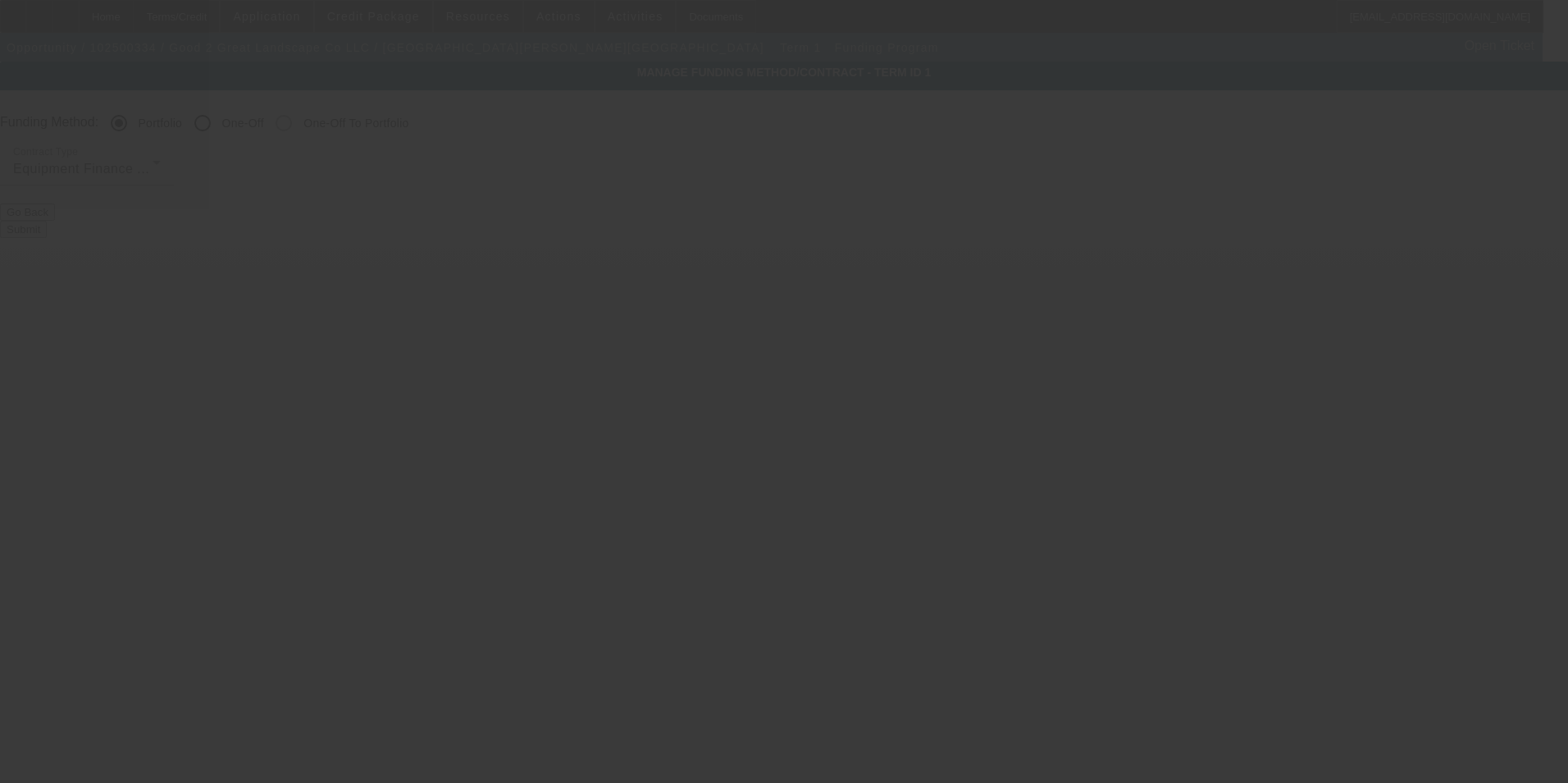
radio input "false"
radio input "true"
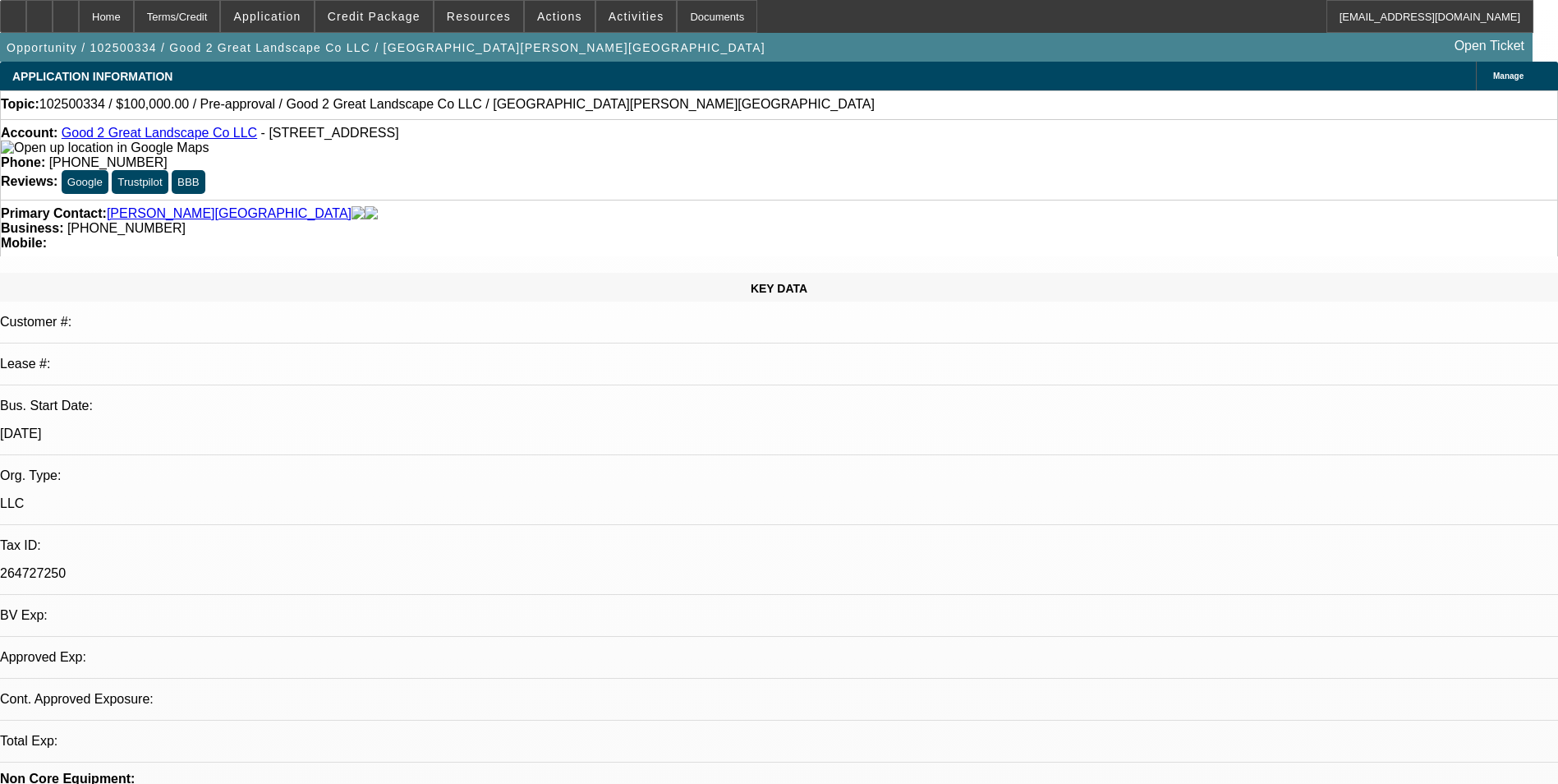
select select "0"
select select "6"
select select "0"
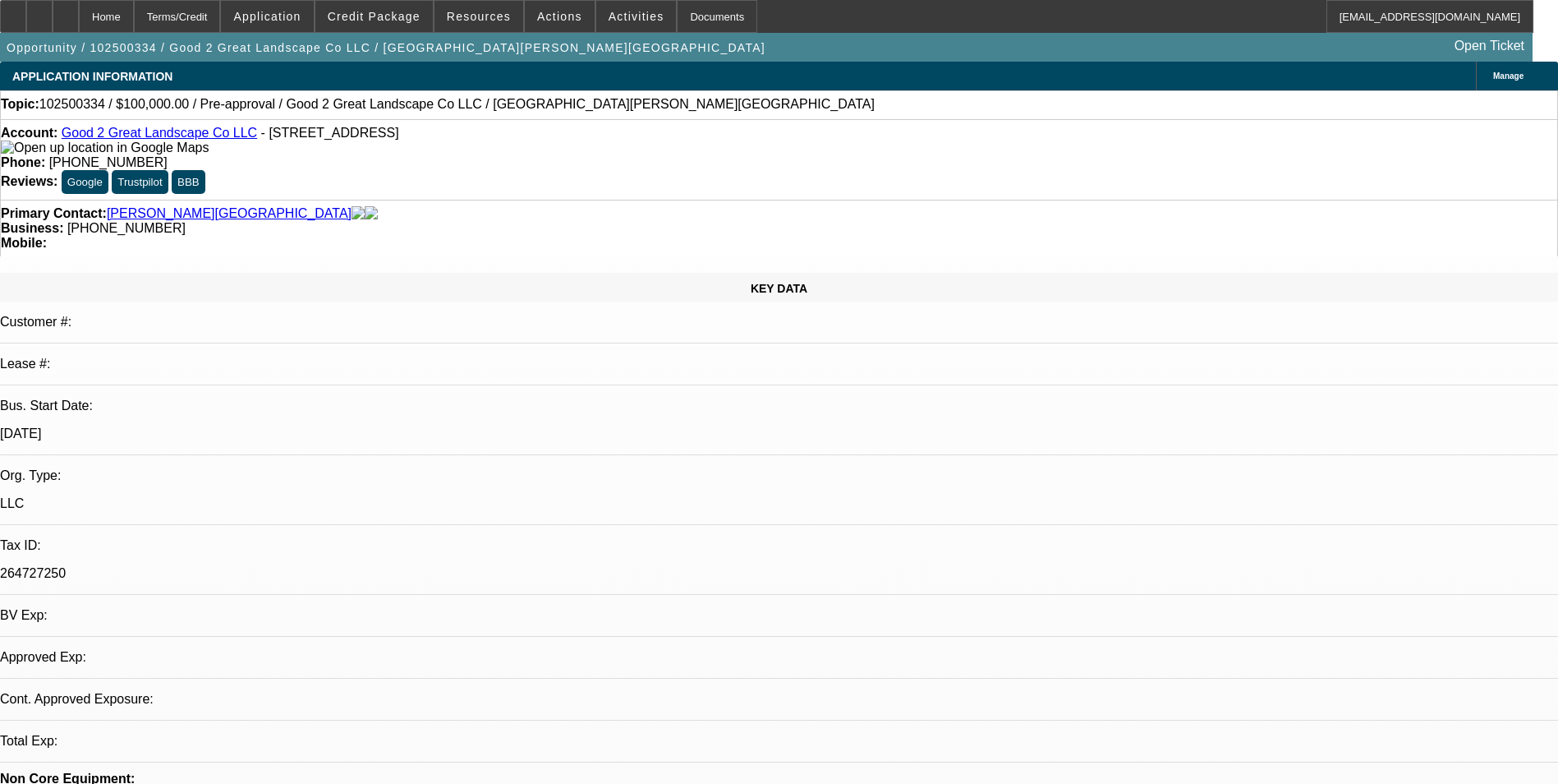
select select "0"
select select "6"
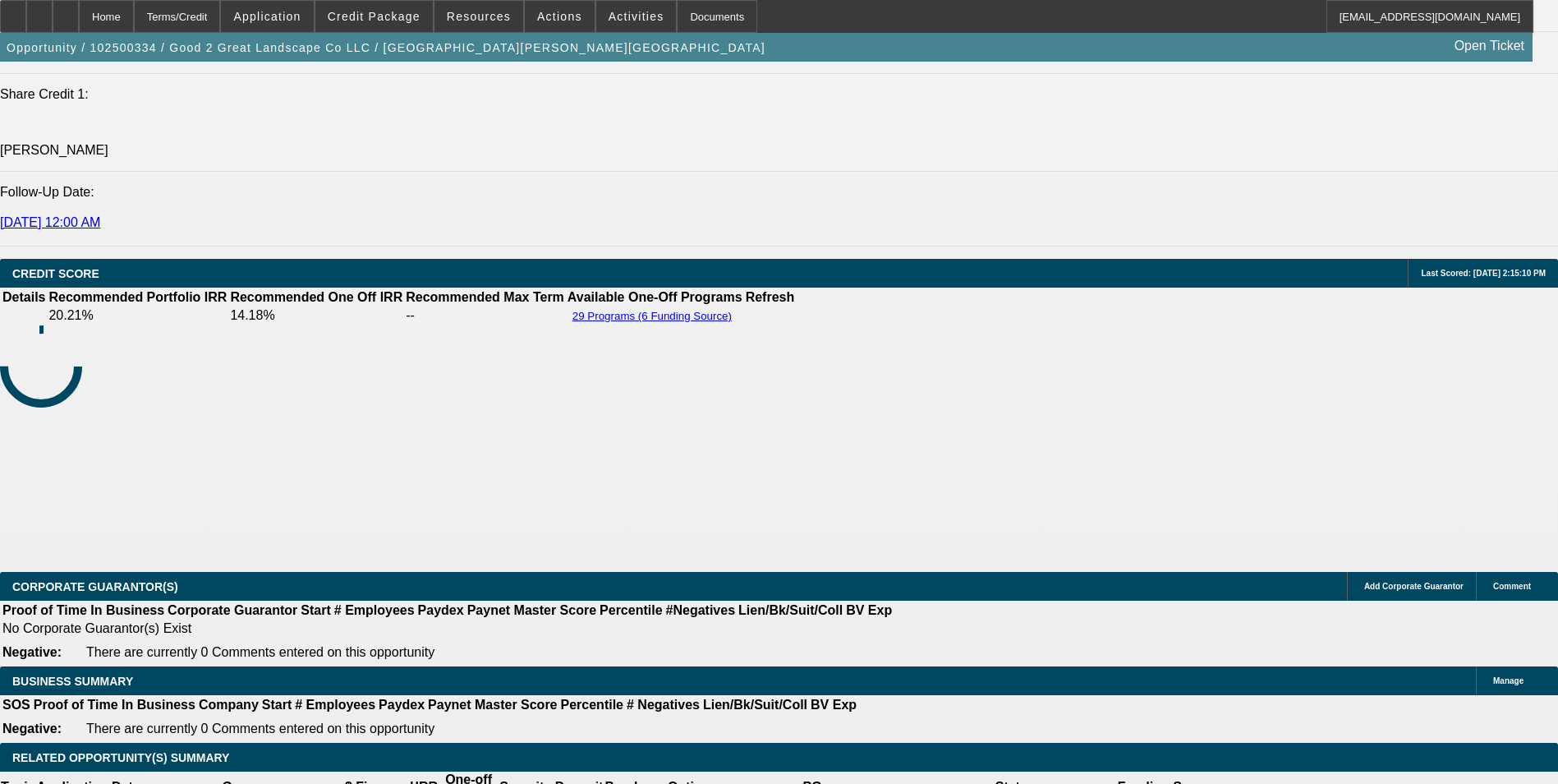
scroll to position [2211, 0]
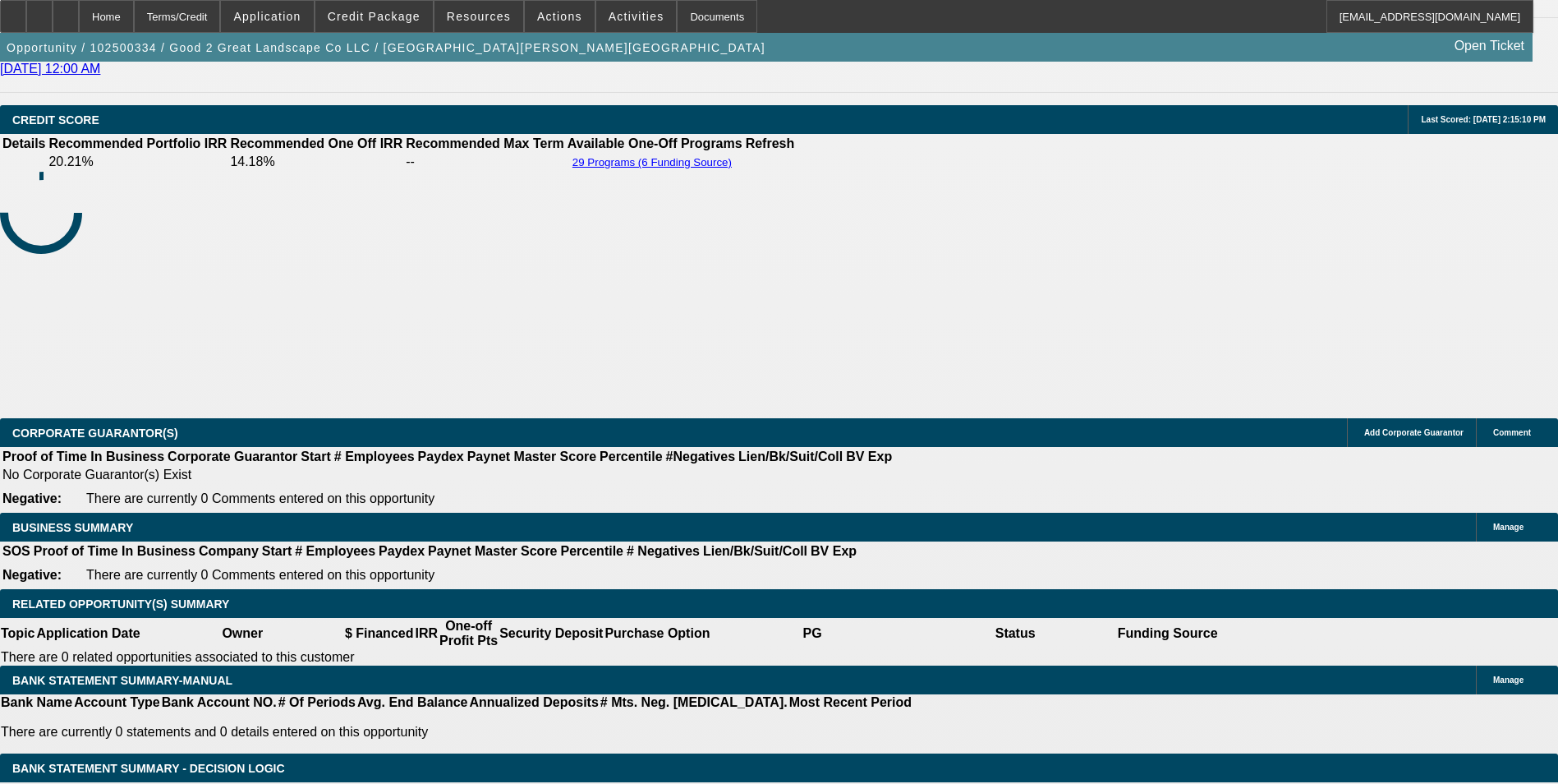
drag, startPoint x: 483, startPoint y: 368, endPoint x: 722, endPoint y: 364, distance: 239.0
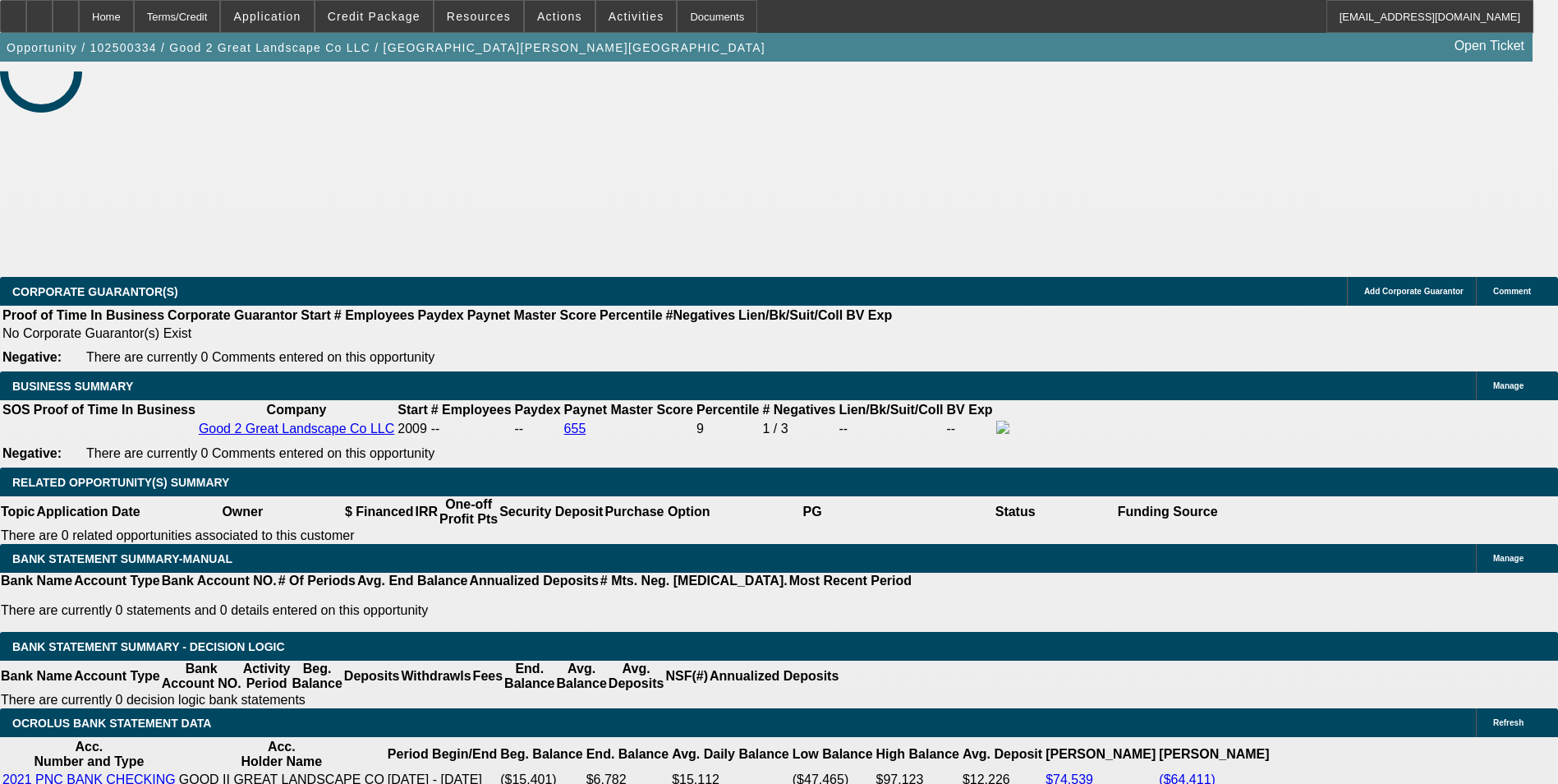
scroll to position [2435, 0]
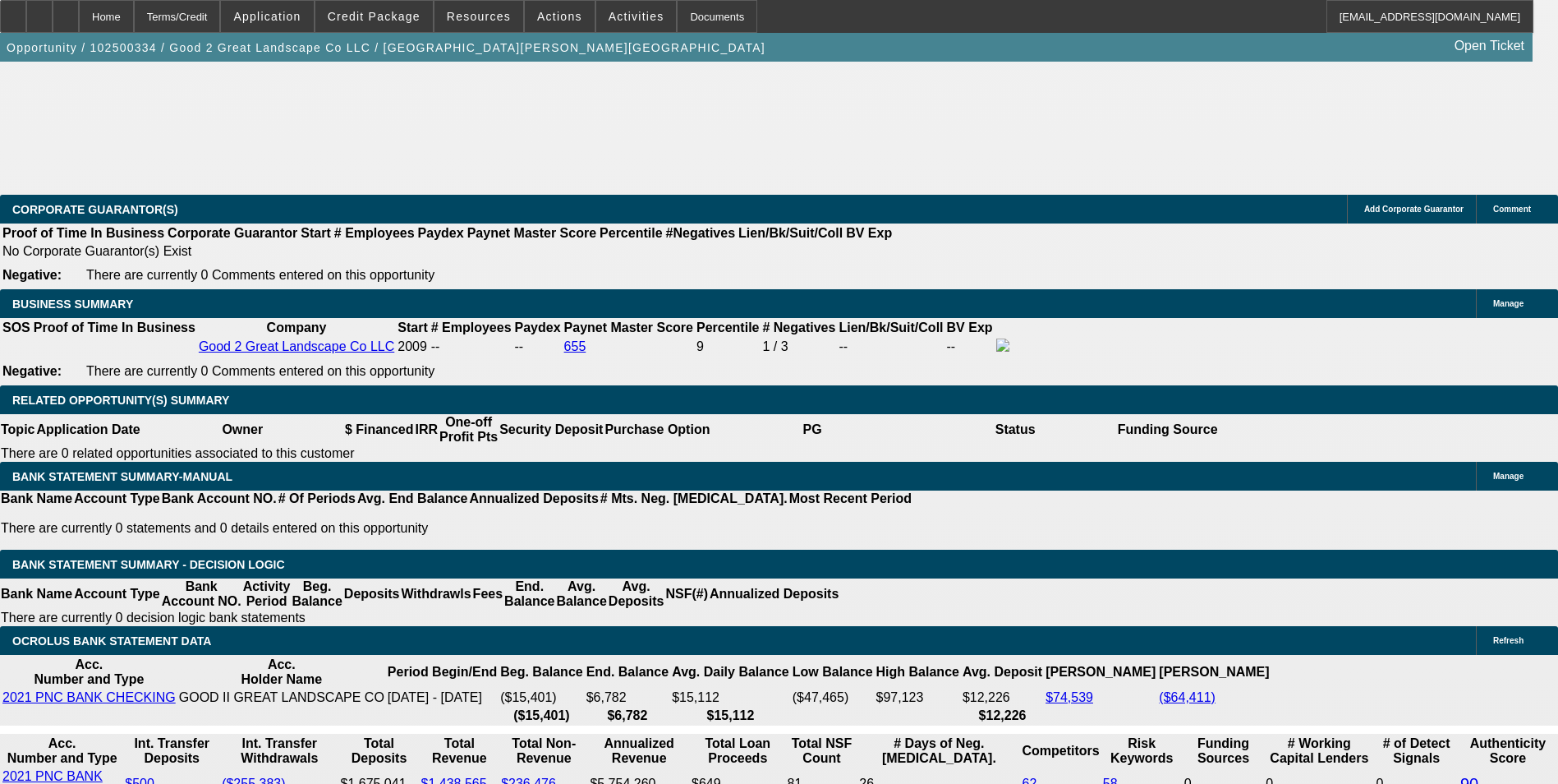
type input "$0.00"
drag, startPoint x: 587, startPoint y: 438, endPoint x: 711, endPoint y: 450, distance: 124.6
type input "UNKNOWN"
type input "1"
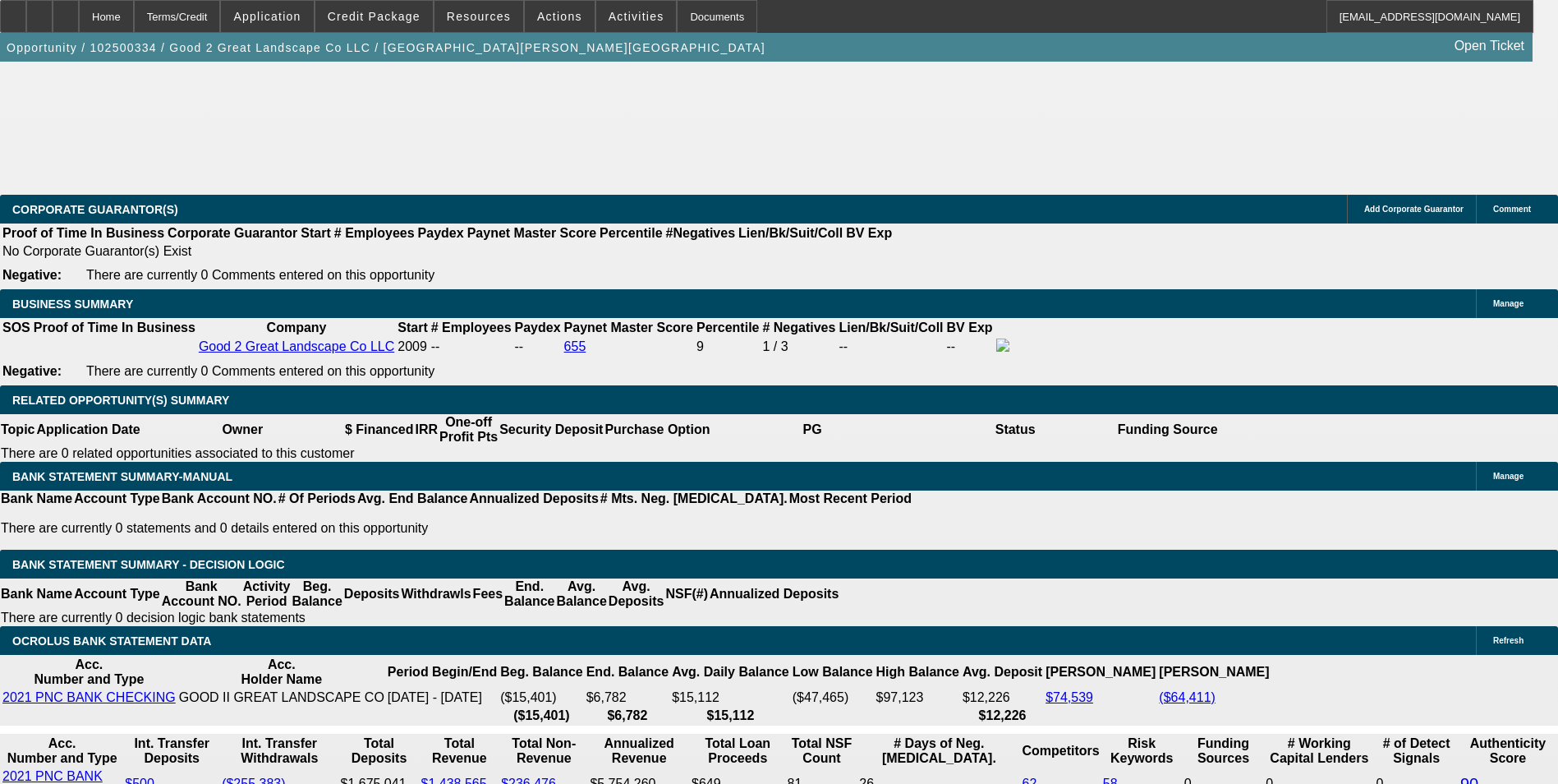
type input "$1,709.37"
type input "13"
type input "$2,275.31"
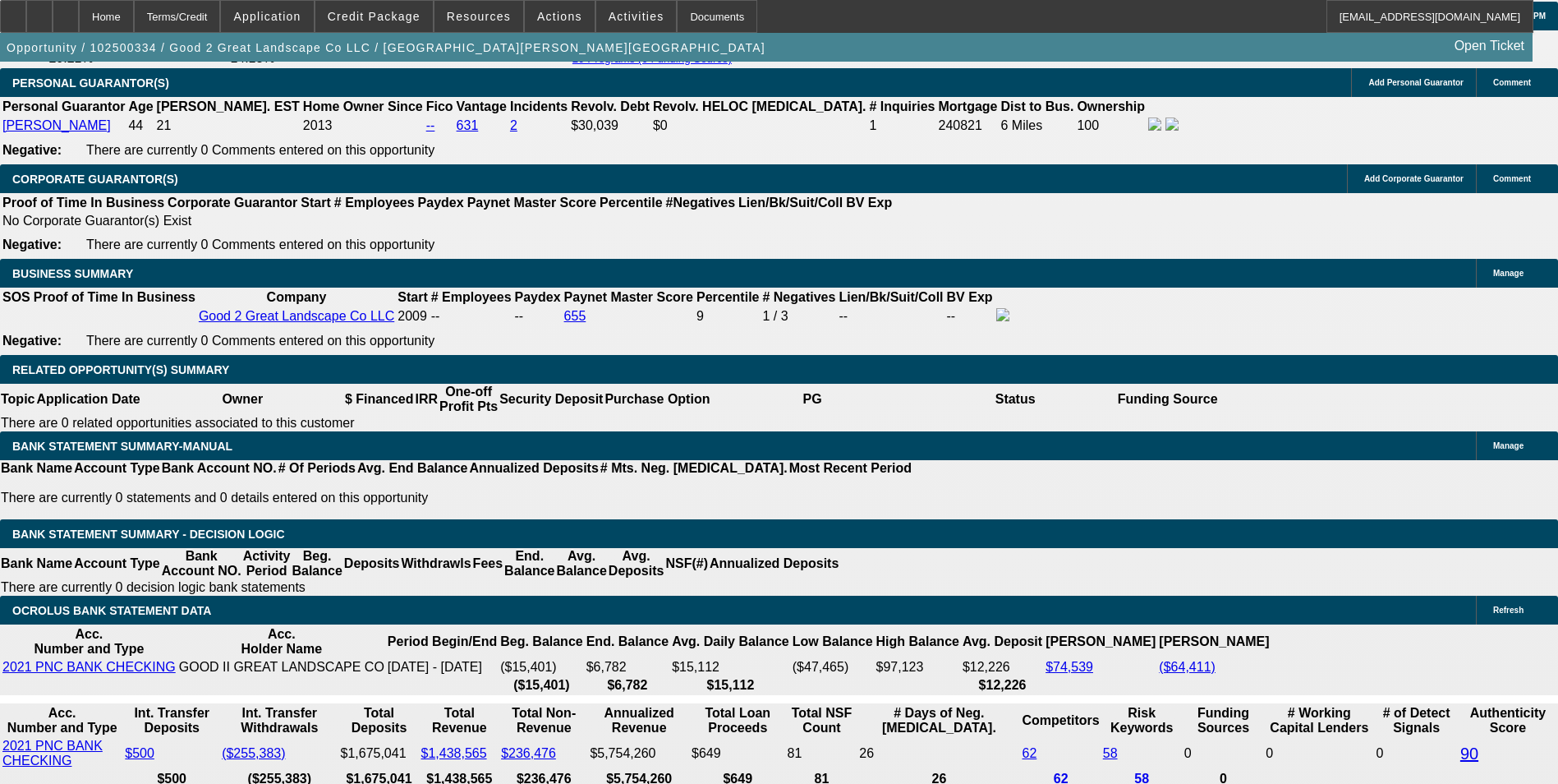
scroll to position [2339, 0]
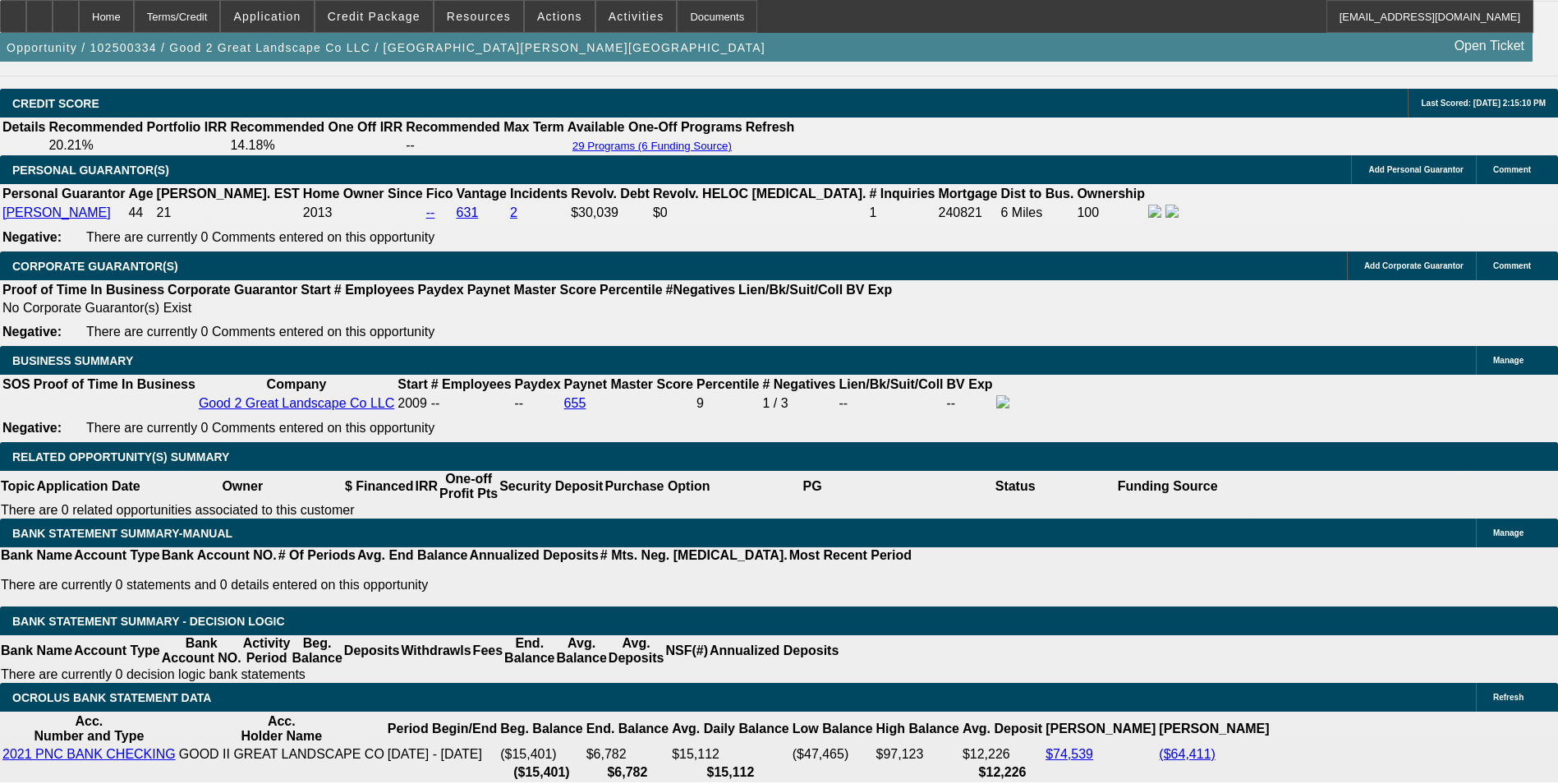
drag, startPoint x: 557, startPoint y: 437, endPoint x: 666, endPoint y: 427, distance: 109.5
type input "15"
type input "$1,709.37"
type input "15."
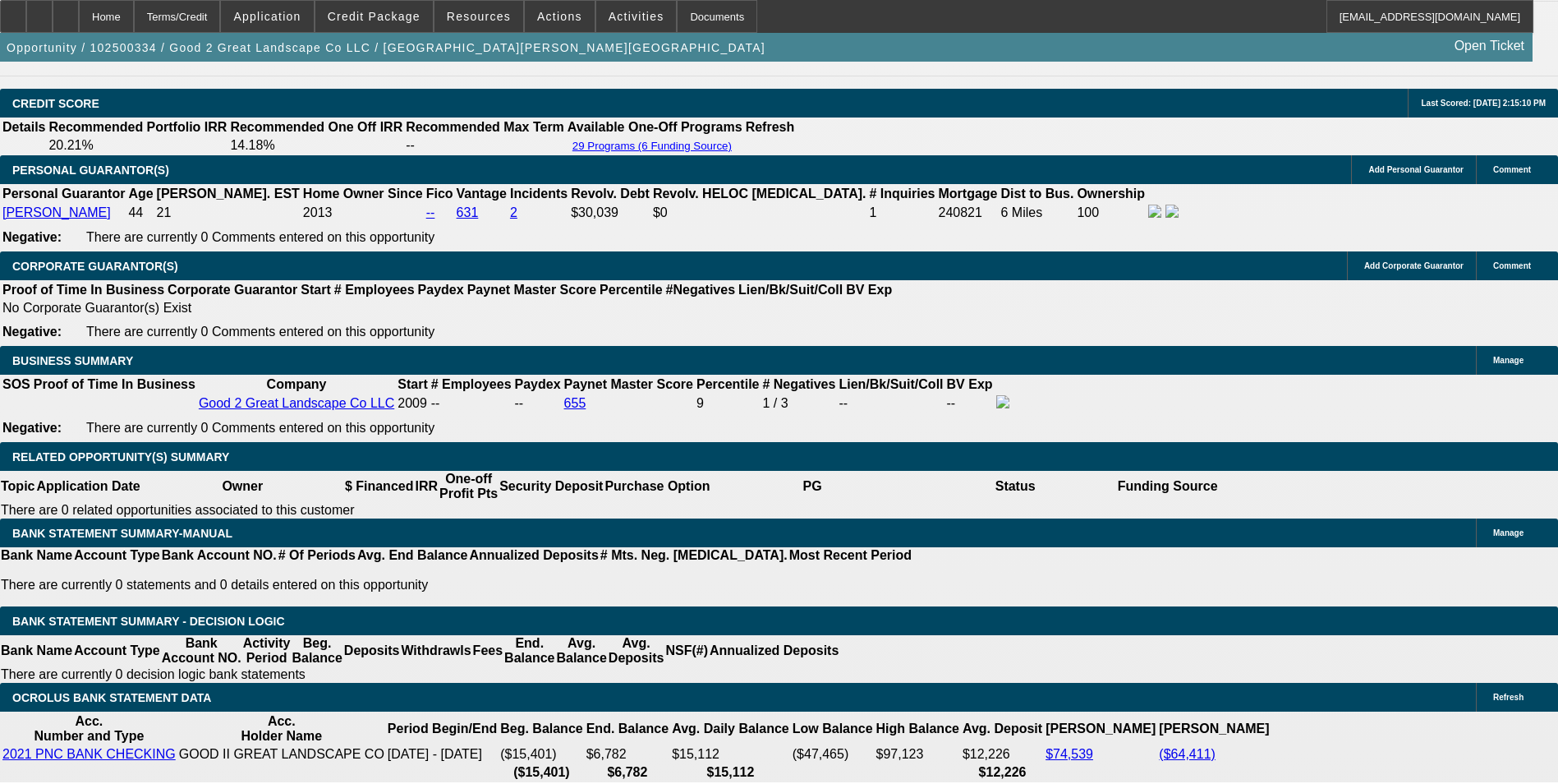
type input "$2,378.99"
type input "15.1"
type input "$2,384.25"
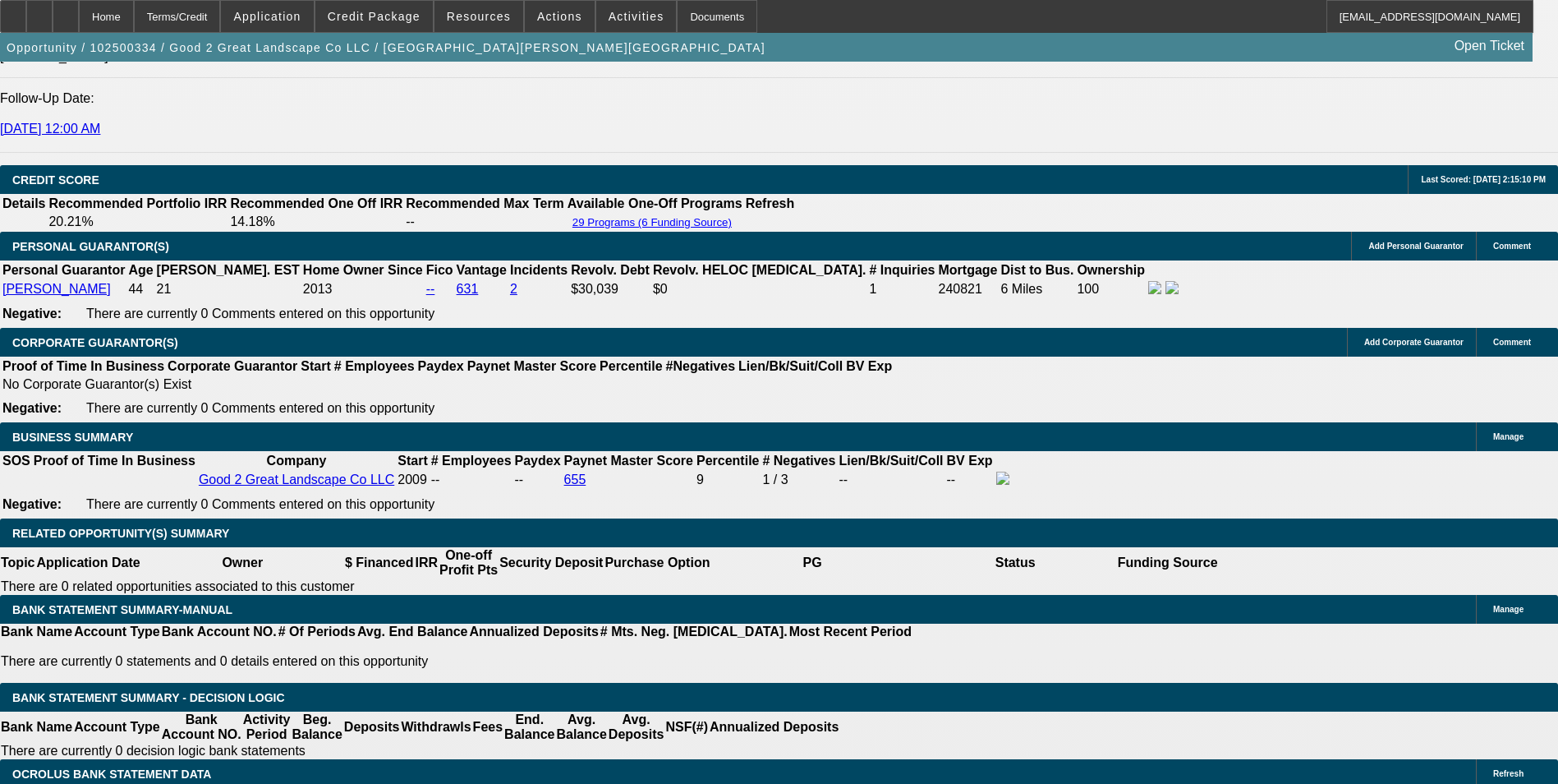
scroll to position [2175, 0]
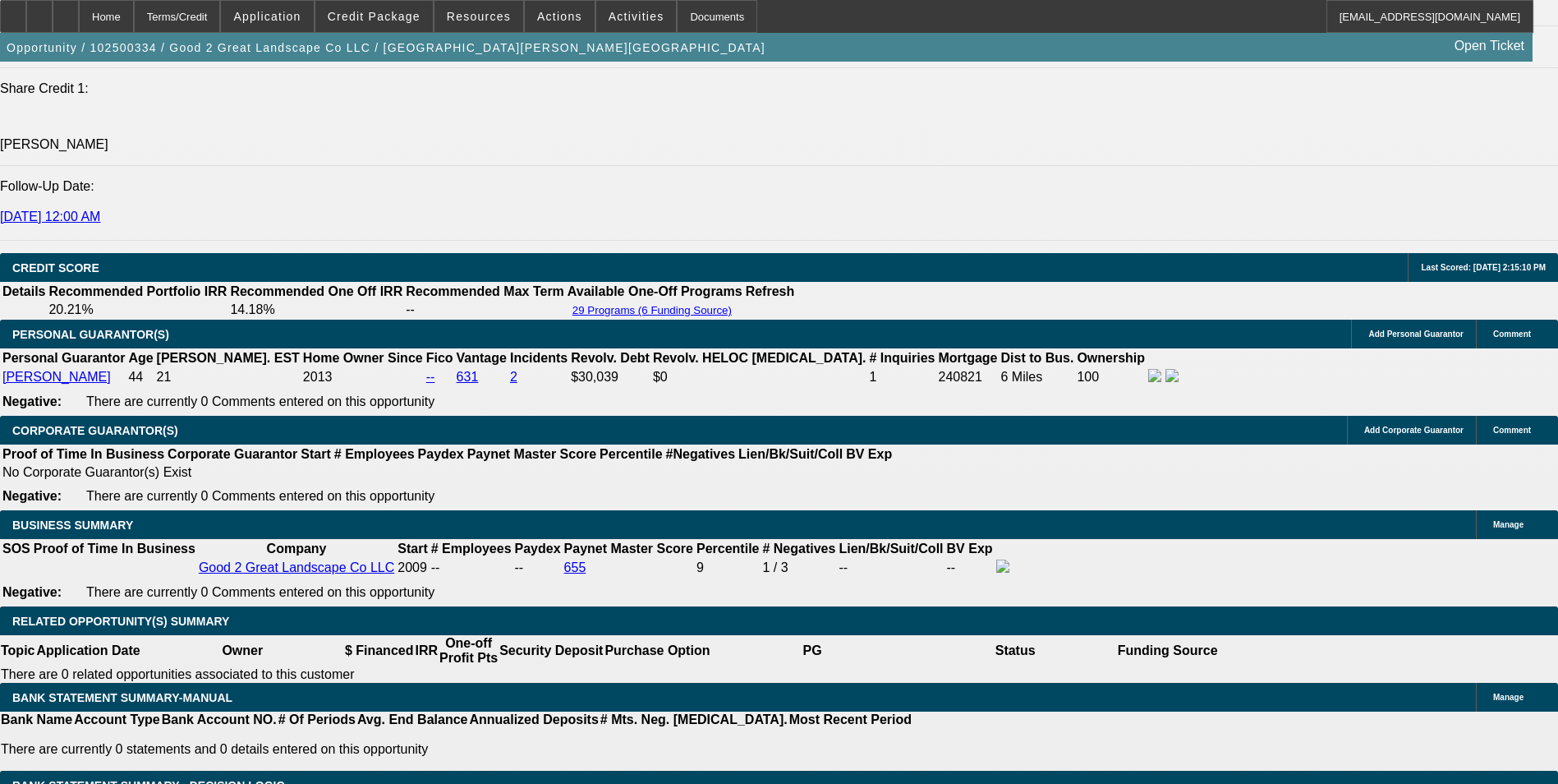
type input "15.1"
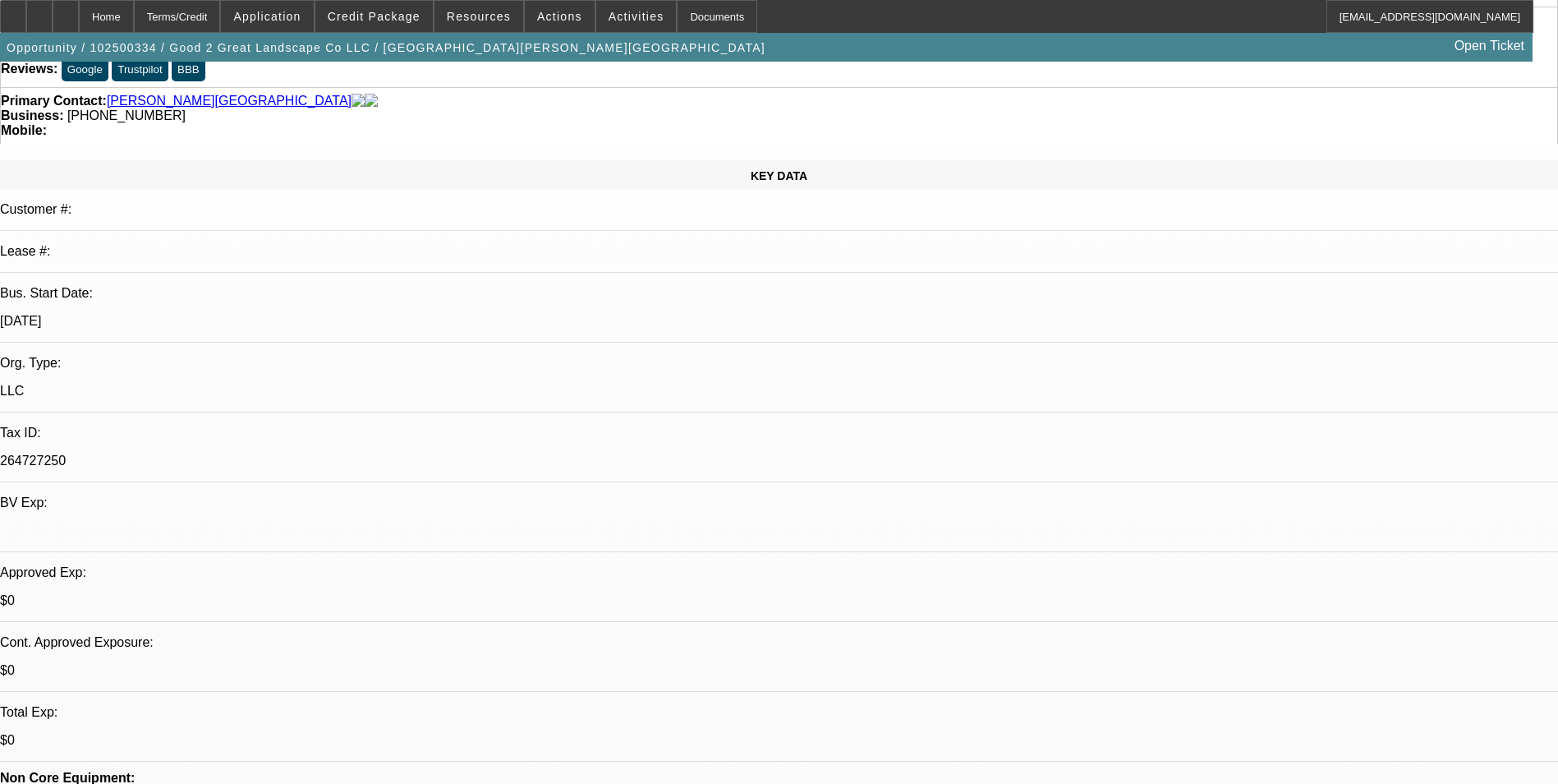
scroll to position [0, 0]
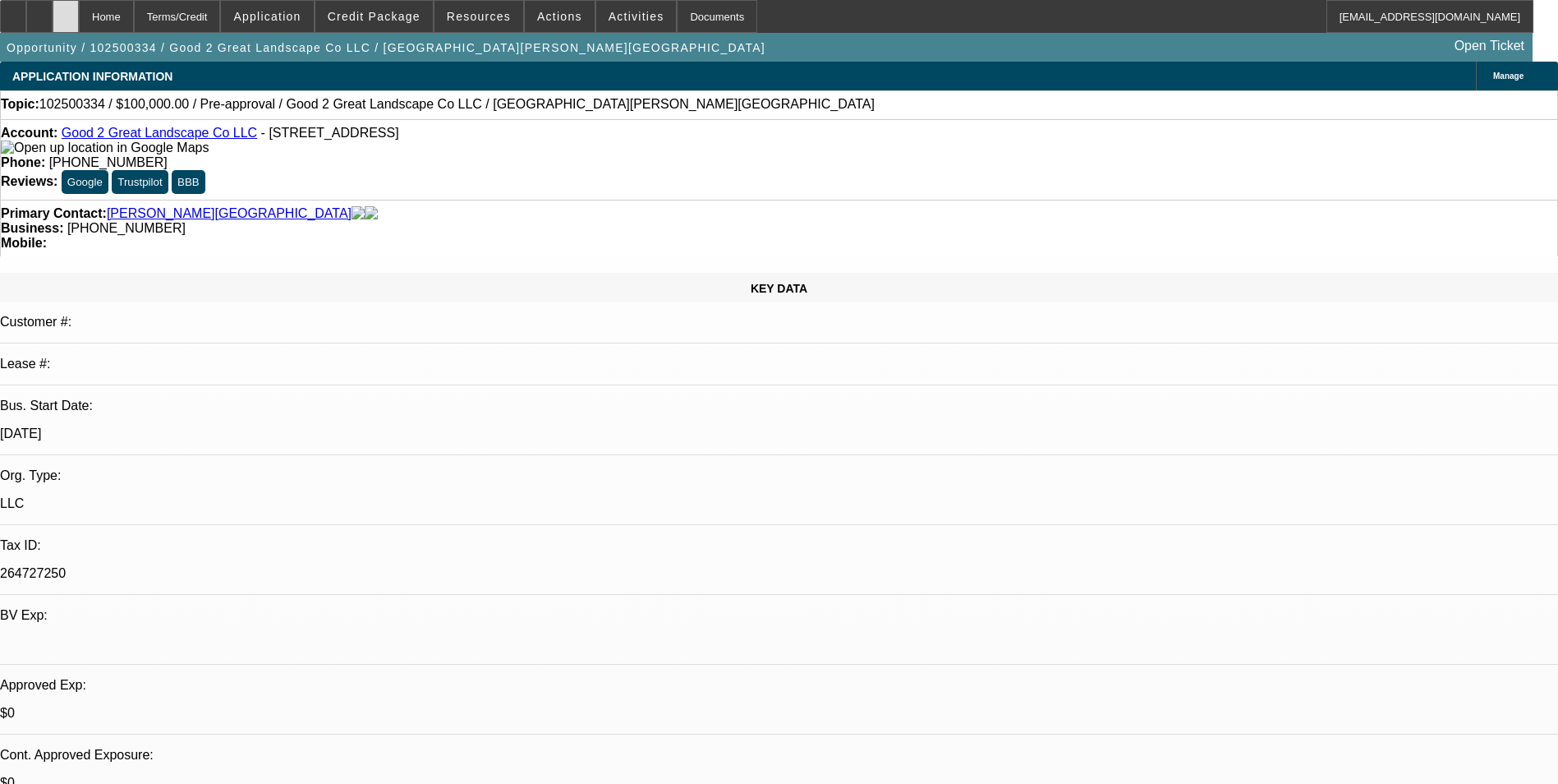
click at [66, 11] on icon at bounding box center [66, 11] width 0 height 0
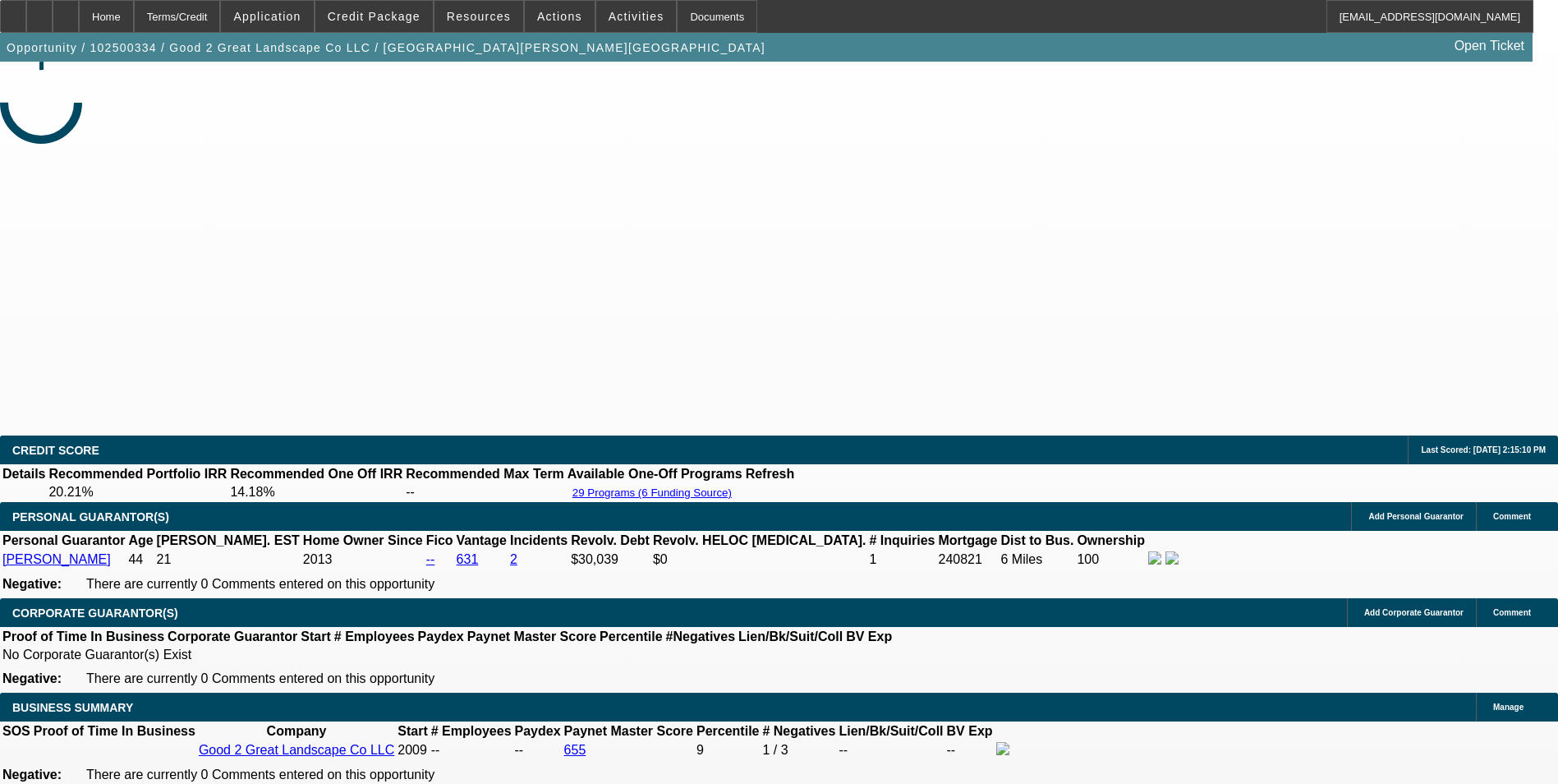
select select "0"
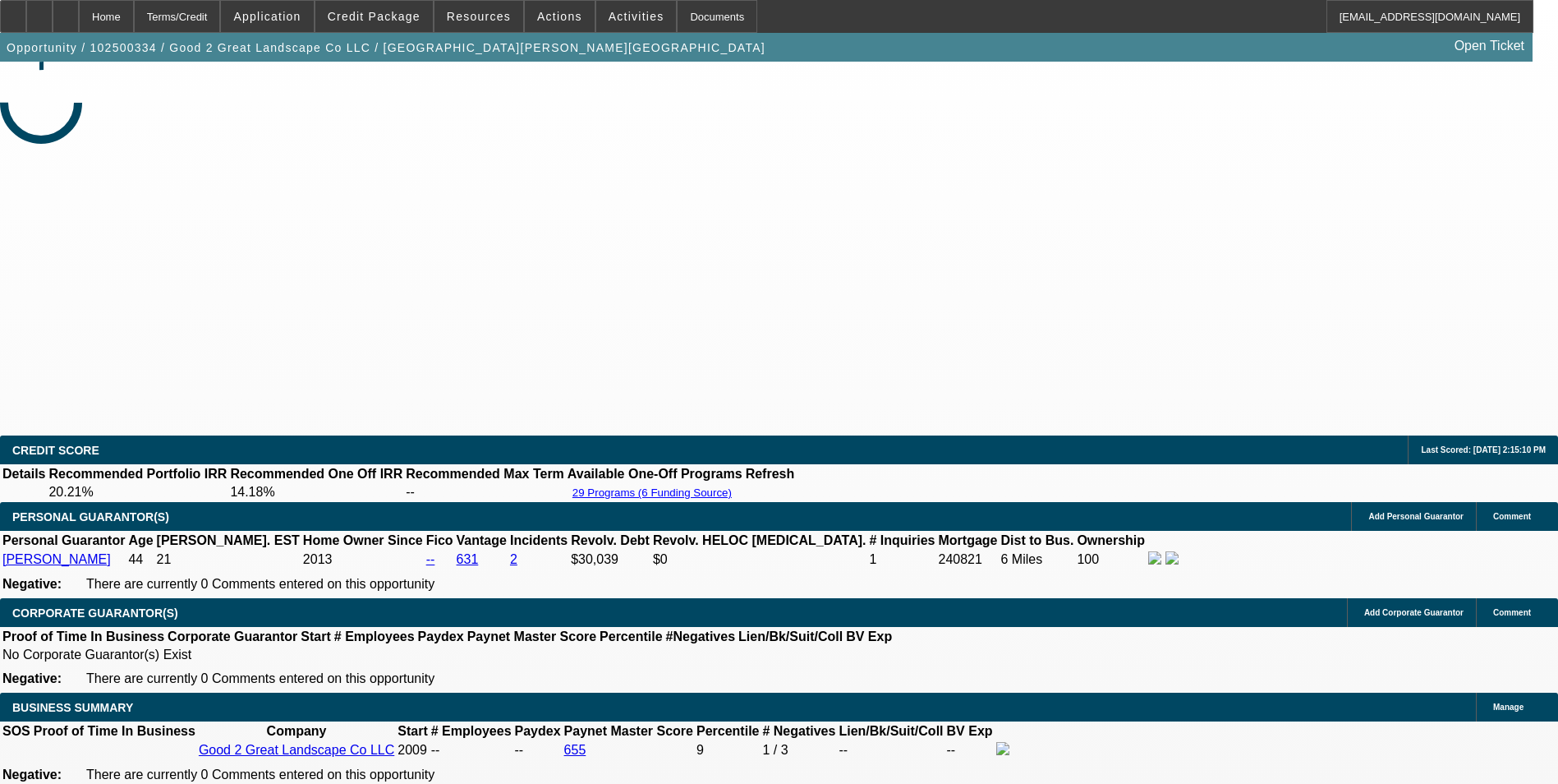
select select "0"
select select "1"
select select "6"
select select "1"
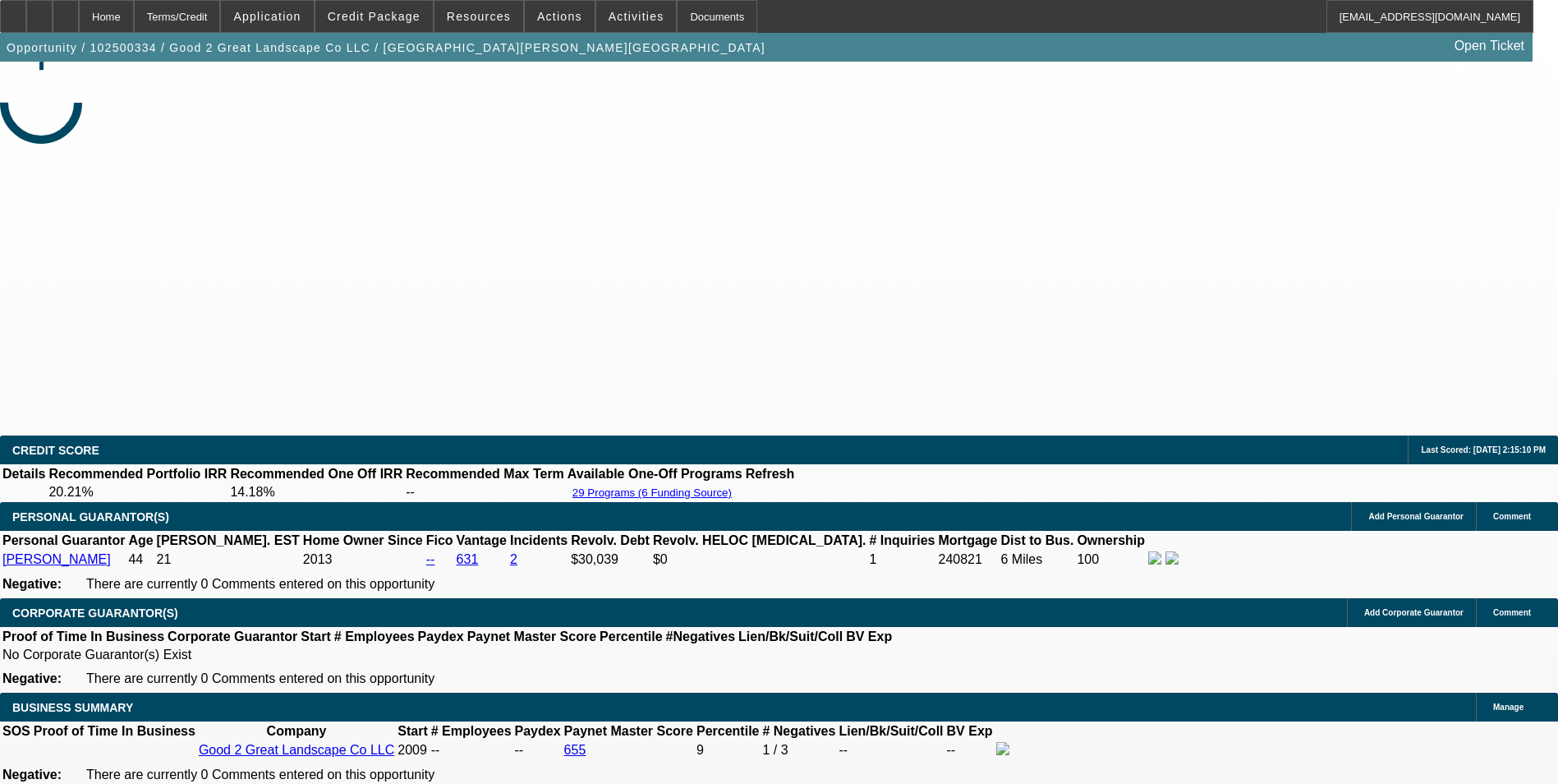
select select "1"
select select "6"
click at [79, 20] on div at bounding box center [65, 16] width 26 height 33
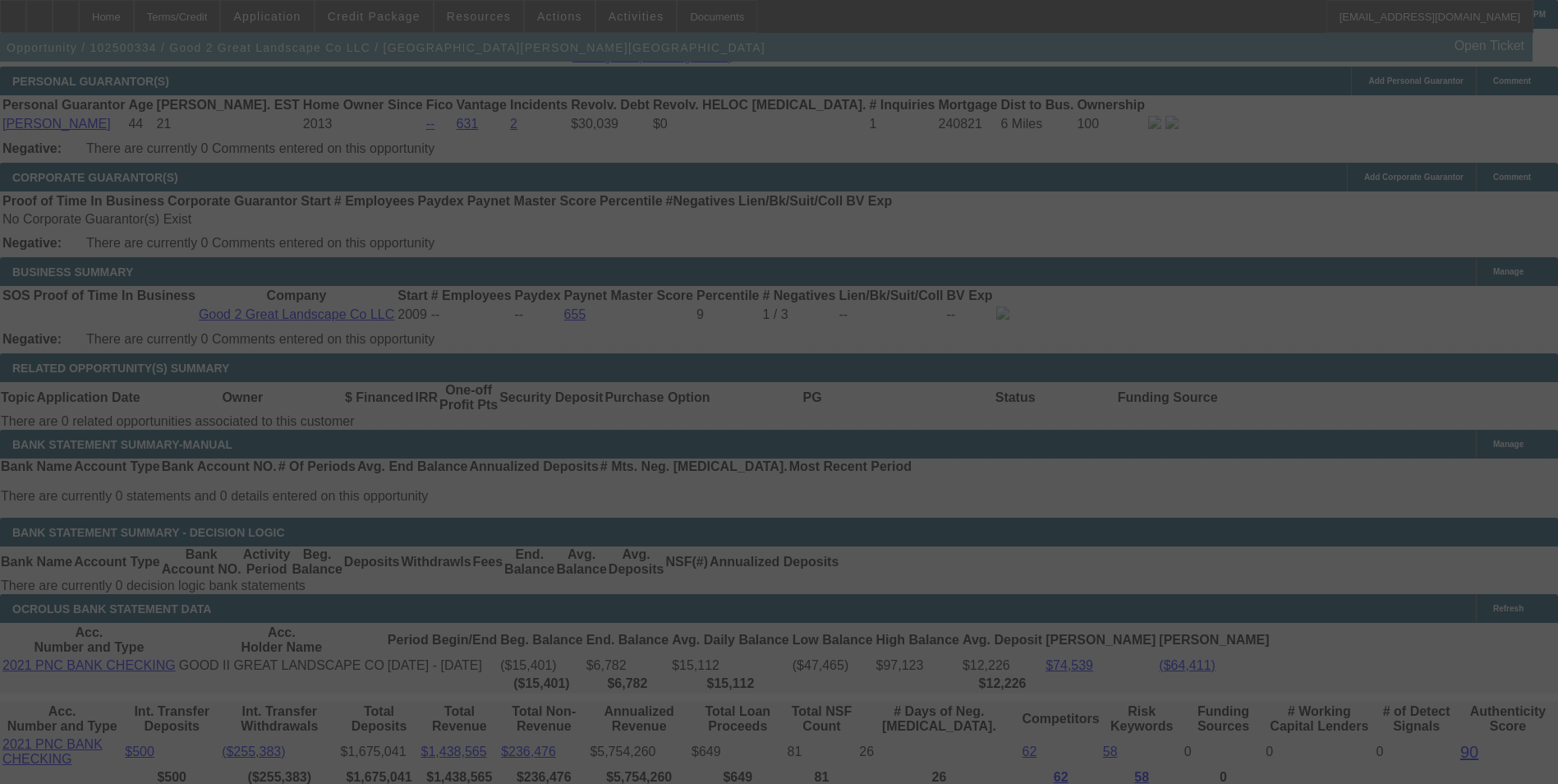
scroll to position [2340, 0]
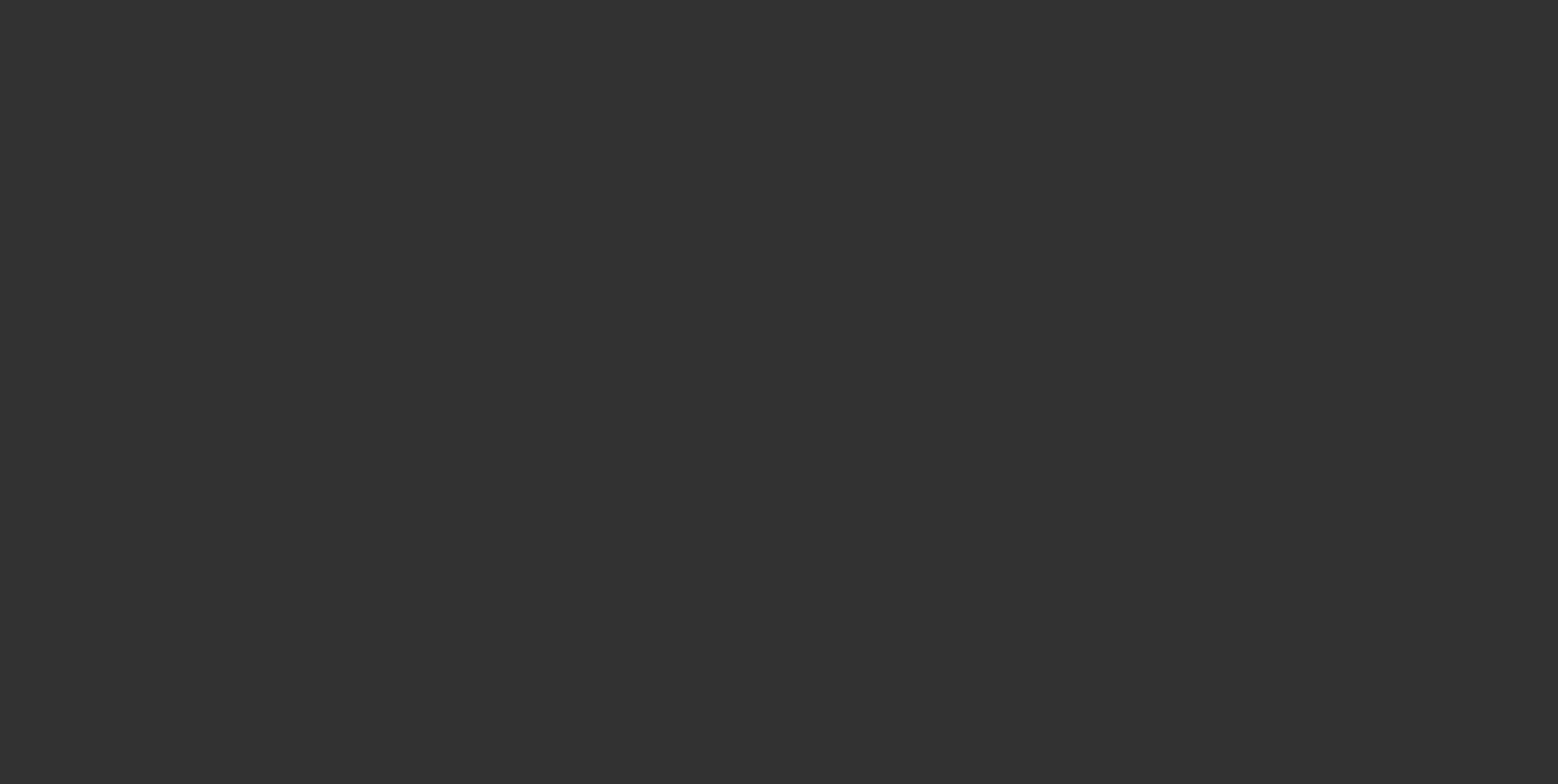
select select "0"
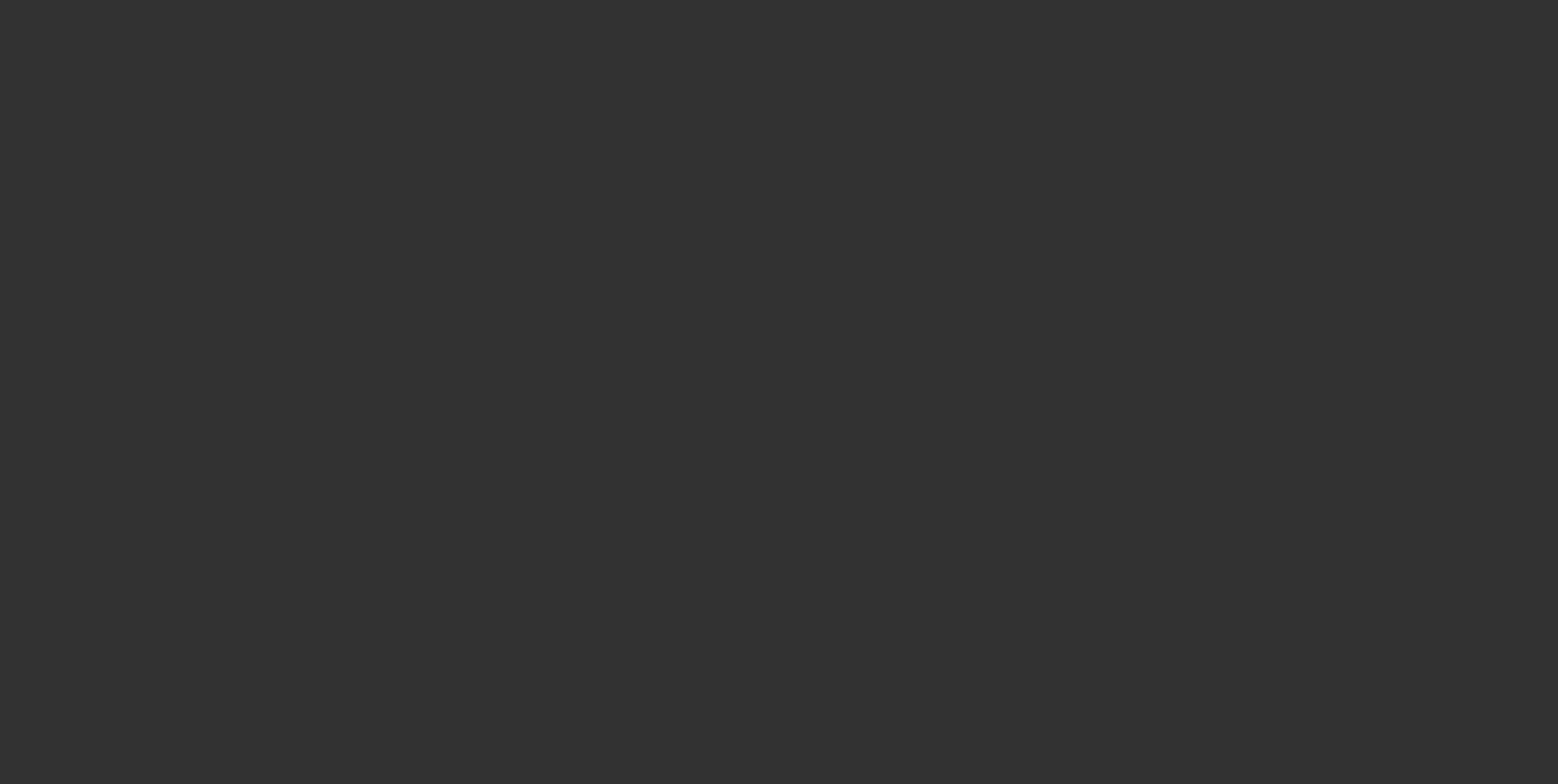
select select "0"
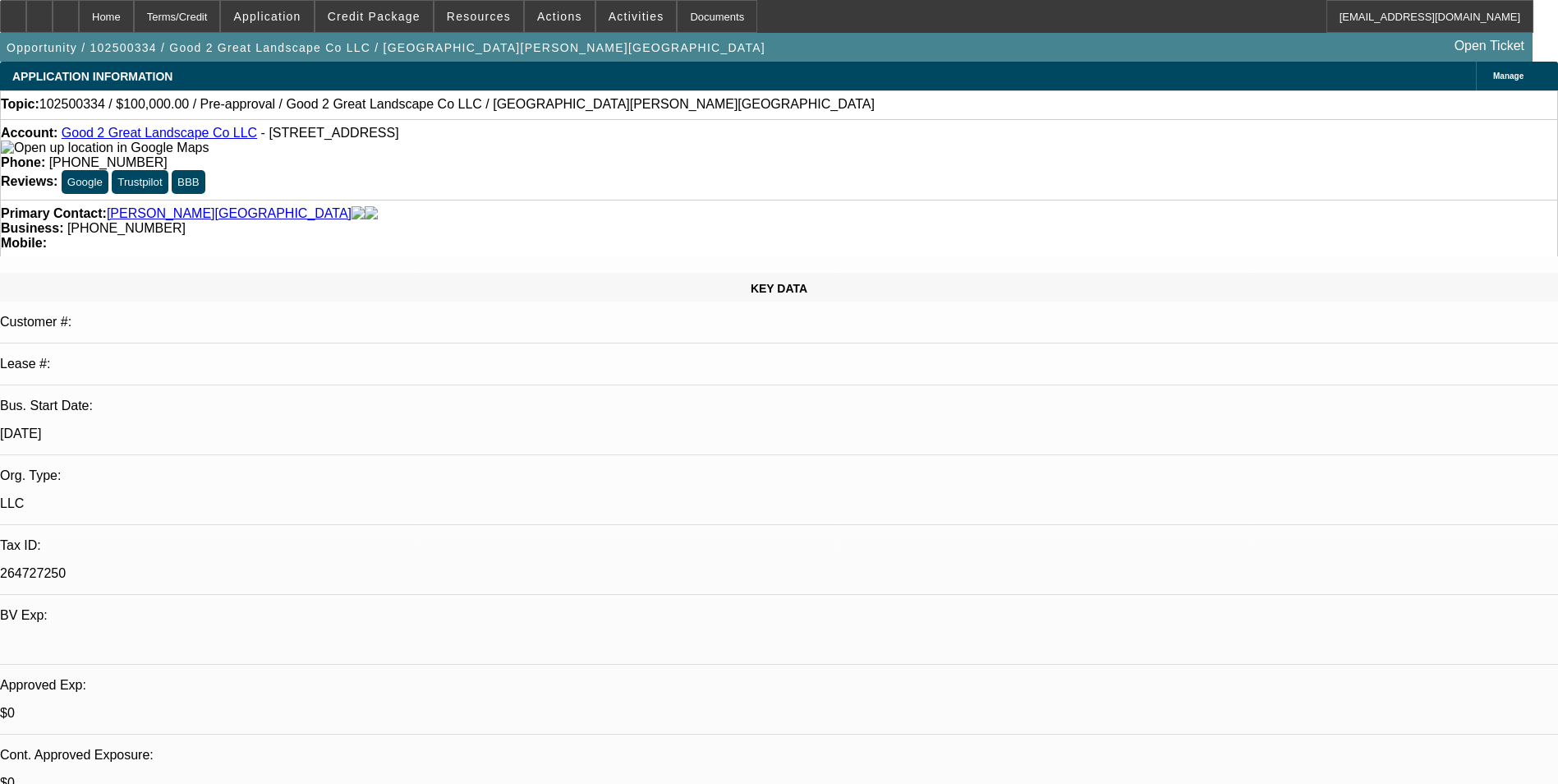
select select "1"
select select "6"
select select "1"
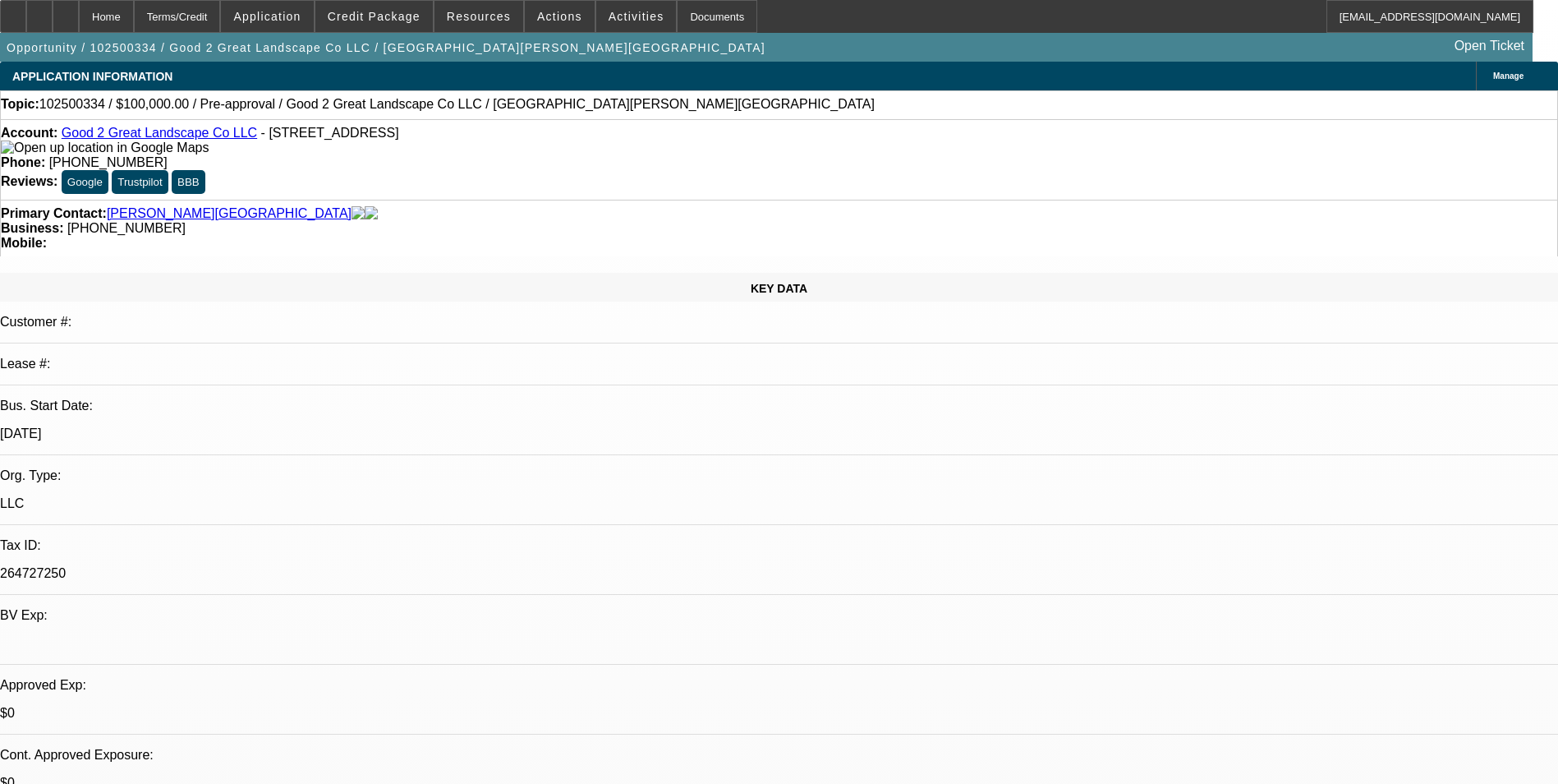
select select "6"
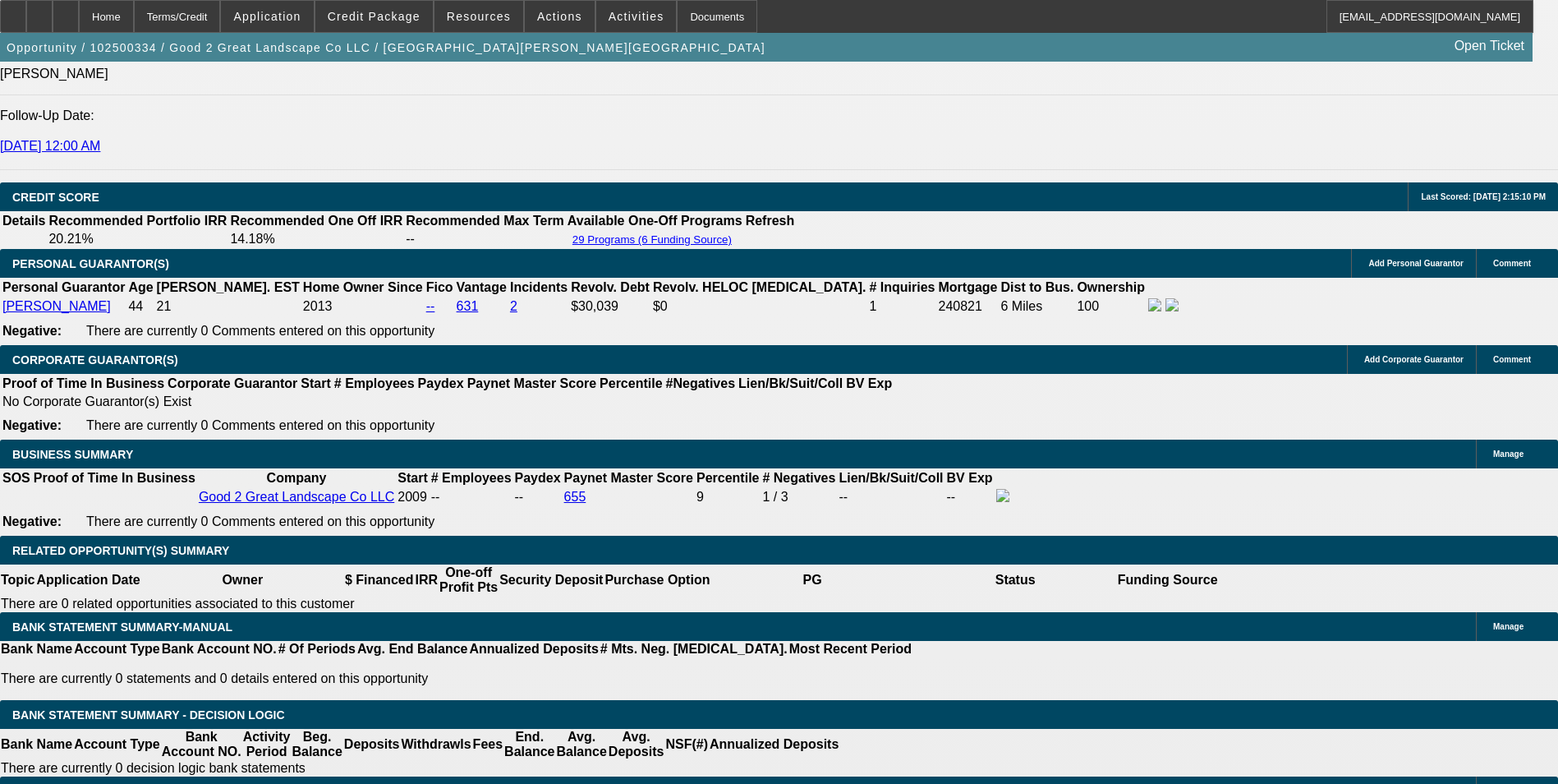
scroll to position [2300, 0]
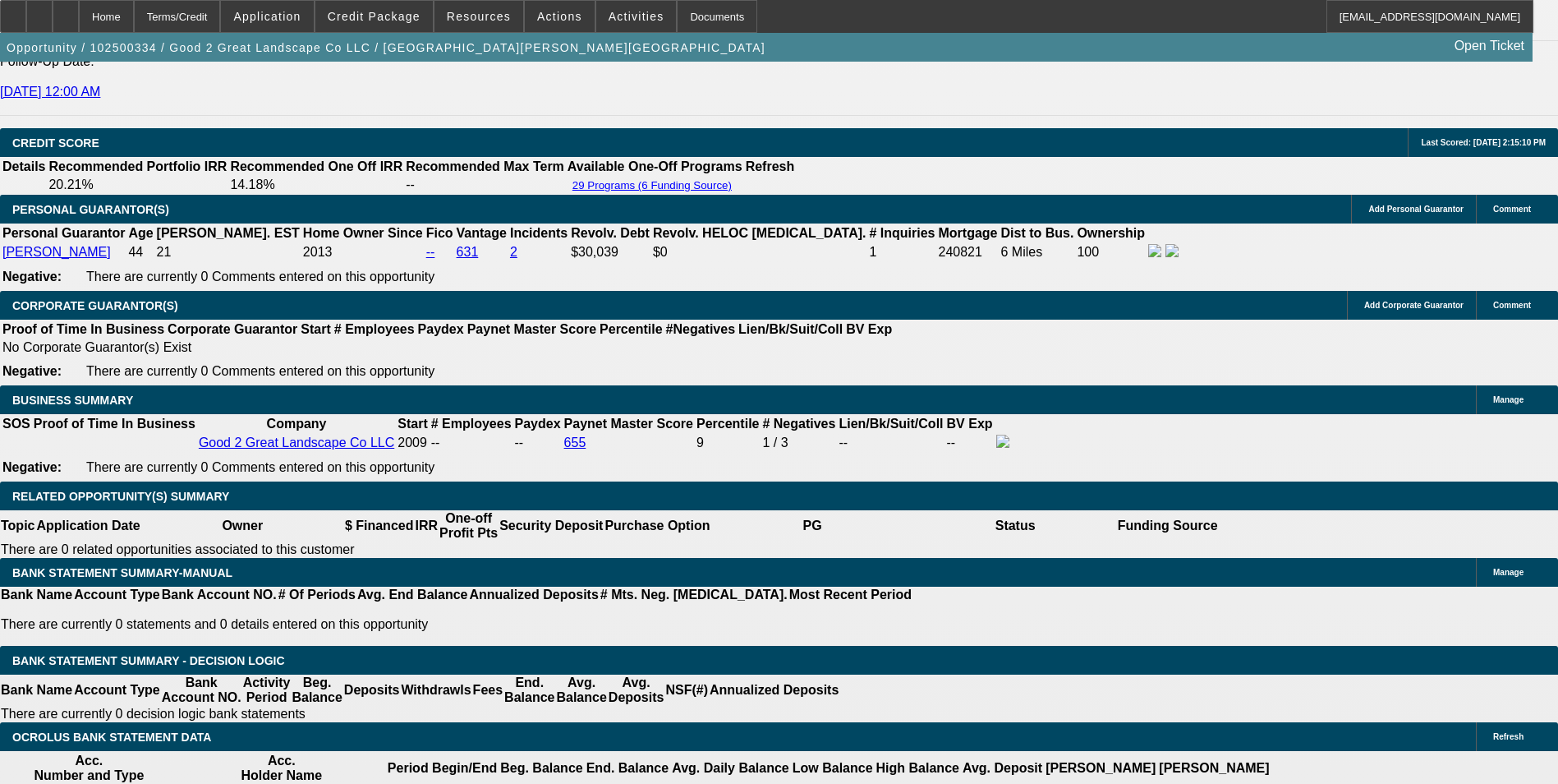
drag, startPoint x: 562, startPoint y: 417, endPoint x: 701, endPoint y: 425, distance: 139.2
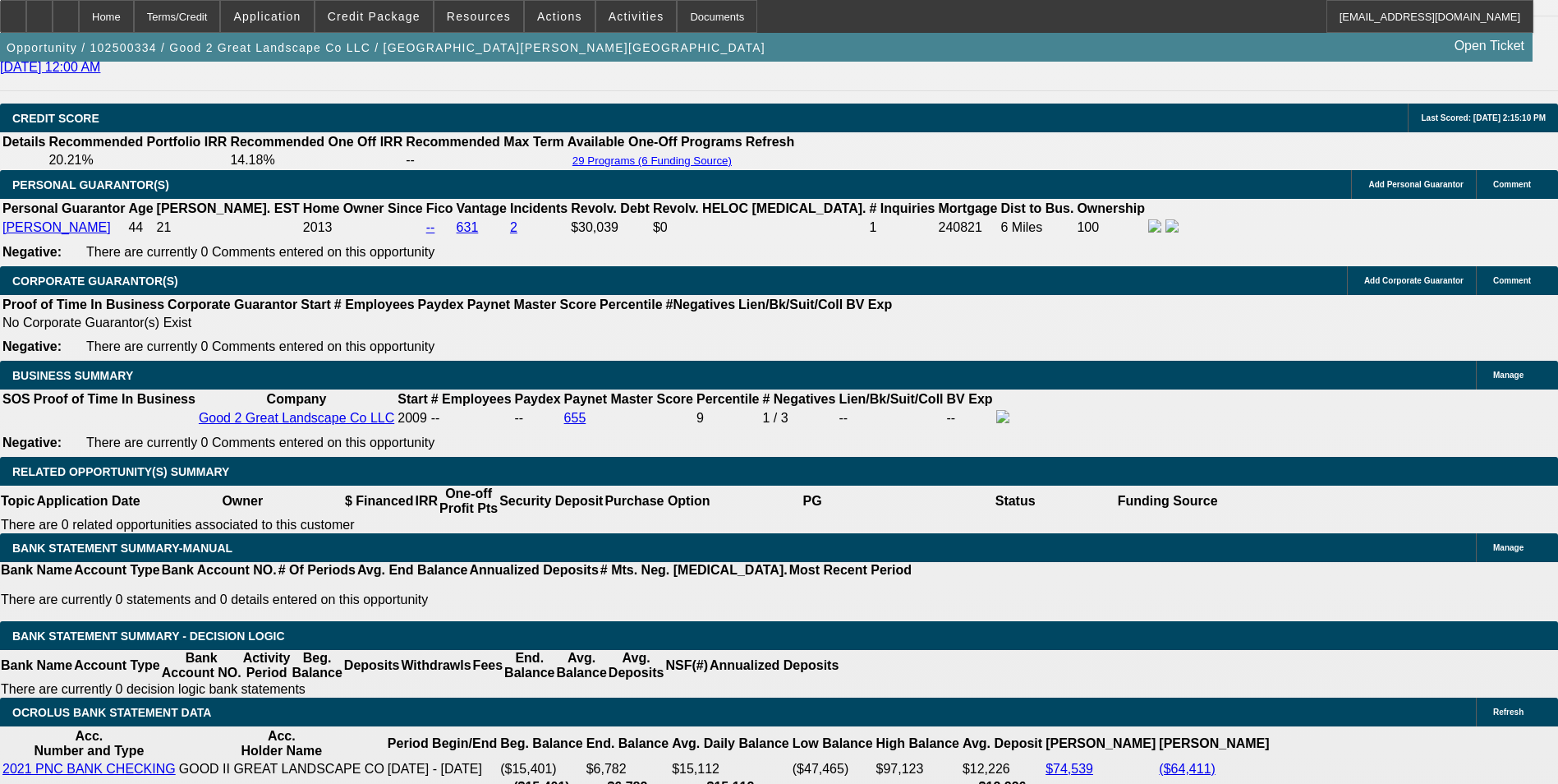
type input "1"
type input "UNKNOWN"
type input "15"
type input "$2,378.99"
type input "15.1"
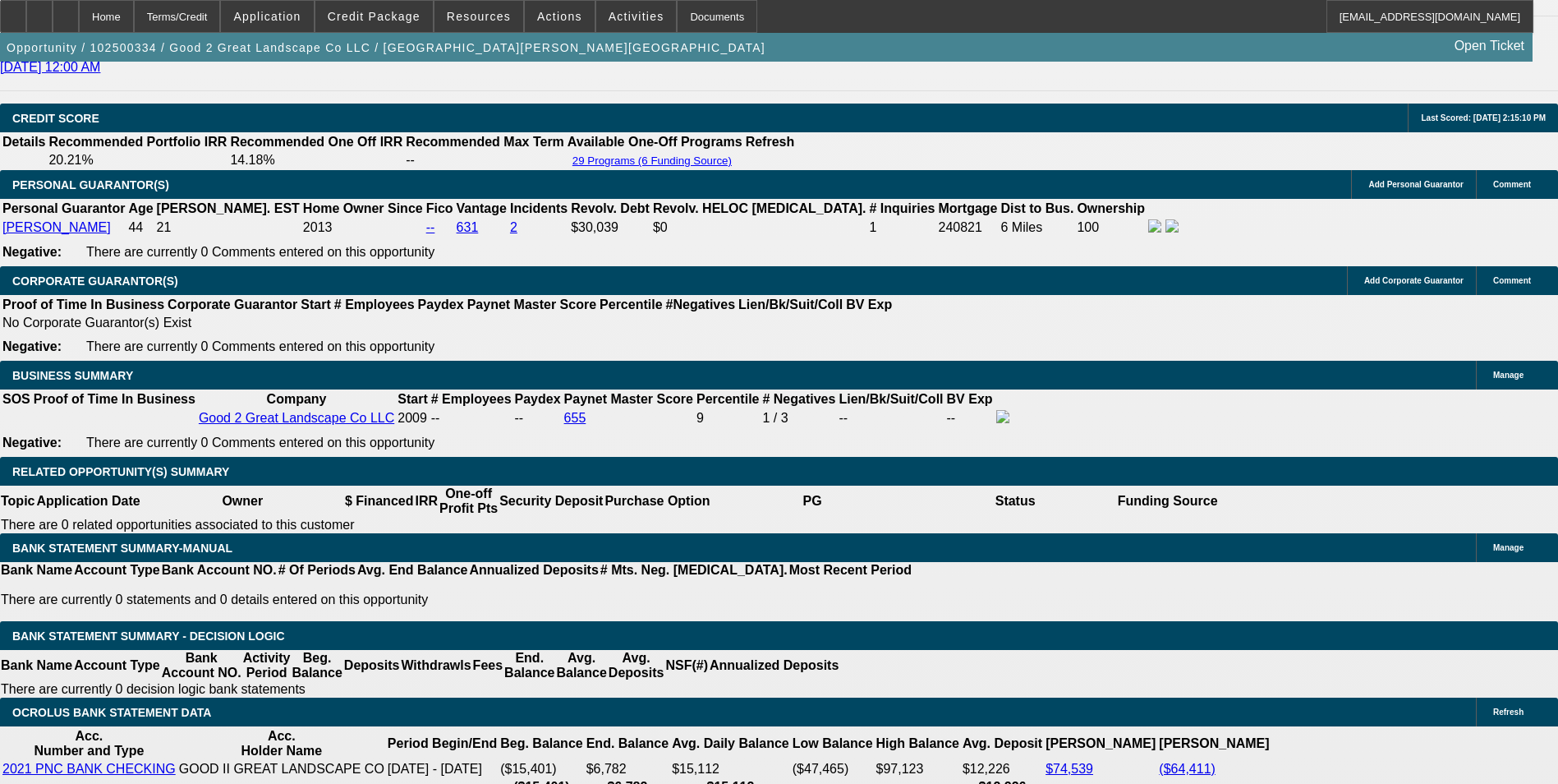
type input "$2,384.25"
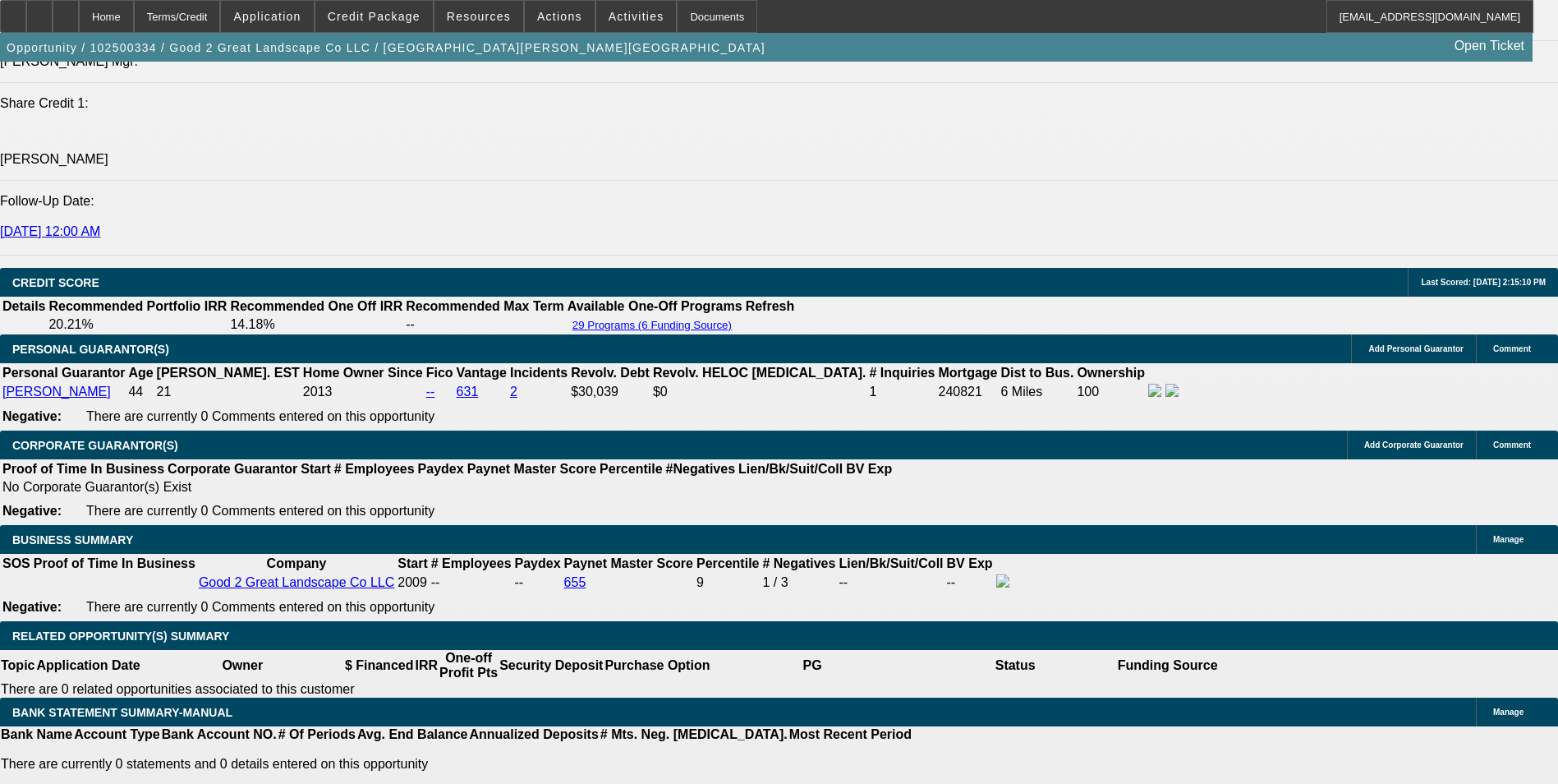
type input "15.1"
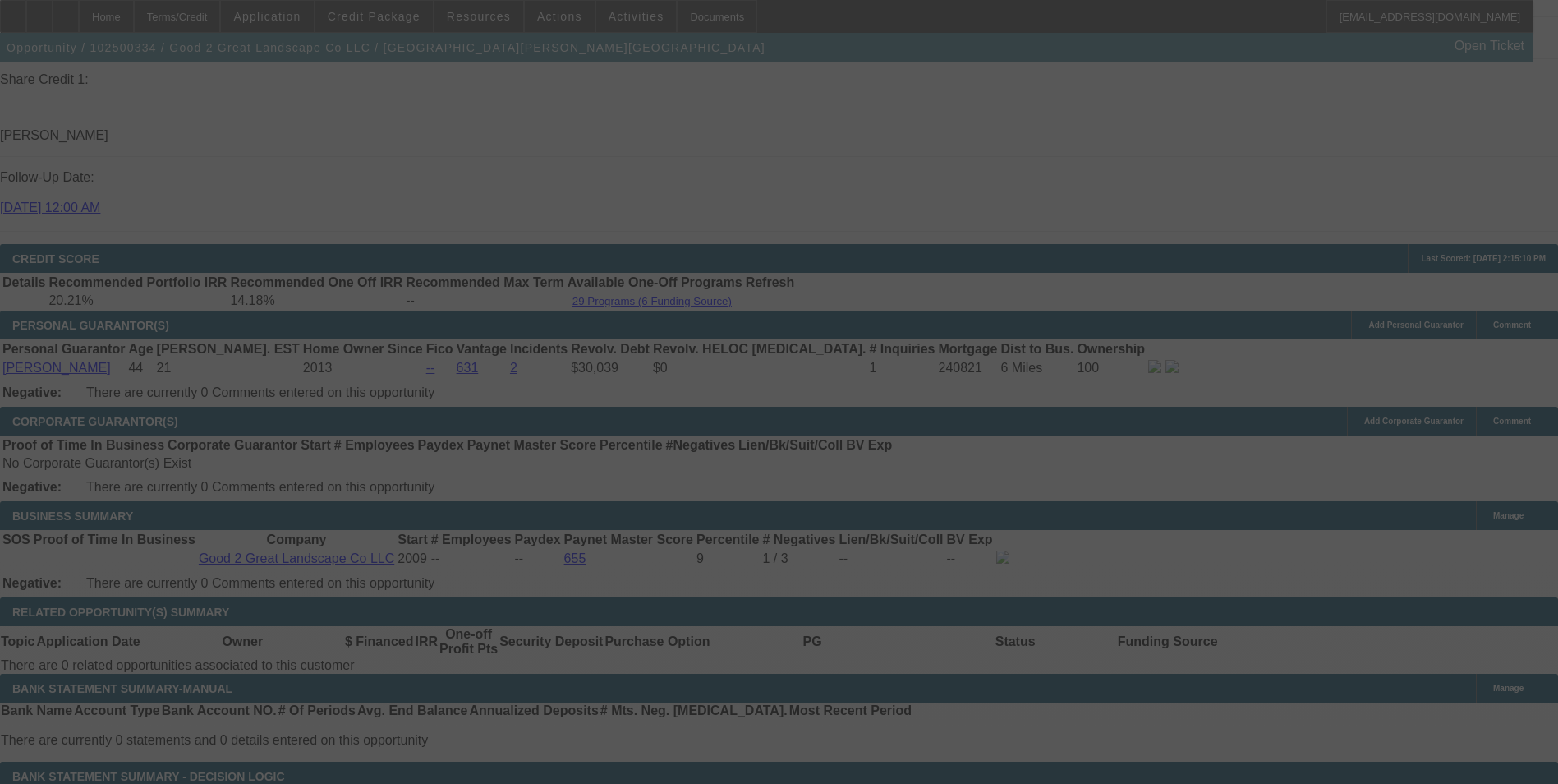
click at [440, 386] on div at bounding box center [779, 392] width 1558 height 784
select select "0"
select select "6"
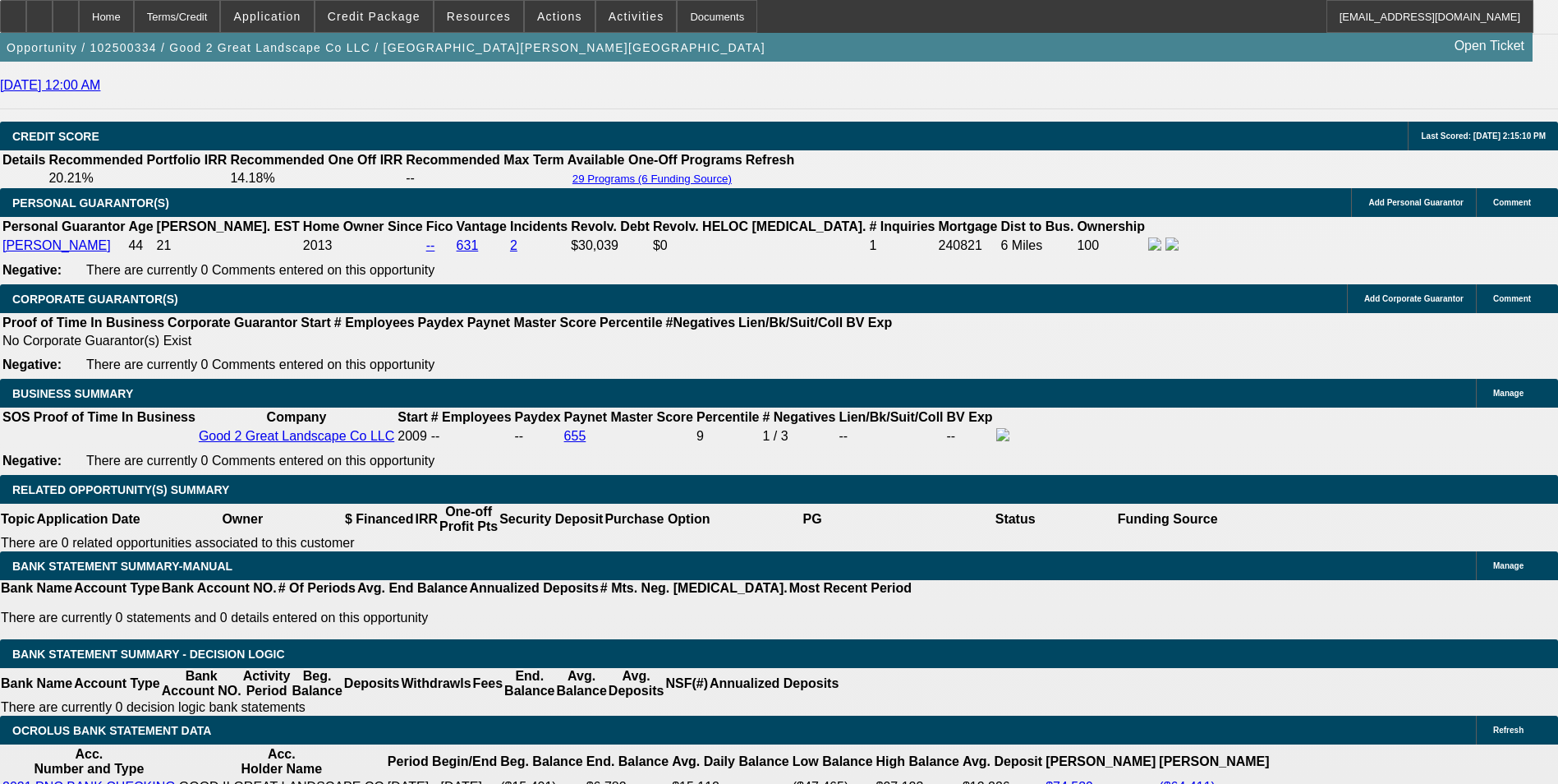
scroll to position [2267, 0]
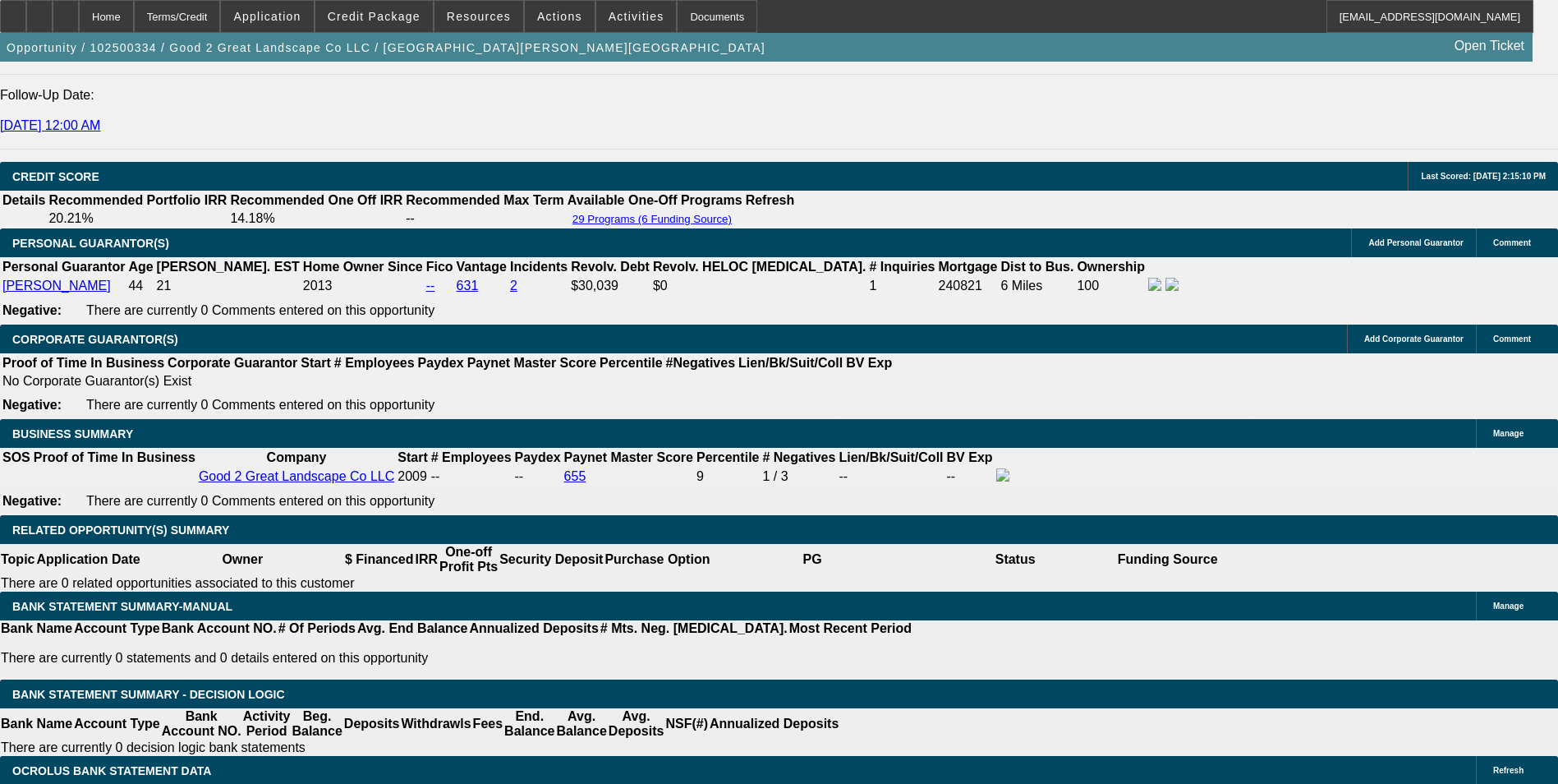
click at [79, 21] on div at bounding box center [65, 16] width 26 height 33
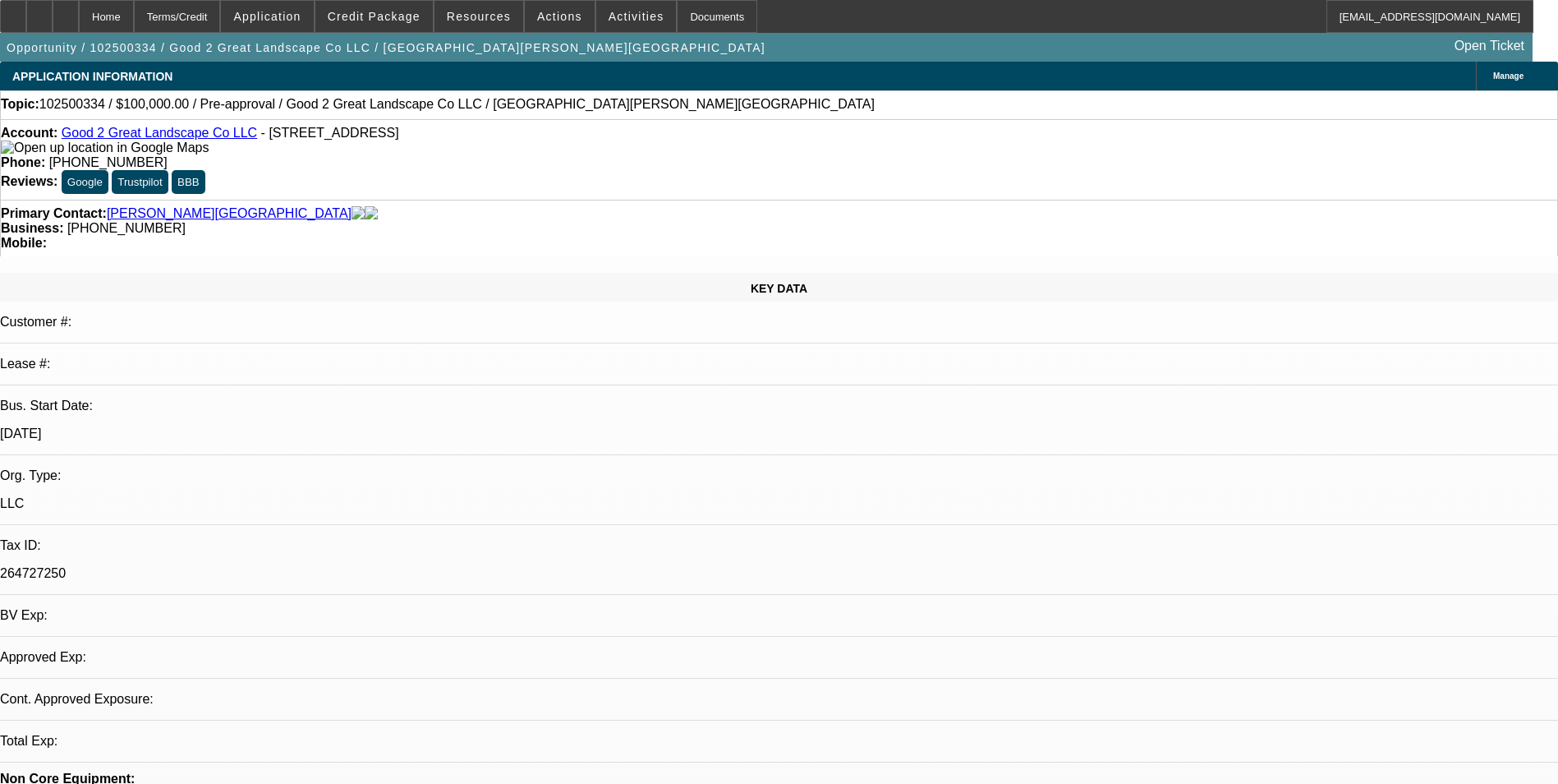
select select "0"
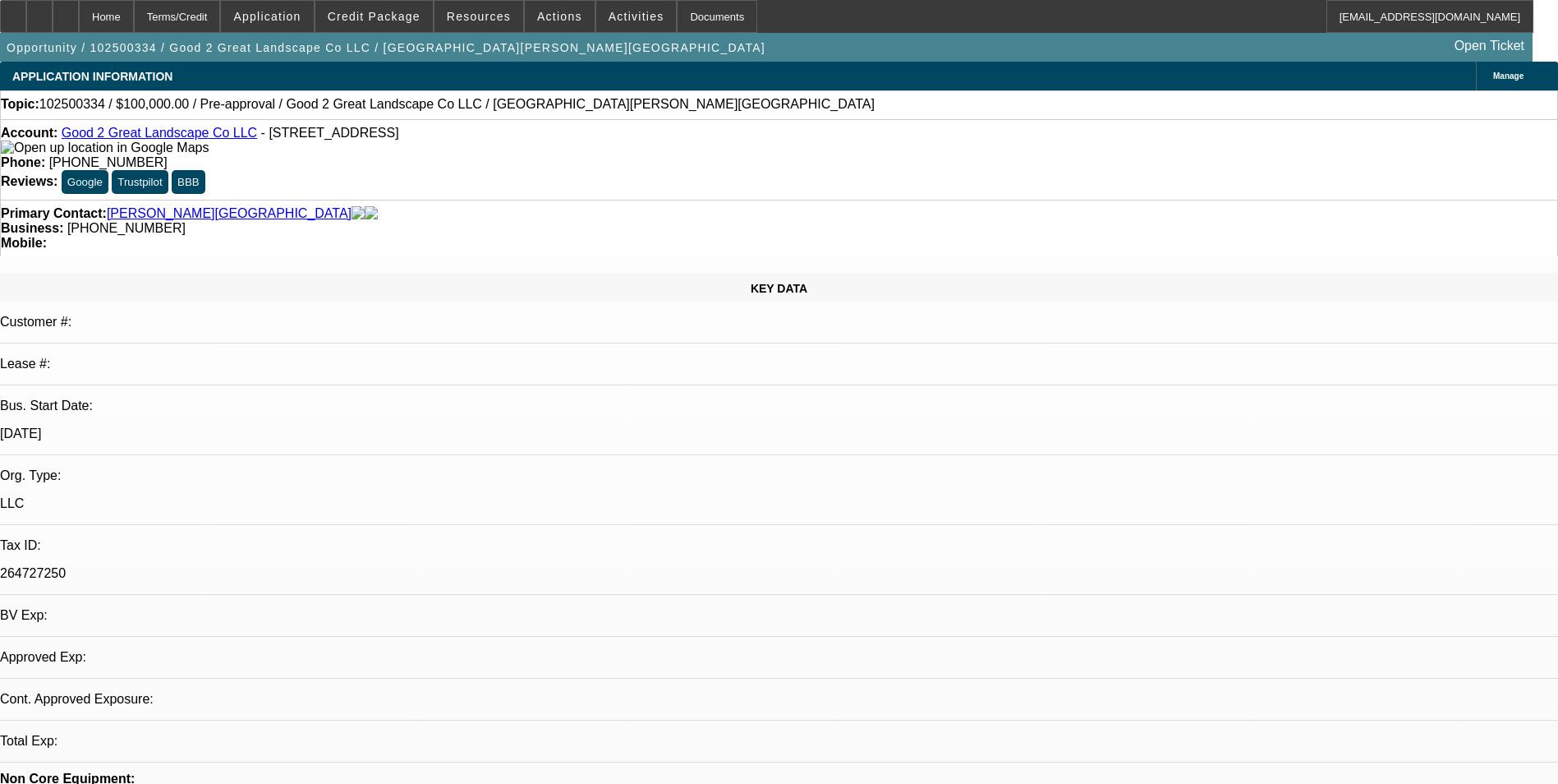
select select "0"
select select "1"
select select "6"
select select "1"
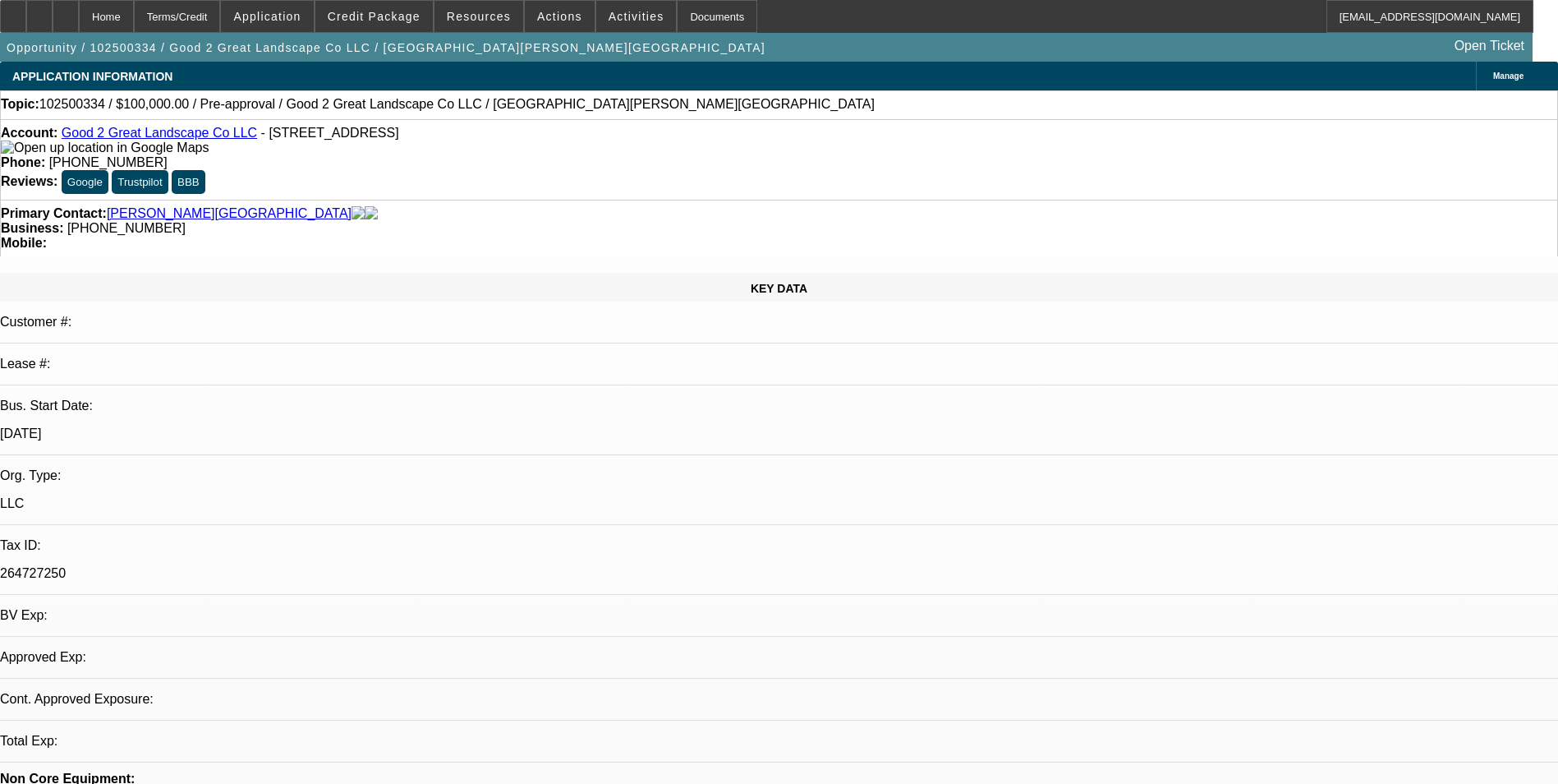
select select "1"
select select "6"
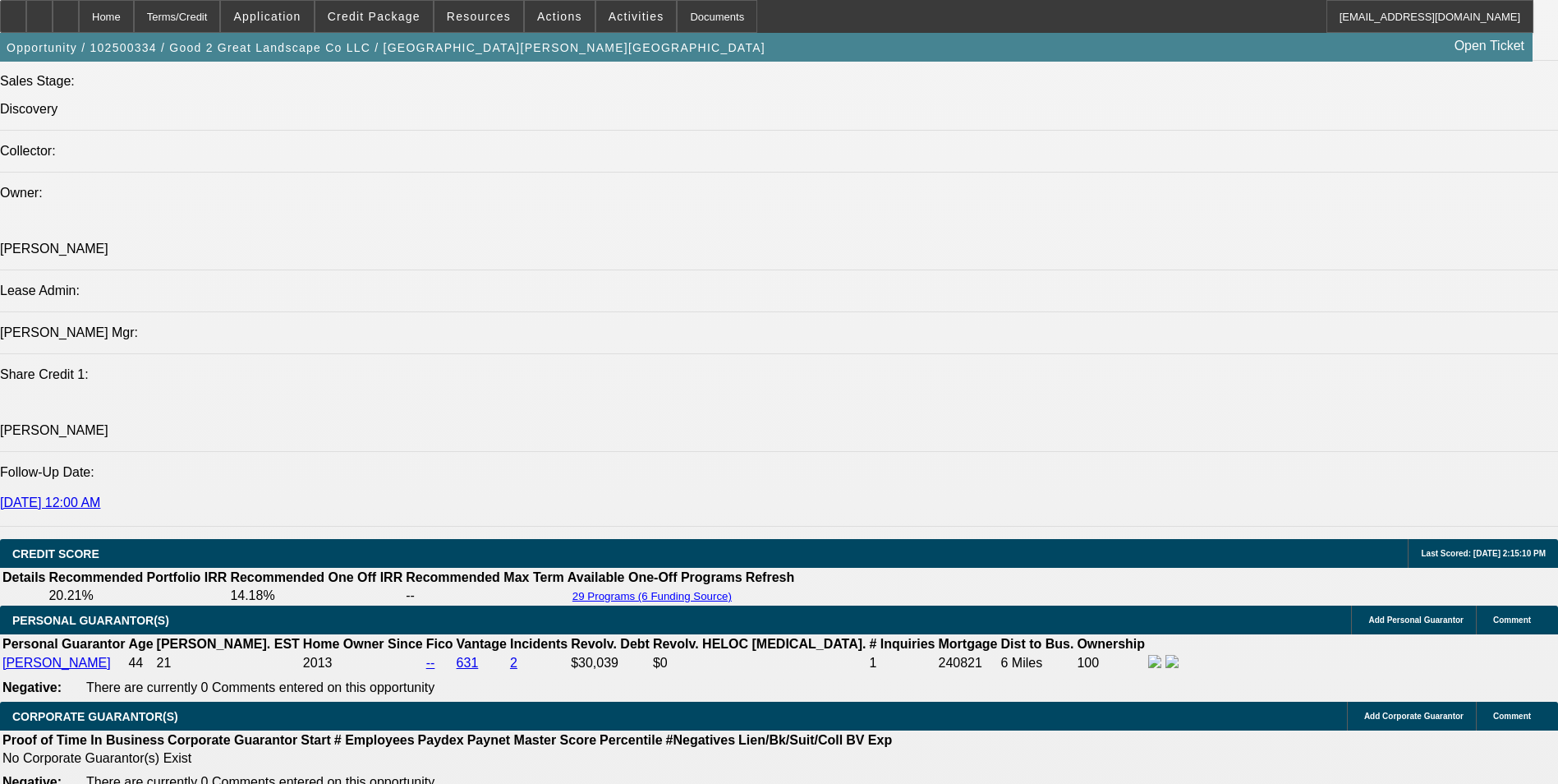
scroll to position [1725, 0]
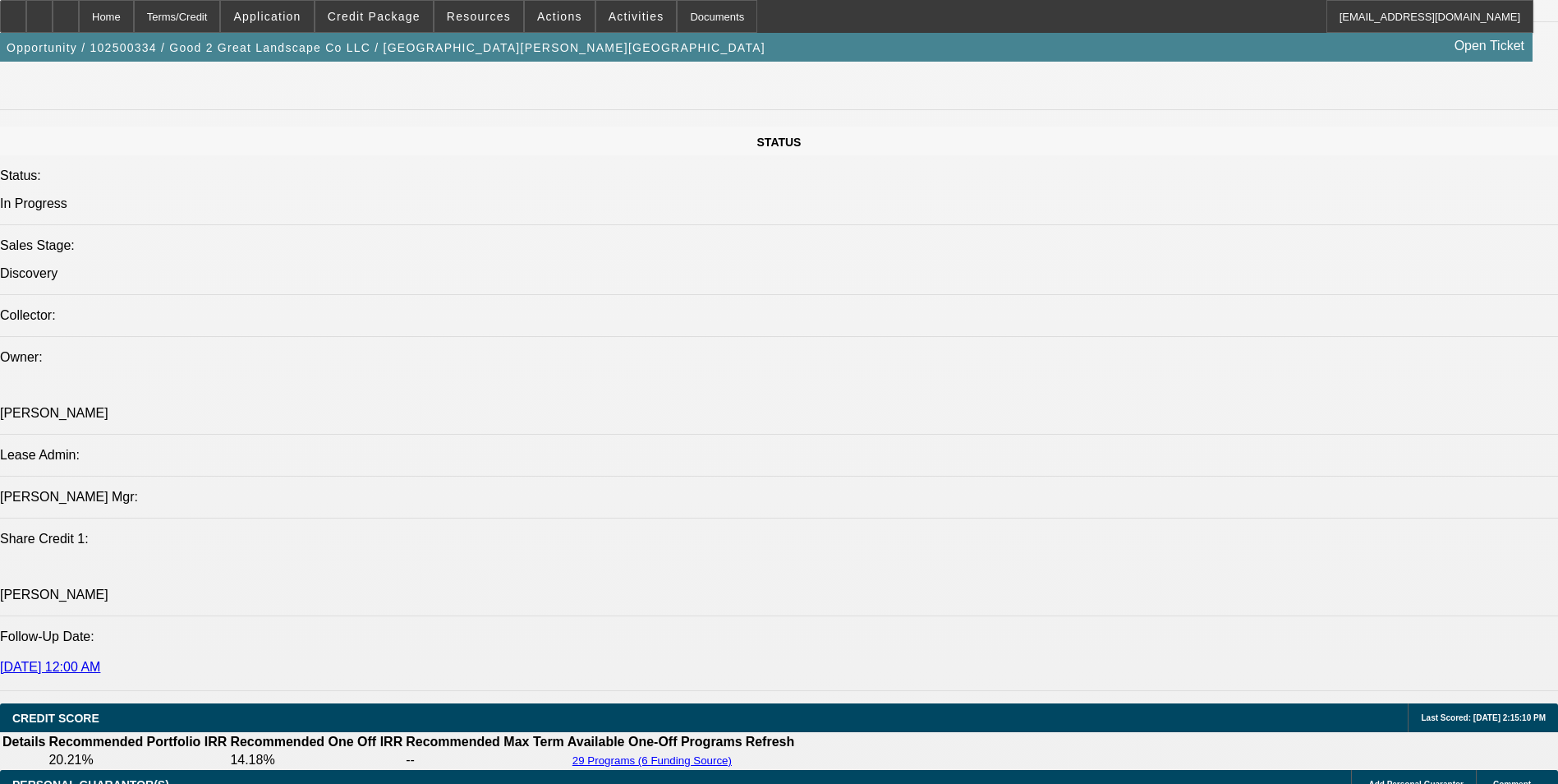
click at [79, 10] on div at bounding box center [65, 16] width 26 height 33
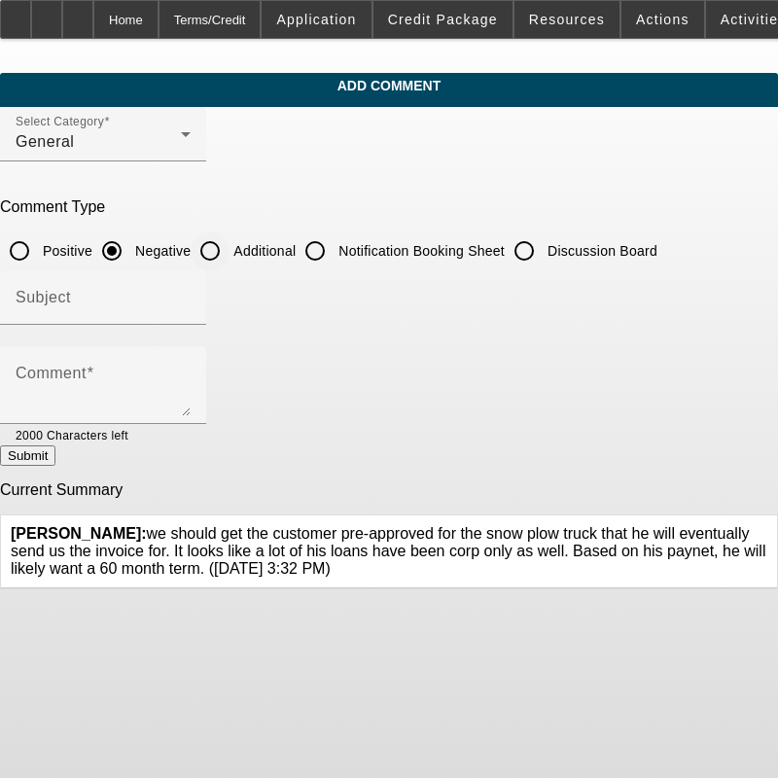
click at [229, 253] on input "Additional" at bounding box center [210, 250] width 39 height 39
radio input "true"
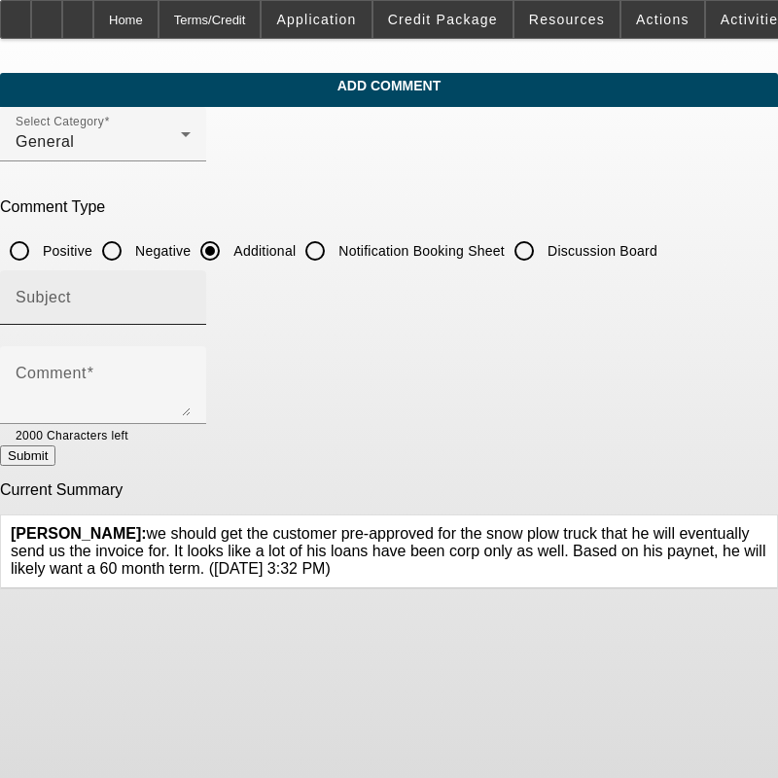
click at [191, 299] on input "Subject" at bounding box center [103, 305] width 175 height 23
type input "N"
type input "Write-Up"
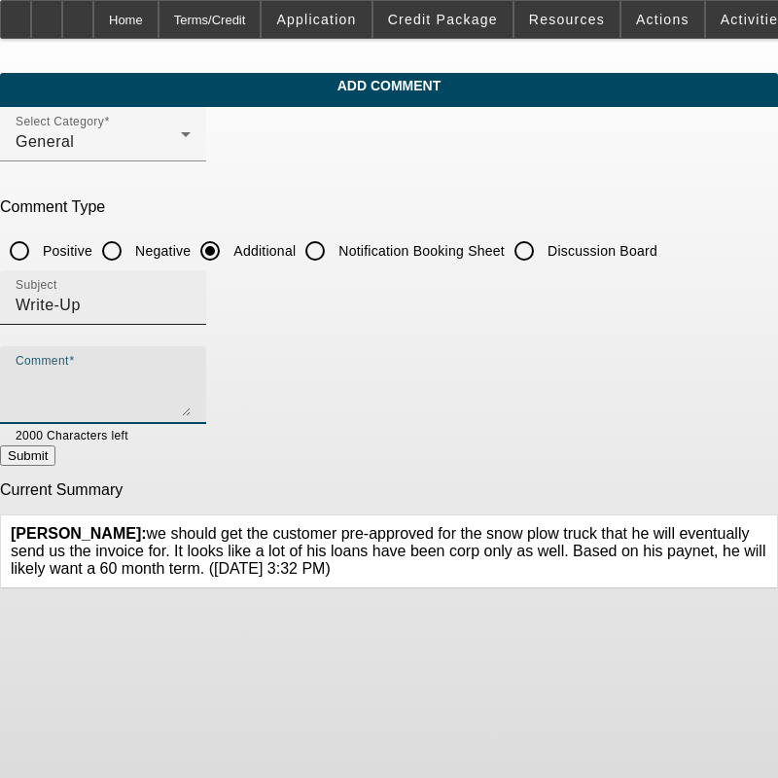
paste textarea ""Good 2 Great Landscape Co. stands out as a premier landscaping provider in [GE…"
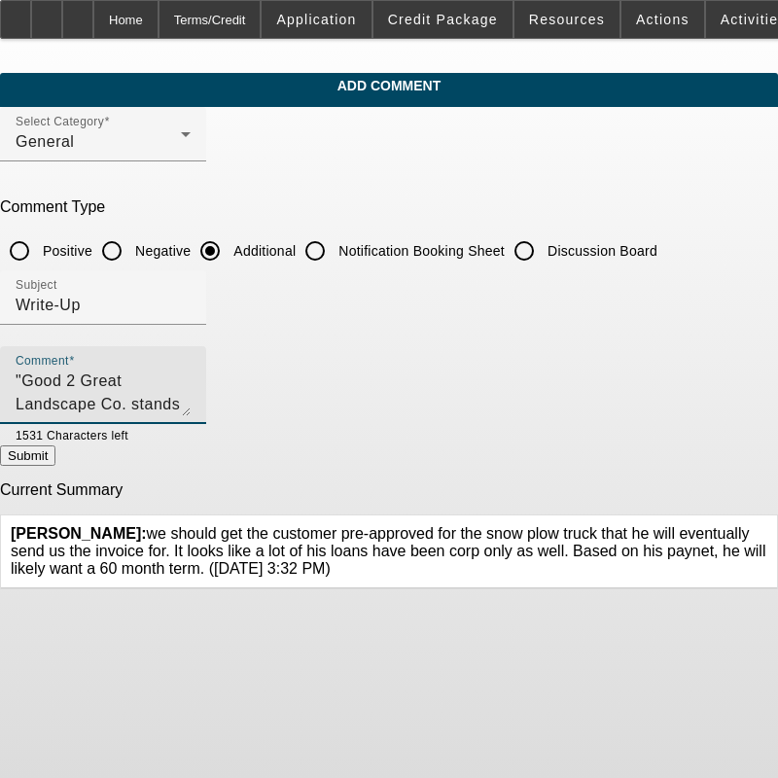
type textarea ""Good 2 Great Landscape Co. stands out as a premier landscaping provider in [GE…"
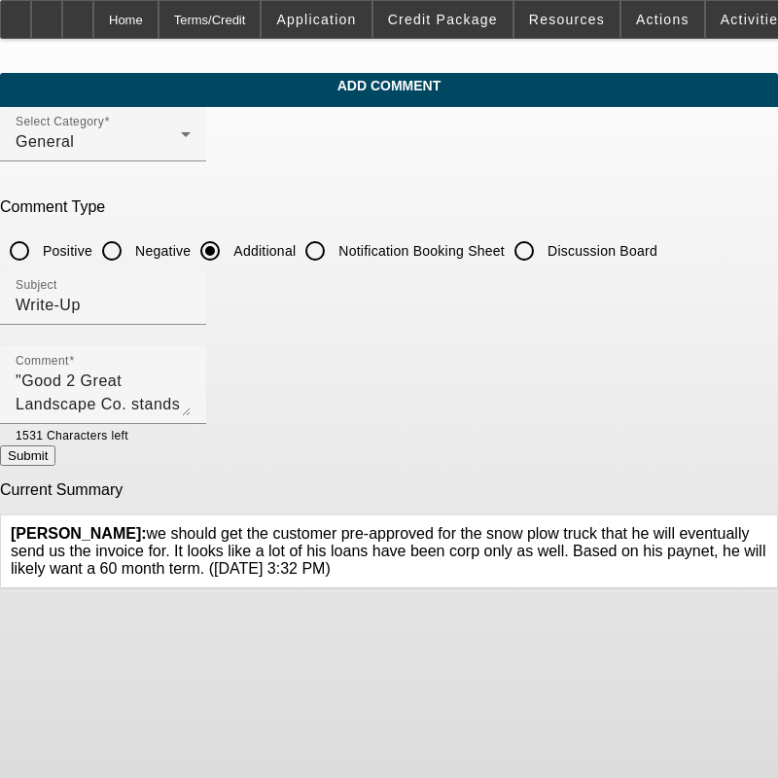
click at [55, 455] on button "Submit" at bounding box center [27, 455] width 55 height 20
radio input "true"
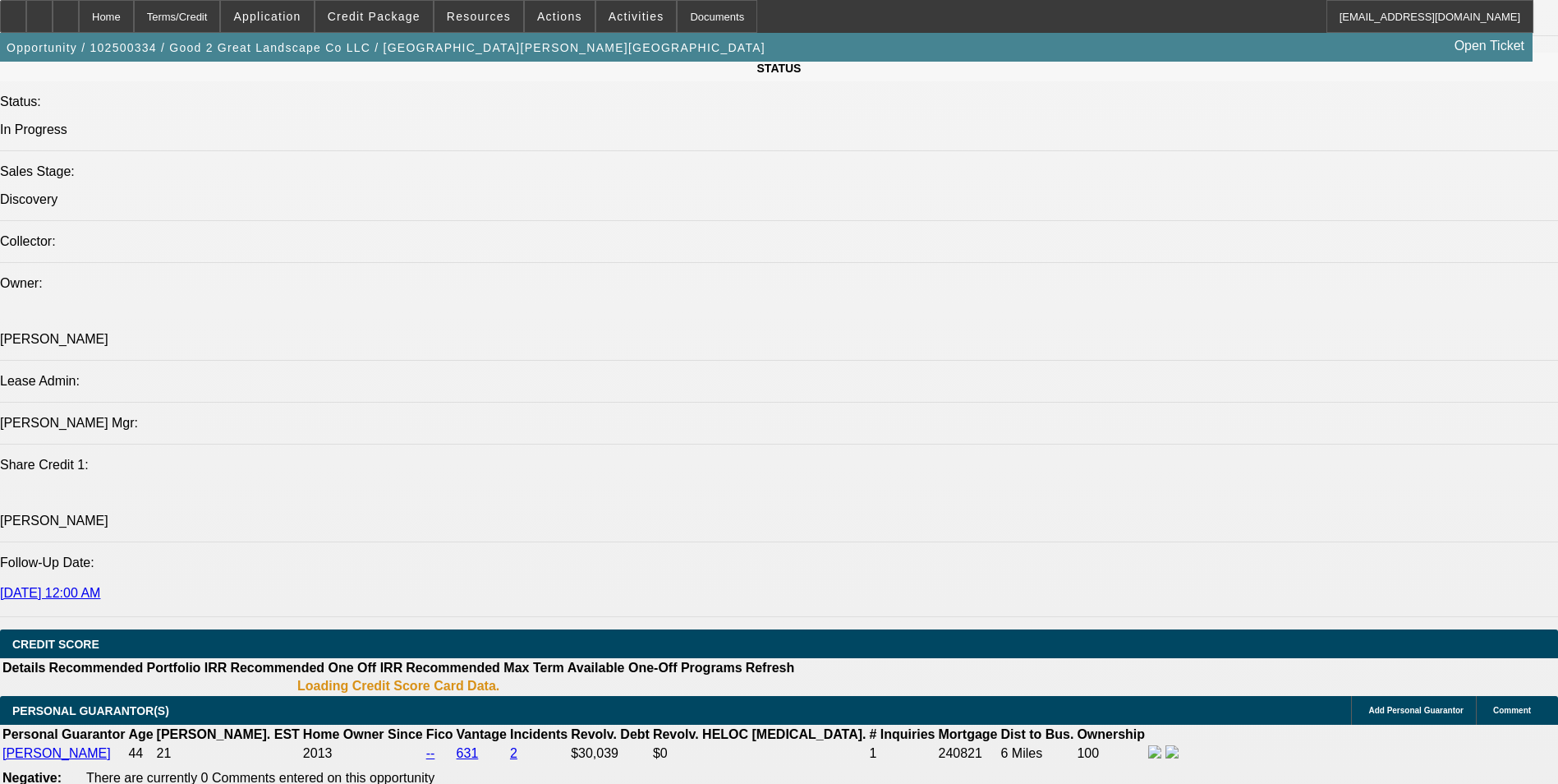
select select "0"
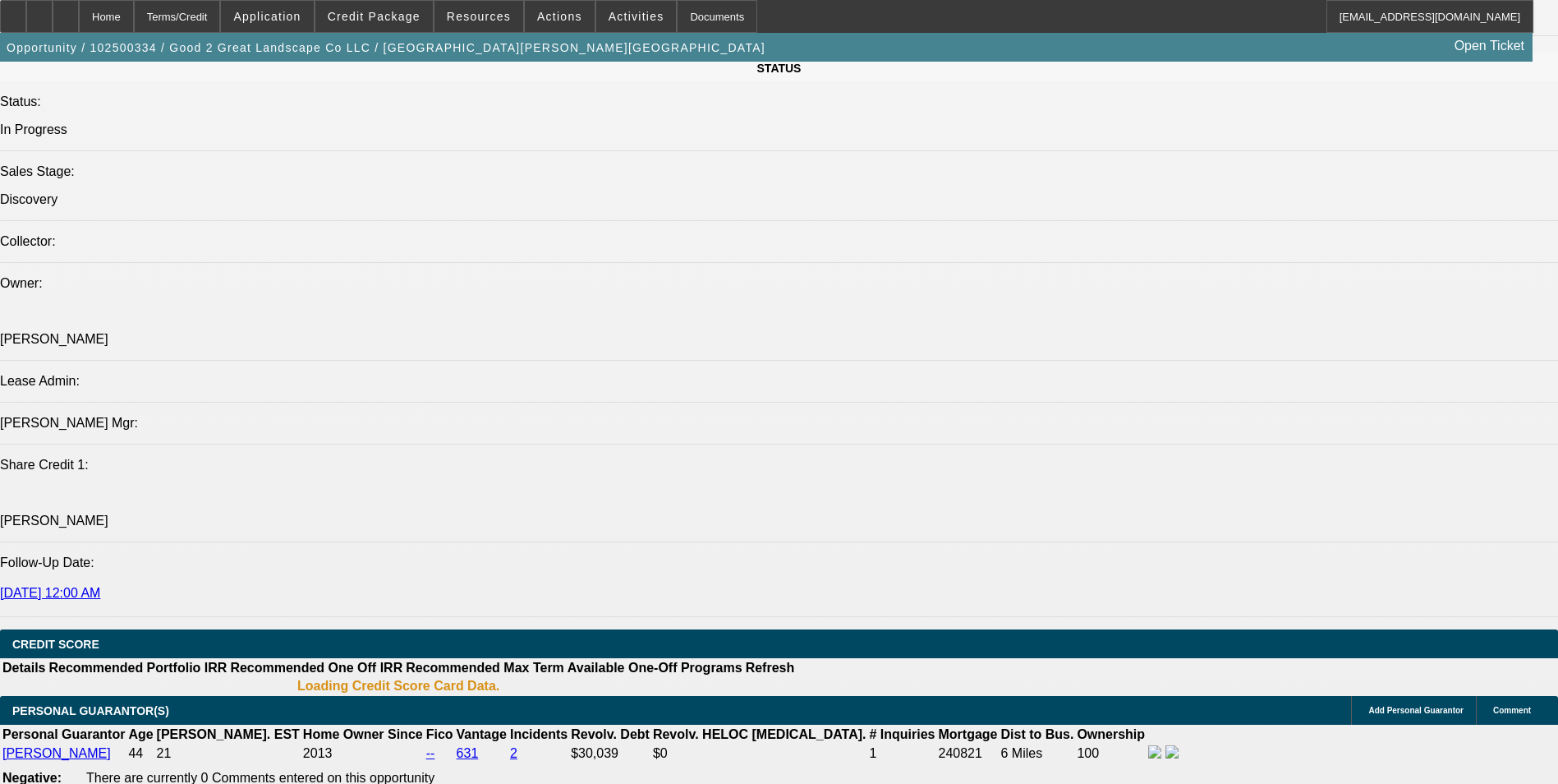
select select "0"
select select "1"
select select "6"
select select "1"
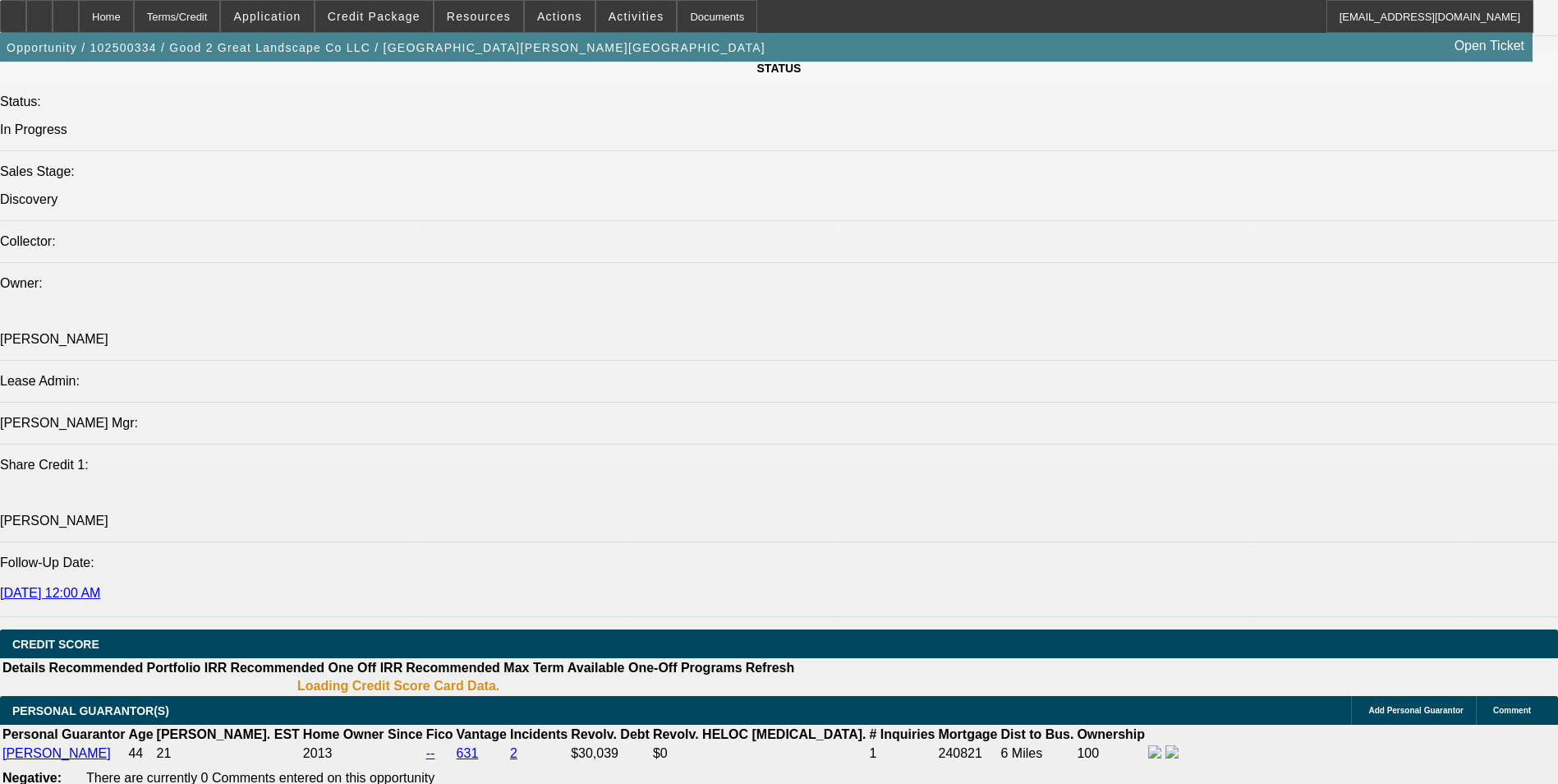
select select "1"
select select "6"
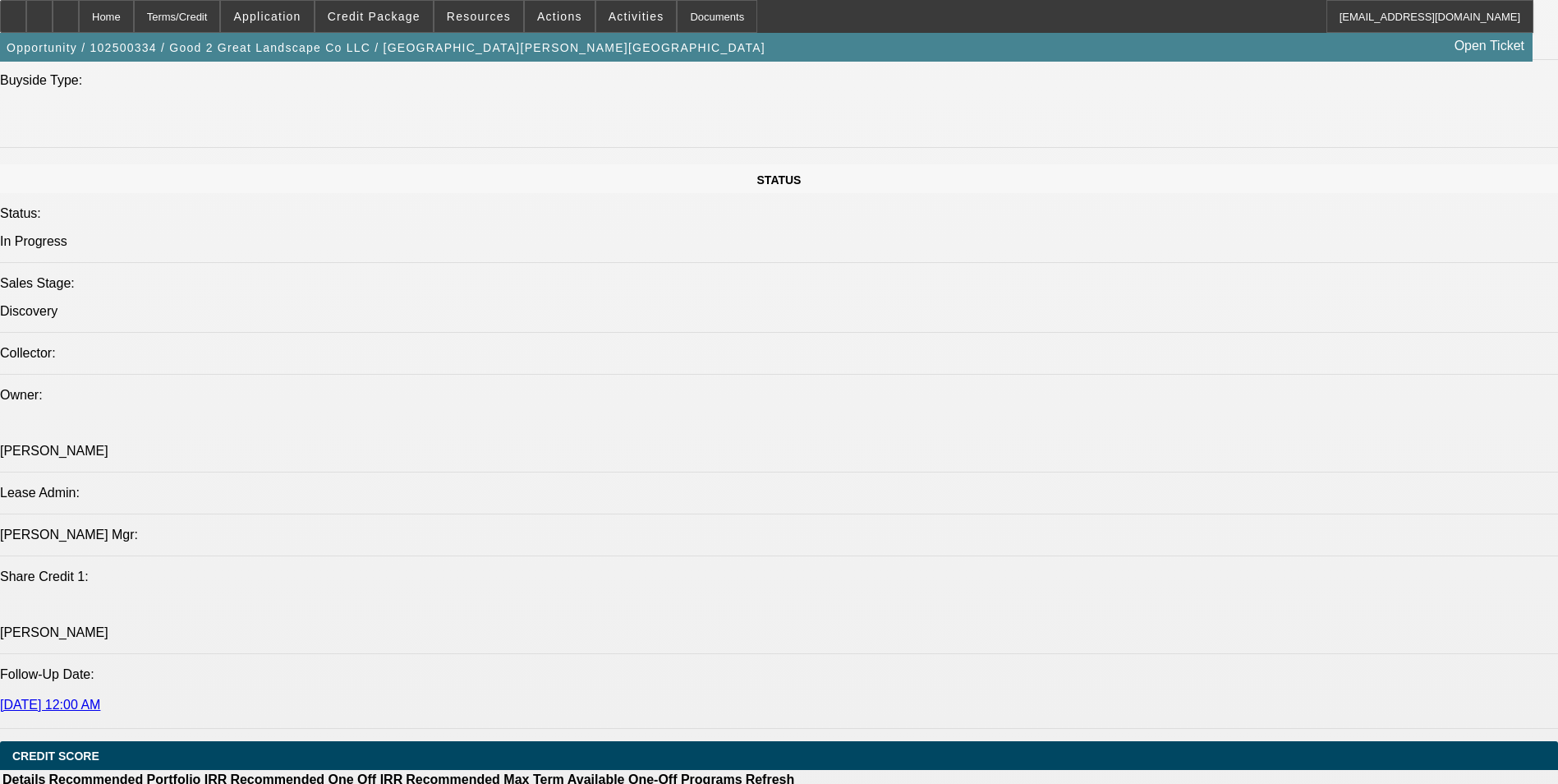
scroll to position [2092, 0]
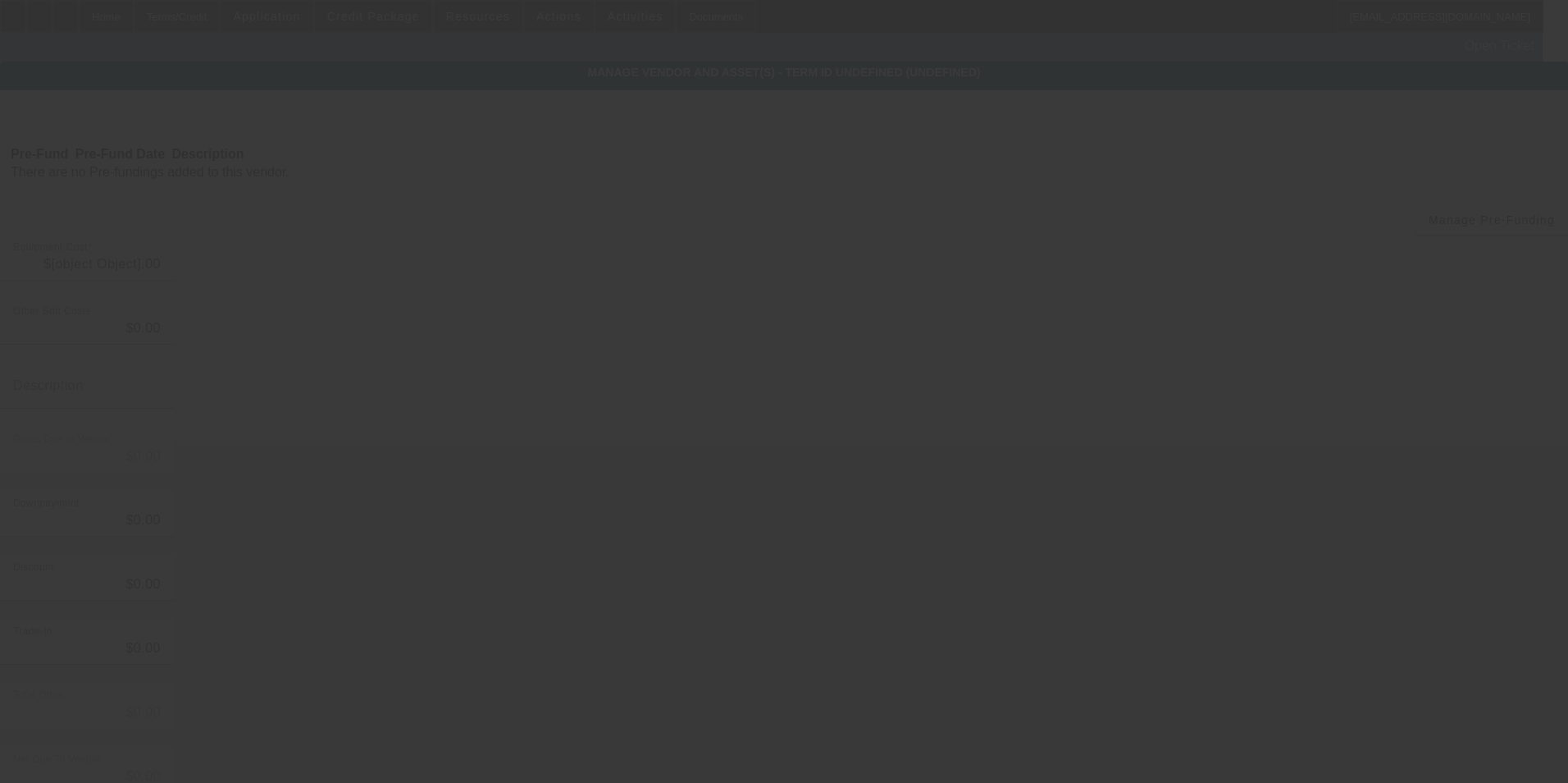
type input "$100,000.00"
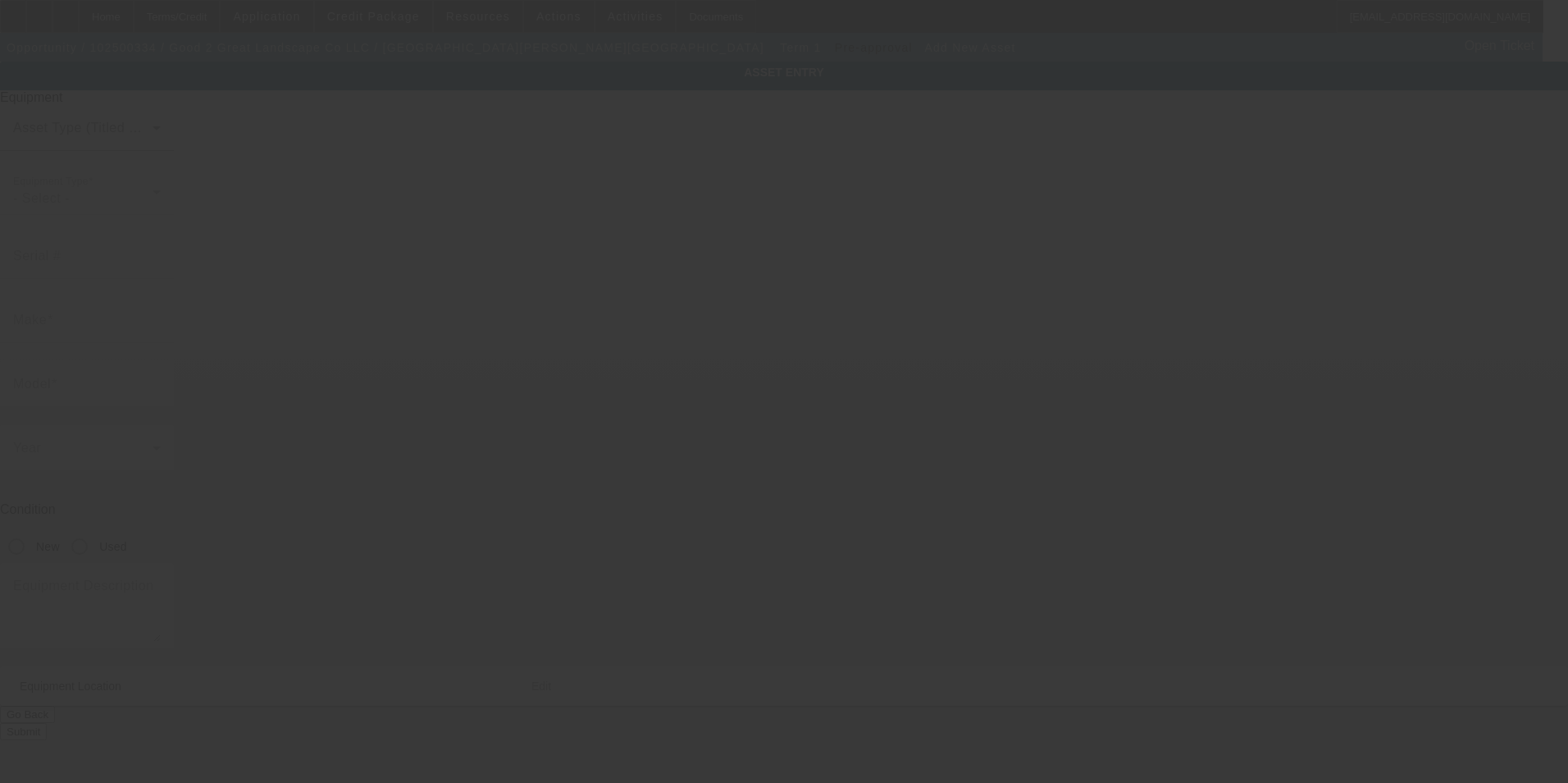
type input "148 Pioneer Road"
type input "Evans City"
type input "16033"
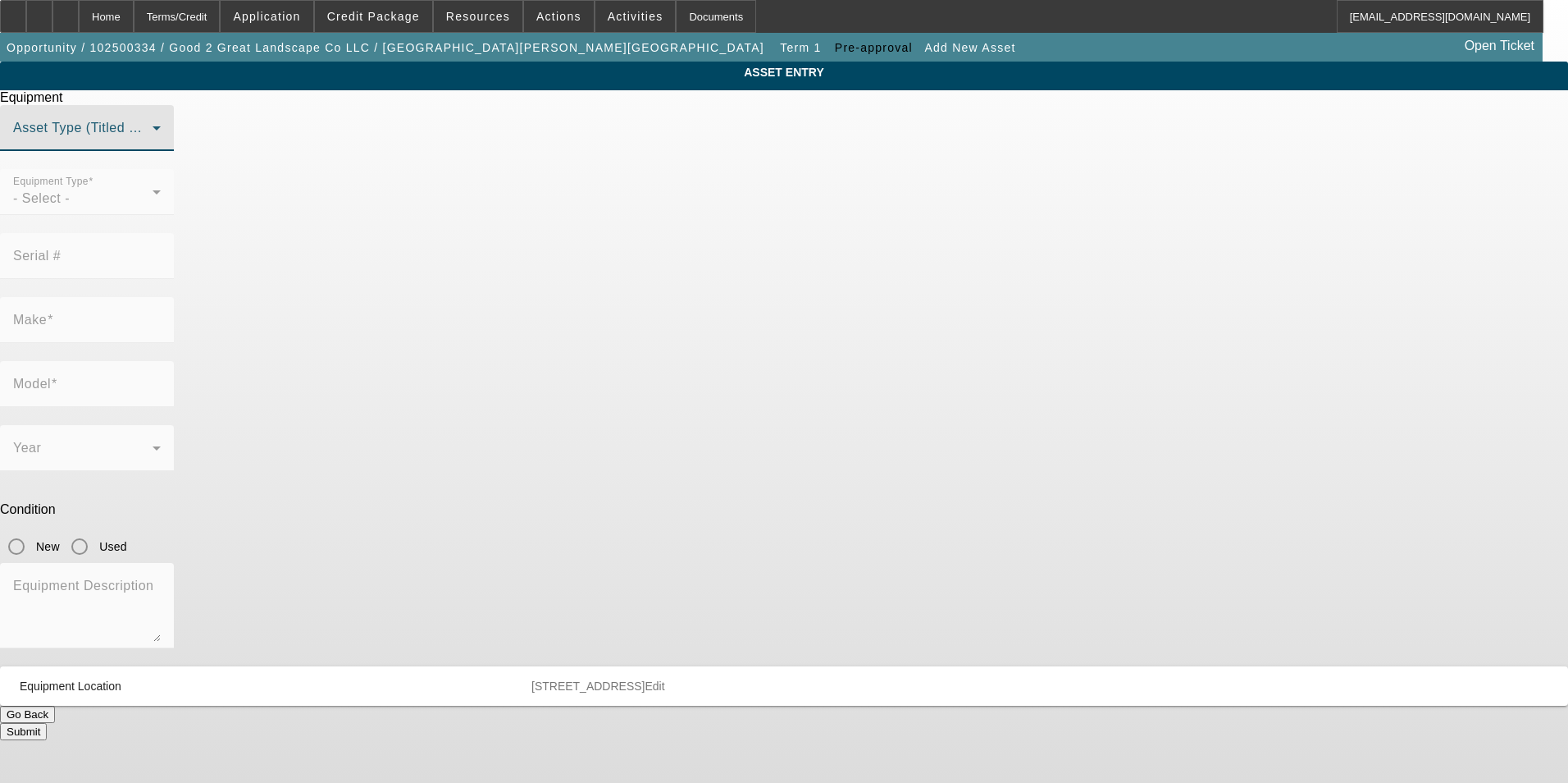
click at [153, 144] on span at bounding box center [83, 134] width 139 height 19
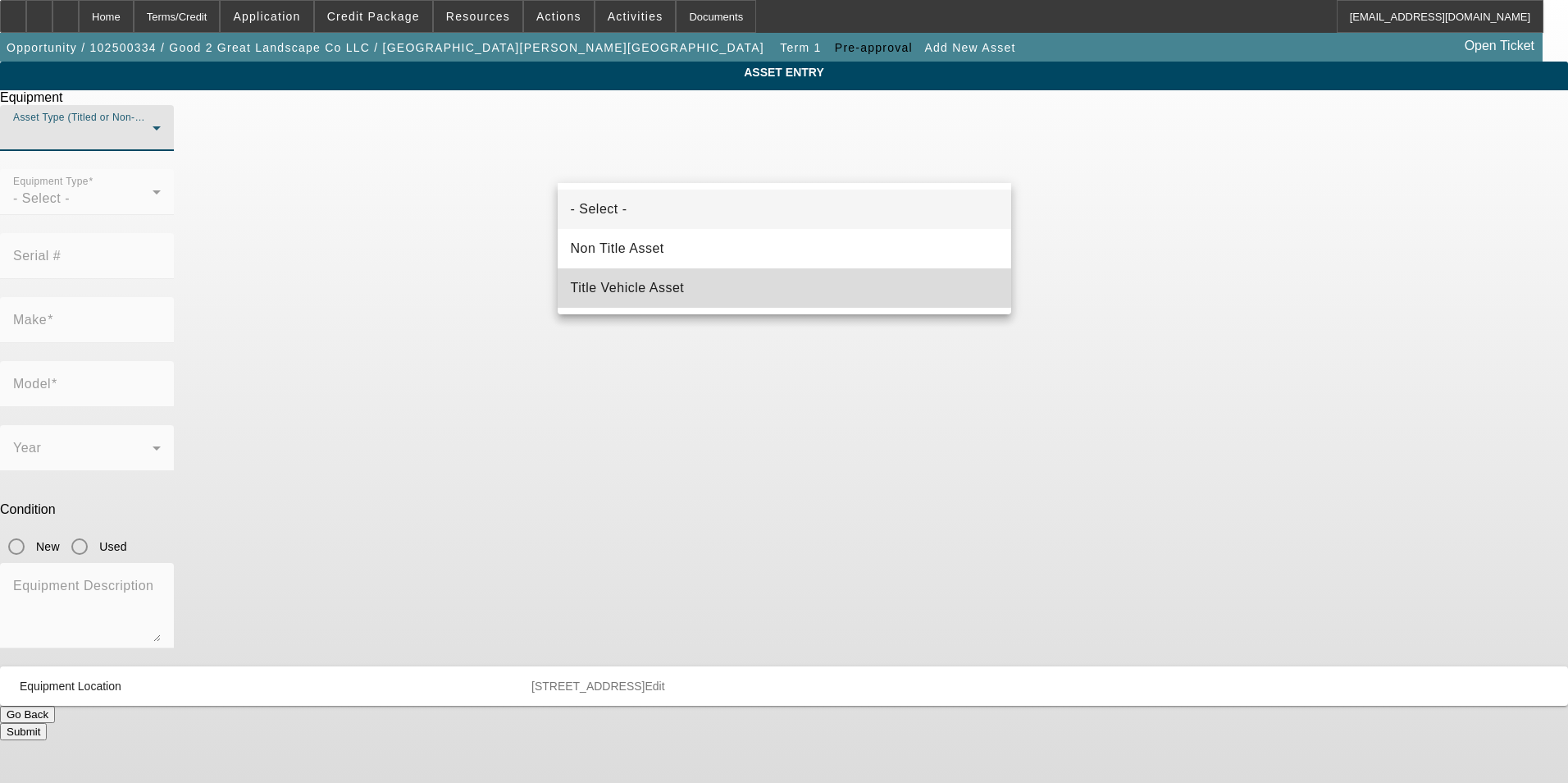
click at [654, 272] on mat-option "Title Vehicle Asset" at bounding box center [784, 288] width 454 height 40
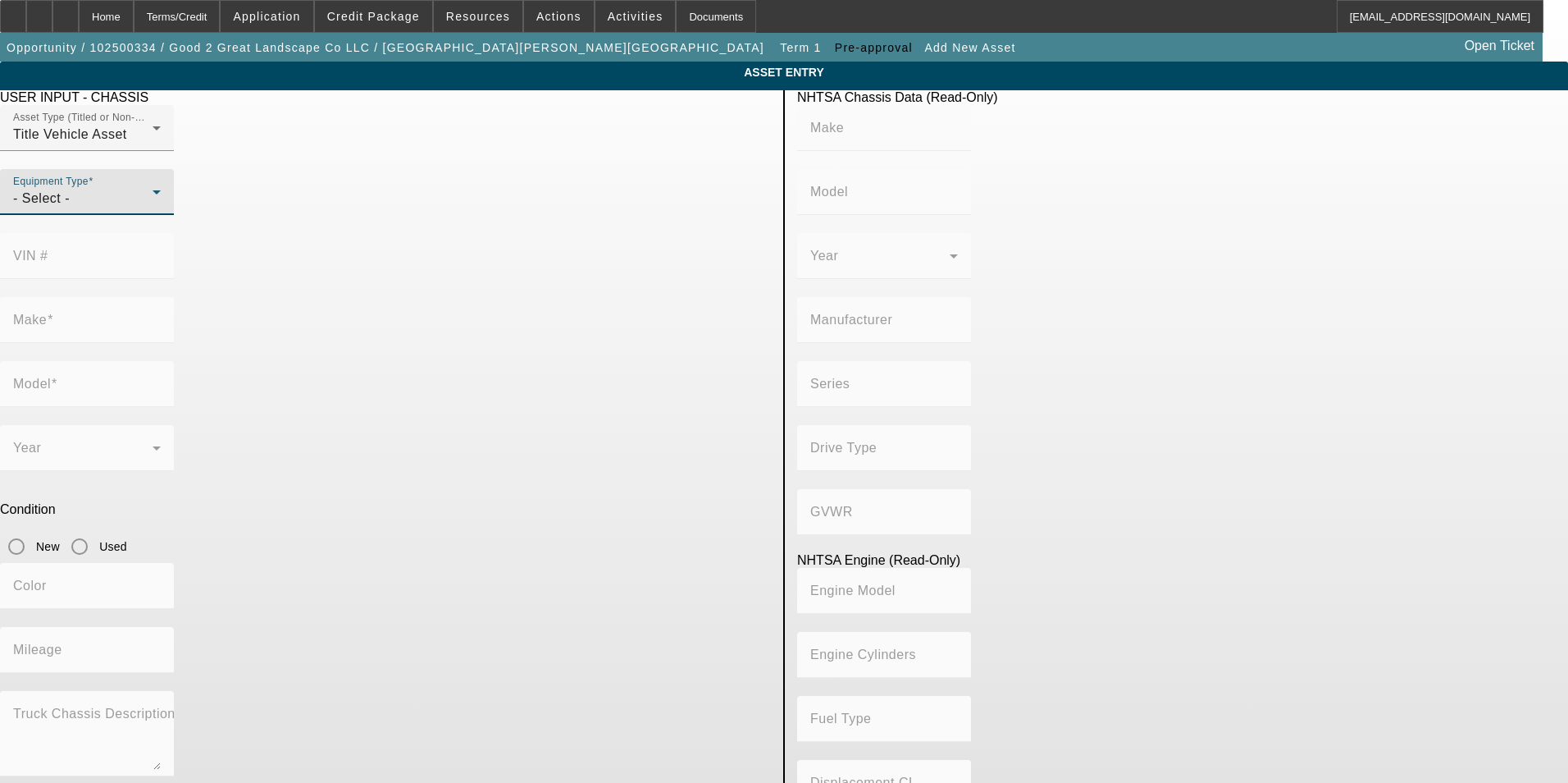
click at [153, 208] on div "- Select -" at bounding box center [83, 198] width 139 height 19
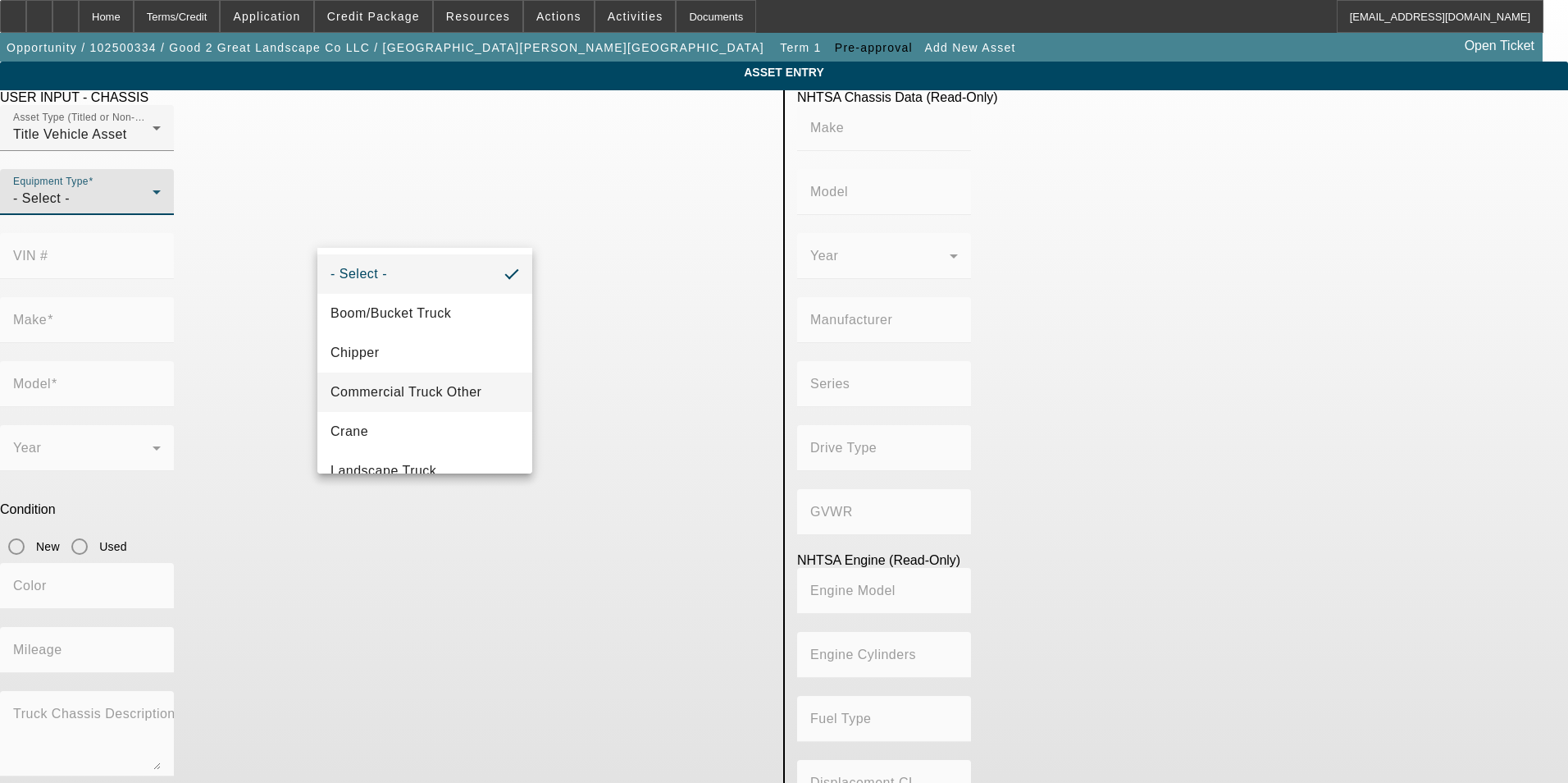
scroll to position [164, 0]
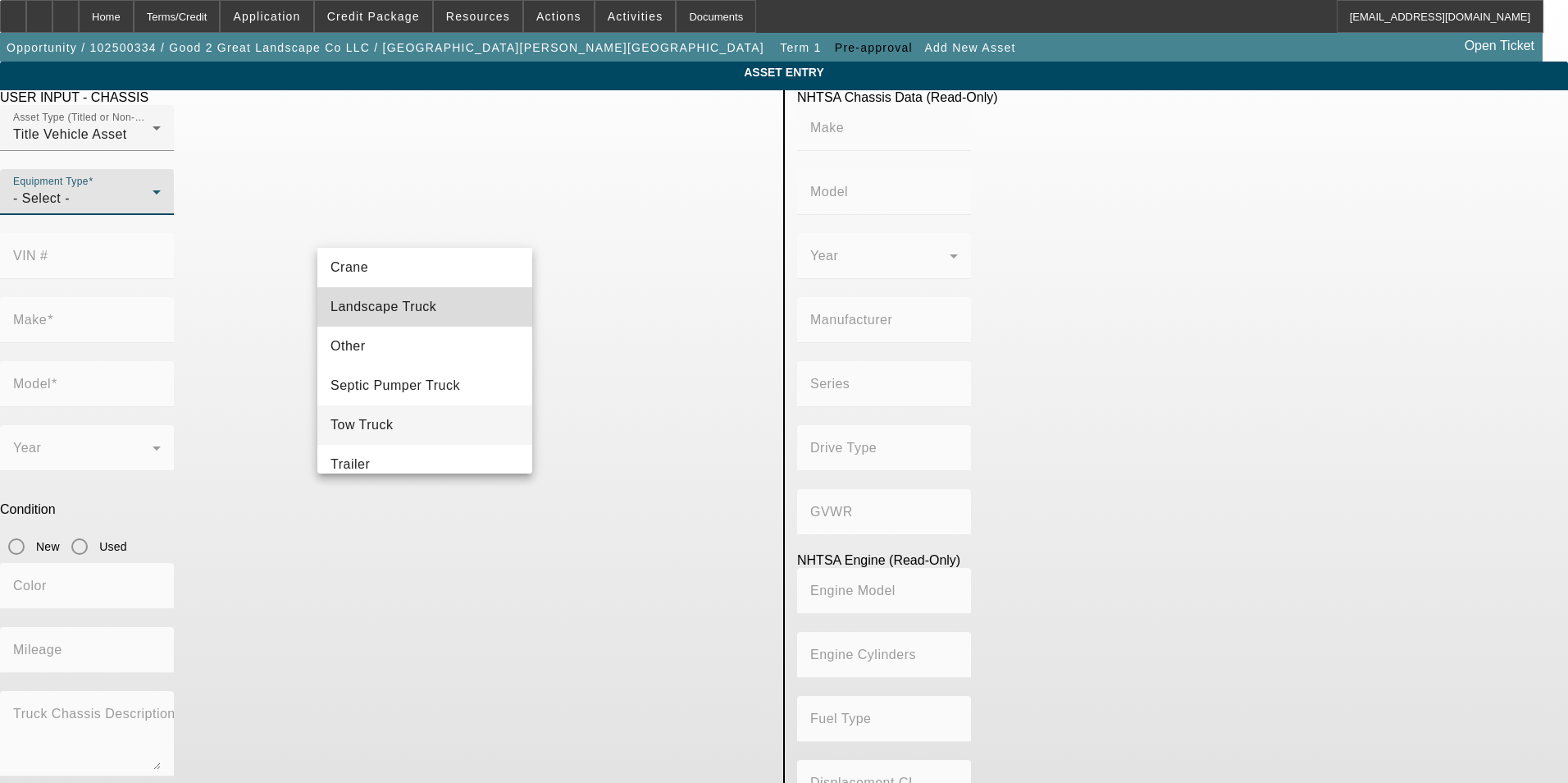
click at [429, 311] on span "Landscape Truck" at bounding box center [383, 306] width 105 height 19
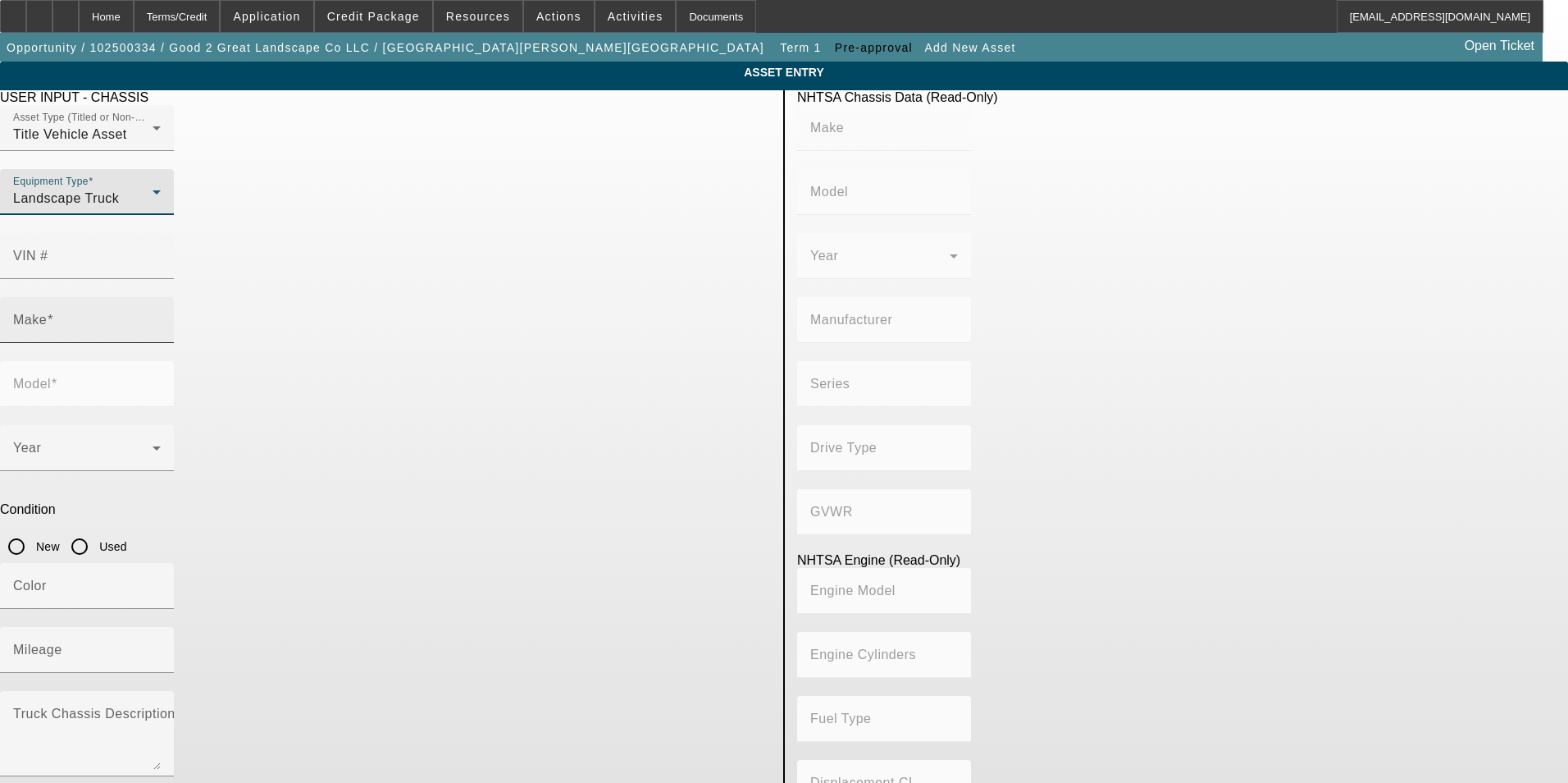
click at [161, 316] on input "Make" at bounding box center [87, 326] width 148 height 19
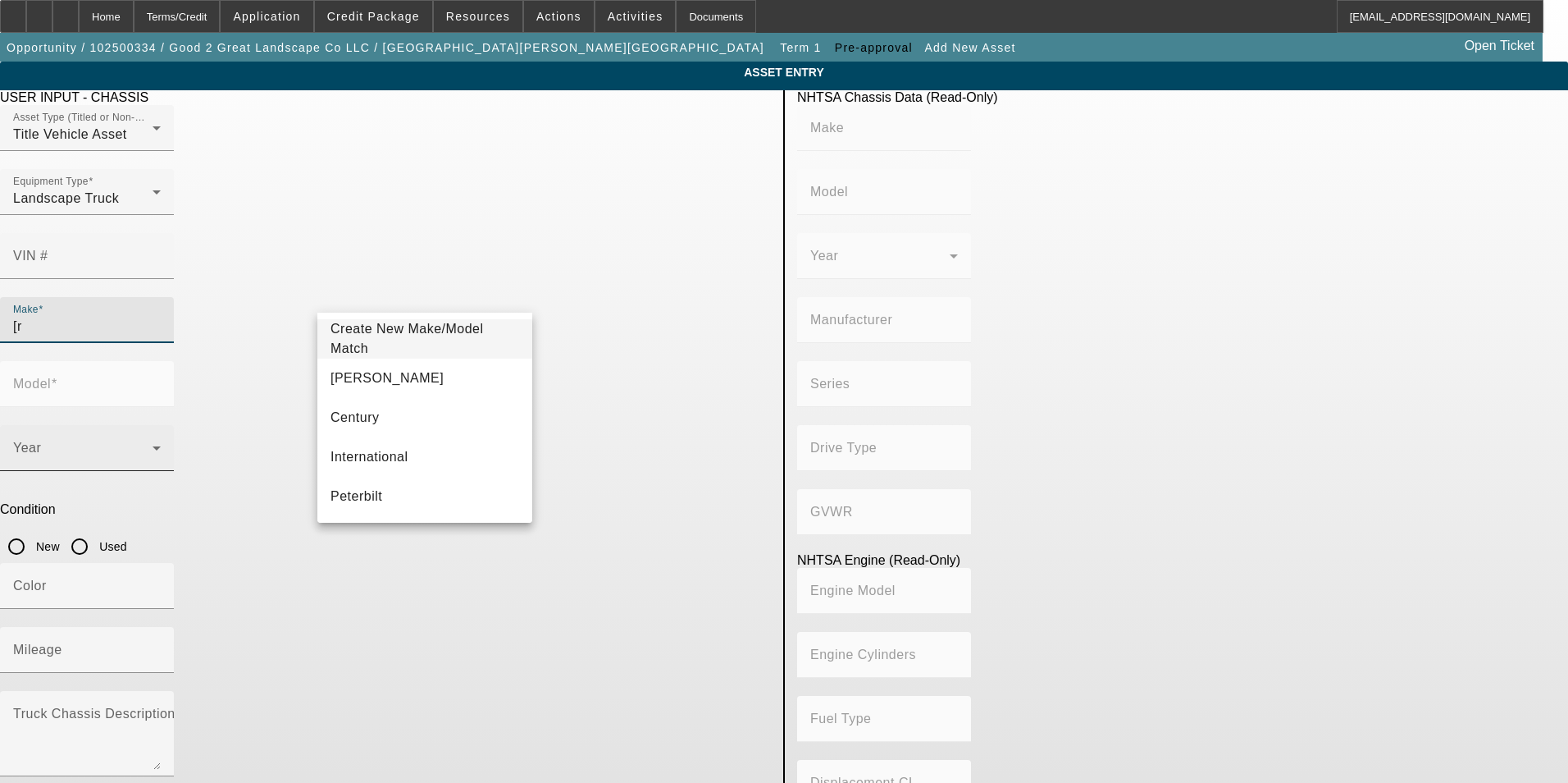
type input "["
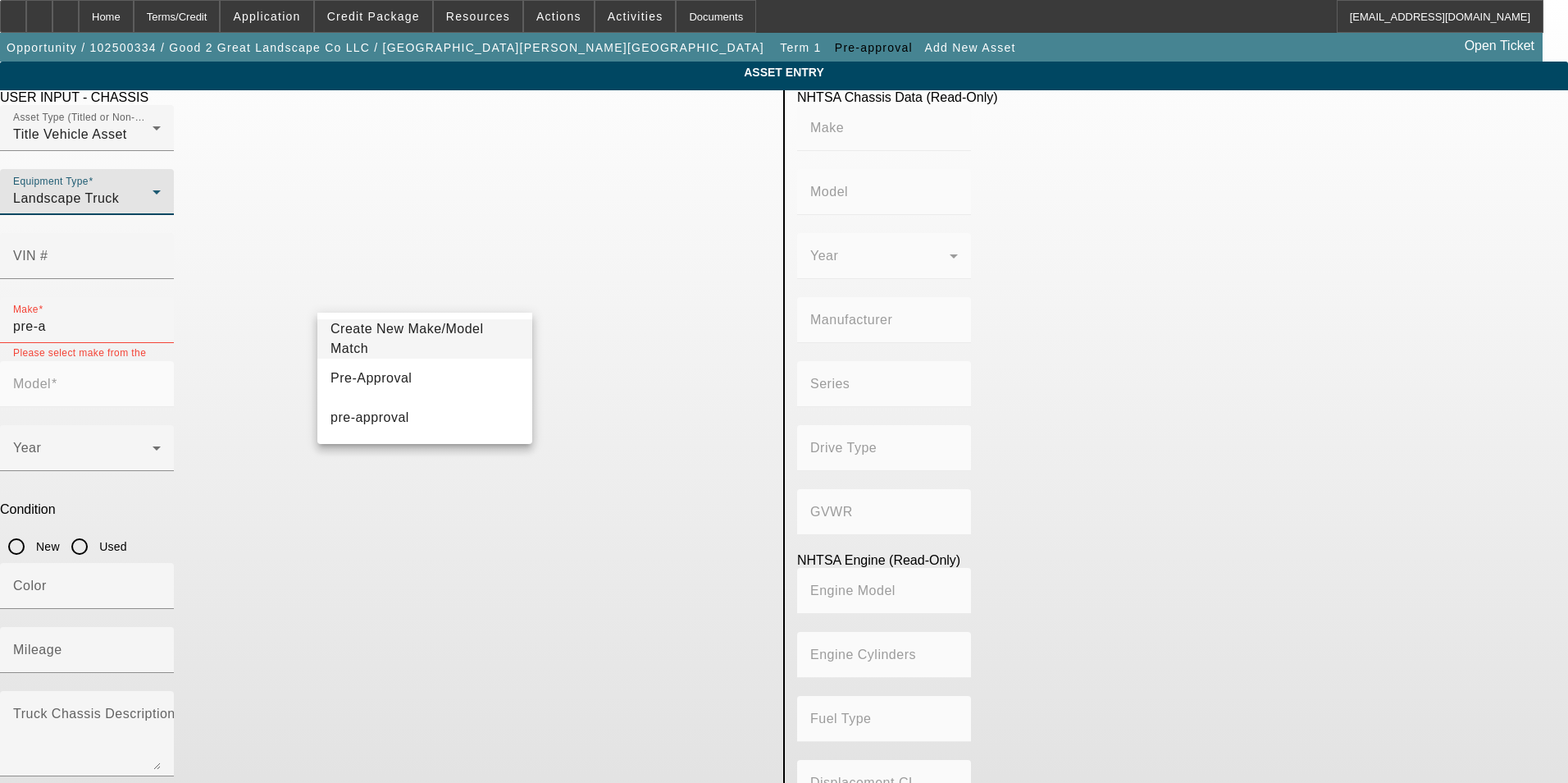
click at [153, 208] on div "Landscape Truck" at bounding box center [83, 198] width 139 height 19
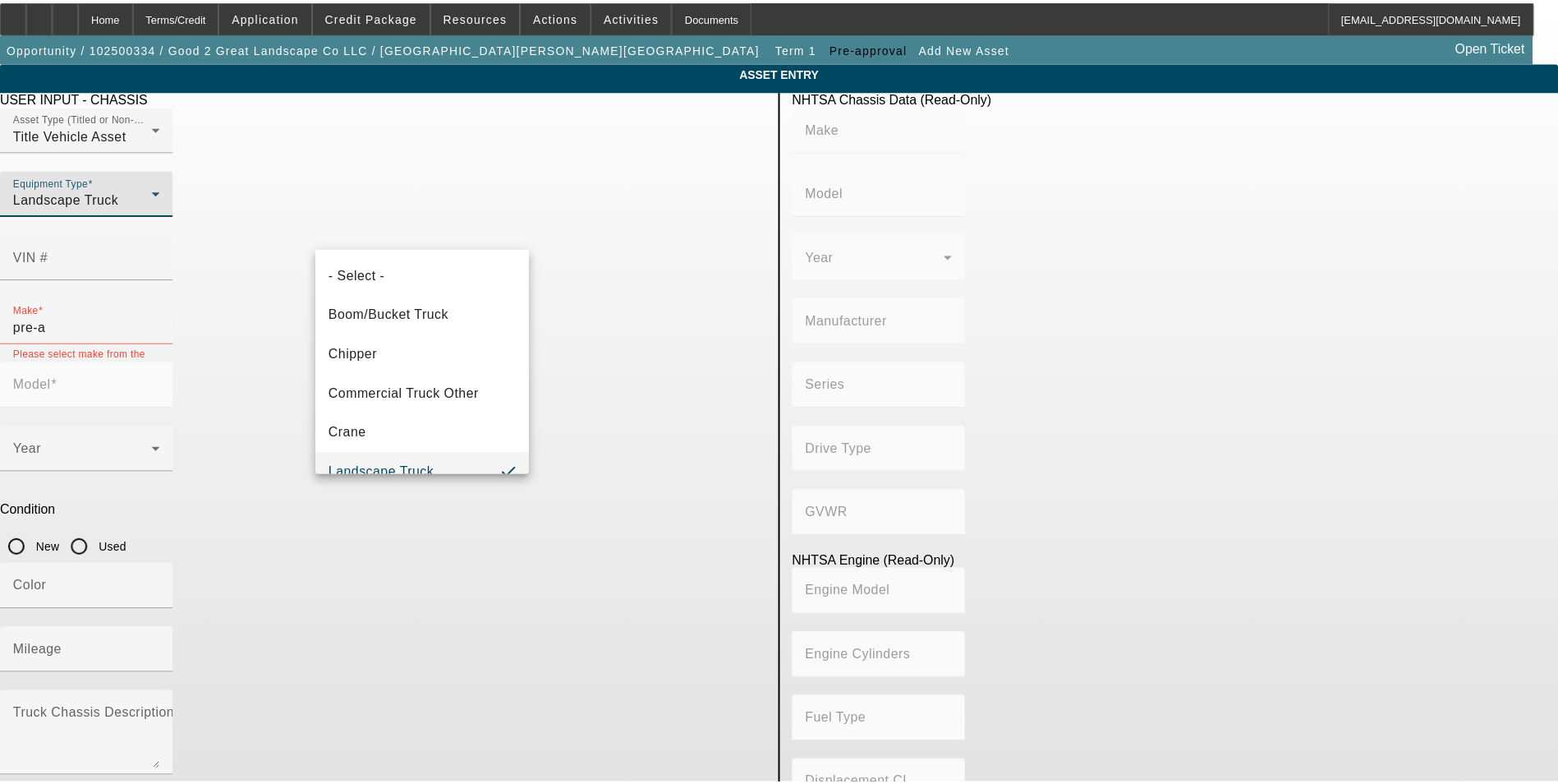
scroll to position [17, 0]
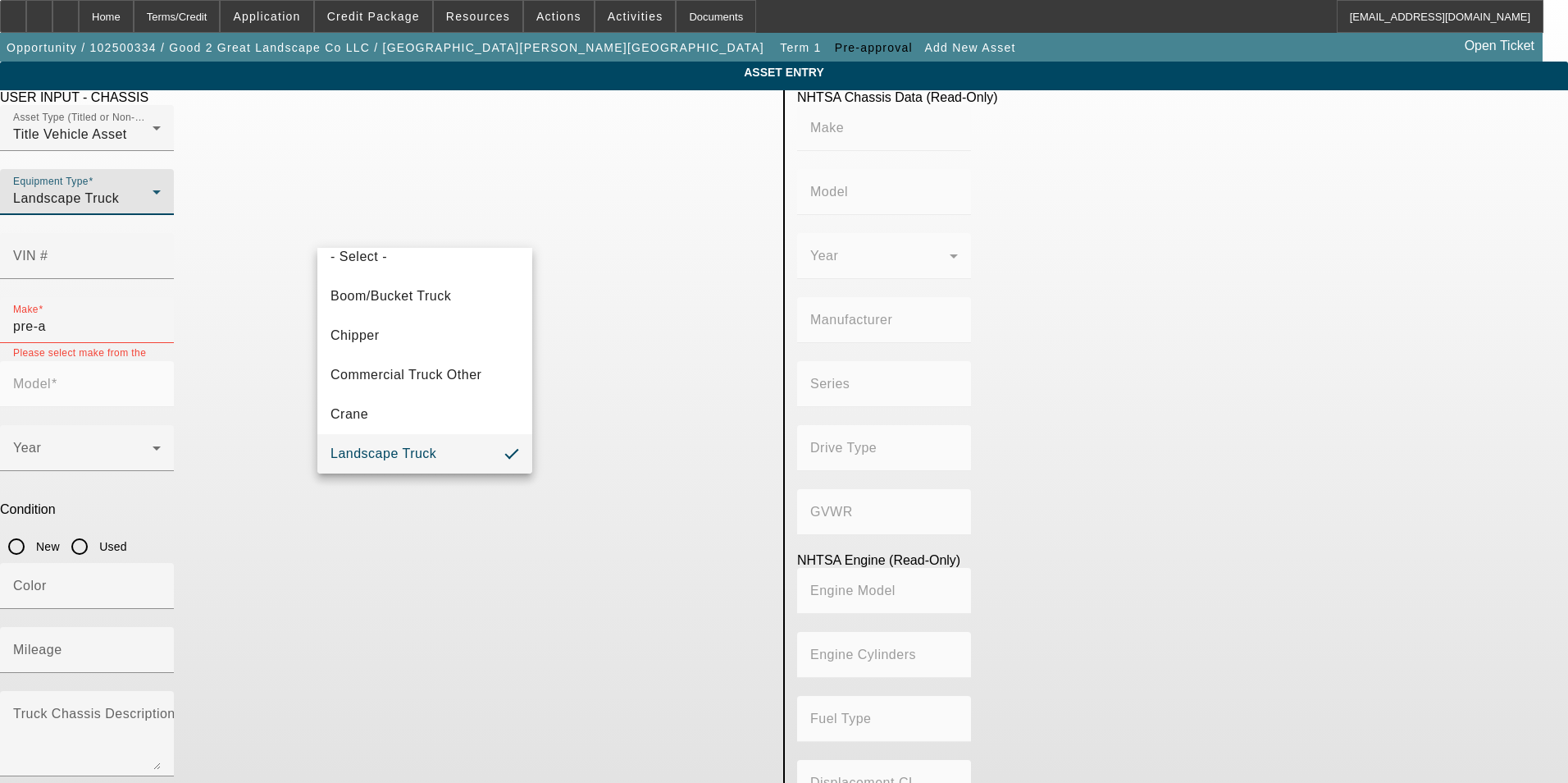
click at [264, 241] on div at bounding box center [784, 392] width 1568 height 783
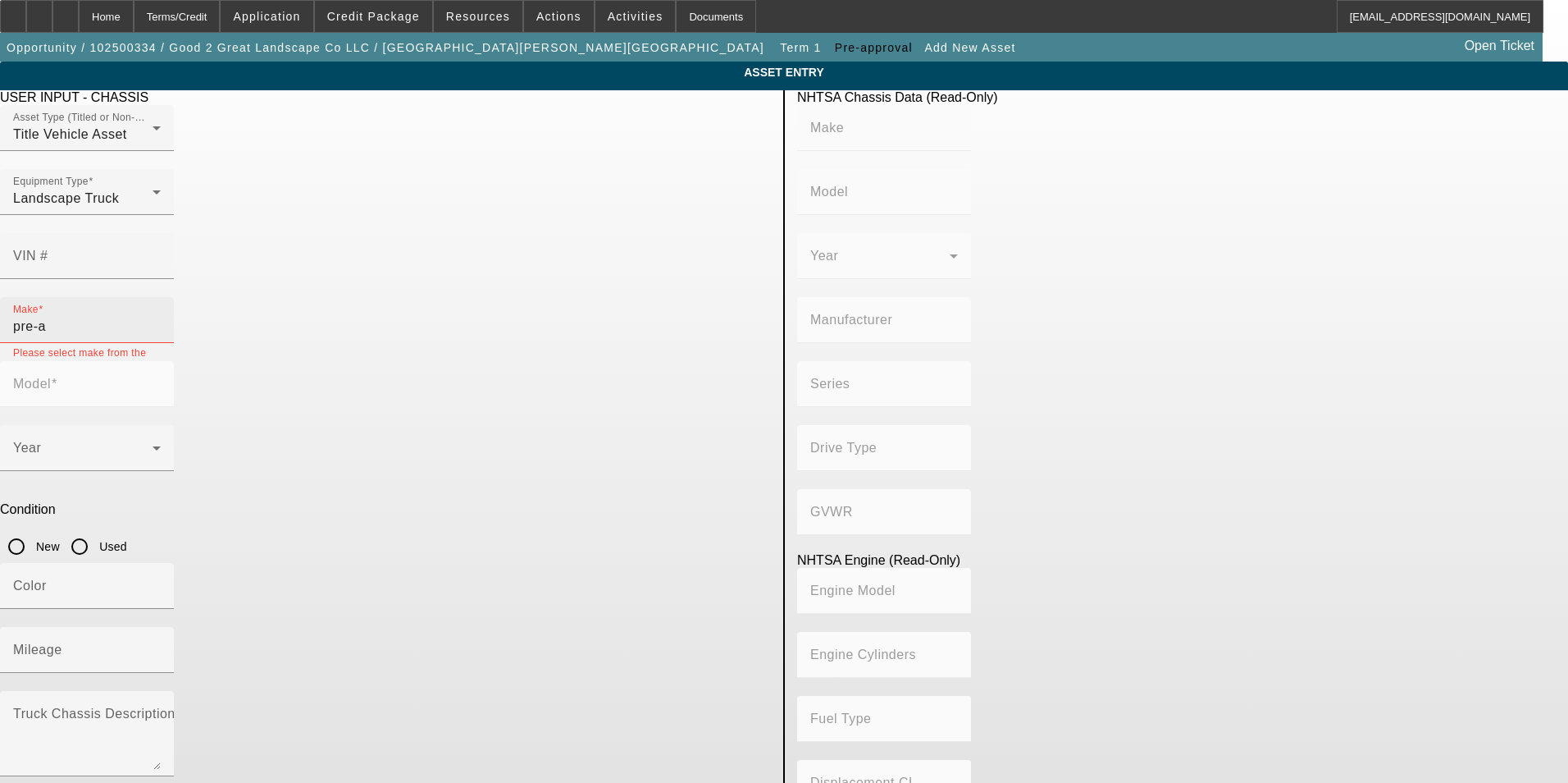
click at [161, 316] on input "pre-a" at bounding box center [87, 326] width 148 height 19
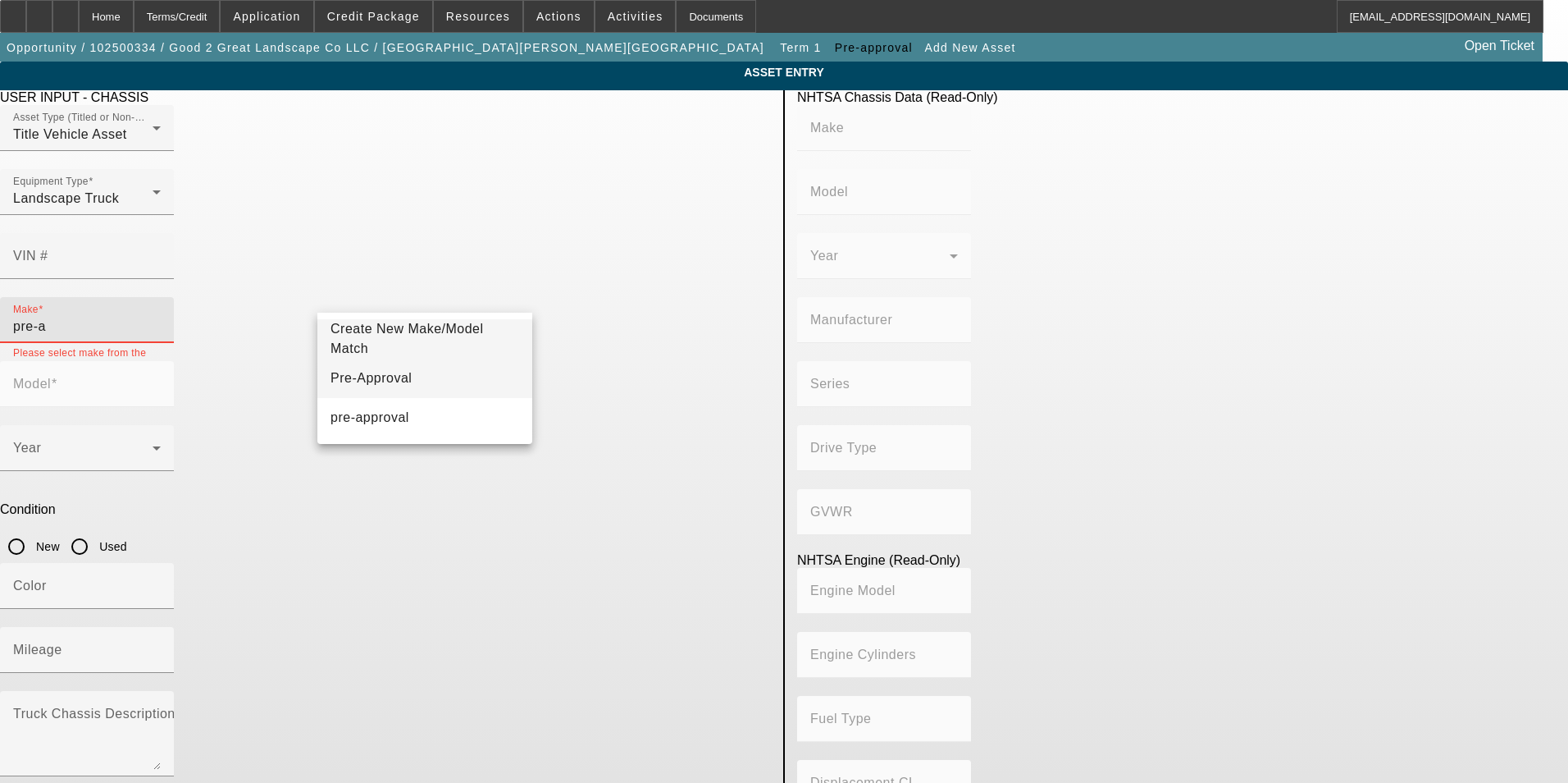
click at [391, 369] on span "Pre-Approval" at bounding box center [371, 378] width 81 height 19
type input "Pre-Approval"
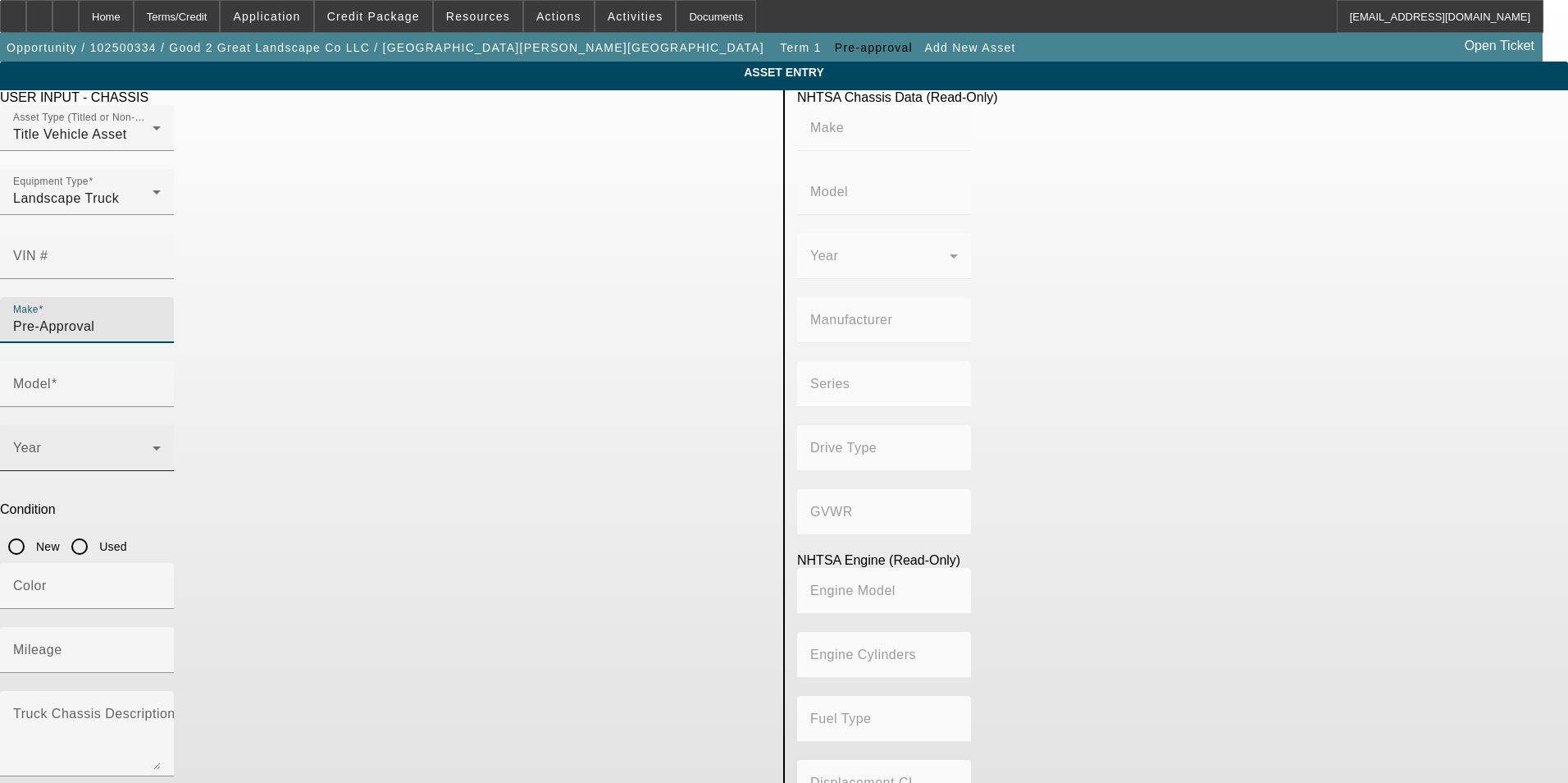
click at [153, 445] on span at bounding box center [83, 454] width 139 height 19
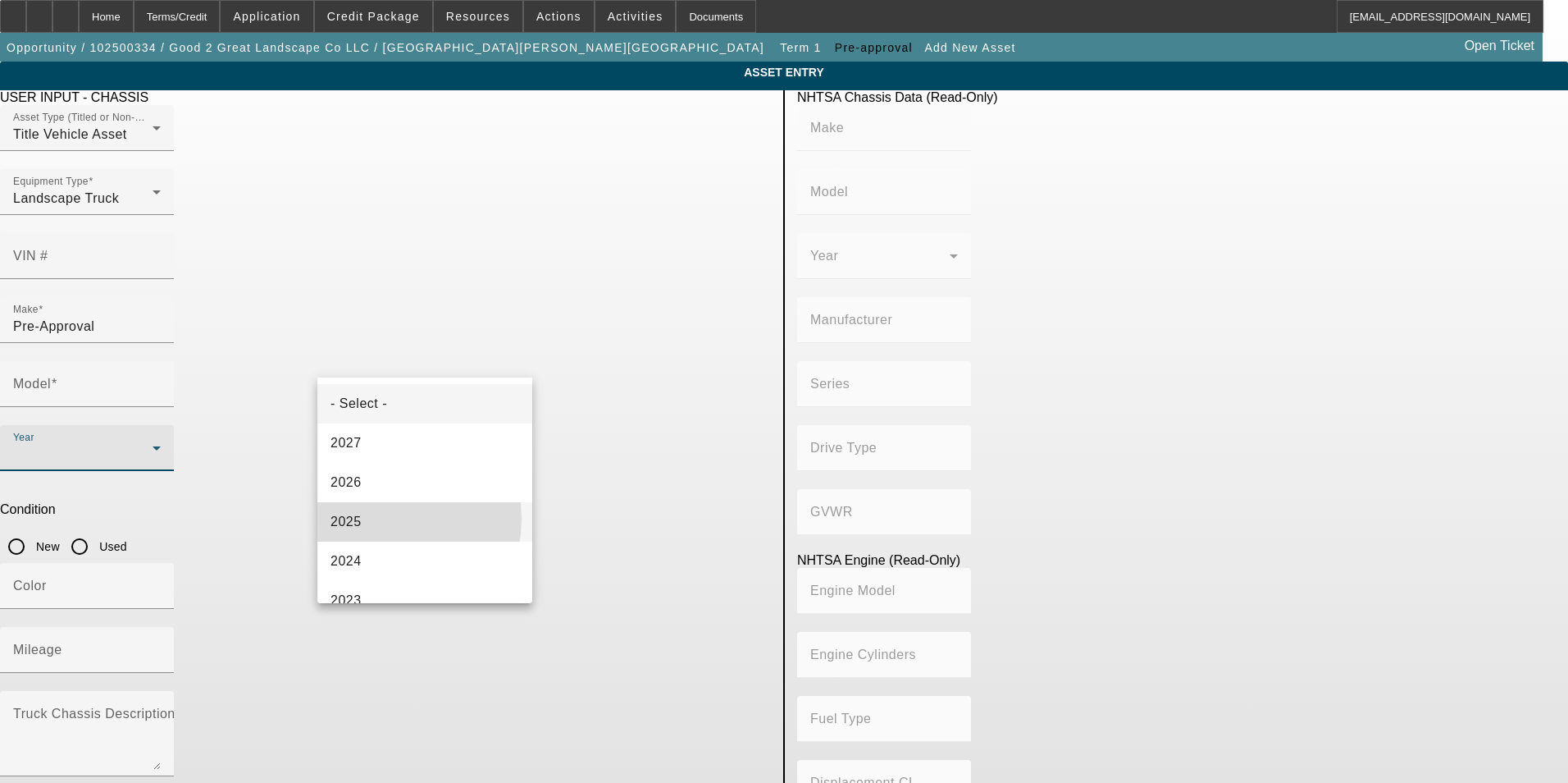
click at [374, 519] on mat-option "2025" at bounding box center [424, 521] width 215 height 40
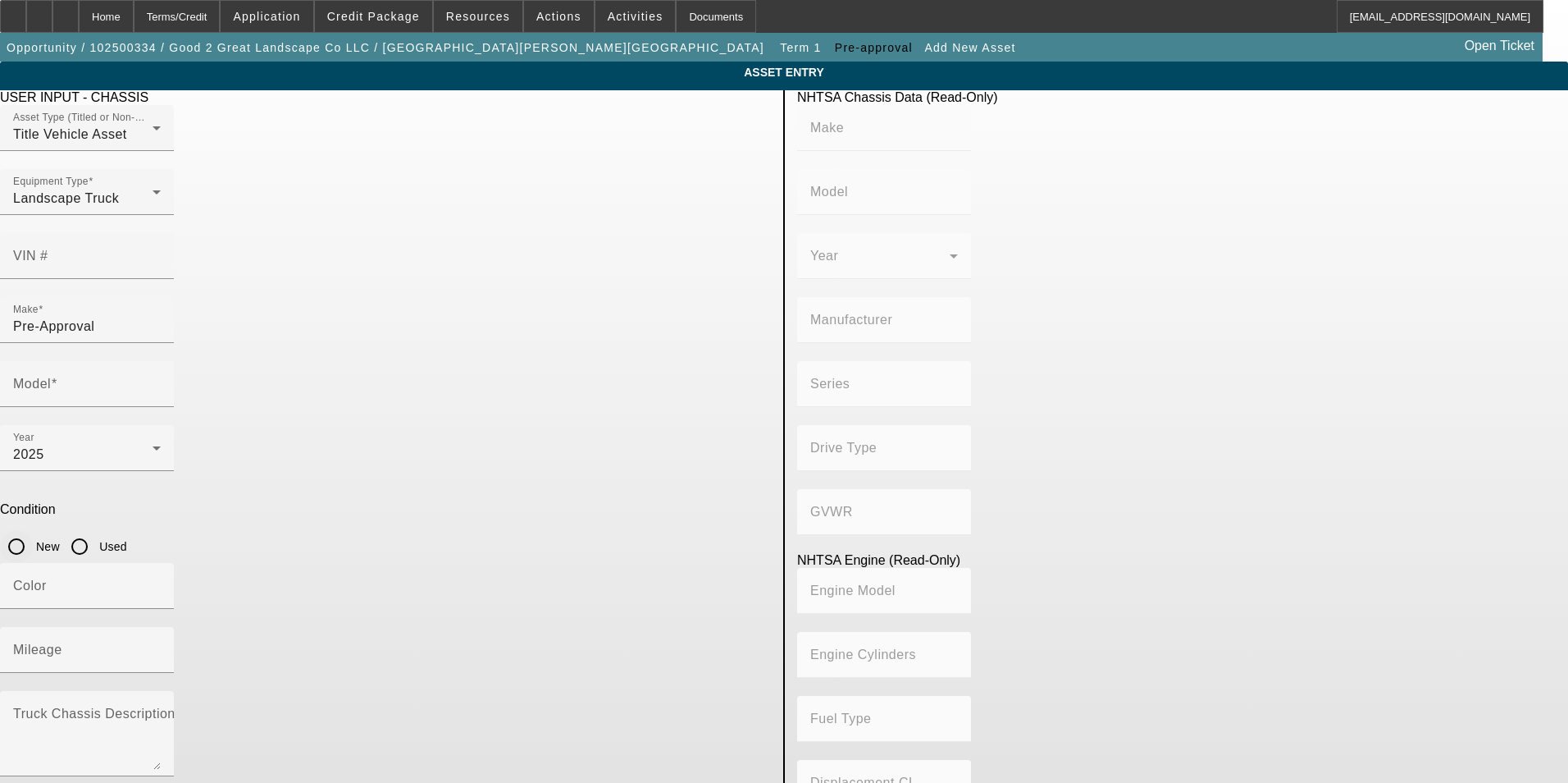
click at [33, 530] on input "New" at bounding box center [16, 546] width 33 height 33
radio input "true"
click at [161, 582] on input "Color" at bounding box center [87, 591] width 148 height 19
type input "white"
type input "1"
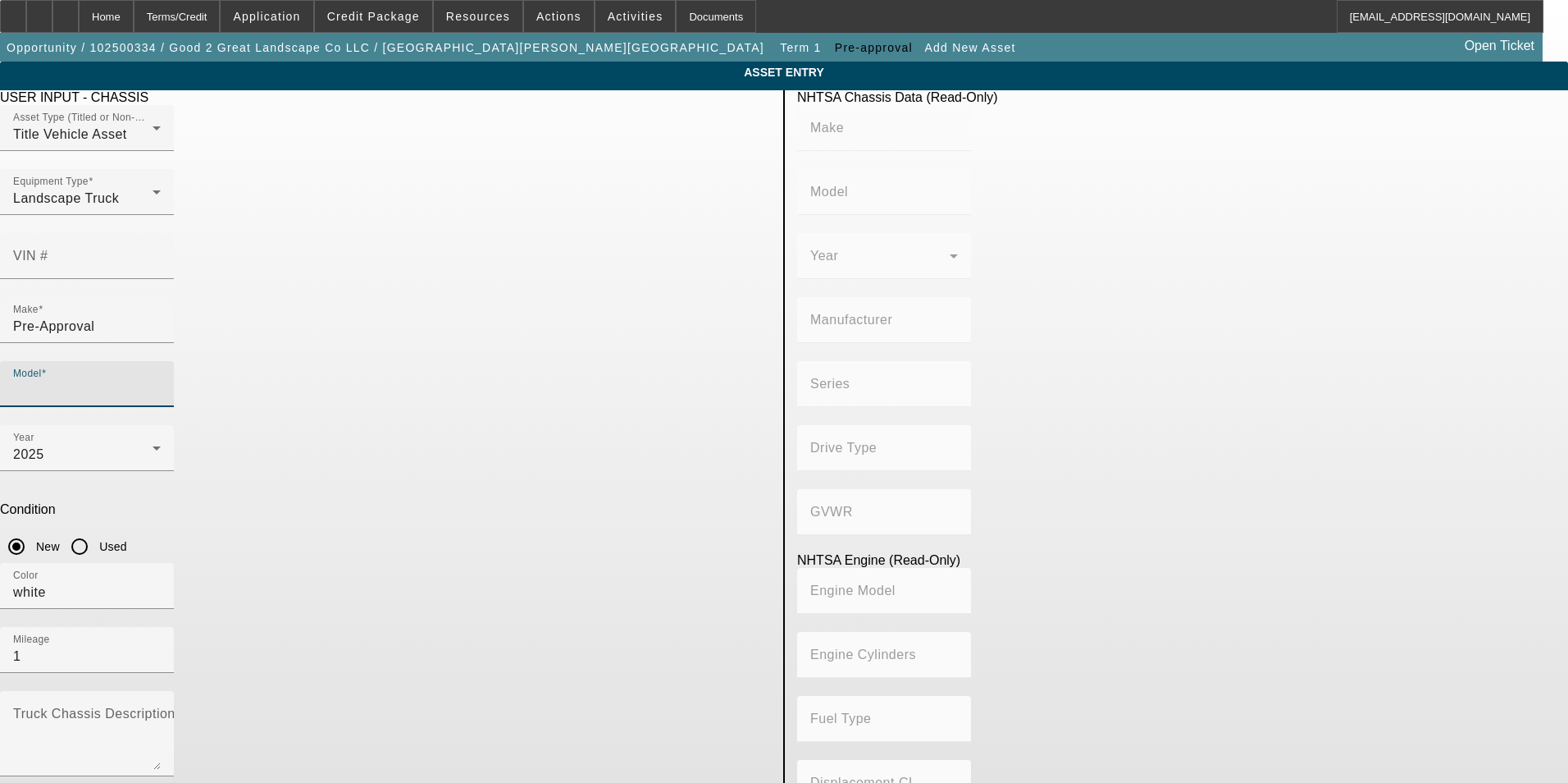
click at [161, 381] on input "Model" at bounding box center [87, 390] width 148 height 19
type input "F6"
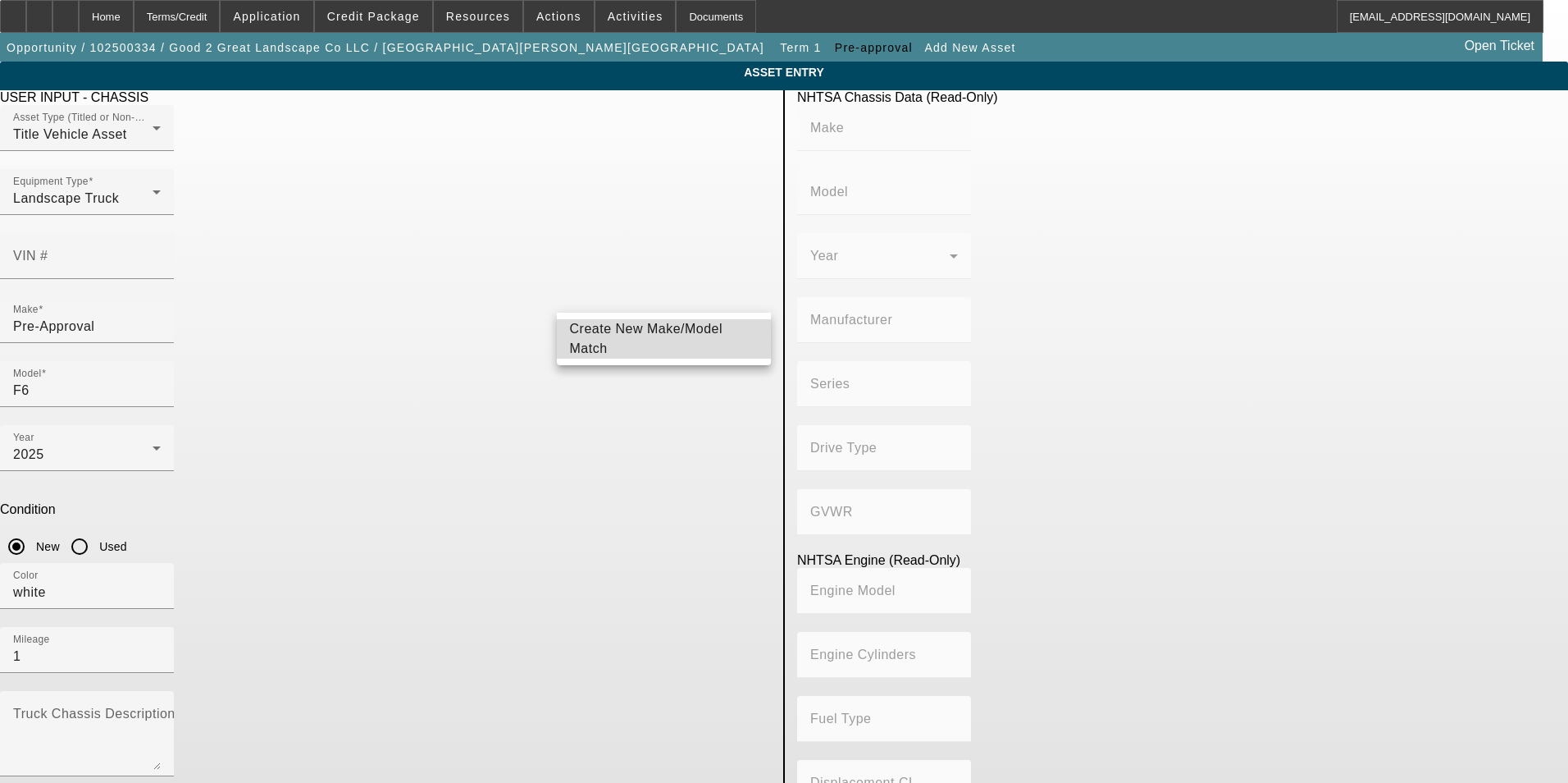
click at [649, 338] on span "Create New Make/Model Match" at bounding box center [647, 338] width 154 height 34
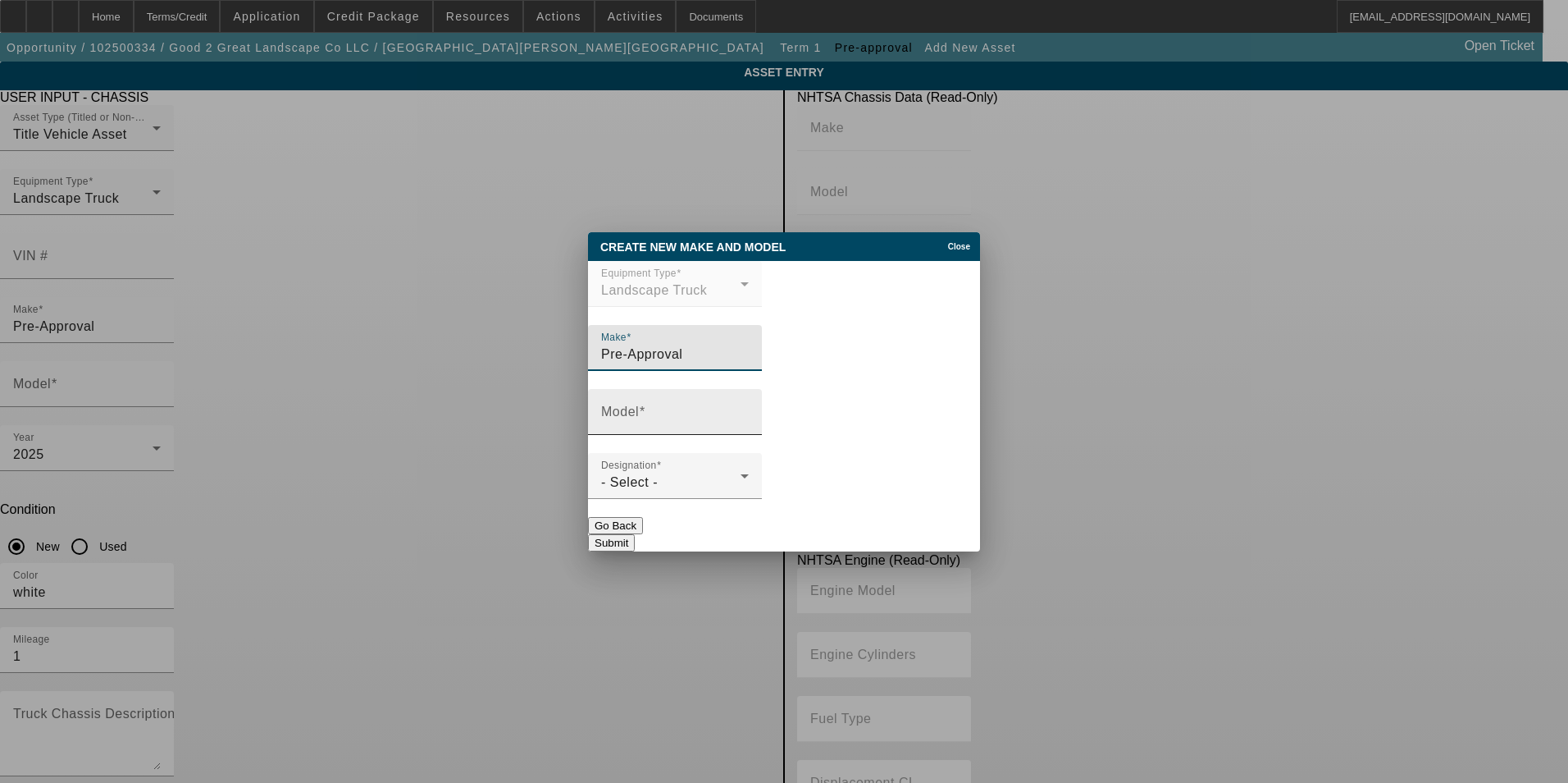
click at [656, 429] on input "Model" at bounding box center [675, 418] width 148 height 19
type input "F"
click at [713, 425] on input "pre-approval" at bounding box center [675, 418] width 148 height 19
type input "pre-approval"
click at [670, 486] on div "- Select -" at bounding box center [671, 482] width 139 height 19
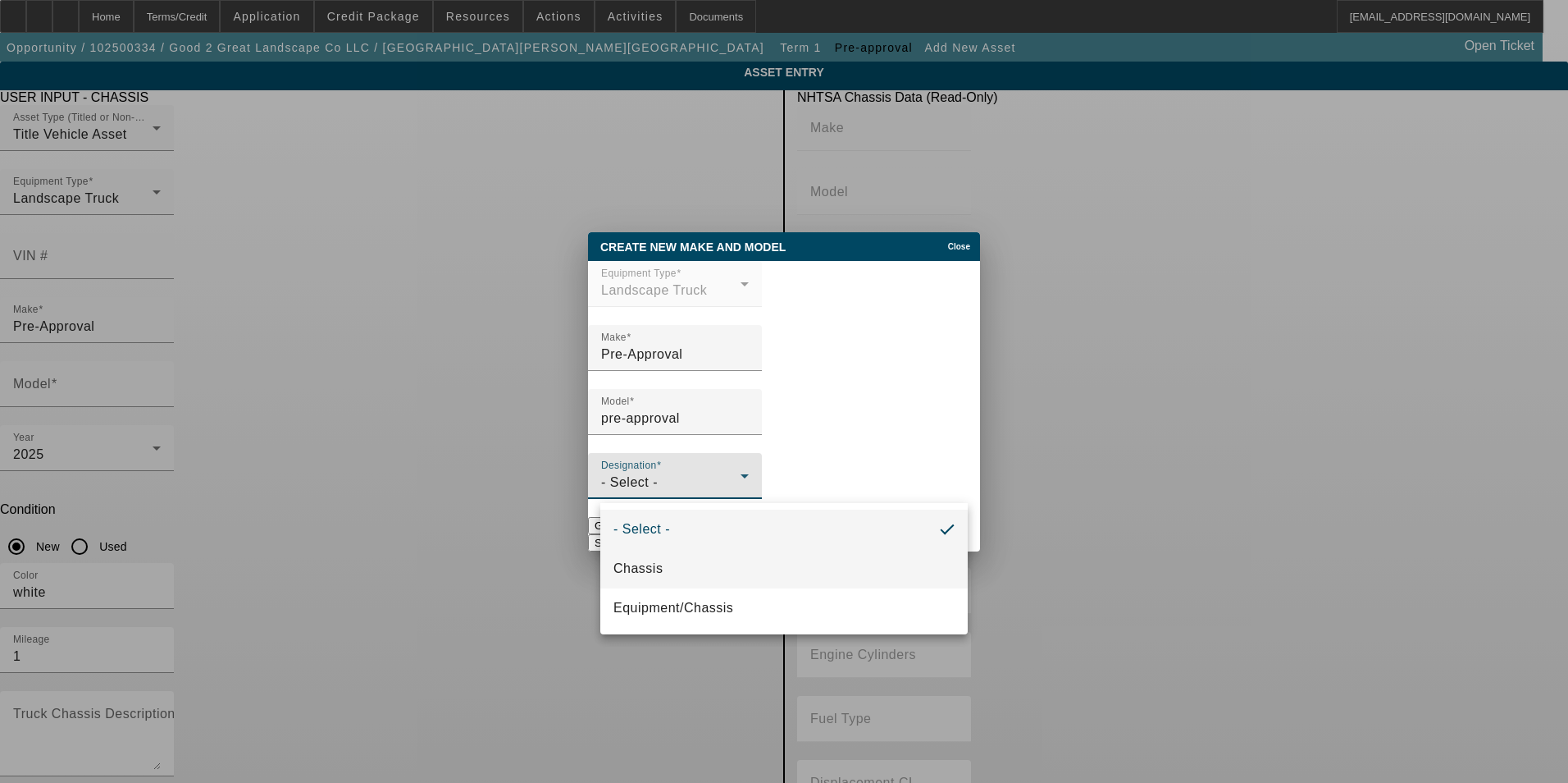
click at [665, 555] on mat-option "Chassis" at bounding box center [784, 568] width 368 height 40
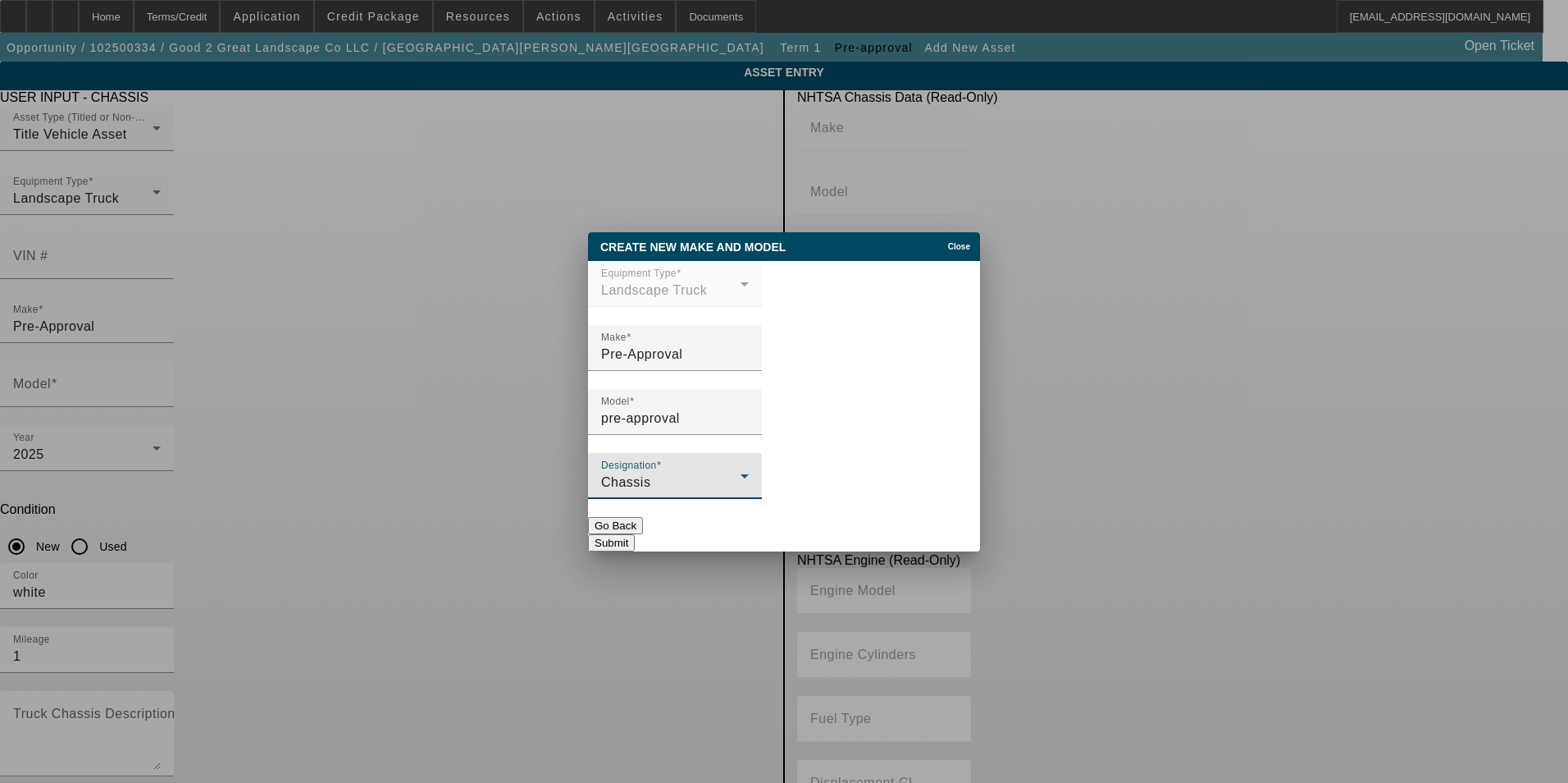
click at [635, 534] on button "Submit" at bounding box center [611, 543] width 46 height 17
type input "pre-approval"
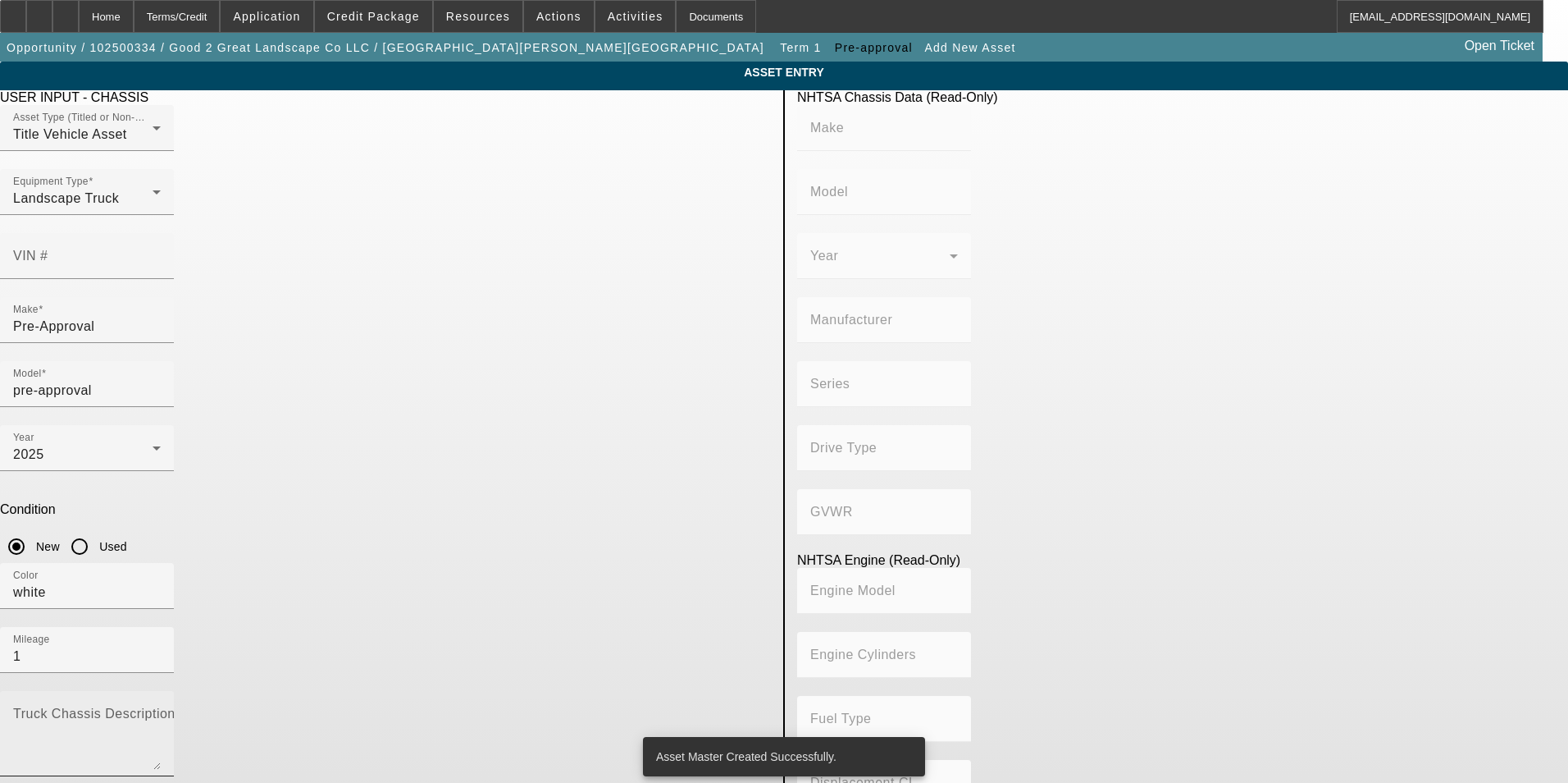
click at [161, 710] on textarea "Truck Chassis Description (Describe the truck chassis only)" at bounding box center [87, 740] width 148 height 59
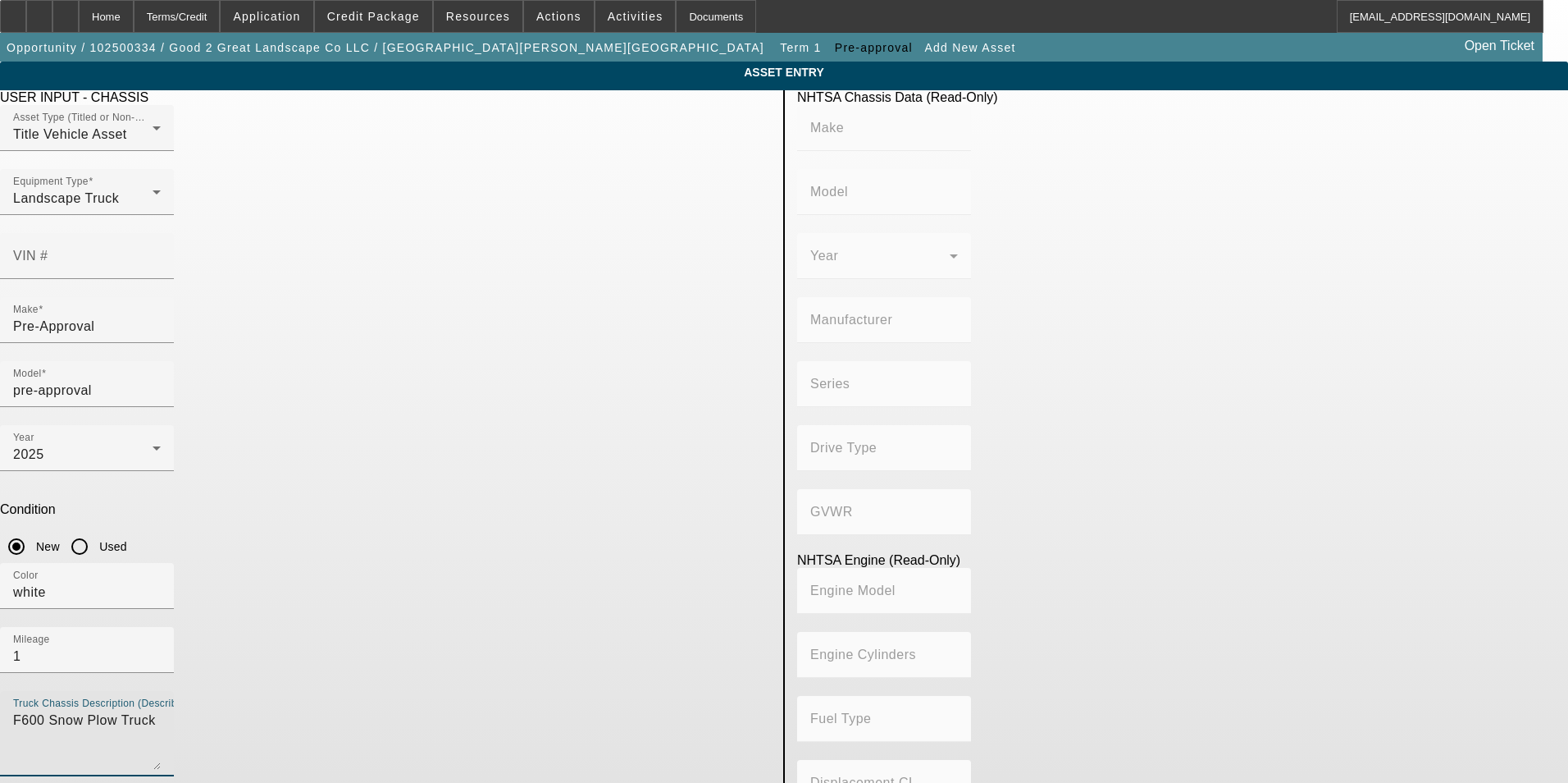
type textarea "F600 Snow Plow Truck"
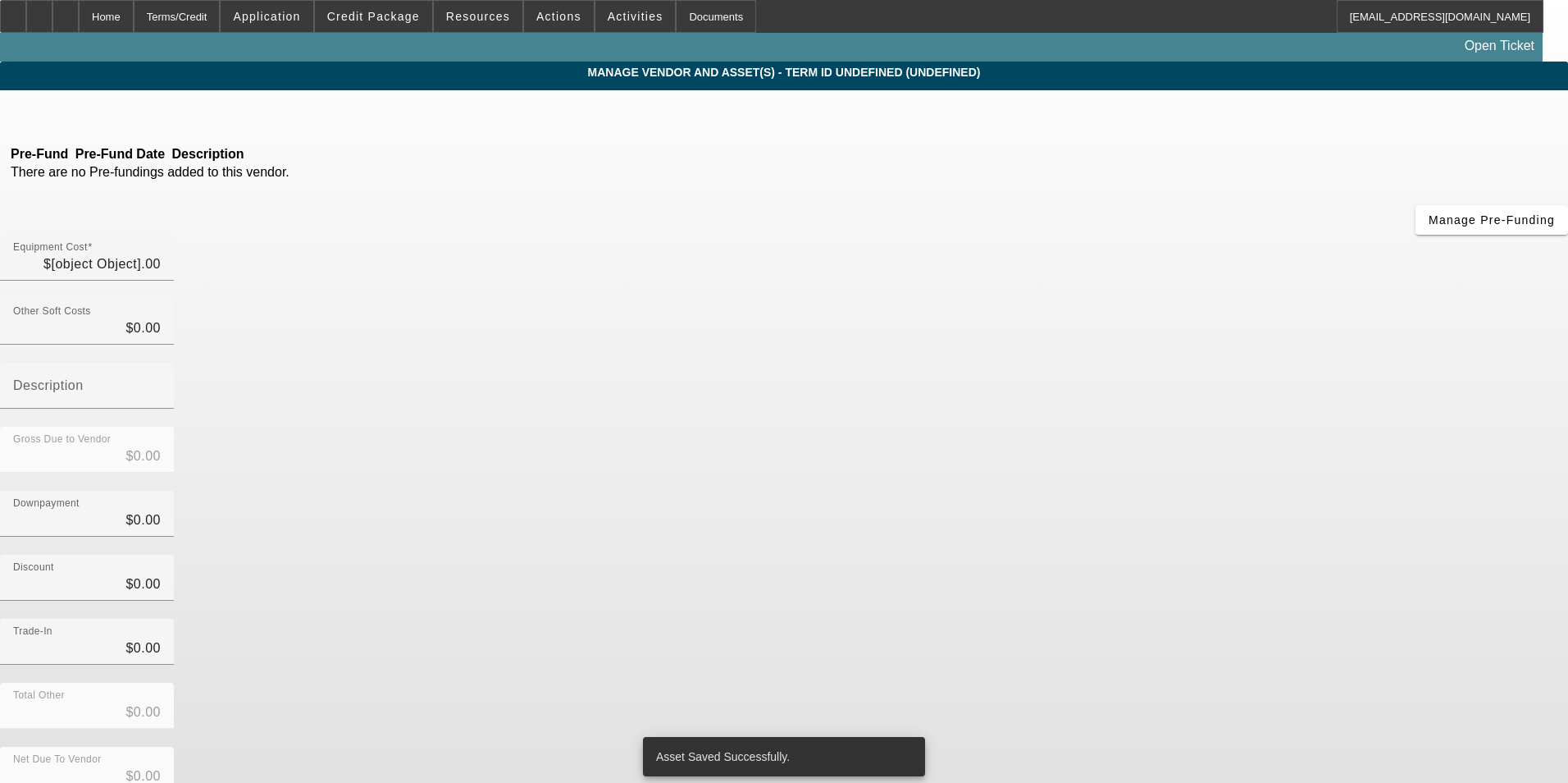
type input "$100,000.00"
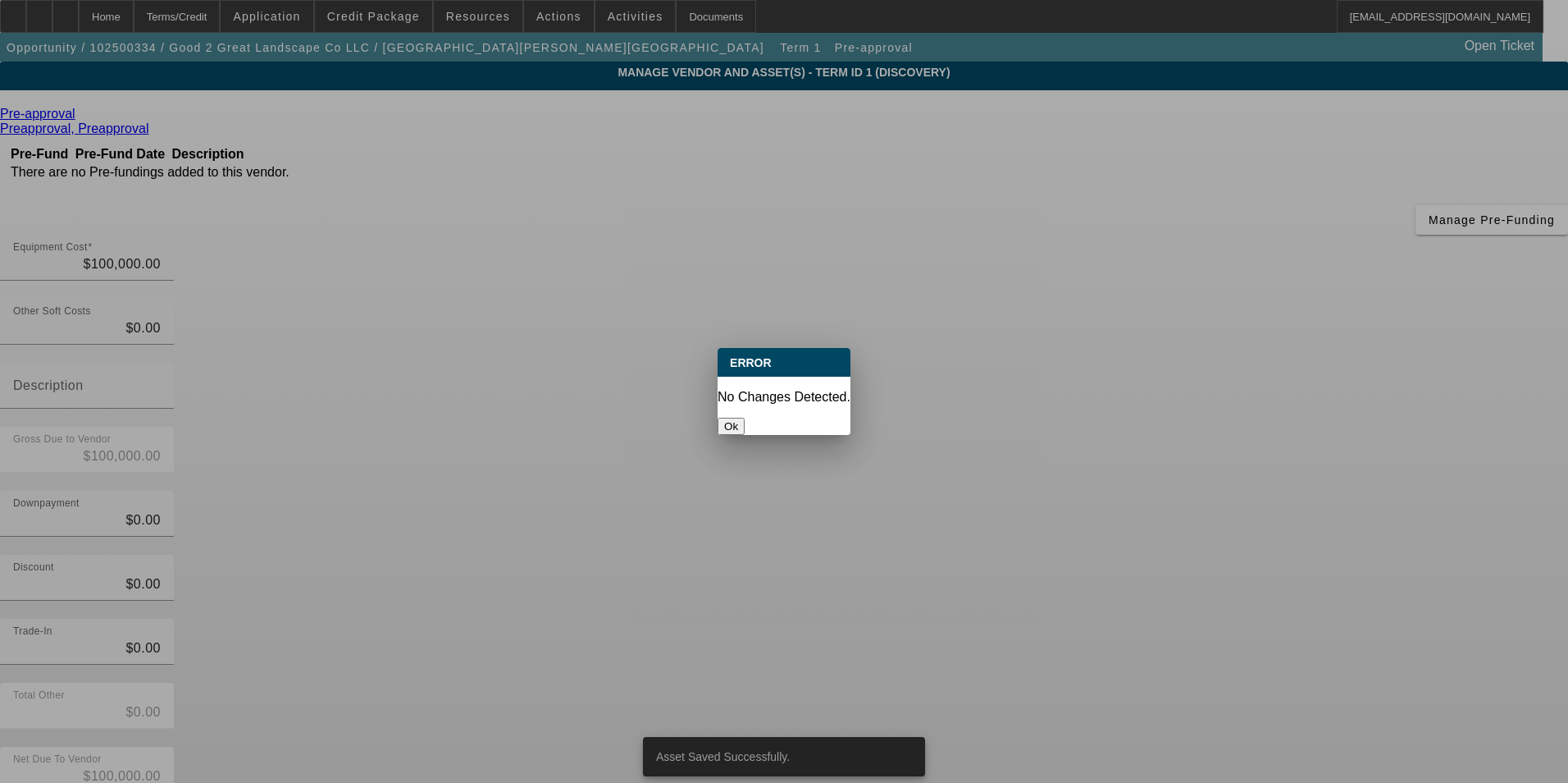
click at [745, 418] on button "Ok" at bounding box center [731, 426] width 27 height 17
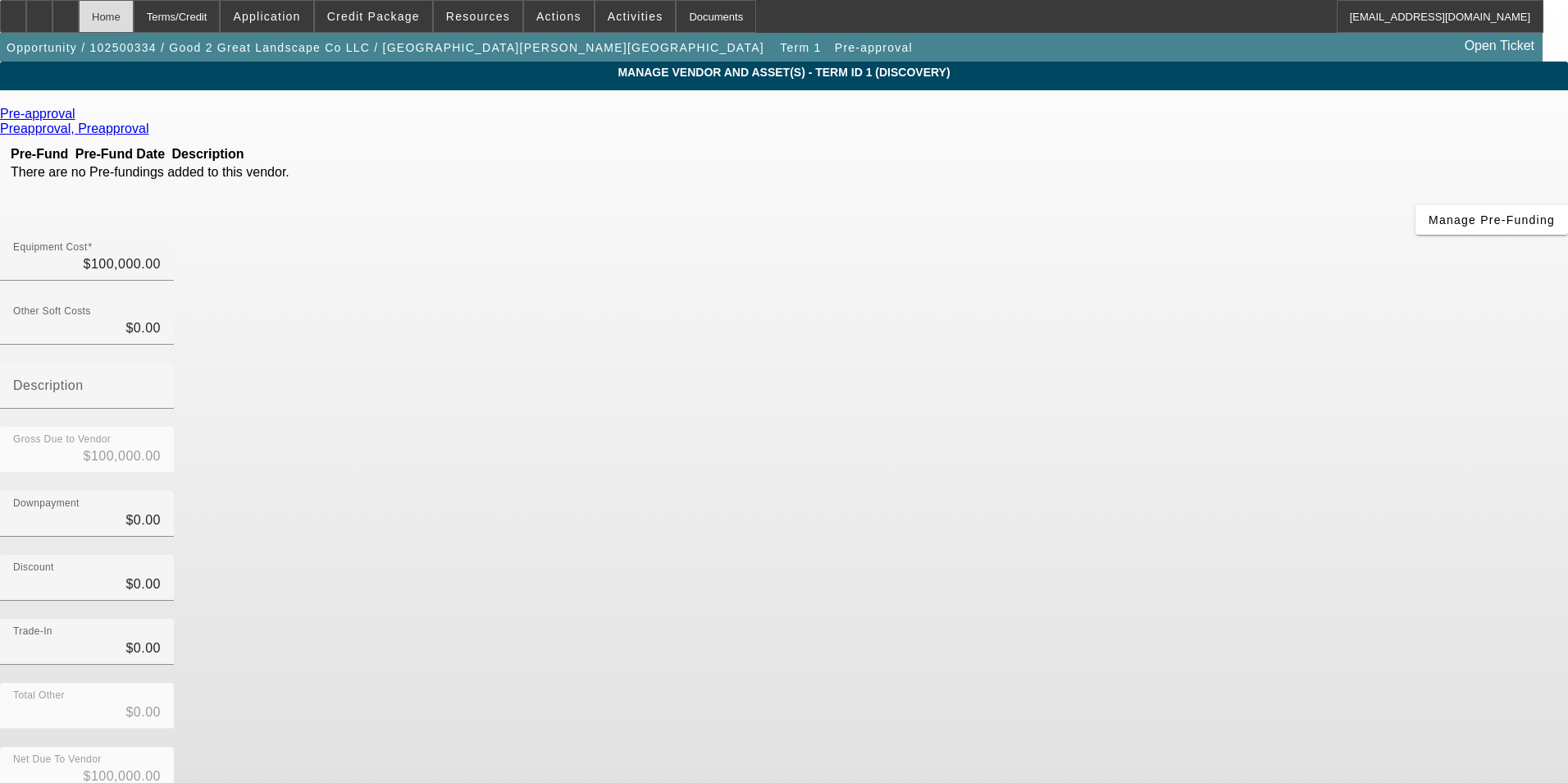
click at [133, 18] on div "Home" at bounding box center [105, 16] width 55 height 33
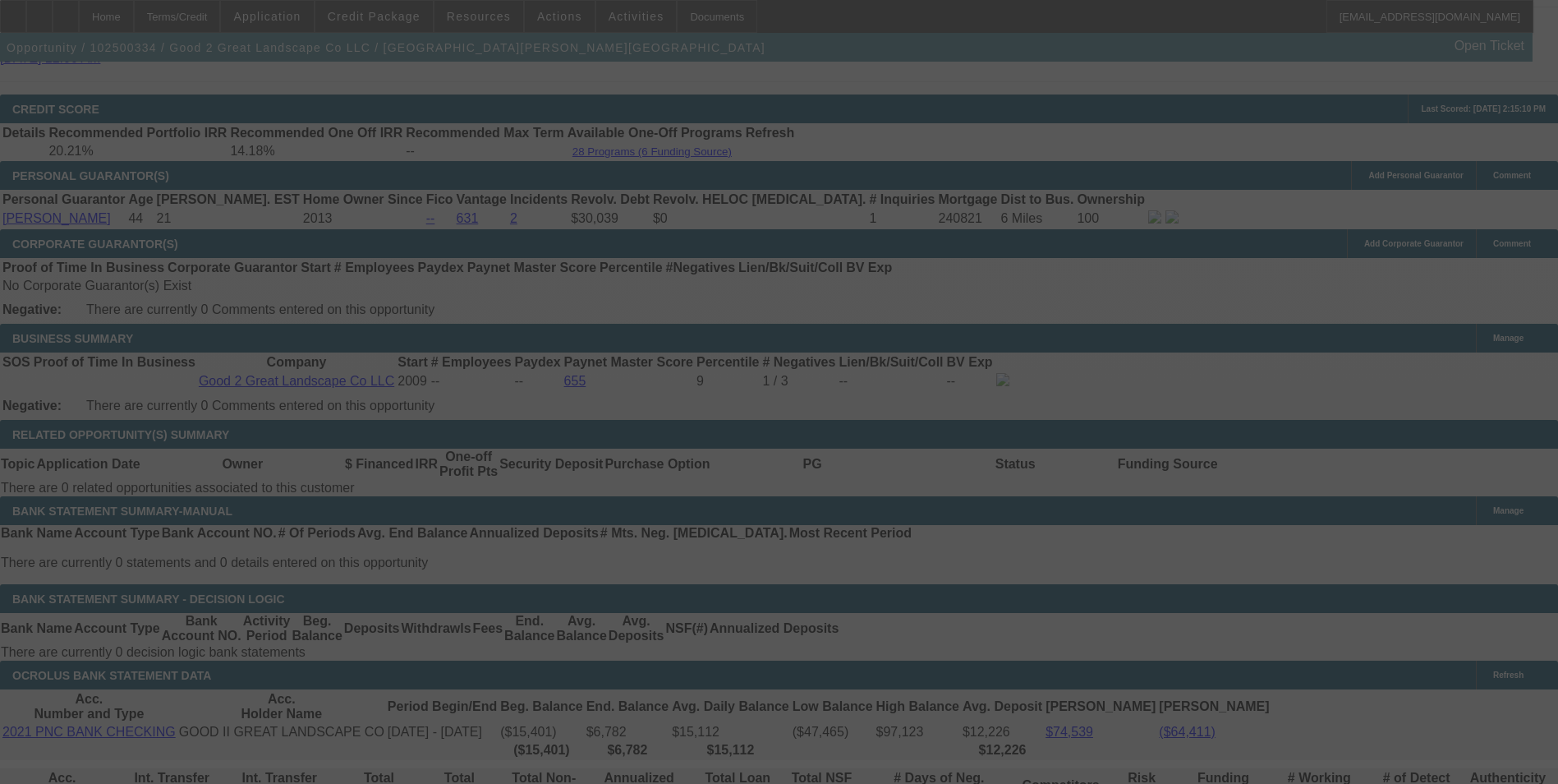
scroll to position [2246, 0]
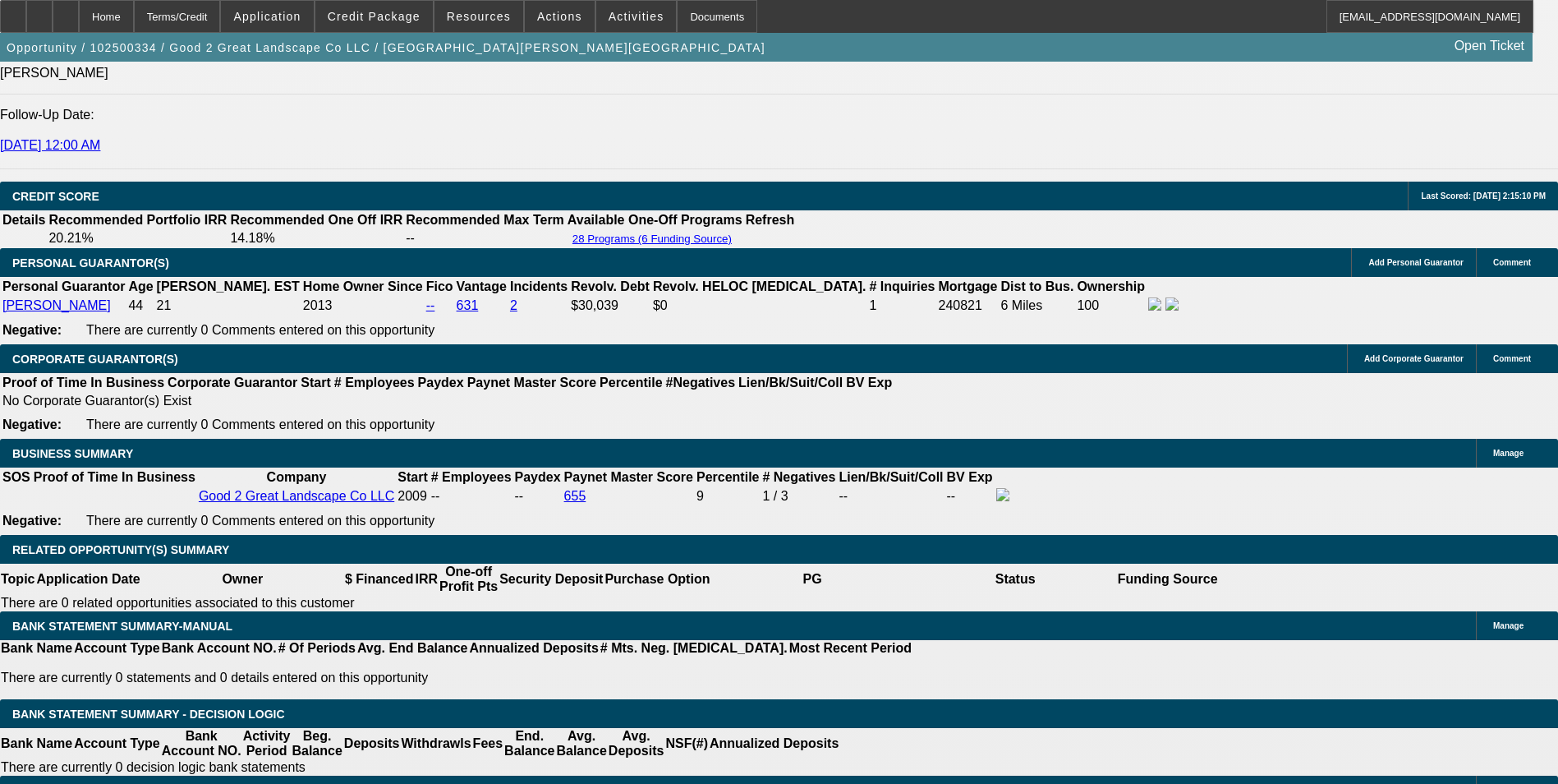
select select "0"
select select "6"
select select "0"
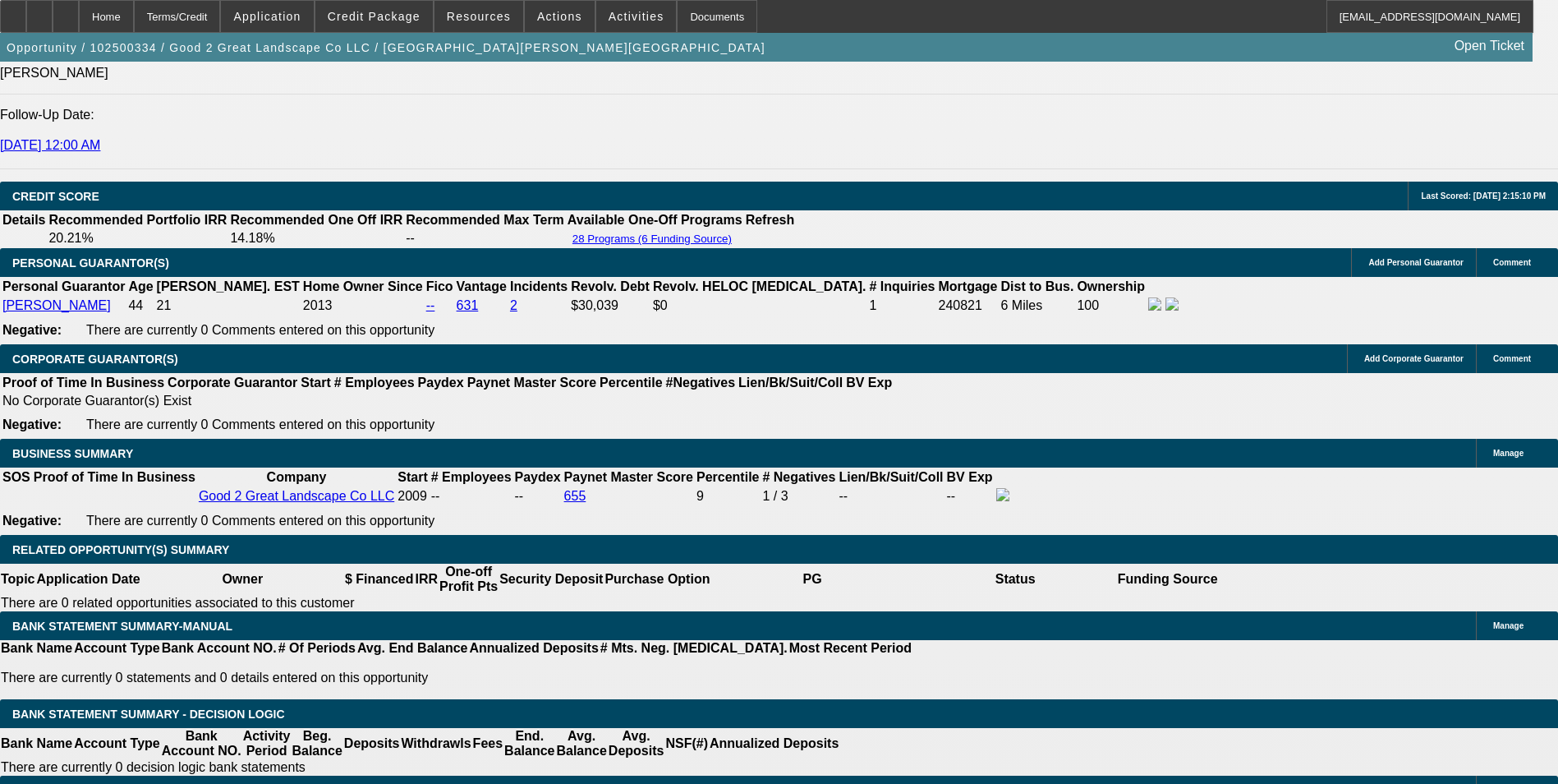
select select "0"
select select "6"
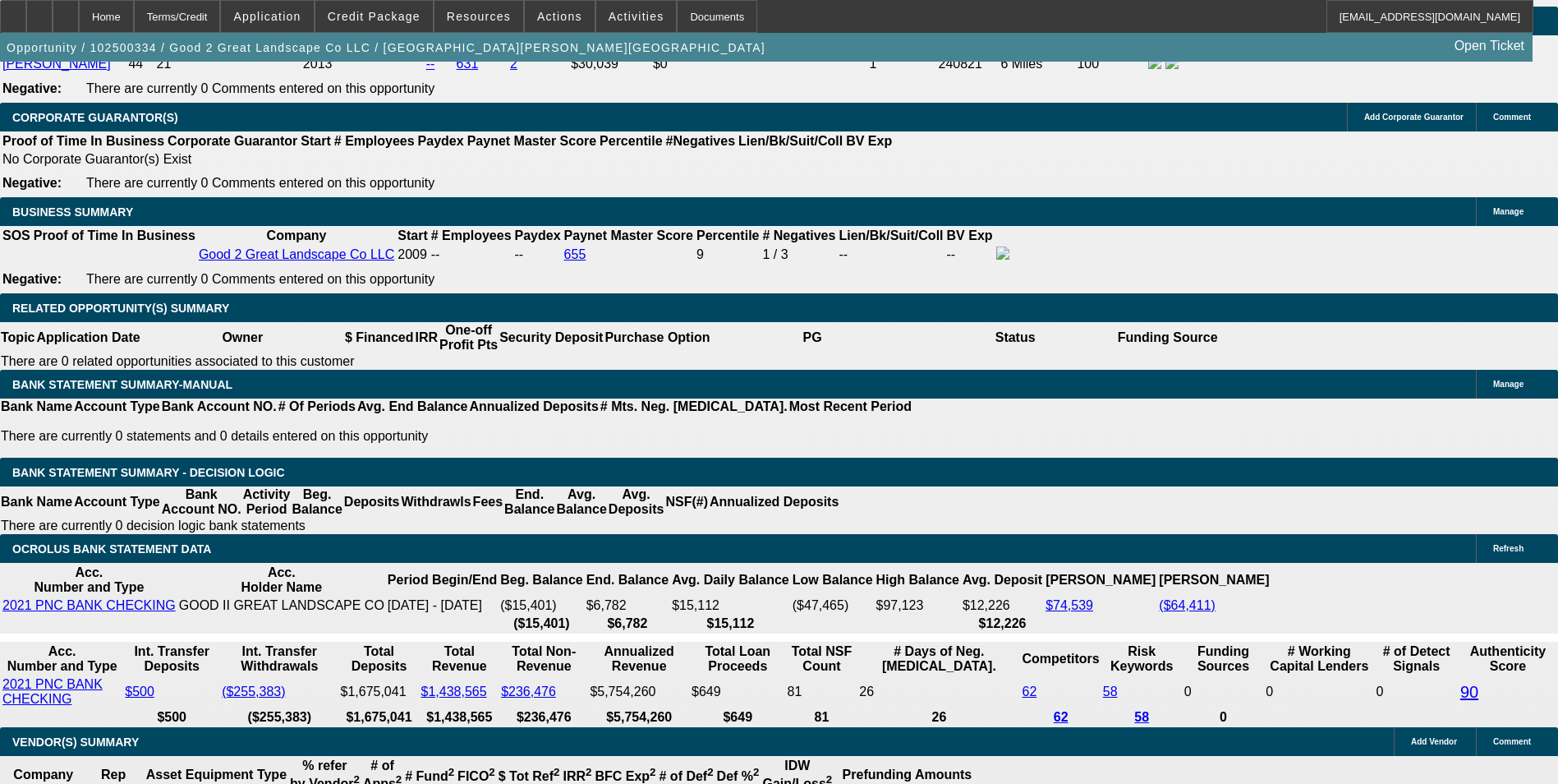
scroll to position [2459, 0]
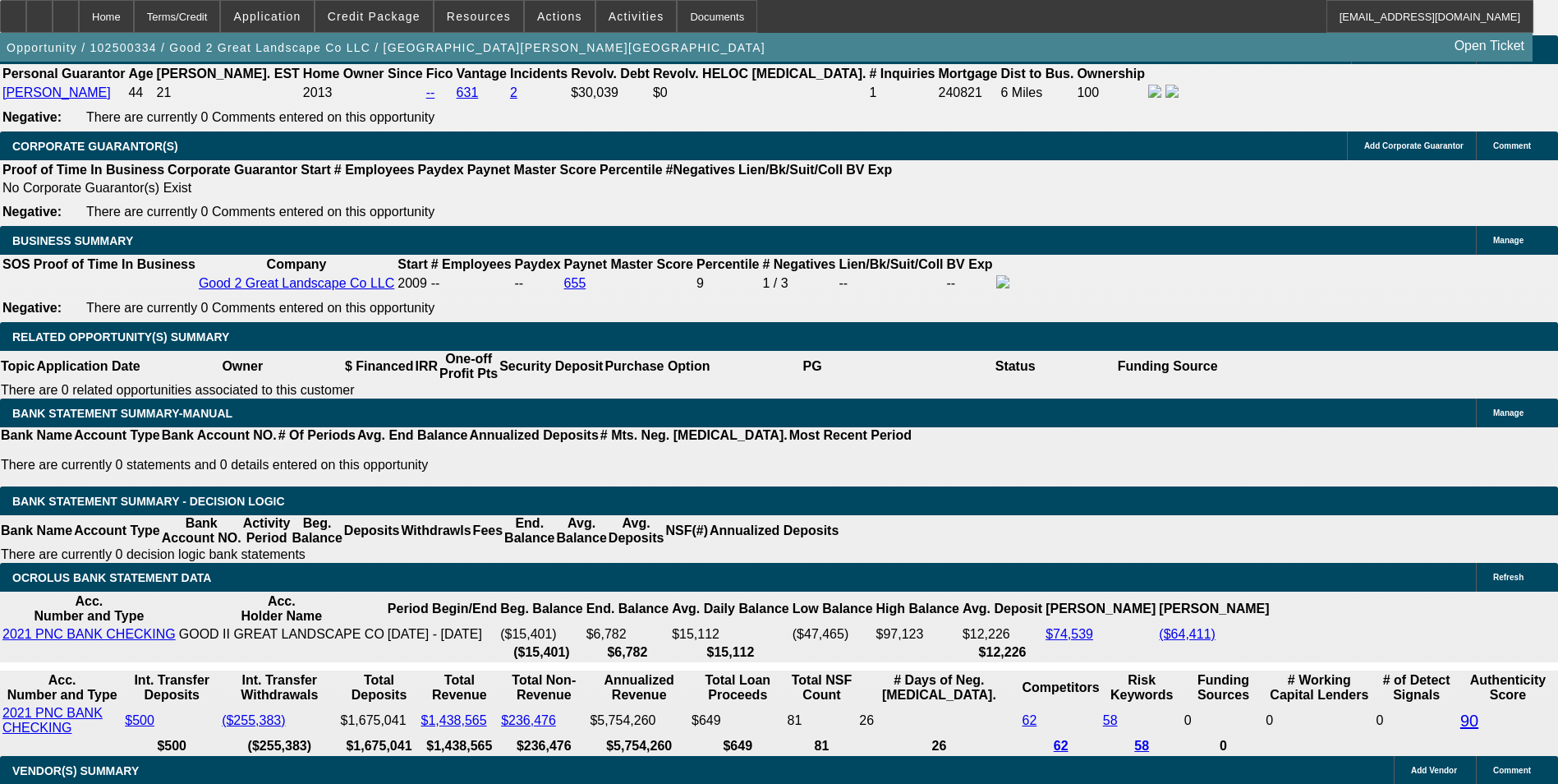
drag, startPoint x: 860, startPoint y: 425, endPoint x: 835, endPoint y: 412, distance: 28.2
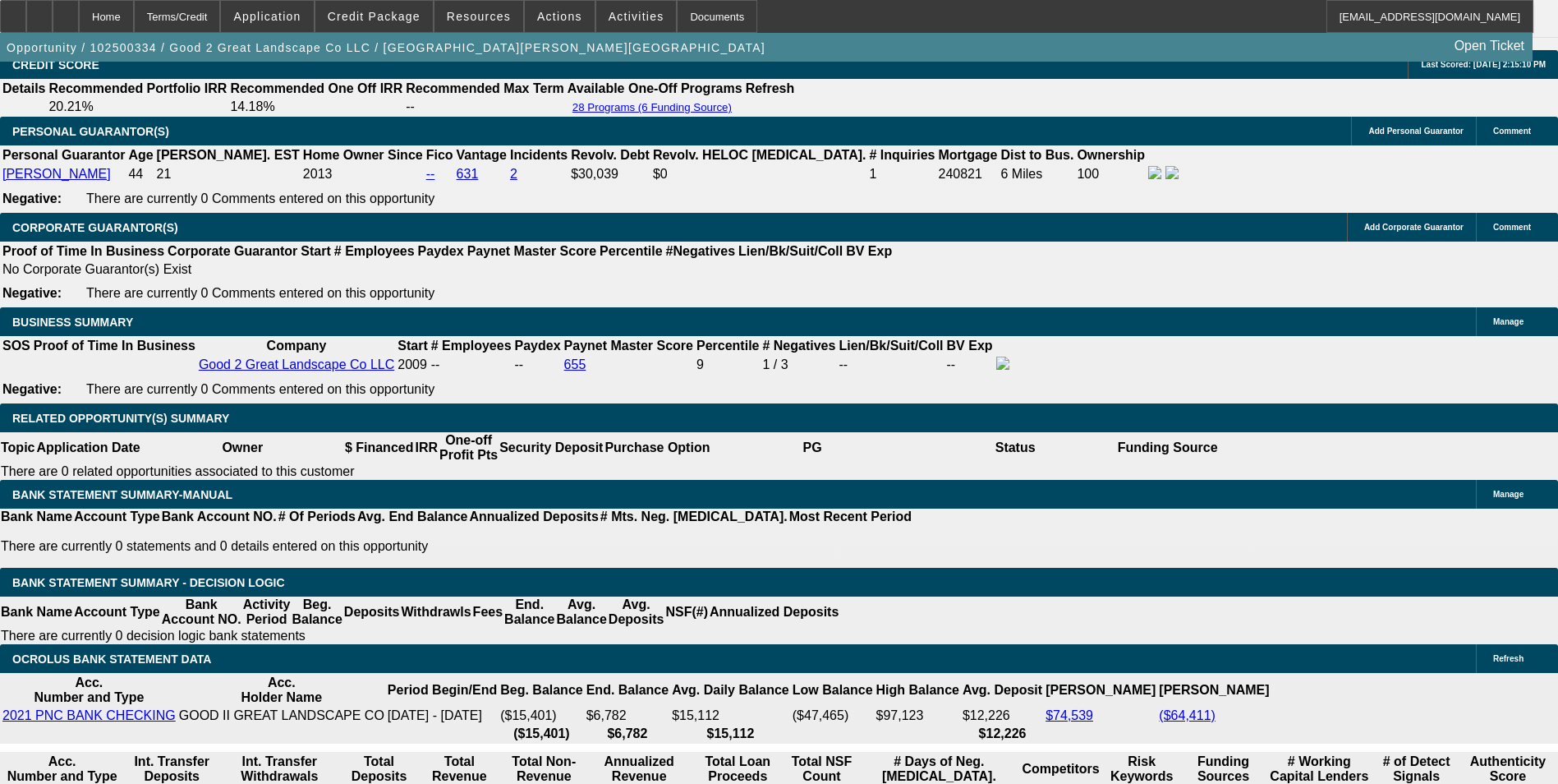
scroll to position [2377, 0]
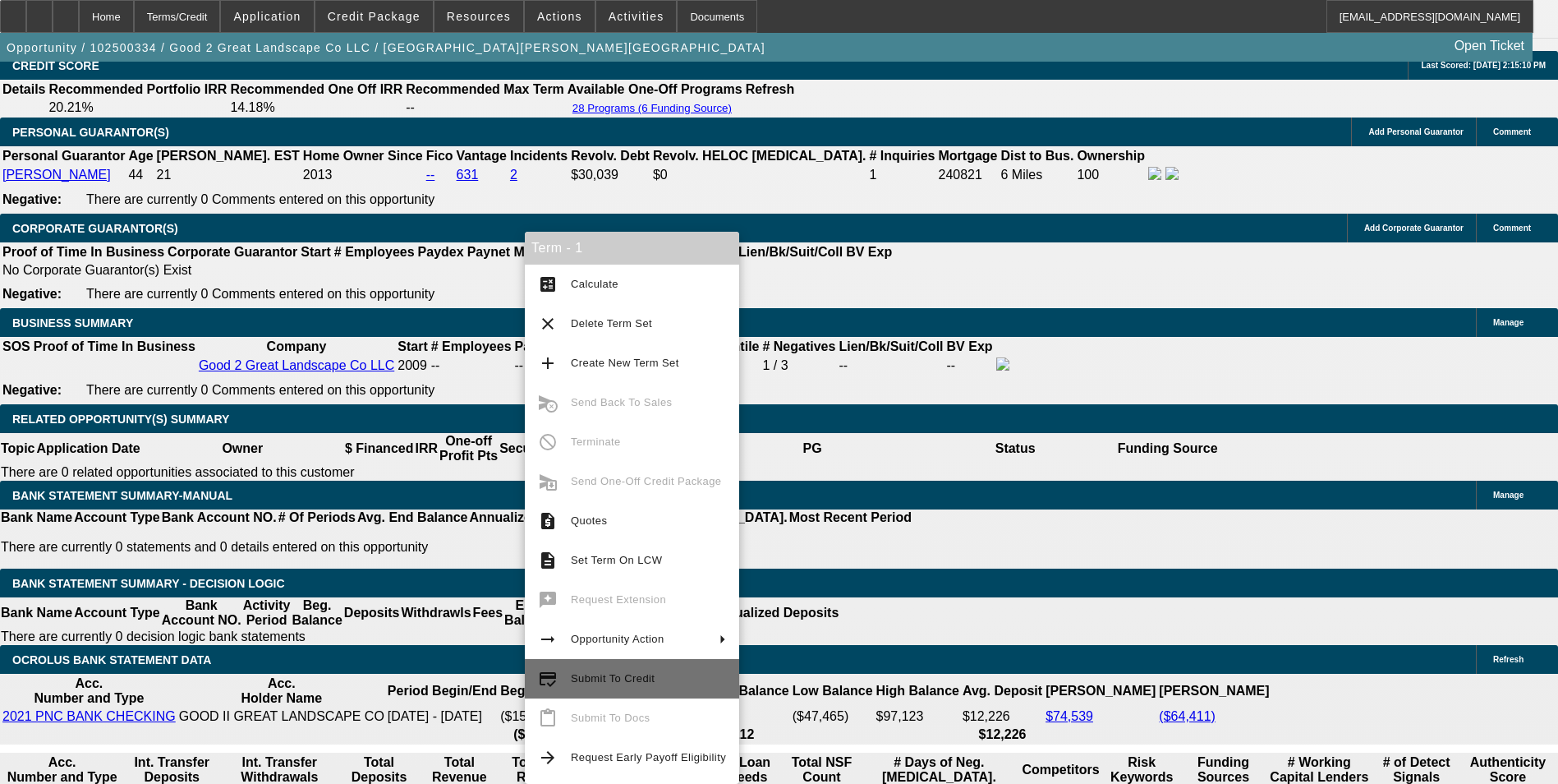
click at [638, 679] on span "Submit To Credit" at bounding box center [613, 678] width 84 height 13
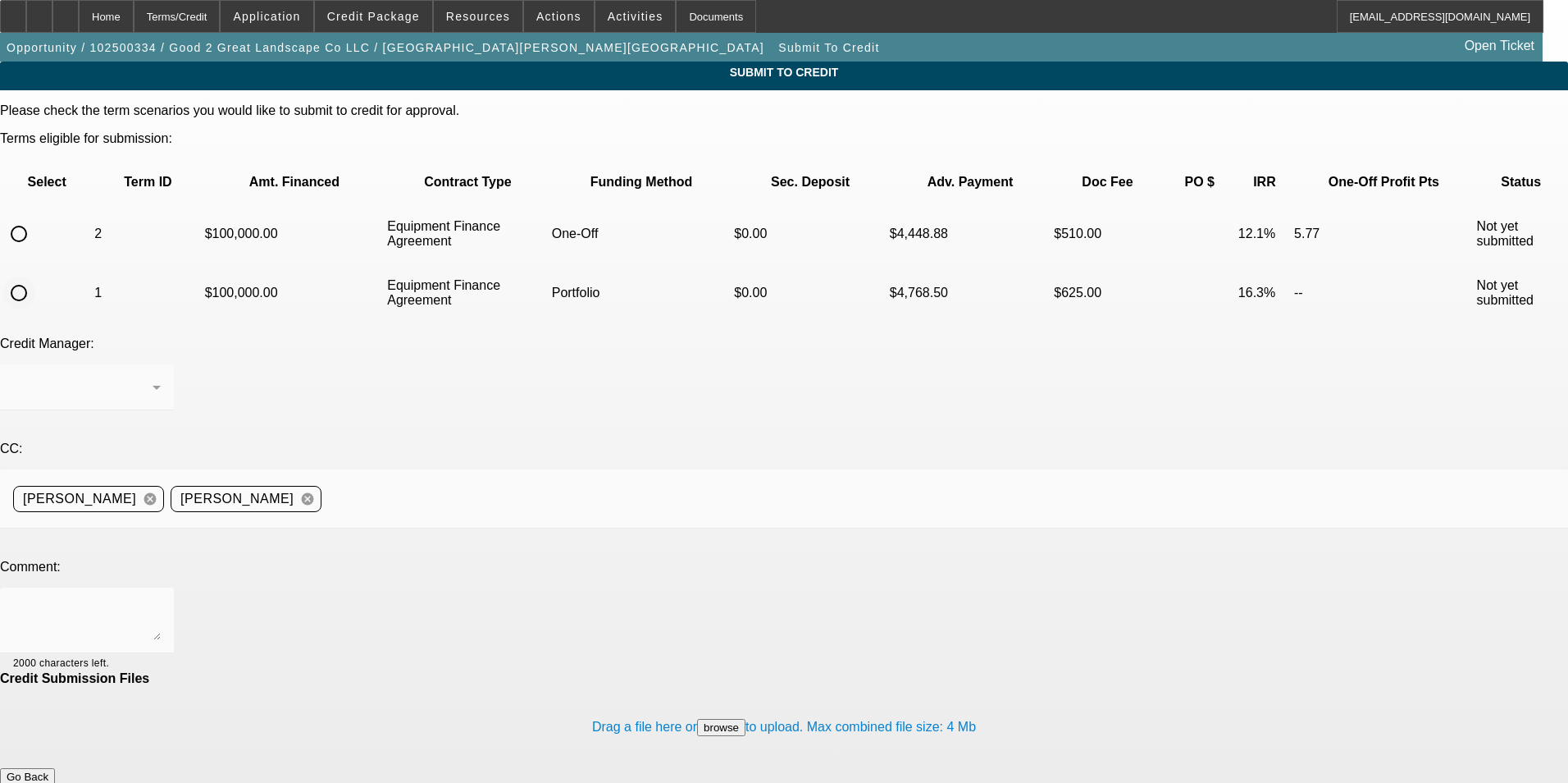
click at [35, 277] on input "radio" at bounding box center [19, 293] width 33 height 33
radio input "true"
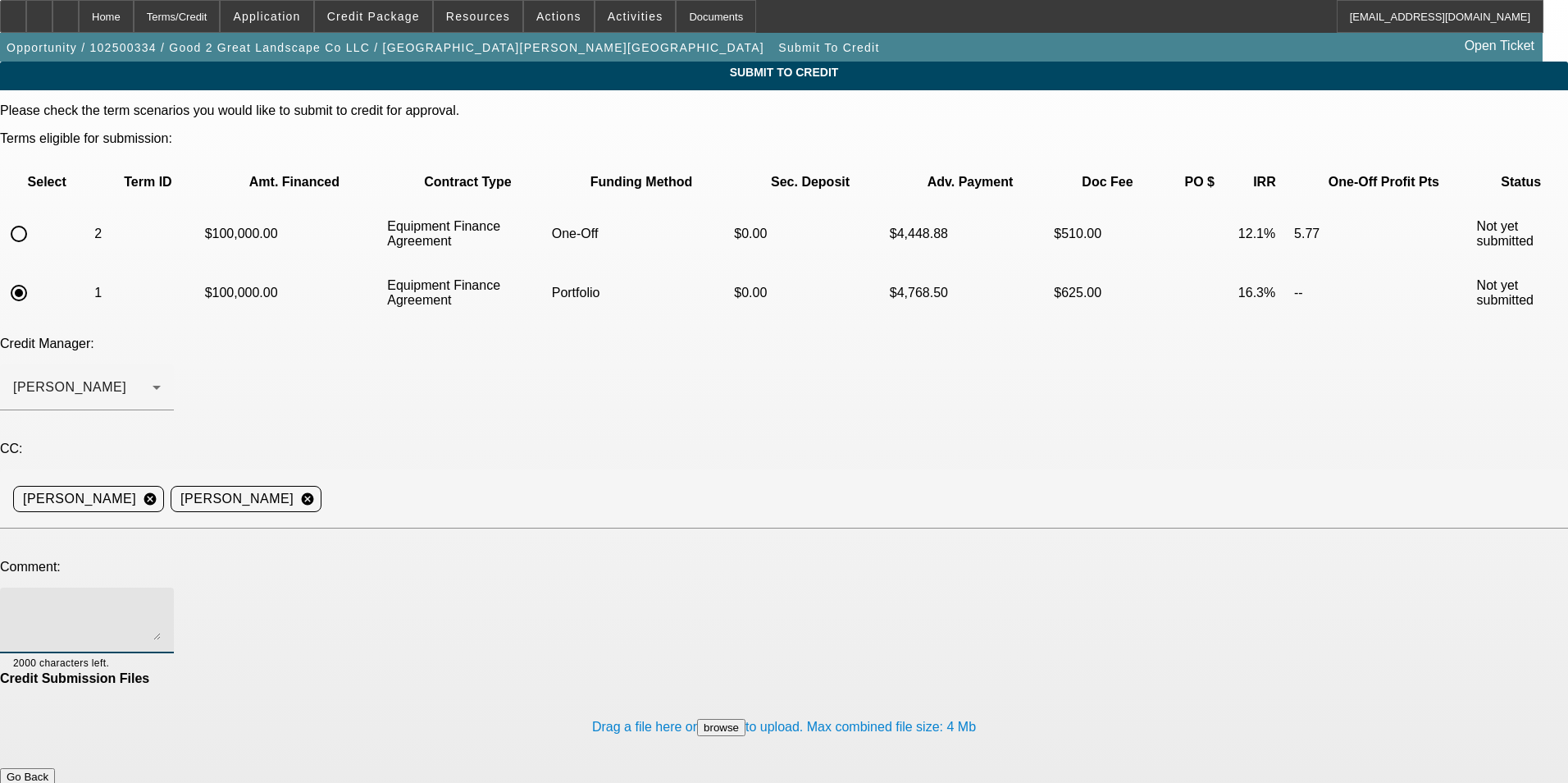
click at [161, 601] on textarea at bounding box center [87, 620] width 148 height 40
type textarea "Can we please get this customer pre-approved? The write-up is in the additional…"
click at [46, 782] on button "Submit" at bounding box center [23, 794] width 46 height 17
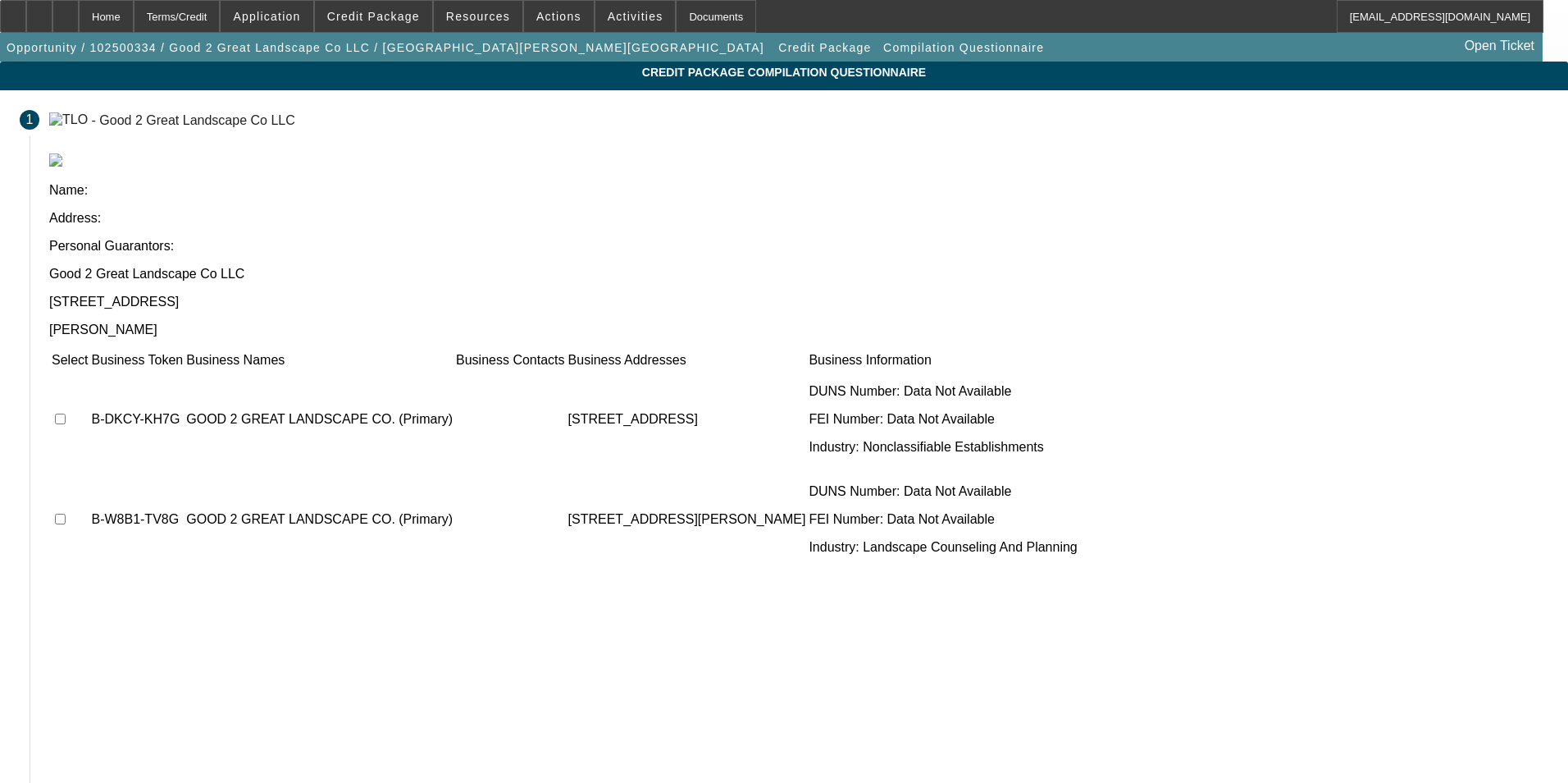
click at [66, 413] on input "checkbox" at bounding box center [60, 418] width 11 height 11
checkbox input "true"
click at [66, 514] on input "checkbox" at bounding box center [60, 519] width 11 height 11
checkbox input "true"
drag, startPoint x: 1132, startPoint y: 685, endPoint x: 1081, endPoint y: 674, distance: 52.2
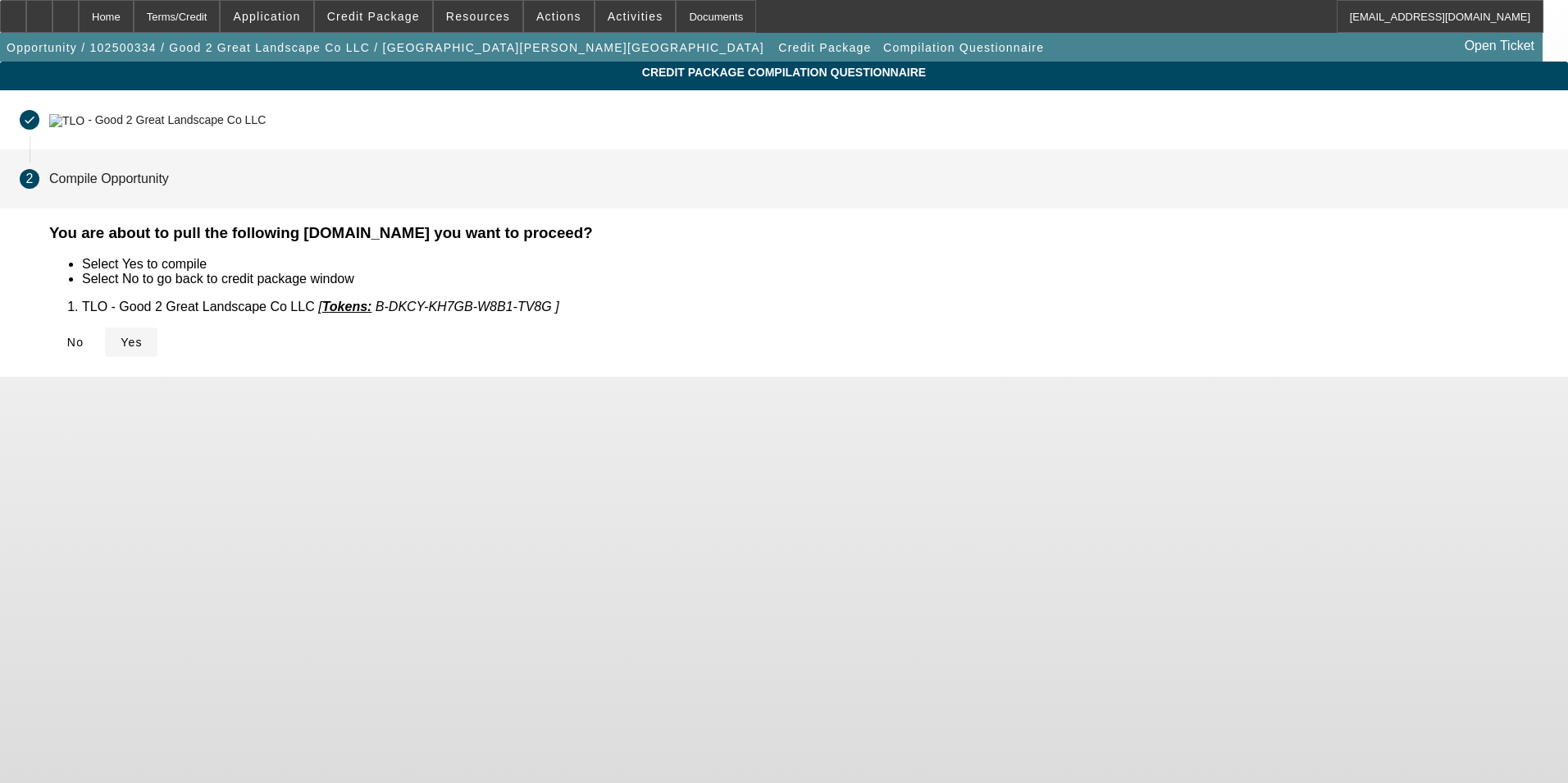
click at [143, 338] on span "Yes" at bounding box center [132, 343] width 22 height 14
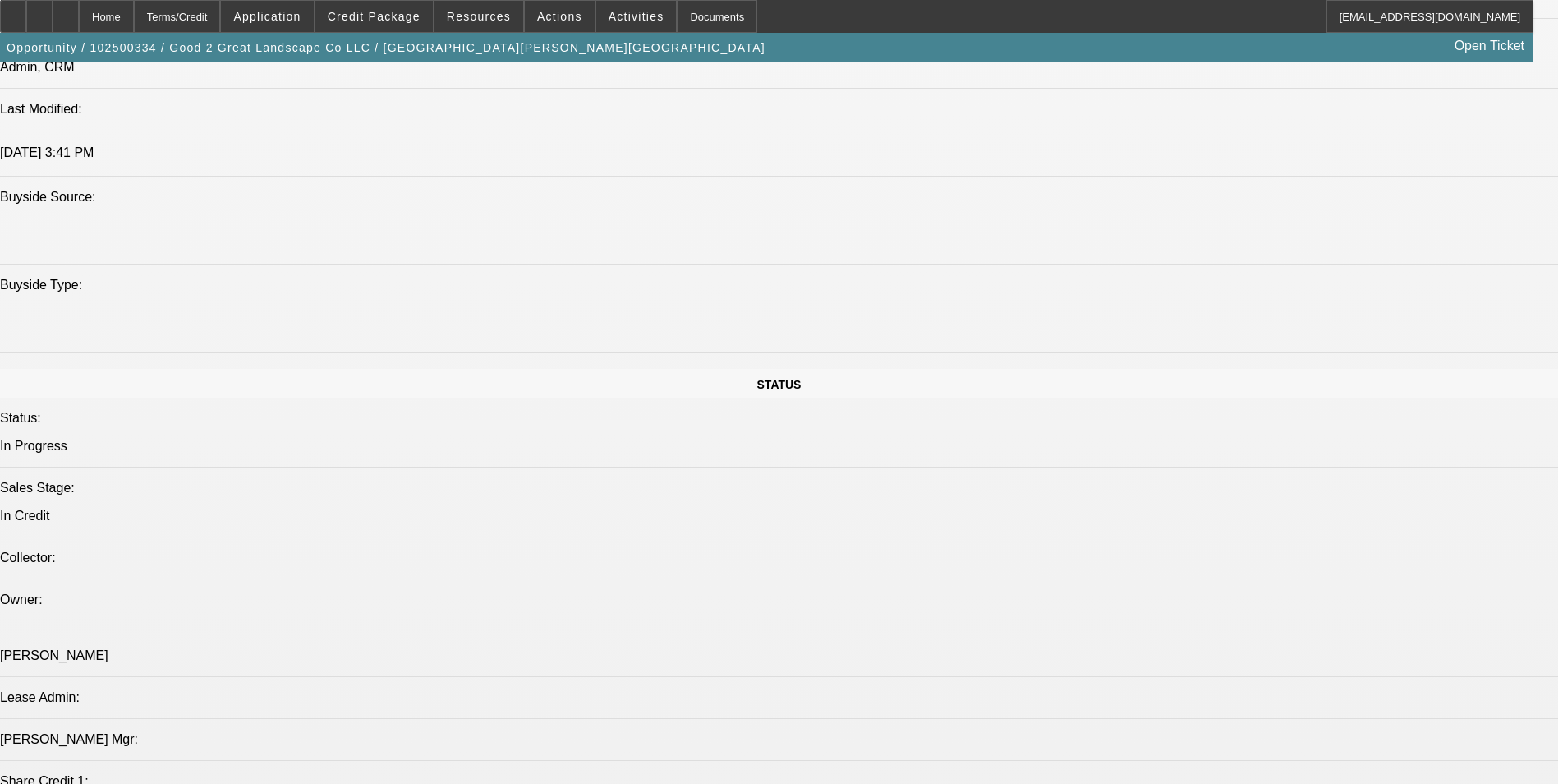
select select "0"
select select "6"
select select "0"
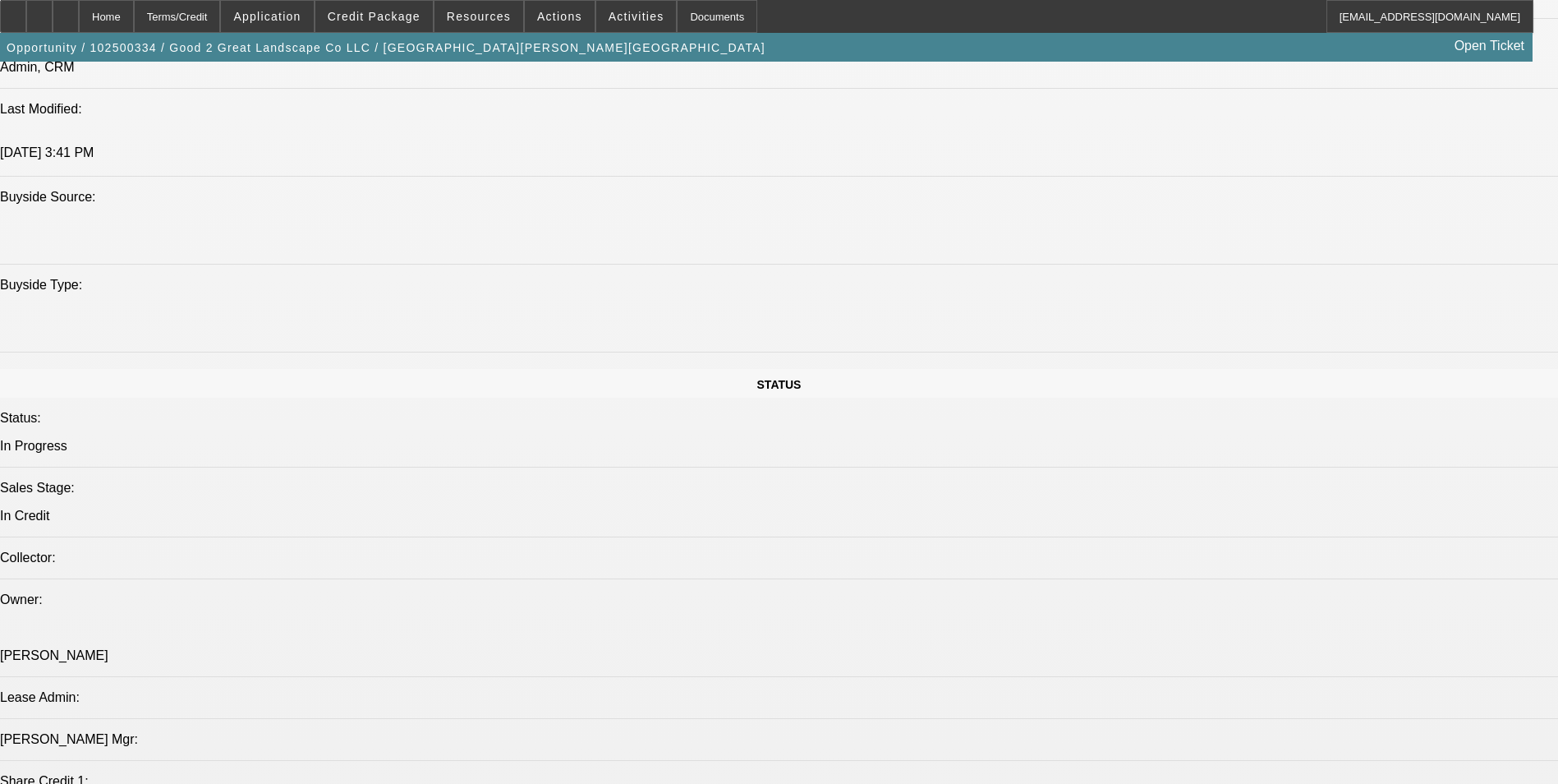
select select "0"
select select "6"
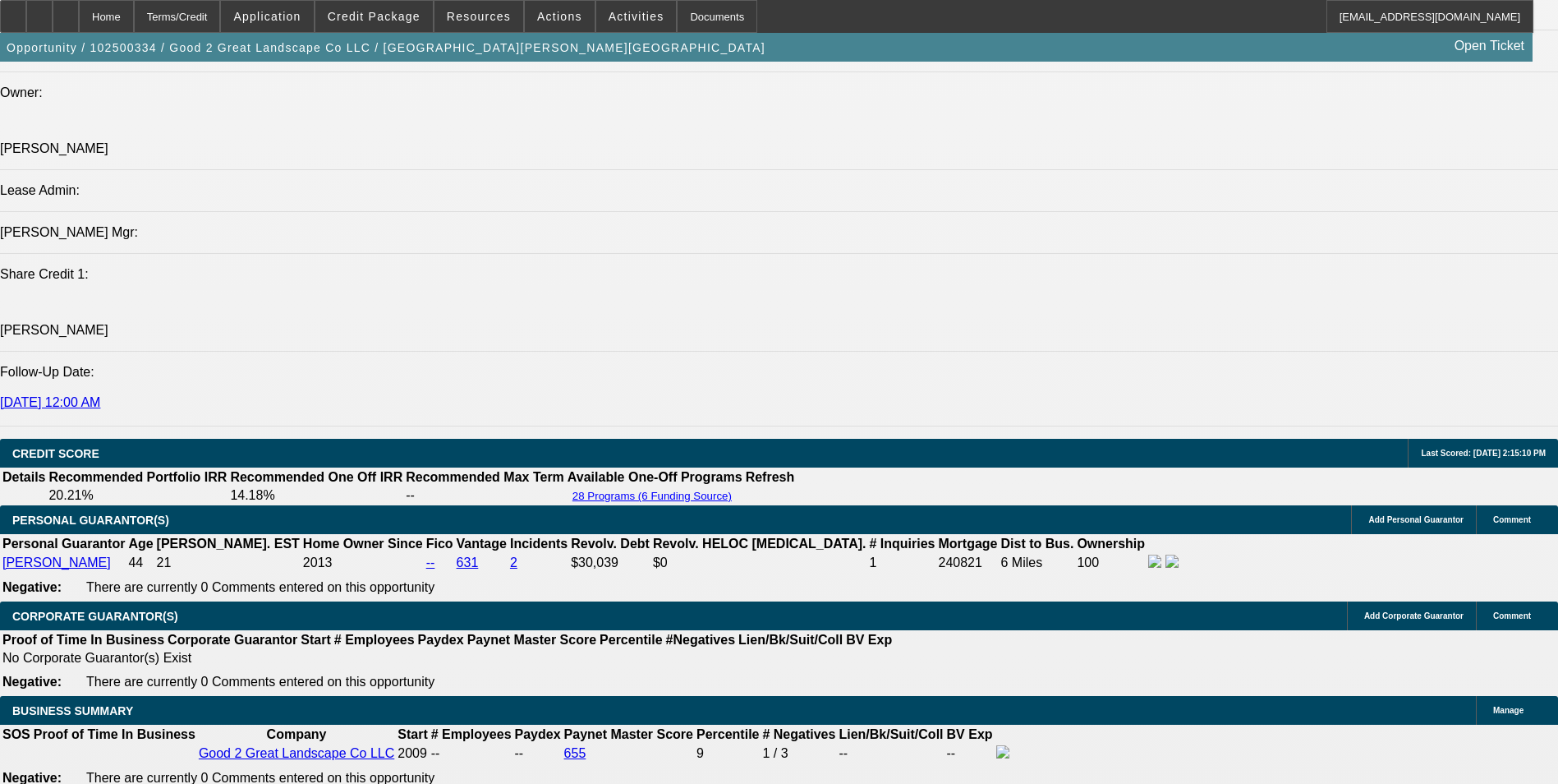
scroll to position [2222, 0]
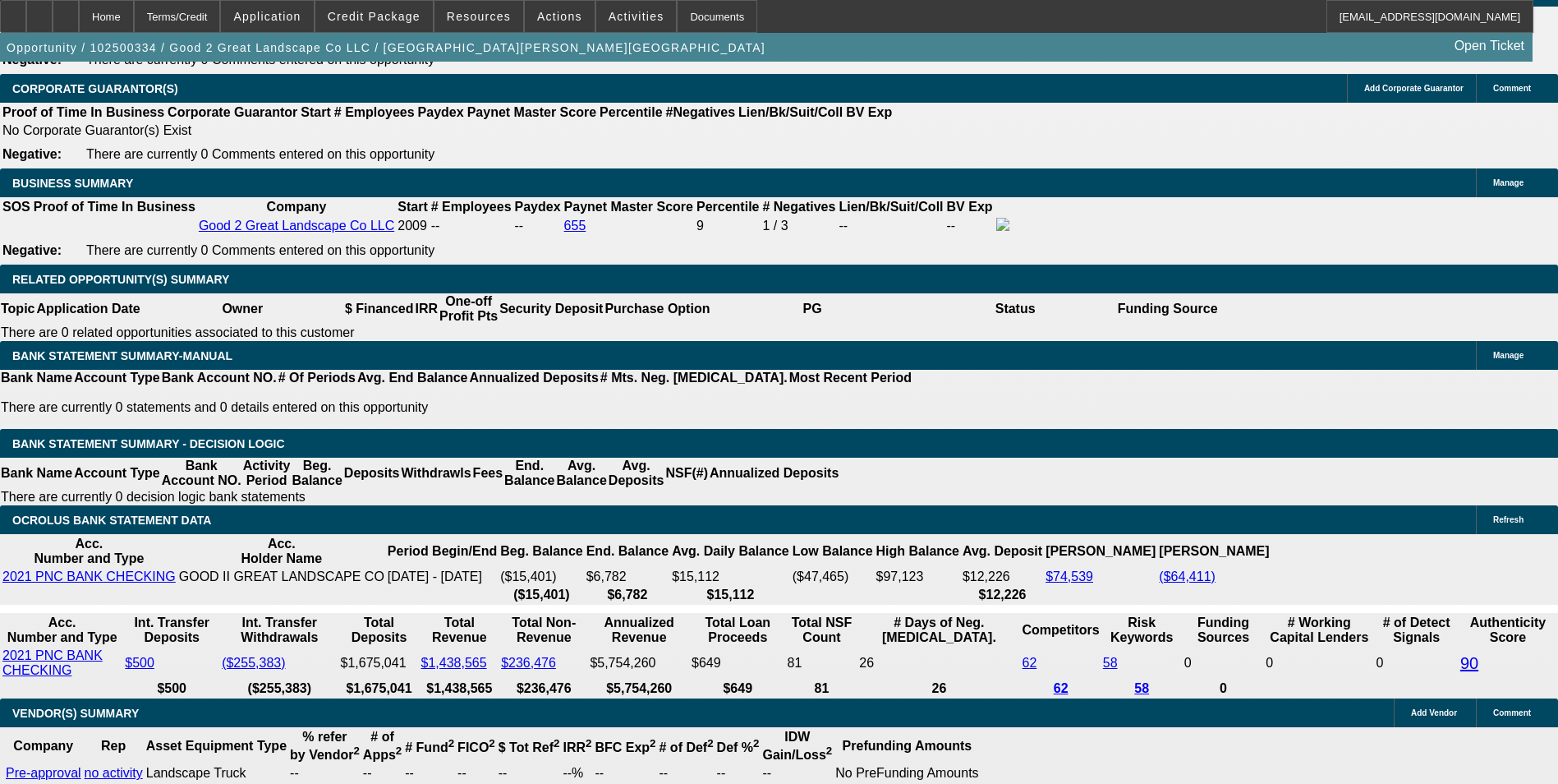
scroll to position [2543, 0]
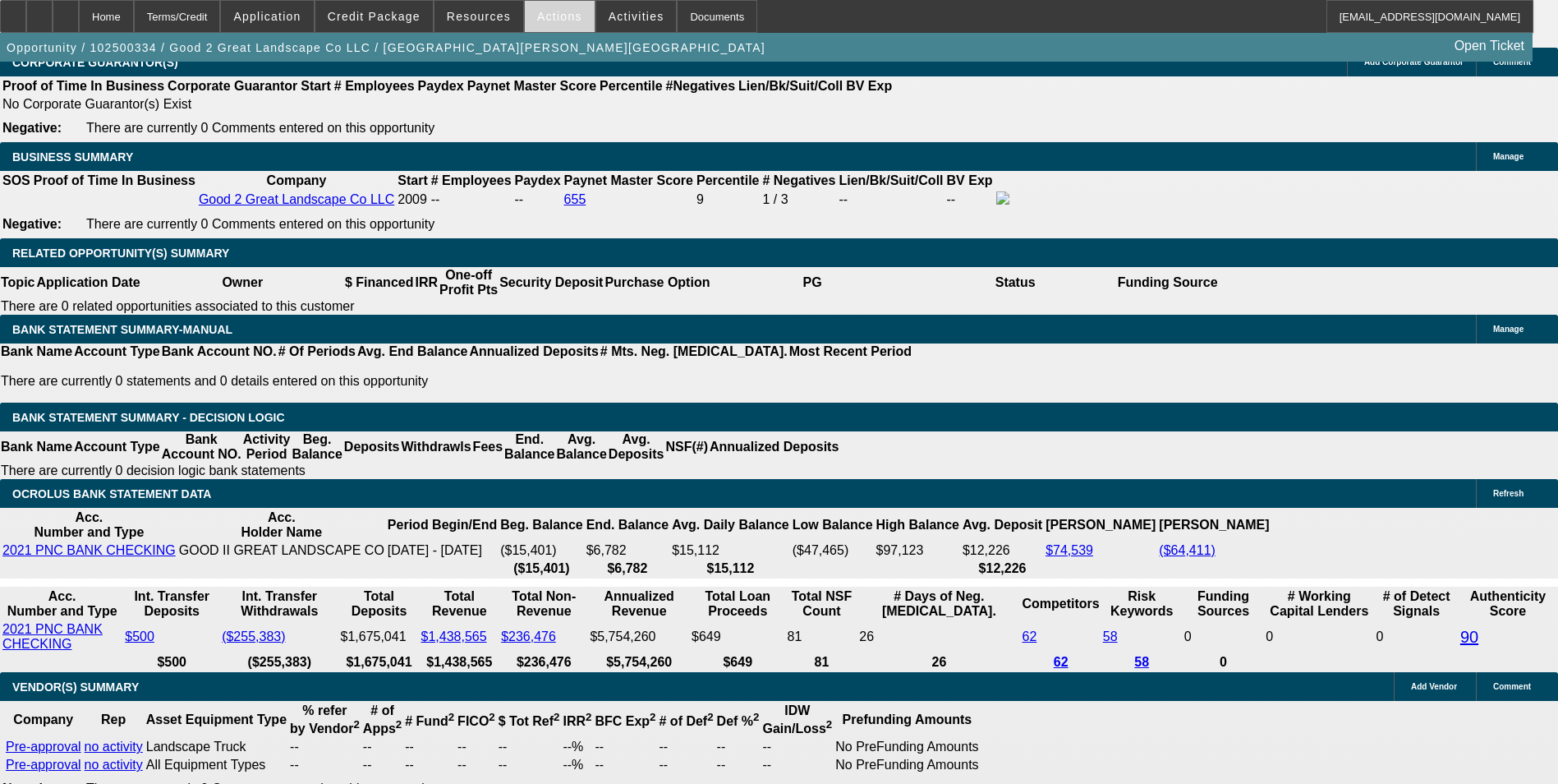
click at [553, 23] on span at bounding box center [559, 16] width 70 height 40
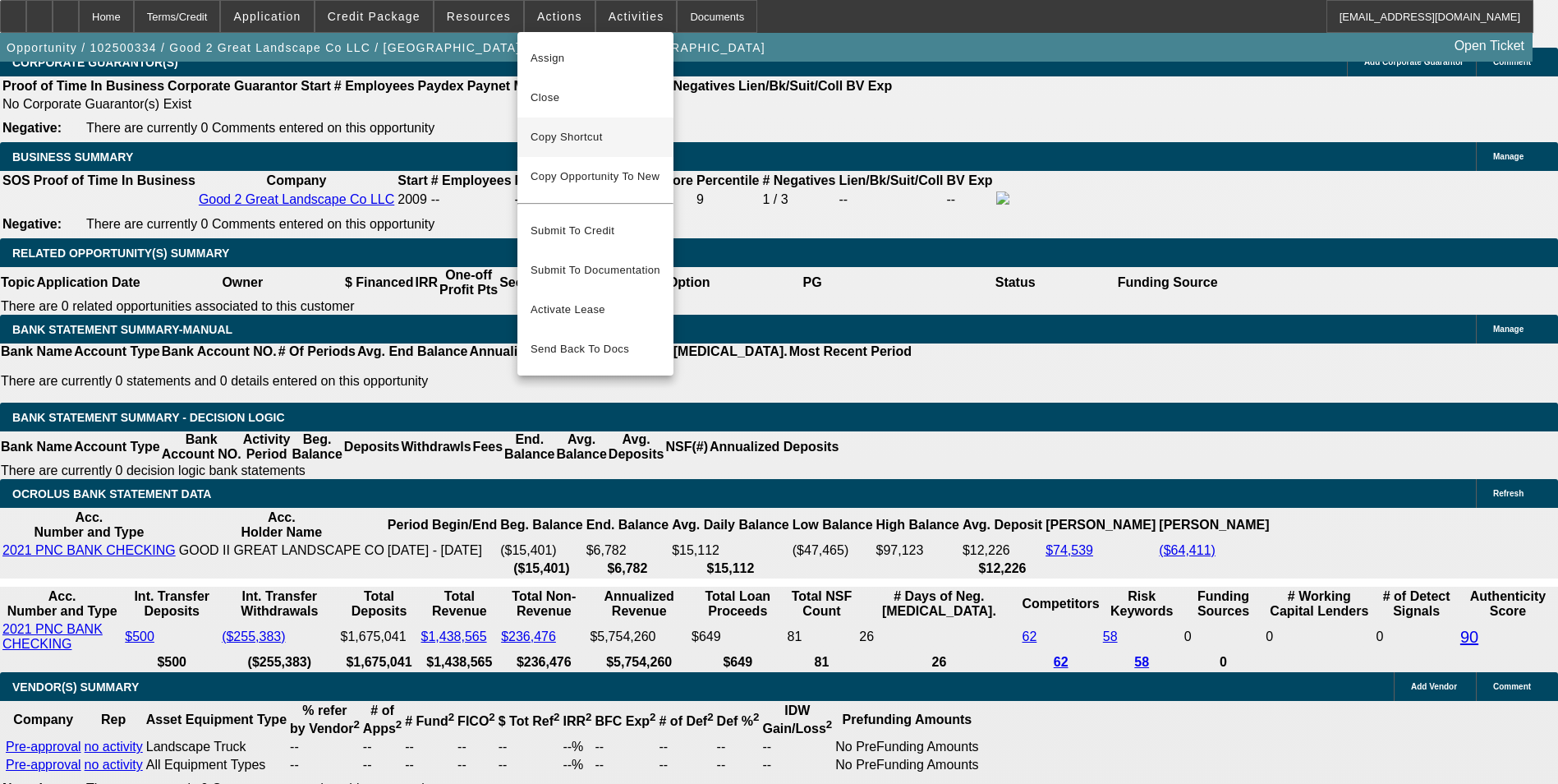
click at [589, 139] on span "Copy Shortcut" at bounding box center [596, 137] width 130 height 19
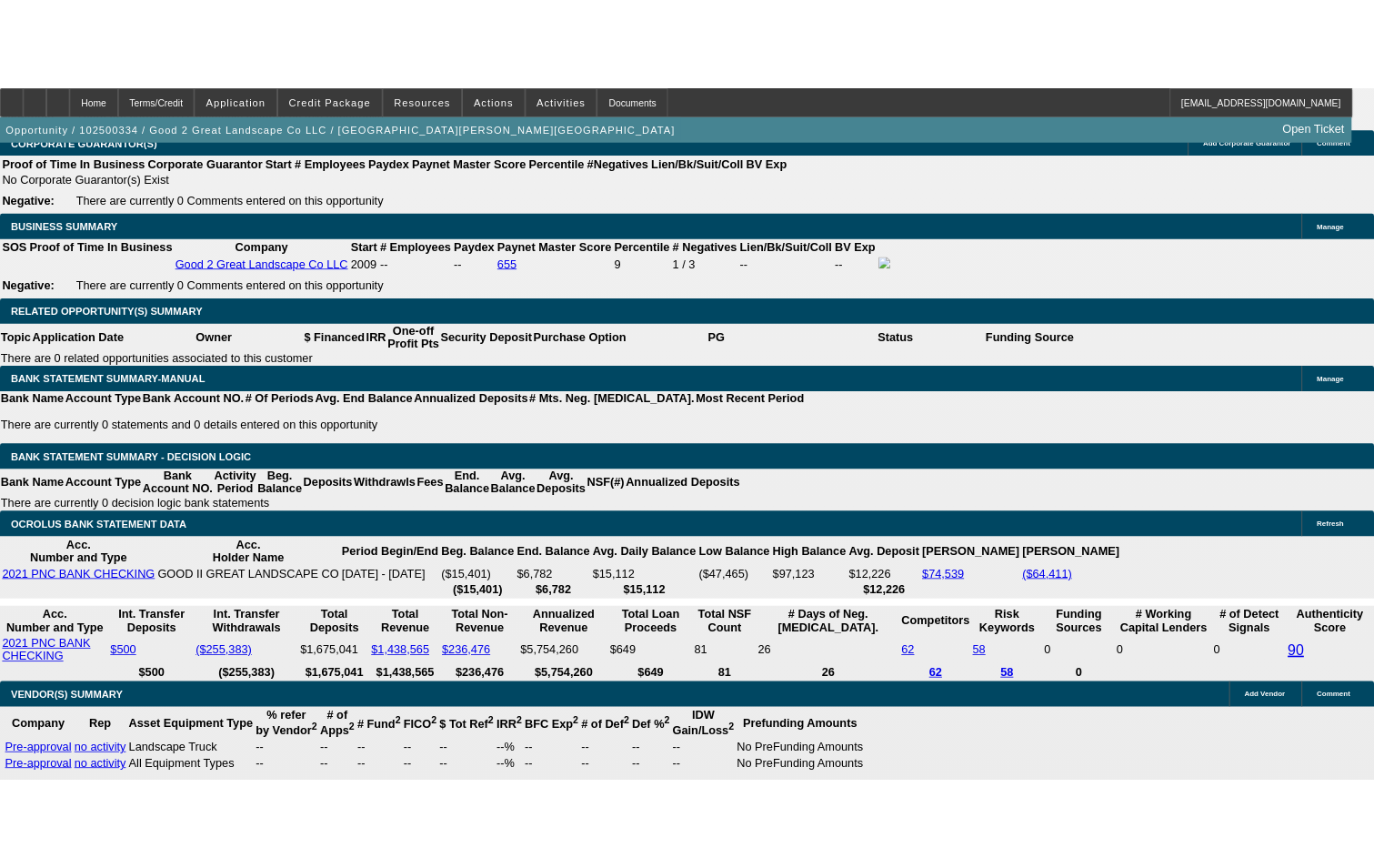
scroll to position [3039, 0]
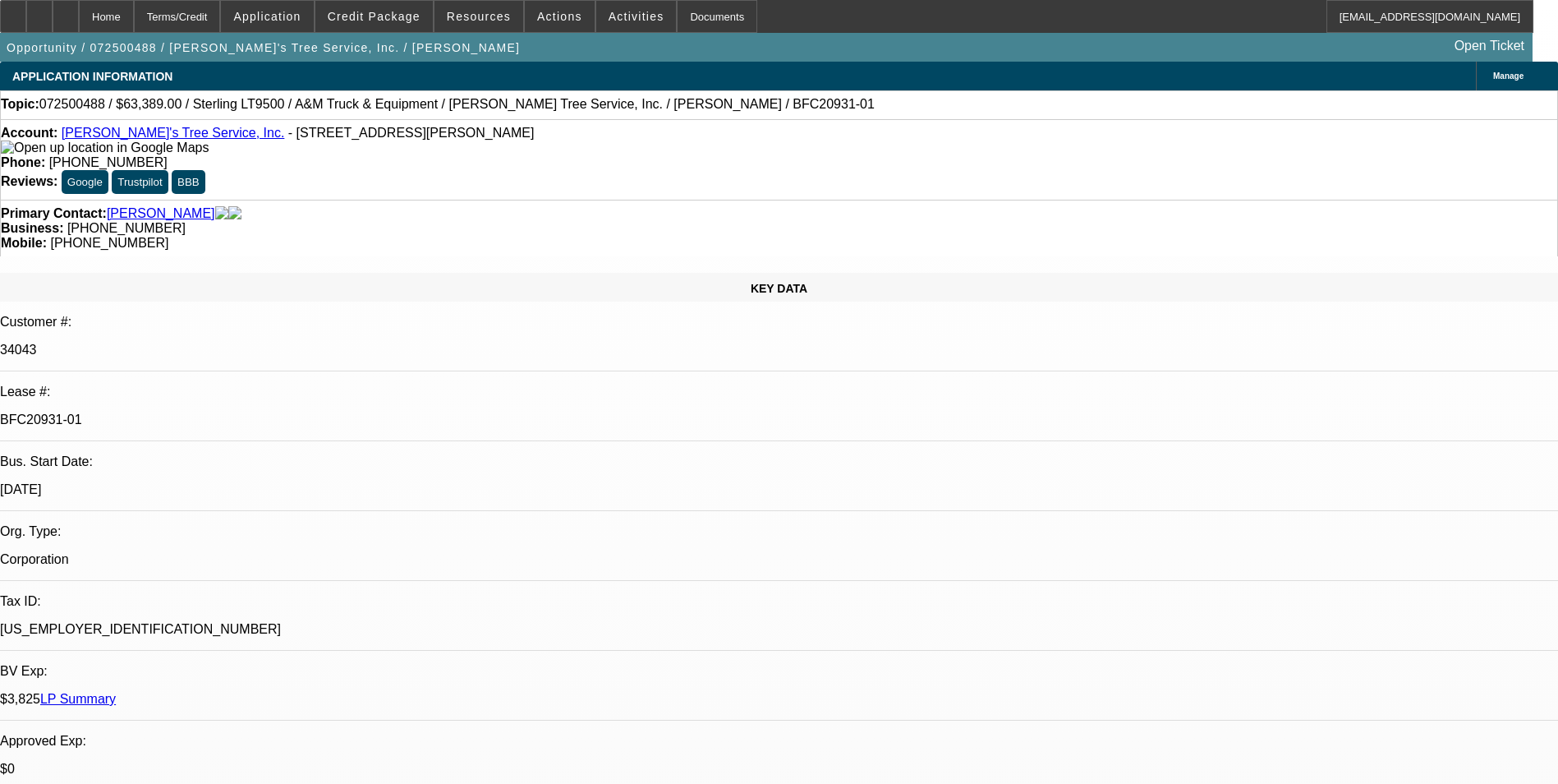
select select "0"
select select "2"
select select "0.1"
select select "0"
select select "2"
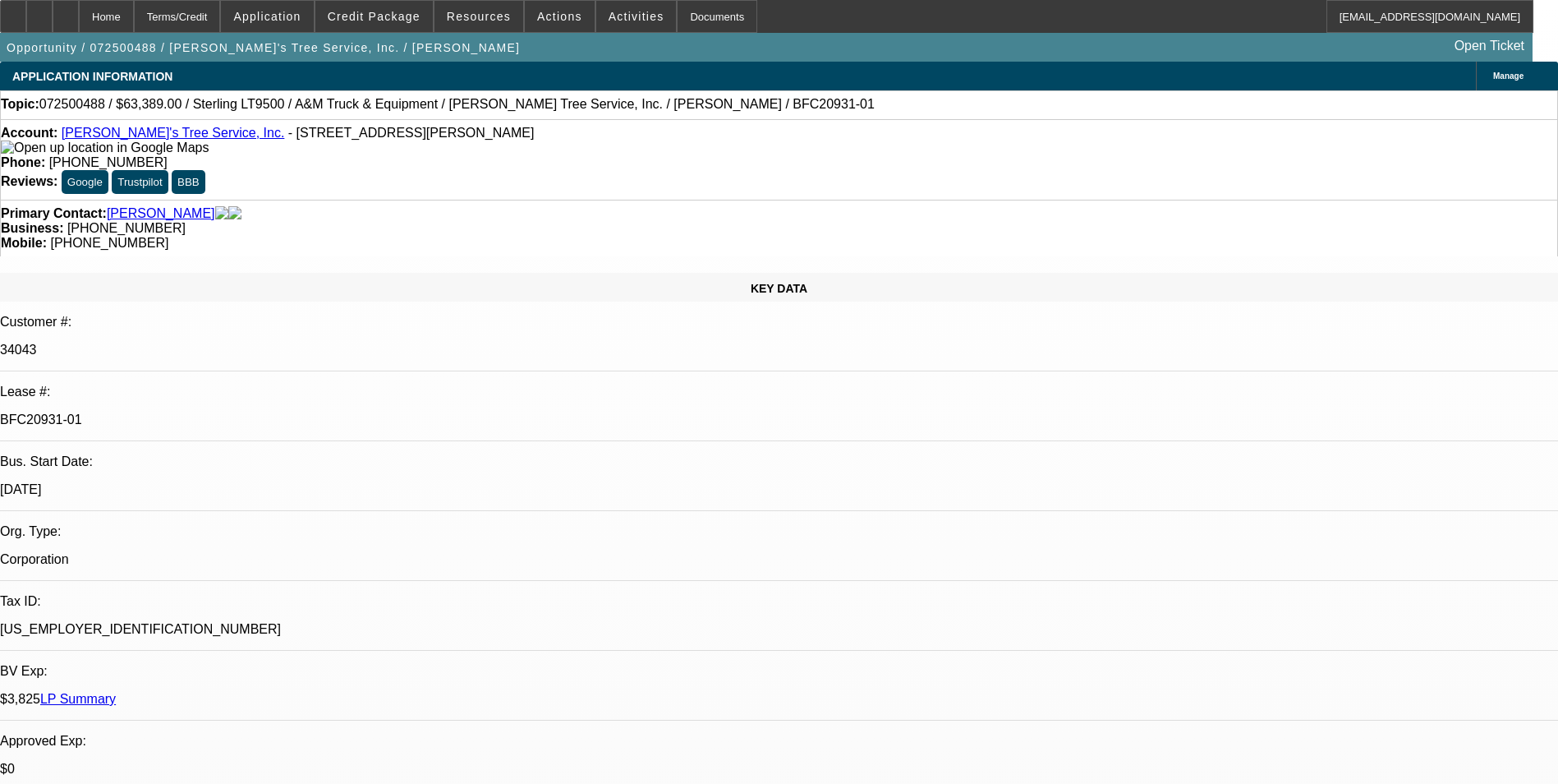
select select "0.1"
select select "0"
select select "2"
select select "0.1"
select select "0"
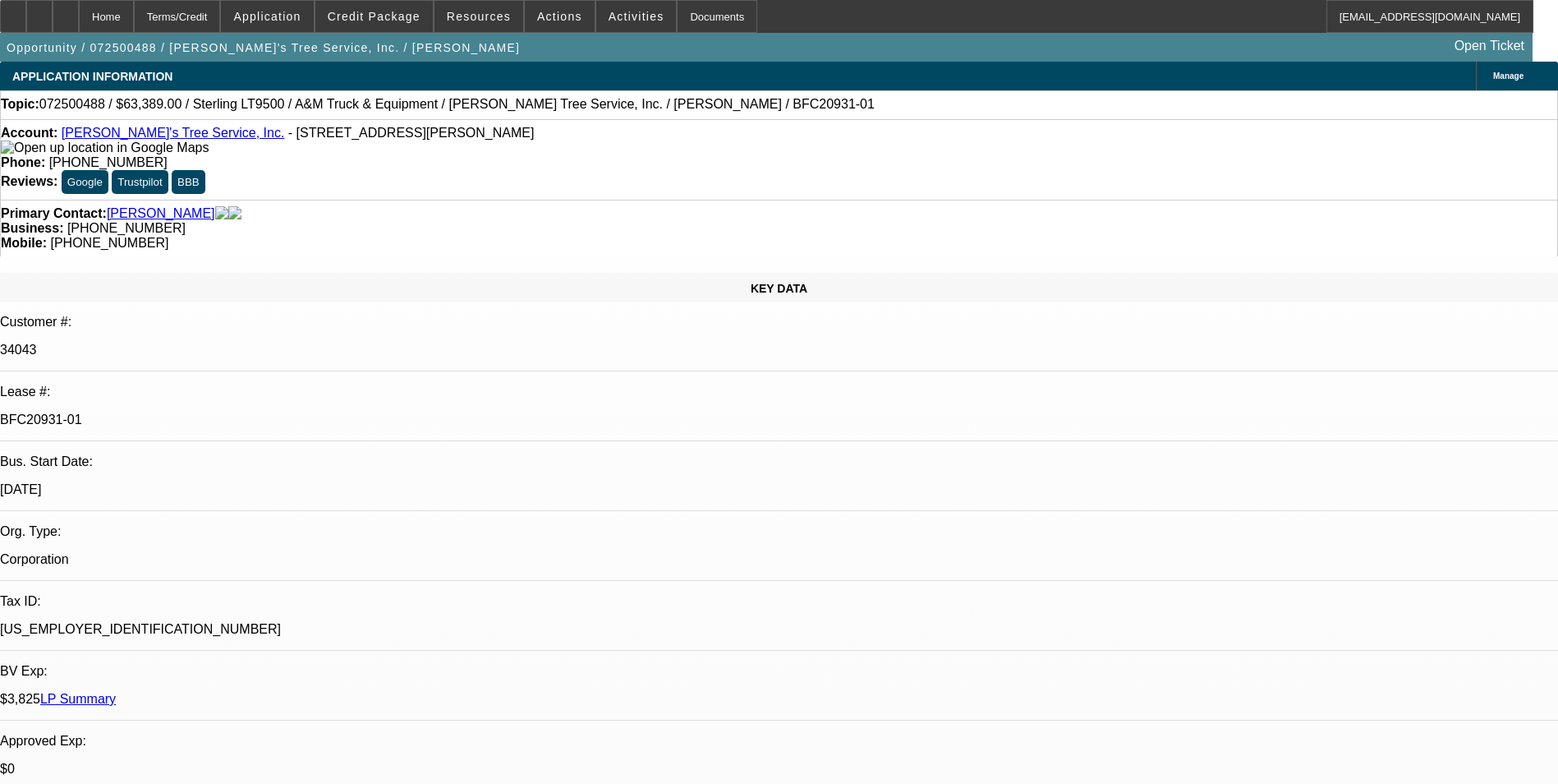
select select "2"
select select "0.1"
select select "1"
select select "2"
select select "4"
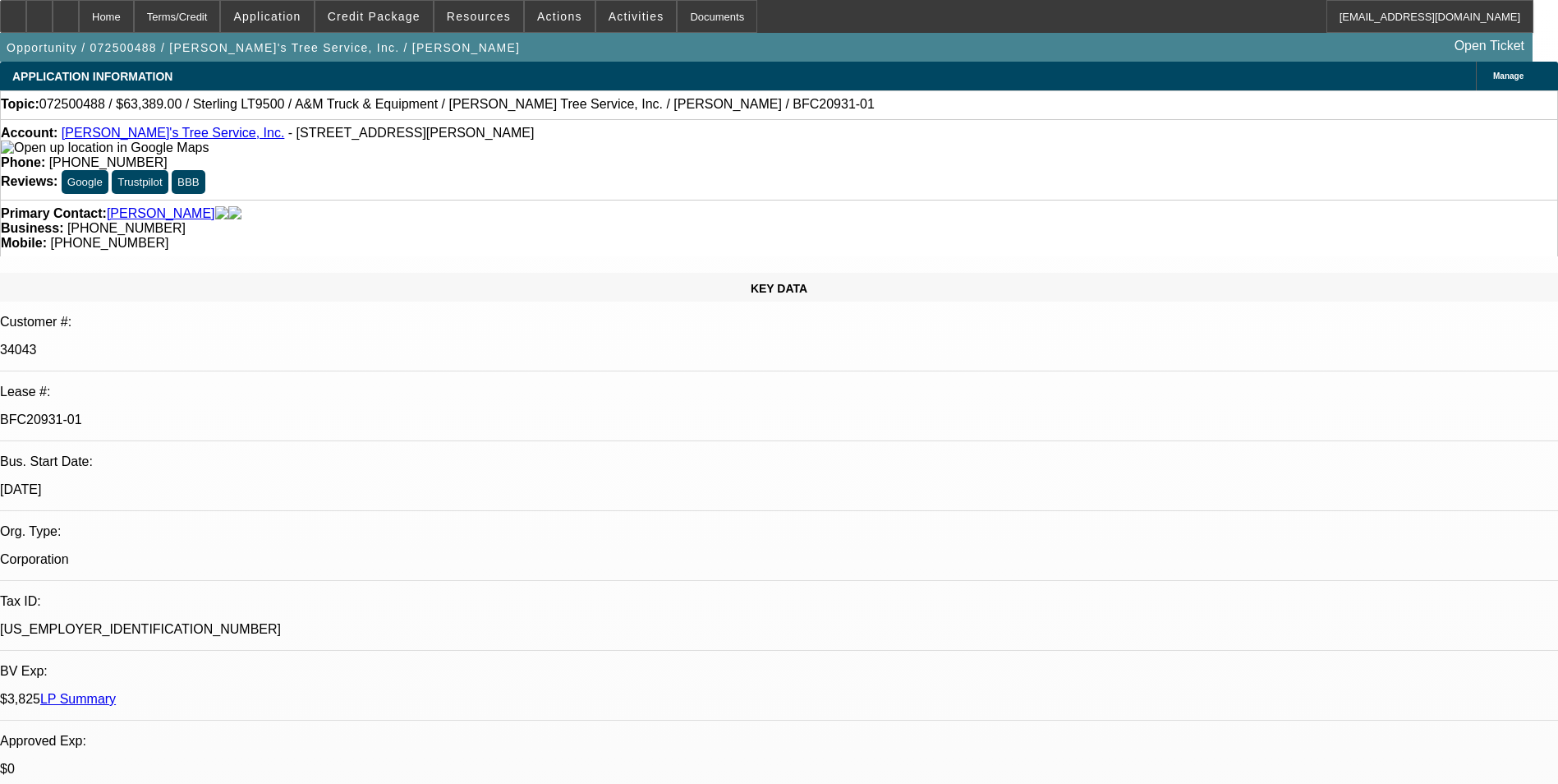
select select "1"
select select "2"
select select "4"
select select "1"
select select "2"
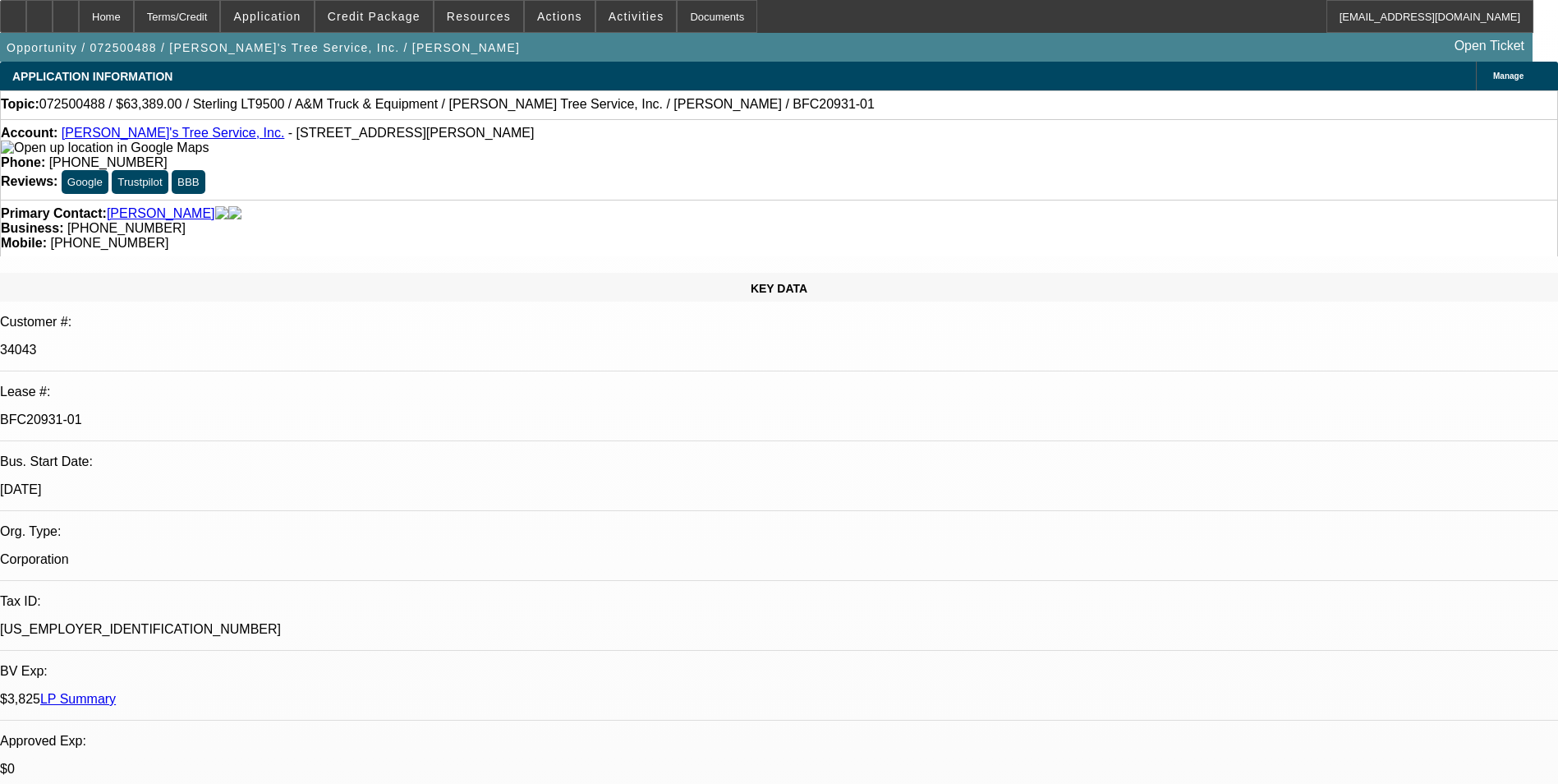
select select "4"
select select "1"
select select "2"
select select "4"
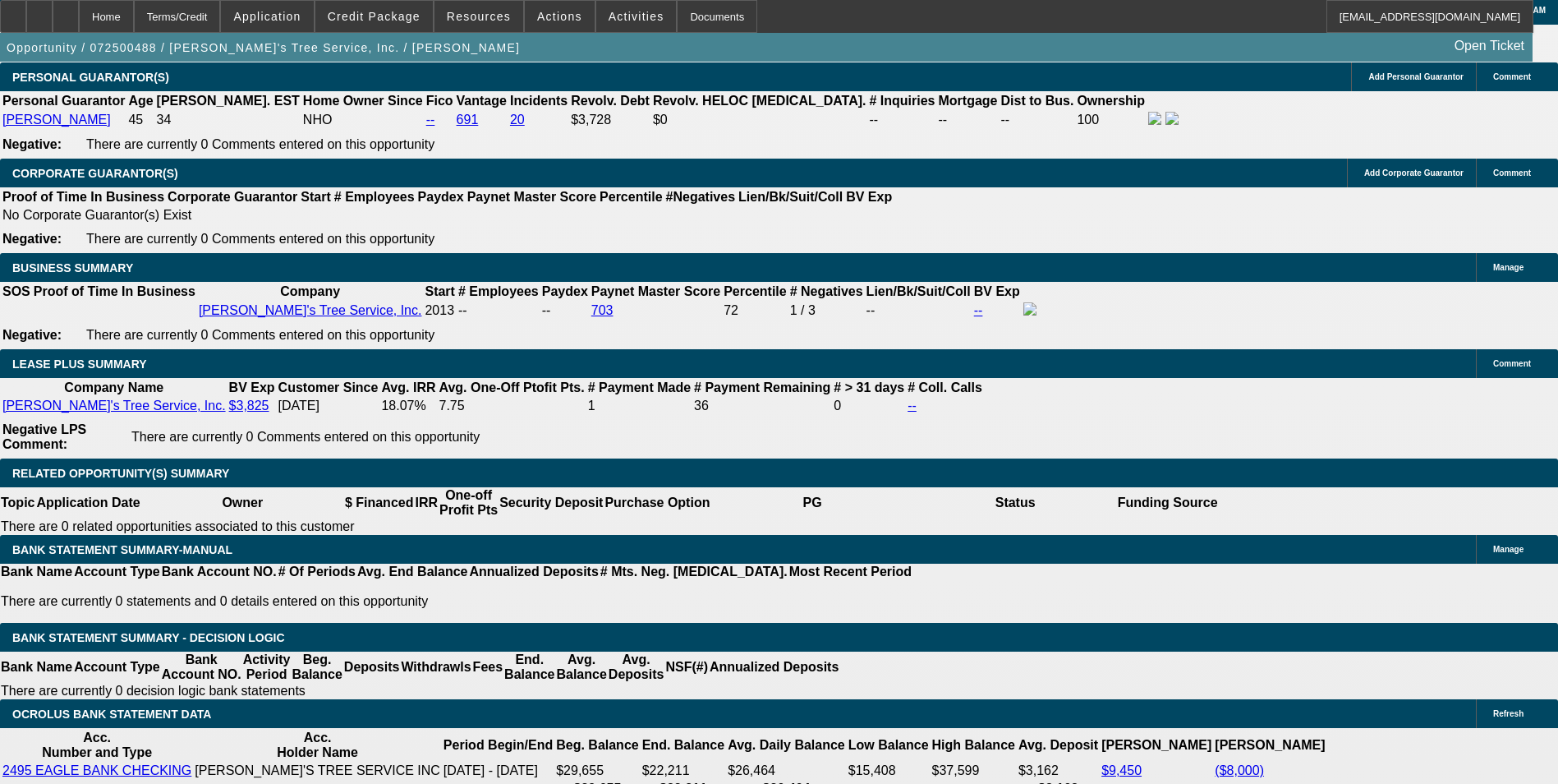
scroll to position [2887, 0]
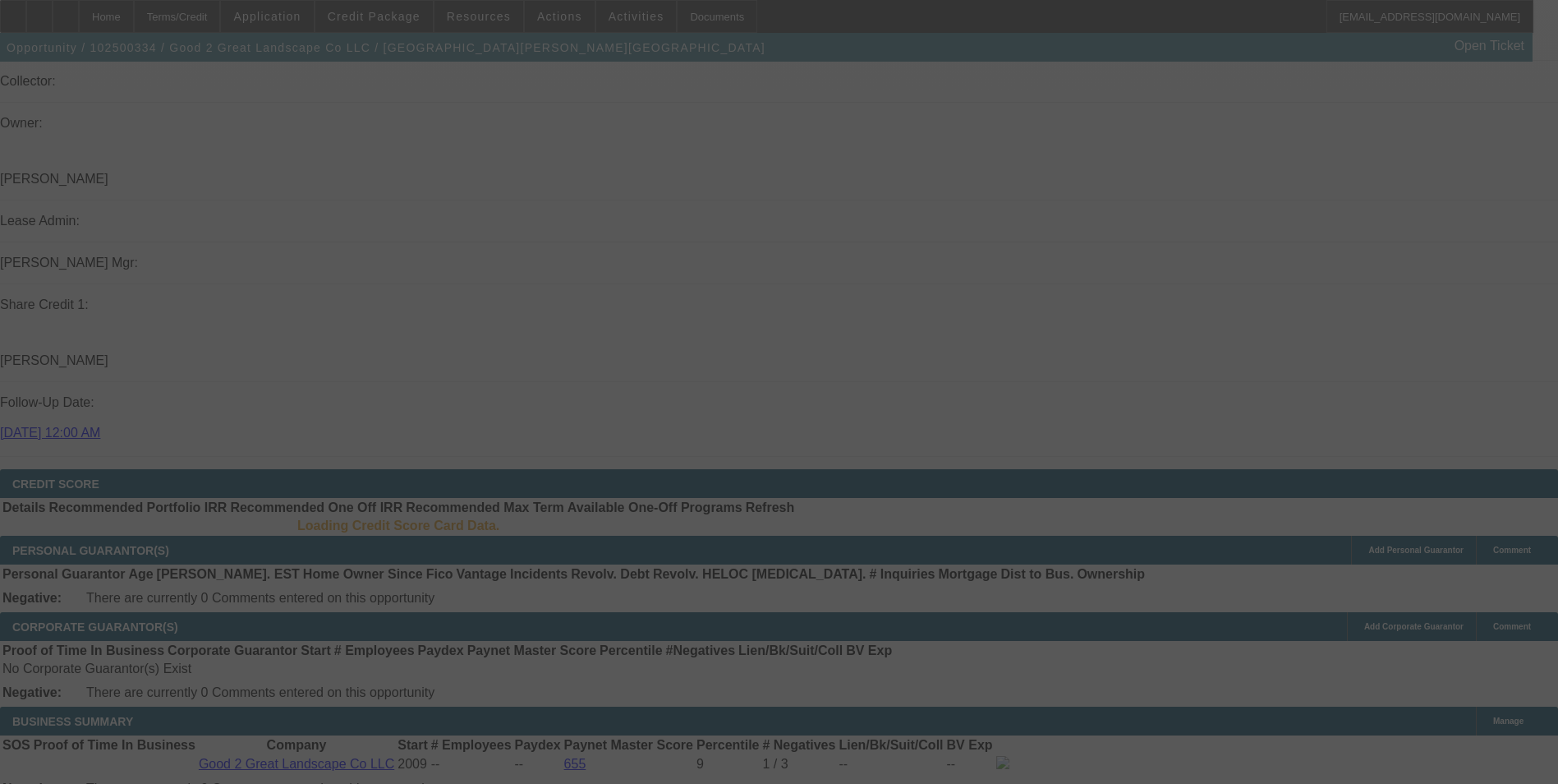
select select "0"
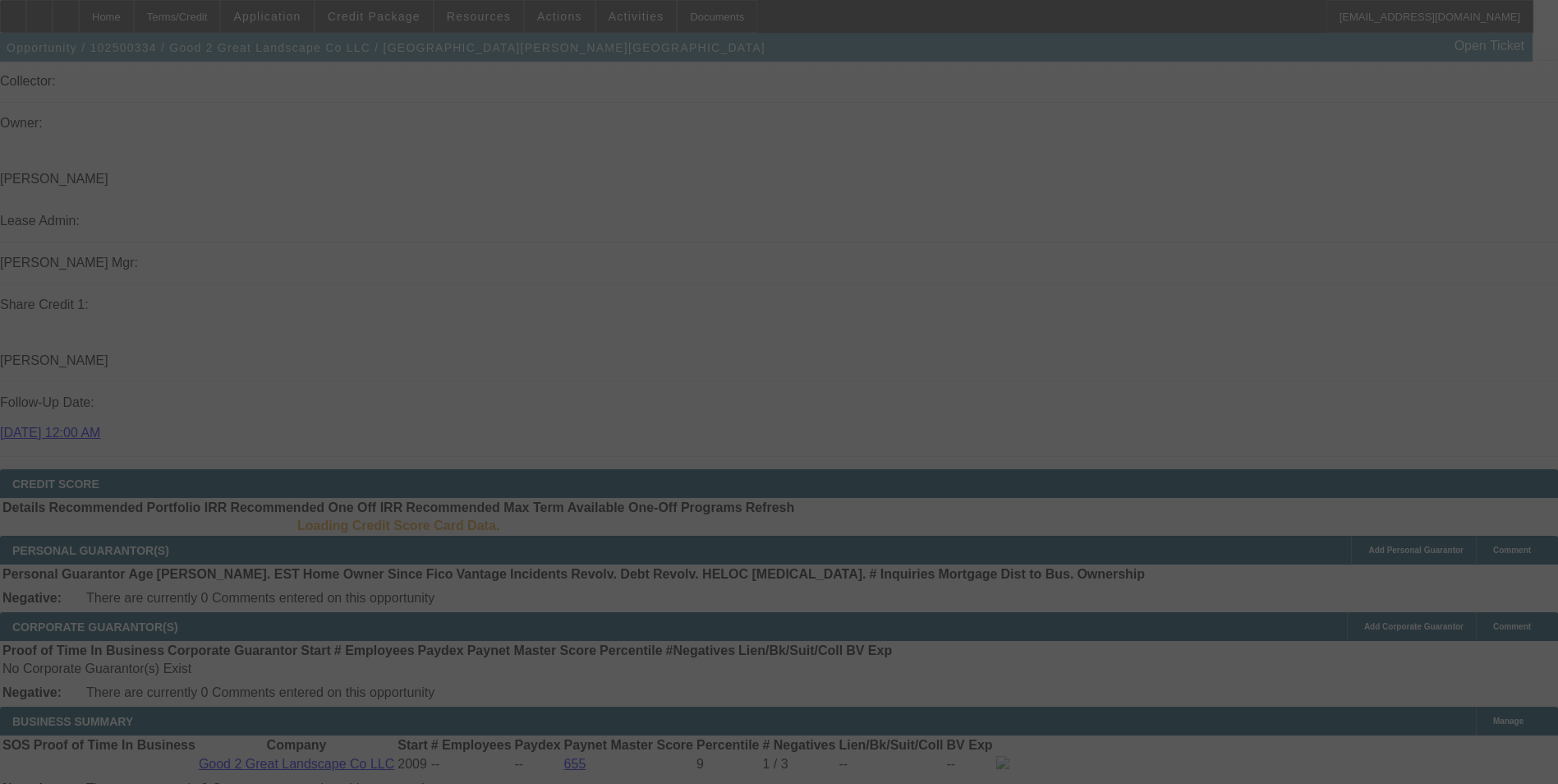
select select "0"
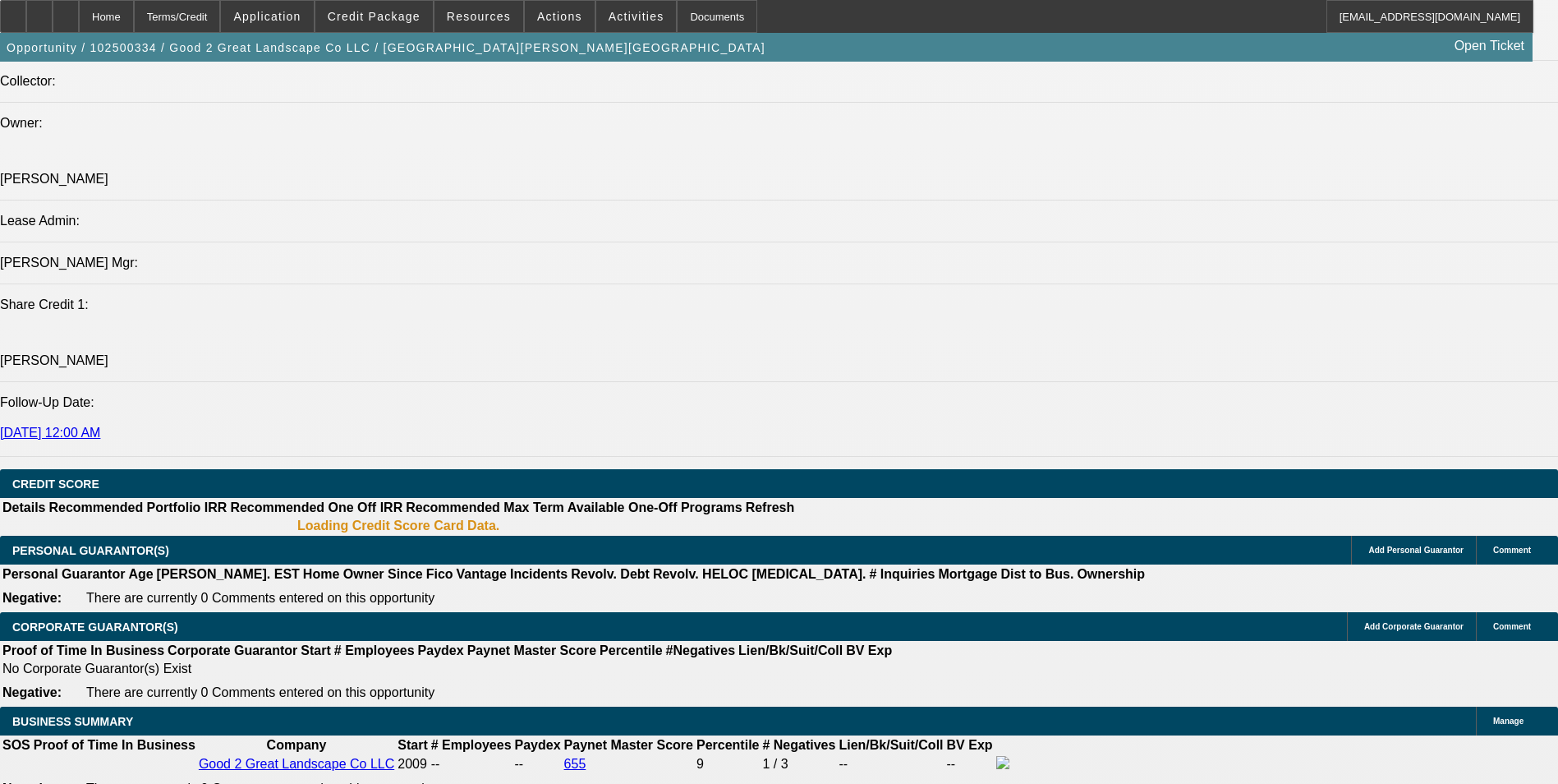
select select "1"
select select "6"
select select "1"
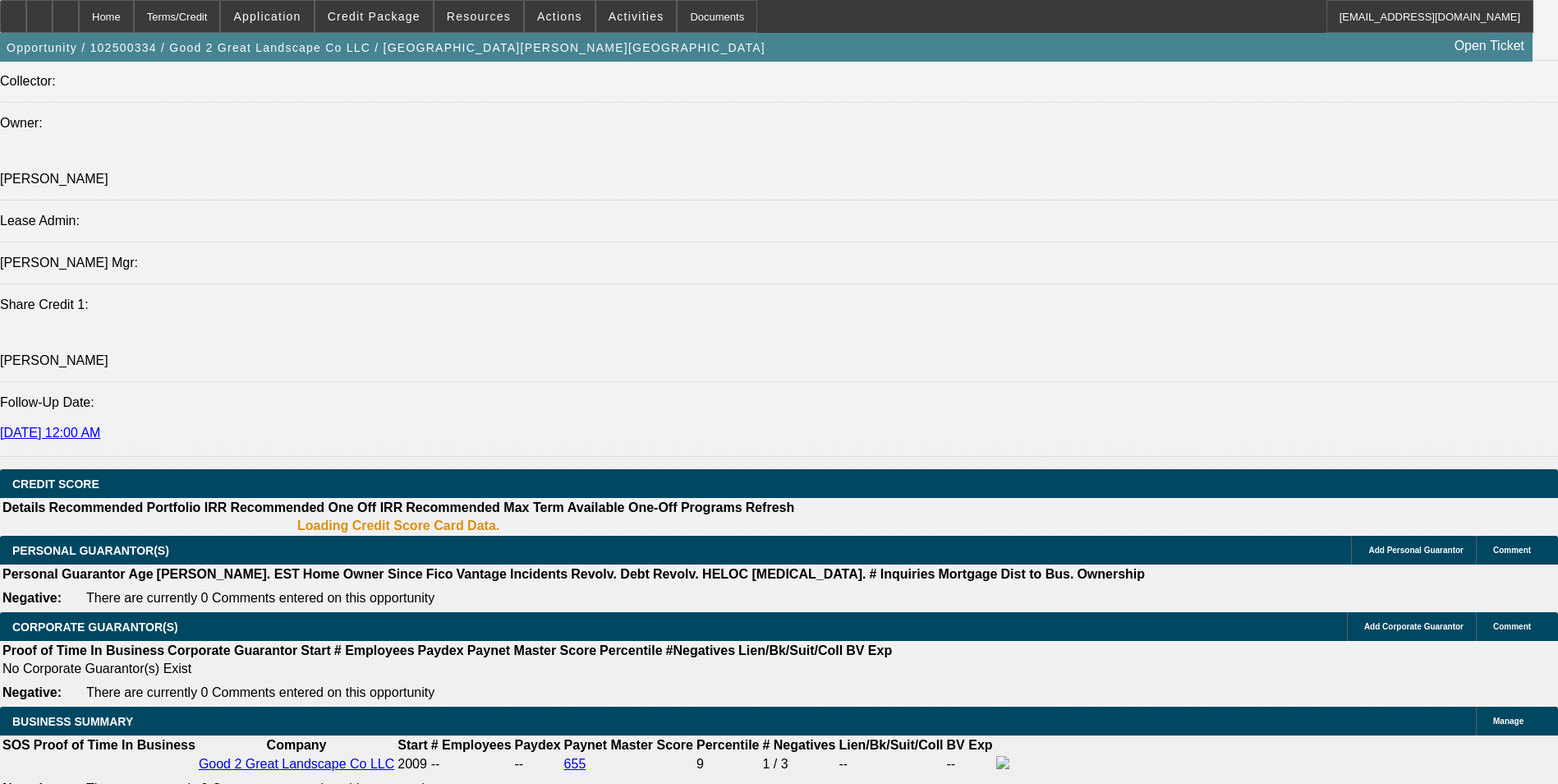
select select "6"
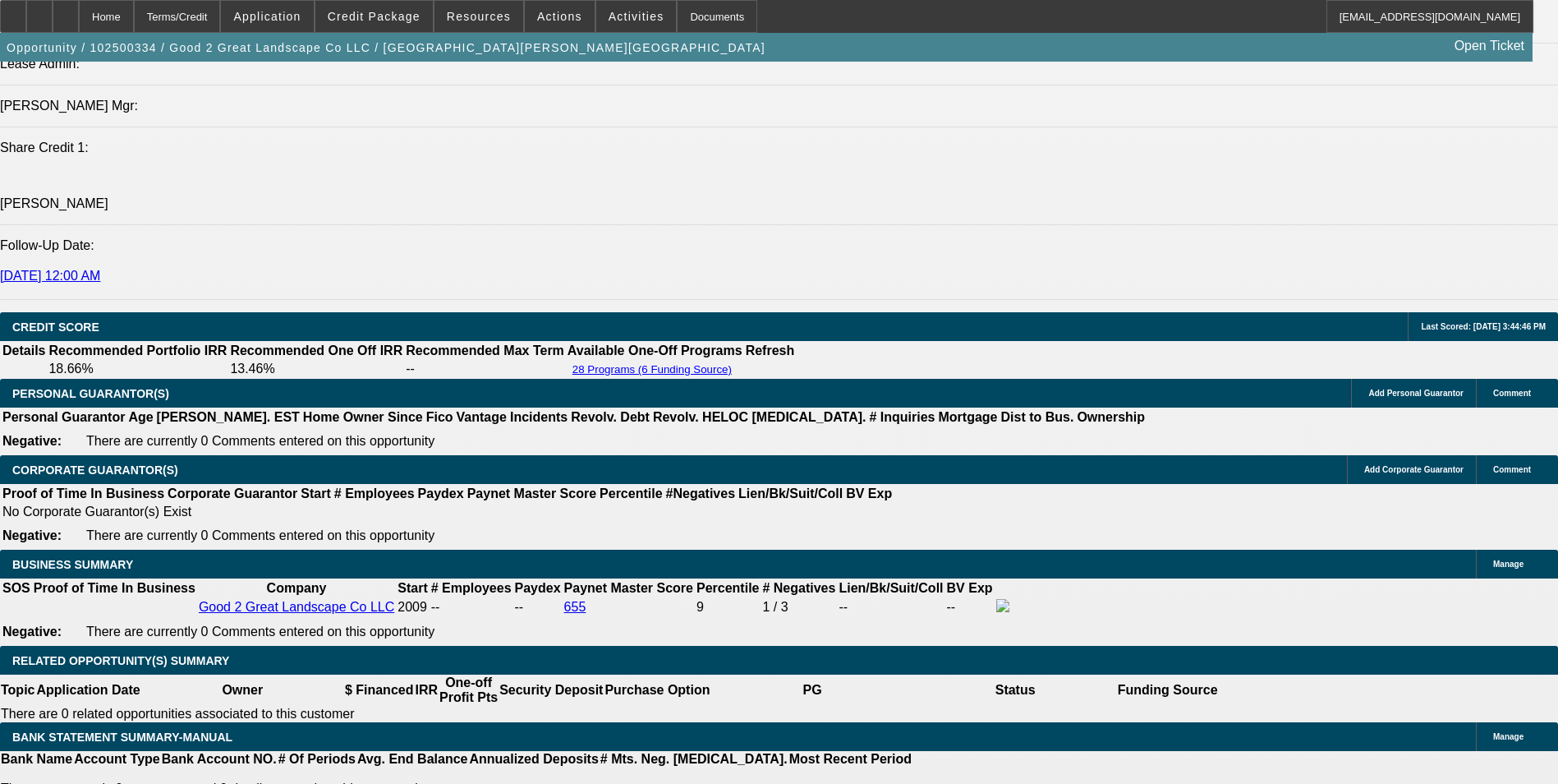
scroll to position [2129, 0]
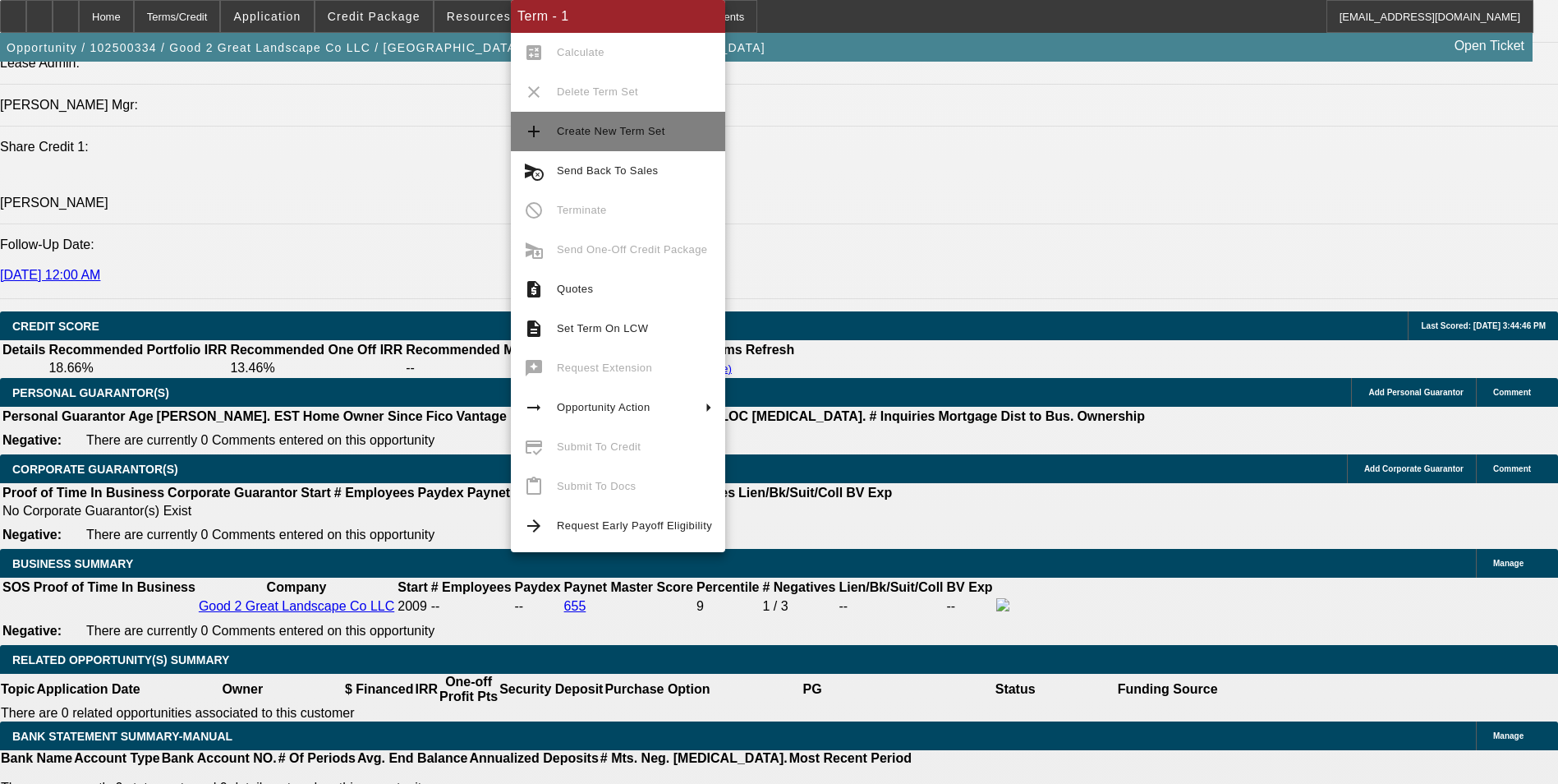
click at [598, 139] on span "Create New Term Set" at bounding box center [635, 131] width 155 height 19
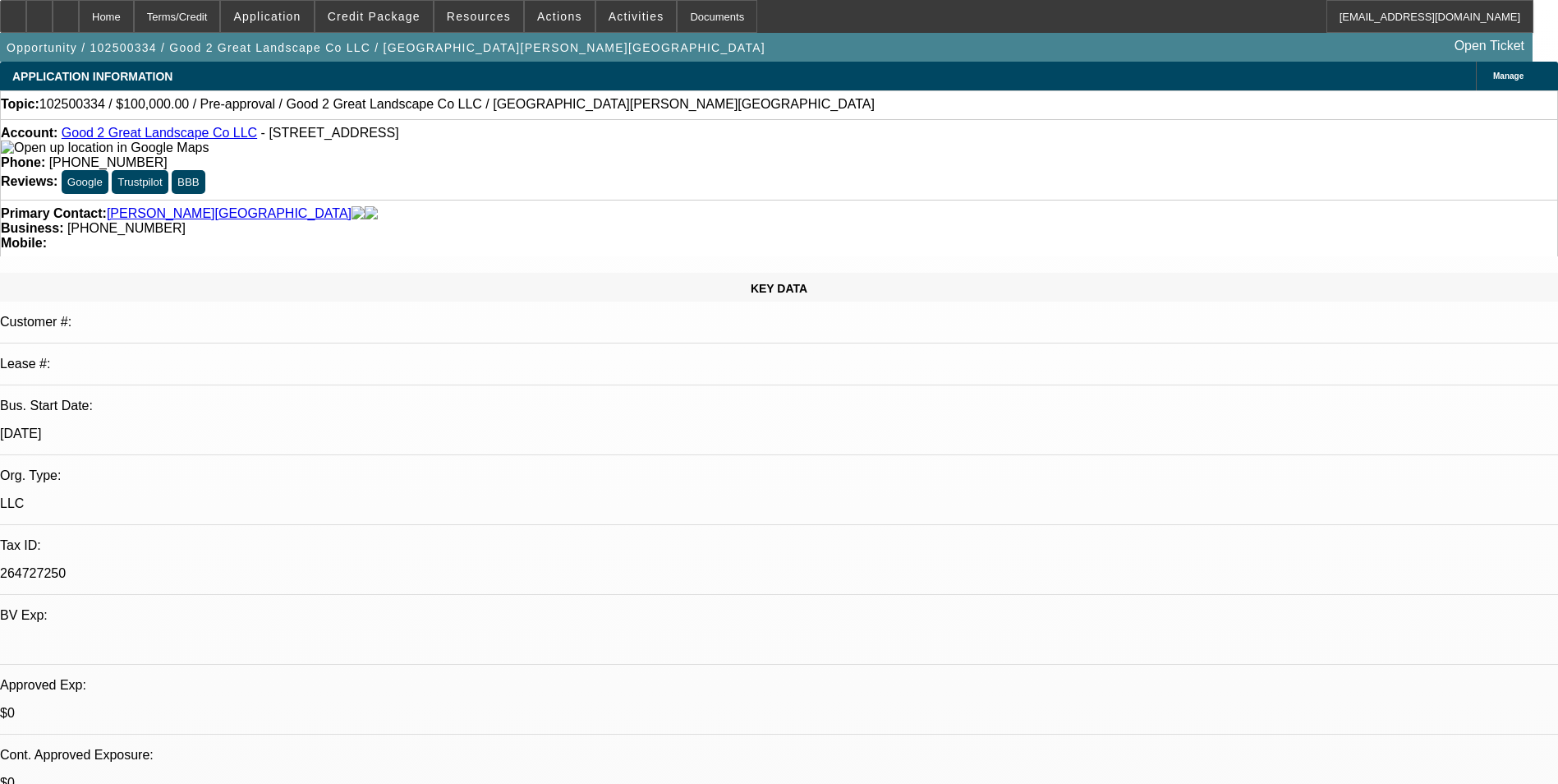
select select "0"
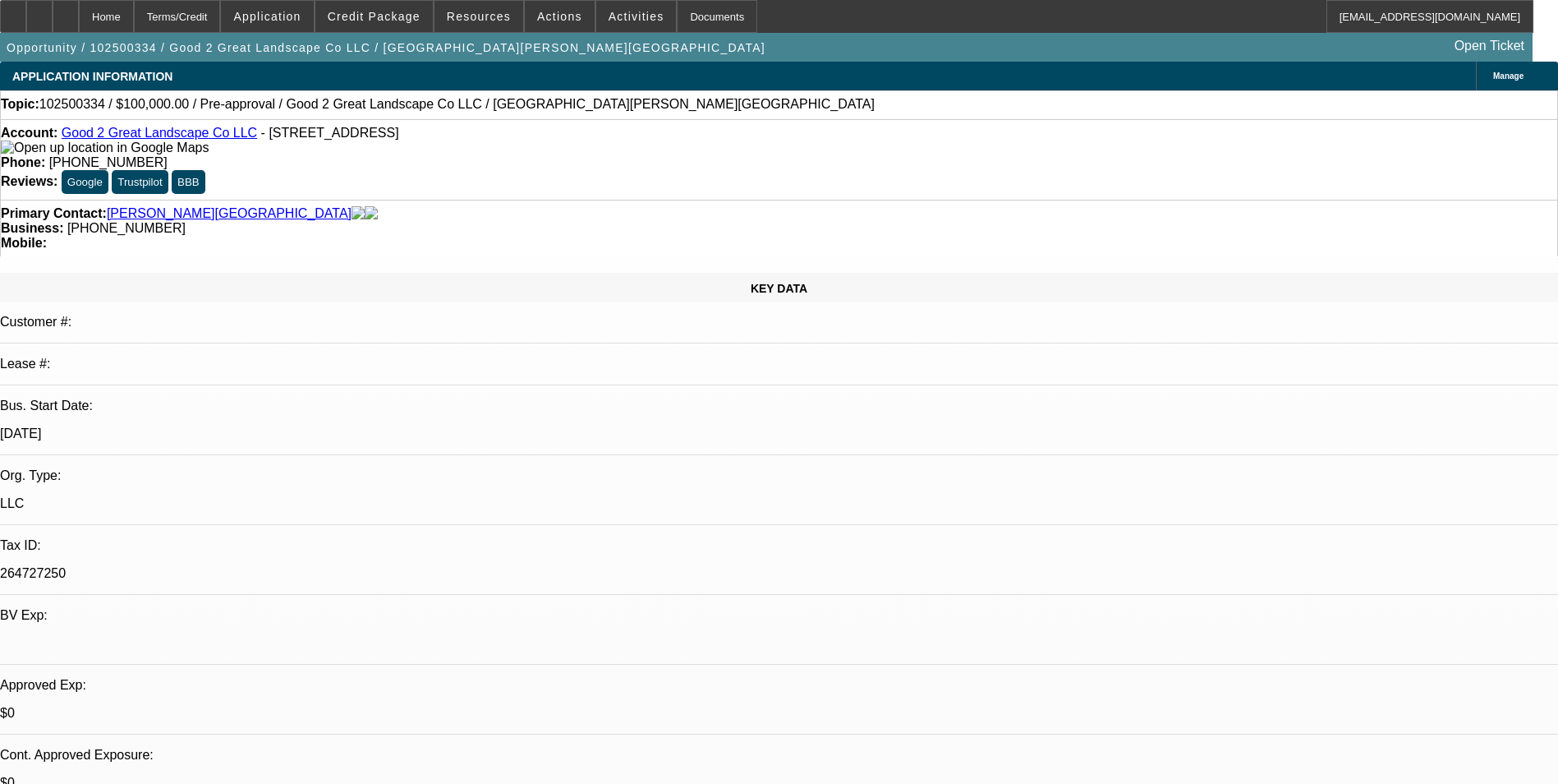
select select "0"
select select "1"
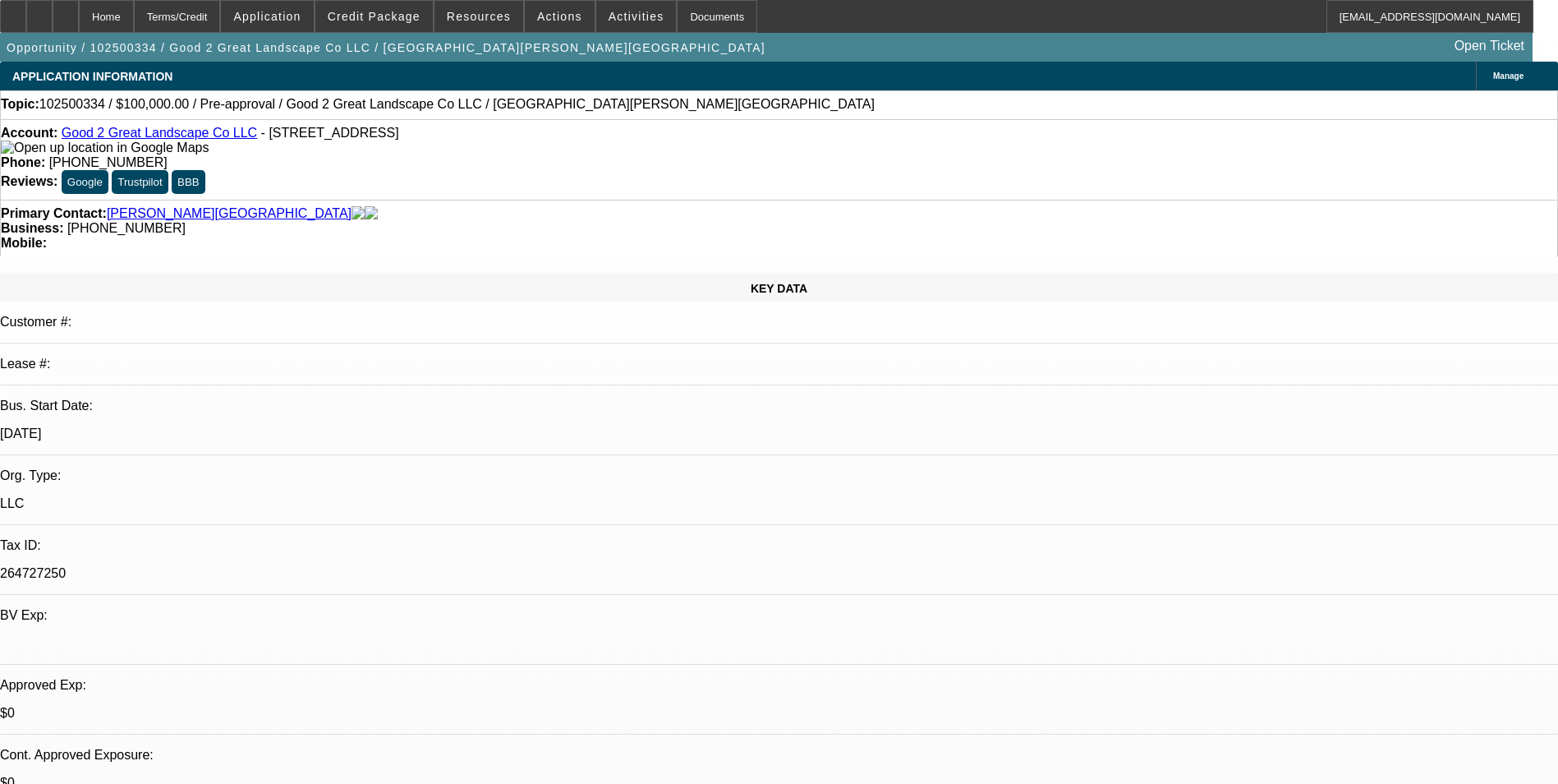
select select "1"
select select "6"
select select "1"
select select "6"
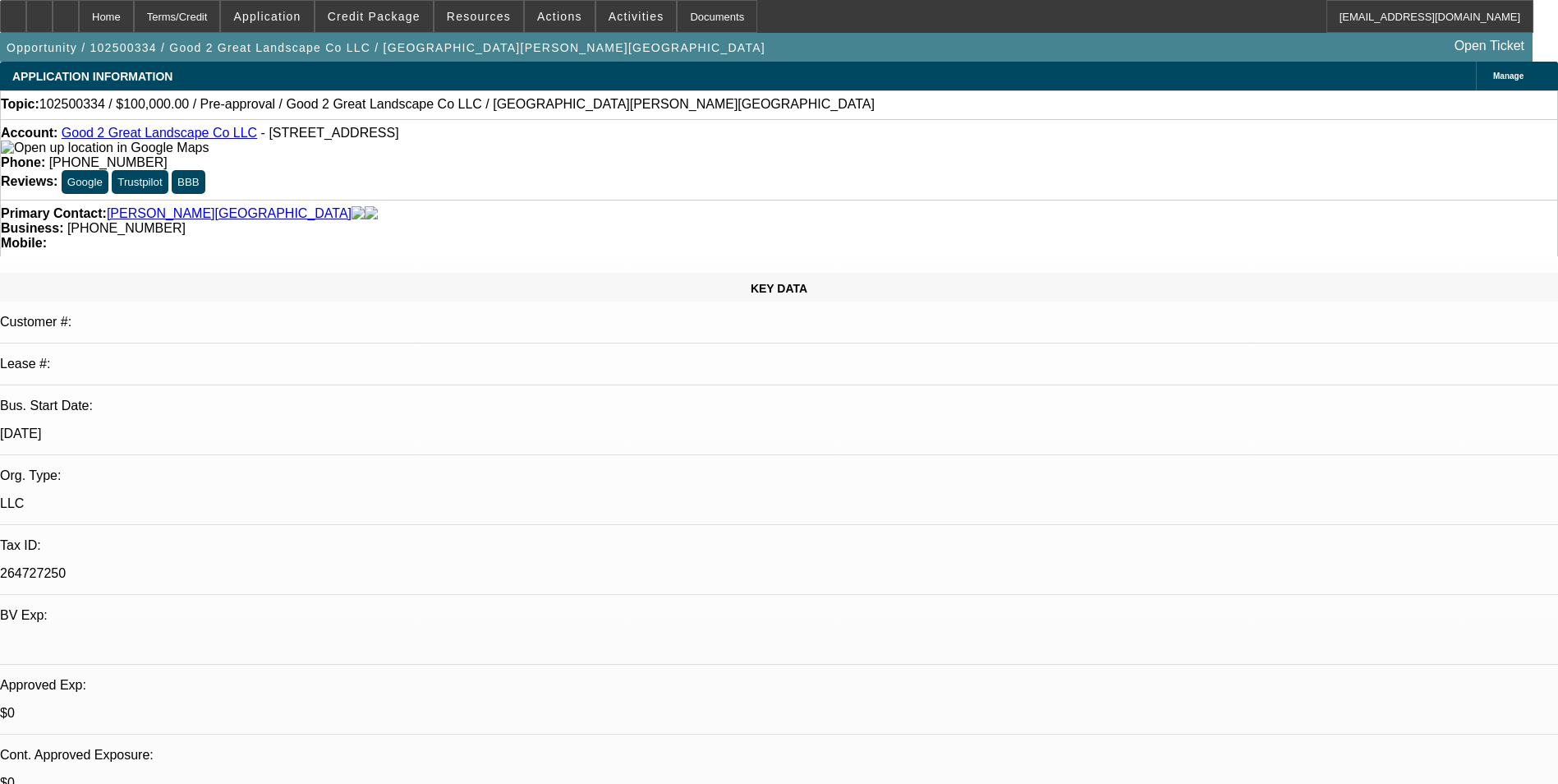
select select "1"
select select "6"
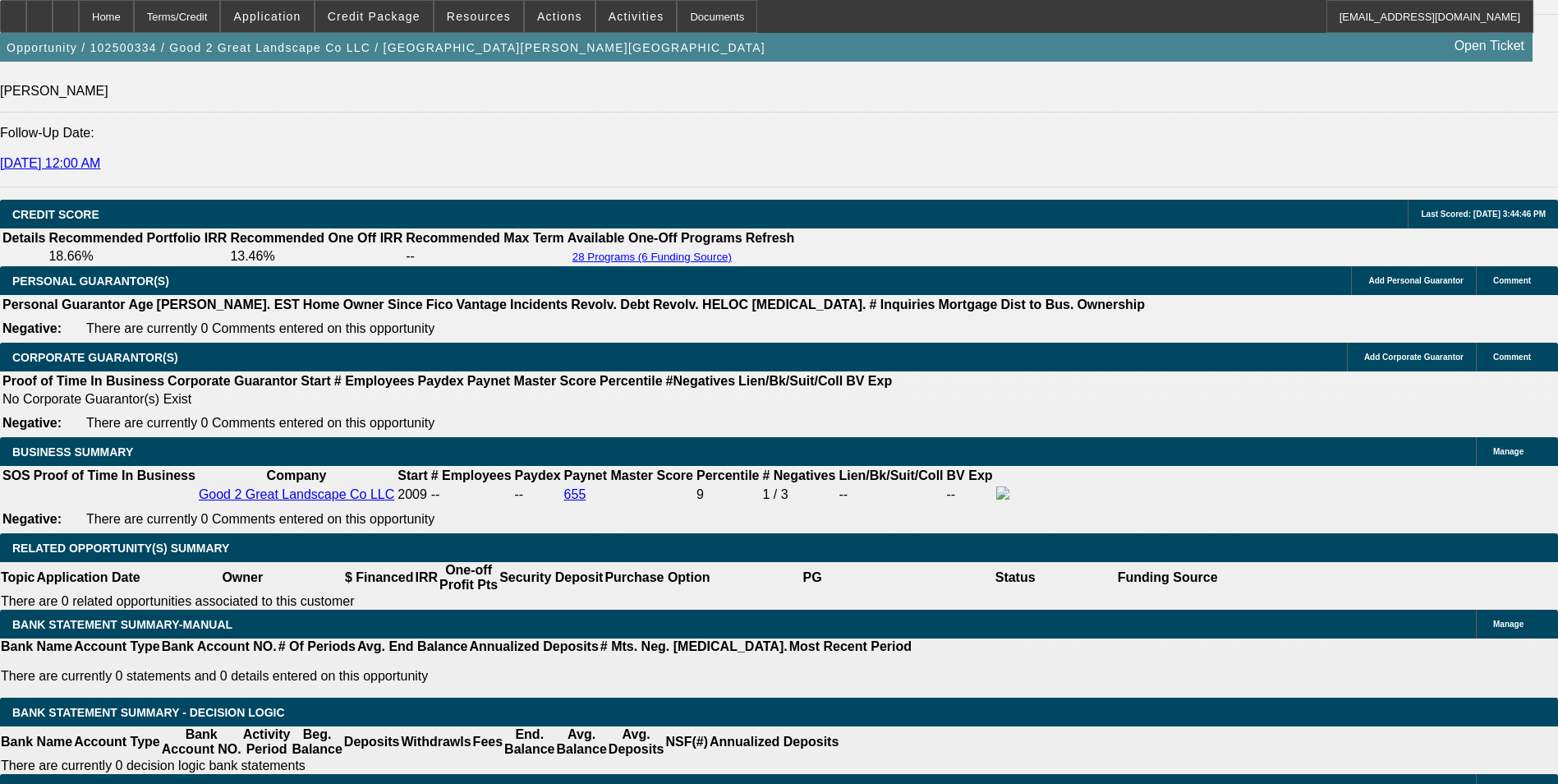
scroll to position [2300, 0]
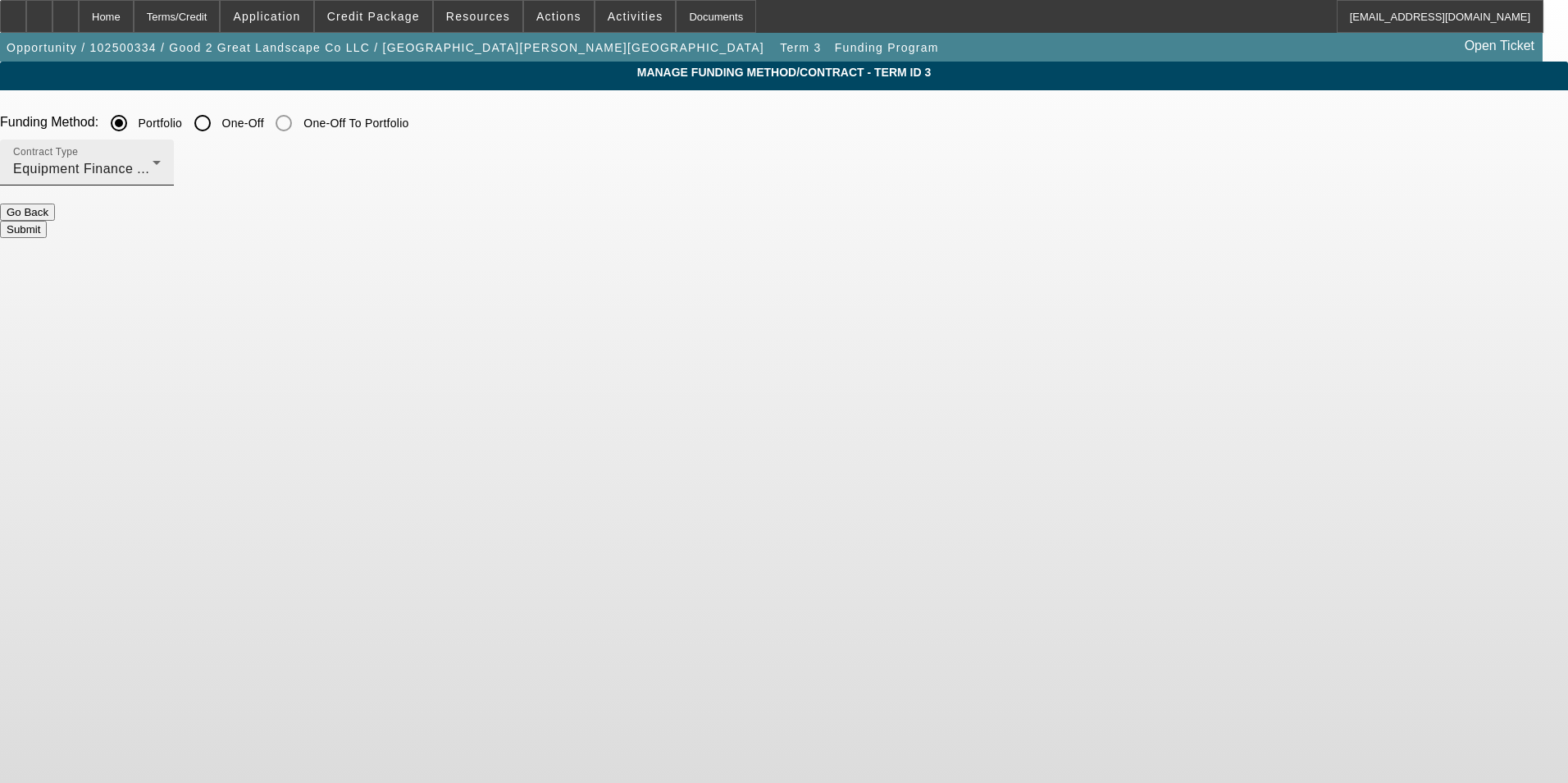
click at [161, 158] on div "Contract Type Equipment Finance Agreement" at bounding box center [87, 162] width 148 height 46
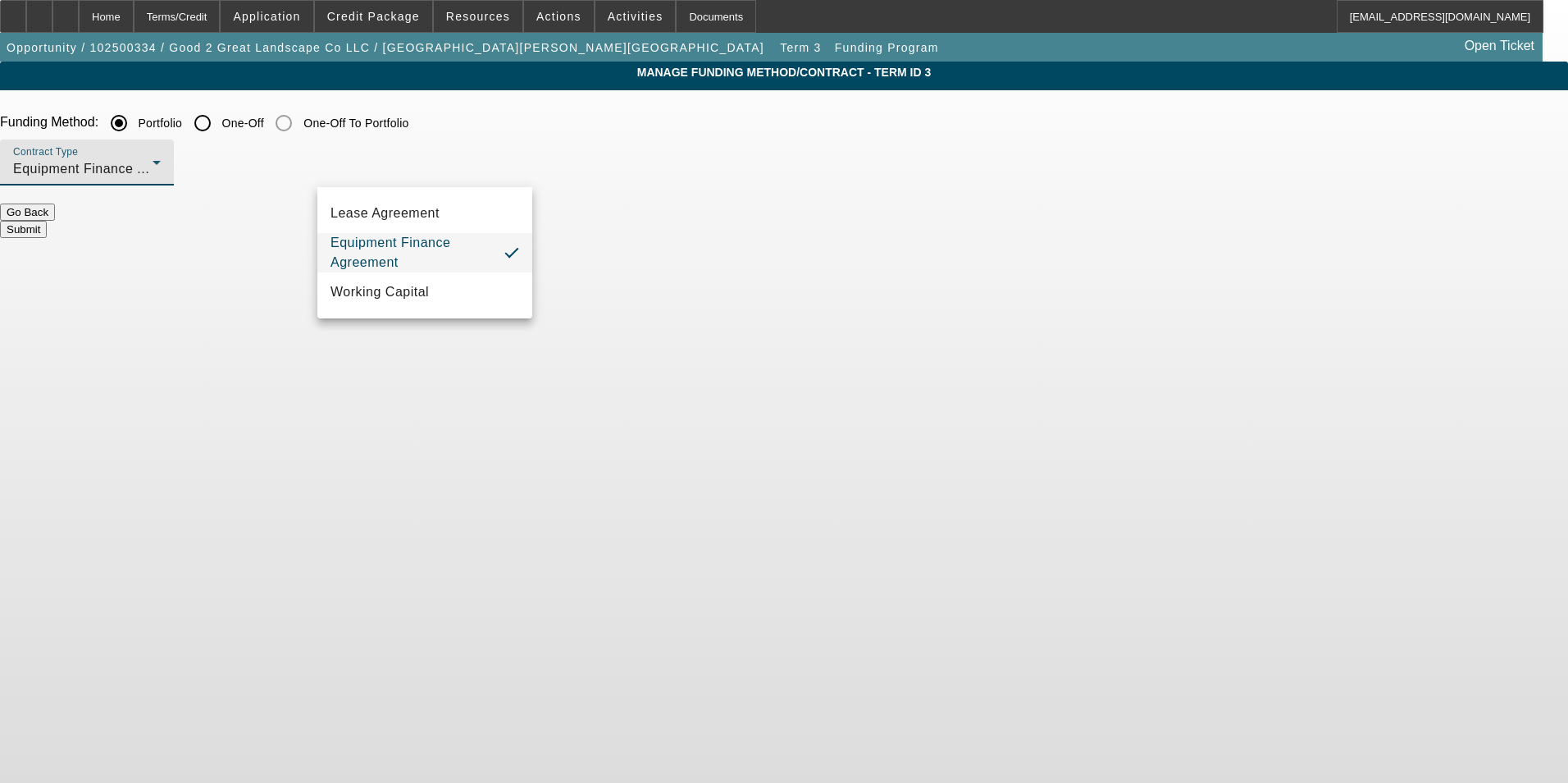
click at [595, 165] on div at bounding box center [784, 392] width 1568 height 783
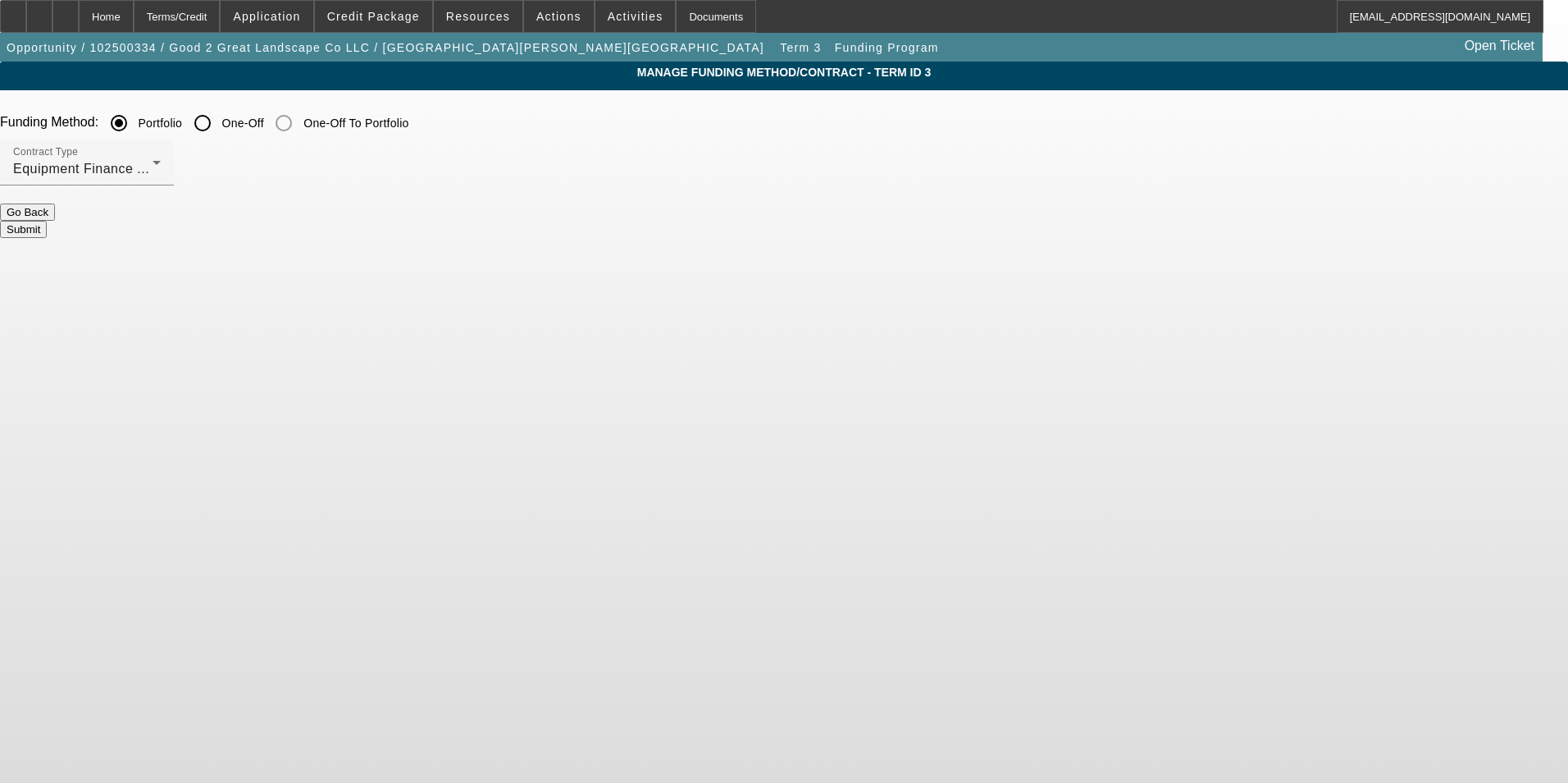
click at [219, 132] on input "One-Off" at bounding box center [202, 122] width 33 height 33
radio input "true"
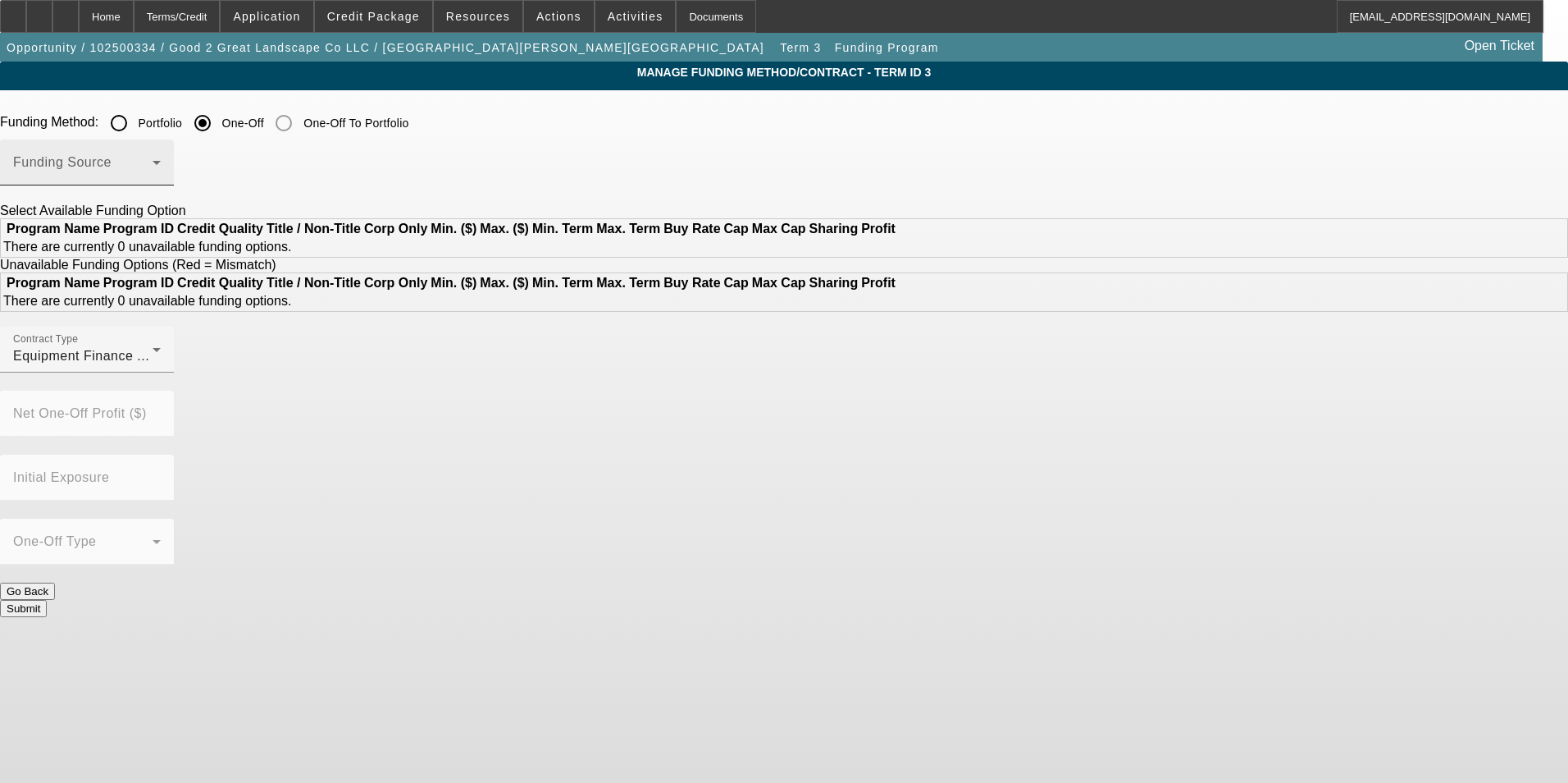
click at [153, 178] on span at bounding box center [83, 169] width 139 height 19
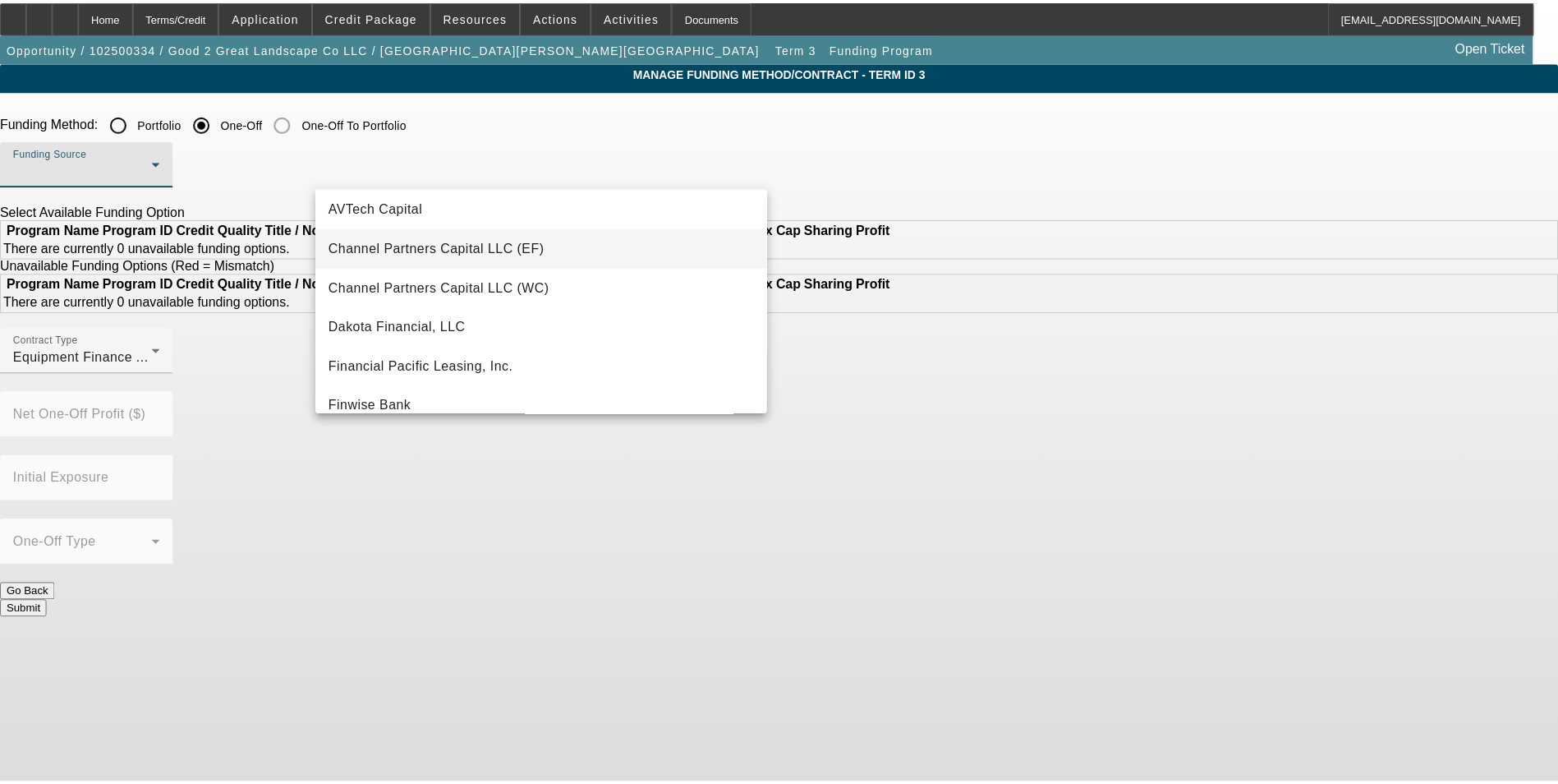
scroll to position [82, 0]
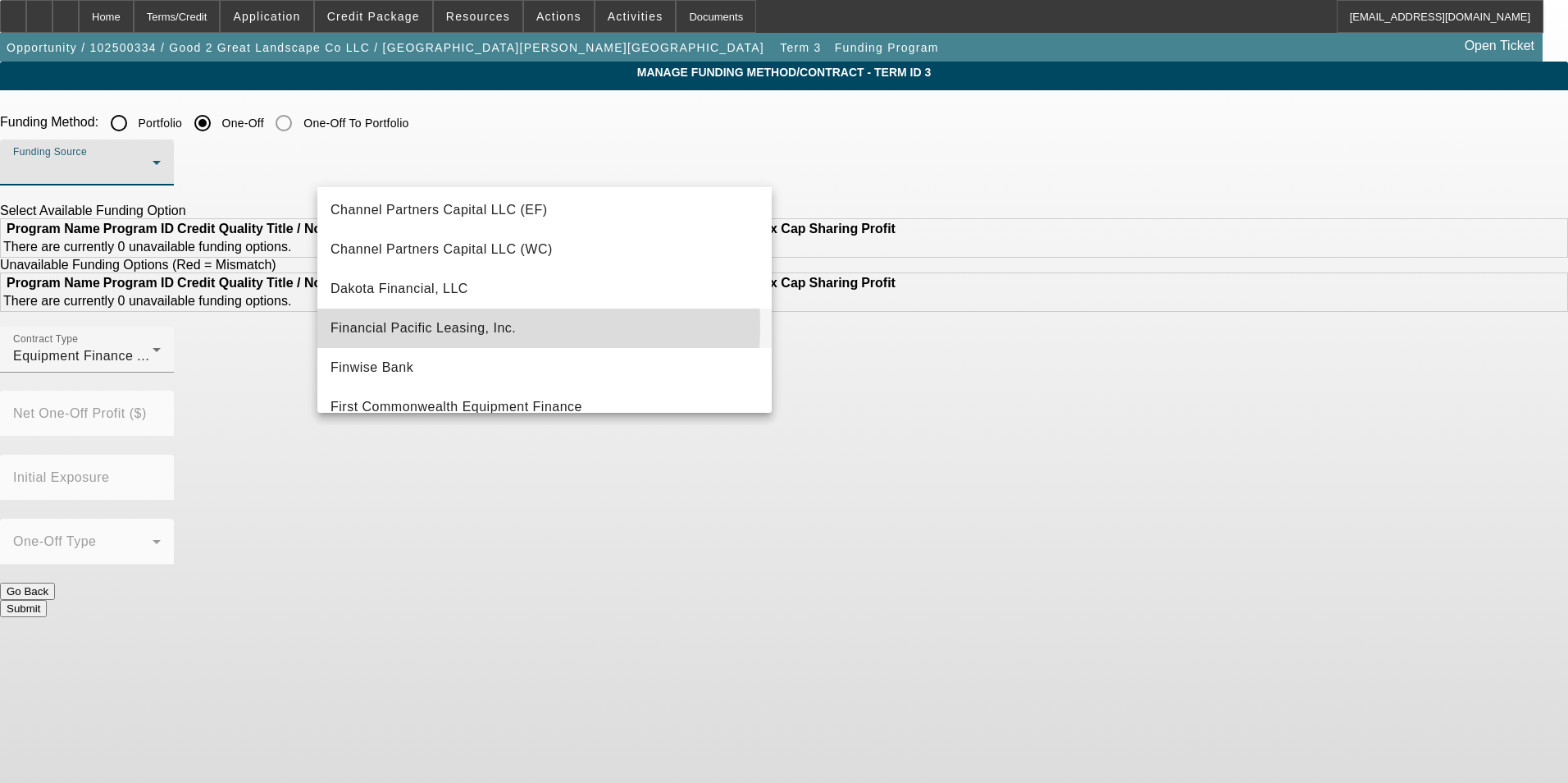
click at [447, 325] on span "Financial Pacific Leasing, Inc." at bounding box center [423, 327] width 186 height 19
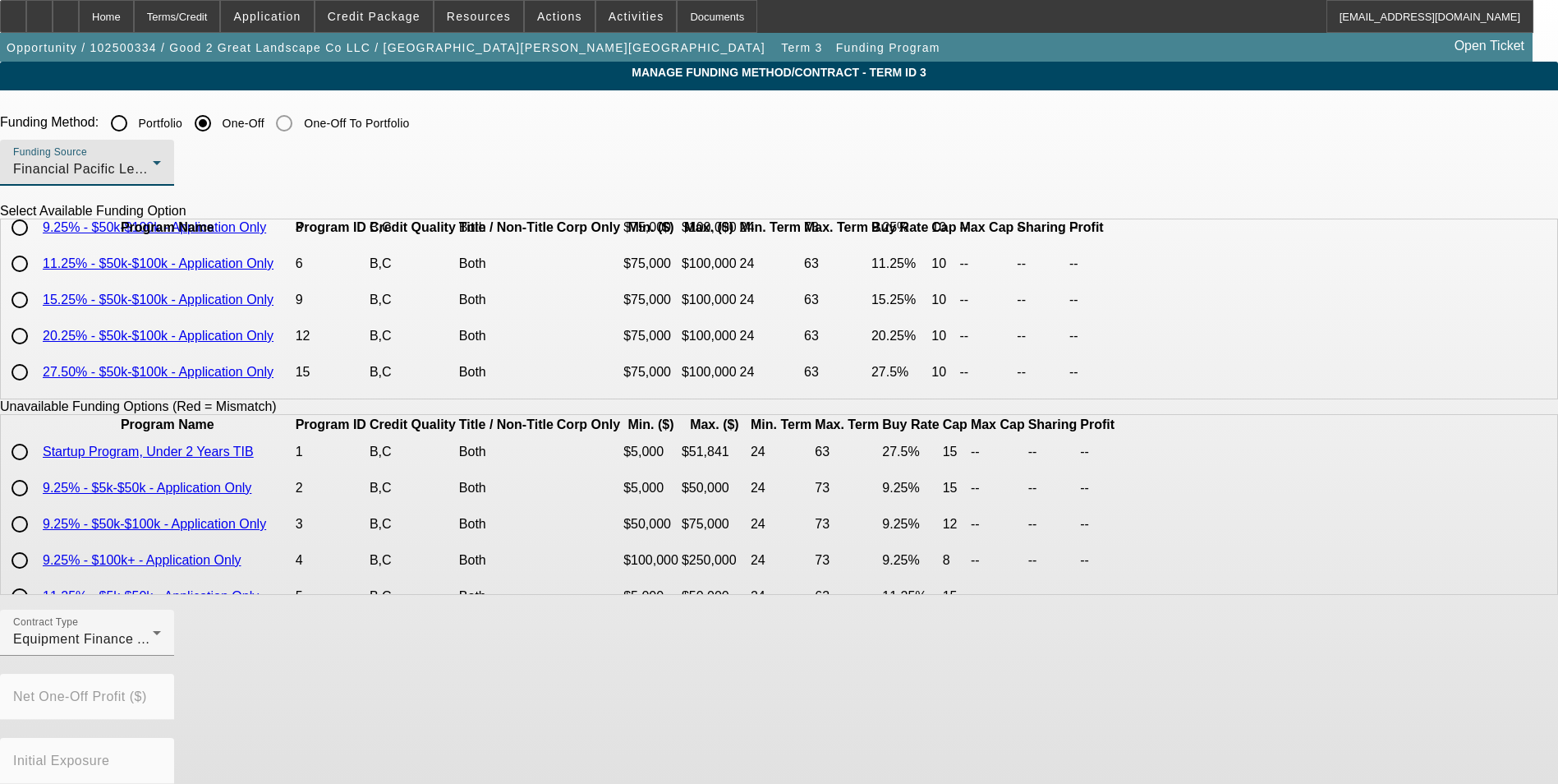
scroll to position [0, 0]
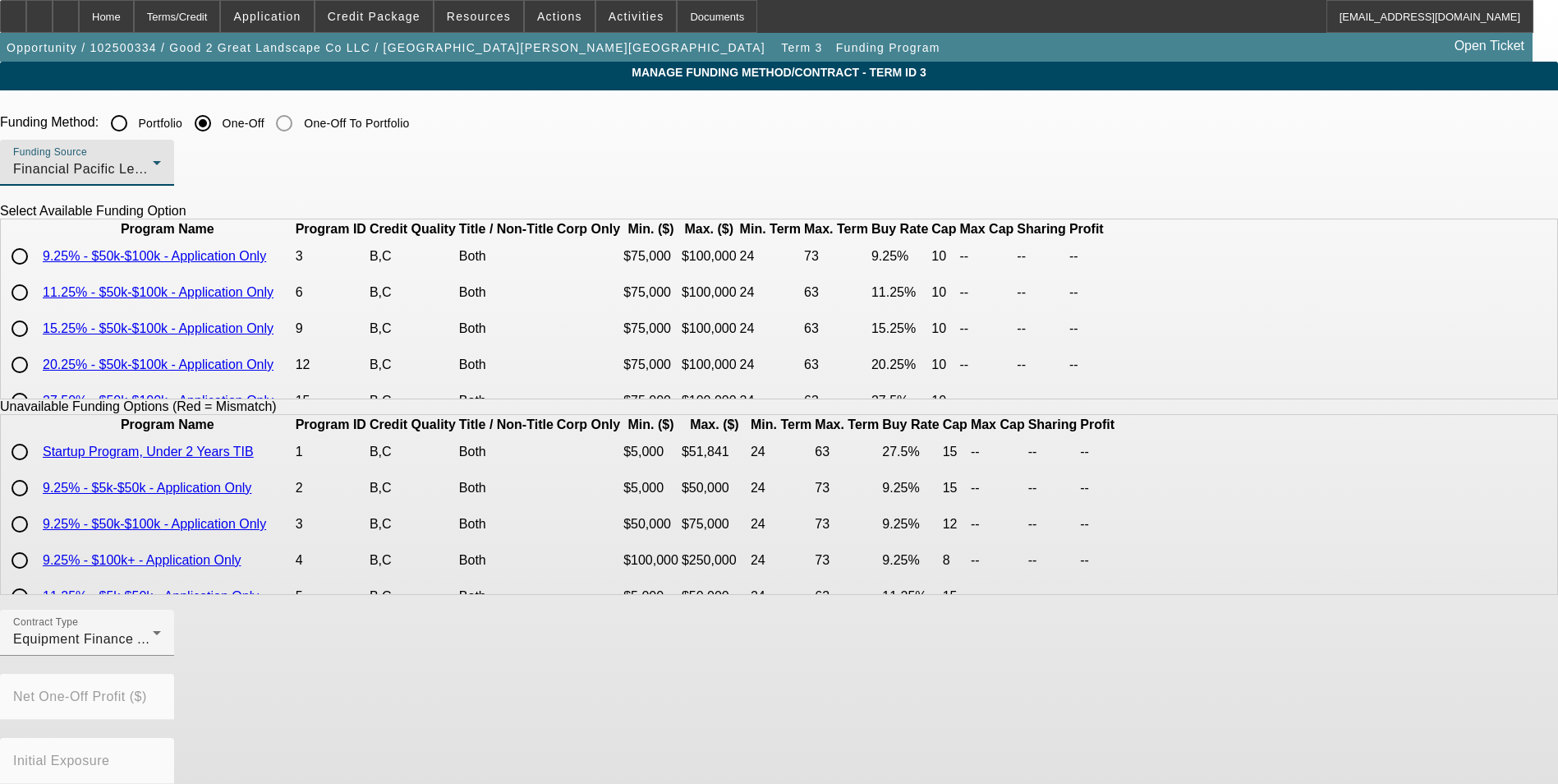
drag, startPoint x: 348, startPoint y: 361, endPoint x: 523, endPoint y: 451, distance: 196.8
click at [36, 345] on input "radio" at bounding box center [19, 328] width 33 height 33
radio input "true"
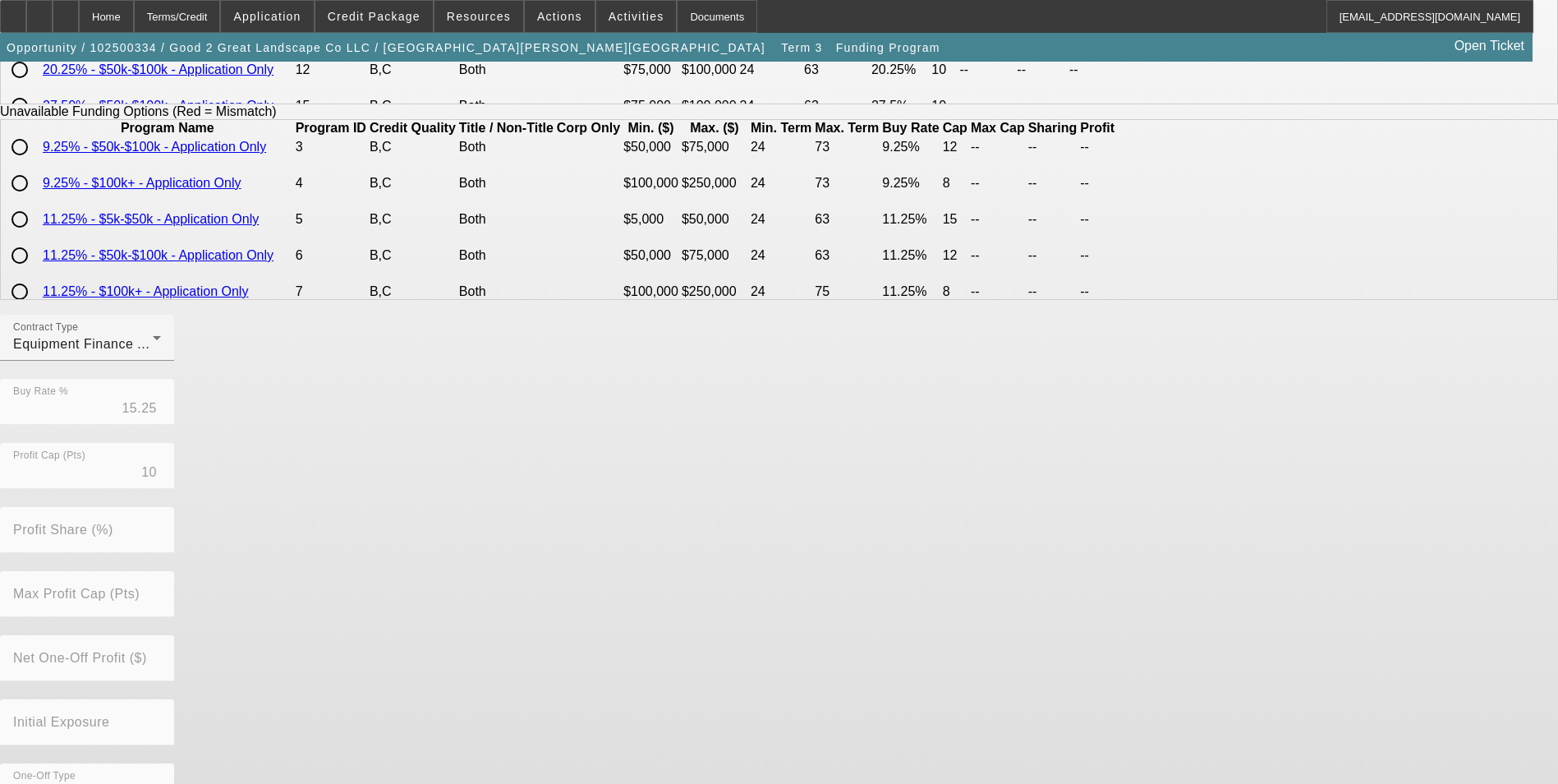
scroll to position [338, 0]
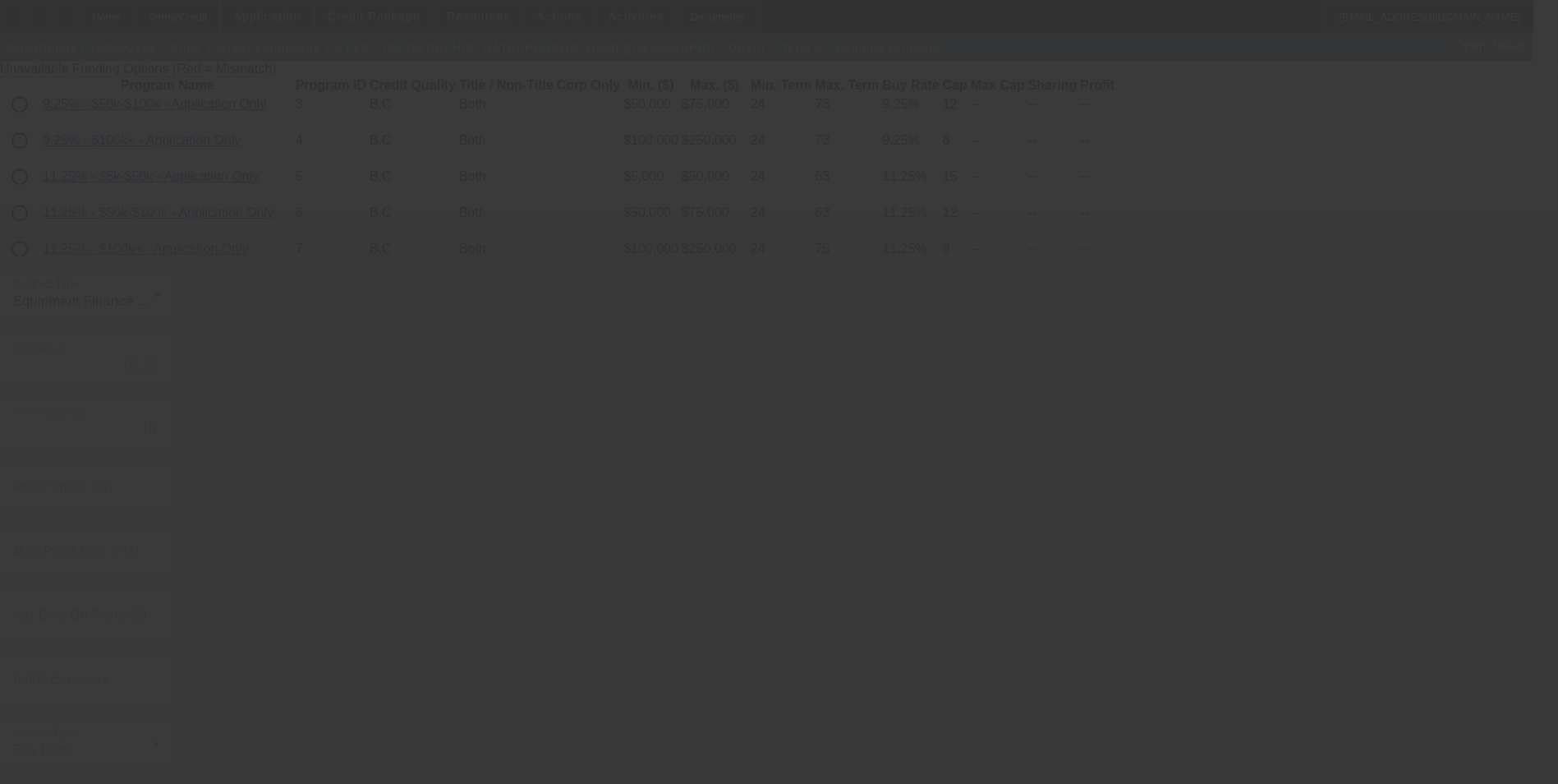
radio input "true"
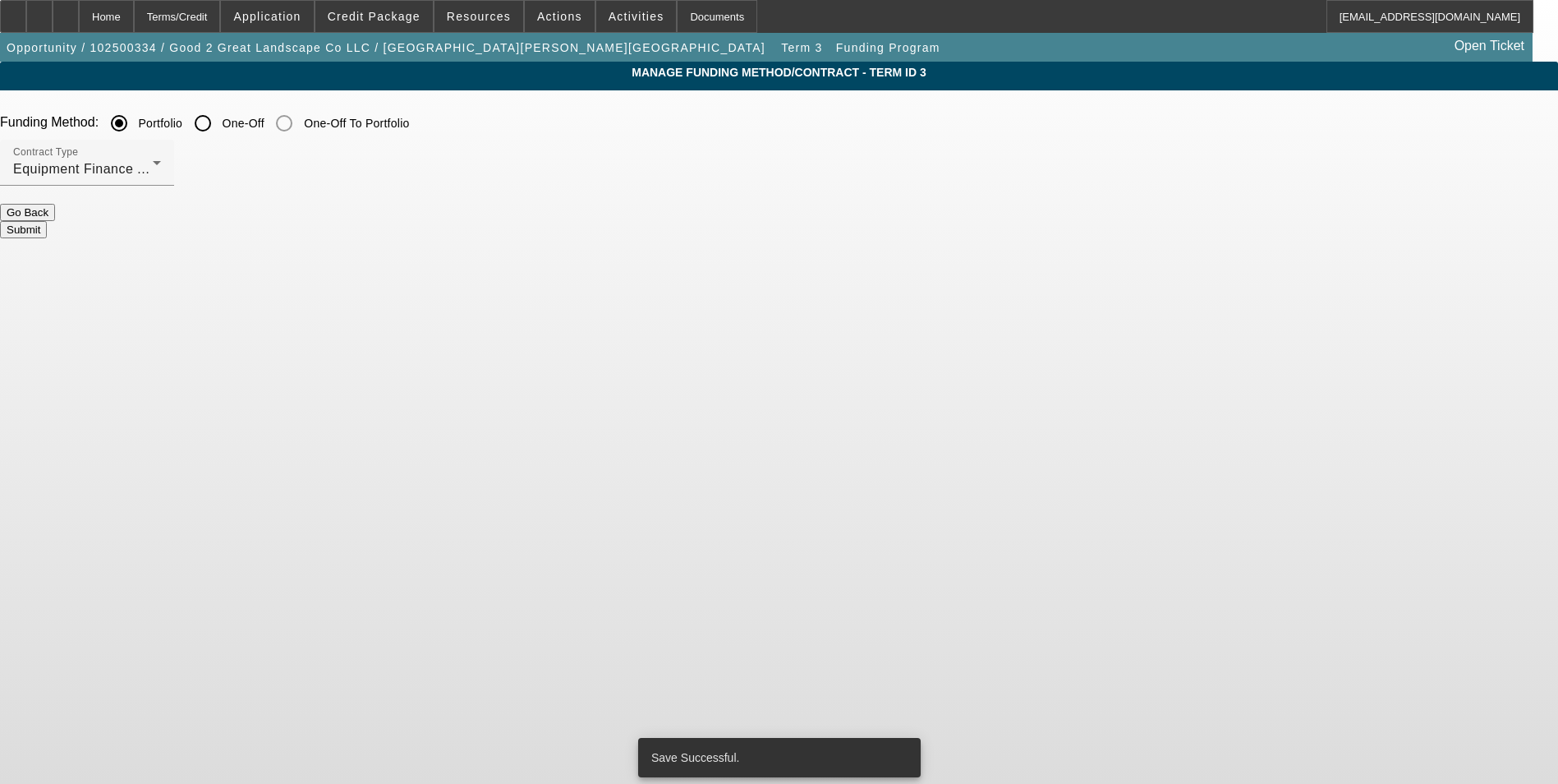
scroll to position [0, 0]
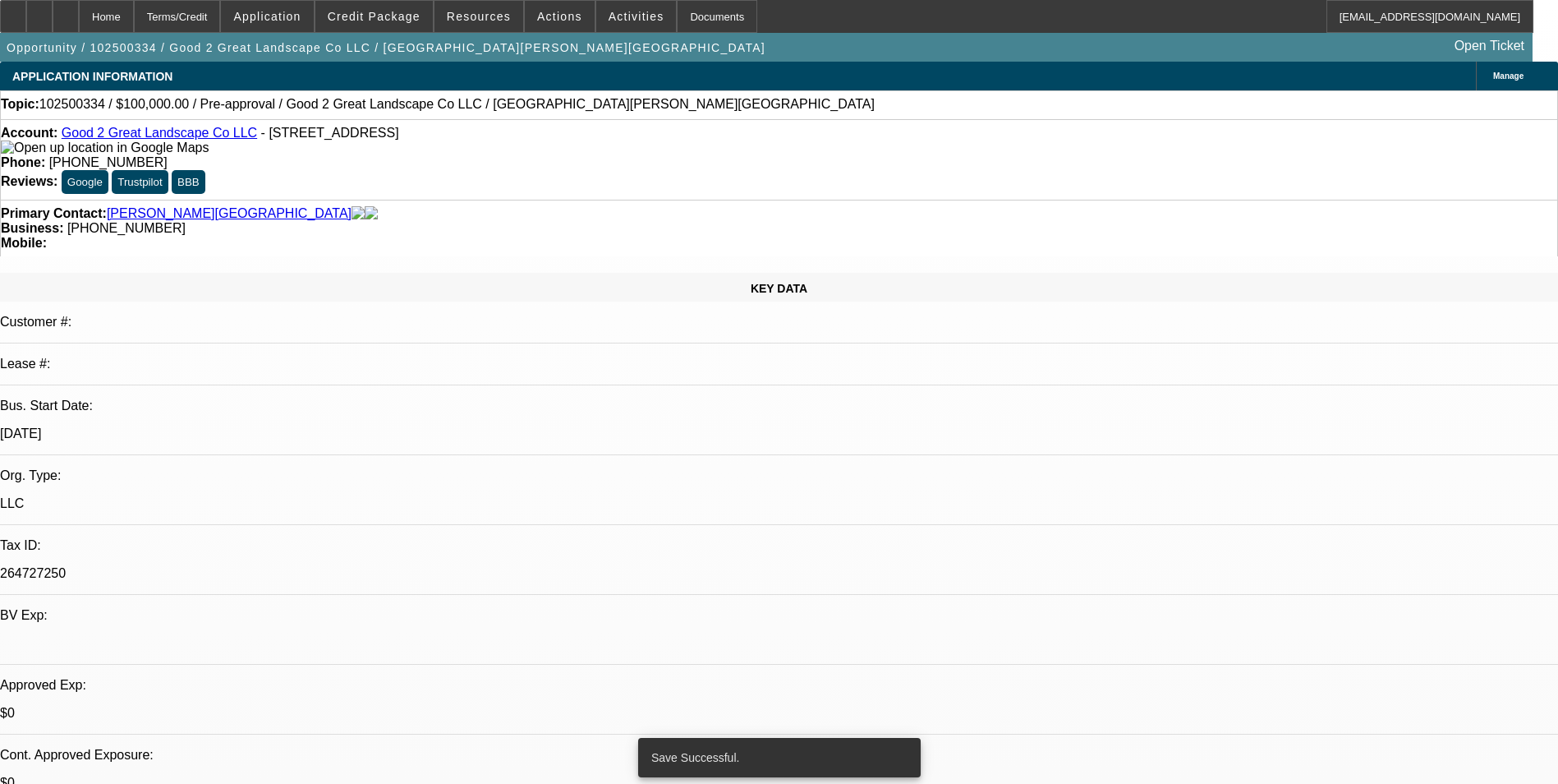
select select "0"
select select "6"
select select "0"
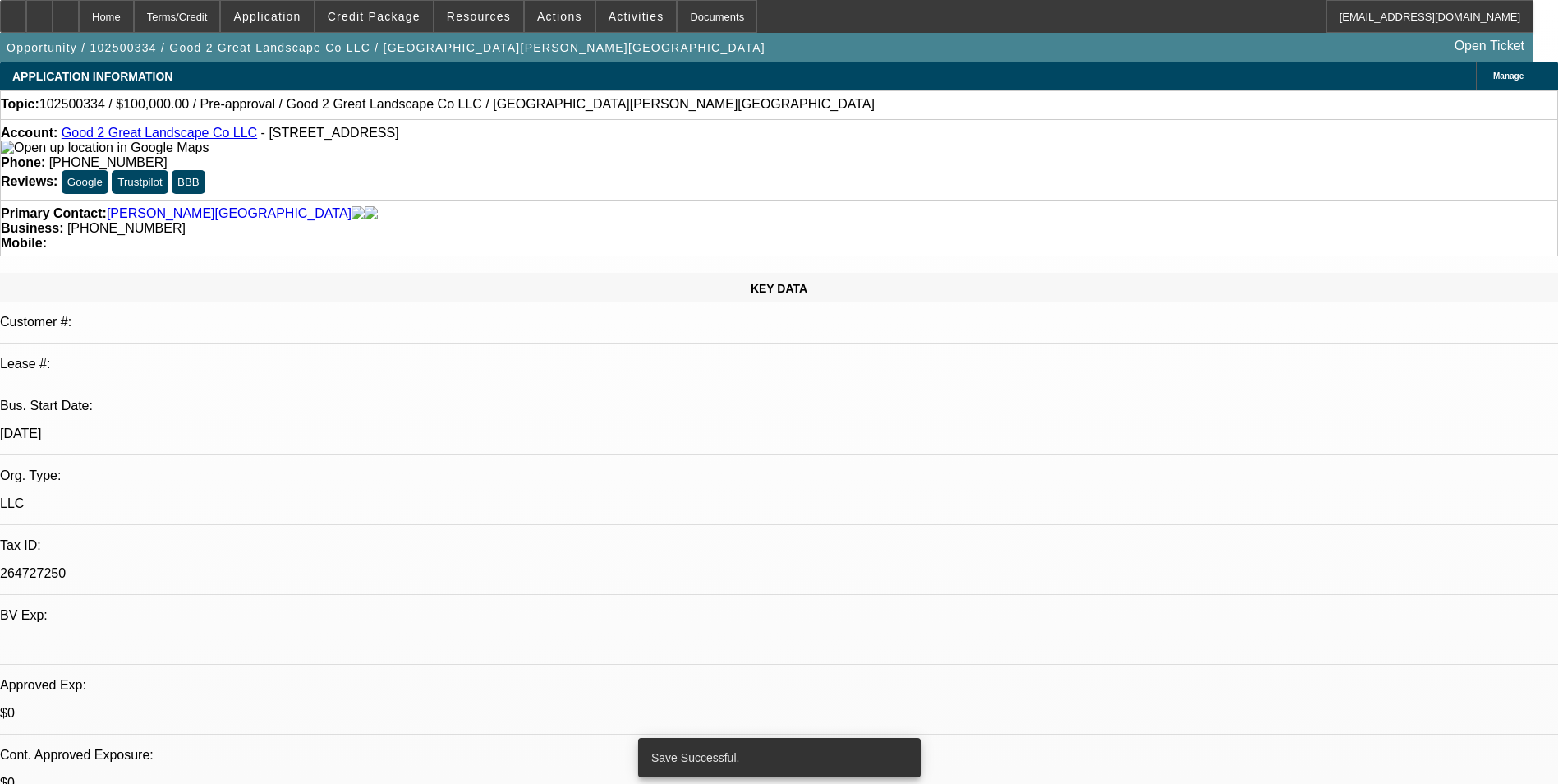
select select "0"
select select "6"
select select "0"
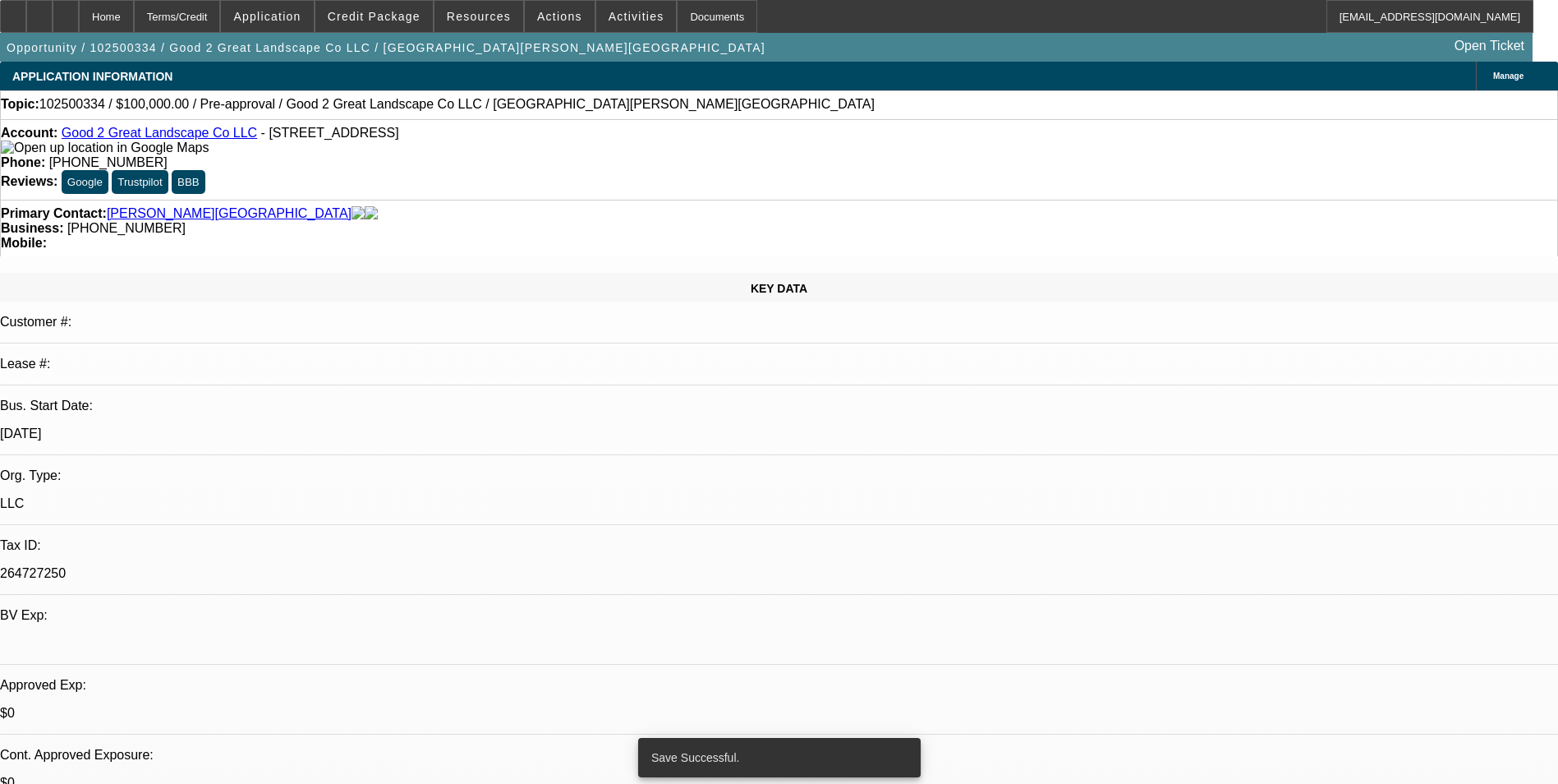
select select "0"
select select "6"
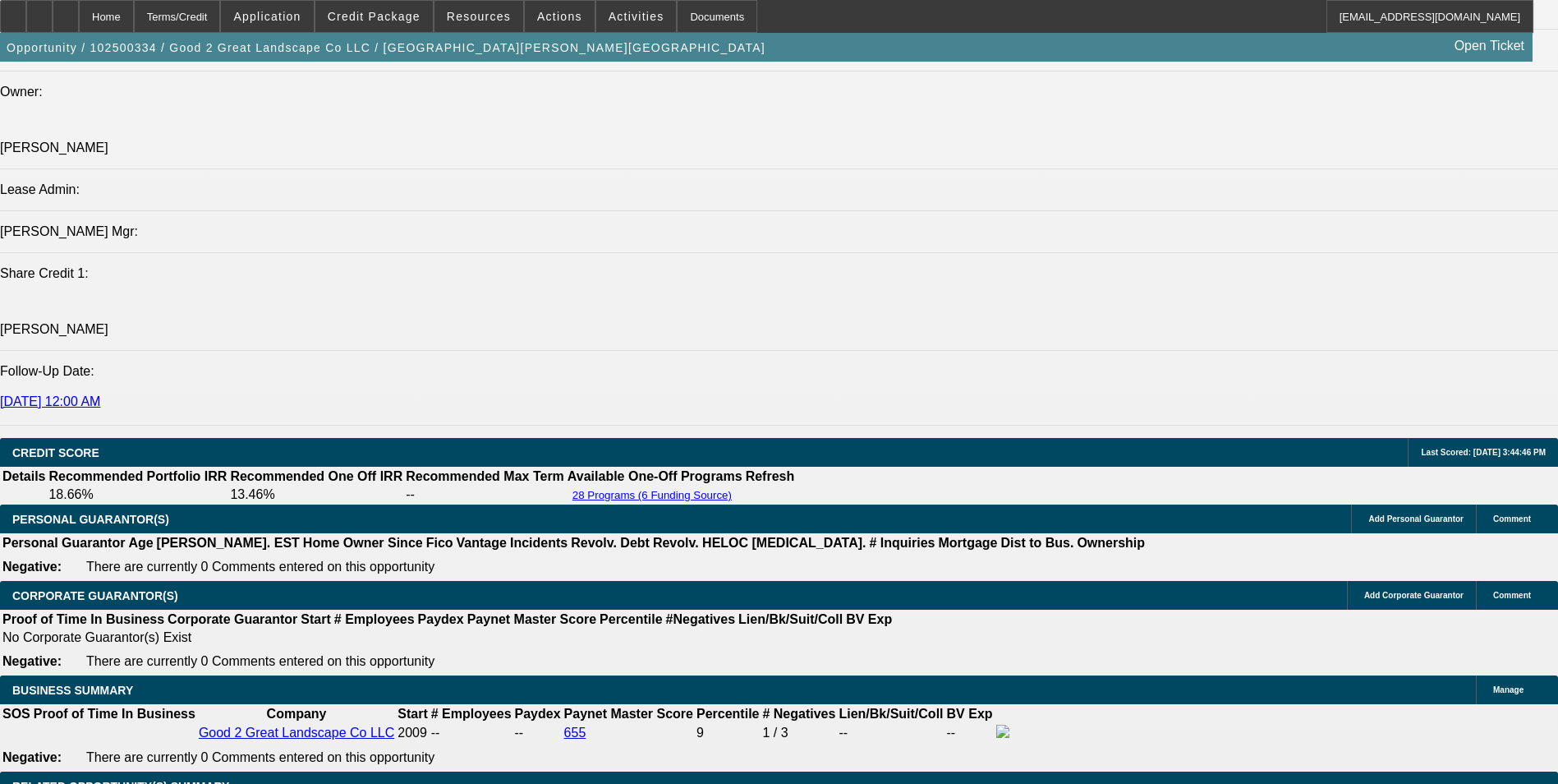
scroll to position [2136, 0]
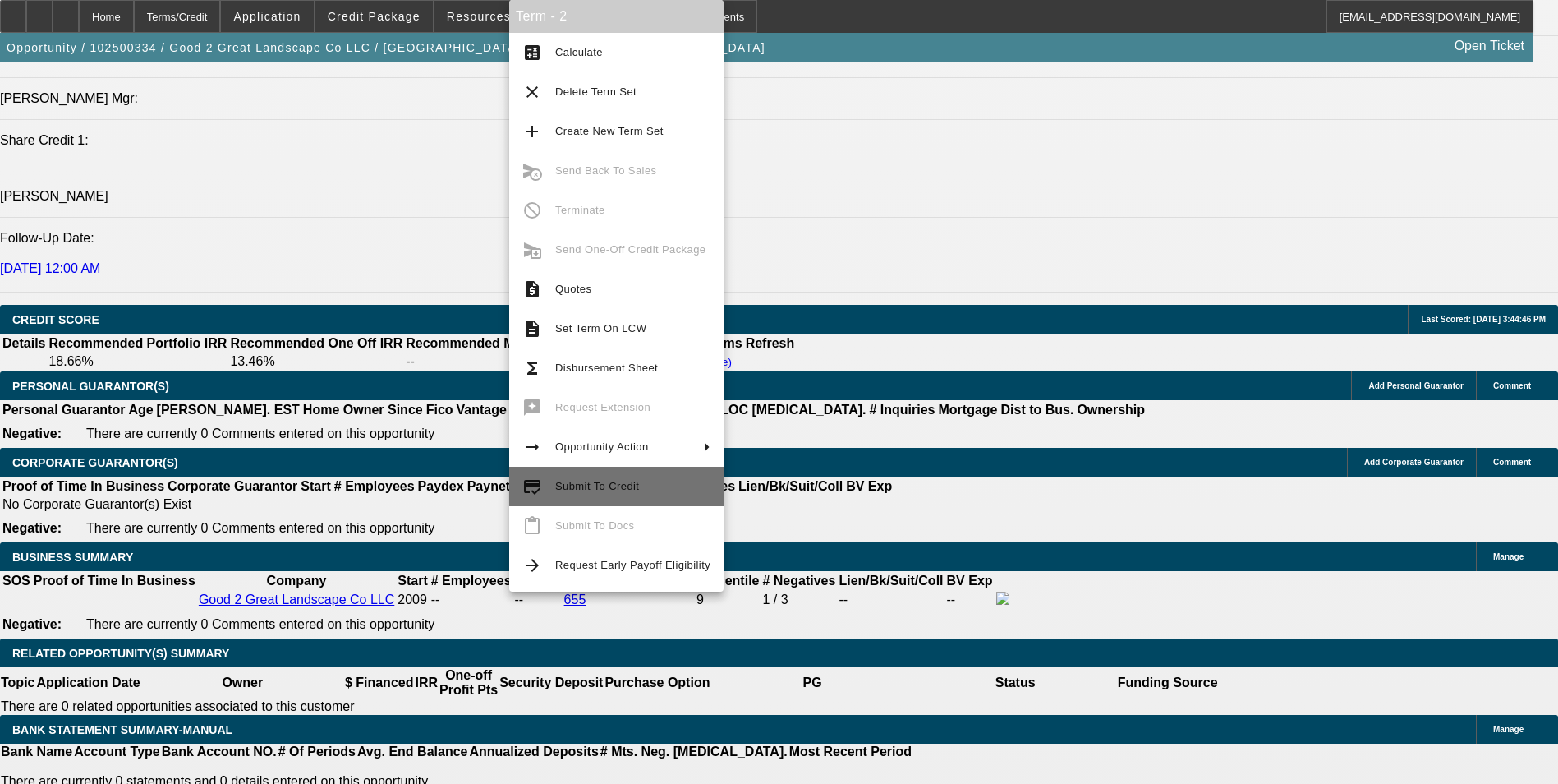
click at [655, 483] on span "Submit To Credit" at bounding box center [633, 486] width 155 height 19
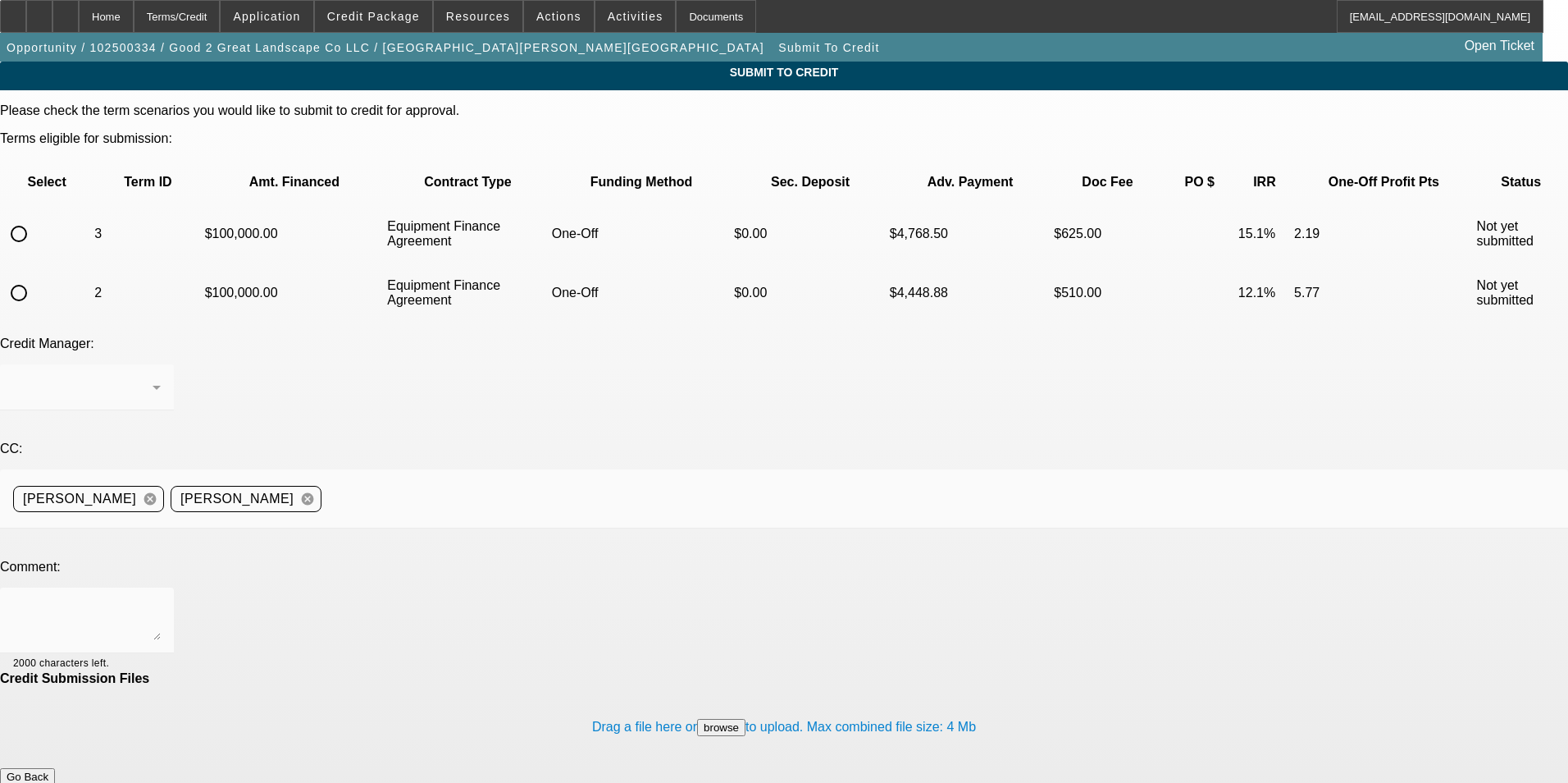
click at [35, 277] on input "radio" at bounding box center [19, 293] width 33 height 33
radio input "true"
click at [35, 218] on input "radio" at bounding box center [19, 234] width 33 height 33
radio input "true"
click at [161, 601] on textarea at bounding box center [87, 620] width 148 height 40
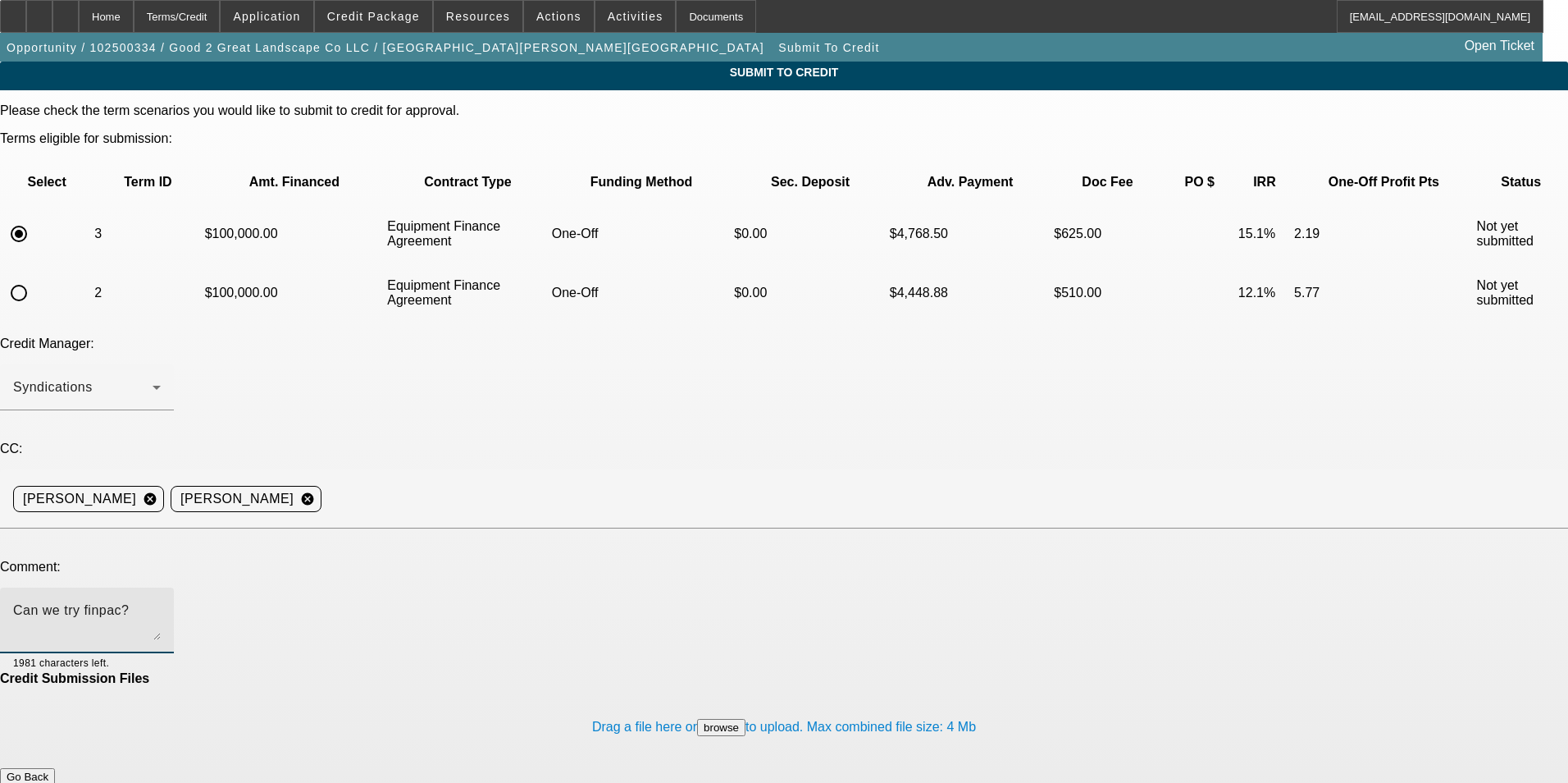
type textarea "Can we try finpac?"
click at [46, 782] on button "Submit" at bounding box center [23, 794] width 46 height 17
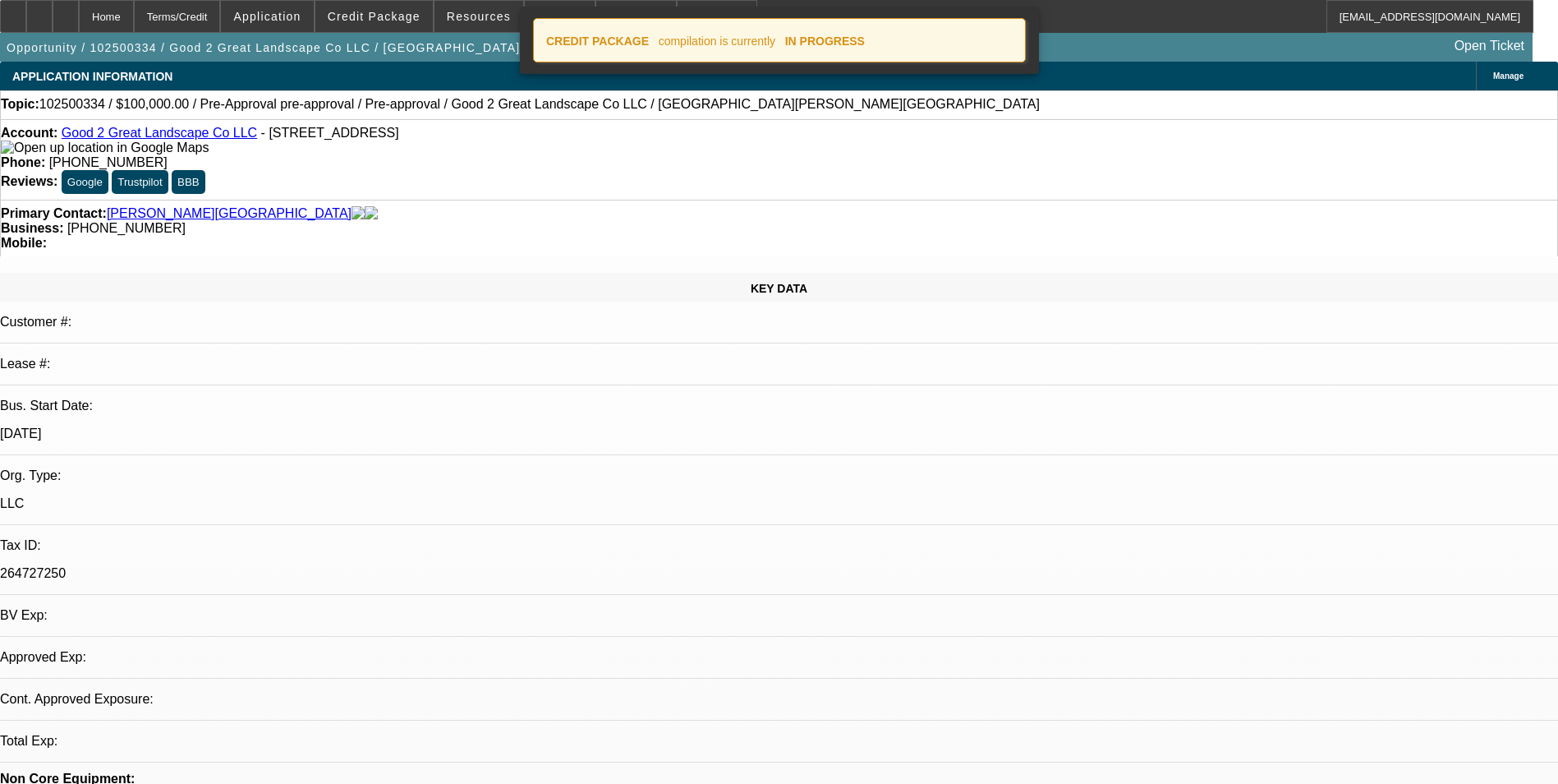
select select "0"
select select "6"
select select "0"
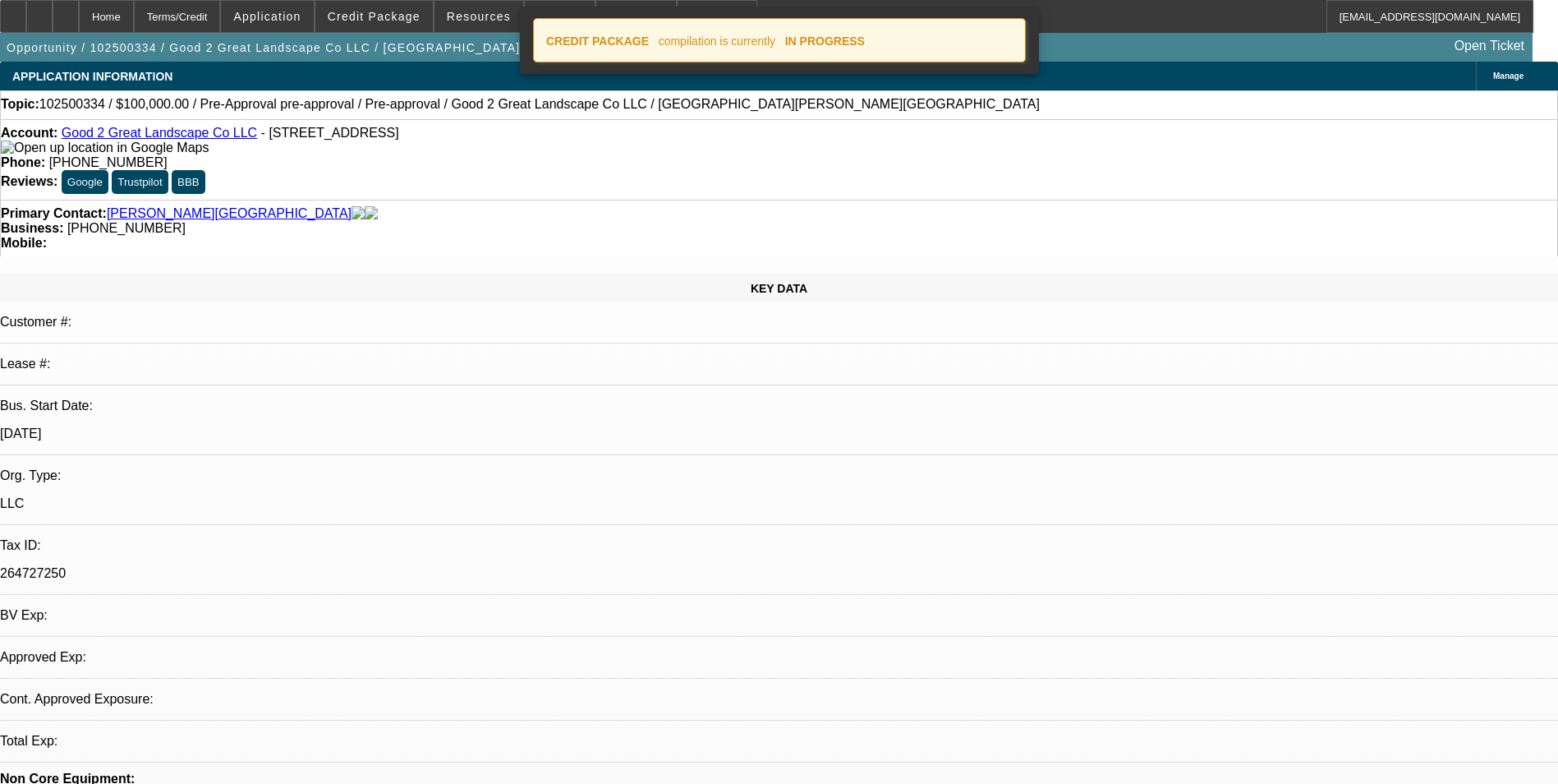
select select "0"
select select "6"
select select "0"
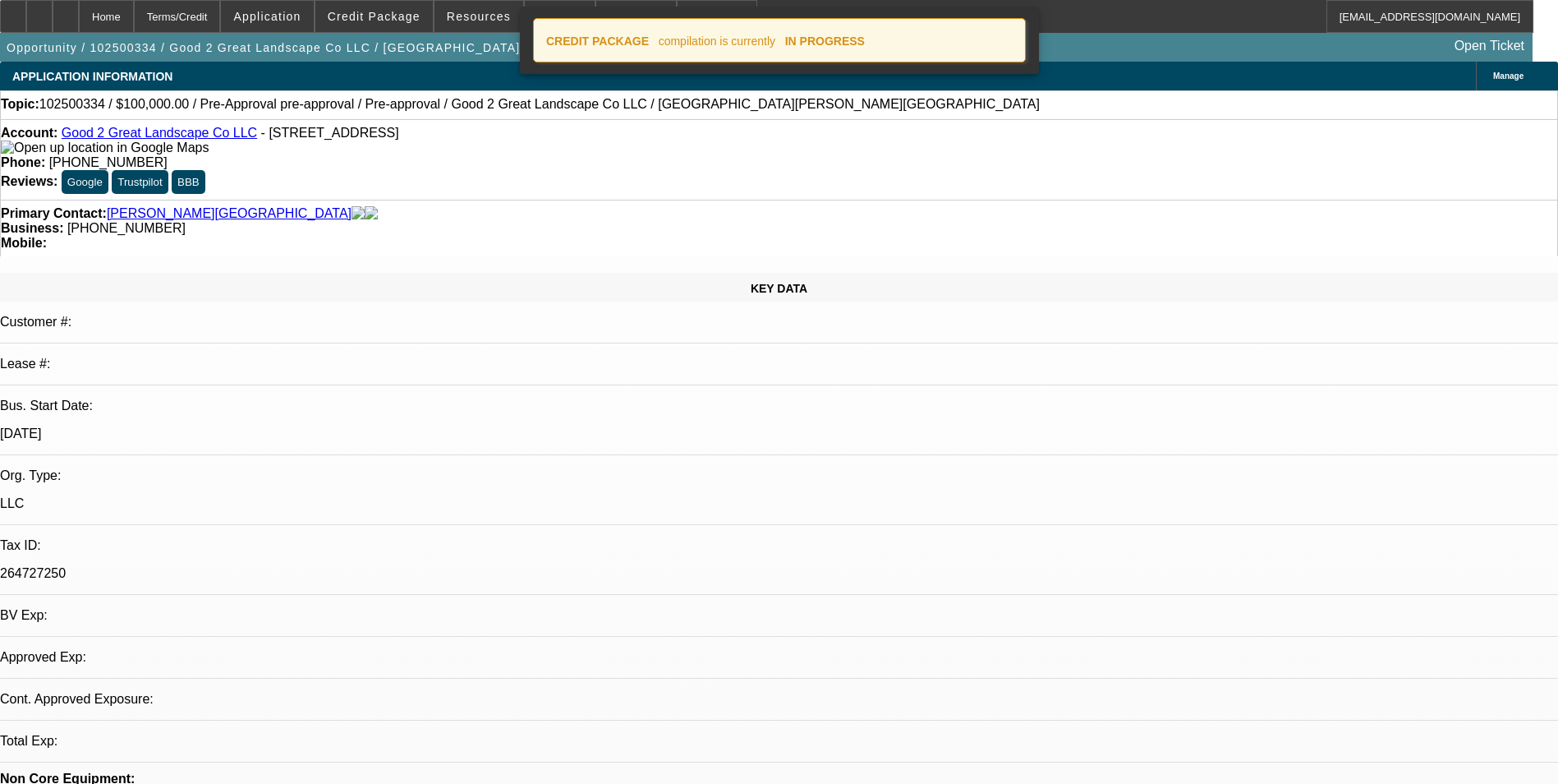
select select "0"
select select "6"
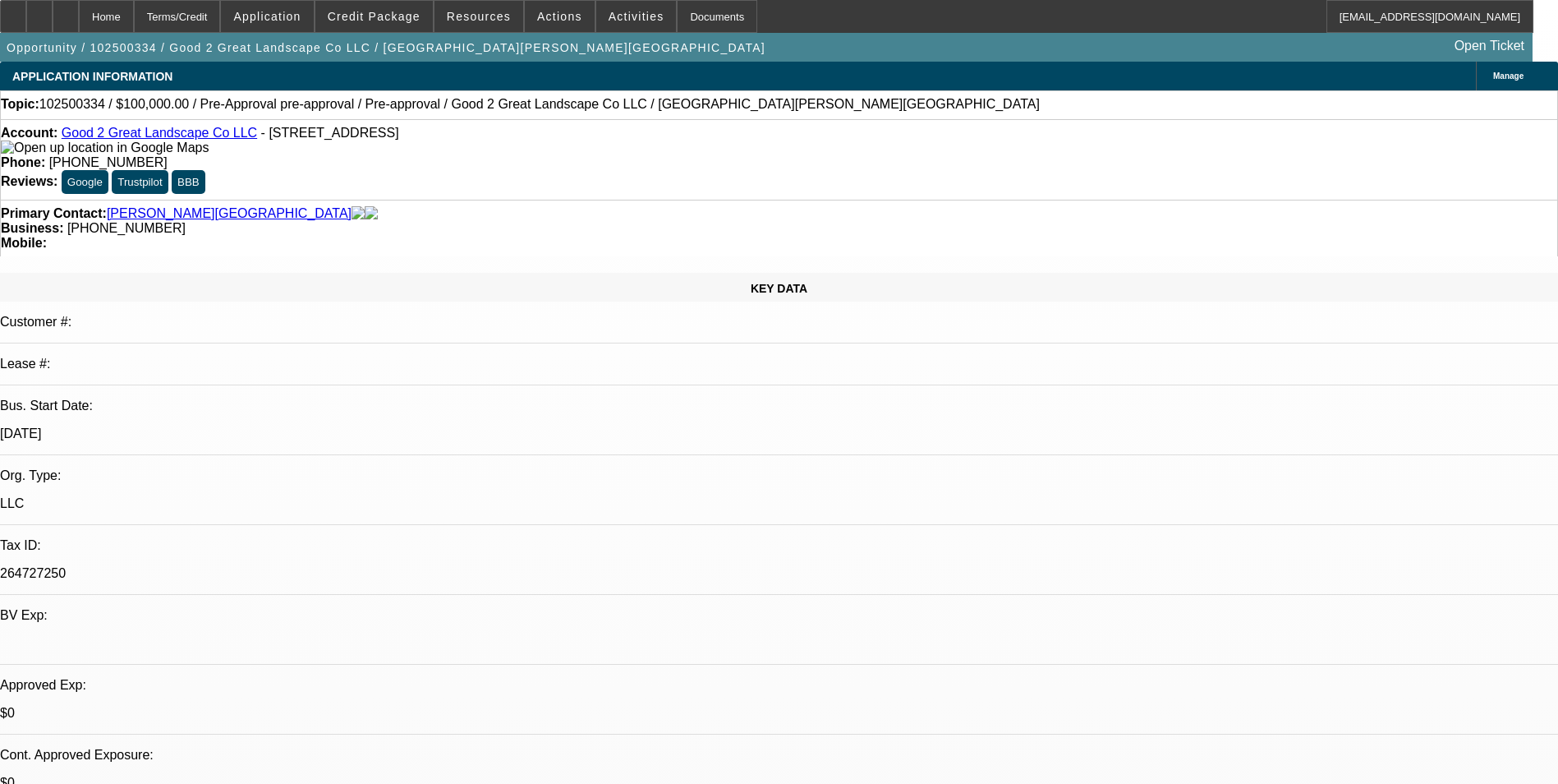
select select "0"
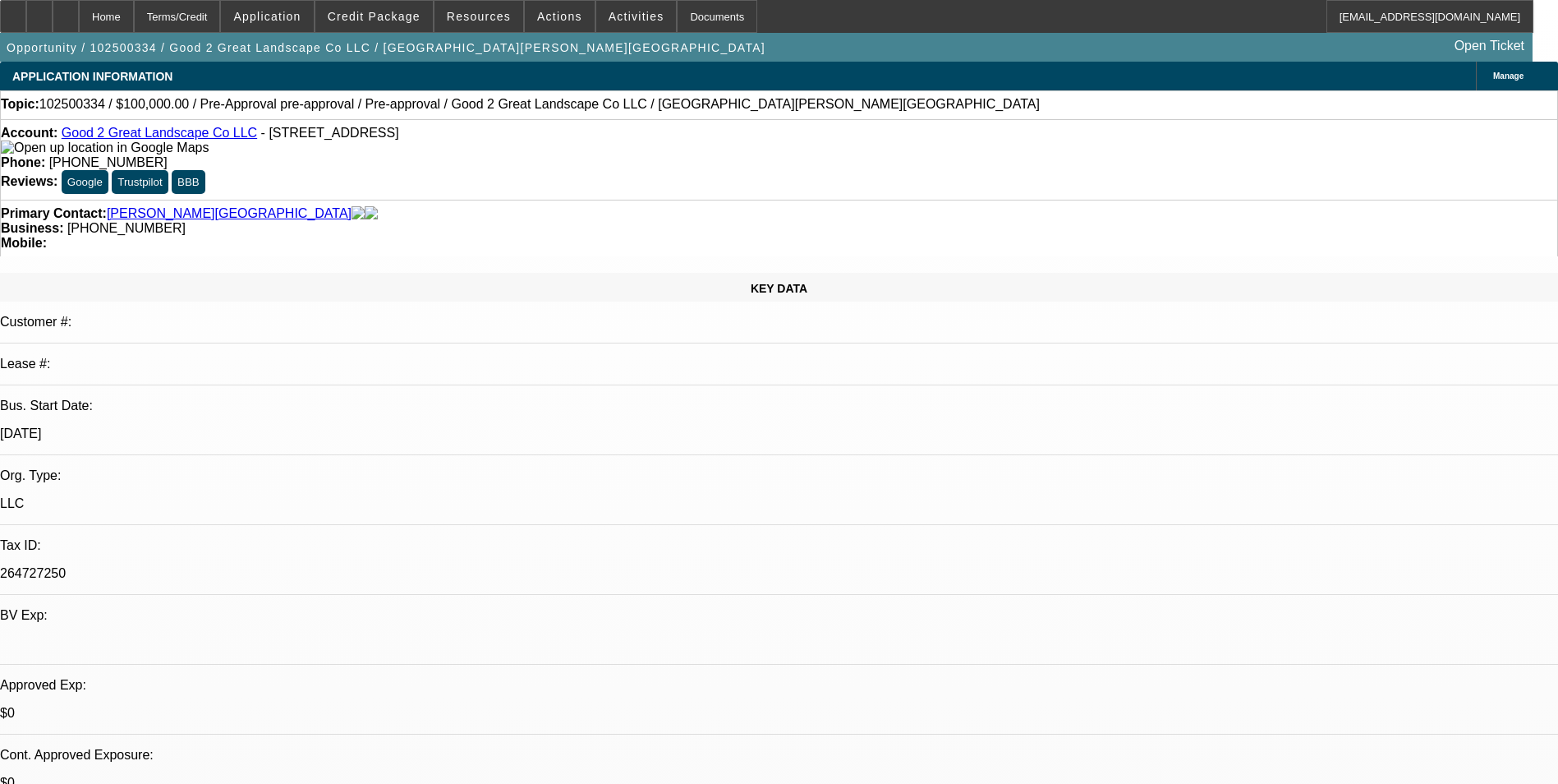
select select "0"
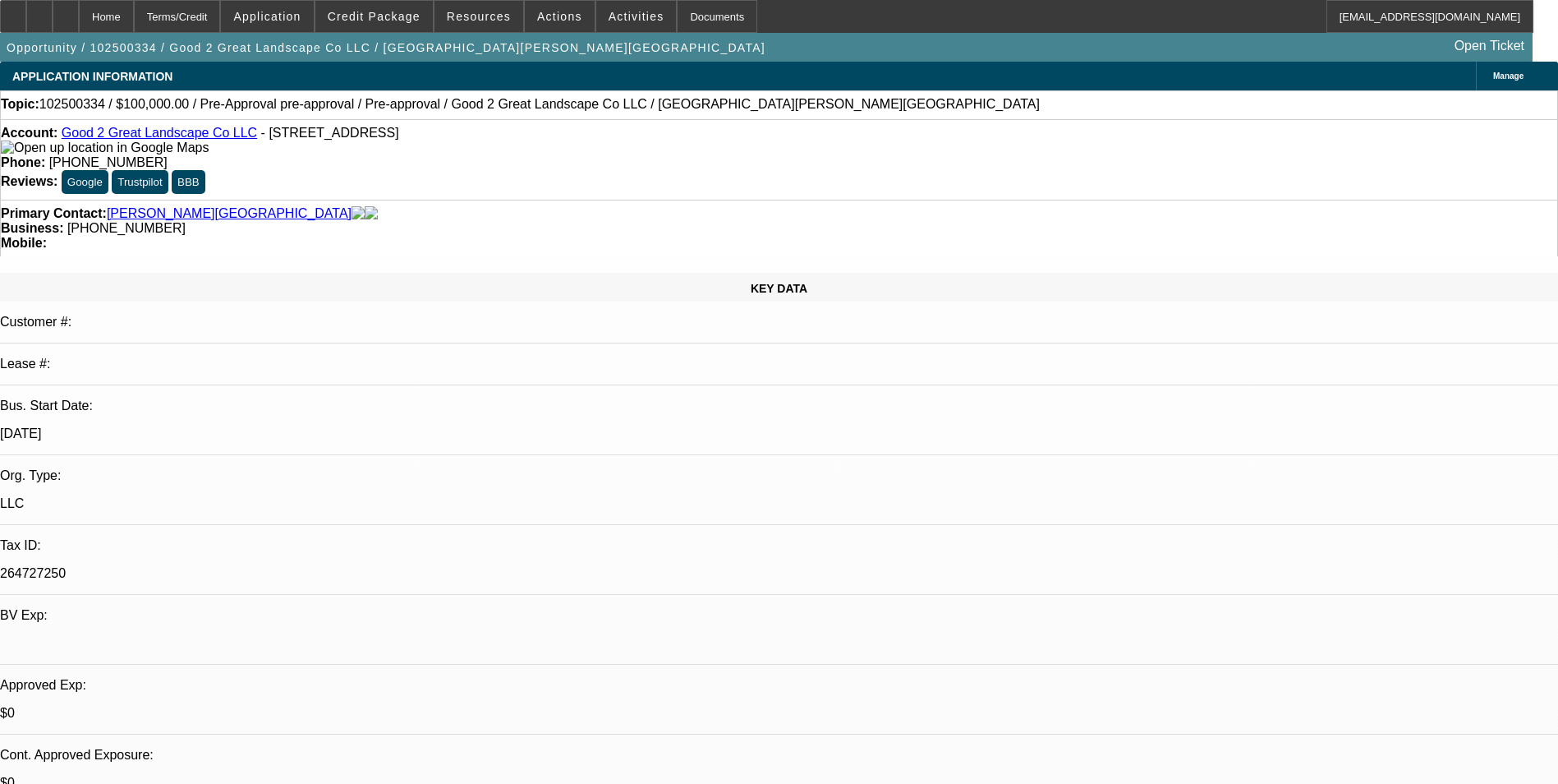
select select "0"
select select "1"
select select "6"
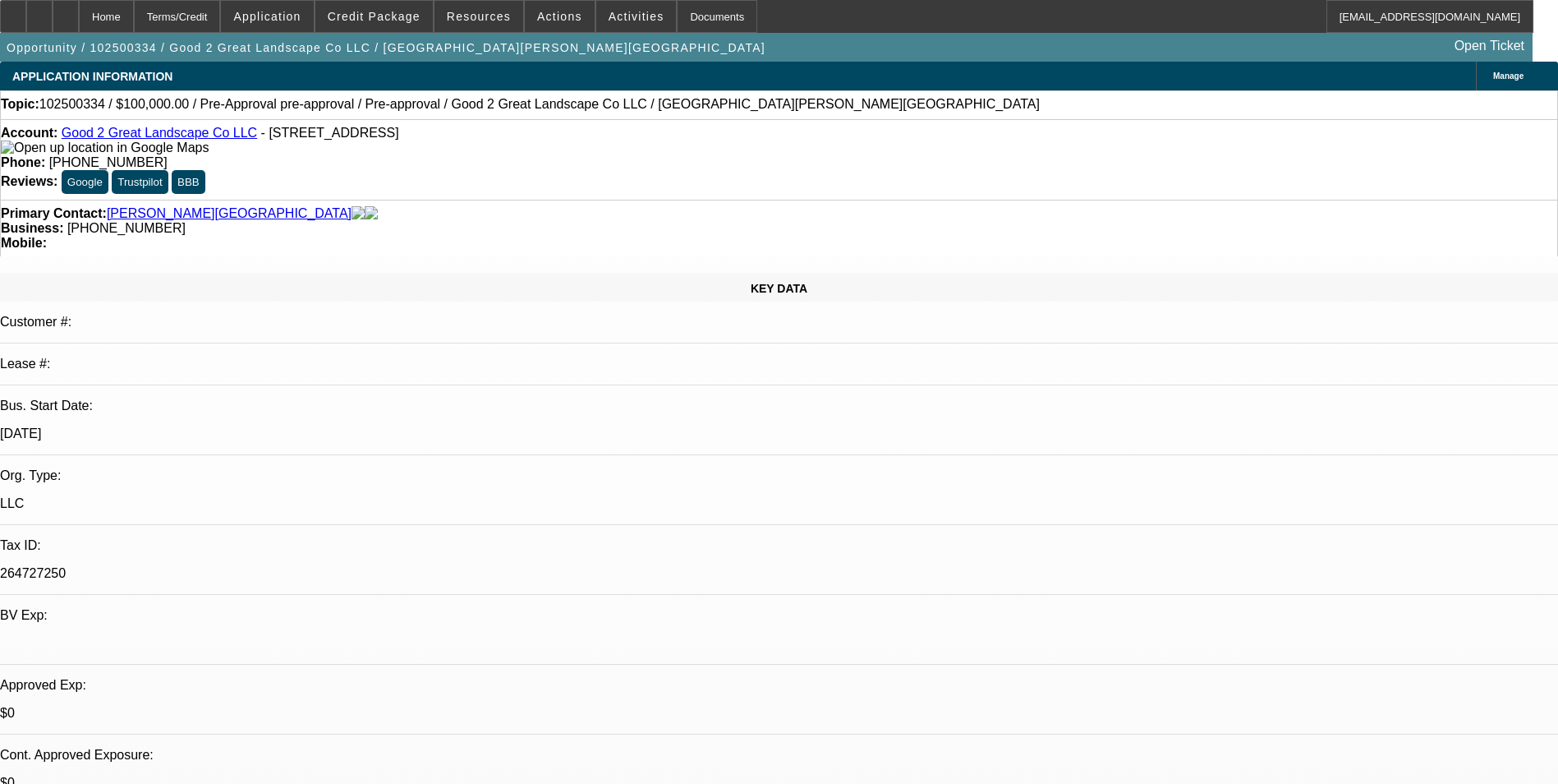
select select "1"
select select "6"
select select "1"
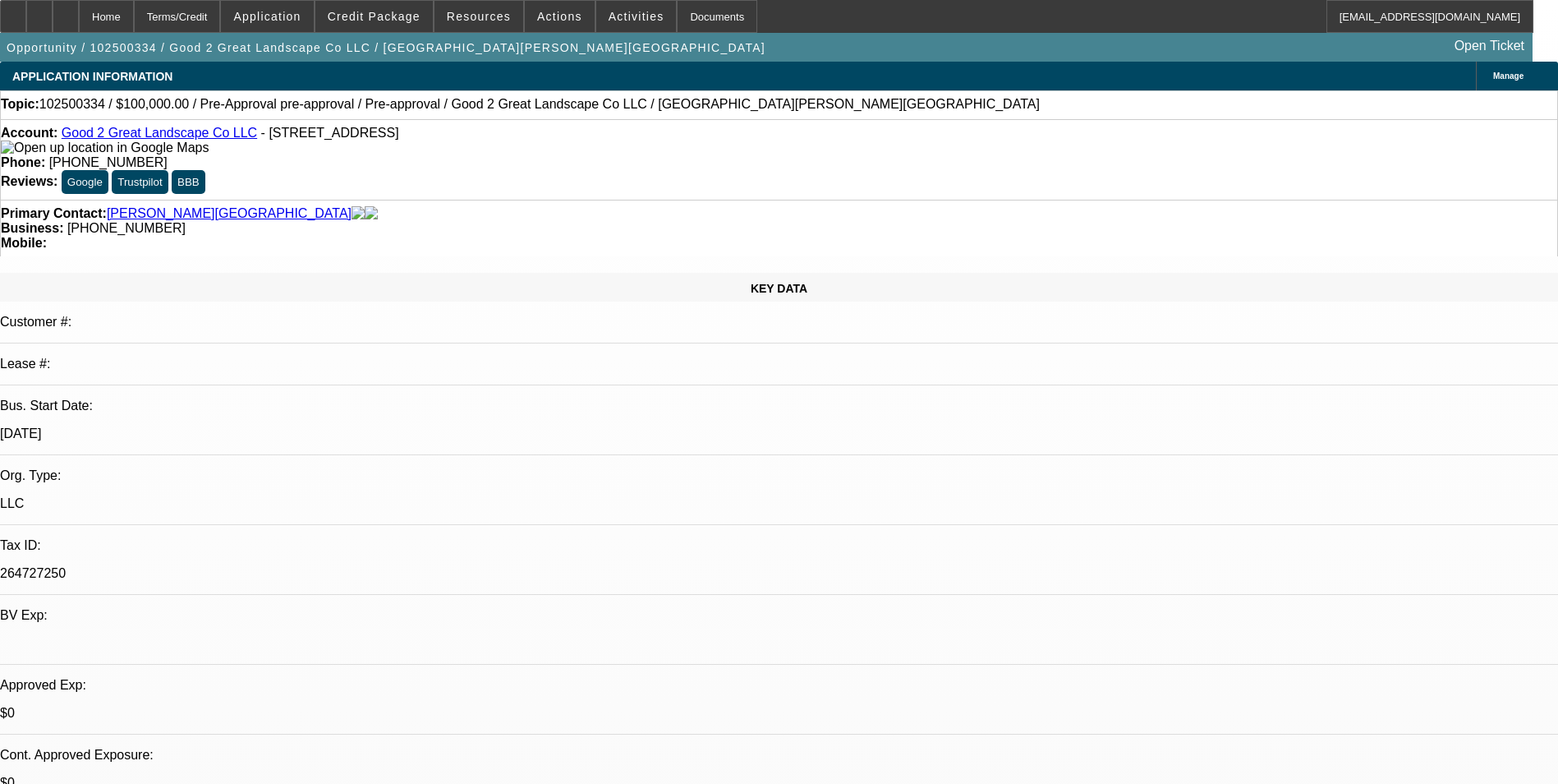
select select "6"
select select "1"
select select "6"
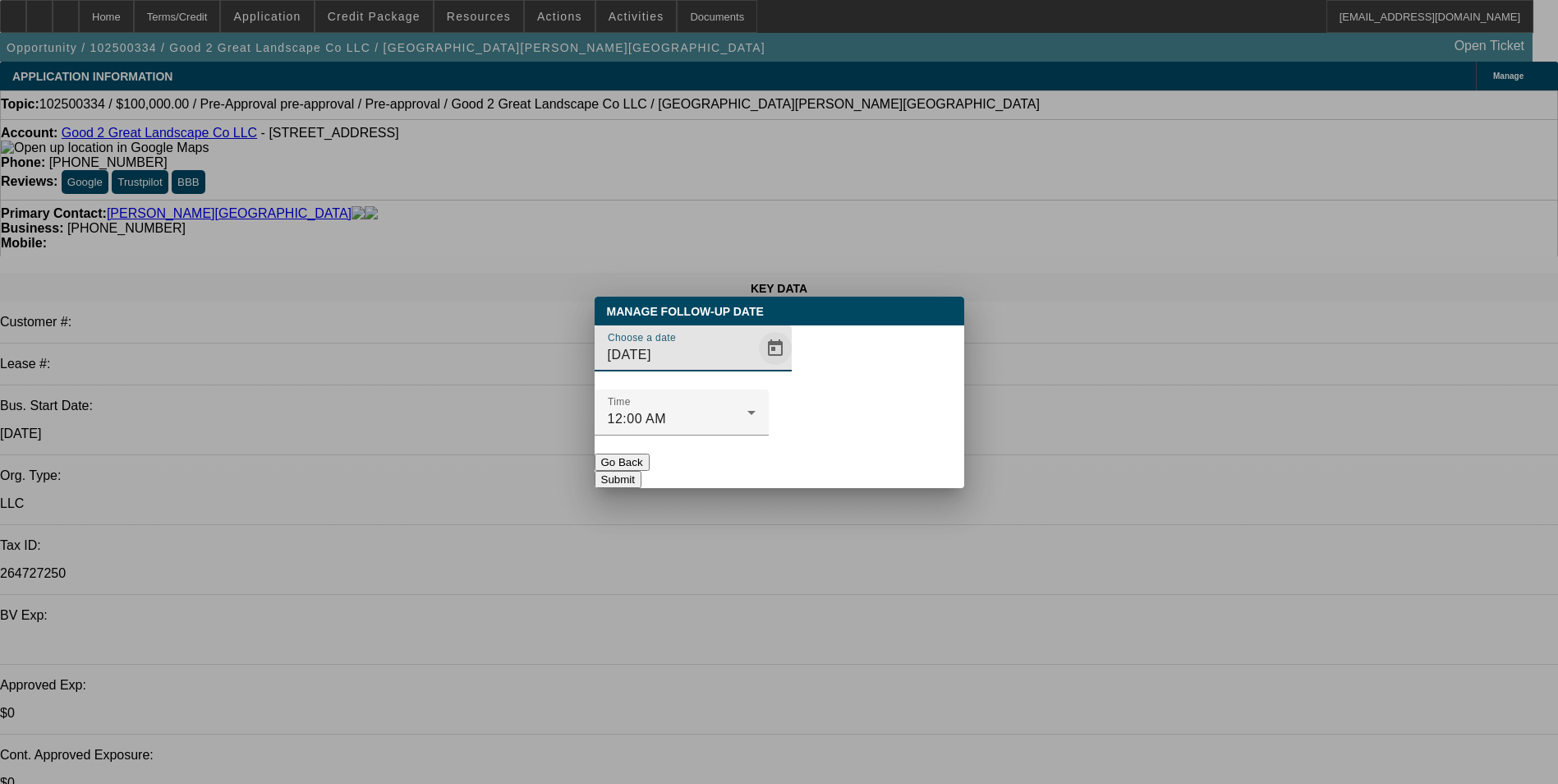
click at [757, 368] on span "Open calendar" at bounding box center [776, 348] width 40 height 40
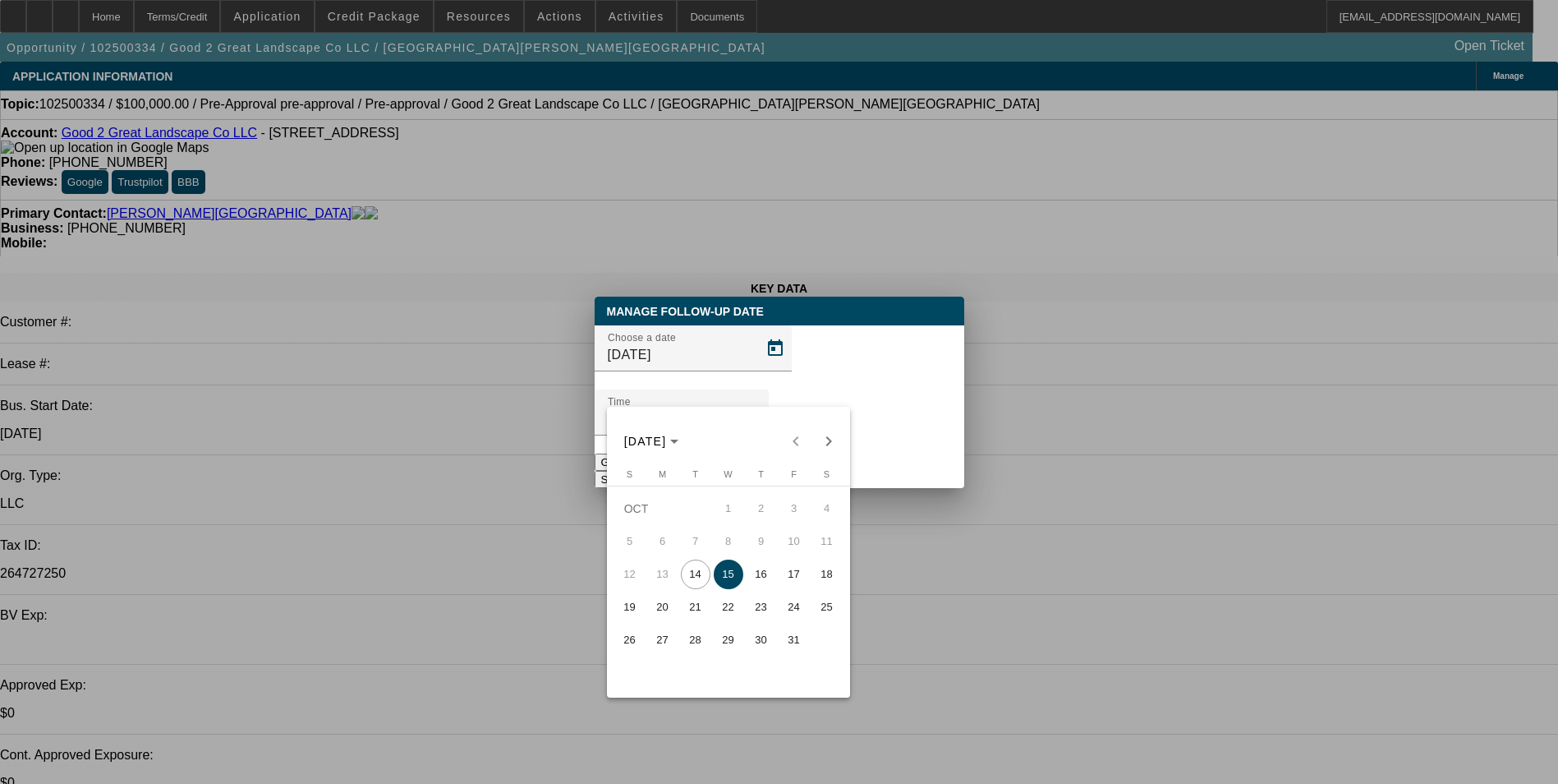
click at [733, 608] on span "22" at bounding box center [728, 607] width 30 height 30
type input "[DATE]"
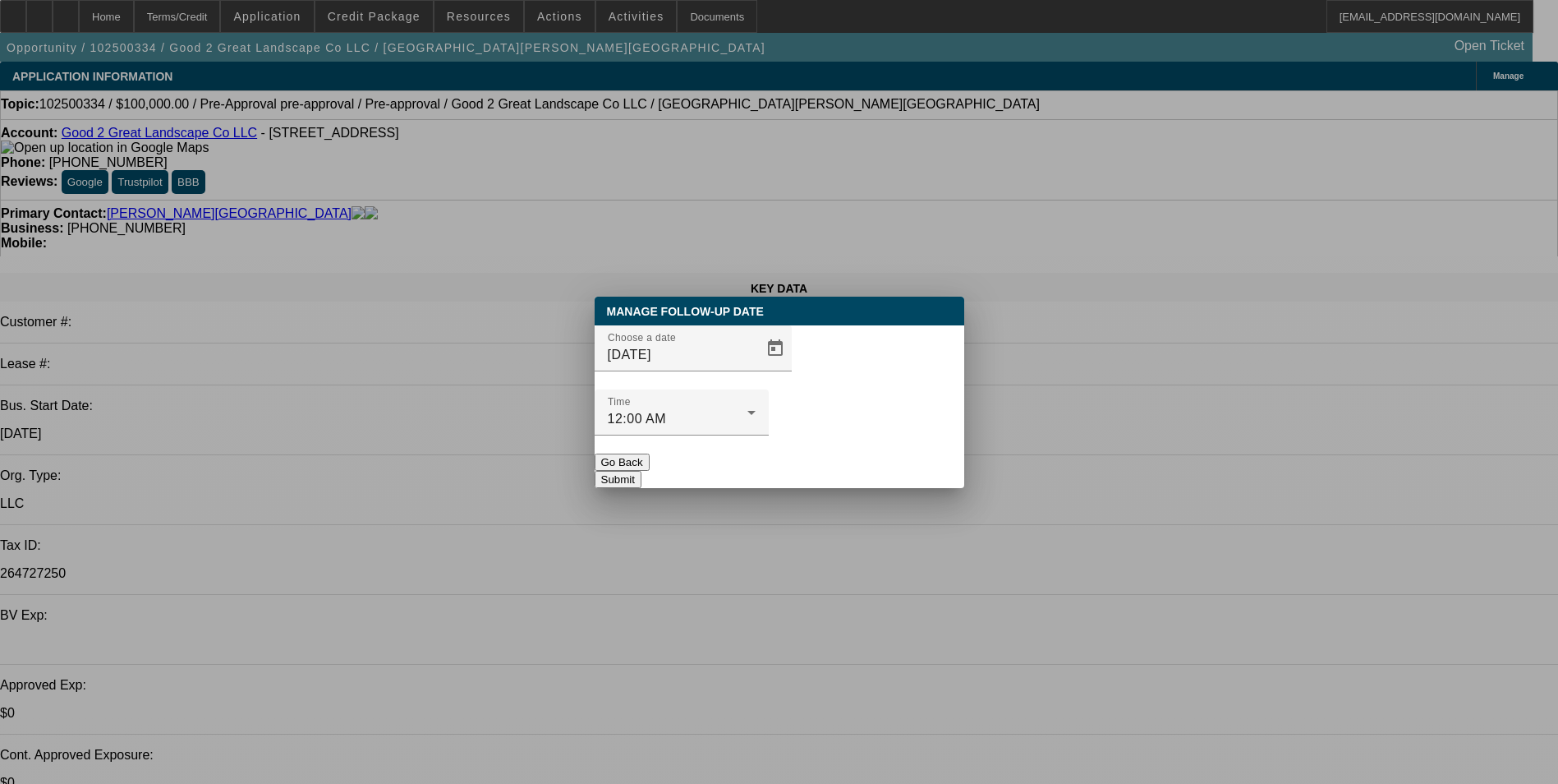
click at [641, 471] on button "Submit" at bounding box center [618, 479] width 46 height 17
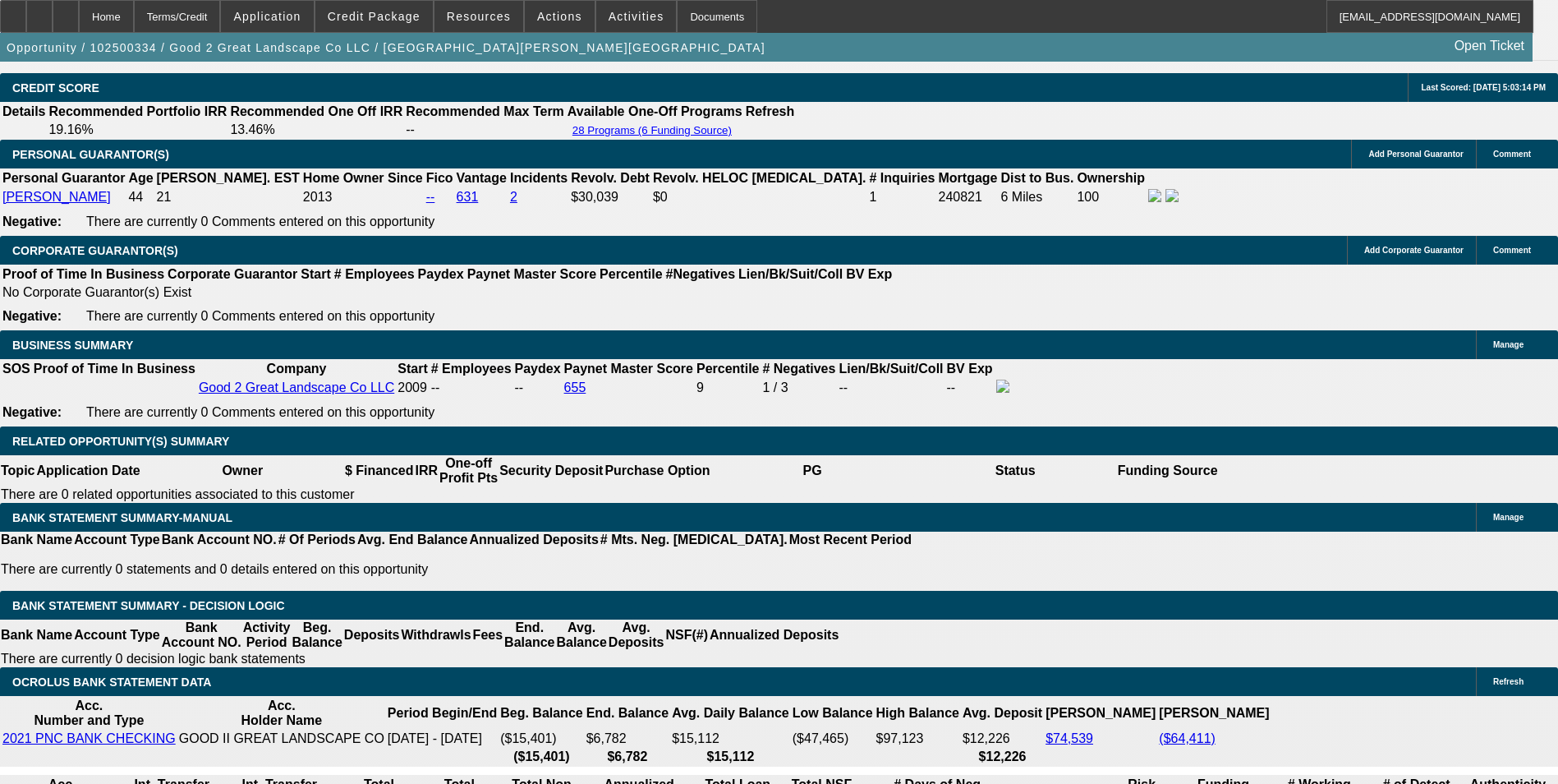
scroll to position [2464, 0]
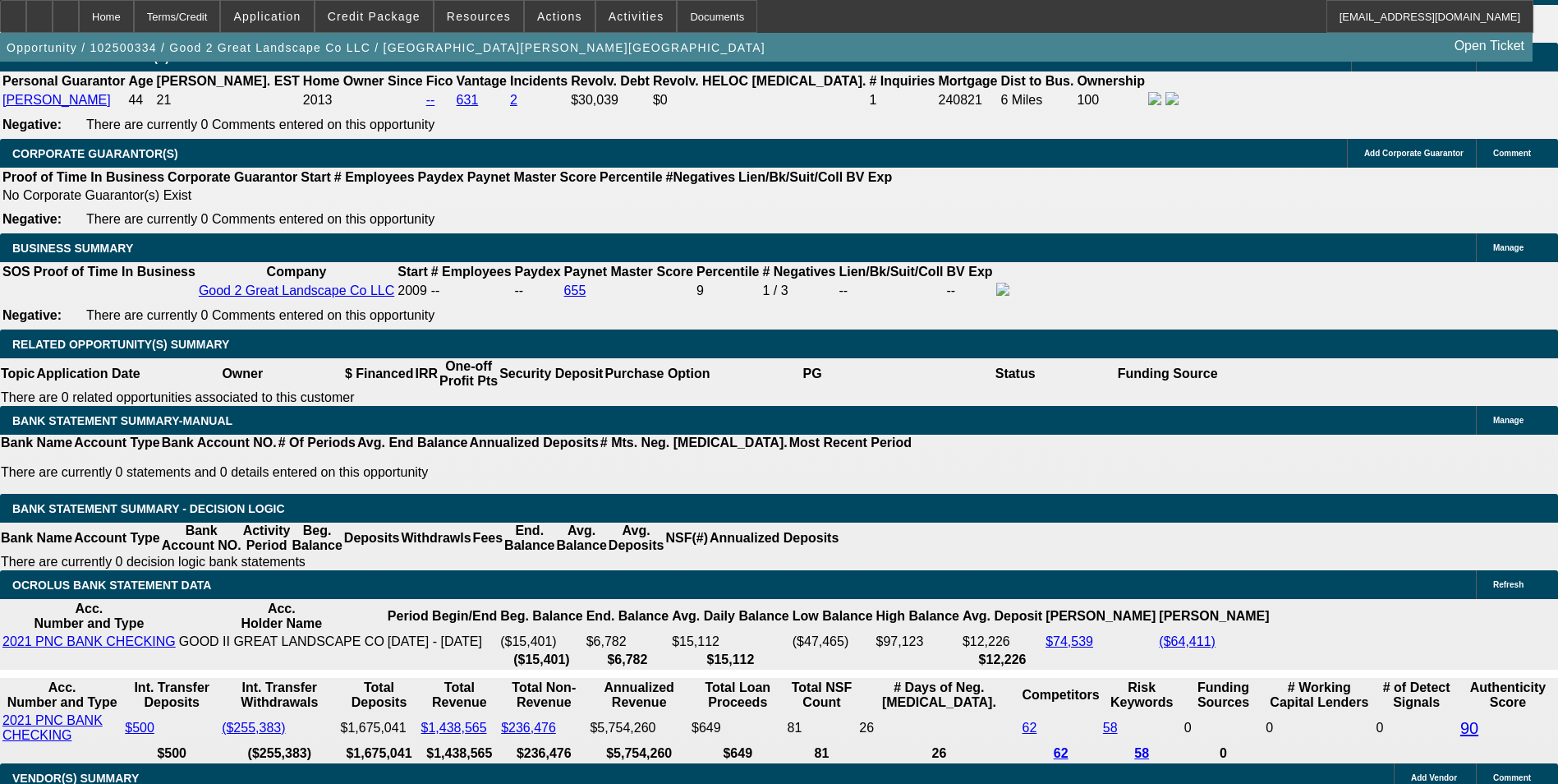
drag, startPoint x: 356, startPoint y: 415, endPoint x: 466, endPoint y: 430, distance: 111.0
type input "1"
type input "UNKNOWN"
type input "$1,709.37"
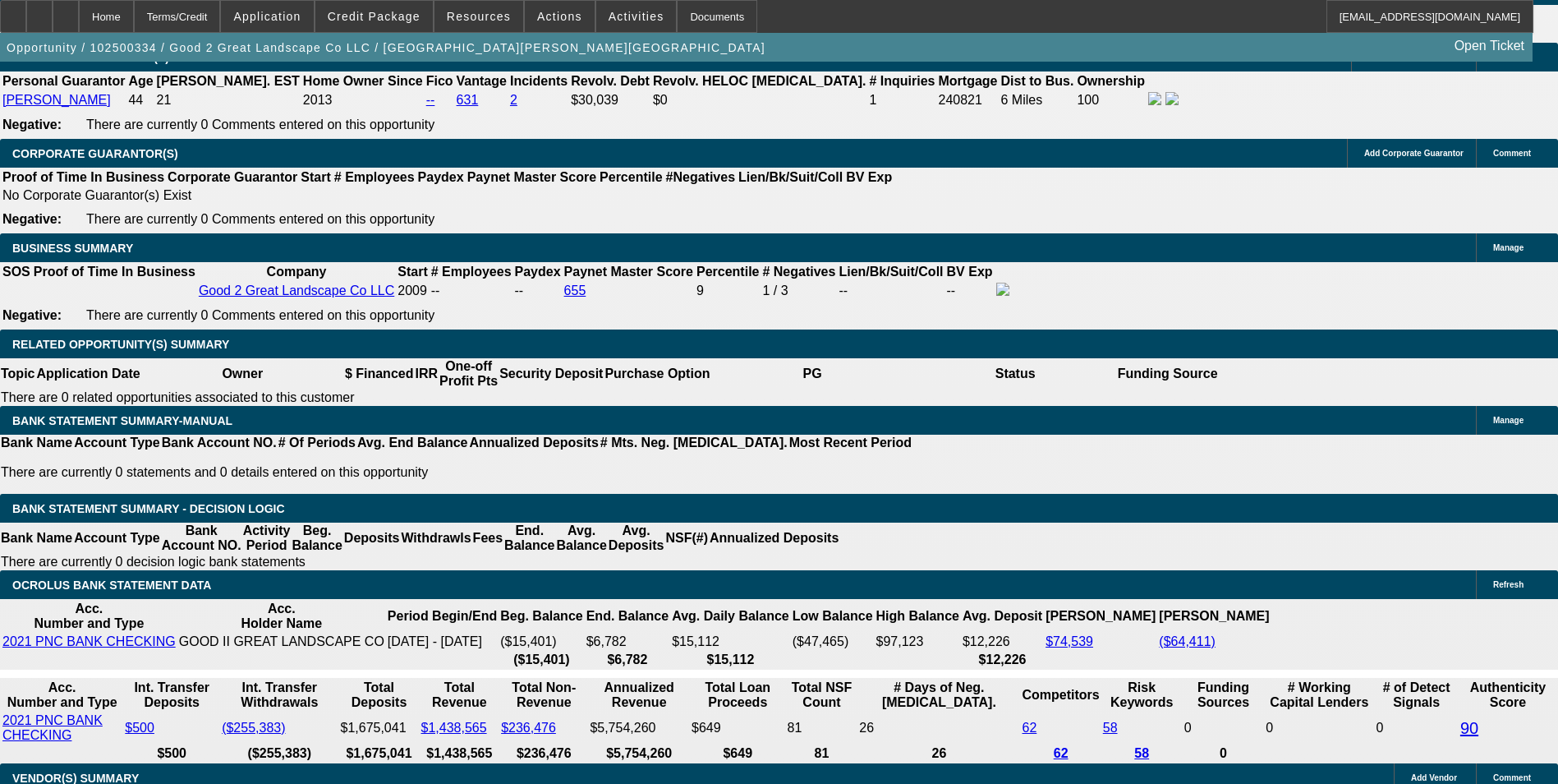
type input "19"
type input "$2,594.06"
type input "19.8"
type input "$2,638.27"
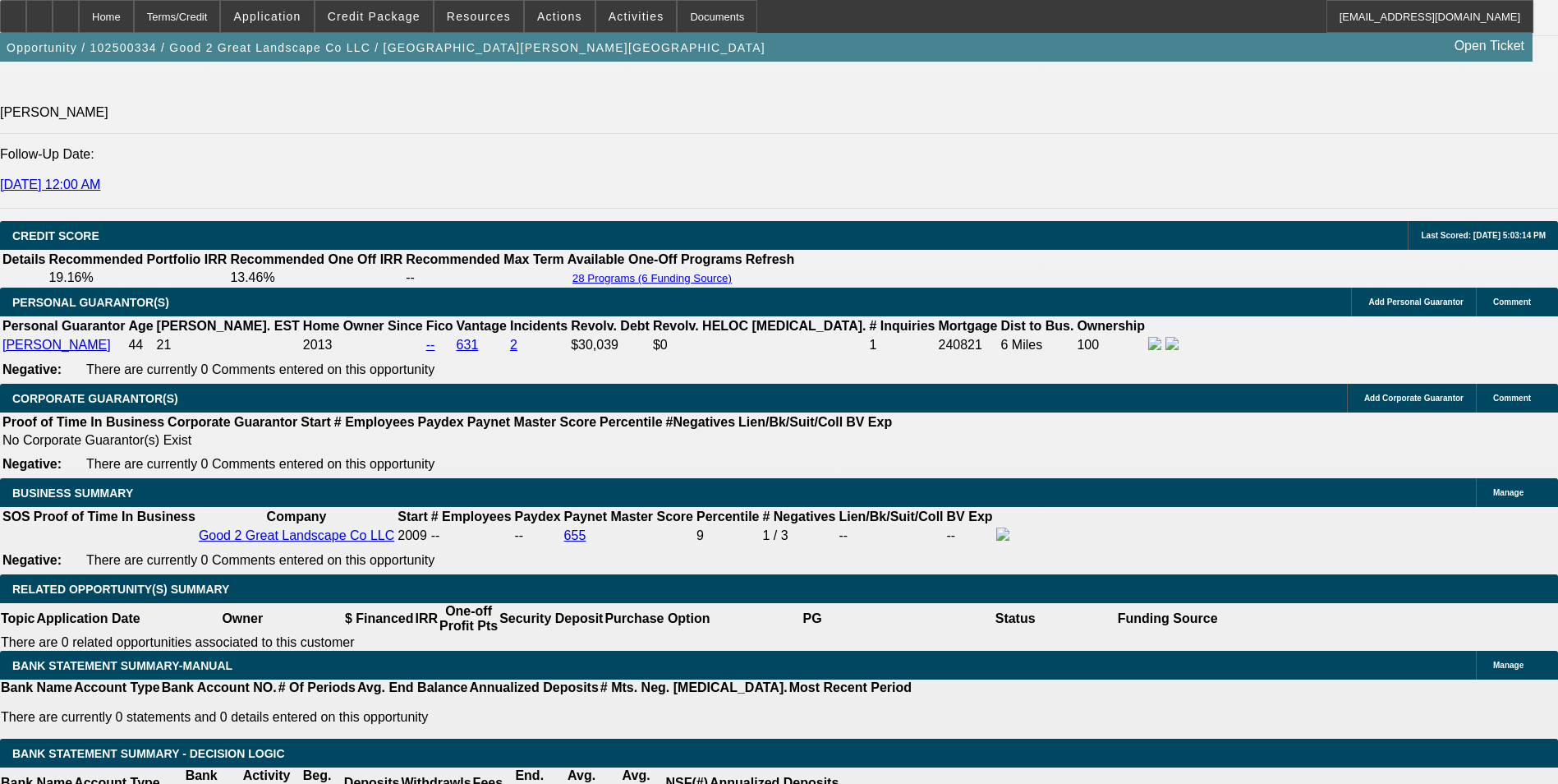
scroll to position [2218, 0]
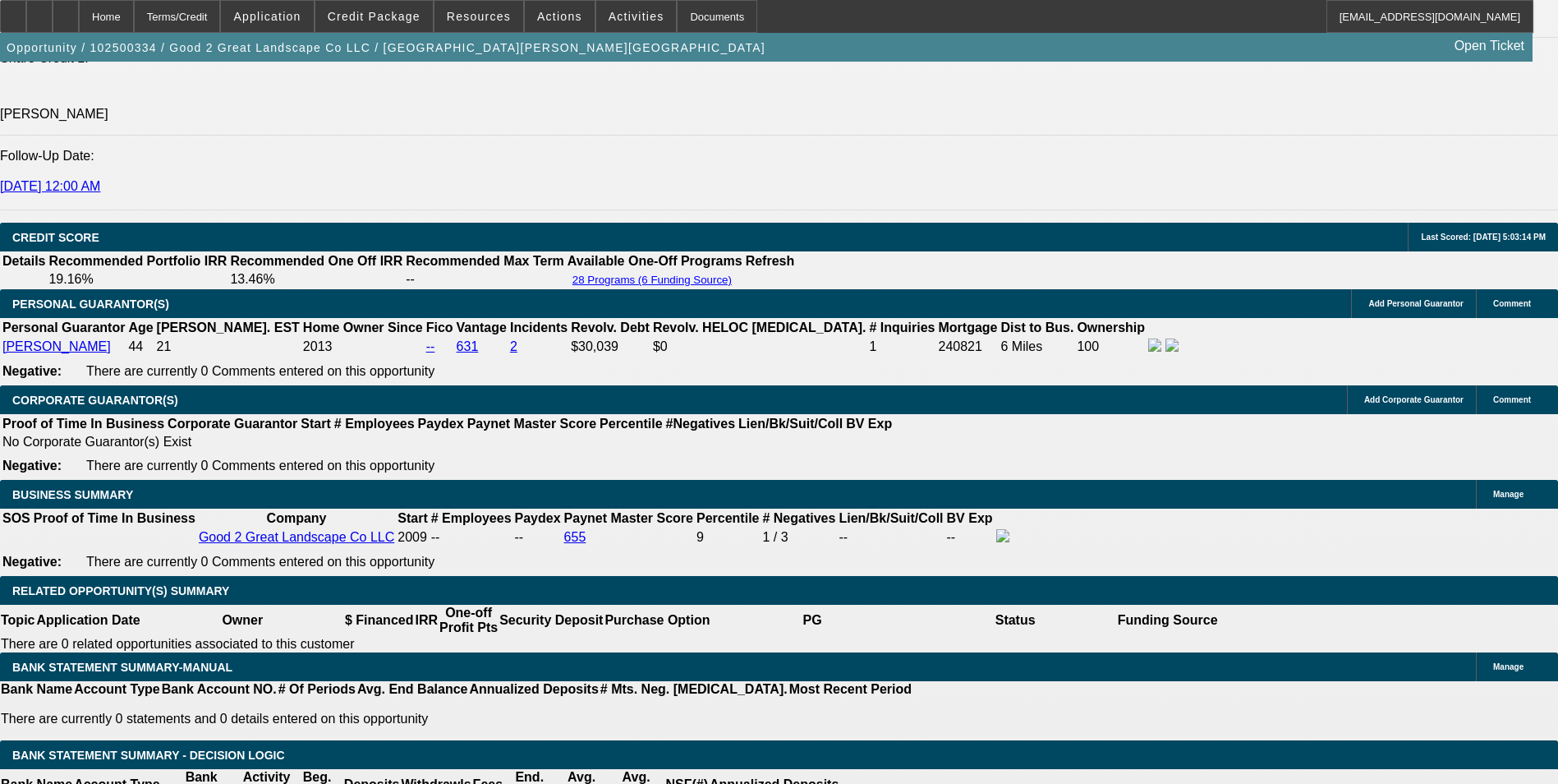
type input "19.8"
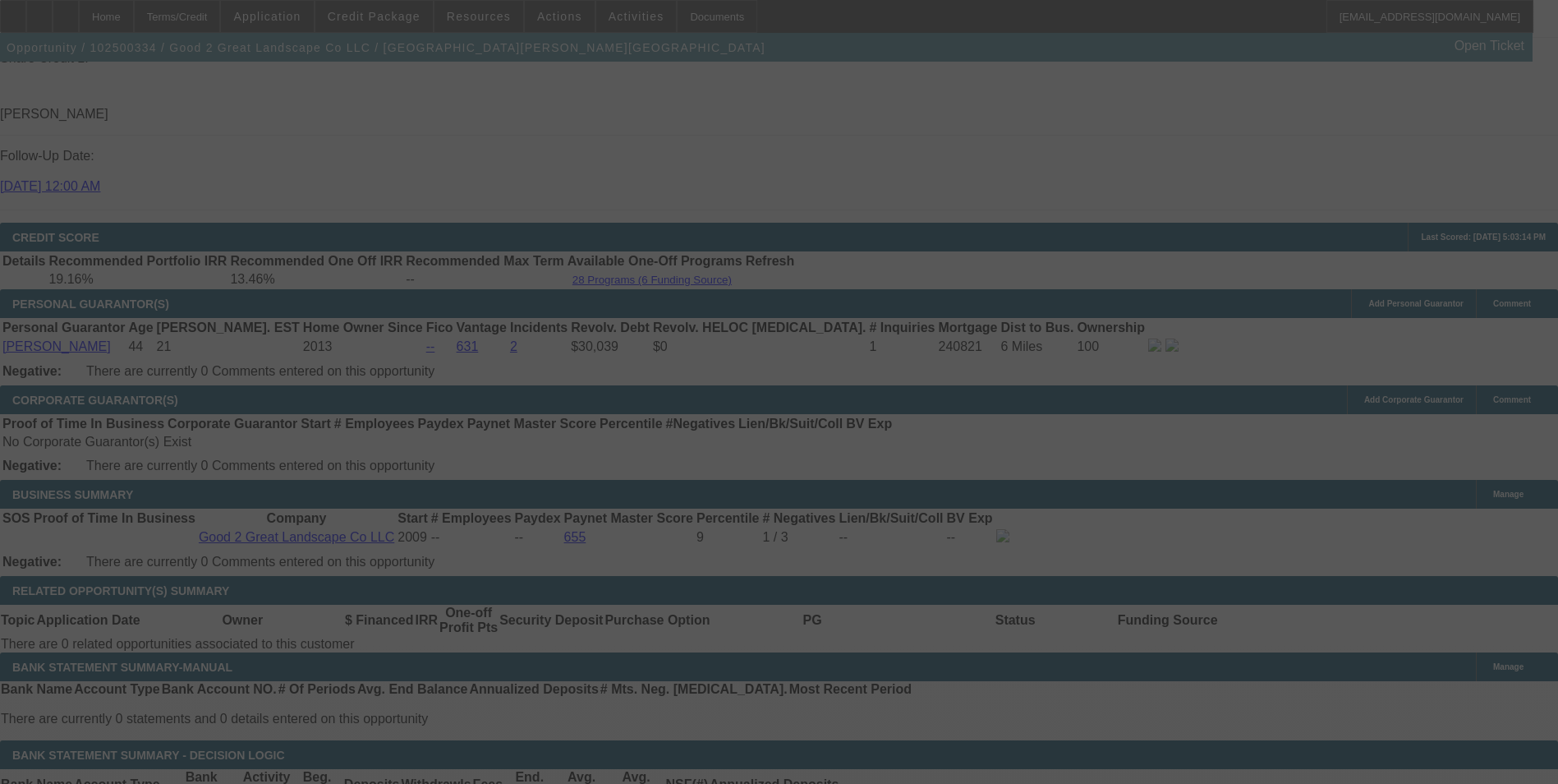
scroll to position [2382, 0]
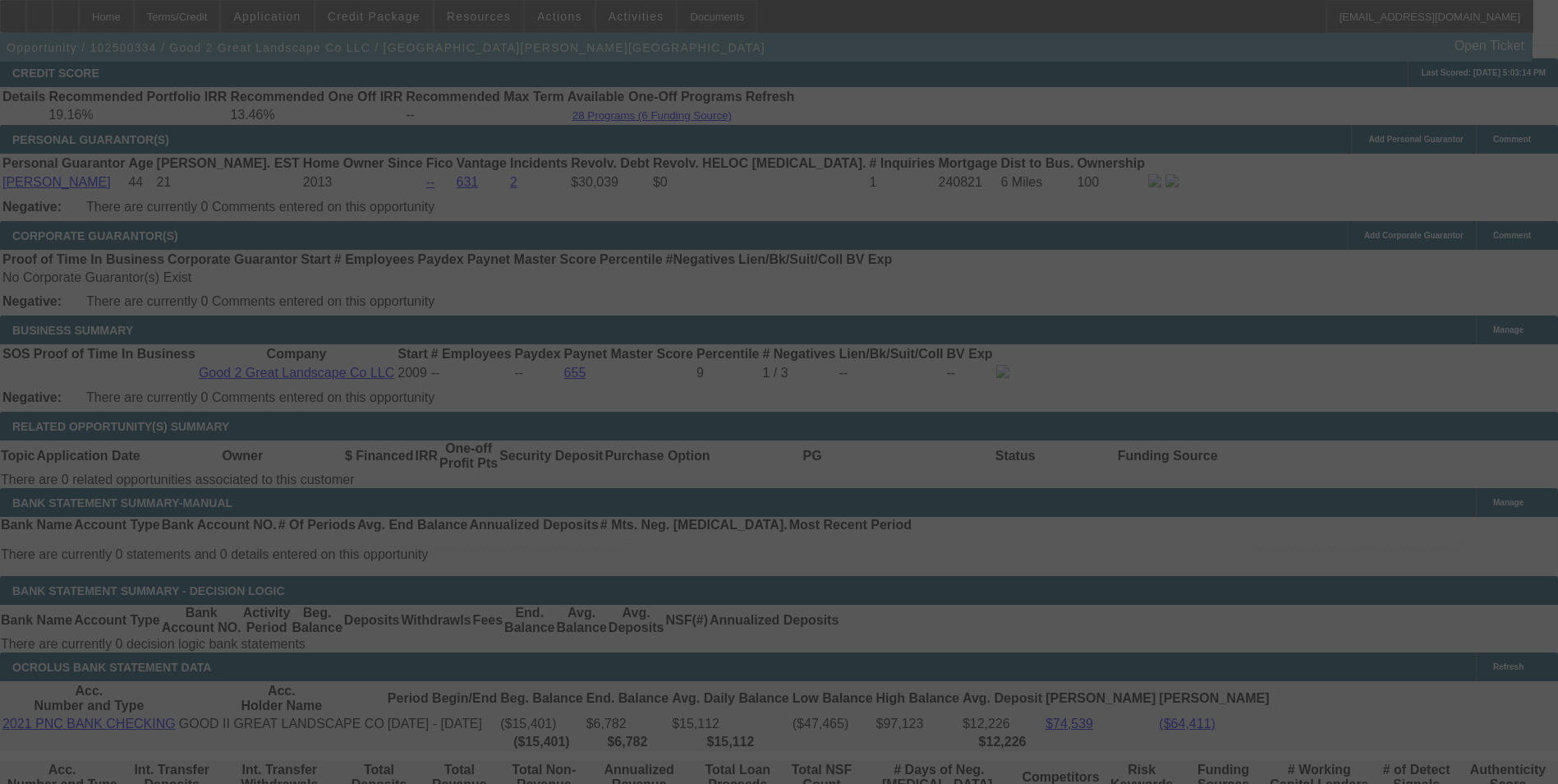
select select "0"
select select "6"
